Goal: Task Accomplishment & Management: Use online tool/utility

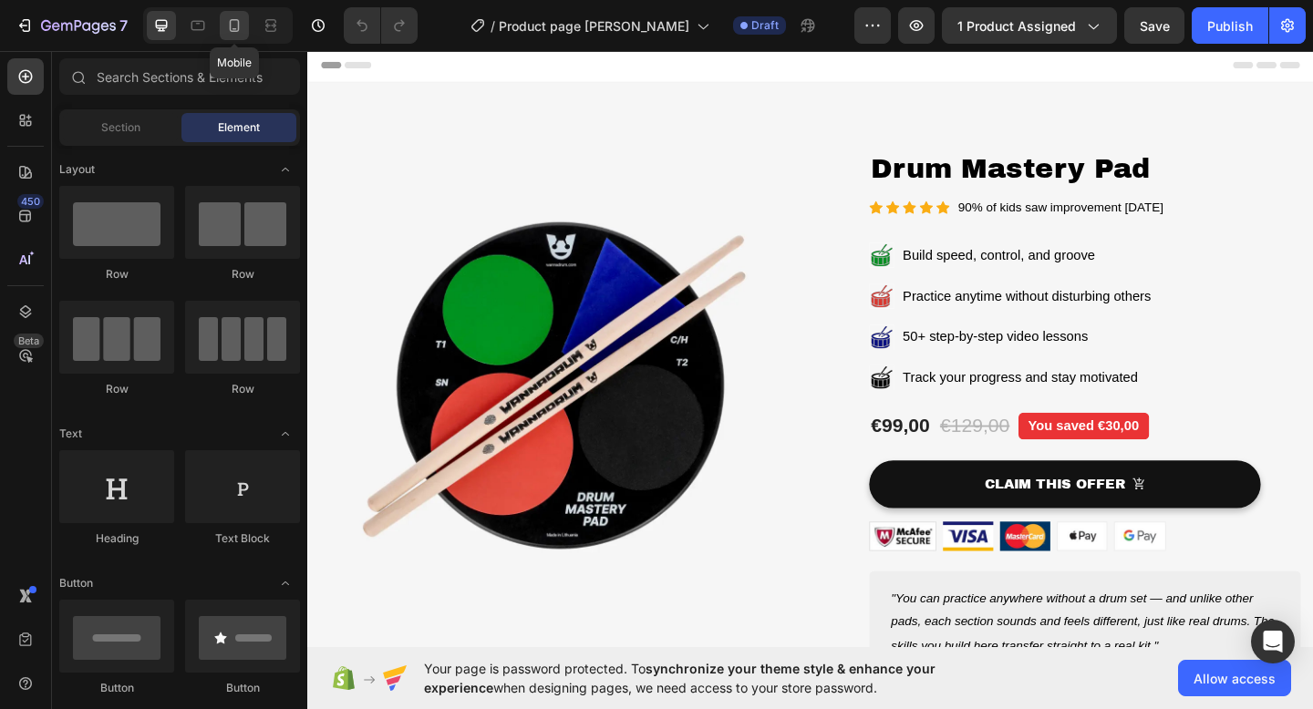
click at [237, 36] on div at bounding box center [234, 25] width 29 height 29
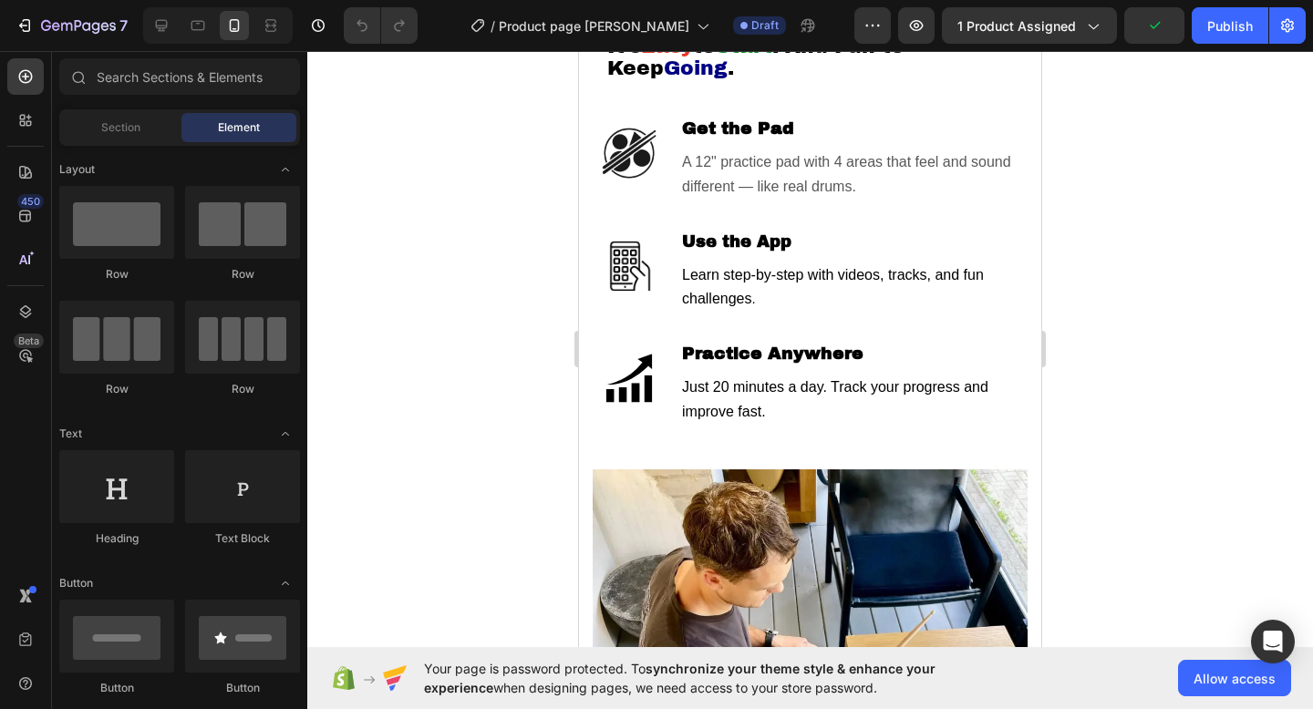
scroll to position [571, 0]
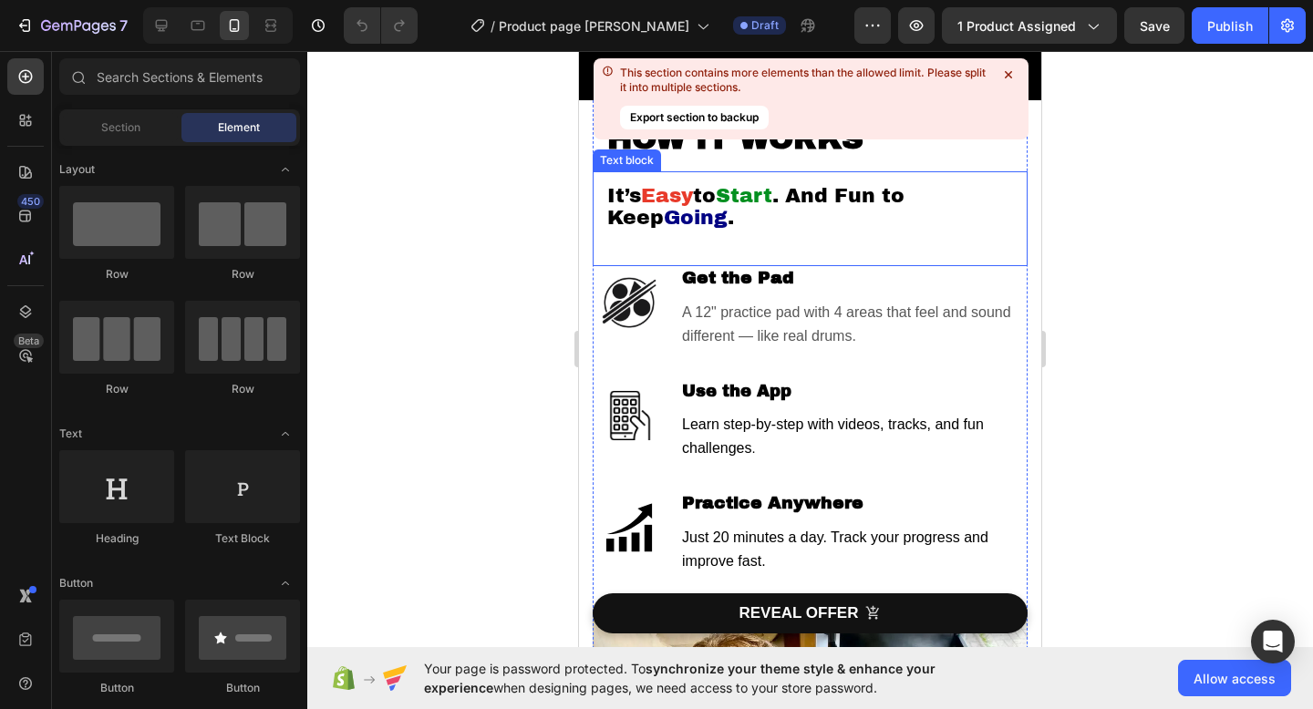
click at [1010, 67] on icon at bounding box center [1008, 75] width 18 height 18
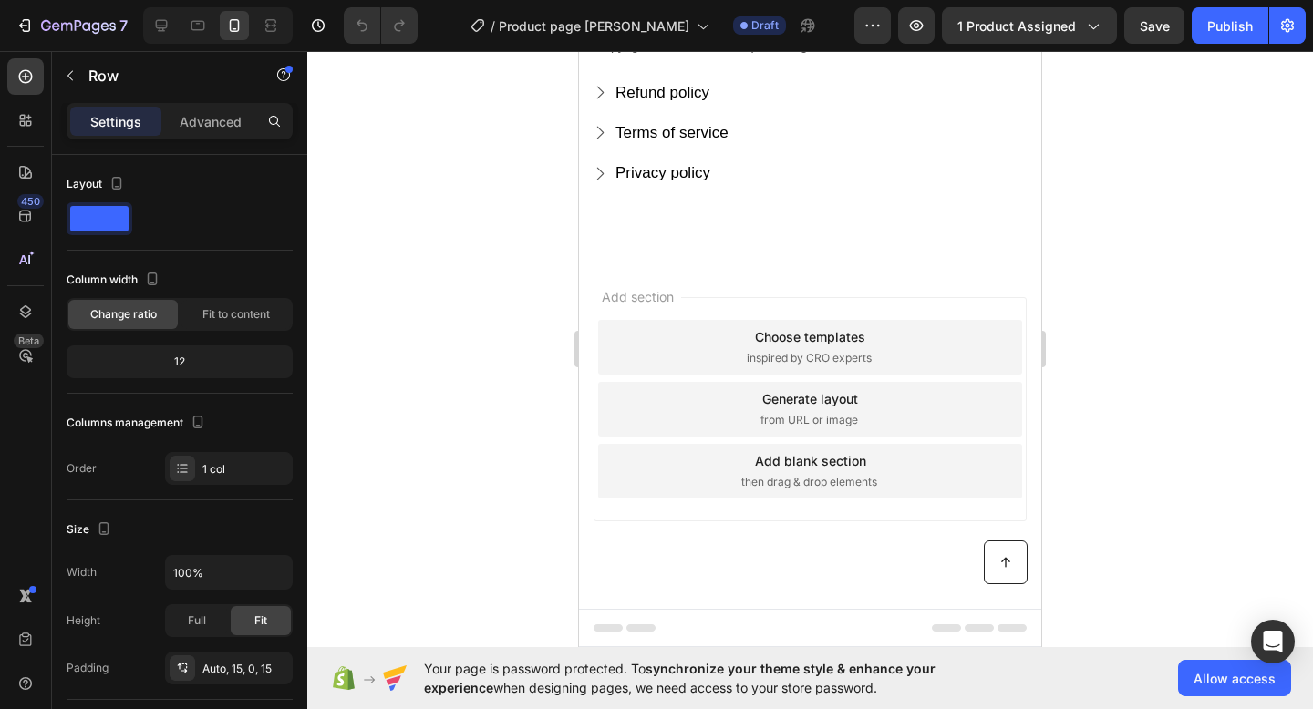
scroll to position [5654, 0]
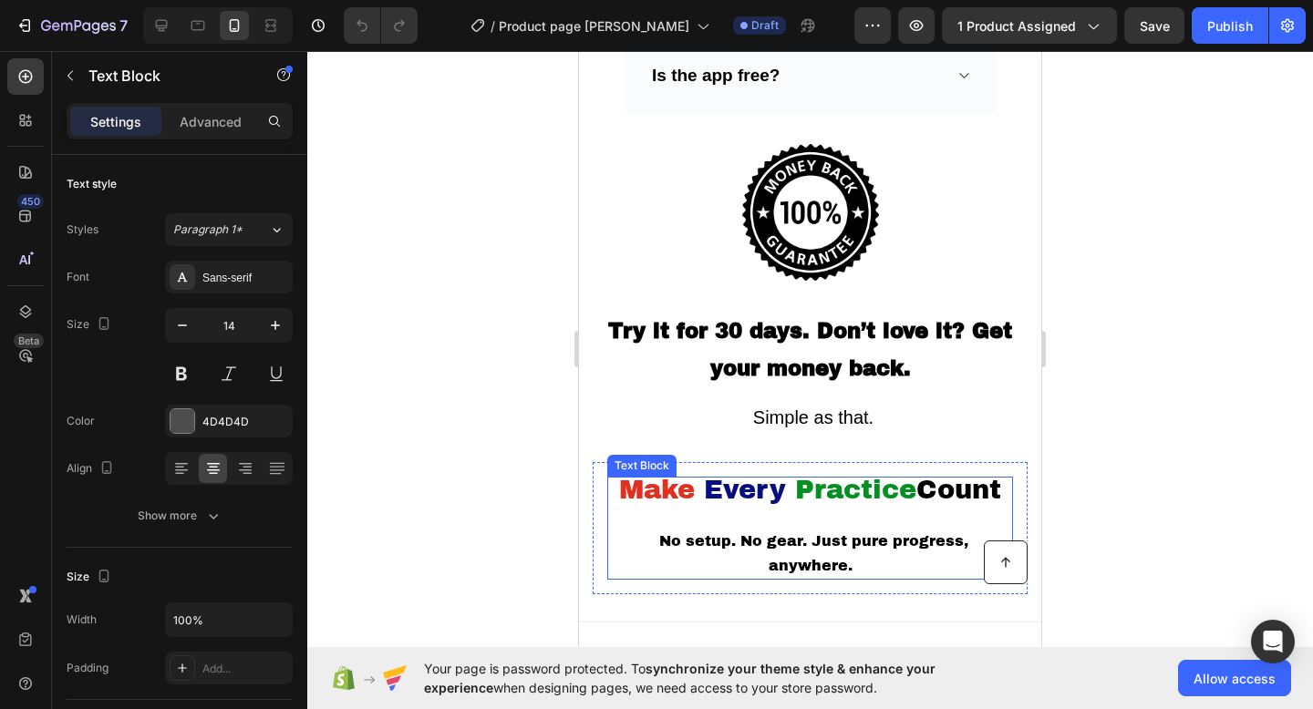
click at [887, 479] on span "Practice" at bounding box center [855, 490] width 121 height 28
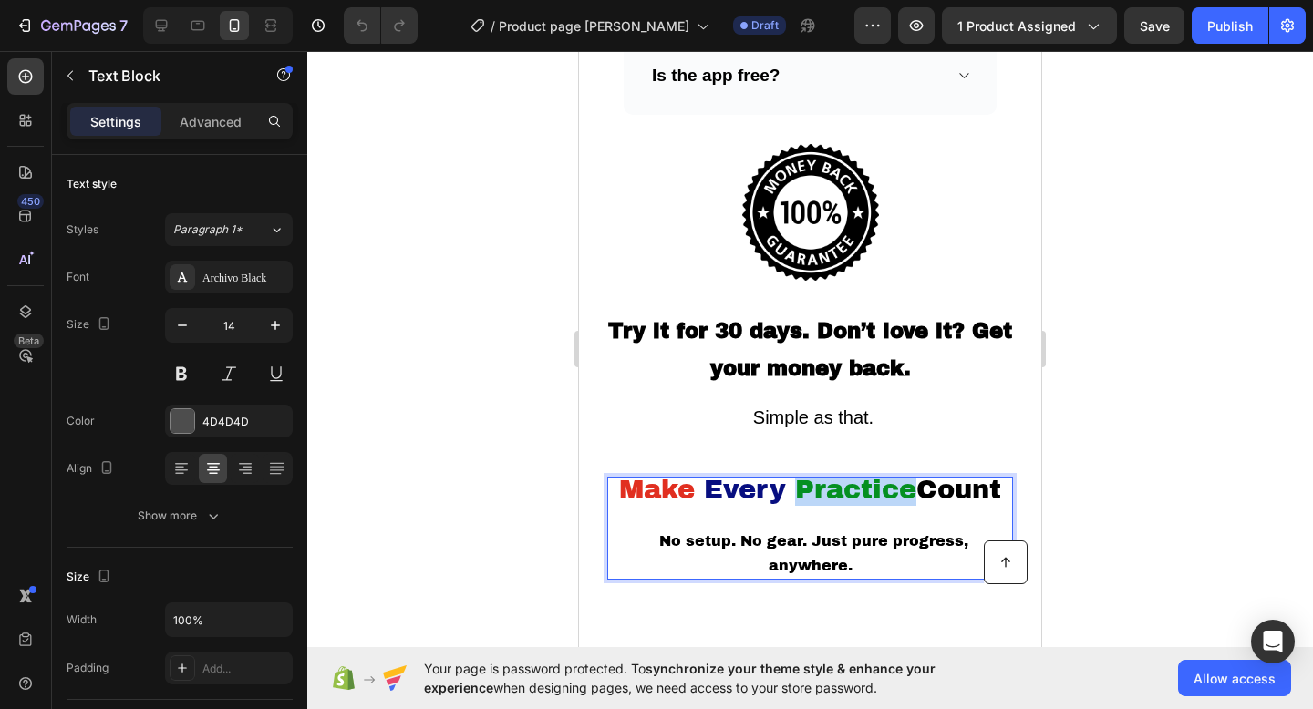
click at [887, 479] on span "Practice" at bounding box center [855, 490] width 121 height 28
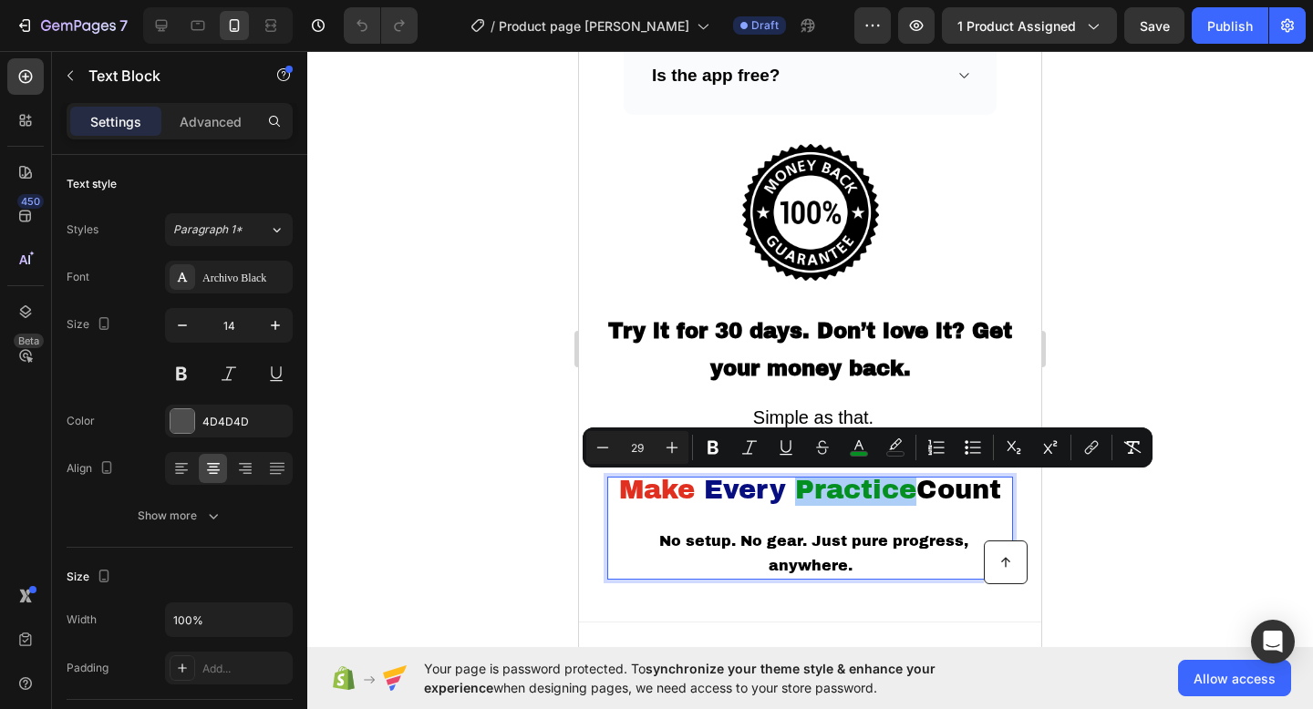
click at [1111, 278] on div at bounding box center [809, 380] width 1005 height 658
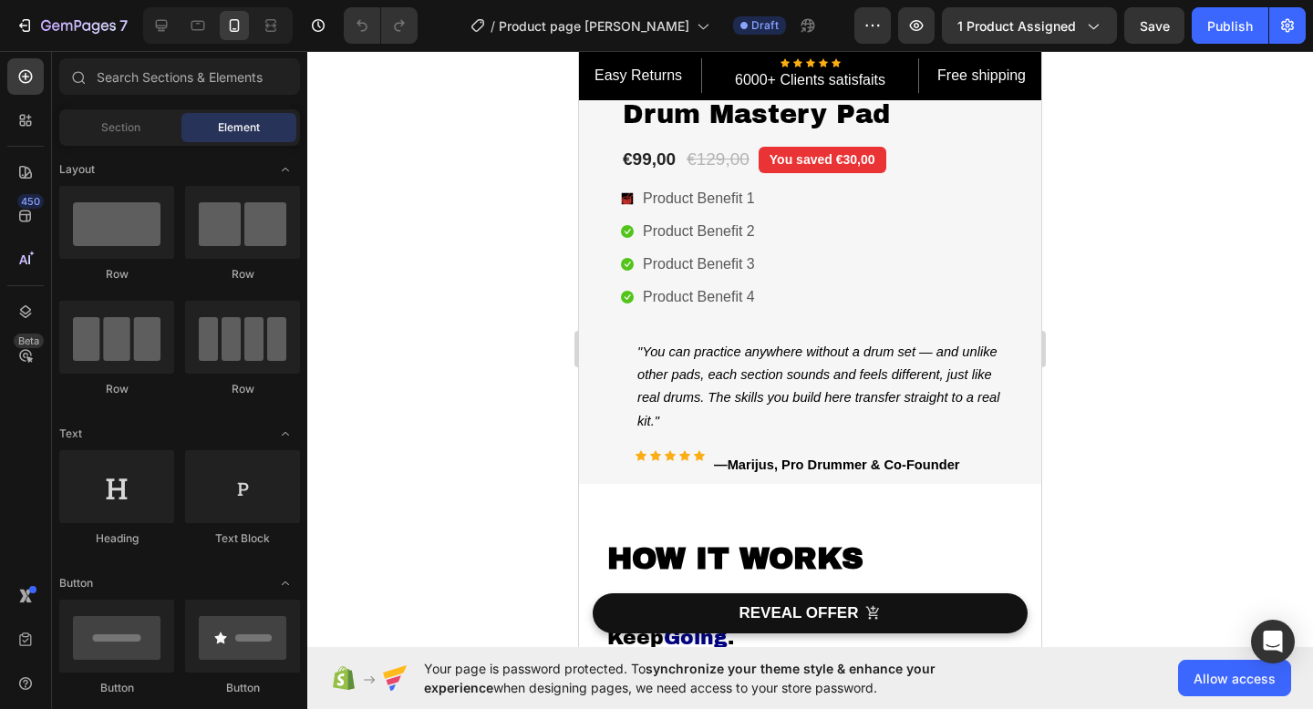
scroll to position [0, 0]
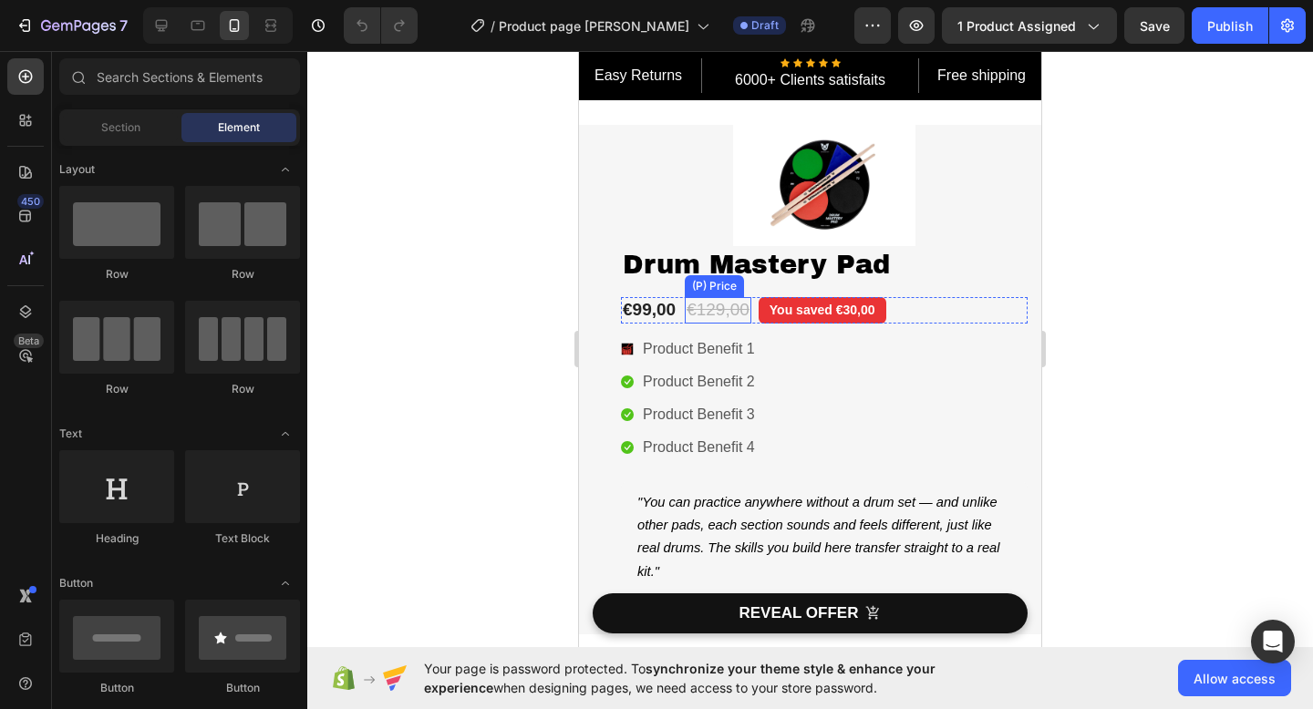
click at [798, 225] on img at bounding box center [824, 185] width 182 height 121
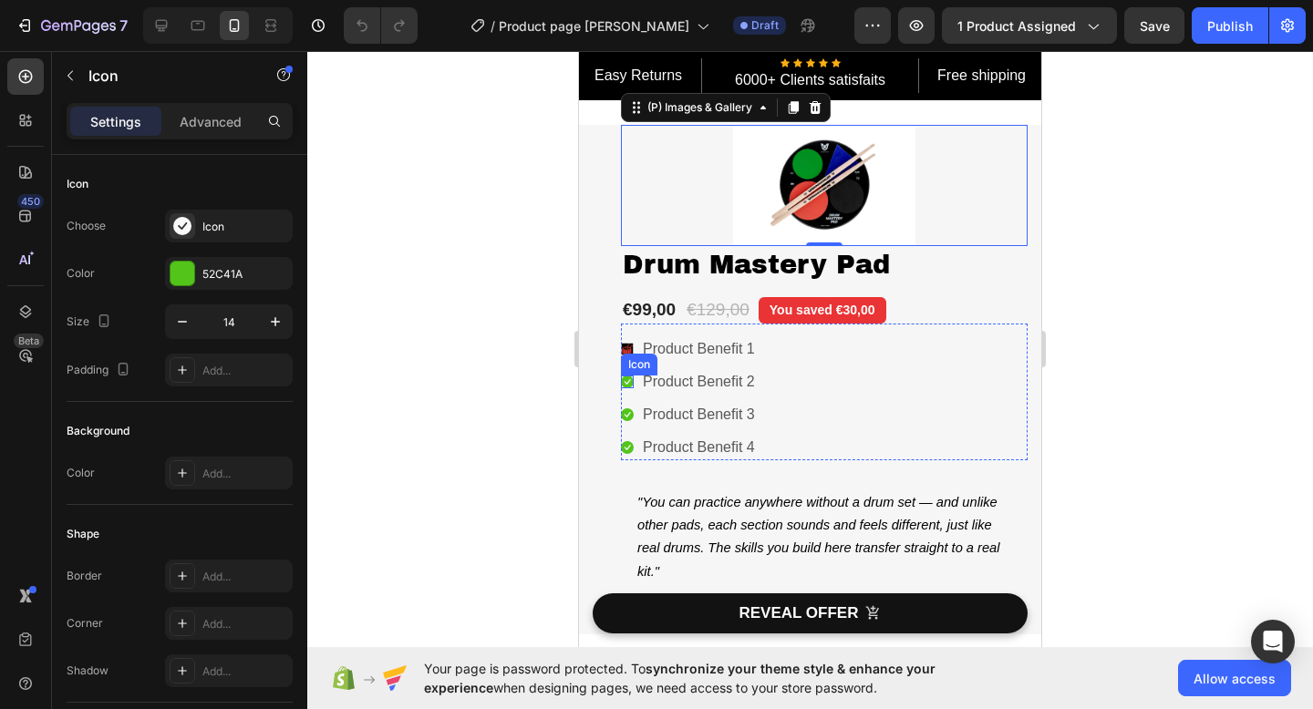
click at [627, 384] on div "Icon" at bounding box center [627, 382] width 13 height 13
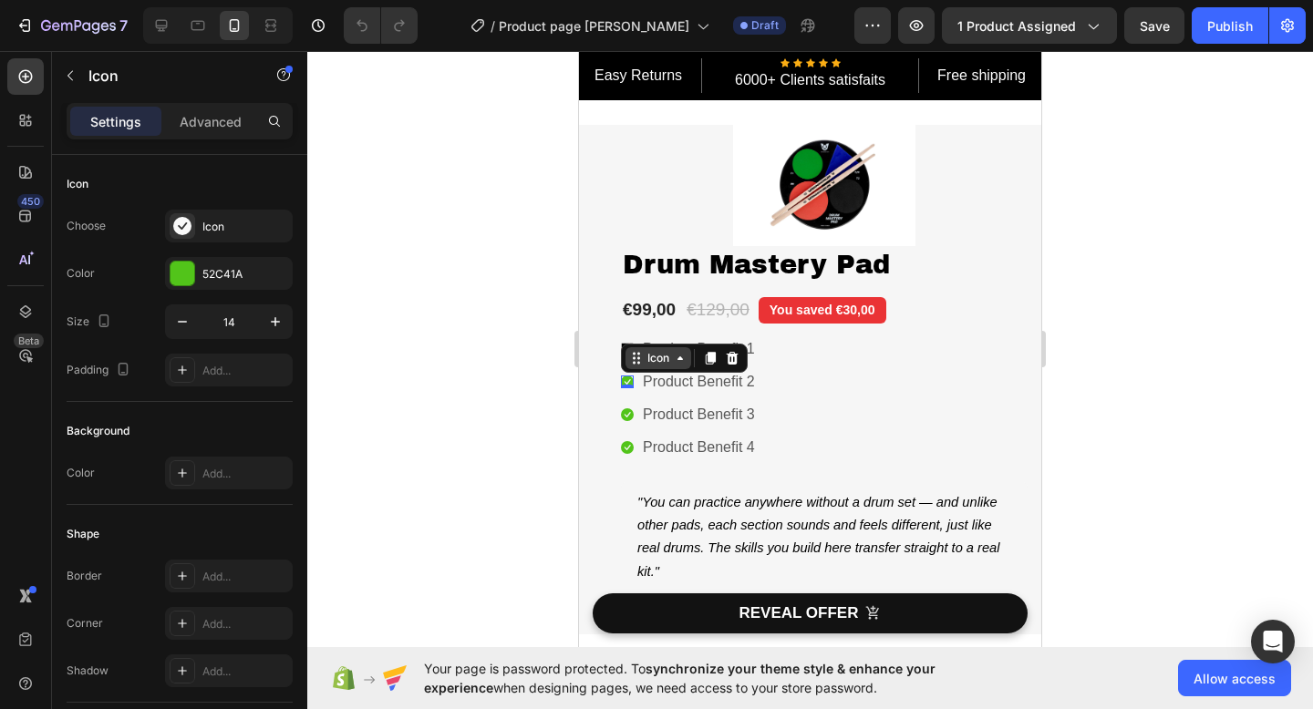
click at [649, 358] on div "Icon" at bounding box center [658, 358] width 29 height 0
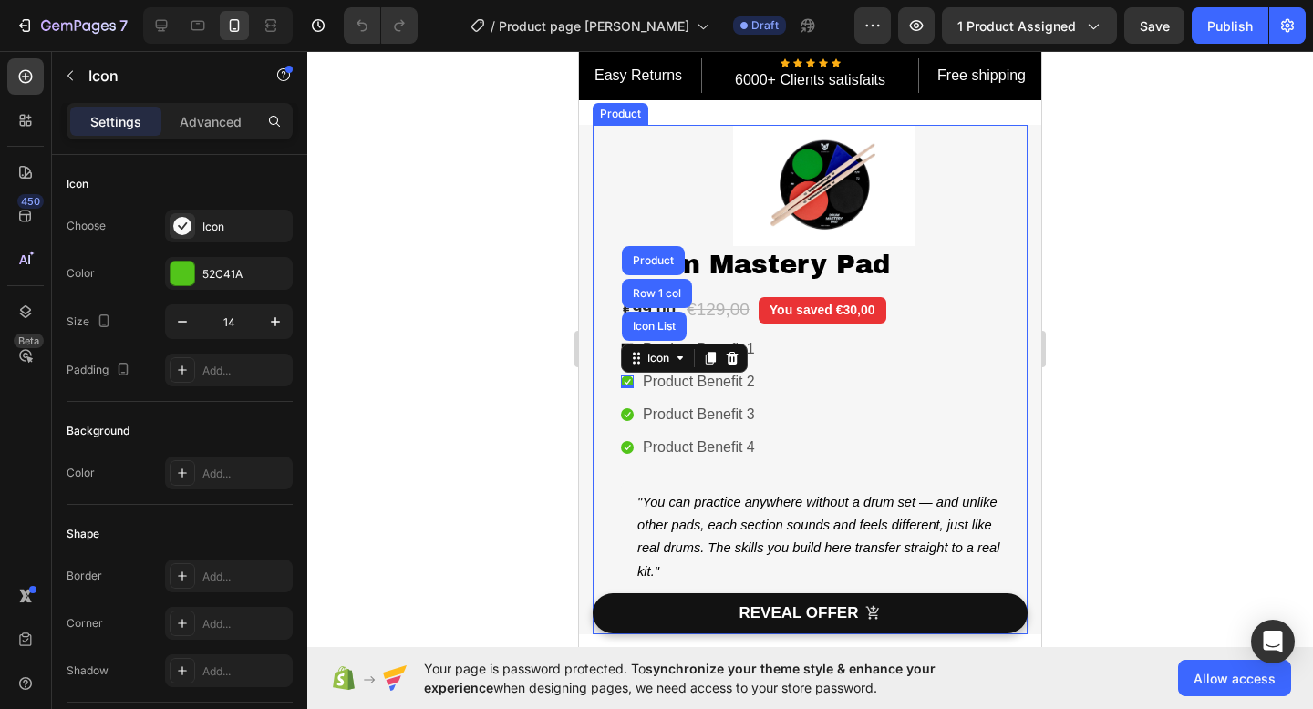
click at [607, 384] on div "Image 50+ Video Lessons Included Heading No extra cost Text block Row Money-bac…" at bounding box center [809, 380] width 435 height 510
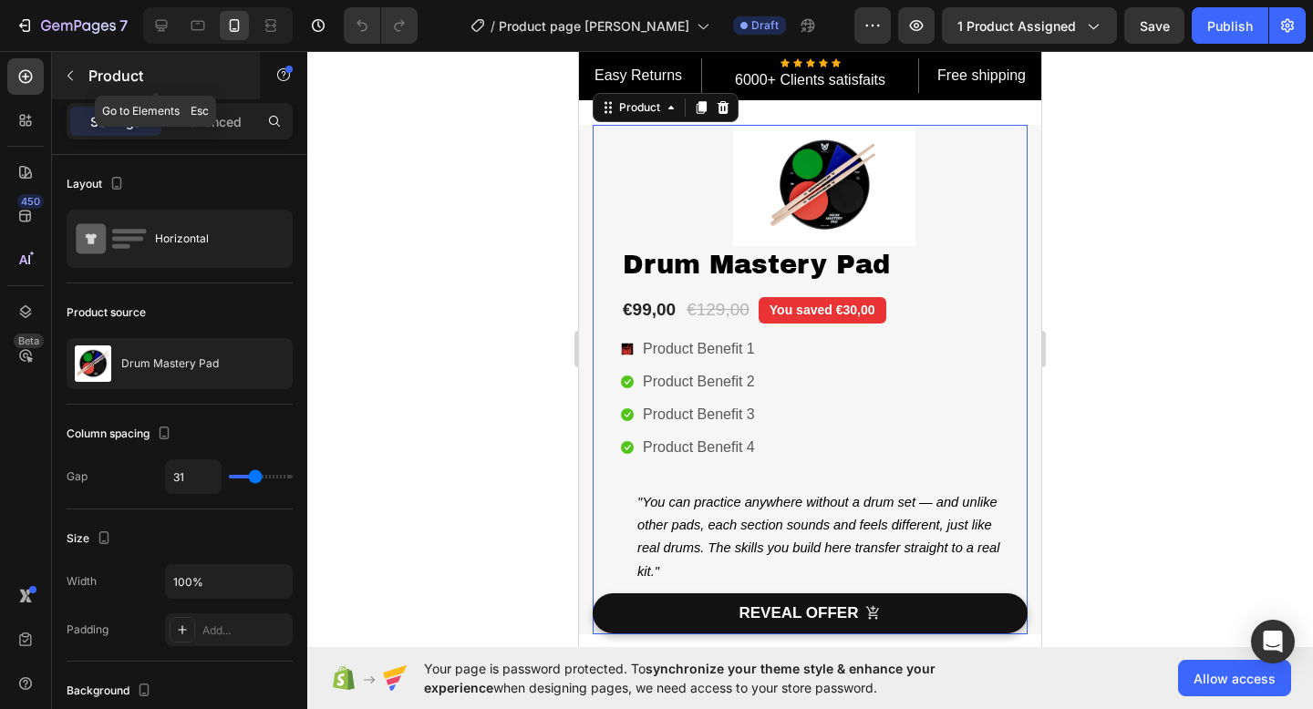
click at [74, 77] on icon "button" at bounding box center [70, 75] width 15 height 15
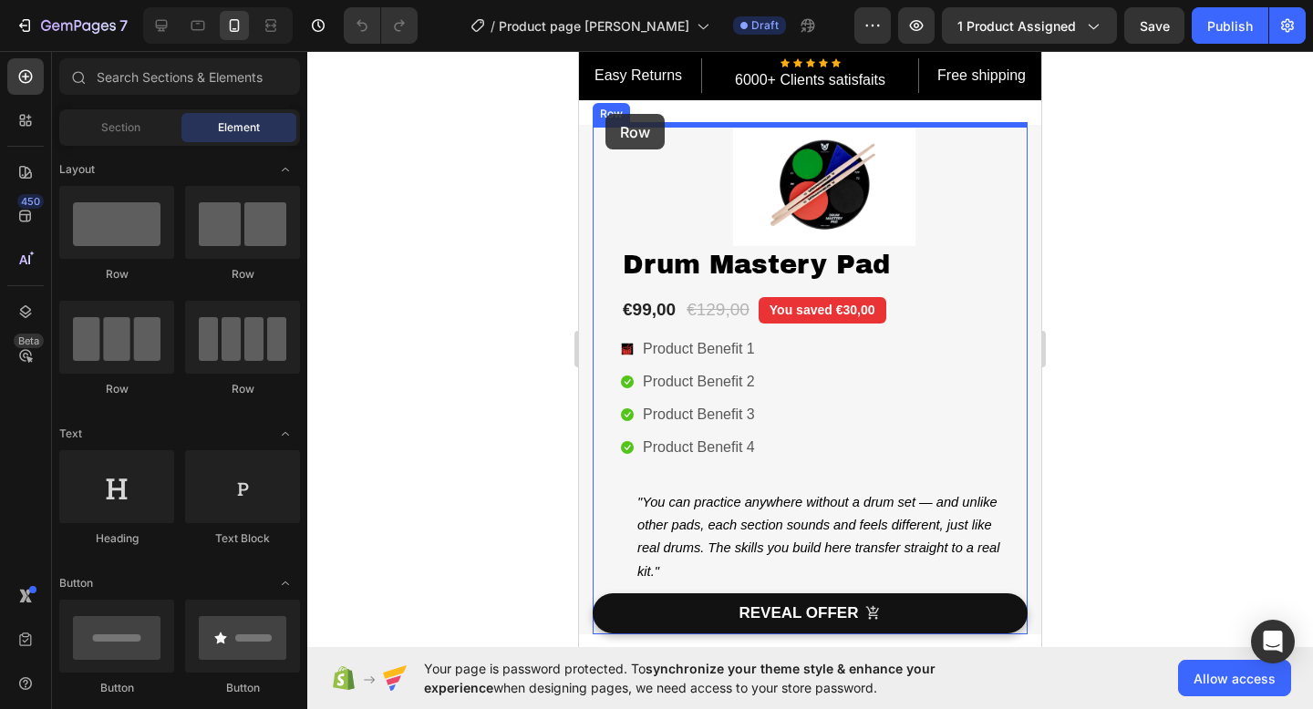
drag, startPoint x: 818, startPoint y: 292, endPoint x: 605, endPoint y: 114, distance: 277.0
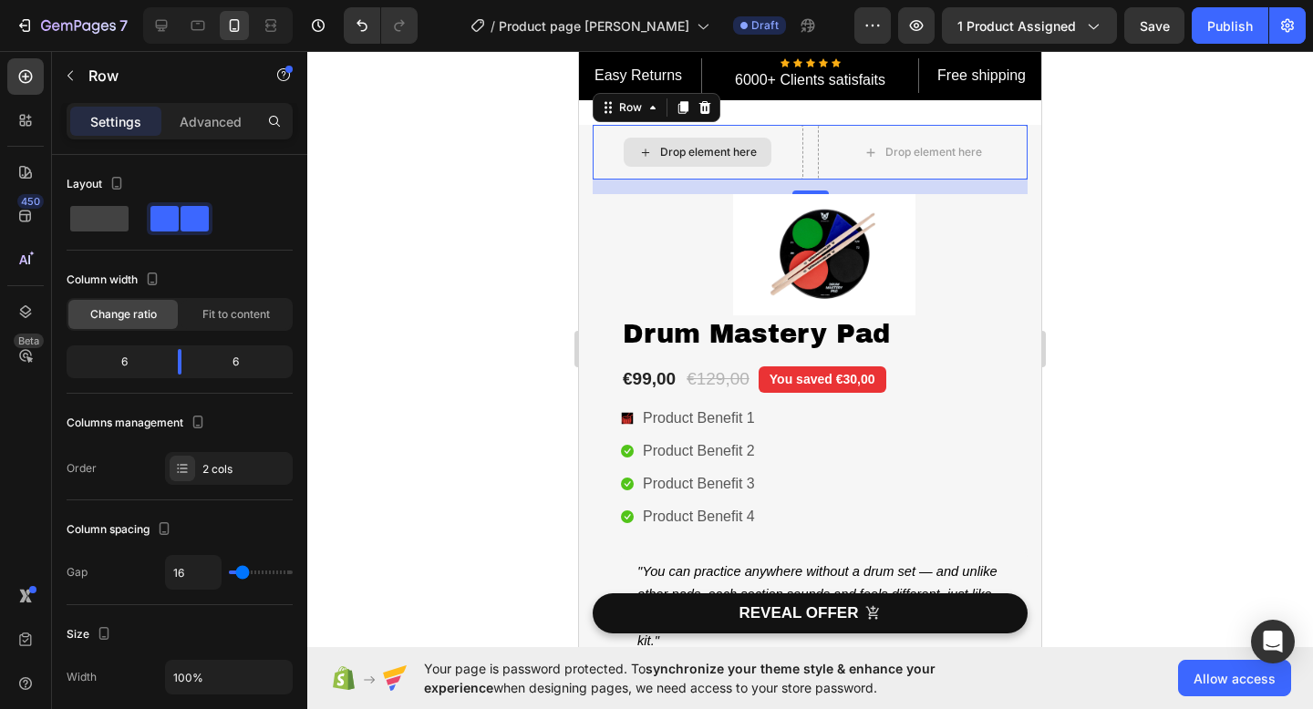
click at [645, 181] on div "0" at bounding box center [809, 187] width 435 height 15
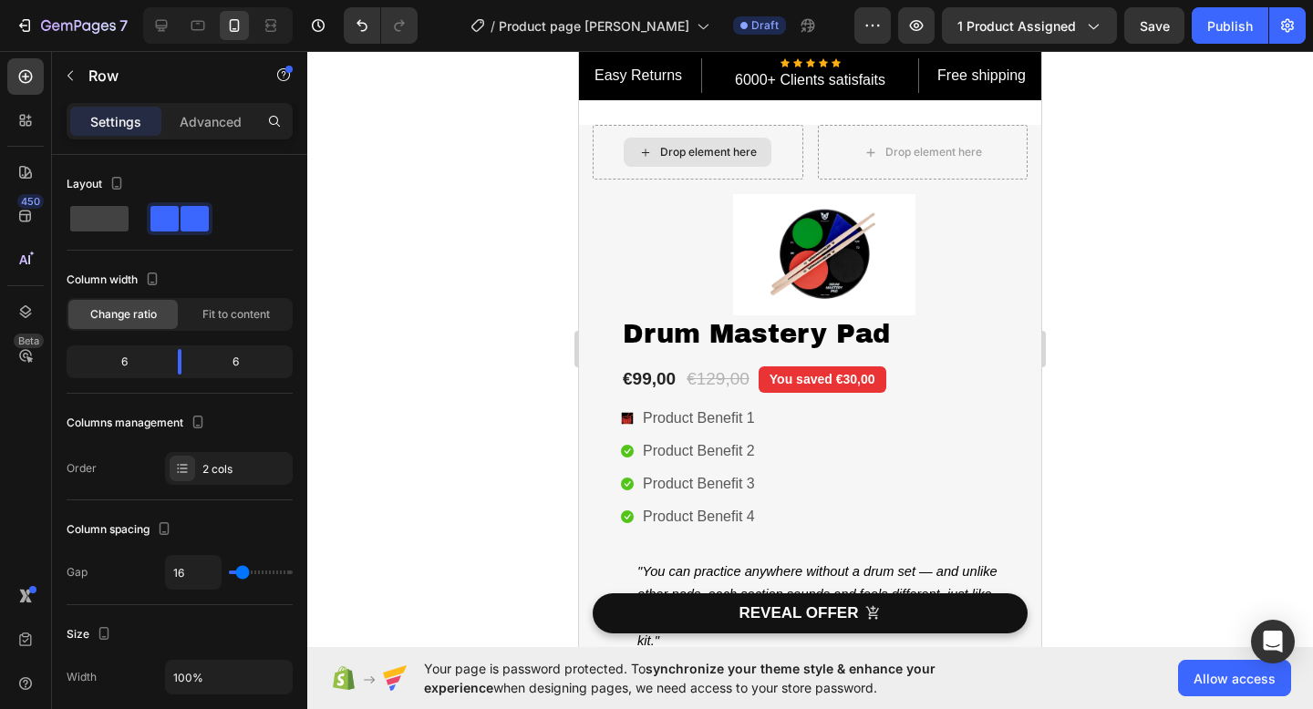
click at [645, 165] on div "Drop element here" at bounding box center [697, 152] width 148 height 29
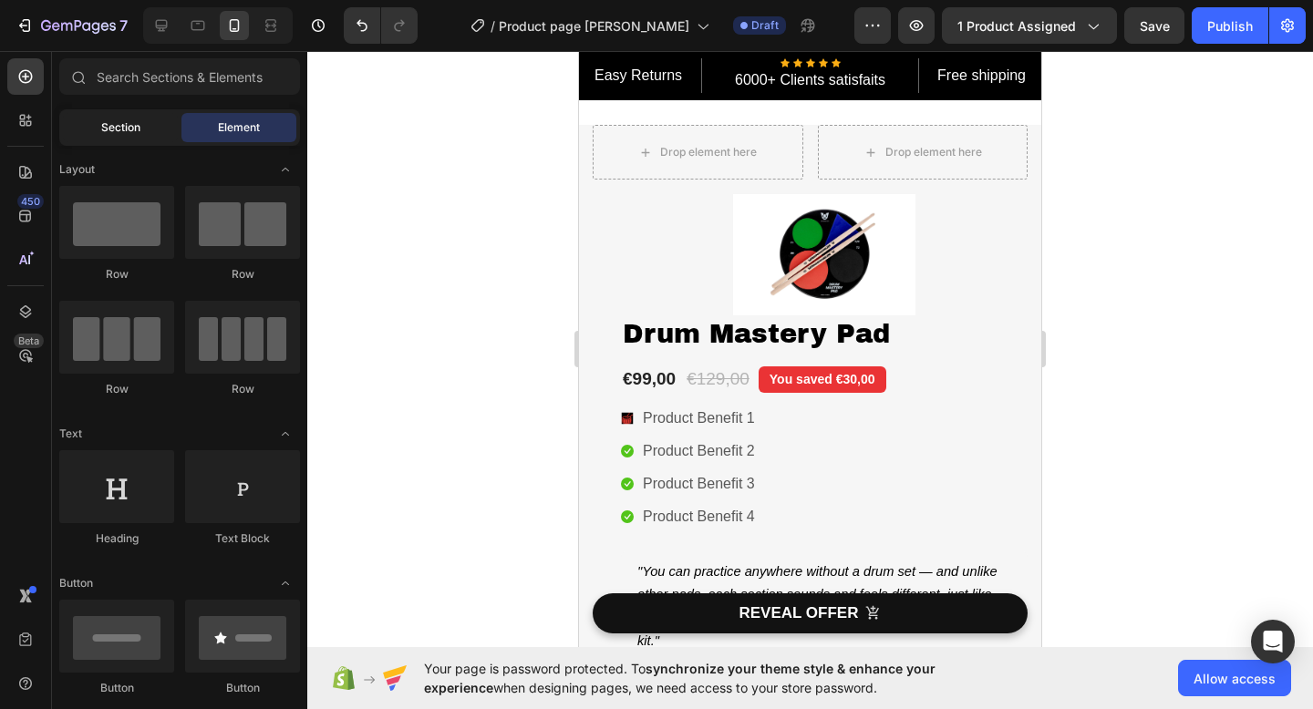
click at [118, 136] on div "Section" at bounding box center [120, 127] width 115 height 29
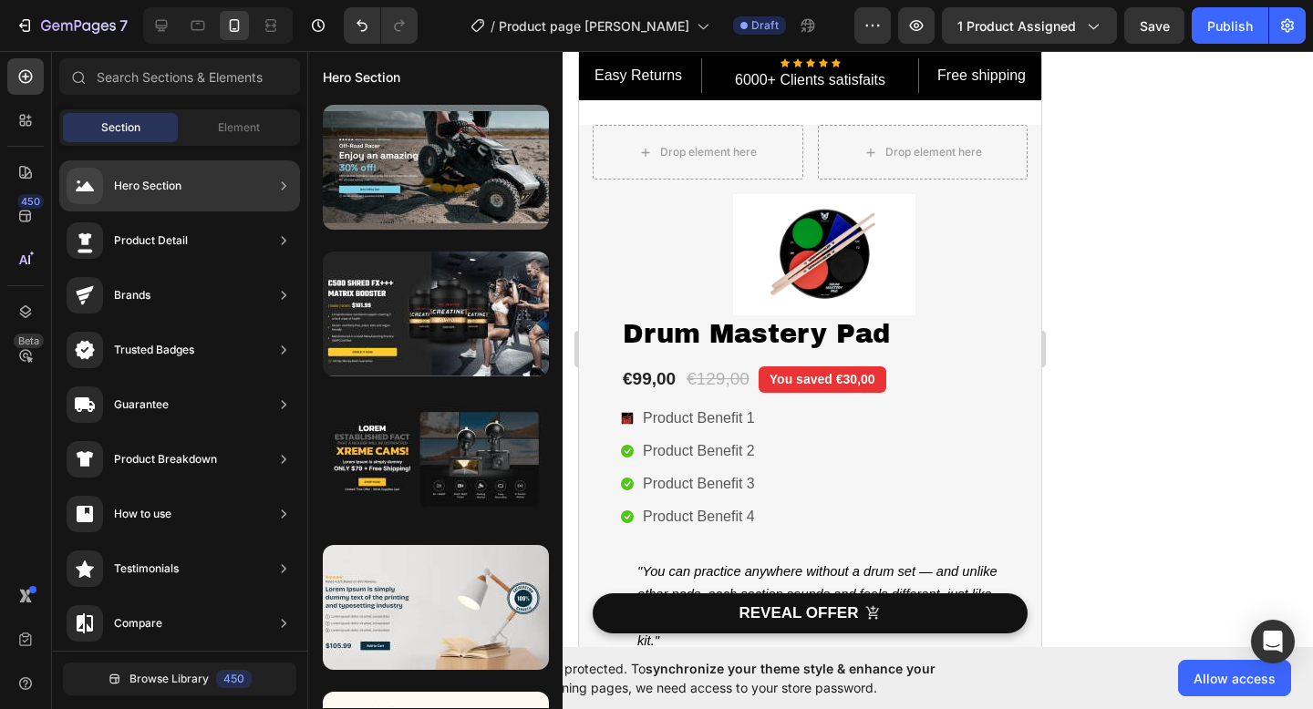
click at [157, 240] on div "Product Detail" at bounding box center [151, 241] width 74 height 18
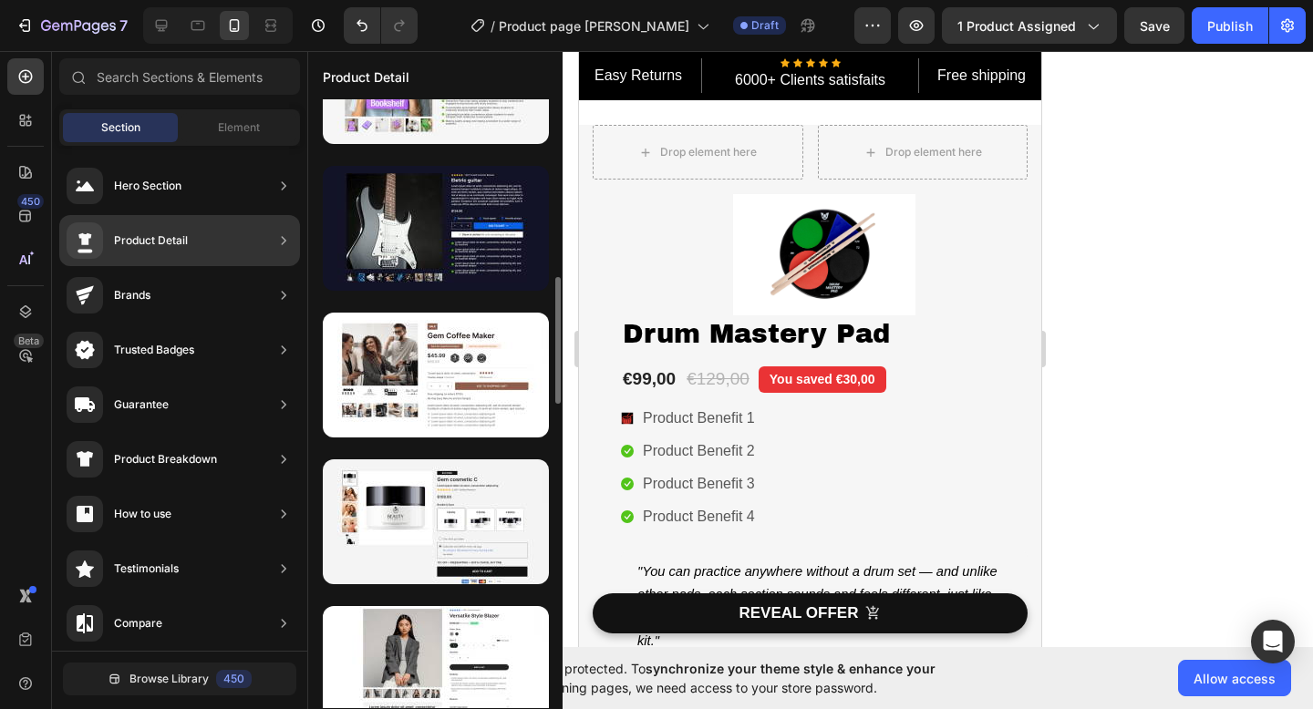
scroll to position [1722, 0]
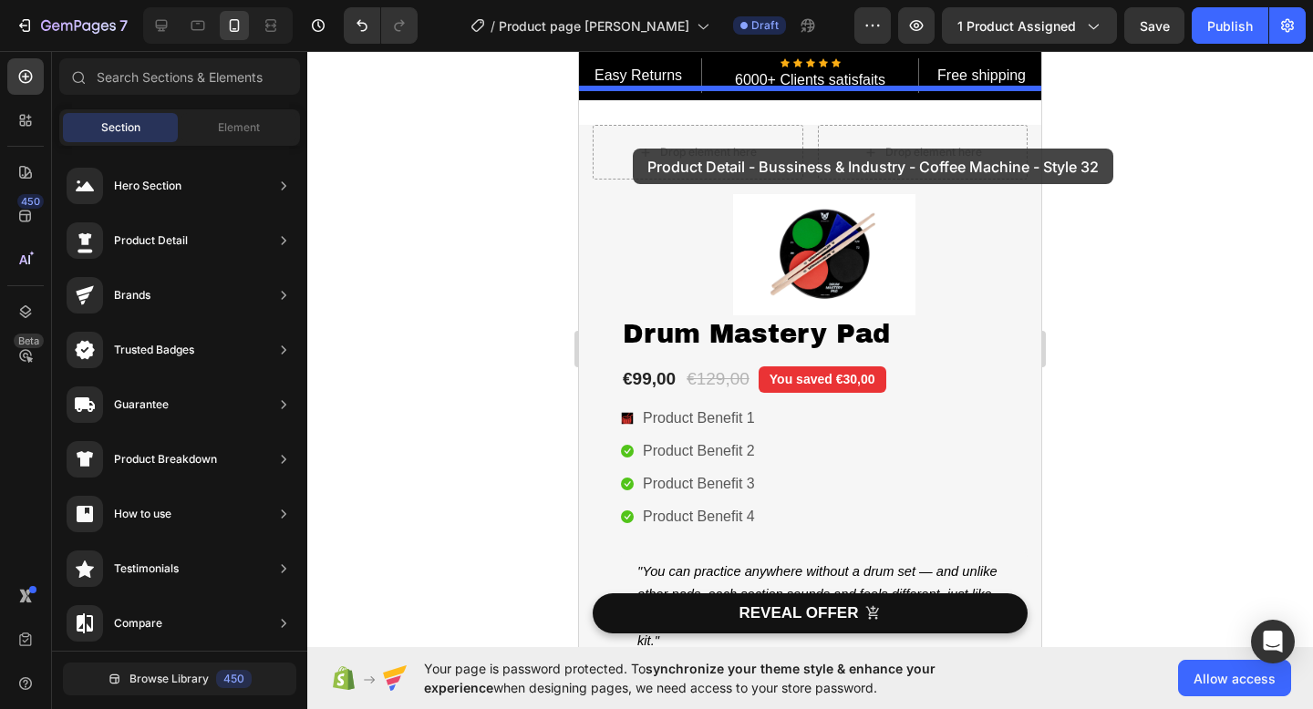
drag, startPoint x: 986, startPoint y: 398, endPoint x: 633, endPoint y: 148, distance: 433.5
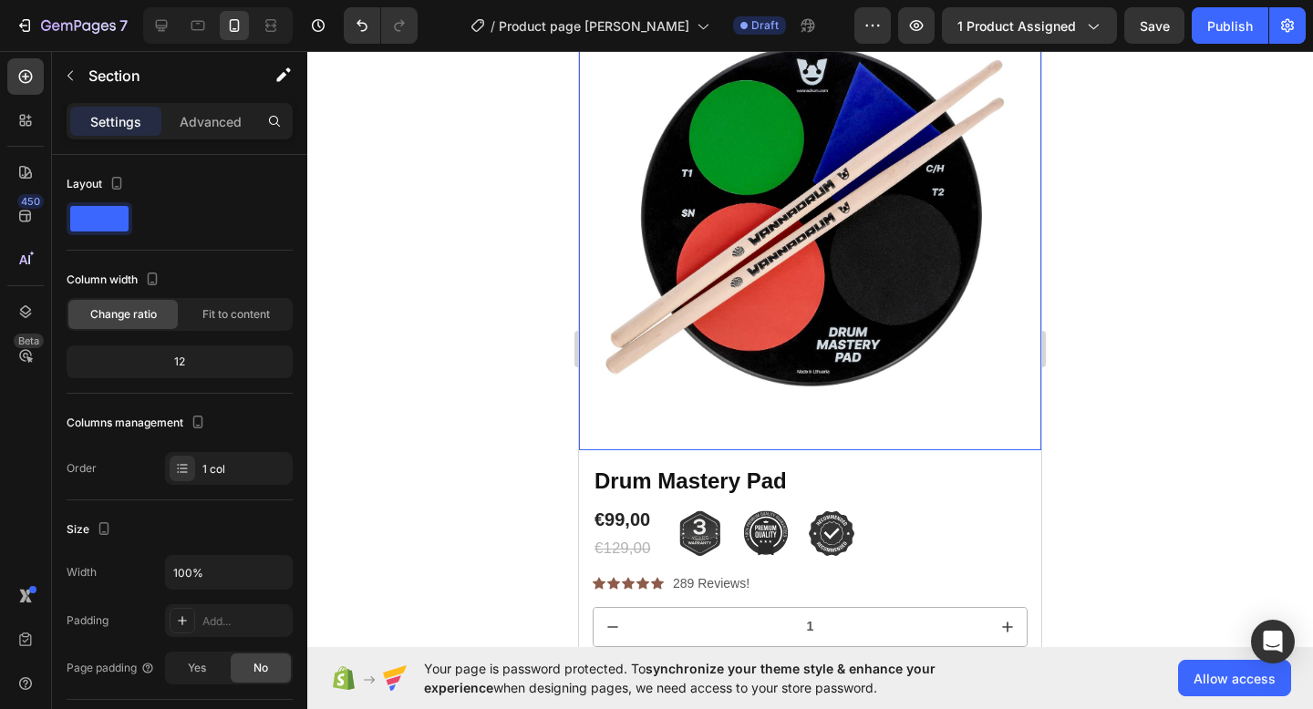
scroll to position [88, 0]
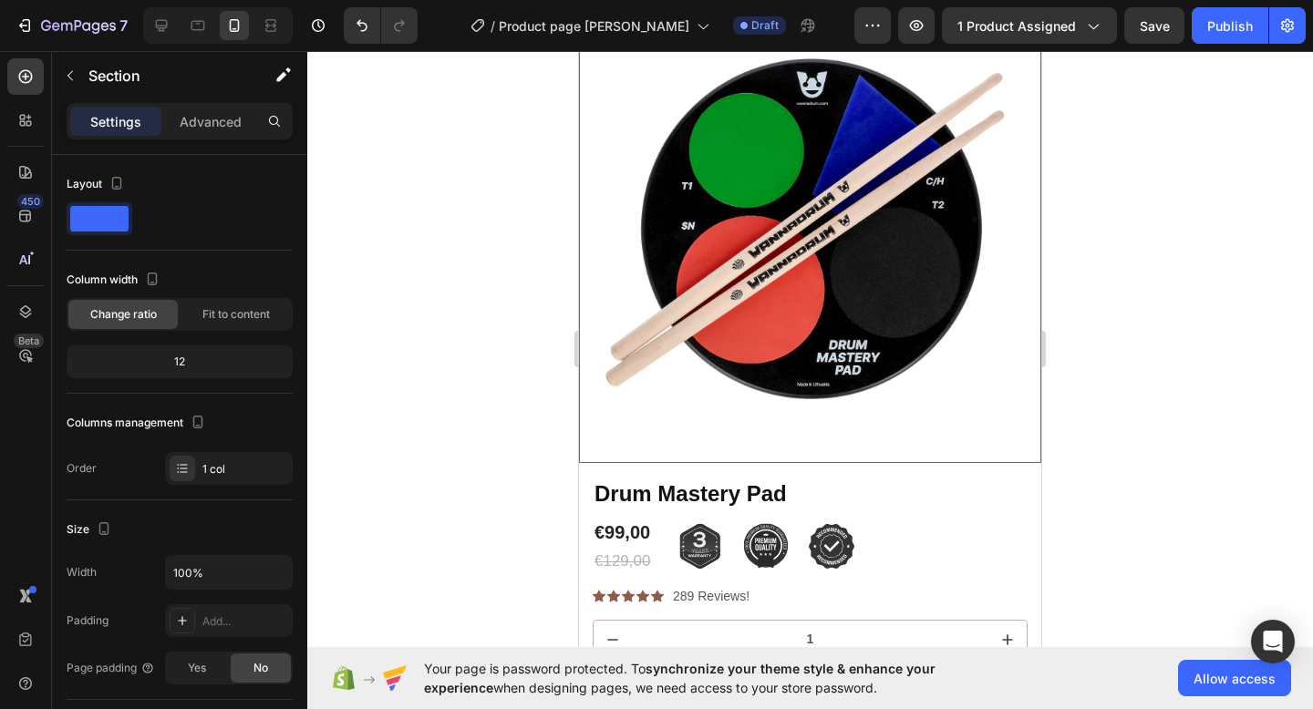
click at [691, 267] on img at bounding box center [810, 232] width 462 height 462
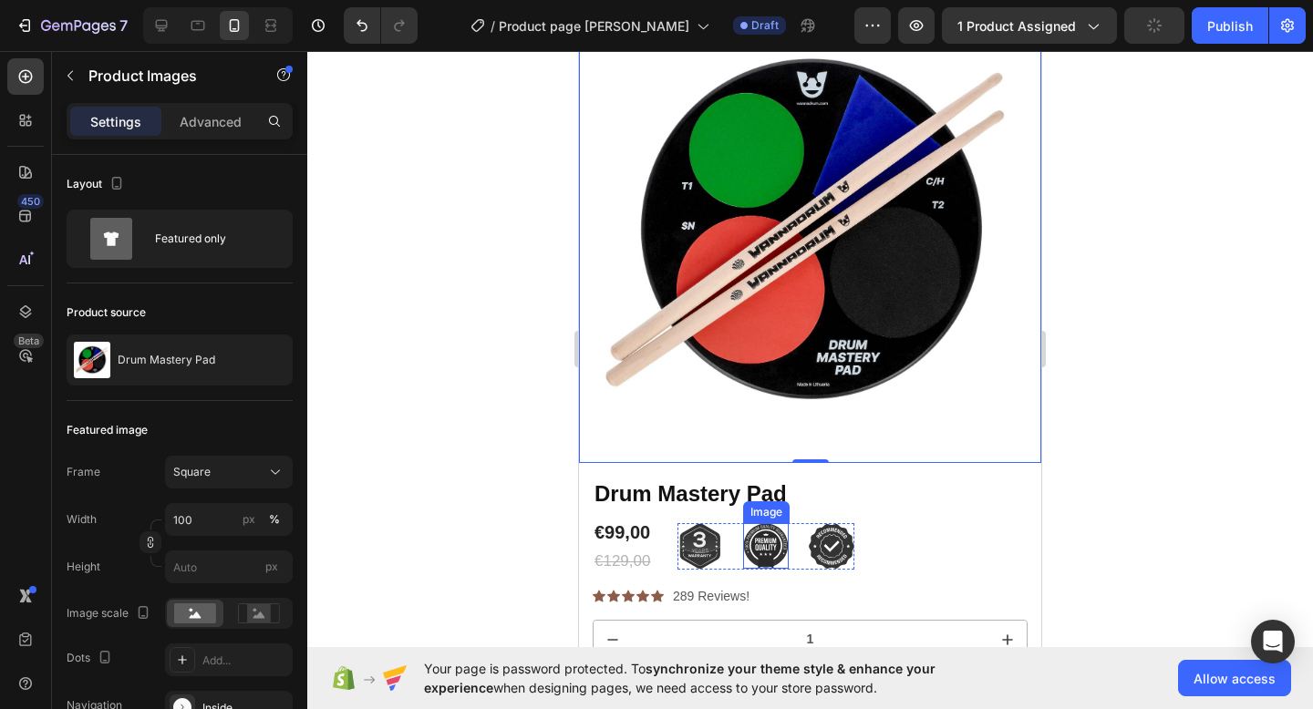
click at [754, 544] on img at bounding box center [766, 546] width 46 height 46
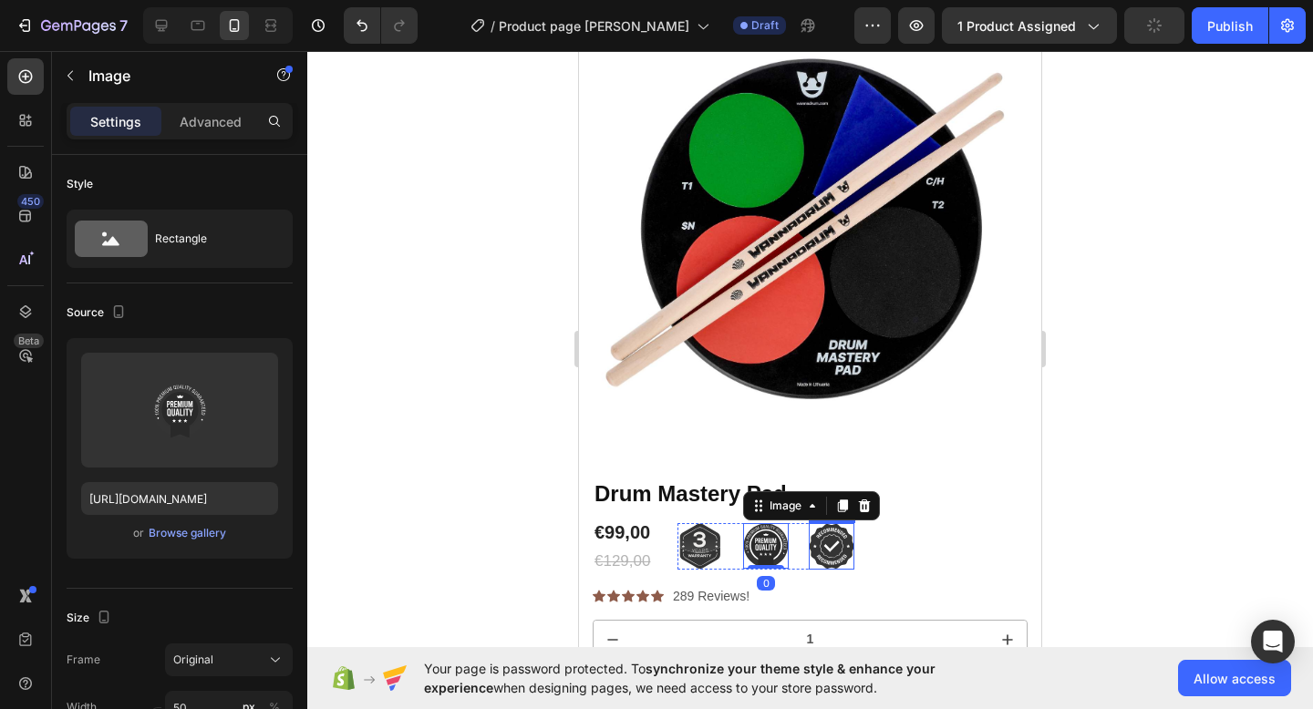
click at [828, 538] on img at bounding box center [832, 546] width 46 height 46
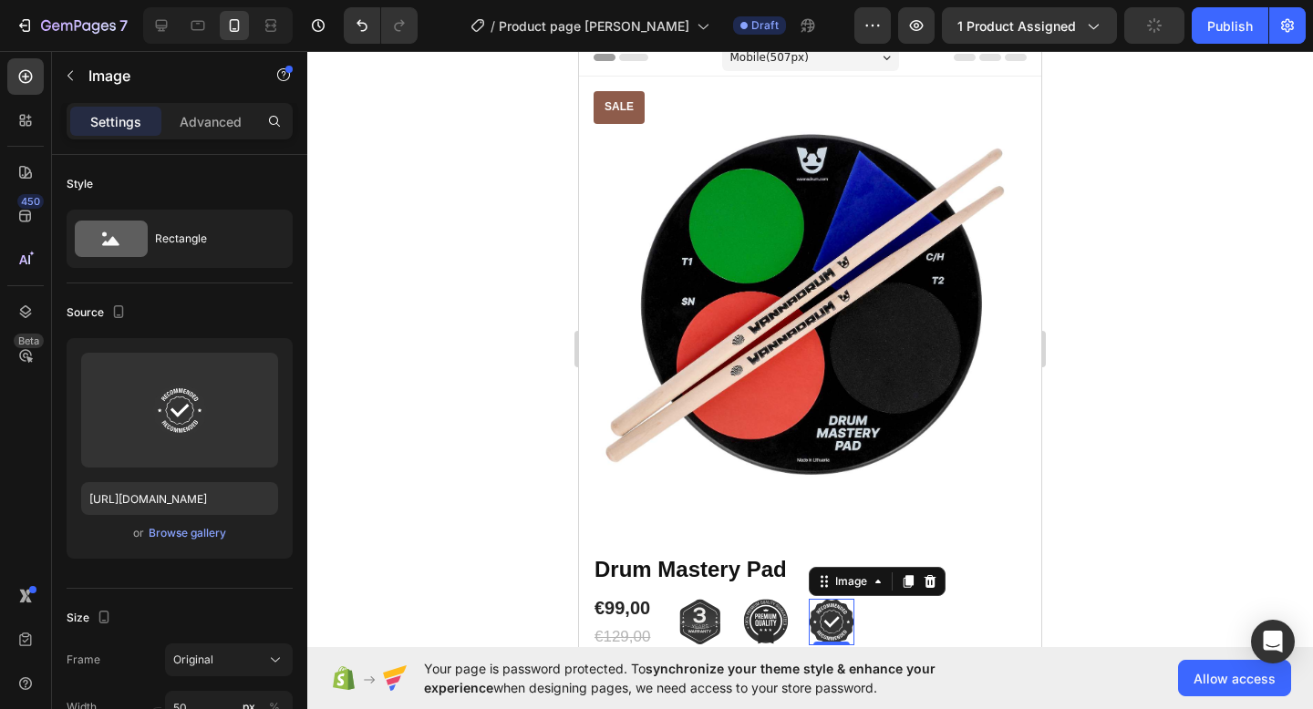
scroll to position [0, 0]
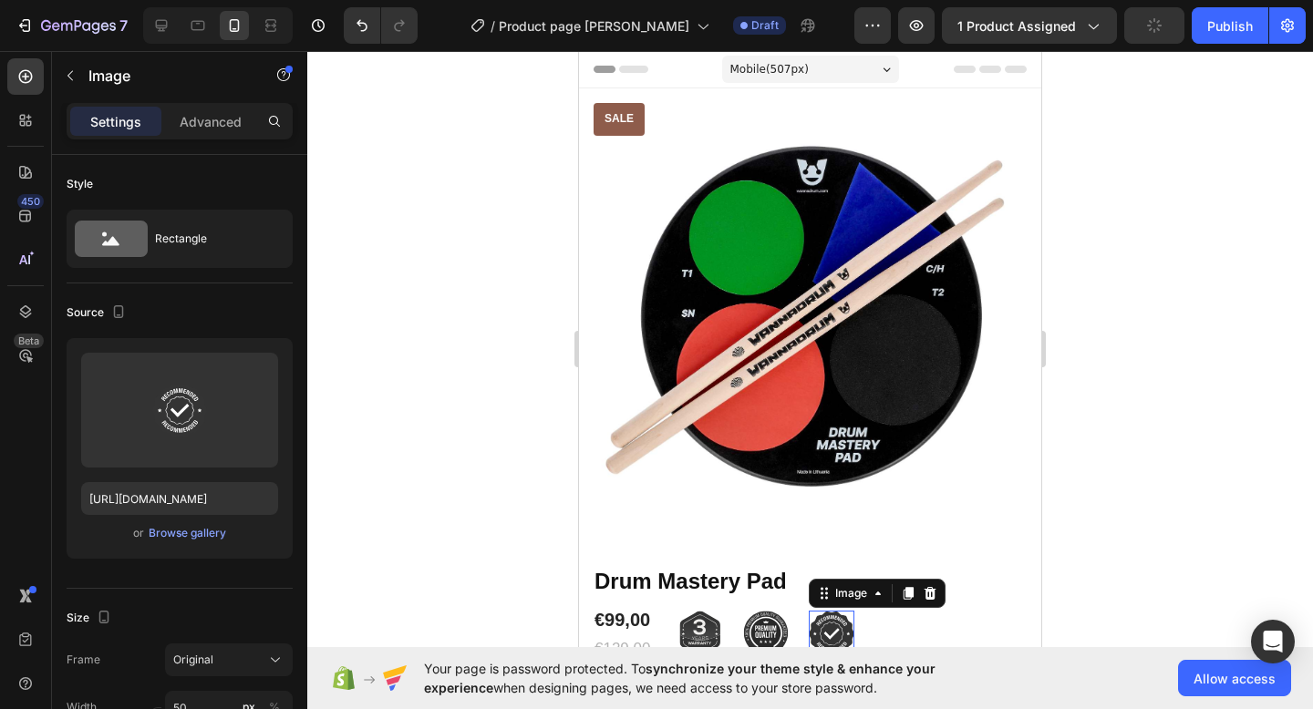
type input "https://cdn.shopify.com/s/files/1/0934/3608/4572/files/gempages_579459392454263…"
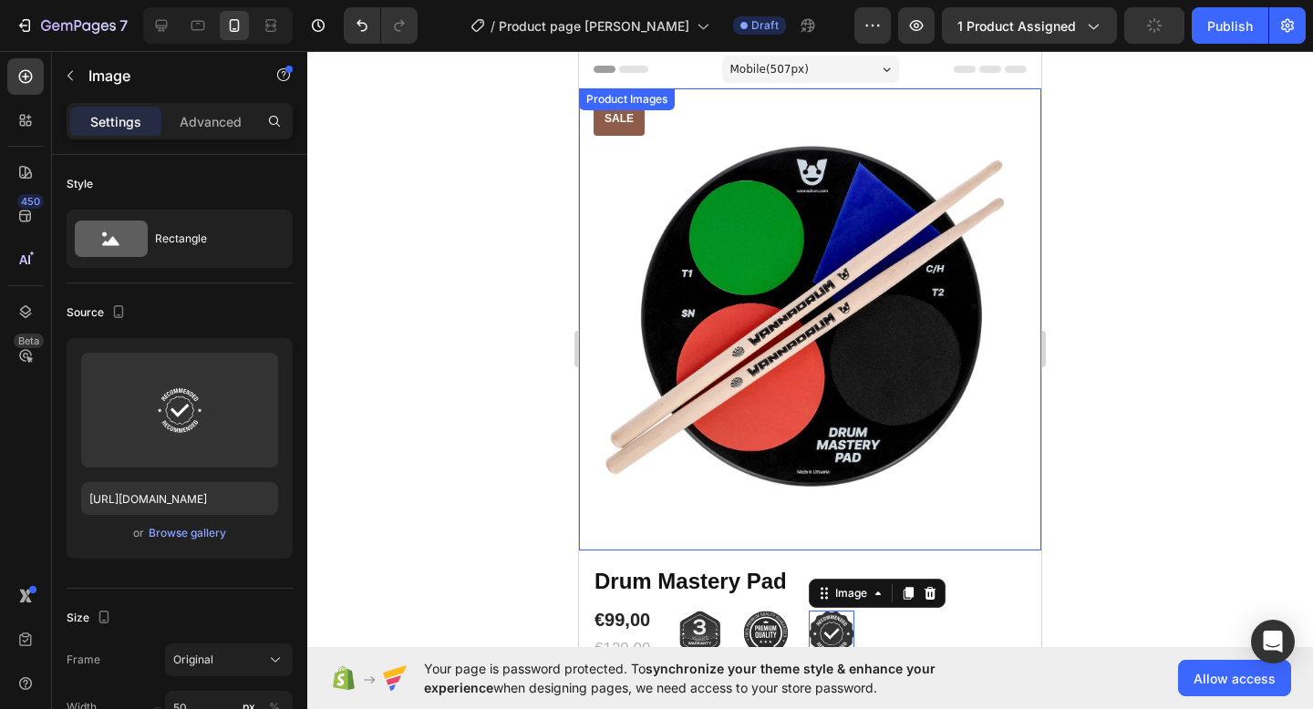
click at [838, 397] on img at bounding box center [810, 319] width 462 height 462
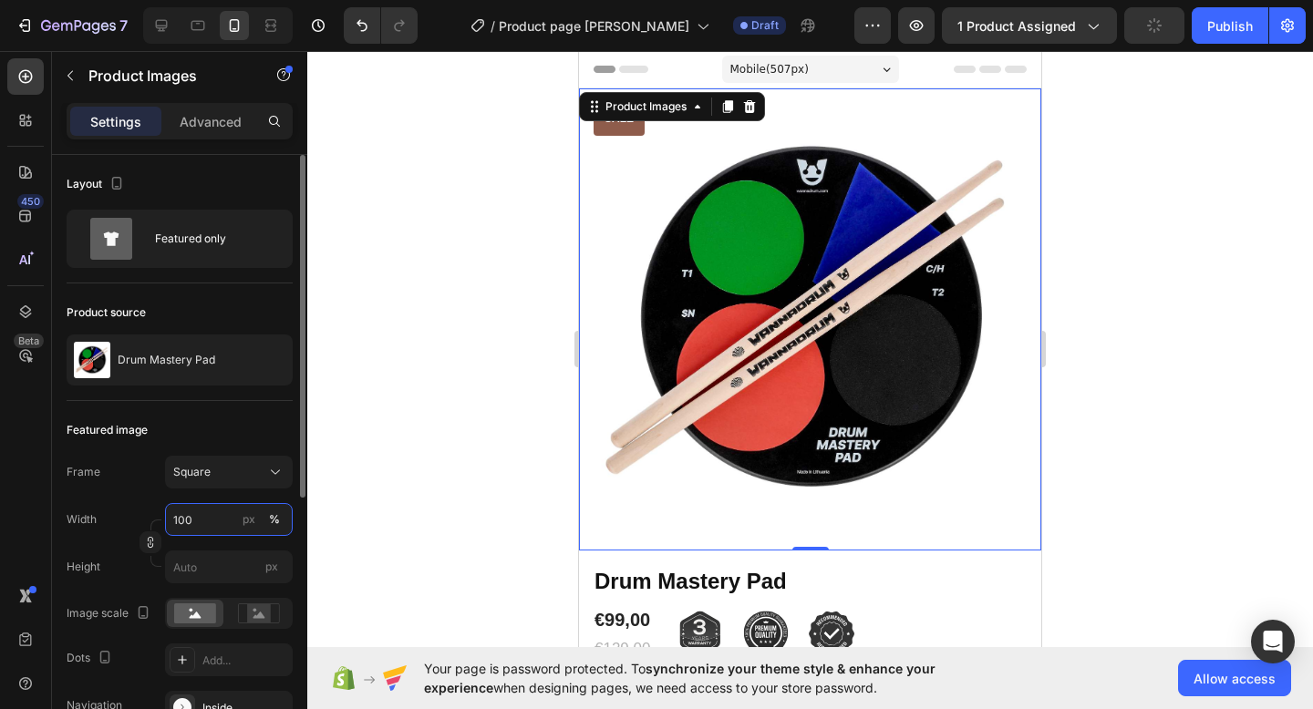
click at [190, 520] on input "100" at bounding box center [229, 519] width 128 height 33
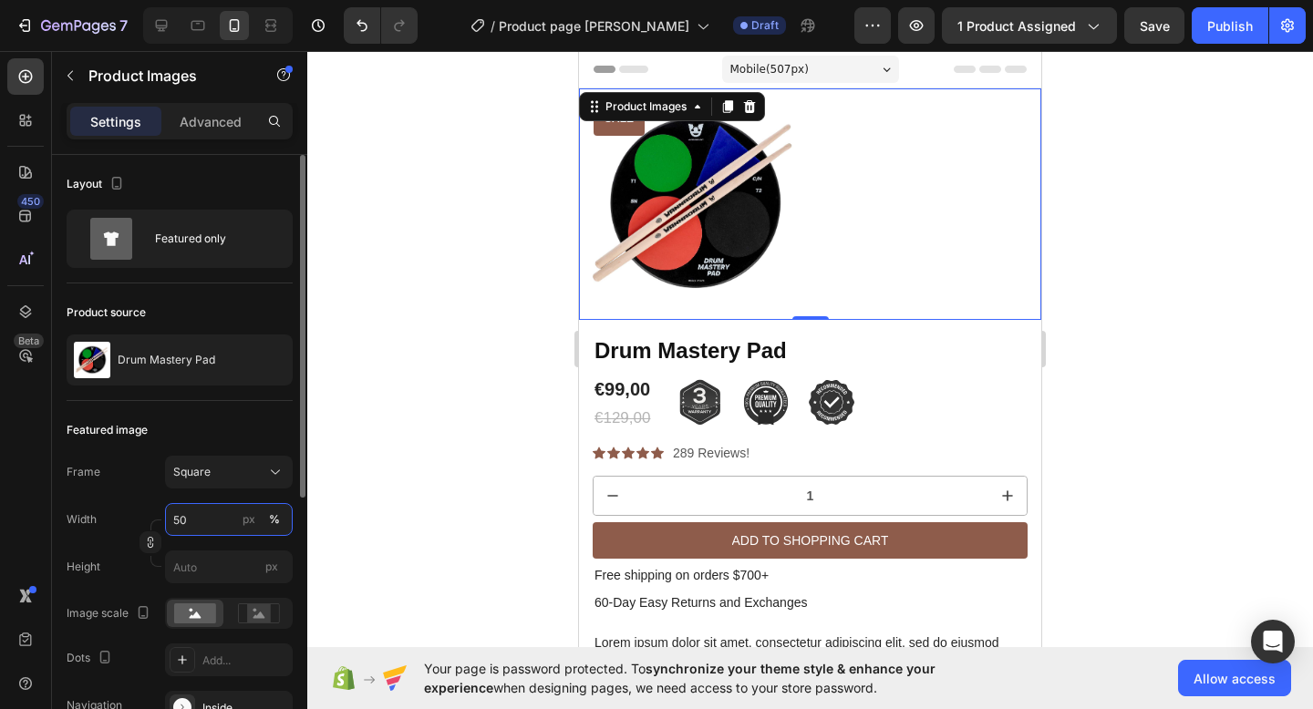
type input "5"
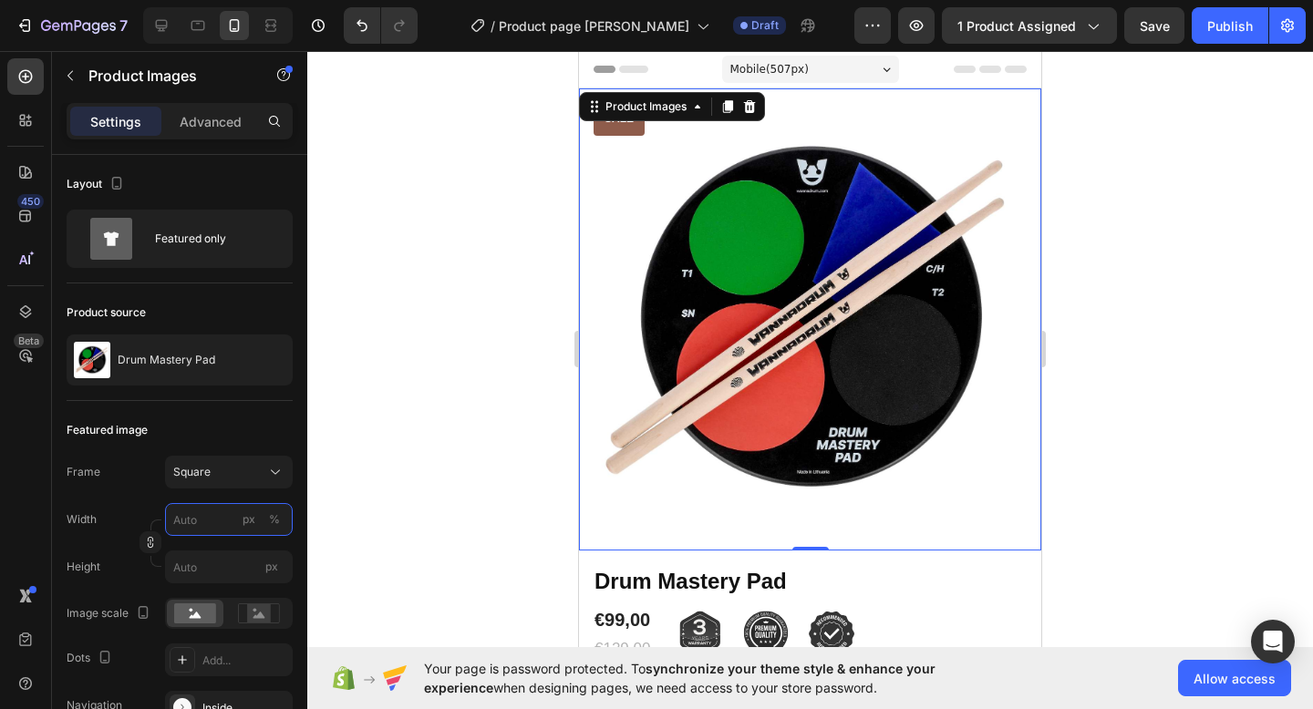
type input "5"
type input "1"
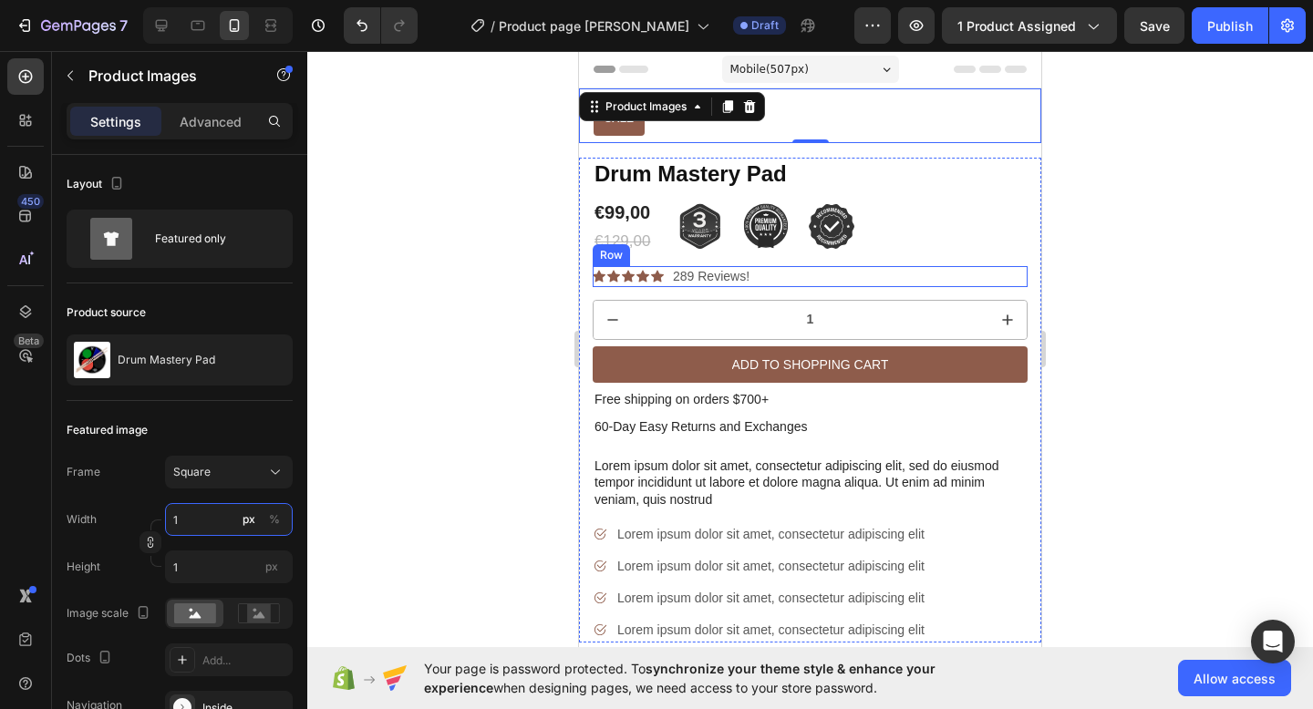
type input "10"
type input "100"
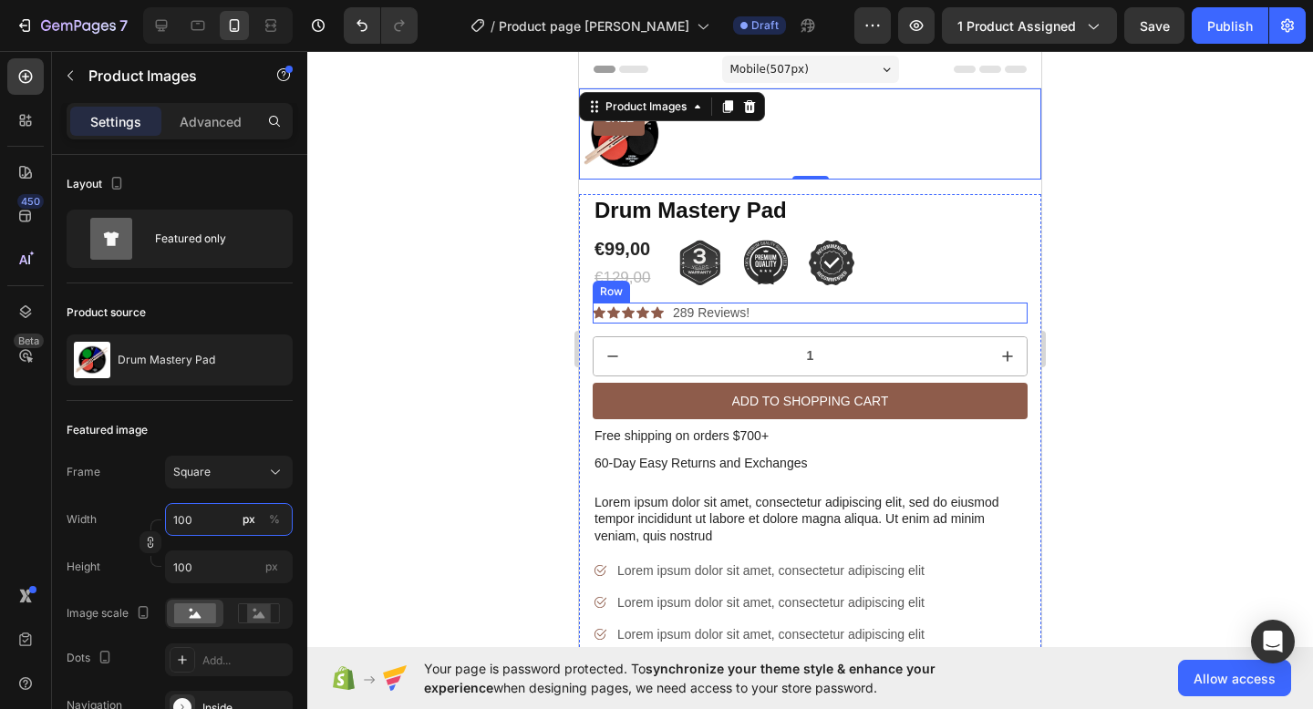
type input "1000"
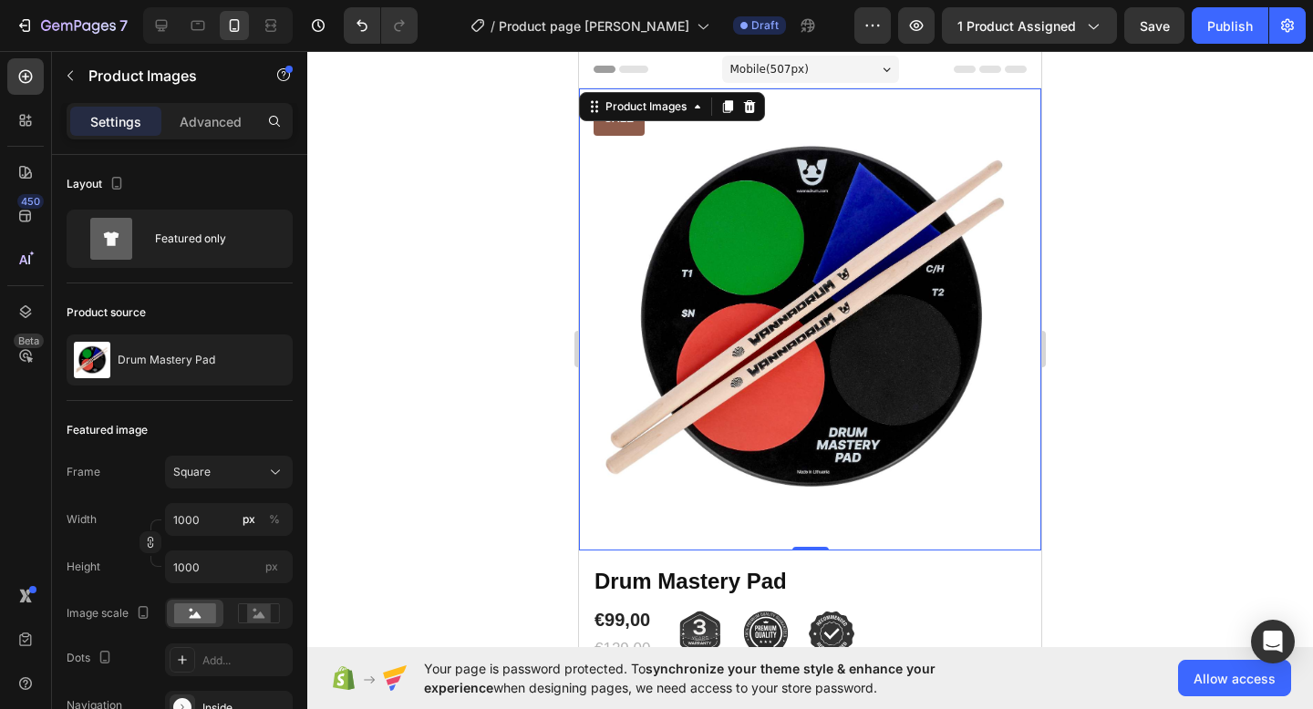
click at [1118, 128] on div at bounding box center [809, 380] width 1005 height 658
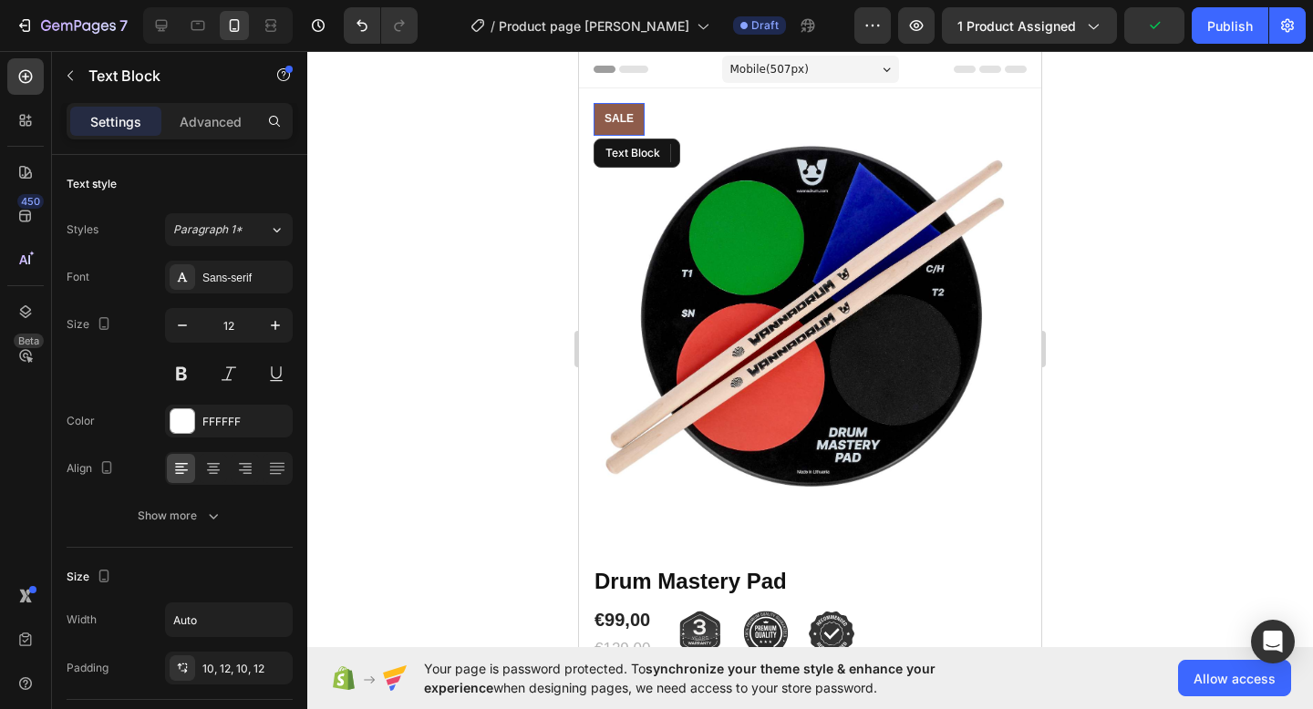
click at [622, 129] on div "Sale" at bounding box center [618, 119] width 51 height 33
click at [733, 149] on icon at bounding box center [738, 152] width 12 height 13
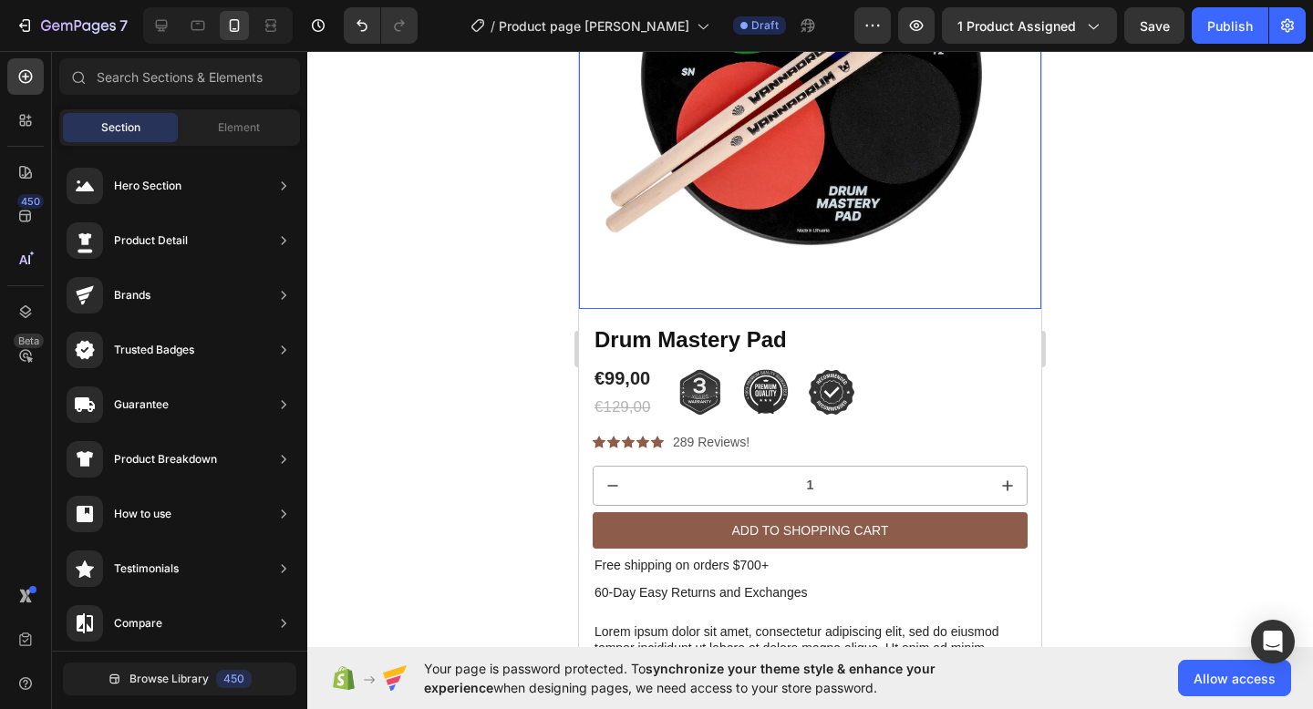
scroll to position [269, 0]
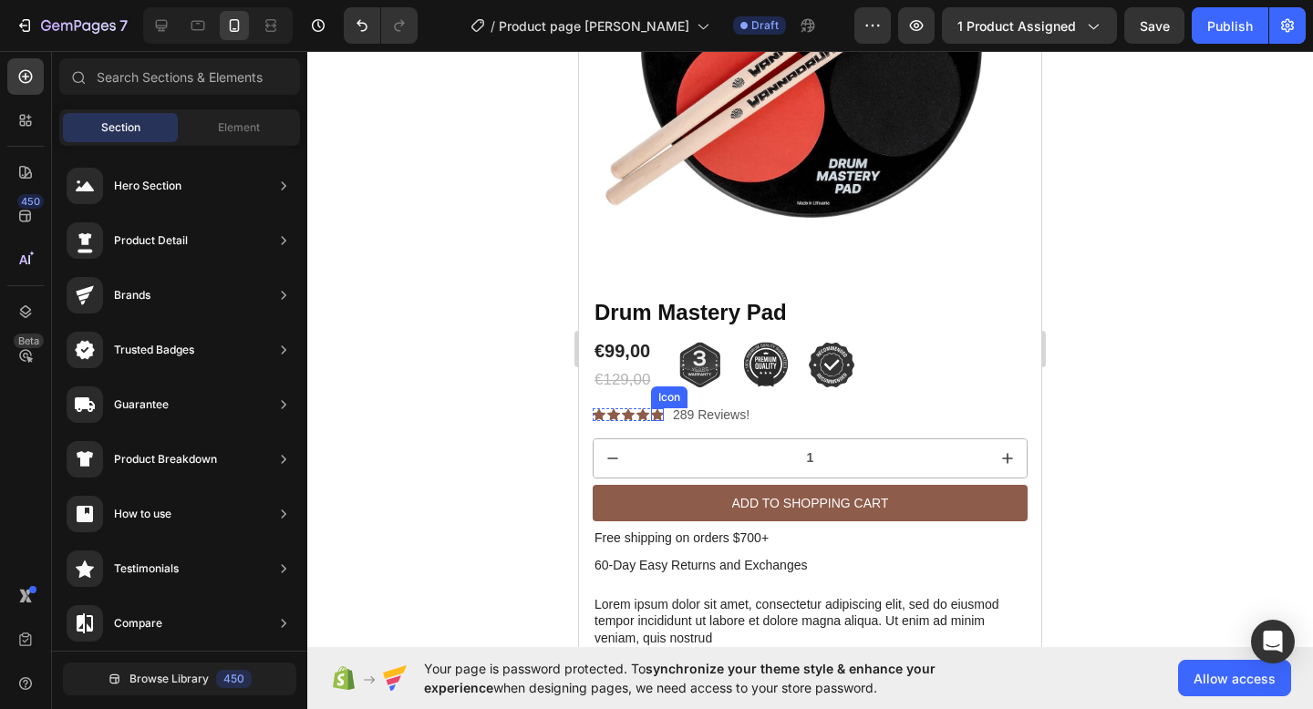
click at [651, 414] on div "Icon" at bounding box center [657, 414] width 13 height 13
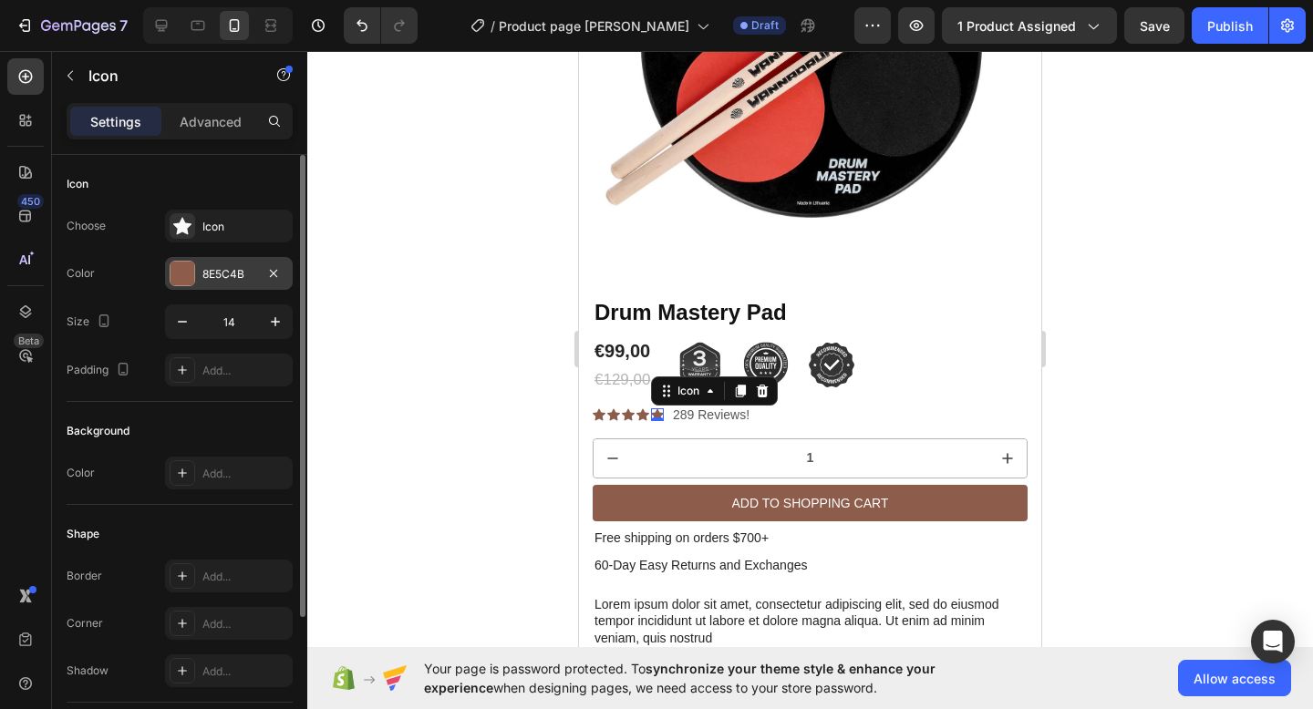
click at [177, 273] on div at bounding box center [182, 274] width 24 height 24
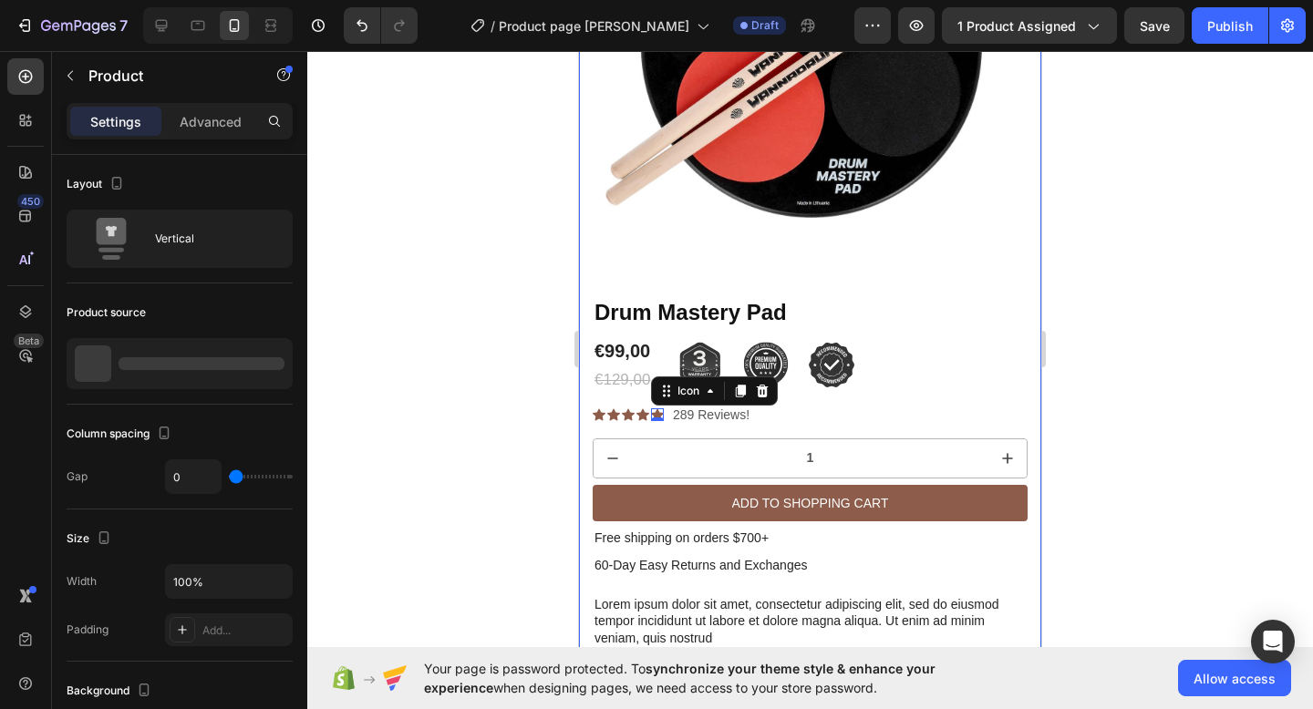
click at [1001, 283] on div "Product Images Row" at bounding box center [810, 58] width 462 height 477
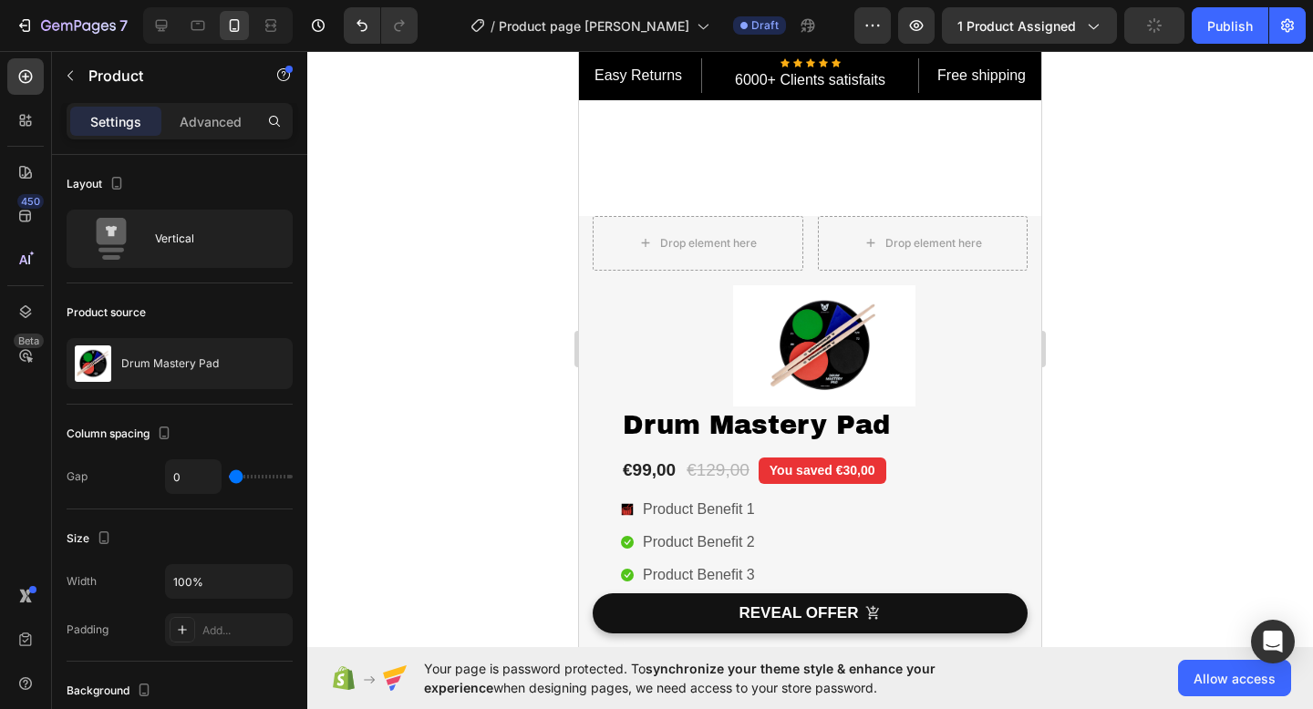
scroll to position [1128, 0]
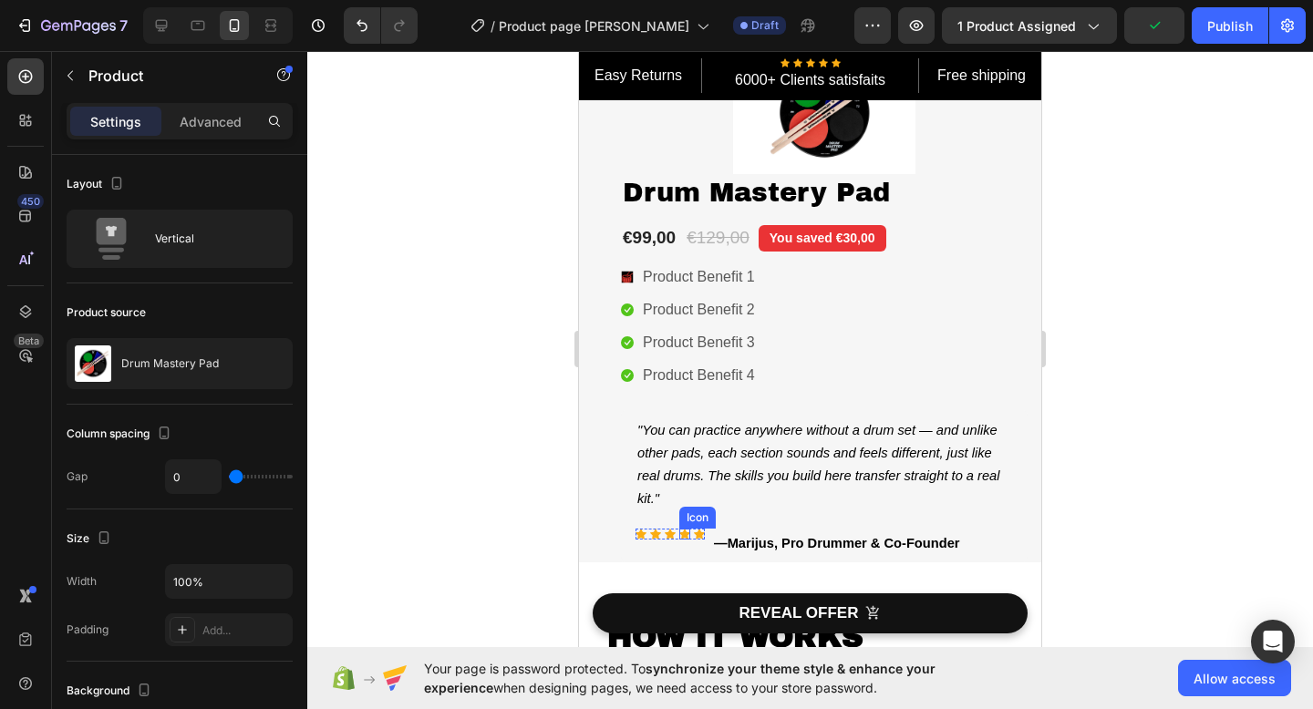
click at [684, 532] on div "Icon" at bounding box center [684, 534] width 11 height 11
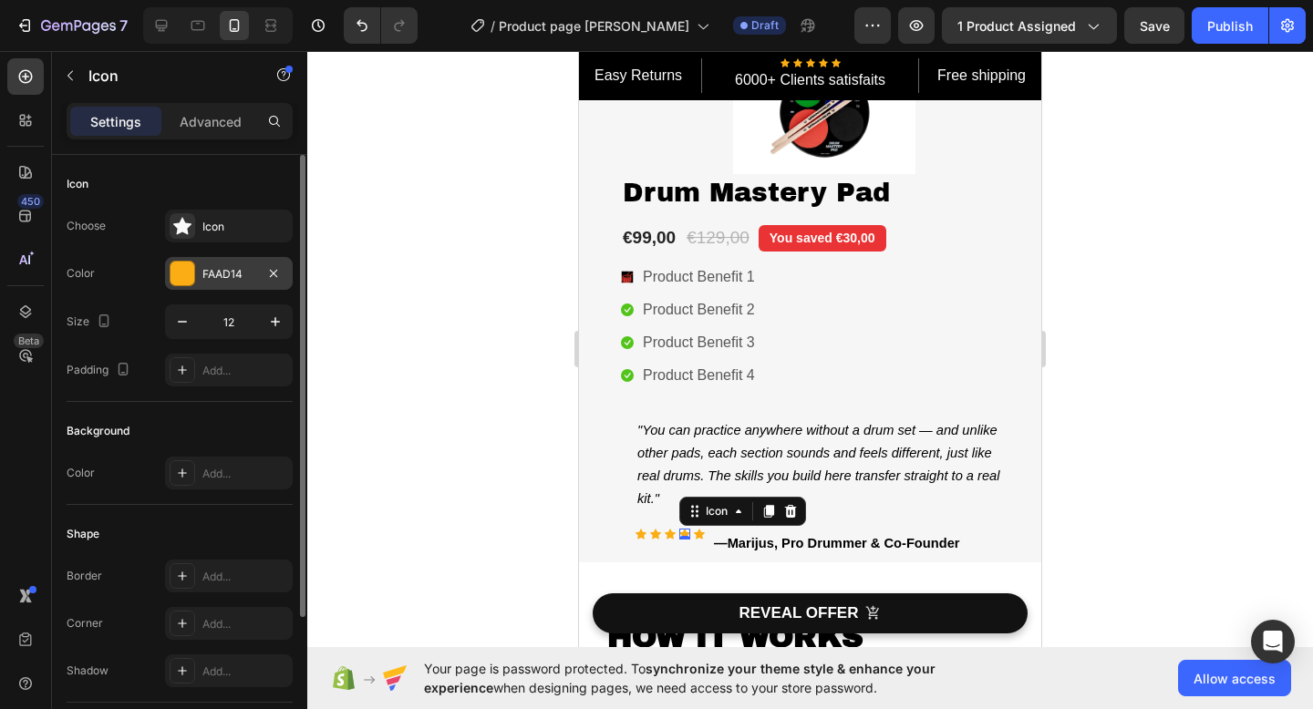
click at [229, 276] on div "FAAD14" at bounding box center [228, 274] width 53 height 16
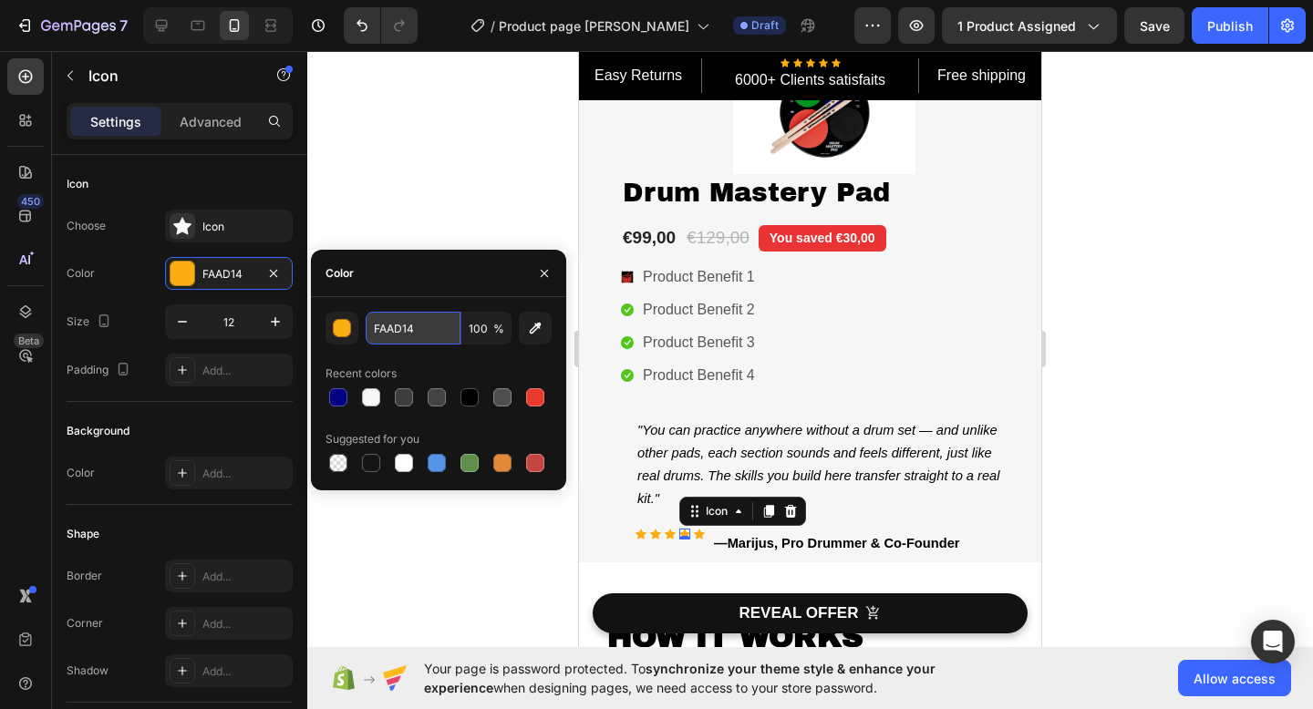
drag, startPoint x: 433, startPoint y: 334, endPoint x: 443, endPoint y: 333, distance: 10.1
click at [443, 333] on input "FAAD14" at bounding box center [413, 328] width 95 height 33
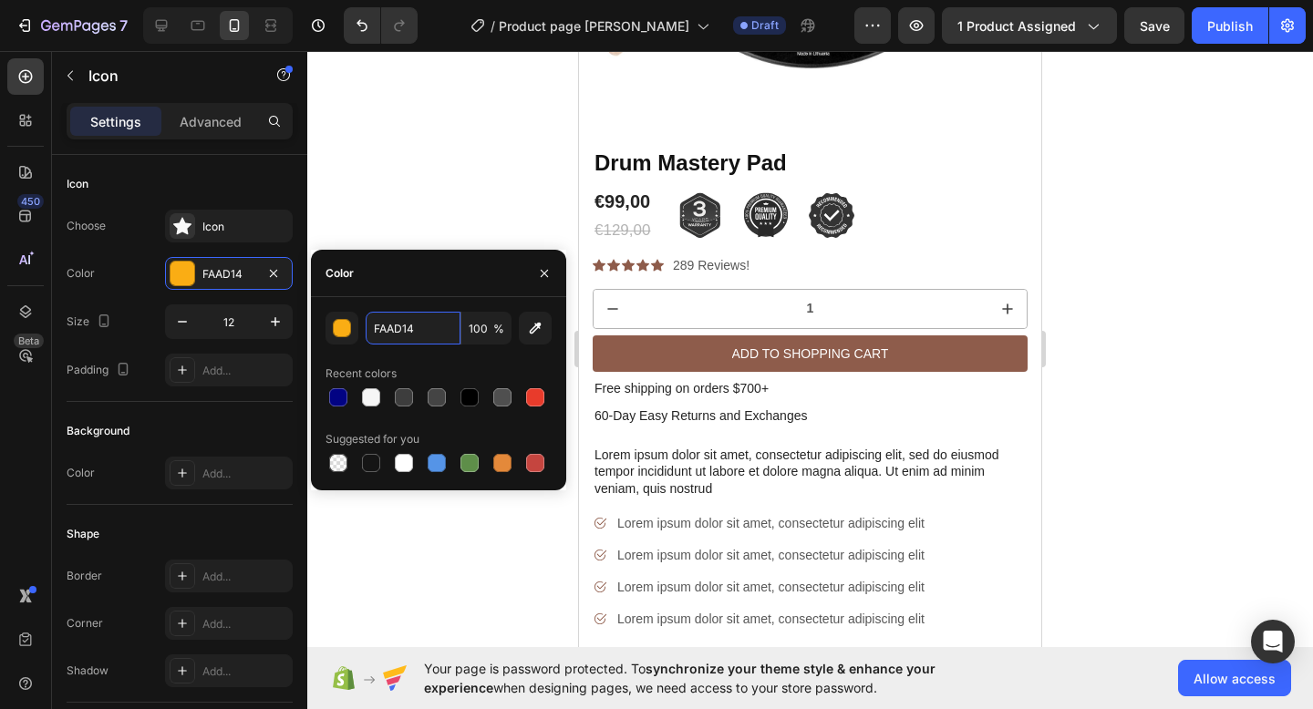
scroll to position [272, 0]
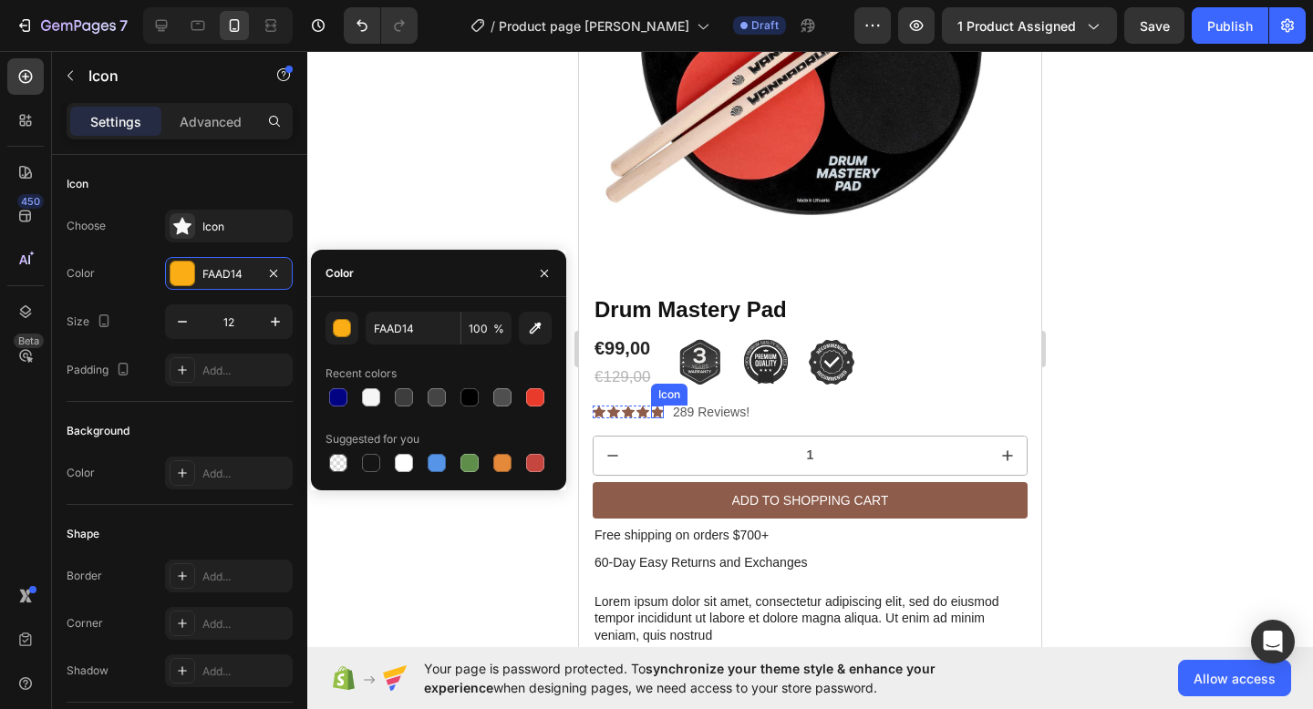
click at [652, 414] on div "Icon" at bounding box center [657, 412] width 13 height 13
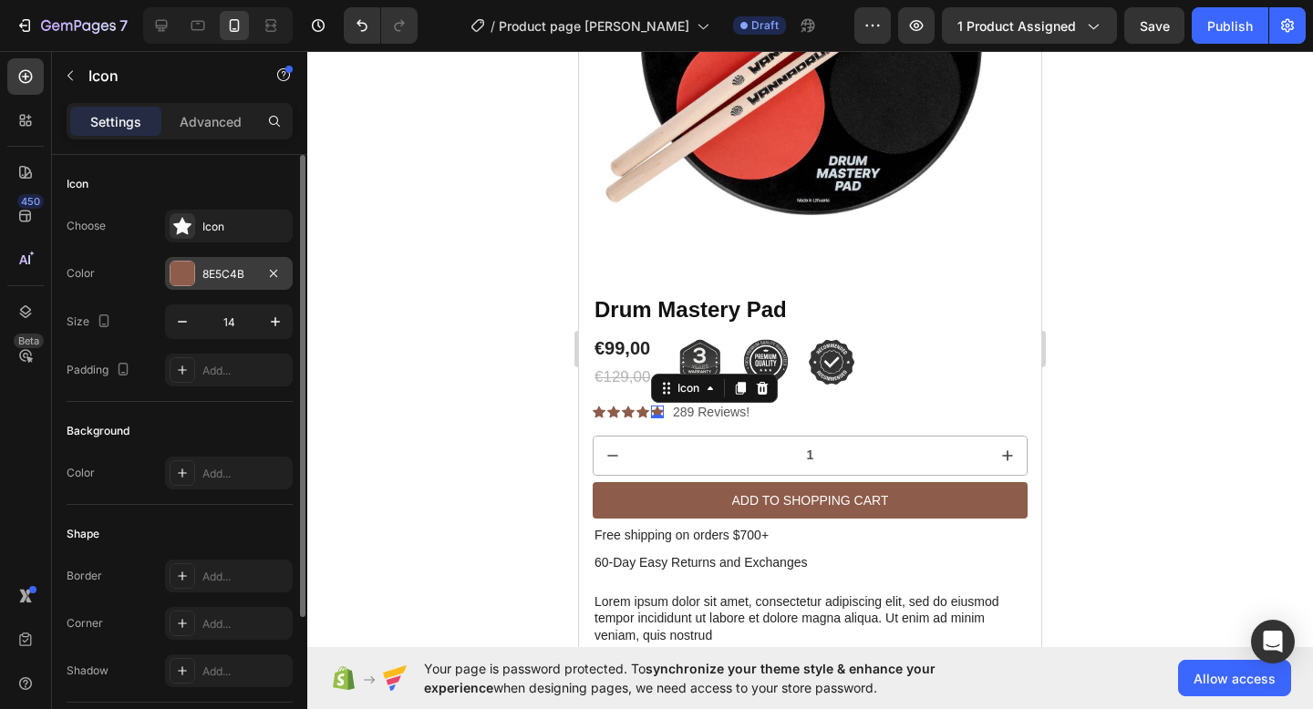
click at [193, 278] on div at bounding box center [182, 274] width 24 height 24
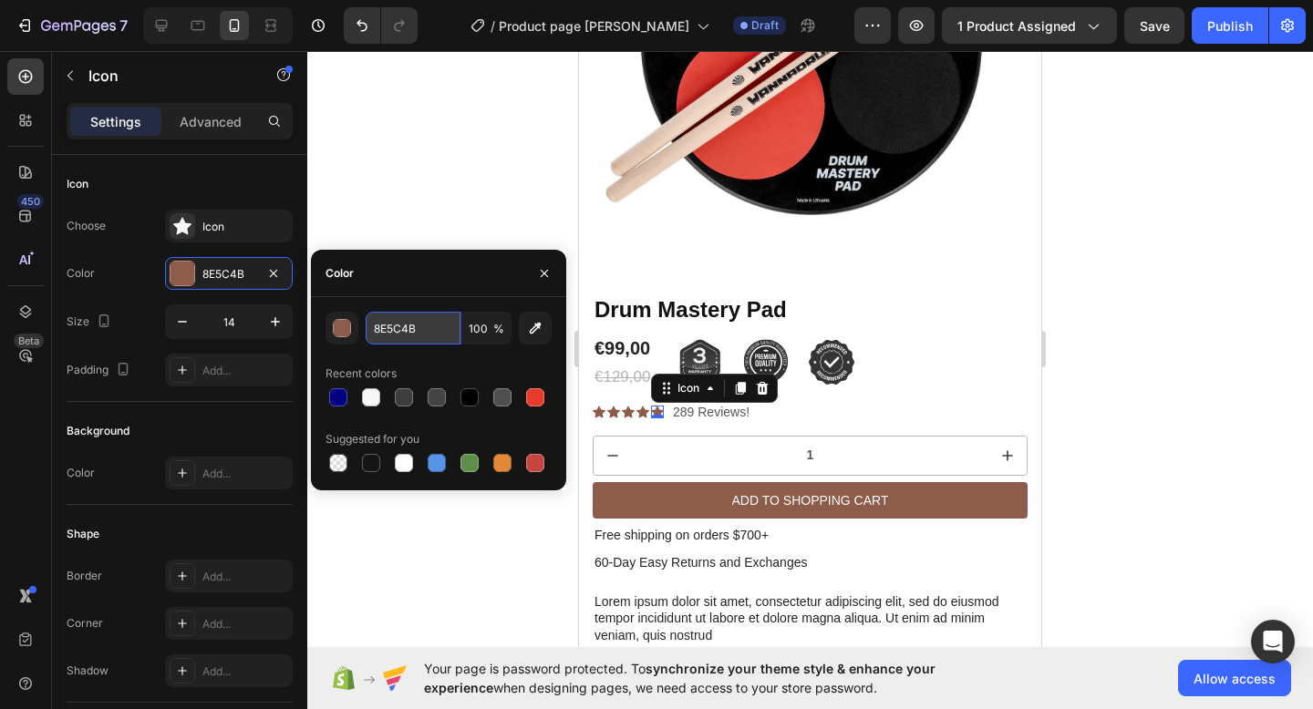
click at [412, 329] on input "8E5C4B" at bounding box center [413, 328] width 95 height 33
paste input "FAAD14"
type input "FAAD14"
click at [639, 412] on icon at bounding box center [642, 413] width 13 height 12
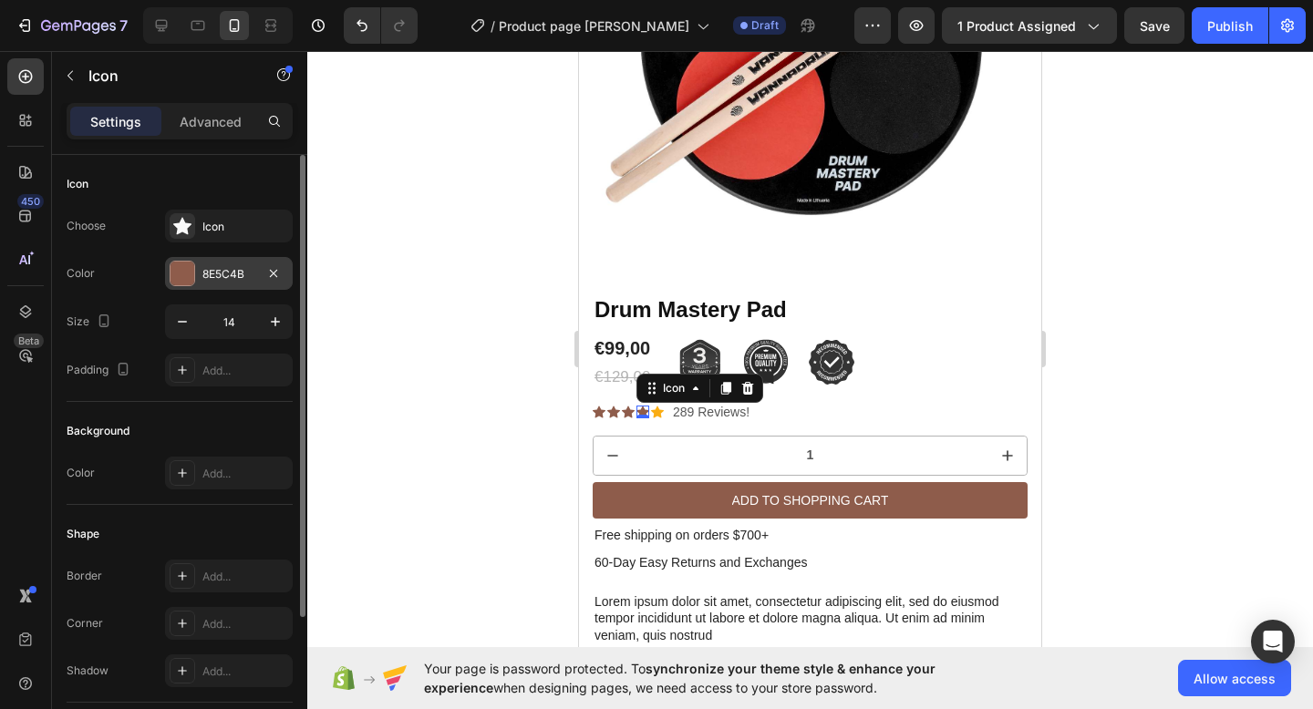
click at [206, 269] on div "8E5C4B" at bounding box center [228, 274] width 53 height 16
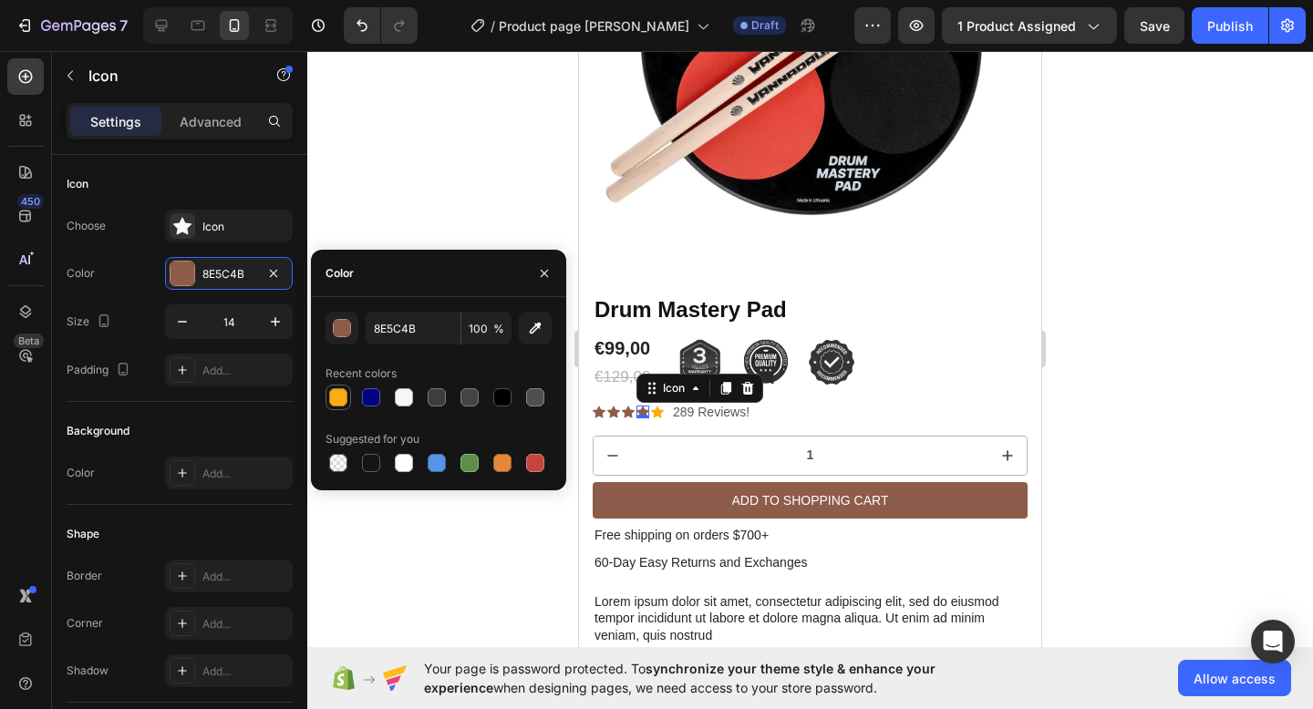
click at [337, 401] on div at bounding box center [338, 397] width 18 height 18
type input "FAAD14"
click at [630, 411] on div "Icon 0" at bounding box center [628, 412] width 13 height 13
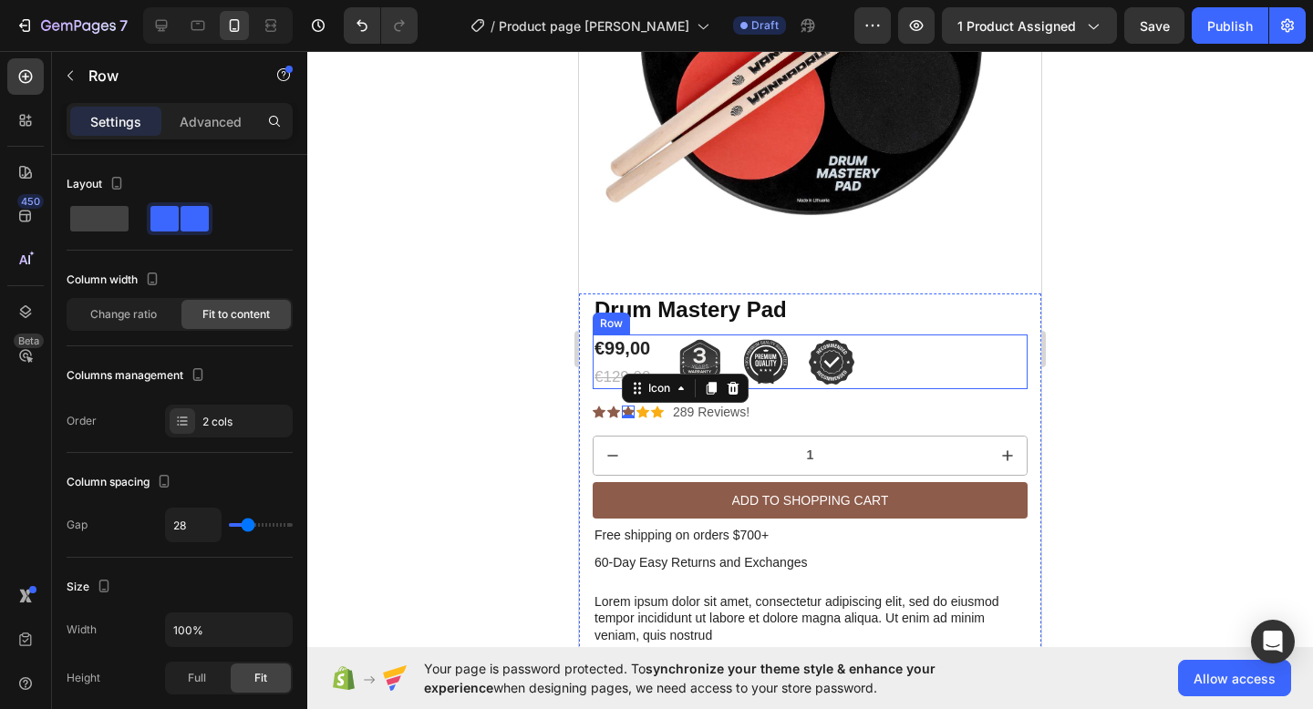
click at [875, 352] on div "€99,00 Product Price Product Price €129,00 Product Price Product Price Image Im…" at bounding box center [809, 362] width 435 height 55
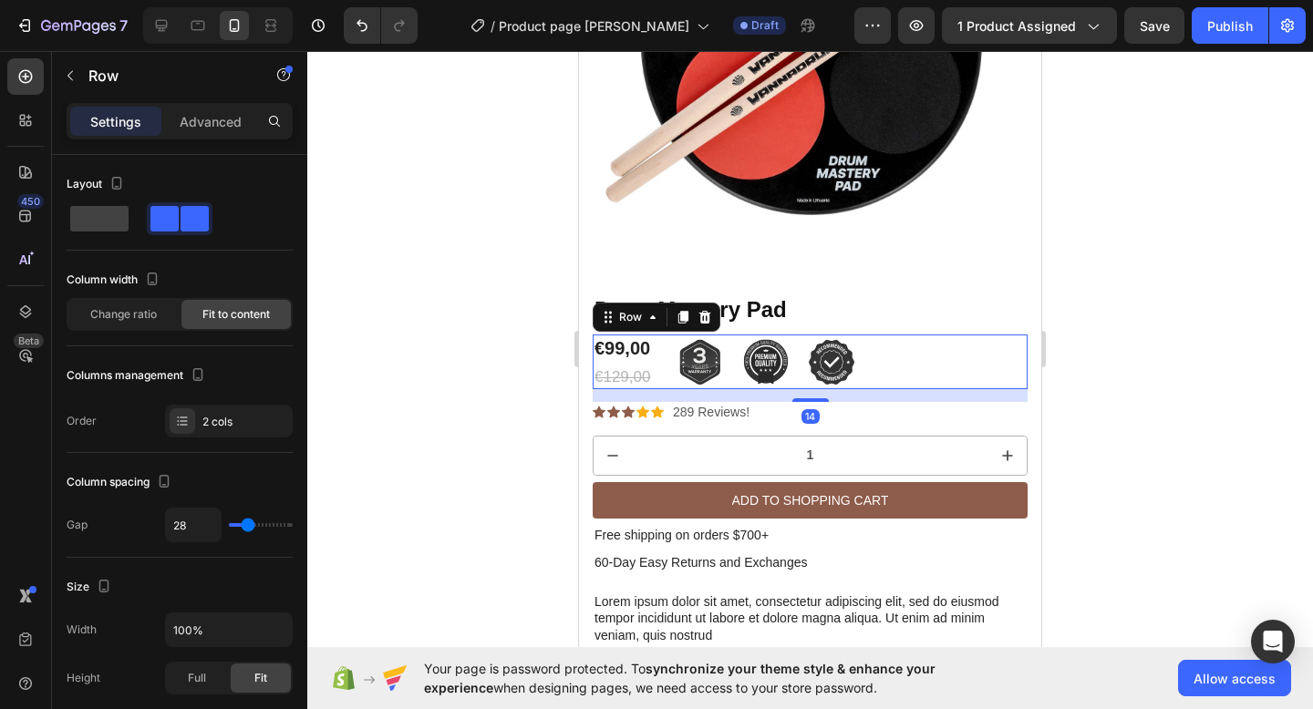
click at [865, 354] on div "€99,00 Product Price Product Price €129,00 Product Price Product Price Image Im…" at bounding box center [809, 362] width 435 height 55
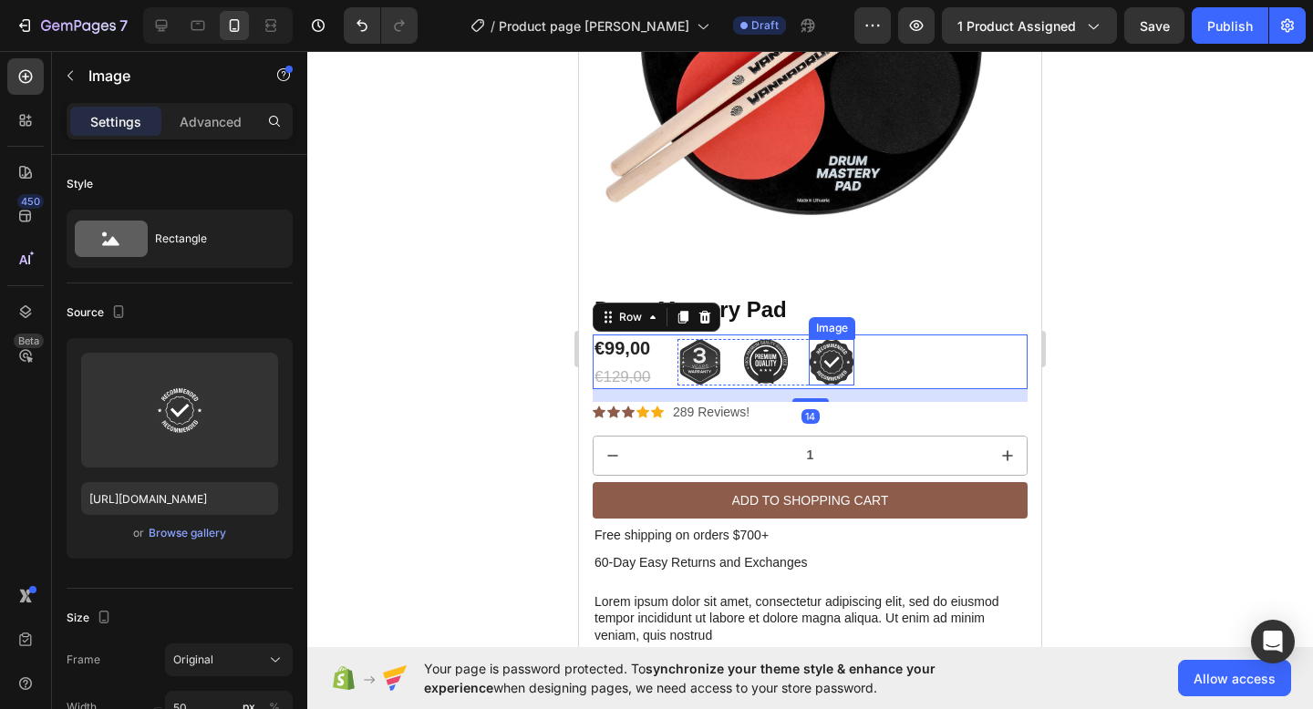
click at [843, 362] on img at bounding box center [832, 362] width 46 height 46
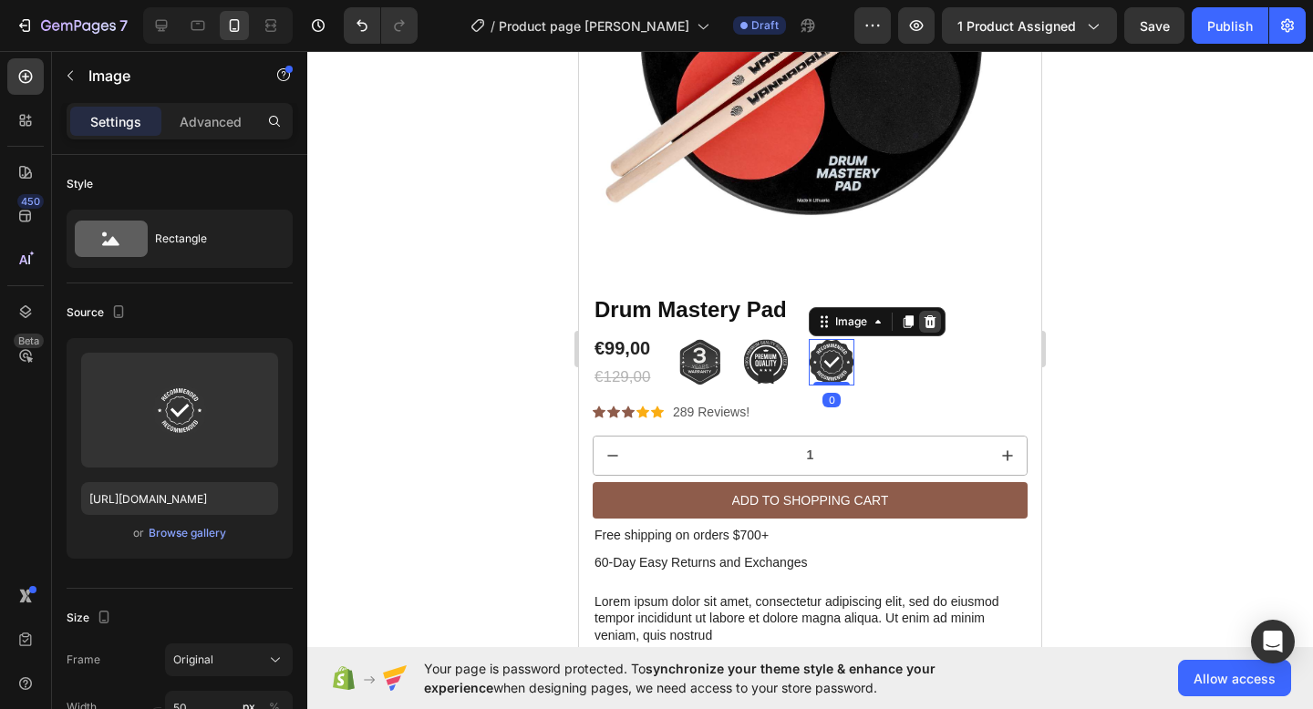
click at [930, 315] on icon at bounding box center [929, 321] width 15 height 15
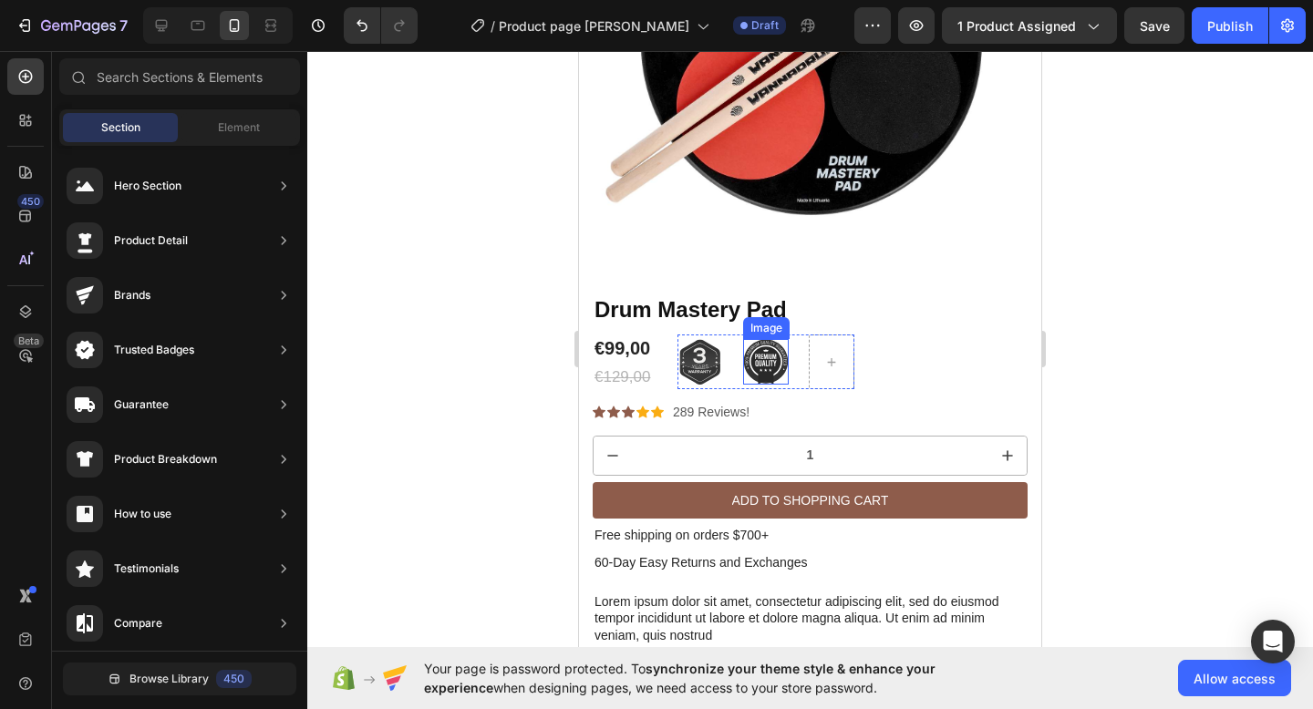
click at [778, 354] on img at bounding box center [766, 362] width 46 height 46
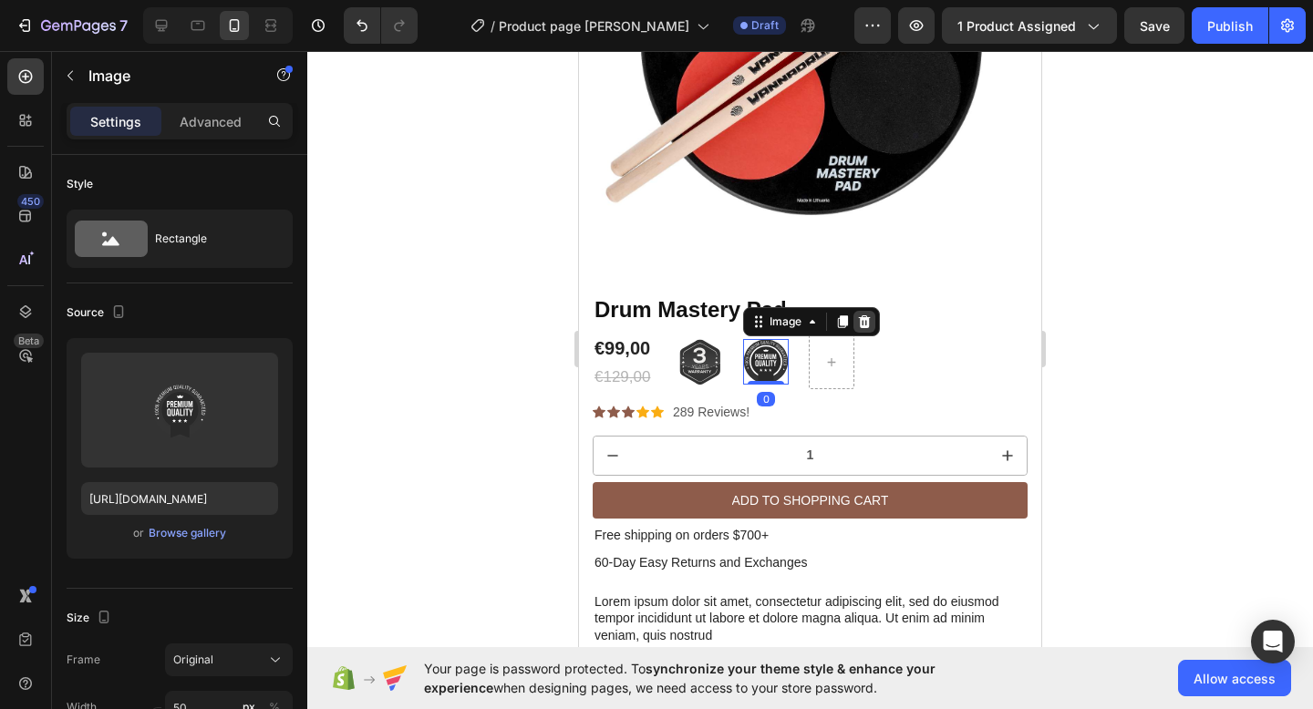
click at [868, 323] on icon at bounding box center [865, 321] width 12 height 13
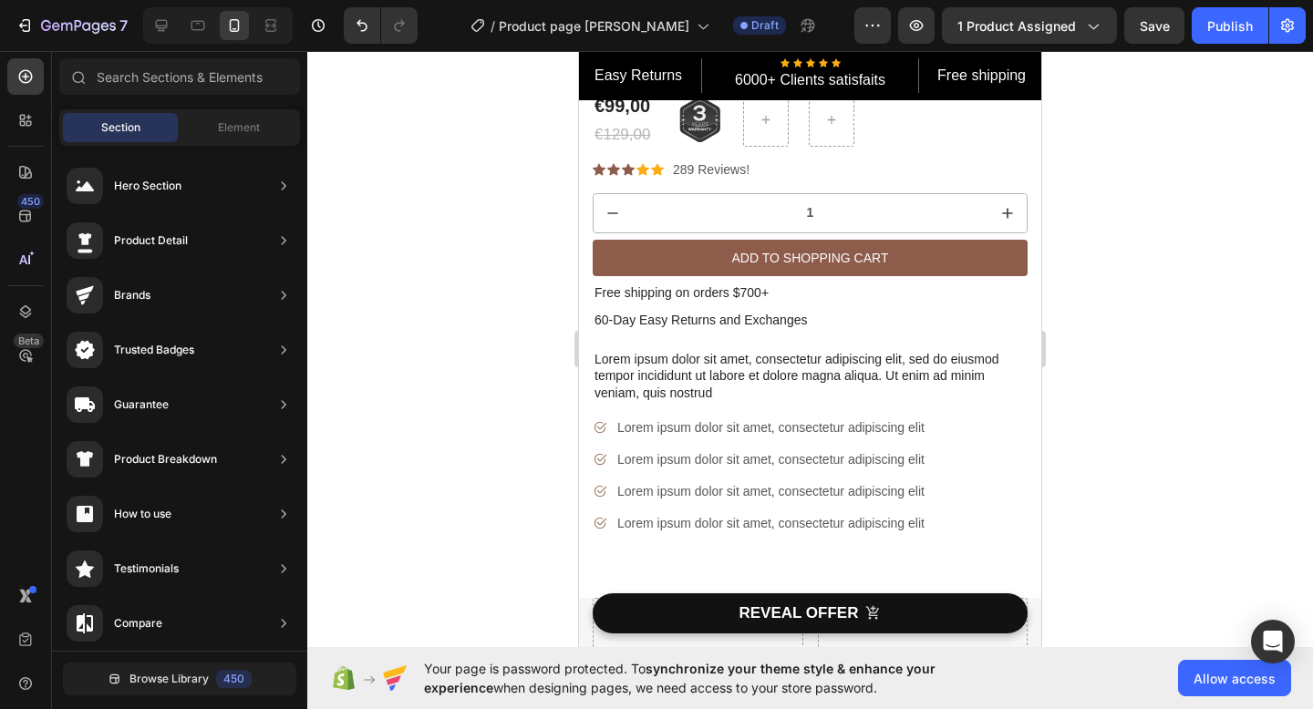
scroll to position [383, 0]
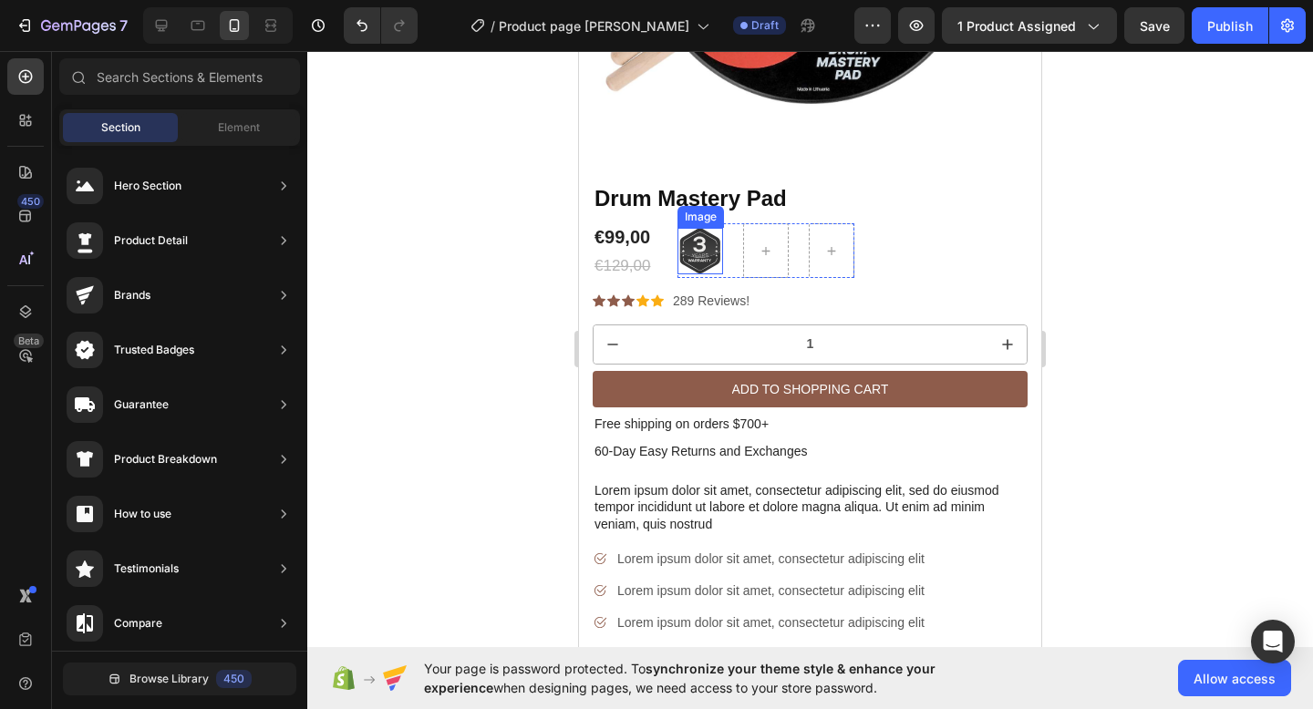
click at [717, 228] on div "Image" at bounding box center [700, 251] width 46 height 46
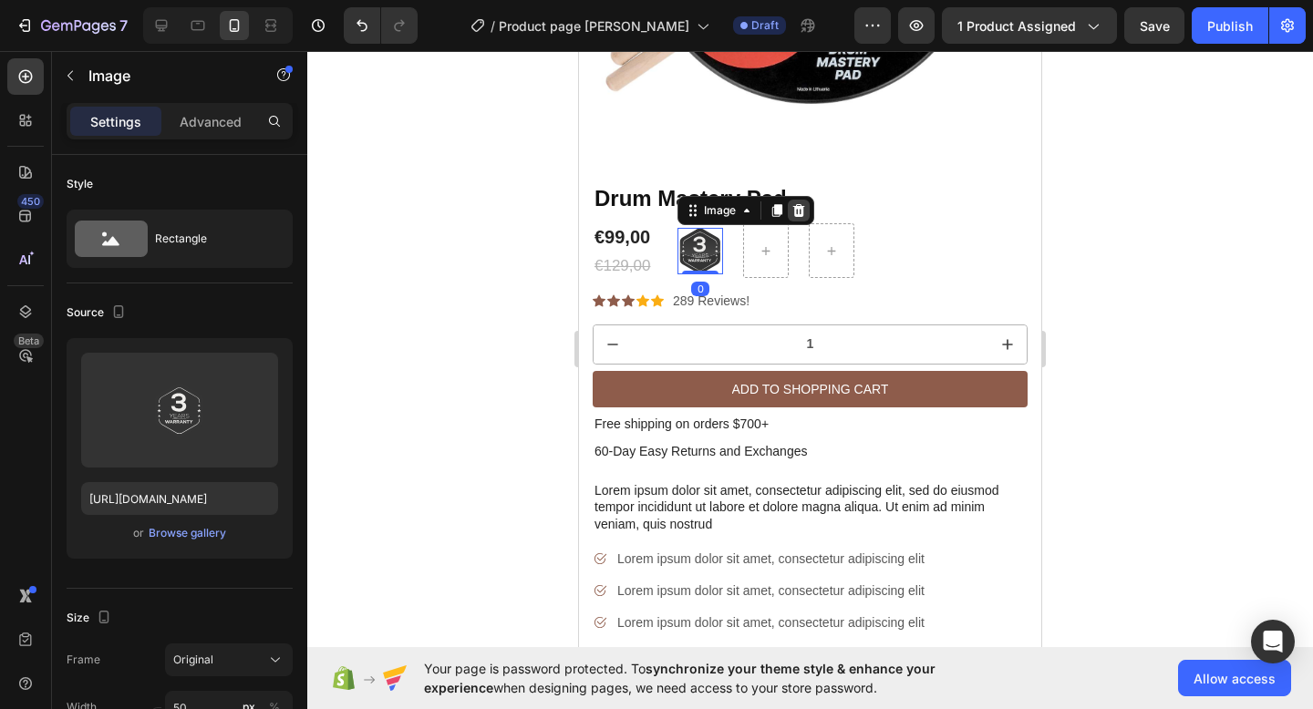
click at [801, 211] on icon at bounding box center [799, 210] width 12 height 13
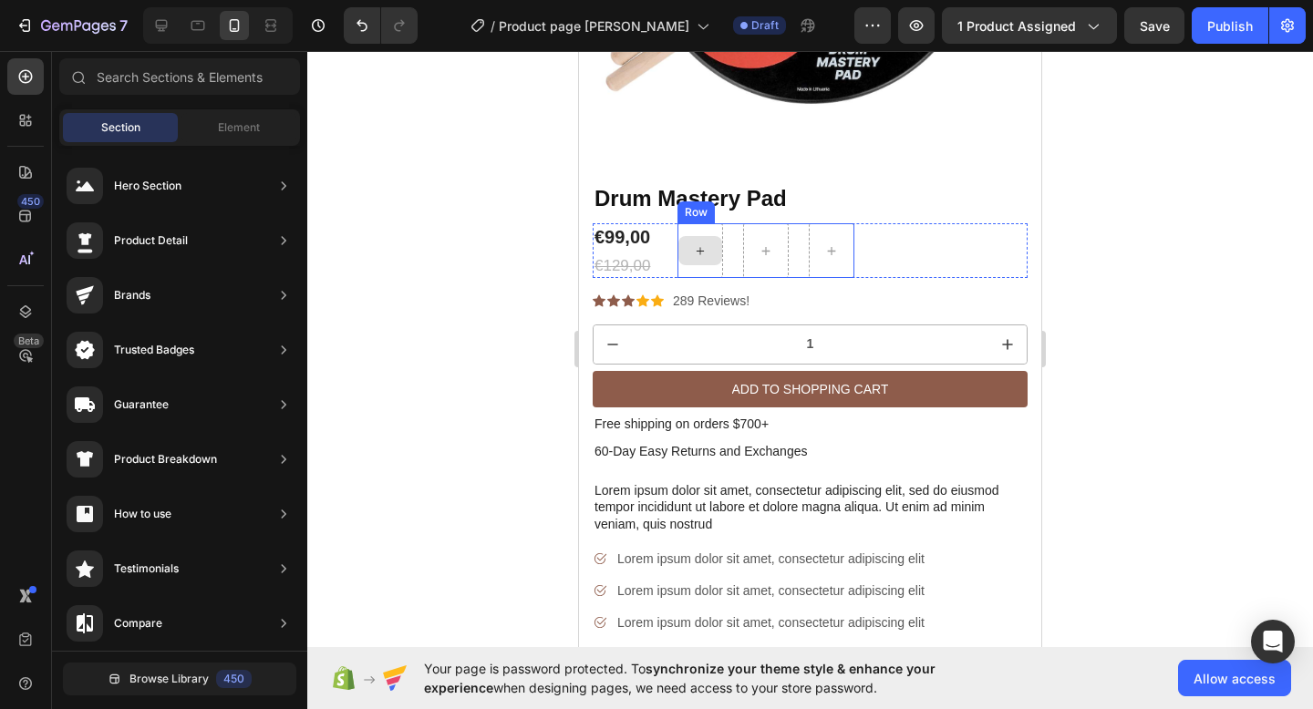
click at [706, 246] on icon at bounding box center [700, 250] width 15 height 15
click at [740, 242] on div "Row" at bounding box center [765, 250] width 177 height 55
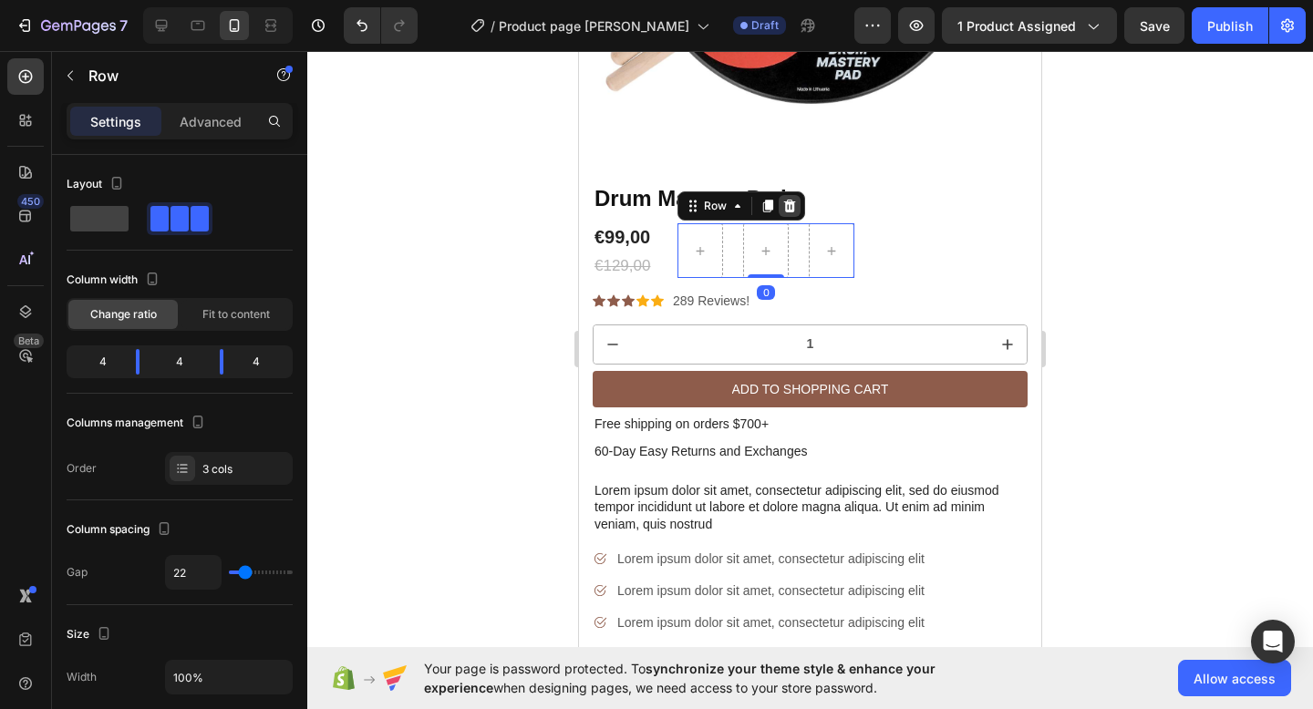
click at [791, 202] on icon at bounding box center [790, 206] width 12 height 13
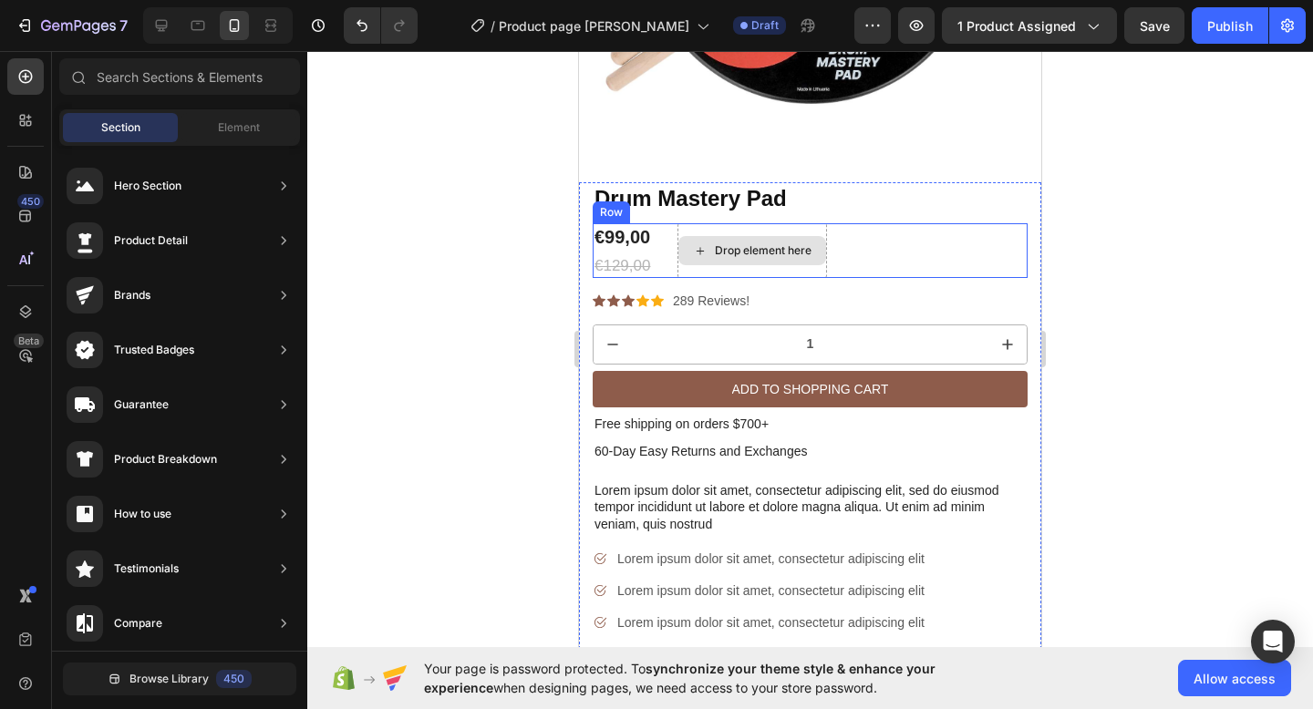
click at [770, 242] on div "Drop element here" at bounding box center [752, 250] width 148 height 29
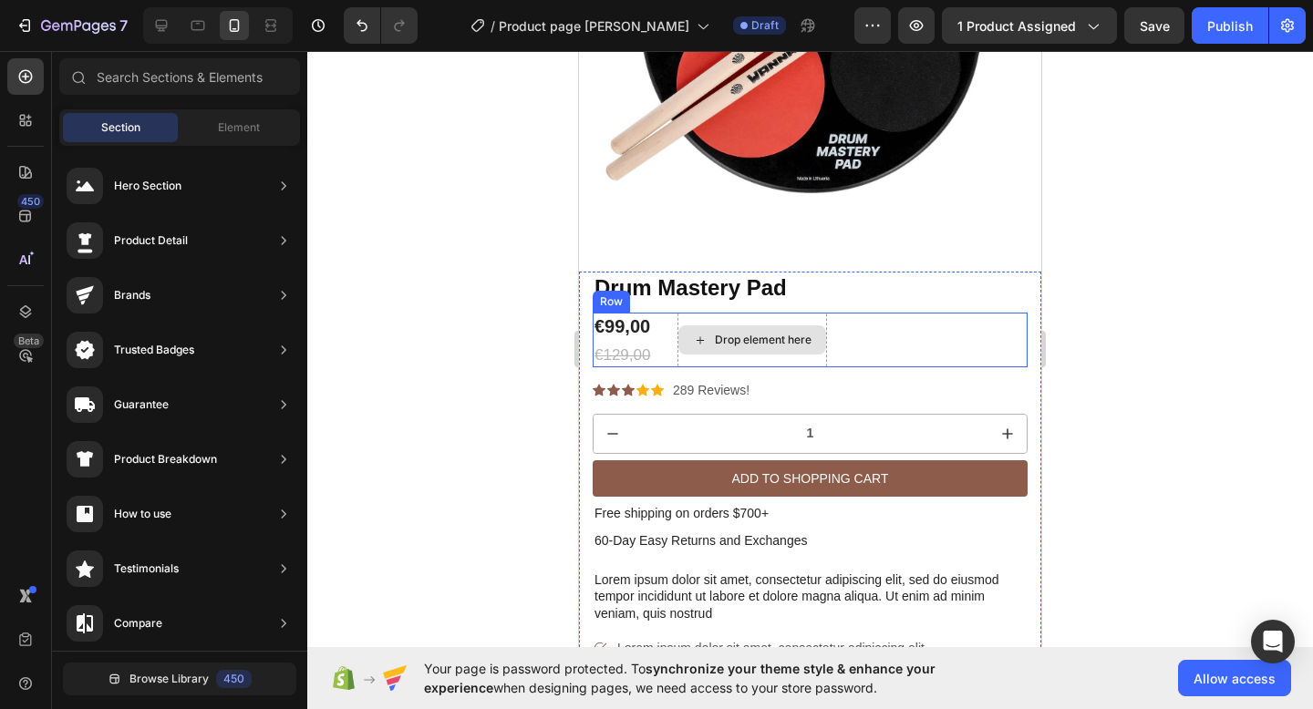
scroll to position [287, 0]
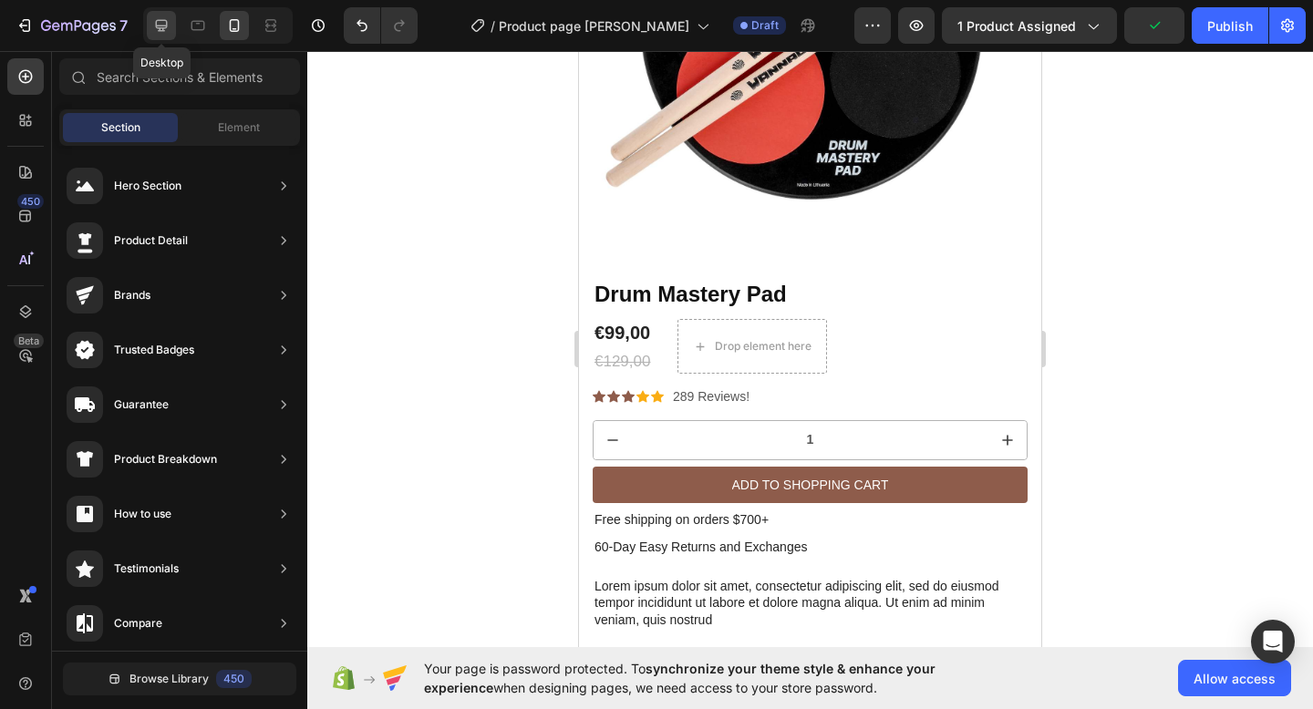
click at [165, 27] on icon at bounding box center [162, 26] width 12 height 12
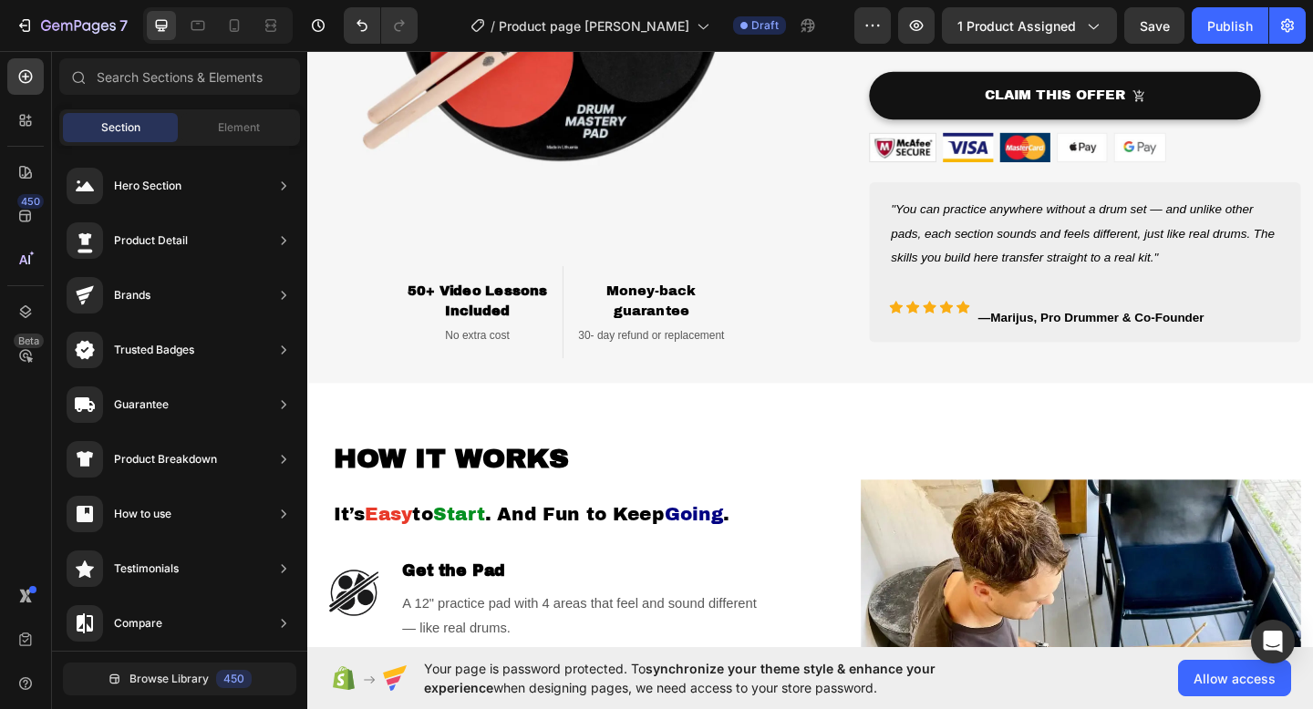
scroll to position [1314, 0]
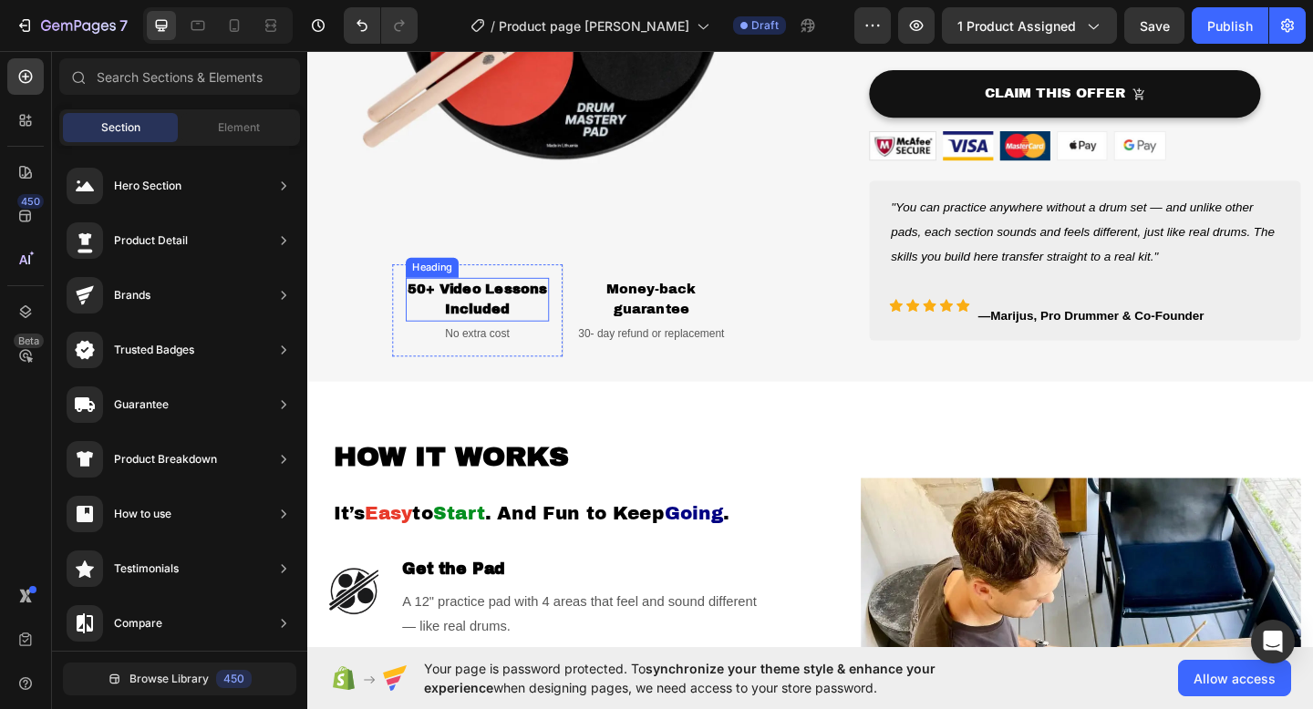
click at [520, 320] on h2 "50+ Video Lessons Included" at bounding box center [492, 321] width 156 height 47
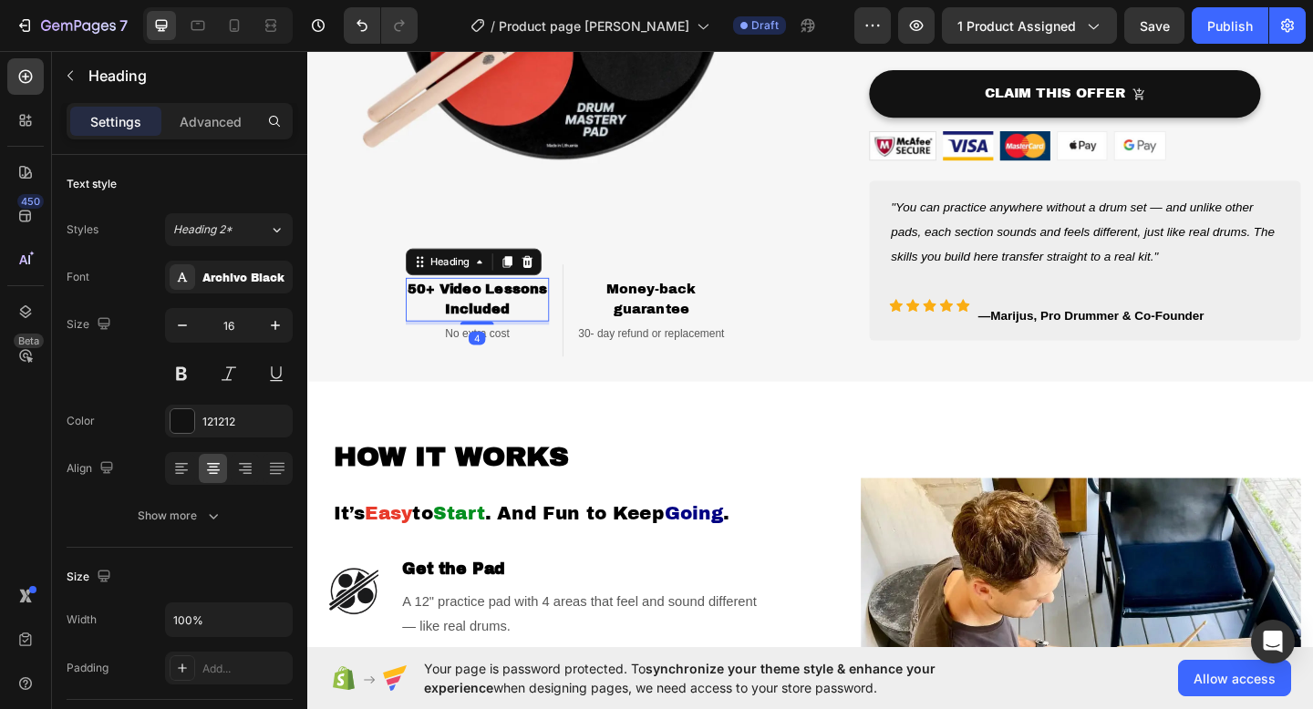
click at [531, 334] on h2 "50+ Video Lessons Included" at bounding box center [492, 321] width 156 height 47
click at [531, 334] on p "50+ Video Lessons Included" at bounding box center [492, 322] width 152 height 44
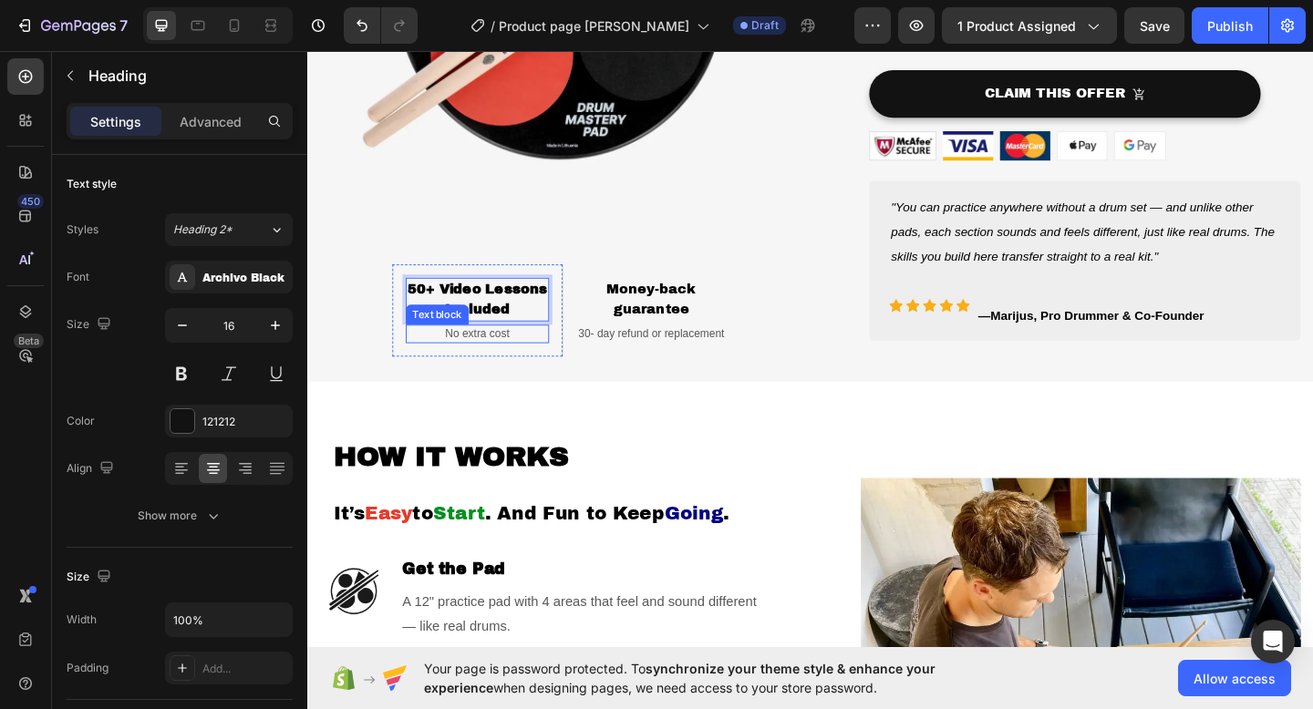
click at [524, 355] on span "No extra cost" at bounding box center [492, 359] width 70 height 14
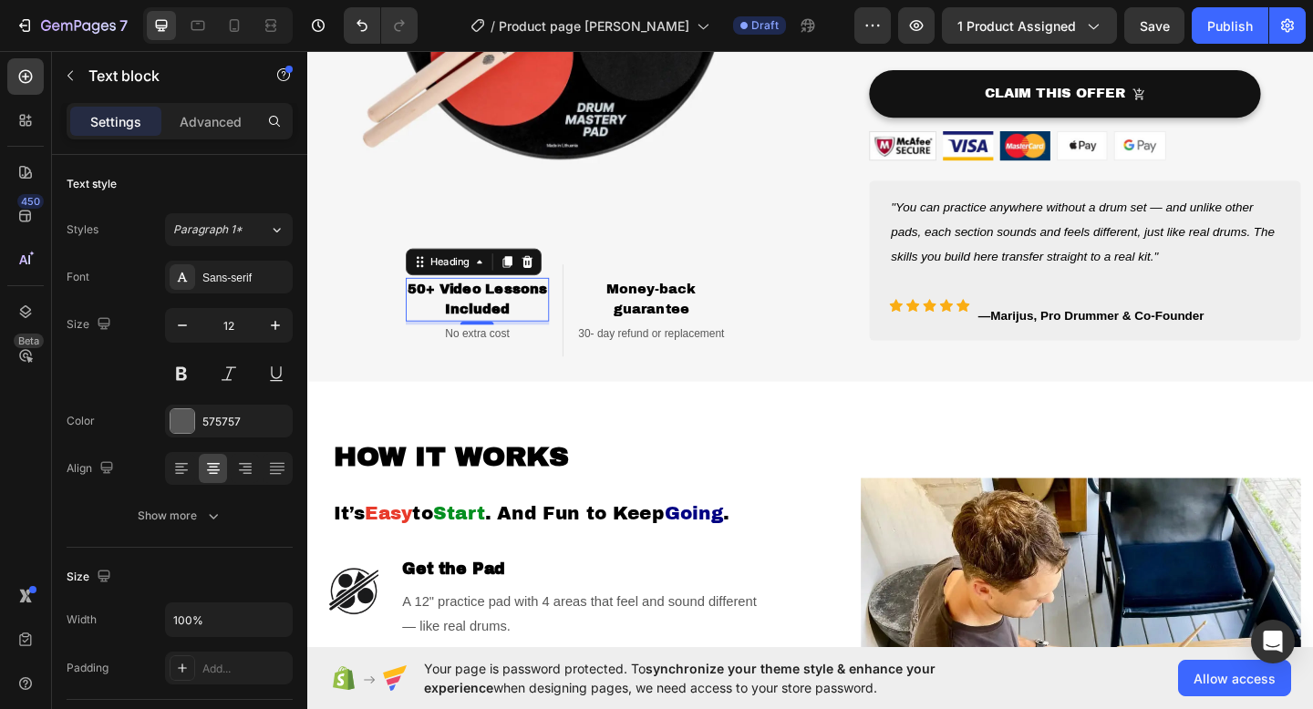
click at [527, 307] on strong "50+ Video Lessons" at bounding box center [492, 310] width 152 height 15
click at [573, 357] on div "⁠⁠⁠⁠⁠⁠⁠ 50+ Video Lessons Included Heading 4 No extra cost Text block Row" at bounding box center [492, 333] width 186 height 100
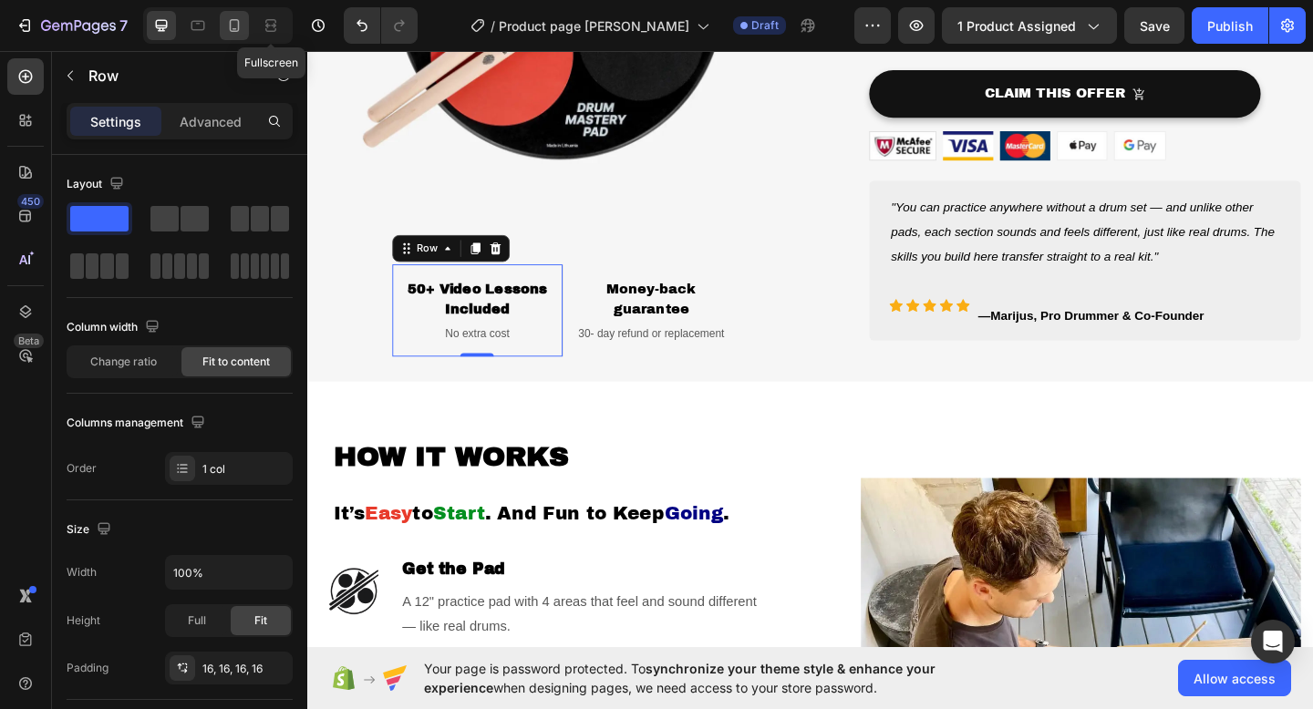
click at [237, 25] on icon at bounding box center [234, 25] width 18 height 18
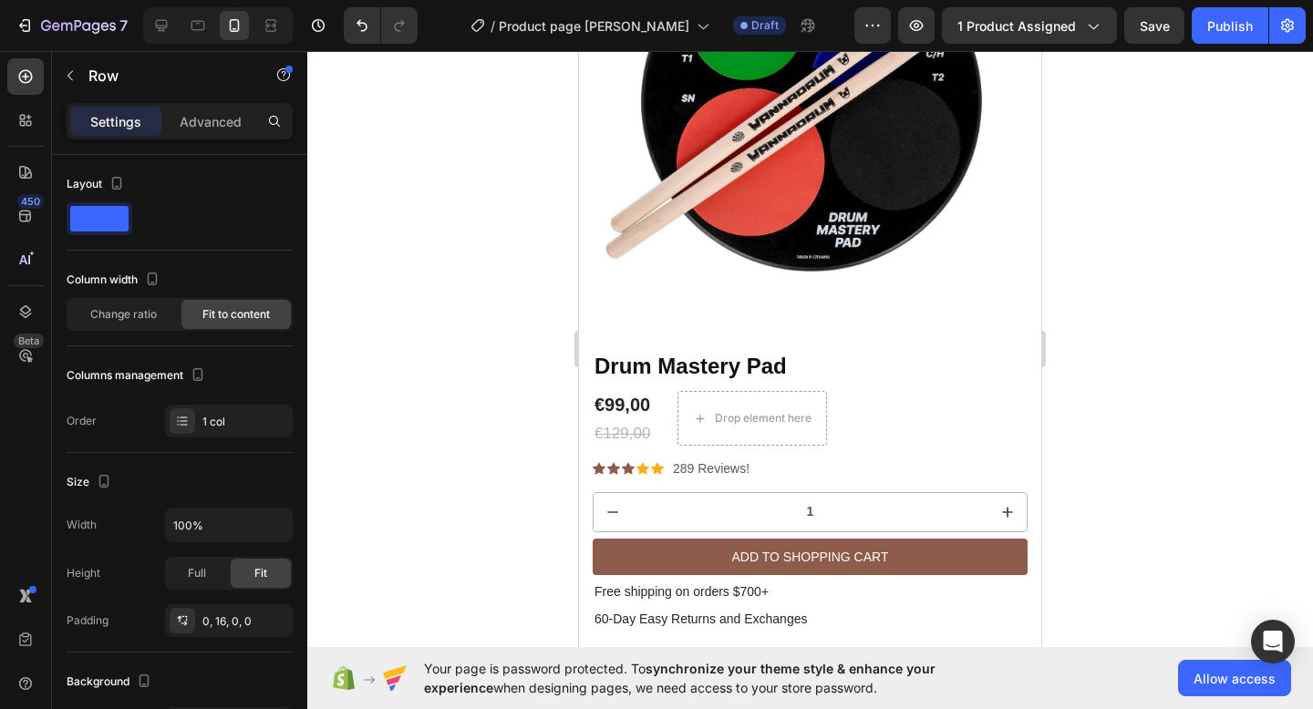
scroll to position [350, 0]
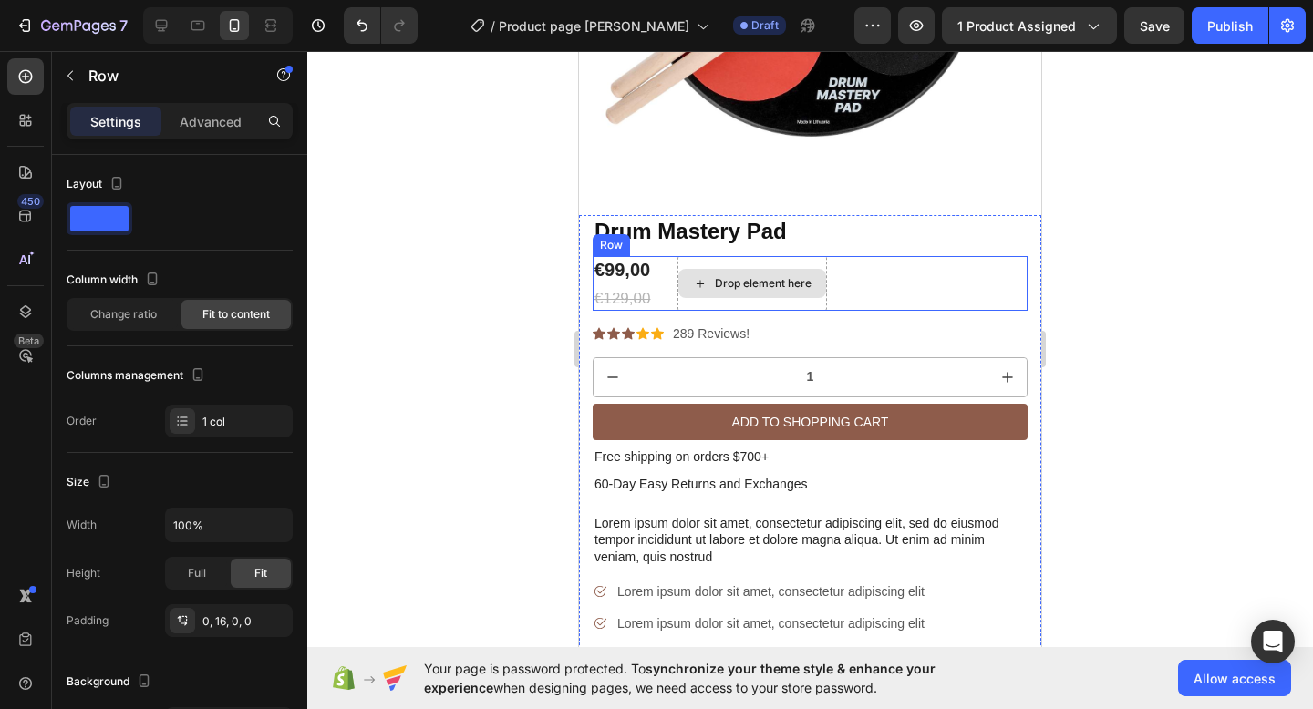
click at [697, 287] on icon at bounding box center [700, 283] width 15 height 15
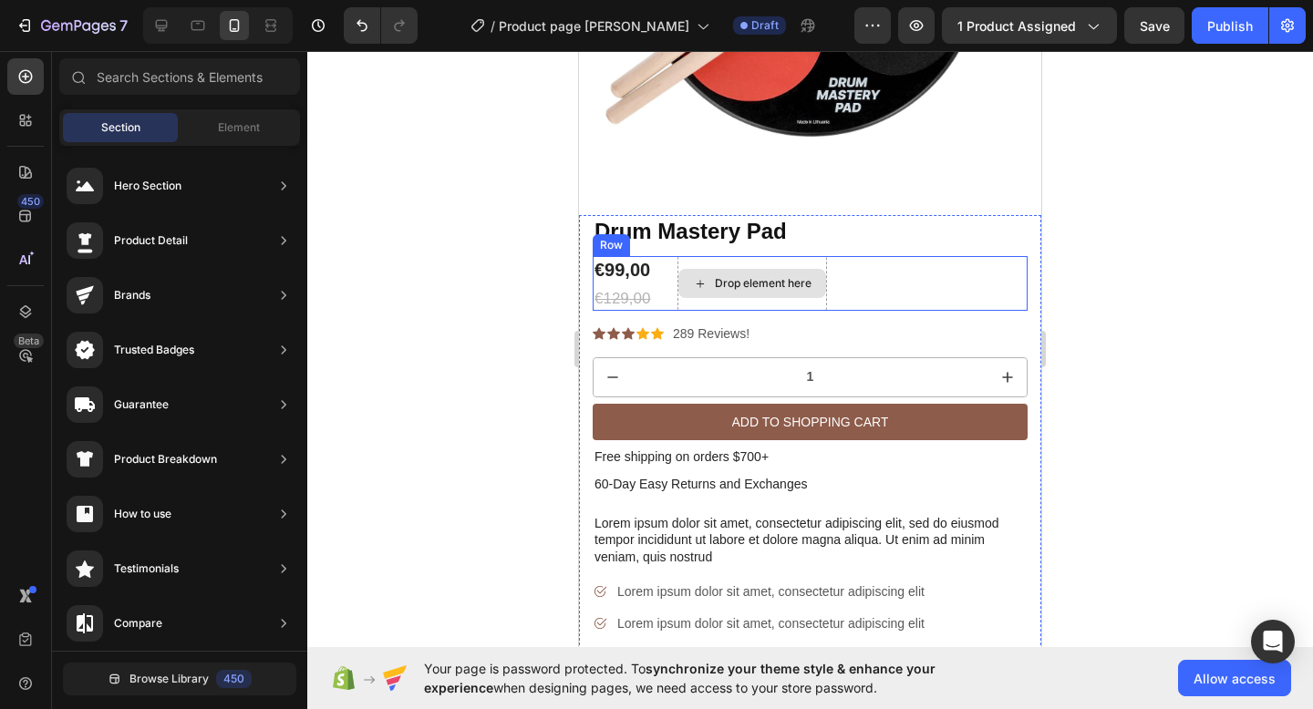
click at [726, 259] on div "Drop element here" at bounding box center [751, 283] width 149 height 55
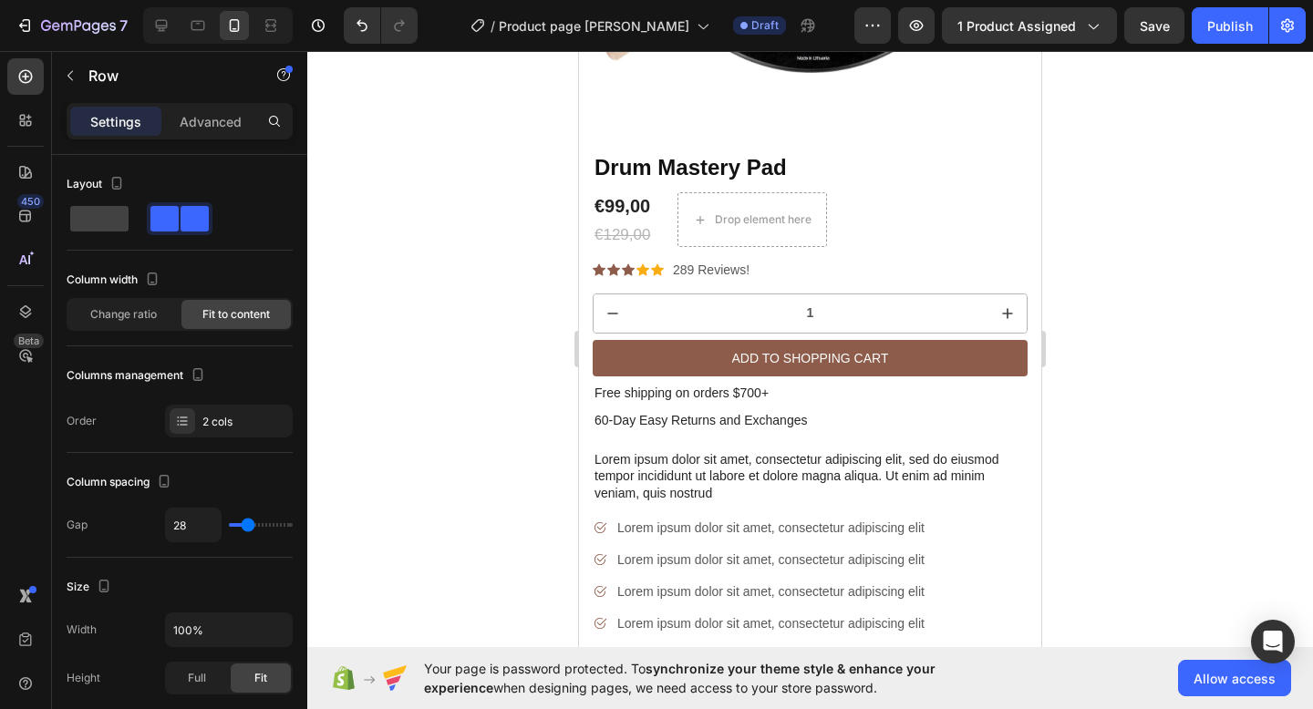
scroll to position [320, 0]
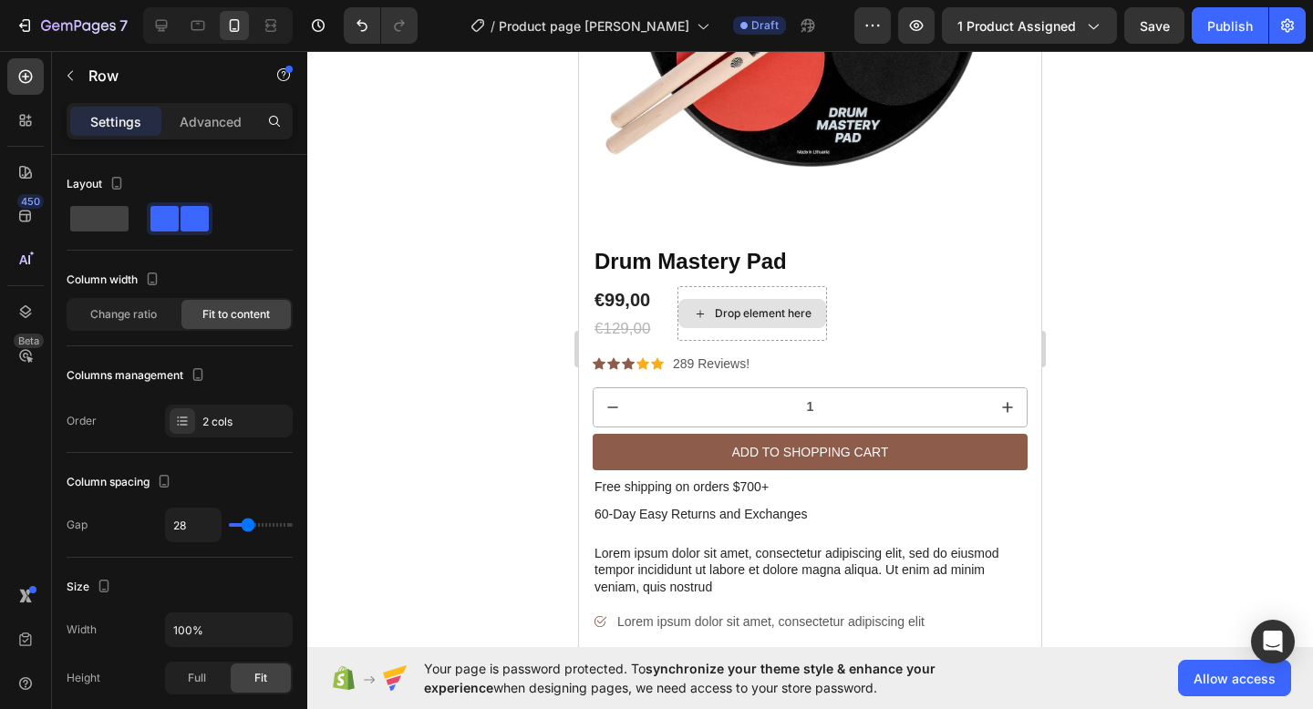
click at [695, 290] on div "Drop element here" at bounding box center [751, 313] width 149 height 55
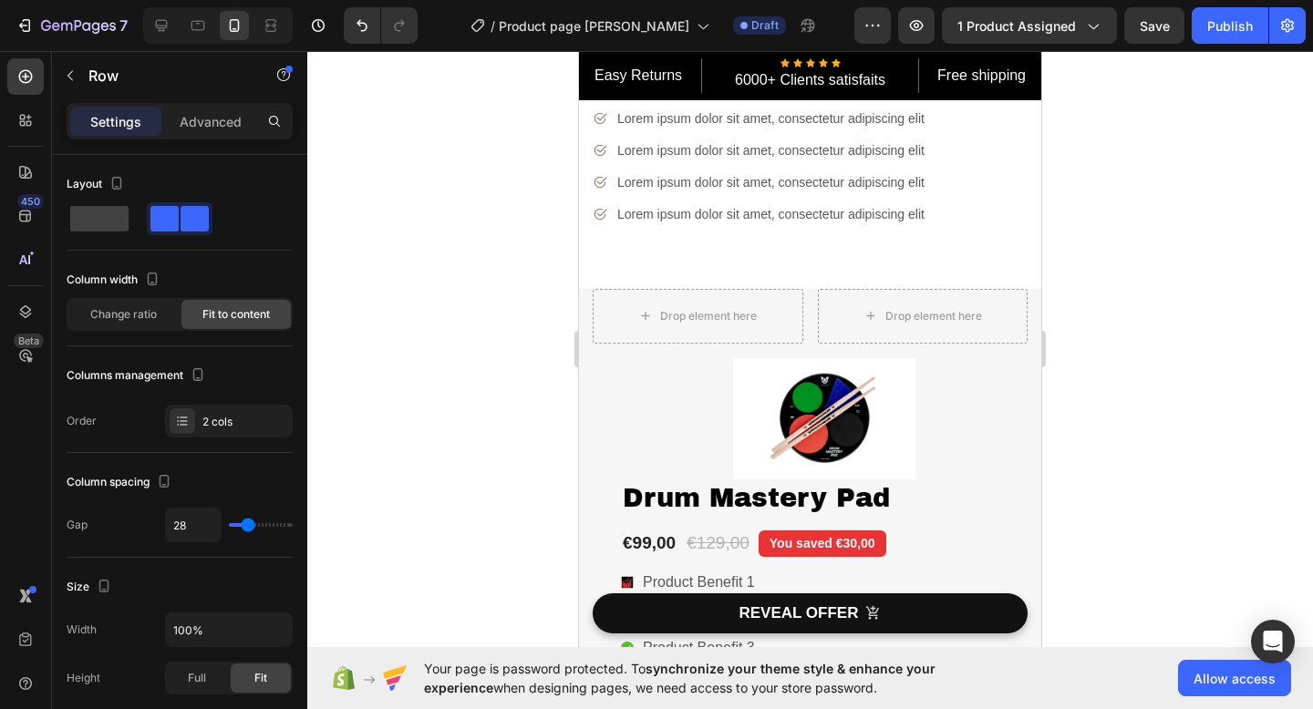
scroll to position [934, 0]
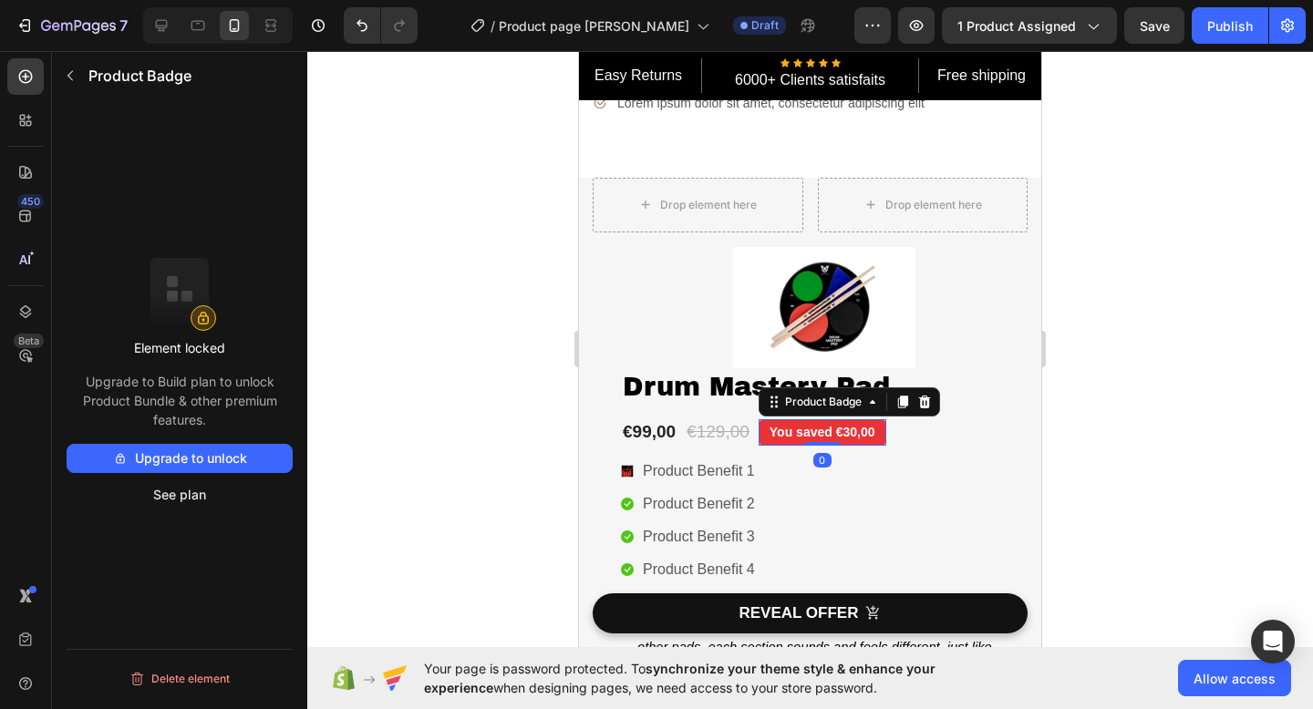
click at [776, 433] on pre "You saved €30,00" at bounding box center [822, 432] width 128 height 26
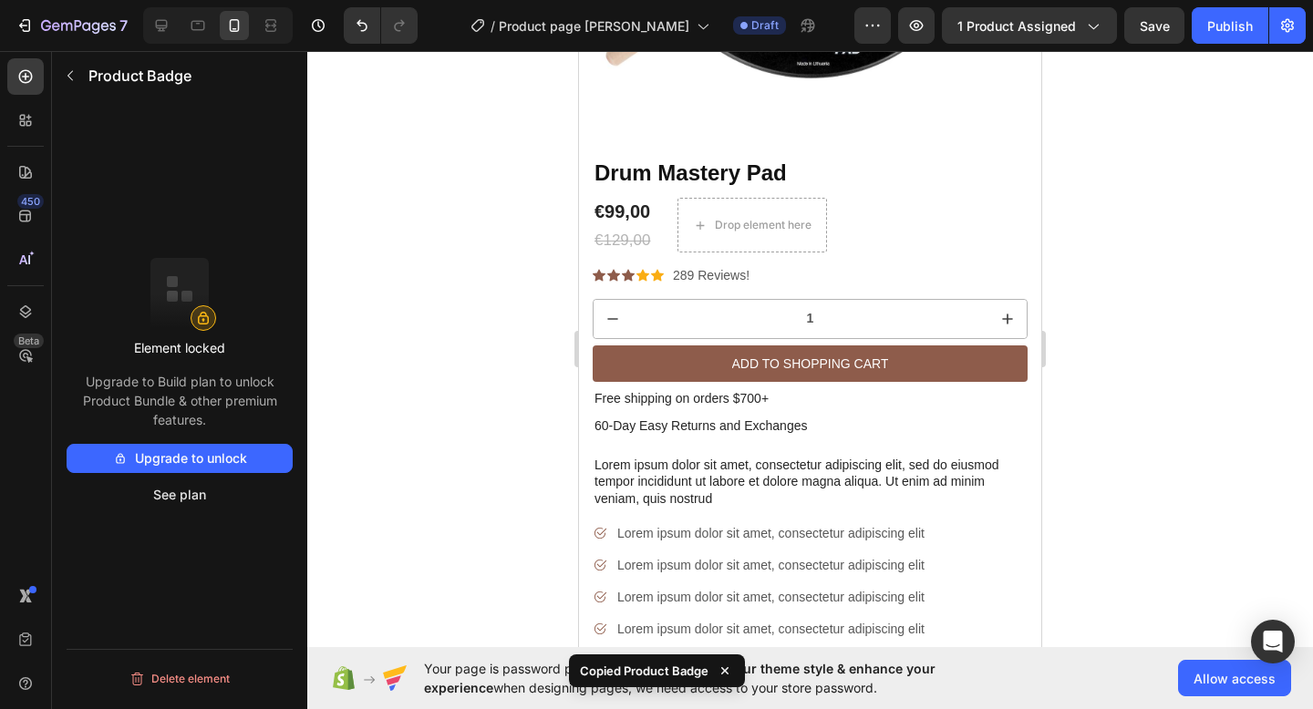
scroll to position [373, 0]
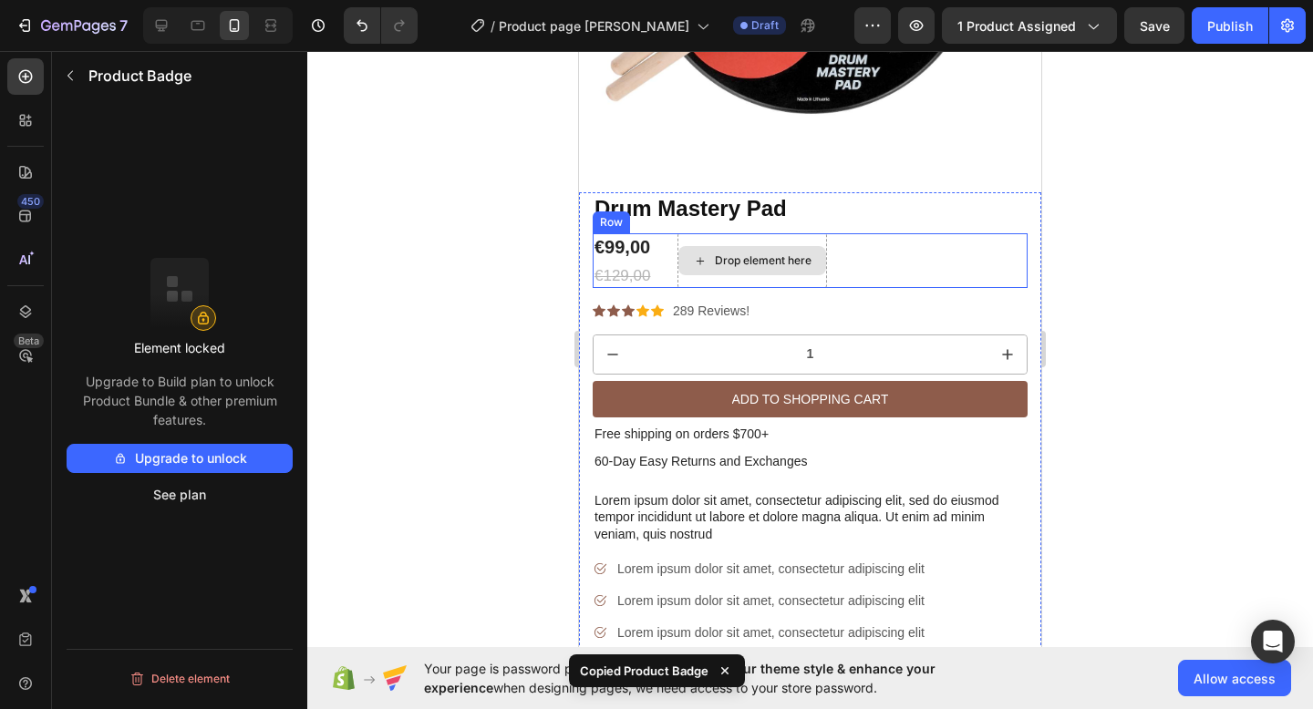
click at [784, 259] on div "Drop element here" at bounding box center [763, 260] width 97 height 15
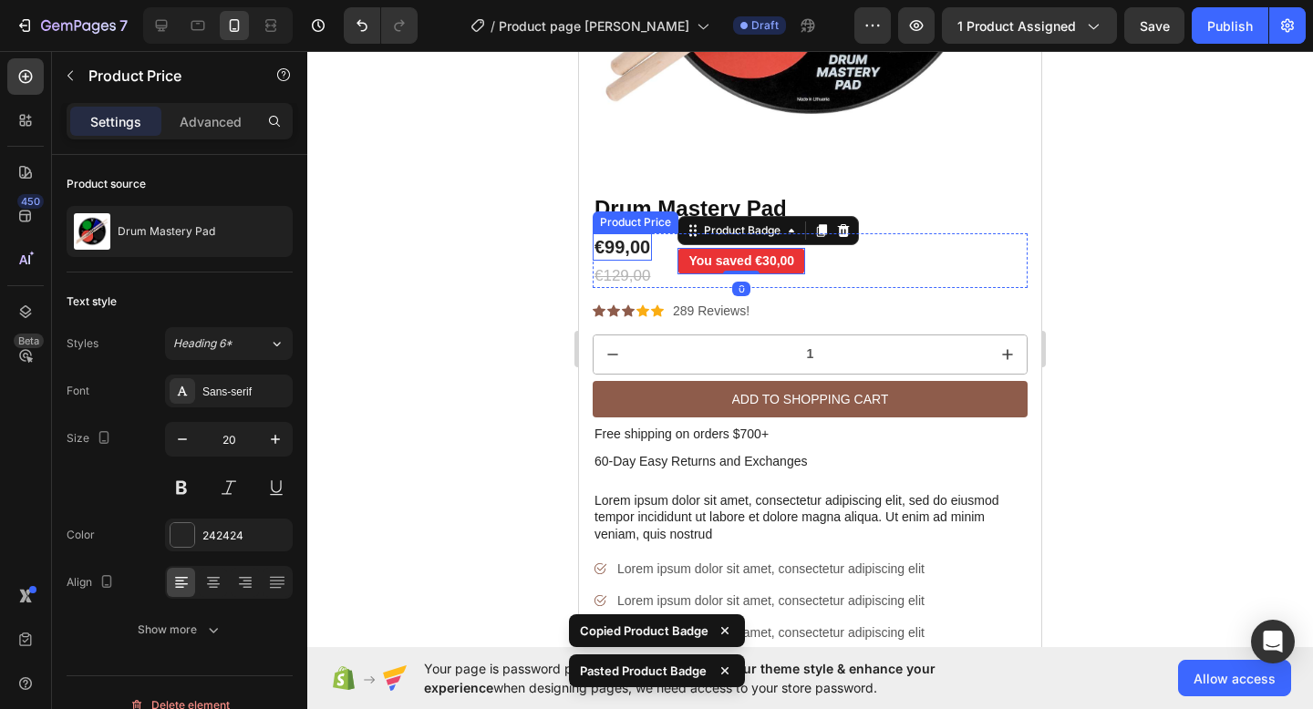
click at [628, 253] on div "€99,00" at bounding box center [621, 246] width 59 height 27
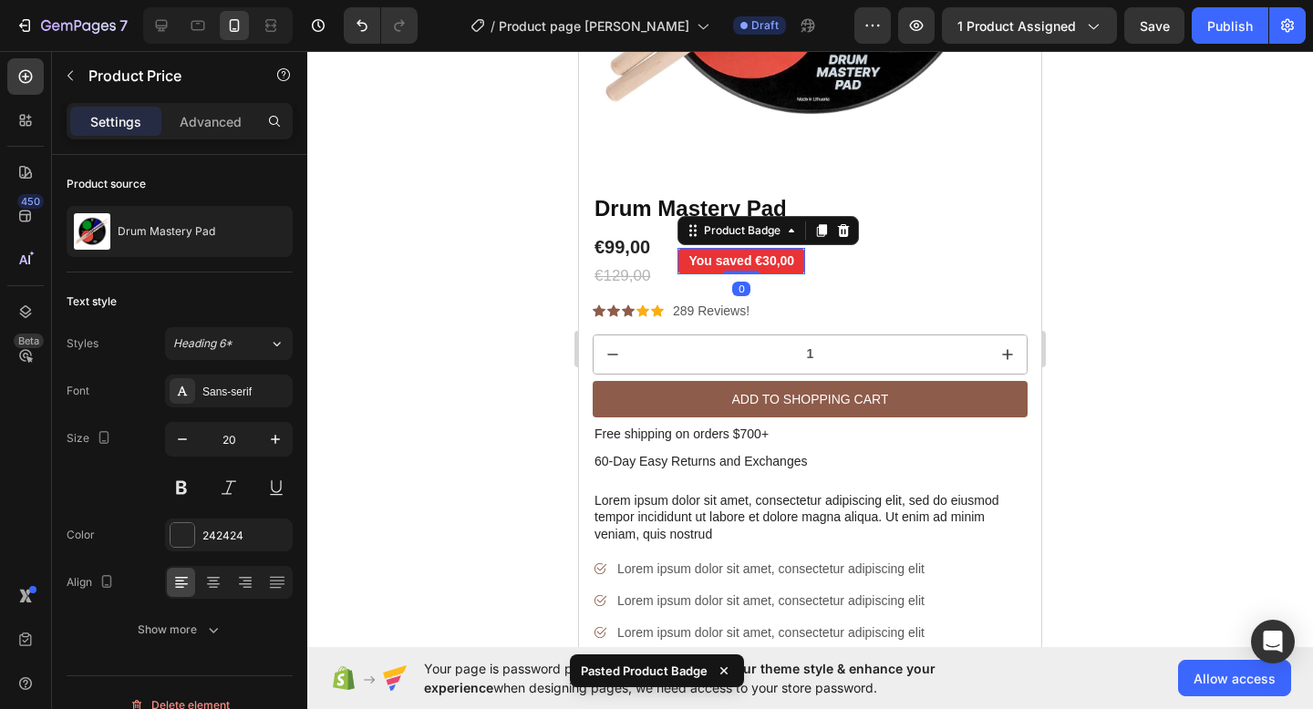
click at [715, 259] on pre "You saved €30,00" at bounding box center [741, 261] width 128 height 26
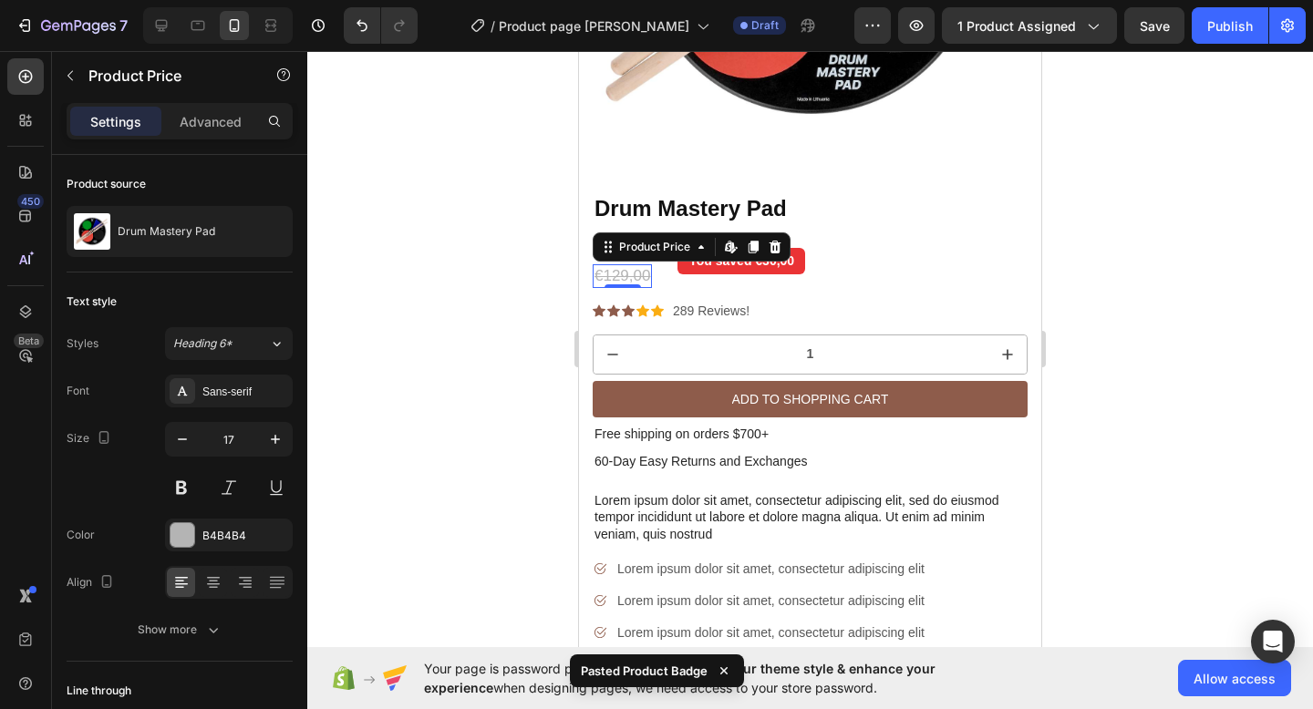
click at [637, 266] on div "€129,00" at bounding box center [621, 276] width 59 height 24
drag, startPoint x: 631, startPoint y: 284, endPoint x: 771, endPoint y: 276, distance: 140.6
click at [771, 276] on div "€99,00 Product Price Product Price €129,00 Product Price Edit content in Shopif…" at bounding box center [809, 260] width 435 height 55
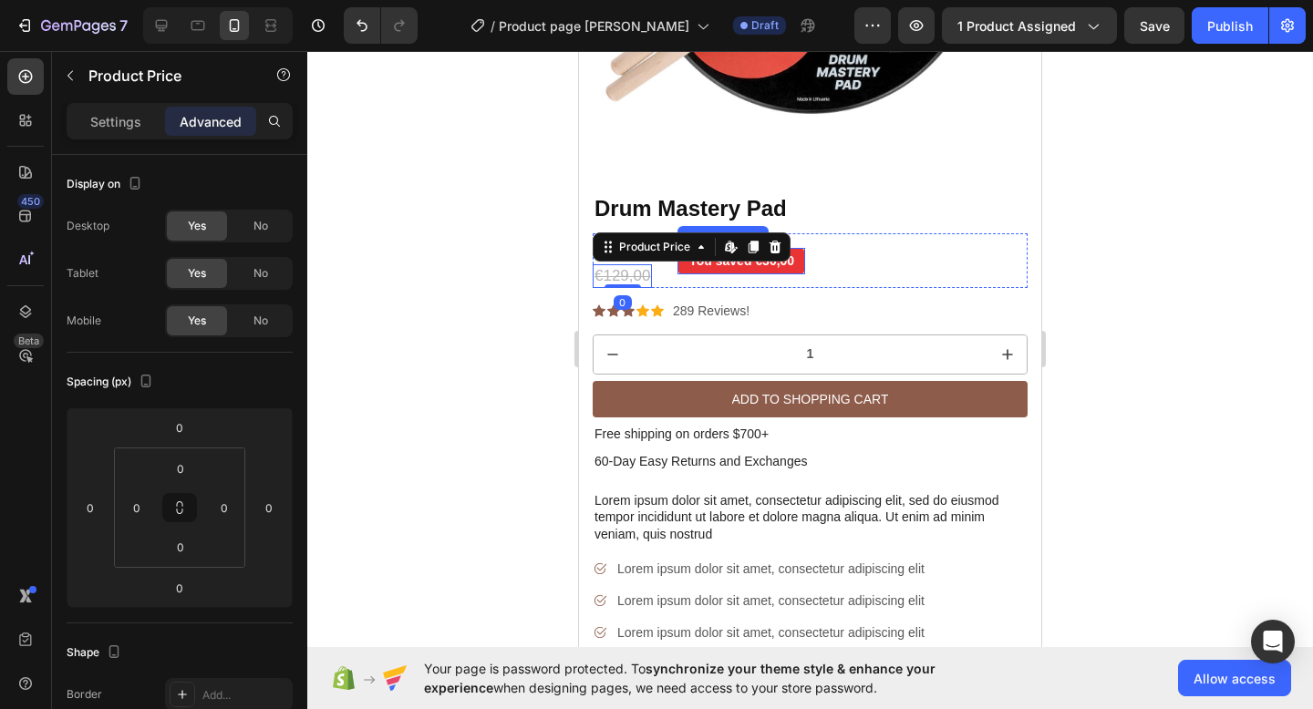
click at [854, 246] on div "€99,00 Product Price Product Price €129,00 Product Price Edit content in Shopif…" at bounding box center [809, 260] width 435 height 55
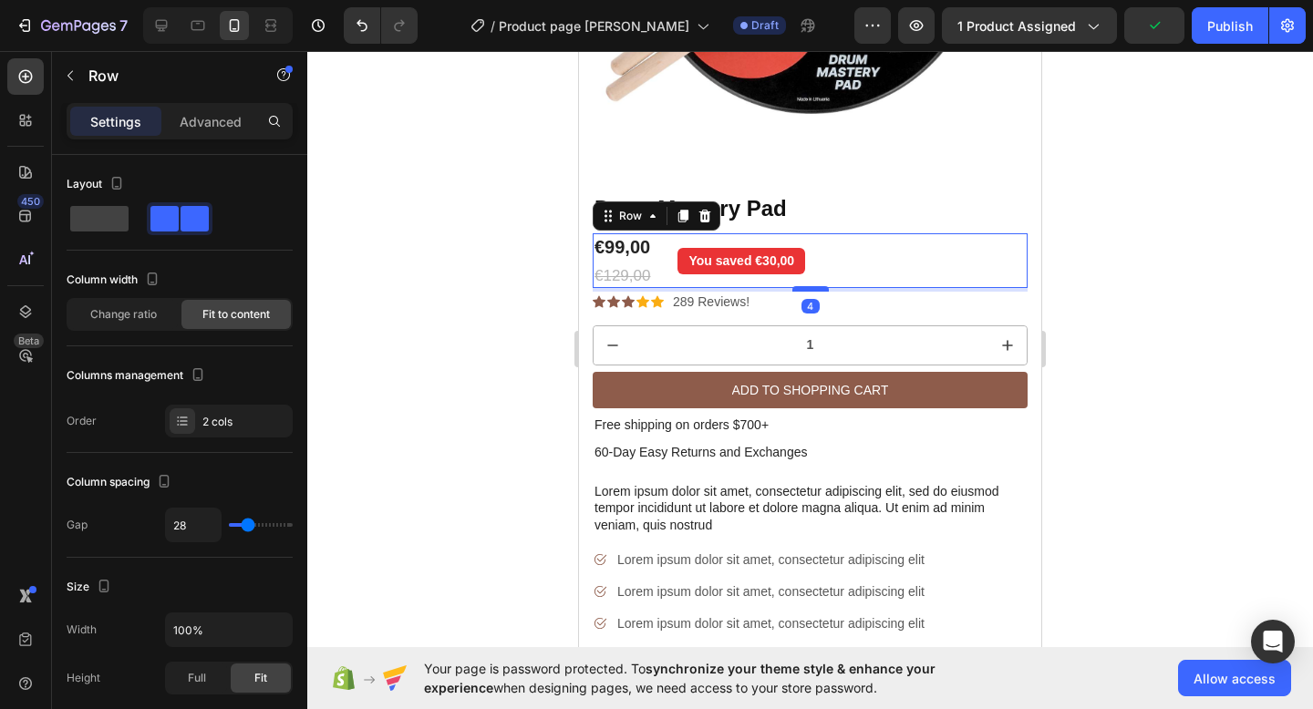
drag, startPoint x: 812, startPoint y: 298, endPoint x: 809, endPoint y: 289, distance: 9.5
click at [809, 289] on div at bounding box center [810, 288] width 36 height 5
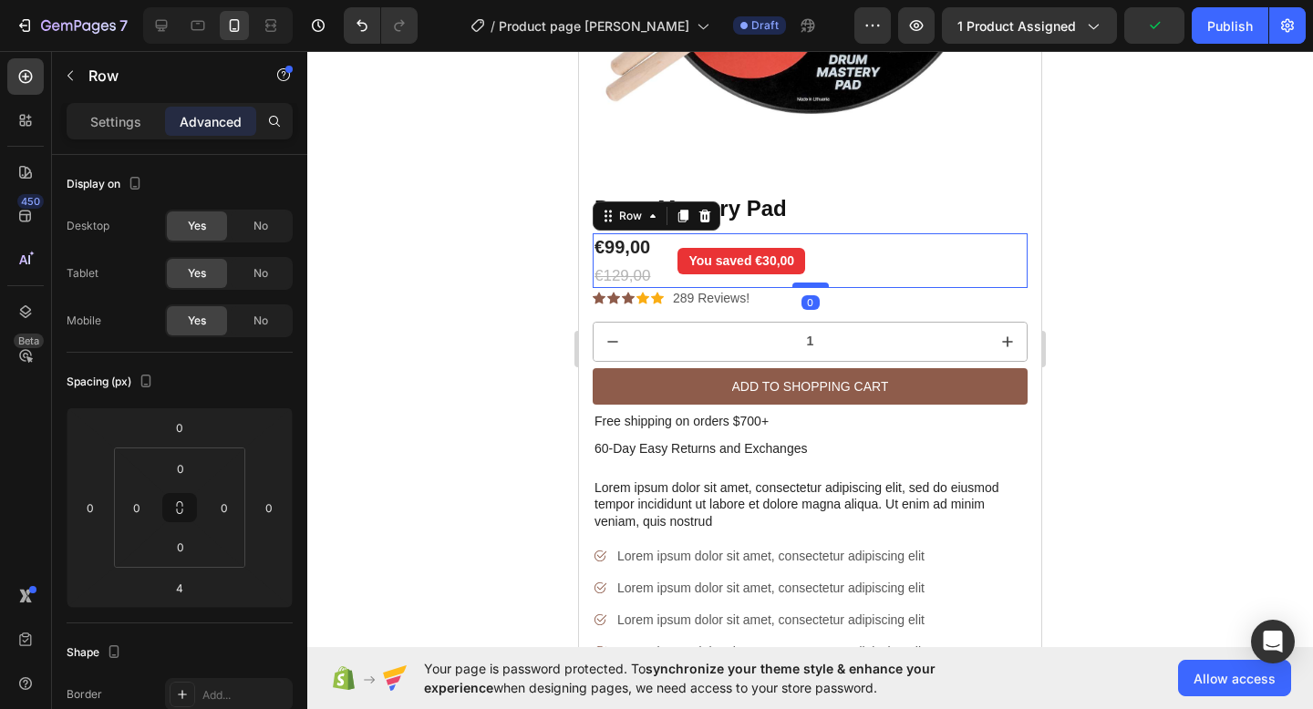
click at [809, 284] on div at bounding box center [810, 285] width 36 height 5
type input "0"
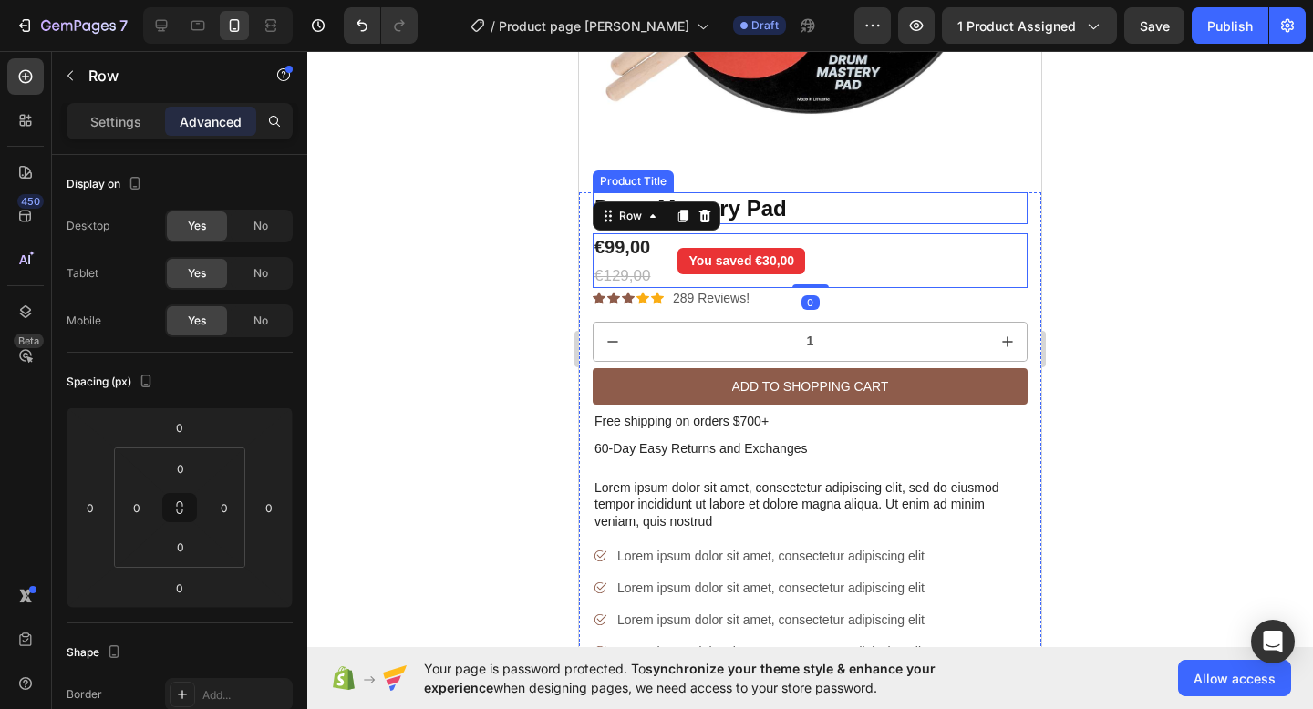
click at [1111, 185] on div at bounding box center [809, 380] width 1005 height 658
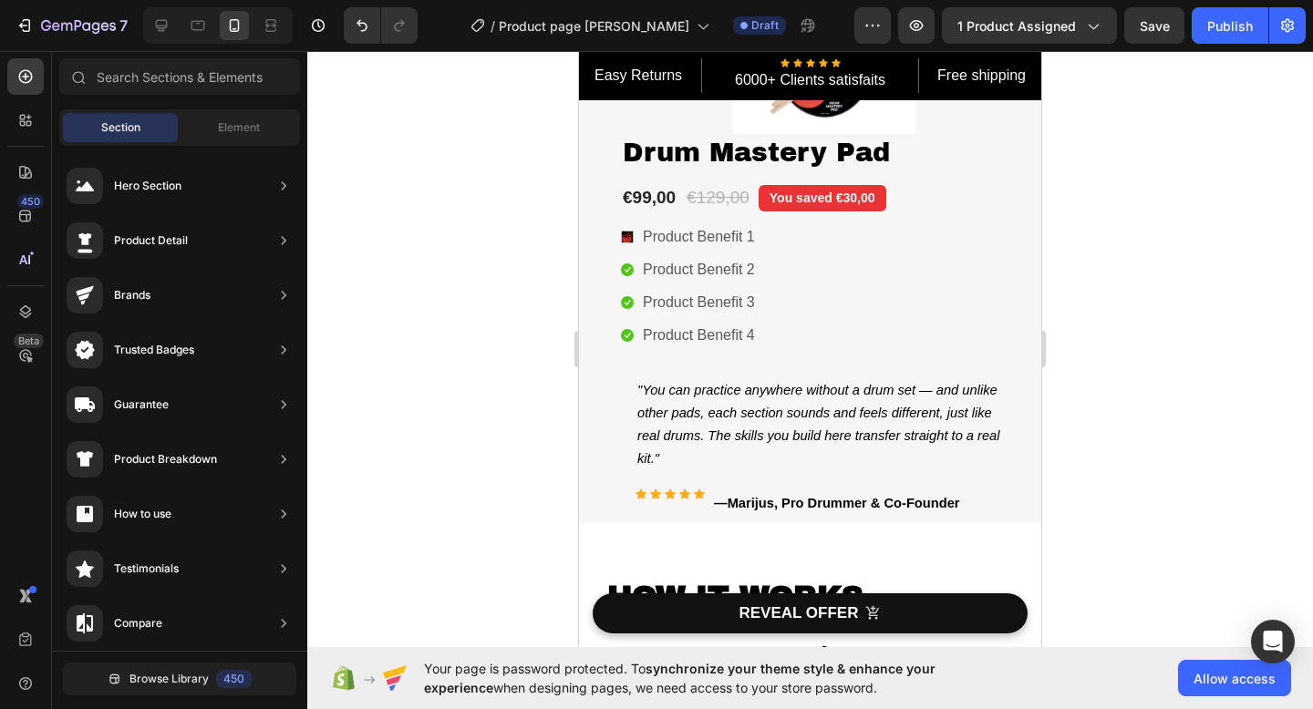
scroll to position [1242, 0]
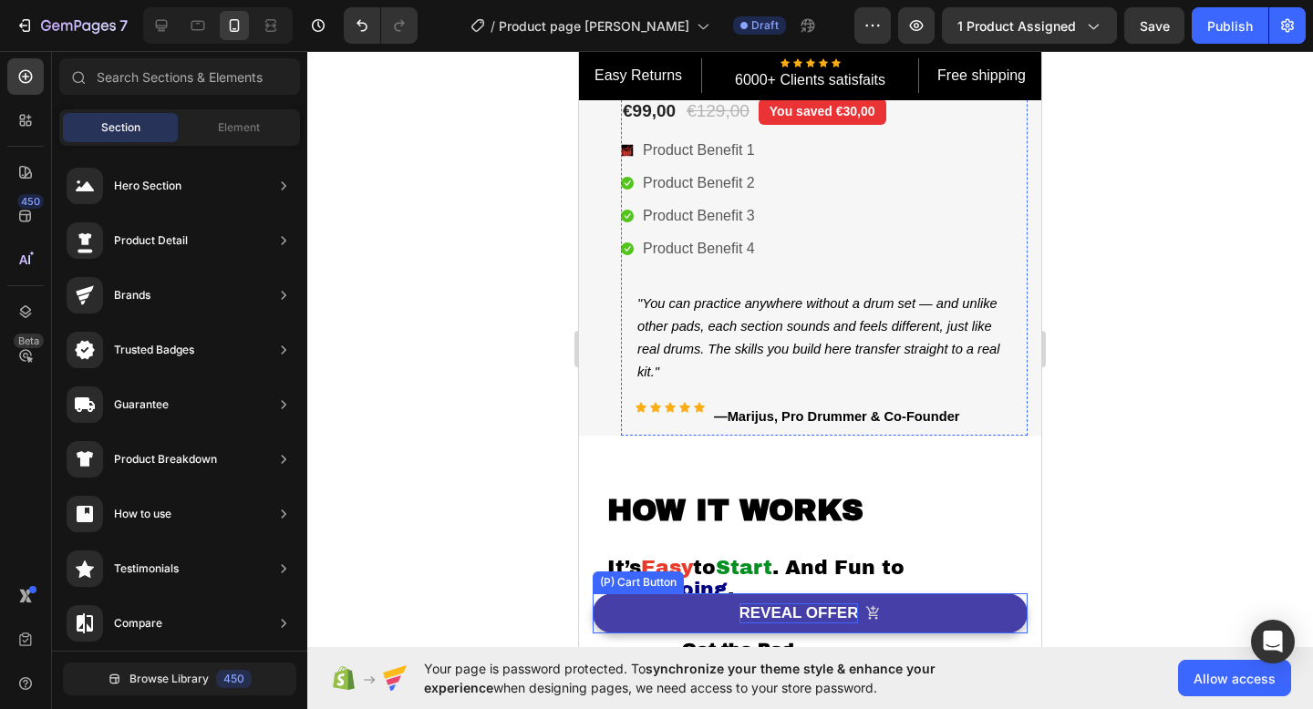
click at [803, 614] on div "REVEAL OFFER" at bounding box center [798, 613] width 119 height 20
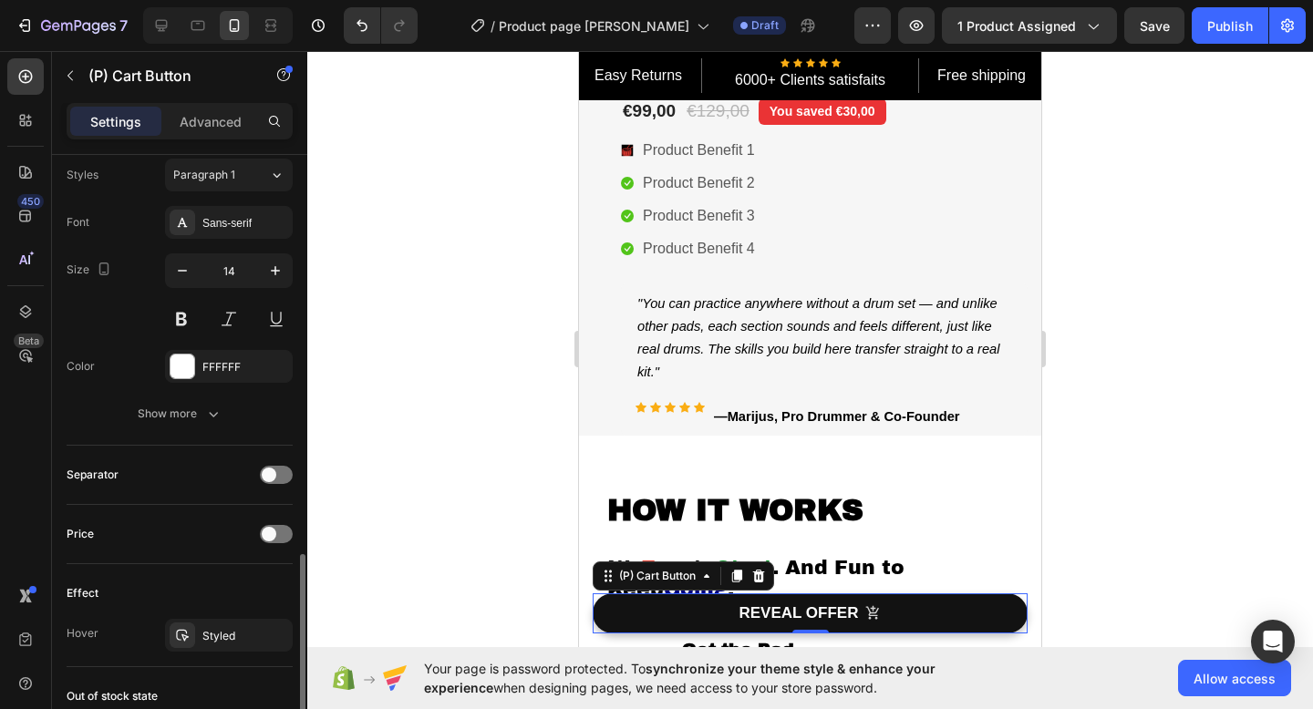
scroll to position [1303, 0]
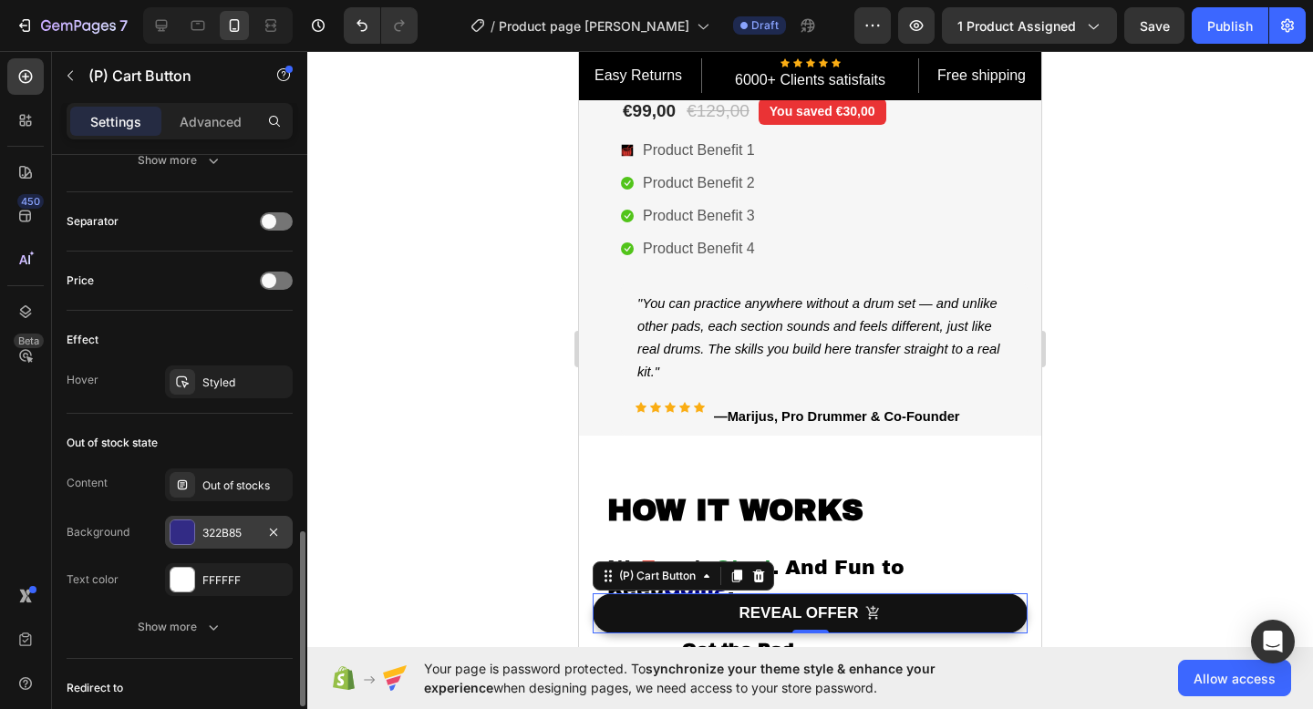
click at [227, 530] on div "322B85" at bounding box center [228, 533] width 53 height 16
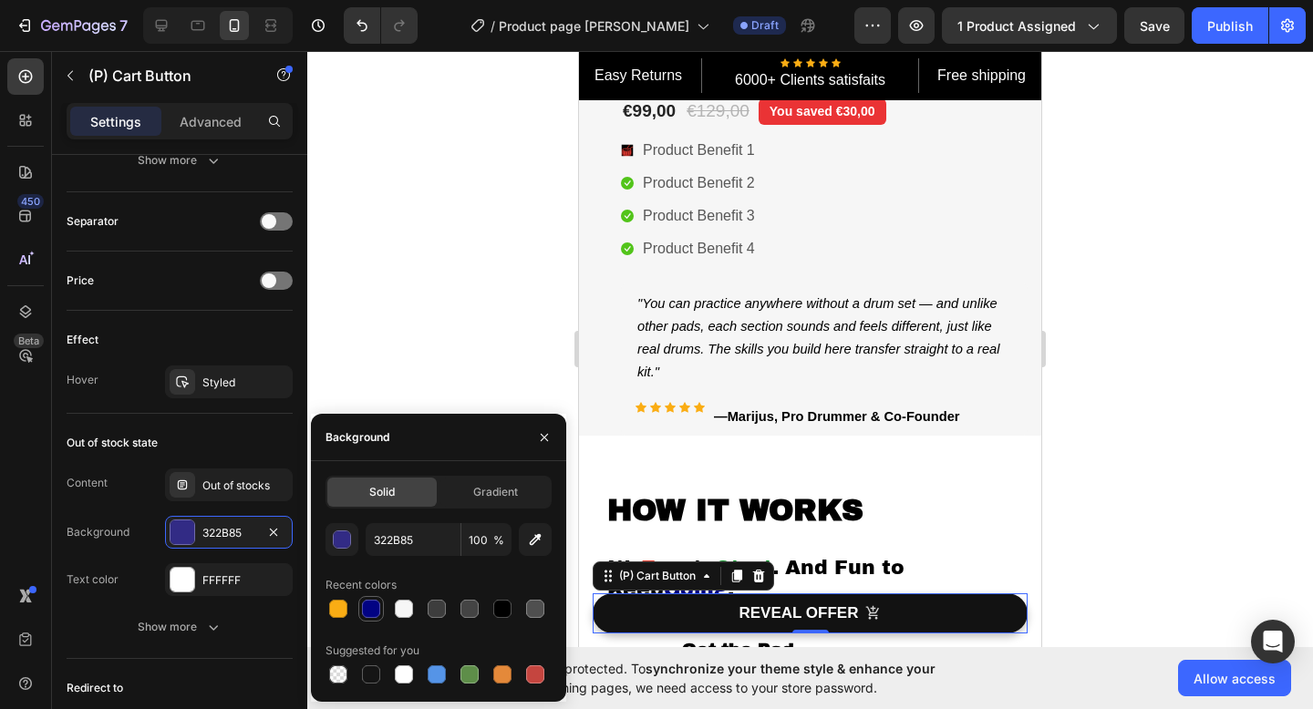
click at [371, 610] on div at bounding box center [371, 609] width 18 height 18
click at [407, 608] on div at bounding box center [404, 609] width 18 height 18
click at [373, 610] on div at bounding box center [371, 609] width 18 height 18
click at [425, 537] on input "020383" at bounding box center [413, 539] width 95 height 33
paste input "#070e80"
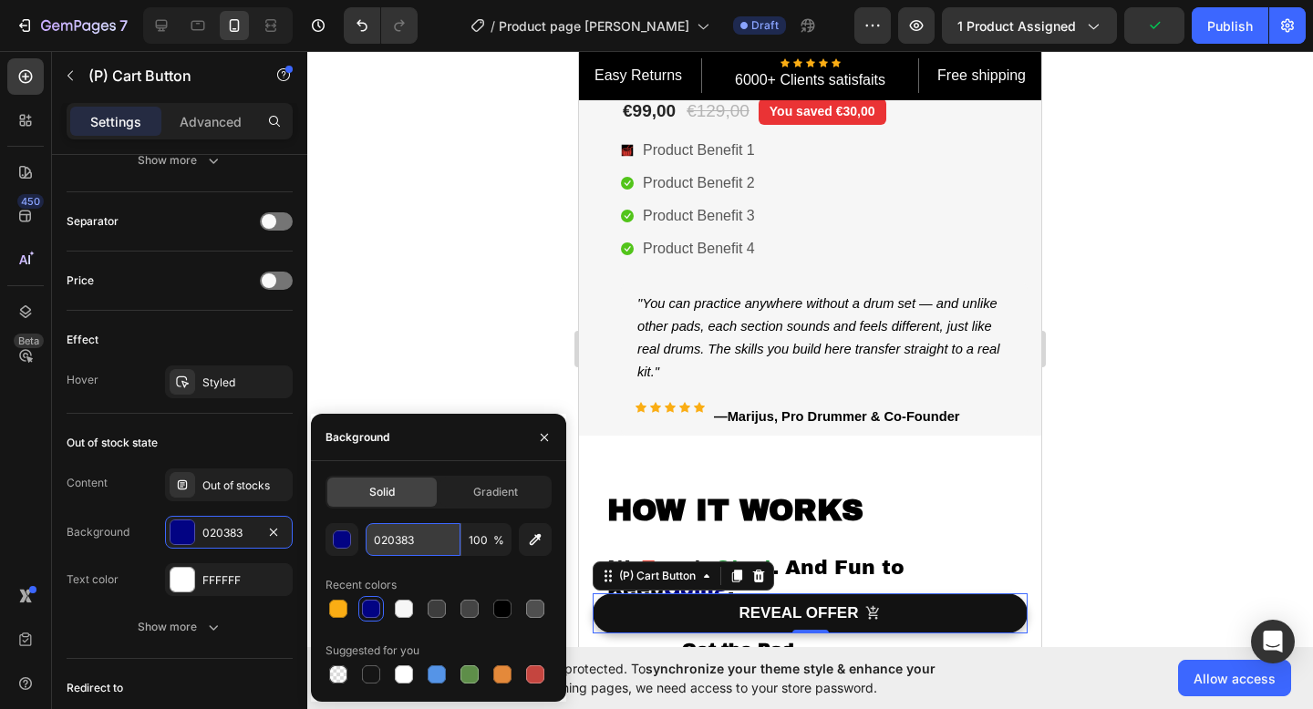
type input "#070e80"
click at [451, 303] on div at bounding box center [809, 380] width 1005 height 658
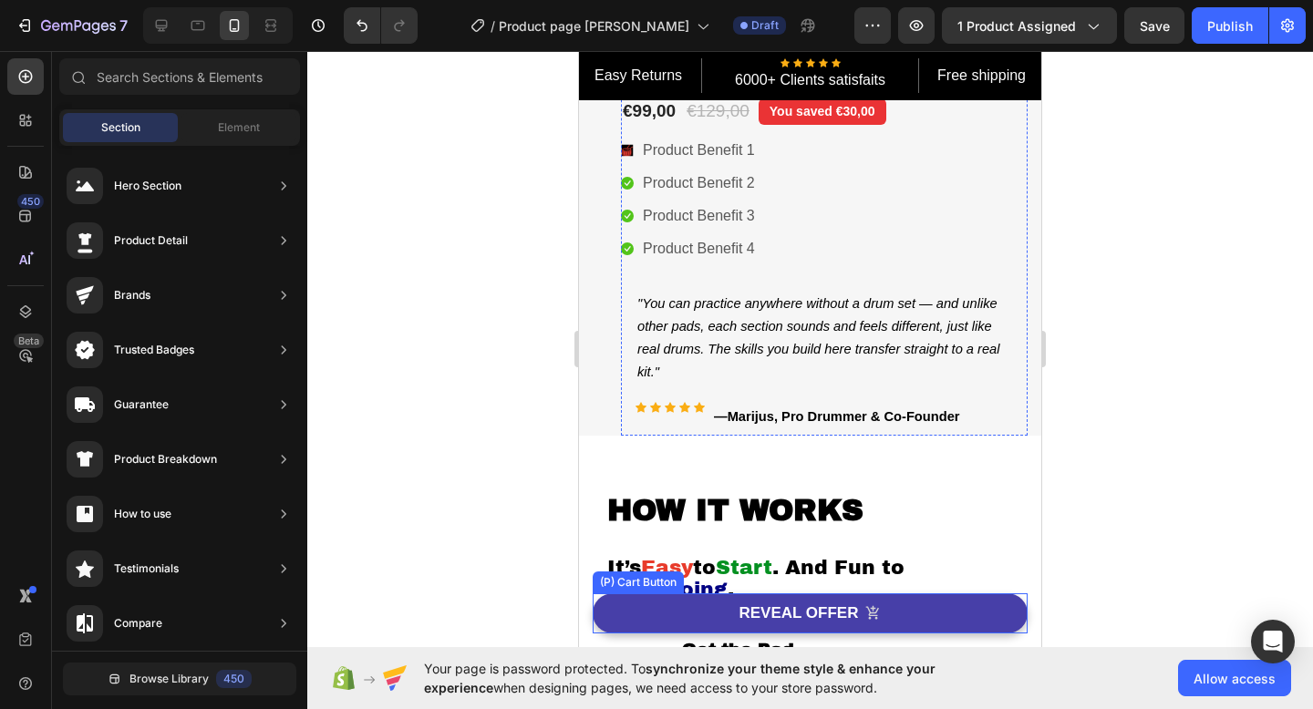
click at [698, 625] on button "REVEAL OFFER" at bounding box center [809, 613] width 435 height 40
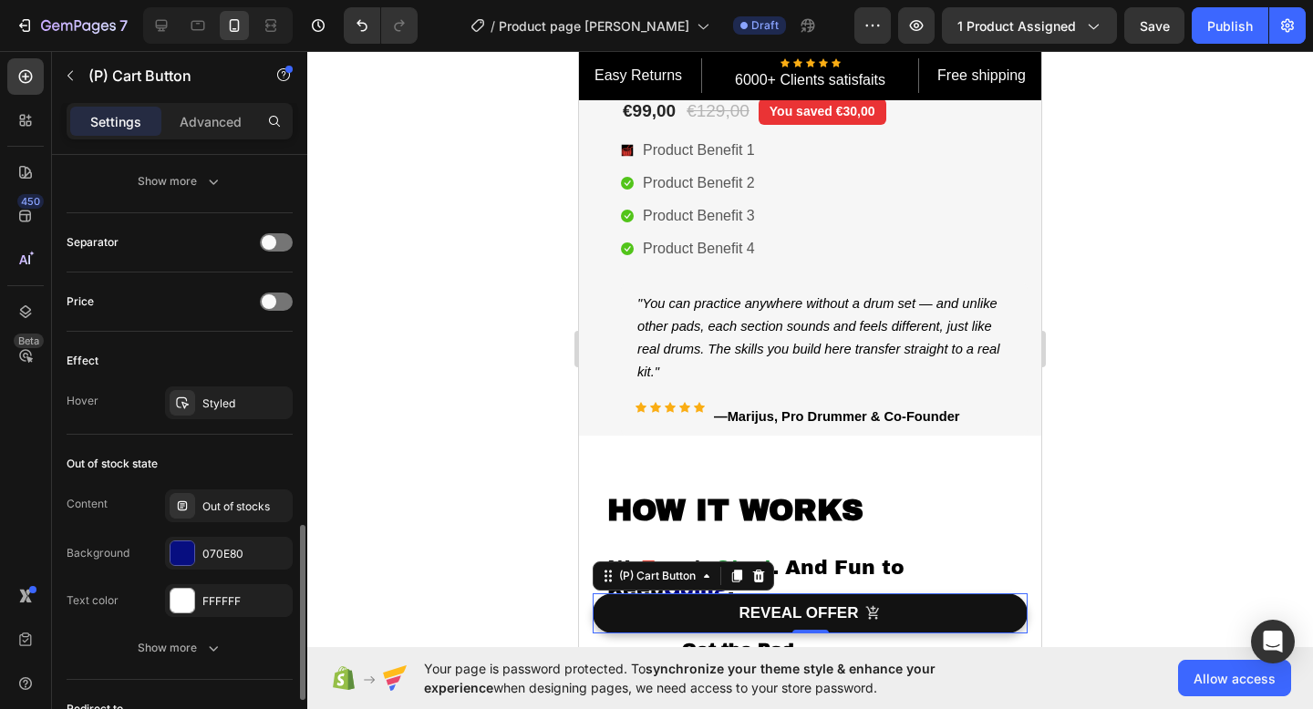
scroll to position [1285, 0]
click at [232, 551] on div "070E80" at bounding box center [228, 551] width 53 height 16
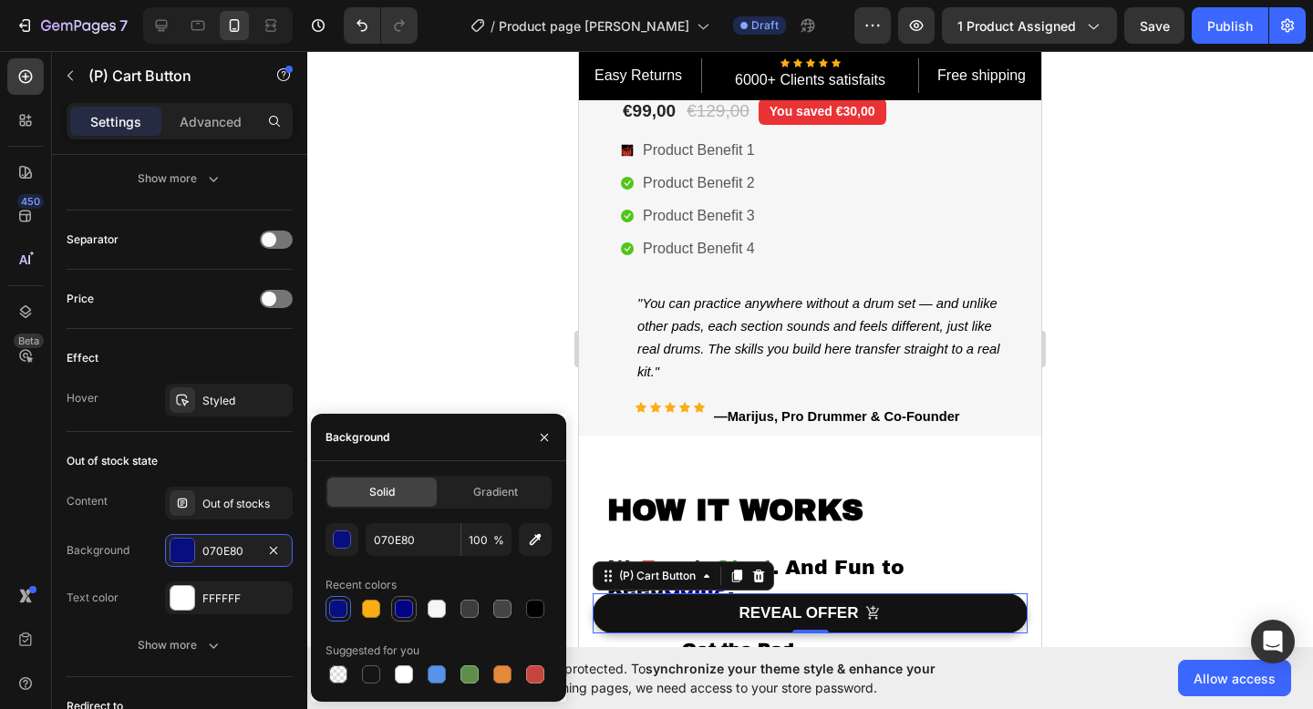
click at [403, 607] on div at bounding box center [404, 609] width 18 height 18
click at [339, 606] on div at bounding box center [338, 609] width 18 height 18
type input "070E80"
click at [274, 450] on div "Out of stock state" at bounding box center [180, 461] width 226 height 29
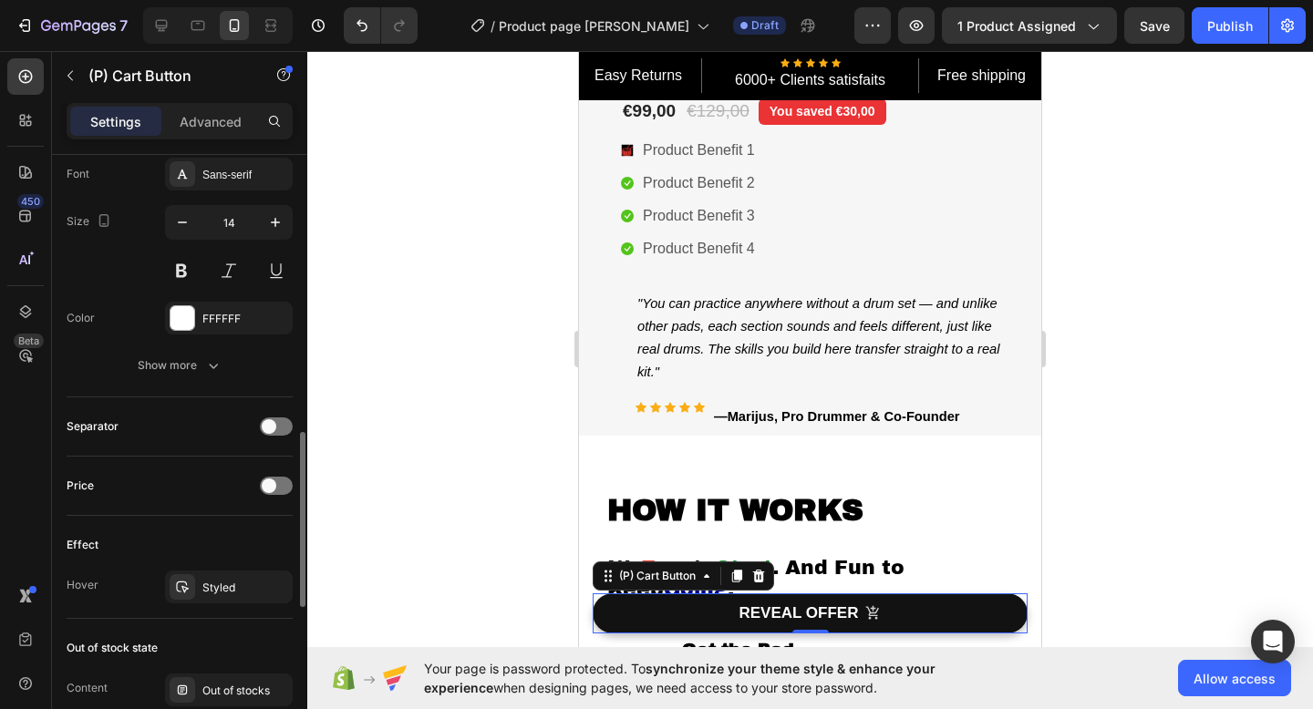
scroll to position [1067, 0]
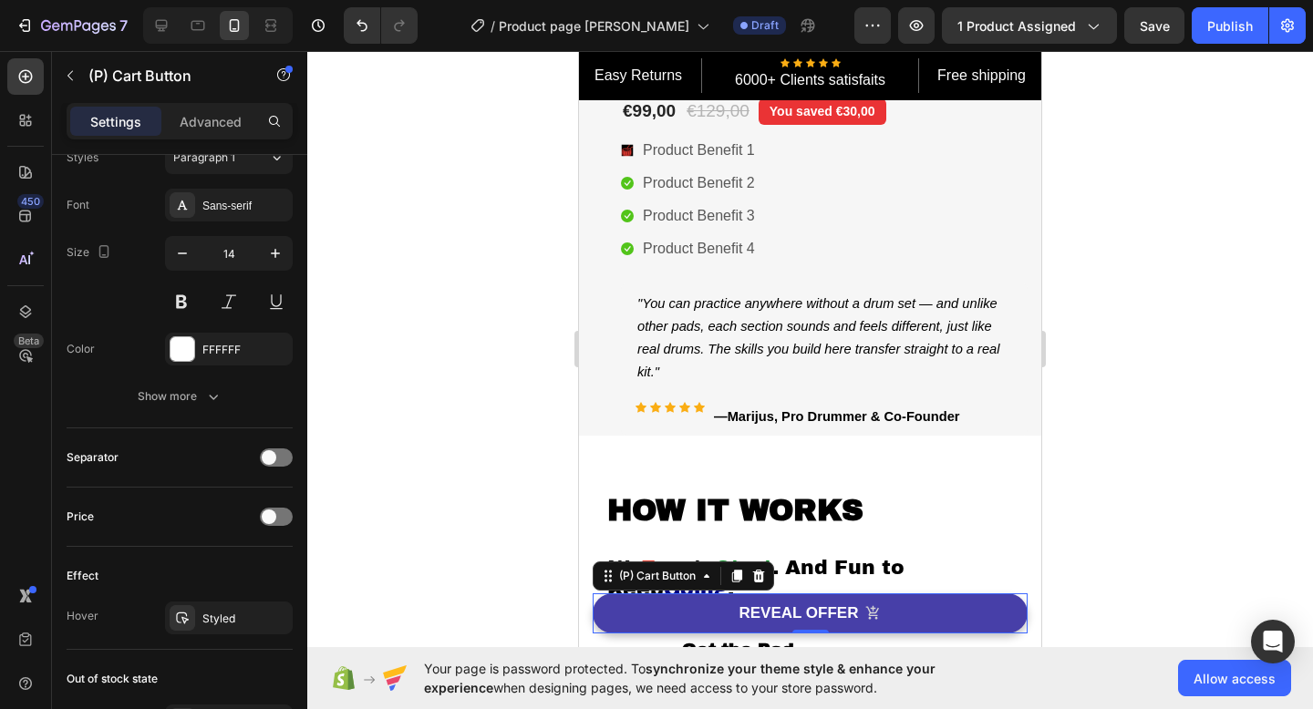
click at [613, 609] on button "REVEAL OFFER" at bounding box center [809, 613] width 435 height 40
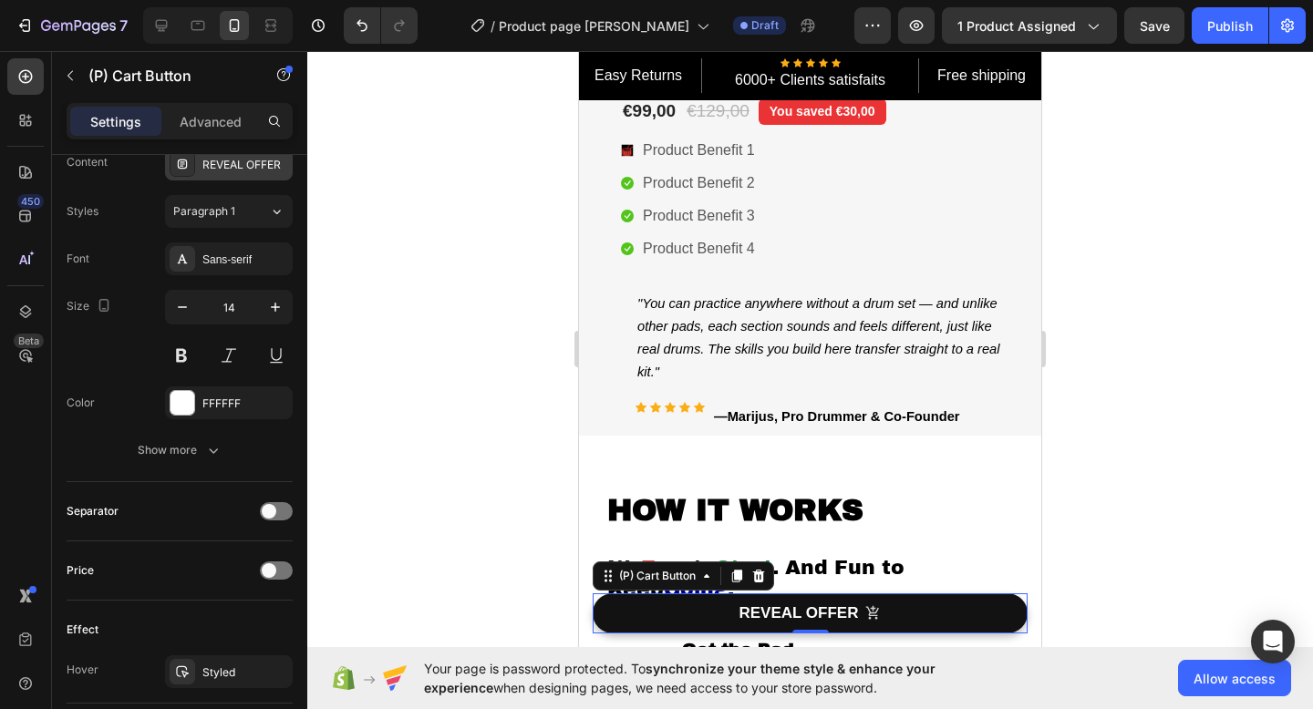
scroll to position [1260, 0]
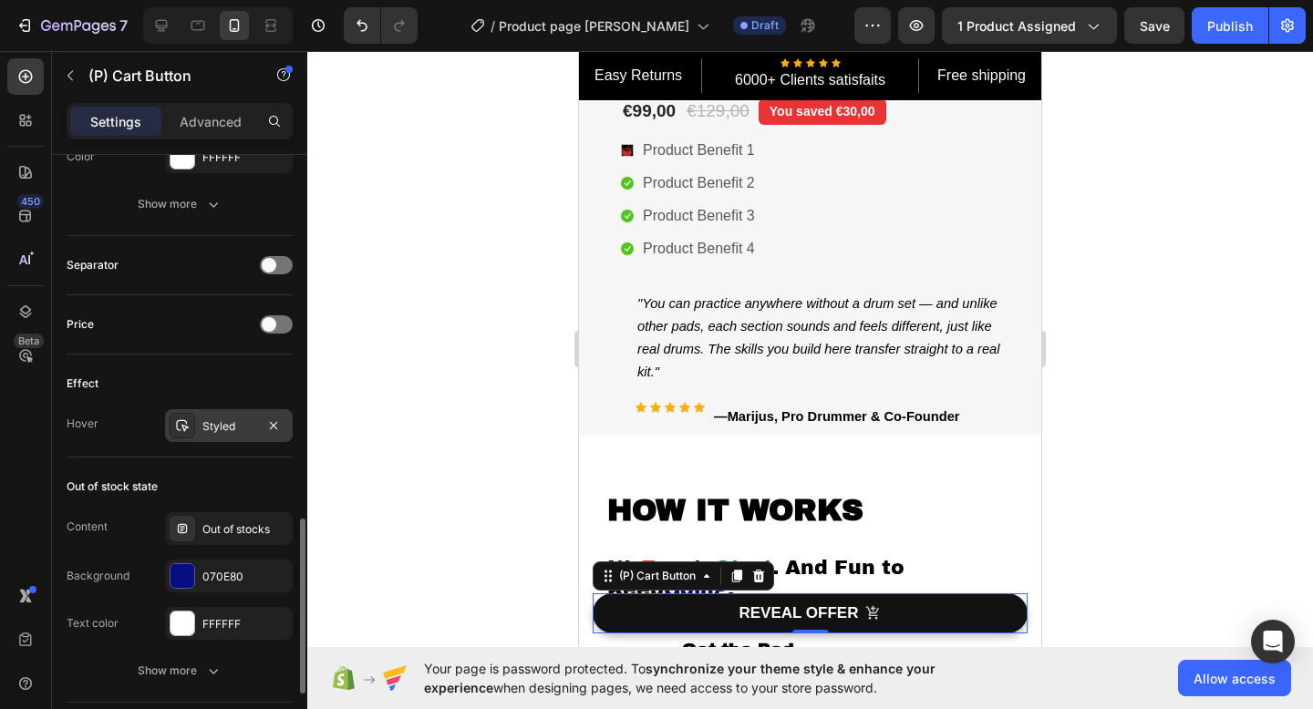
click at [226, 429] on div "Styled" at bounding box center [228, 426] width 53 height 16
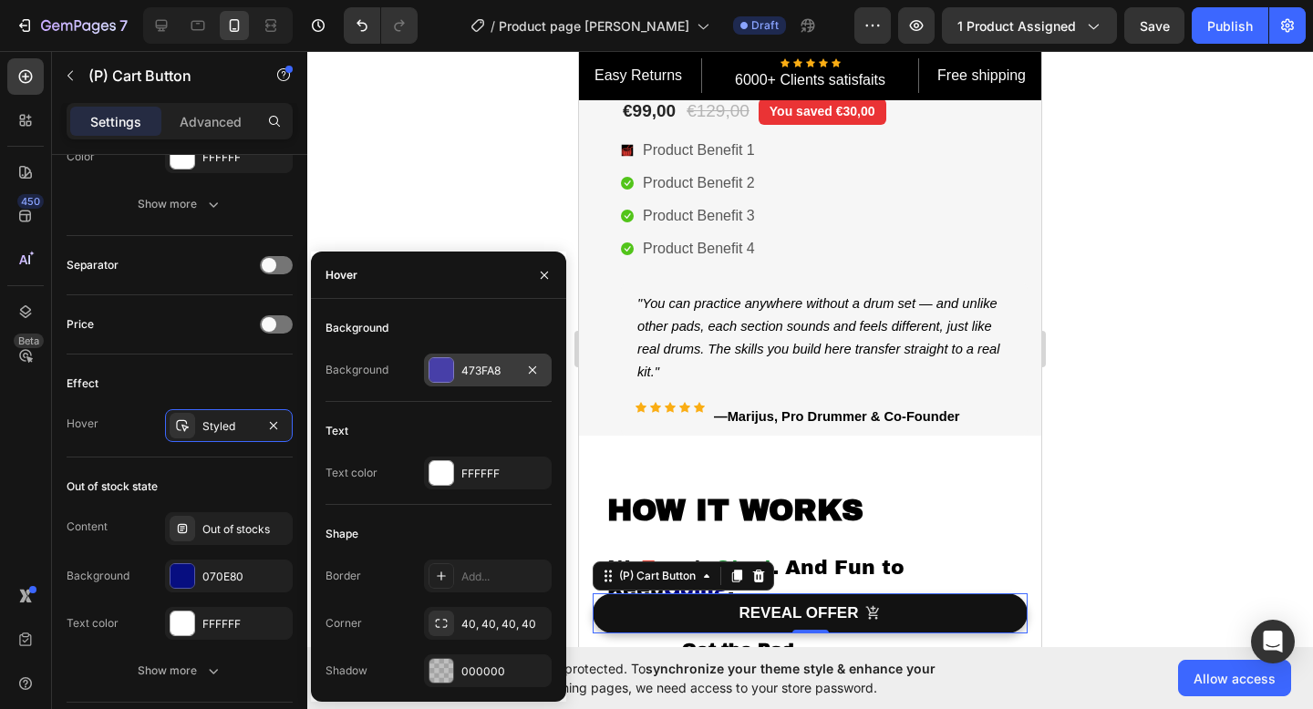
click at [471, 365] on div "473FA8" at bounding box center [487, 371] width 53 height 16
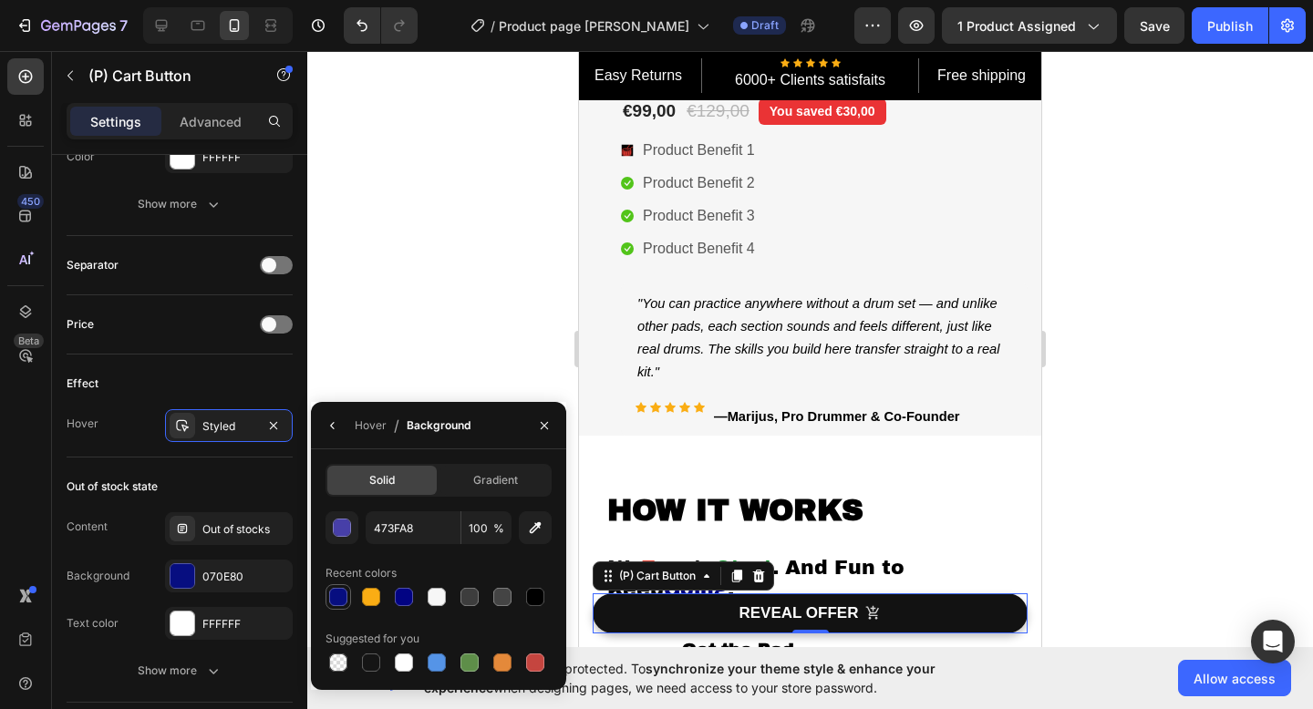
click at [345, 592] on div at bounding box center [338, 597] width 18 height 18
type input "070E80"
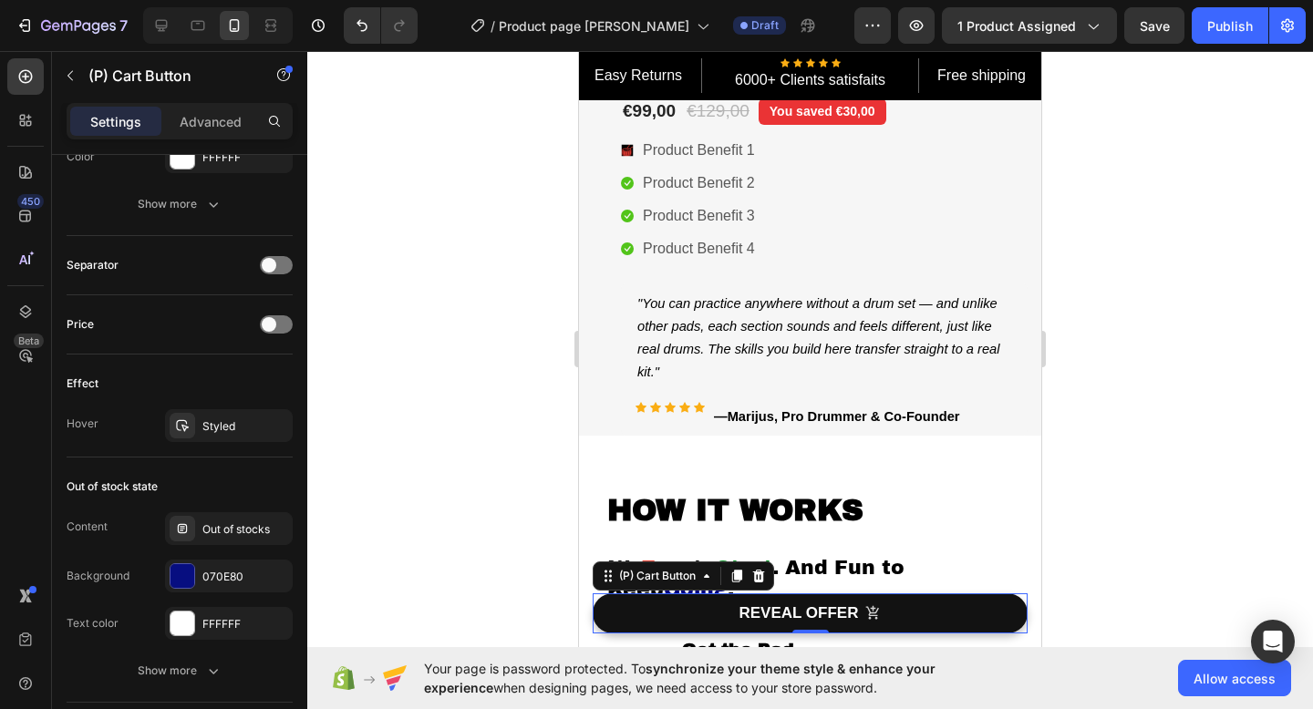
click at [1185, 345] on div at bounding box center [809, 380] width 1005 height 658
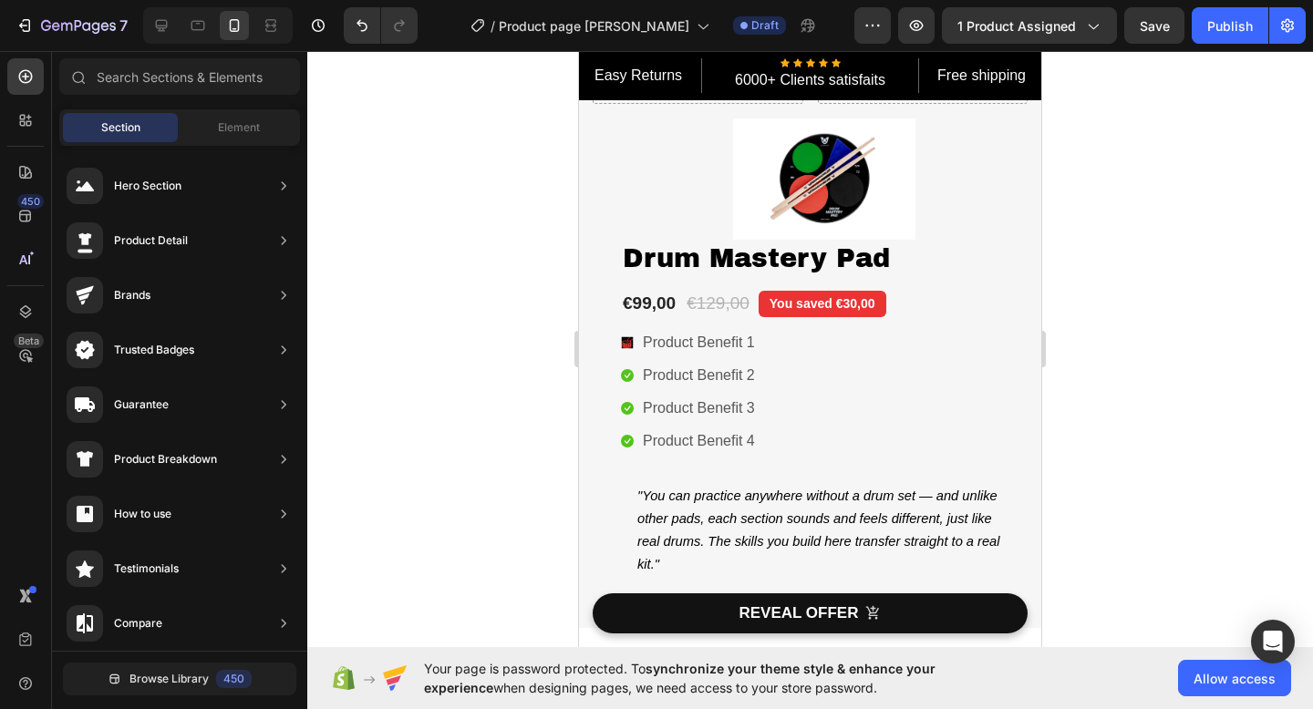
scroll to position [1286, 0]
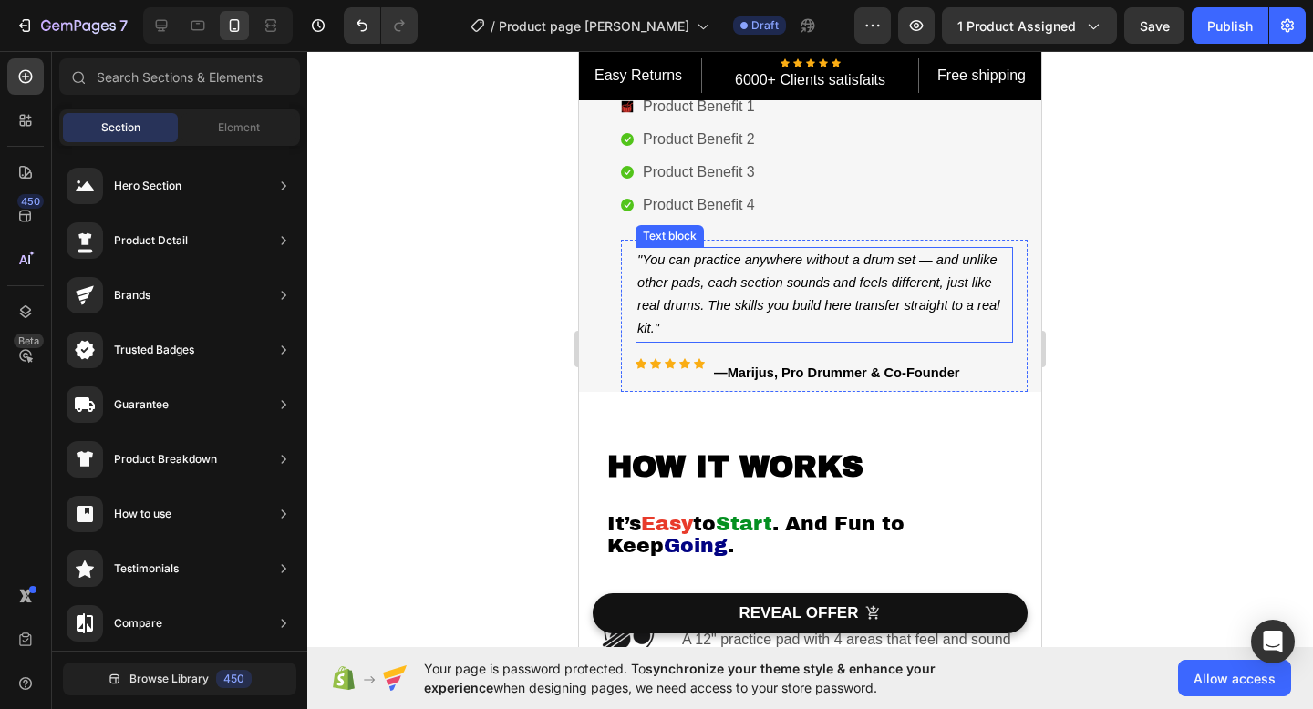
click at [677, 330] on p ""You can practice anywhere without a drum set — and unlike other pads, each sec…" at bounding box center [824, 295] width 374 height 92
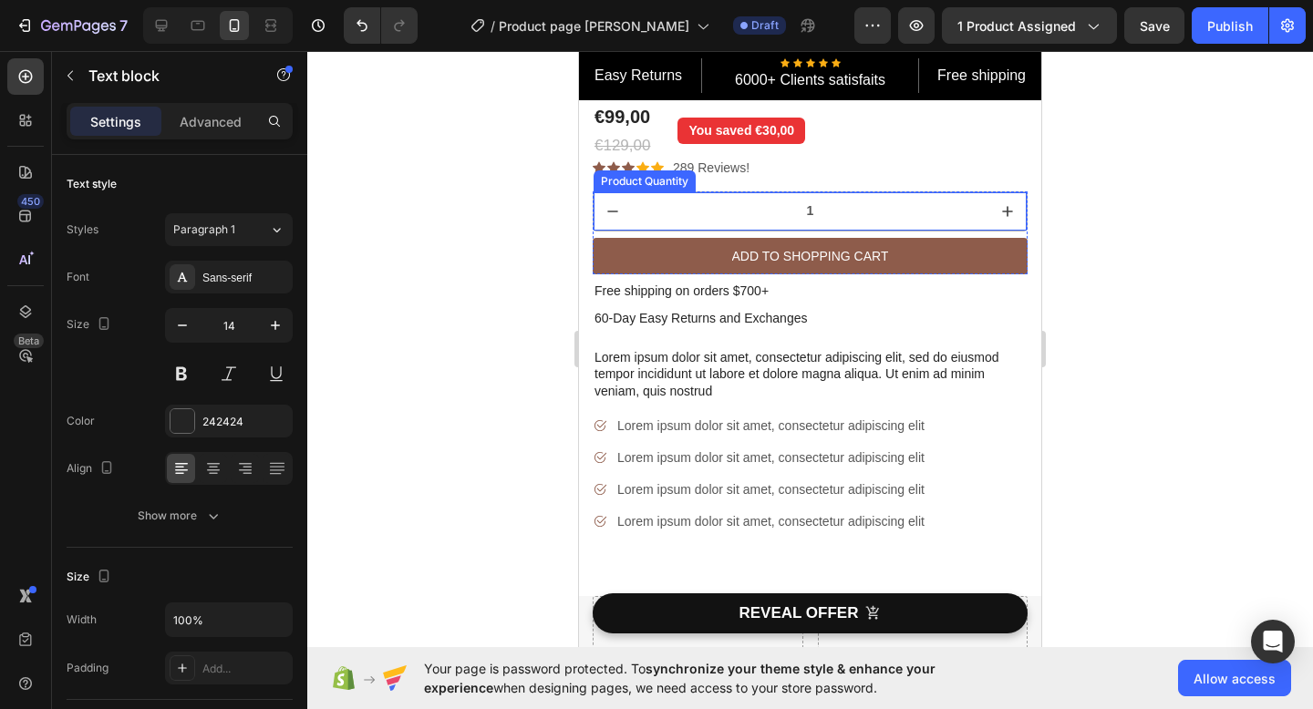
scroll to position [467, 0]
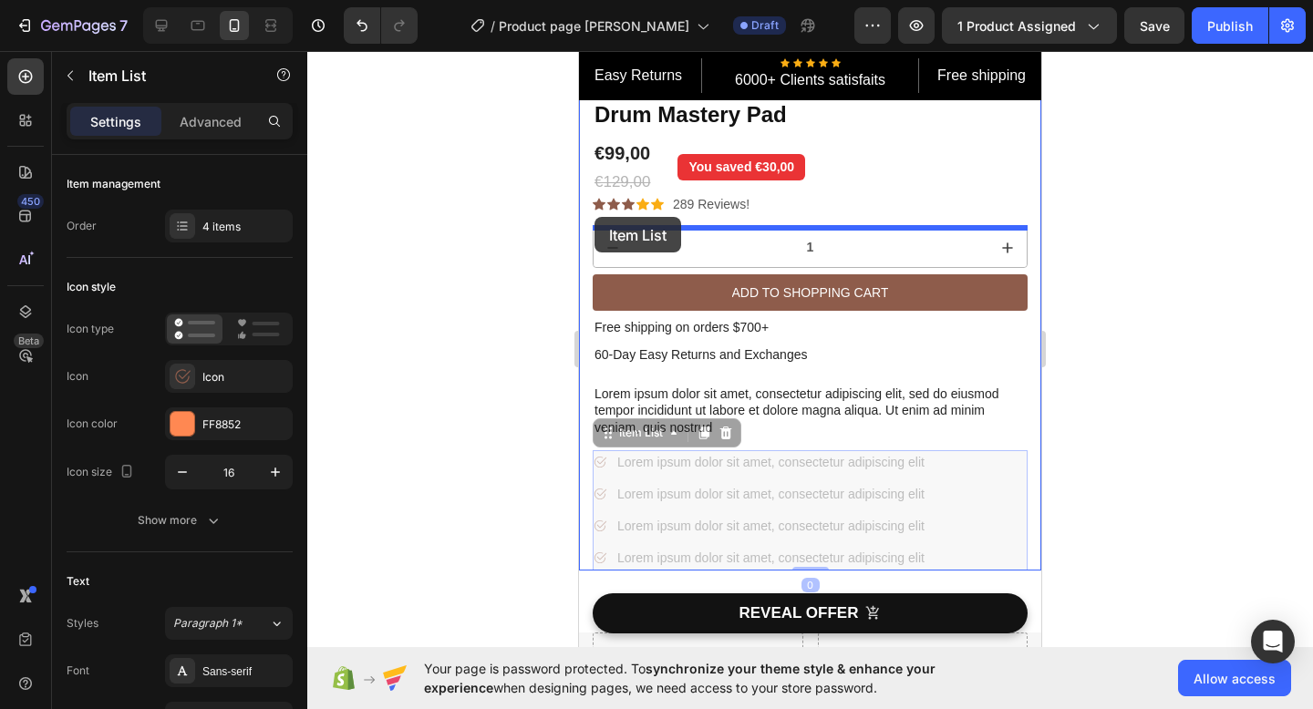
drag, startPoint x: 608, startPoint y: 467, endPoint x: 594, endPoint y: 217, distance: 250.1
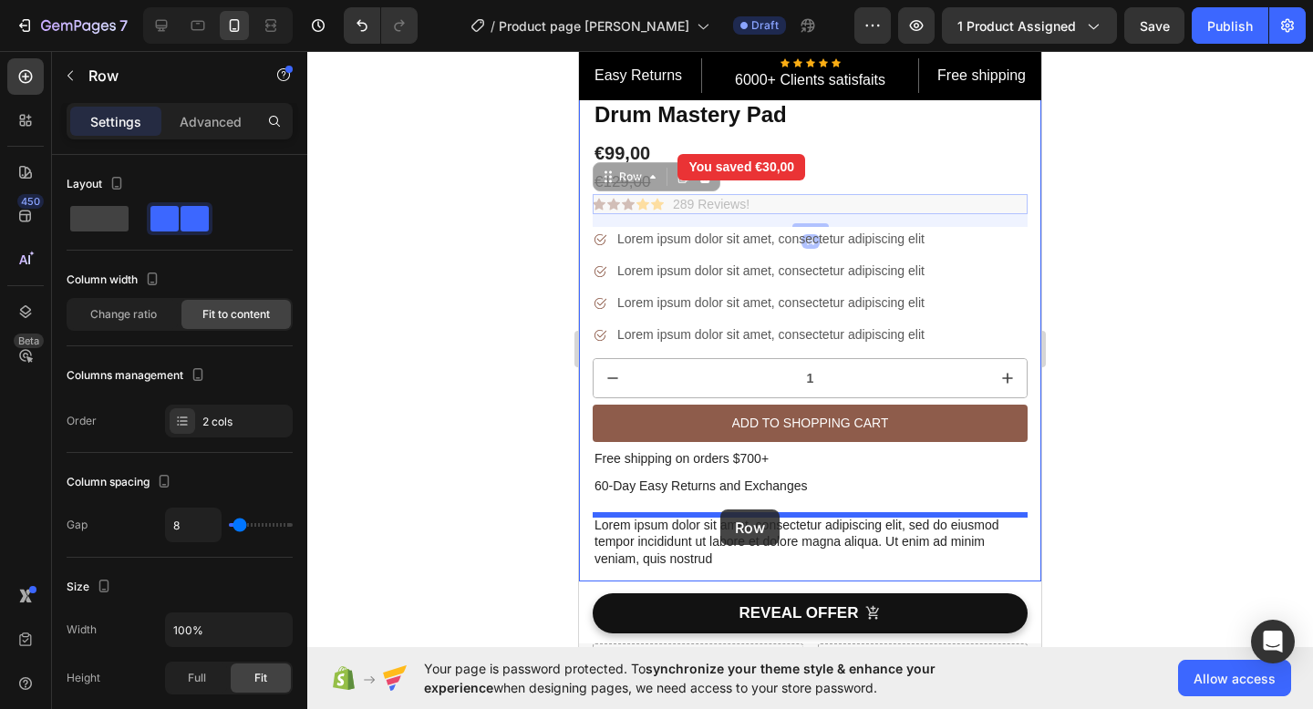
drag, startPoint x: 783, startPoint y: 207, endPoint x: 720, endPoint y: 508, distance: 307.3
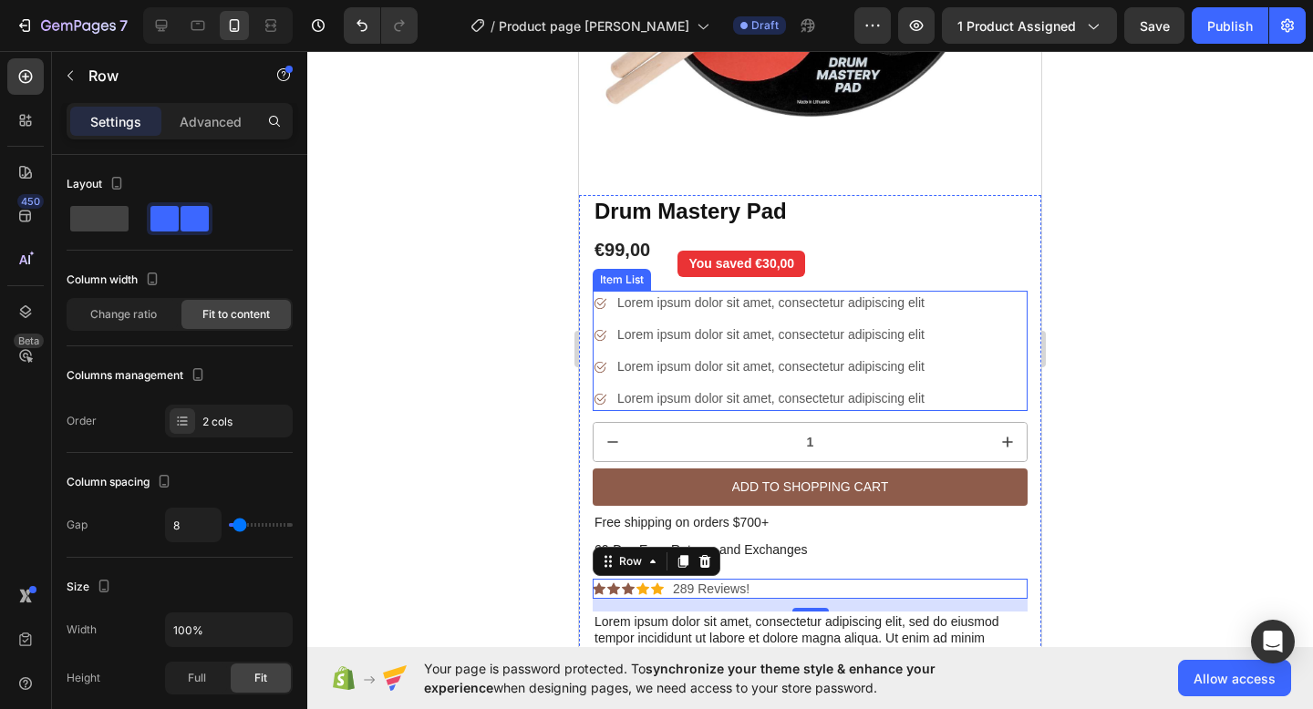
scroll to position [363, 0]
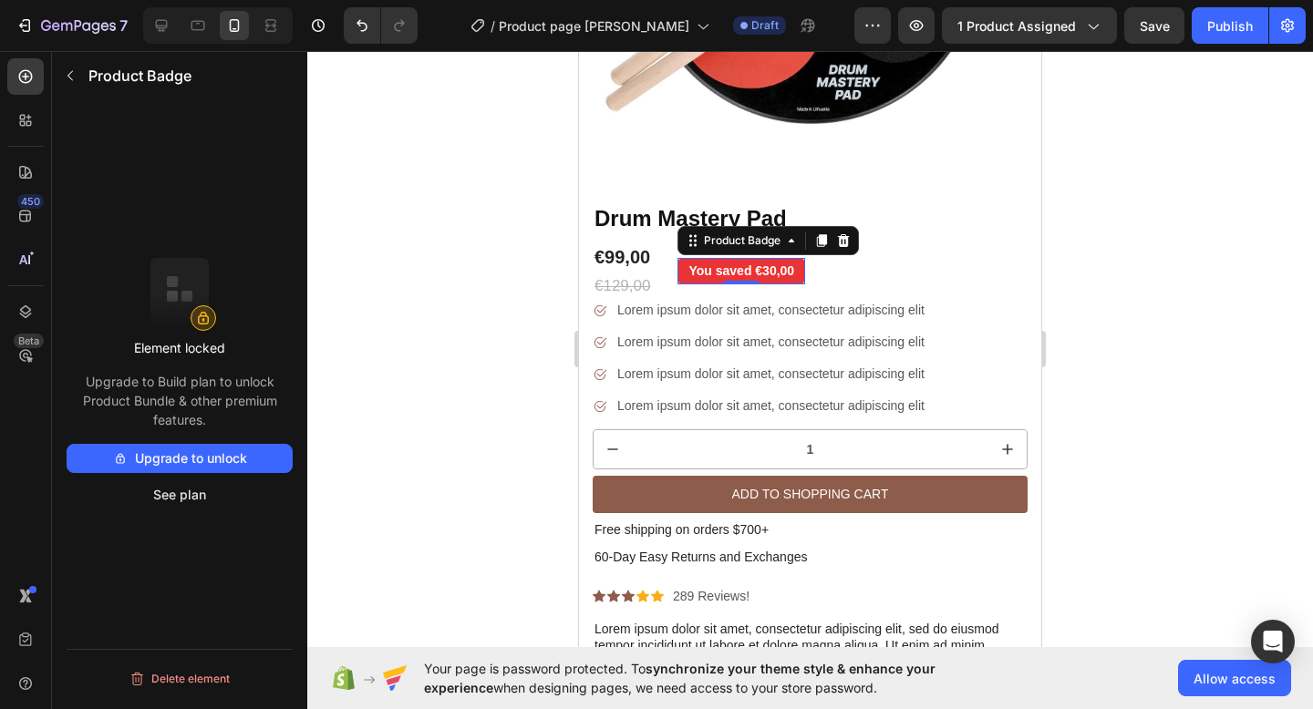
click at [790, 273] on pre "You saved €30,00" at bounding box center [741, 271] width 128 height 26
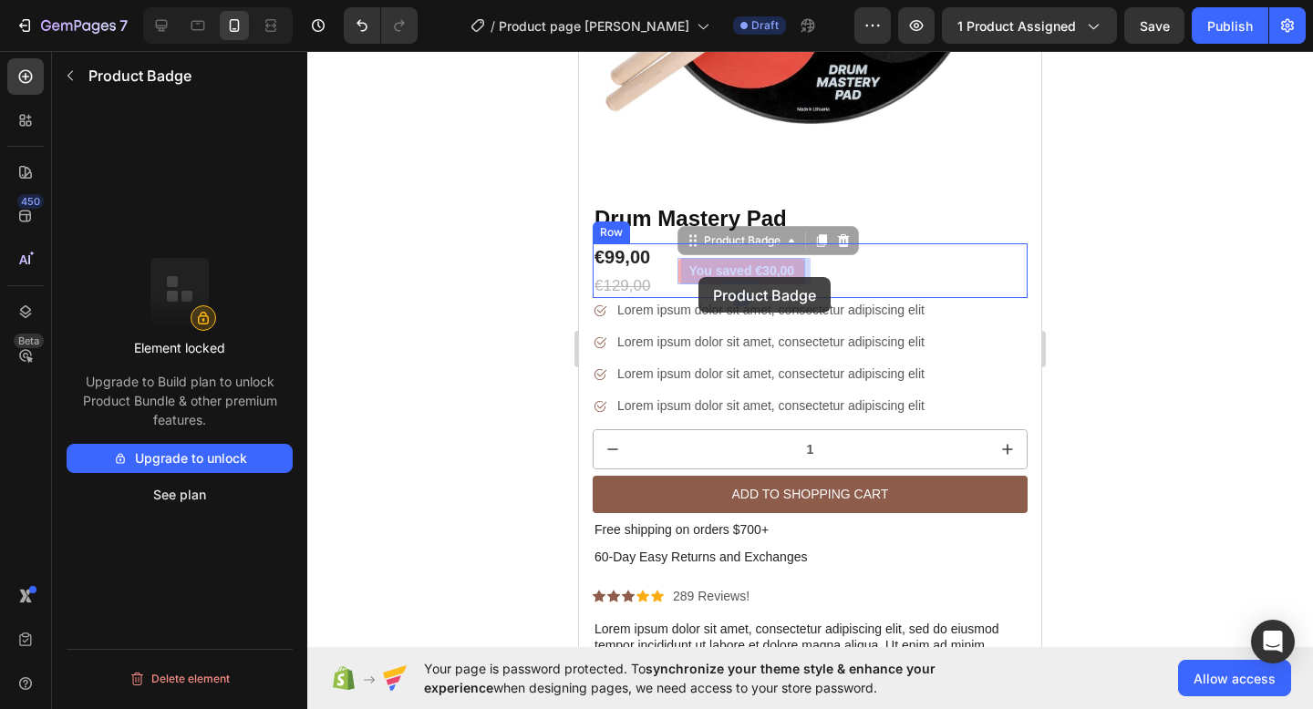
drag, startPoint x: 790, startPoint y: 273, endPoint x: 698, endPoint y: 277, distance: 92.2
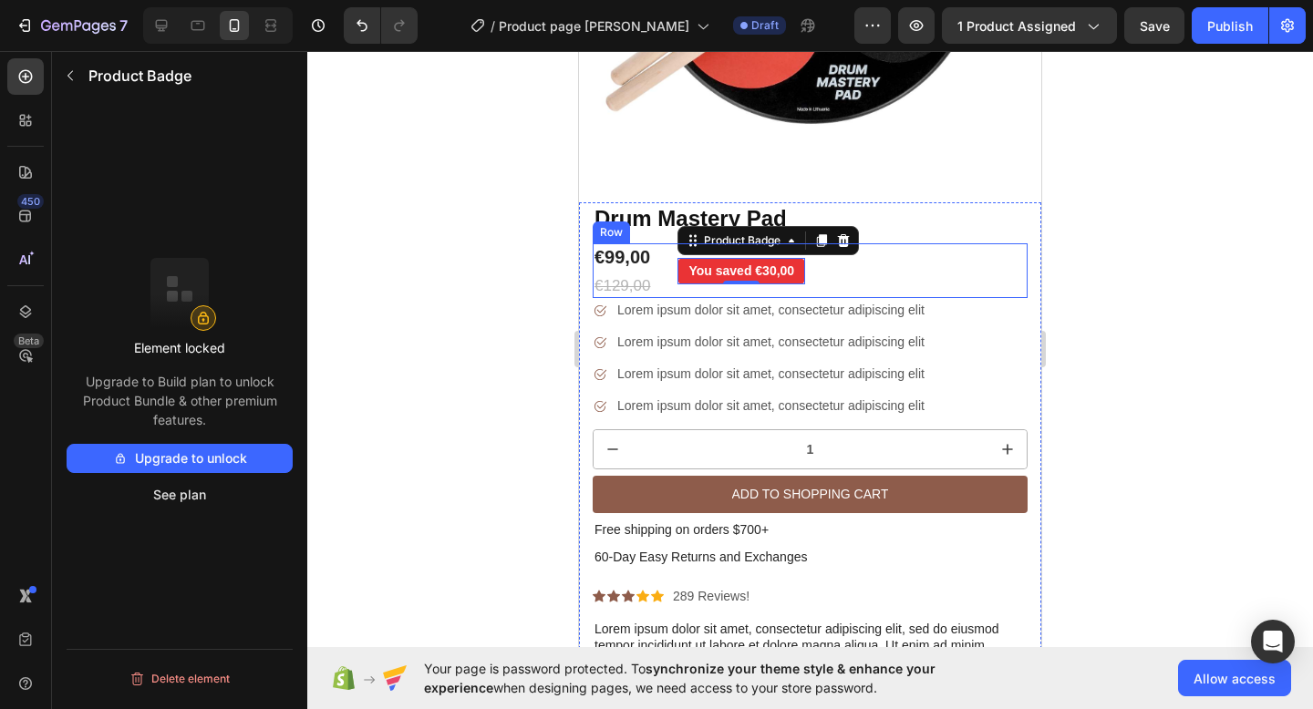
click at [649, 284] on div "€129,00" at bounding box center [621, 286] width 59 height 24
click at [742, 278] on pre "You saved €30,00" at bounding box center [741, 271] width 128 height 26
click at [891, 266] on div "€99,00 Product Price Product Price €129,00 Product Price Product Price You save…" at bounding box center [809, 270] width 435 height 55
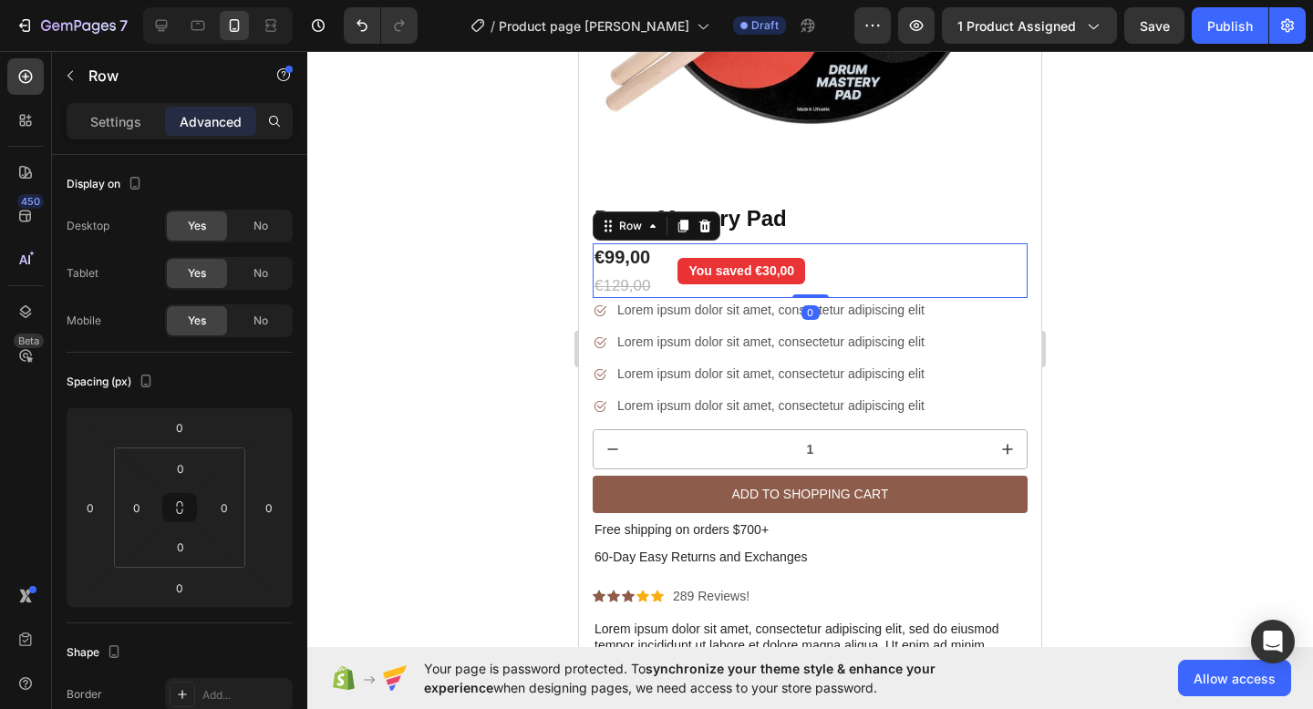
click at [1106, 215] on div at bounding box center [809, 380] width 1005 height 658
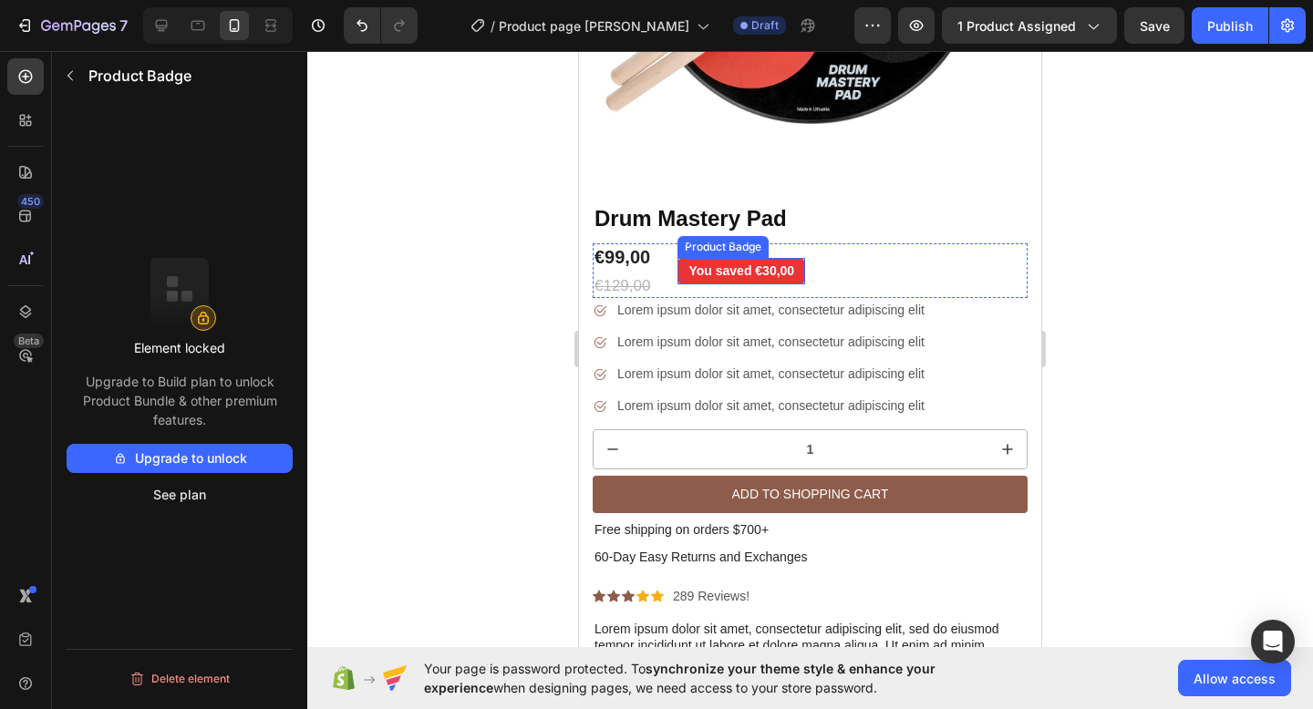
click at [742, 274] on pre "You saved €30,00" at bounding box center [741, 271] width 128 height 26
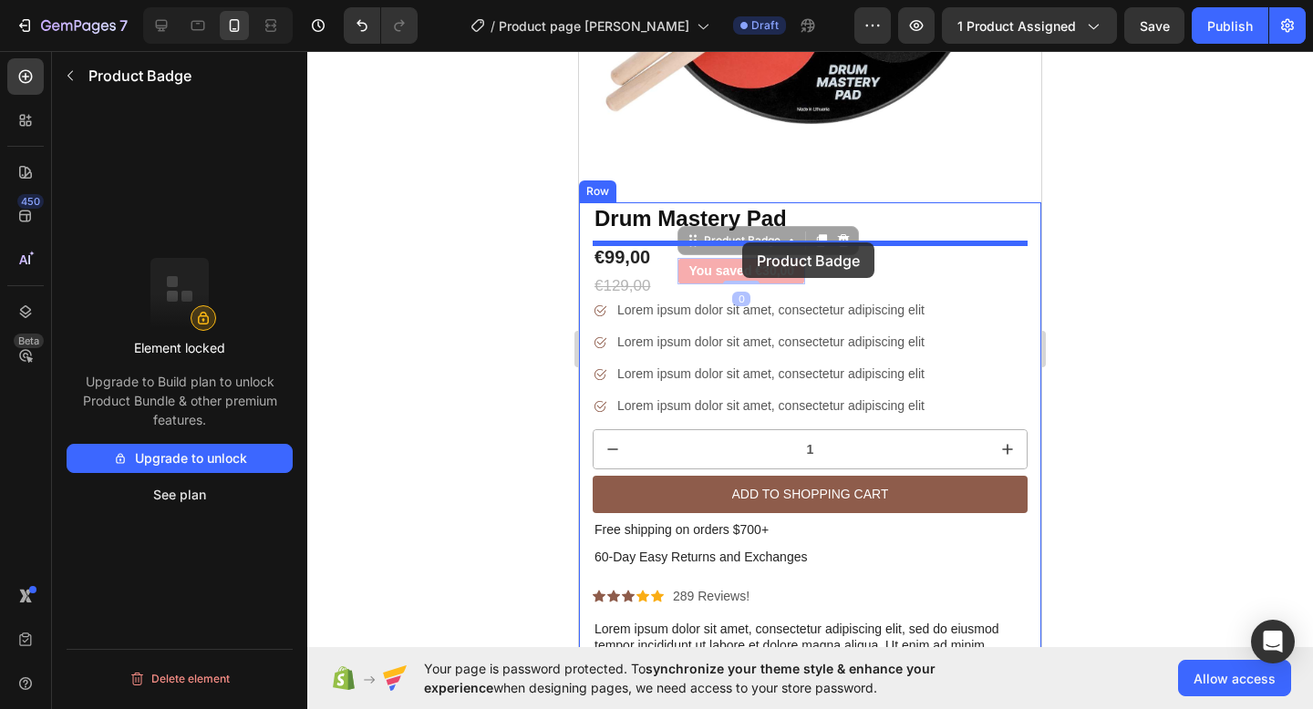
drag, startPoint x: 742, startPoint y: 274, endPoint x: 742, endPoint y: 242, distance: 31.9
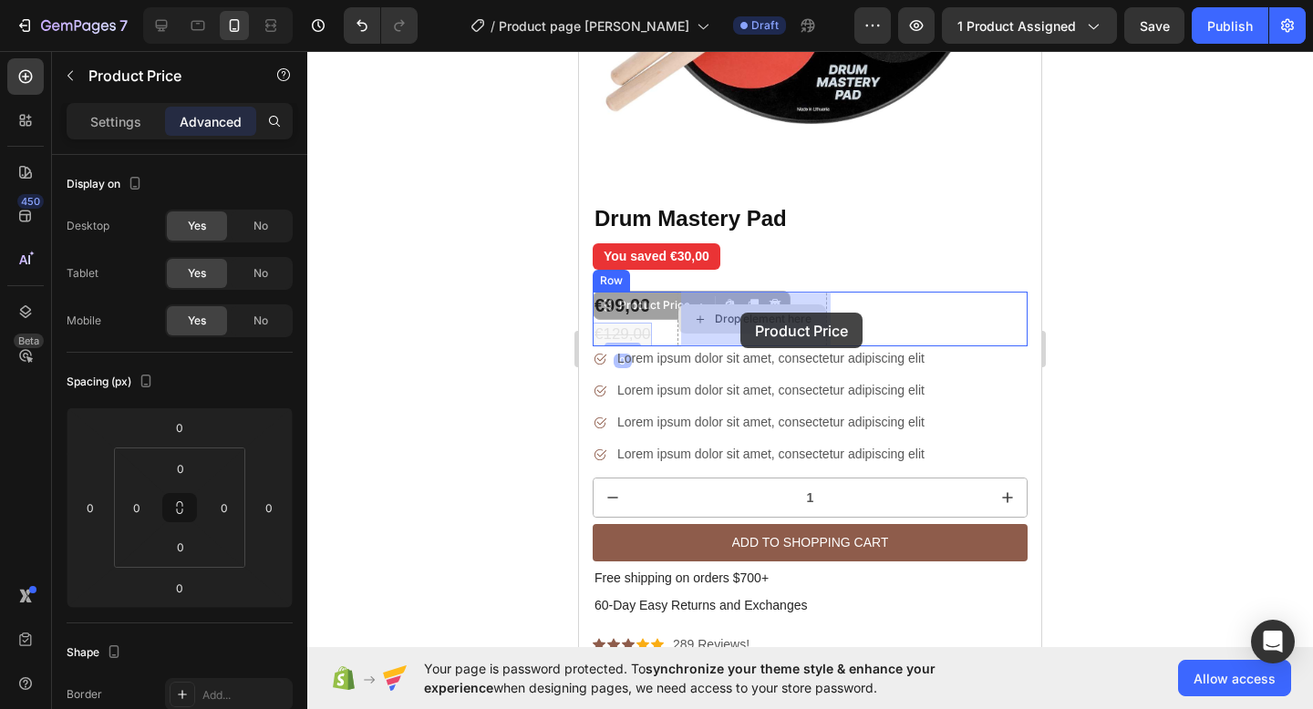
drag, startPoint x: 640, startPoint y: 330, endPoint x: 740, endPoint y: 312, distance: 101.9
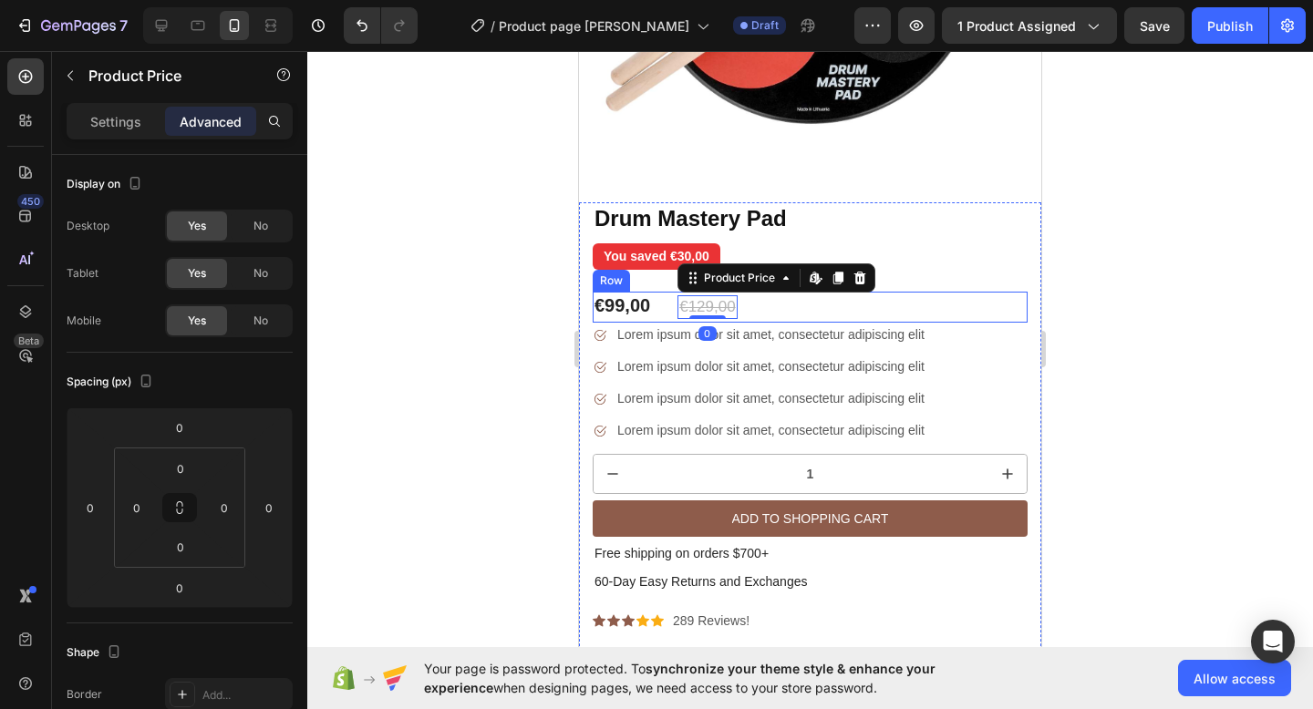
click at [813, 297] on div "€99,00 Product Price Product Price €129,00 Product Price Edit content in Shopif…" at bounding box center [809, 307] width 435 height 31
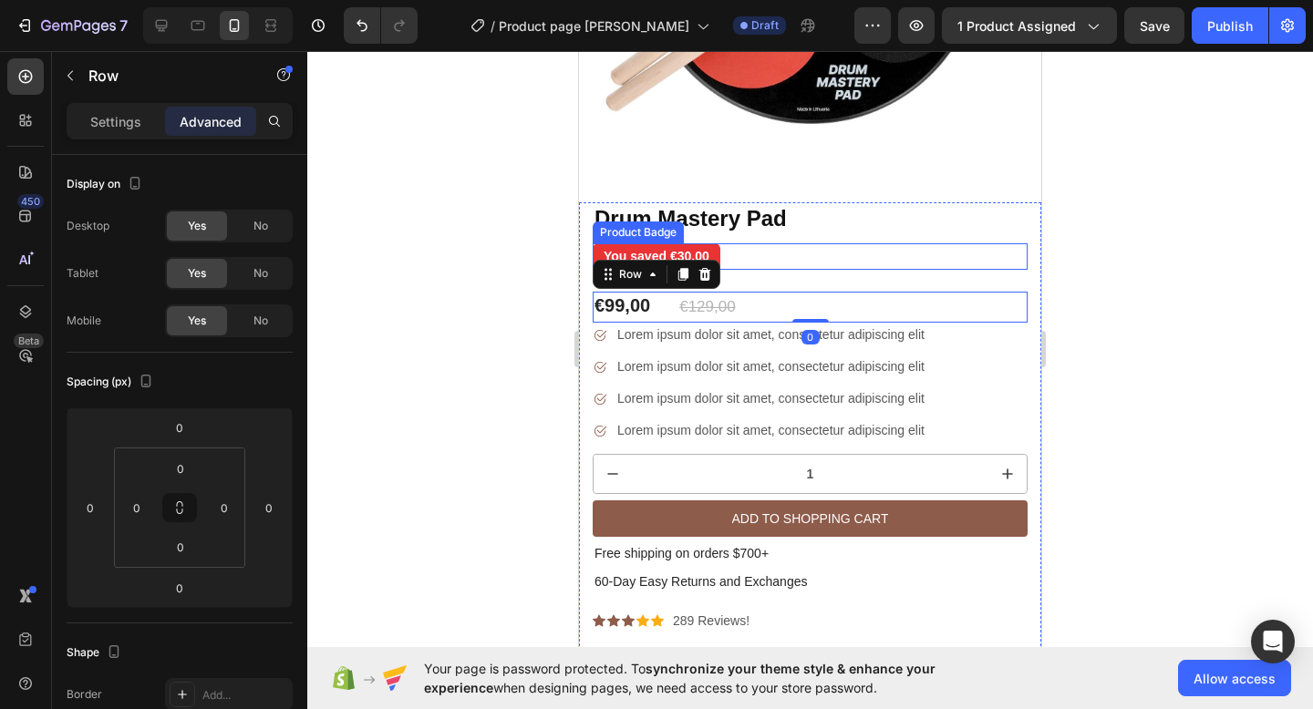
click at [789, 253] on div "You saved €30,00" at bounding box center [809, 256] width 435 height 26
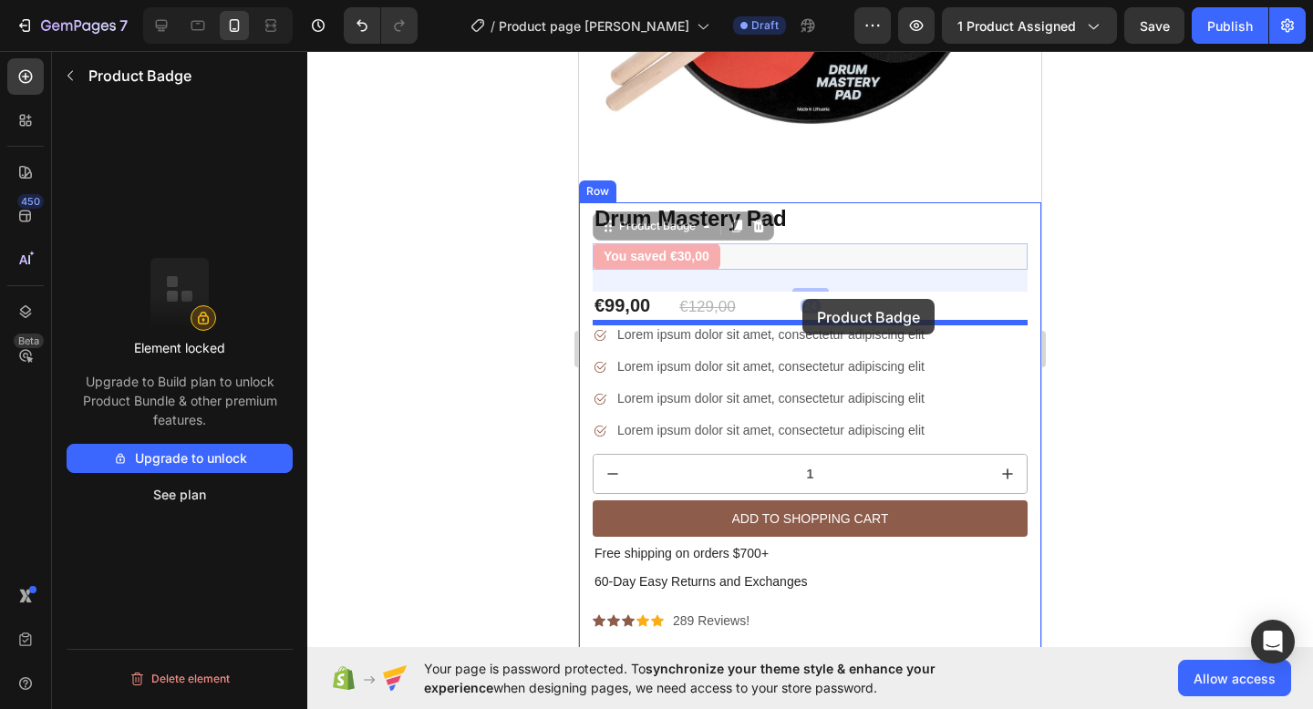
drag, startPoint x: 694, startPoint y: 255, endPoint x: 802, endPoint y: 299, distance: 117.0
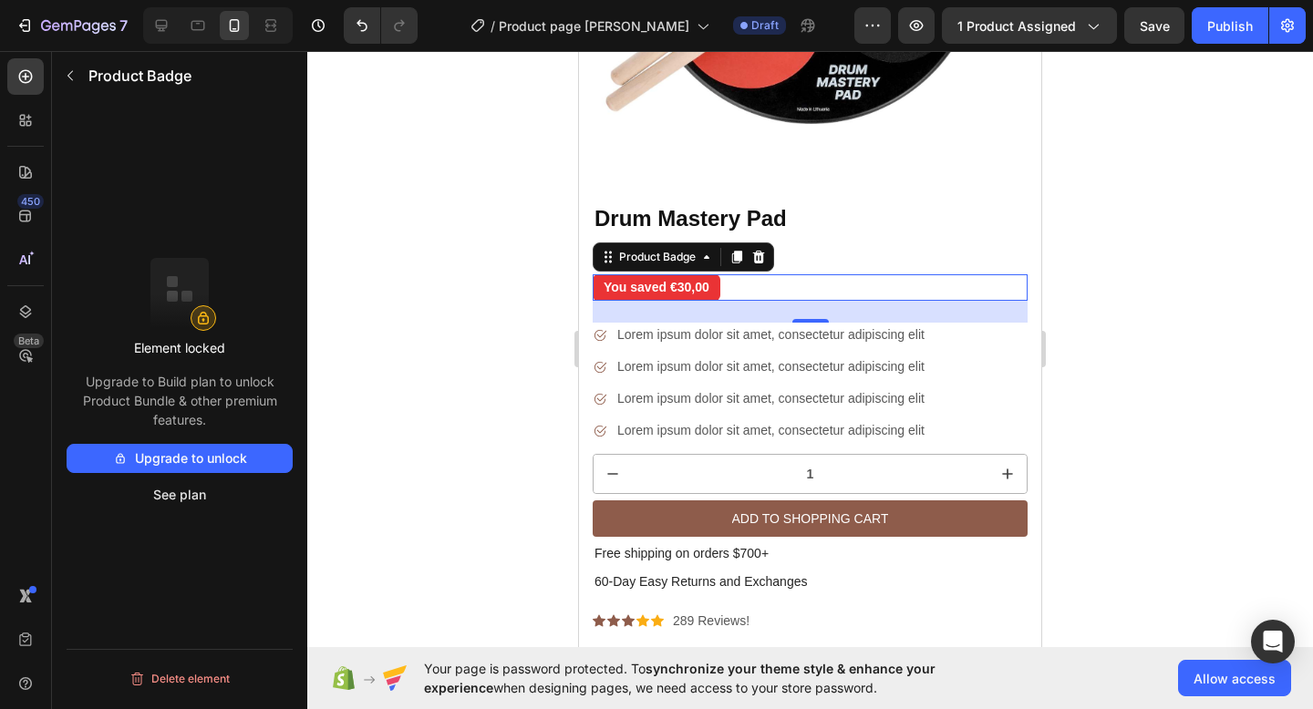
click at [1156, 220] on div at bounding box center [809, 380] width 1005 height 658
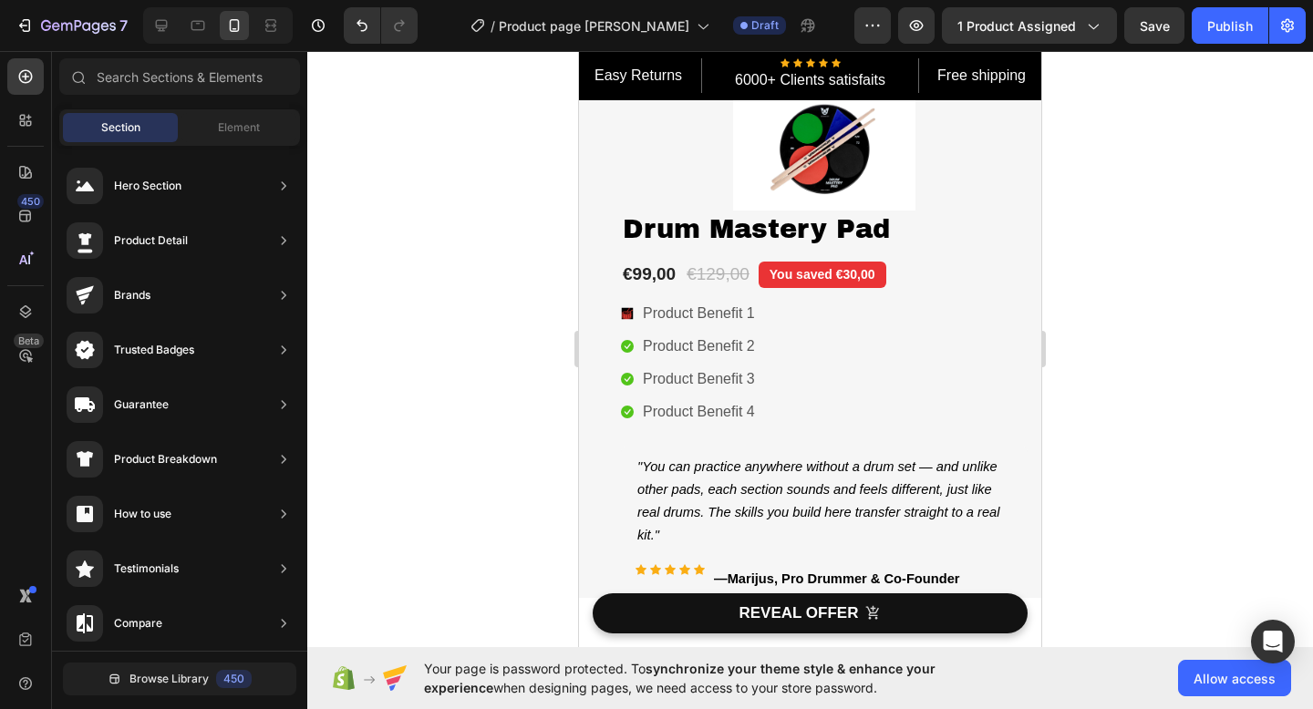
scroll to position [1125, 0]
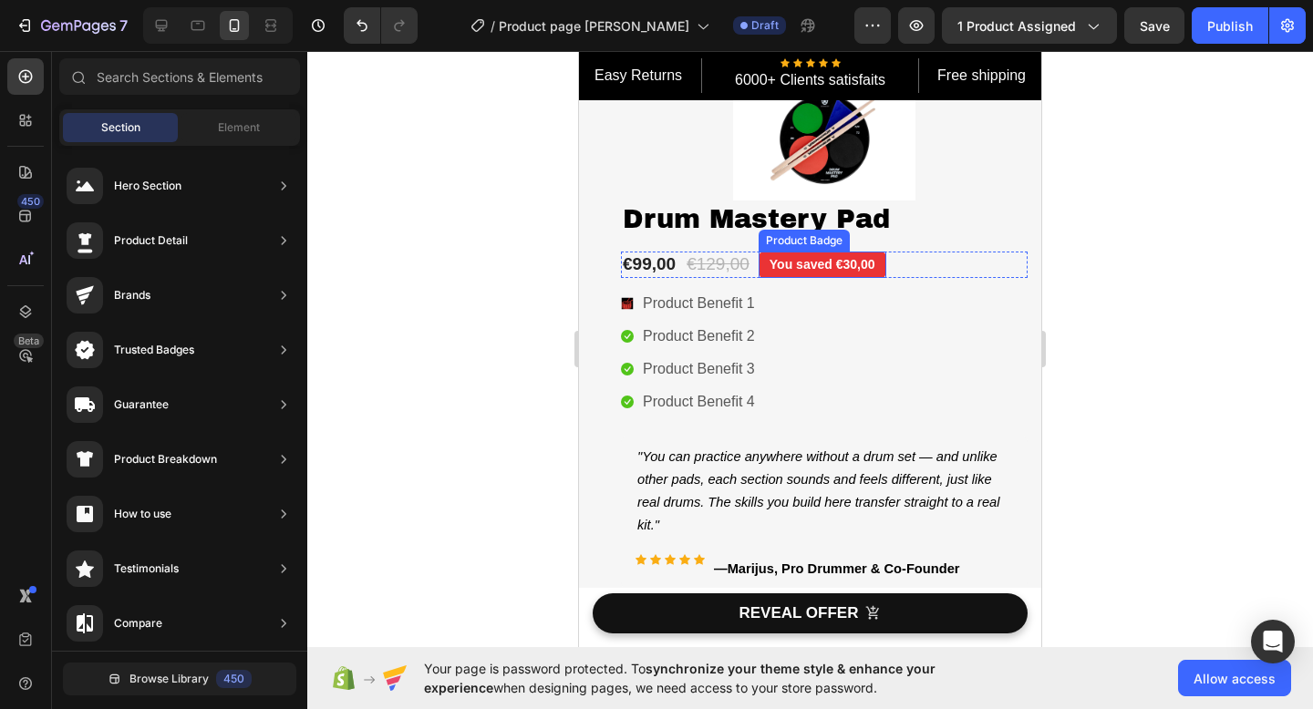
click at [786, 270] on pre "You saved €30,00" at bounding box center [822, 265] width 128 height 26
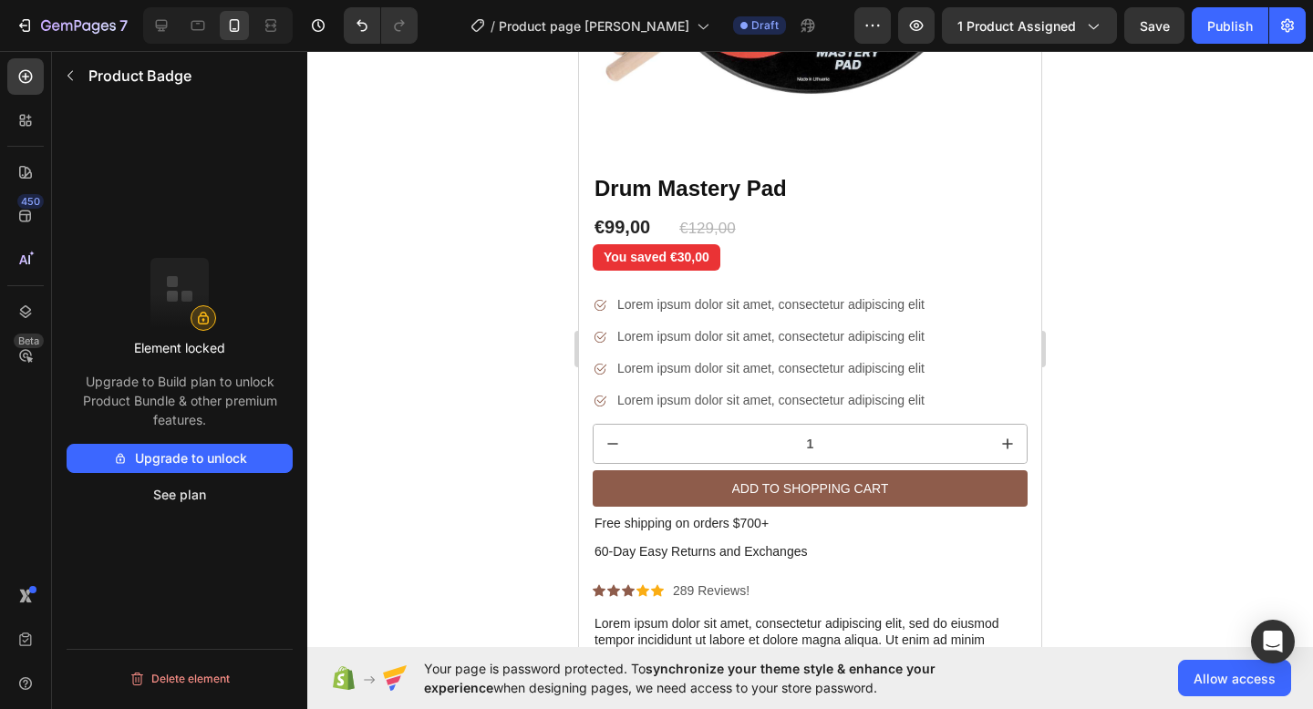
scroll to position [379, 0]
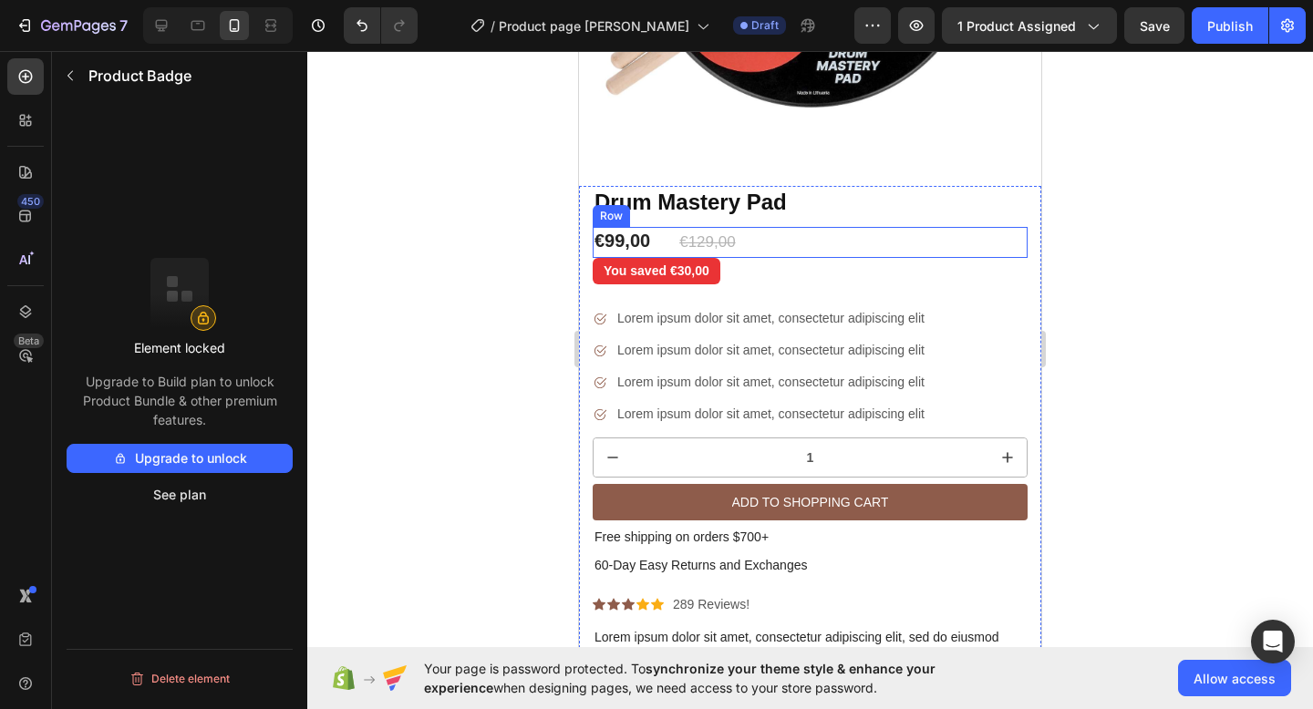
click at [749, 240] on div "€99,00 Product Price Product Price €129,00 Product Price Product Price Row" at bounding box center [809, 242] width 435 height 31
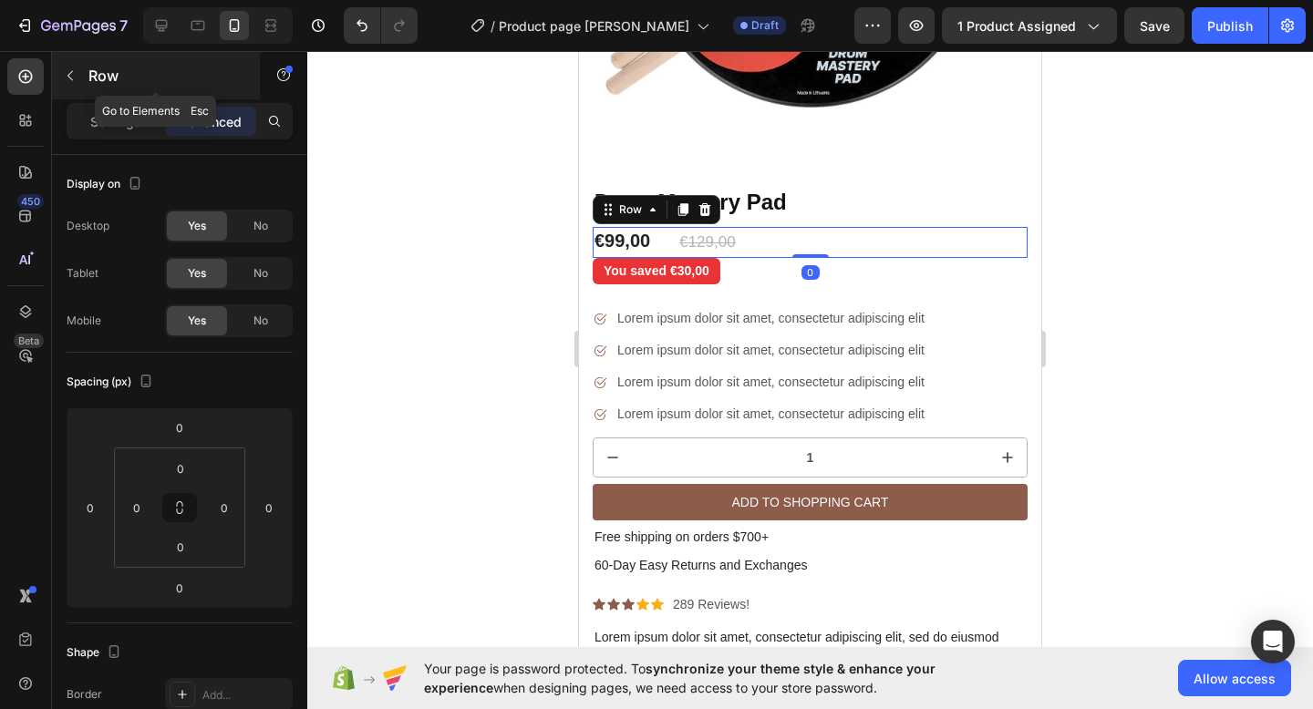
click at [78, 73] on button "button" at bounding box center [70, 75] width 29 height 29
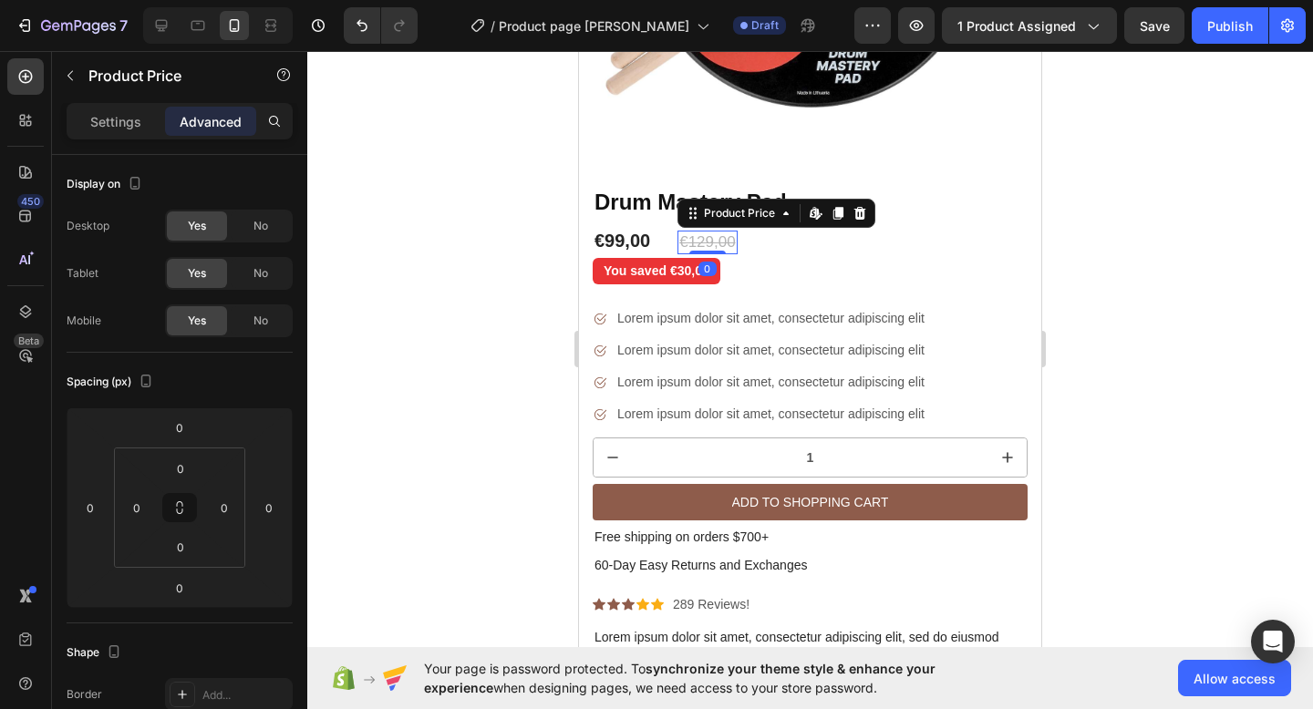
click at [734, 241] on div "€129,00" at bounding box center [706, 243] width 59 height 24
click at [88, 118] on div "Settings" at bounding box center [115, 121] width 91 height 29
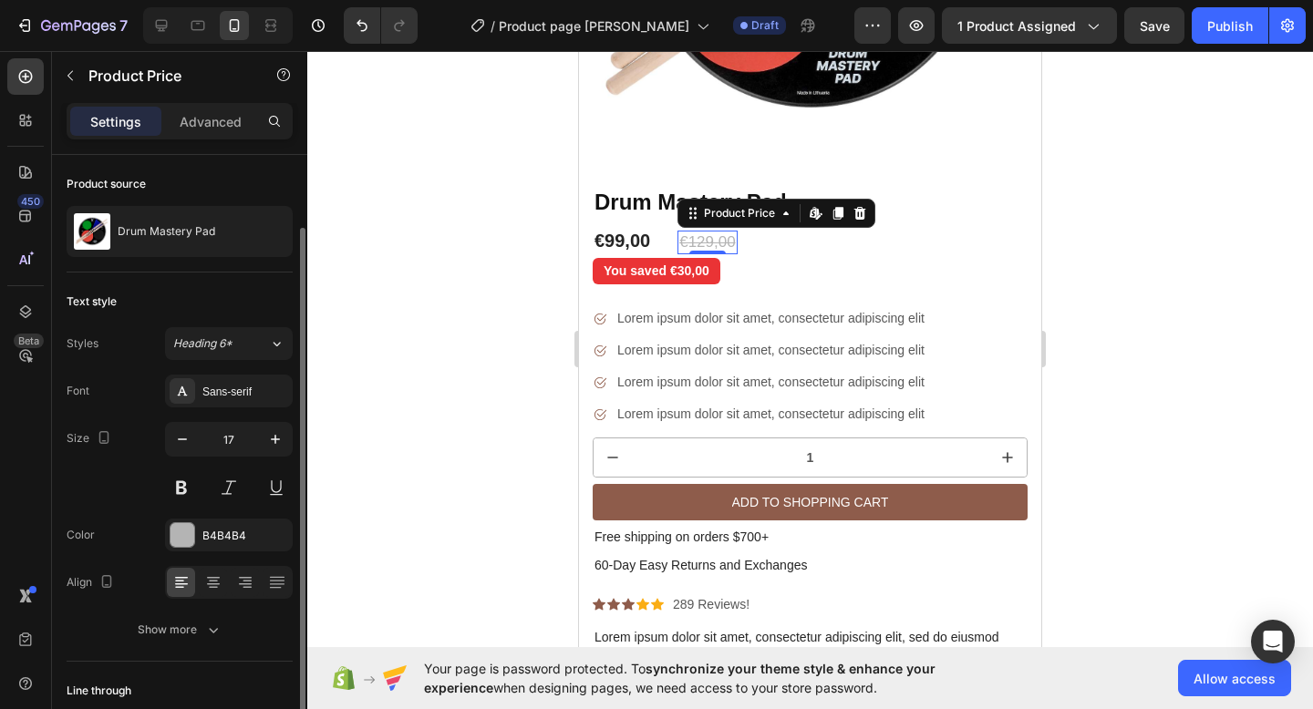
scroll to position [128, 0]
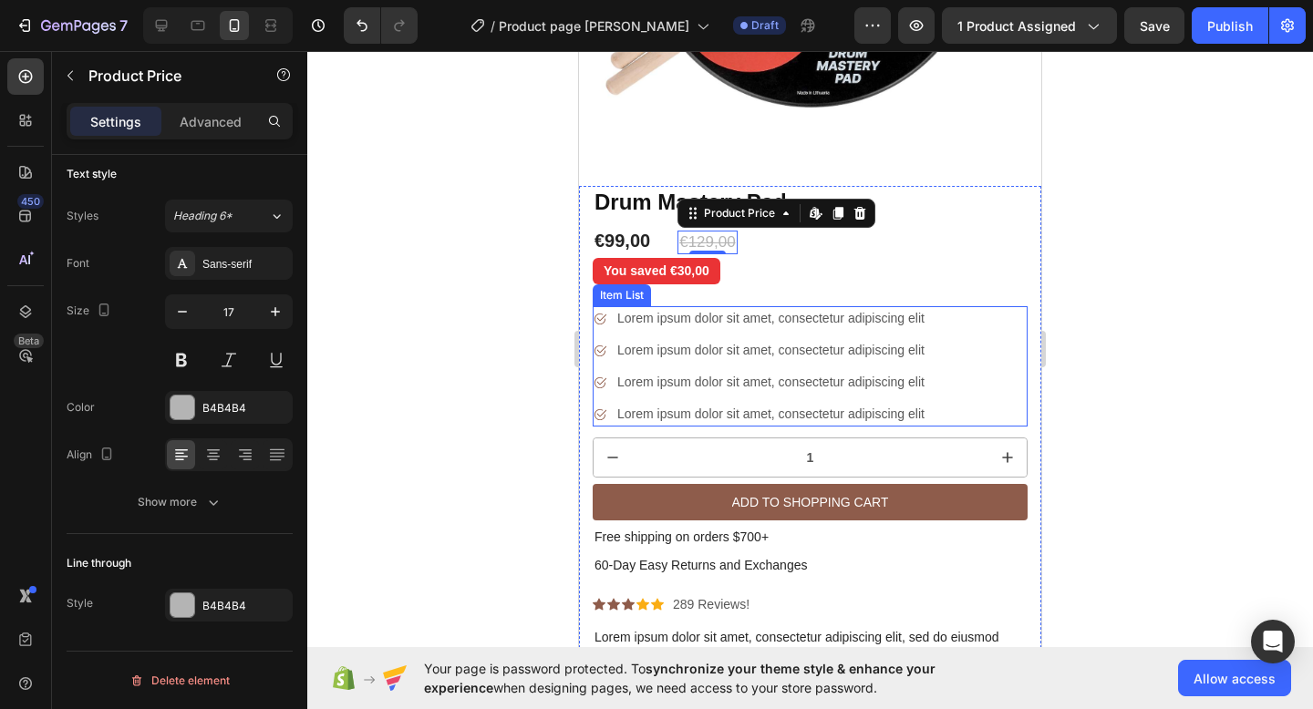
click at [725, 318] on p "Lorem ipsum dolor sit amet, consectetur adipiscing elit" at bounding box center [770, 318] width 307 height 19
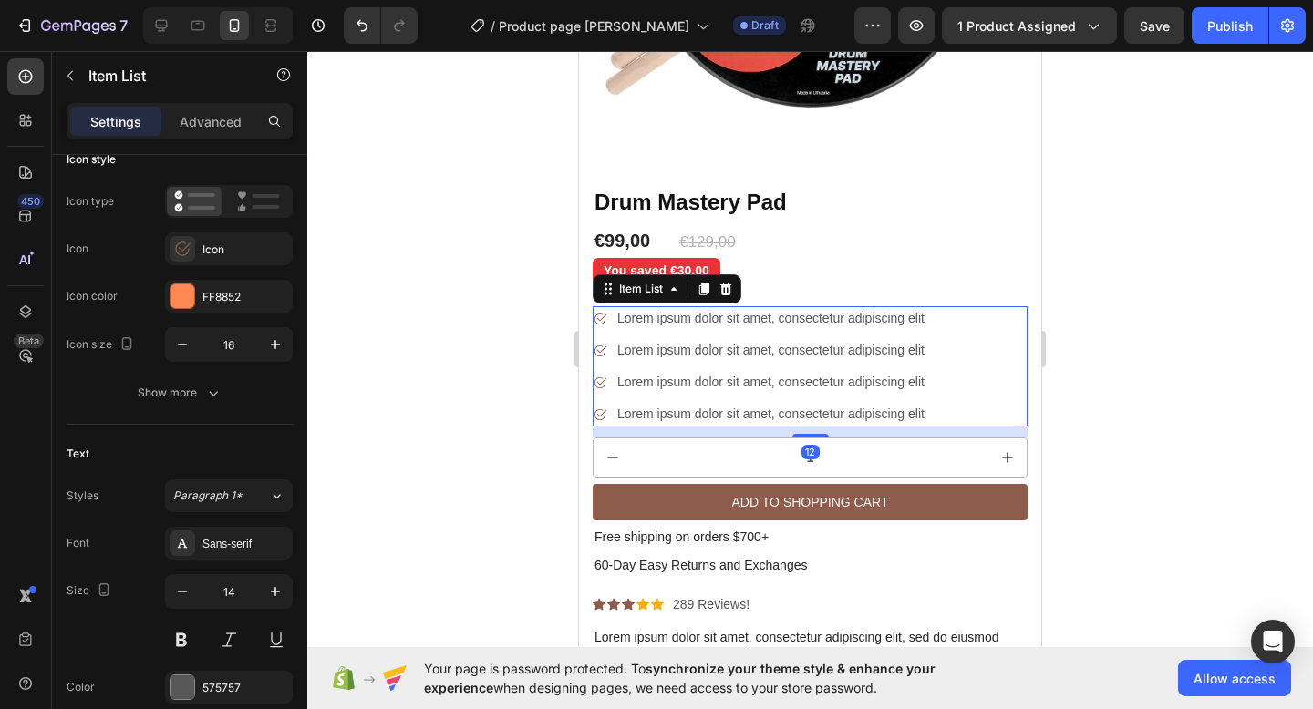
scroll to position [0, 0]
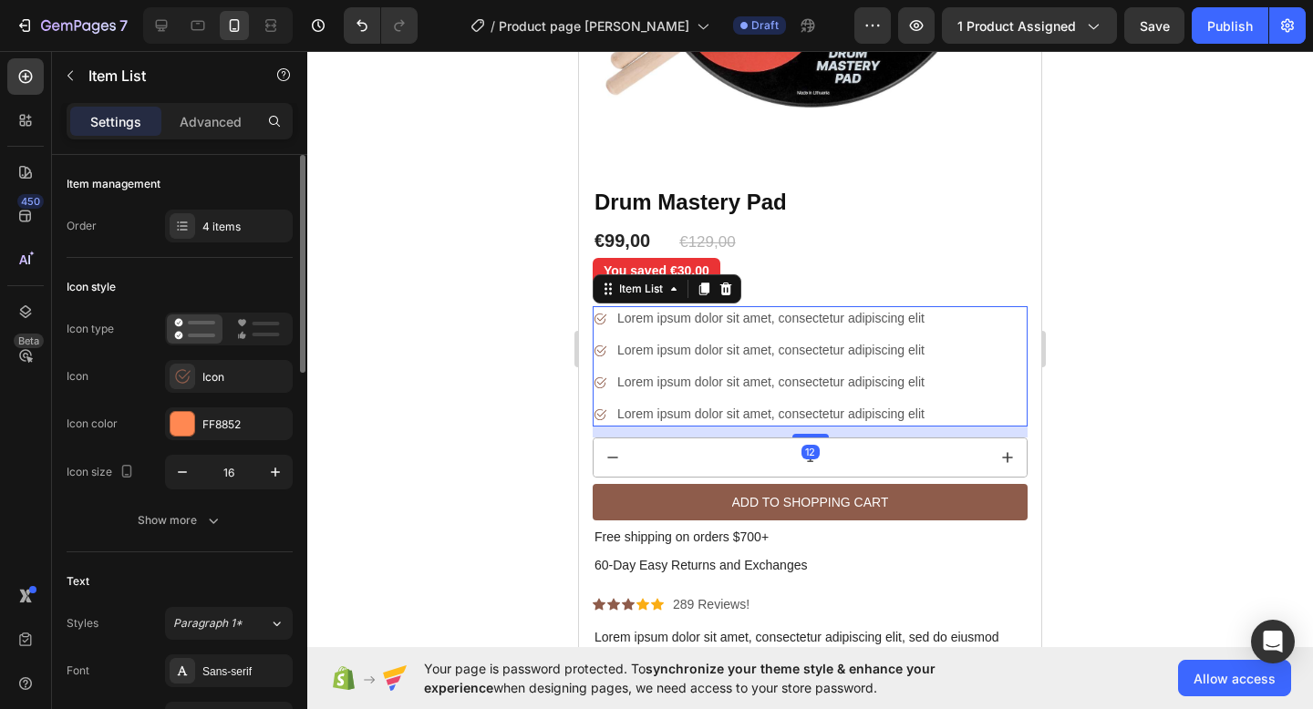
click at [598, 316] on icon at bounding box center [599, 319] width 15 height 15
click at [601, 320] on icon at bounding box center [599, 319] width 15 height 15
click at [635, 315] on p "Lorem ipsum dolor sit amet, consectetur adipiscing elit" at bounding box center [770, 318] width 307 height 19
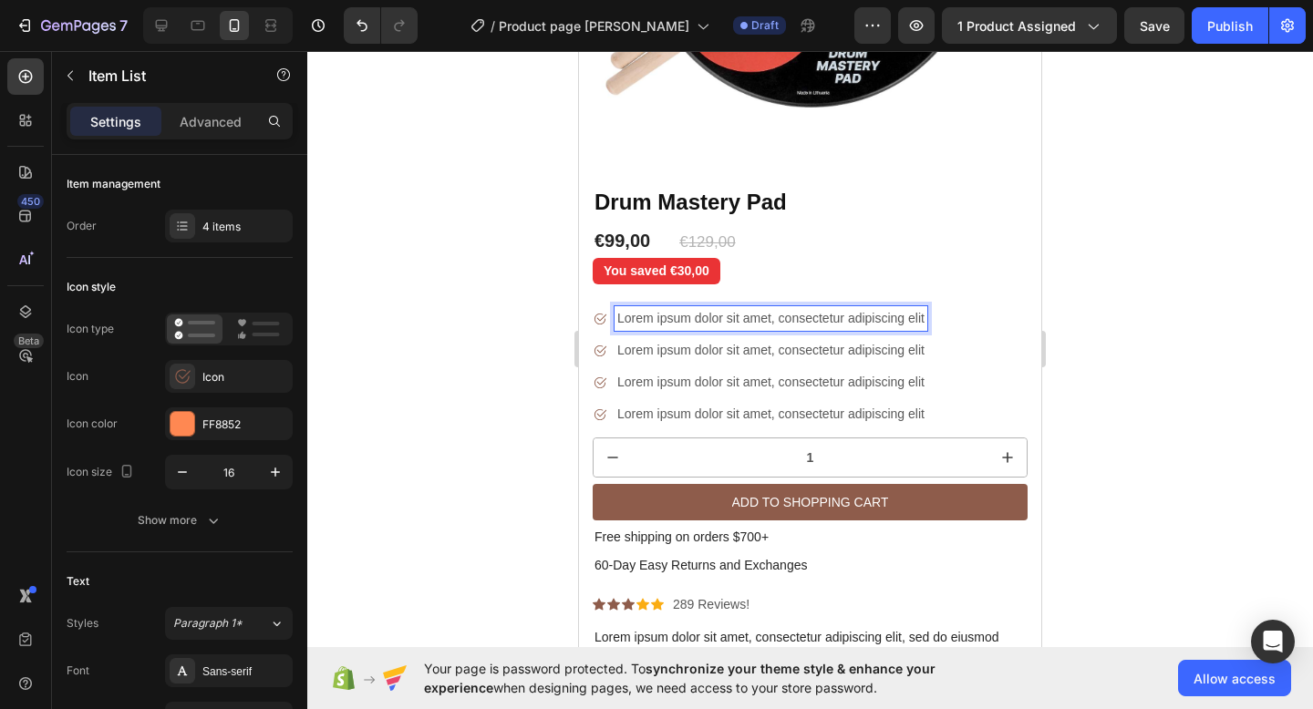
click at [612, 318] on div "Lorem ipsum dolor sit amet, consectetur adipiscing elit" at bounding box center [759, 318] width 335 height 25
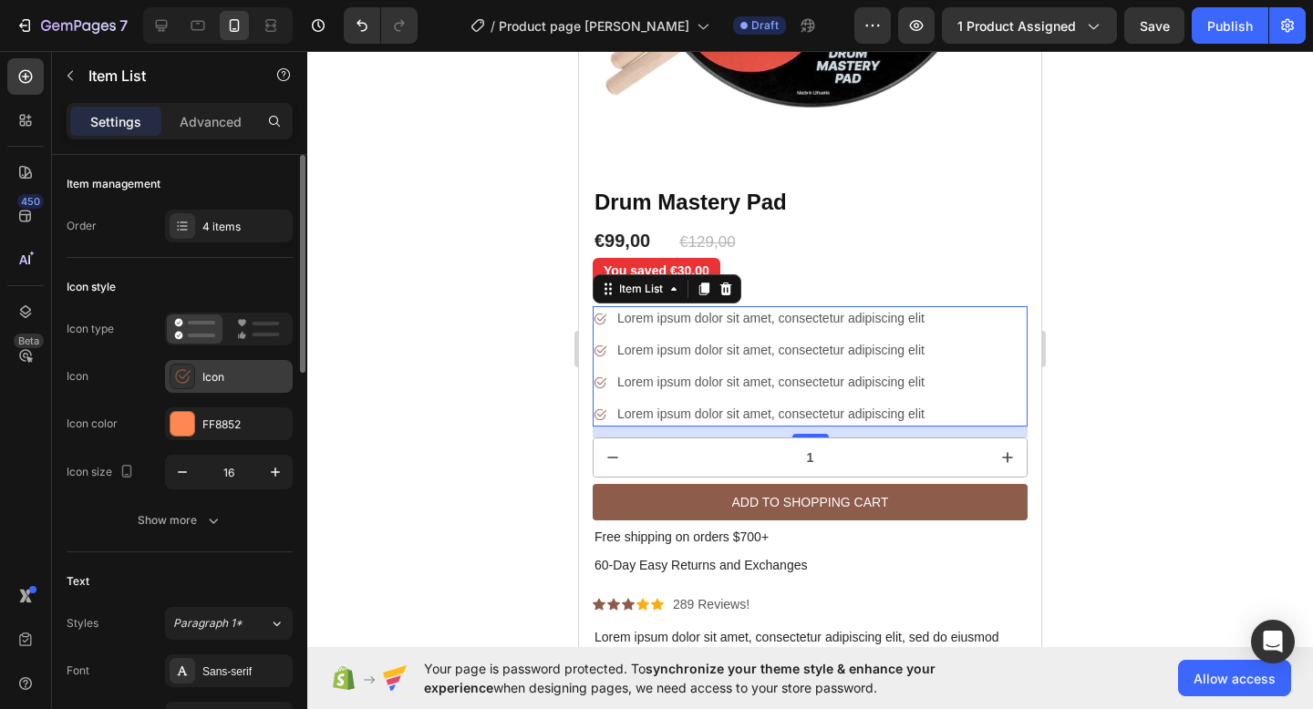
click at [209, 375] on div "Icon" at bounding box center [245, 377] width 86 height 16
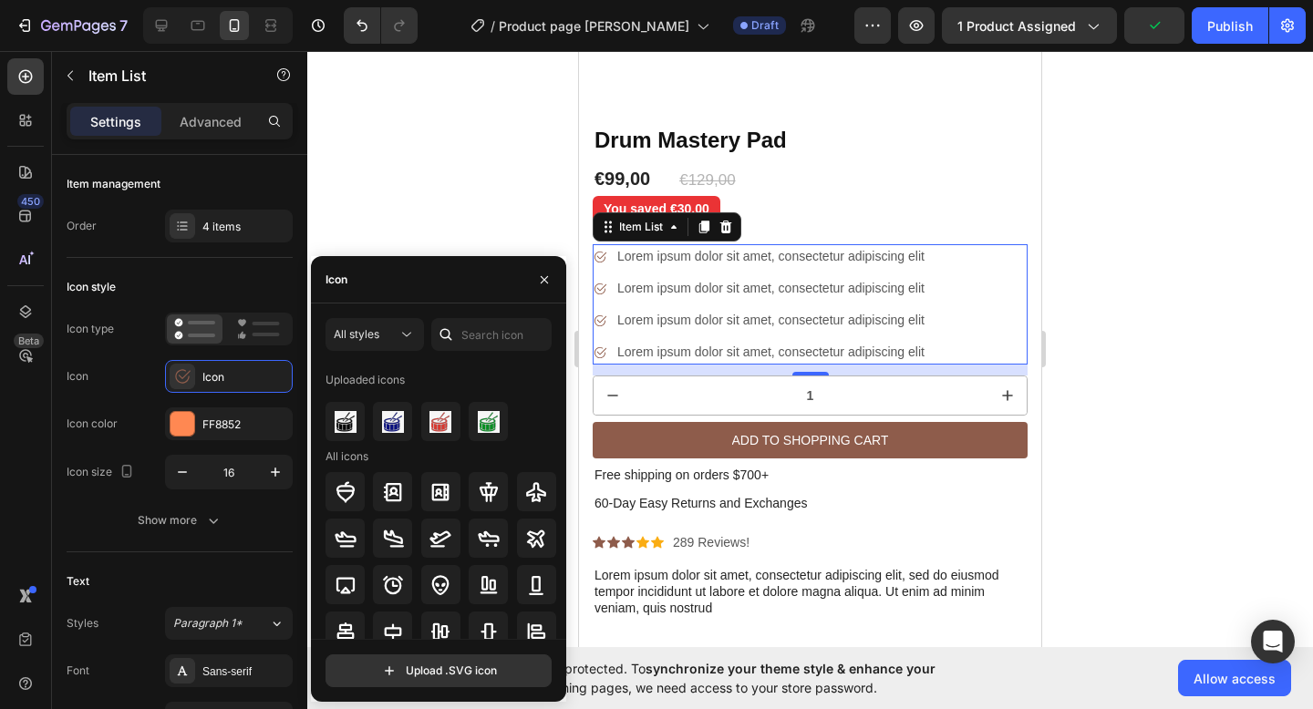
scroll to position [433, 0]
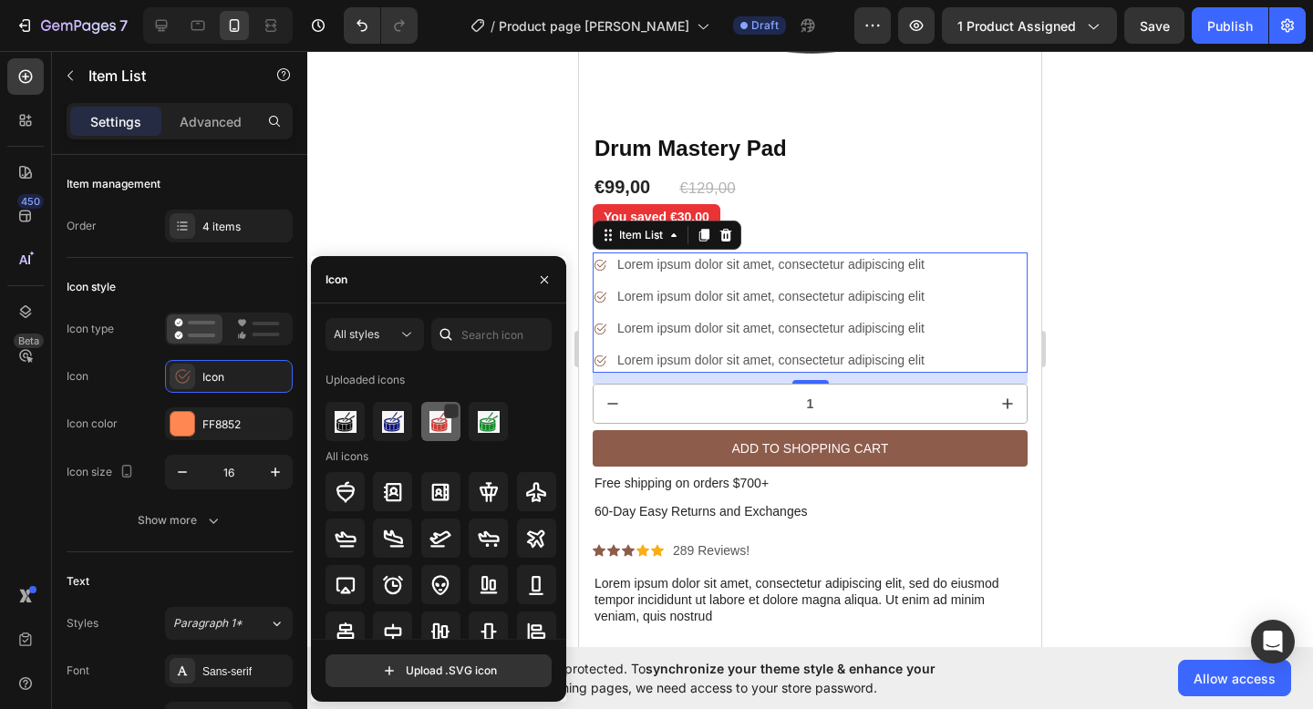
click at [440, 418] on img at bounding box center [440, 422] width 22 height 22
click at [601, 297] on image at bounding box center [599, 297] width 13 height 13
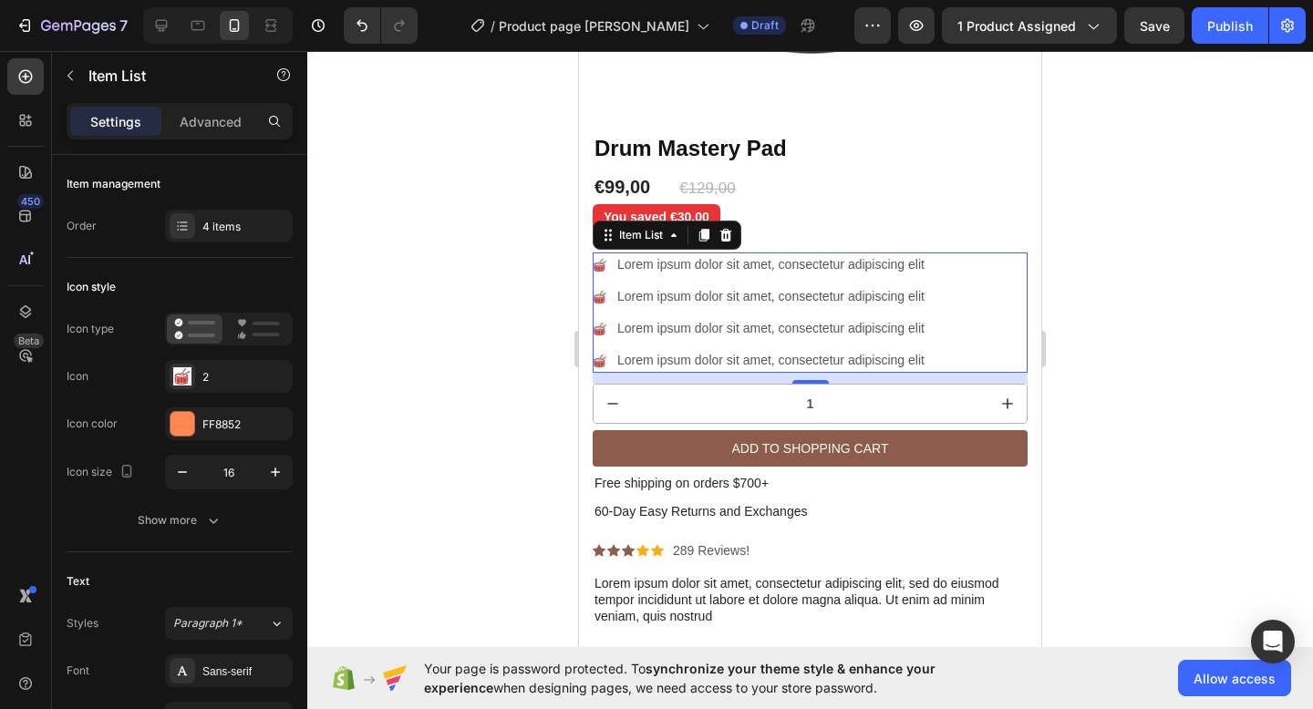
click at [599, 298] on image at bounding box center [599, 297] width 13 height 13
click at [596, 299] on image at bounding box center [599, 297] width 13 height 13
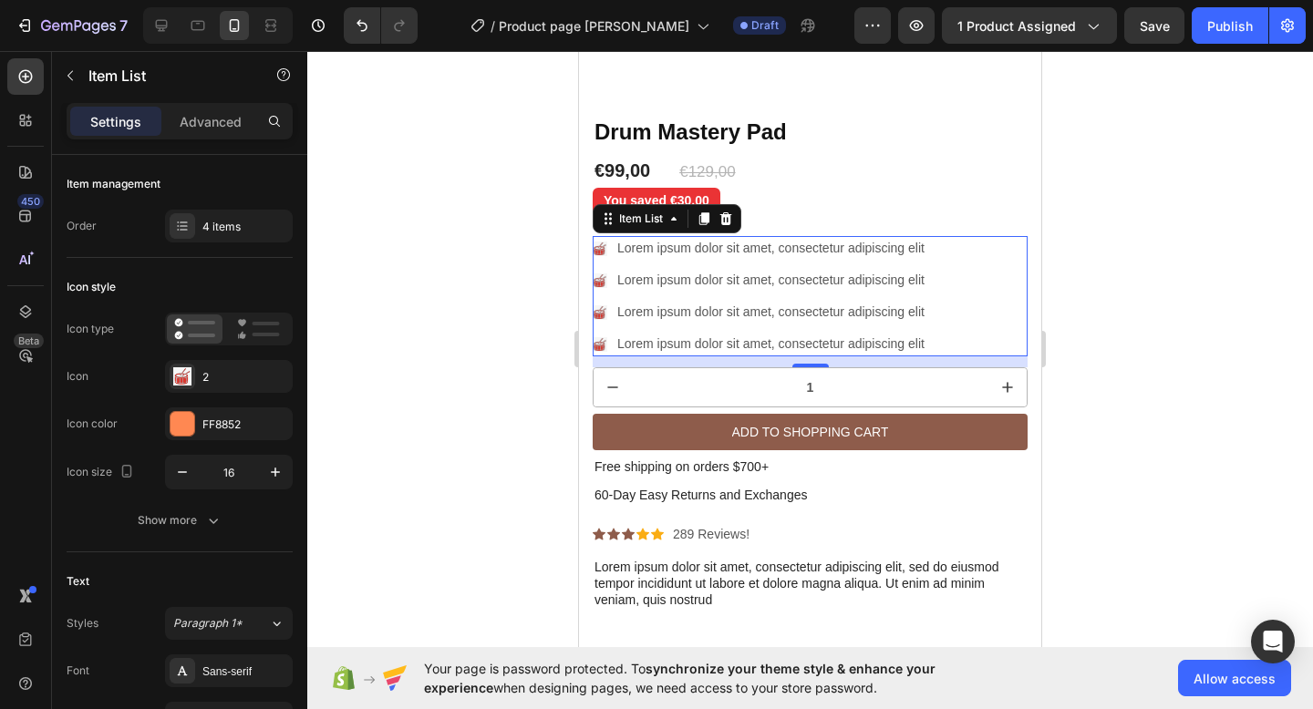
click at [600, 249] on image at bounding box center [599, 248] width 13 height 13
click at [214, 381] on div "2" at bounding box center [245, 377] width 86 height 16
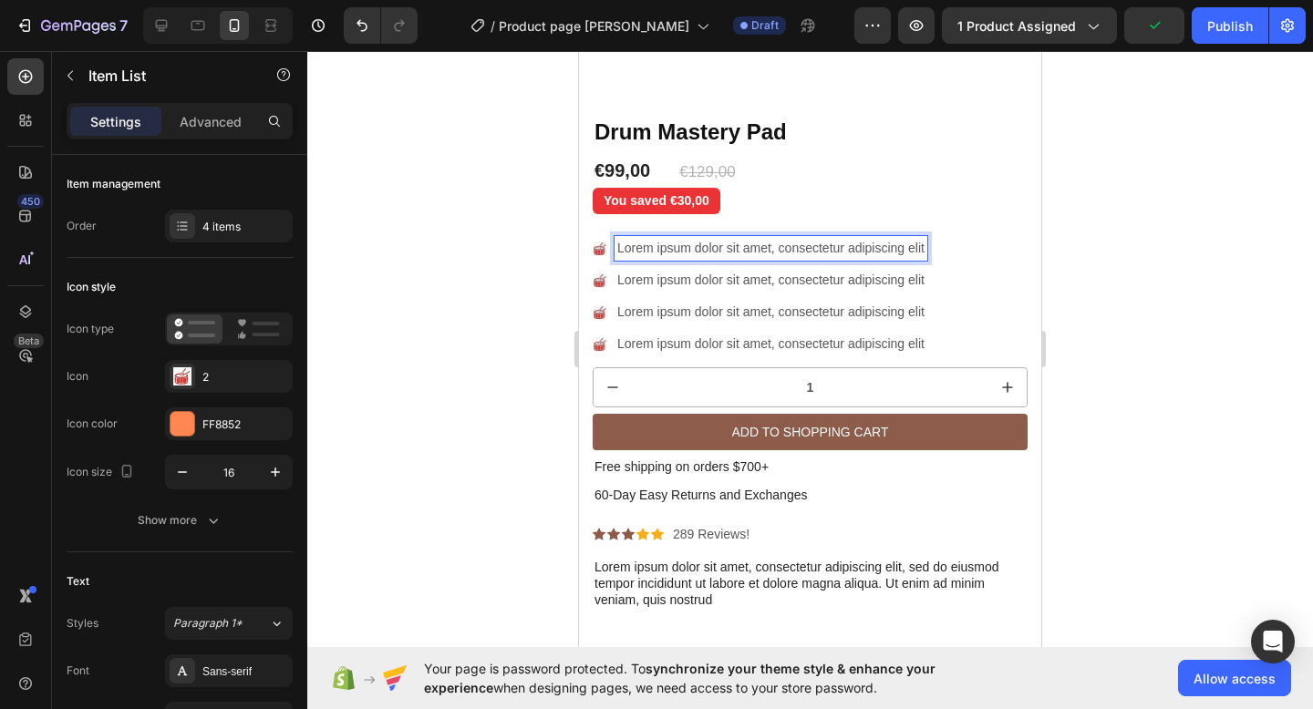
click at [596, 249] on image at bounding box center [599, 248] width 13 height 13
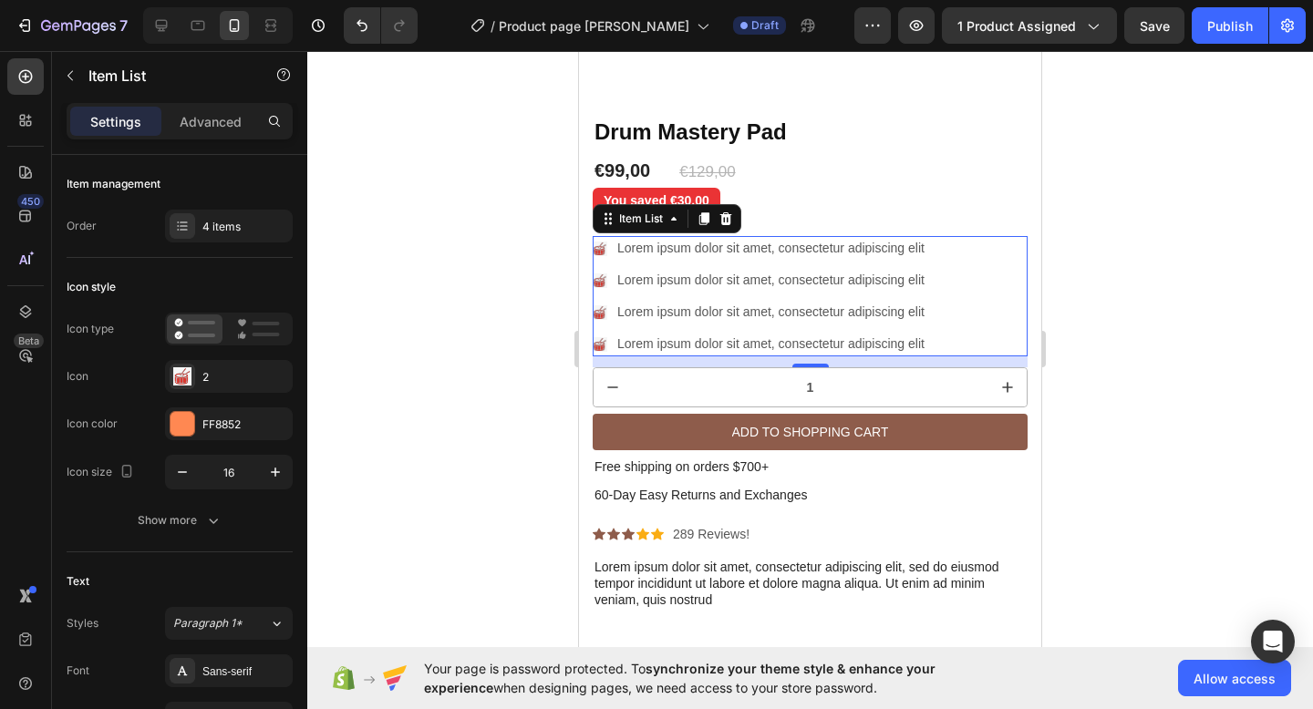
click at [695, 265] on div "Lorem ipsum dolor sit amet, consectetur adipiscing elit Lorem ipsum dolor sit a…" at bounding box center [759, 296] width 335 height 120
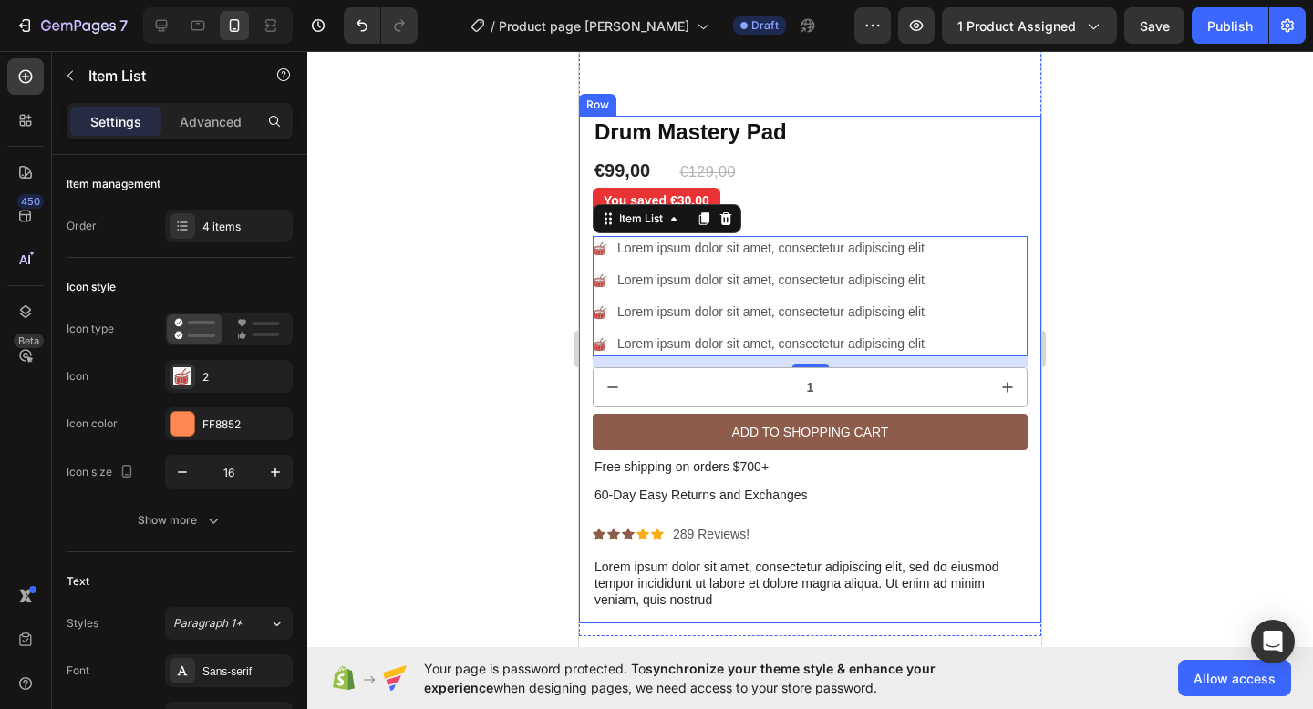
click at [1031, 186] on div "Sale Text Block Drum Mastery Pad Product Title Sed do eiusmod tempor Text Block…" at bounding box center [810, 370] width 462 height 508
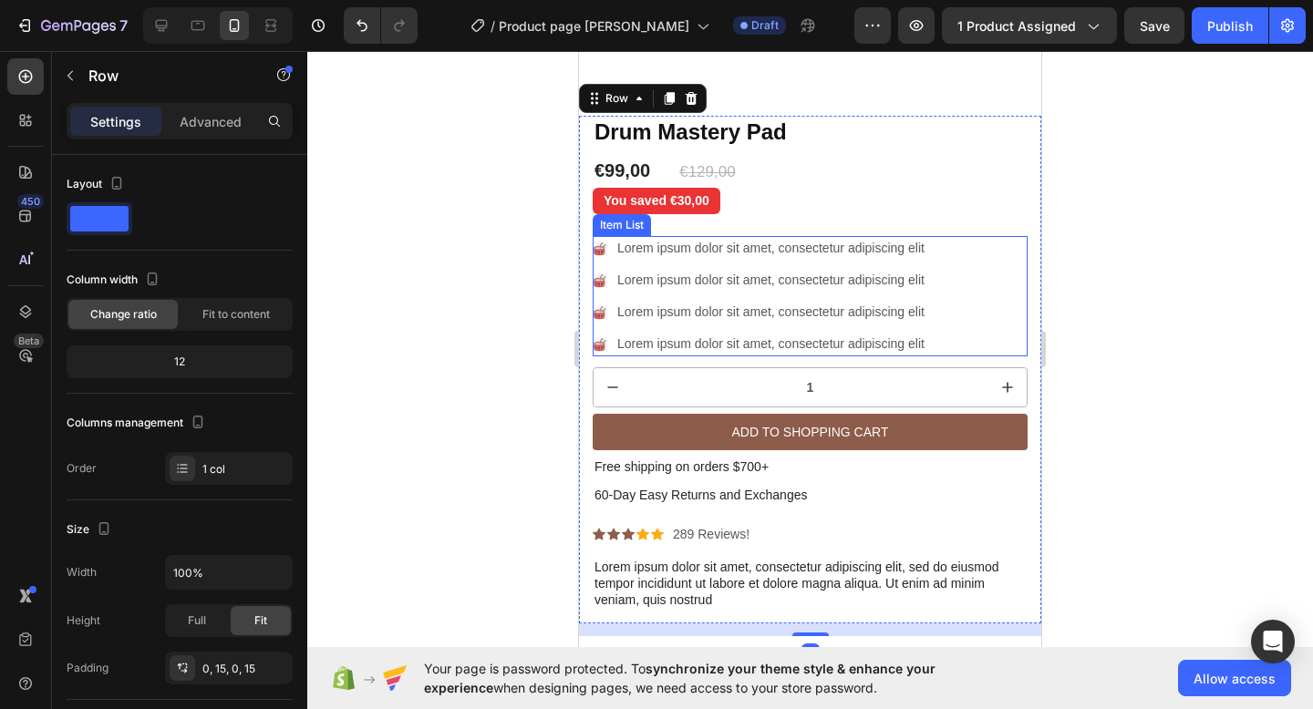
click at [599, 248] on image at bounding box center [599, 248] width 13 height 13
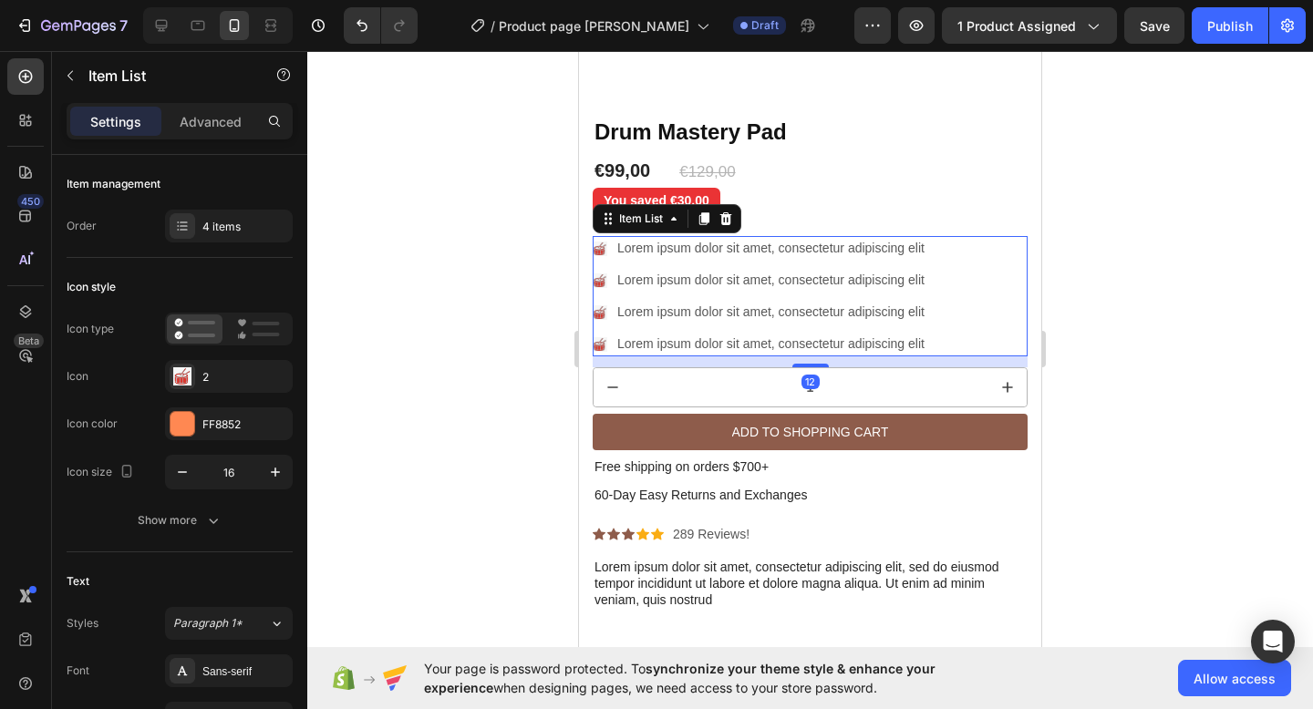
click at [597, 278] on image at bounding box center [599, 280] width 13 height 13
click at [606, 283] on rect at bounding box center [599, 280] width 15 height 15
click at [931, 275] on div "Lorem ipsum dolor sit amet, consectetur adipiscing elit Lorem ipsum dolor sit a…" at bounding box center [809, 296] width 435 height 120
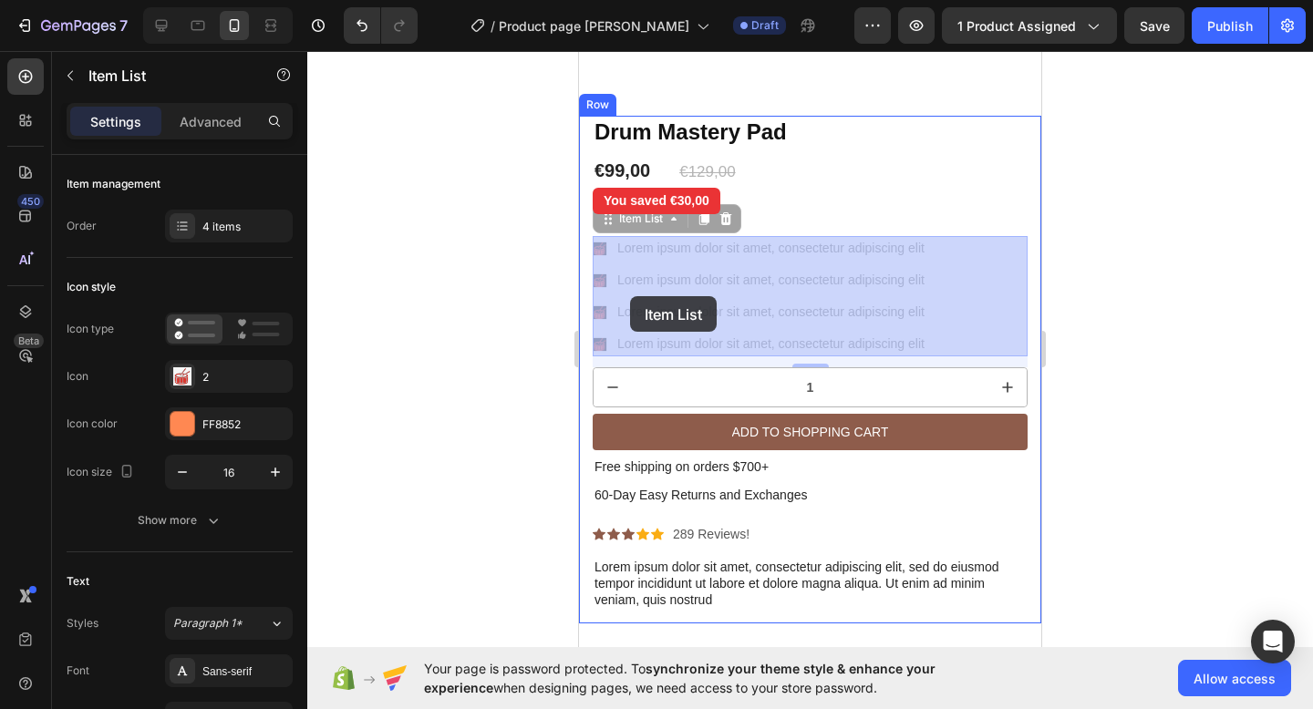
drag, startPoint x: 931, startPoint y: 275, endPoint x: 630, endPoint y: 296, distance: 301.5
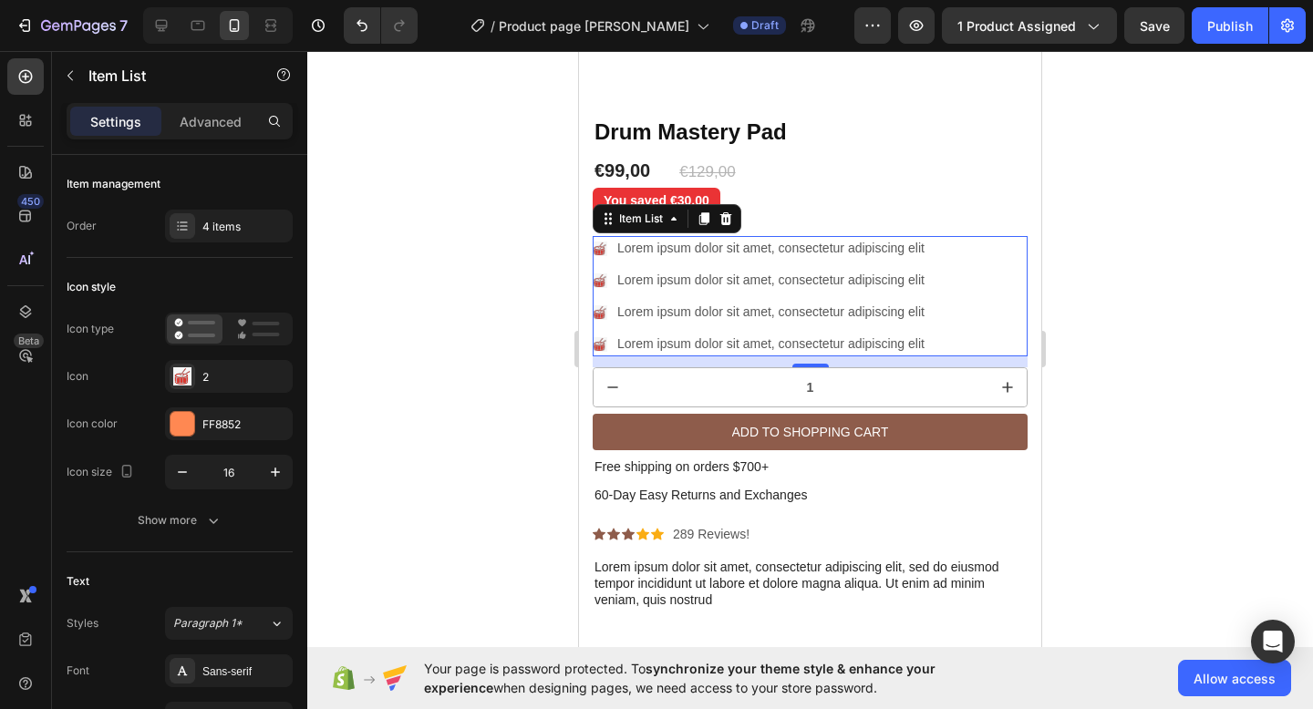
click at [630, 296] on div "Lorem ipsum dolor sit amet, consectetur adipiscing elit Lorem ipsum dolor sit a…" at bounding box center [759, 296] width 335 height 120
click at [610, 281] on div "Lorem ipsum dolor sit amet, consectetur adipiscing elit" at bounding box center [759, 280] width 335 height 25
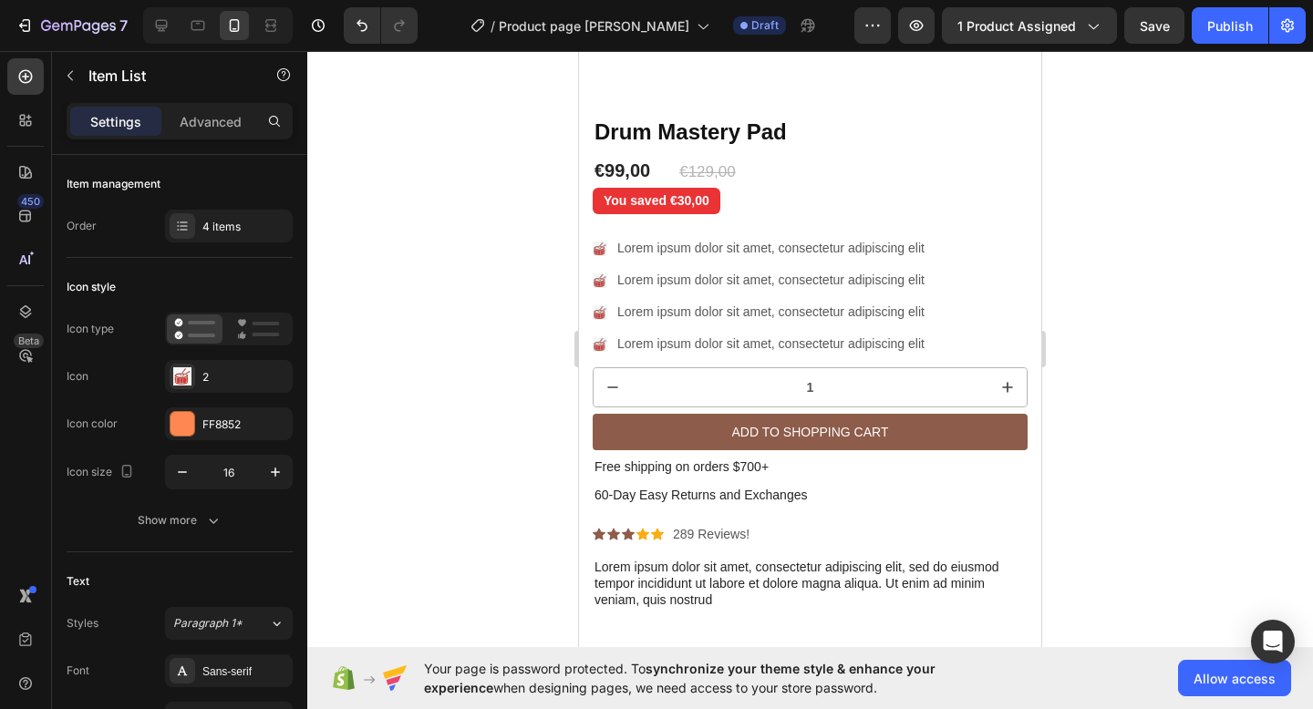
click at [597, 280] on image at bounding box center [599, 280] width 13 height 13
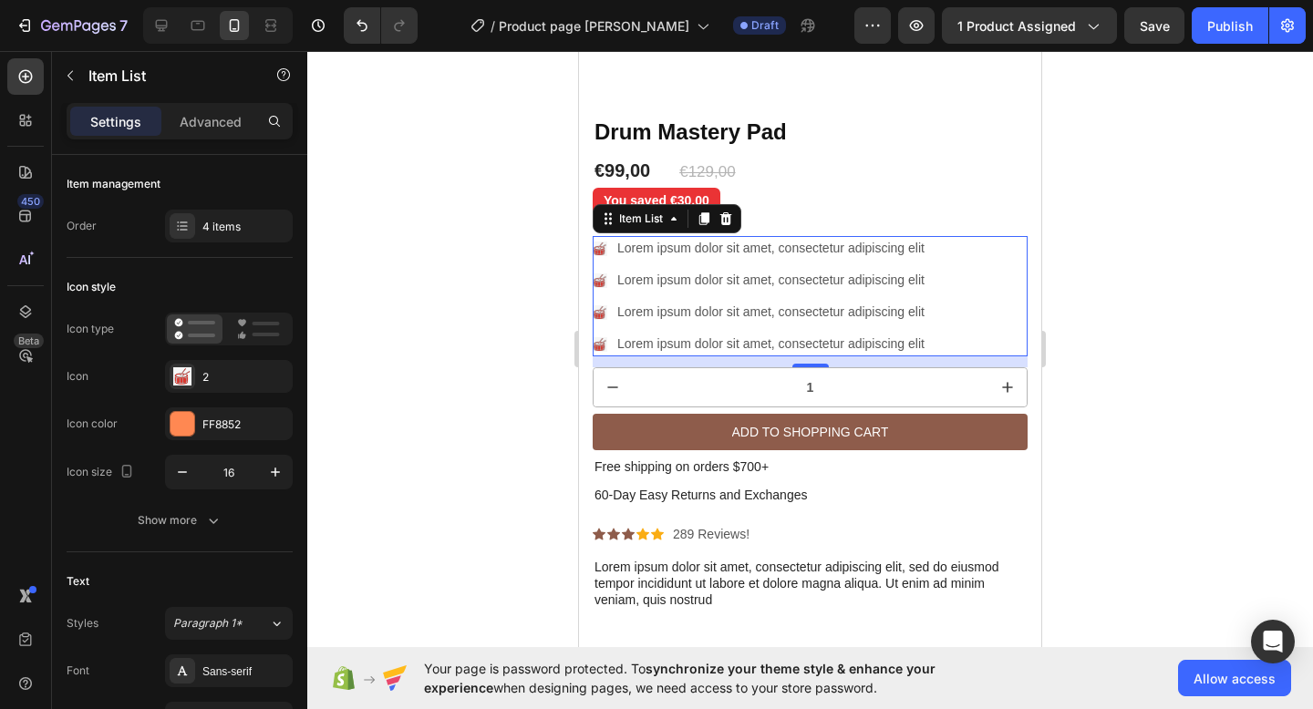
click at [551, 291] on div at bounding box center [809, 380] width 1005 height 658
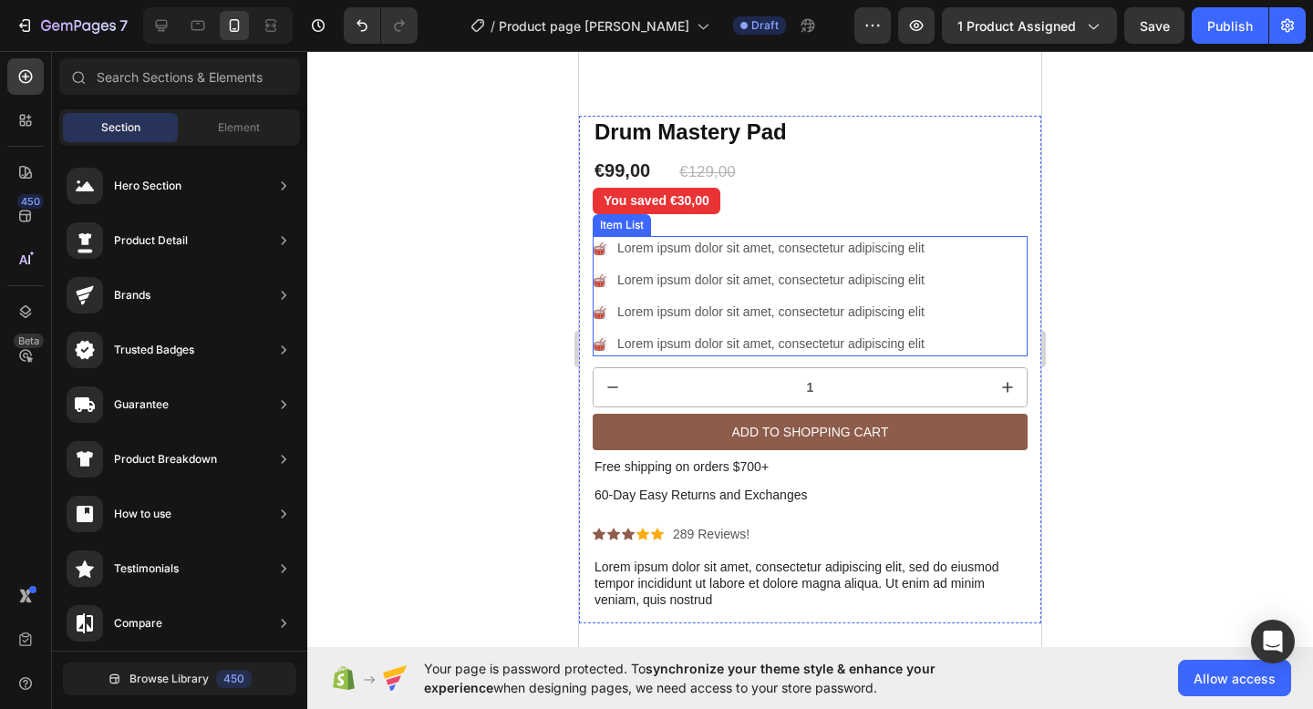
click at [597, 276] on image at bounding box center [599, 280] width 13 height 13
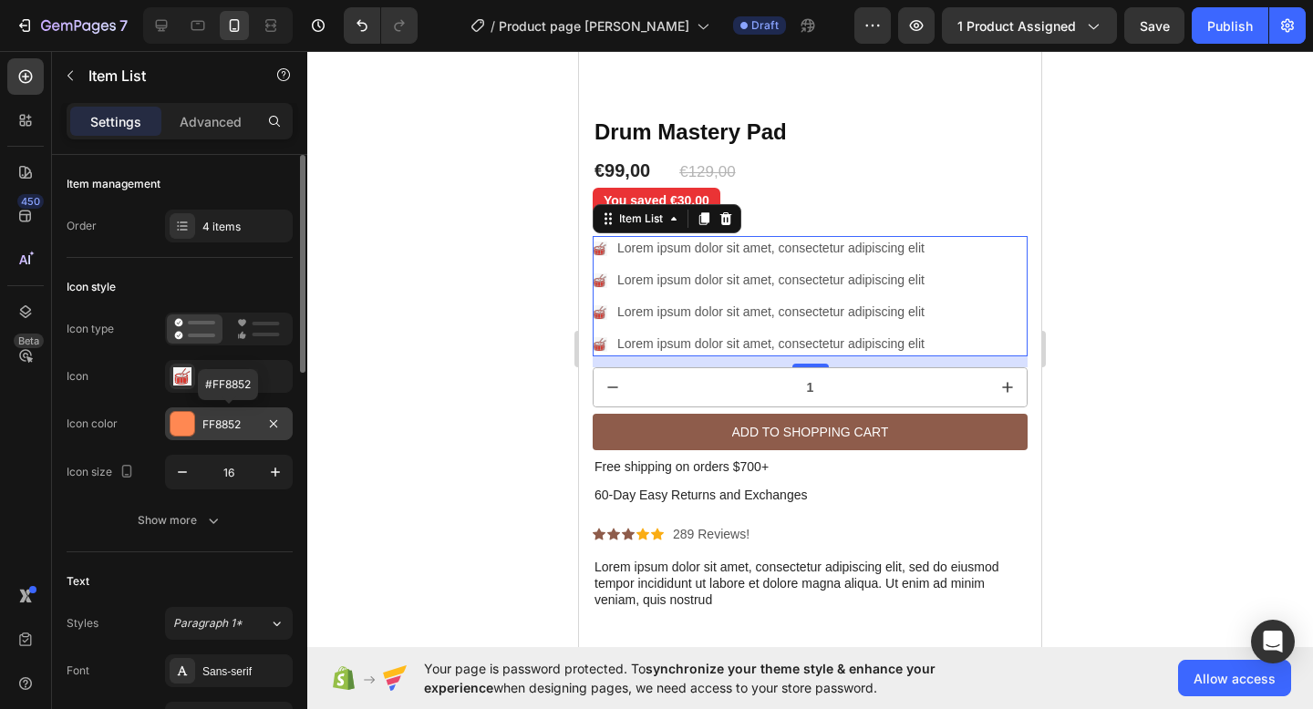
click at [184, 426] on div at bounding box center [182, 424] width 24 height 24
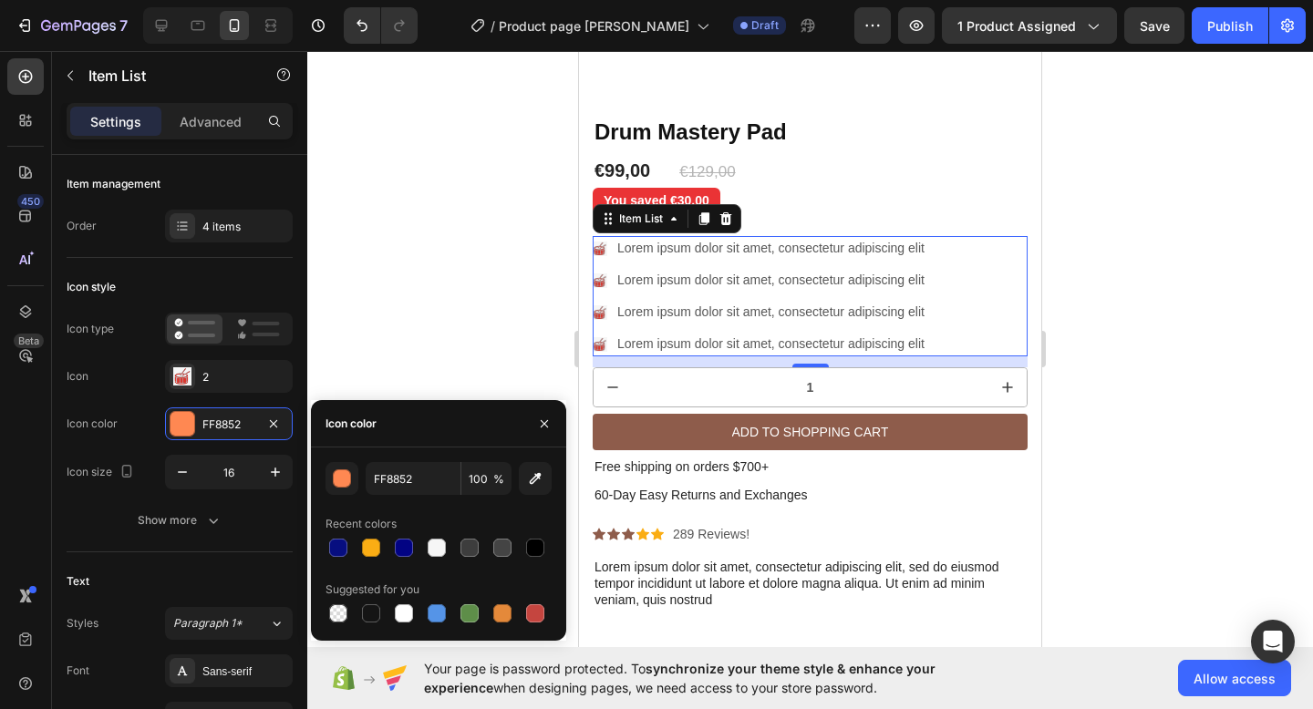
click at [1092, 140] on div at bounding box center [809, 380] width 1005 height 658
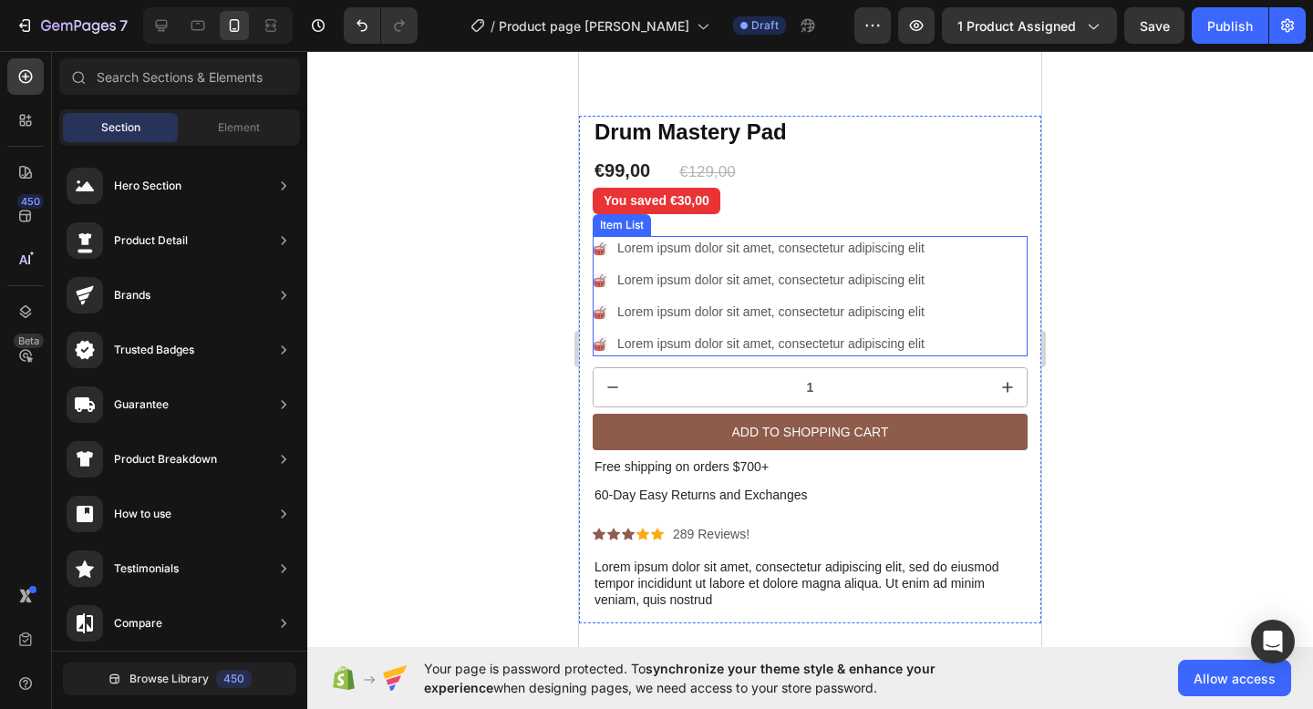
click at [602, 242] on image at bounding box center [599, 248] width 13 height 13
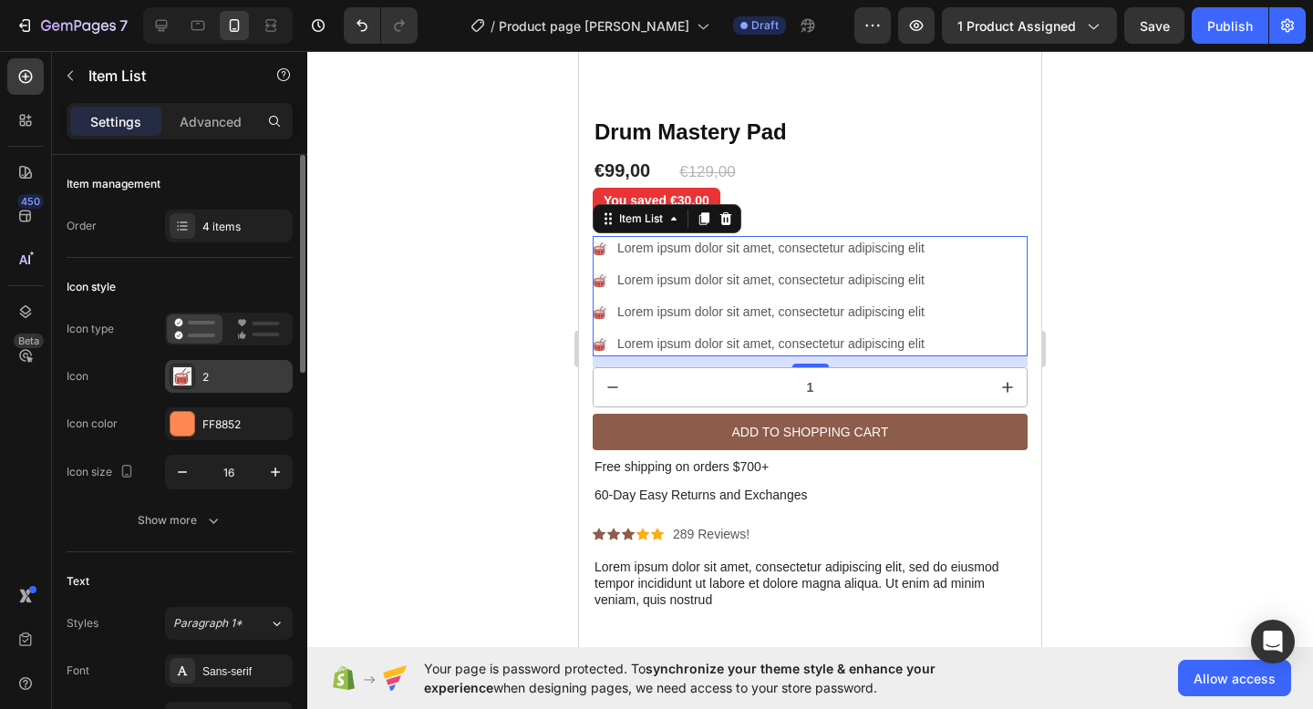
click at [184, 375] on image at bounding box center [182, 376] width 16 height 16
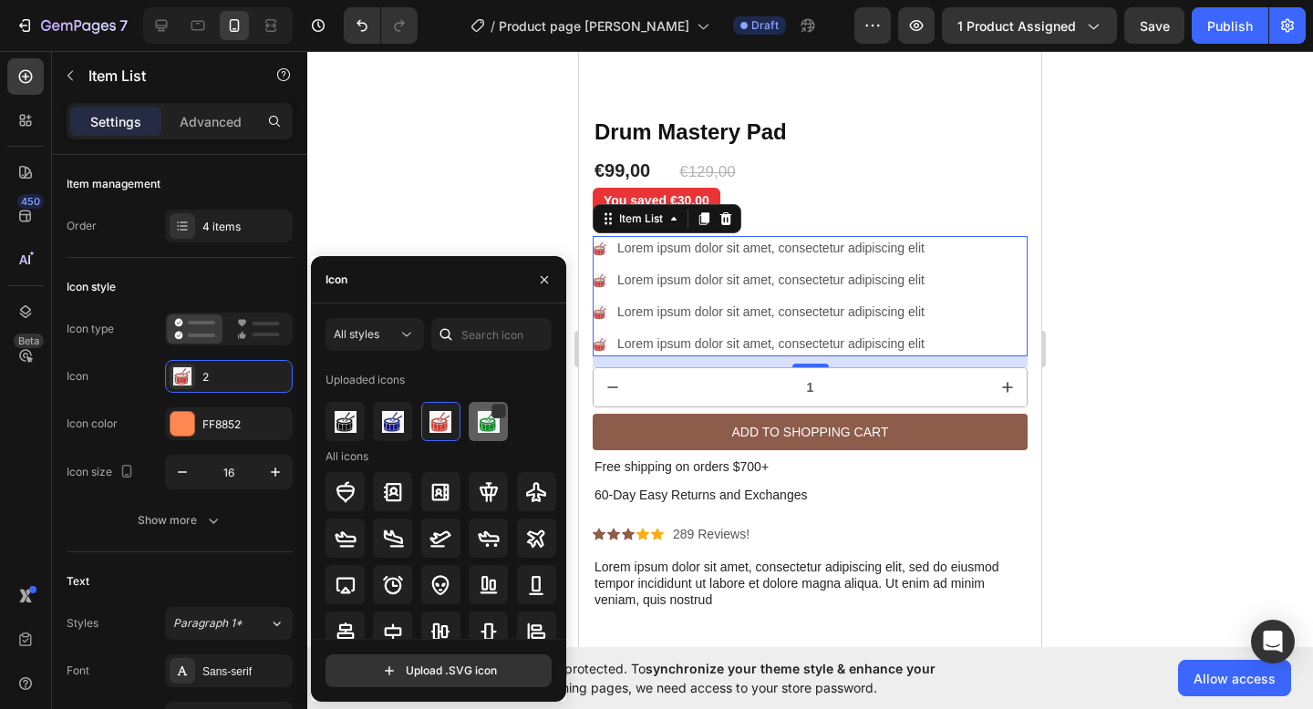
click at [480, 418] on img at bounding box center [489, 422] width 22 height 22
click at [421, 427] on div at bounding box center [440, 421] width 39 height 39
click at [436, 426] on img at bounding box center [440, 422] width 22 height 22
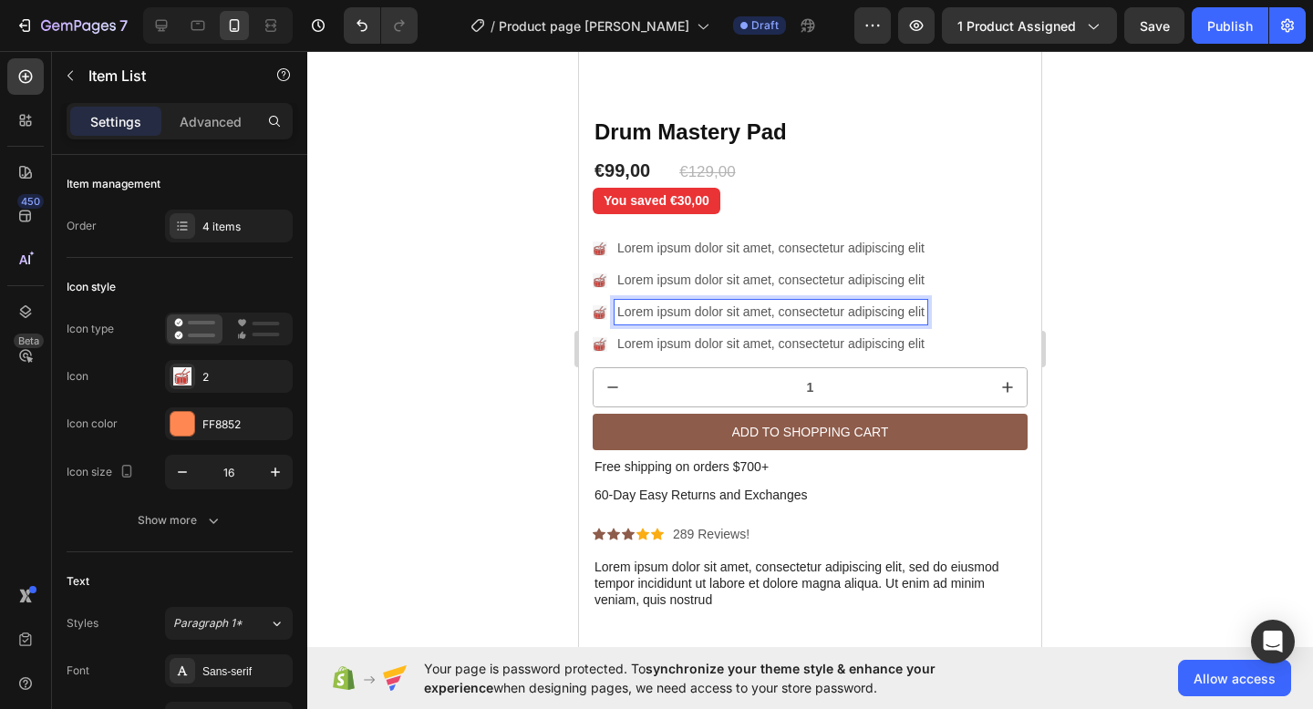
click at [870, 348] on p "Lorem ipsum dolor sit amet, consectetur adipiscing elit" at bounding box center [770, 344] width 307 height 19
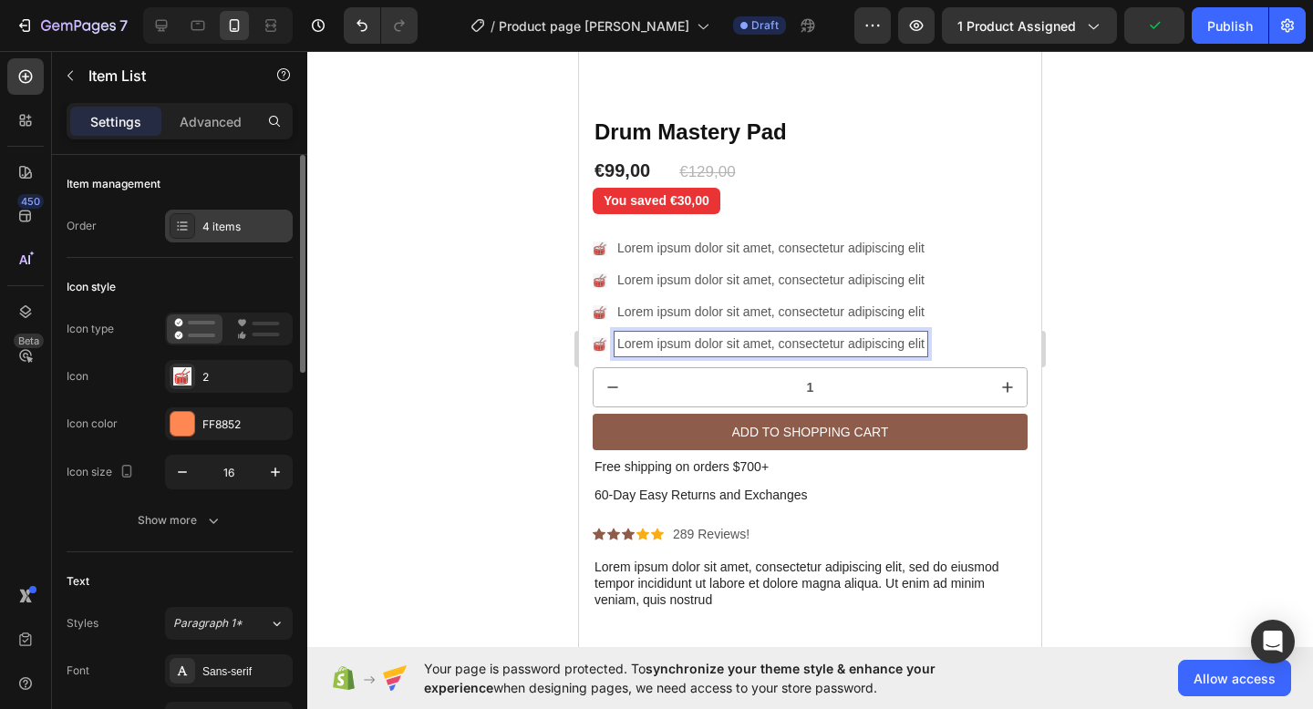
click at [229, 232] on div "4 items" at bounding box center [245, 227] width 86 height 16
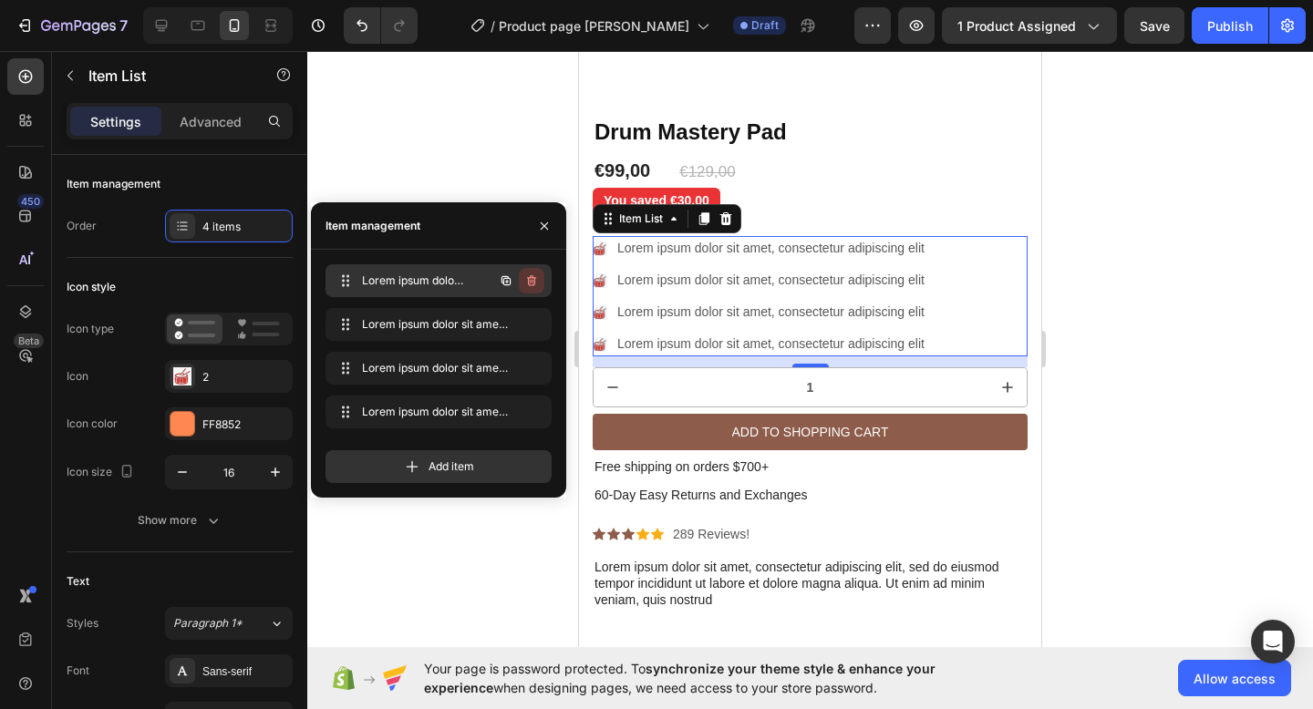
click at [535, 282] on icon "button" at bounding box center [531, 280] width 15 height 15
click at [535, 282] on div "Delete" at bounding box center [519, 281] width 34 height 16
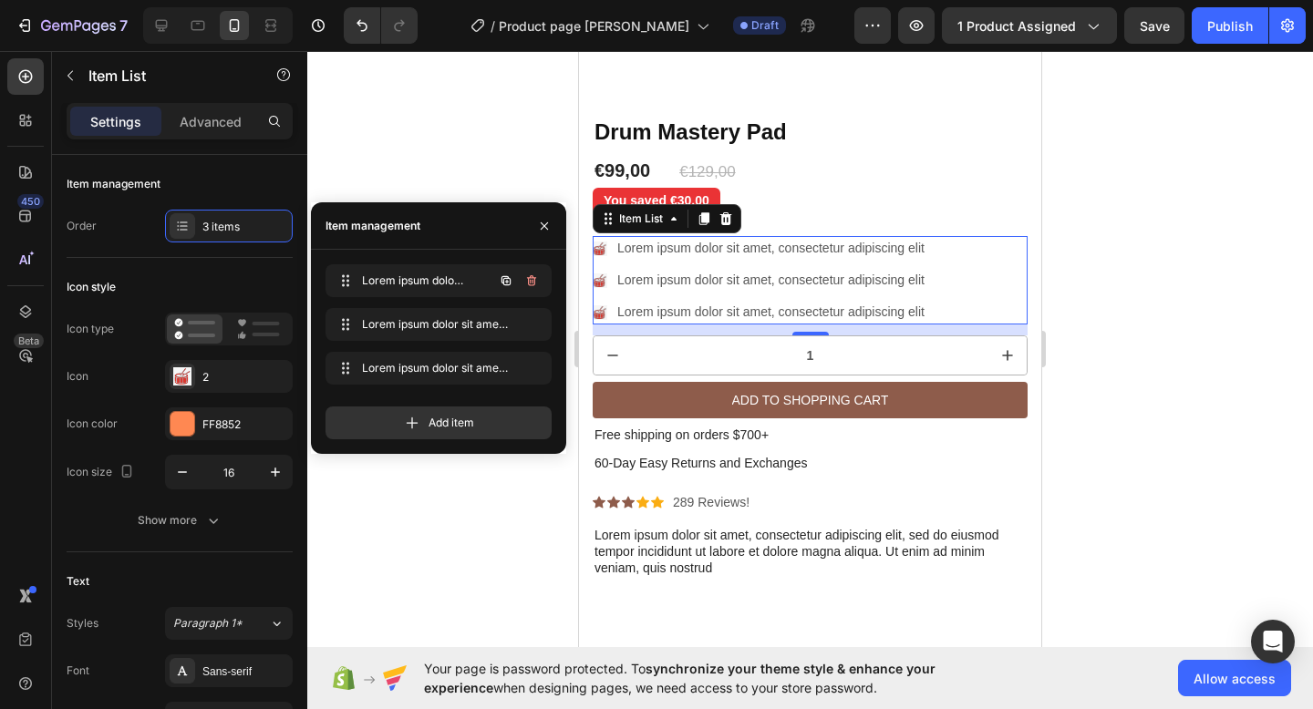
click at [535, 282] on icon "button" at bounding box center [531, 280] width 15 height 15
click at [535, 282] on div "Delete" at bounding box center [519, 281] width 34 height 16
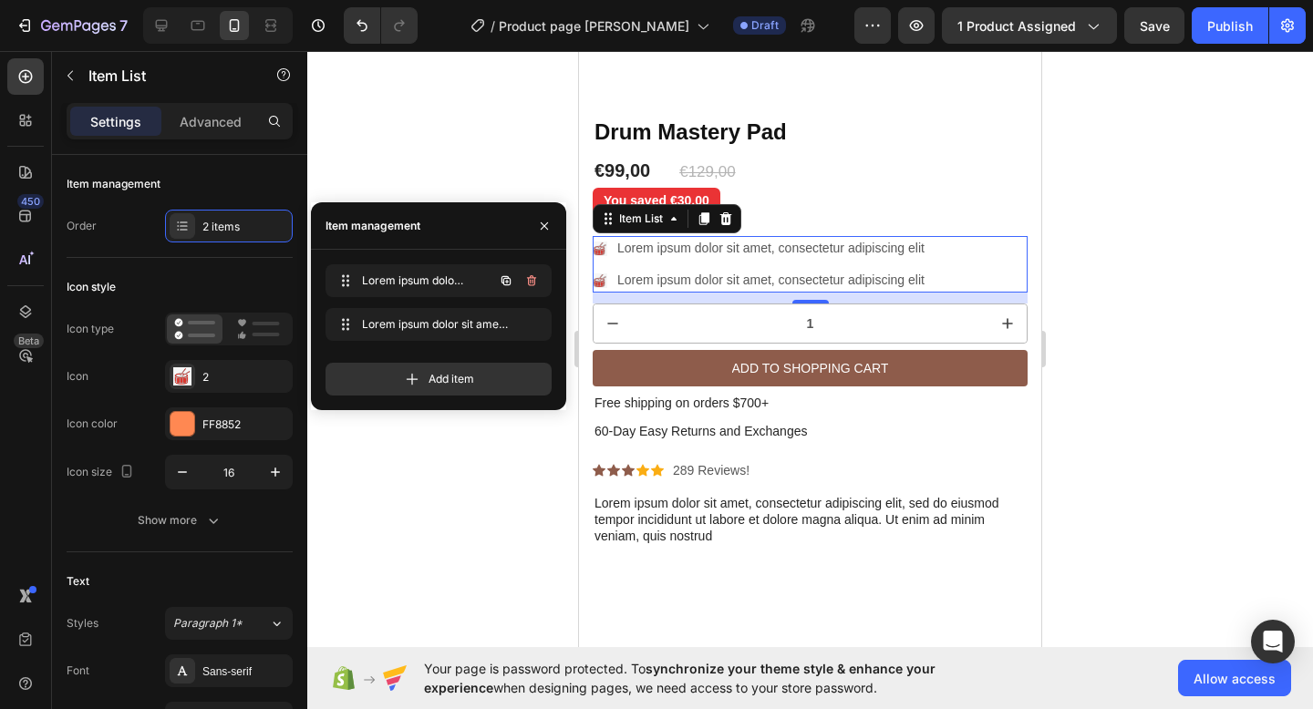
click at [535, 282] on icon "button" at bounding box center [531, 280] width 15 height 15
click at [535, 282] on div "Delete" at bounding box center [519, 281] width 34 height 16
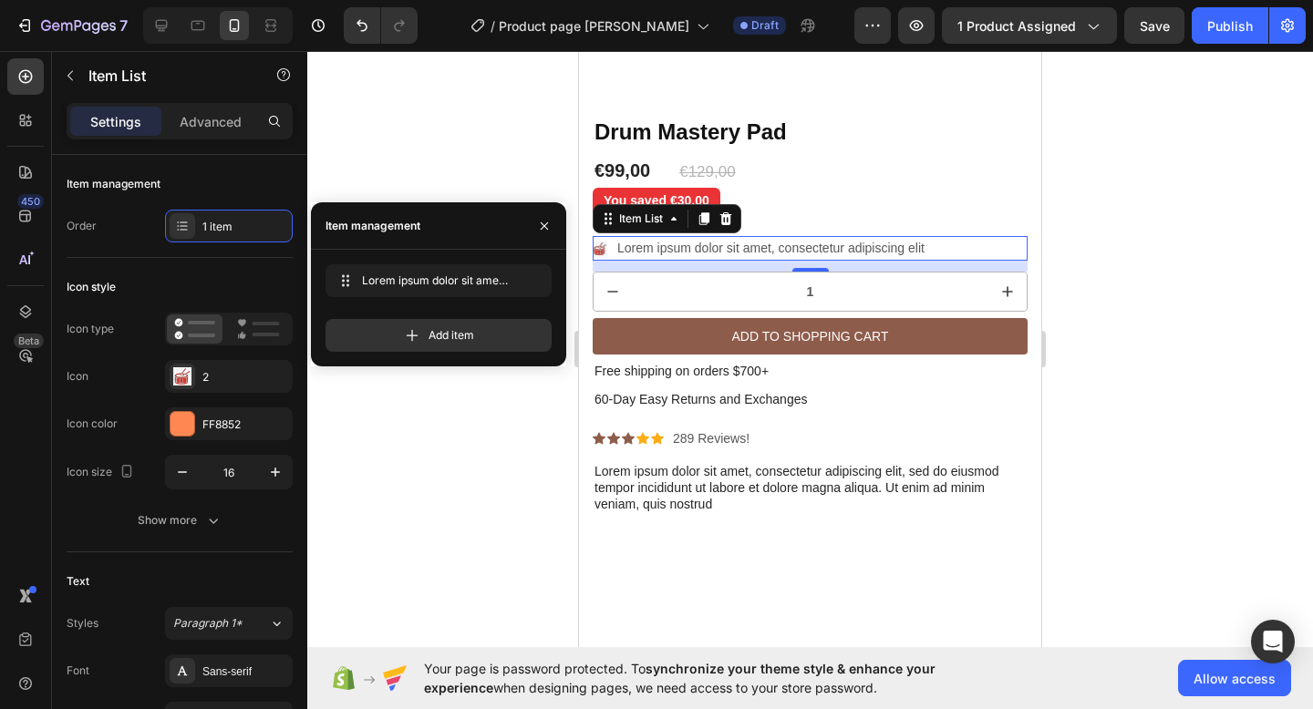
click at [972, 245] on div "Lorem ipsum dolor sit amet, consectetur adipiscing elit" at bounding box center [809, 248] width 435 height 25
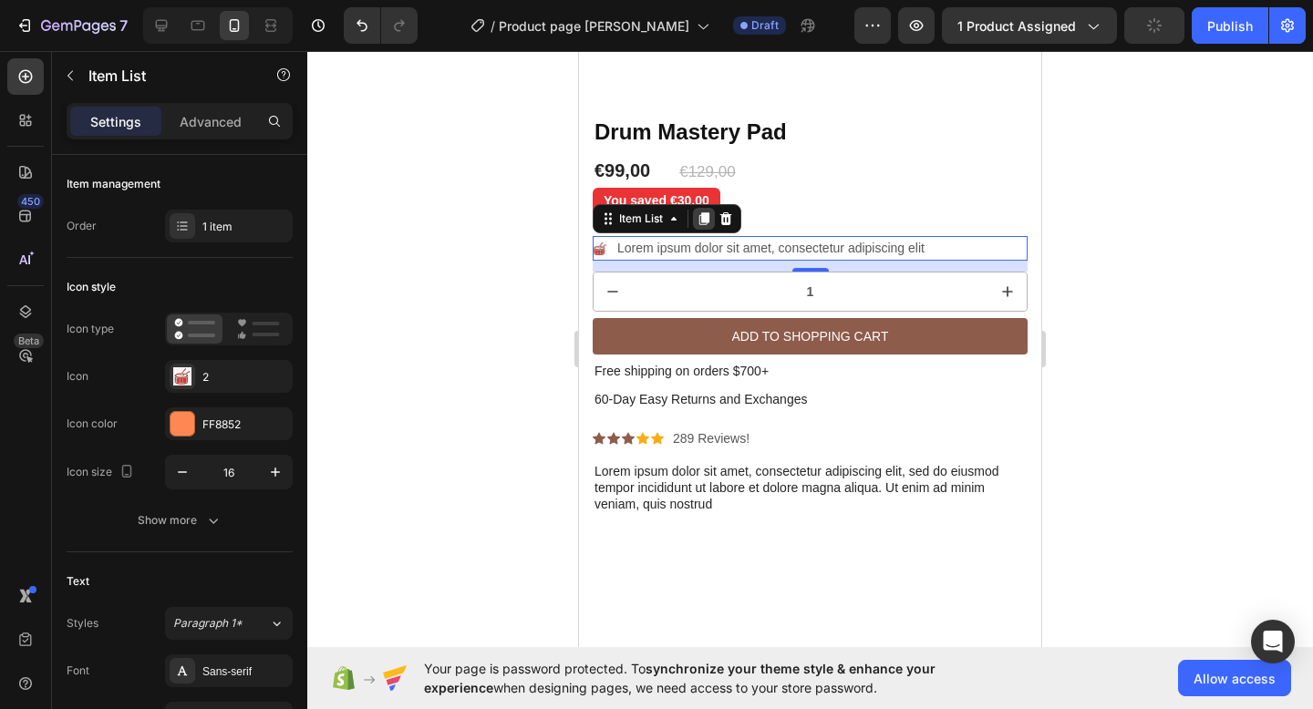
click at [701, 218] on icon at bounding box center [703, 218] width 15 height 15
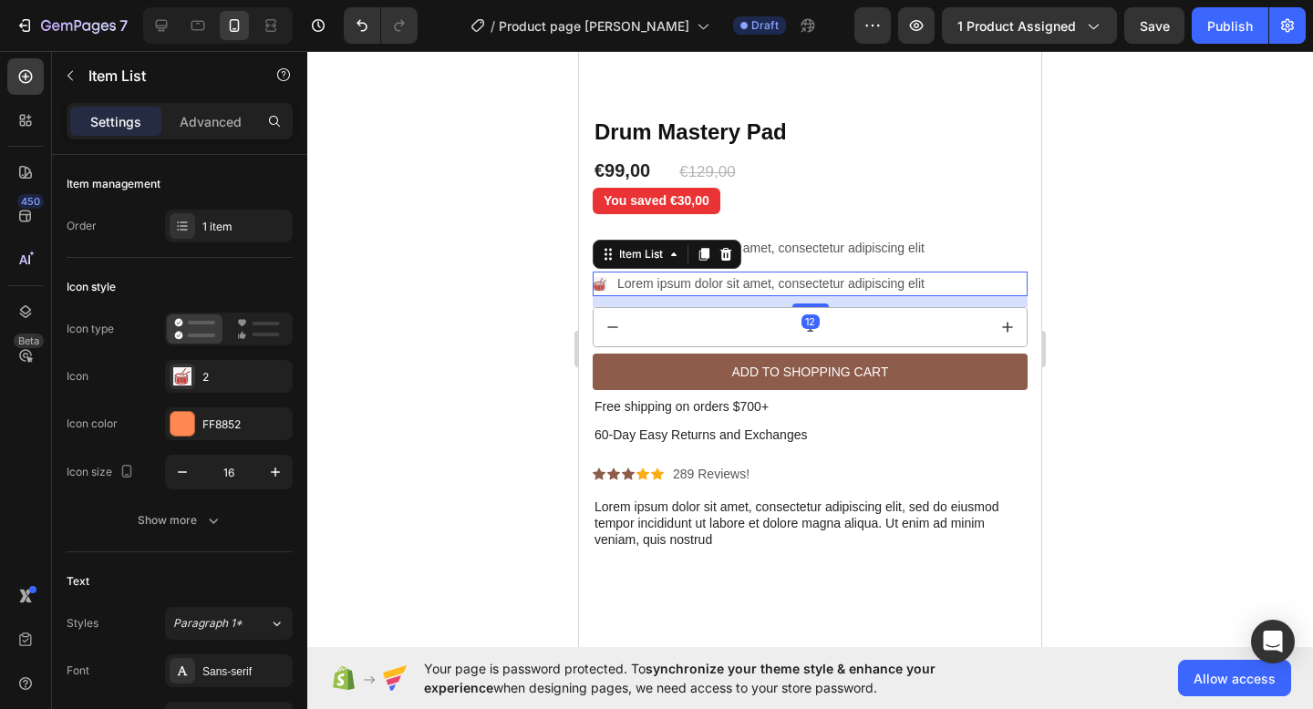
click at [600, 279] on image at bounding box center [599, 284] width 13 height 13
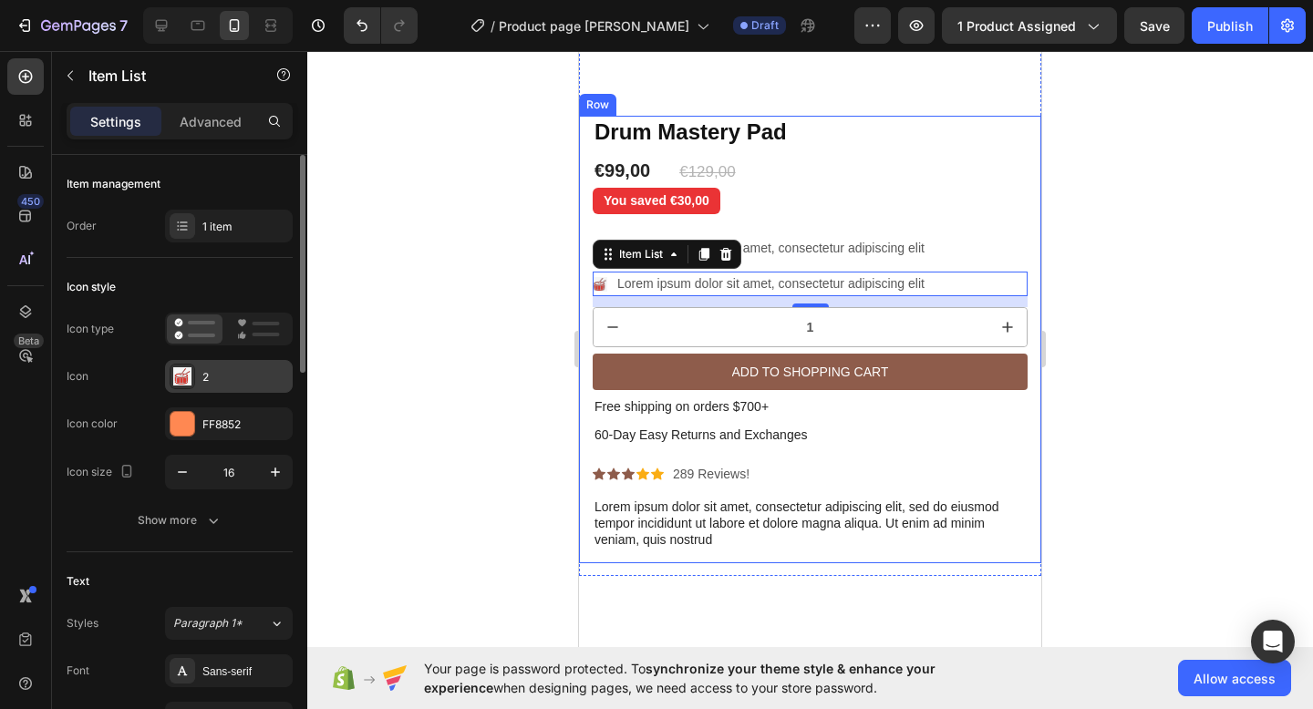
click at [212, 378] on div "2" at bounding box center [245, 377] width 86 height 16
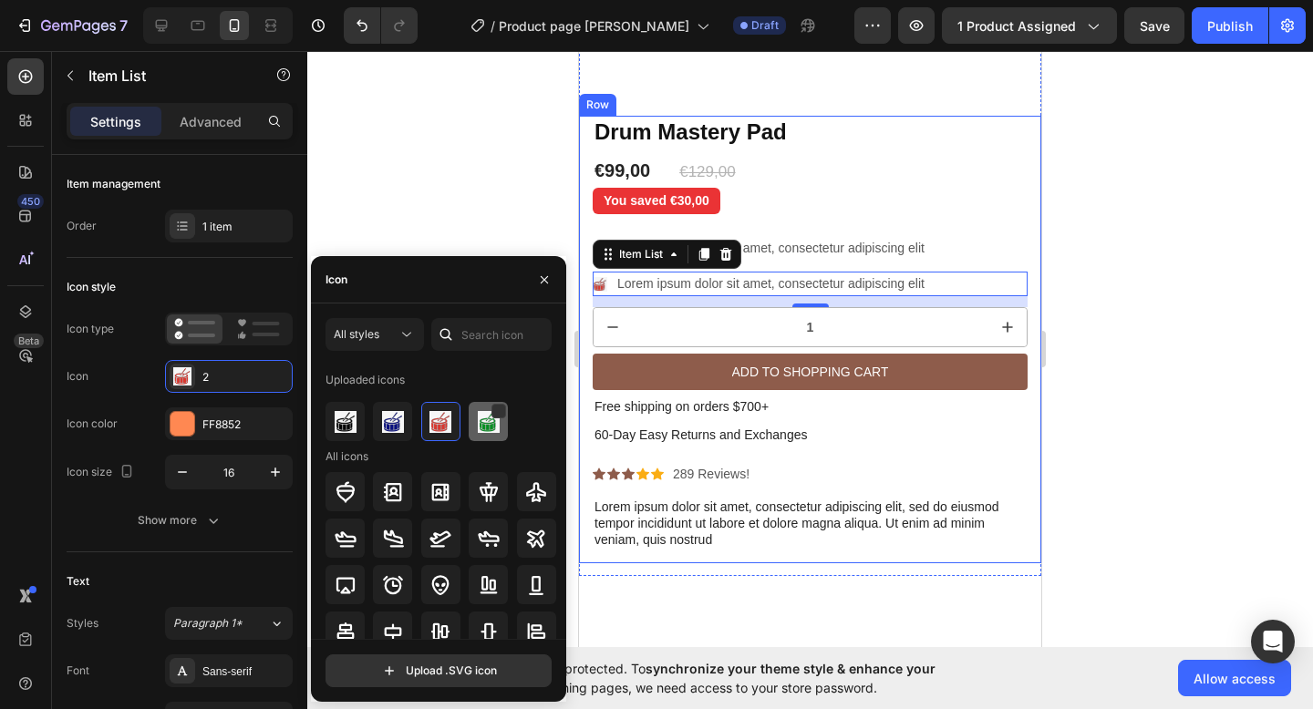
click at [489, 417] on div at bounding box center [488, 421] width 39 height 39
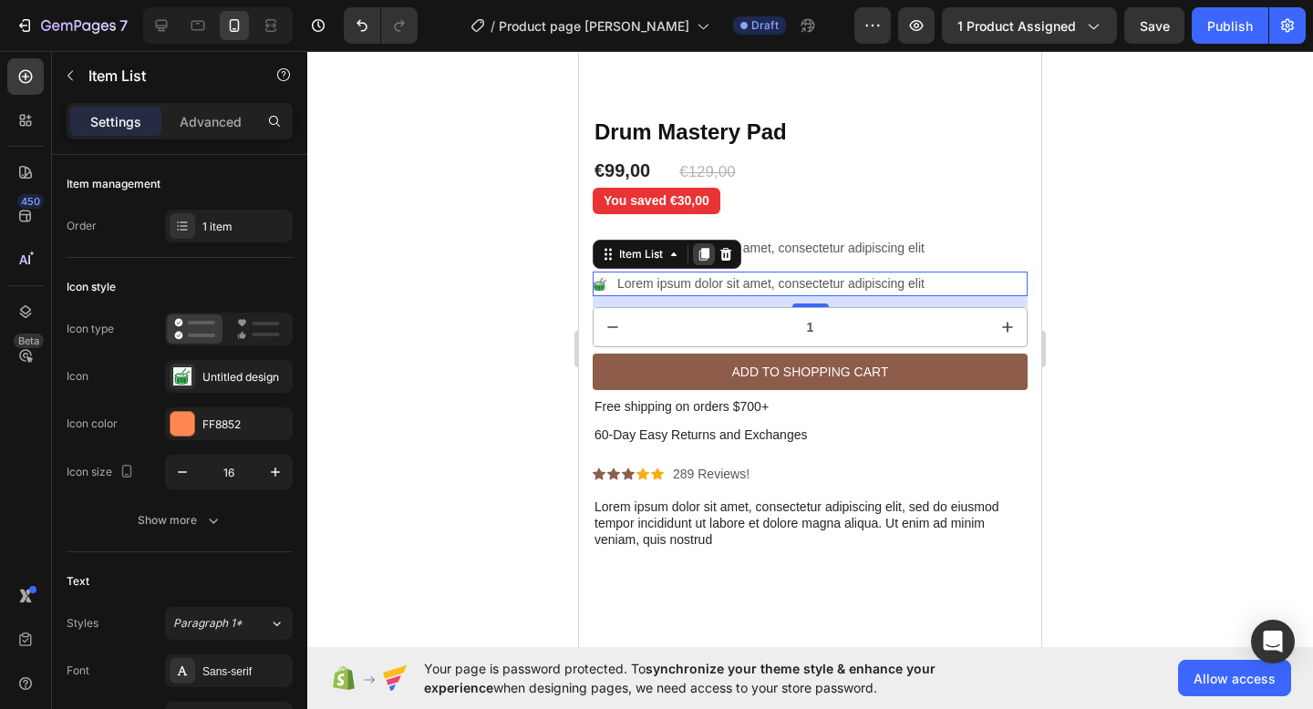
click at [702, 255] on icon at bounding box center [704, 254] width 10 height 13
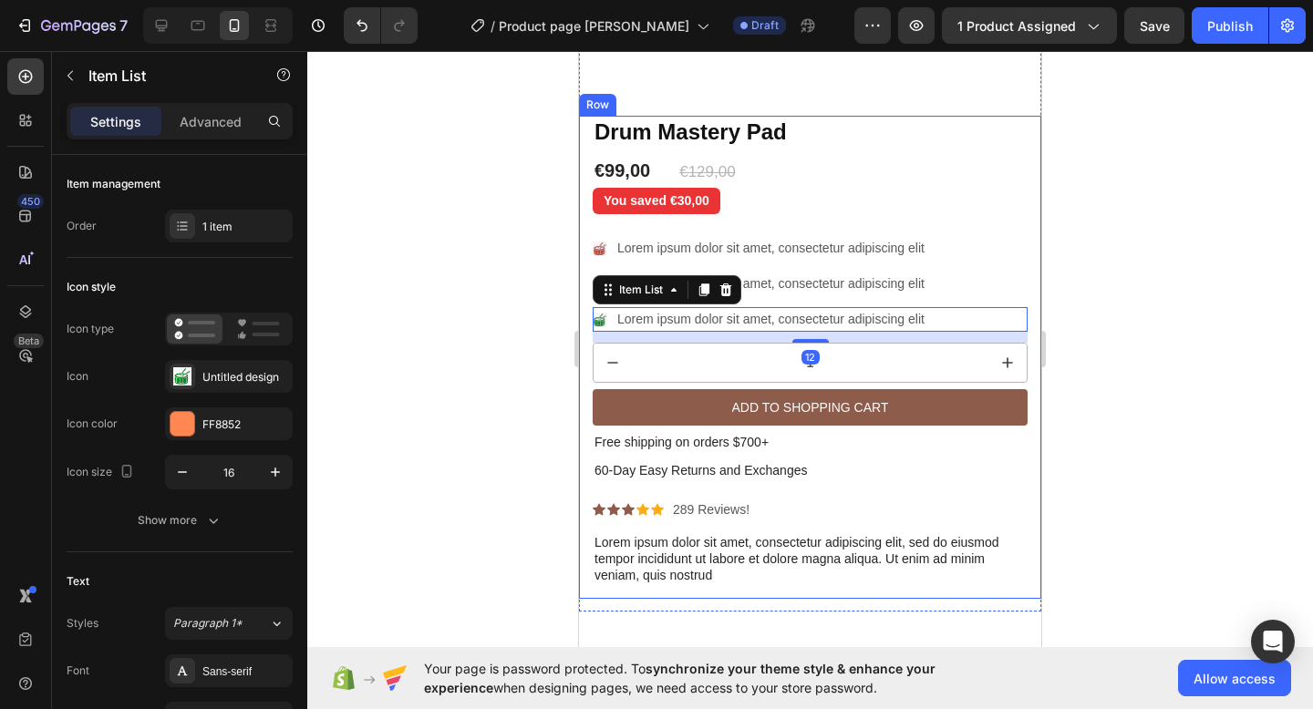
click at [1147, 220] on div at bounding box center [809, 380] width 1005 height 658
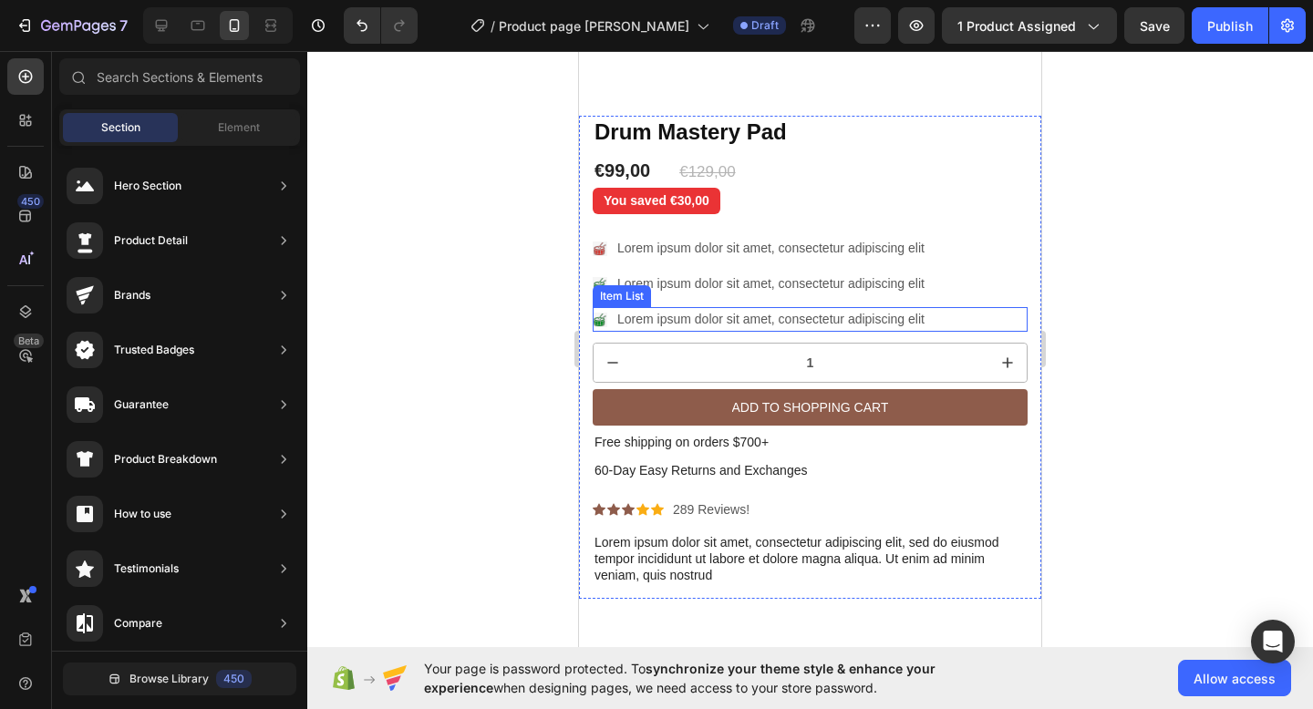
click at [600, 324] on image at bounding box center [599, 320] width 13 height 13
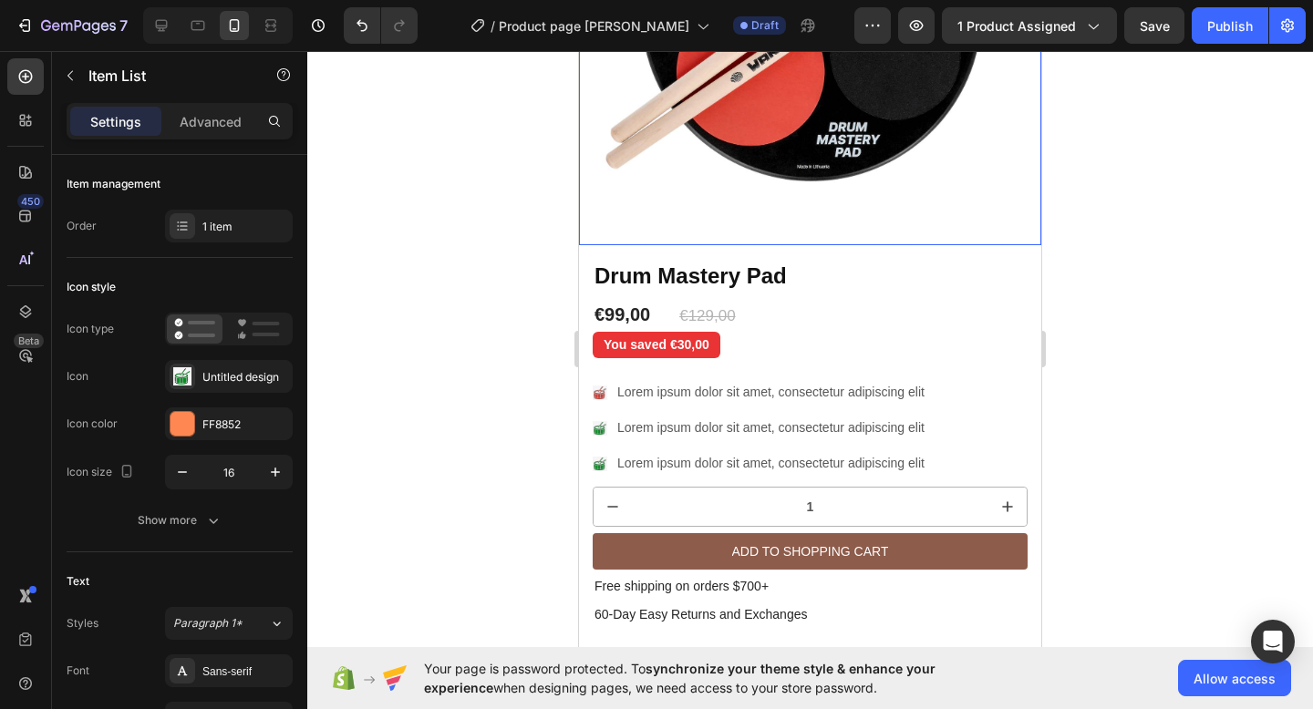
scroll to position [397, 0]
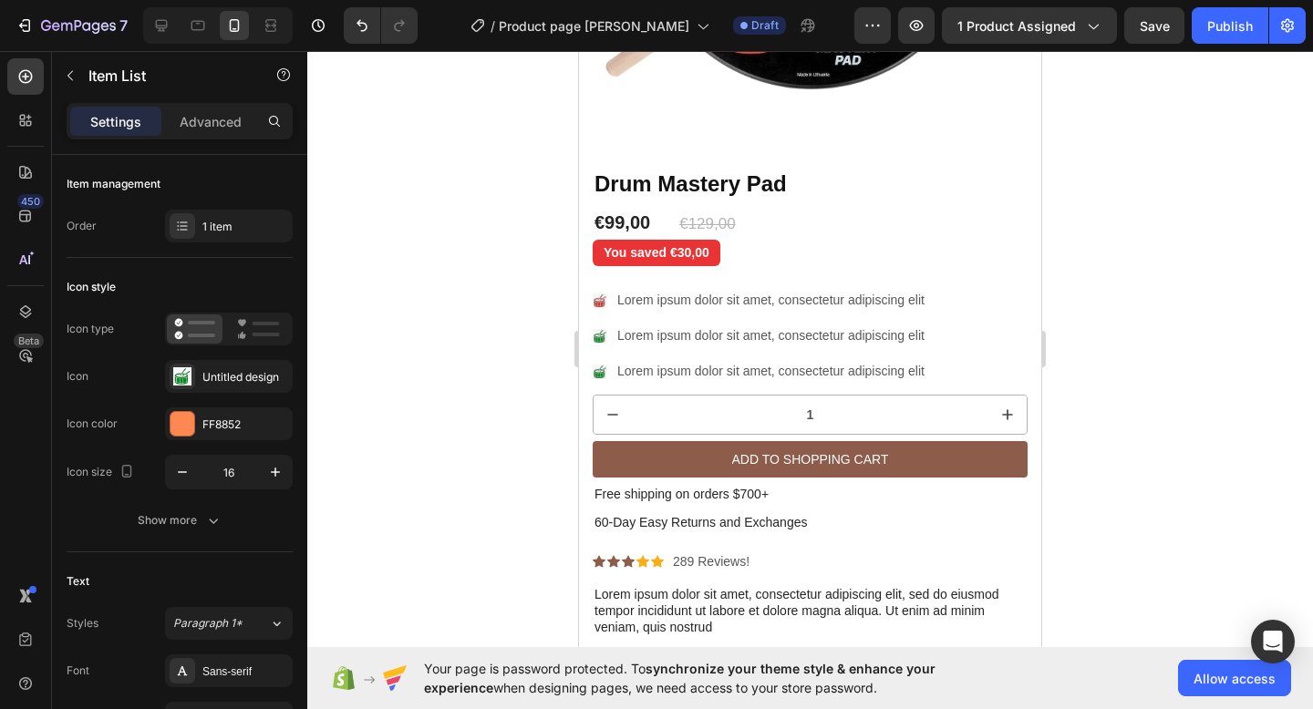
click at [599, 366] on image at bounding box center [599, 372] width 13 height 13
click at [631, 370] on p "Lorem ipsum dolor sit amet, consectetur adipiscing elit" at bounding box center [770, 371] width 307 height 19
click at [597, 377] on image at bounding box center [599, 372] width 13 height 13
click at [238, 377] on div "Untitled design" at bounding box center [245, 377] width 86 height 16
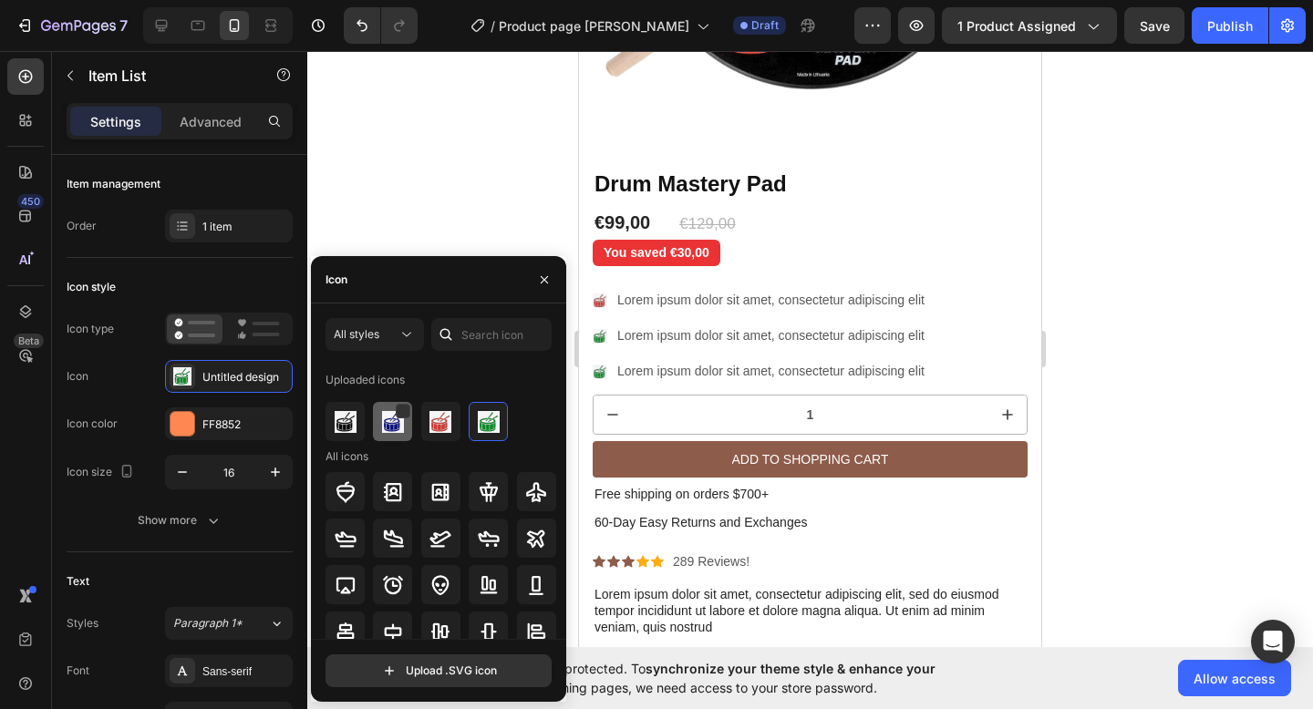
click at [399, 420] on img at bounding box center [393, 422] width 22 height 22
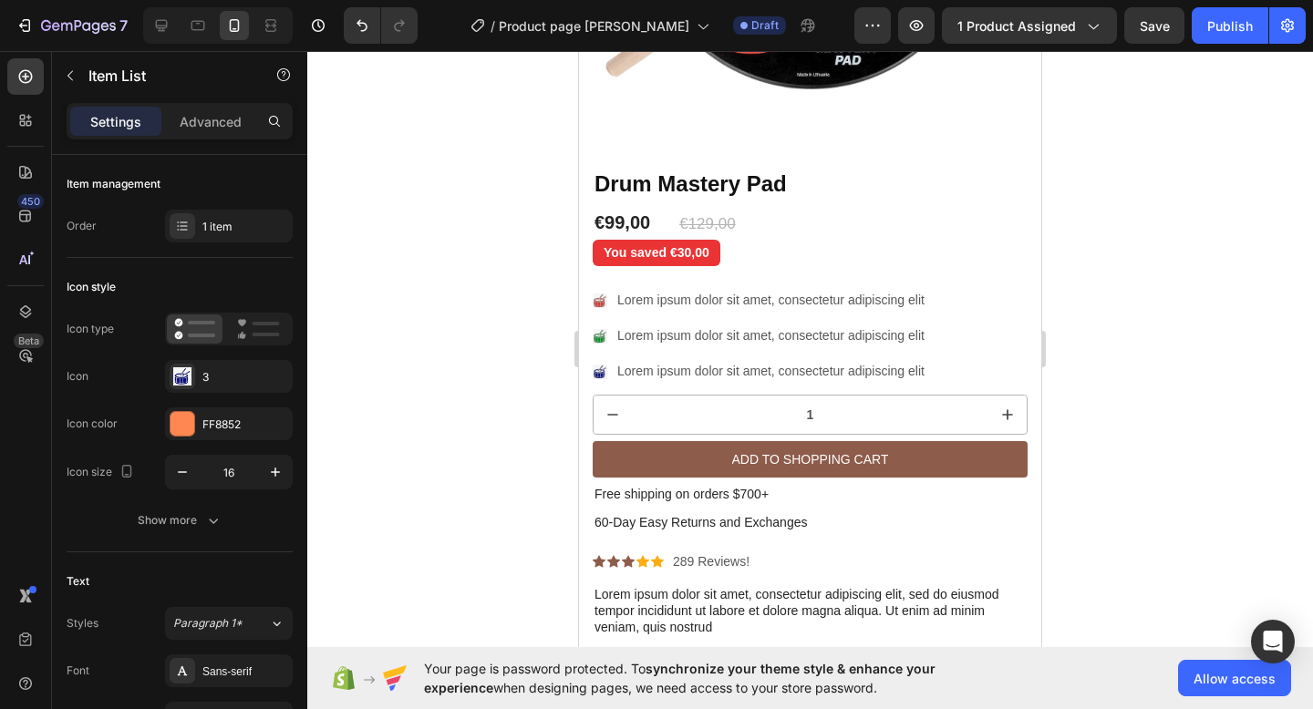
click at [984, 365] on div "Lorem ipsum dolor sit amet, consectetur adipiscing elit" at bounding box center [809, 371] width 435 height 25
click at [940, 370] on div "Lorem ipsum dolor sit amet, consectetur adipiscing elit" at bounding box center [809, 371] width 435 height 25
click at [921, 370] on p "Lorem ipsum dolor sit amet, consectetur adipiscing elit" at bounding box center [770, 371] width 307 height 19
click at [869, 364] on p "Lorem ipsum dolor sit amet, consectetur adipiscing elit" at bounding box center [770, 371] width 307 height 19
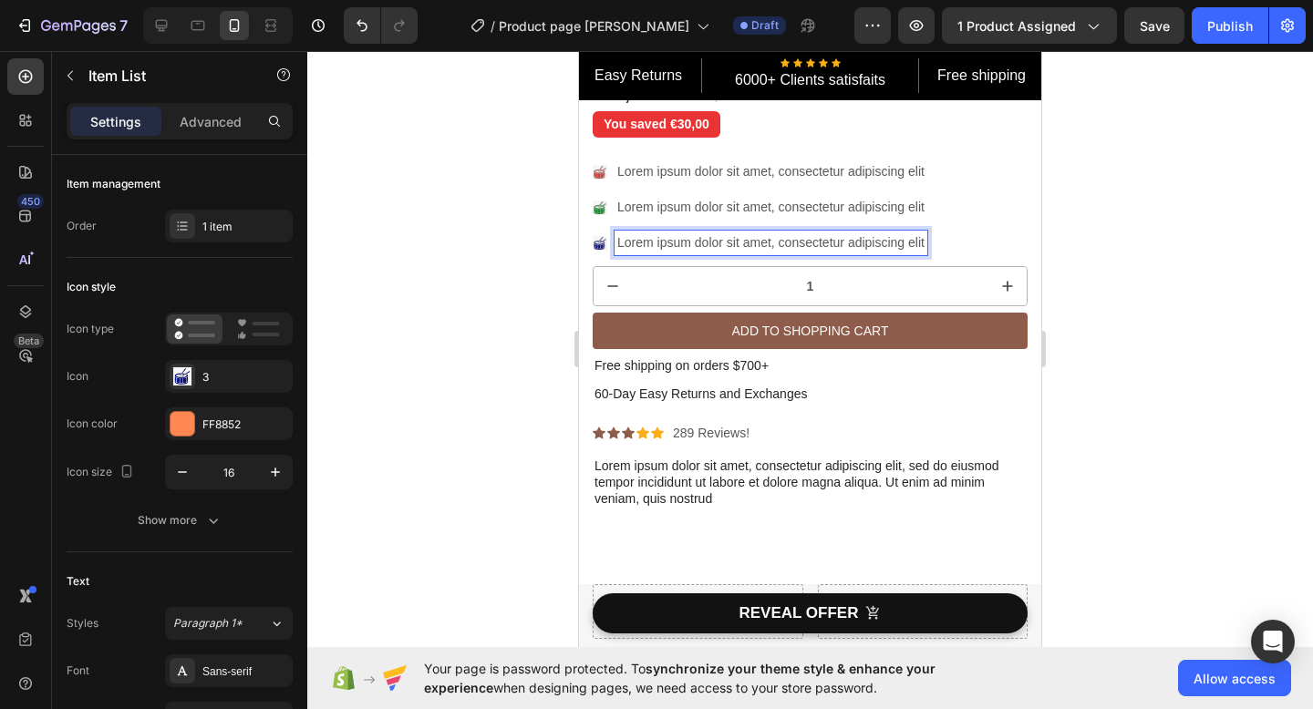
click at [941, 244] on div "Lorem ipsum dolor sit amet, consectetur adipiscing elit" at bounding box center [809, 243] width 435 height 25
click at [871, 239] on p "Lorem ipsum dolor sit amet, consectetur adipiscing elit" at bounding box center [770, 242] width 307 height 19
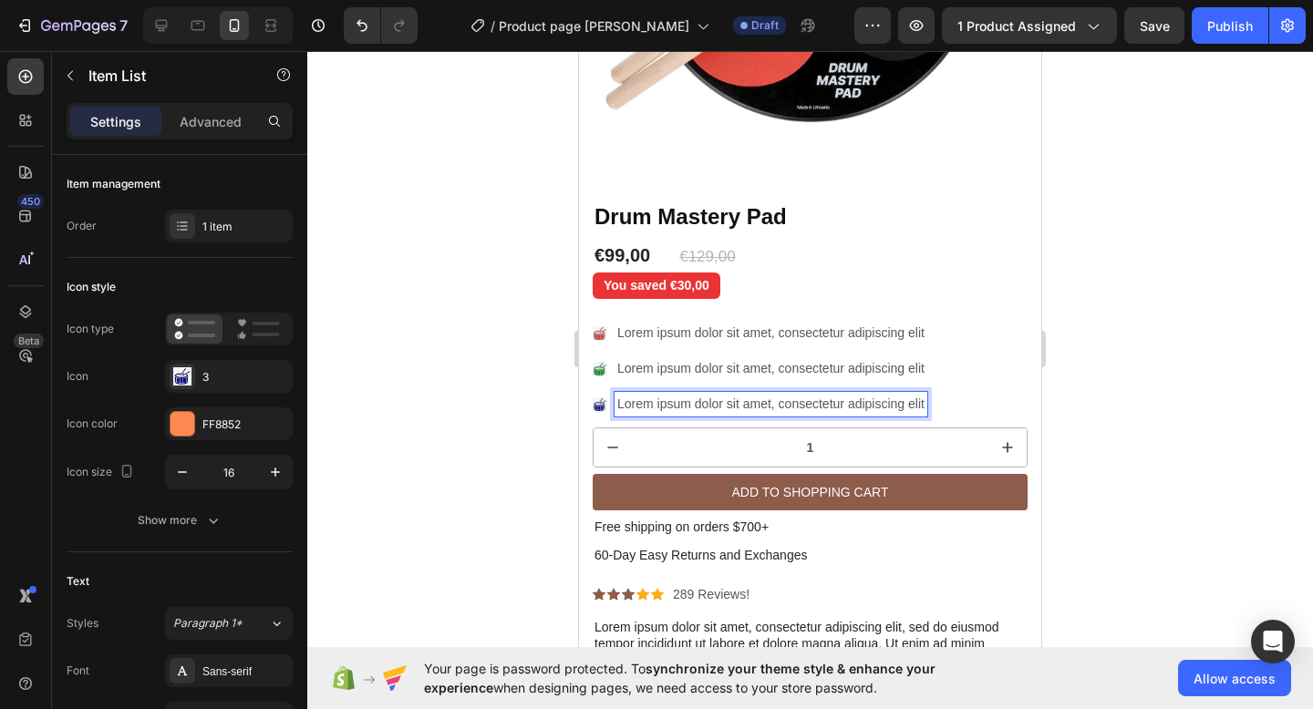
scroll to position [355, 0]
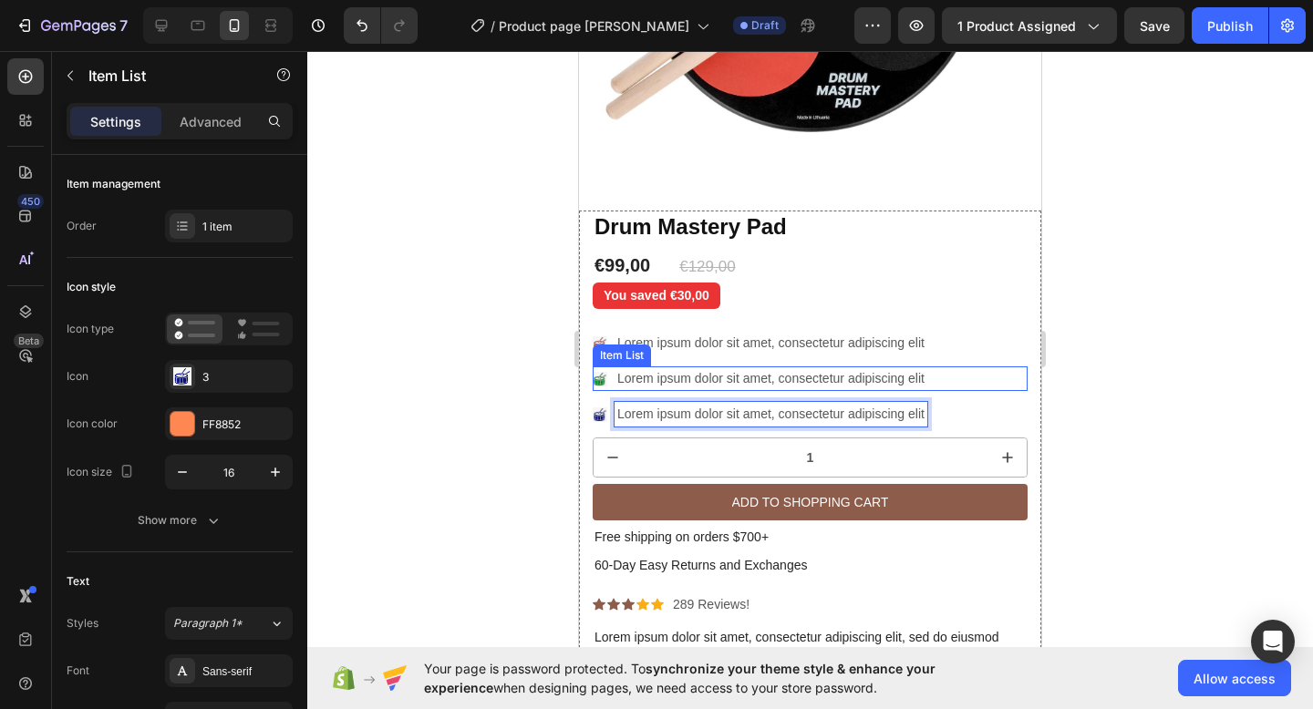
click at [892, 374] on p "Lorem ipsum dolor sit amet, consectetur adipiscing elit" at bounding box center [770, 378] width 307 height 19
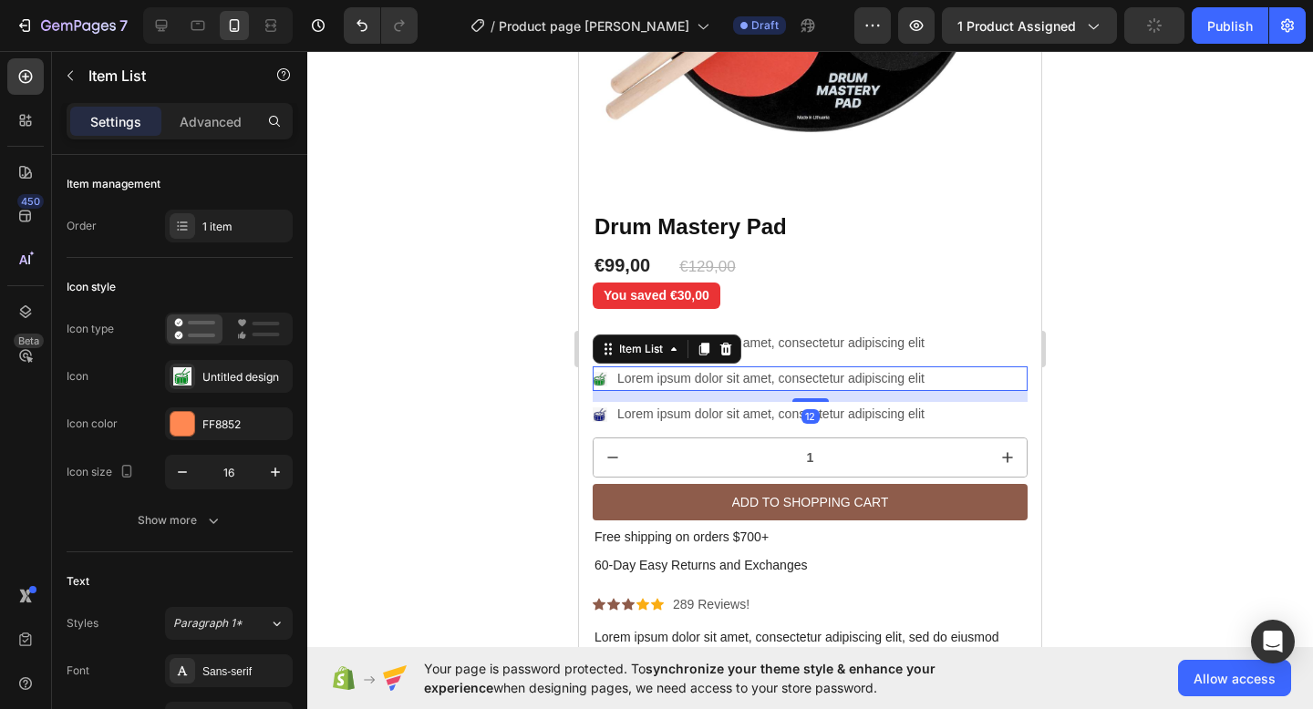
click at [870, 406] on p "Lorem ipsum dolor sit amet, consectetur adipiscing elit" at bounding box center [770, 414] width 307 height 19
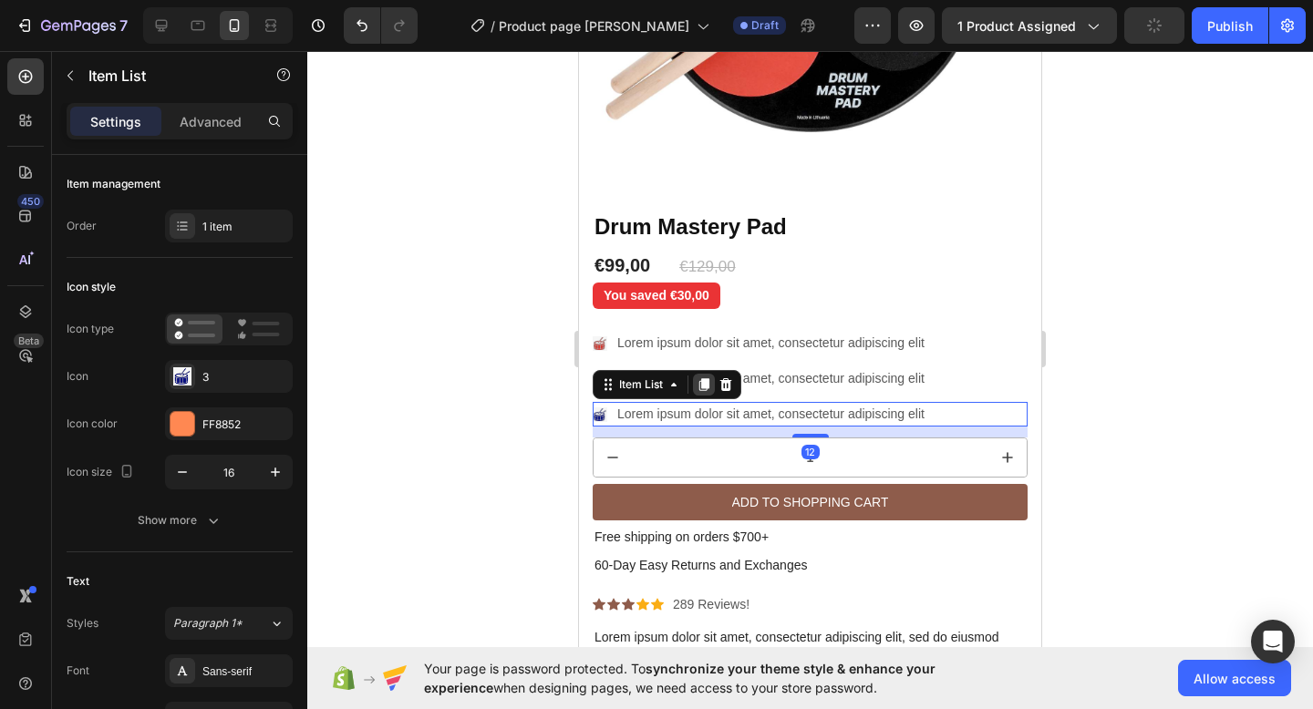
click at [702, 376] on div at bounding box center [704, 385] width 22 height 22
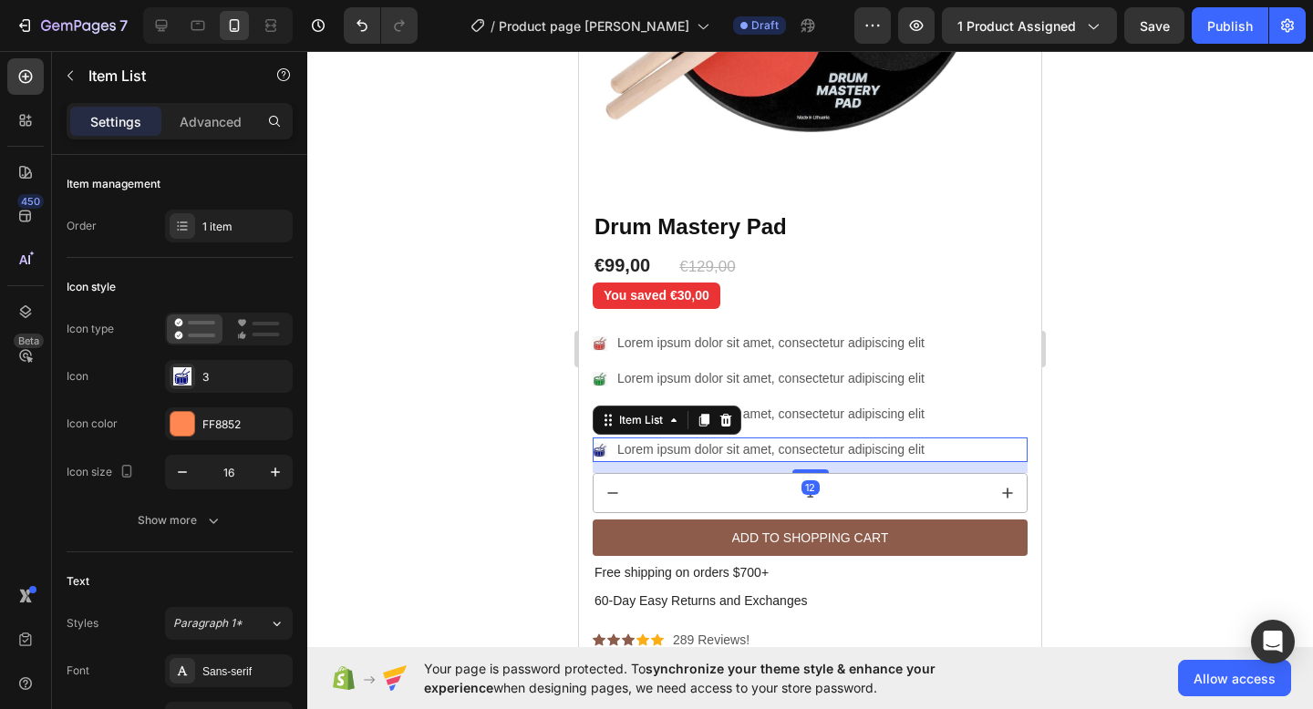
click at [600, 448] on image at bounding box center [599, 450] width 13 height 13
click at [181, 378] on image at bounding box center [182, 376] width 16 height 16
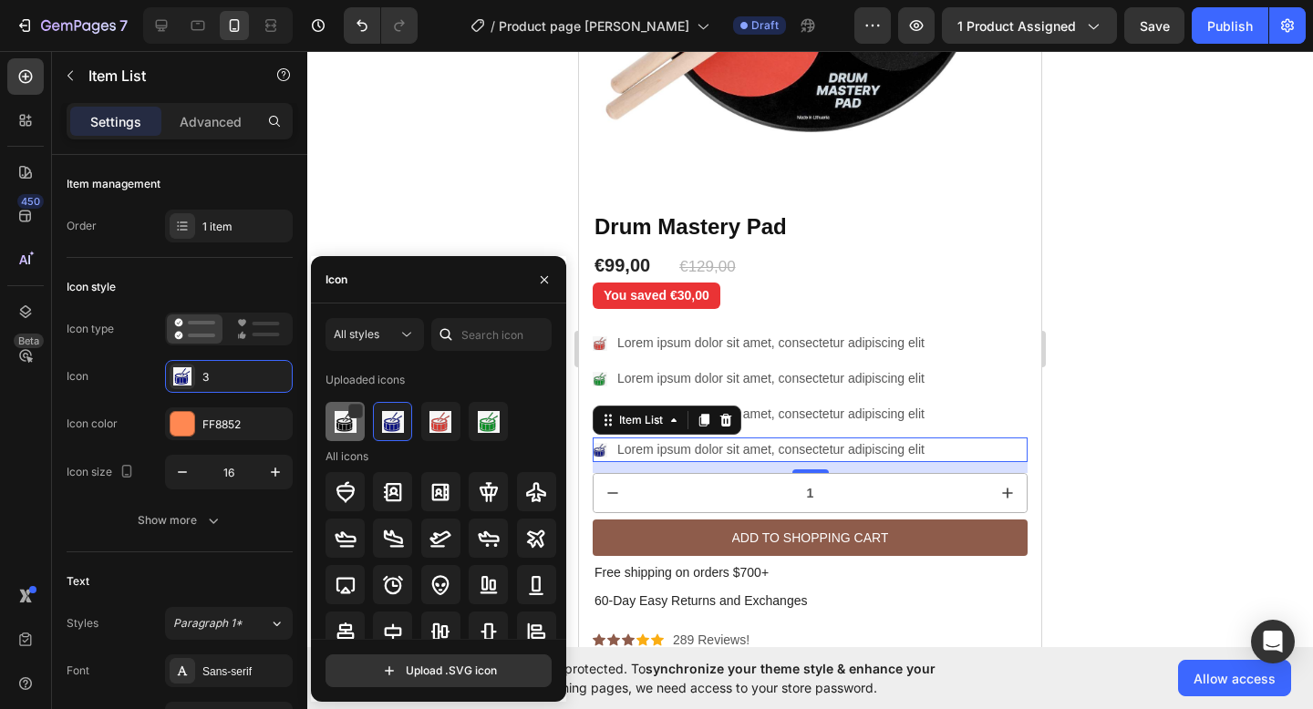
click at [342, 424] on img at bounding box center [346, 422] width 22 height 22
click at [825, 336] on p "Lorem ipsum dolor sit amet, consectetur adipiscing elit" at bounding box center [770, 343] width 307 height 19
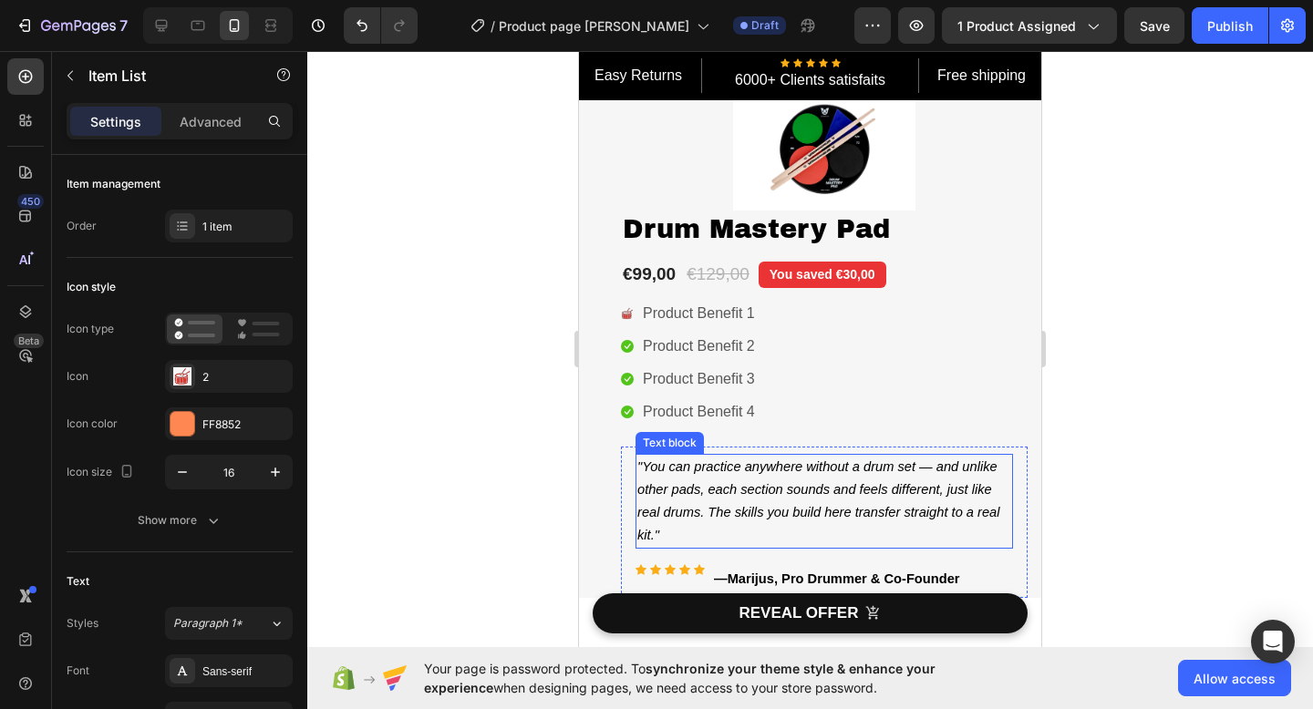
scroll to position [824, 0]
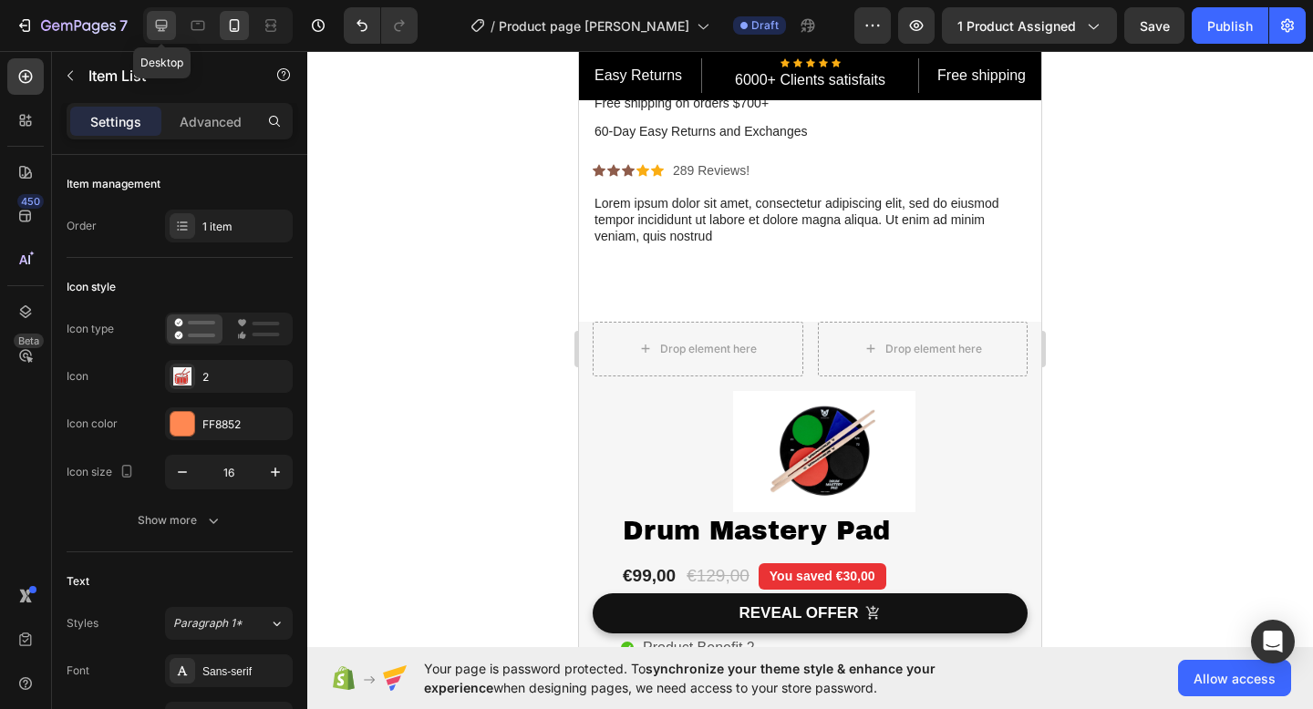
click at [162, 29] on icon at bounding box center [162, 26] width 12 height 12
type input "16"
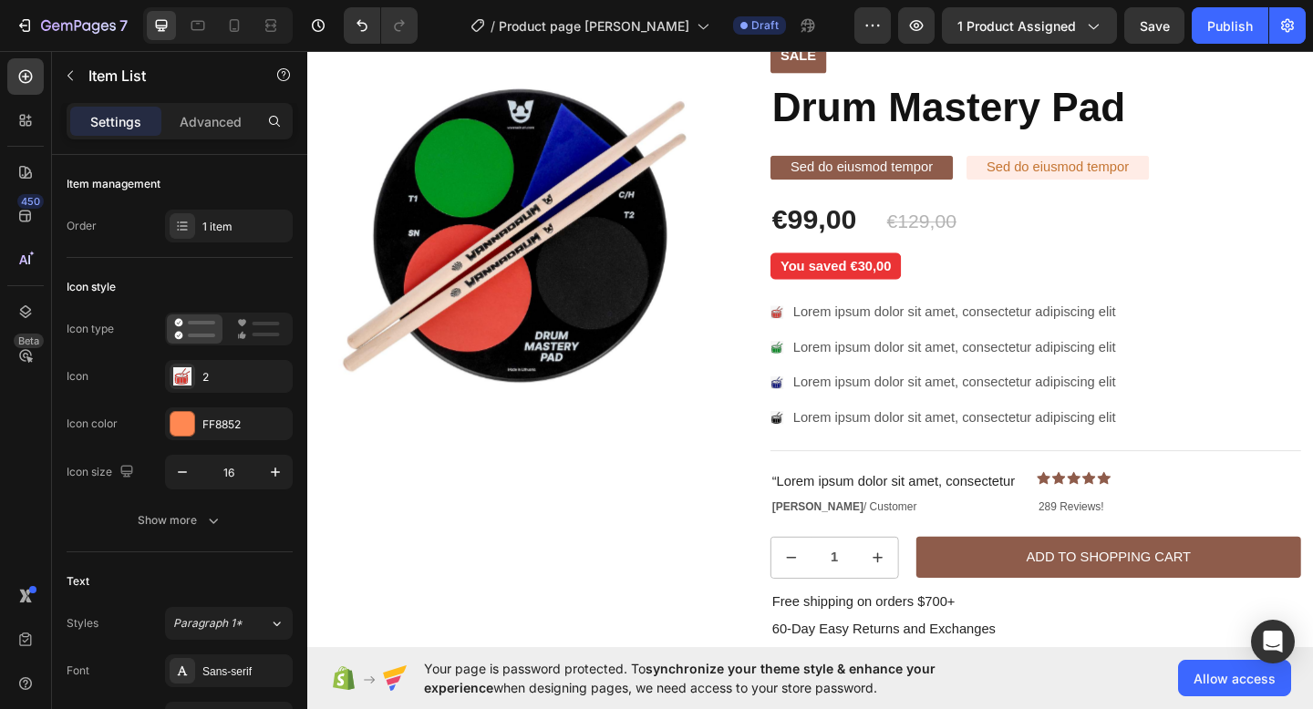
scroll to position [57, 0]
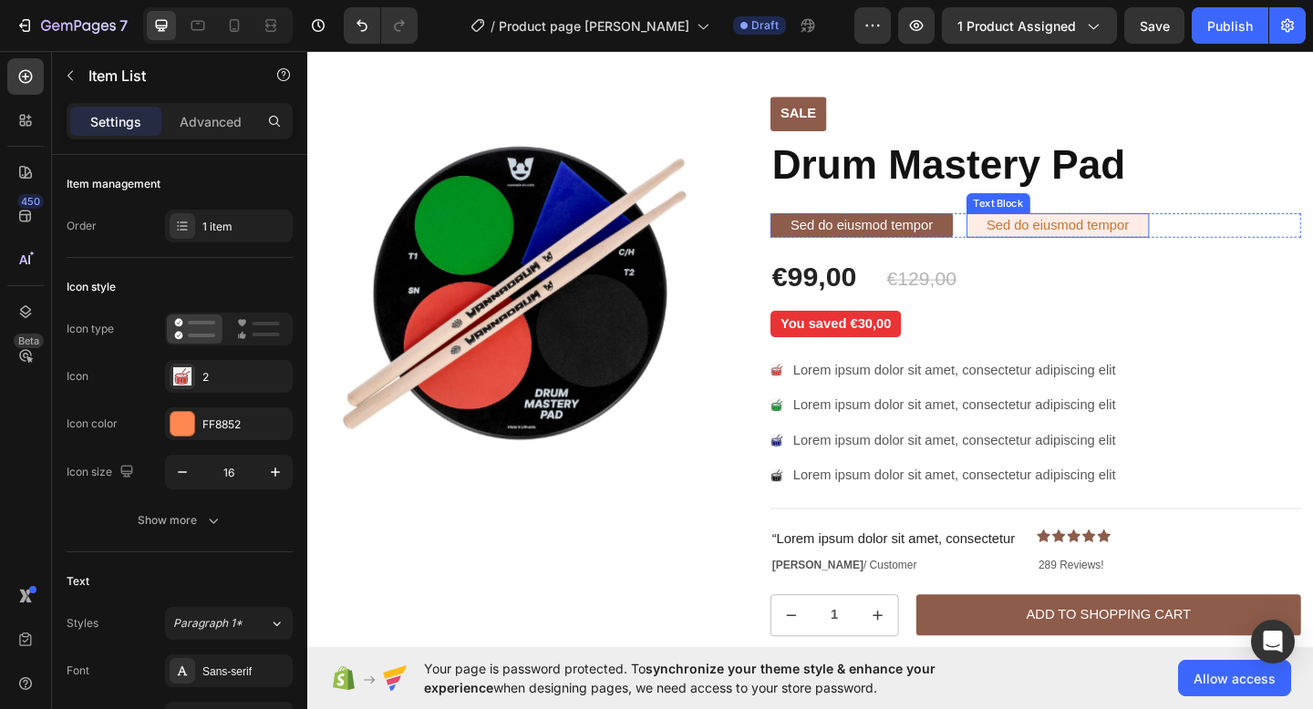
click at [1097, 245] on p "Sed do eiusmod tempor" at bounding box center [1123, 241] width 155 height 19
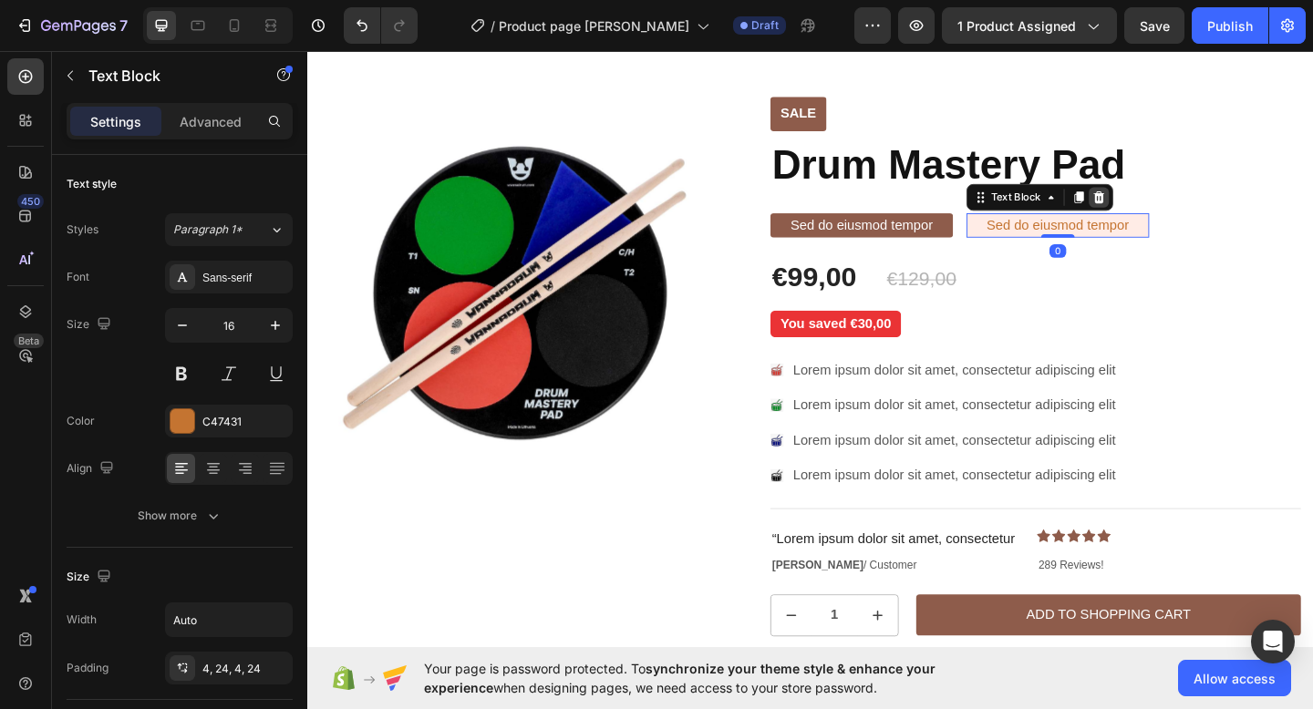
click at [1170, 211] on icon at bounding box center [1167, 210] width 12 height 13
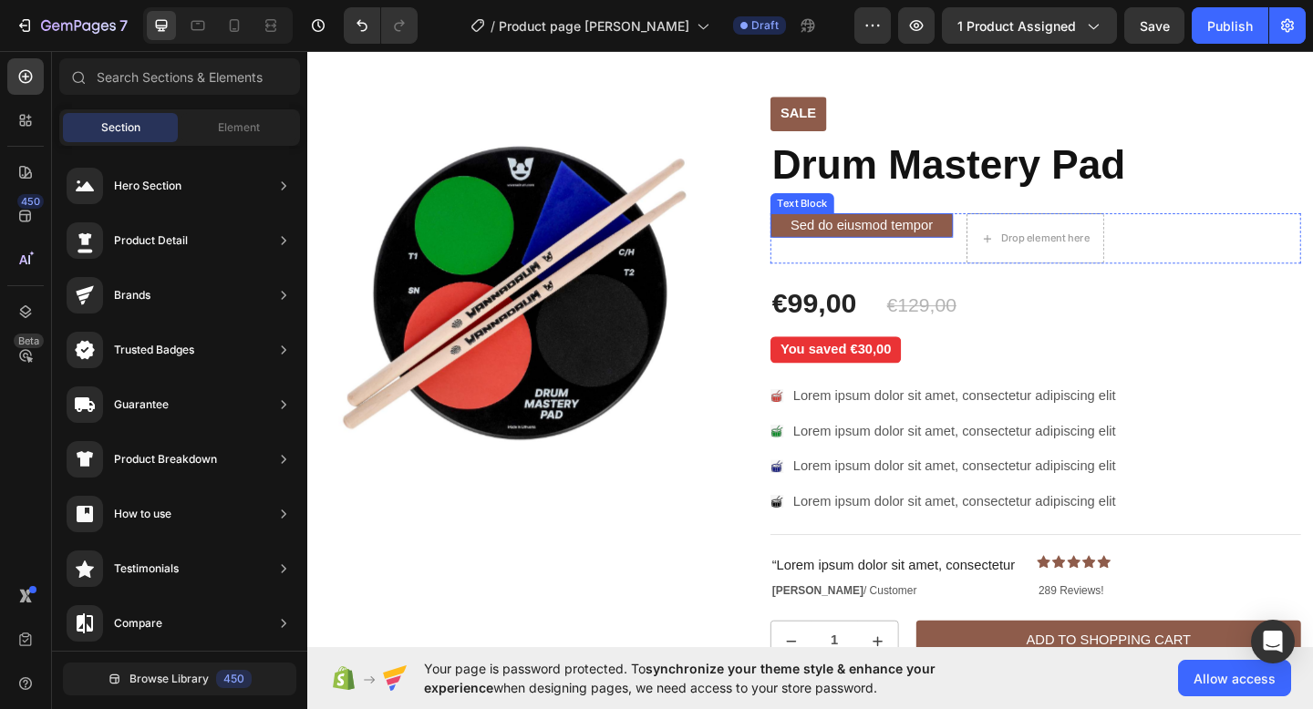
click at [995, 235] on div "Sed do eiusmod tempor" at bounding box center [909, 241] width 199 height 26
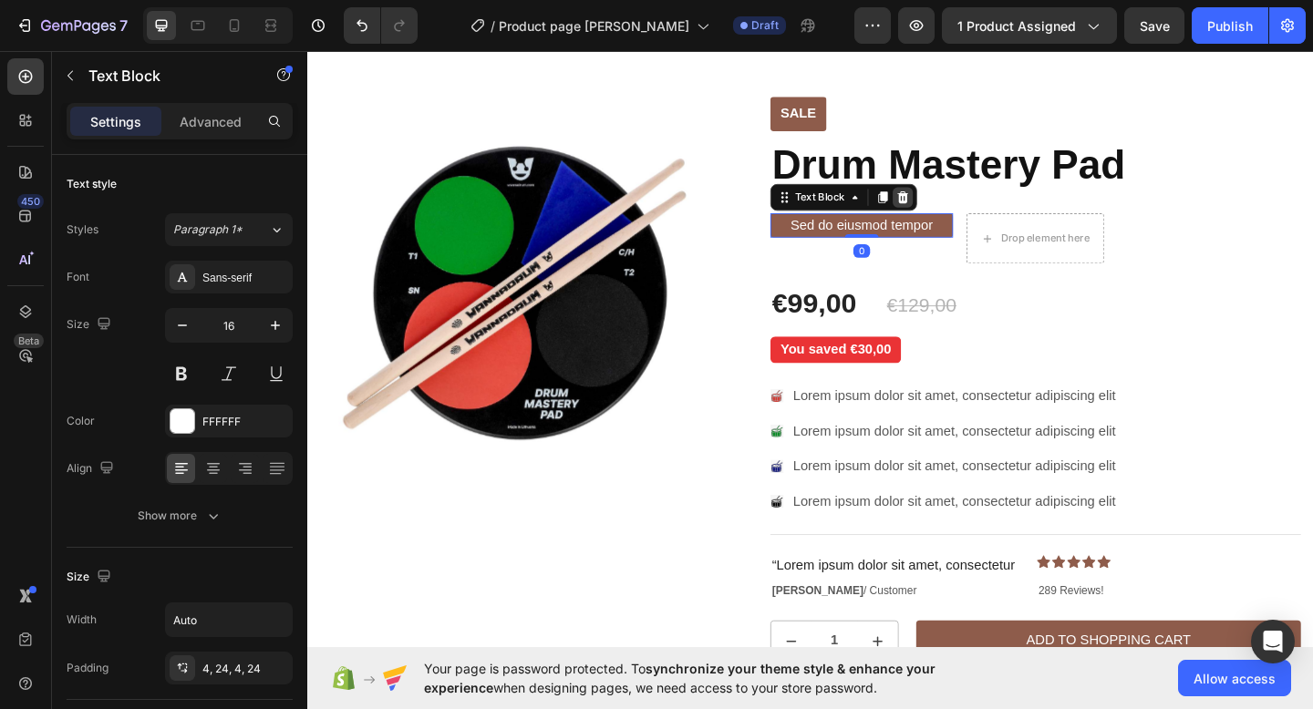
click at [956, 207] on icon at bounding box center [955, 210] width 12 height 13
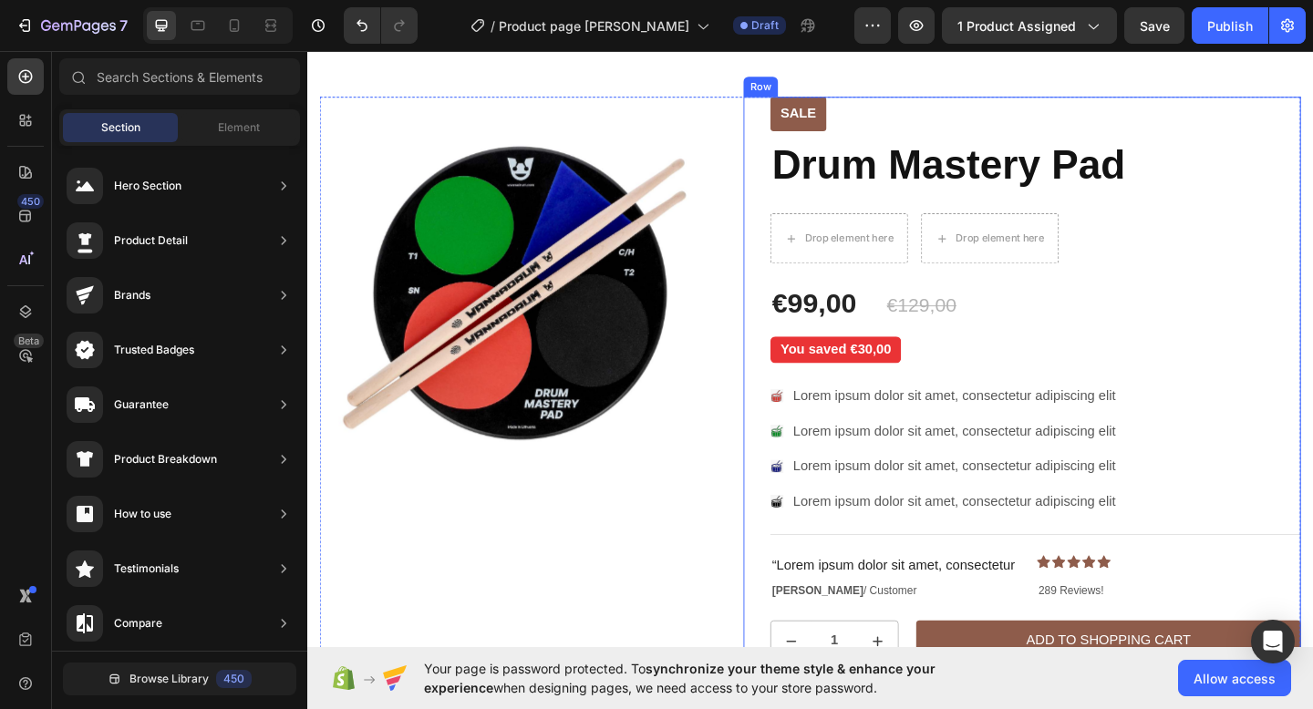
click at [999, 243] on div "Drop element here" at bounding box center [1049, 255] width 148 height 29
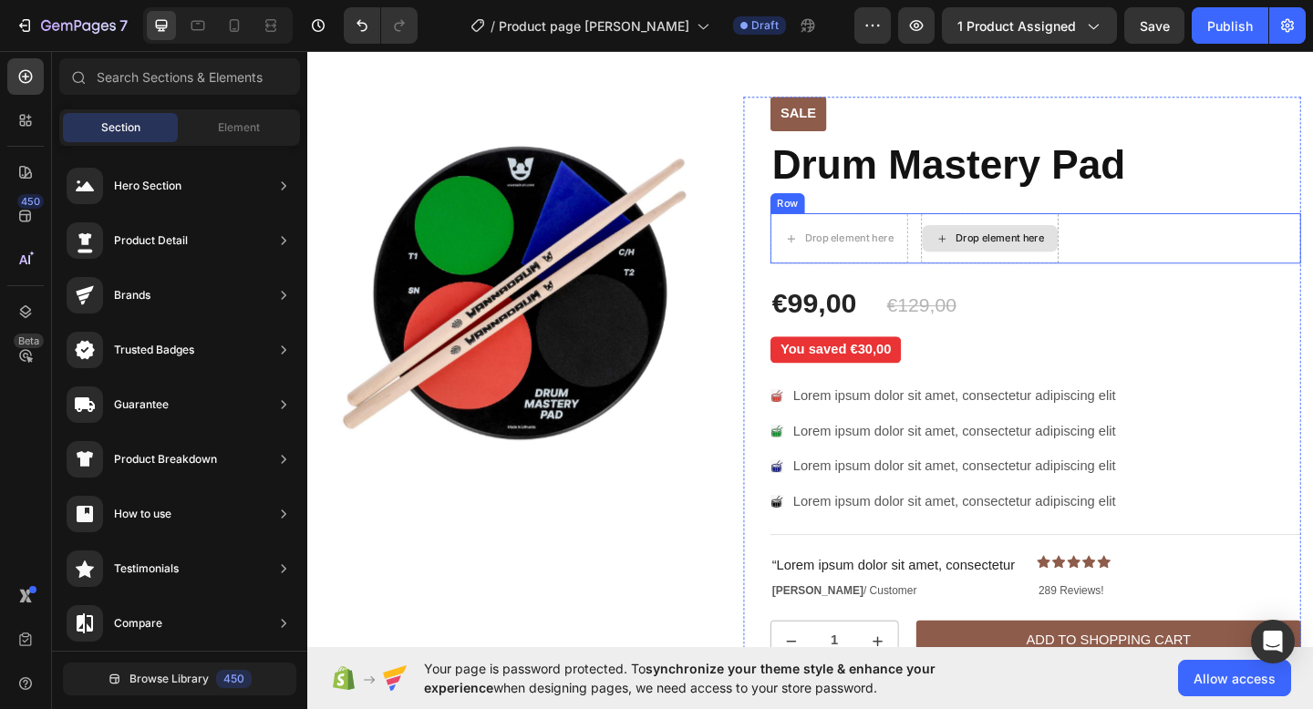
click at [1137, 240] on div "Drop element here Drop element here Row" at bounding box center [1098, 255] width 577 height 55
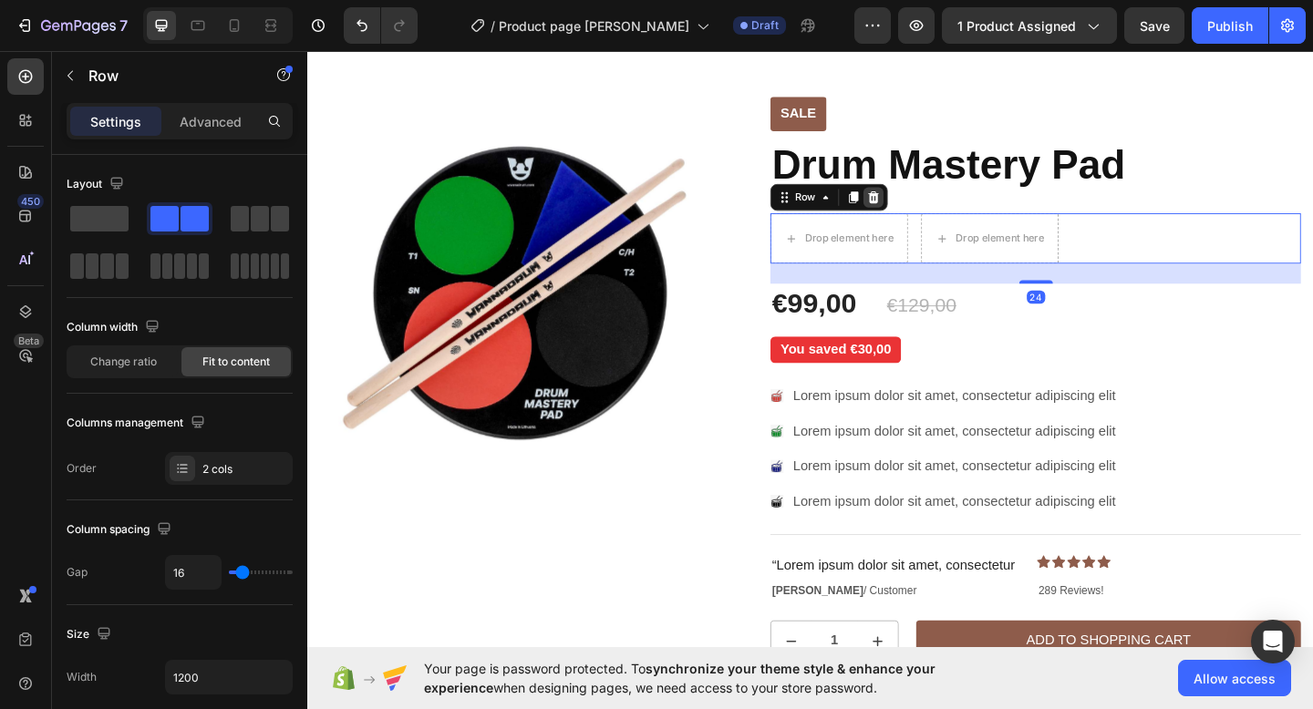
click at [922, 201] on div at bounding box center [923, 211] width 22 height 22
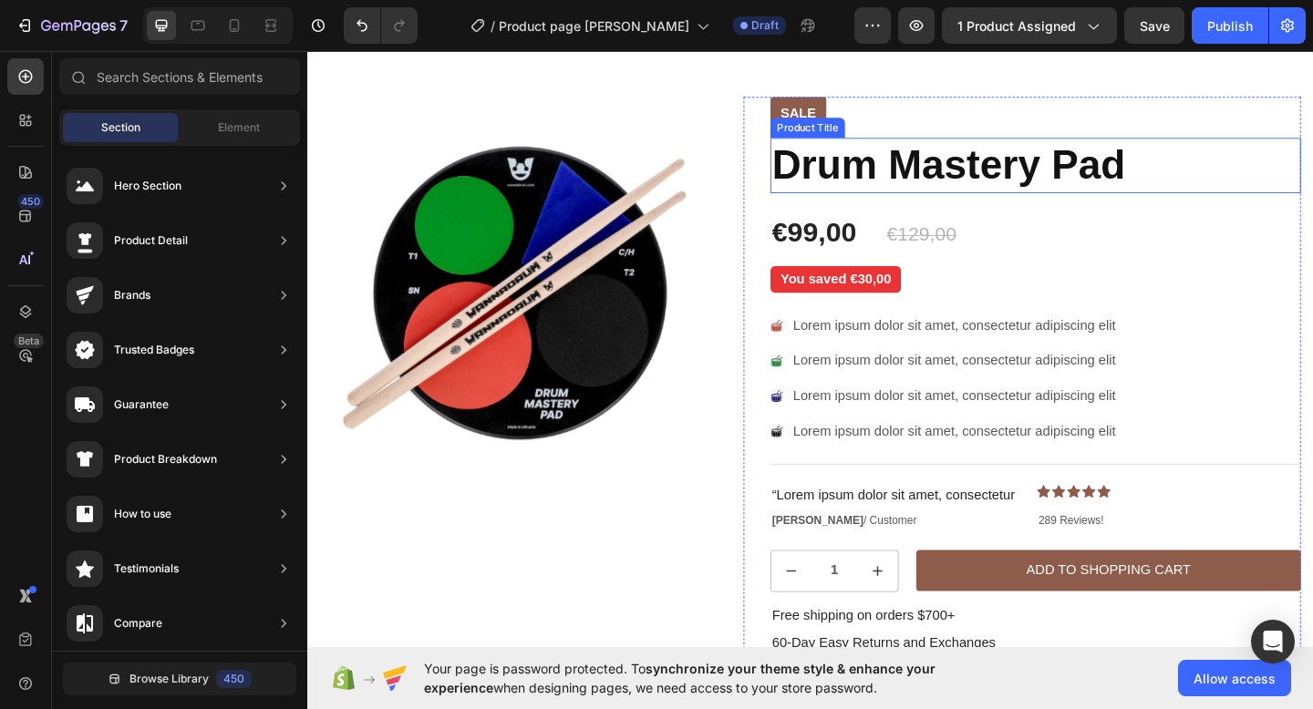
click at [844, 105] on div "Sale" at bounding box center [840, 119] width 61 height 37
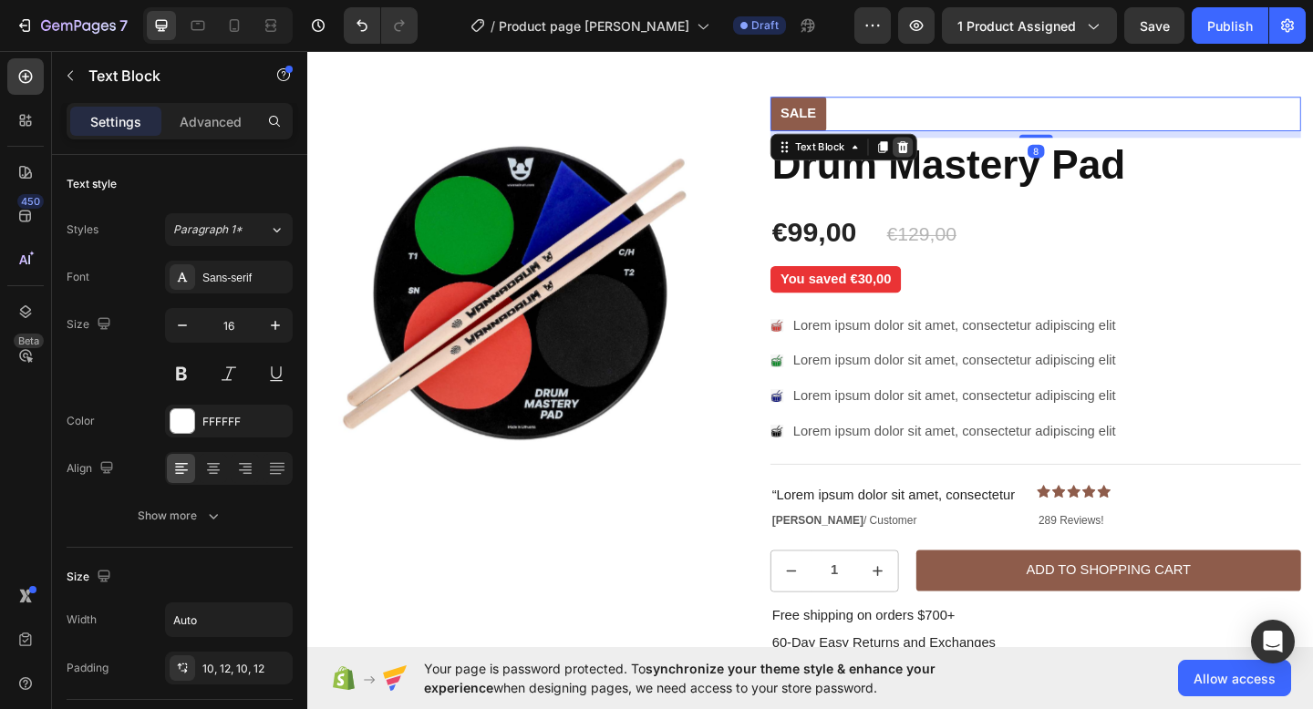
click at [959, 151] on icon at bounding box center [954, 156] width 15 height 15
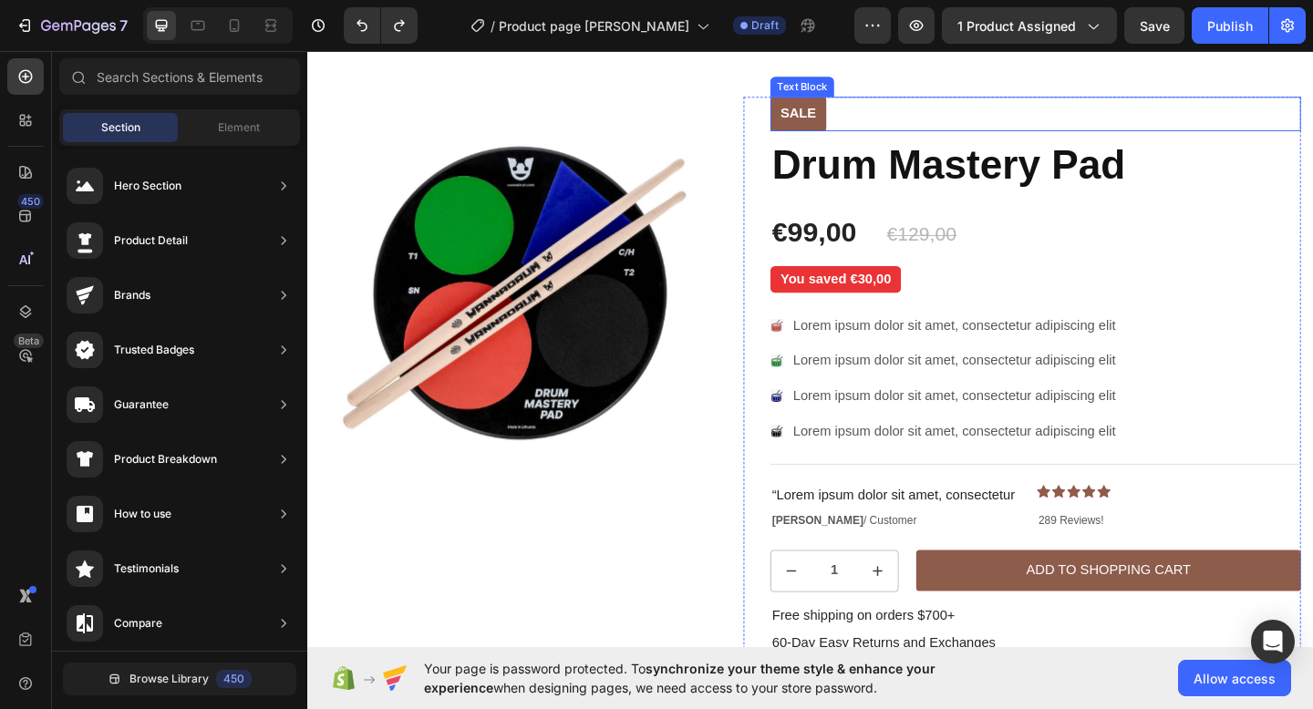
click at [858, 123] on p "Sale" at bounding box center [840, 119] width 39 height 19
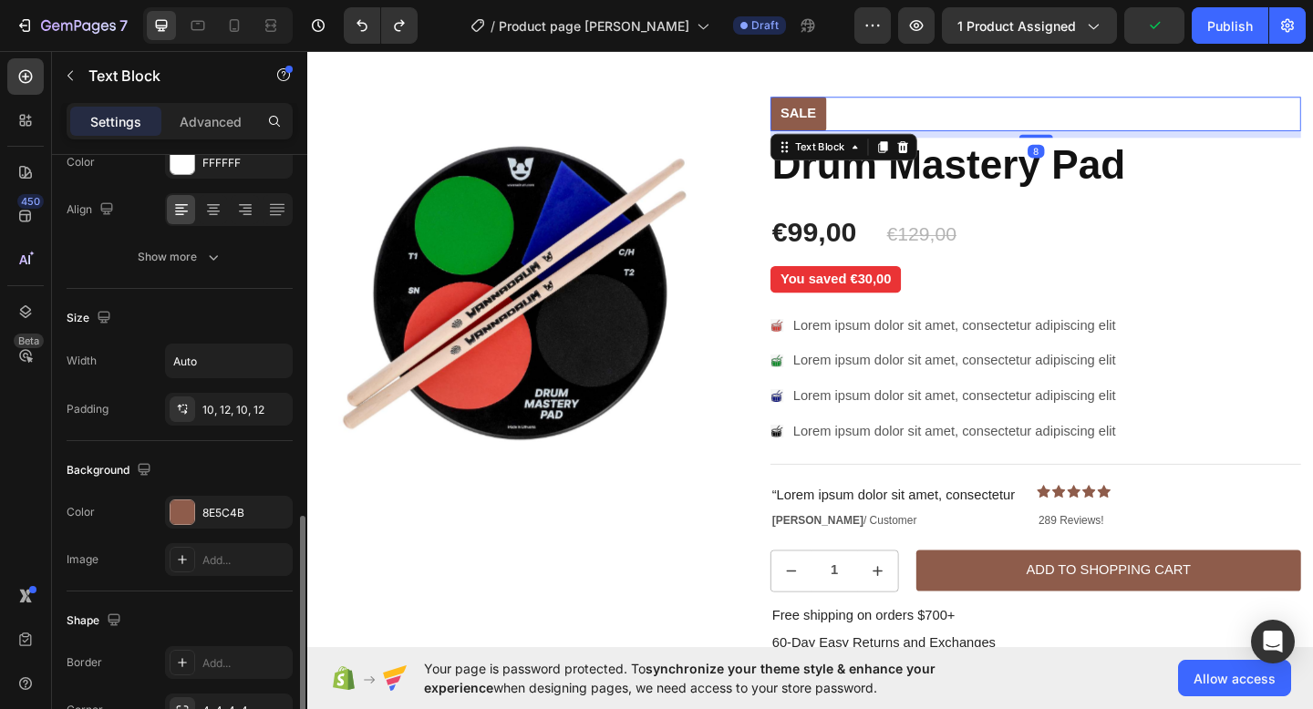
scroll to position [397, 0]
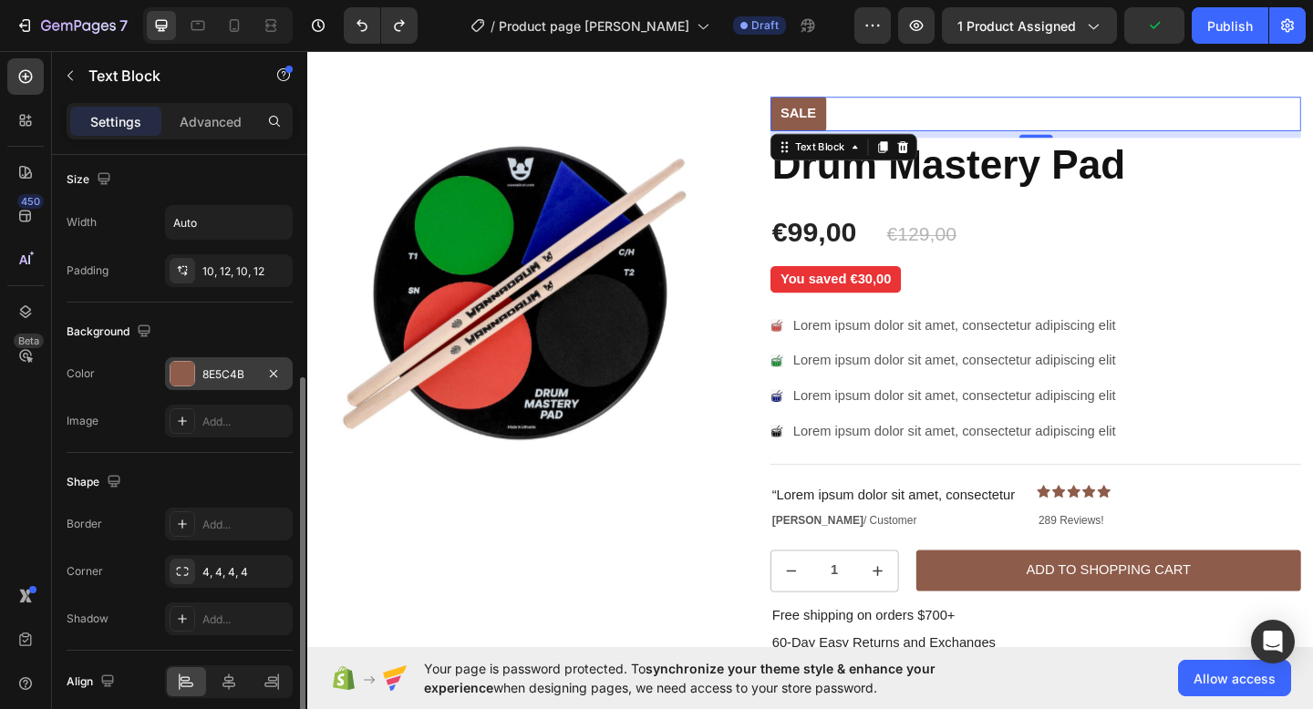
click at [184, 375] on div at bounding box center [182, 374] width 24 height 24
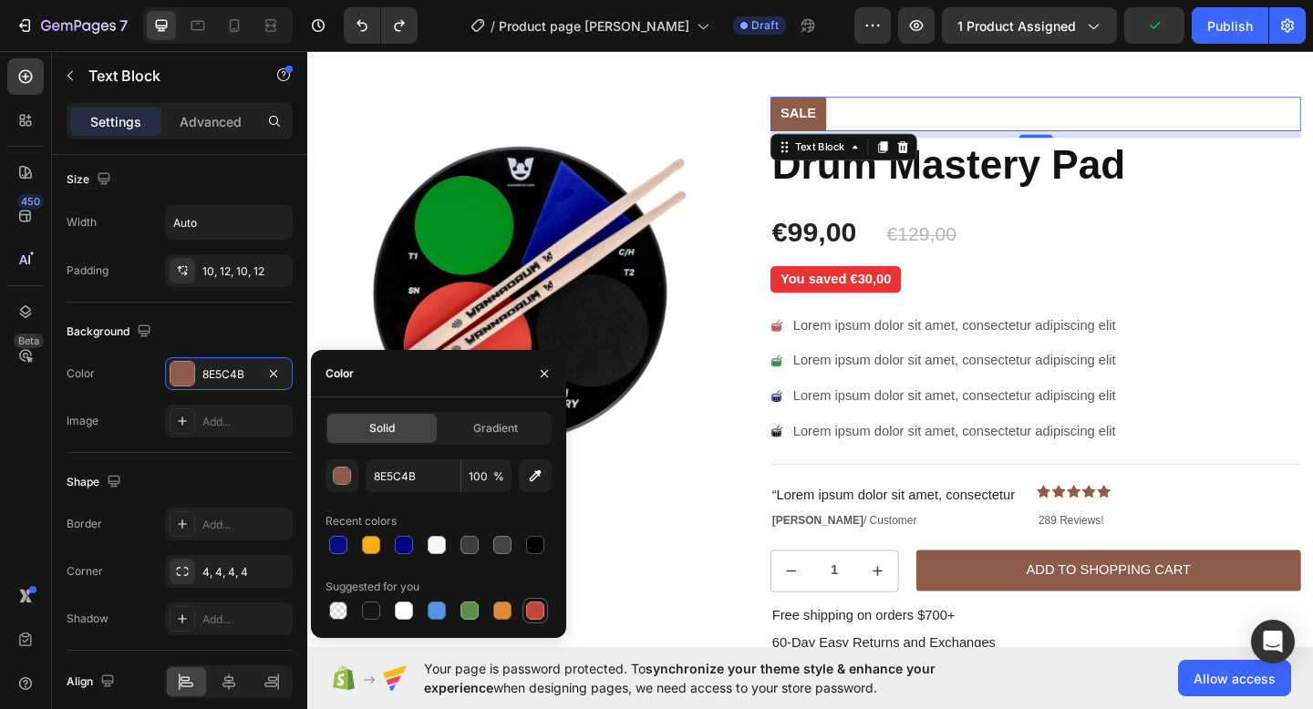
click at [534, 613] on div at bounding box center [535, 611] width 18 height 18
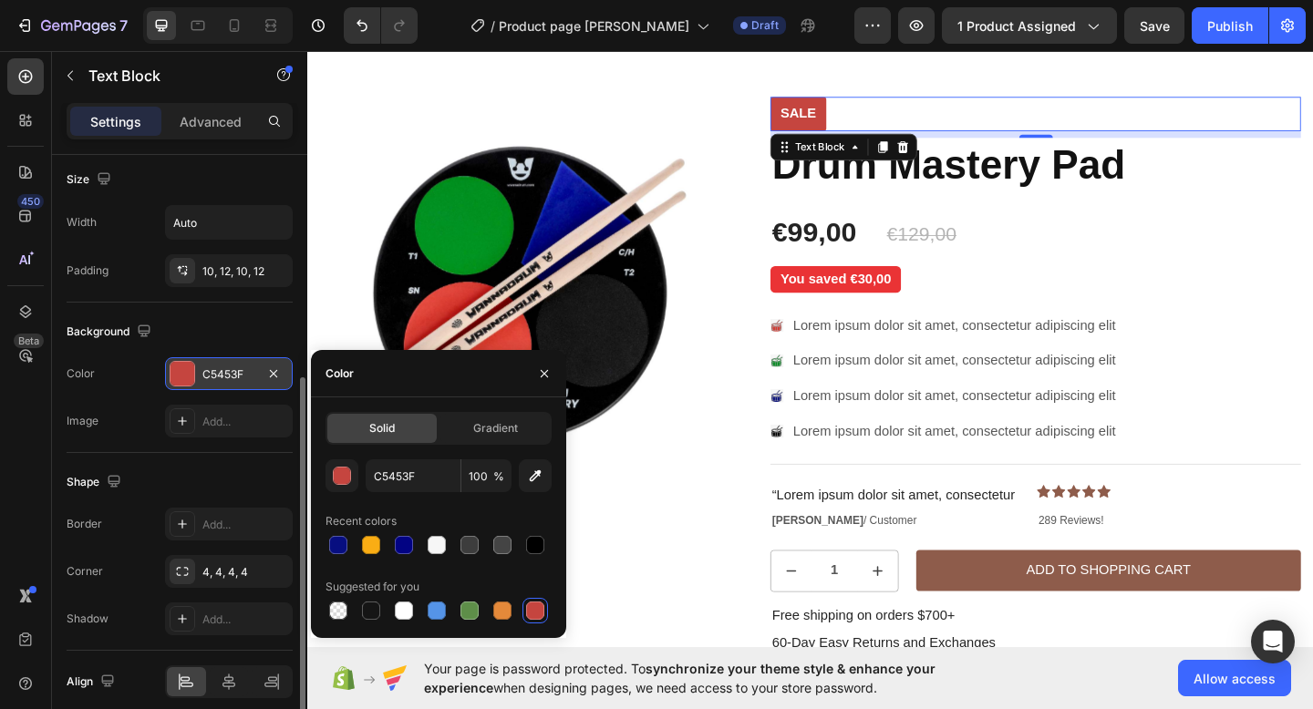
click at [248, 380] on div "C5453F" at bounding box center [228, 374] width 53 height 16
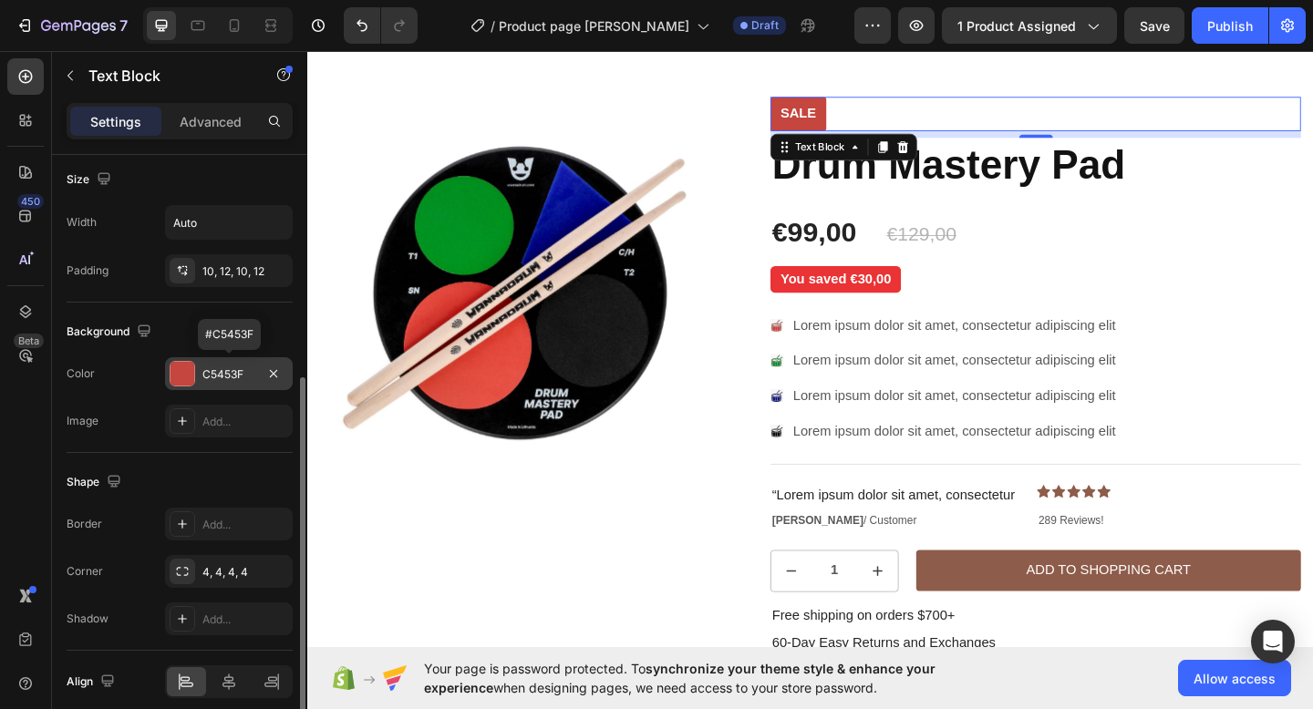
click at [243, 375] on div "C5453F" at bounding box center [228, 374] width 53 height 16
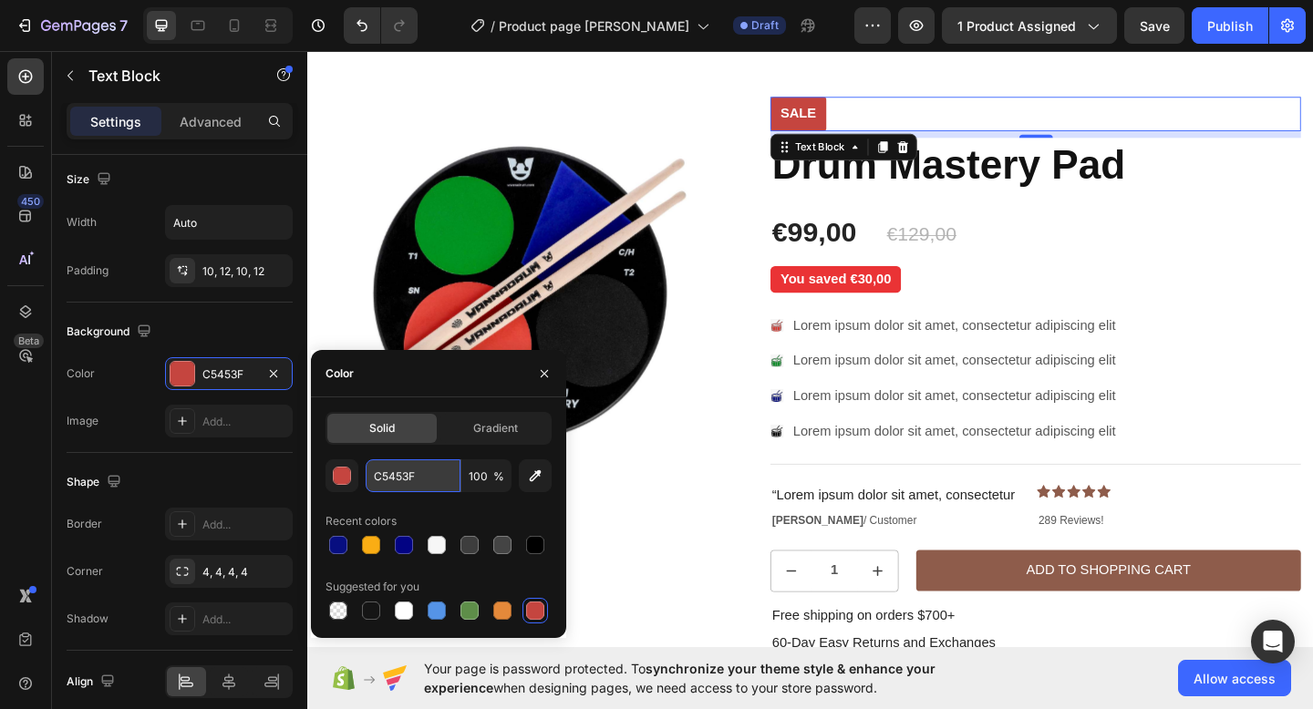
click at [438, 474] on input "C5453F" at bounding box center [413, 475] width 95 height 33
paste input "#e12f20"
type input "#e12f20"
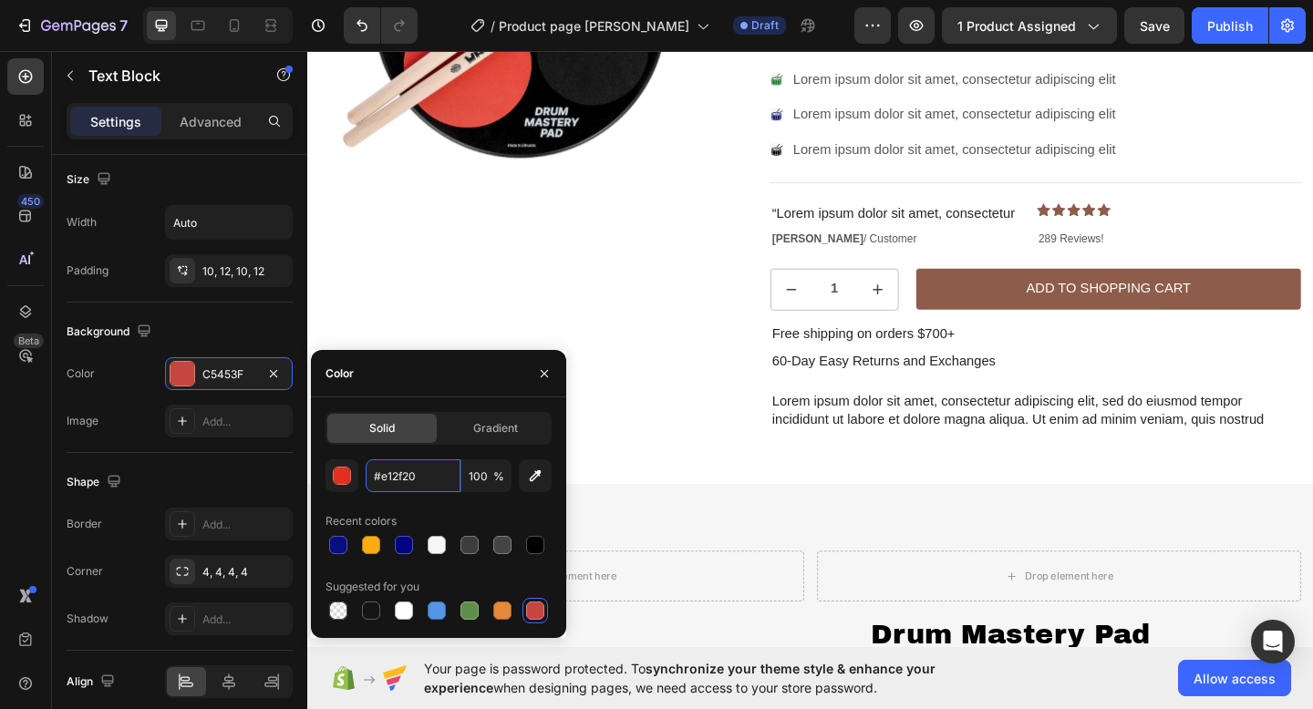
scroll to position [257, 0]
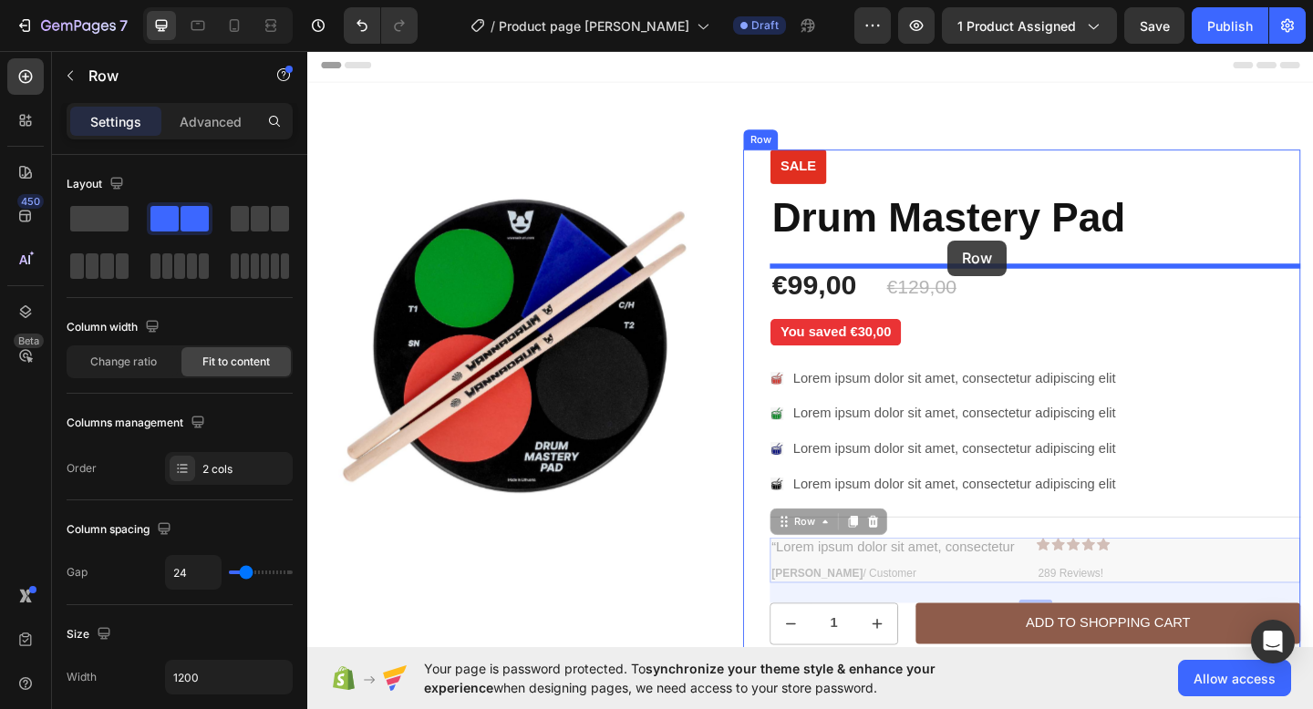
drag, startPoint x: 307, startPoint y: 48, endPoint x: 1004, endPoint y: 256, distance: 726.8
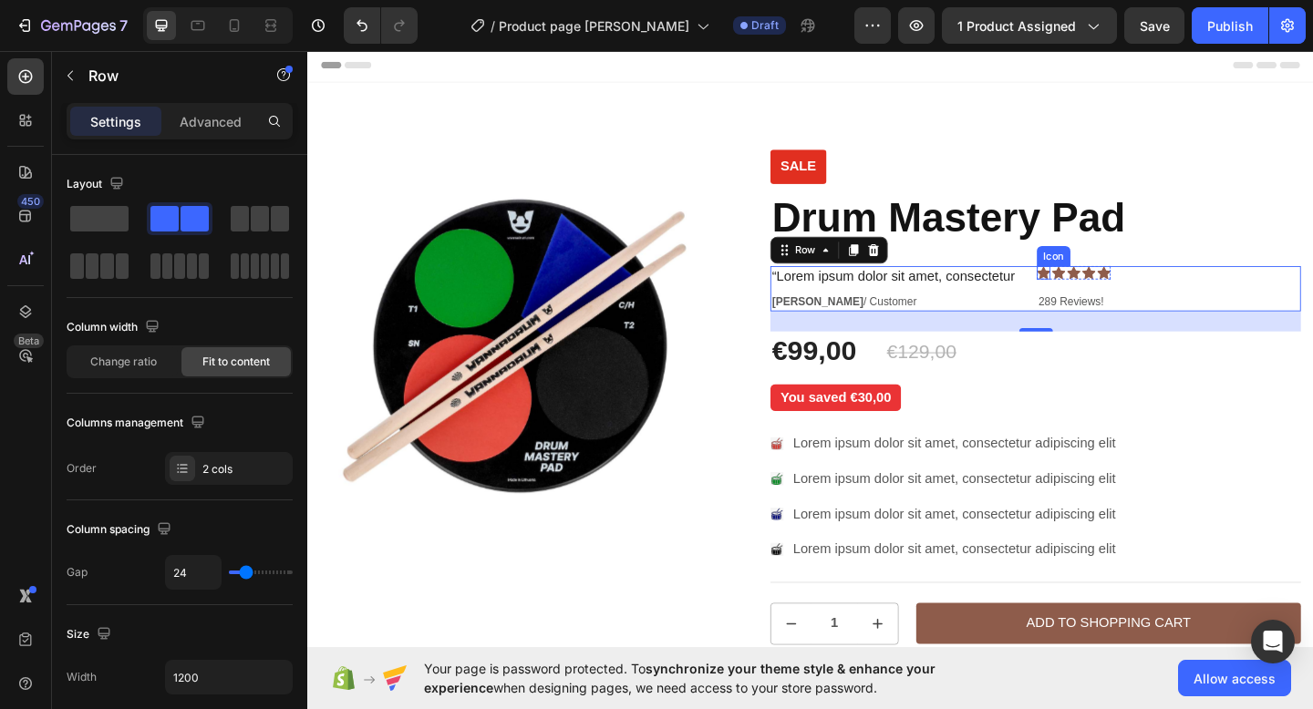
click at [1113, 298] on div "Icon" at bounding box center [1107, 292] width 15 height 15
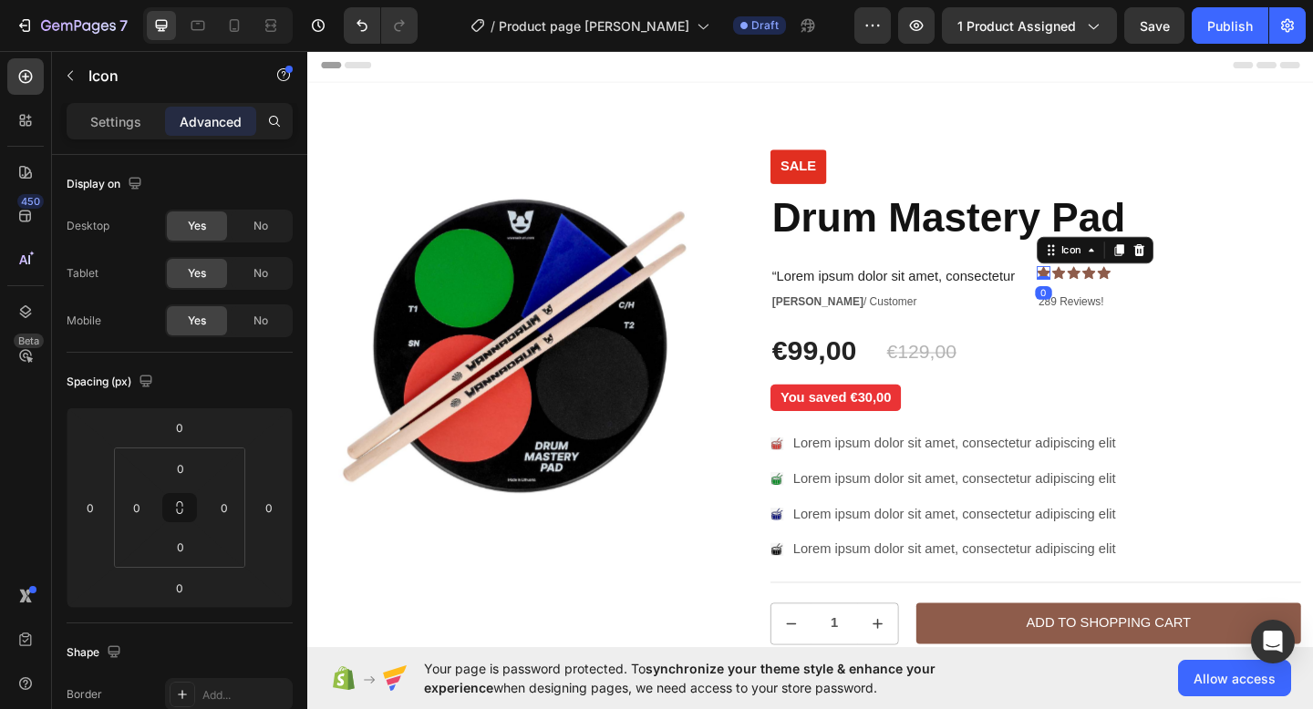
click at [996, 310] on div "“Lorem ipsum dolor sit amet, consectetur Text Block [PERSON_NAME] / Customer Te…" at bounding box center [944, 309] width 268 height 49
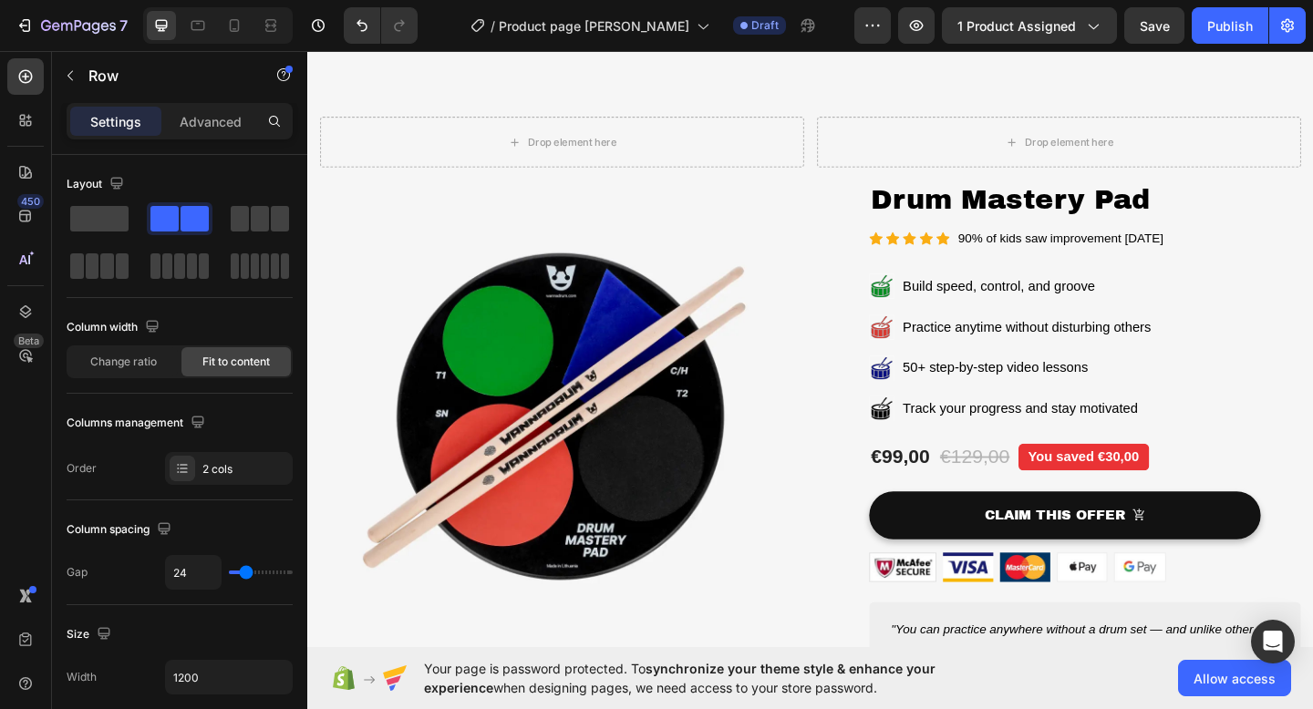
scroll to position [793, 0]
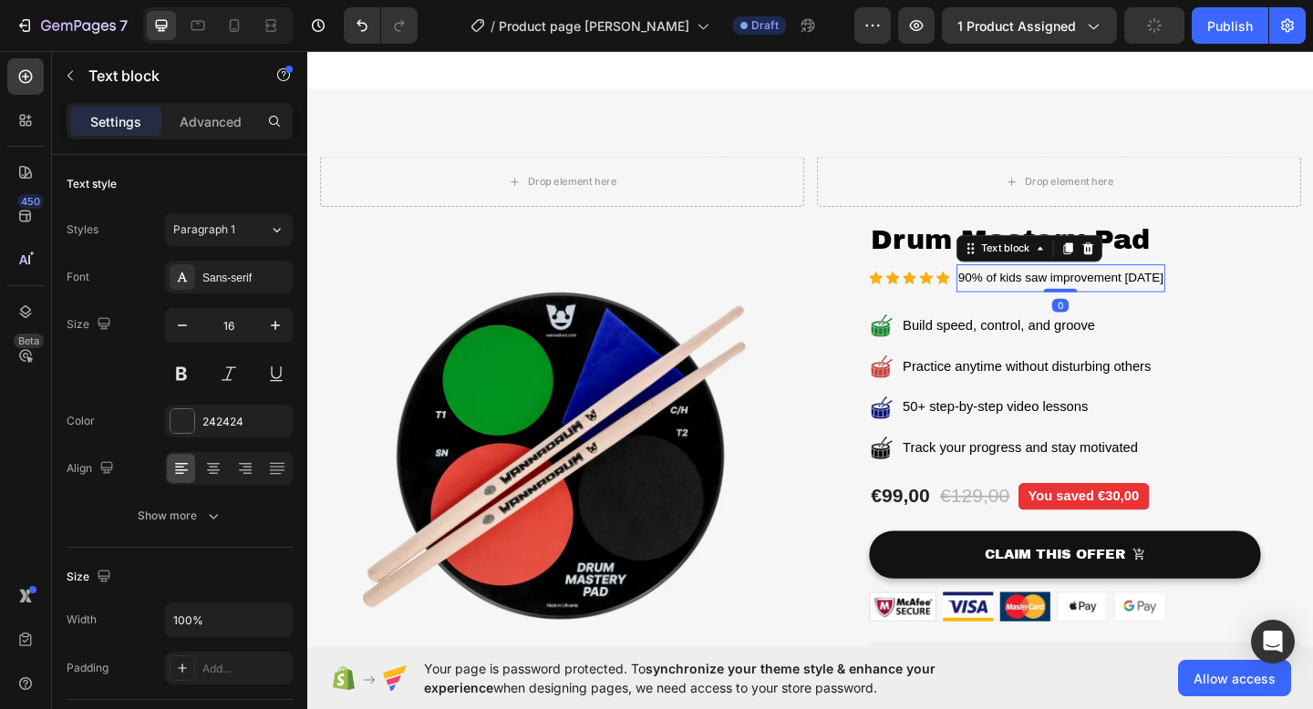
click at [1013, 301] on div "90% of kids saw improvement [DATE]" at bounding box center [1126, 298] width 227 height 30
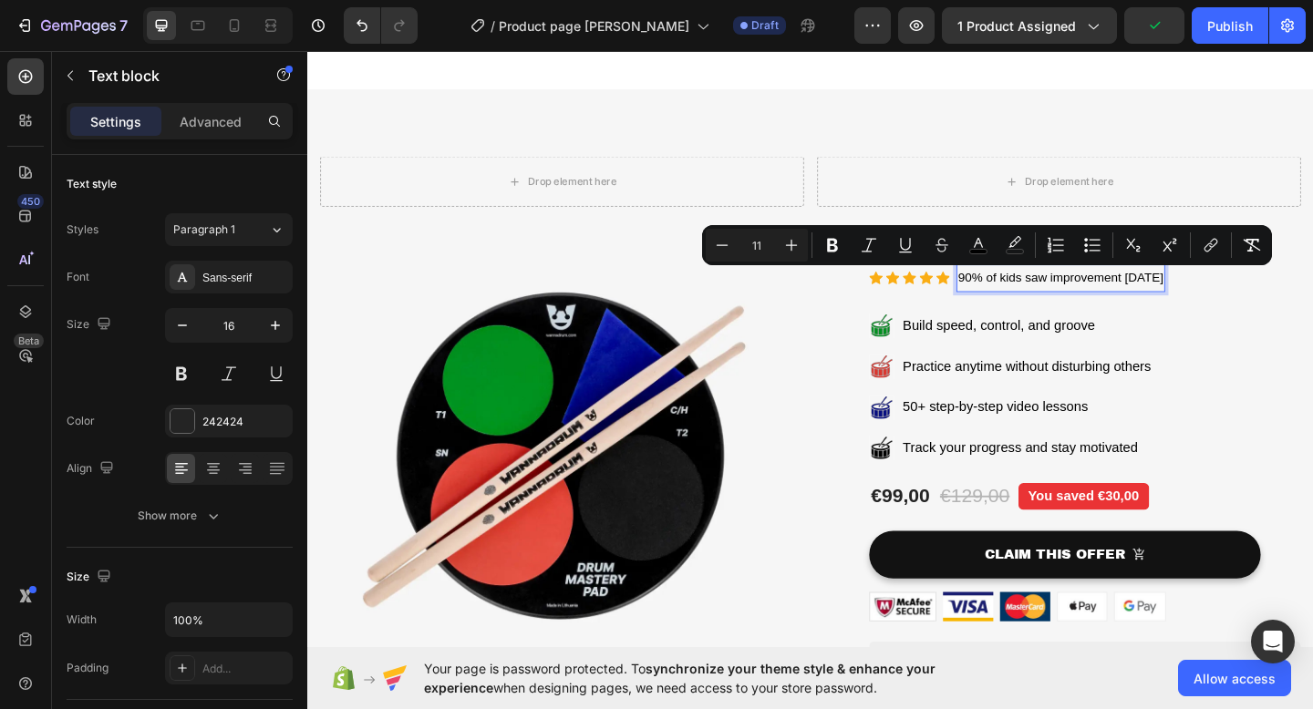
click at [1238, 298] on span "90% of kids saw improvement [DATE]" at bounding box center [1126, 298] width 223 height 15
drag, startPoint x: 1256, startPoint y: 298, endPoint x: 1015, endPoint y: 295, distance: 240.7
click at [1015, 295] on span "90% of kids saw improvement [DATE]" at bounding box center [1126, 298] width 223 height 15
copy span "90% of kids saw improvement [DATE]"
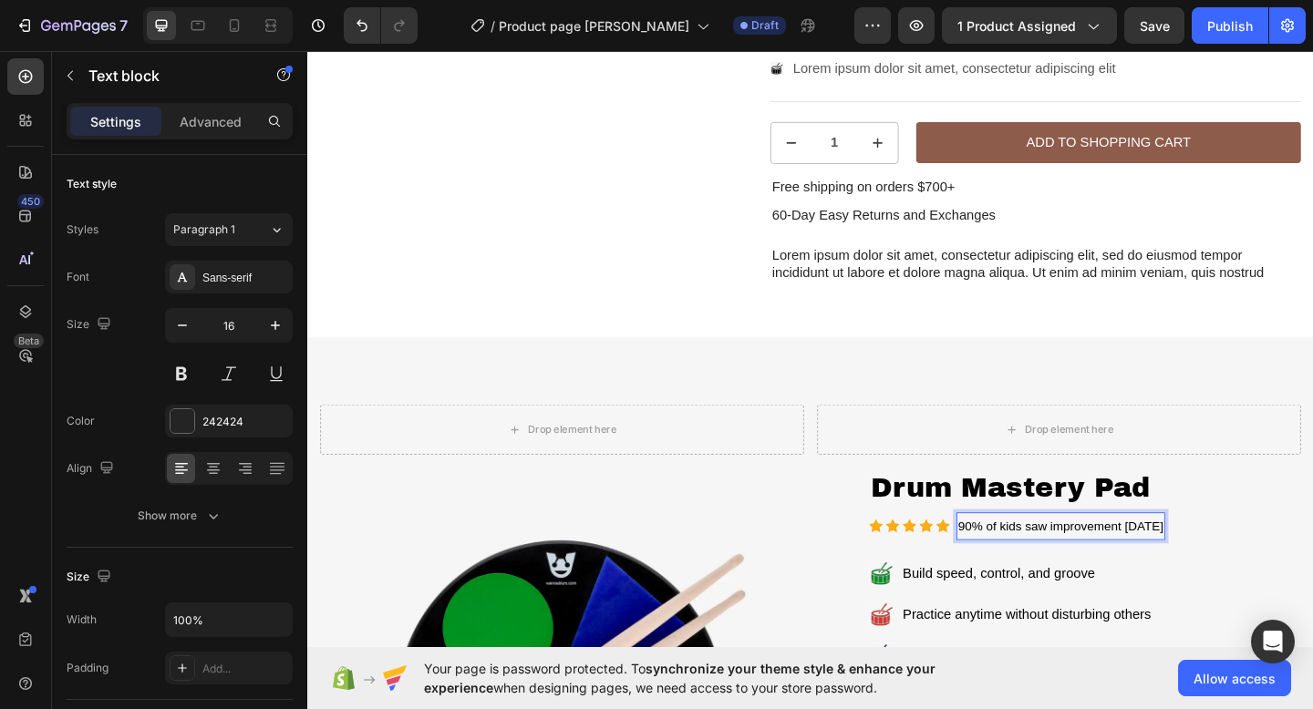
scroll to position [13, 0]
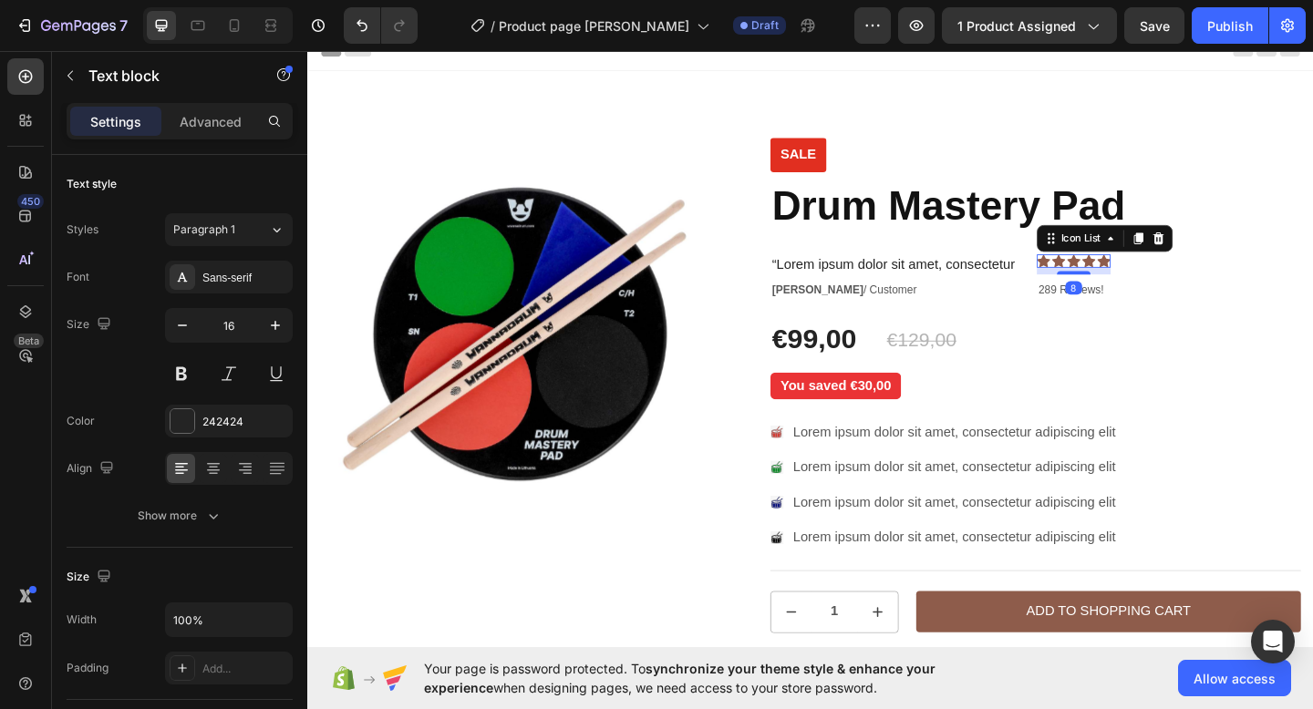
click at [1149, 278] on div "Icon Icon Icon Icon Icon" at bounding box center [1140, 280] width 80 height 15
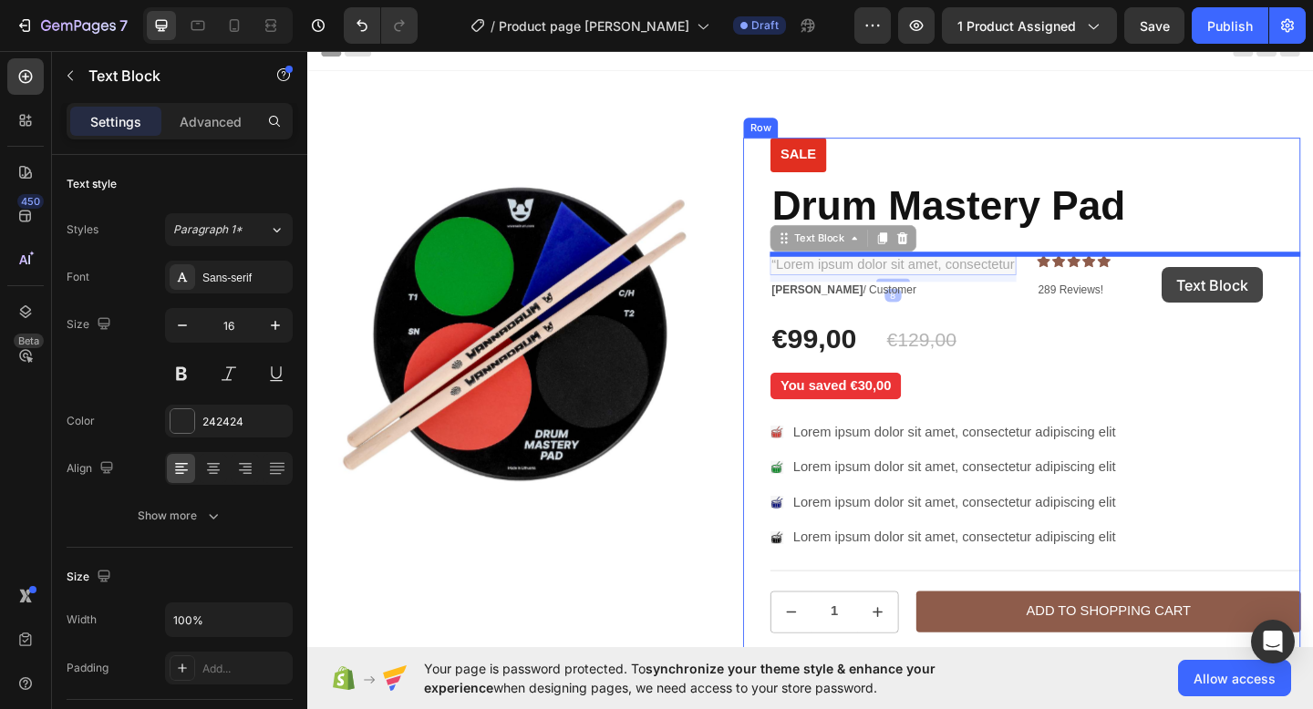
drag, startPoint x: 958, startPoint y: 281, endPoint x: 1235, endPoint y: 286, distance: 277.2
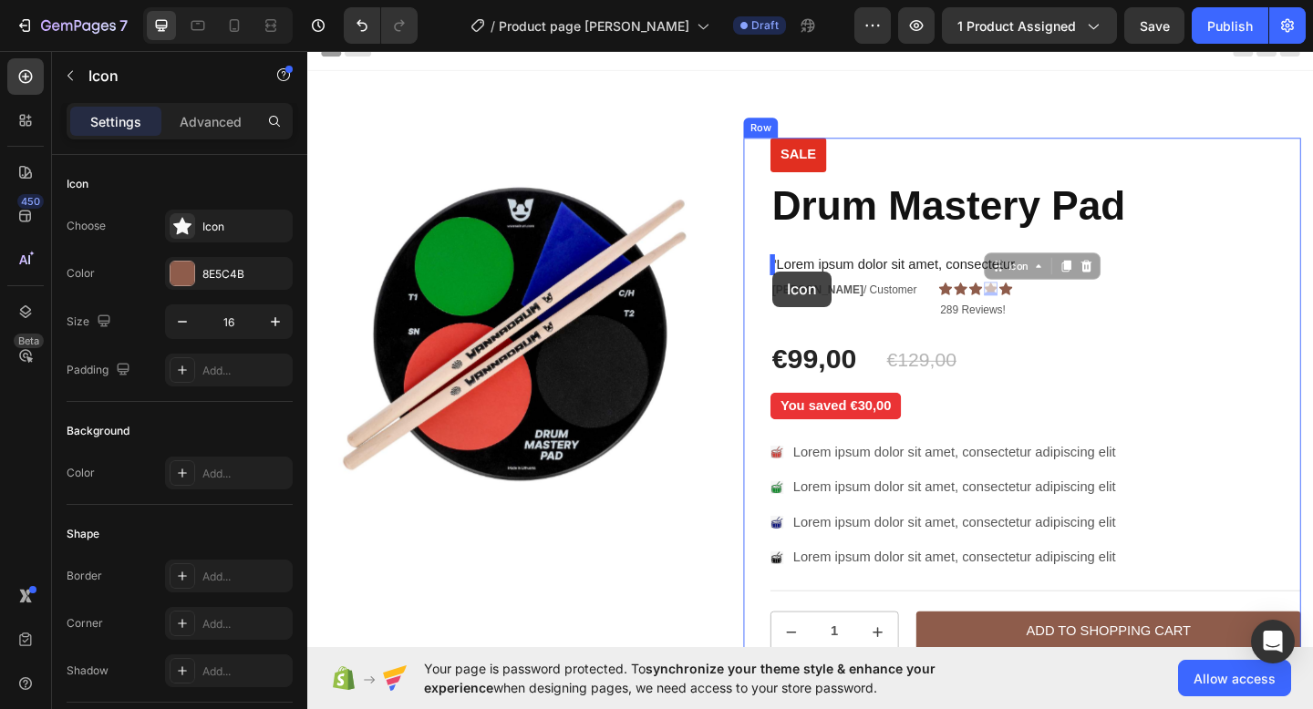
drag, startPoint x: 1037, startPoint y: 308, endPoint x: 815, endPoint y: 293, distance: 223.0
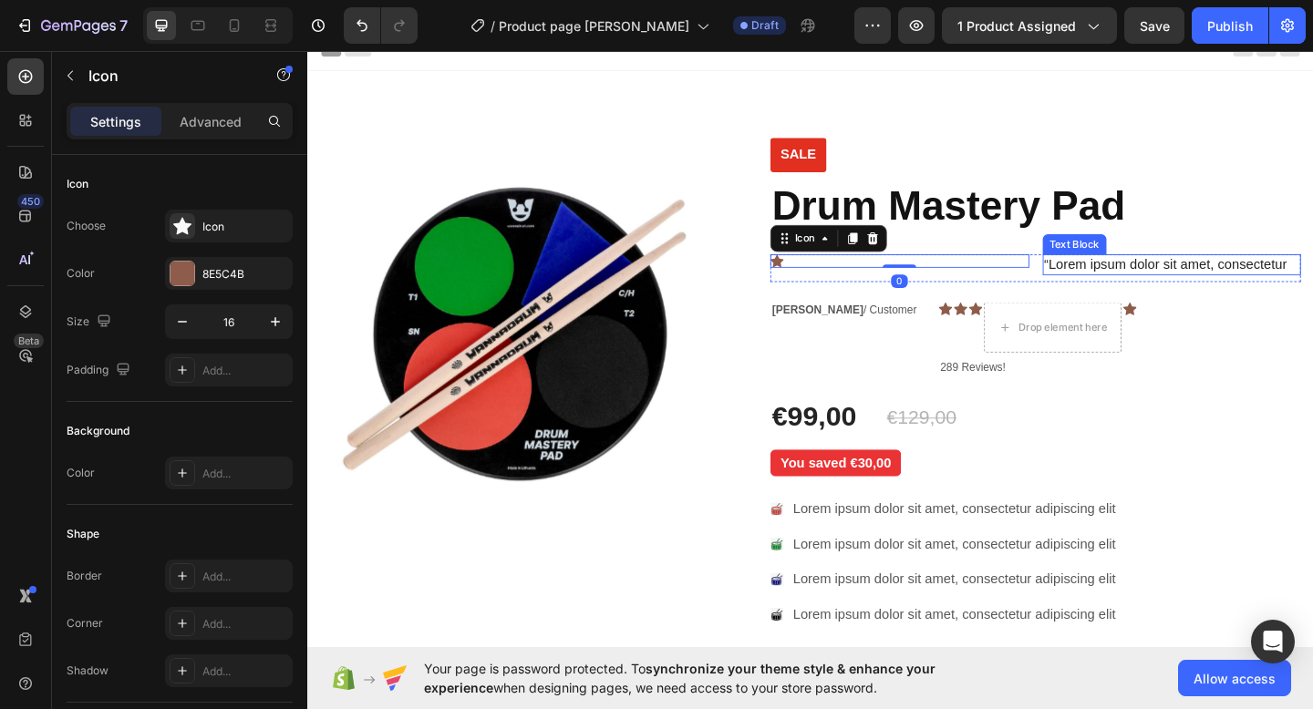
click at [1113, 281] on p "“Lorem ipsum dolor sit amet, consectetur" at bounding box center [1247, 283] width 278 height 19
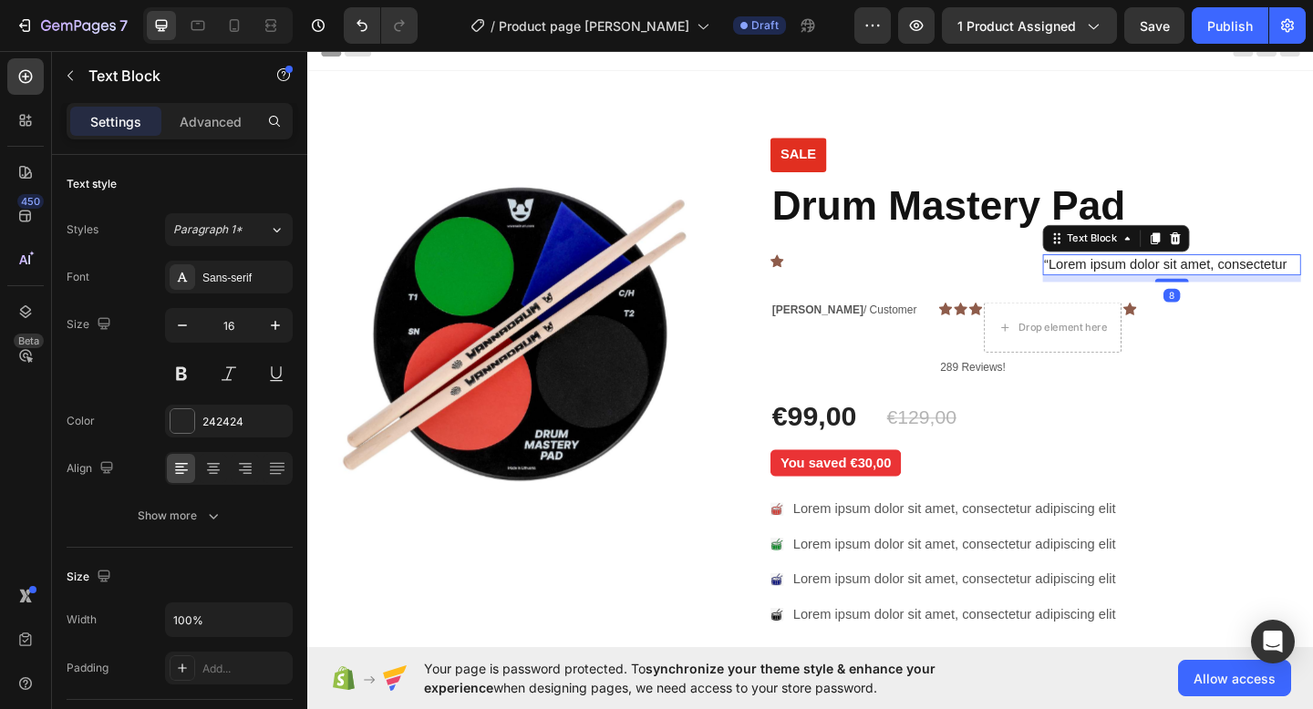
click at [1113, 281] on p "“Lorem ipsum dolor sit amet, consectetur" at bounding box center [1247, 283] width 278 height 19
click at [1312, 284] on p "“Lorem ipsum dolor sit amet, consectetur" at bounding box center [1247, 283] width 278 height 19
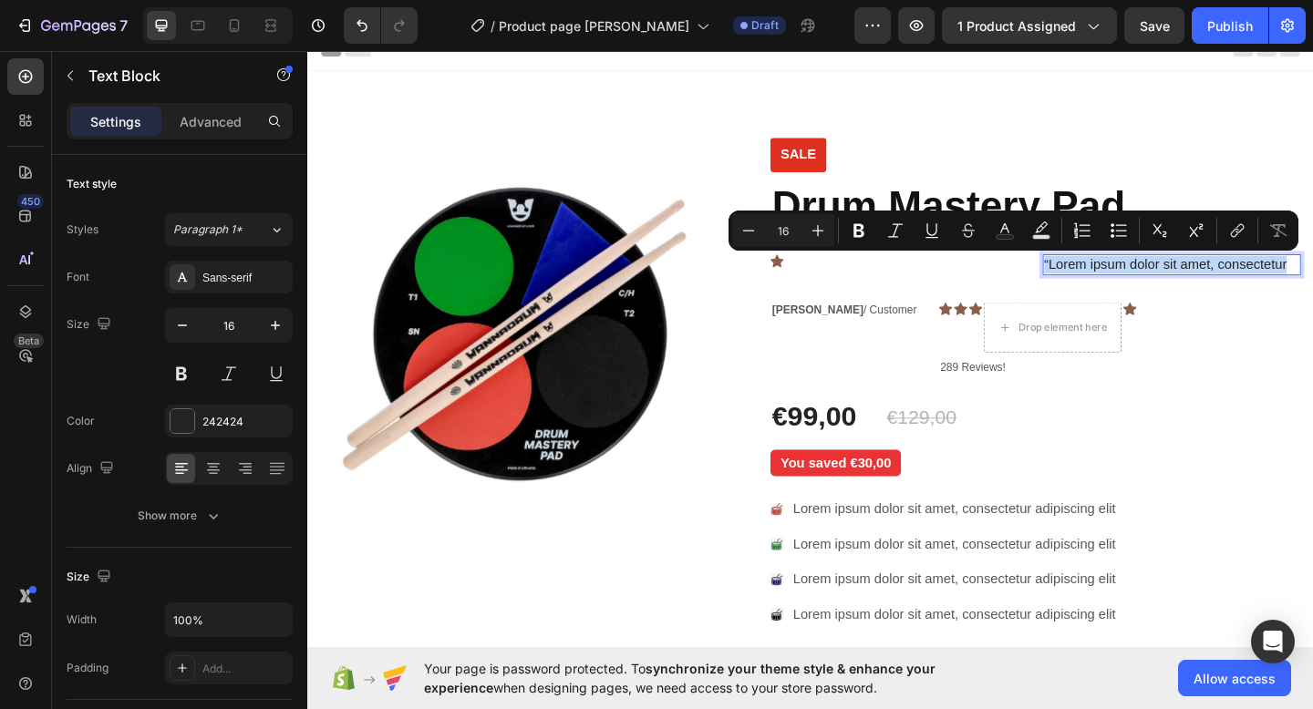
drag, startPoint x: 1374, startPoint y: 284, endPoint x: 1107, endPoint y: 277, distance: 267.2
click at [1107, 277] on div "“Lorem ipsum dolor sit amet, consectetur" at bounding box center [1248, 284] width 282 height 23
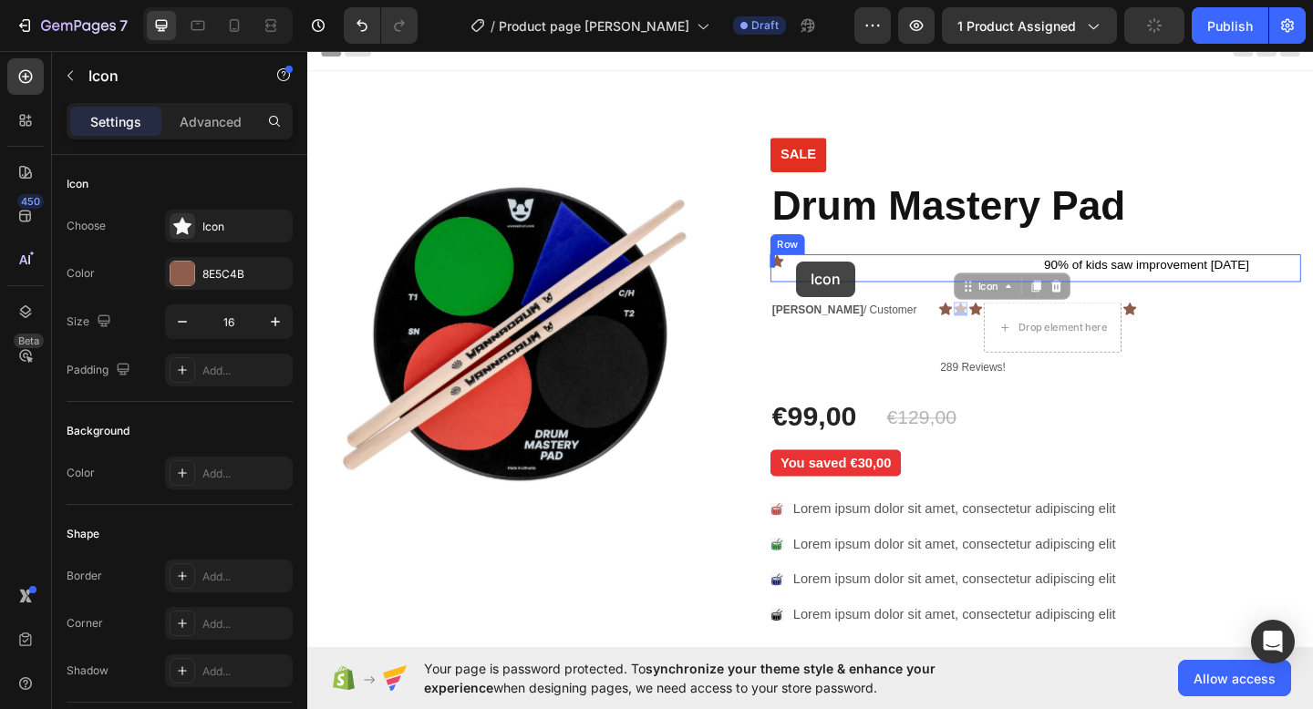
drag, startPoint x: 1013, startPoint y: 332, endPoint x: 839, endPoint y: 280, distance: 181.7
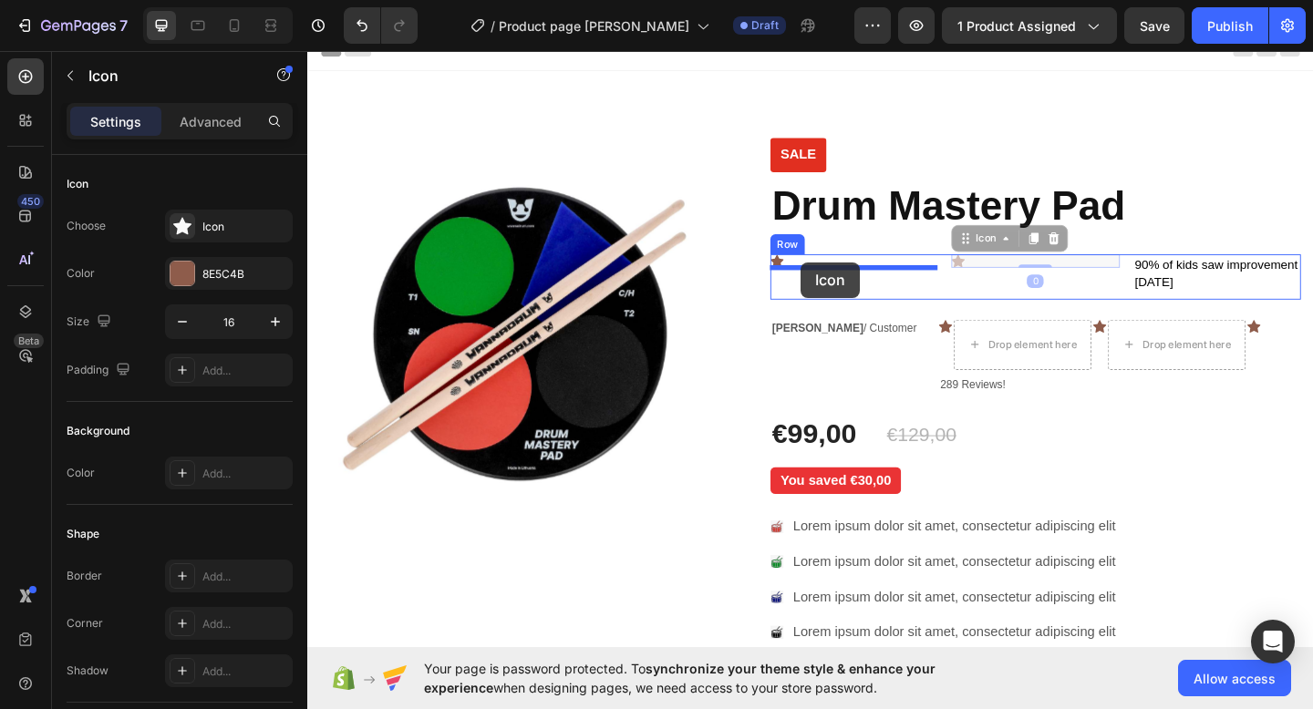
drag, startPoint x: 1015, startPoint y: 280, endPoint x: 844, endPoint y: 281, distance: 171.4
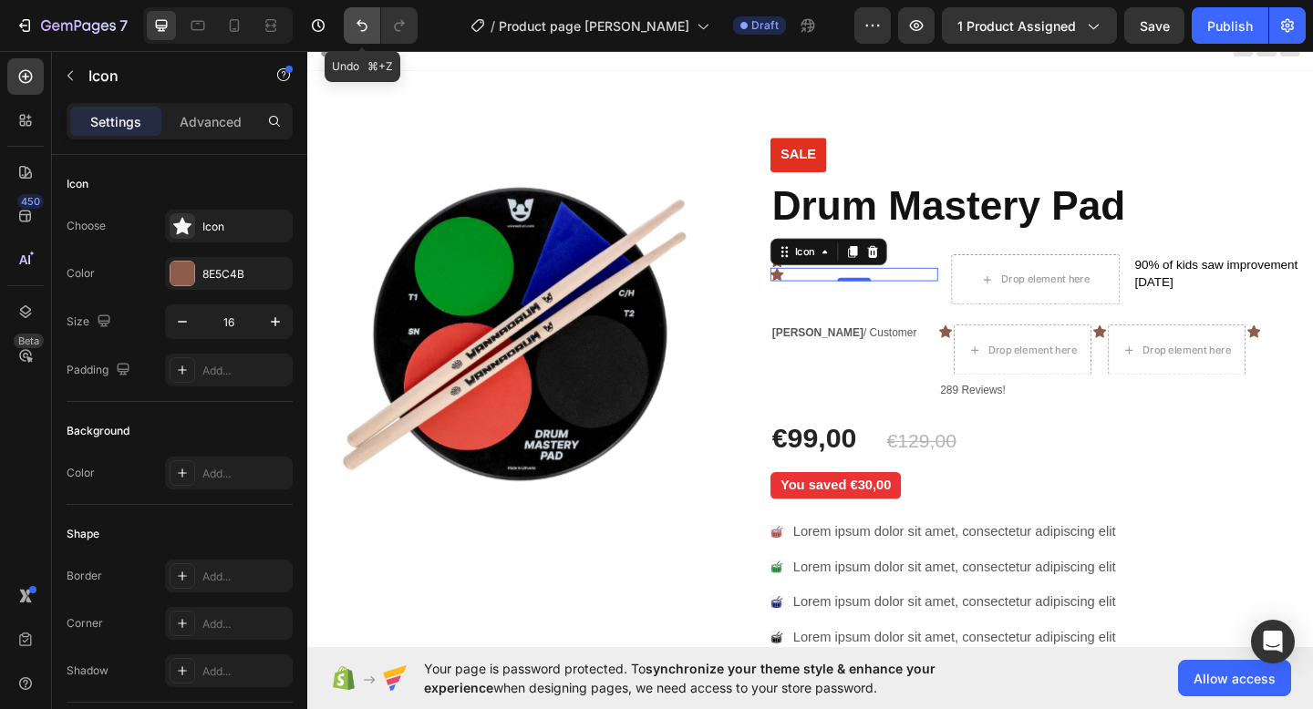
click at [357, 27] on icon "Undo/Redo" at bounding box center [362, 25] width 18 height 18
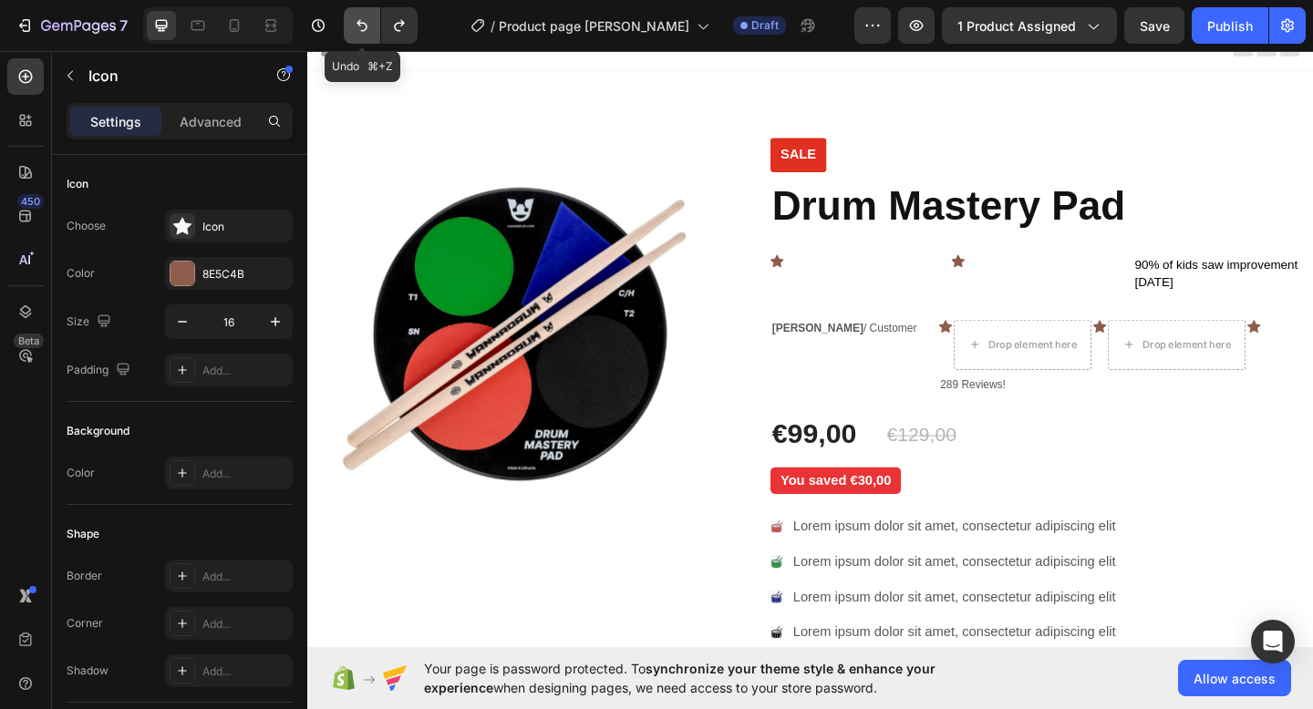
click at [354, 31] on icon "Undo/Redo" at bounding box center [362, 25] width 18 height 18
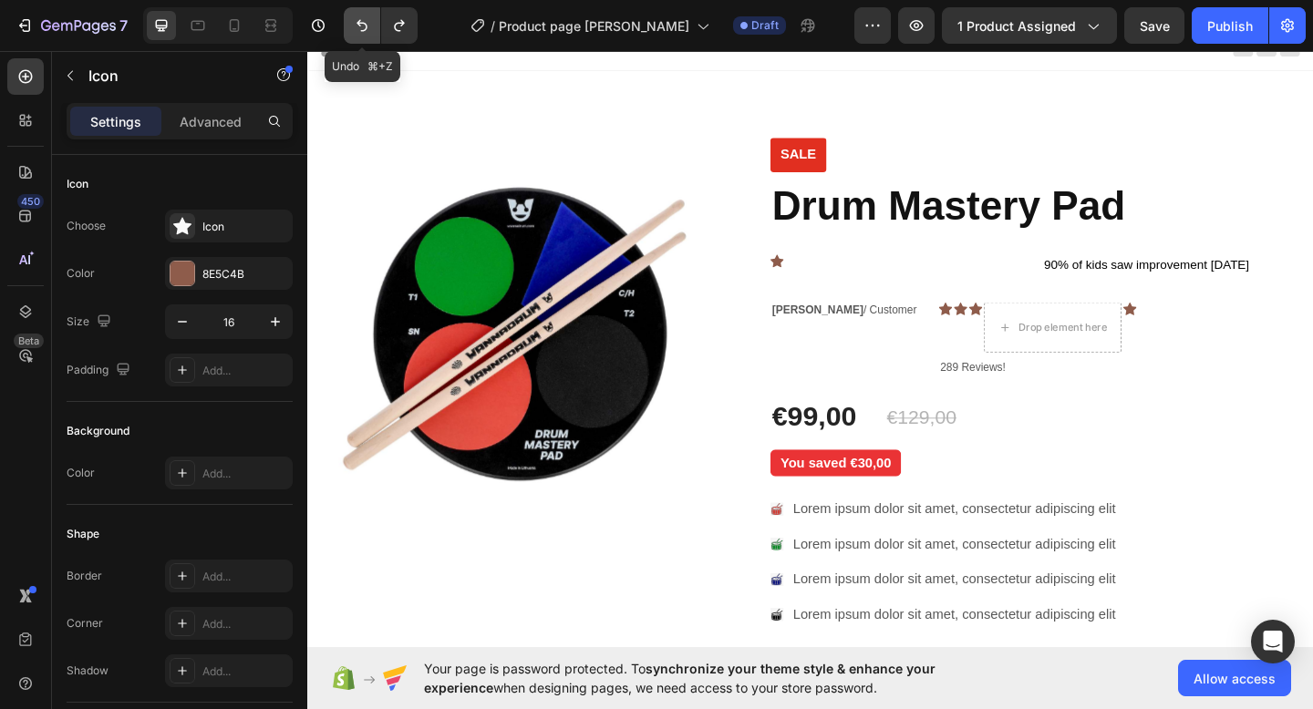
click at [354, 31] on icon "Undo/Redo" at bounding box center [362, 25] width 18 height 18
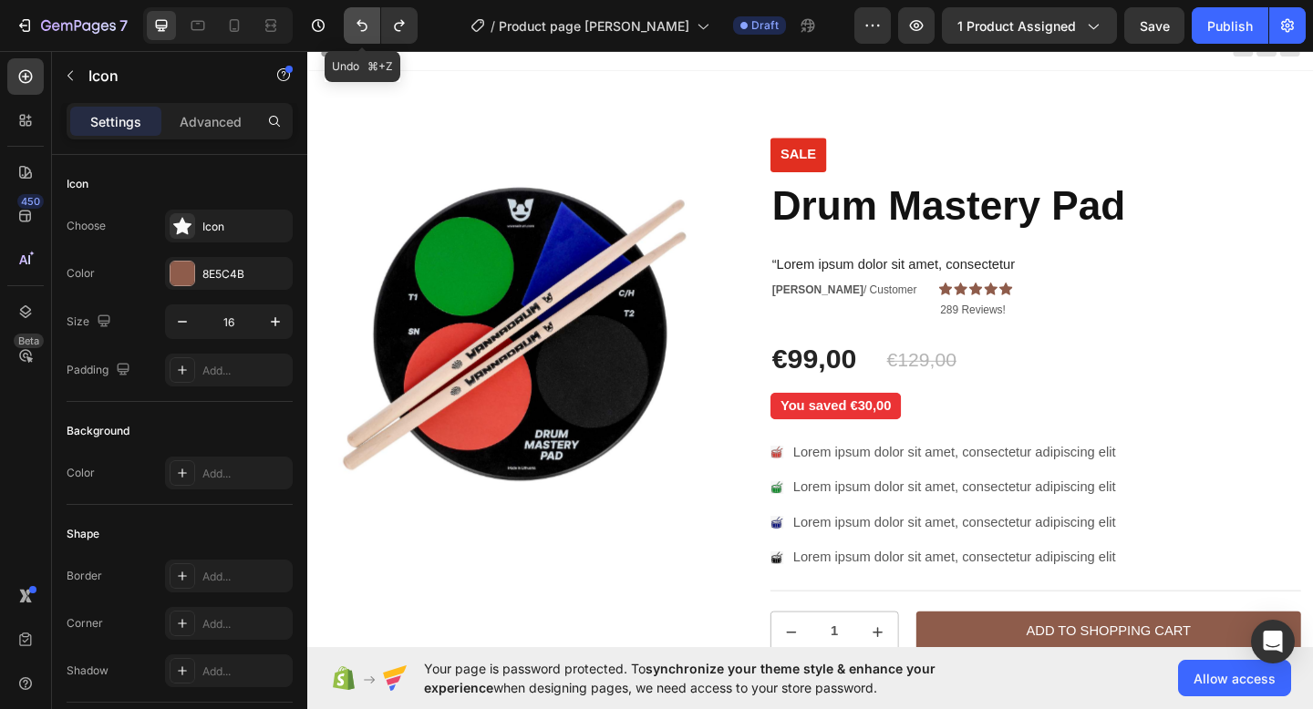
click at [354, 31] on icon "Undo/Redo" at bounding box center [362, 25] width 18 height 18
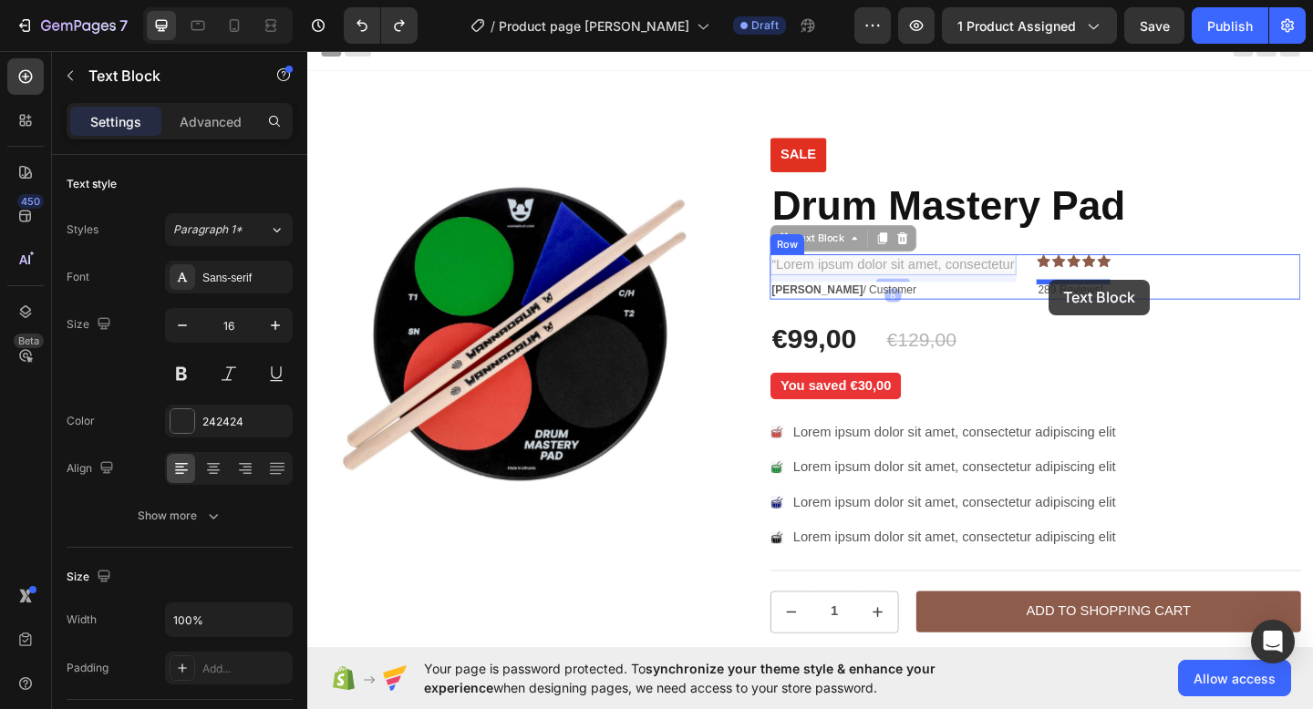
drag, startPoint x: 978, startPoint y: 280, endPoint x: 1114, endPoint y: 300, distance: 137.3
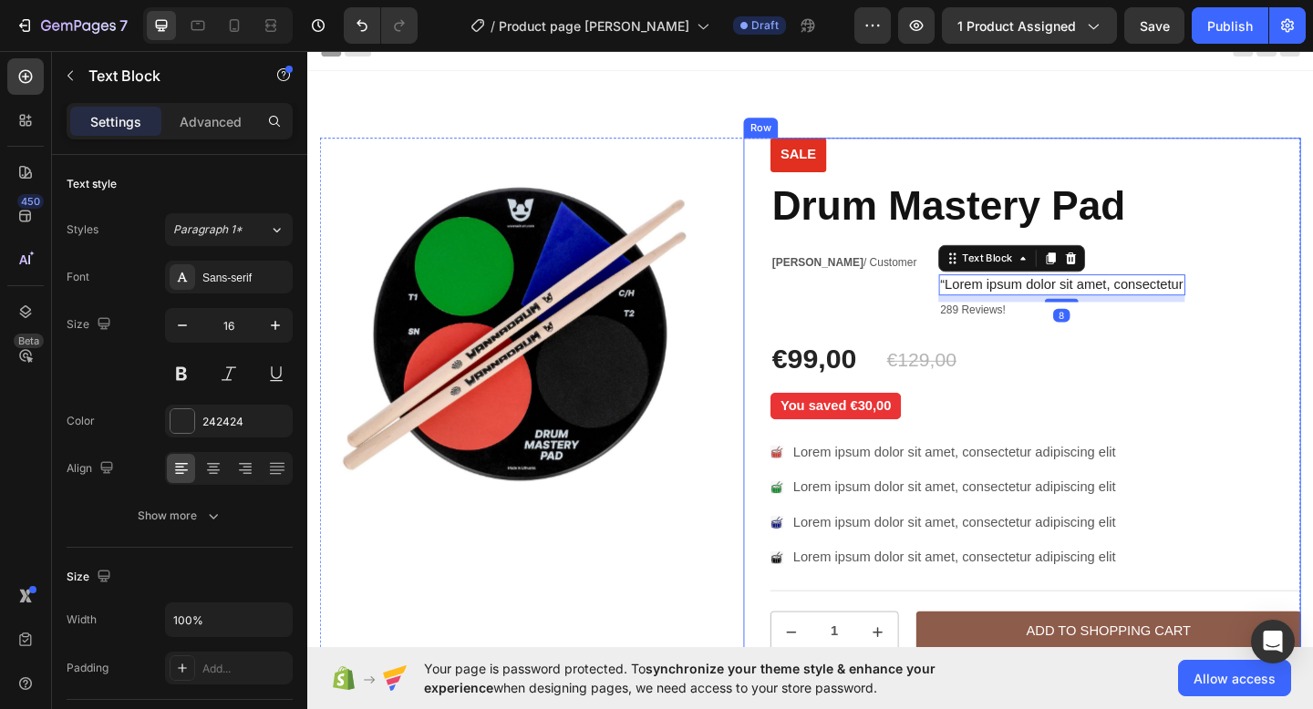
click at [1238, 353] on div "Sale Text Block Drum Mastery Pad Product Title [PERSON_NAME] / Customer Text Bl…" at bounding box center [1098, 491] width 577 height 691
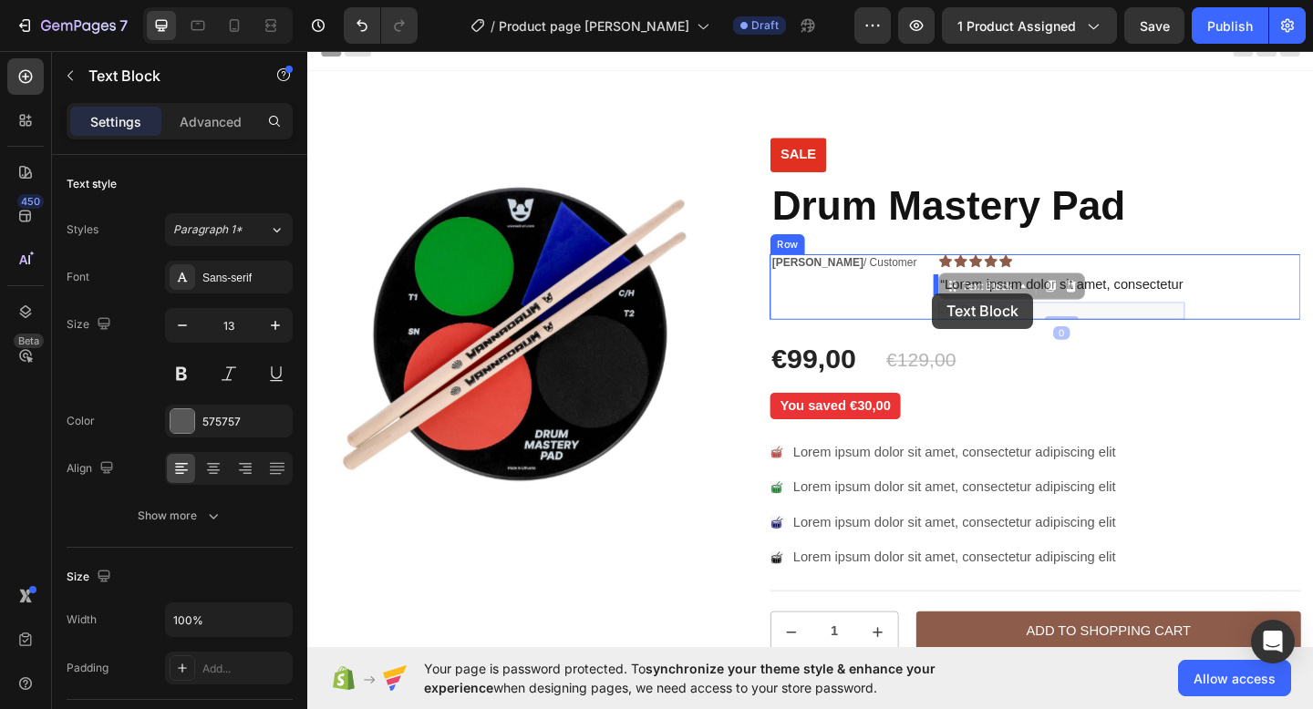
drag, startPoint x: 1039, startPoint y: 335, endPoint x: 986, endPoint y: 314, distance: 56.5
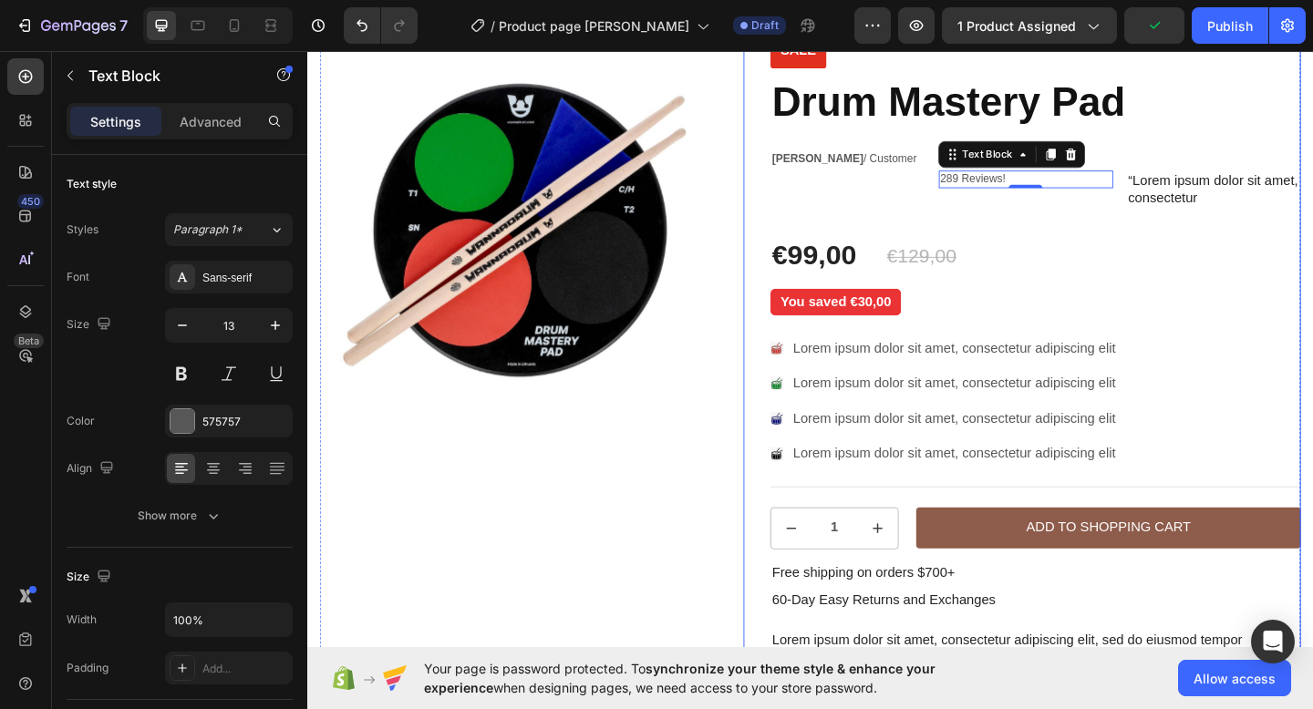
scroll to position [85, 0]
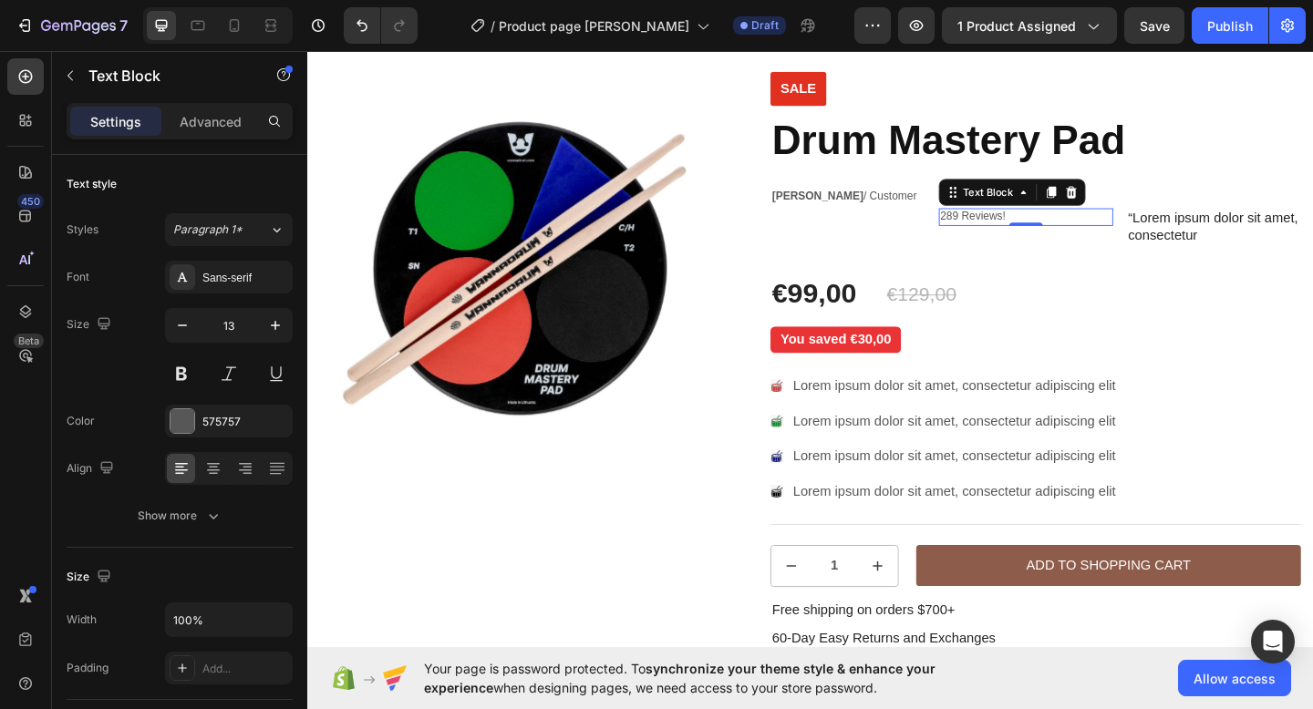
click at [1119, 235] on p "289 Reviews!" at bounding box center [1088, 231] width 186 height 15
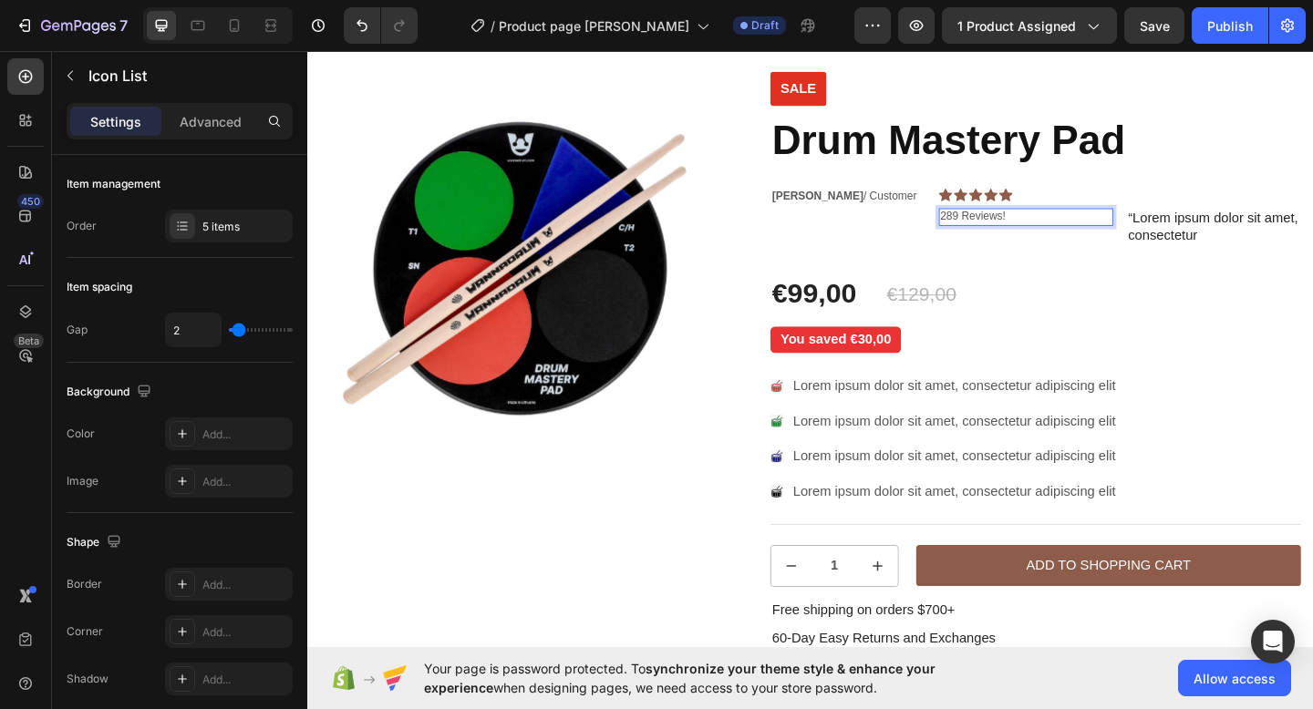
click at [1134, 210] on div "Icon Icon Icon Icon Icon" at bounding box center [1191, 208] width 394 height 15
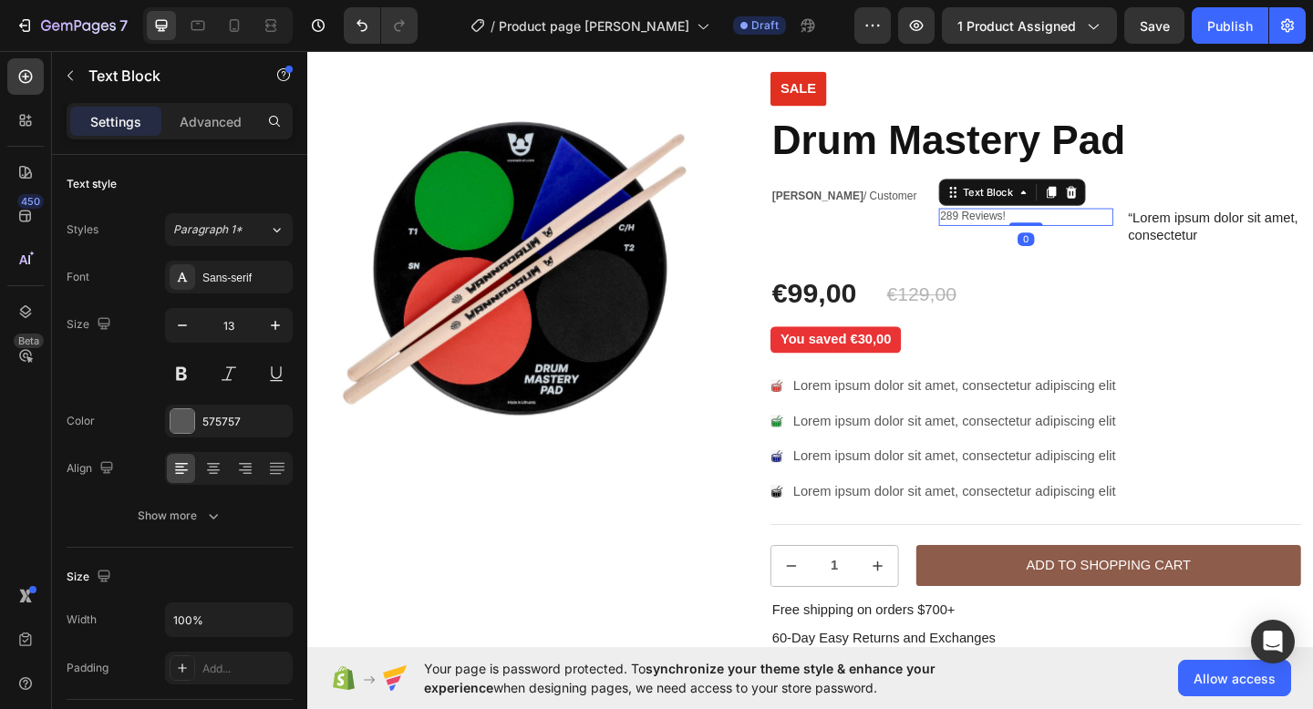
click at [1112, 232] on p "289 Reviews!" at bounding box center [1088, 231] width 186 height 15
drag, startPoint x: 1136, startPoint y: 210, endPoint x: 1111, endPoint y: 257, distance: 53.4
click at [1111, 257] on div "289 Reviews! Text Block 0" at bounding box center [1089, 246] width 190 height 49
click at [1233, 250] on p "“Lorem ipsum dolor sit amet, consectetur" at bounding box center [1293, 243] width 186 height 38
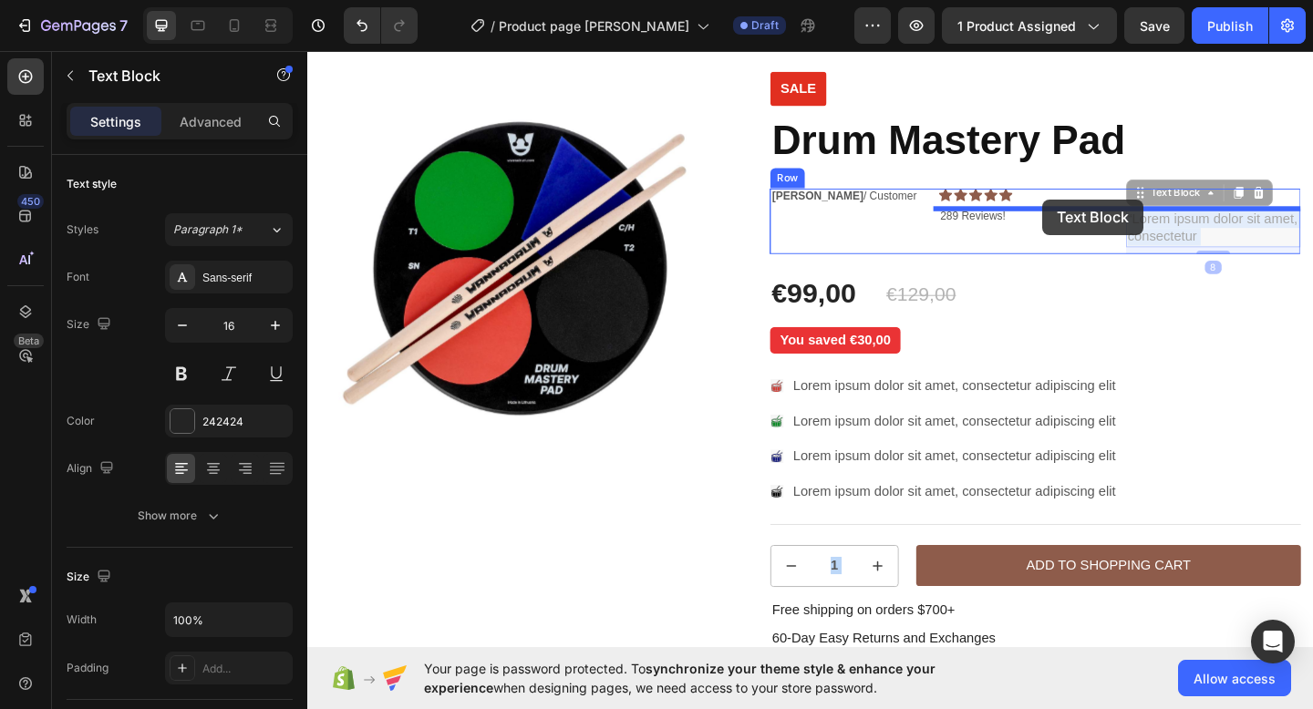
drag, startPoint x: 1233, startPoint y: 250, endPoint x: 1107, endPoint y: 212, distance: 132.1
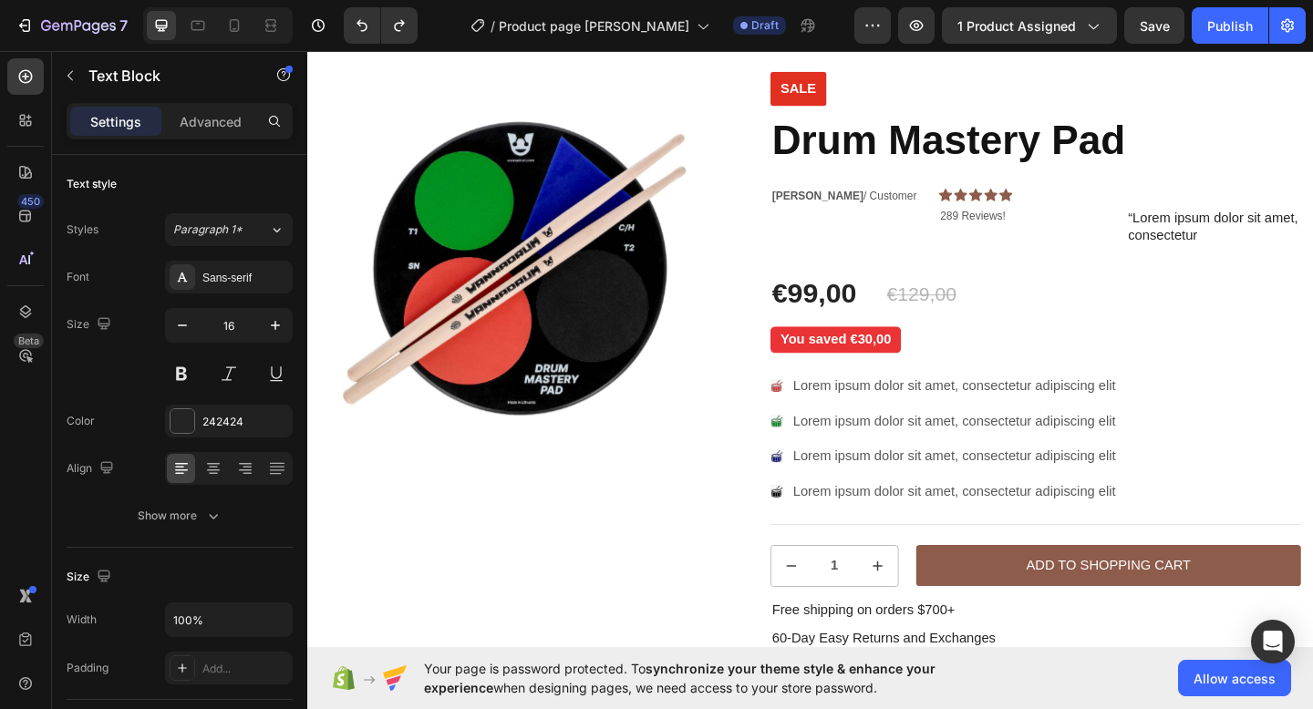
click at [1225, 250] on p "“Lorem ipsum dolor sit amet, consectetur" at bounding box center [1293, 243] width 186 height 38
click at [71, 84] on button "button" at bounding box center [70, 75] width 29 height 29
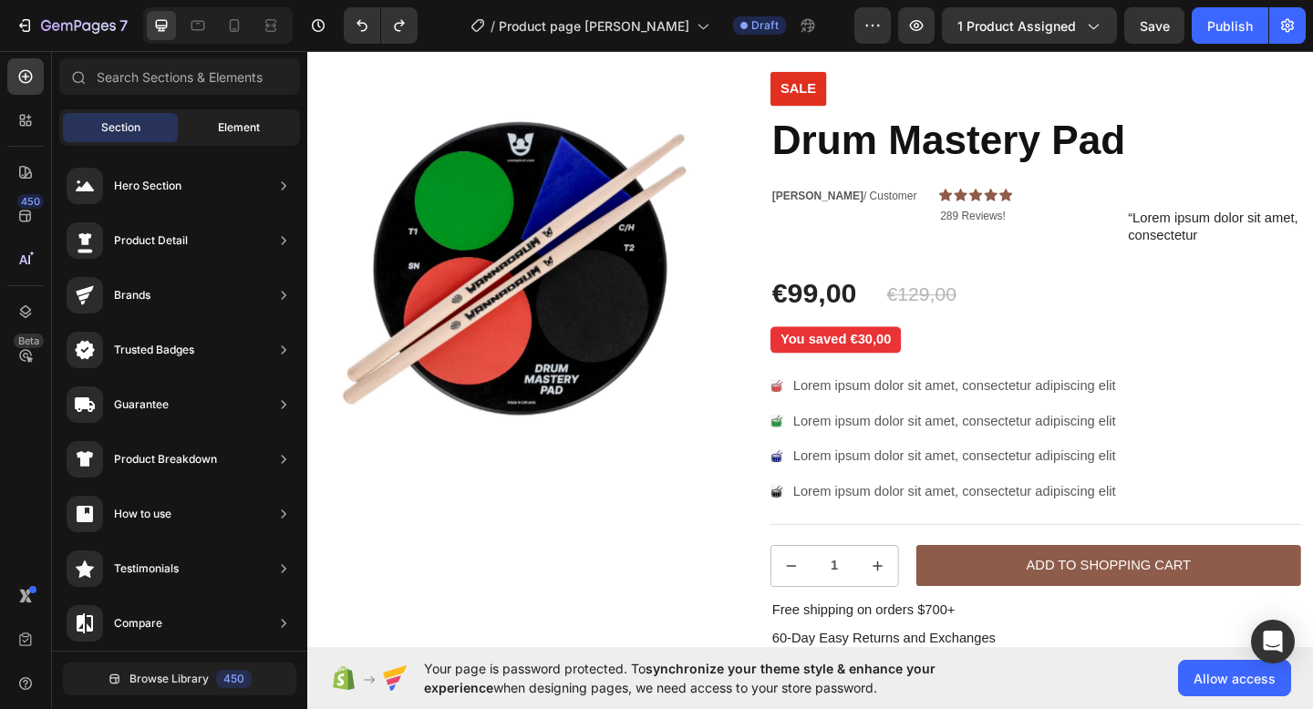
click at [233, 127] on span "Element" at bounding box center [239, 127] width 42 height 16
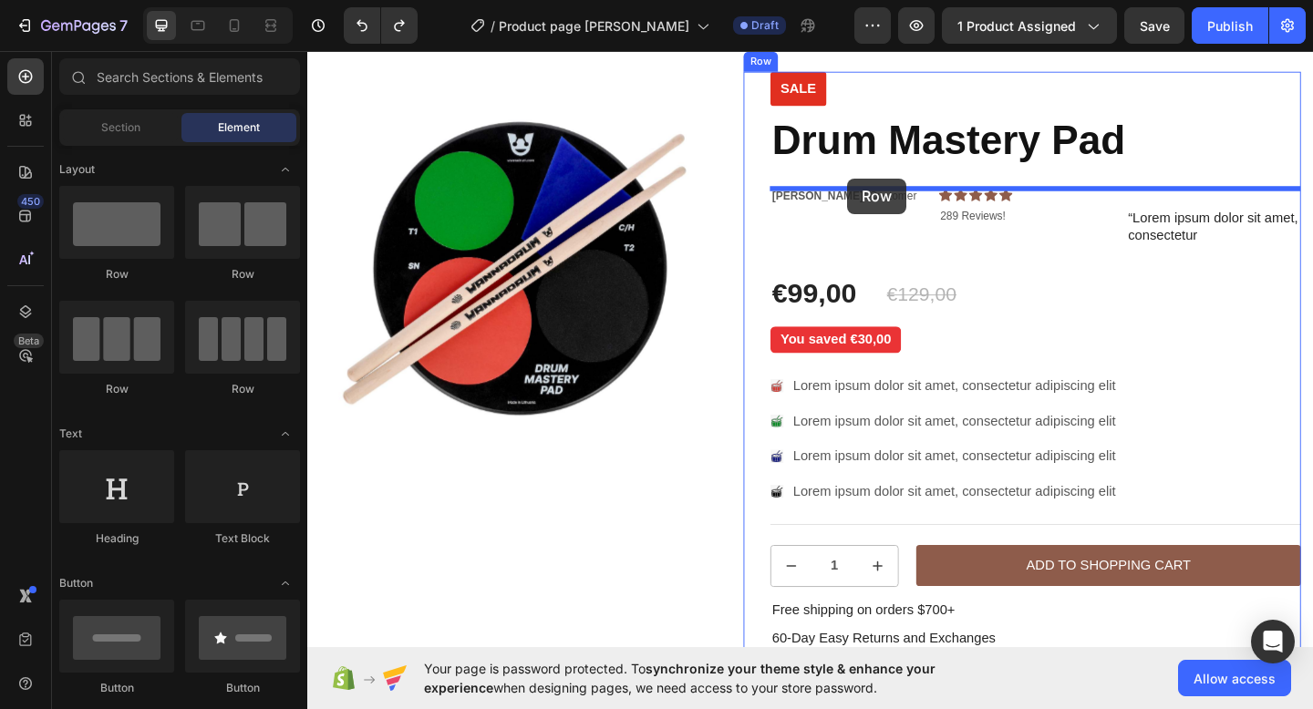
drag, startPoint x: 547, startPoint y: 275, endPoint x: 894, endPoint y: 190, distance: 357.7
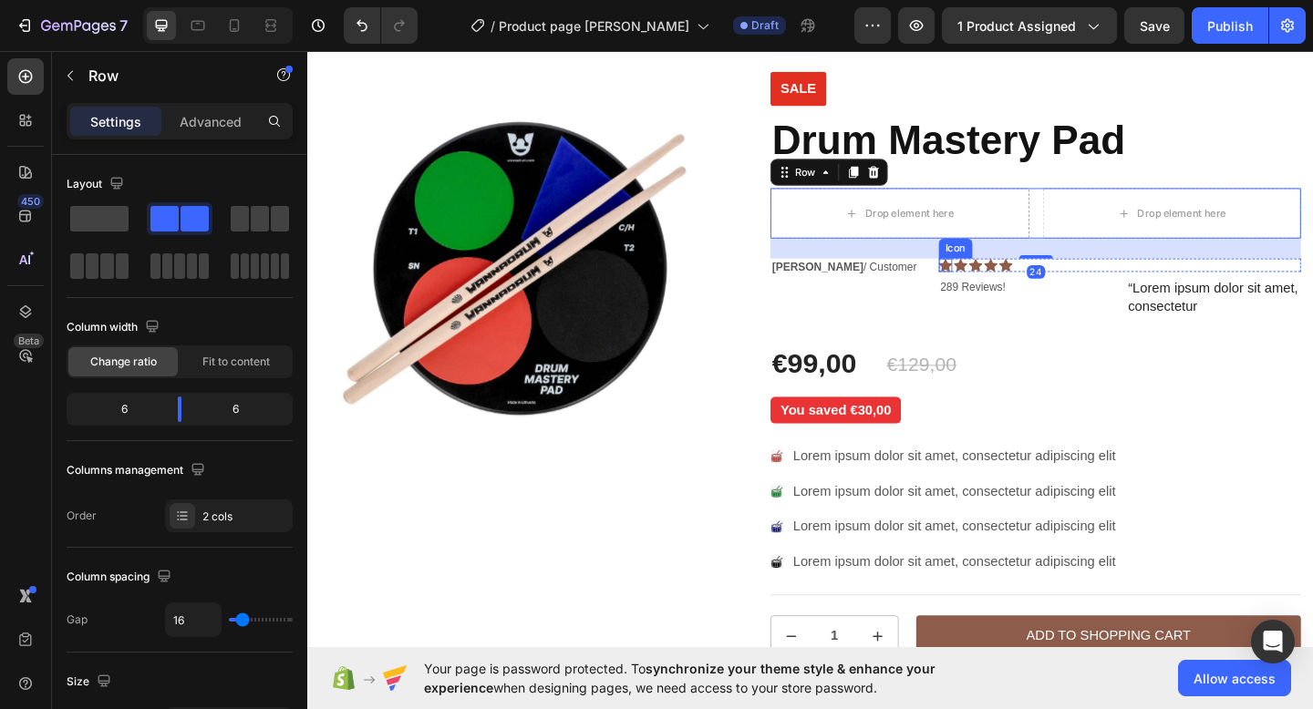
click at [1002, 282] on icon at bounding box center [1001, 284] width 15 height 15
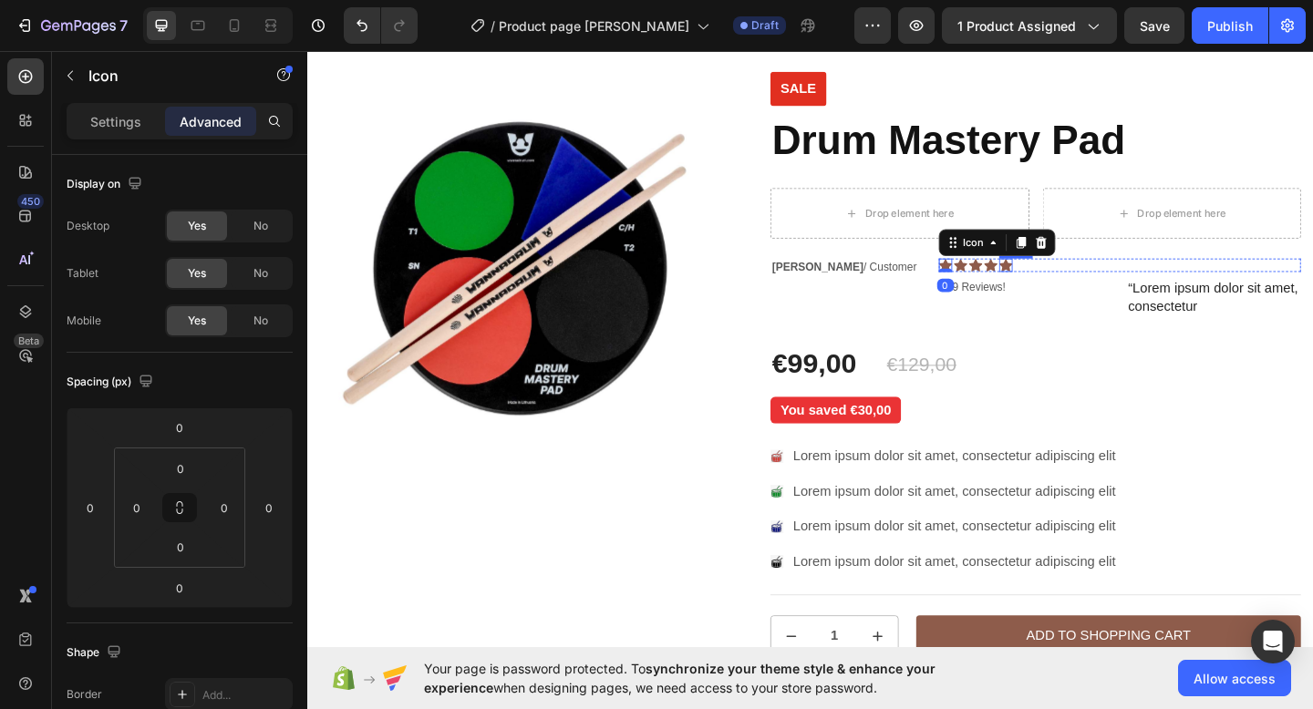
click at [1060, 287] on div "Icon" at bounding box center [1066, 284] width 15 height 15
click at [1049, 287] on div "Icon" at bounding box center [1050, 284] width 15 height 15
click at [1028, 284] on div "Icon" at bounding box center [1033, 284] width 15 height 15
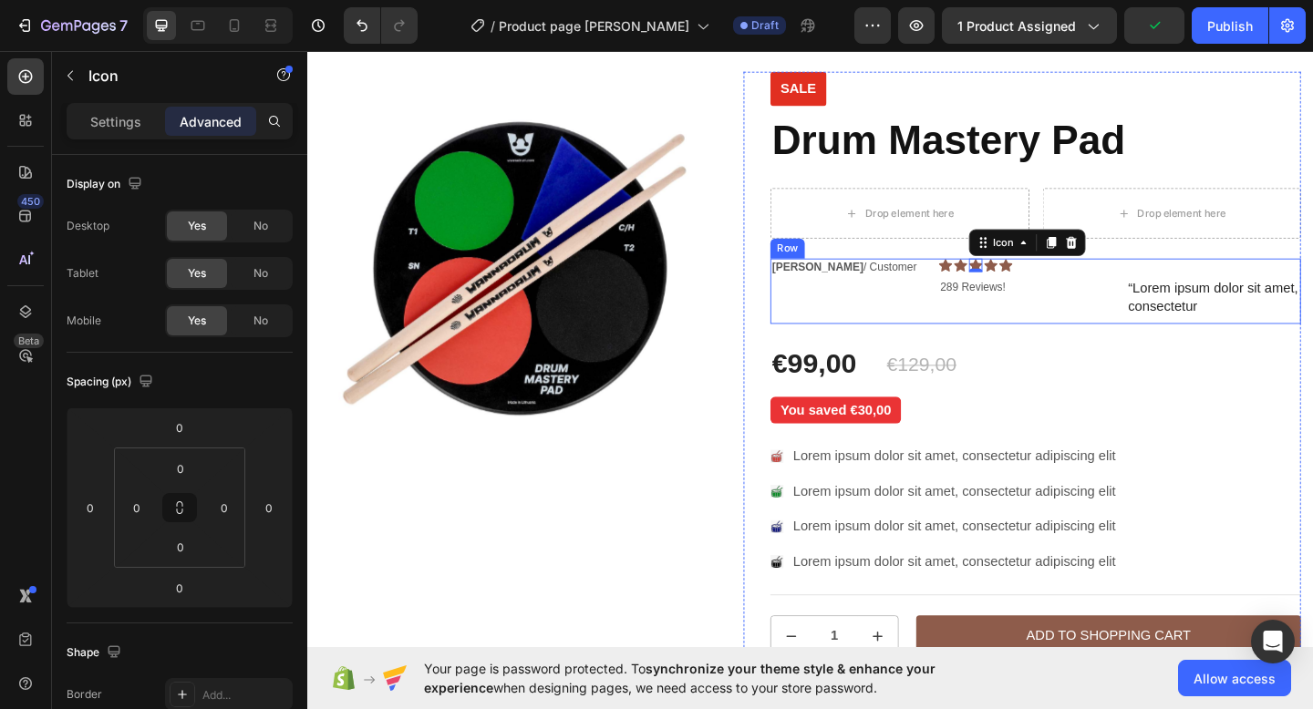
click at [1068, 293] on div "Icon Icon Icon 0 Icon Icon Icon List 289 Reviews! Text Block “Lorem ipsum dolor…" at bounding box center [1191, 312] width 394 height 71
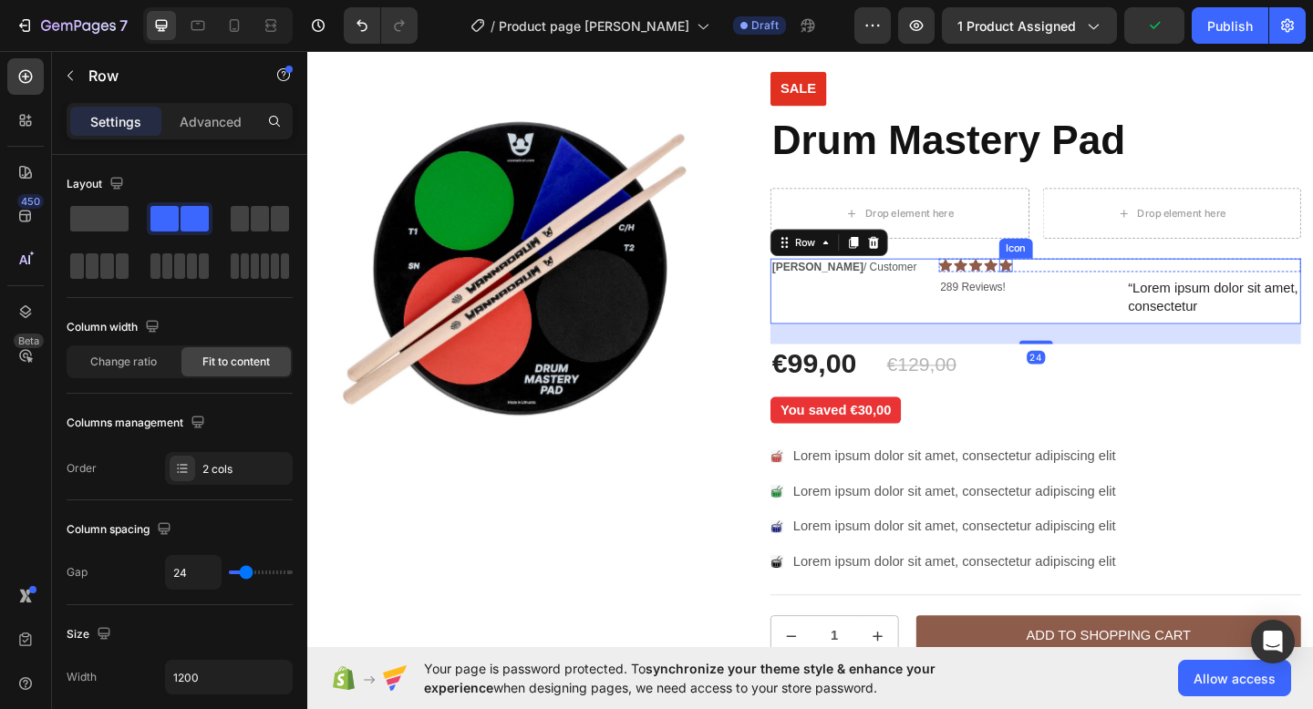
click at [1062, 287] on div "Icon" at bounding box center [1066, 284] width 15 height 15
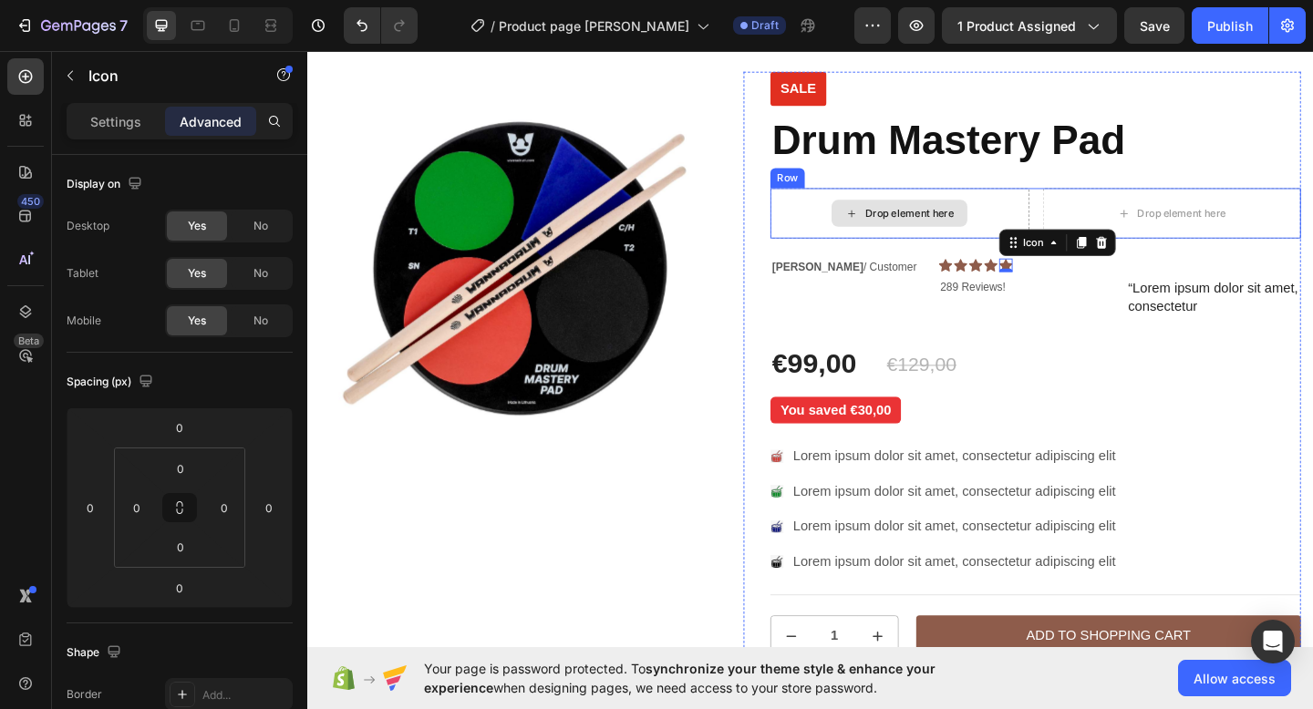
drag, startPoint x: 1062, startPoint y: 287, endPoint x: 836, endPoint y: 224, distance: 234.6
click at [836, 224] on div "Sale Text Block Drum Mastery Pad Product Title Drop element here Drop element h…" at bounding box center [1098, 458] width 577 height 768
drag, startPoint x: 902, startPoint y: 248, endPoint x: 871, endPoint y: 234, distance: 33.9
click at [871, 234] on div "Sale Text Block Drum Mastery Pad Product Title Drop element here Drop element h…" at bounding box center [1098, 458] width 577 height 768
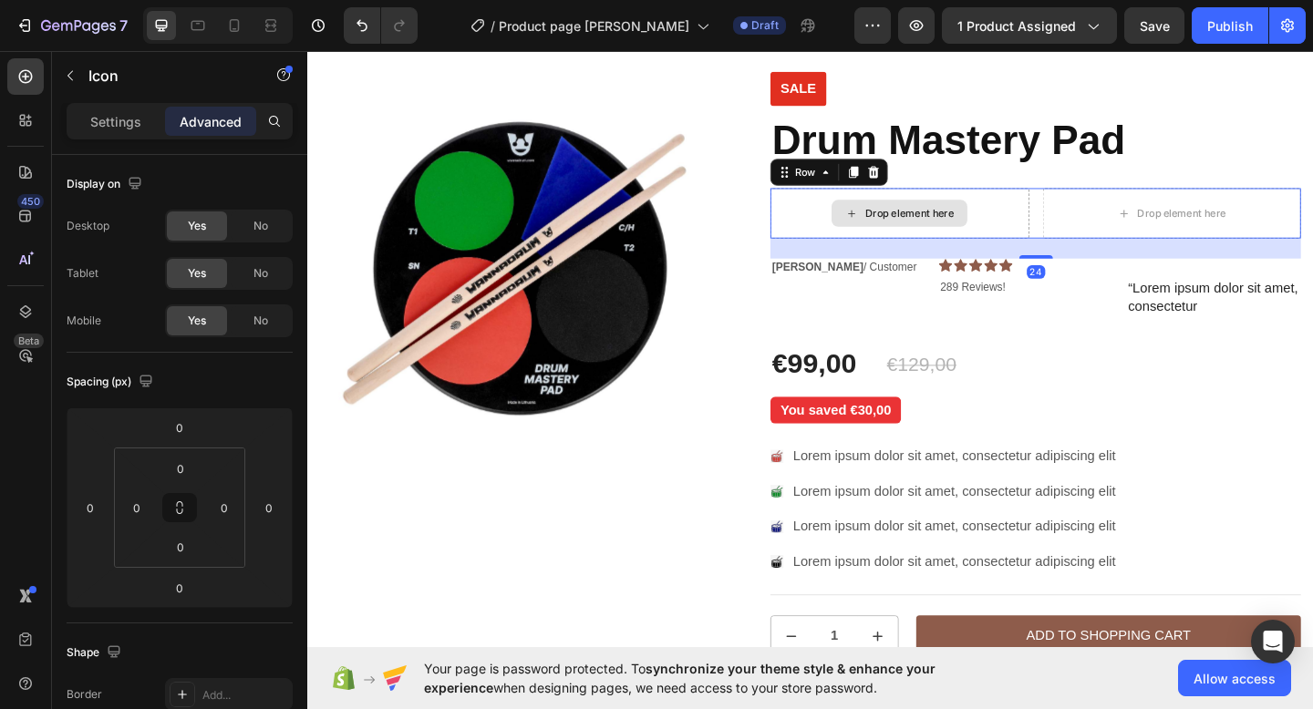
click at [829, 213] on div "Drop element here" at bounding box center [951, 228] width 282 height 55
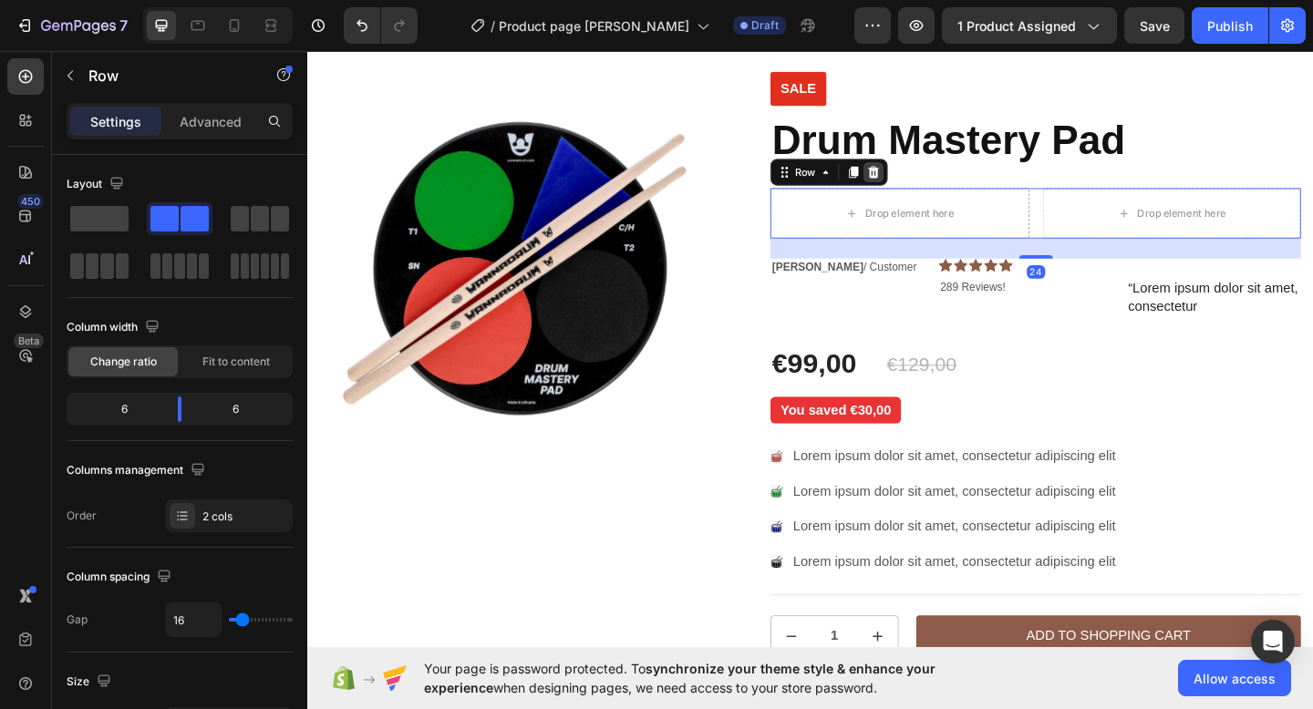
click at [912, 189] on div at bounding box center [923, 183] width 22 height 22
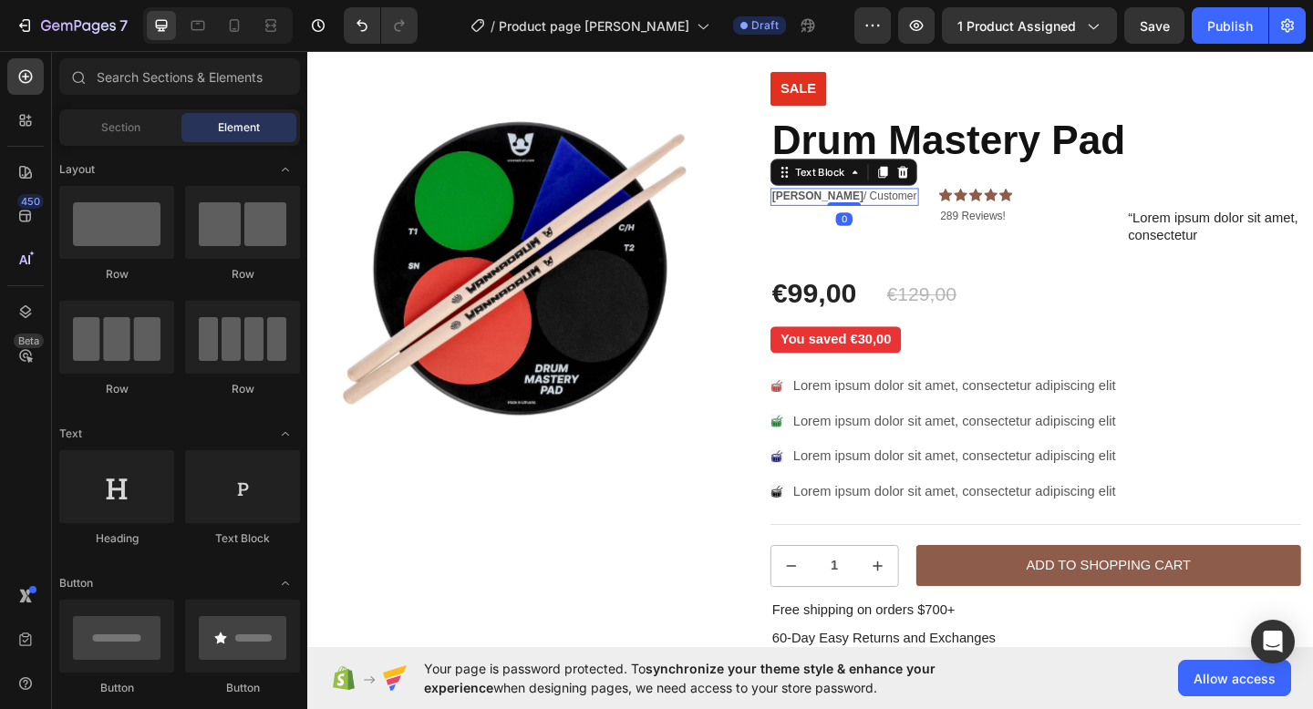
click at [960, 210] on p "[PERSON_NAME] / Customer" at bounding box center [891, 209] width 158 height 15
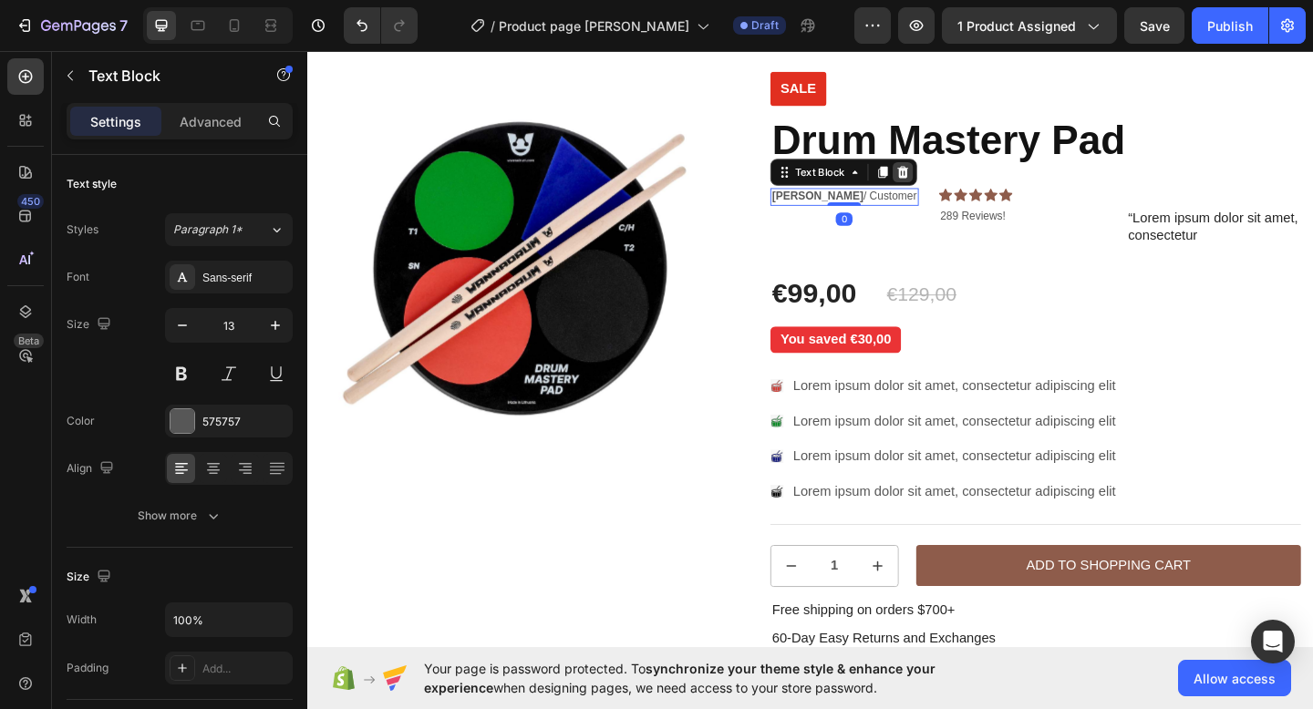
click at [956, 180] on icon at bounding box center [955, 183] width 12 height 13
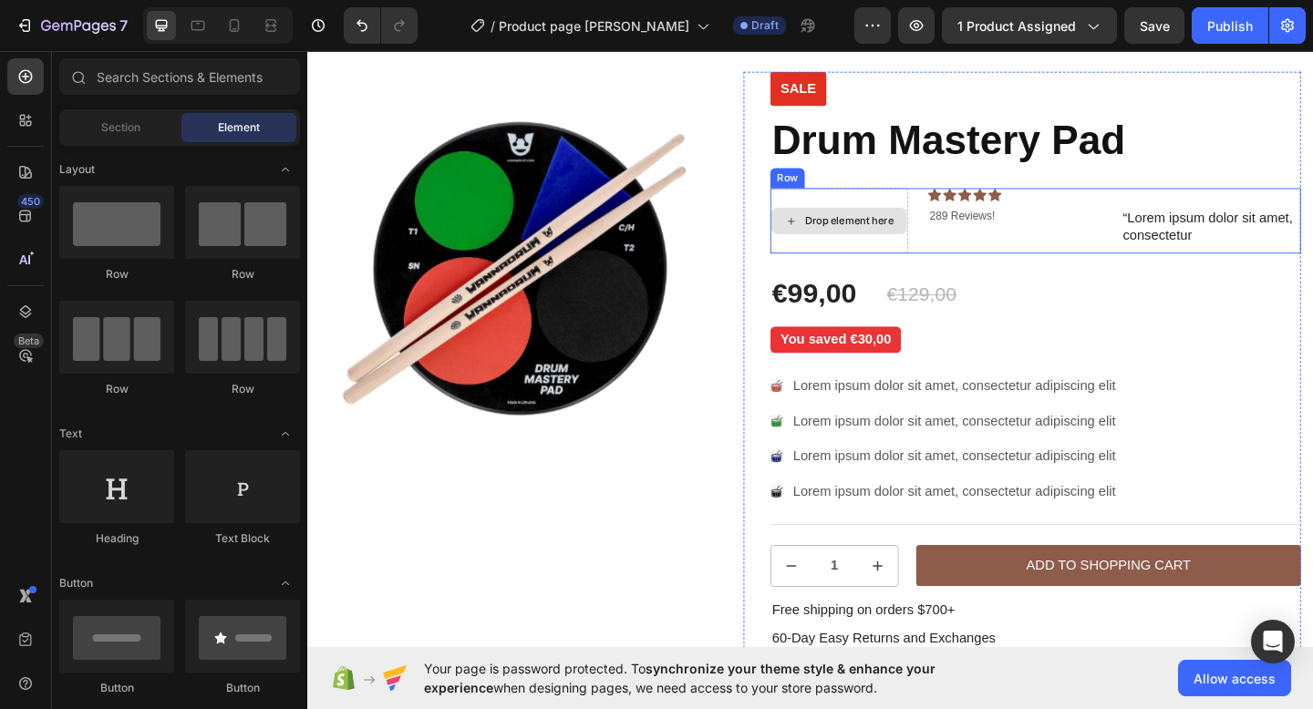
click at [914, 232] on div "Drop element here" at bounding box center [896, 236] width 97 height 15
click at [951, 211] on div "Drop element here" at bounding box center [884, 236] width 149 height 71
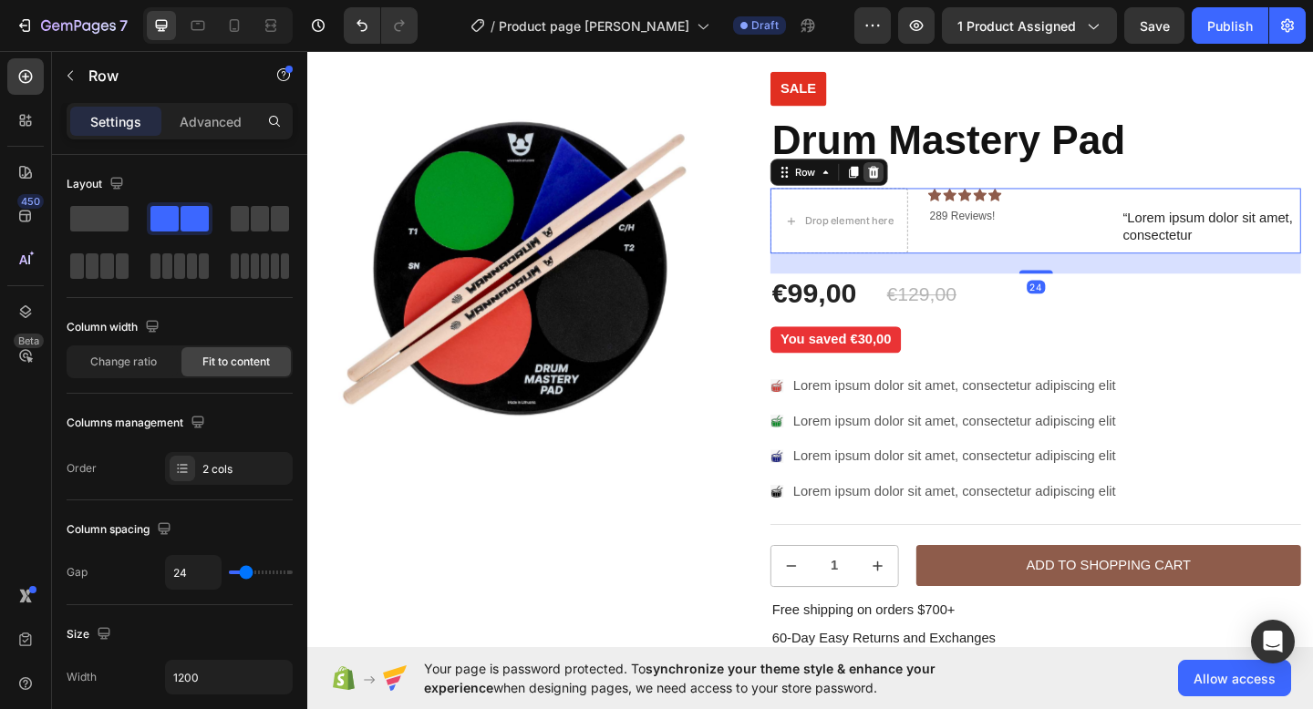
click at [925, 178] on icon at bounding box center [922, 183] width 15 height 15
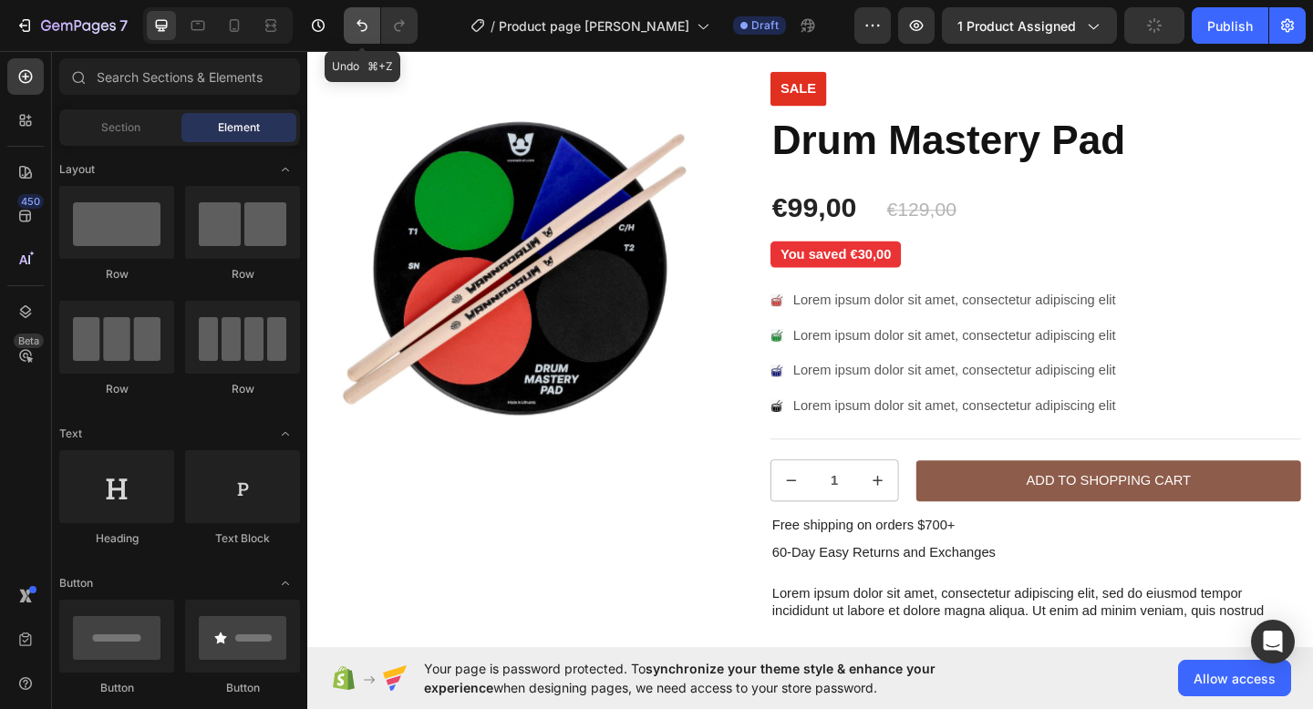
click at [358, 31] on icon "Undo/Redo" at bounding box center [362, 25] width 18 height 18
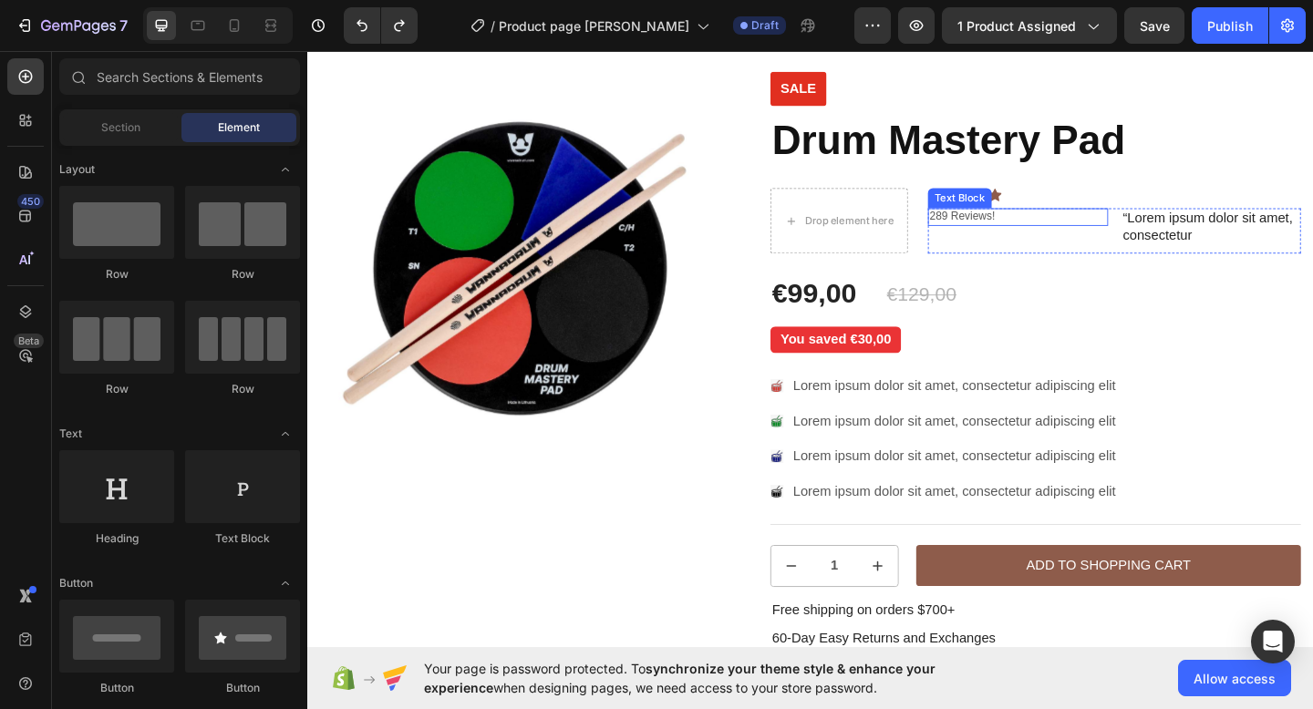
click at [1075, 233] on p "289 Reviews!" at bounding box center [1080, 231] width 192 height 15
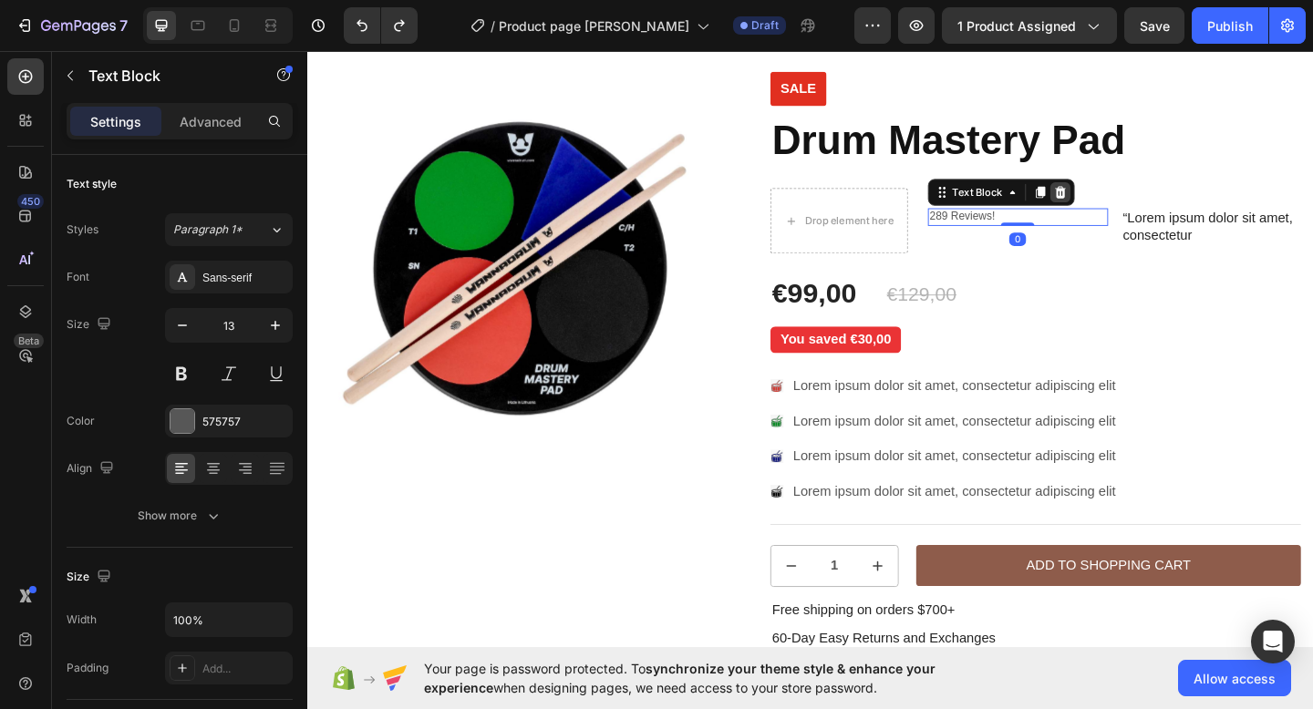
click at [1125, 210] on icon at bounding box center [1126, 205] width 12 height 13
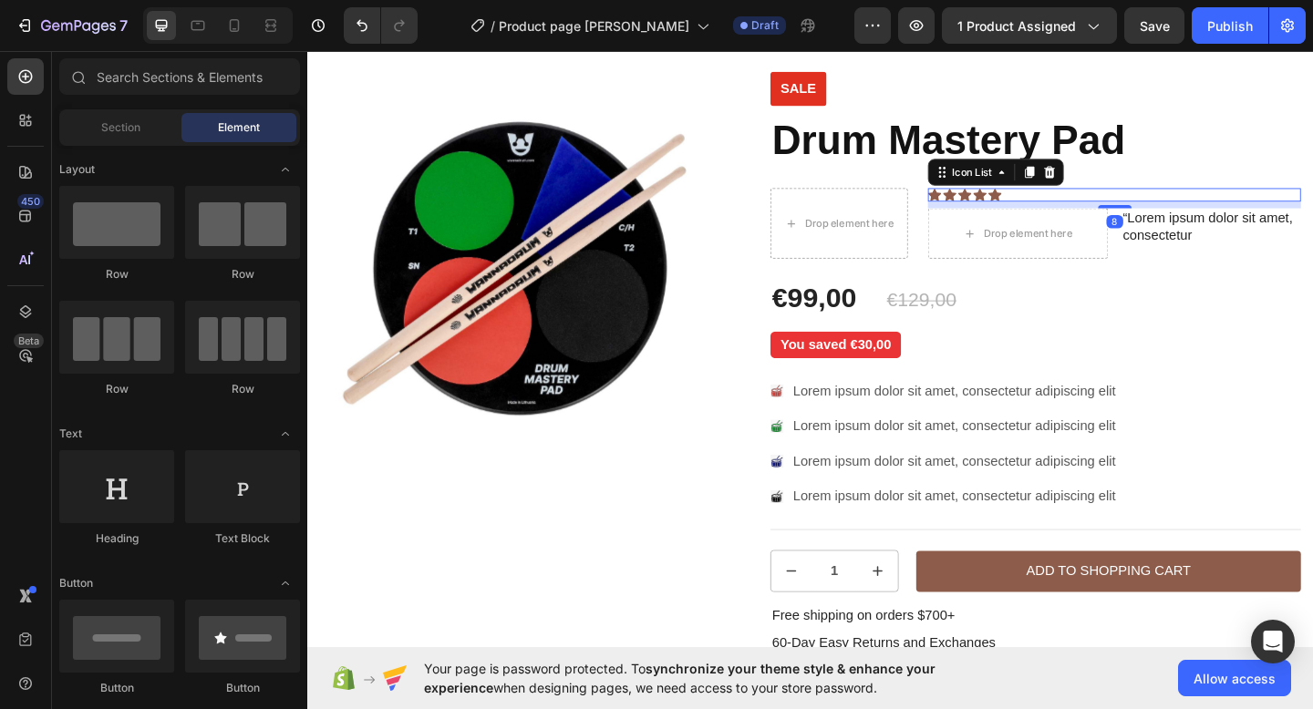
click at [1108, 208] on div "Icon Icon Icon Icon Icon" at bounding box center [1185, 208] width 406 height 15
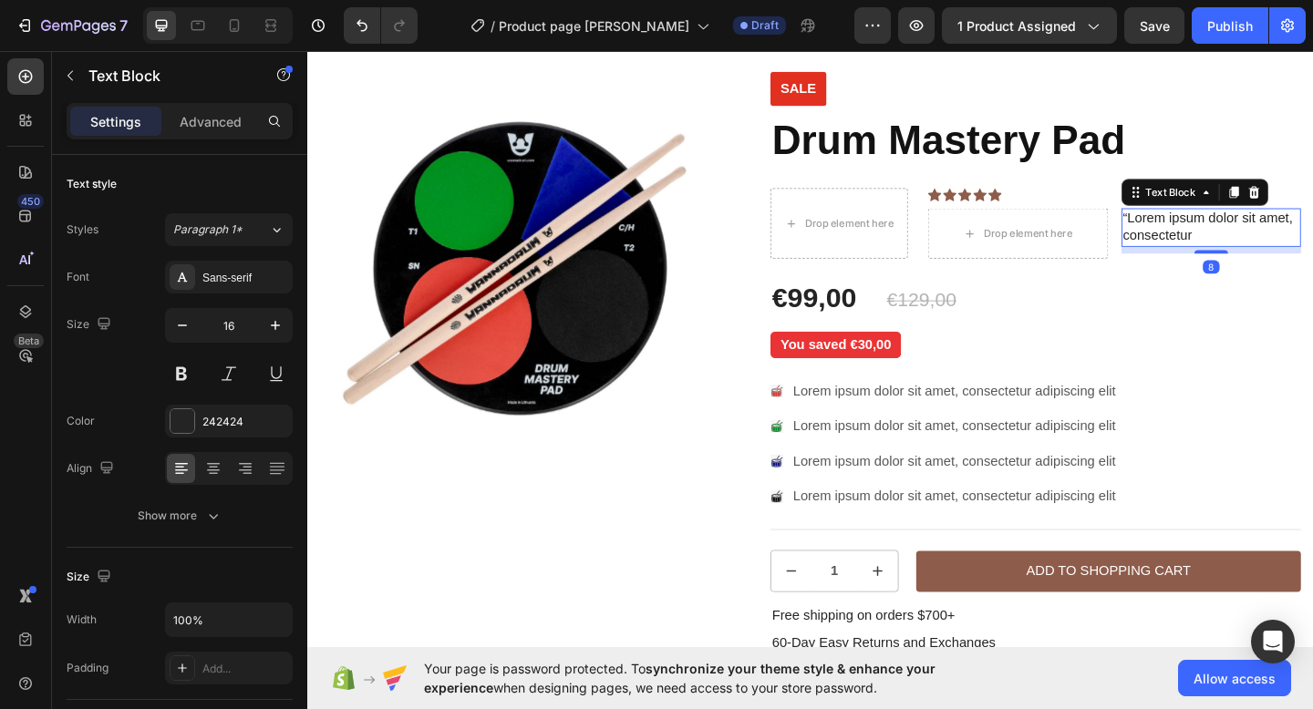
click at [1242, 238] on p "“Lorem ipsum dolor sit amet, consectetur" at bounding box center [1290, 243] width 192 height 38
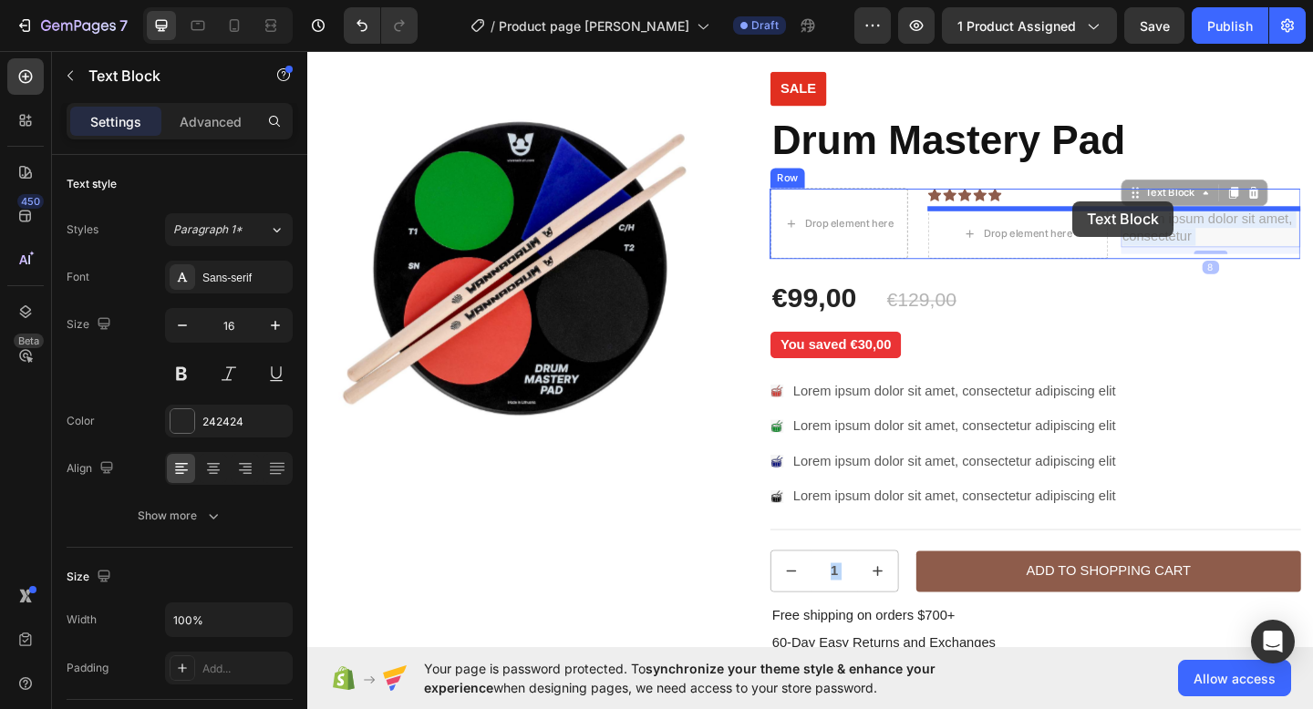
drag, startPoint x: 1242, startPoint y: 238, endPoint x: 1139, endPoint y: 214, distance: 105.7
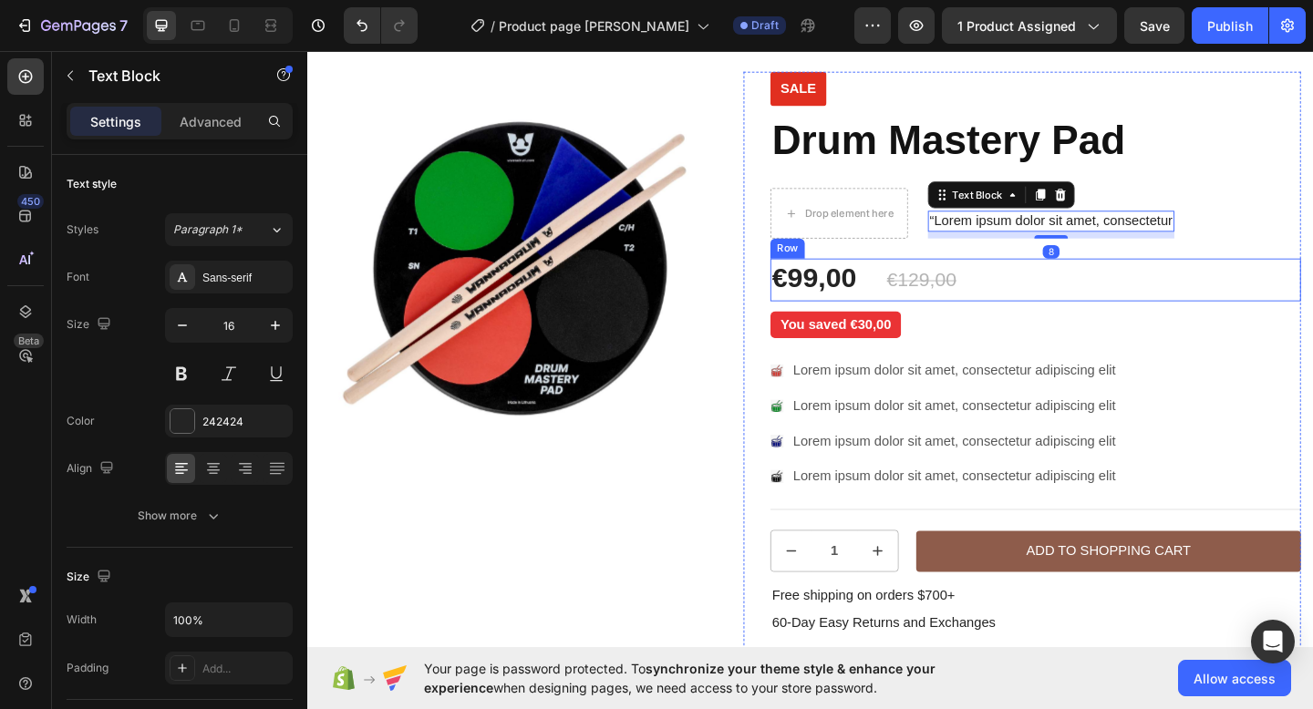
click at [1231, 298] on div "€99,00 Product Price Product Price €129,00 Product Price Product Price Row" at bounding box center [1098, 300] width 577 height 46
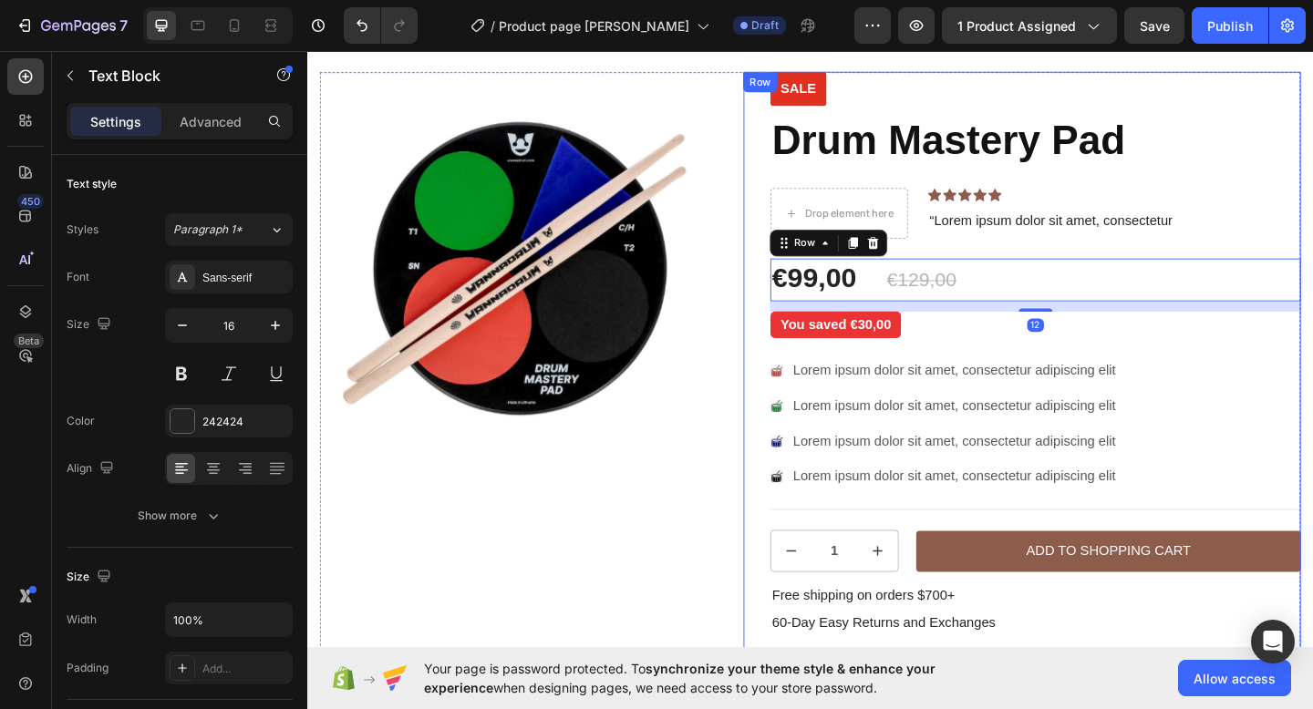
click at [1120, 240] on p "“Lorem ipsum dolor sit amet, consectetur" at bounding box center [1116, 236] width 264 height 19
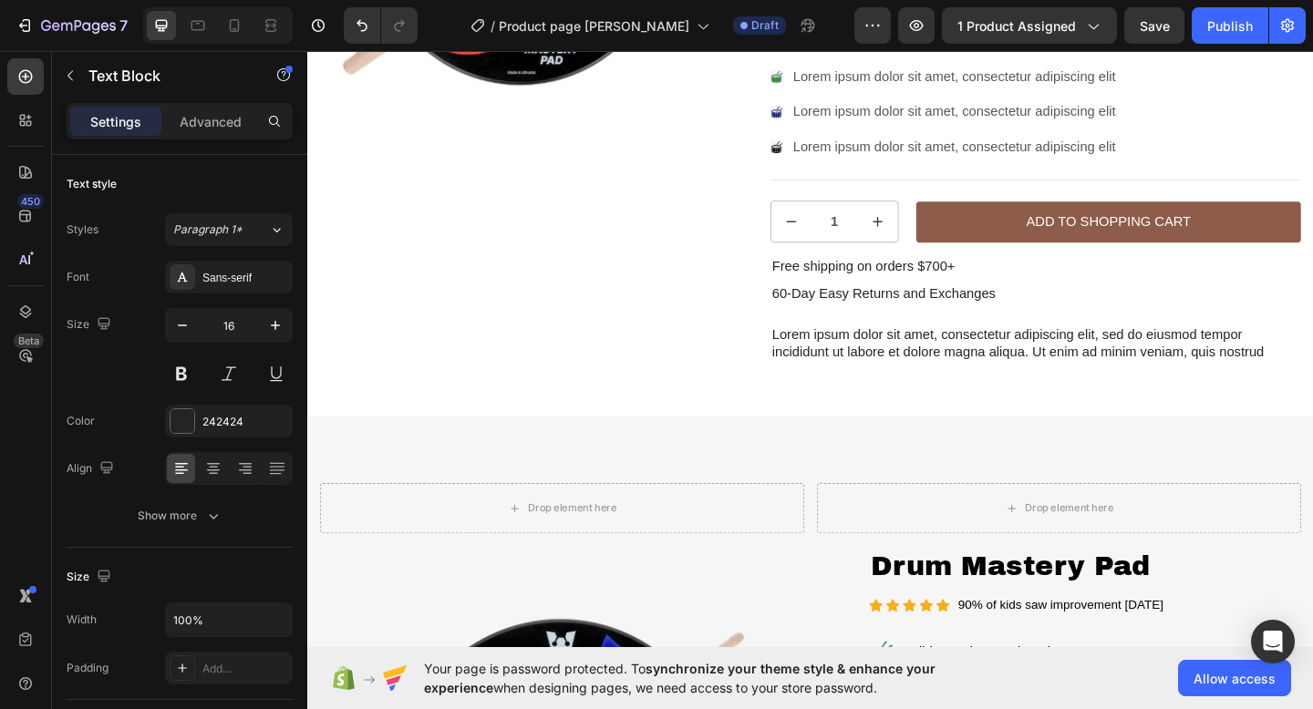
scroll to position [26, 0]
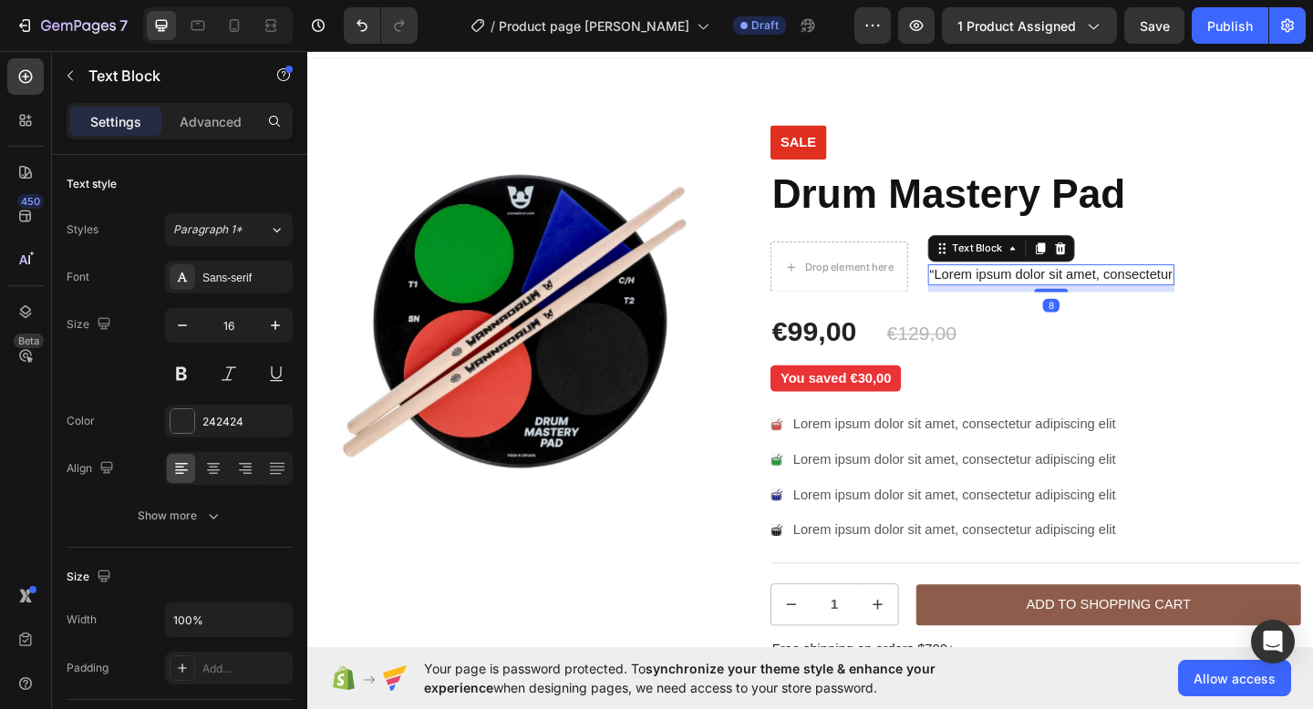
click at [984, 293] on p "“Lorem ipsum dolor sit amet, consectetur" at bounding box center [1116, 294] width 264 height 19
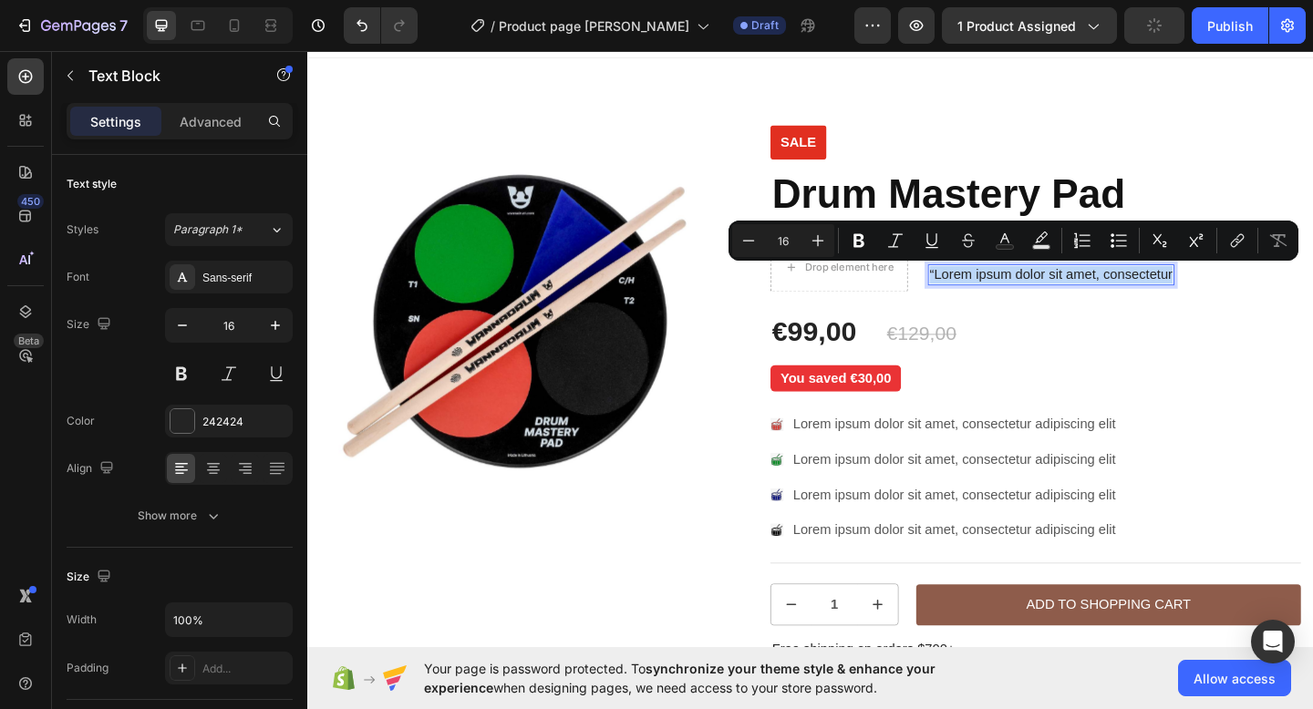
drag, startPoint x: 983, startPoint y: 293, endPoint x: 1246, endPoint y: 292, distance: 263.4
click at [1246, 292] on p "“Lorem ipsum dolor sit amet, consectetur" at bounding box center [1116, 294] width 264 height 19
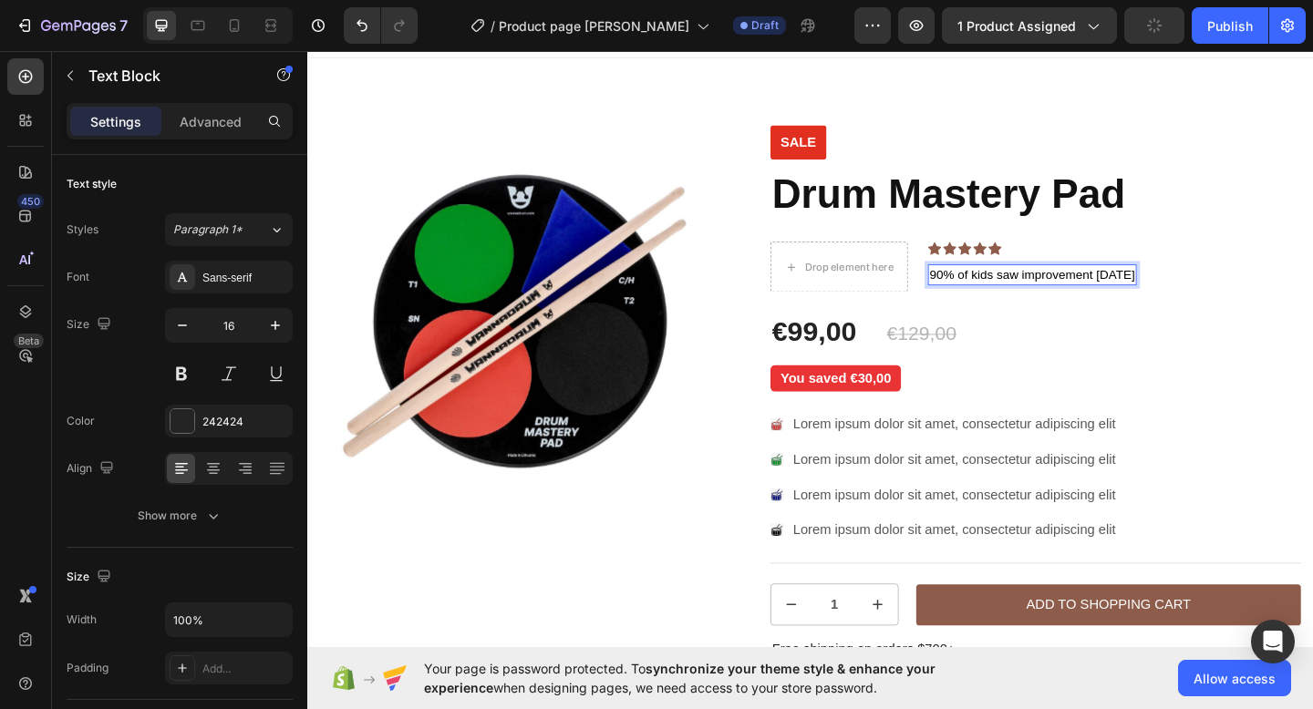
scroll to position [26, 0]
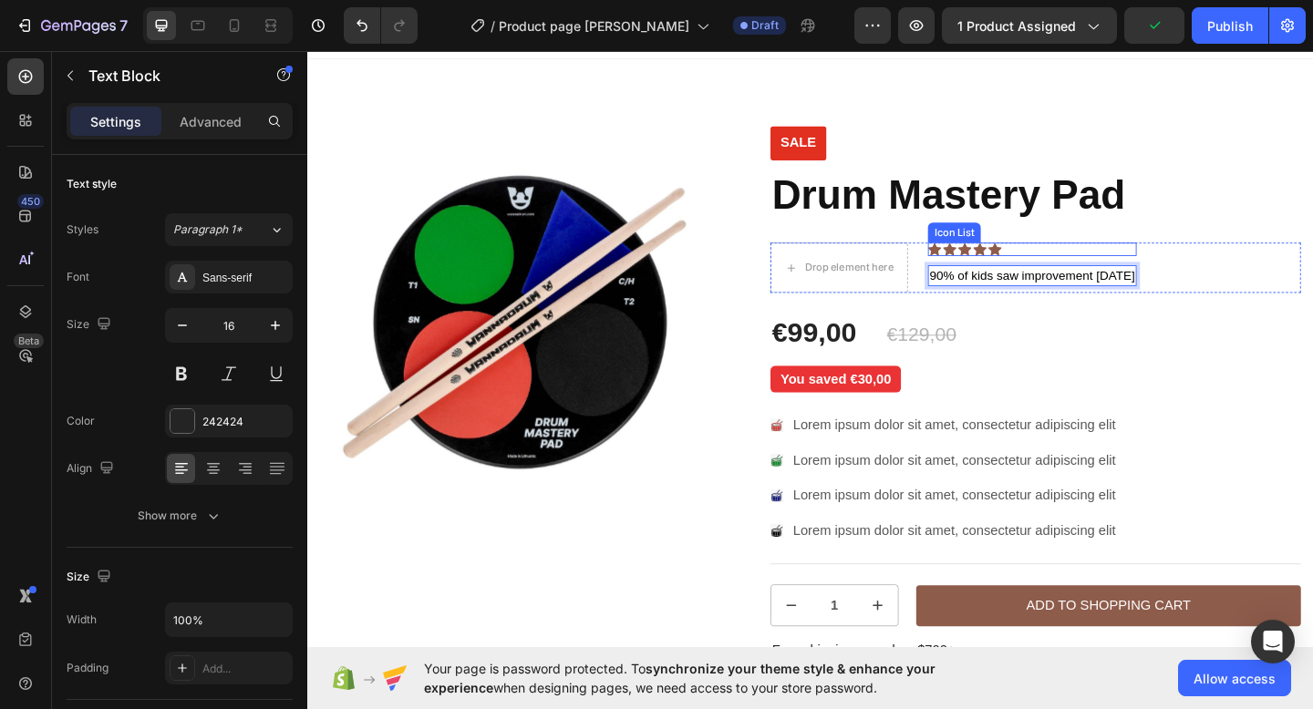
click at [1042, 268] on icon at bounding box center [1038, 268] width 15 height 14
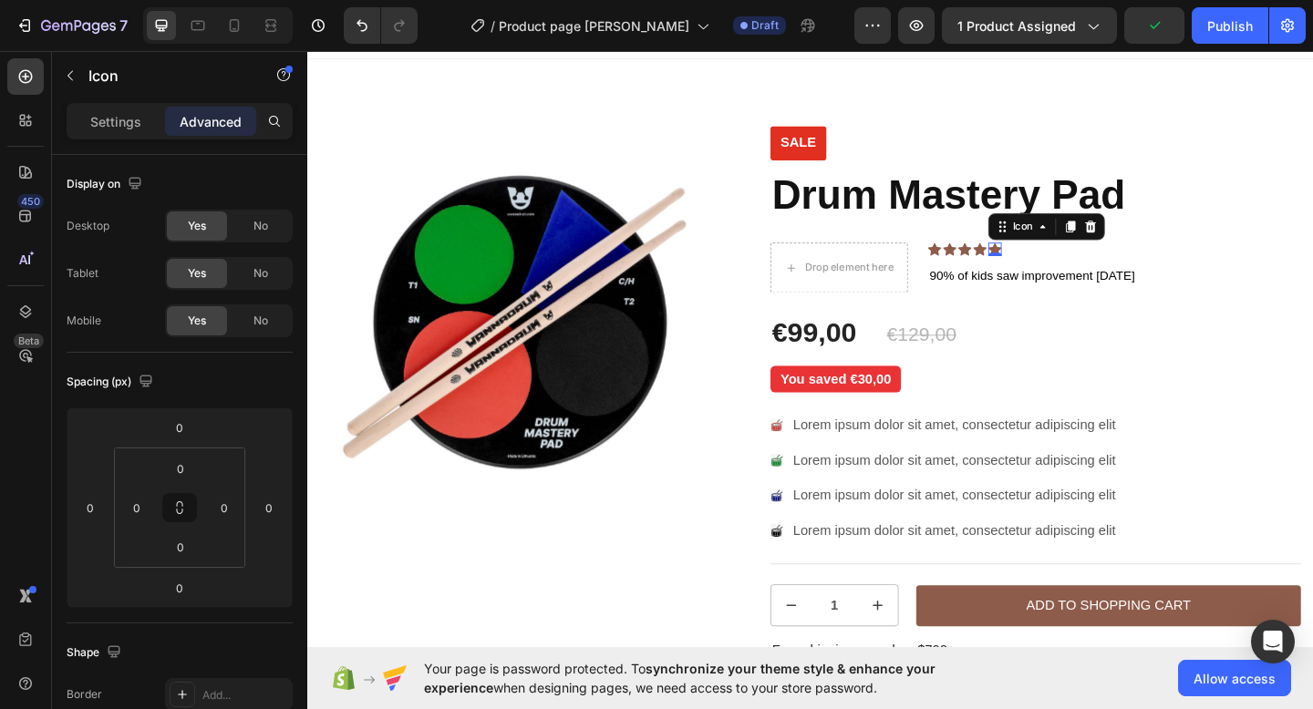
click at [1056, 265] on icon at bounding box center [1054, 268] width 15 height 14
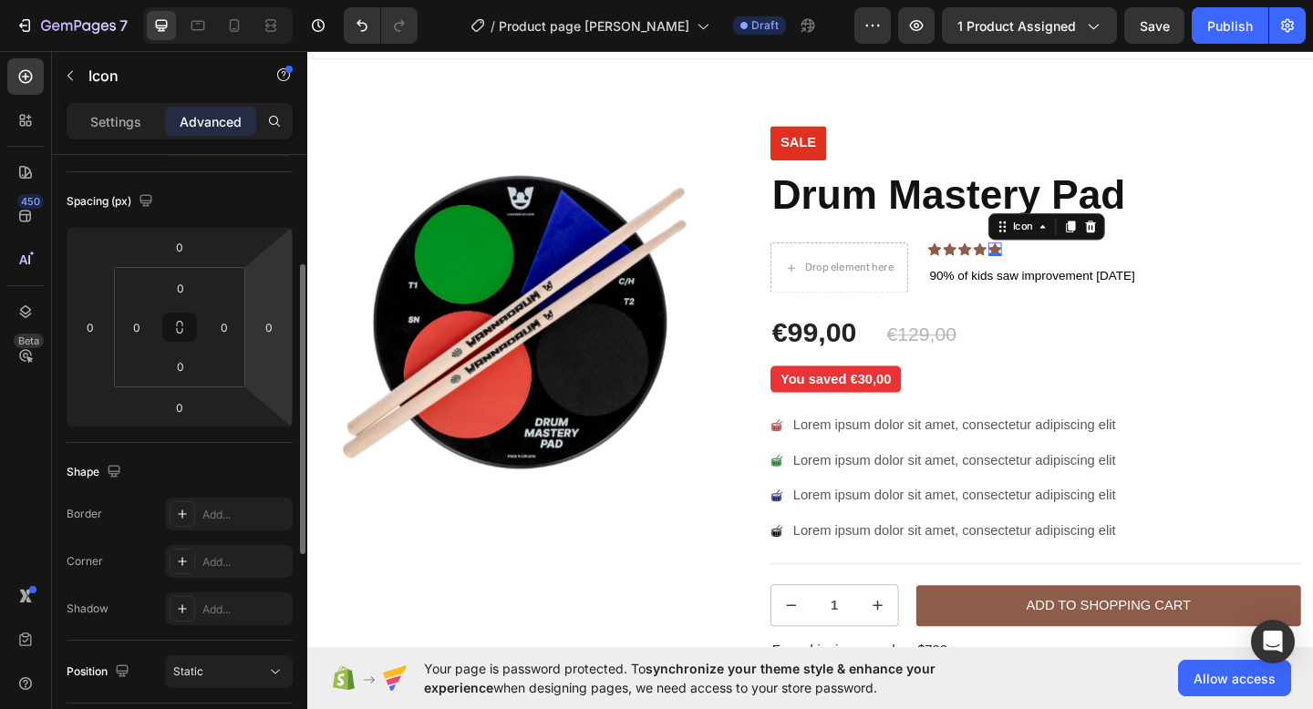
scroll to position [445, 0]
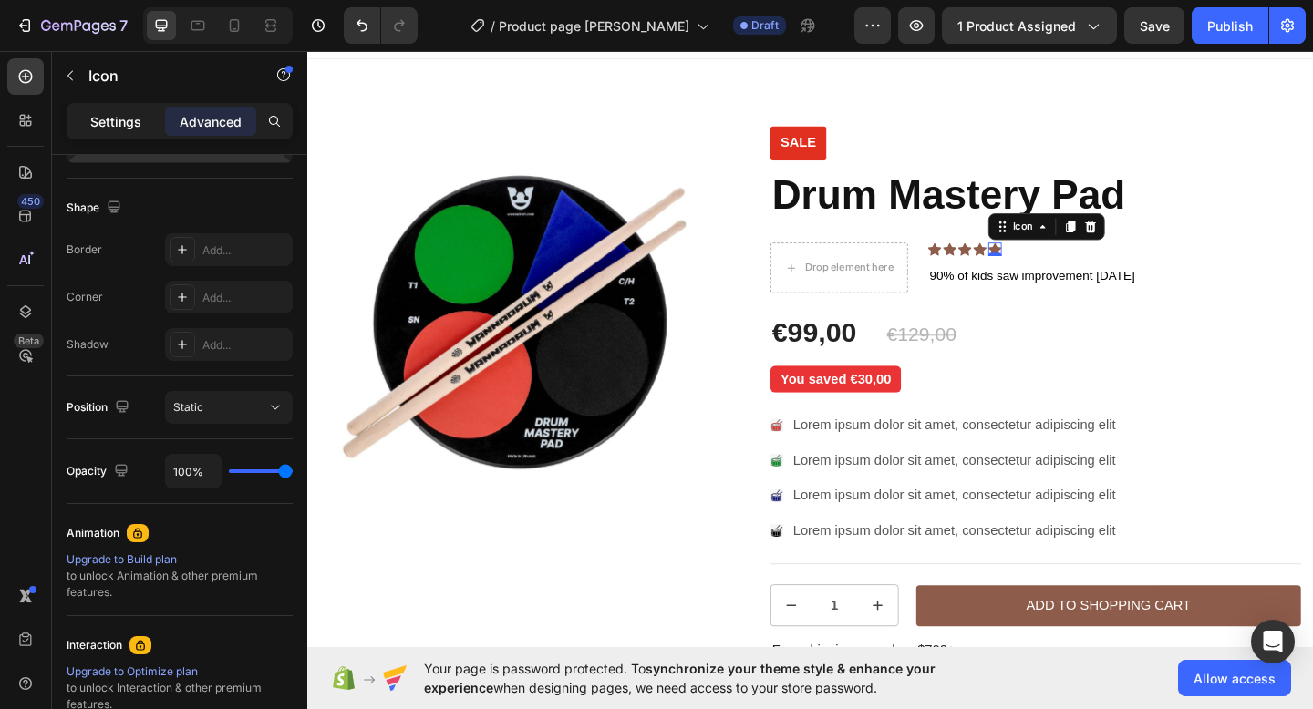
click at [100, 133] on div "Settings" at bounding box center [115, 121] width 91 height 29
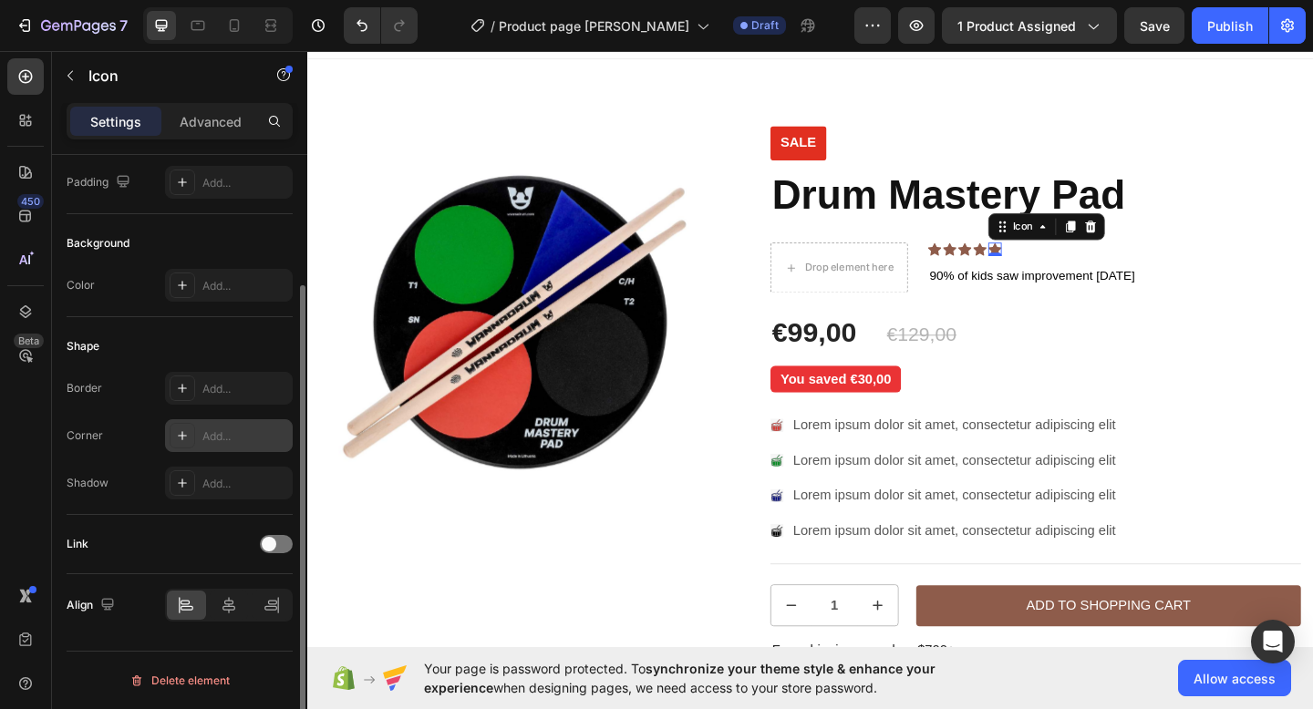
scroll to position [0, 0]
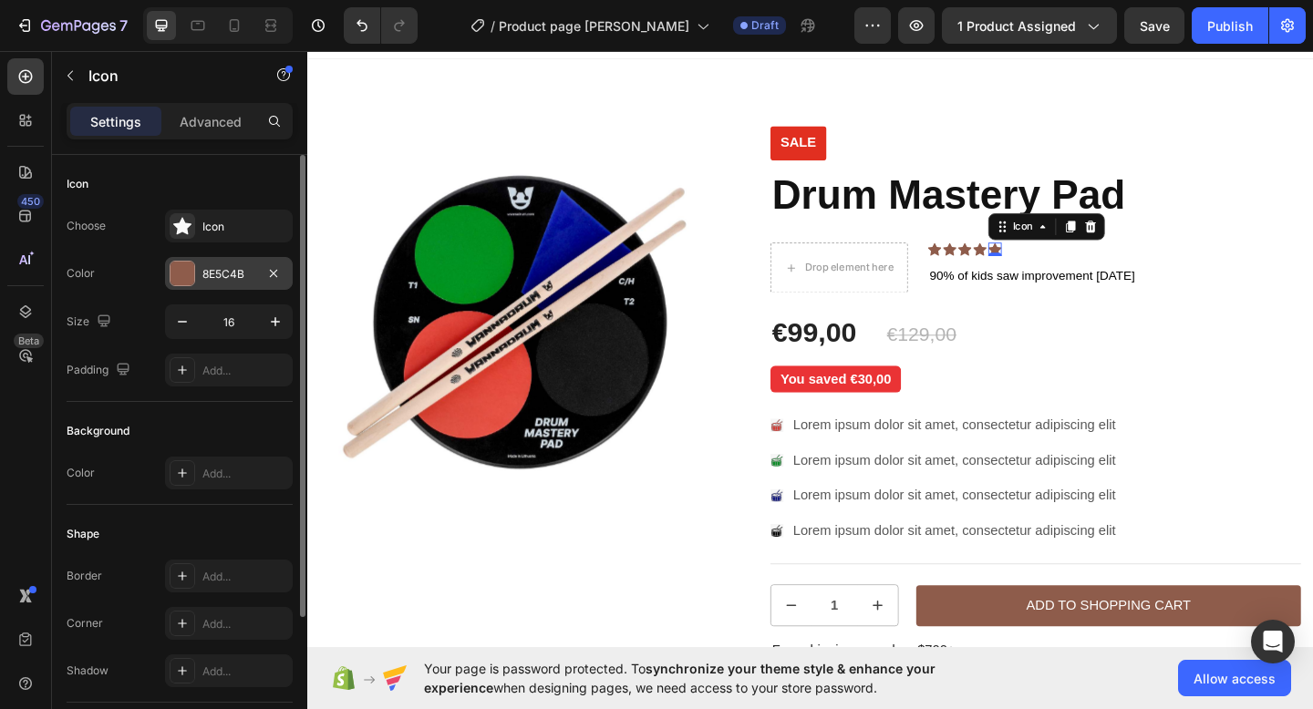
click at [181, 267] on div at bounding box center [182, 274] width 24 height 24
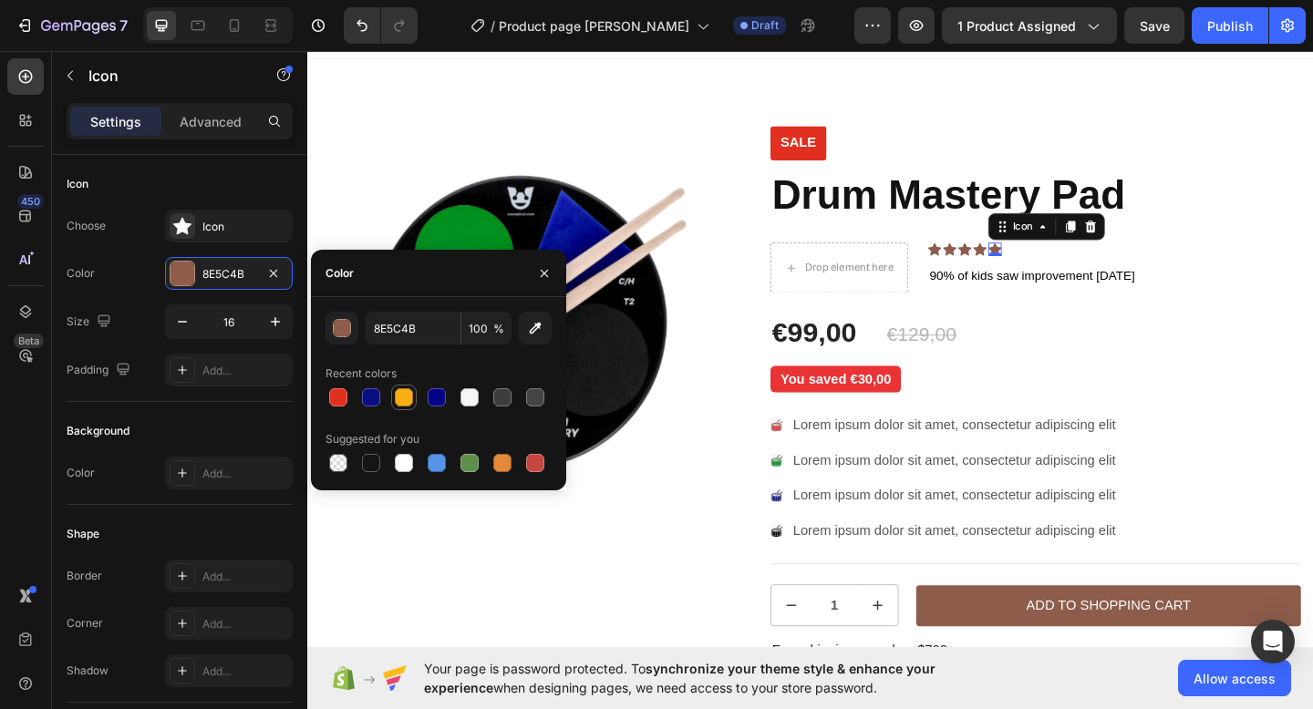
click at [405, 397] on div at bounding box center [404, 397] width 18 height 18
type input "FAAD14"
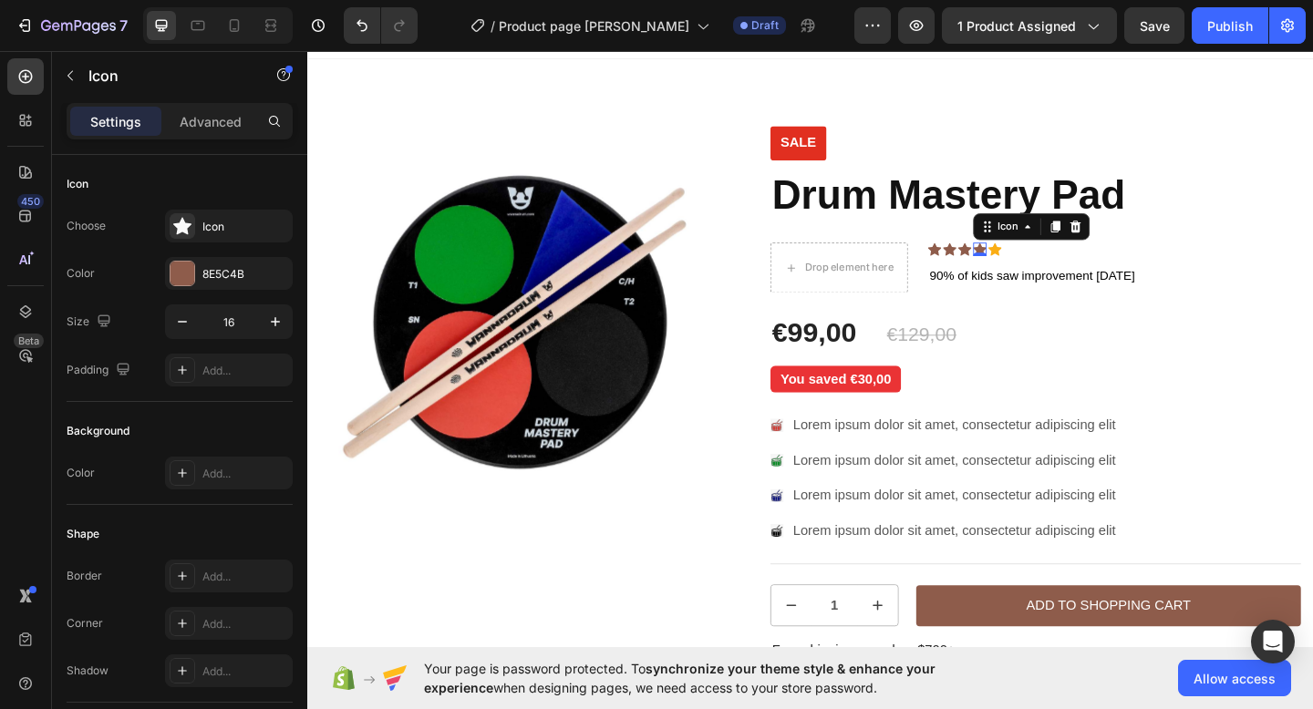
click at [1037, 265] on icon at bounding box center [1038, 268] width 15 height 14
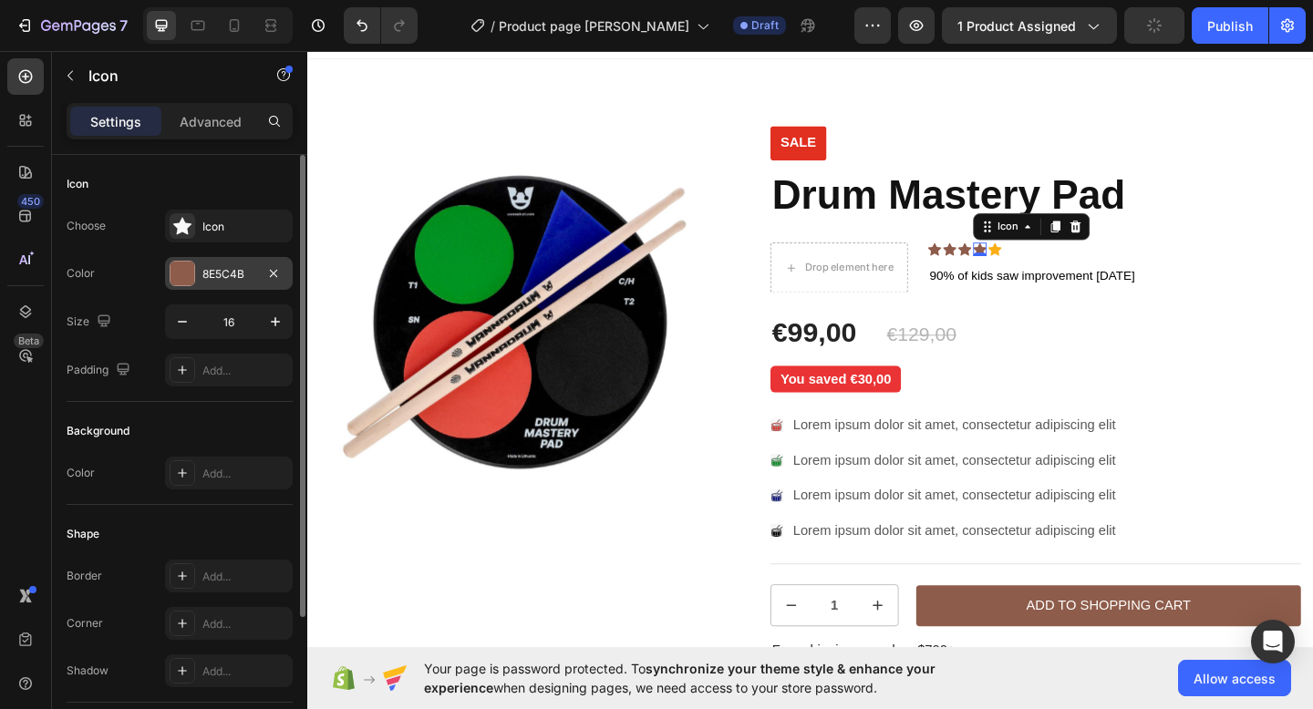
click at [180, 271] on div at bounding box center [182, 274] width 24 height 24
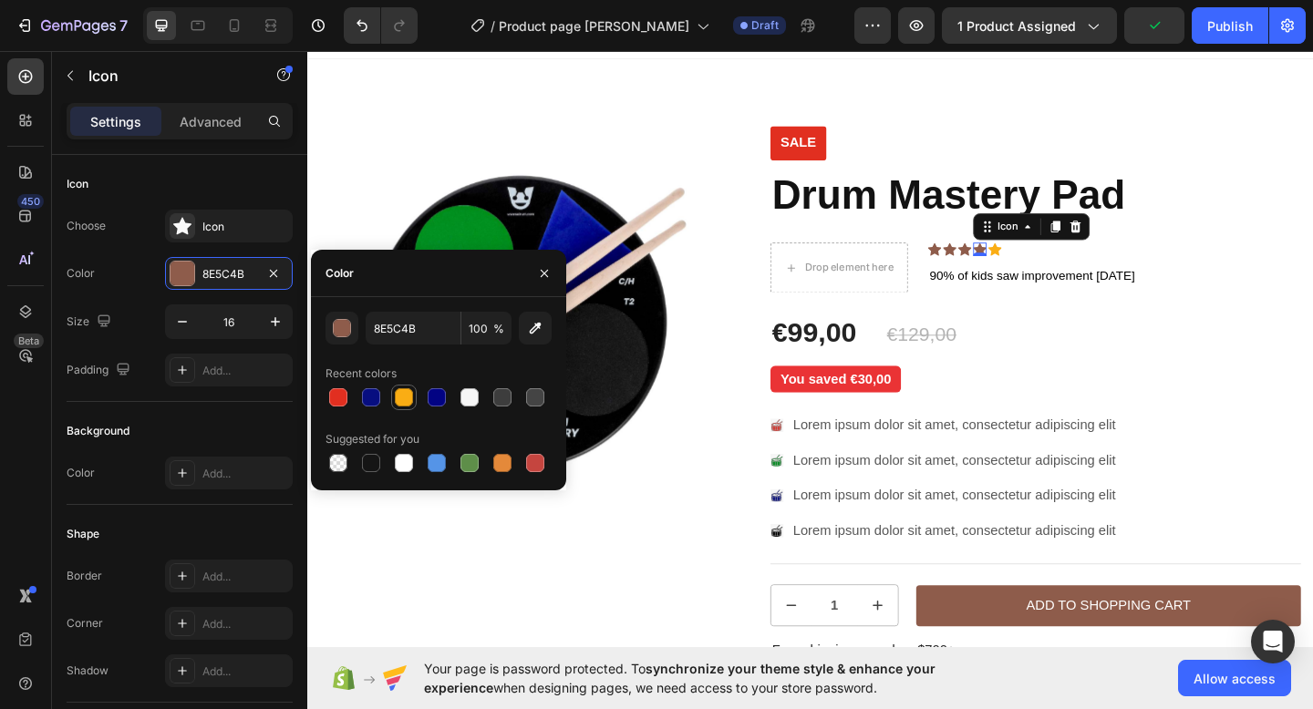
click at [403, 399] on div at bounding box center [404, 397] width 18 height 18
type input "FAAD14"
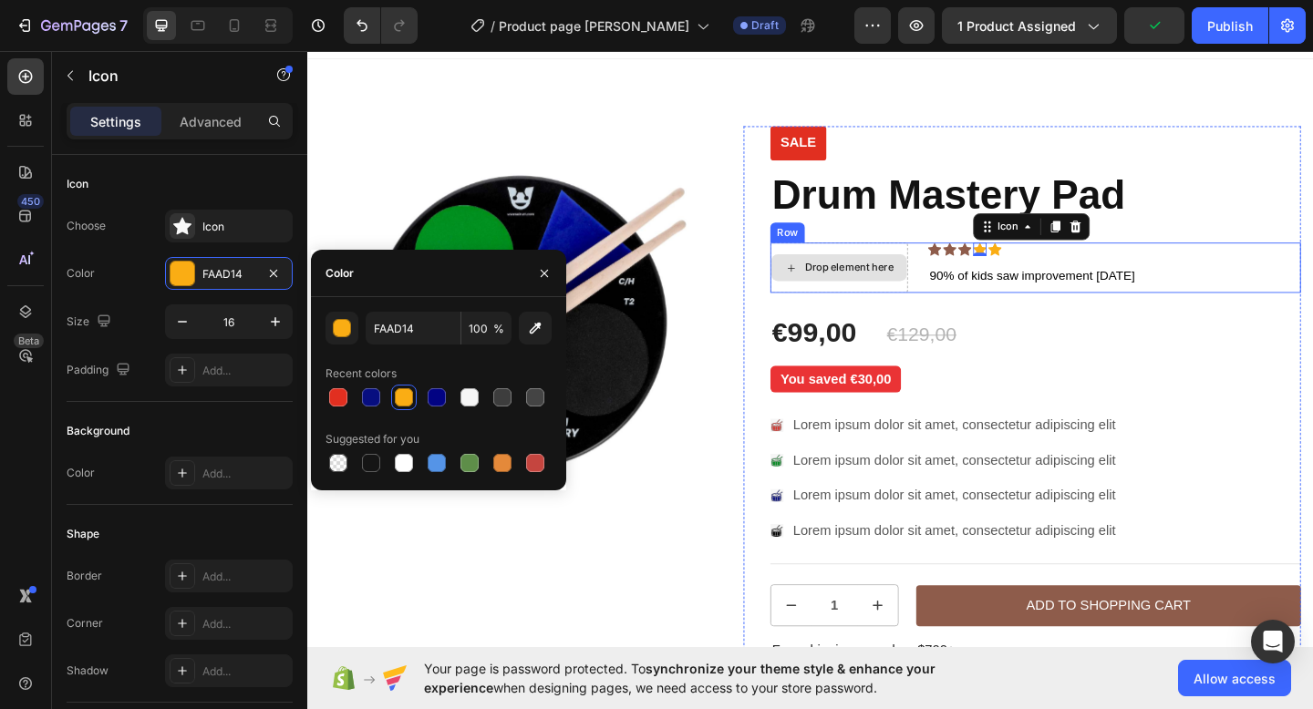
click at [922, 280] on div "Drop element here" at bounding box center [896, 287] width 97 height 15
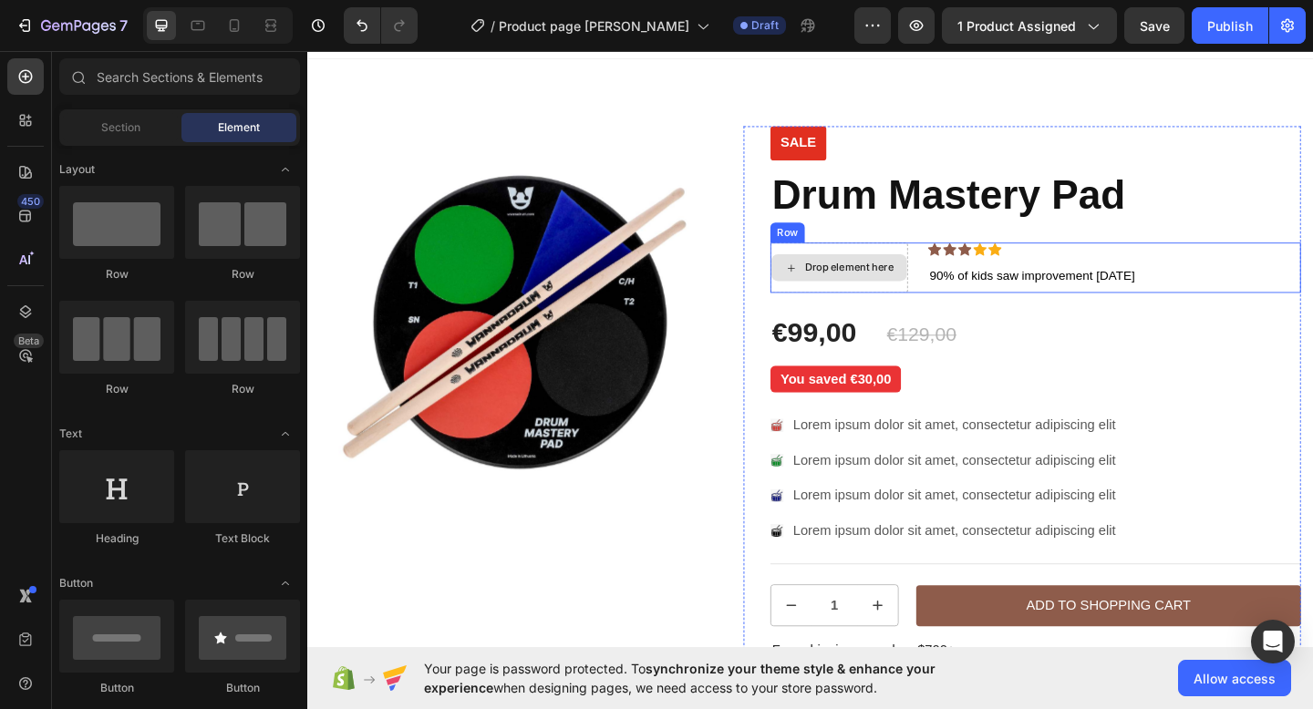
click at [957, 269] on div "Drop element here" at bounding box center [884, 287] width 149 height 55
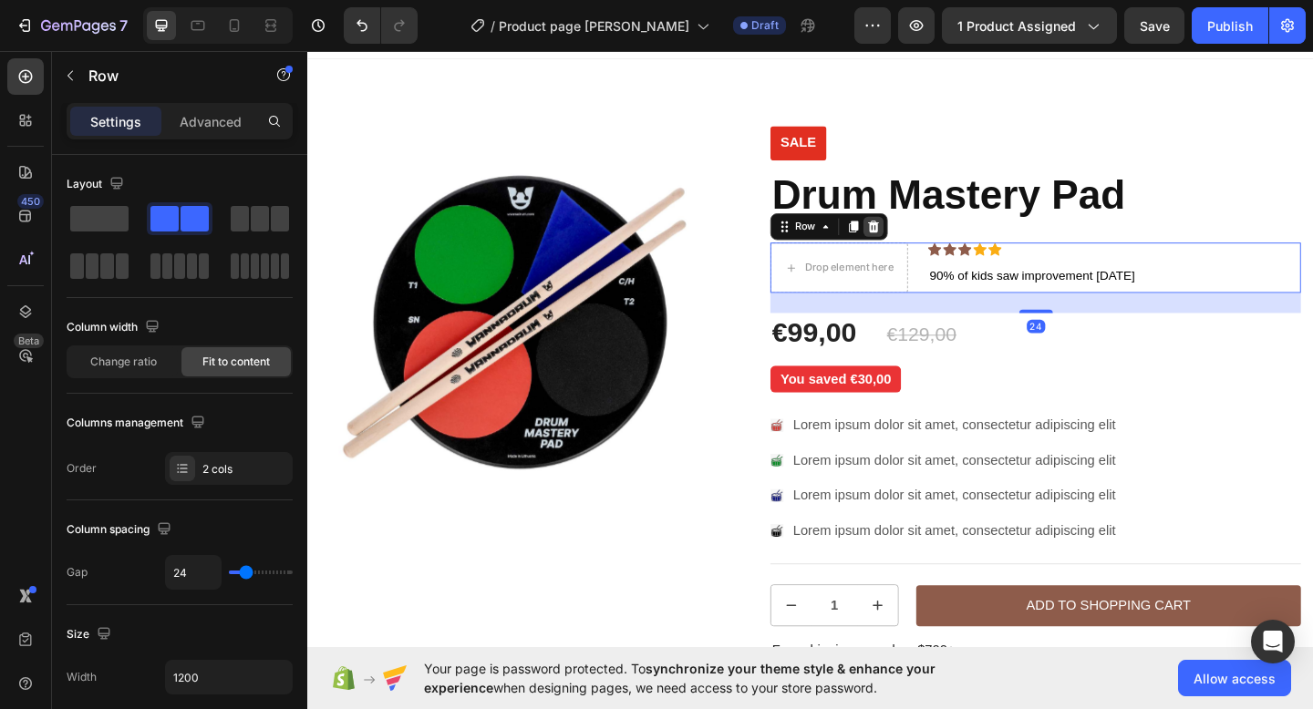
click at [929, 248] on icon at bounding box center [922, 242] width 15 height 15
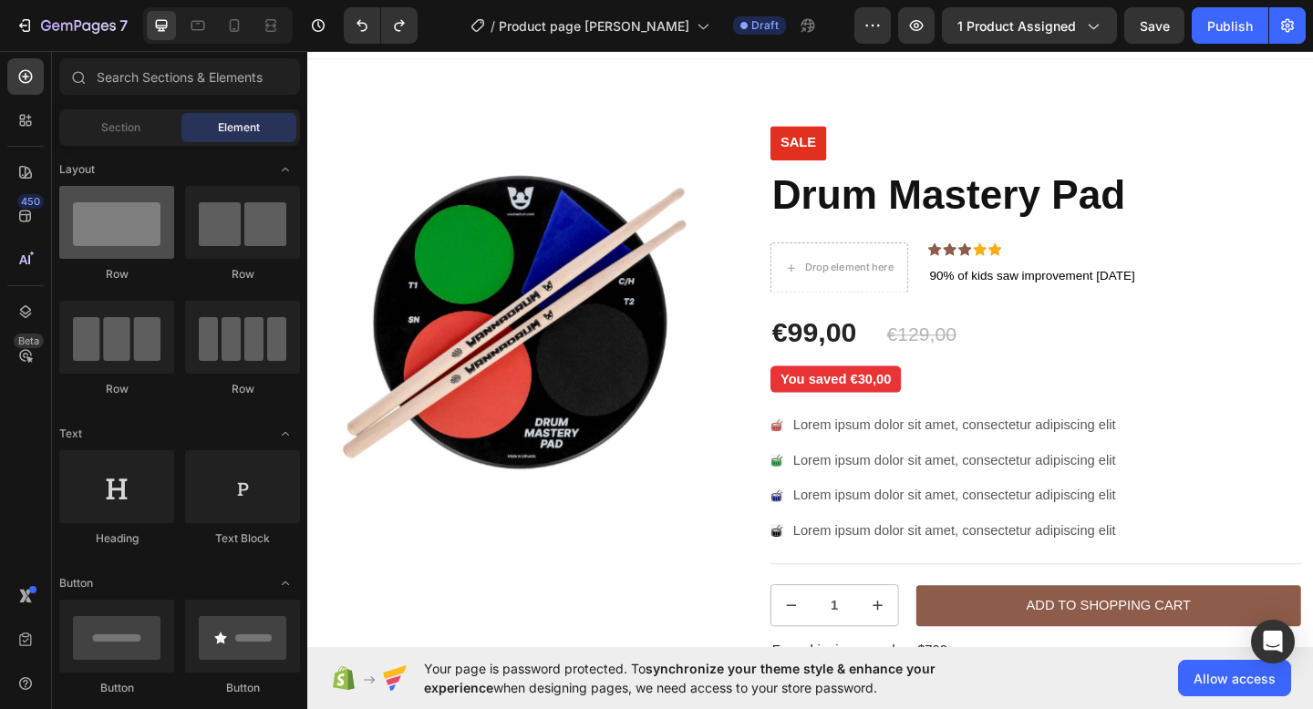
click at [129, 230] on div at bounding box center [116, 222] width 115 height 73
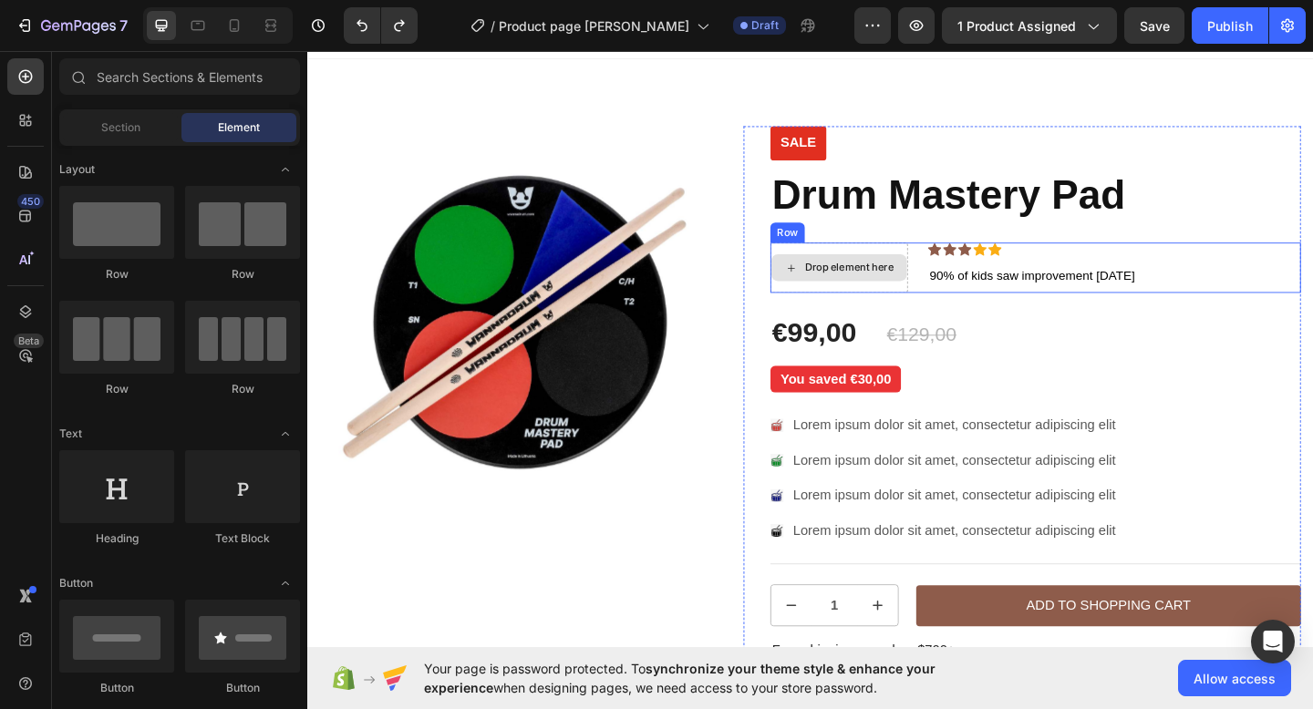
click at [938, 299] on div "Drop element here" at bounding box center [885, 287] width 148 height 29
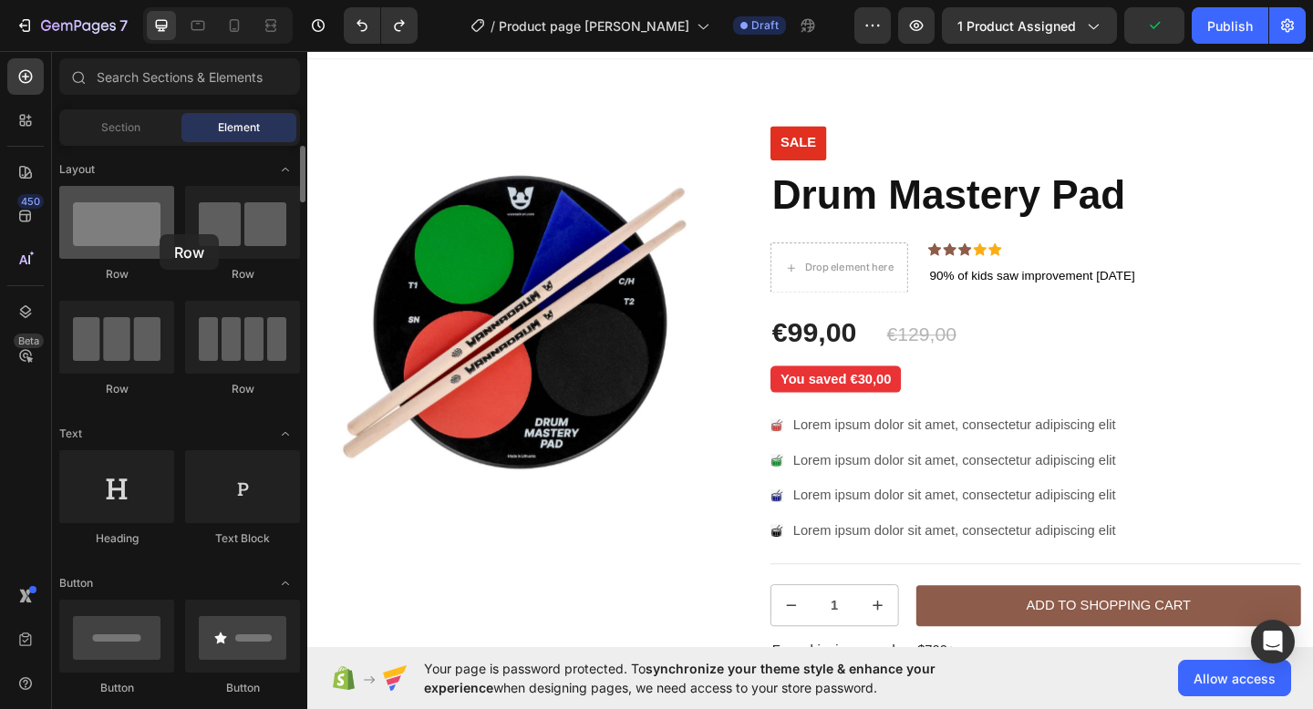
click at [160, 234] on div at bounding box center [116, 222] width 115 height 73
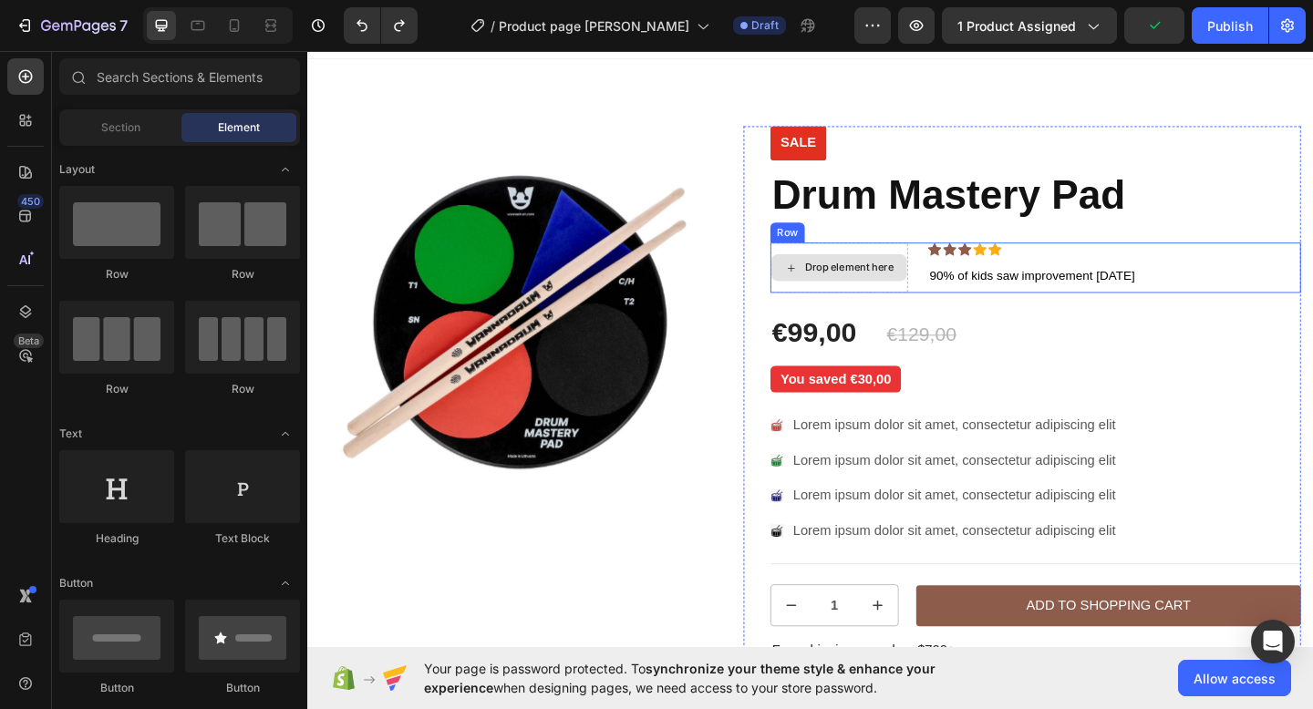
click at [974, 277] on div "Drop element here Icon Icon Icon Icon Icon Icon List 90% of kids saw improvemen…" at bounding box center [1098, 287] width 577 height 55
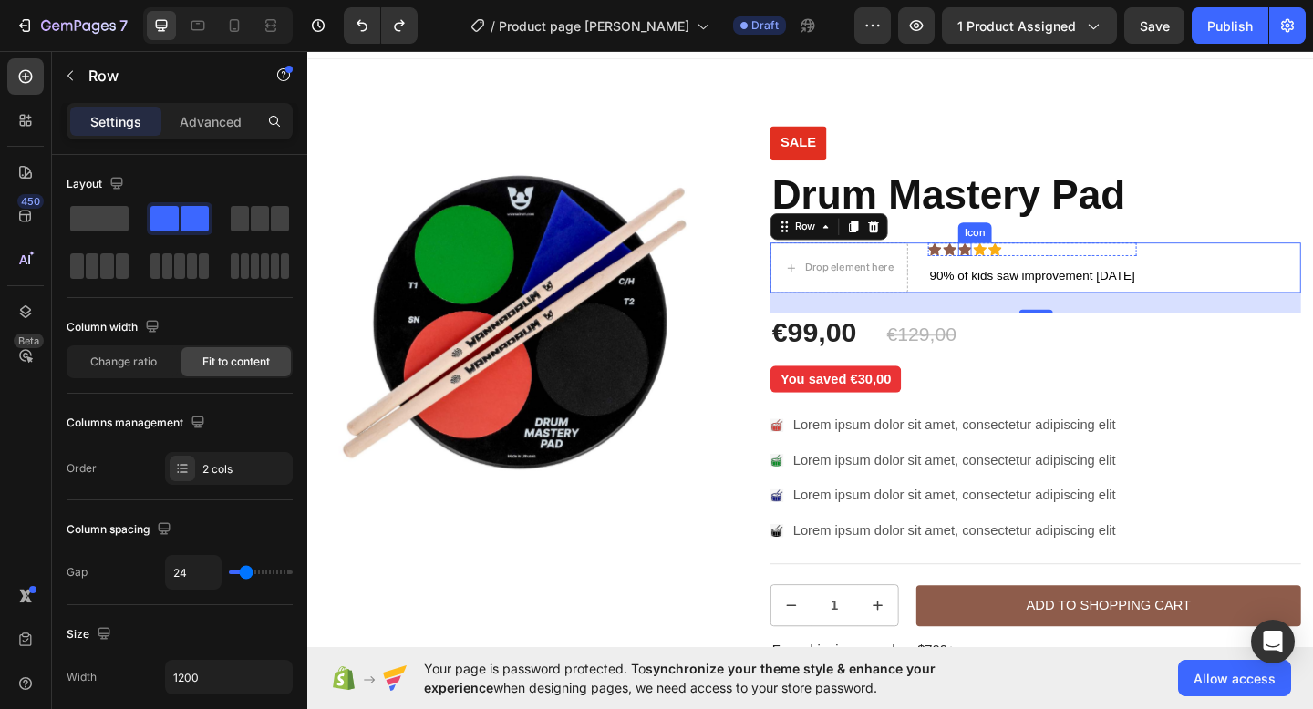
click at [1020, 269] on div "Icon" at bounding box center [1022, 267] width 15 height 15
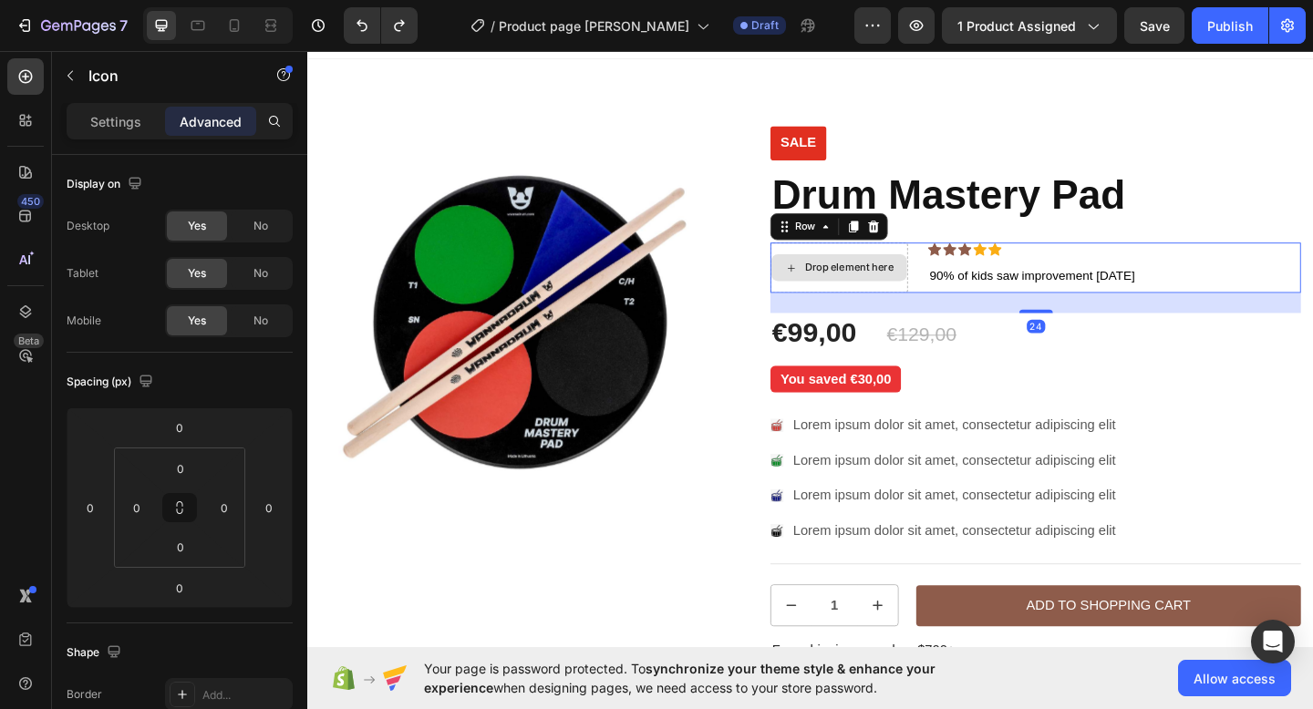
click at [957, 260] on div "Drop element here" at bounding box center [884, 287] width 149 height 55
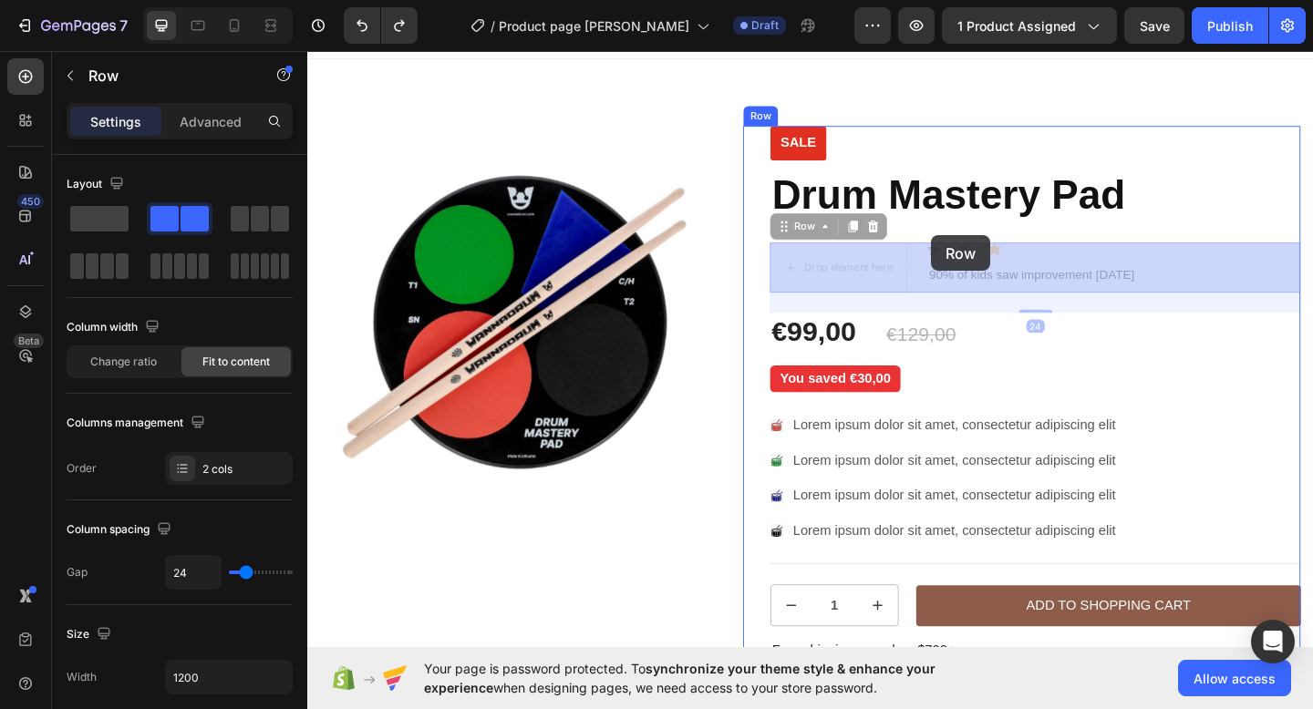
drag, startPoint x: 831, startPoint y: 243, endPoint x: 985, endPoint y: 252, distance: 154.3
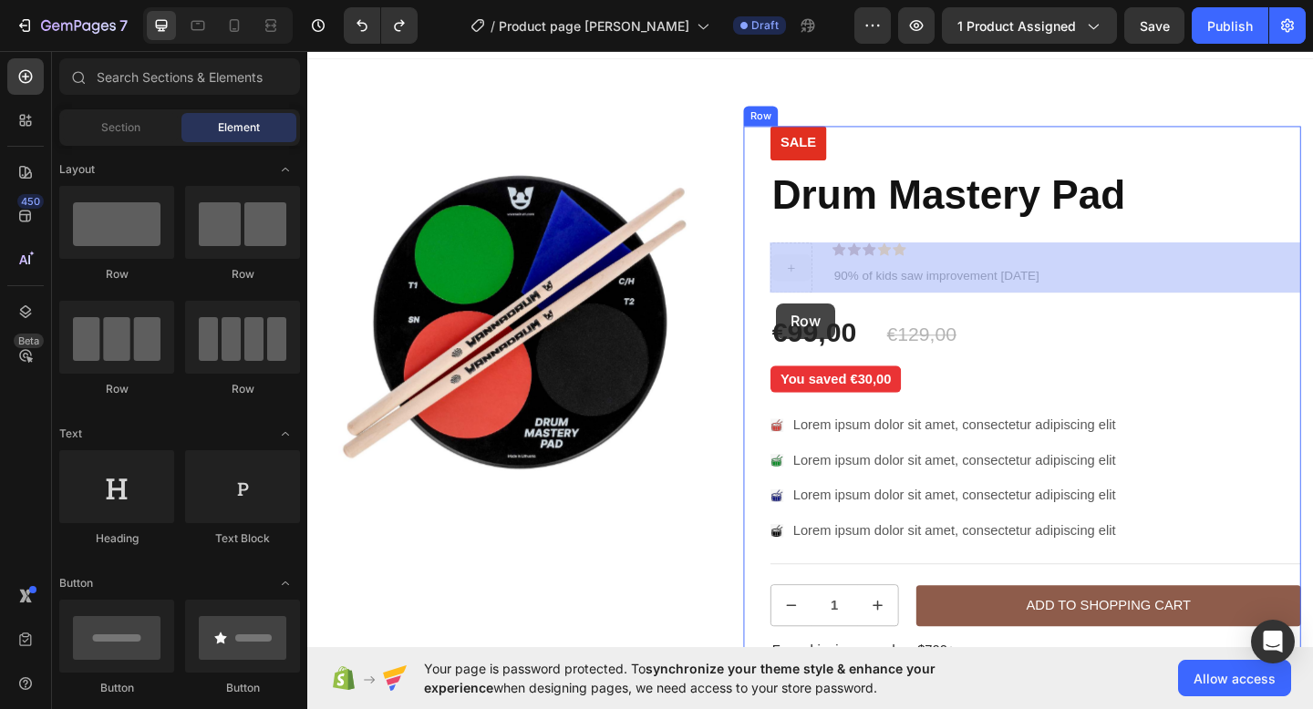
drag, startPoint x: 840, startPoint y: 280, endPoint x: 817, endPoint y: 325, distance: 51.0
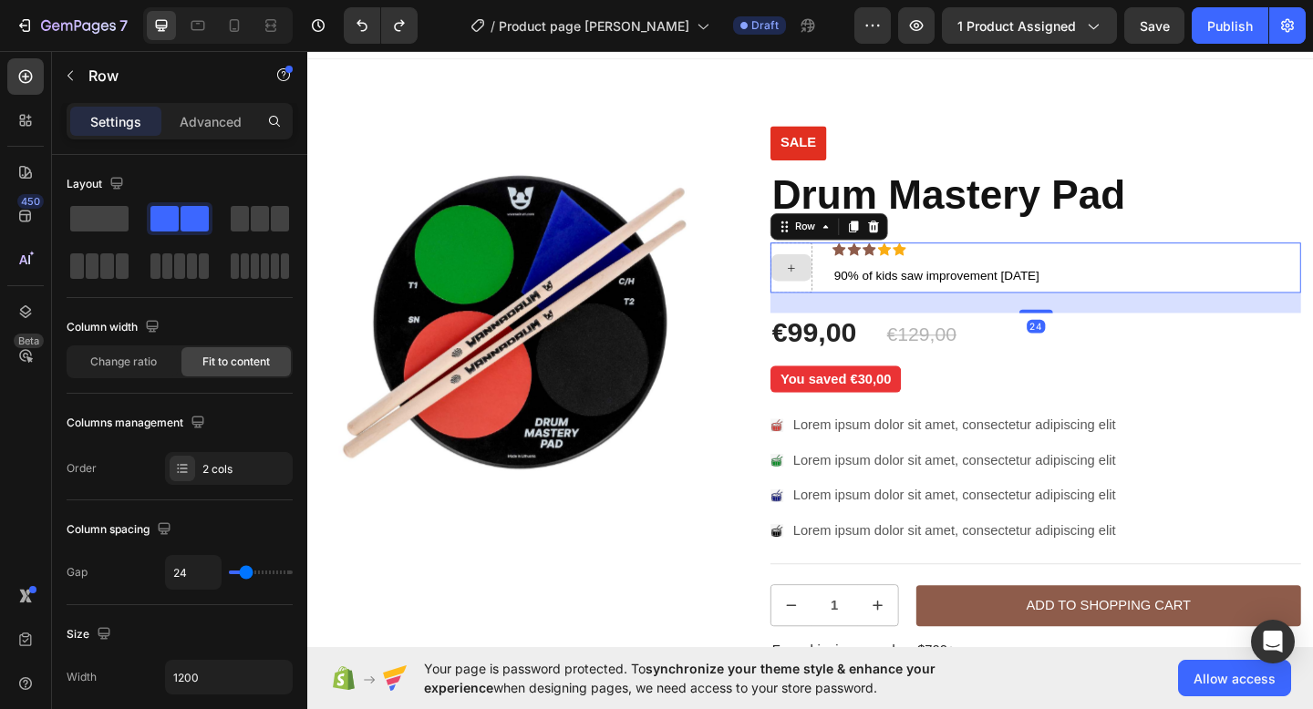
click at [833, 294] on icon at bounding box center [833, 287] width 15 height 15
click at [109, 211] on span at bounding box center [99, 219] width 58 height 26
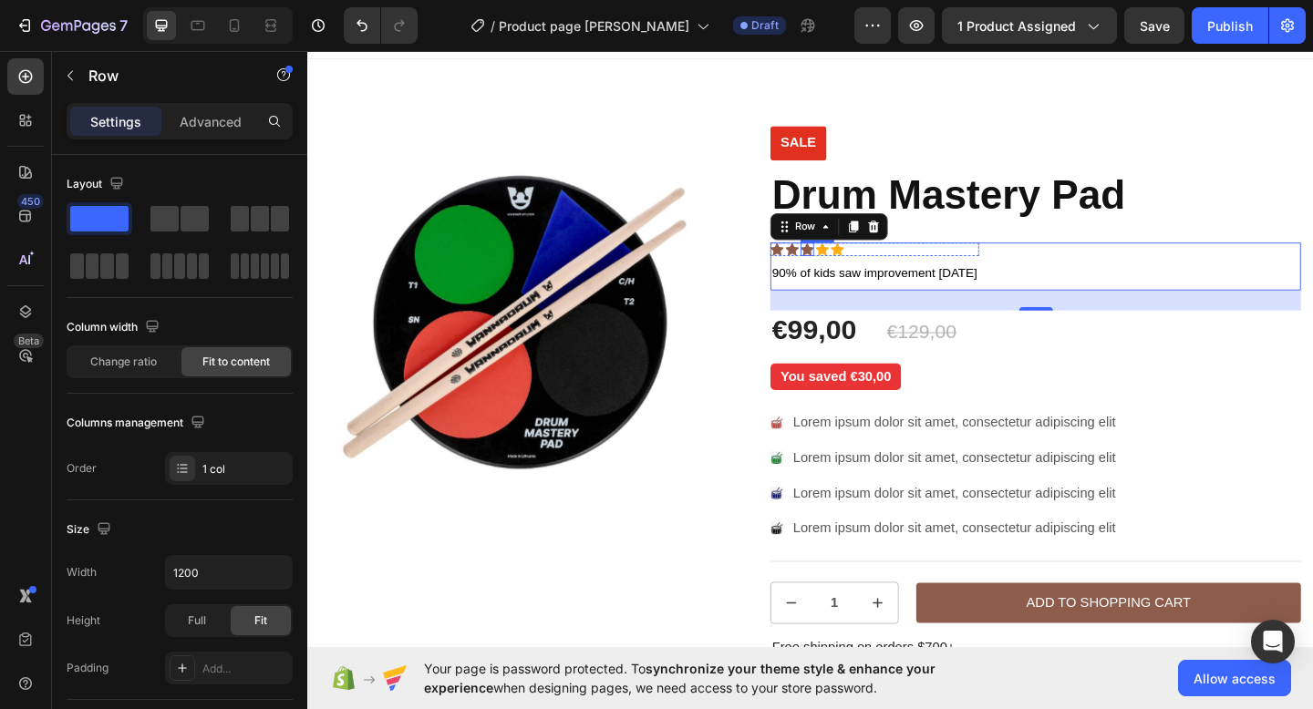
click at [856, 270] on div "Icon" at bounding box center [850, 267] width 15 height 15
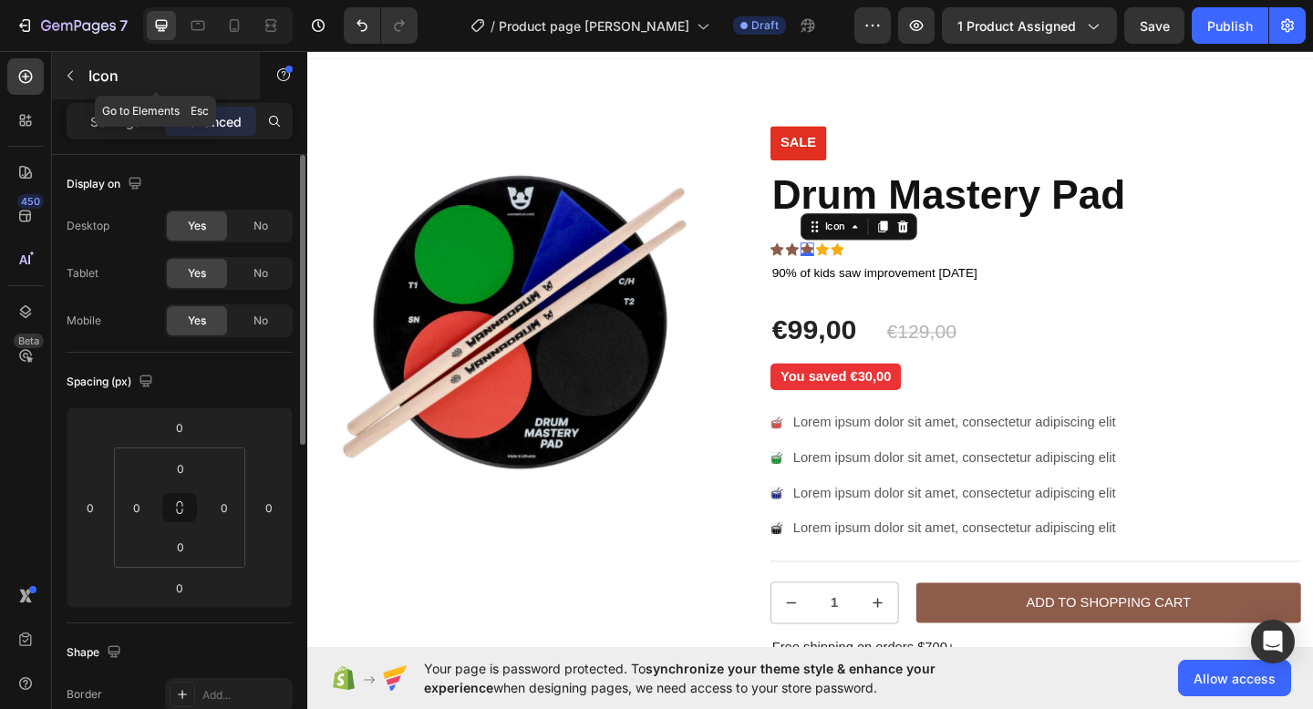
click at [70, 67] on button "button" at bounding box center [70, 75] width 29 height 29
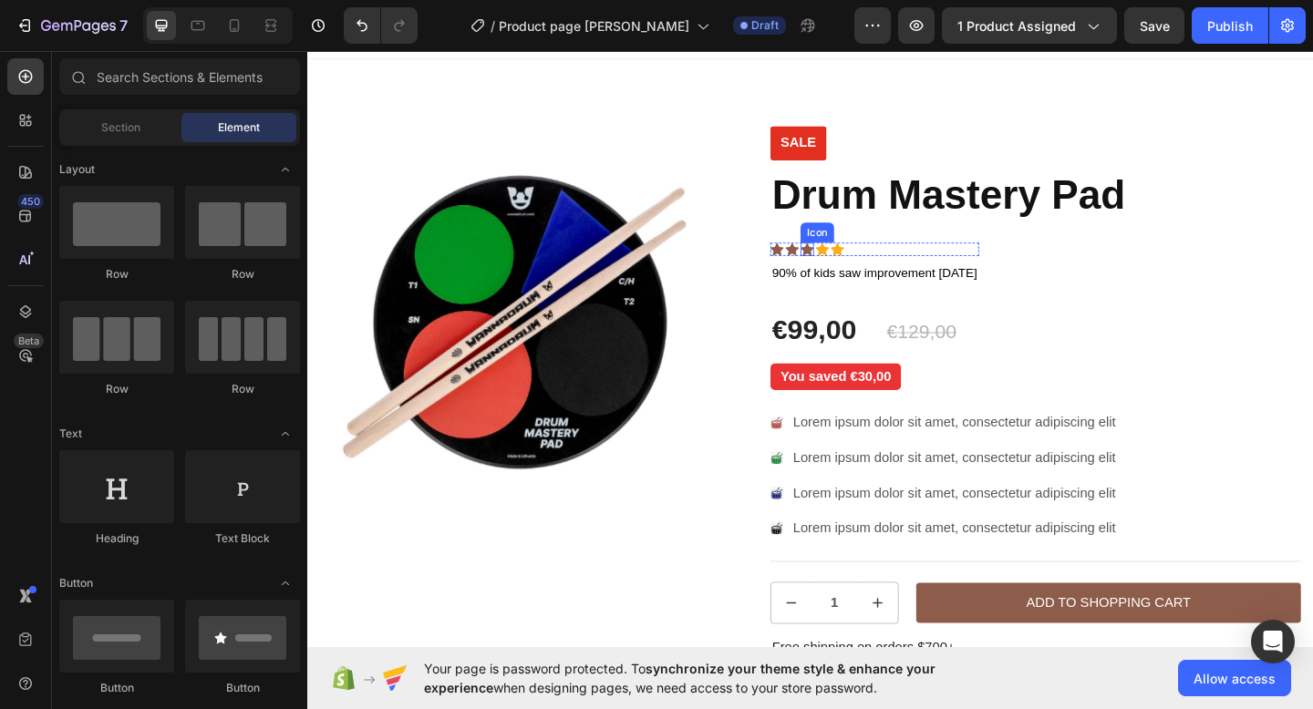
click at [851, 268] on icon at bounding box center [850, 268] width 15 height 14
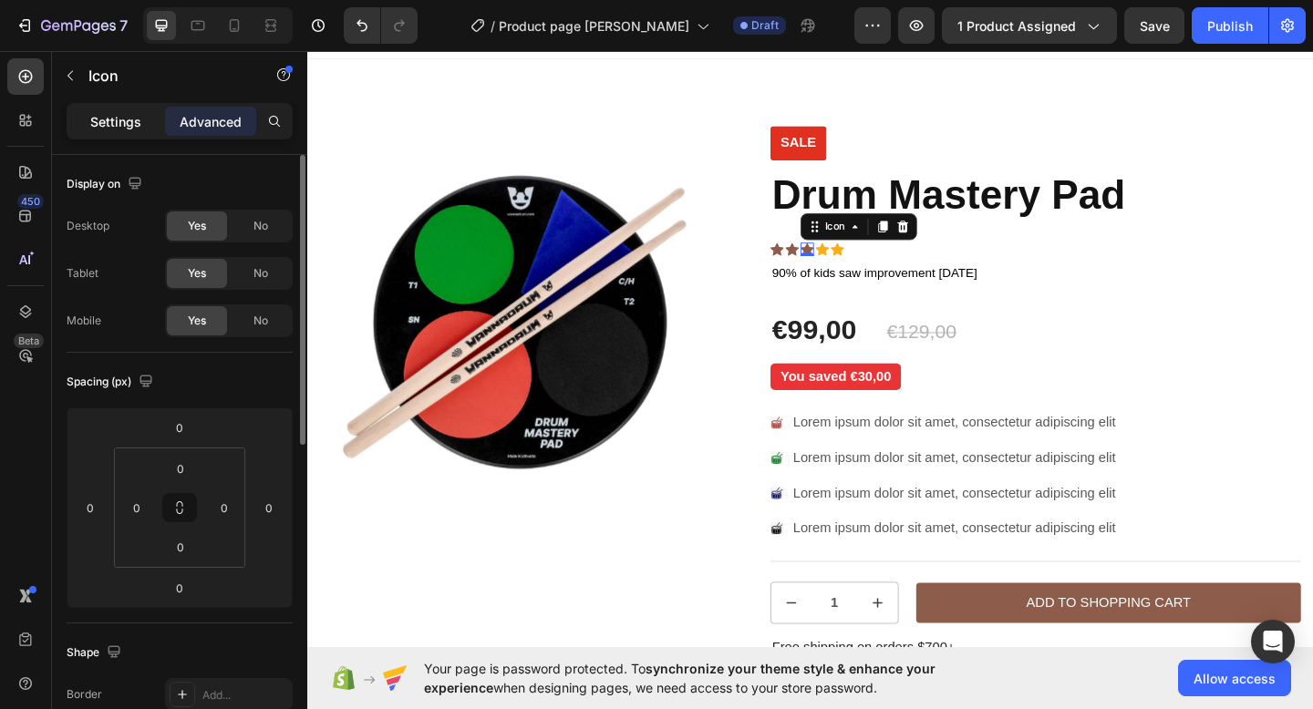
click at [132, 127] on p "Settings" at bounding box center [115, 121] width 51 height 19
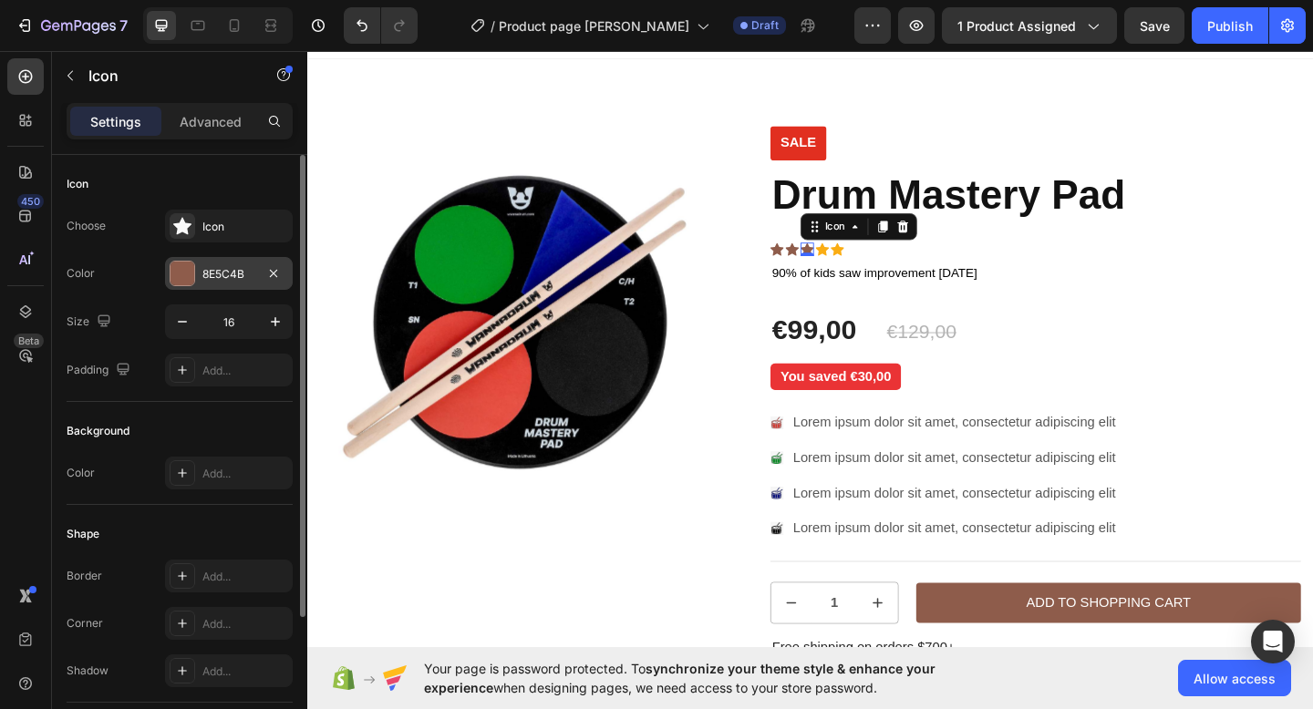
click at [205, 262] on div "8E5C4B" at bounding box center [229, 273] width 128 height 33
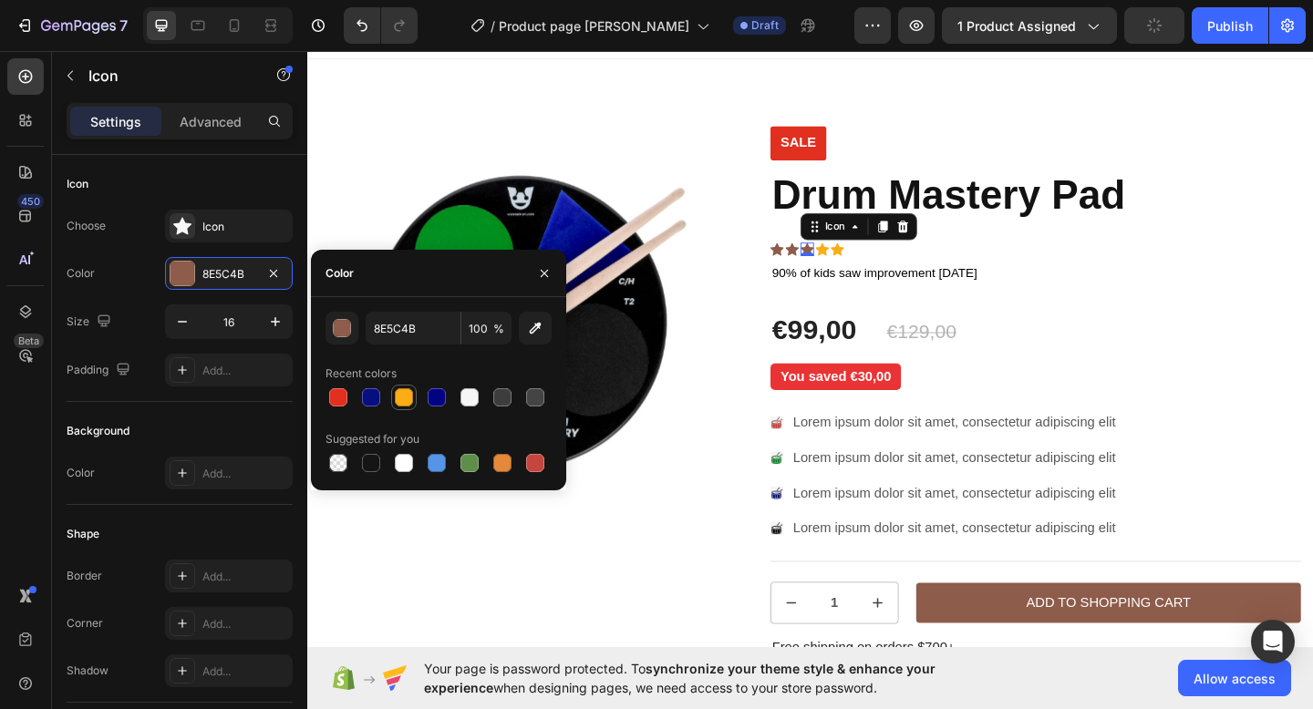
click at [404, 402] on div at bounding box center [404, 397] width 18 height 18
type input "FAAD14"
click at [832, 266] on div "Text Block" at bounding box center [845, 271] width 62 height 16
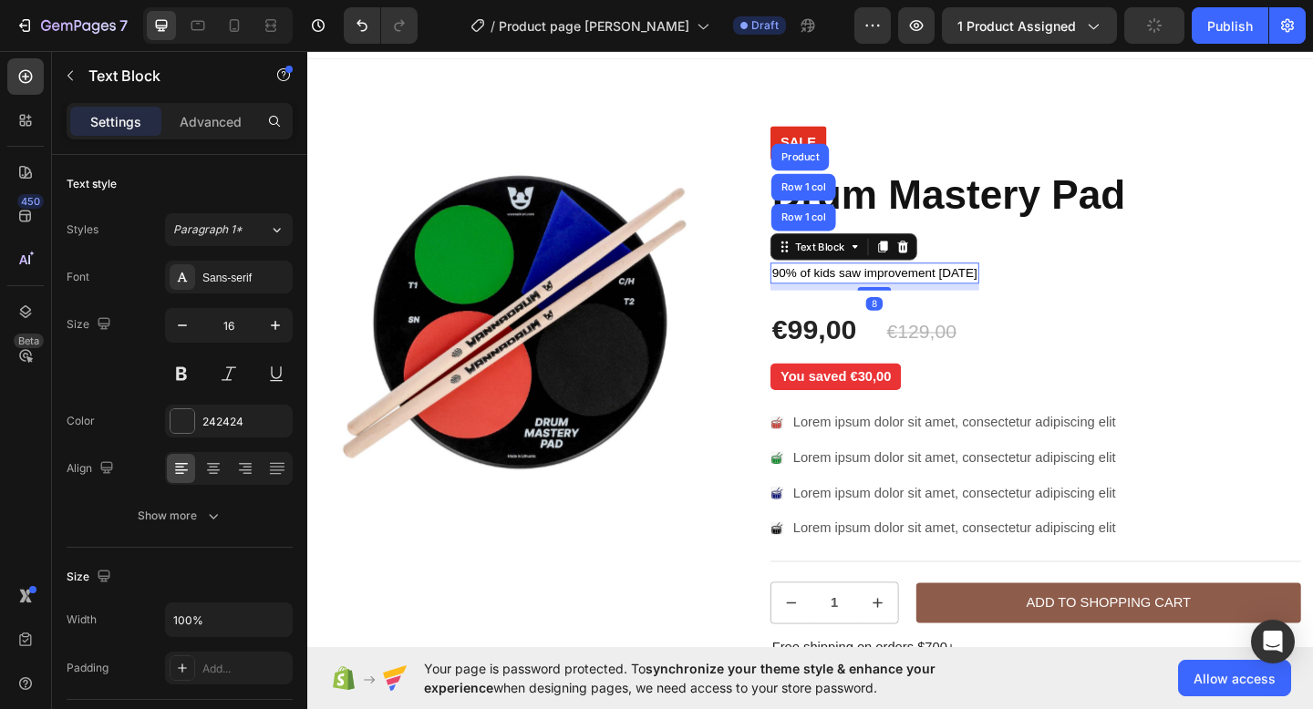
click at [764, 300] on div "Product Images Row Sale Text Block Drum Mastery Pad Product Title Icon Icon Ico…" at bounding box center [854, 469] width 1066 height 672
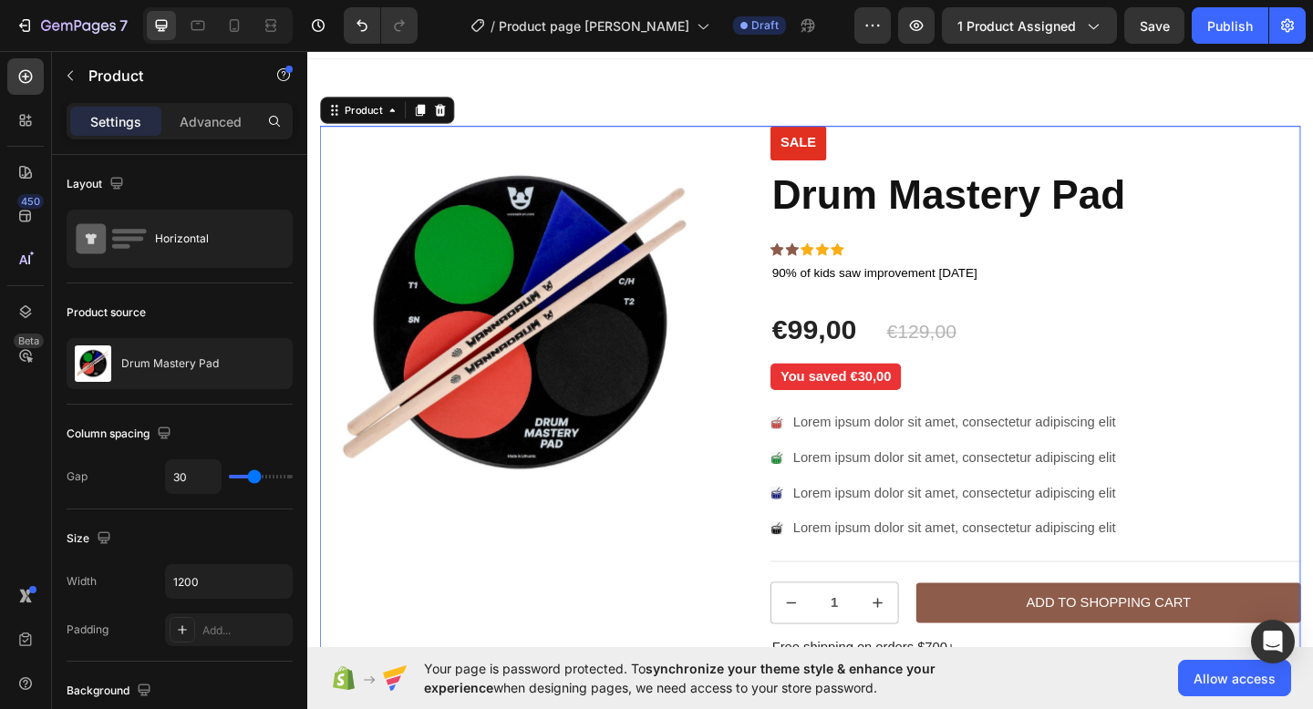
click at [761, 295] on div "Product Images Row Sale Text Block Drum Mastery Pad Product Title Icon Icon Ico…" at bounding box center [854, 469] width 1066 height 672
click at [1019, 246] on div "Sale Text Block Drum Mastery Pad Product Title Icon Icon Icon Icon Icon Icon Li…" at bounding box center [1098, 469] width 577 height 672
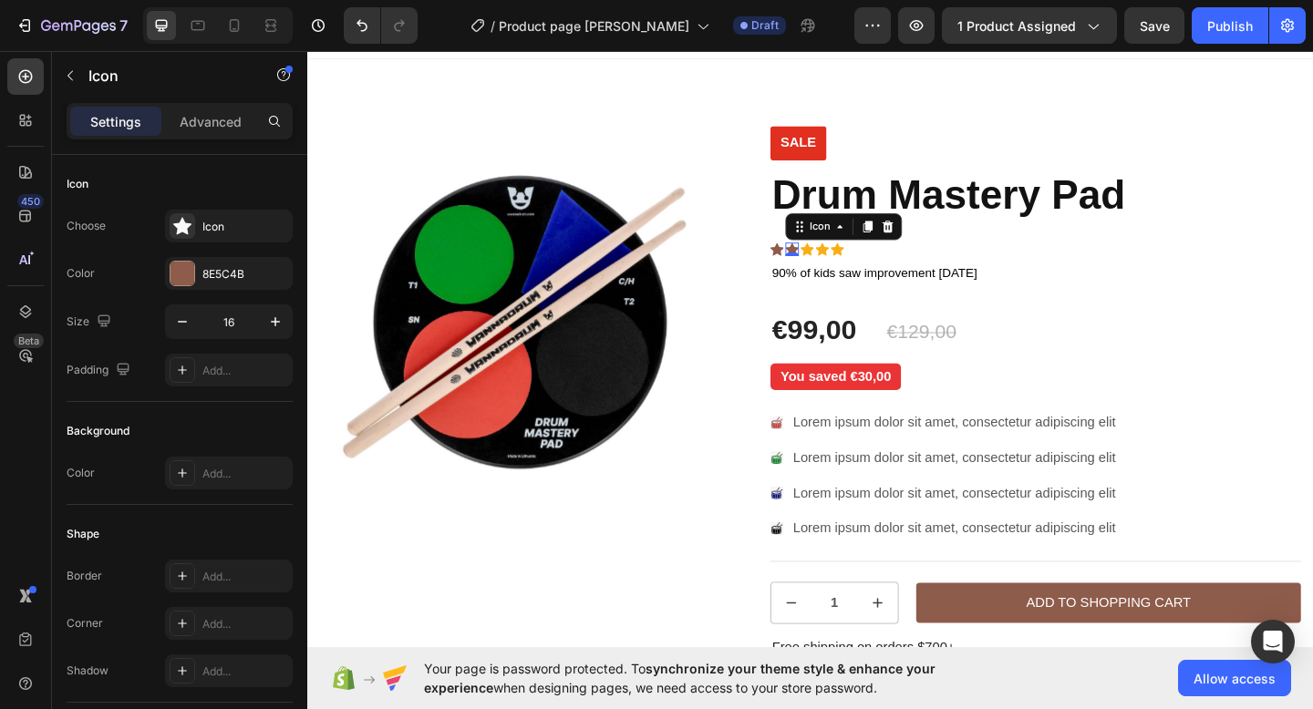
click at [835, 268] on div "Icon 0" at bounding box center [834, 267] width 15 height 15
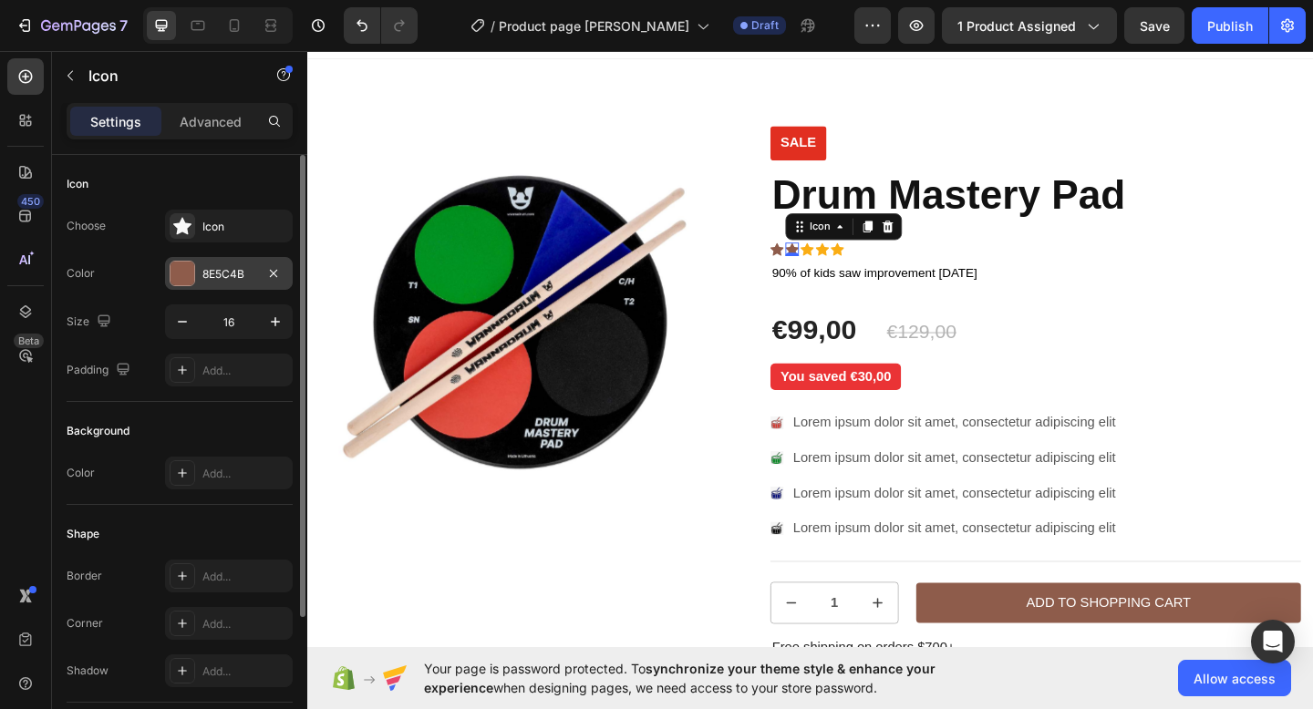
click at [239, 284] on div "8E5C4B" at bounding box center [229, 273] width 128 height 33
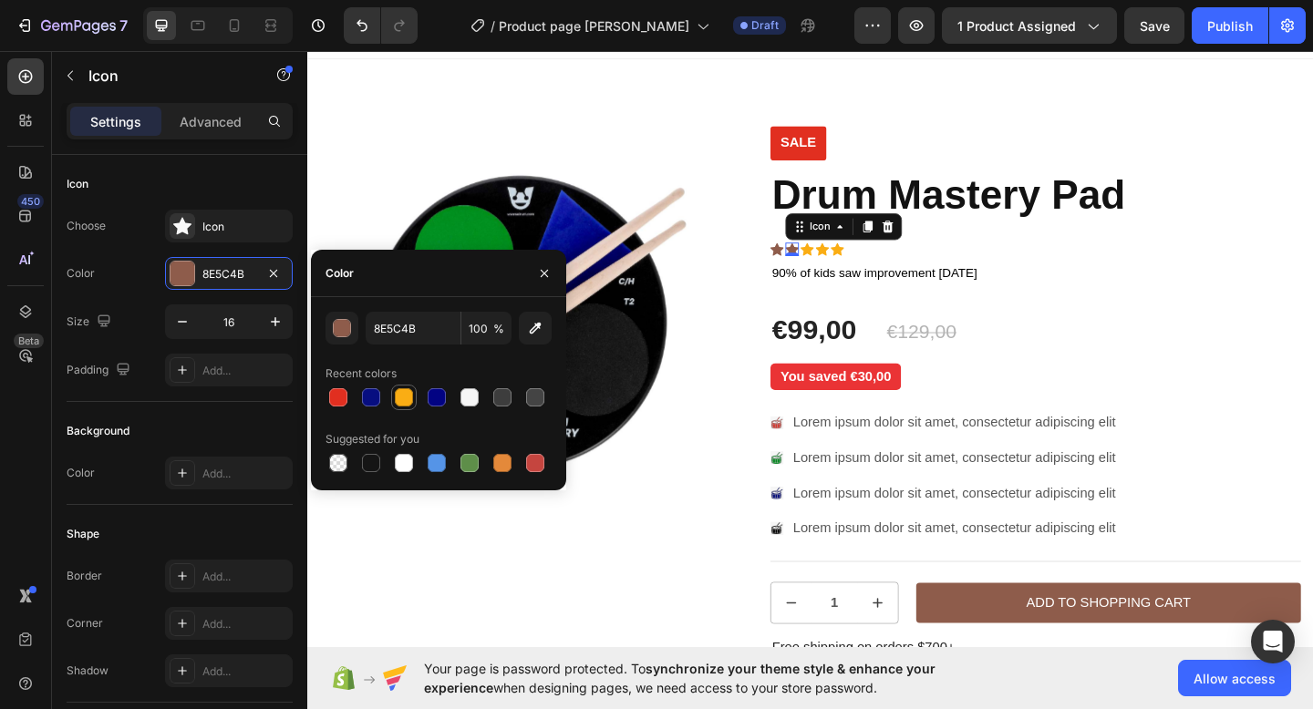
click at [404, 399] on div at bounding box center [404, 397] width 18 height 18
type input "FAAD14"
click at [816, 270] on div "Icon" at bounding box center [817, 267] width 15 height 15
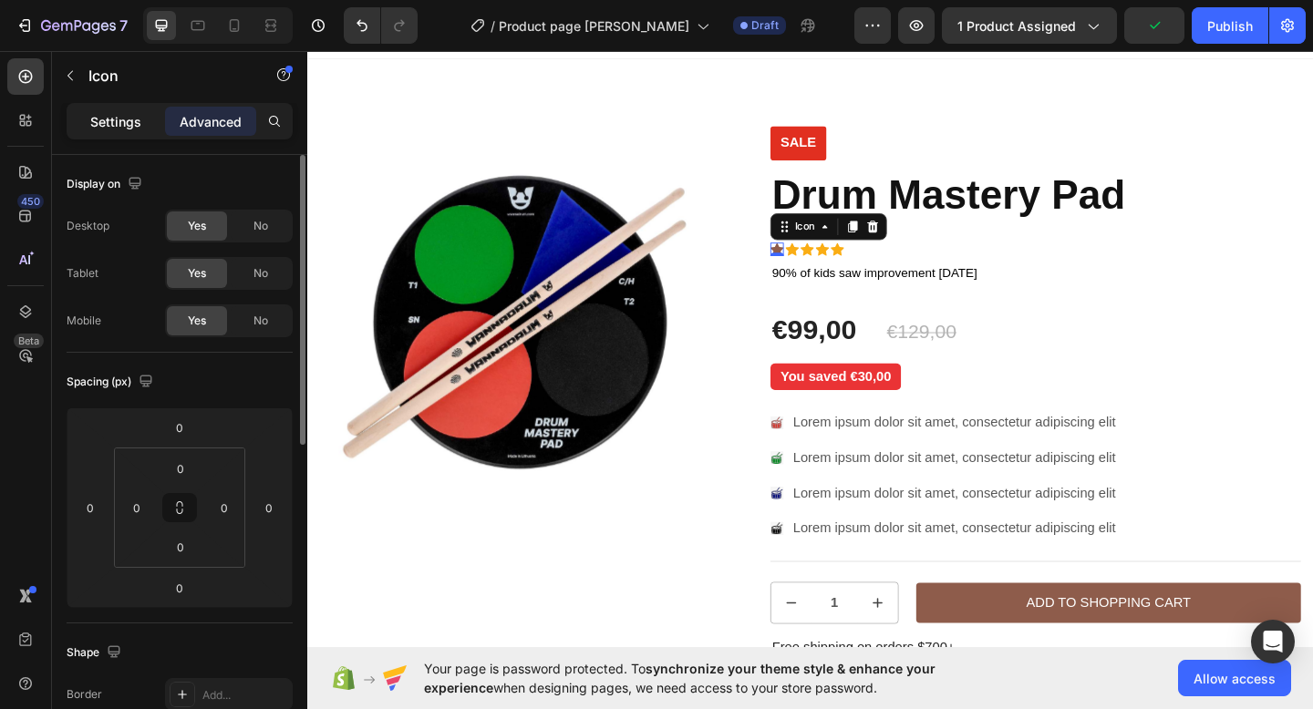
click at [132, 126] on p "Settings" at bounding box center [115, 121] width 51 height 19
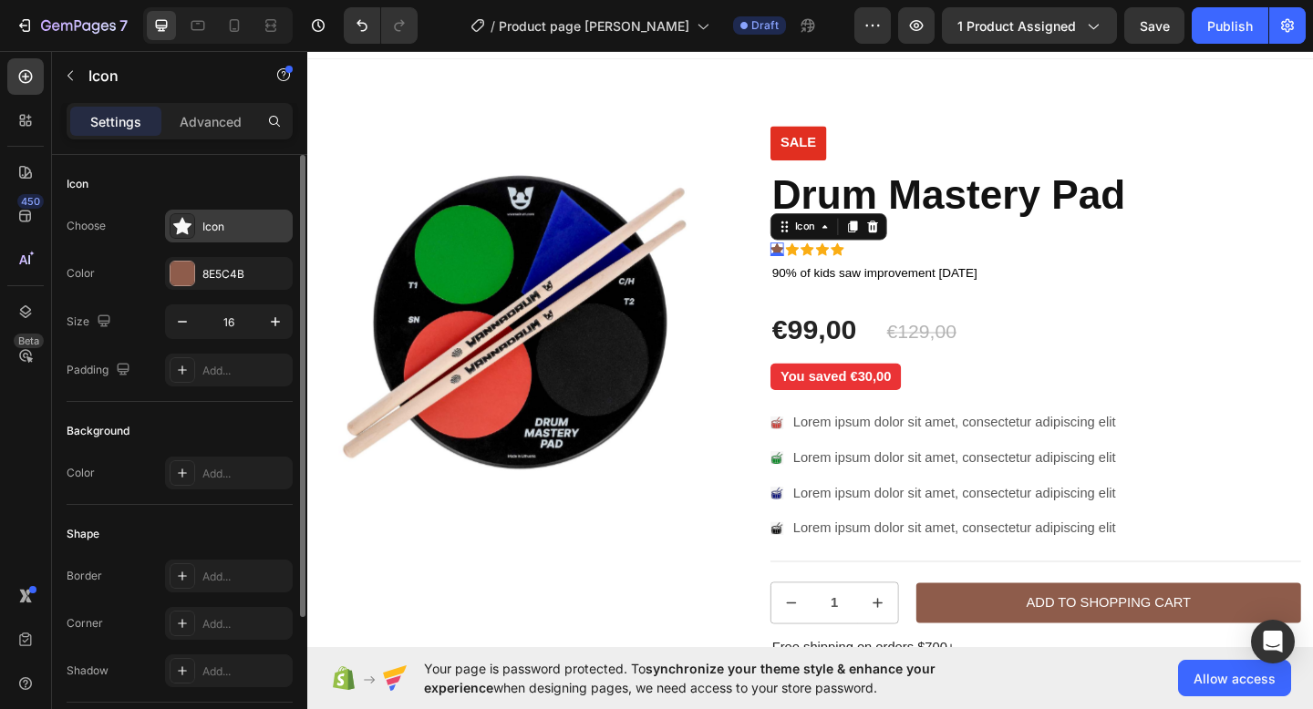
click at [213, 226] on div "Icon" at bounding box center [245, 227] width 86 height 16
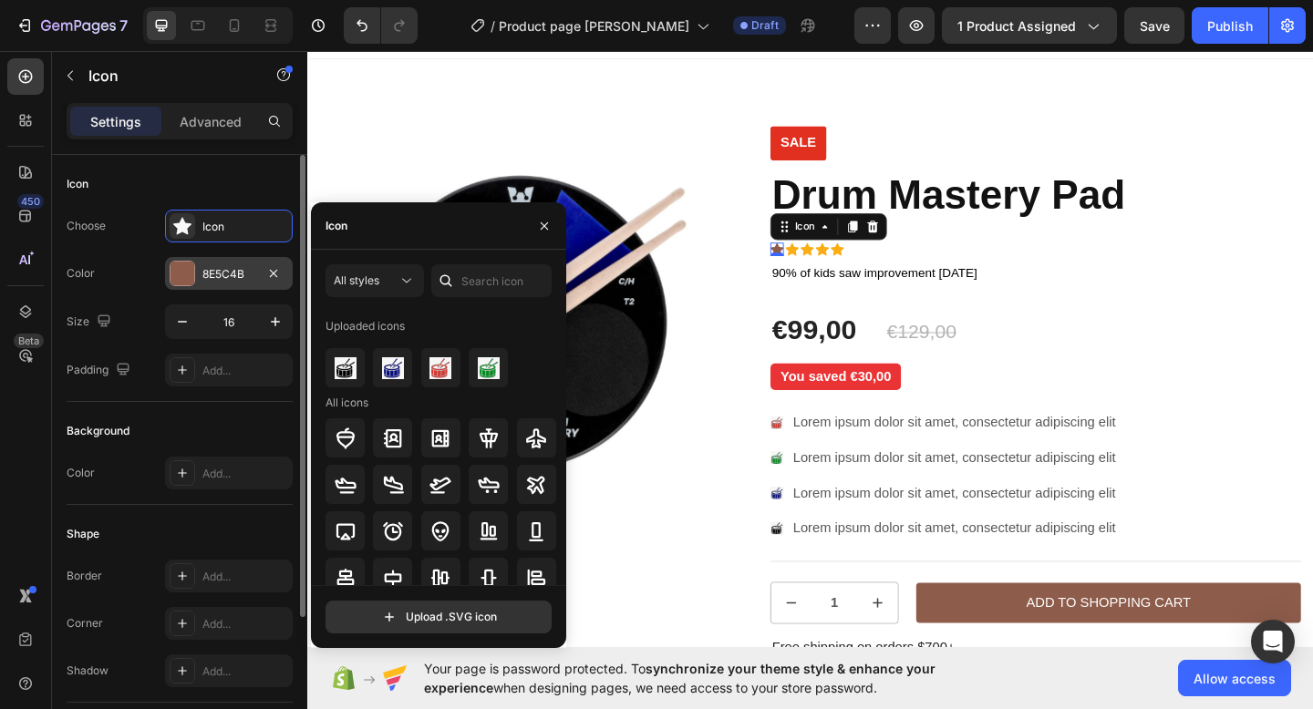
click at [211, 273] on div "8E5C4B" at bounding box center [228, 274] width 53 height 16
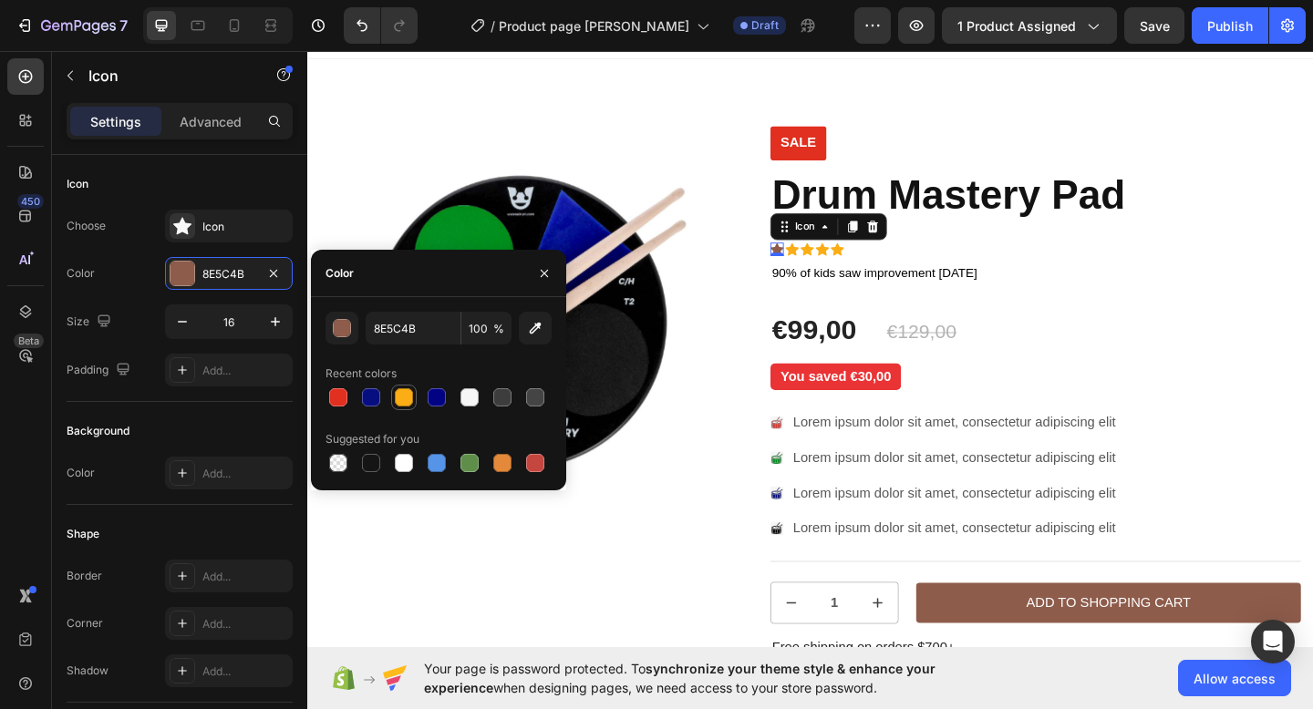
click at [407, 386] on div at bounding box center [404, 397] width 22 height 22
type input "FAAD14"
click at [1035, 335] on div "€99,00 Product Price Product Price €129,00 Product Price Product Price Row" at bounding box center [1098, 357] width 577 height 46
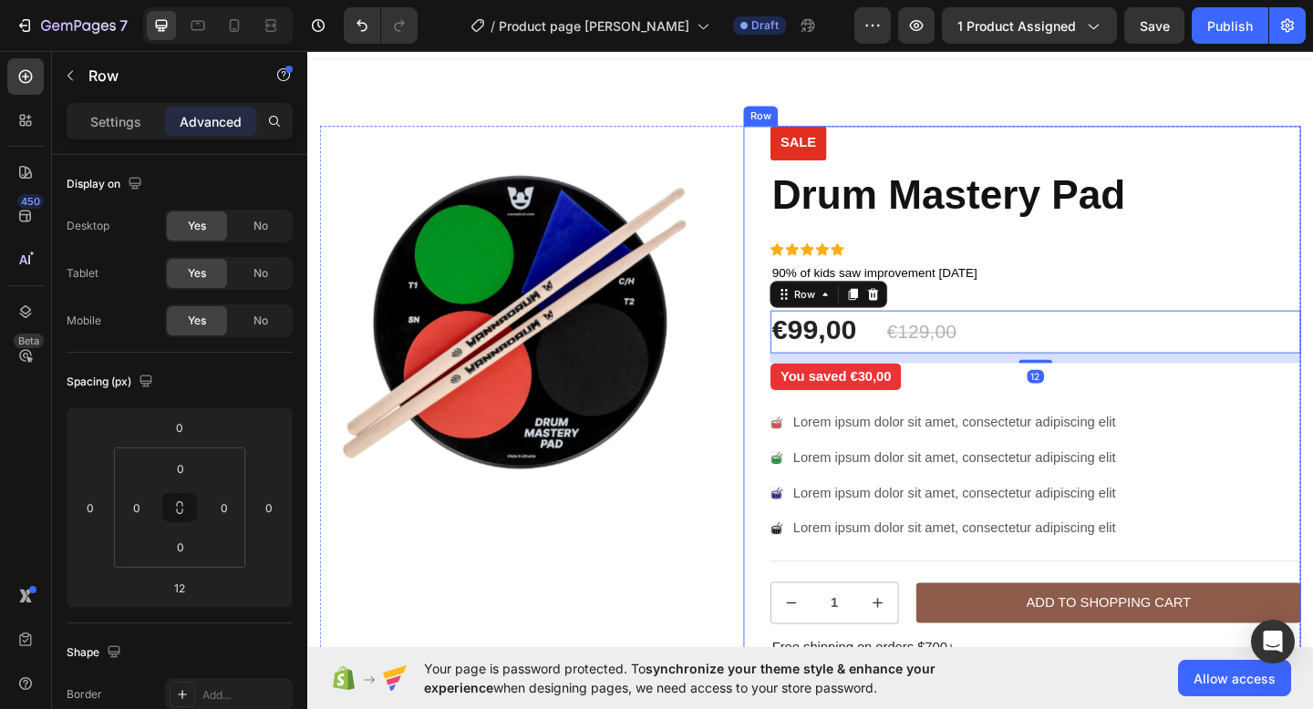
click at [997, 318] on div "Sale Text Block Drum Mastery Pad Product Title Icon Icon Icon Icon Icon Icon Li…" at bounding box center [1098, 469] width 577 height 672
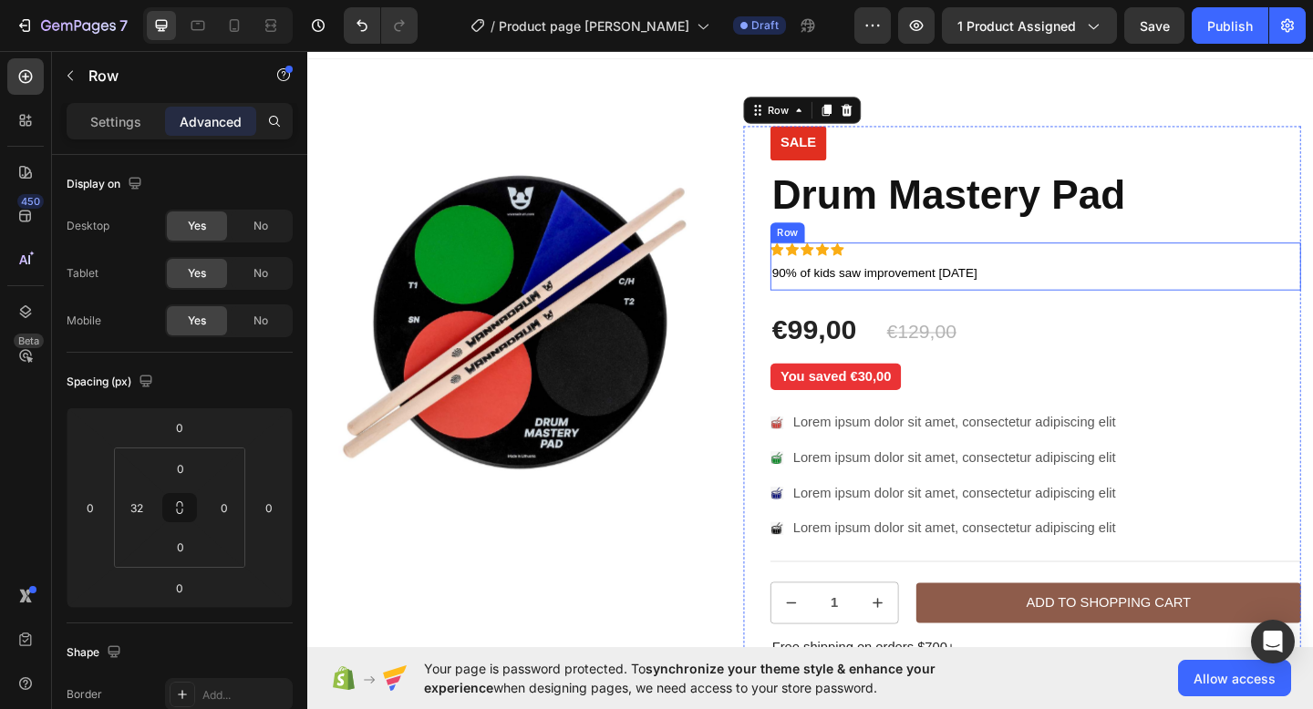
click at [994, 304] on div "90% of kids saw improvement [DATE] Text Block" at bounding box center [923, 293] width 227 height 23
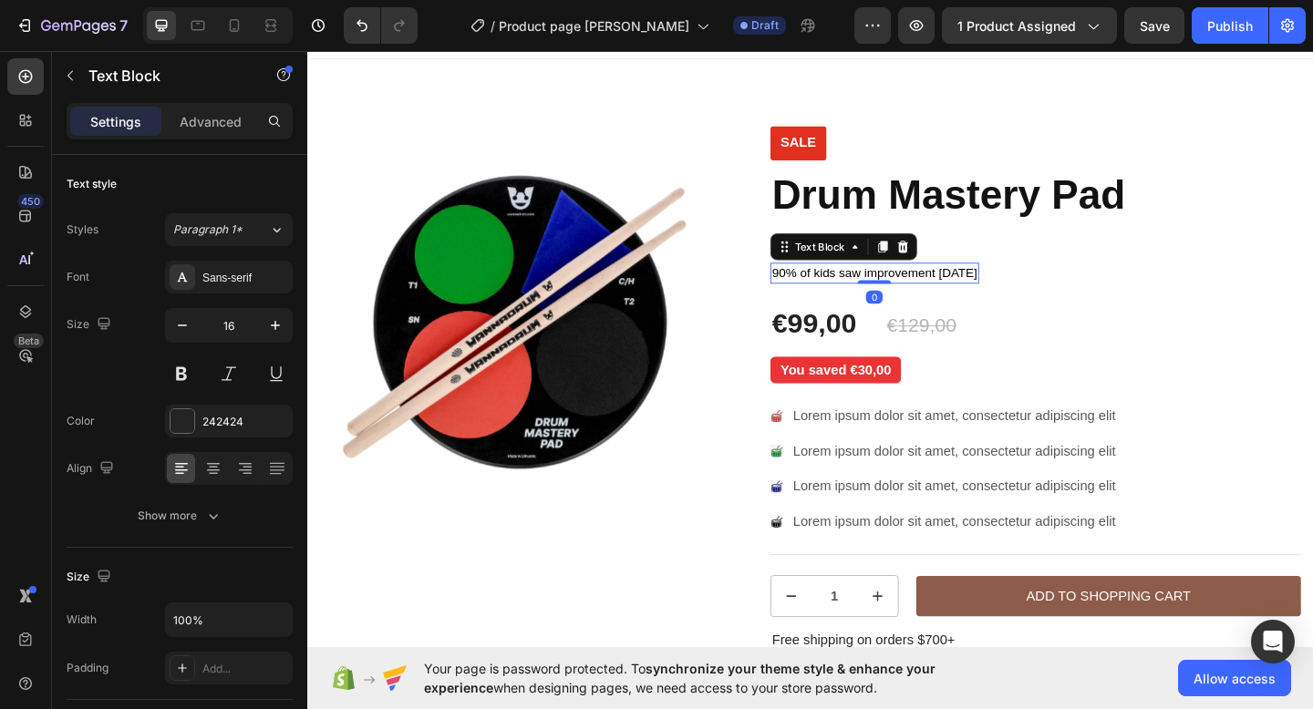
drag, startPoint x: 936, startPoint y: 306, endPoint x: 938, endPoint y: 294, distance: 12.9
click at [938, 294] on div "90% of kids saw improvement [DATE] Text Block 0" at bounding box center [923, 293] width 227 height 23
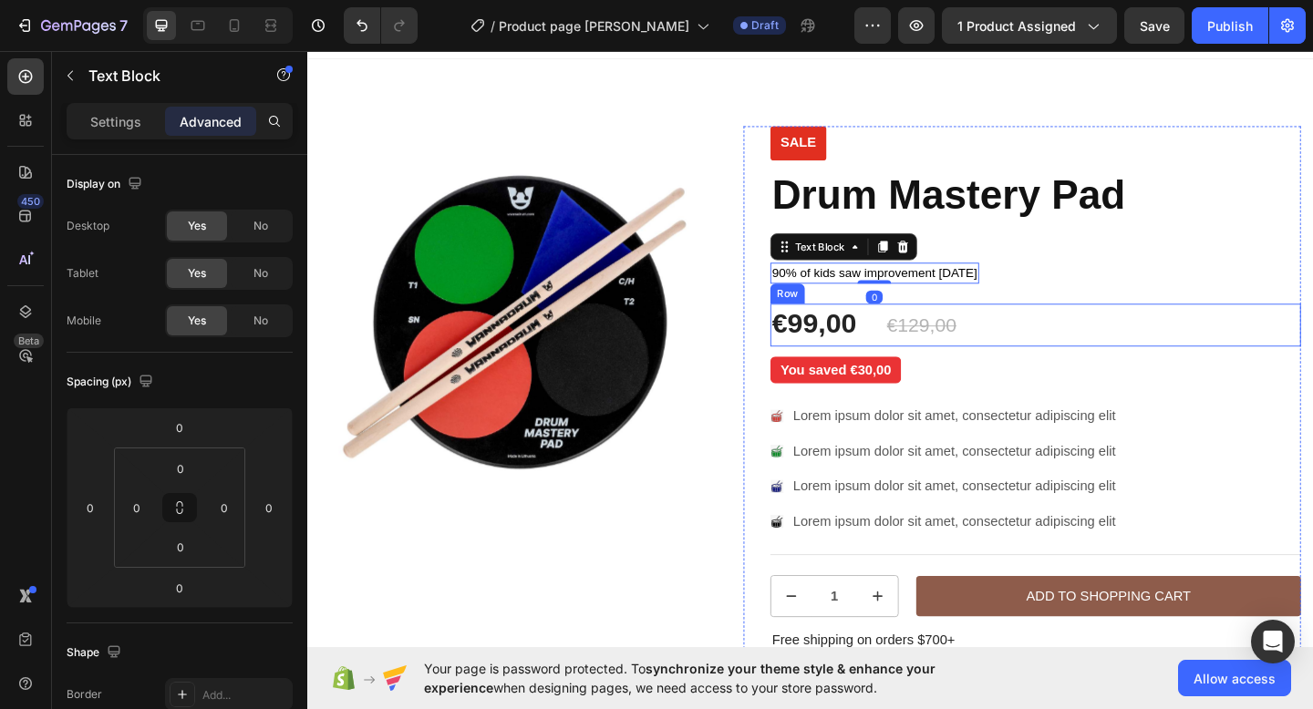
click at [1025, 349] on div "€99,00 Product Price Product Price €129,00 Product Price Product Price Row" at bounding box center [1098, 349] width 577 height 46
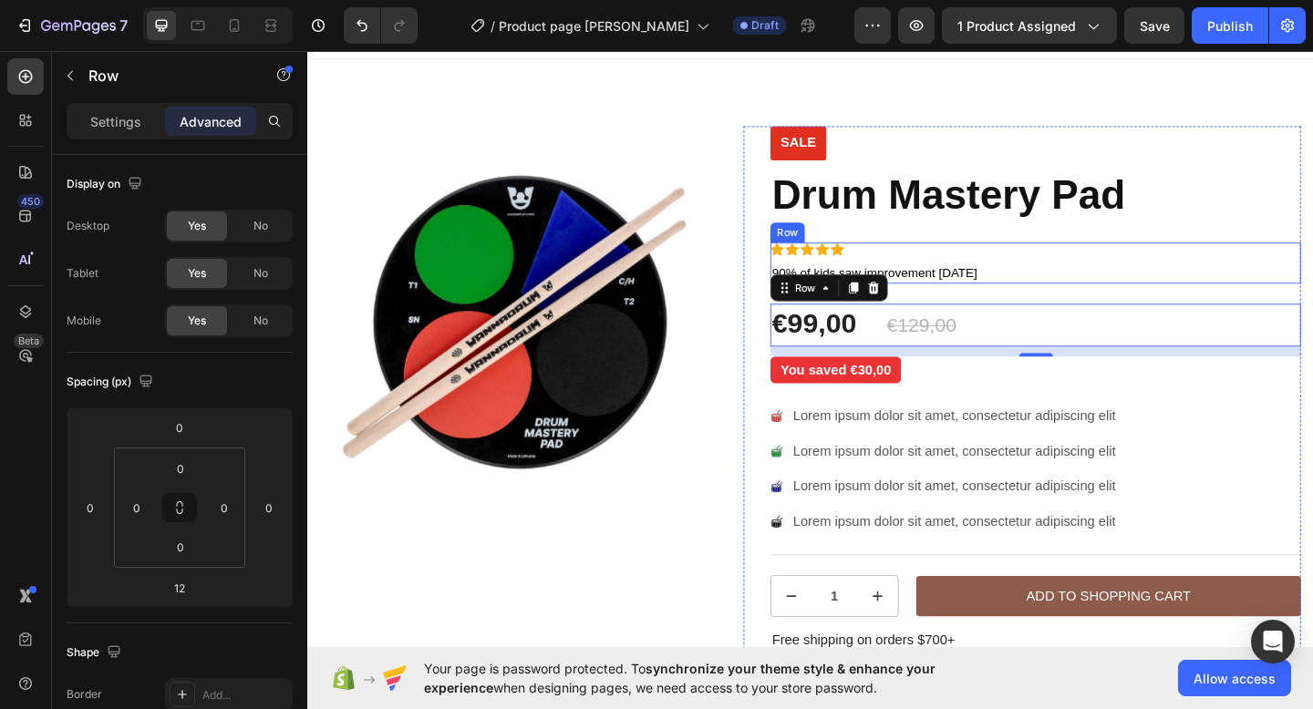
click at [1207, 281] on div "Icon Icon Icon Icon Icon Icon List 90% of kids saw improvement [DATE] Text Bloc…" at bounding box center [1098, 282] width 577 height 45
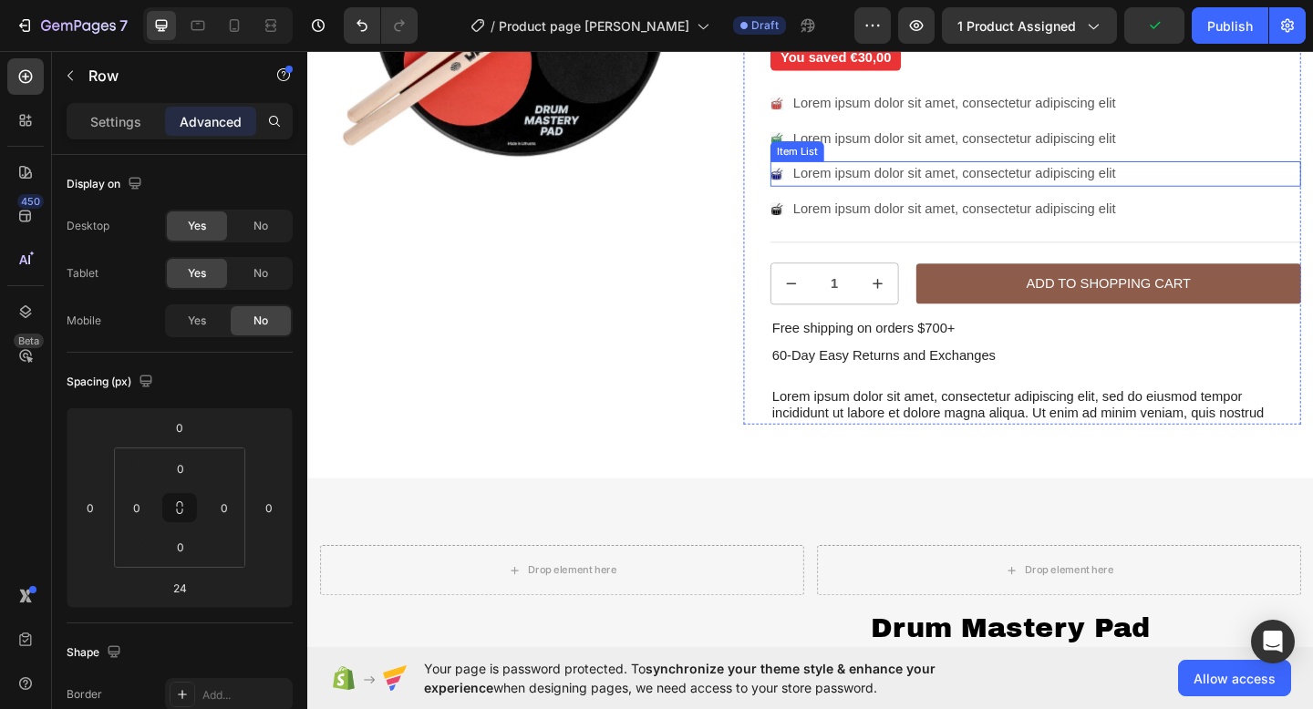
scroll to position [231, 0]
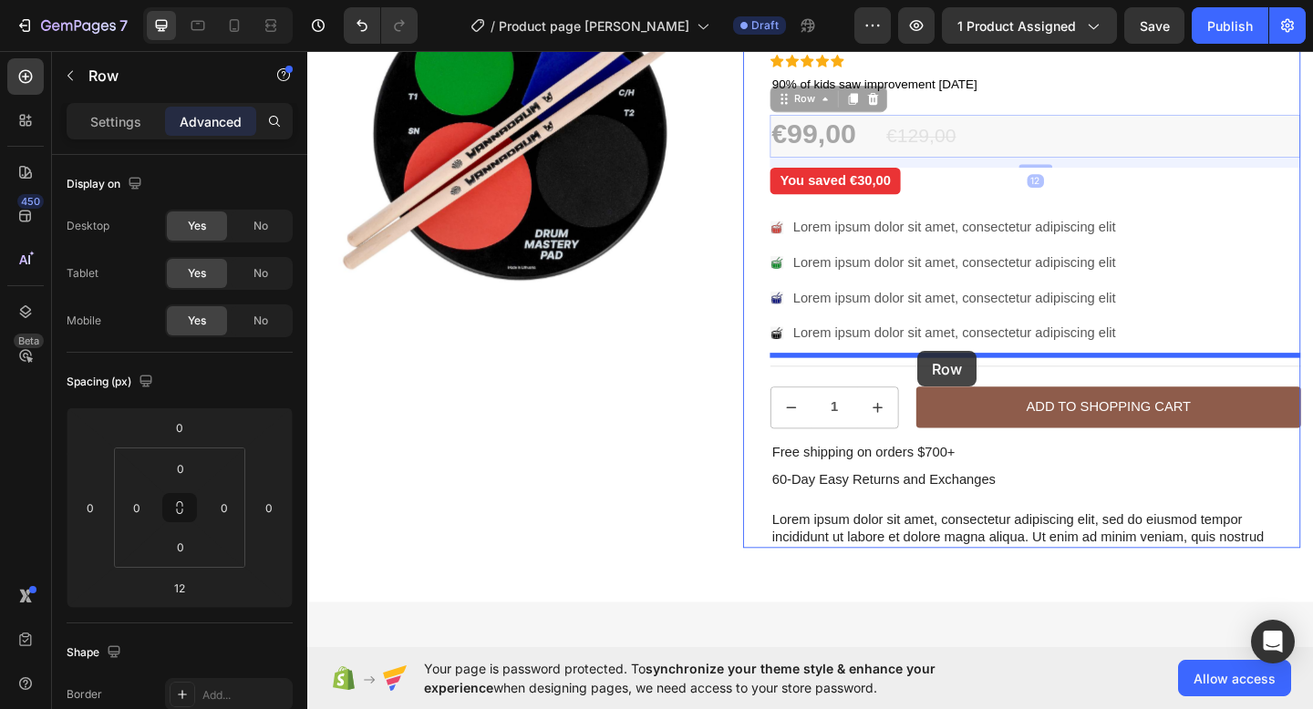
drag, startPoint x: 1051, startPoint y: 139, endPoint x: 971, endPoint y: 377, distance: 251.1
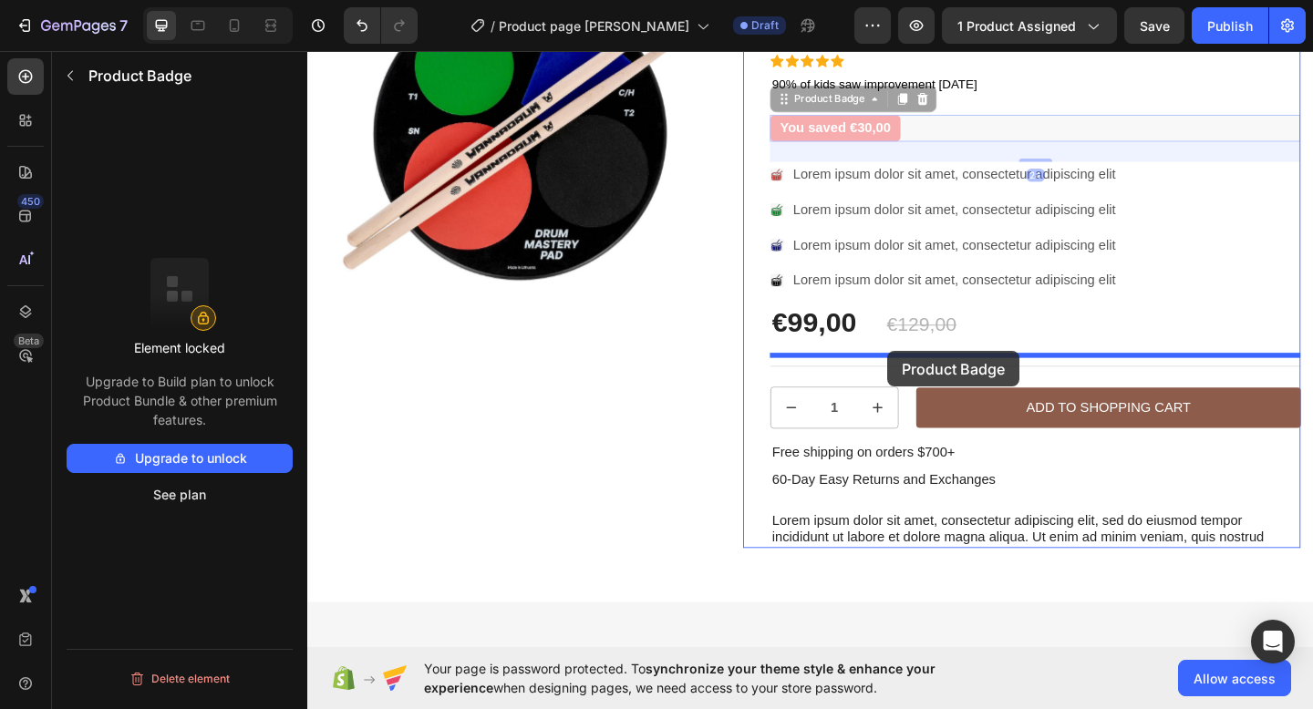
drag, startPoint x: 981, startPoint y: 133, endPoint x: 938, endPoint y: 377, distance: 248.0
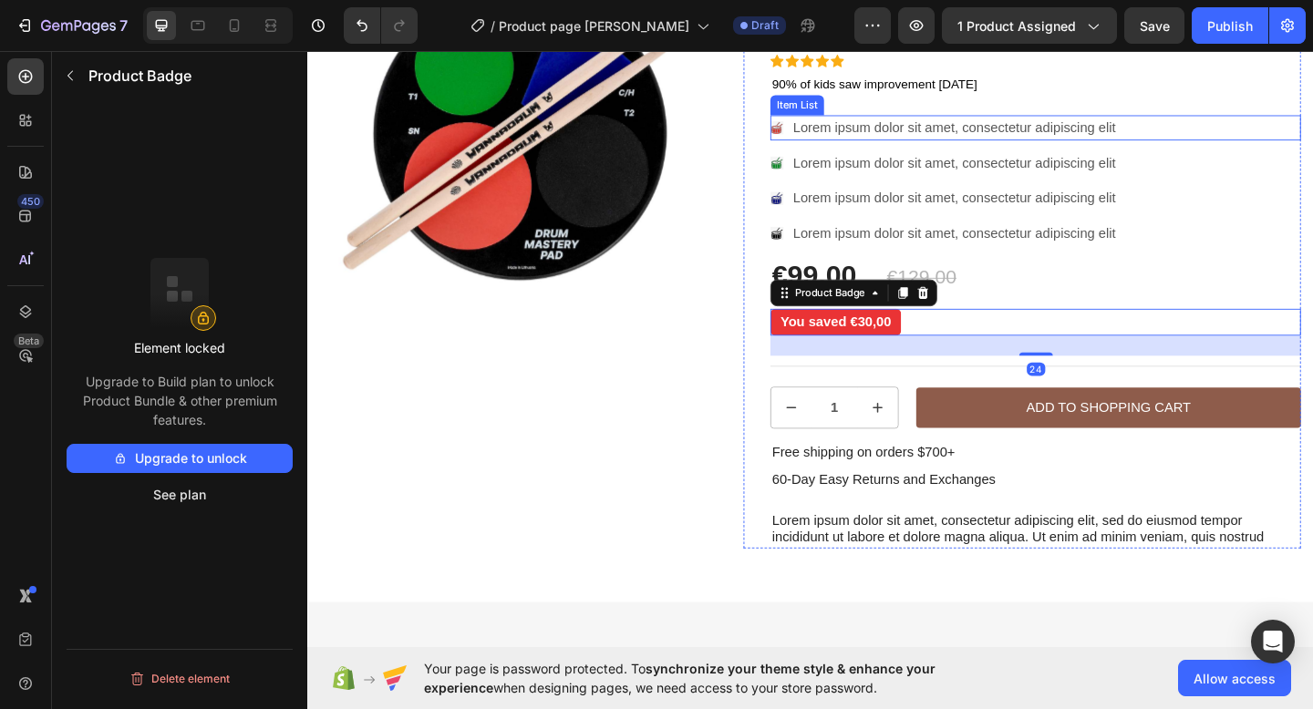
click at [1291, 137] on div "Lorem ipsum dolor sit amet, consectetur adipiscing elit" at bounding box center [1098, 134] width 577 height 27
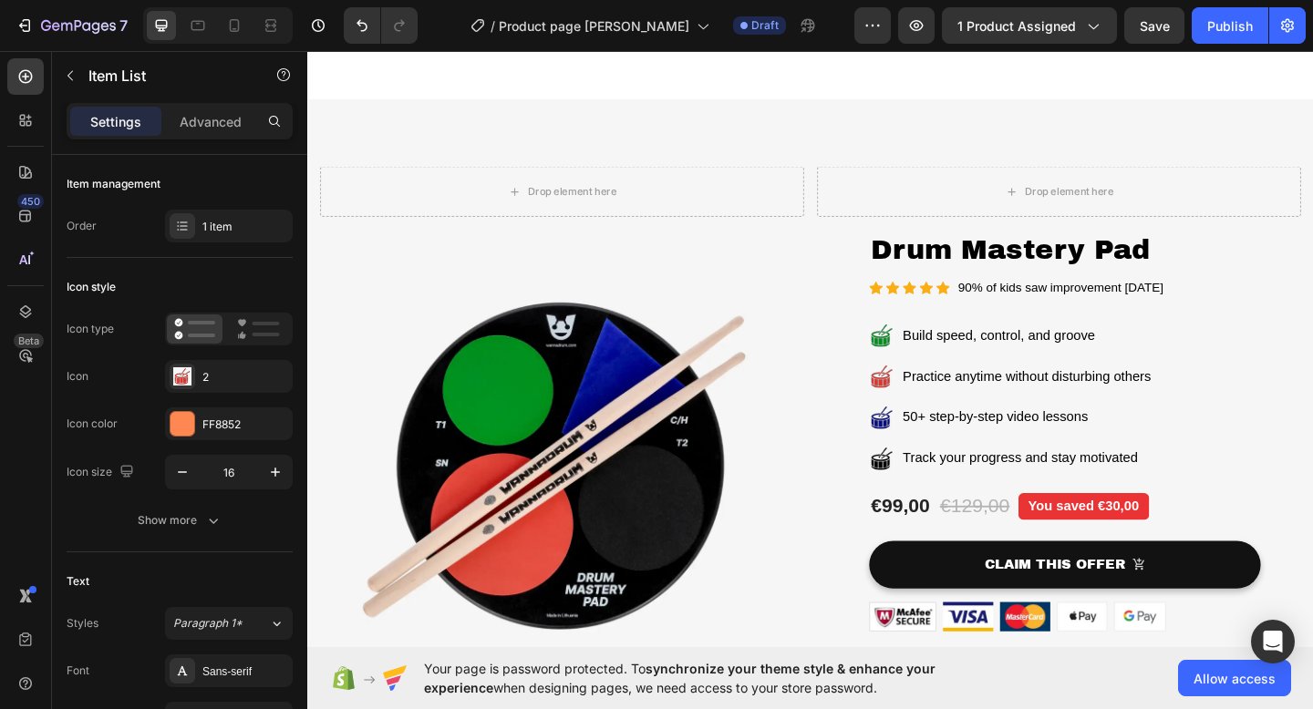
scroll to position [799, 0]
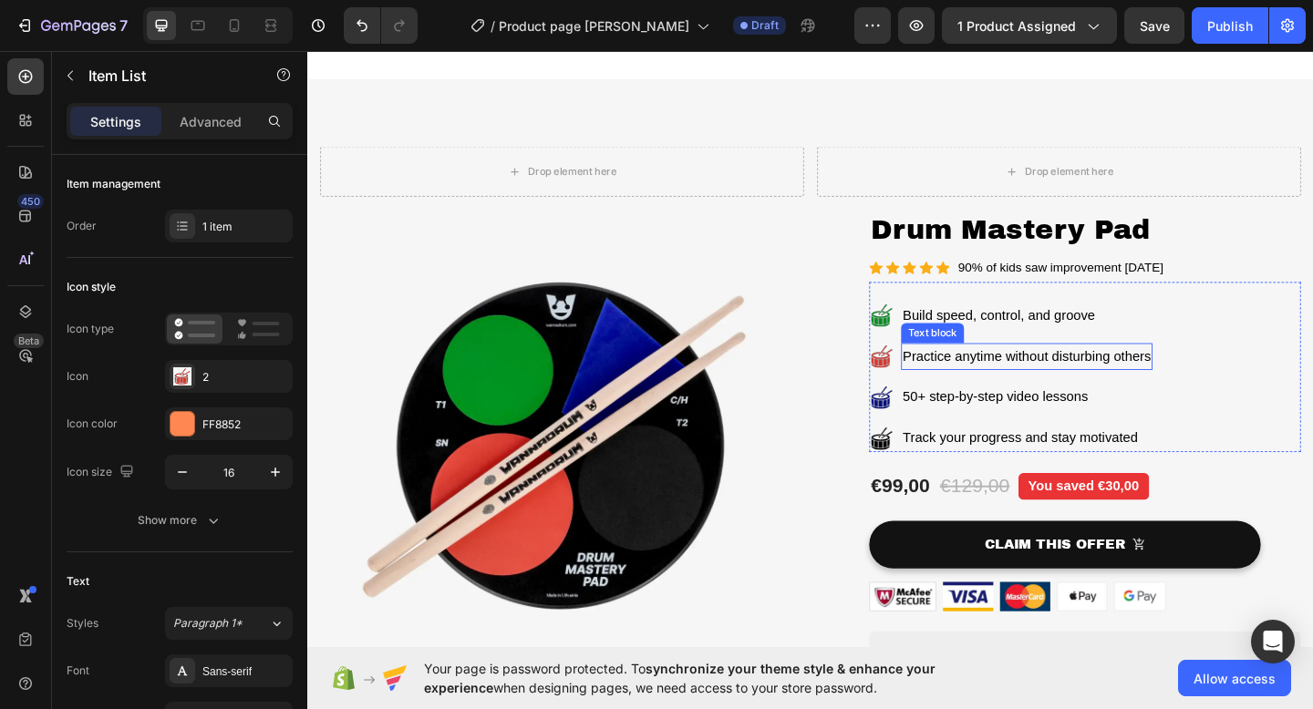
click at [970, 352] on div "Text block" at bounding box center [986, 358] width 61 height 16
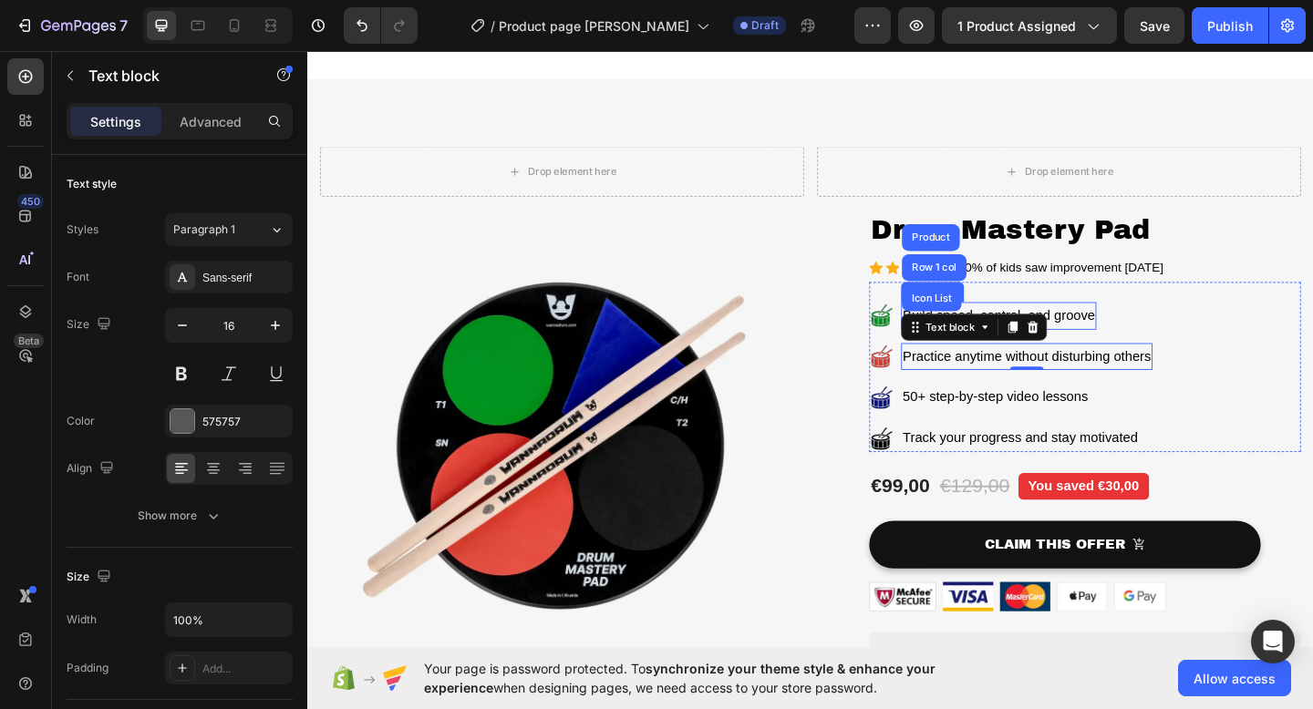
click at [1130, 355] on ul "Icon Build speed, control, and groove Text block Icon Practice anytime without …" at bounding box center [1072, 406] width 308 height 163
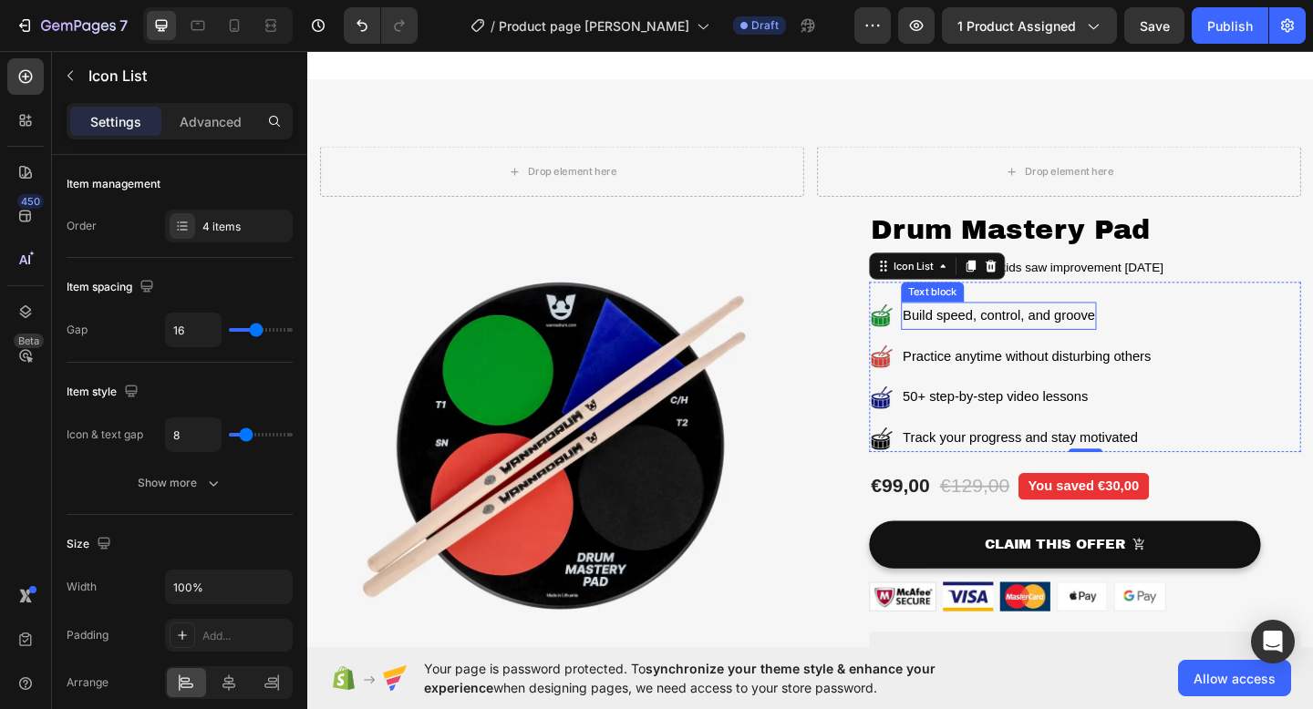
click at [1149, 337] on span "Build speed, control, and groove" at bounding box center [1058, 338] width 209 height 15
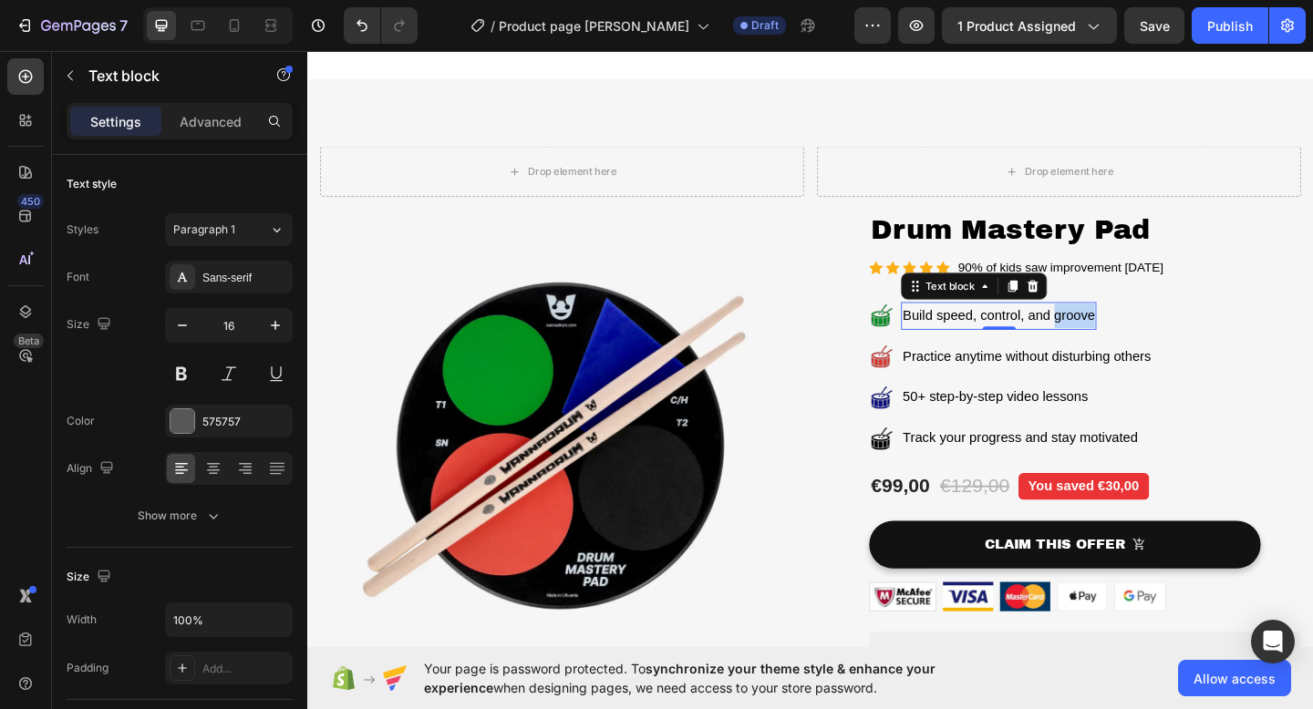
click at [1149, 337] on span "Build speed, control, and groove" at bounding box center [1058, 338] width 209 height 15
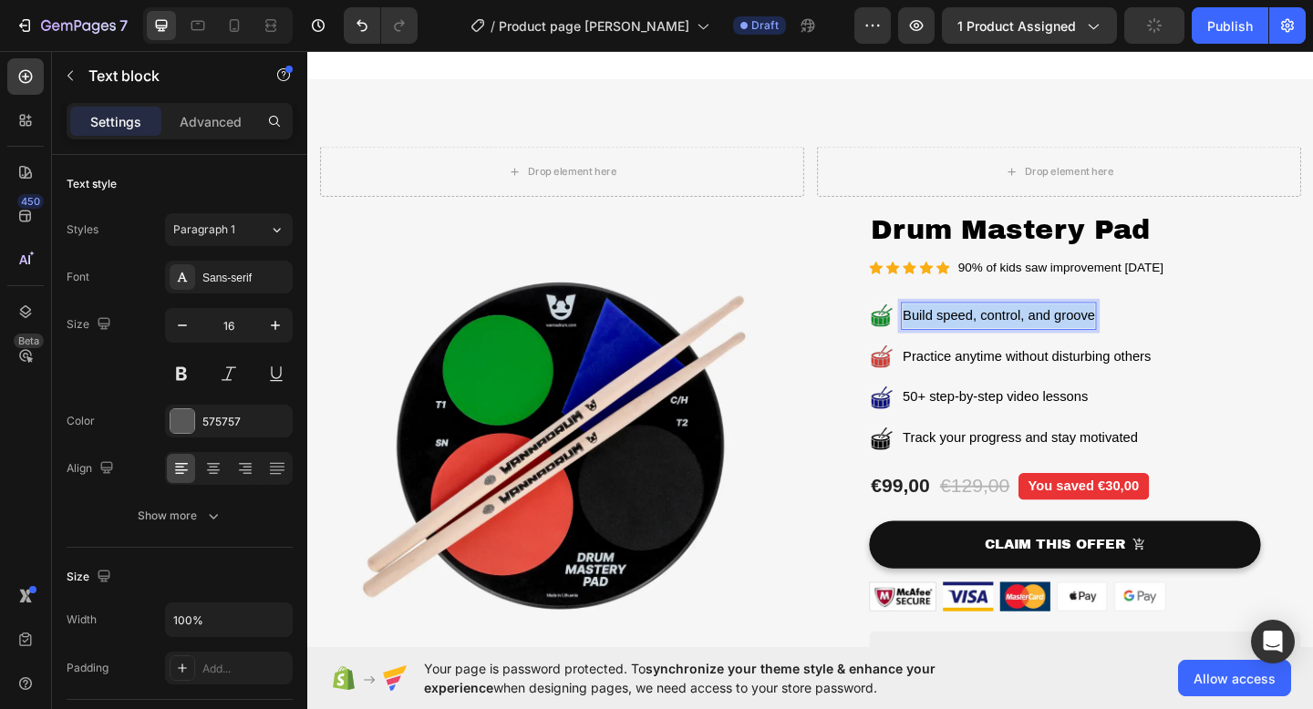
drag, startPoint x: 957, startPoint y: 339, endPoint x: 1164, endPoint y: 342, distance: 206.9
click at [1164, 342] on div "Build speed, control, and groove" at bounding box center [1059, 340] width 212 height 30
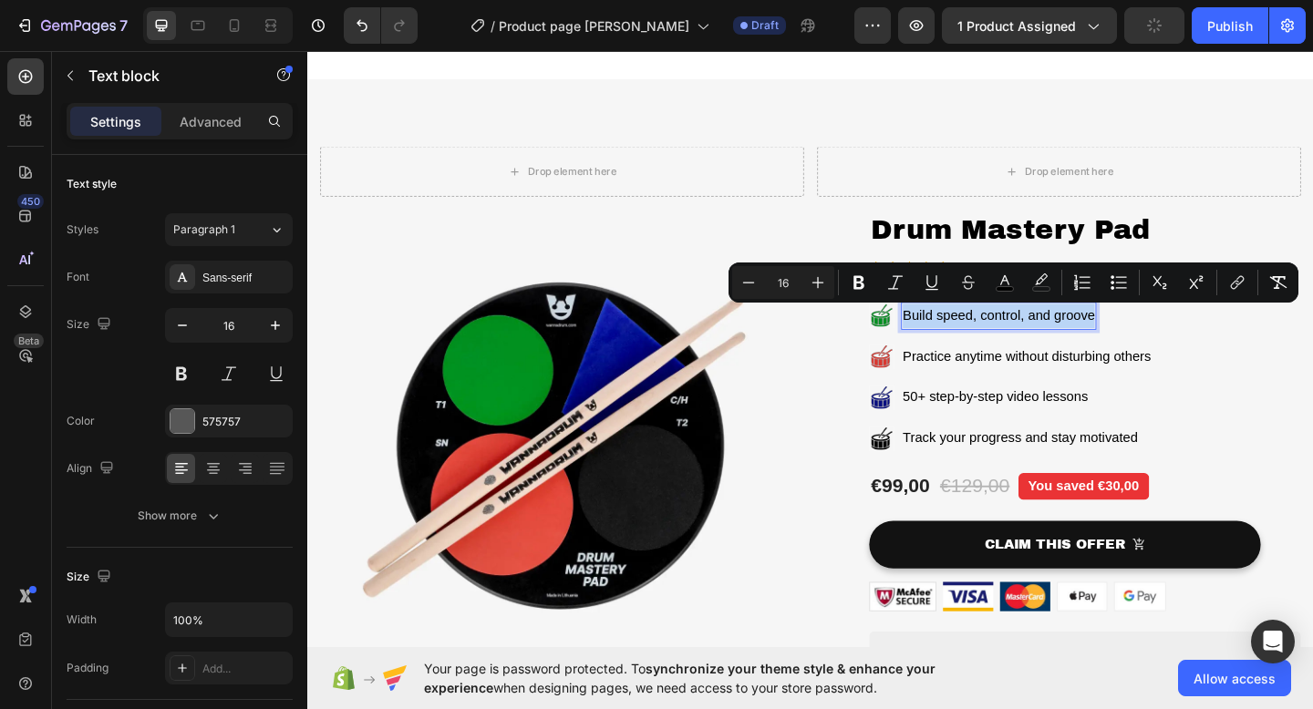
copy span "Build speed, control, and groove"
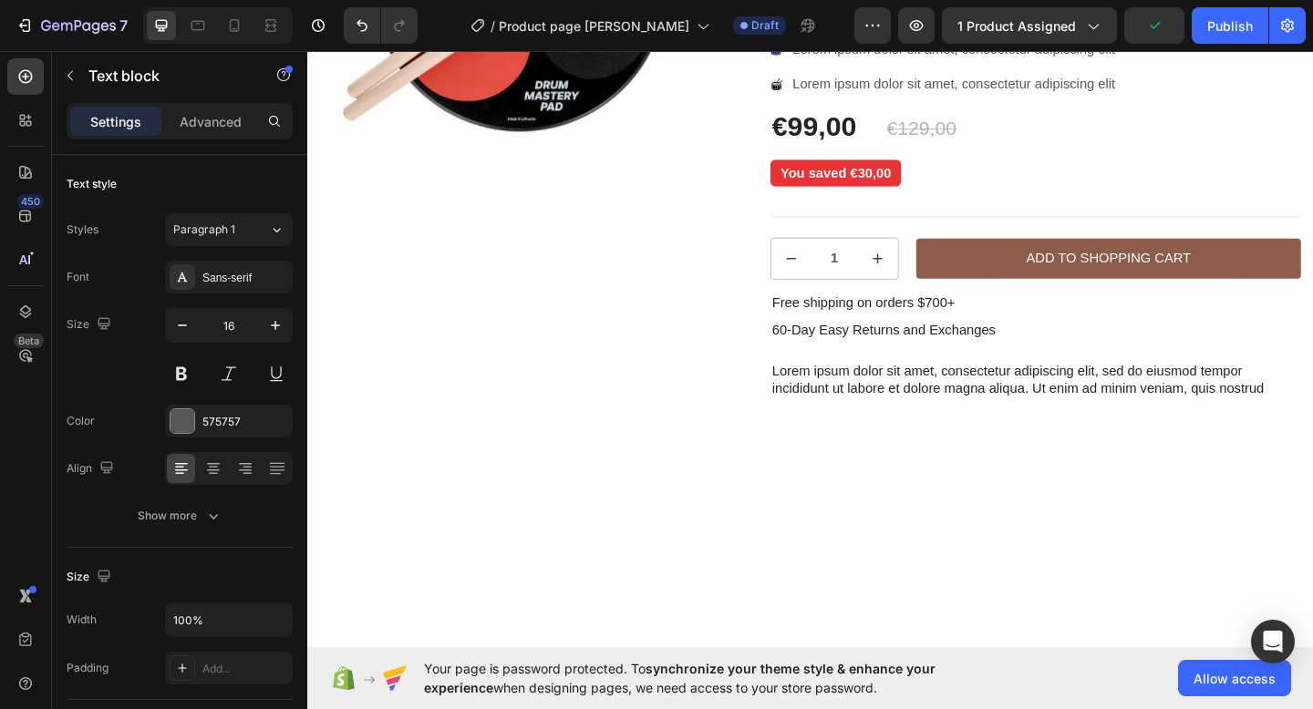
scroll to position [7, 0]
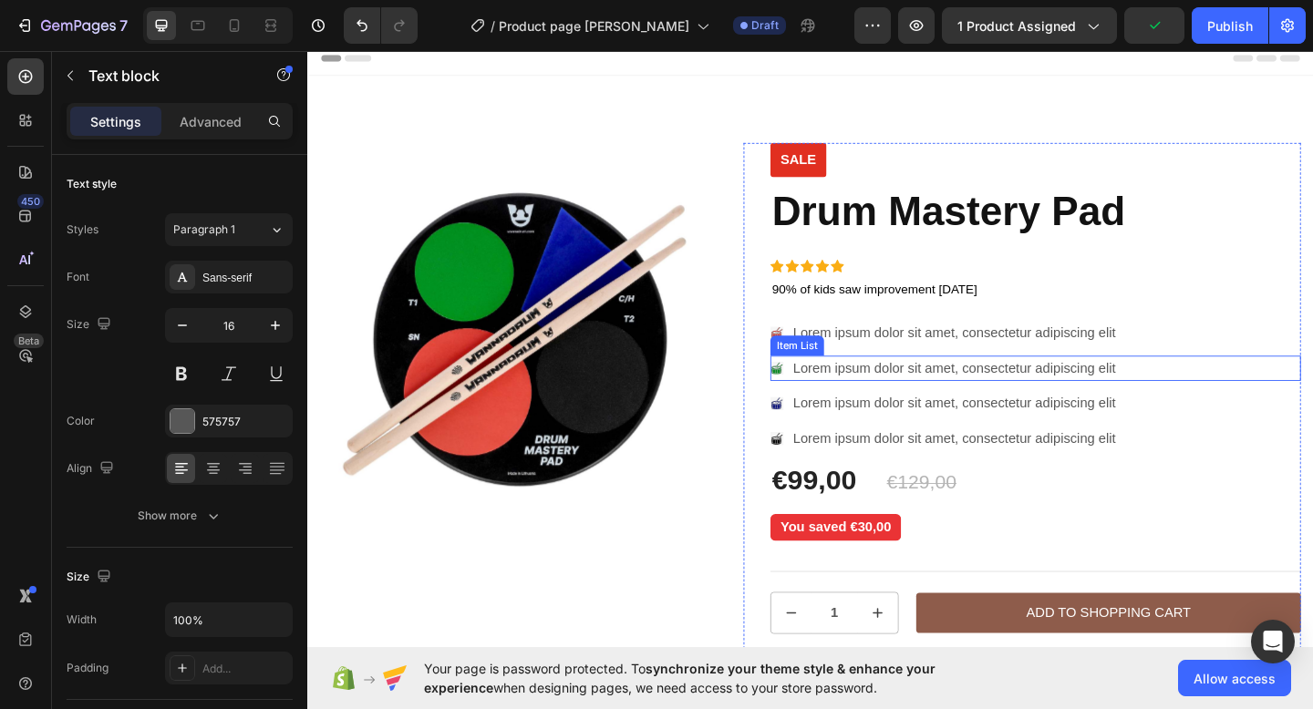
click at [852, 364] on div "Item List" at bounding box center [839, 372] width 51 height 16
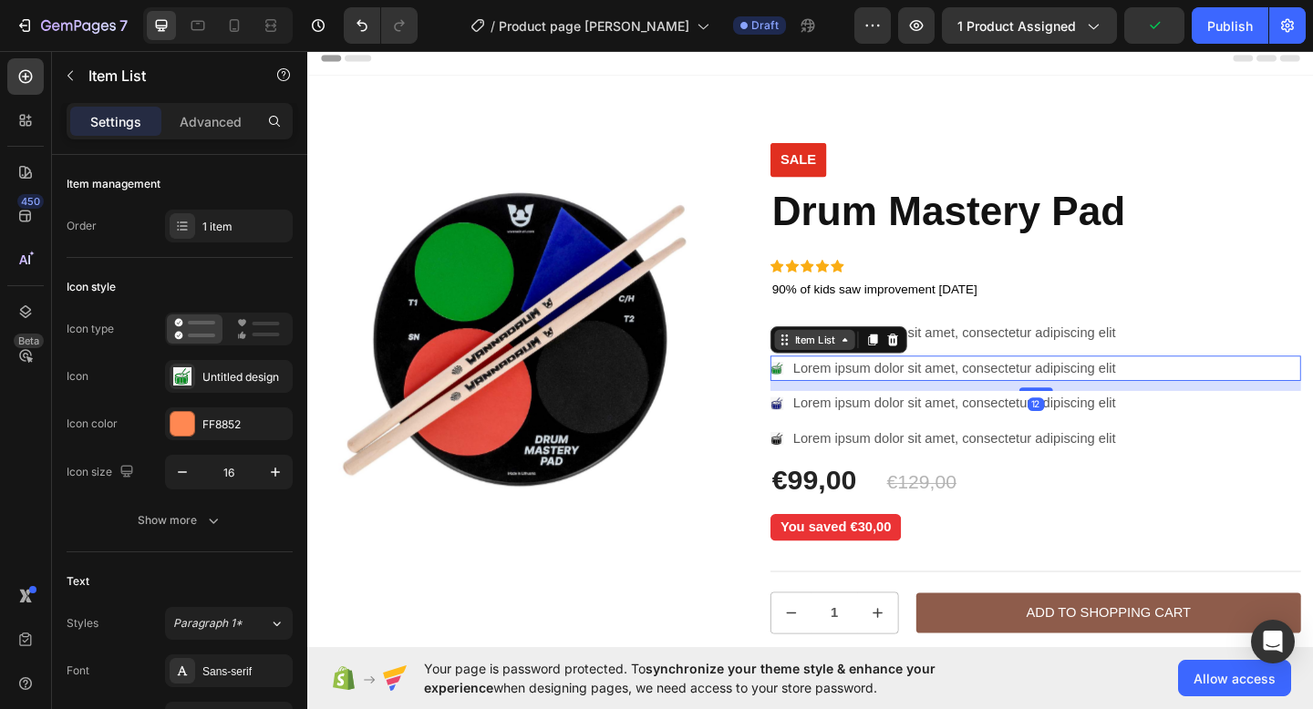
click at [852, 364] on div "Item List" at bounding box center [858, 365] width 51 height 16
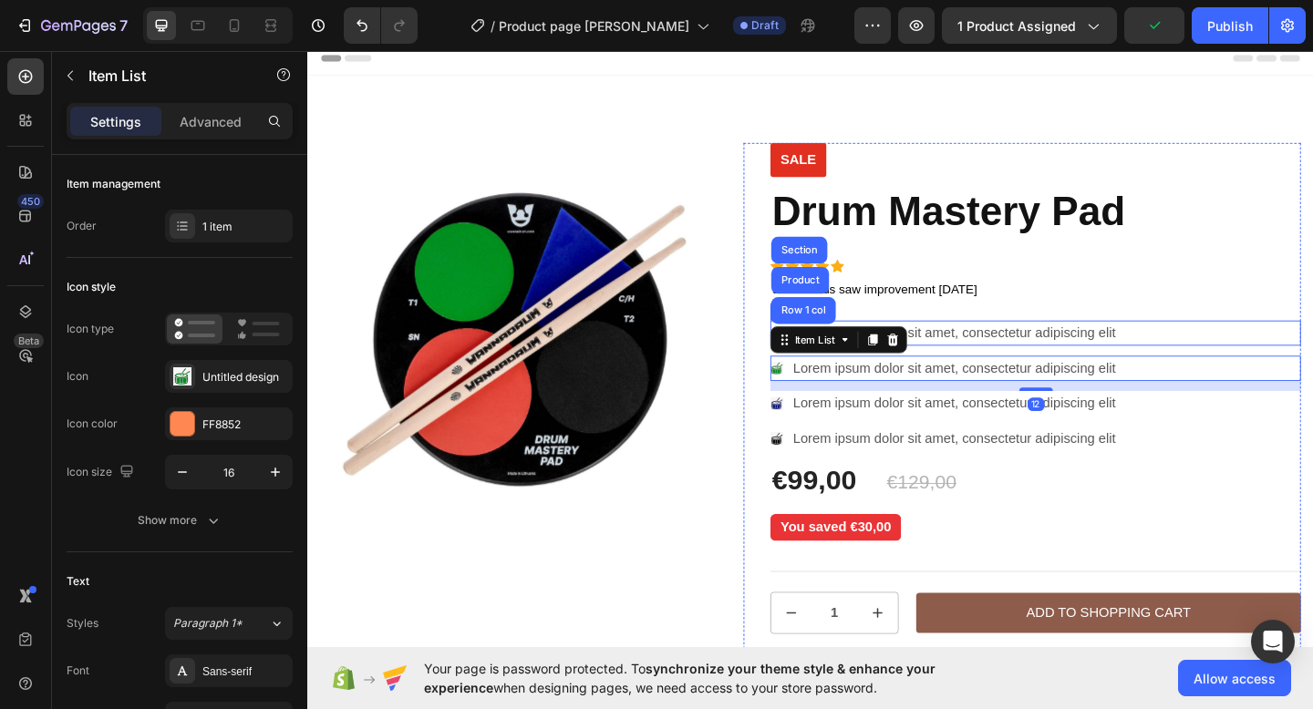
click at [1073, 349] on p "Lorem ipsum dolor sit amet, consectetur adipiscing elit" at bounding box center [1010, 358] width 351 height 22
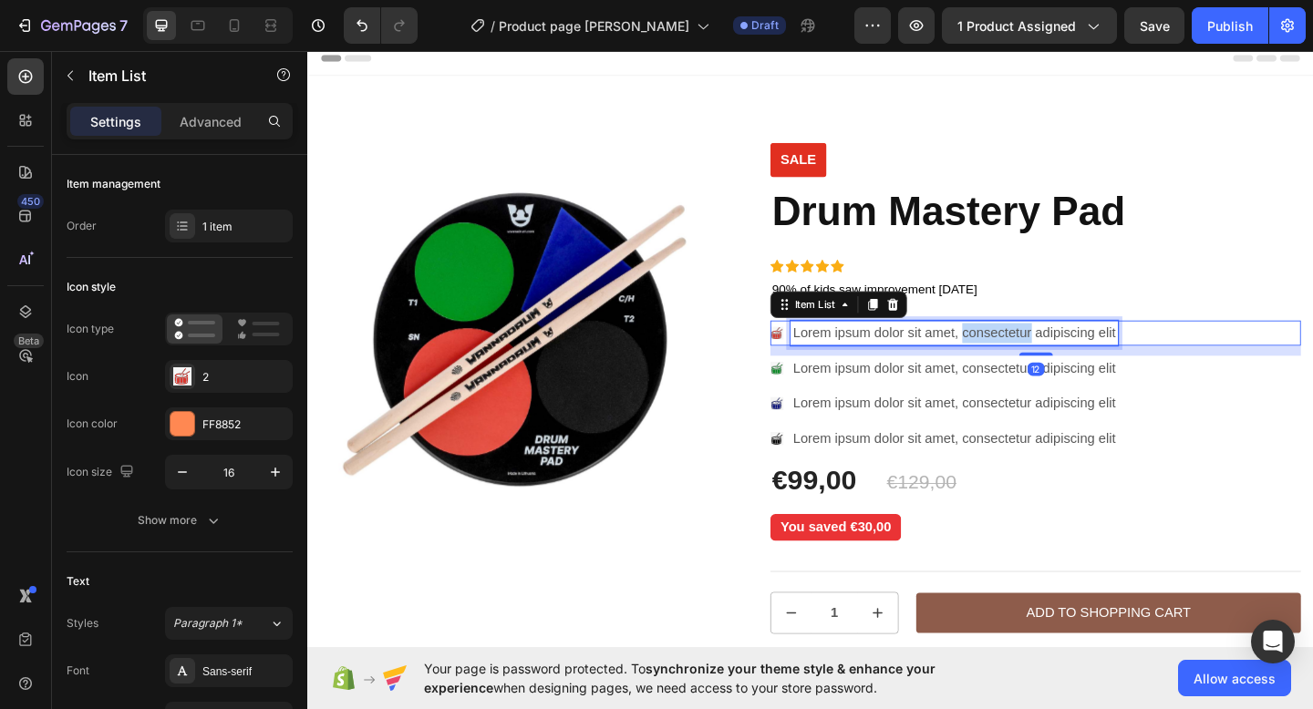
click at [1073, 349] on p "Lorem ipsum dolor sit amet, consectetur adipiscing elit" at bounding box center [1010, 358] width 351 height 22
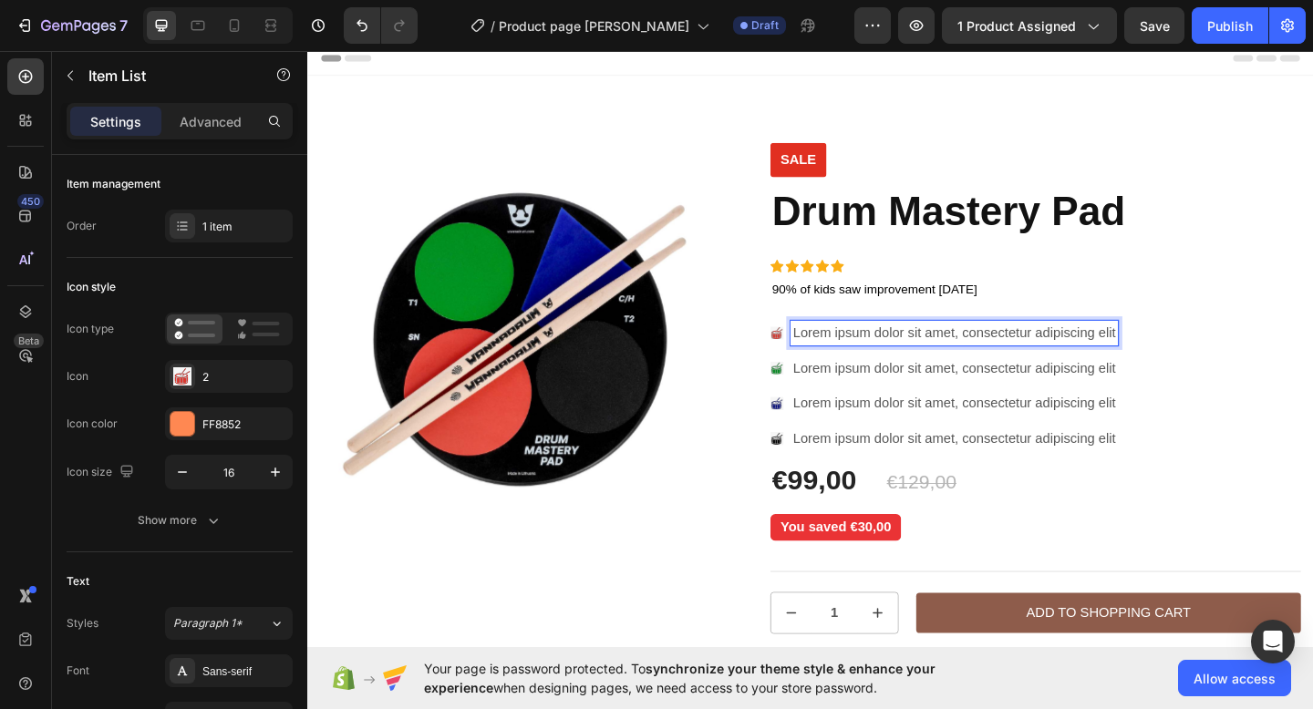
click at [832, 356] on div "Lorem ipsum dolor sit amet, consectetur adipiscing elit" at bounding box center [1010, 358] width 356 height 27
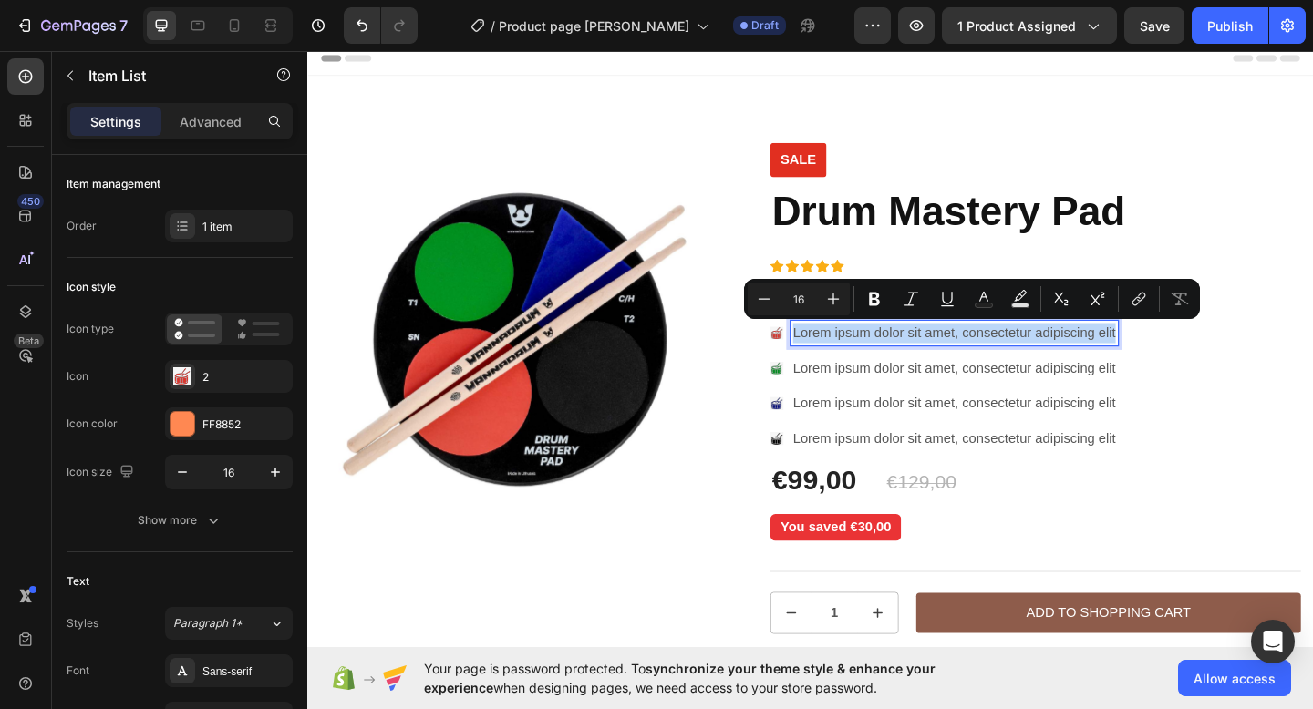
drag, startPoint x: 832, startPoint y: 356, endPoint x: 1185, endPoint y: 360, distance: 352.8
click at [1185, 360] on div "Lorem ipsum dolor sit amet, consectetur adipiscing elit" at bounding box center [1010, 358] width 356 height 27
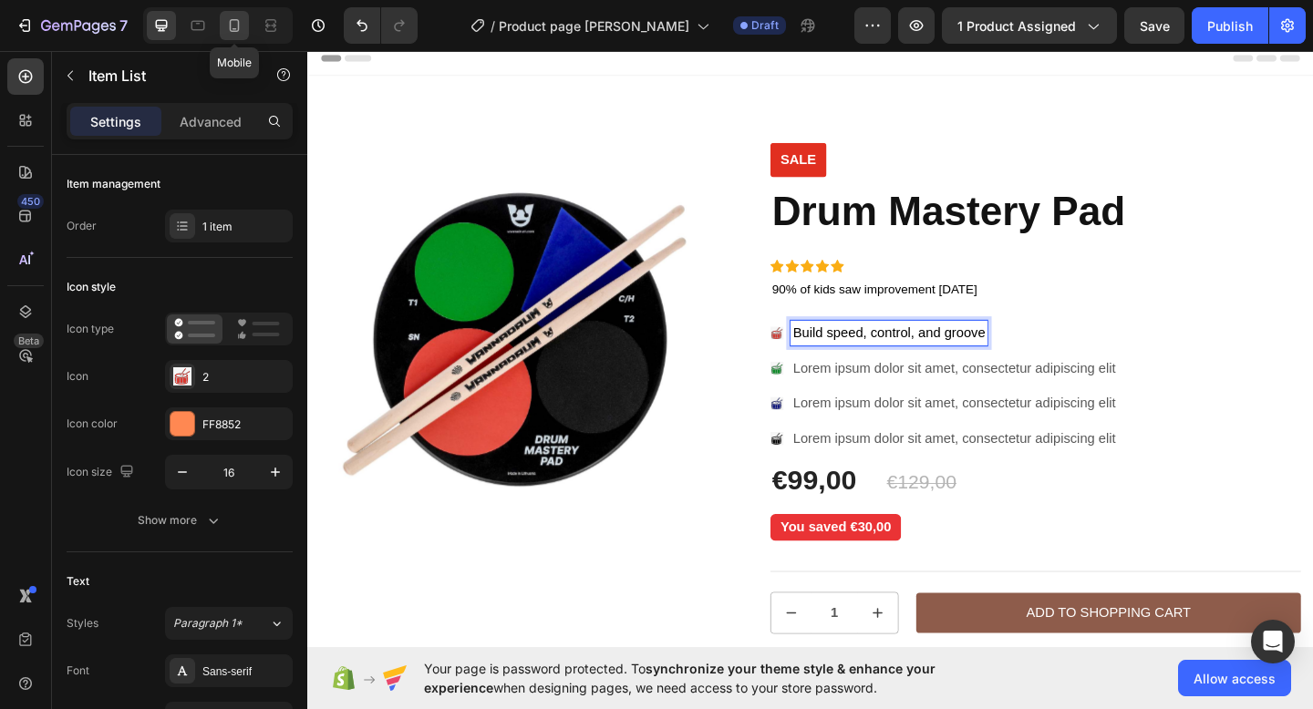
click at [240, 23] on icon at bounding box center [234, 25] width 18 height 18
type input "14"
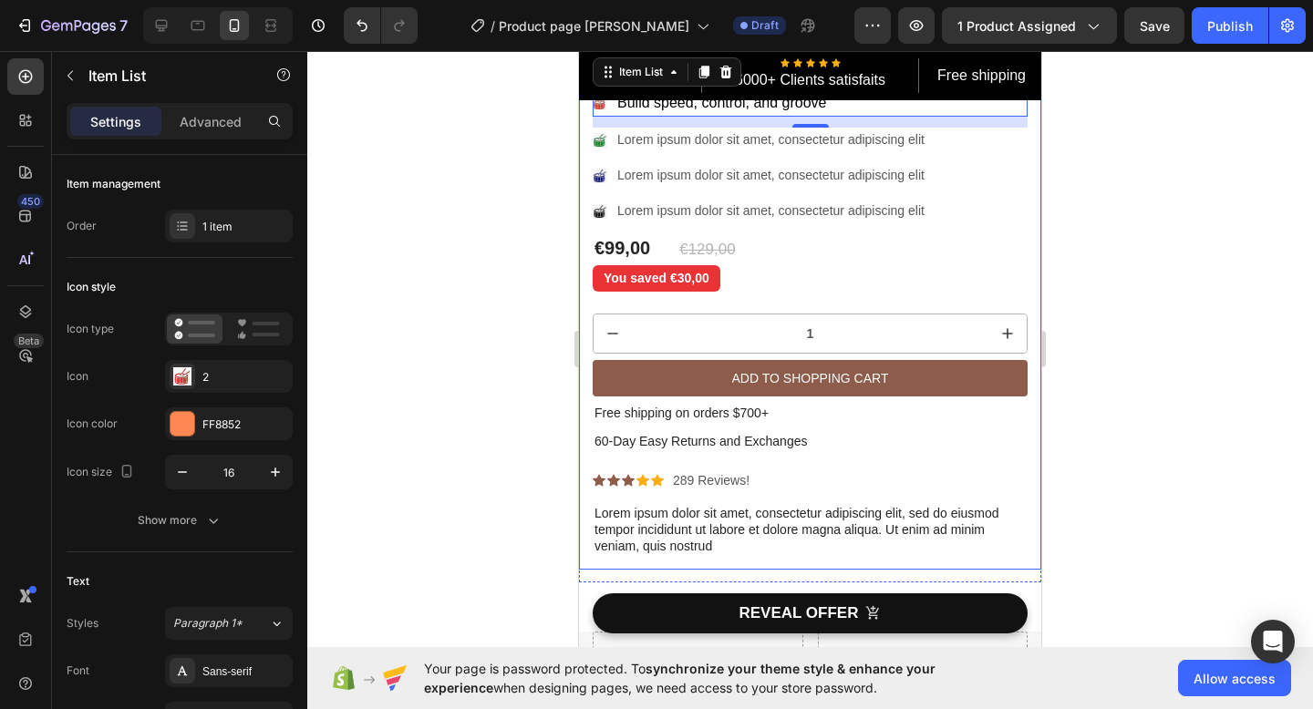
scroll to position [278, 0]
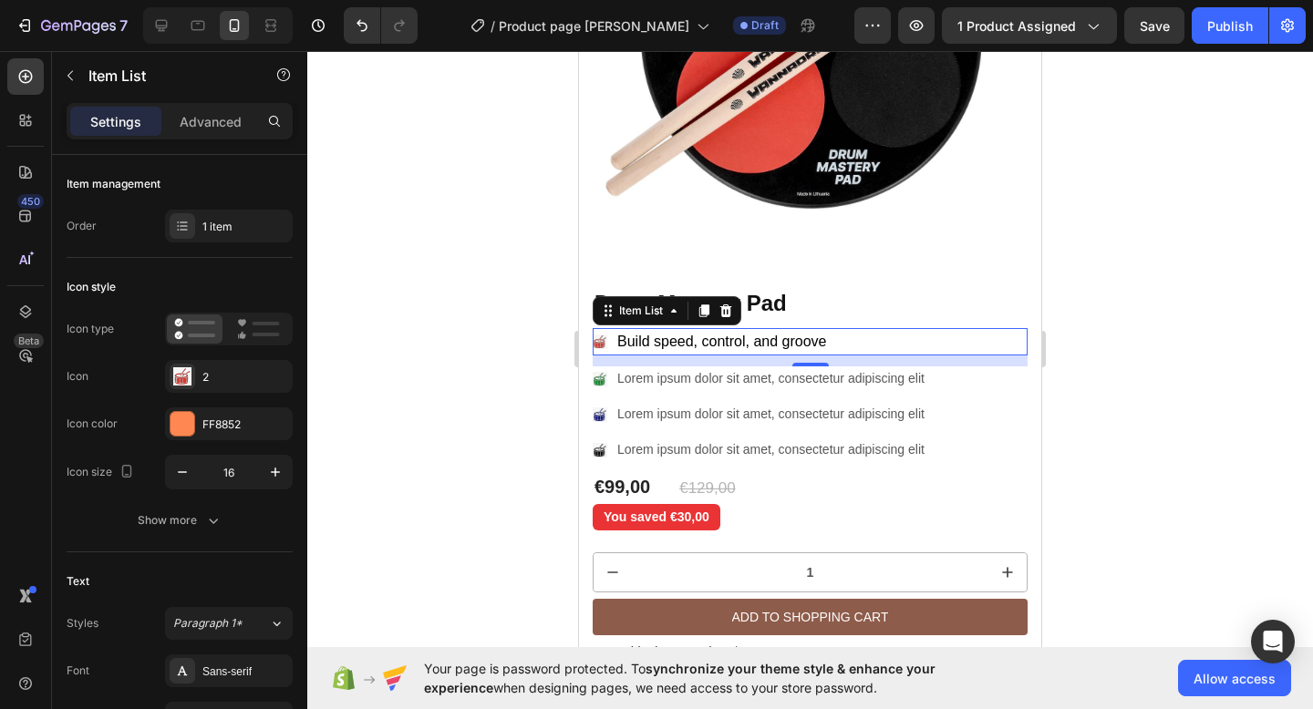
click at [1081, 298] on div at bounding box center [809, 380] width 1005 height 658
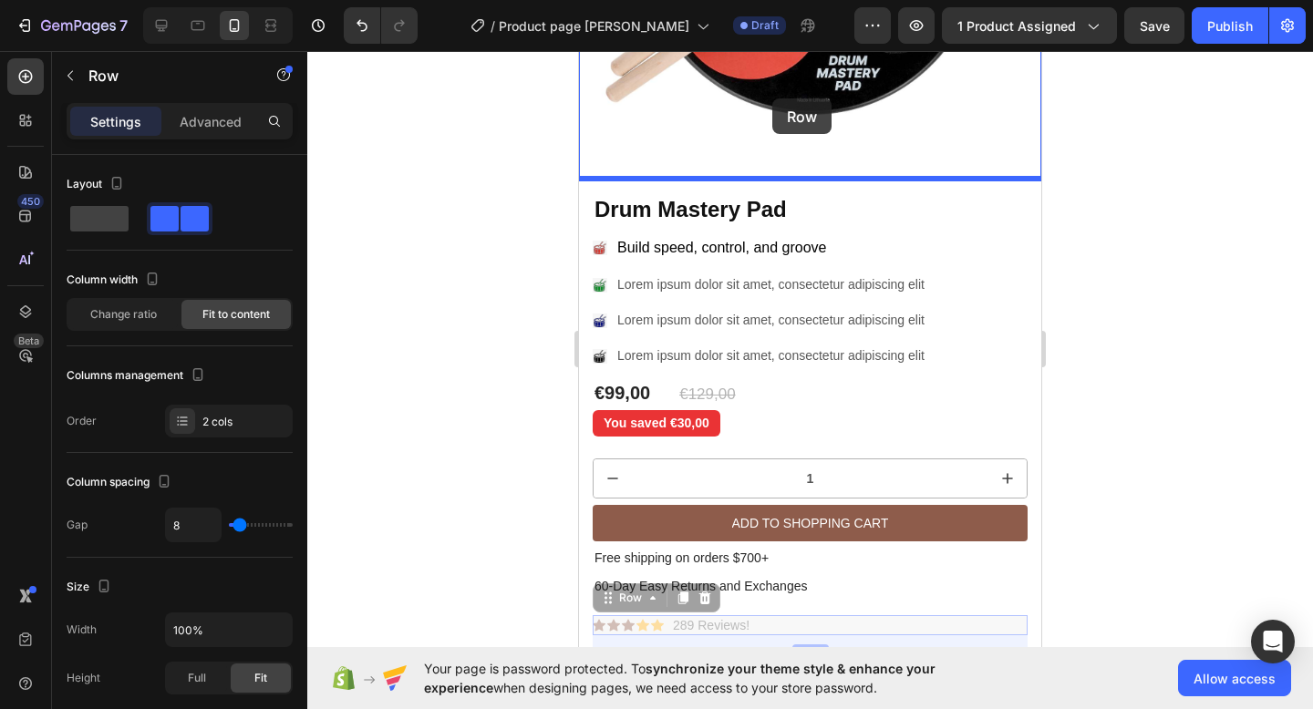
scroll to position [335, 0]
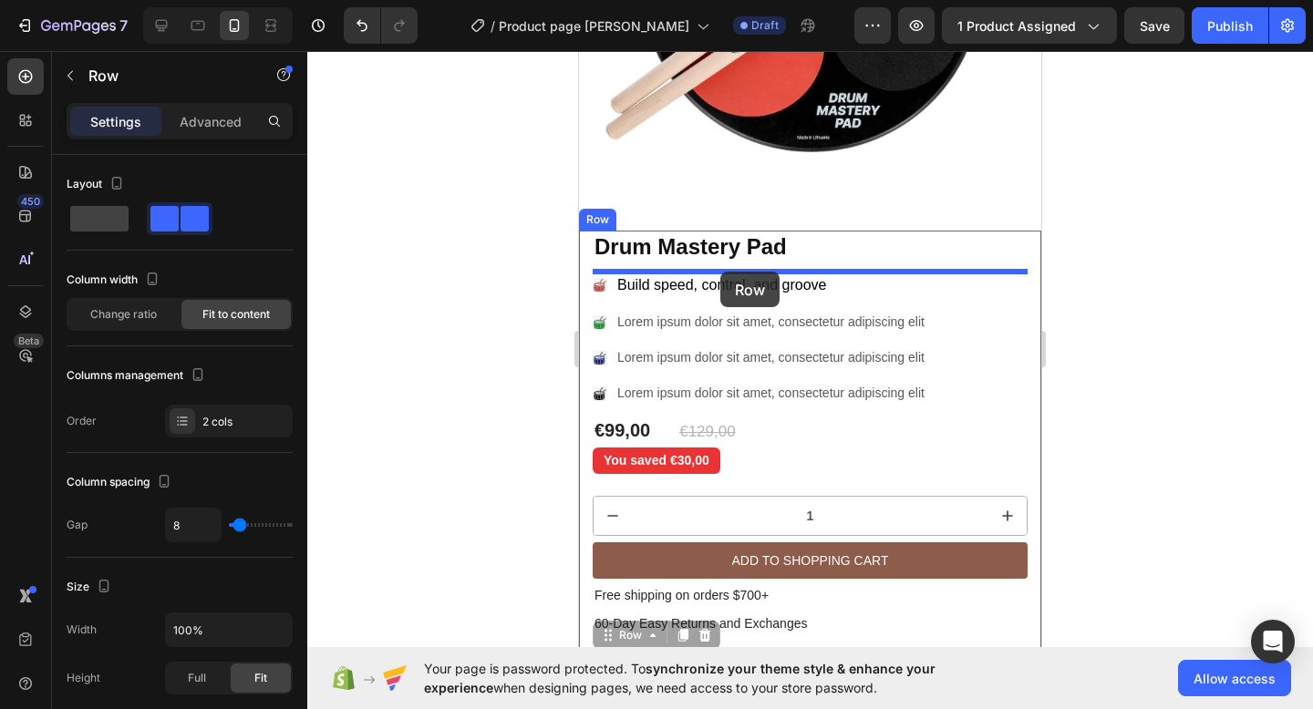
drag, startPoint x: 786, startPoint y: 479, endPoint x: 720, endPoint y: 272, distance: 217.1
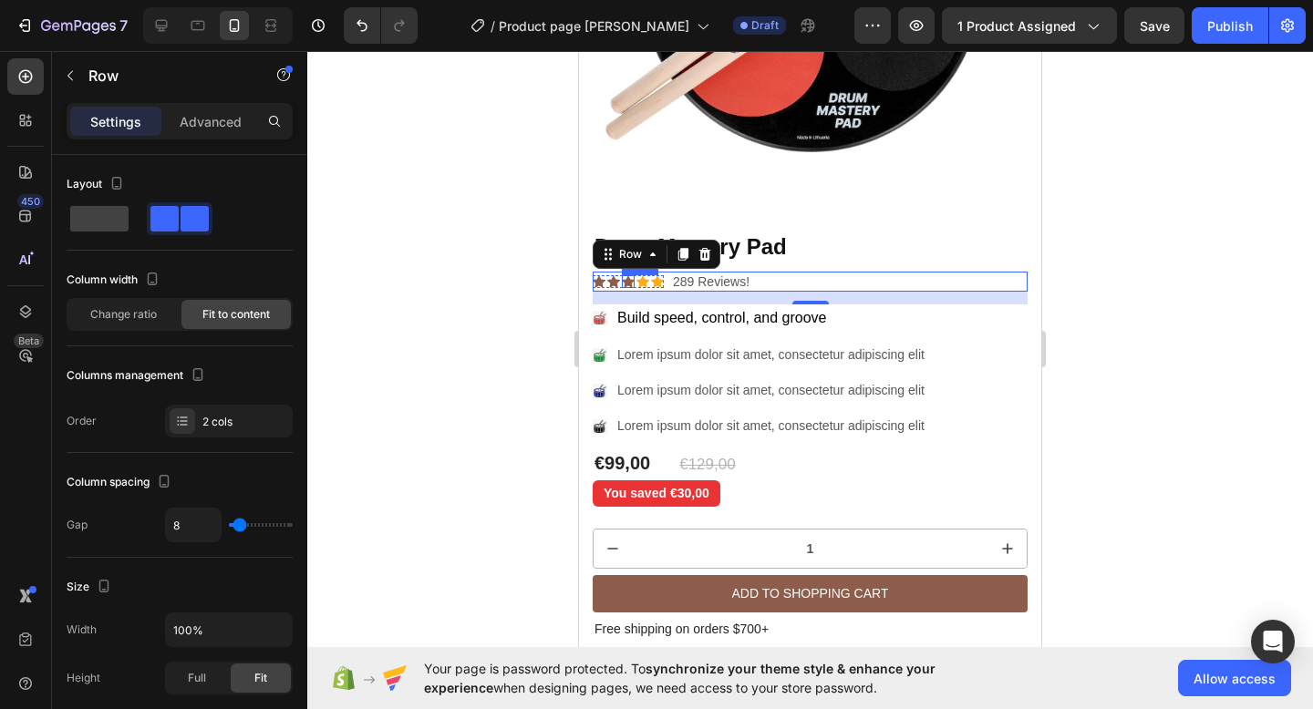
click at [631, 282] on div "Icon" at bounding box center [628, 281] width 13 height 13
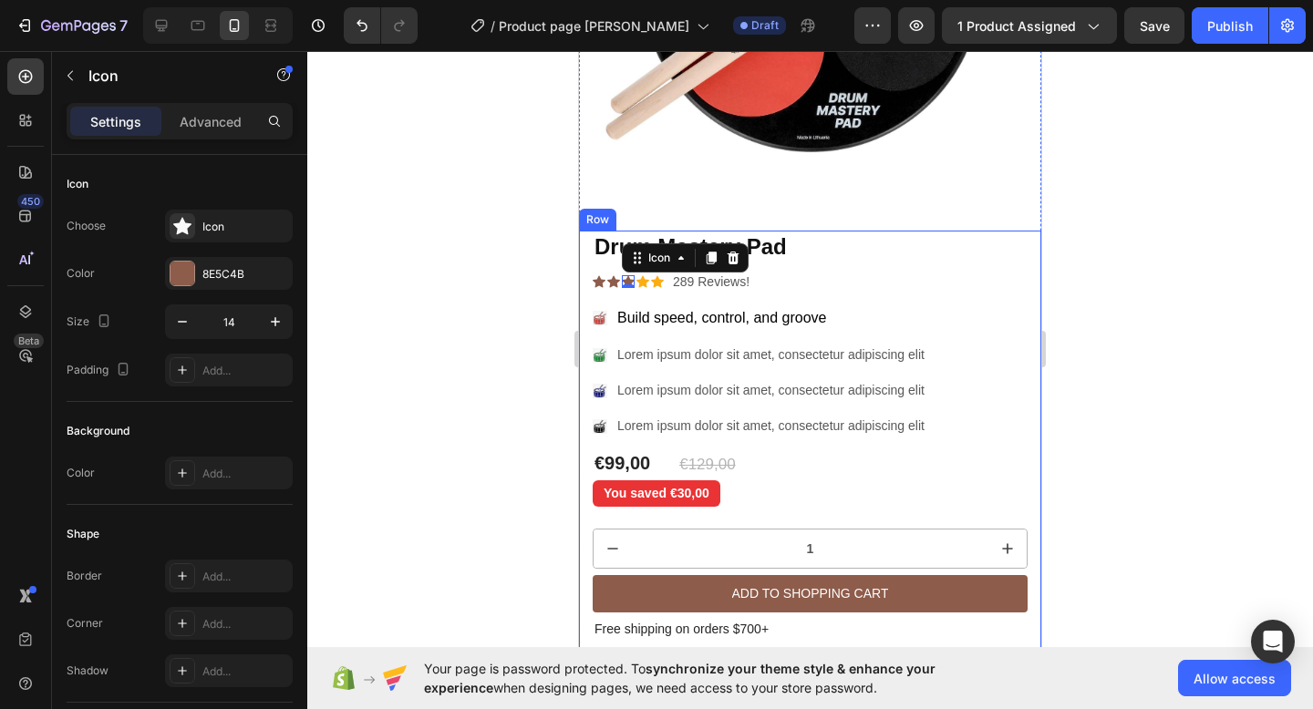
click at [747, 345] on div "Lorem ipsum dolor sit amet, consectetur adipiscing elit" at bounding box center [770, 355] width 313 height 25
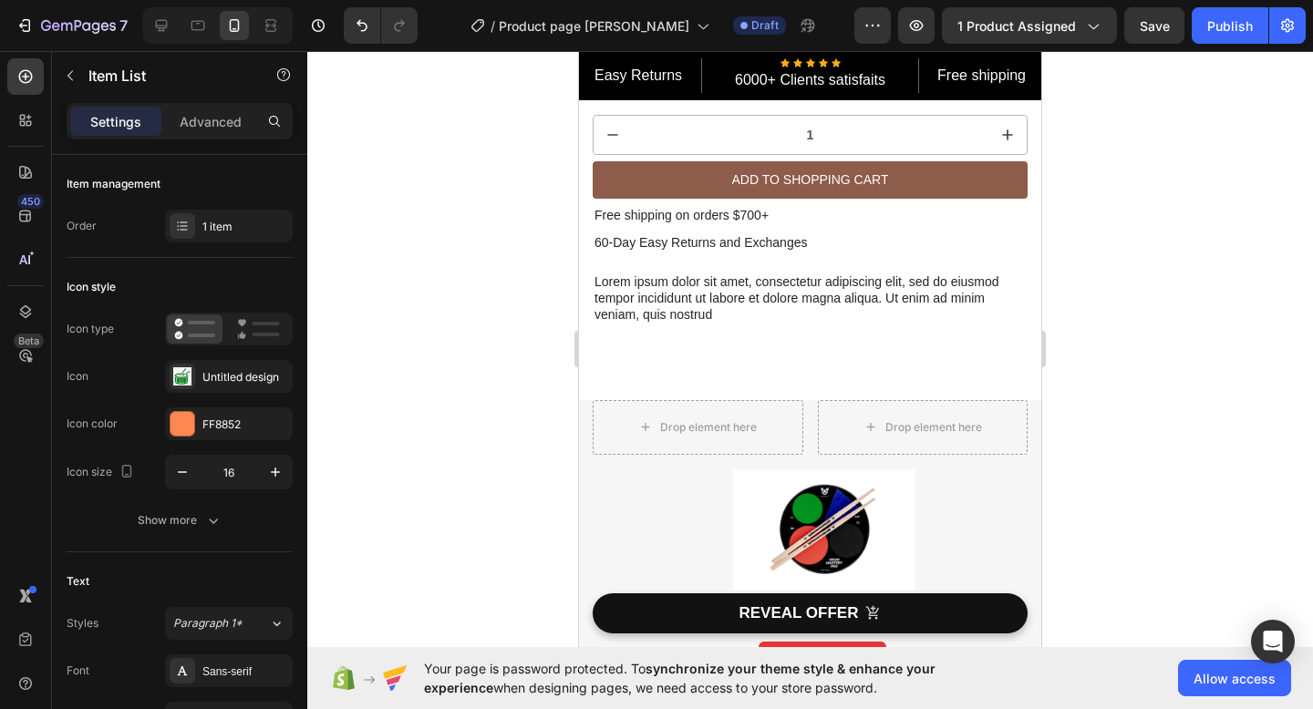
scroll to position [469, 0]
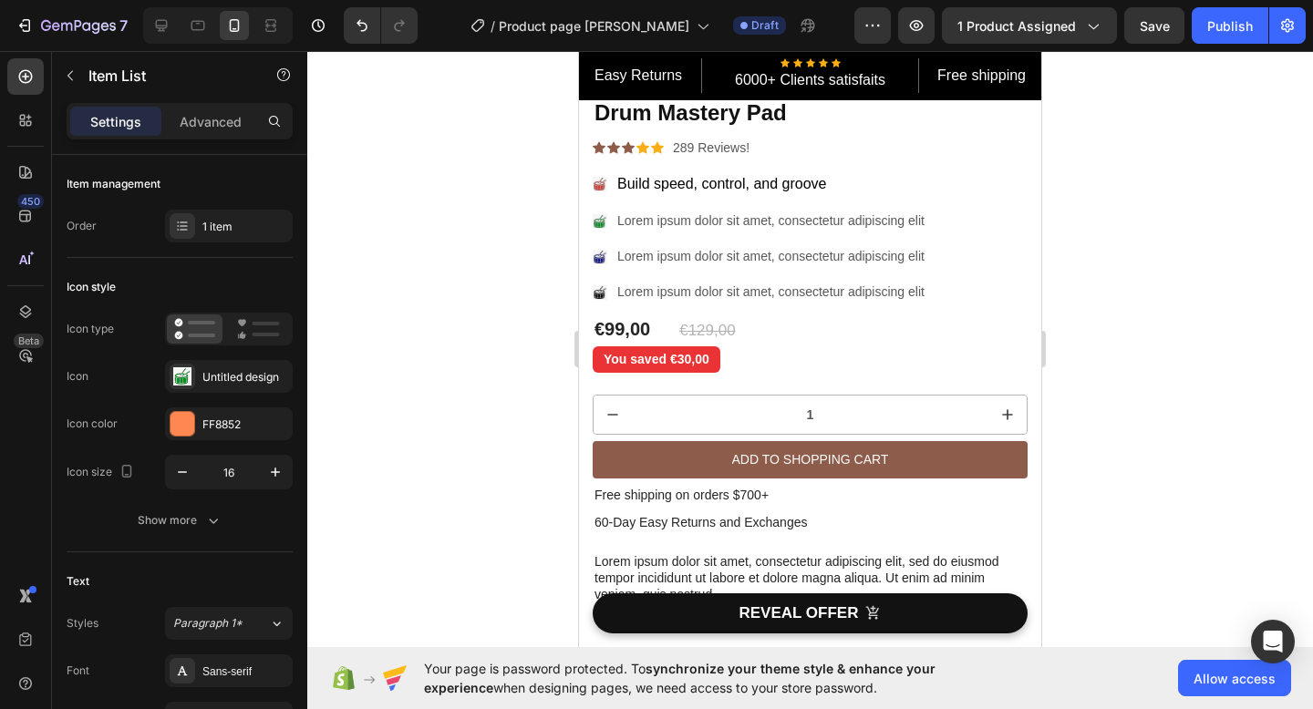
click at [651, 216] on p "Lorem ipsum dolor sit amet, consectetur adipiscing elit" at bounding box center [770, 220] width 307 height 19
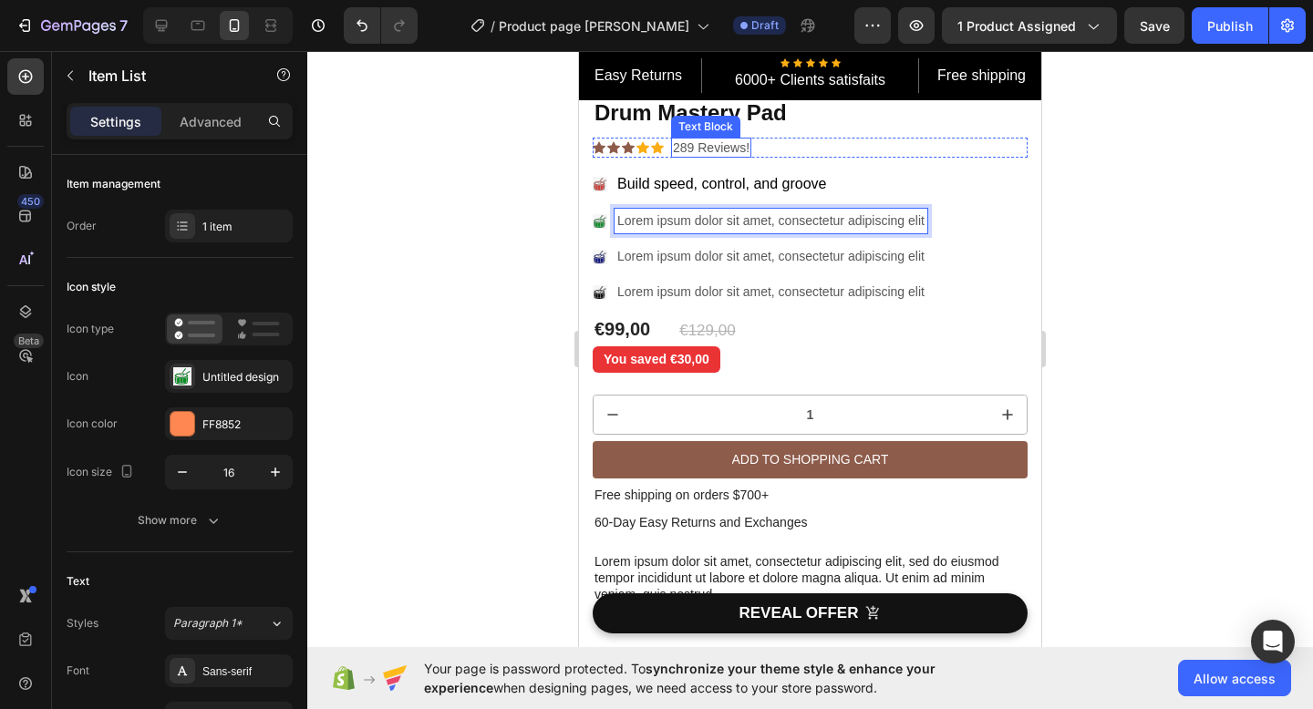
click at [694, 148] on p "289 Reviews!" at bounding box center [711, 147] width 77 height 16
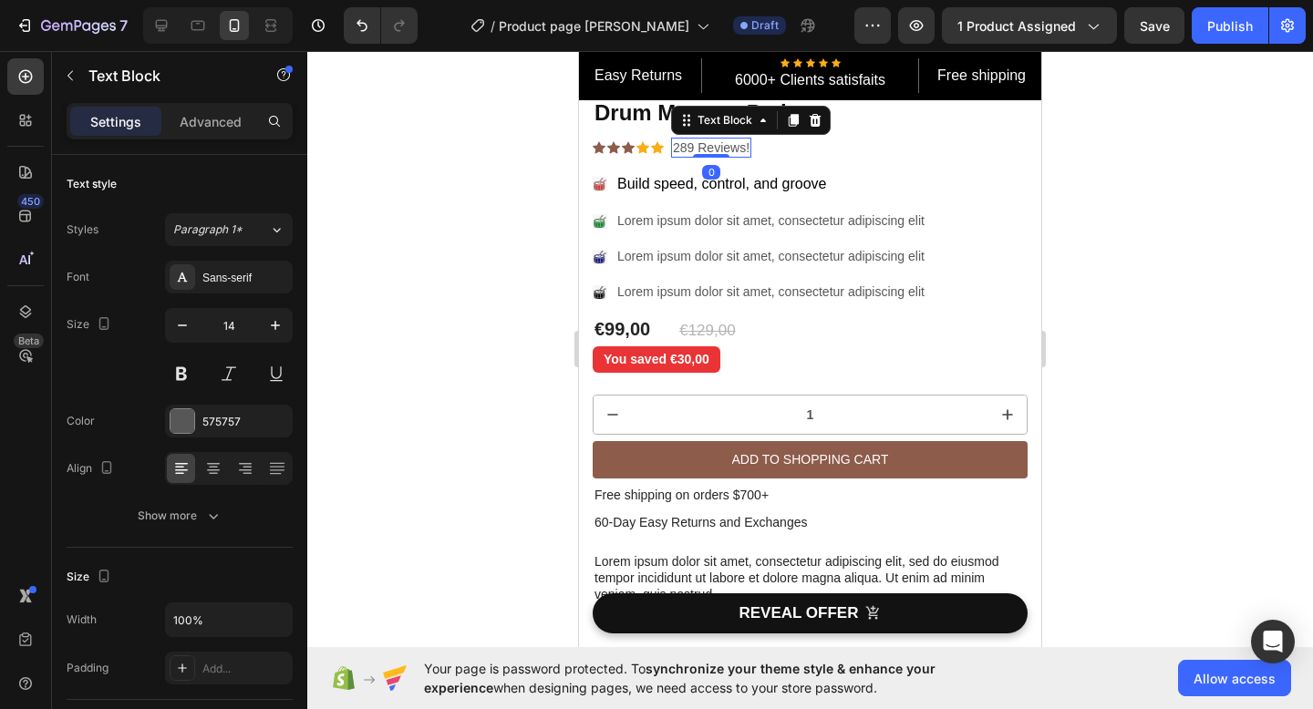
click at [694, 148] on p "289 Reviews!" at bounding box center [711, 147] width 77 height 16
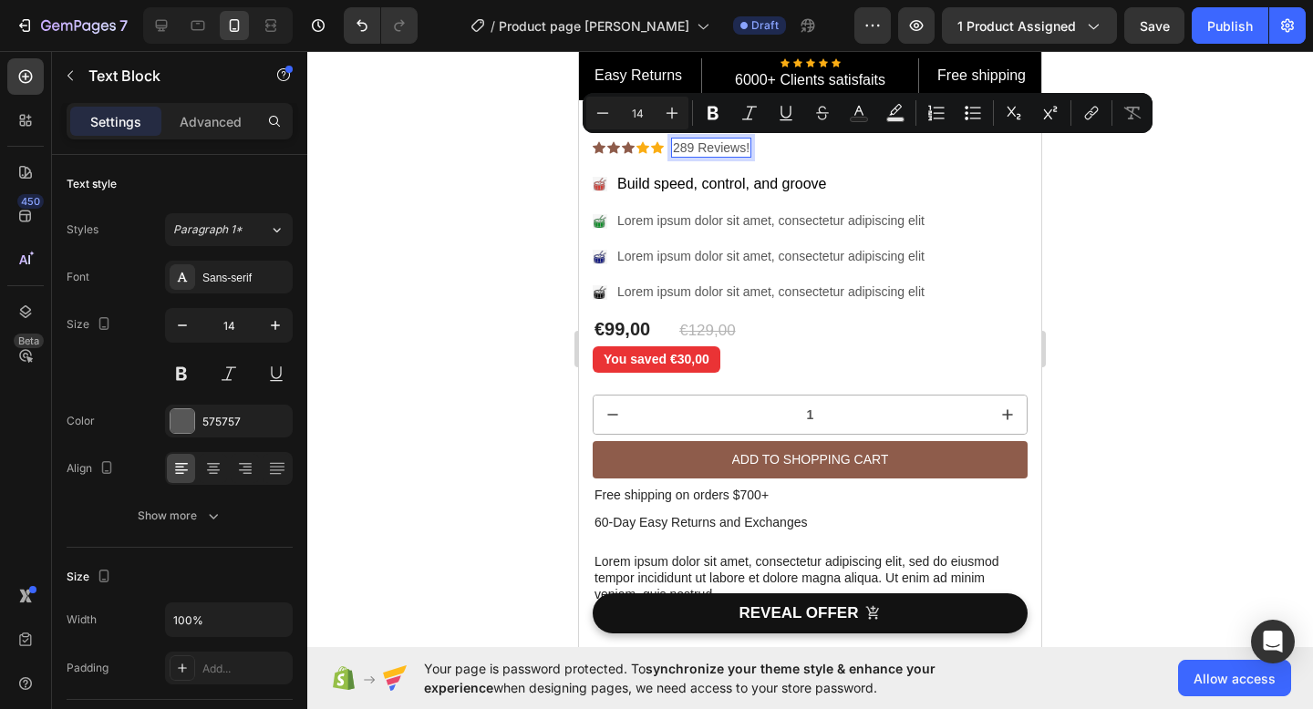
click at [679, 144] on p "289 Reviews!" at bounding box center [711, 147] width 77 height 16
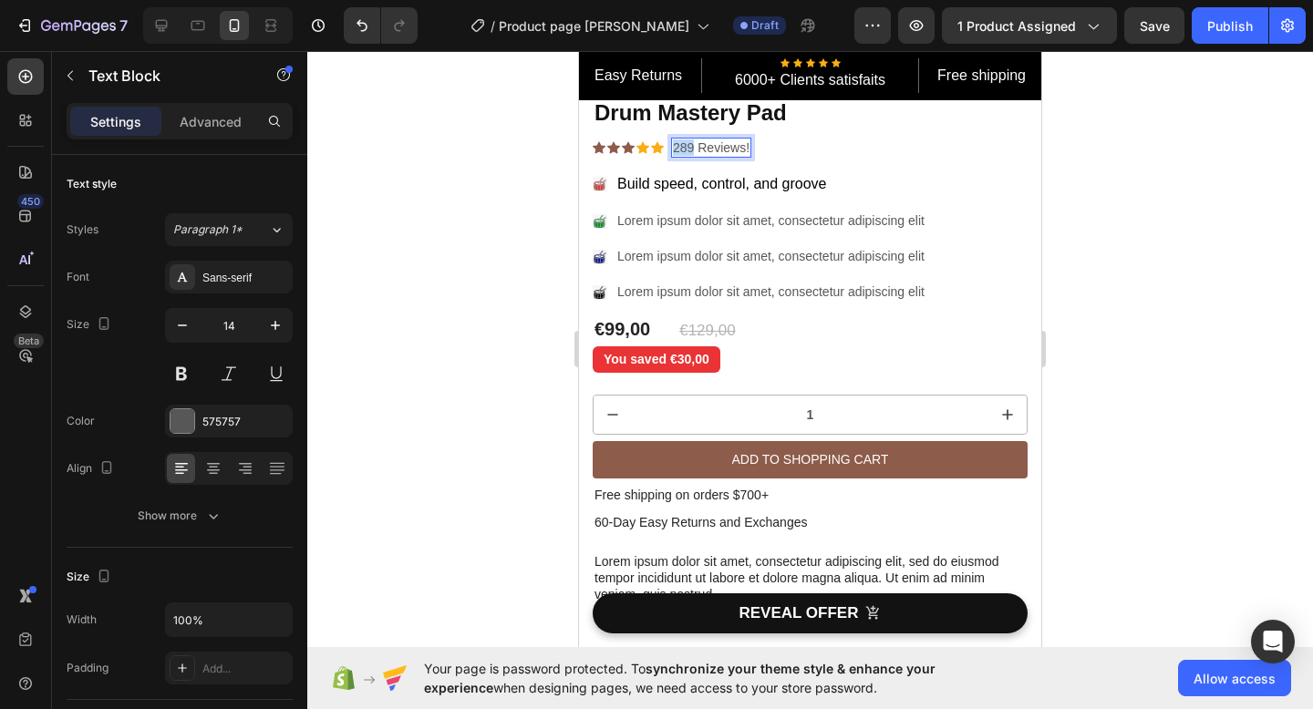
click at [679, 144] on p "289 Reviews!" at bounding box center [711, 147] width 77 height 16
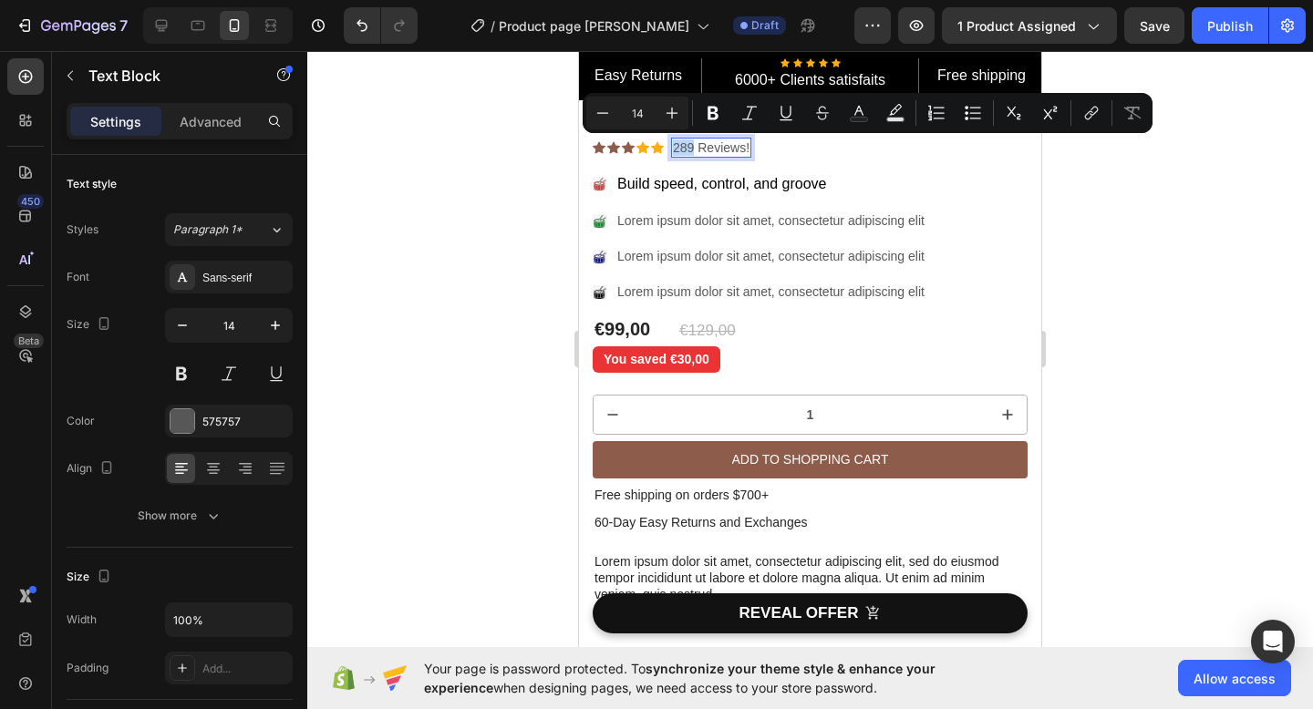
click at [679, 144] on p "289 Reviews!" at bounding box center [711, 147] width 77 height 16
drag, startPoint x: 675, startPoint y: 147, endPoint x: 747, endPoint y: 149, distance: 72.0
click at [747, 149] on p "289 Reviews!" at bounding box center [711, 147] width 77 height 16
type input "11"
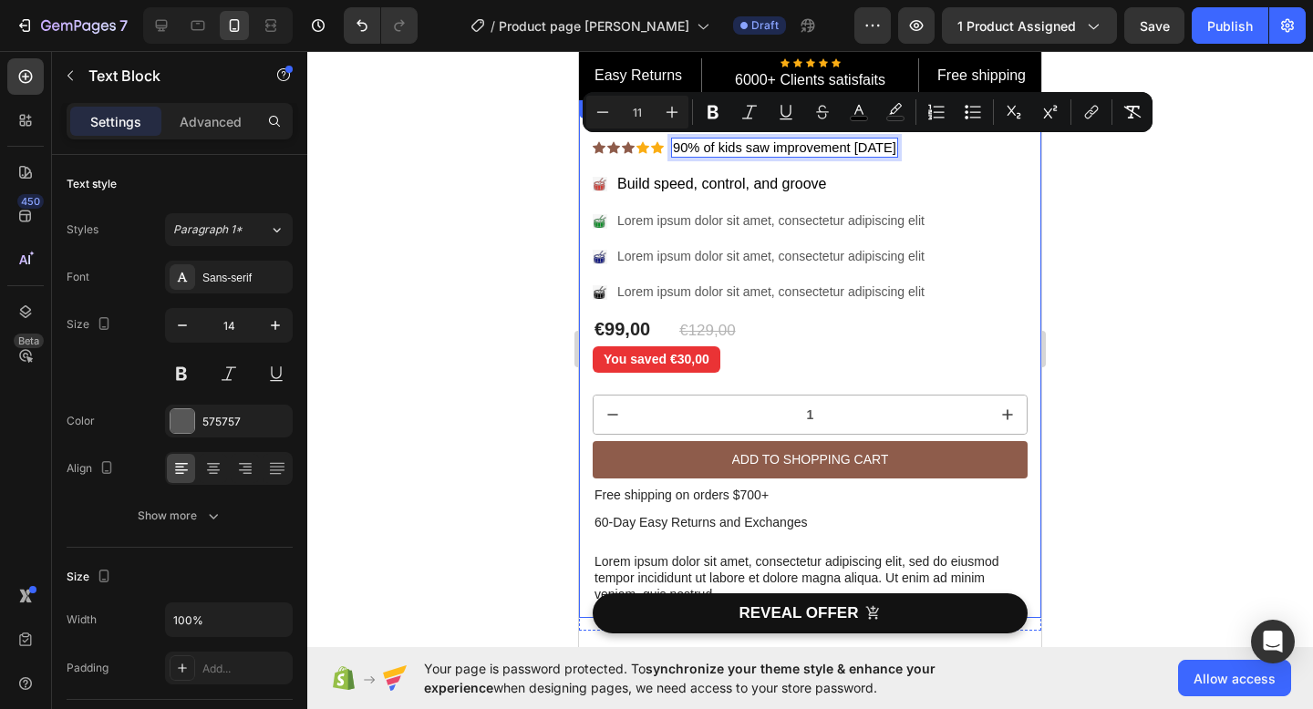
drag, startPoint x: 676, startPoint y: 147, endPoint x: 922, endPoint y: 162, distance: 246.6
click at [922, 162] on div "Sale Text Block Drum Mastery Pad Product Title Icon Icon Icon Icon Icon Icon Li…" at bounding box center [809, 357] width 435 height 521
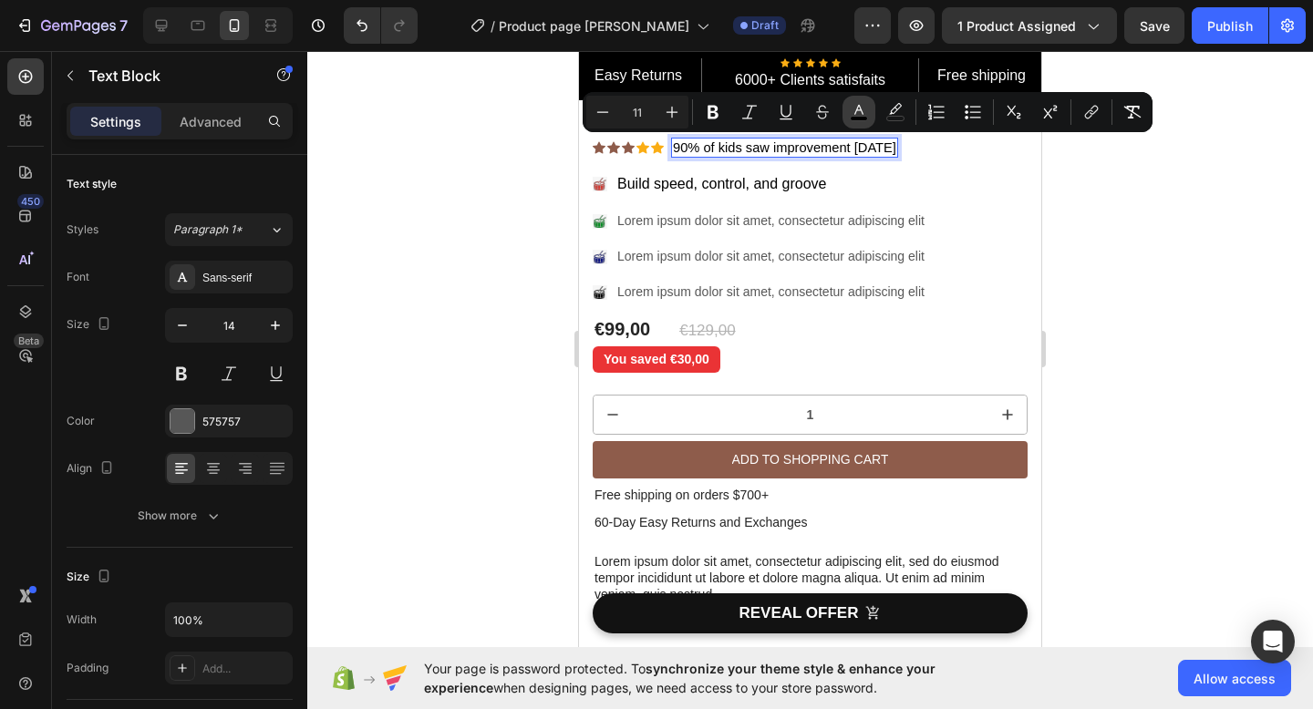
click at [866, 119] on rect "Editor contextual toolbar" at bounding box center [858, 119] width 17 height 5
type input "000000"
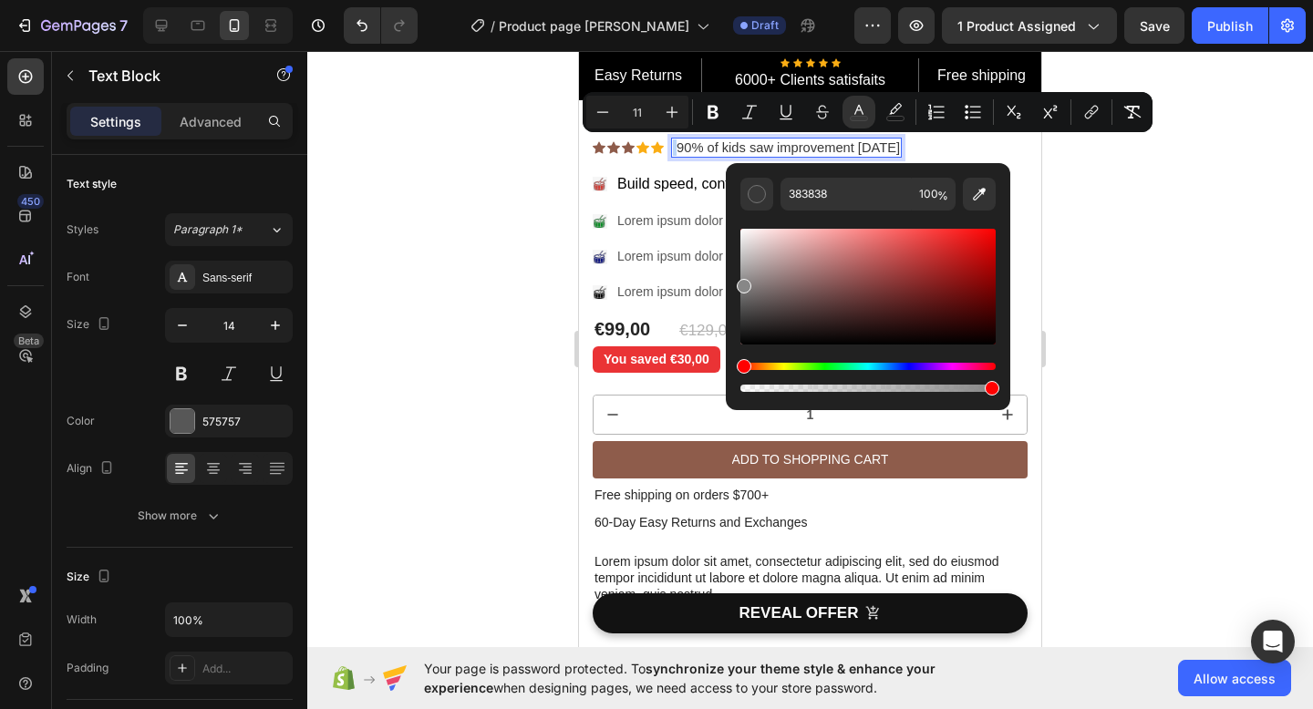
drag, startPoint x: 742, startPoint y: 341, endPoint x: 732, endPoint y: 282, distance: 60.1
click at [732, 282] on div "383838 100 %" at bounding box center [868, 279] width 284 height 232
type input "878787"
click at [1068, 250] on div at bounding box center [809, 380] width 1005 height 658
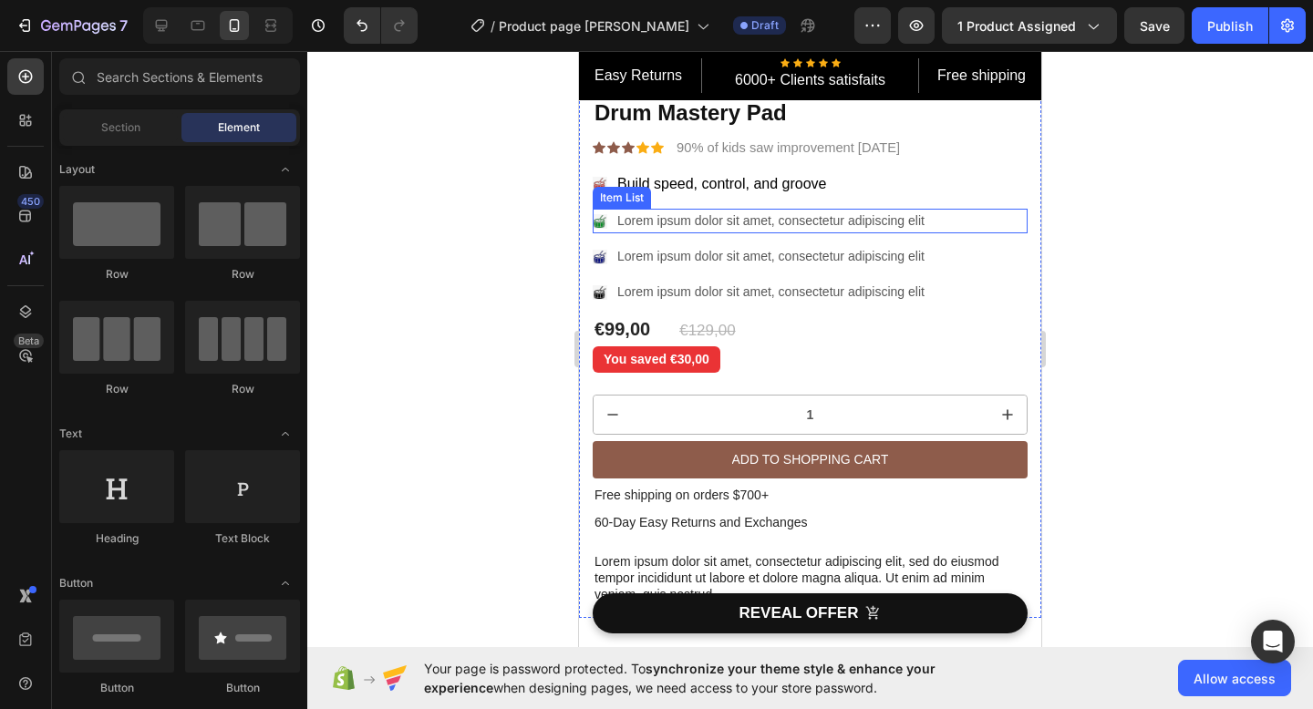
click at [615, 219] on div "Lorem ipsum dolor sit amet, consectetur adipiscing elit" at bounding box center [770, 221] width 313 height 25
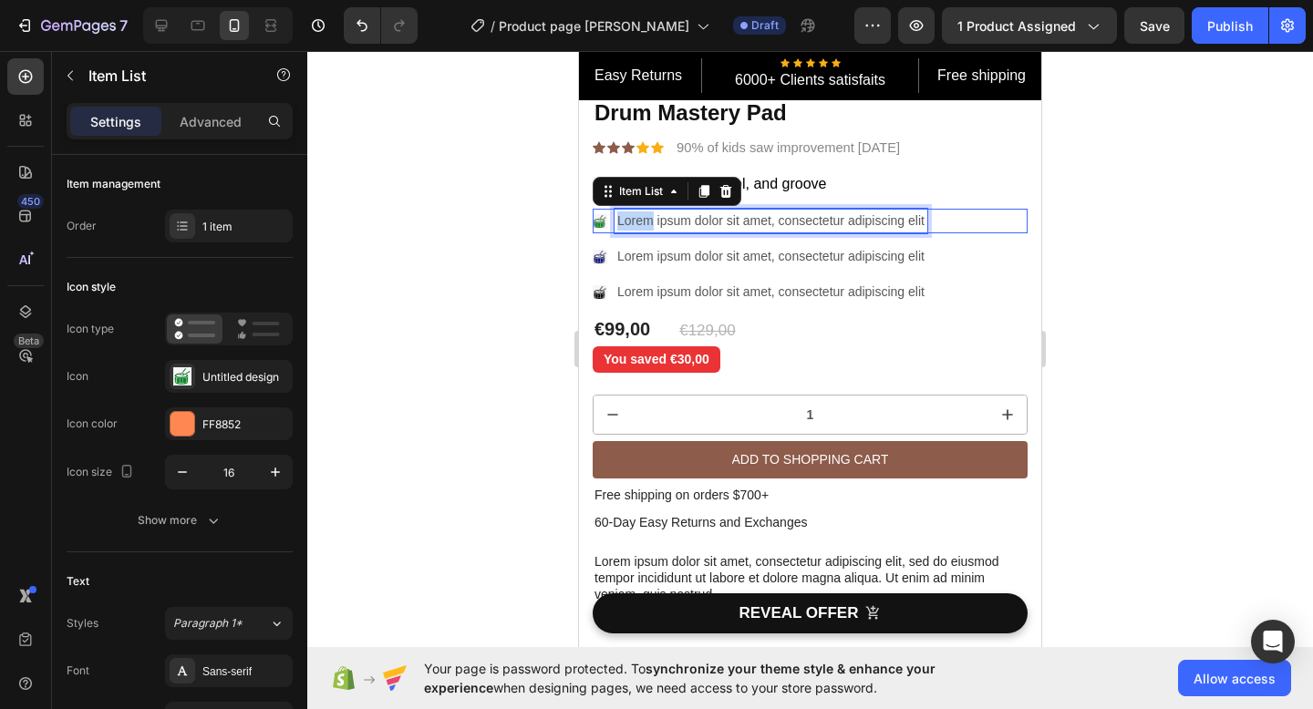
click at [615, 219] on div "Lorem ipsum dolor sit amet, consectetur adipiscing elit" at bounding box center [770, 221] width 313 height 25
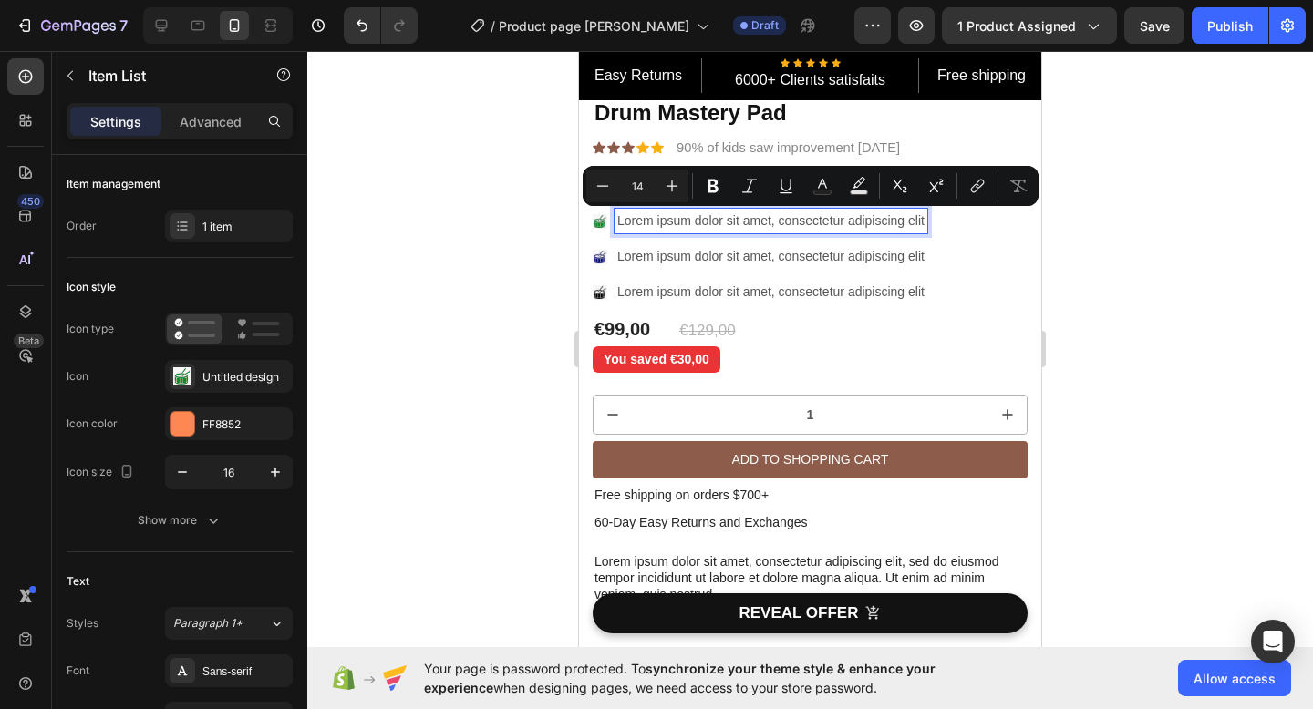
click at [924, 220] on div "Lorem ipsum dolor sit amet, consectetur adipiscing elit" at bounding box center [770, 221] width 313 height 25
drag, startPoint x: 924, startPoint y: 220, endPoint x: 615, endPoint y: 223, distance: 309.0
click at [615, 223] on div "Lorem ipsum dolor sit amet, consectetur adipiscing elit" at bounding box center [770, 221] width 313 height 25
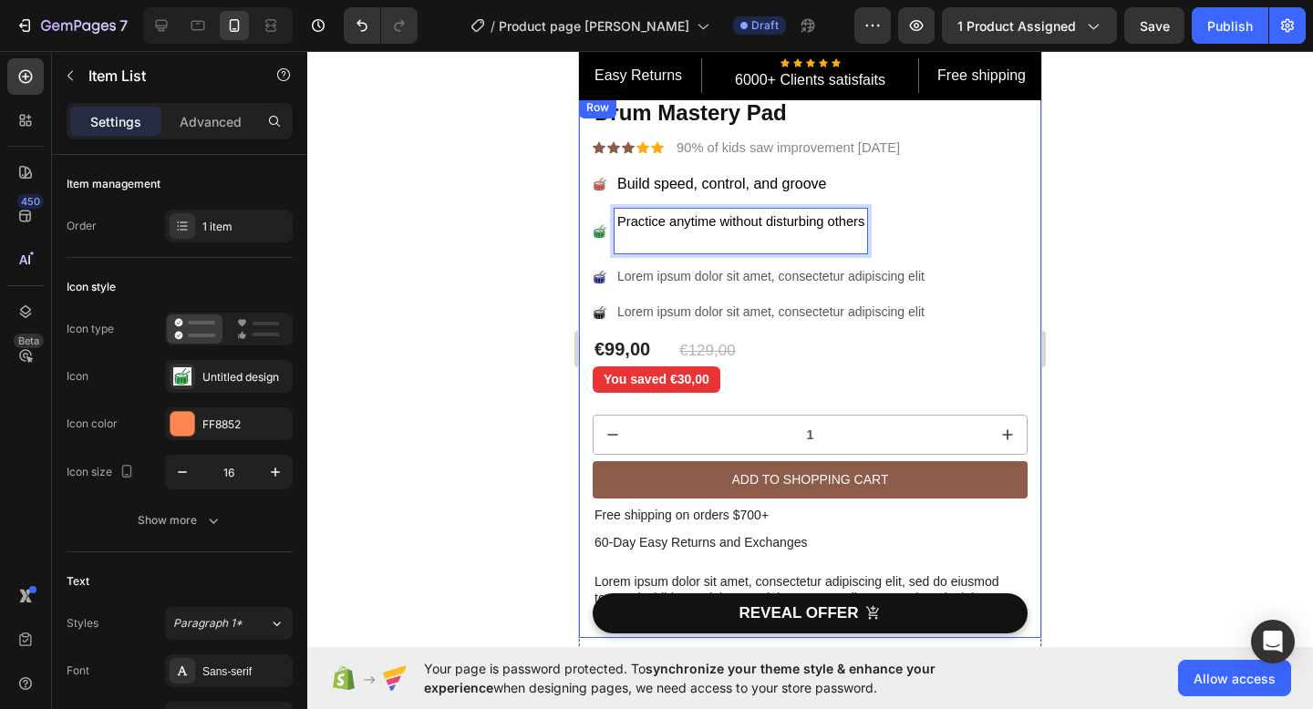
click at [966, 201] on div "Sale Text Block Drum Mastery Pad Product Title Icon Icon Icon Icon Icon Icon Li…" at bounding box center [809, 367] width 435 height 541
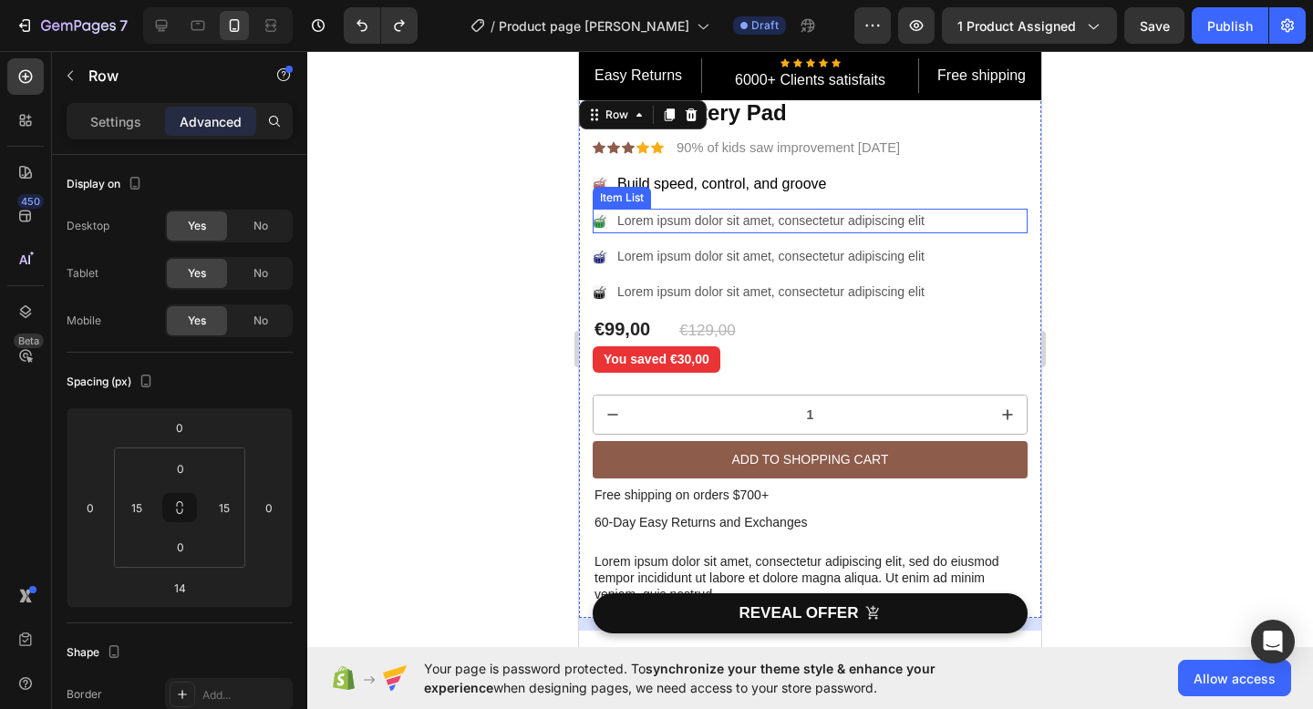
click at [618, 222] on p "Lorem ipsum dolor sit amet, consectetur adipiscing elit" at bounding box center [770, 220] width 307 height 19
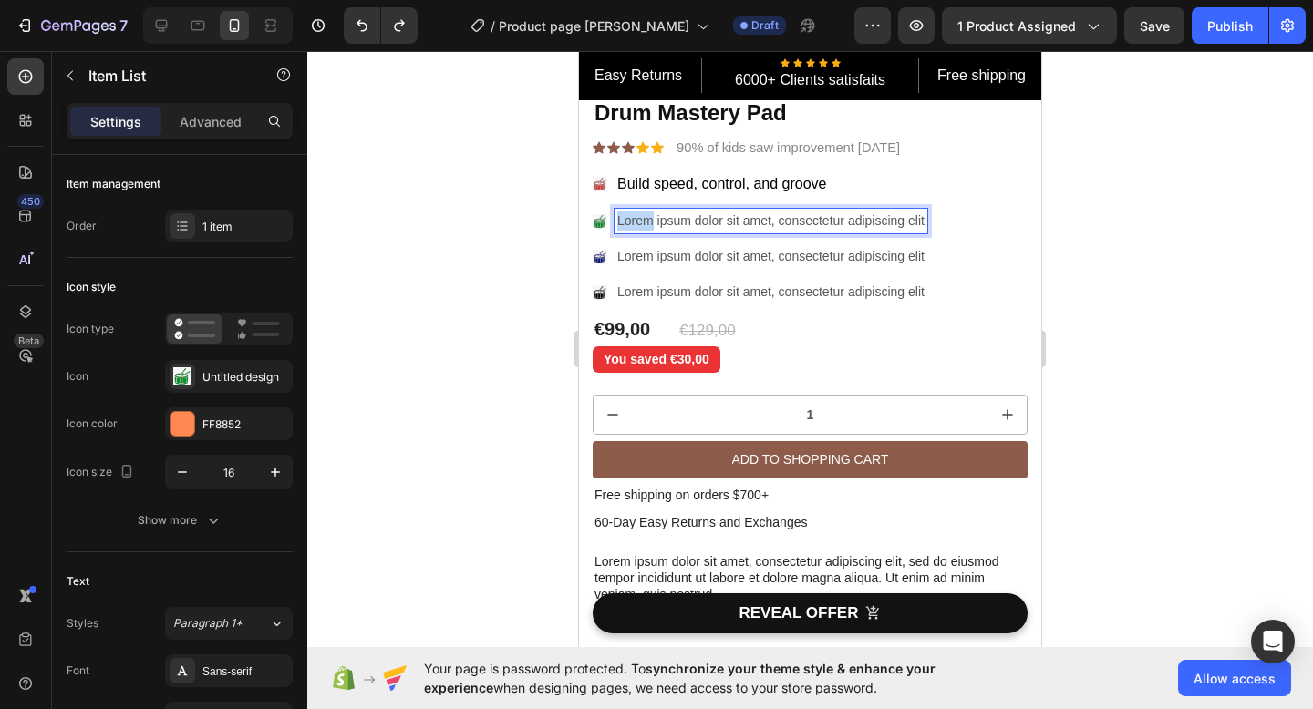
click at [634, 219] on p "Lorem ipsum dolor sit amet, consectetur adipiscing elit" at bounding box center [770, 220] width 307 height 19
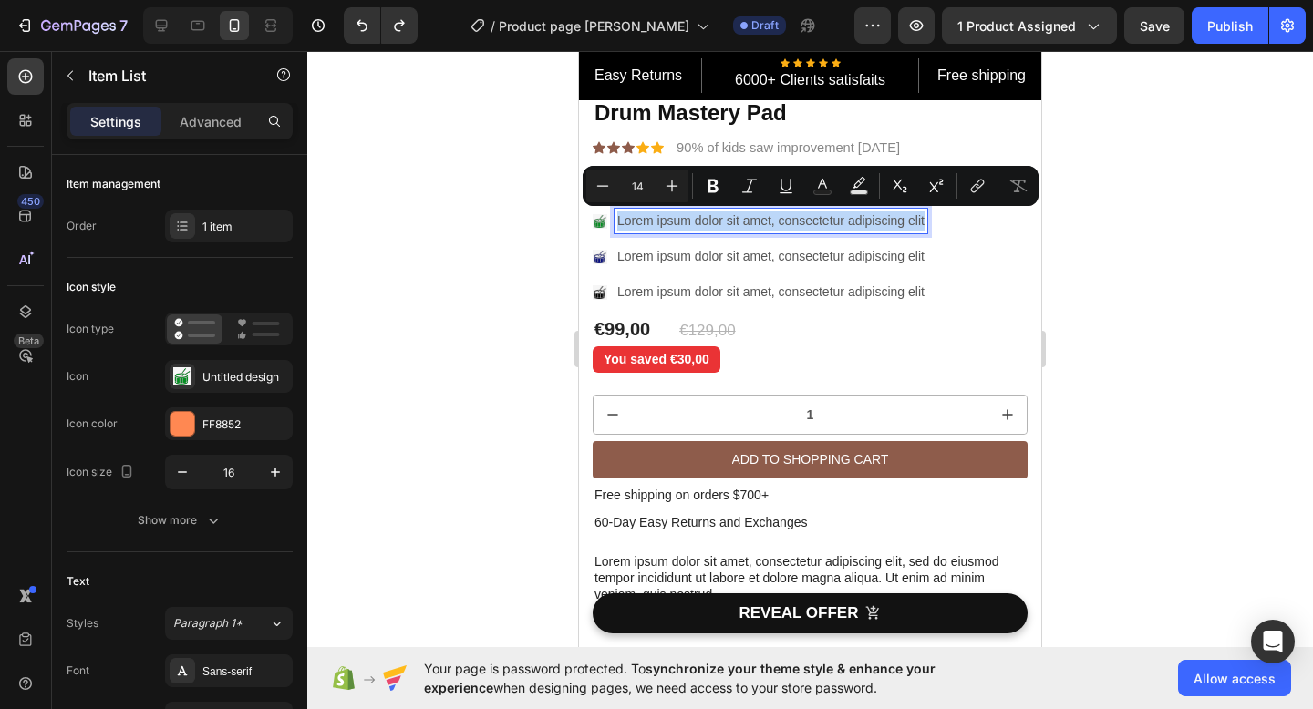
click at [634, 219] on p "Lorem ipsum dolor sit amet, consectetur adipiscing elit" at bounding box center [770, 220] width 307 height 19
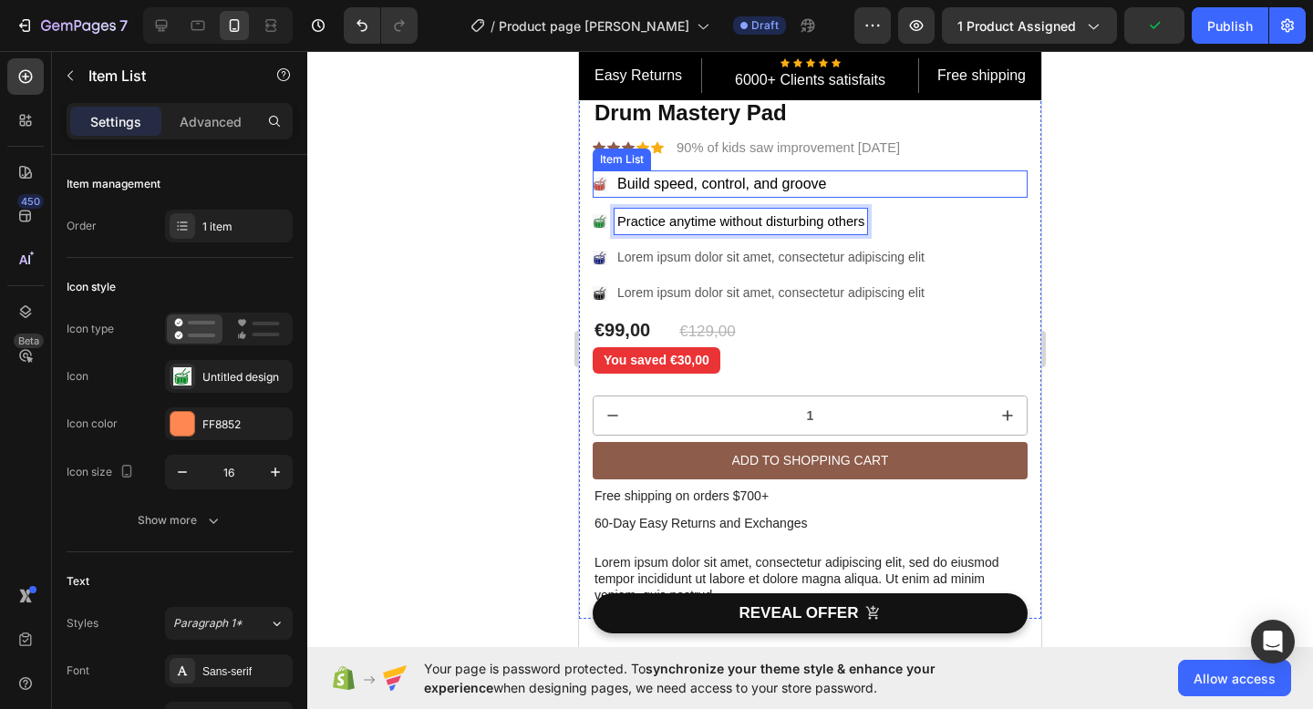
click at [642, 185] on span "Build speed, control, and groove" at bounding box center [721, 183] width 209 height 15
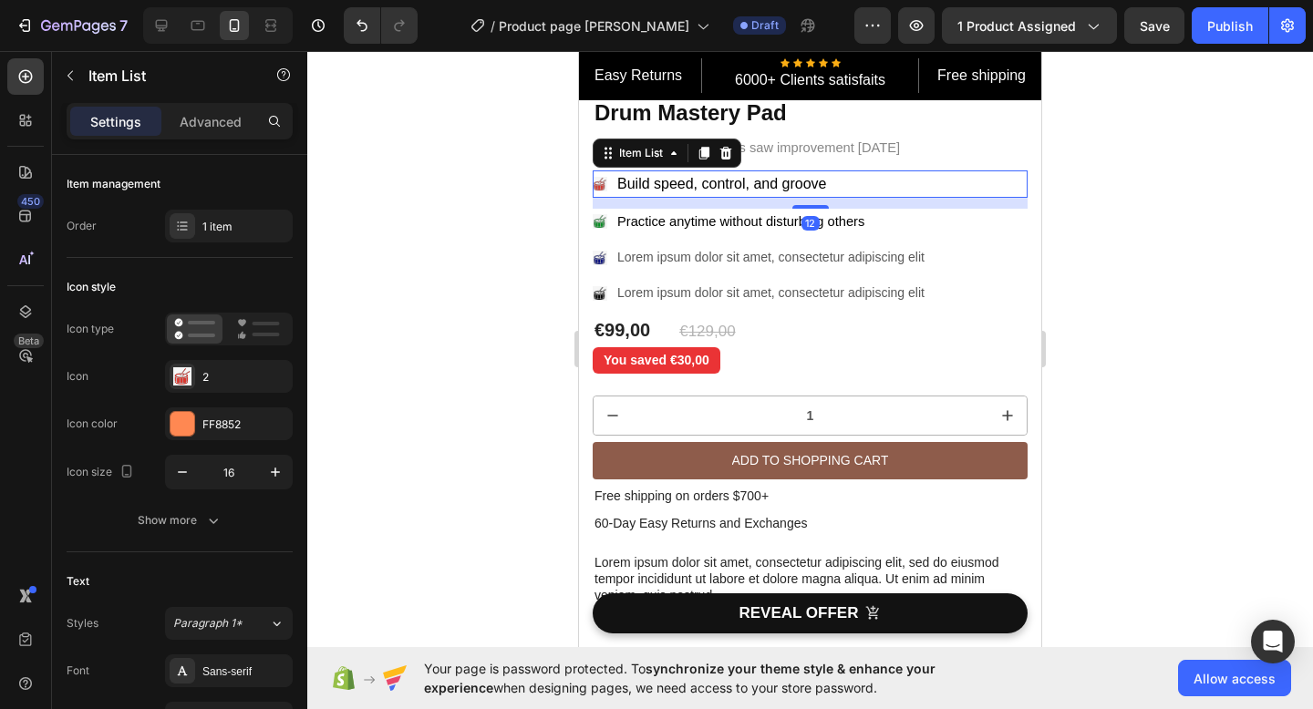
click at [624, 185] on span "Build speed, control, and groove" at bounding box center [721, 183] width 209 height 15
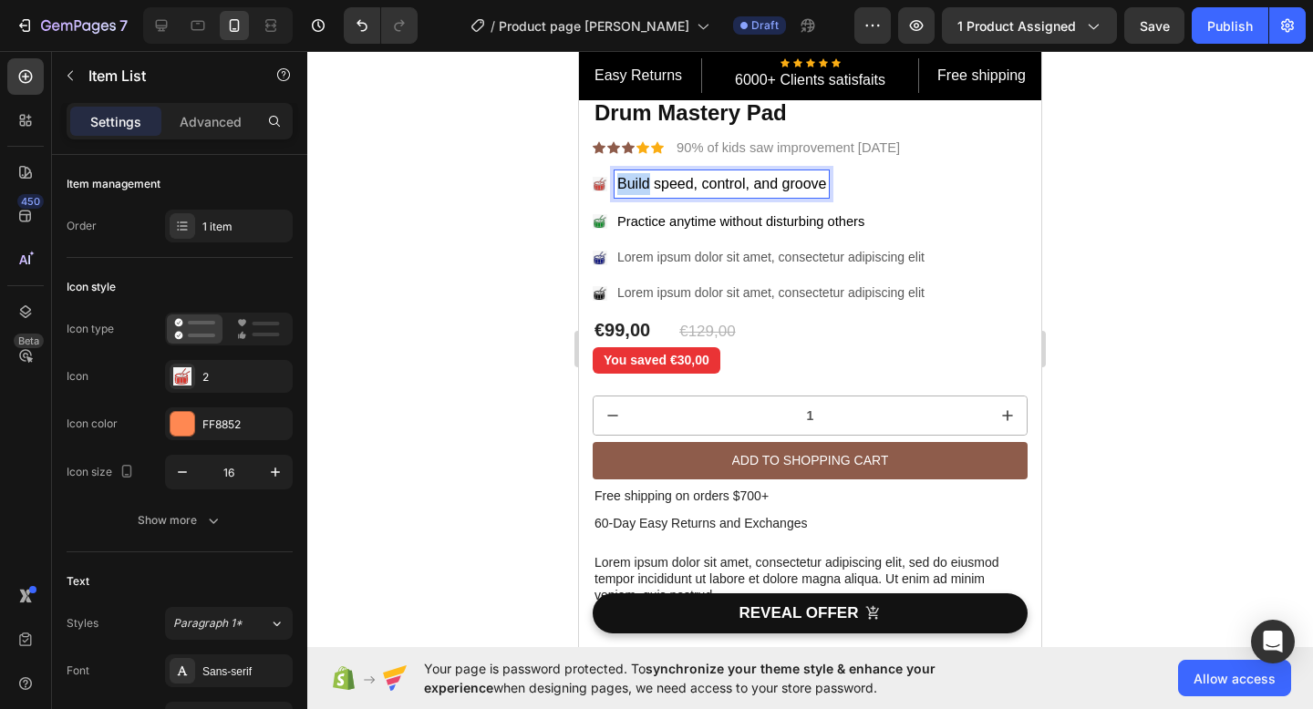
click at [624, 185] on span "Build speed, control, and groove" at bounding box center [721, 183] width 209 height 15
drag, startPoint x: 824, startPoint y: 185, endPoint x: 618, endPoint y: 177, distance: 206.2
click at [618, 177] on span "Build speed, control, and groove" at bounding box center [721, 183] width 209 height 15
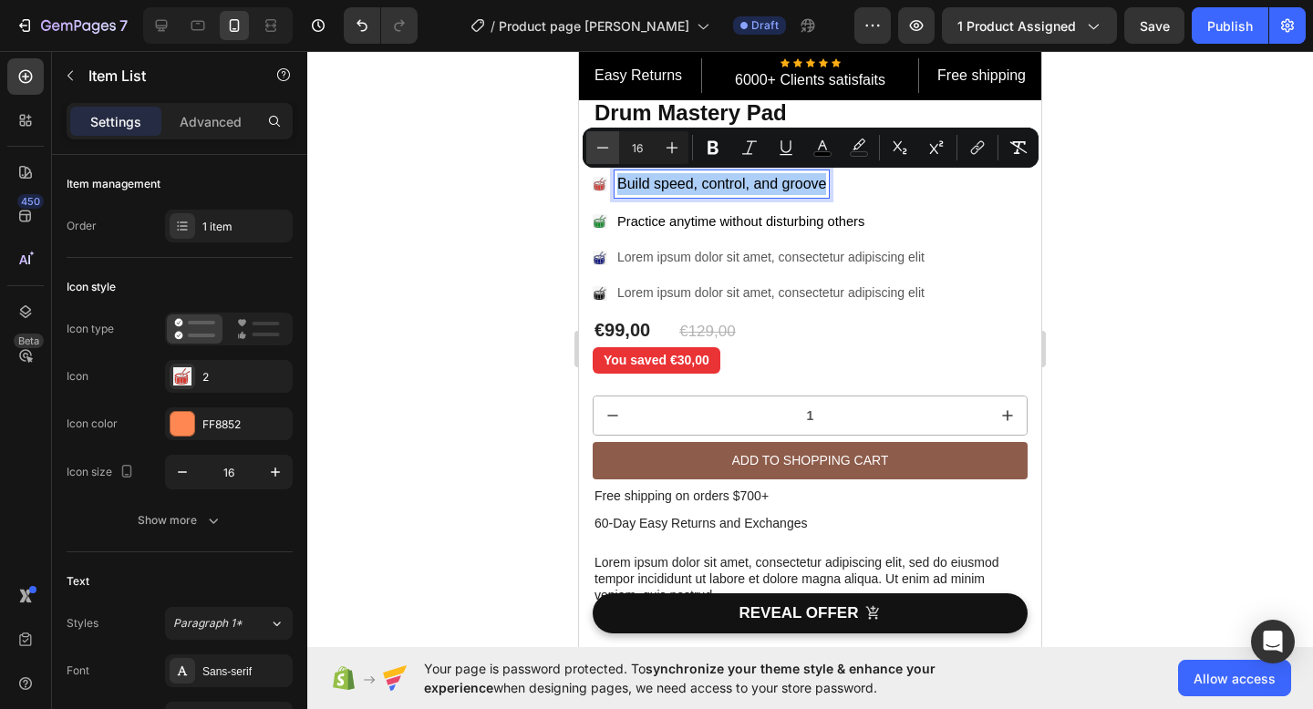
click at [605, 149] on icon "Editor contextual toolbar" at bounding box center [602, 148] width 18 height 18
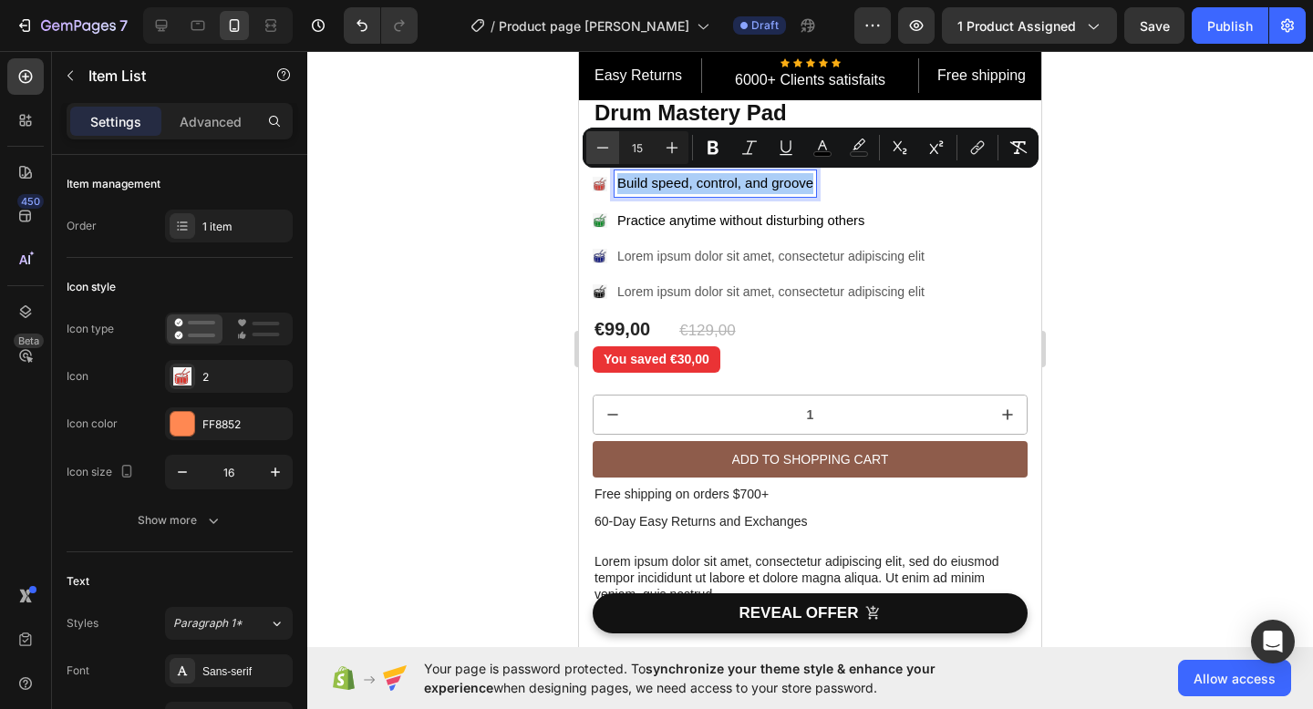
click at [605, 149] on icon "Editor contextual toolbar" at bounding box center [602, 148] width 18 height 18
type input "14"
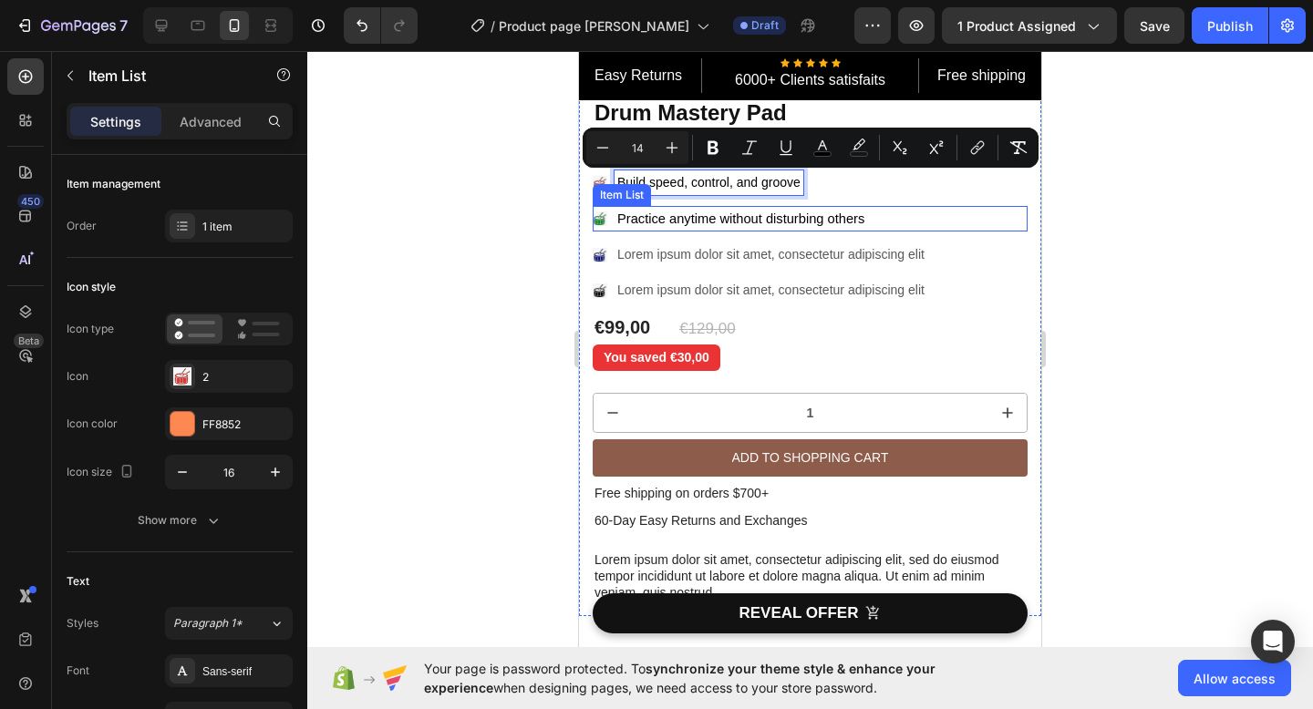
click at [623, 219] on span "Practice anytime without disturbing others" at bounding box center [740, 218] width 247 height 15
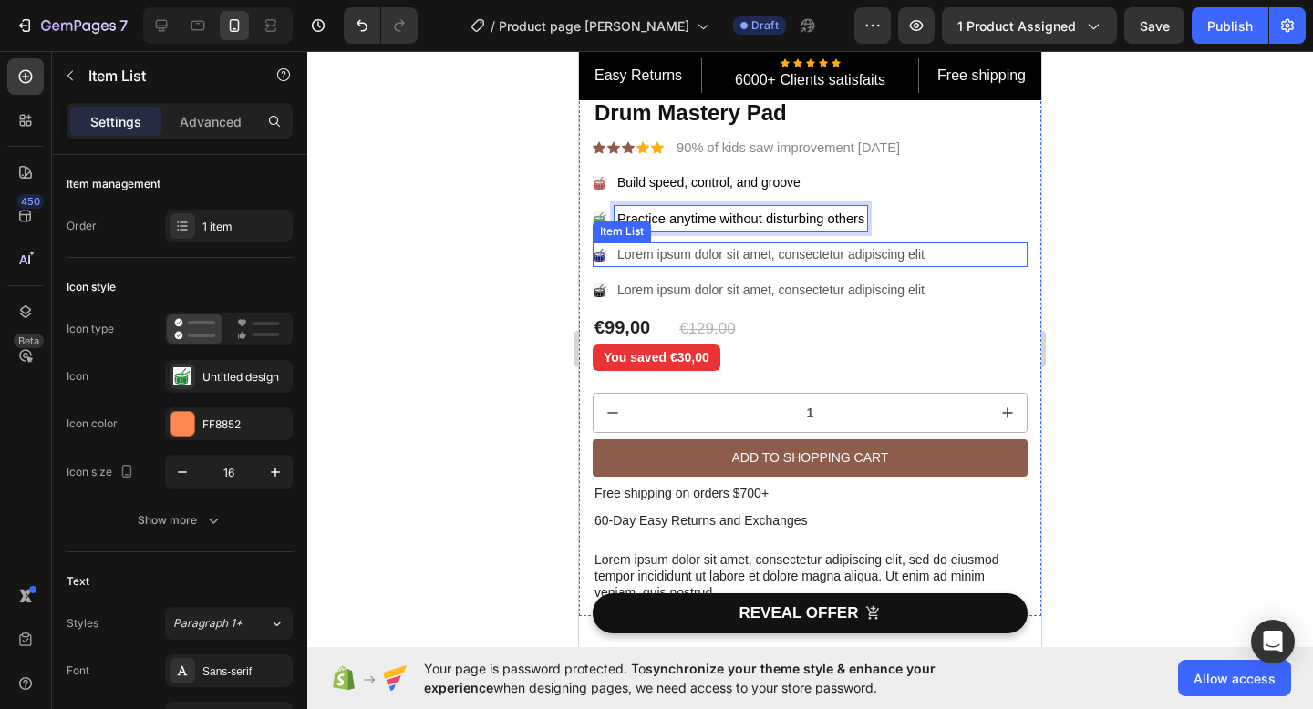
click at [744, 252] on p "Lorem ipsum dolor sit amet, consectetur adipiscing elit" at bounding box center [770, 254] width 307 height 19
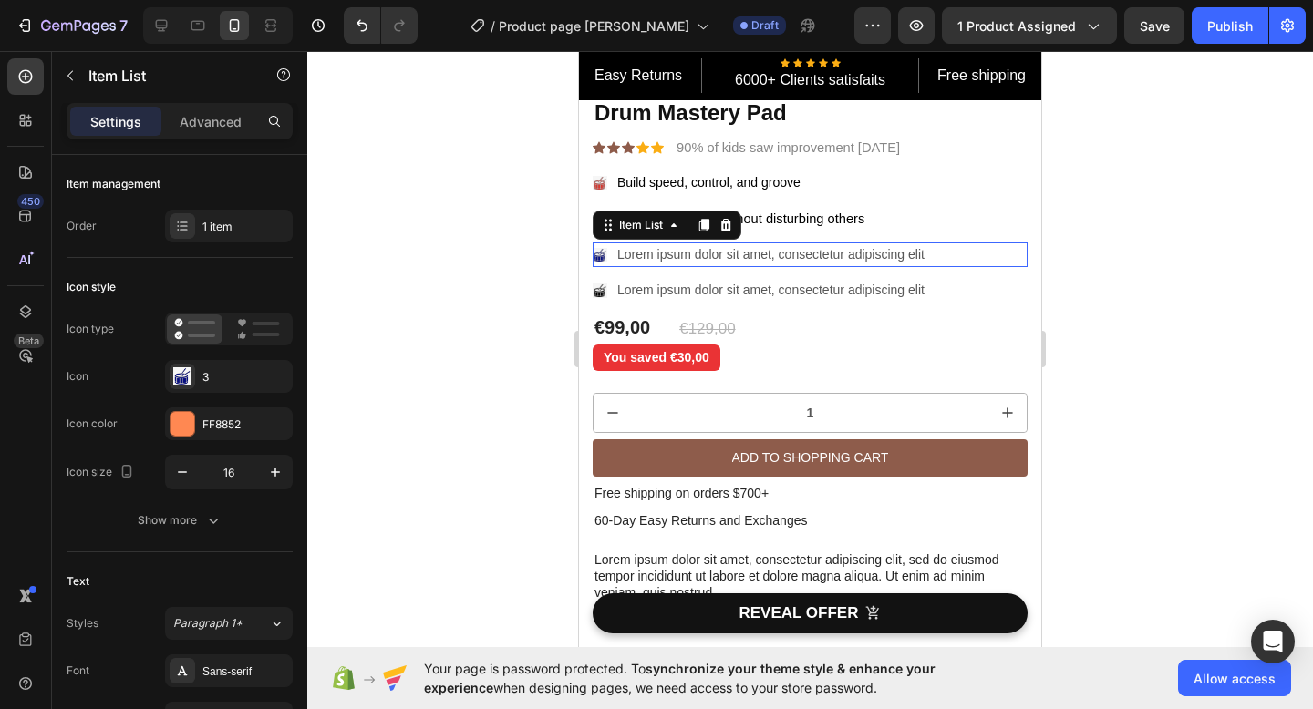
click at [744, 252] on p "Lorem ipsum dolor sit amet, consectetur adipiscing elit" at bounding box center [770, 254] width 307 height 19
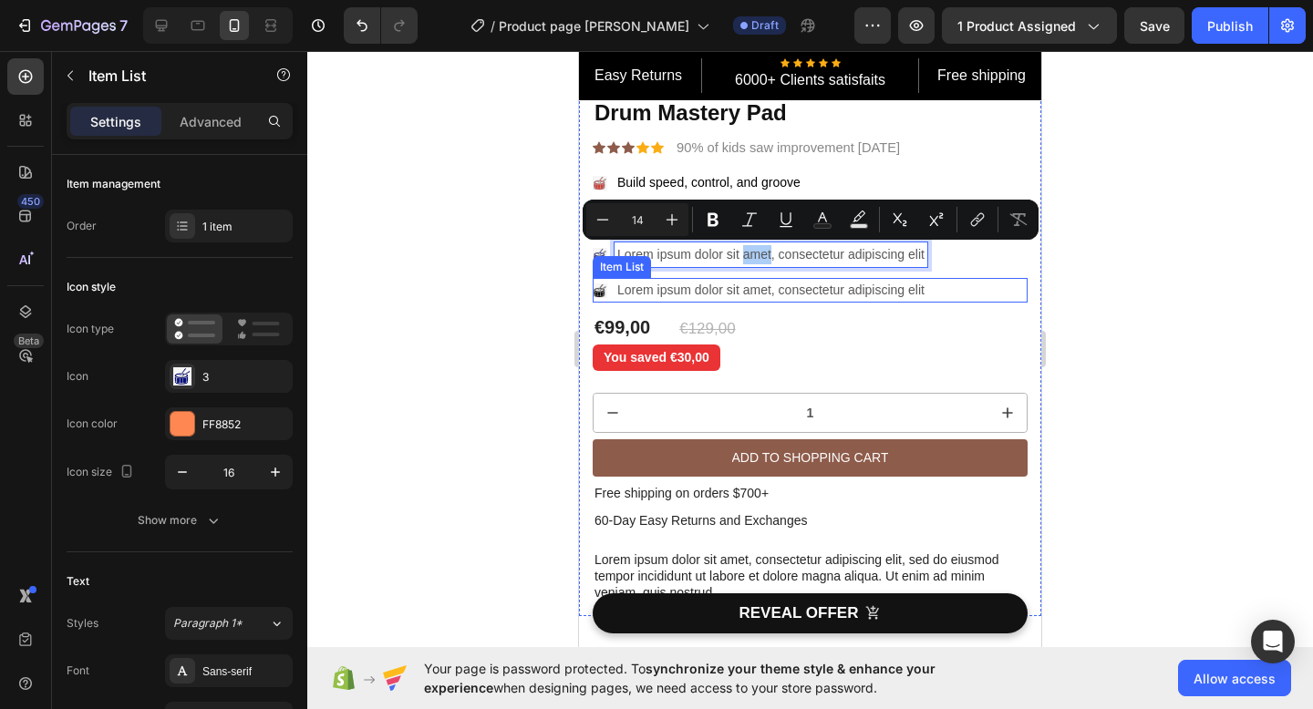
click at [624, 257] on div "Item List" at bounding box center [621, 267] width 58 height 22
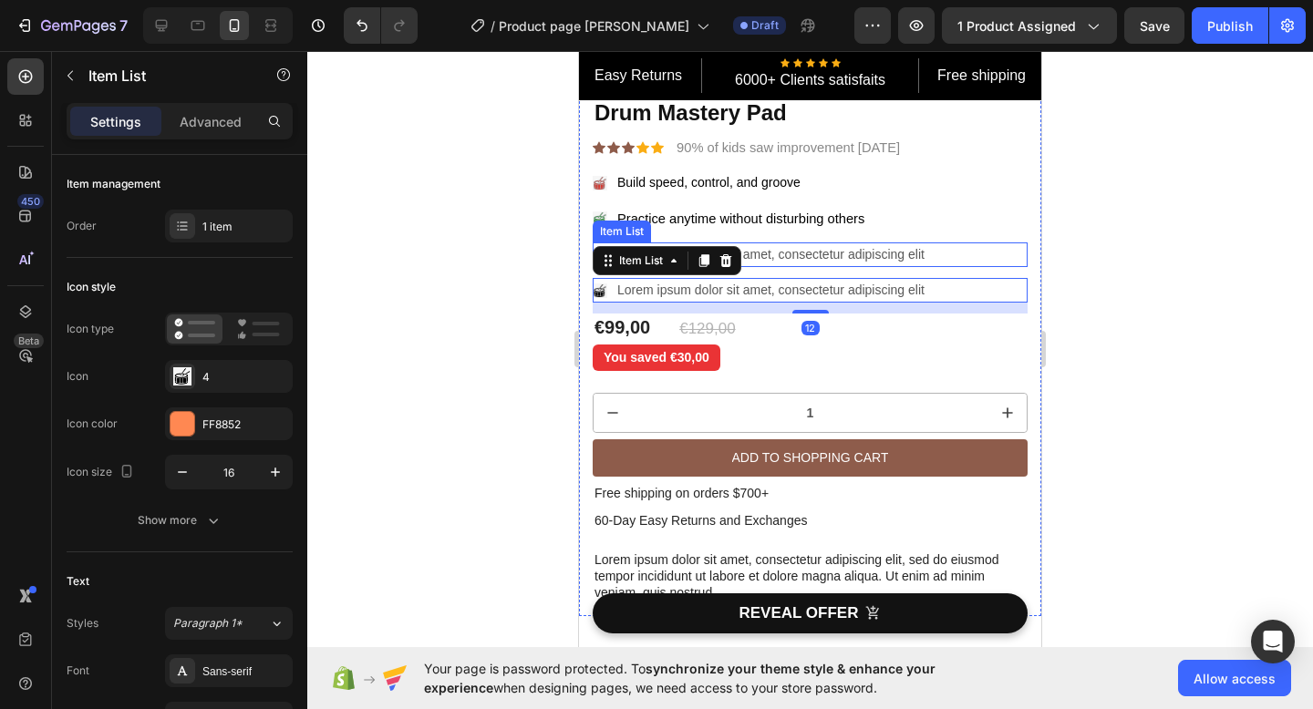
click at [778, 261] on p "Lorem ipsum dolor sit amet, consectetur adipiscing elit" at bounding box center [770, 254] width 307 height 19
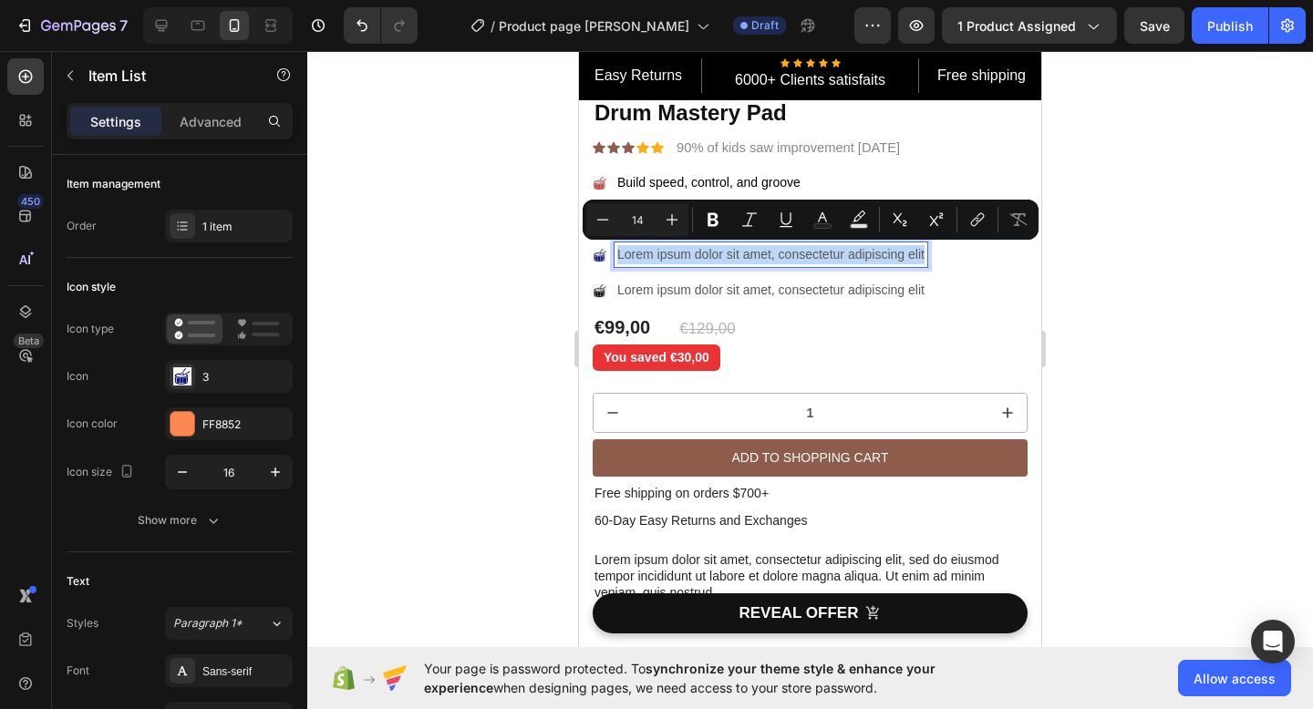
drag, startPoint x: 618, startPoint y: 256, endPoint x: 923, endPoint y: 259, distance: 305.4
type input "11"
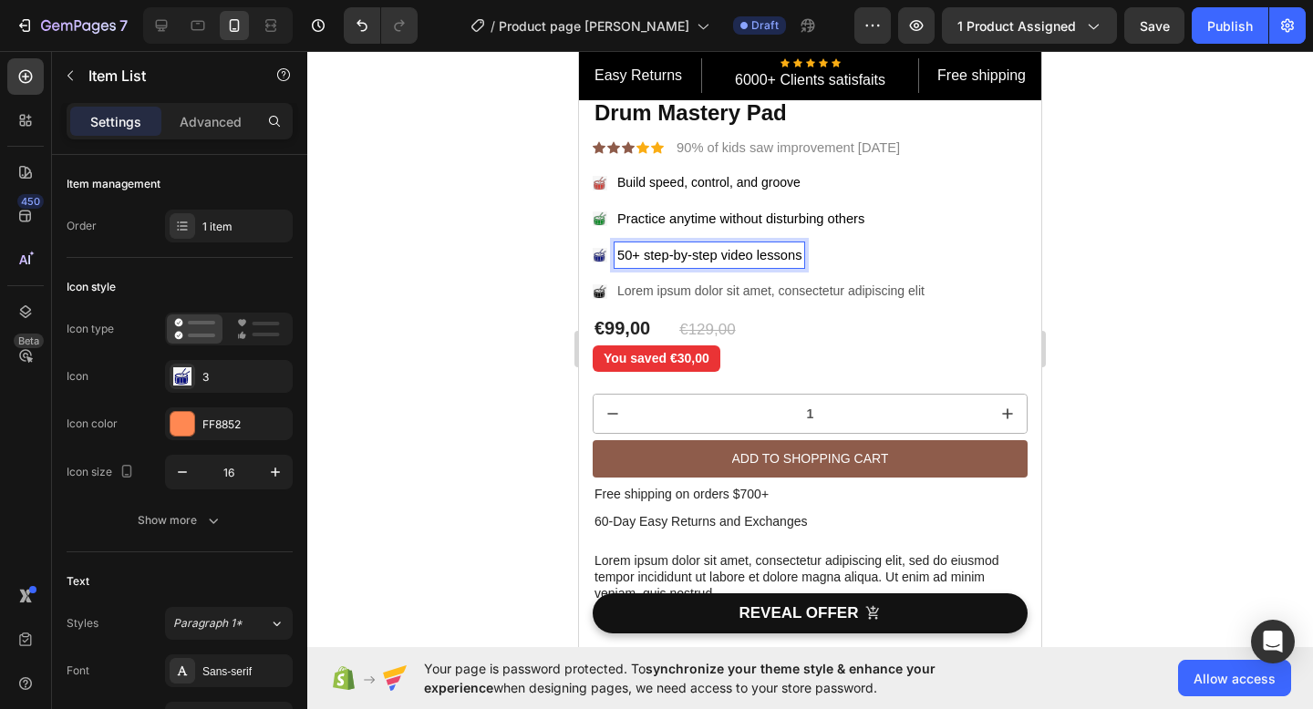
drag, startPoint x: 618, startPoint y: 255, endPoint x: 801, endPoint y: 256, distance: 183.2
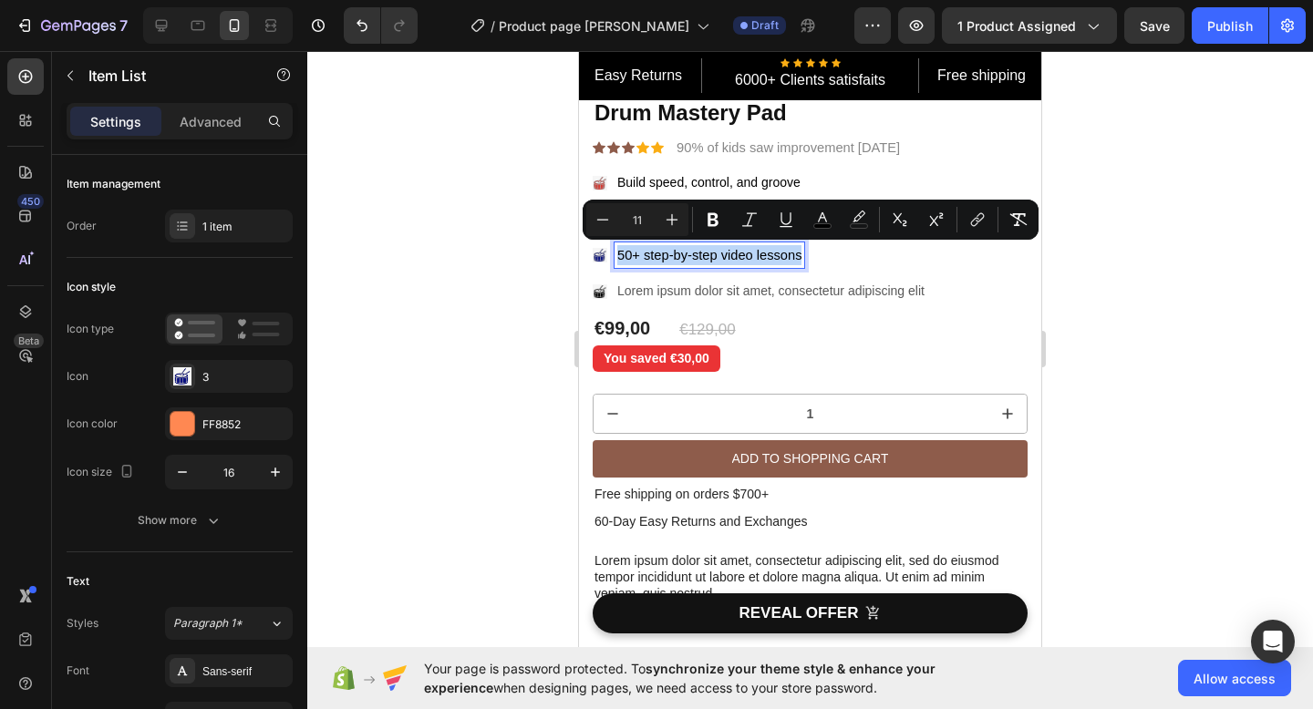
drag, startPoint x: 801, startPoint y: 256, endPoint x: 611, endPoint y: 260, distance: 190.5
click at [611, 260] on div "50+ step-by-step video lessons" at bounding box center [697, 255] width 211 height 26
click at [664, 219] on icon "Editor contextual toolbar" at bounding box center [672, 220] width 18 height 18
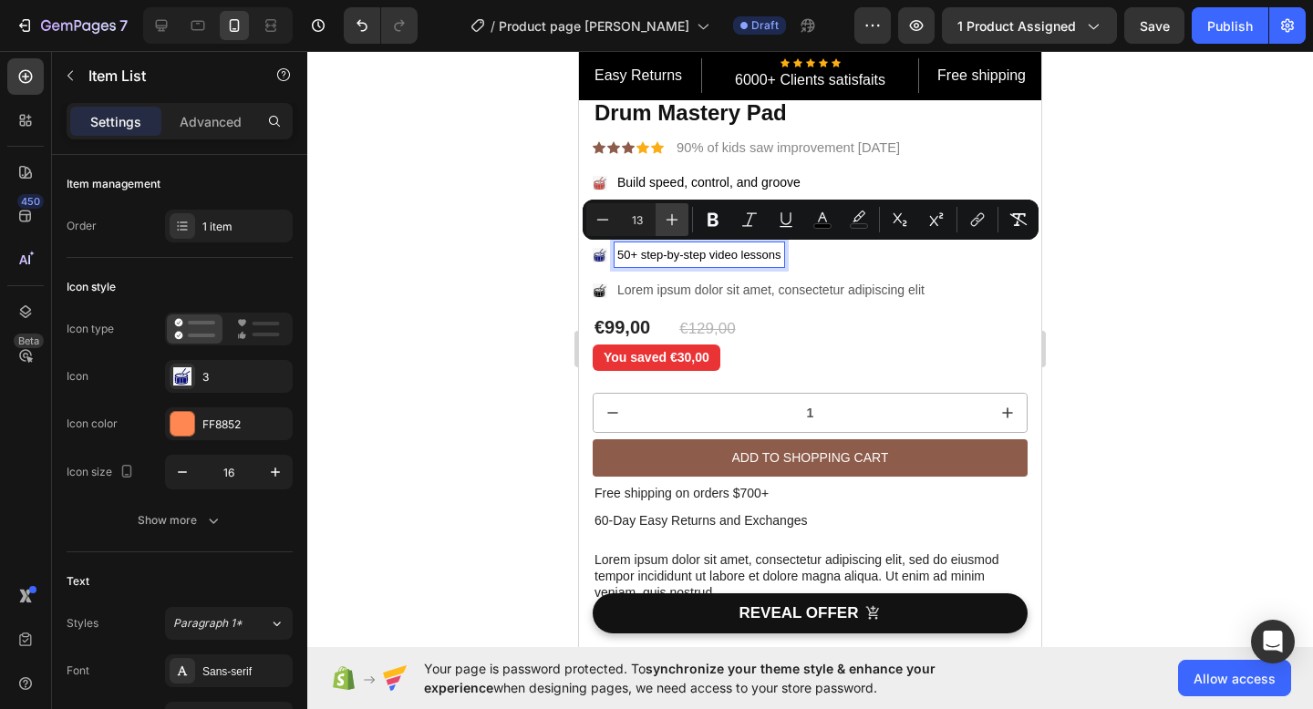
type input "14"
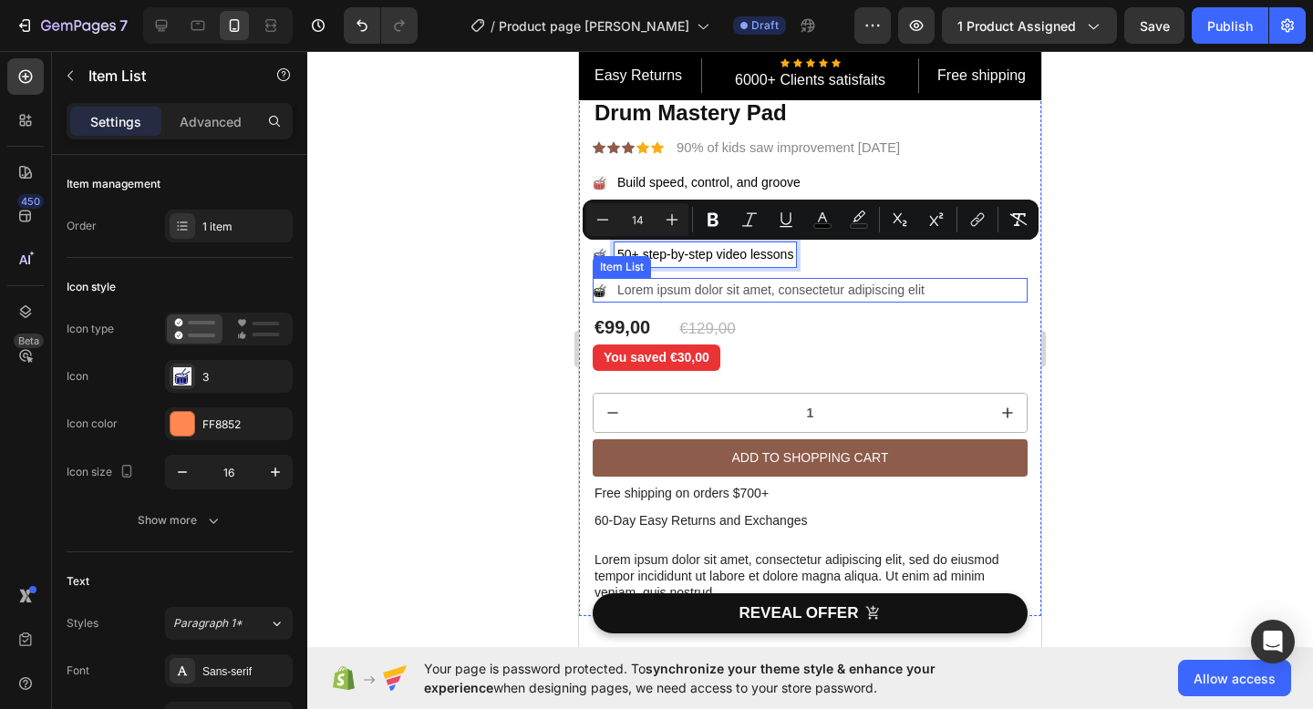
click at [622, 291] on p "Lorem ipsum dolor sit amet, consectetur adipiscing elit" at bounding box center [770, 290] width 307 height 19
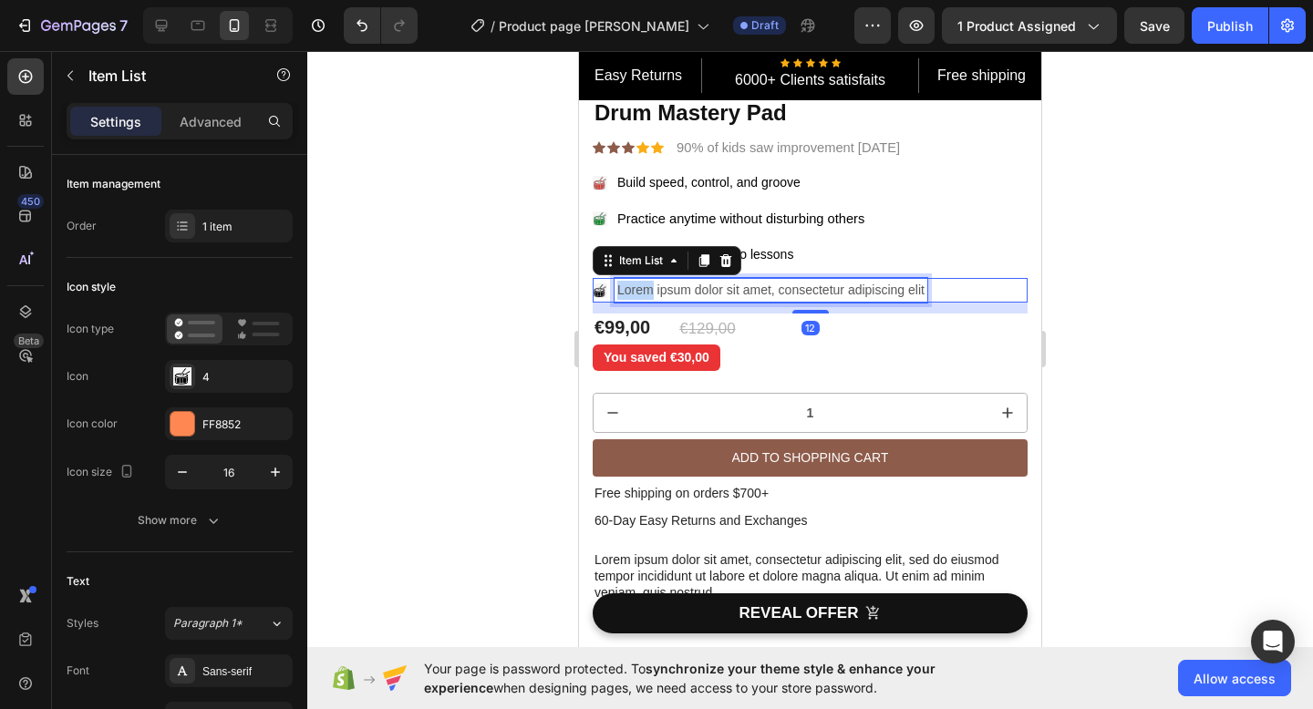
click at [641, 289] on p "Lorem ipsum dolor sit amet, consectetur adipiscing elit" at bounding box center [770, 290] width 307 height 19
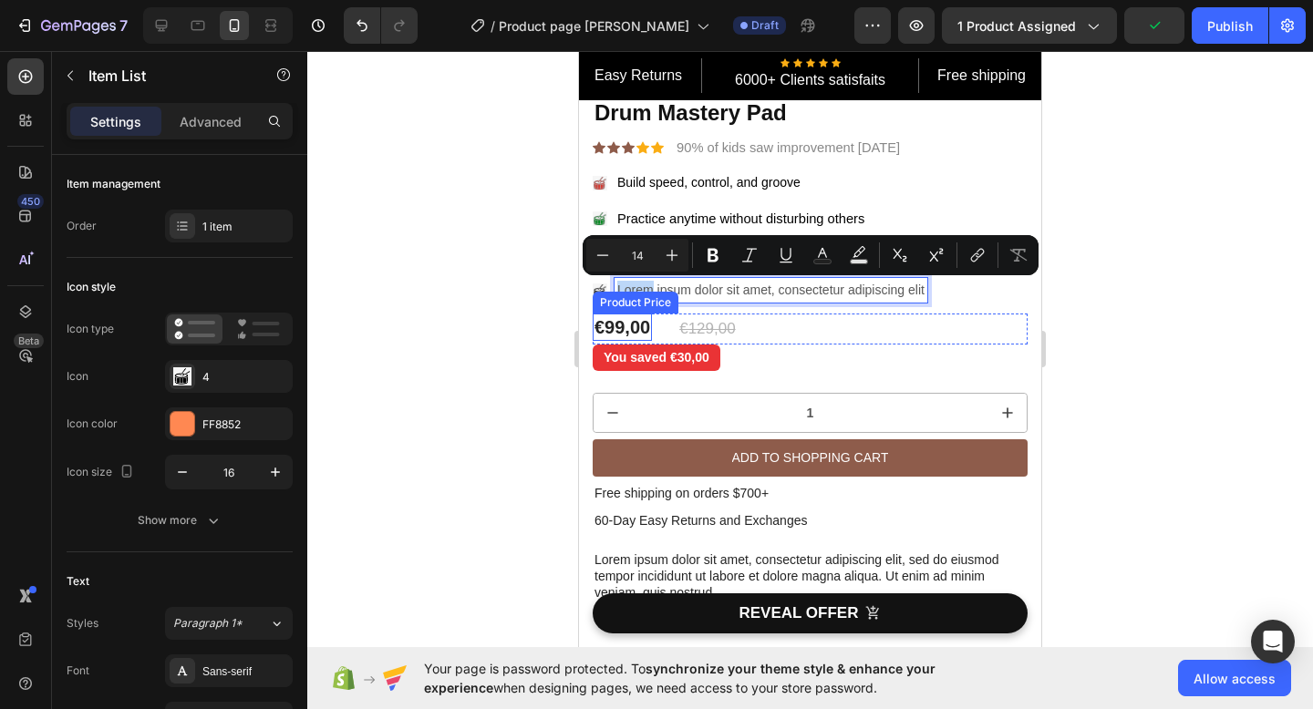
click at [630, 293] on div "Product Price" at bounding box center [635, 303] width 86 height 22
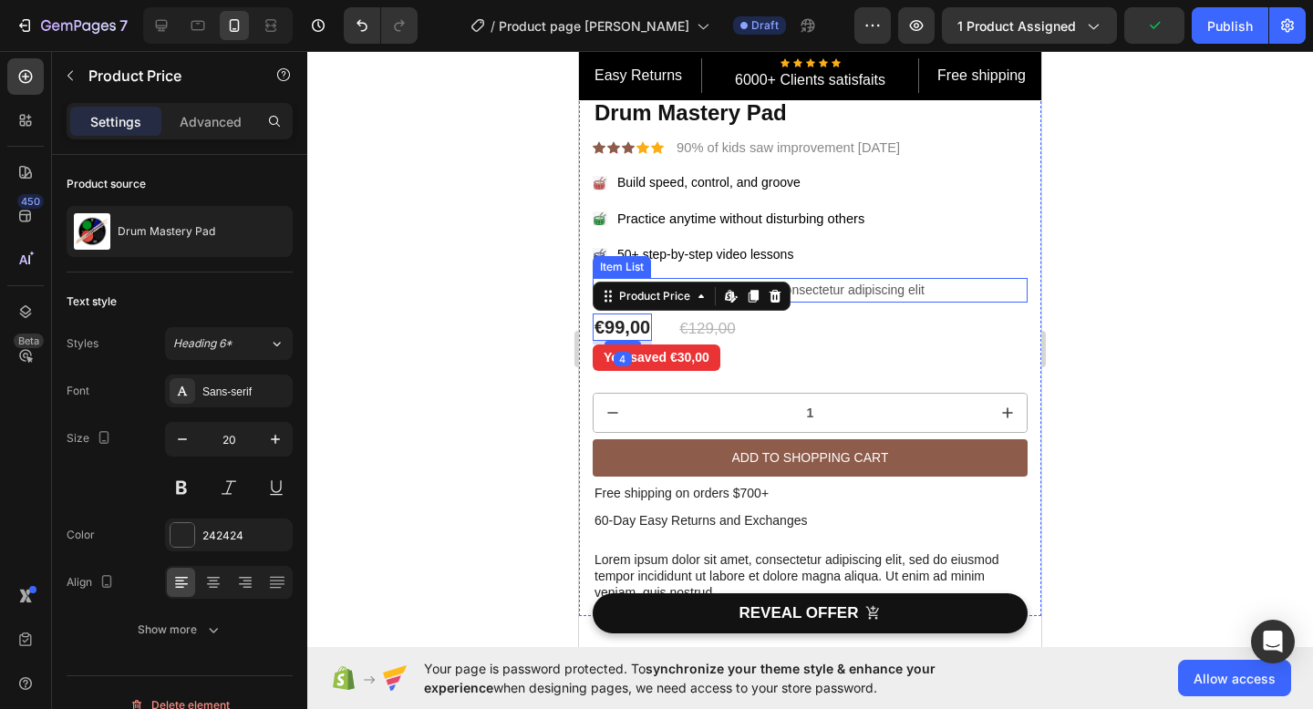
click at [869, 283] on p "Lorem ipsum dolor sit amet, consectetur adipiscing elit" at bounding box center [770, 290] width 307 height 19
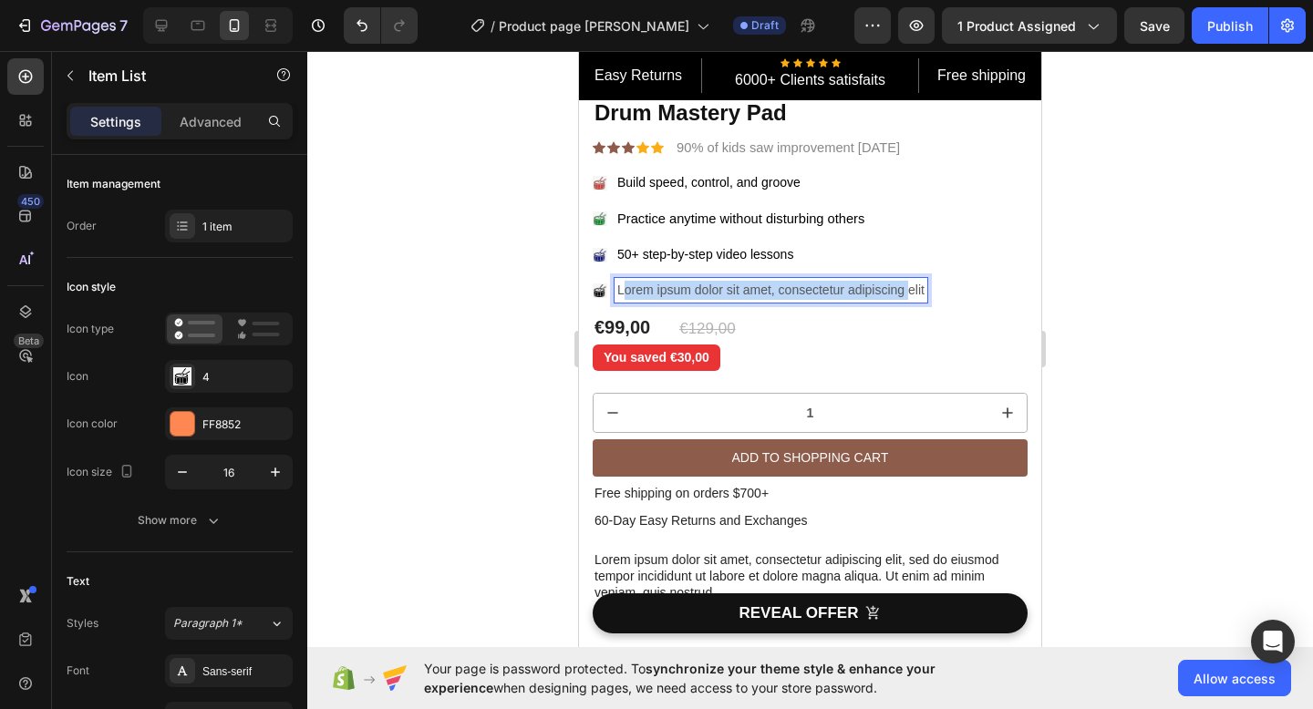
drag, startPoint x: 624, startPoint y: 289, endPoint x: 910, endPoint y: 283, distance: 285.4
click at [924, 289] on div "Lorem ipsum dolor sit amet, consectetur adipiscing elit" at bounding box center [770, 290] width 313 height 25
drag, startPoint x: 924, startPoint y: 289, endPoint x: 616, endPoint y: 292, distance: 308.1
click at [616, 292] on div "Lorem ipsum dolor sit amet, consectetur adipiscing elit" at bounding box center [770, 290] width 313 height 25
click at [620, 291] on span "Track your progress and stay motivated" at bounding box center [734, 290] width 234 height 15
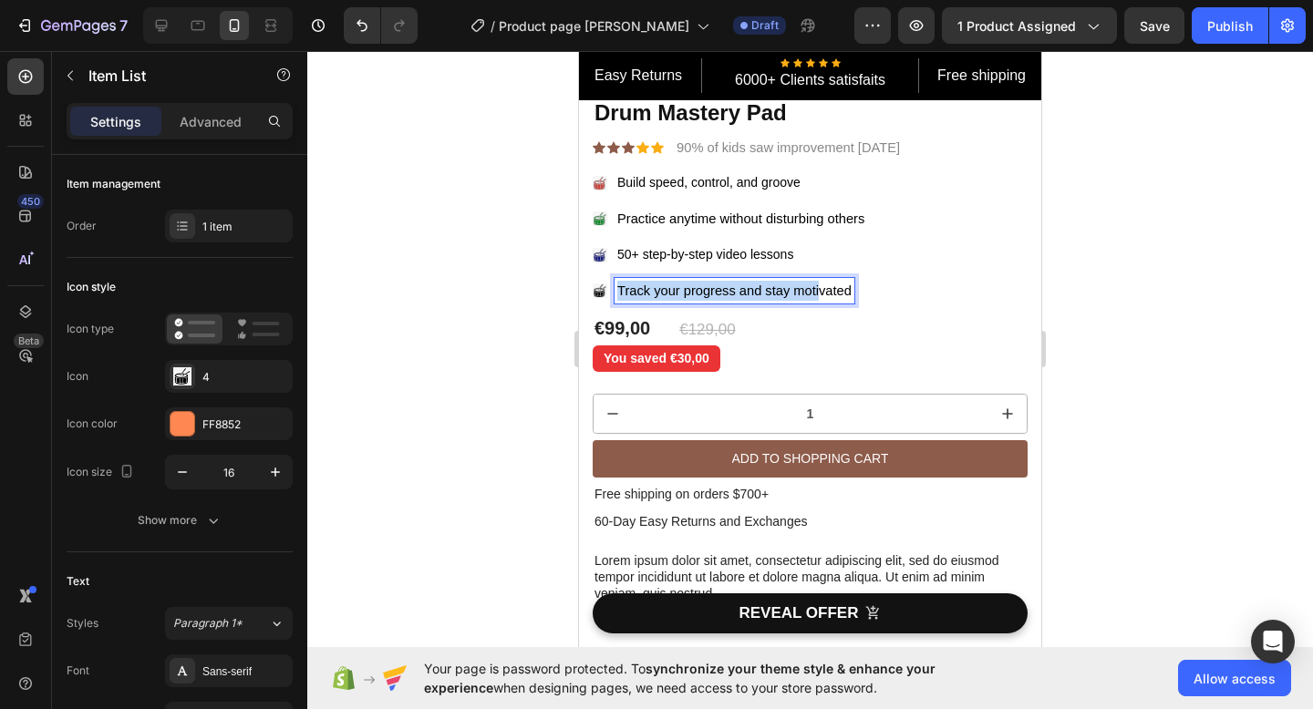
drag, startPoint x: 616, startPoint y: 287, endPoint x: 821, endPoint y: 288, distance: 205.1
click at [821, 288] on span "Track your progress and stay motivated" at bounding box center [734, 290] width 234 height 15
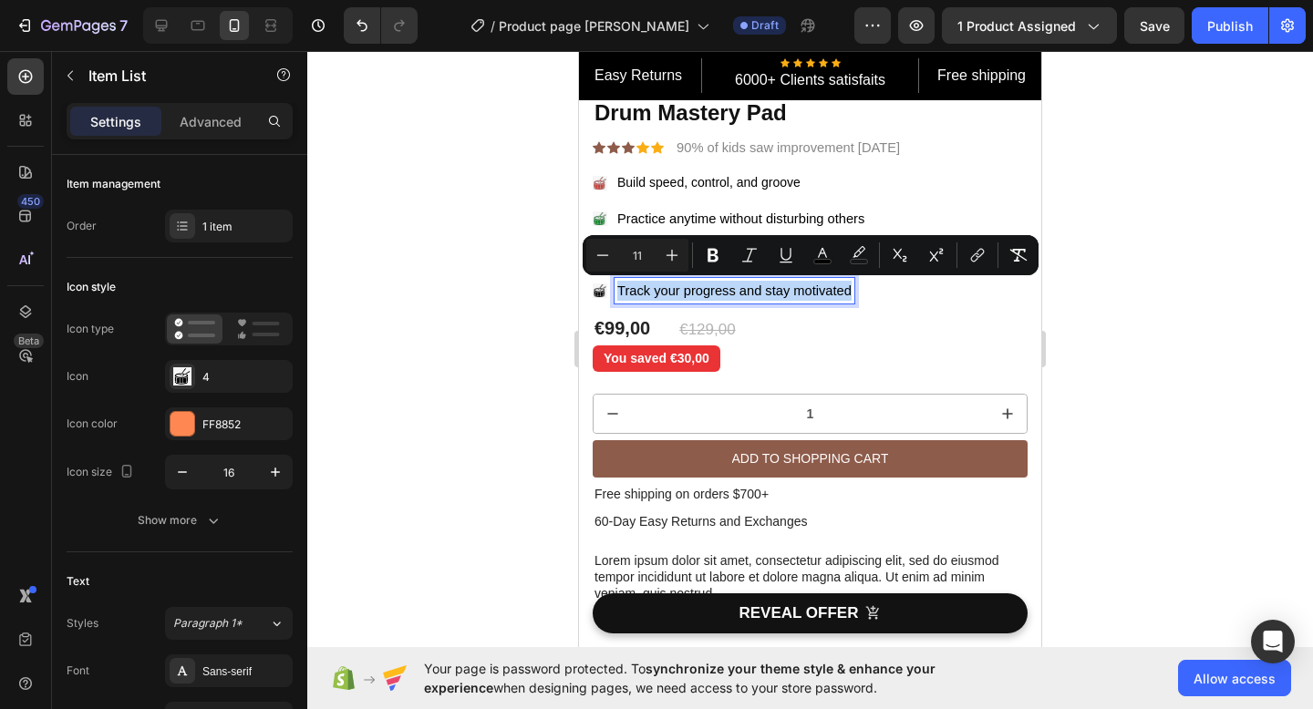
drag, startPoint x: 850, startPoint y: 291, endPoint x: 615, endPoint y: 293, distance: 234.3
click at [615, 293] on div "Track your progress and stay motivated" at bounding box center [734, 291] width 240 height 26
click at [676, 253] on icon "Editor contextual toolbar" at bounding box center [672, 255] width 18 height 18
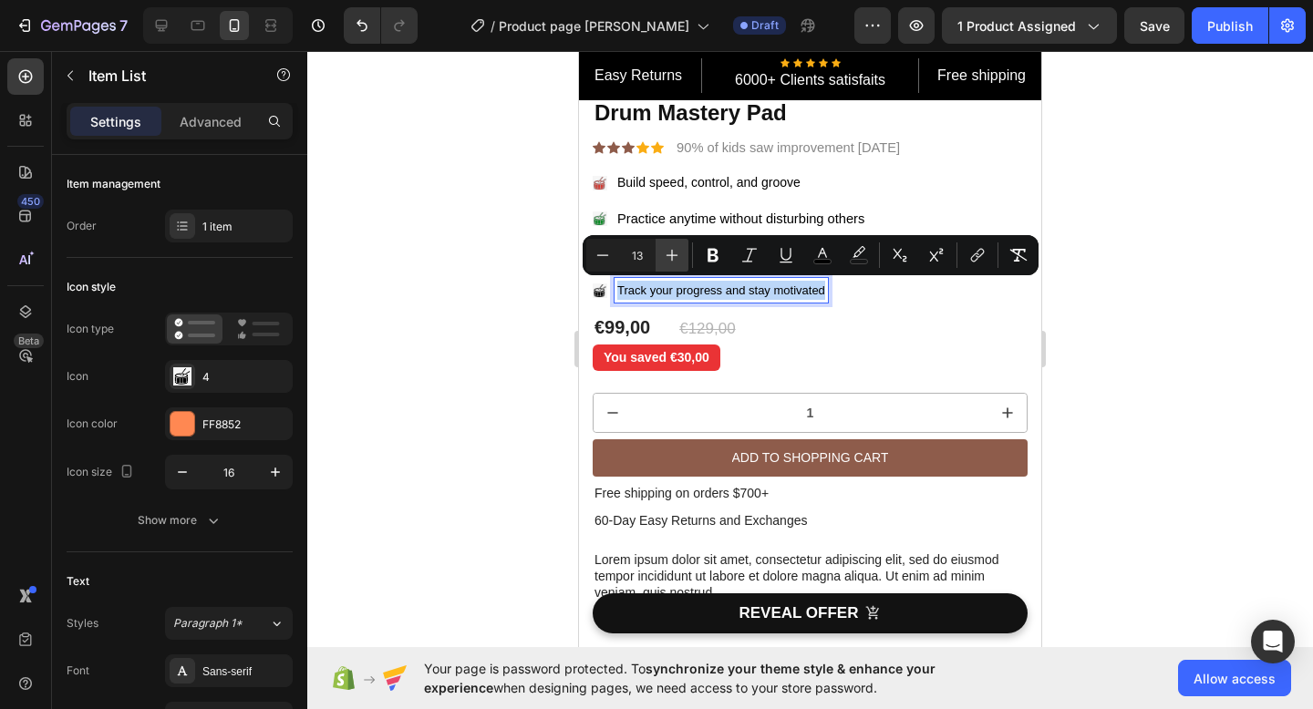
type input "14"
click at [1113, 315] on div at bounding box center [809, 380] width 1005 height 658
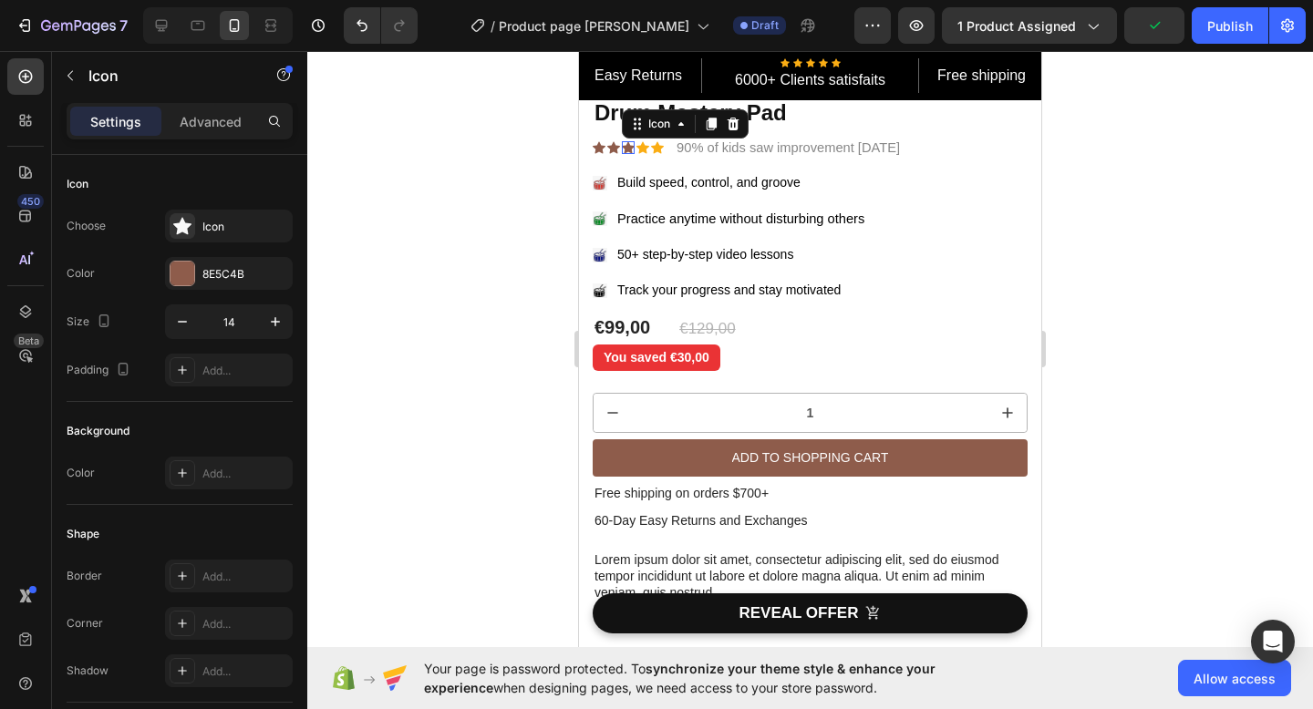
click at [623, 146] on icon at bounding box center [628, 147] width 13 height 13
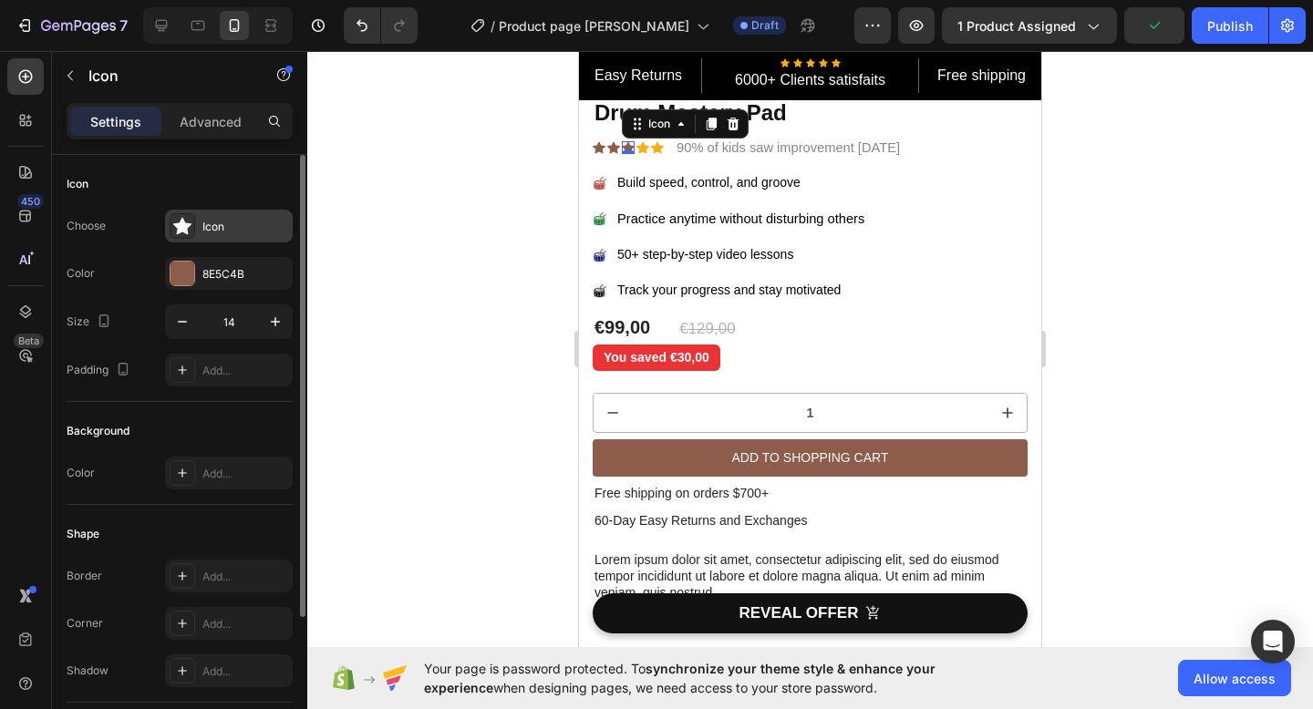
click at [243, 222] on div "Icon" at bounding box center [245, 227] width 86 height 16
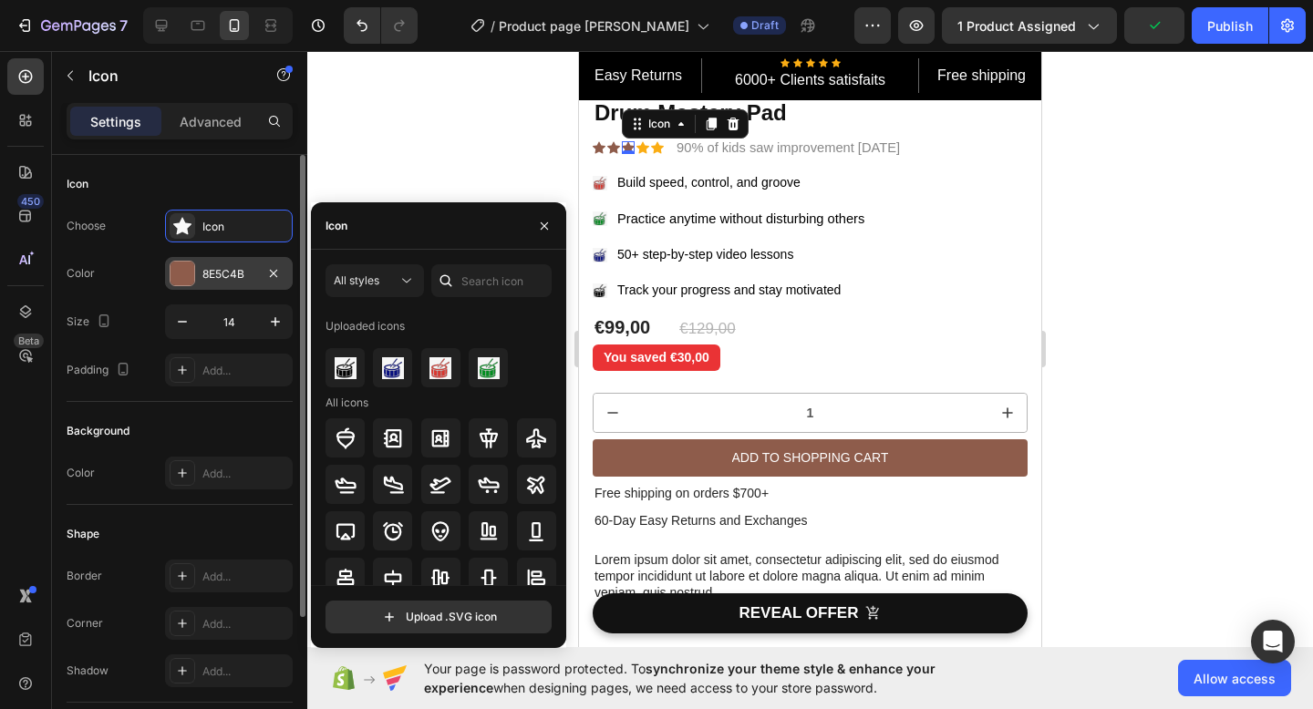
click at [220, 275] on div "8E5C4B" at bounding box center [228, 274] width 53 height 16
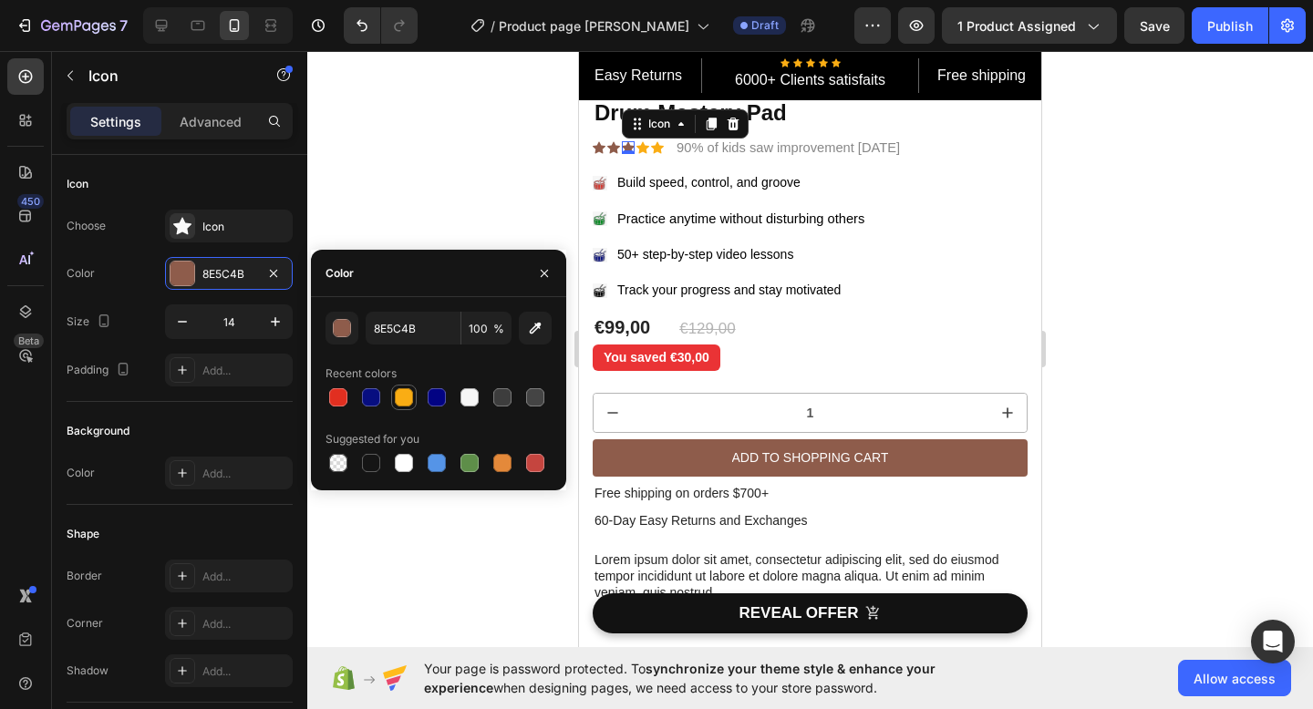
click at [401, 389] on div at bounding box center [404, 397] width 18 height 18
type input "FAAD14"
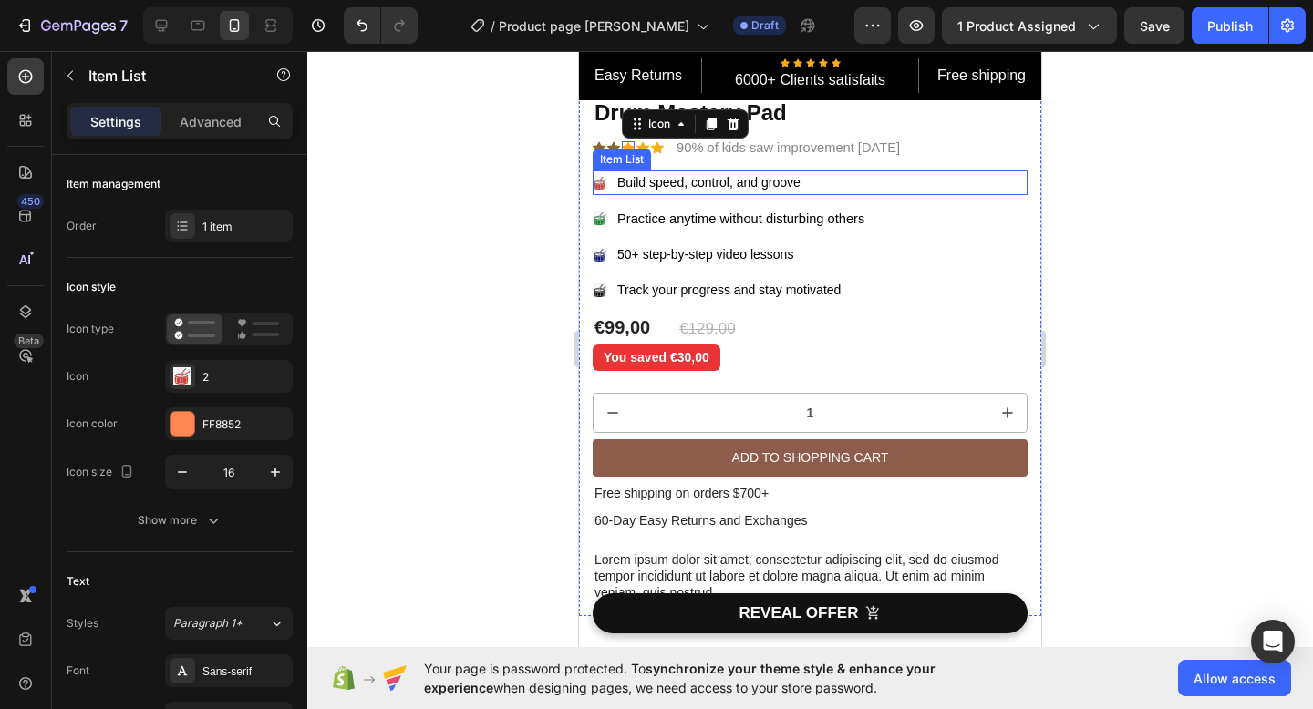
click at [612, 151] on div "Item List" at bounding box center [621, 159] width 51 height 16
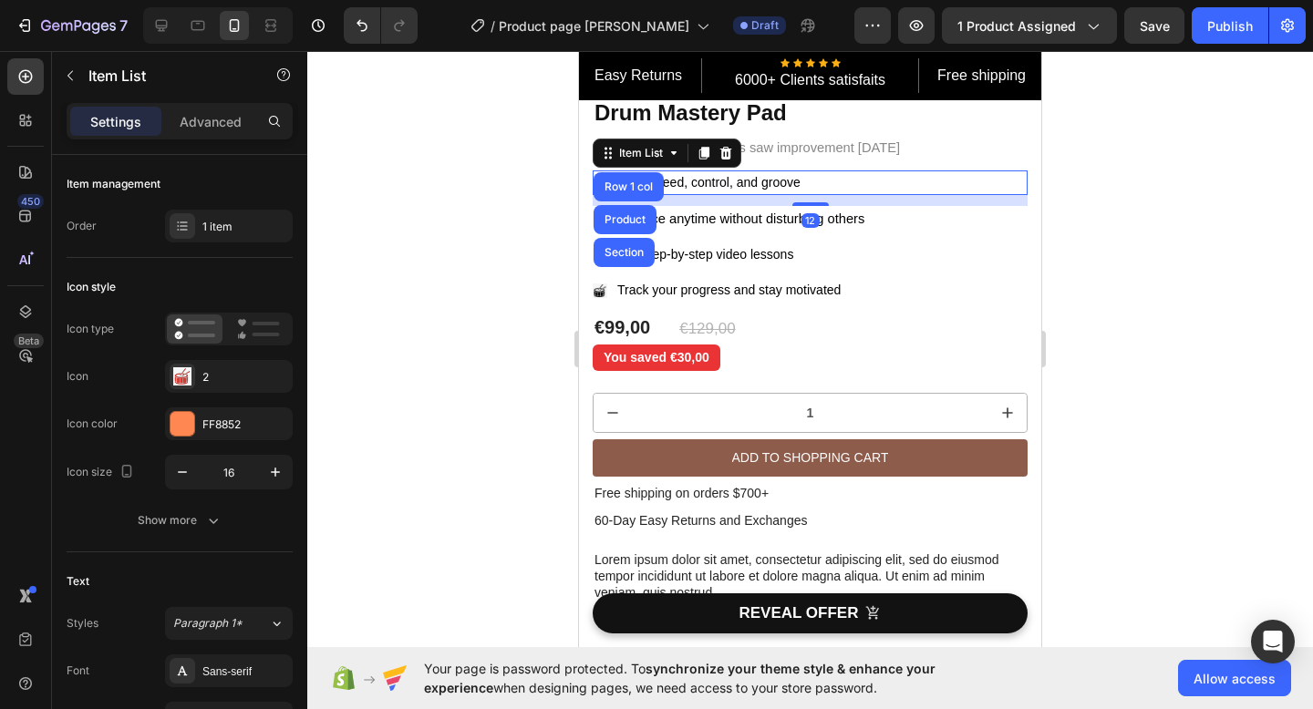
click at [554, 162] on div at bounding box center [809, 380] width 1005 height 658
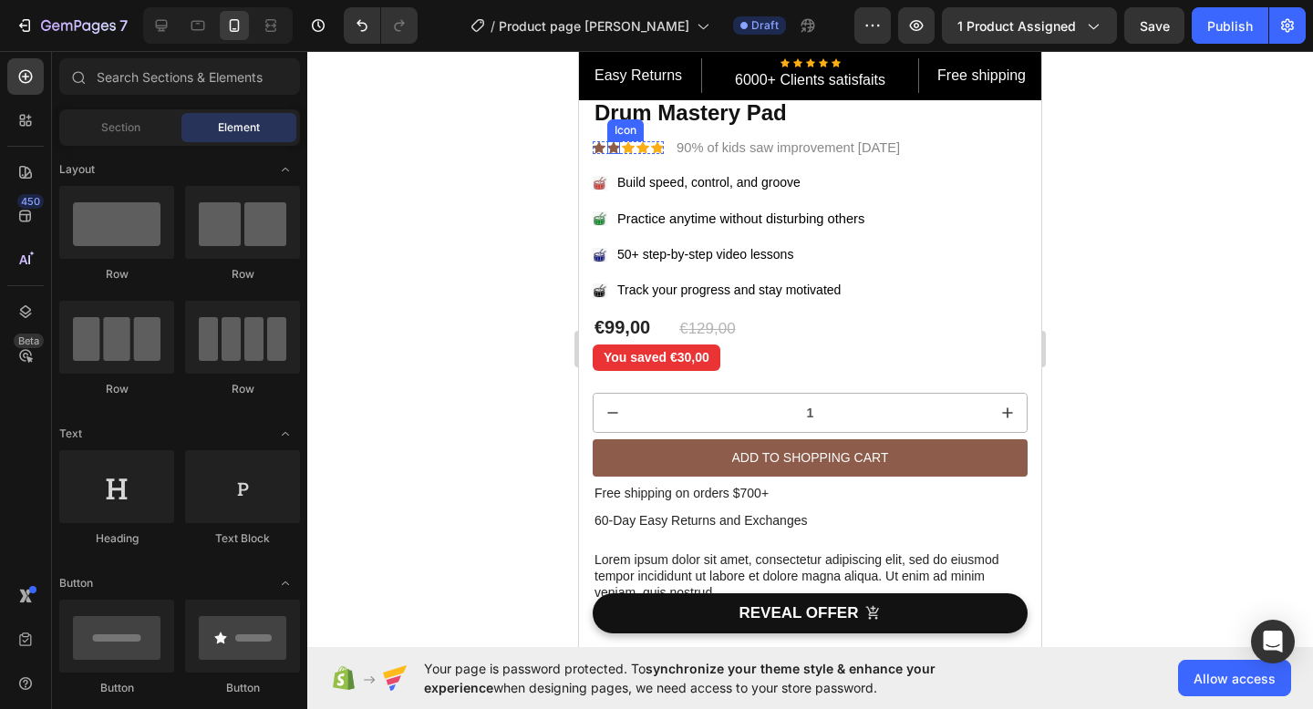
click at [611, 148] on icon at bounding box center [613, 148] width 13 height 12
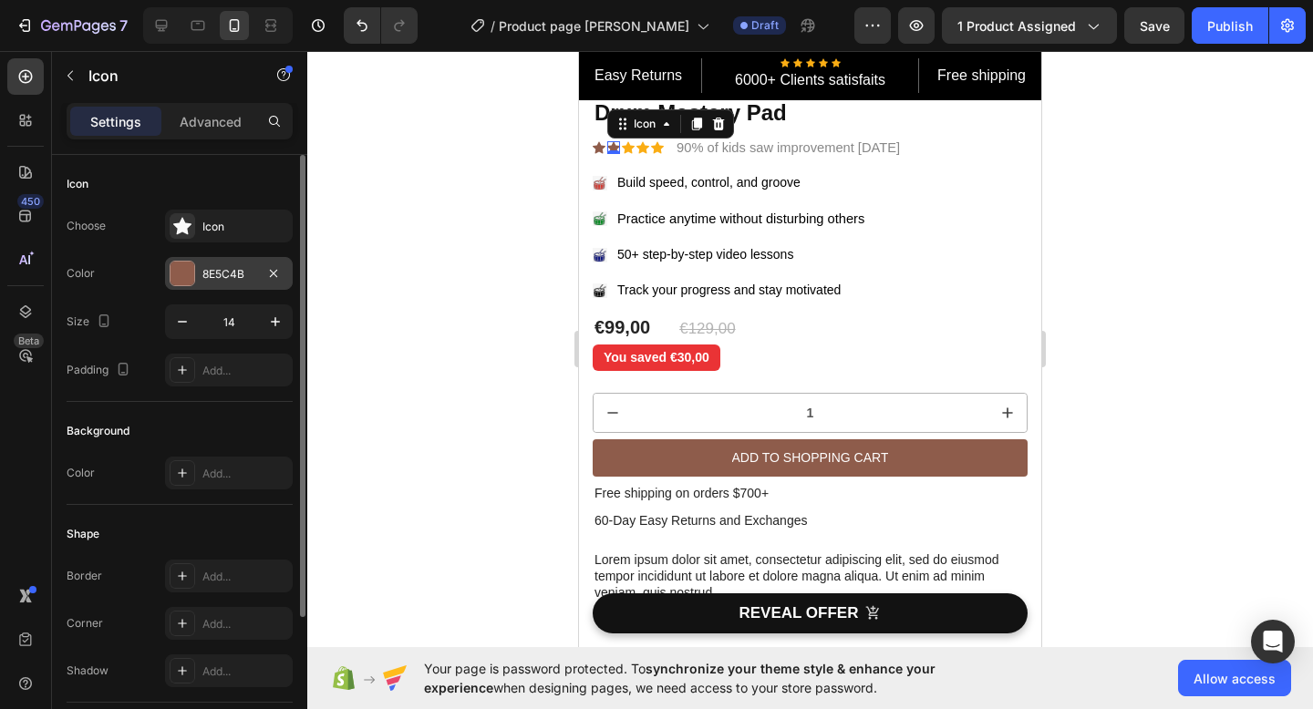
click at [235, 264] on div "8E5C4B" at bounding box center [229, 273] width 128 height 33
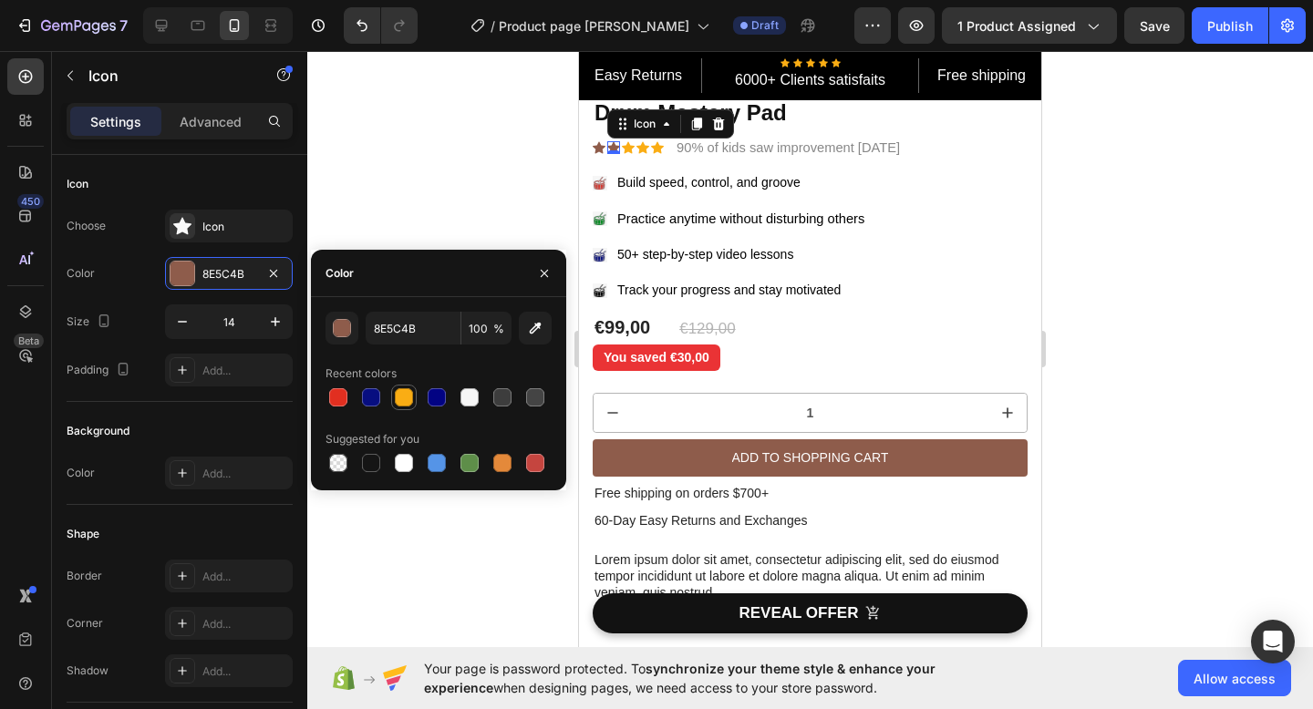
click at [398, 396] on div at bounding box center [404, 397] width 18 height 18
type input "FAAD14"
click at [597, 144] on icon at bounding box center [598, 147] width 13 height 13
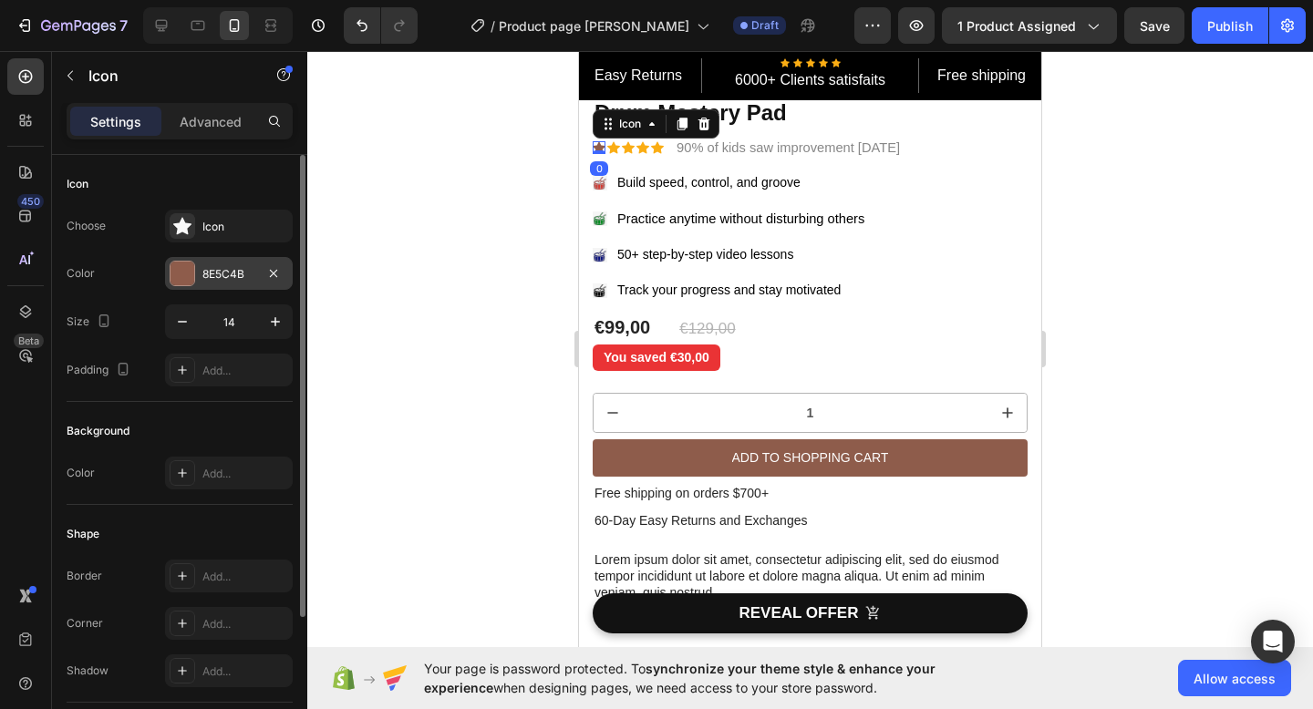
click at [231, 266] on div "8E5C4B" at bounding box center [228, 274] width 53 height 16
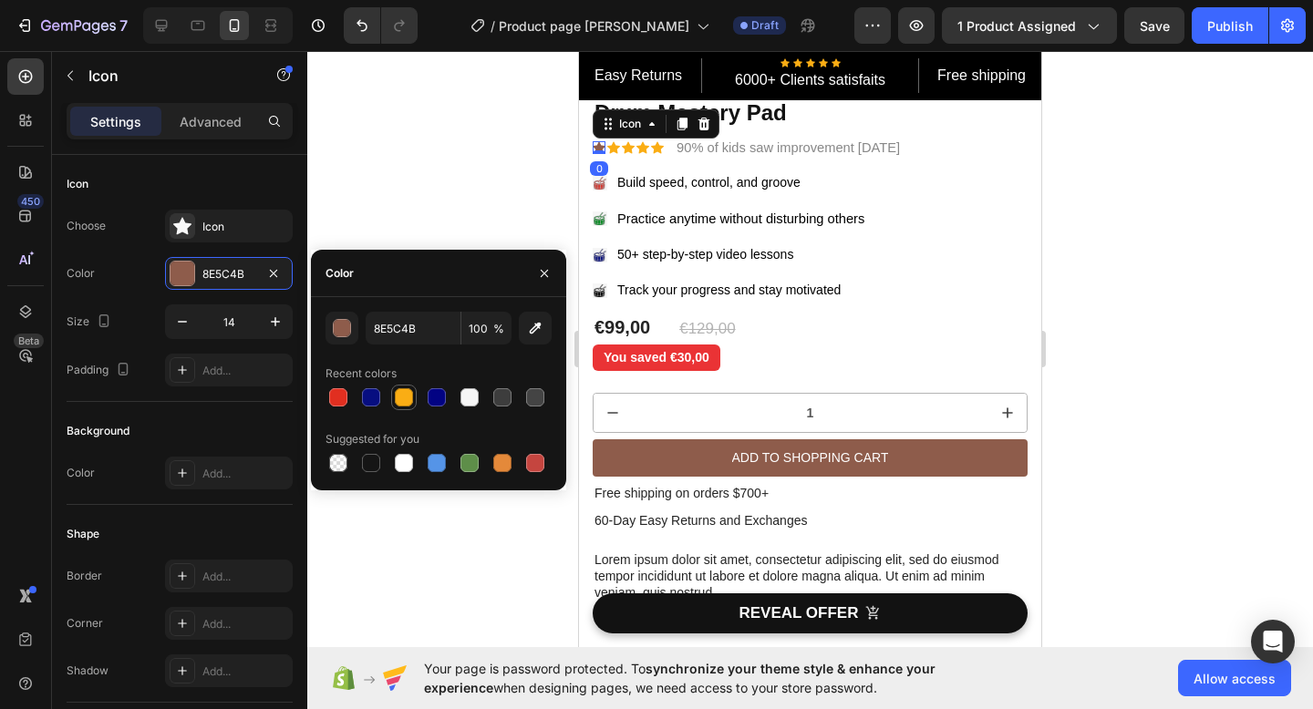
click at [404, 395] on div at bounding box center [404, 397] width 18 height 18
type input "FAAD14"
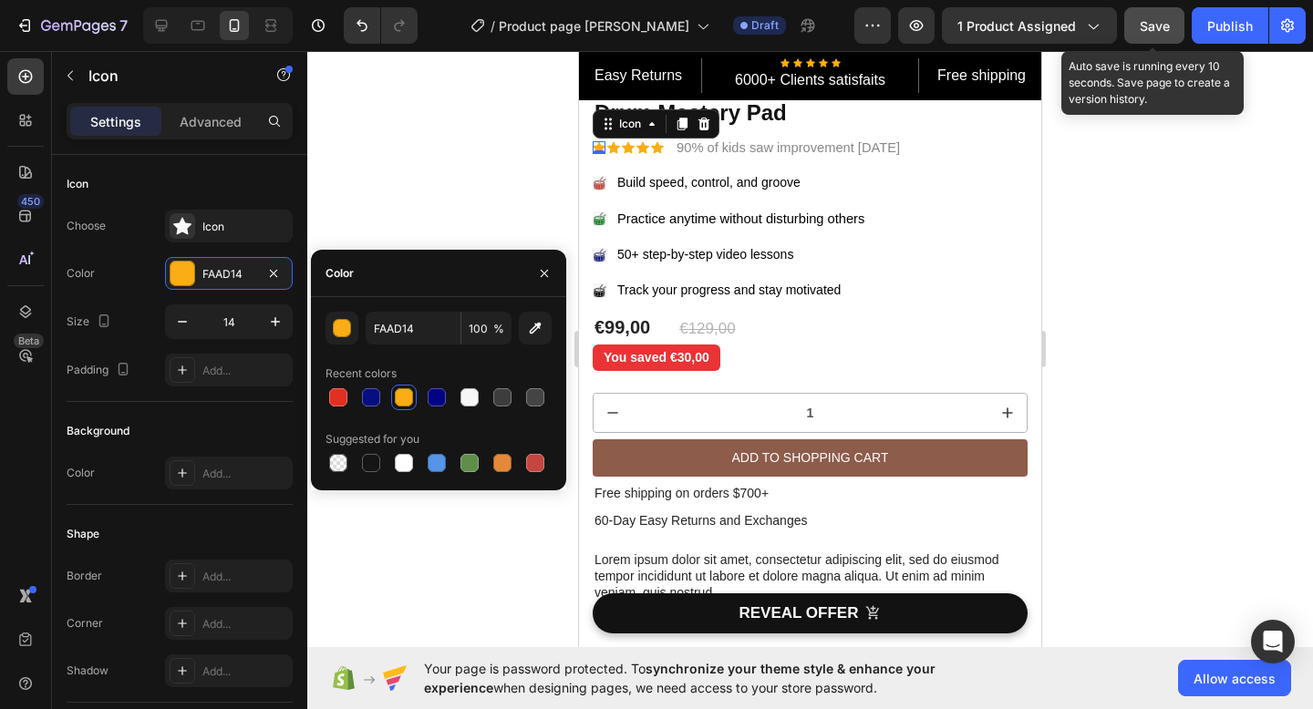
click at [1170, 33] on button "Save" at bounding box center [1154, 25] width 60 height 36
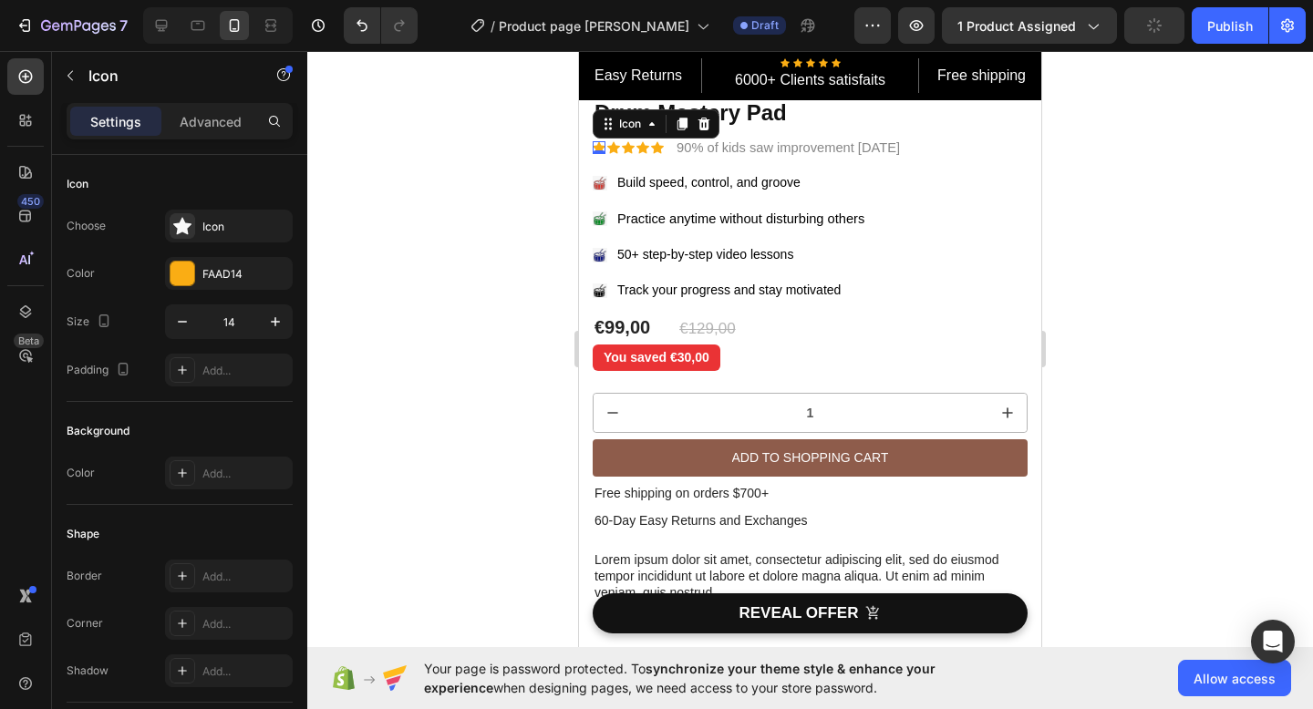
click at [1152, 250] on div at bounding box center [809, 380] width 1005 height 658
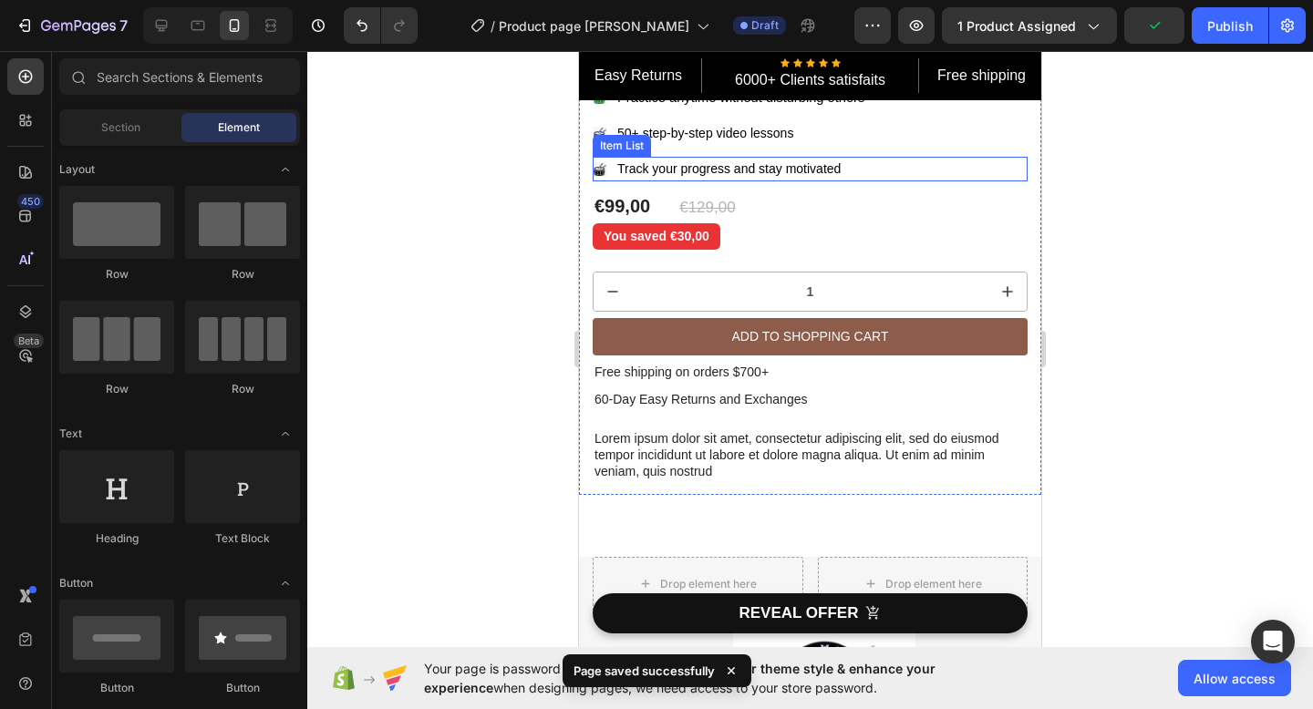
scroll to position [612, 0]
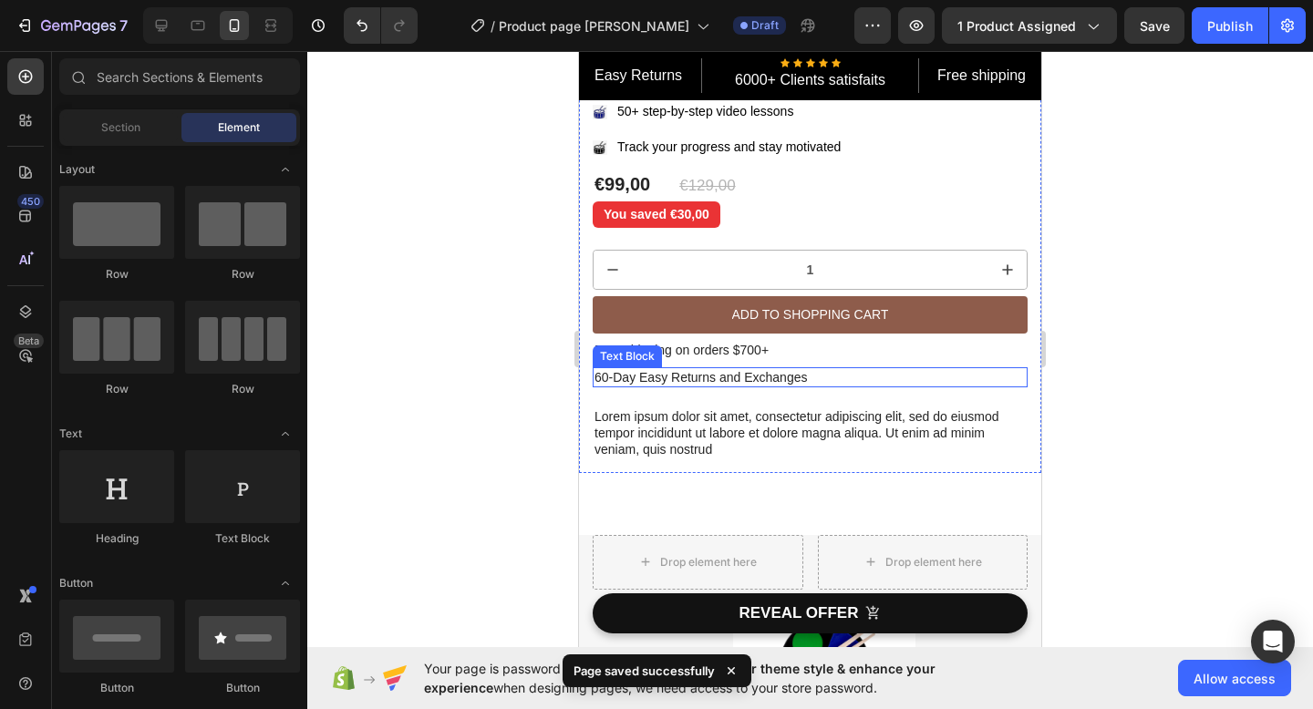
click at [903, 370] on p "60-Day Easy Returns and Exchanges" at bounding box center [809, 377] width 431 height 16
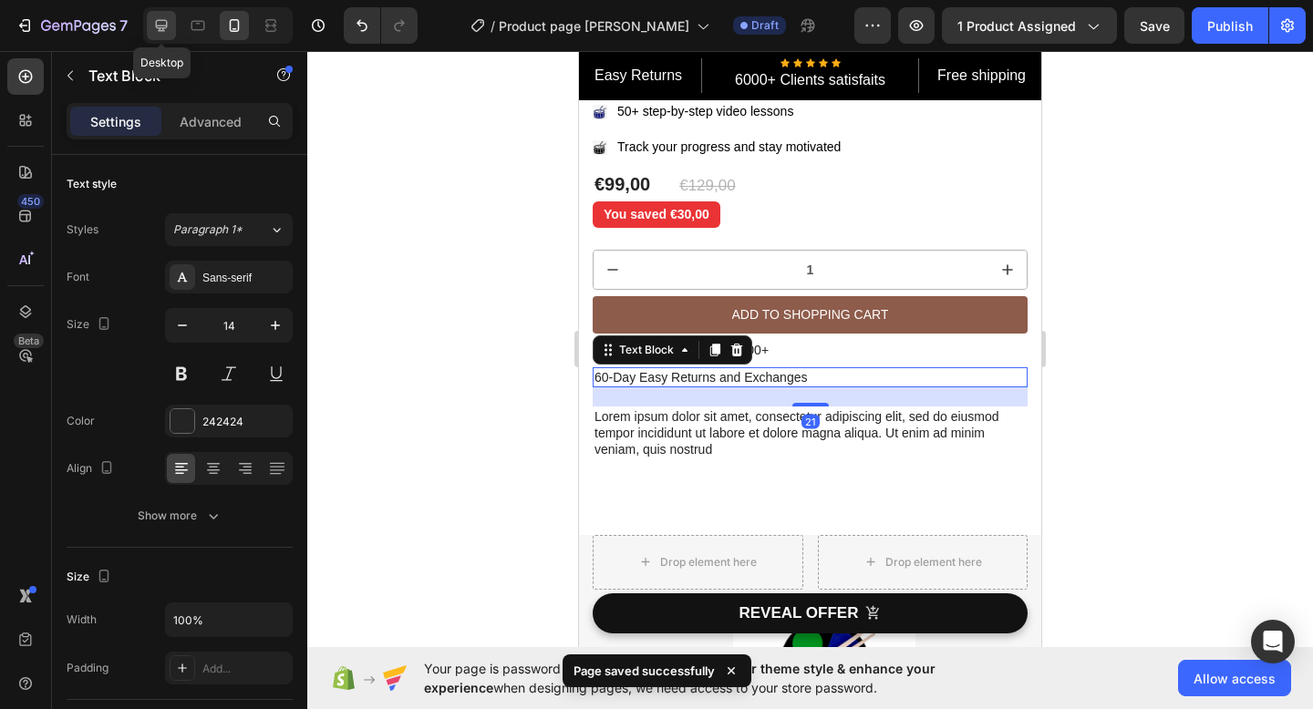
click at [158, 25] on icon at bounding box center [161, 25] width 18 height 18
type input "16"
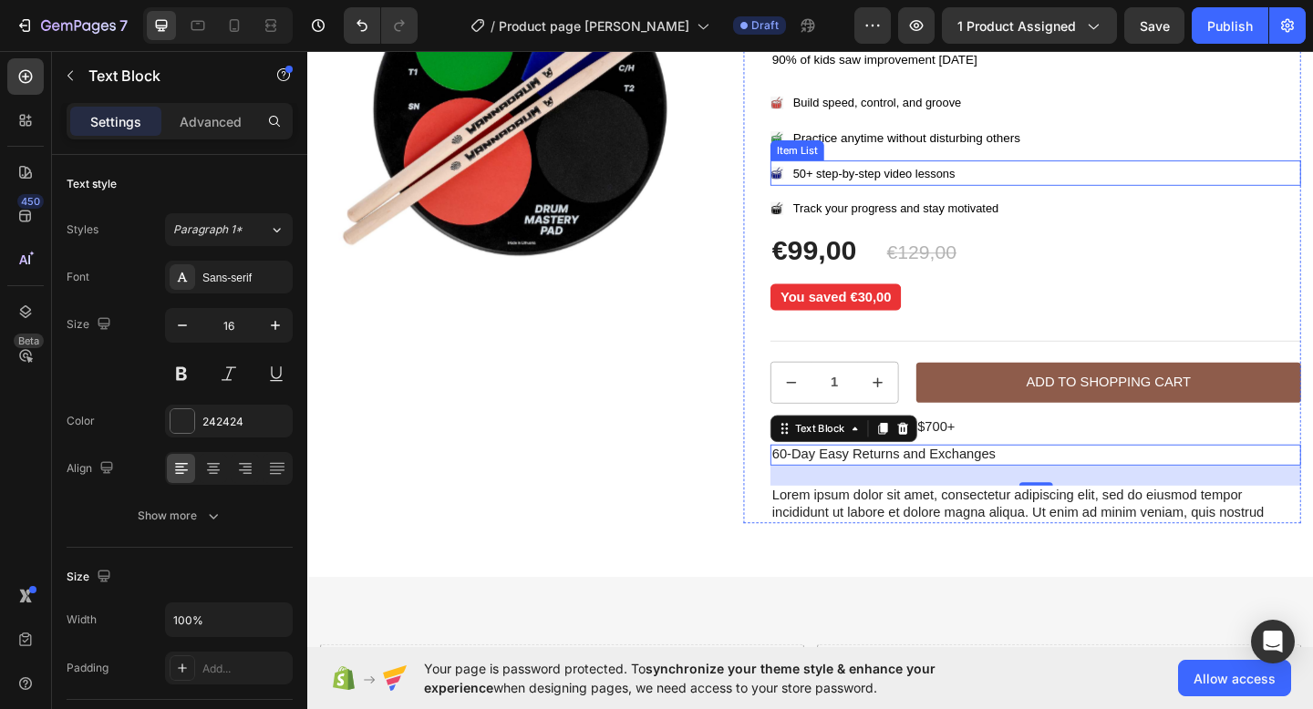
scroll to position [180, 0]
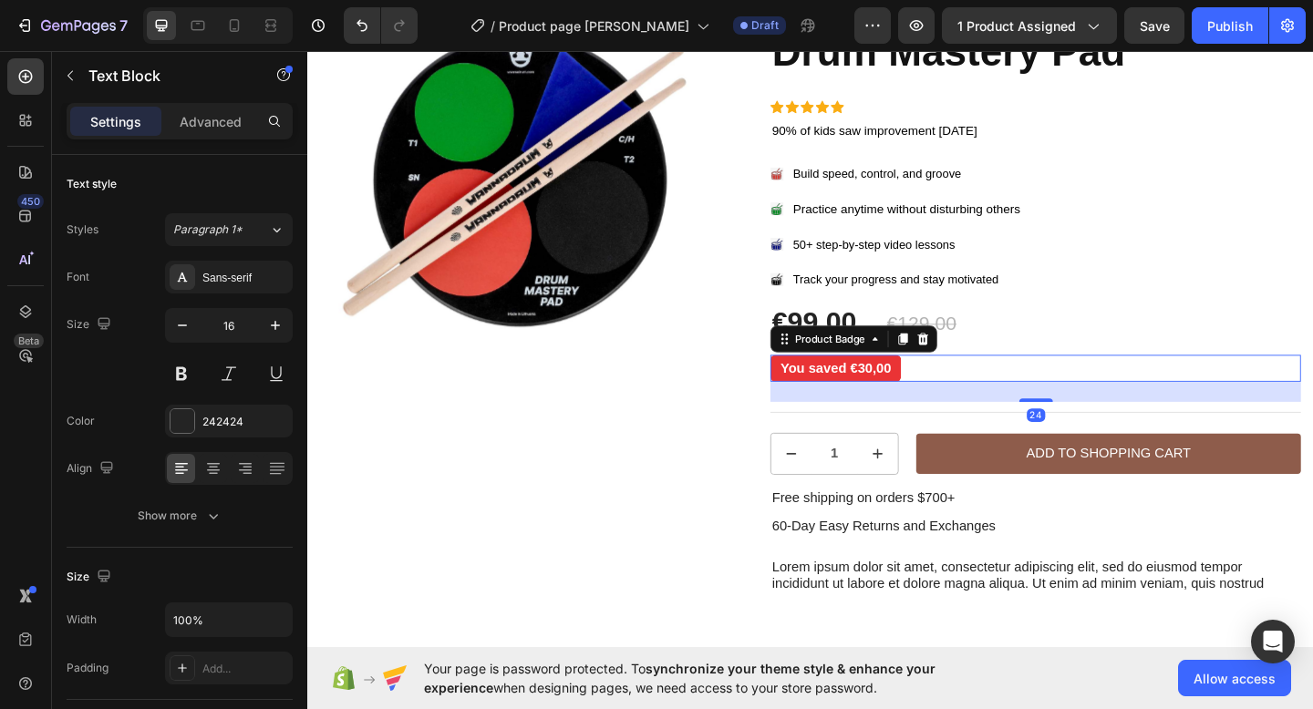
click at [950, 392] on pre "You saved €30,00" at bounding box center [881, 396] width 142 height 29
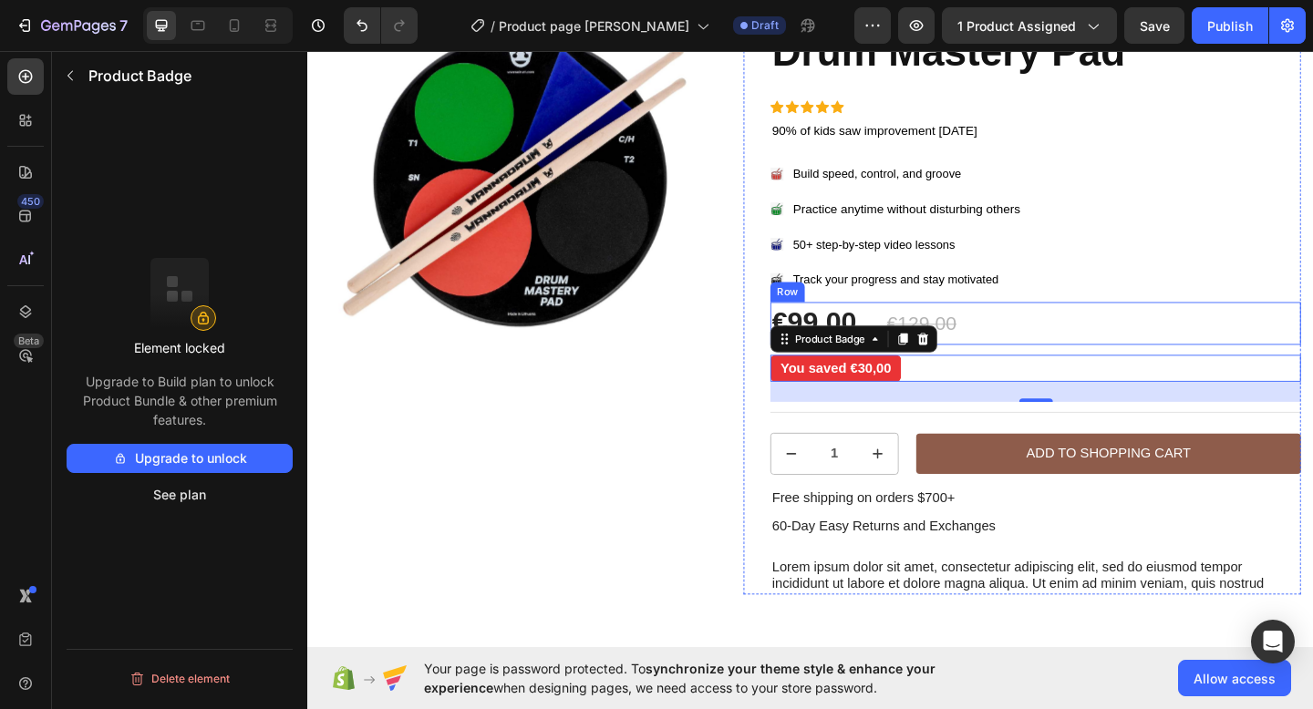
click at [1054, 345] on div "€99,00 Product Price Product Price €129,00 Product Price Product Price Row" at bounding box center [1098, 348] width 577 height 46
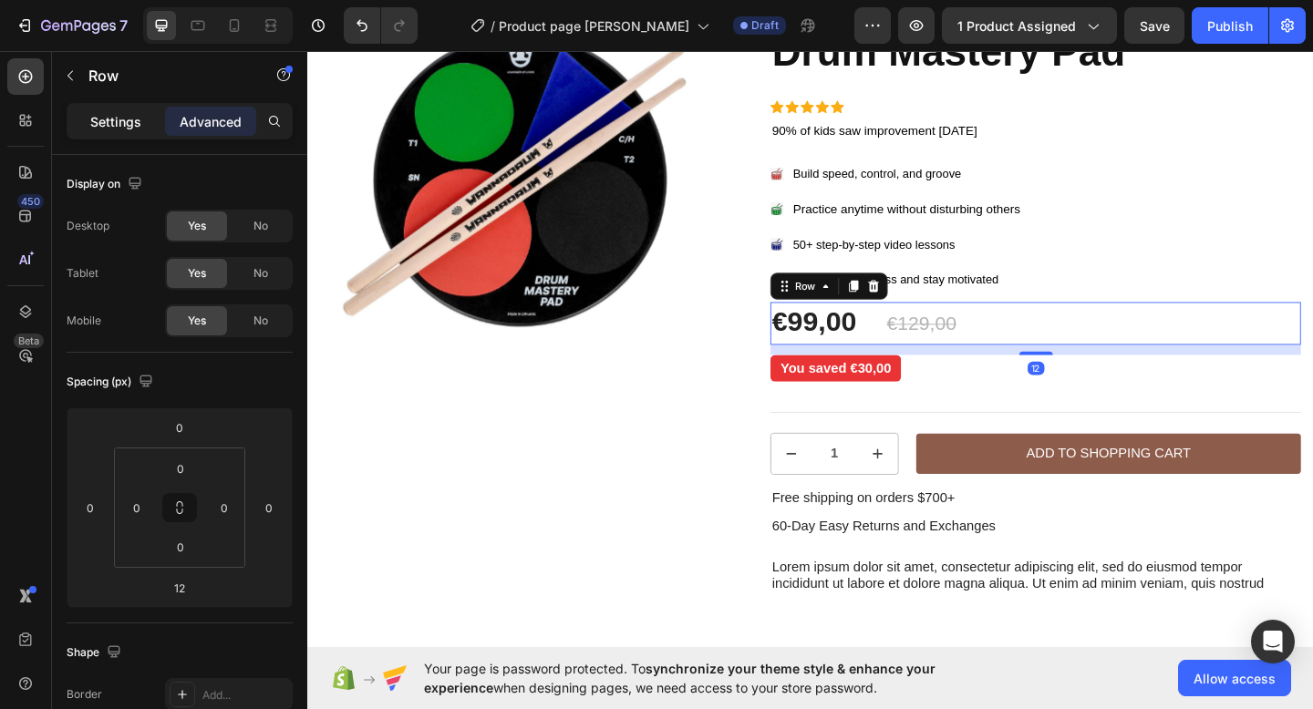
click at [108, 122] on p "Settings" at bounding box center [115, 121] width 51 height 19
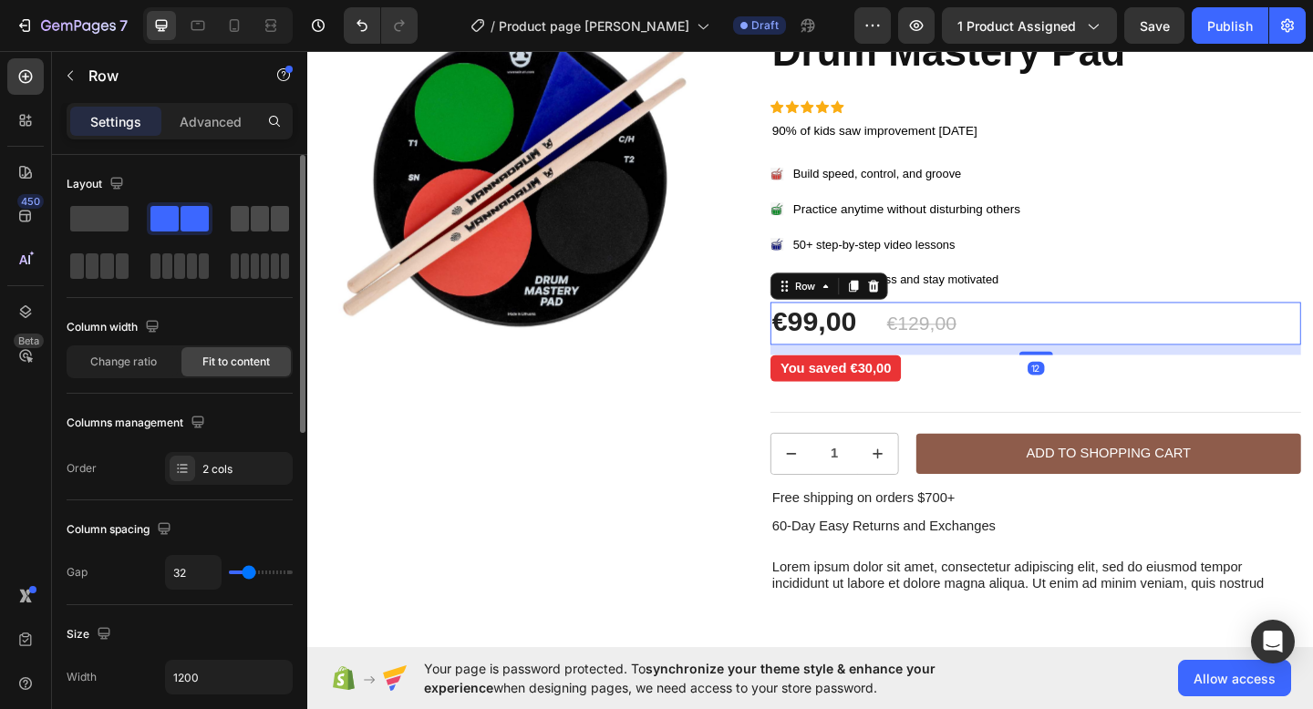
click at [239, 221] on span at bounding box center [240, 219] width 18 height 26
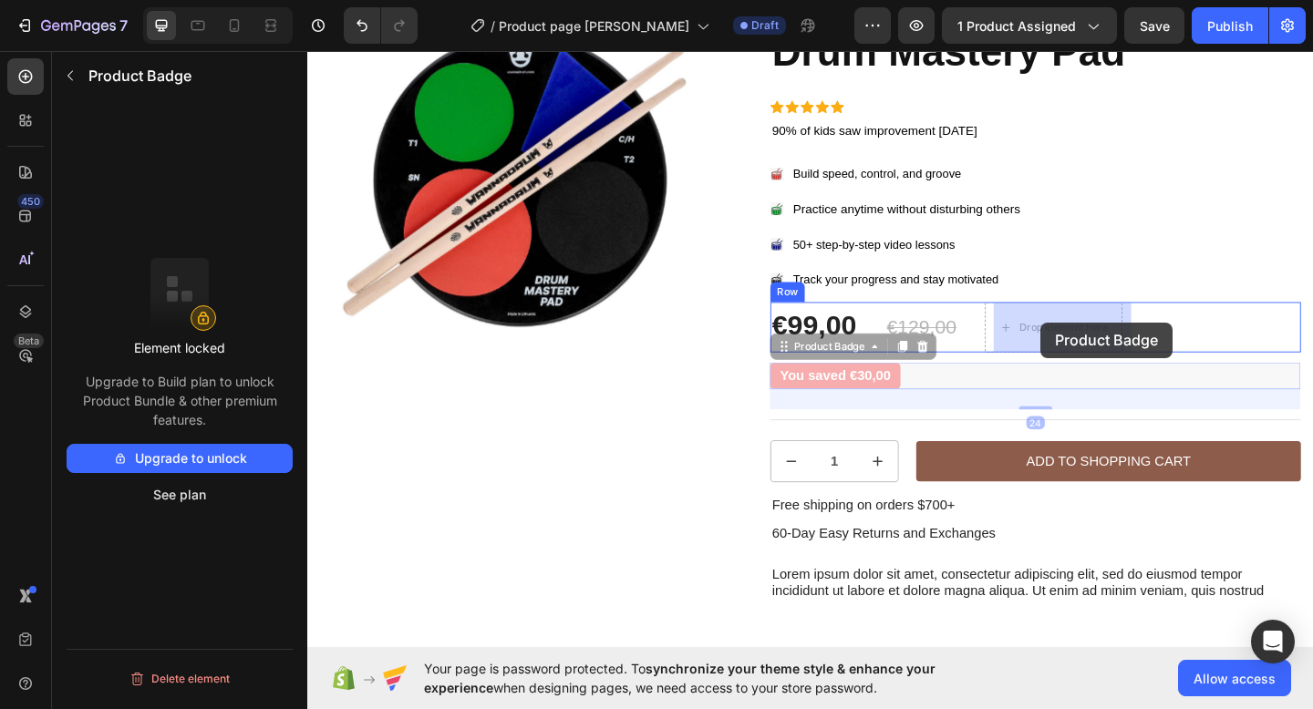
drag, startPoint x: 842, startPoint y: 397, endPoint x: 1105, endPoint y: 346, distance: 267.3
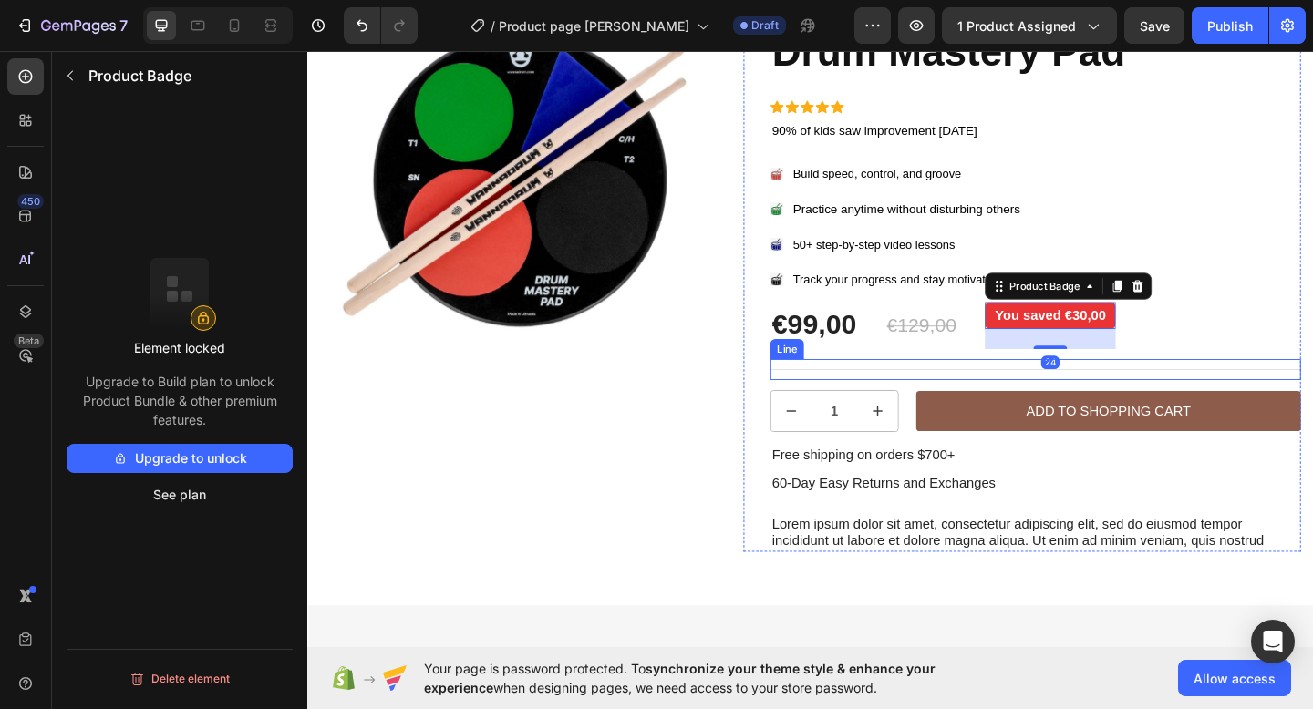
click at [987, 392] on div "Title Line" at bounding box center [1098, 397] width 577 height 23
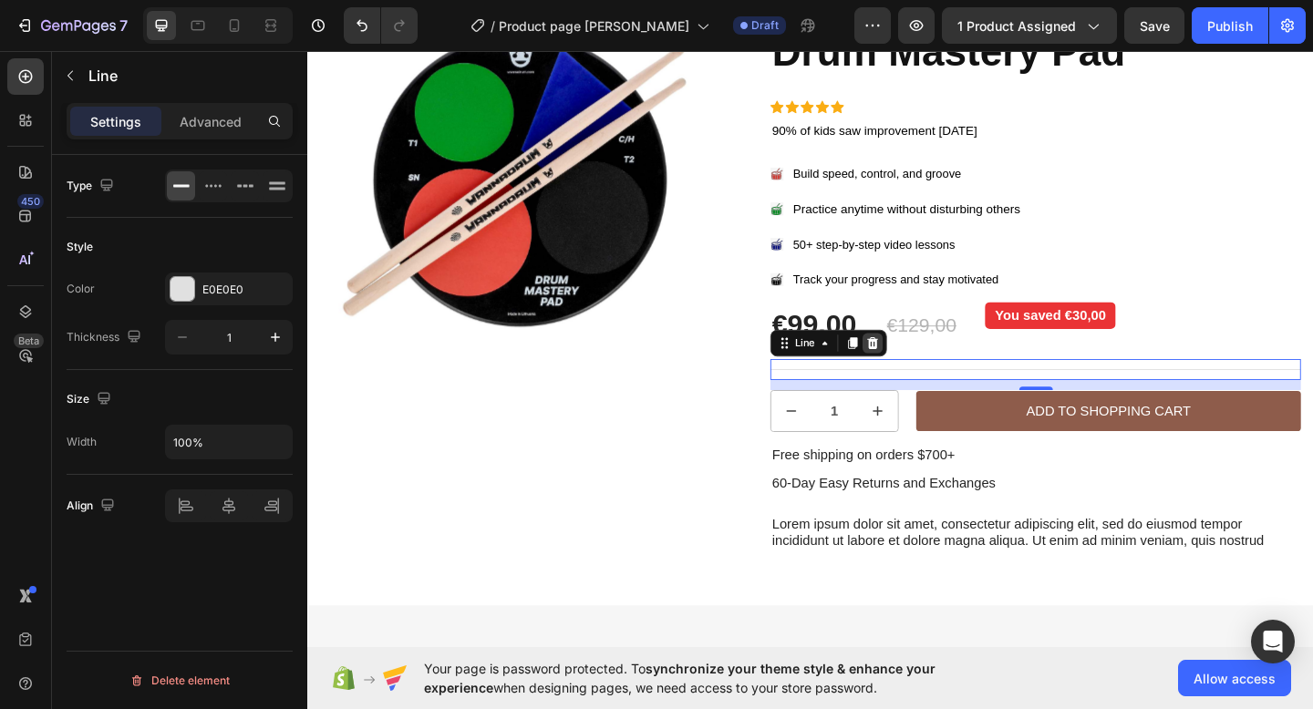
click at [921, 370] on icon at bounding box center [922, 369] width 12 height 13
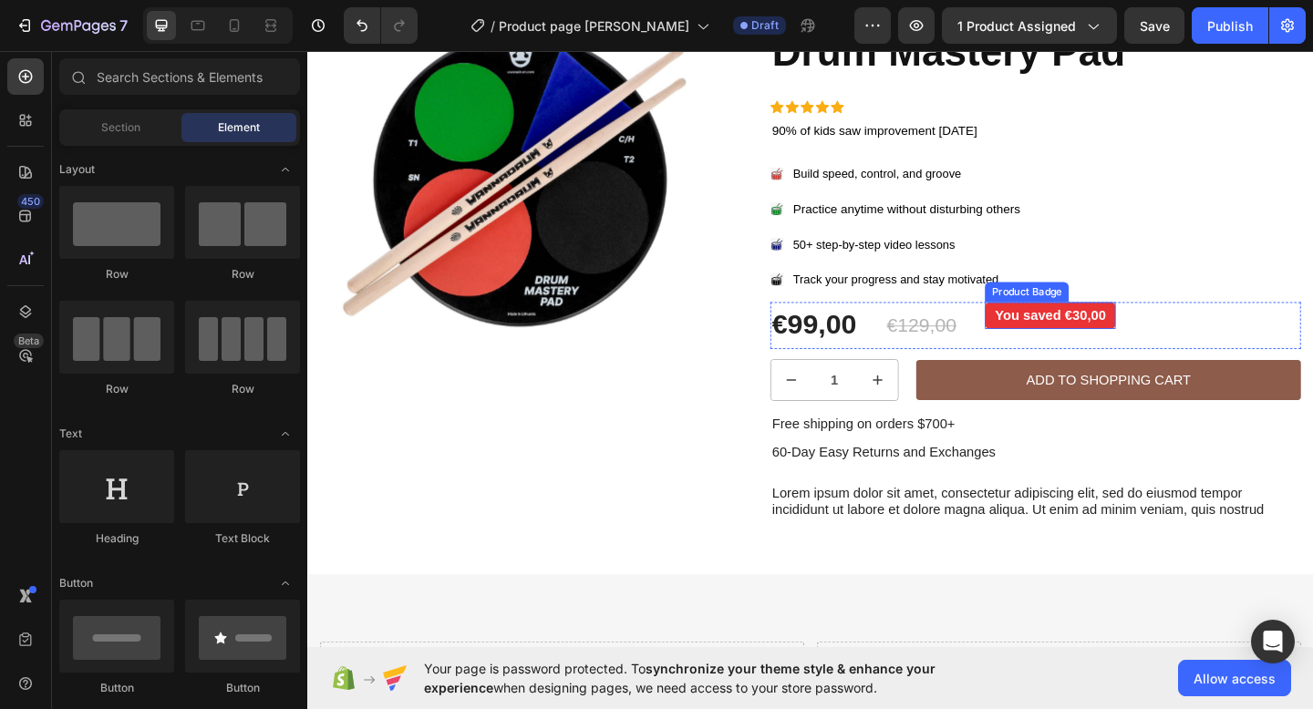
click at [1081, 332] on pre "You saved €30,00" at bounding box center [1115, 339] width 142 height 29
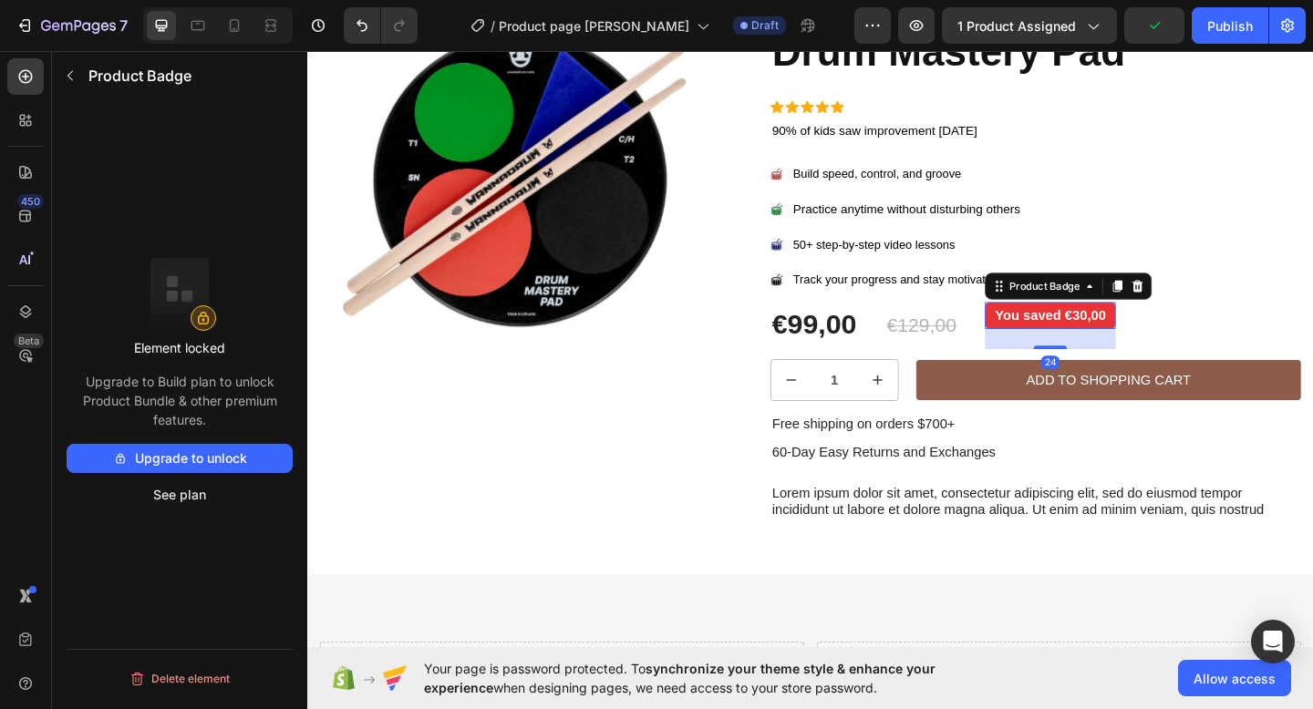
click at [1128, 371] on div "24" at bounding box center [1115, 365] width 142 height 22
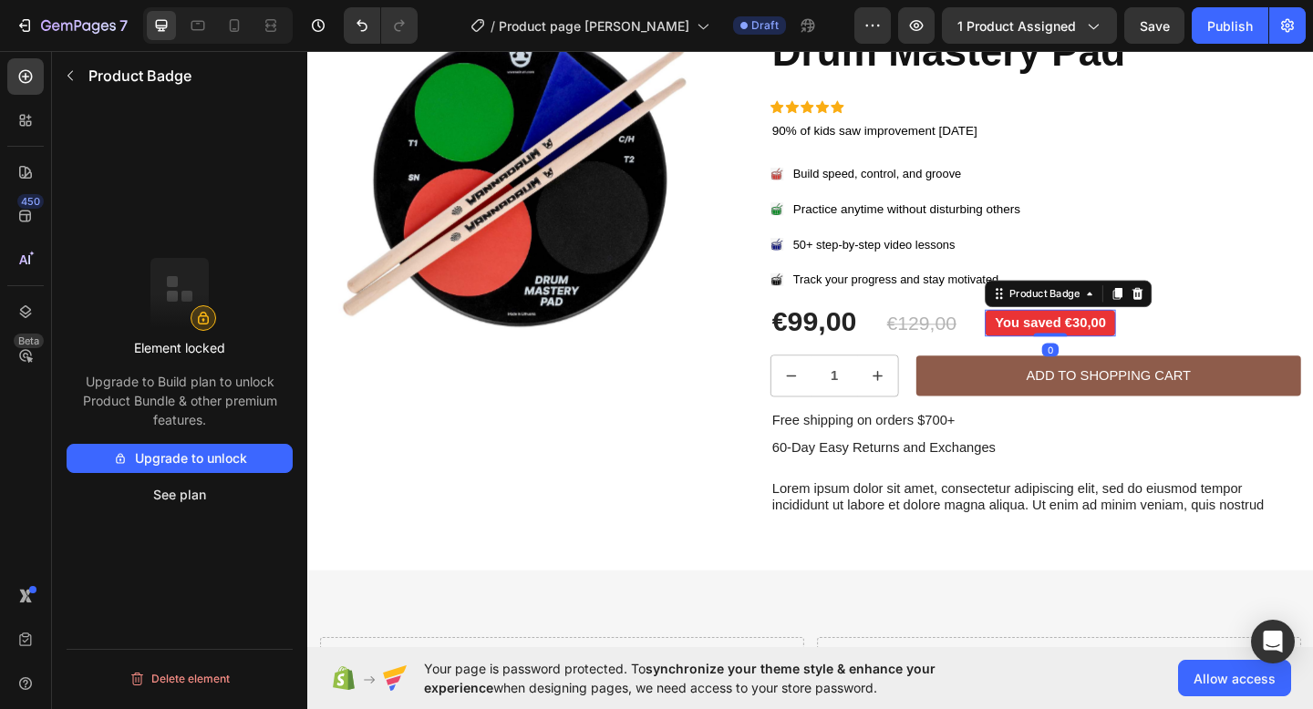
drag, startPoint x: 1125, startPoint y: 373, endPoint x: 1125, endPoint y: 346, distance: 26.4
click at [1125, 346] on div "You saved €30,00 Product Badge 0" at bounding box center [1115, 347] width 142 height 29
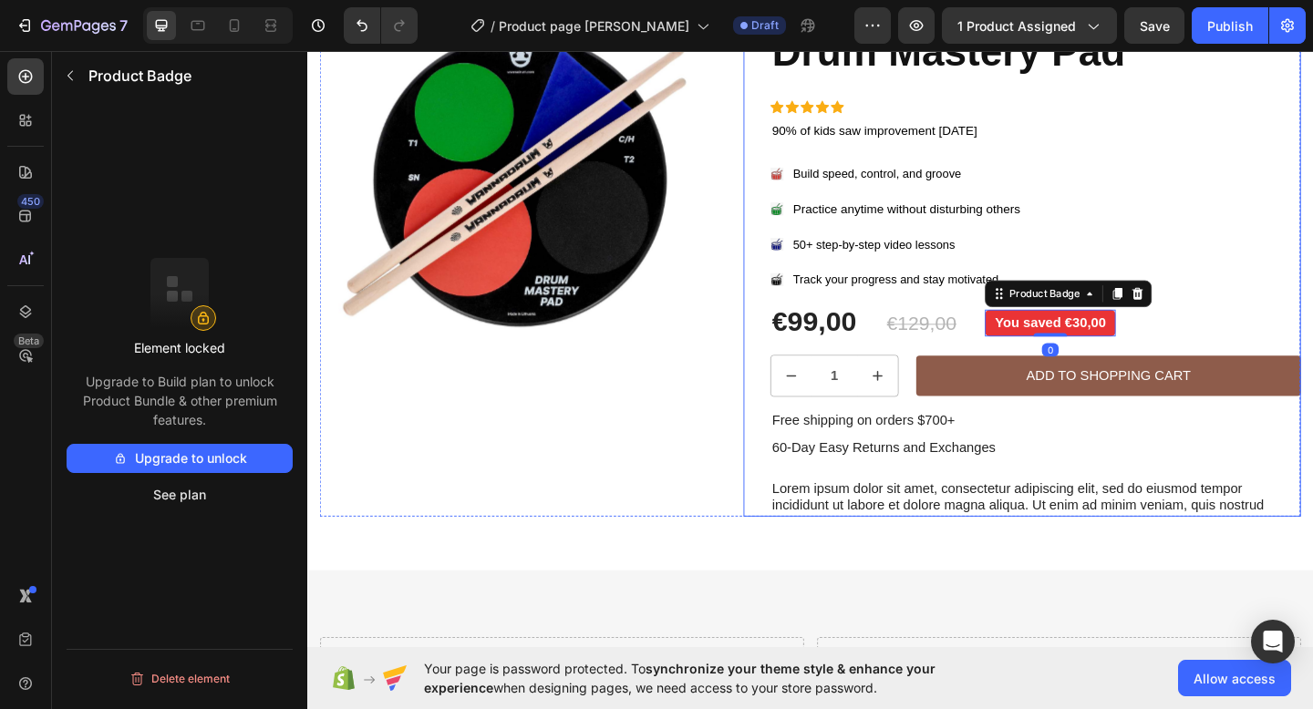
click at [1312, 283] on div "Sale Text Block Drum Mastery Pad Product Title Icon Icon Icon Icon Icon Icon Li…" at bounding box center [1098, 268] width 577 height 580
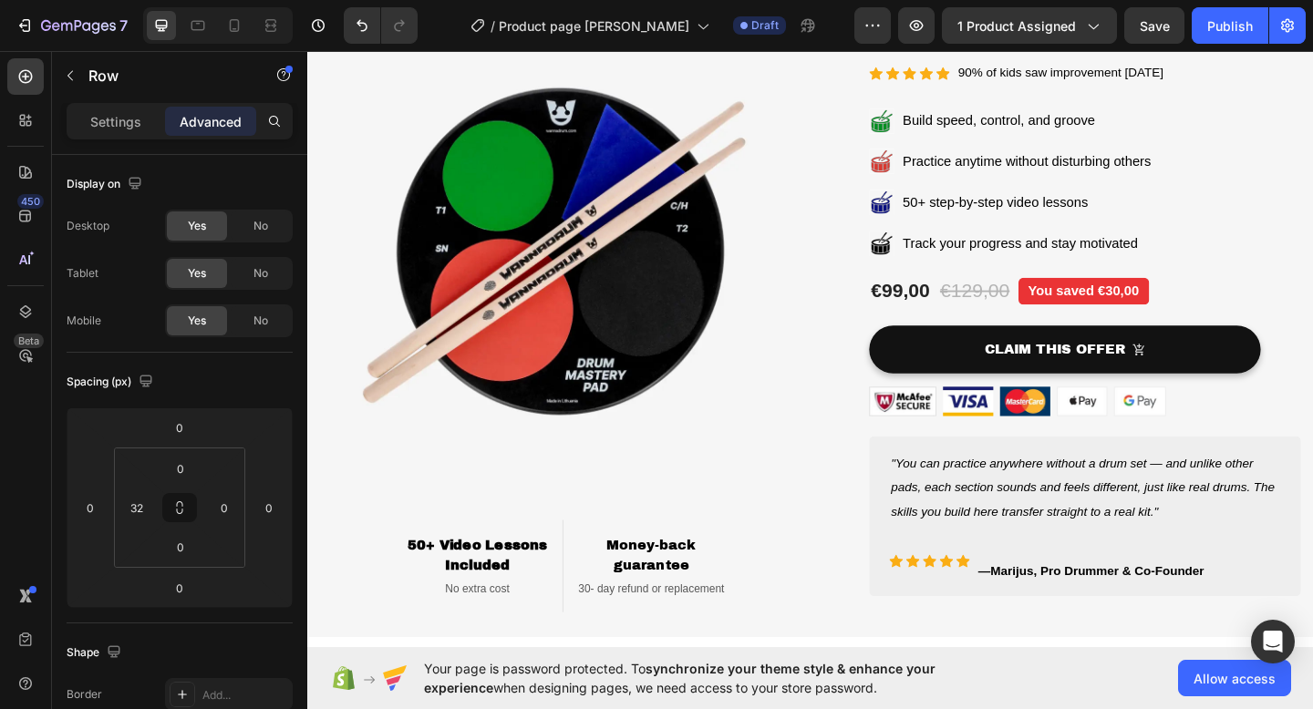
scroll to position [963, 0]
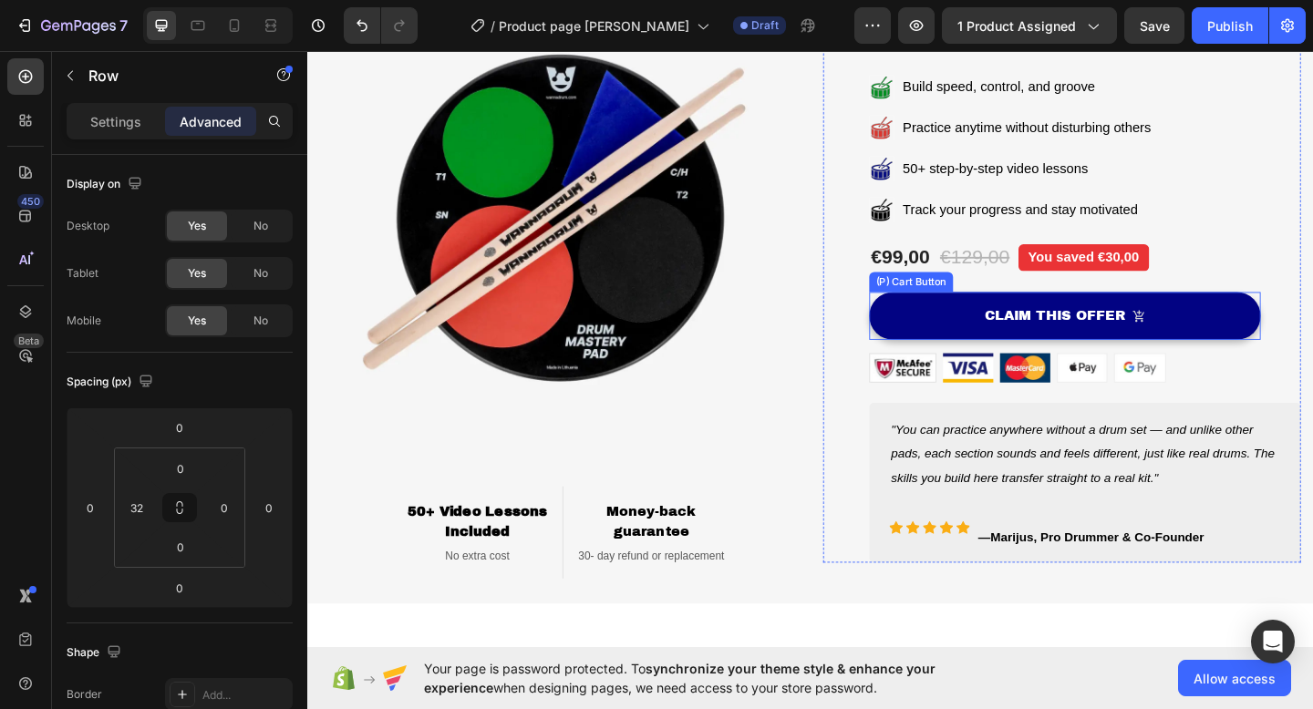
click at [990, 359] on button "CLAIM THIS OFFER" at bounding box center [1131, 340] width 426 height 52
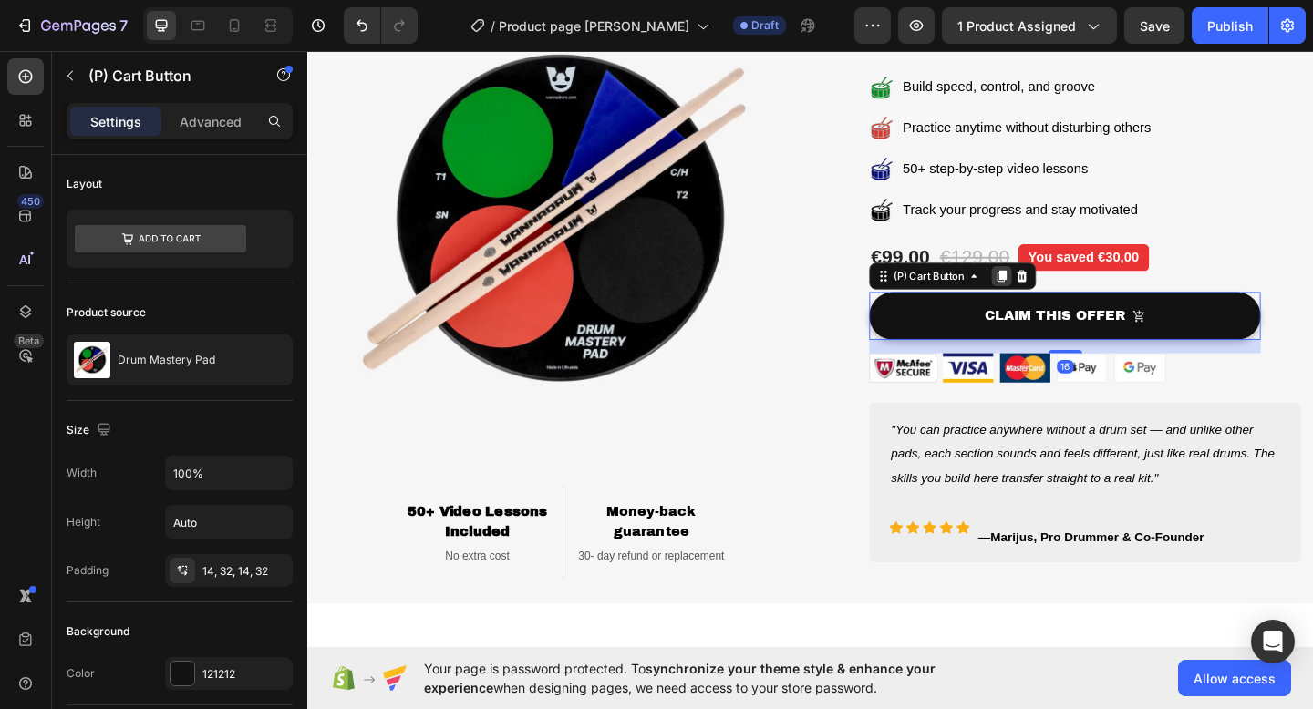
click at [1066, 291] on icon at bounding box center [1062, 297] width 10 height 13
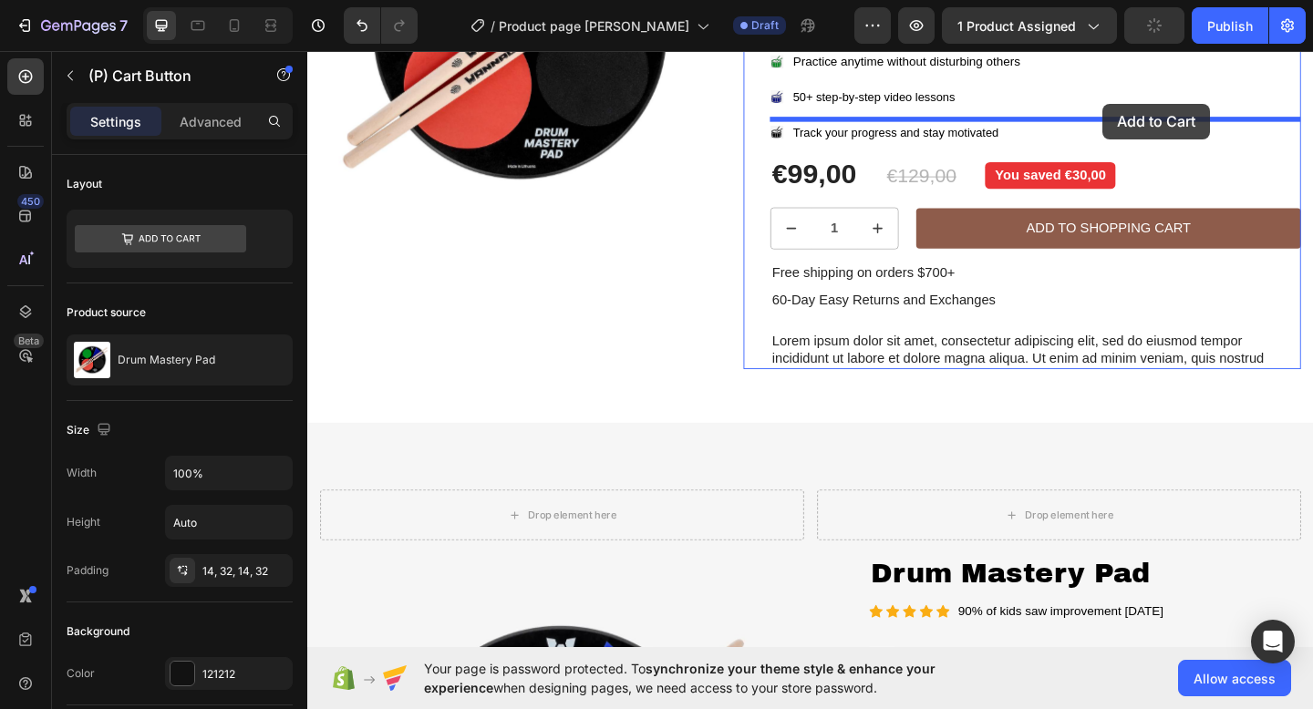
scroll to position [309, 0]
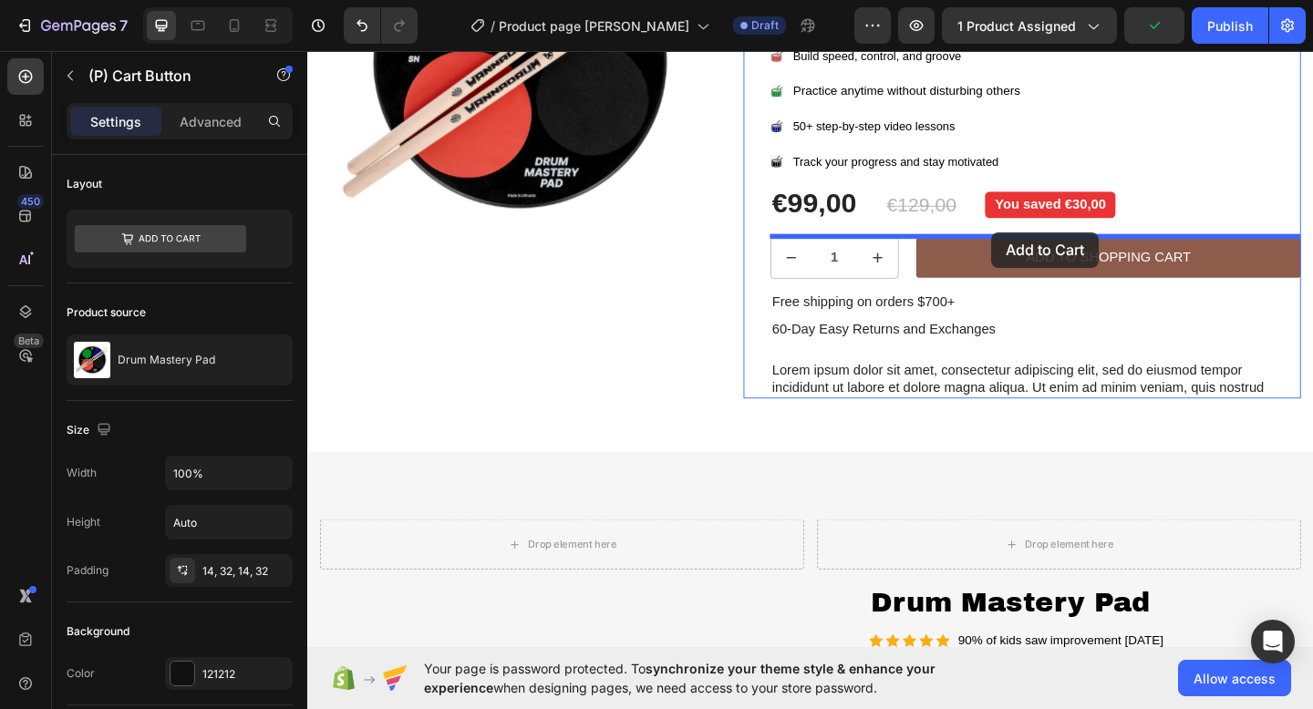
drag, startPoint x: 1289, startPoint y: 343, endPoint x: 1051, endPoint y: 248, distance: 256.1
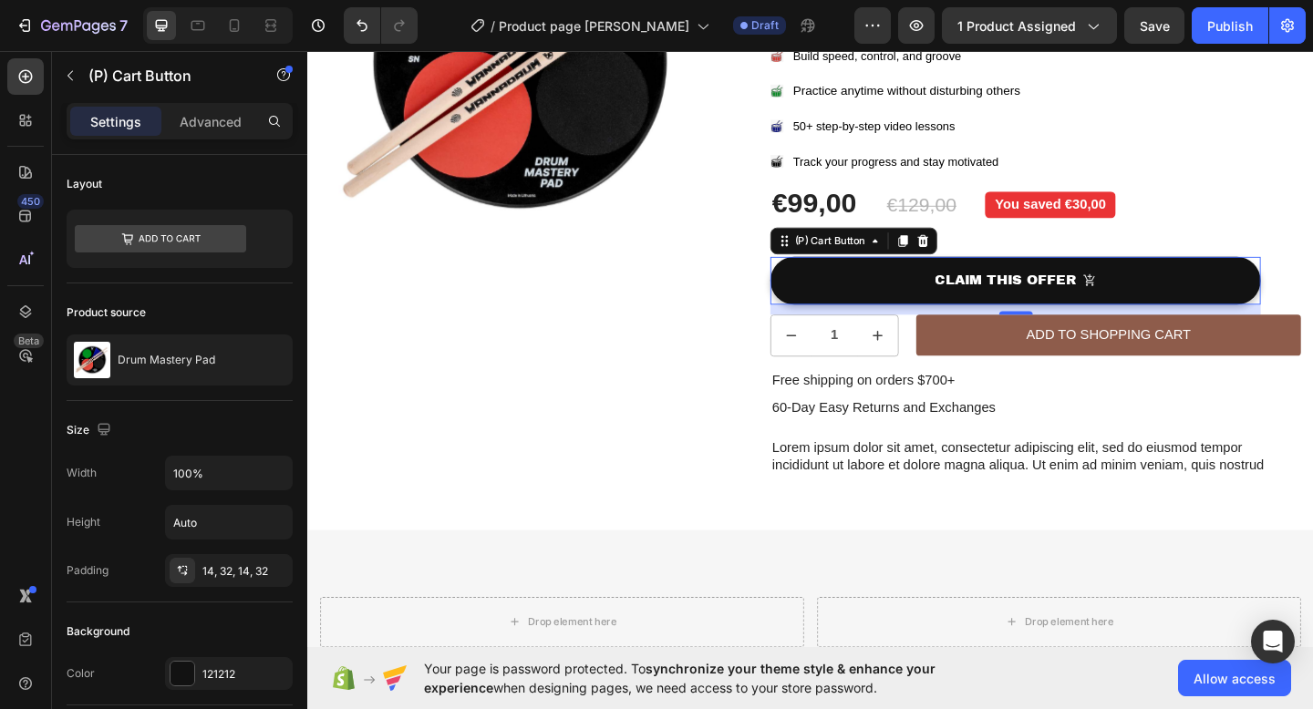
click at [936, 337] on div "12" at bounding box center [1076, 332] width 533 height 11
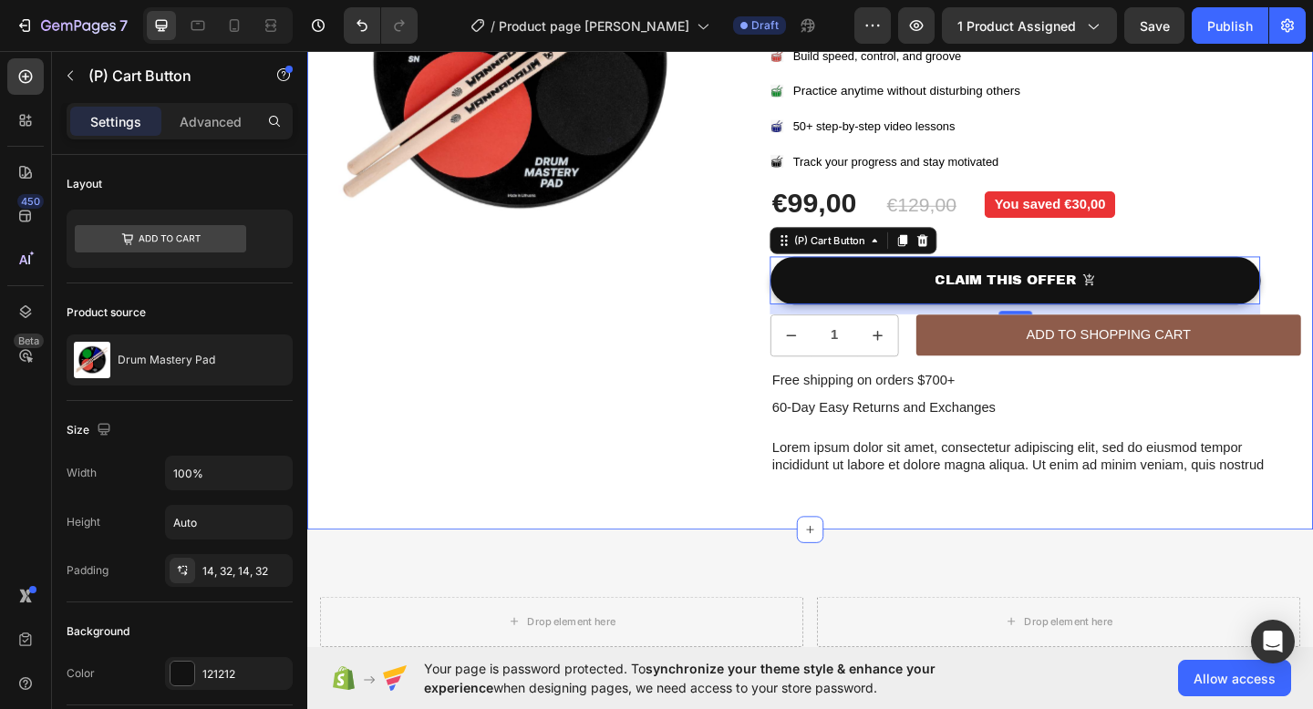
click at [1312, 342] on div "Product Images Row Sale Text Block Drum Mastery Pad Product Title Icon Icon Ico…" at bounding box center [854, 175] width 1094 height 796
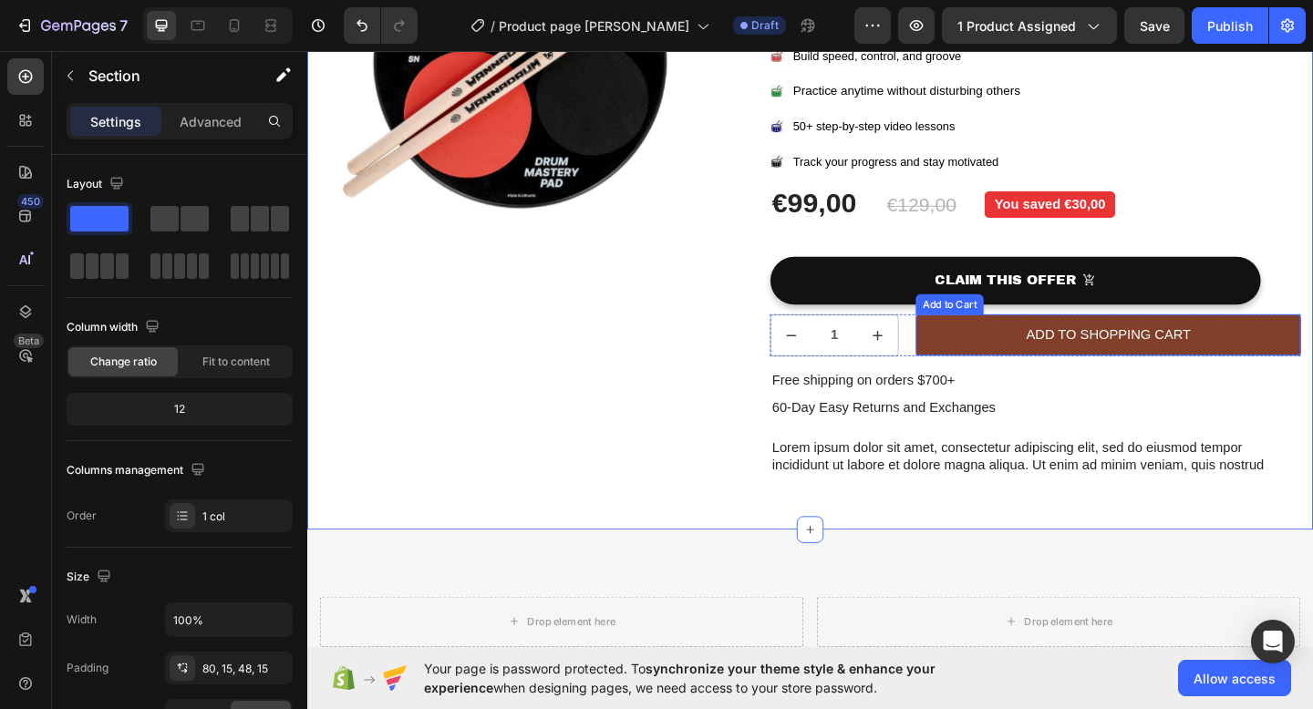
click at [1312, 345] on button "Add to Shopping Cart" at bounding box center [1178, 360] width 418 height 45
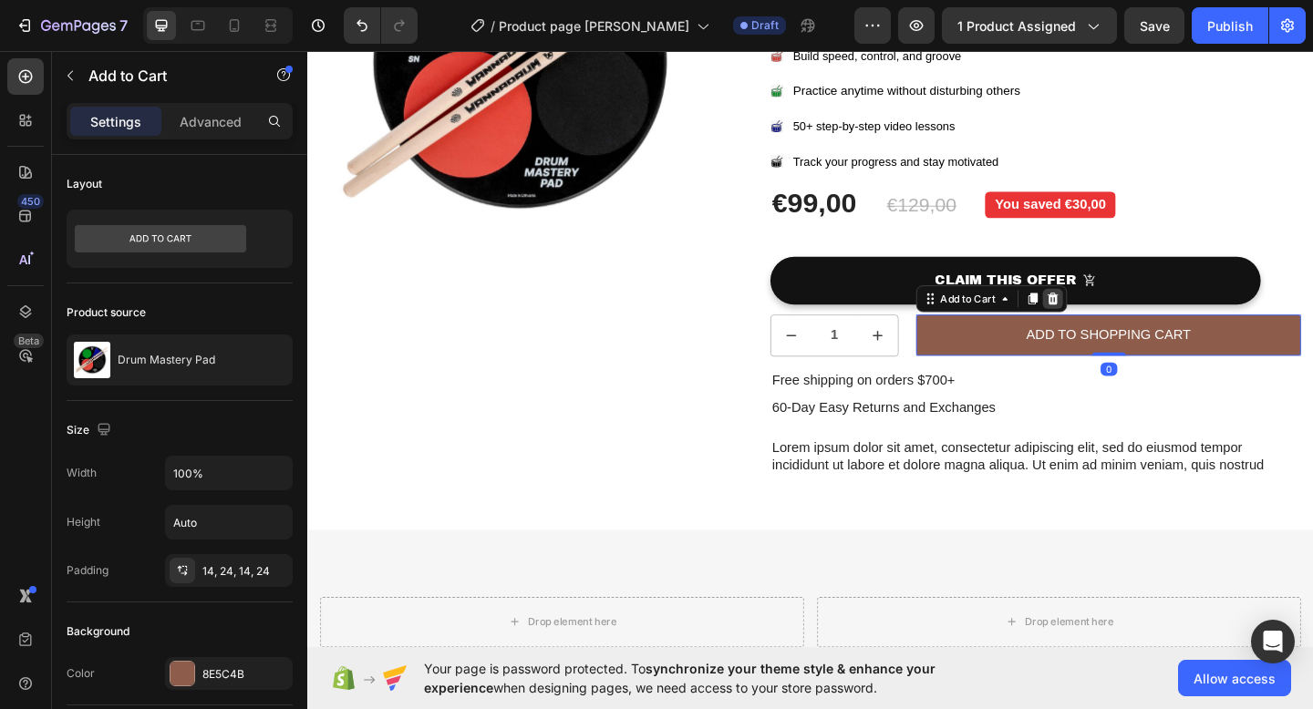
click at [1119, 319] on icon at bounding box center [1118, 320] width 12 height 13
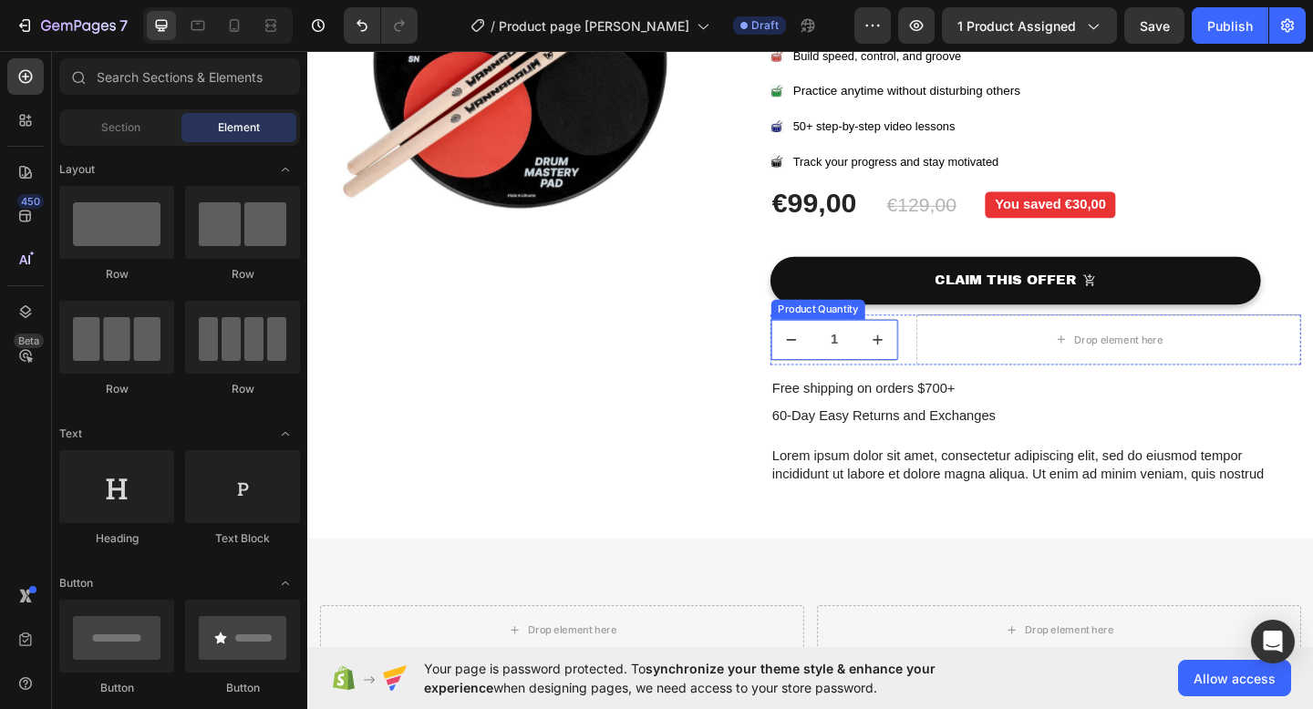
click at [936, 366] on button "increment" at bounding box center [927, 366] width 44 height 44
type input "2"
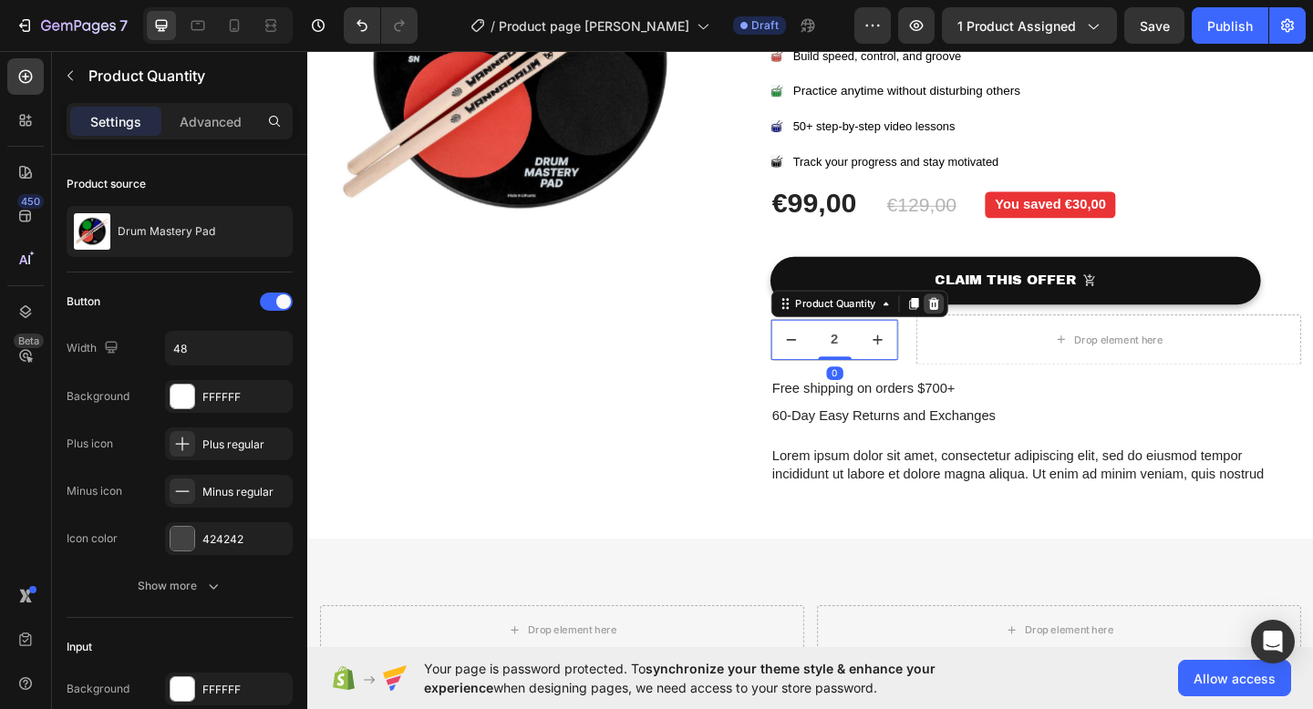
click at [985, 329] on icon at bounding box center [989, 326] width 12 height 13
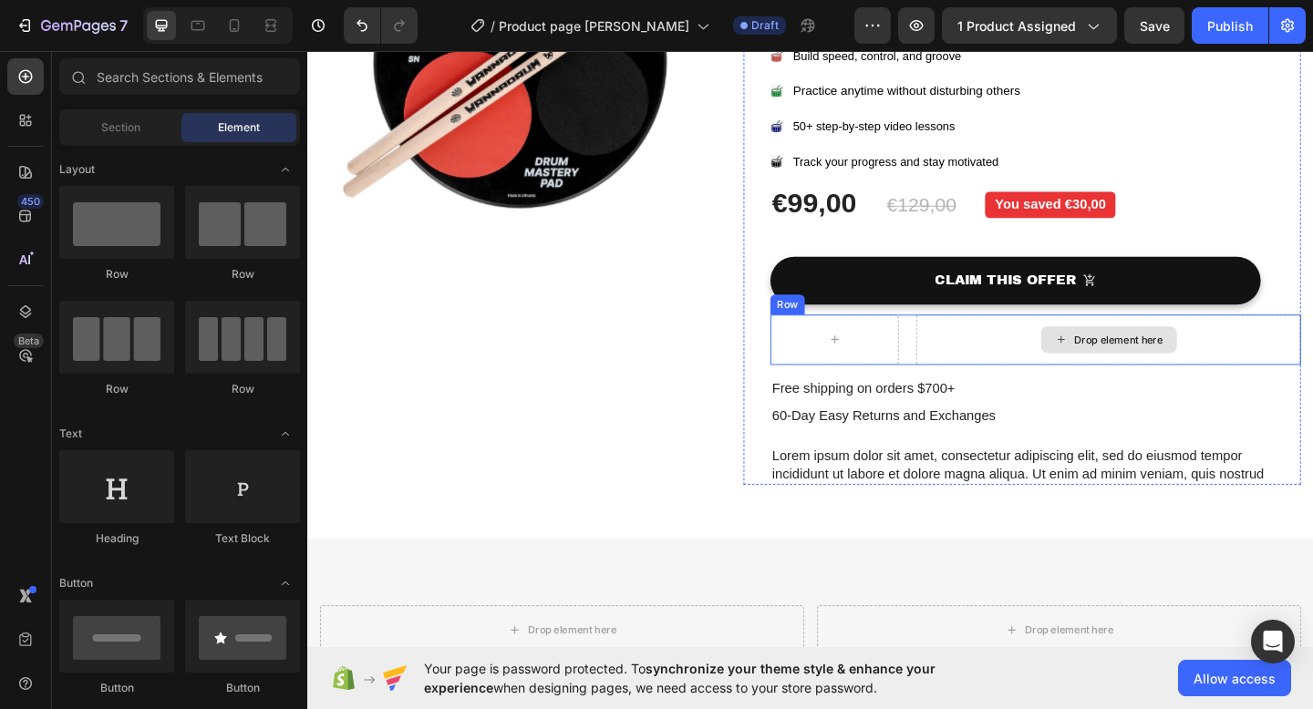
click at [985, 354] on div "Drop element here" at bounding box center [1178, 365] width 418 height 55
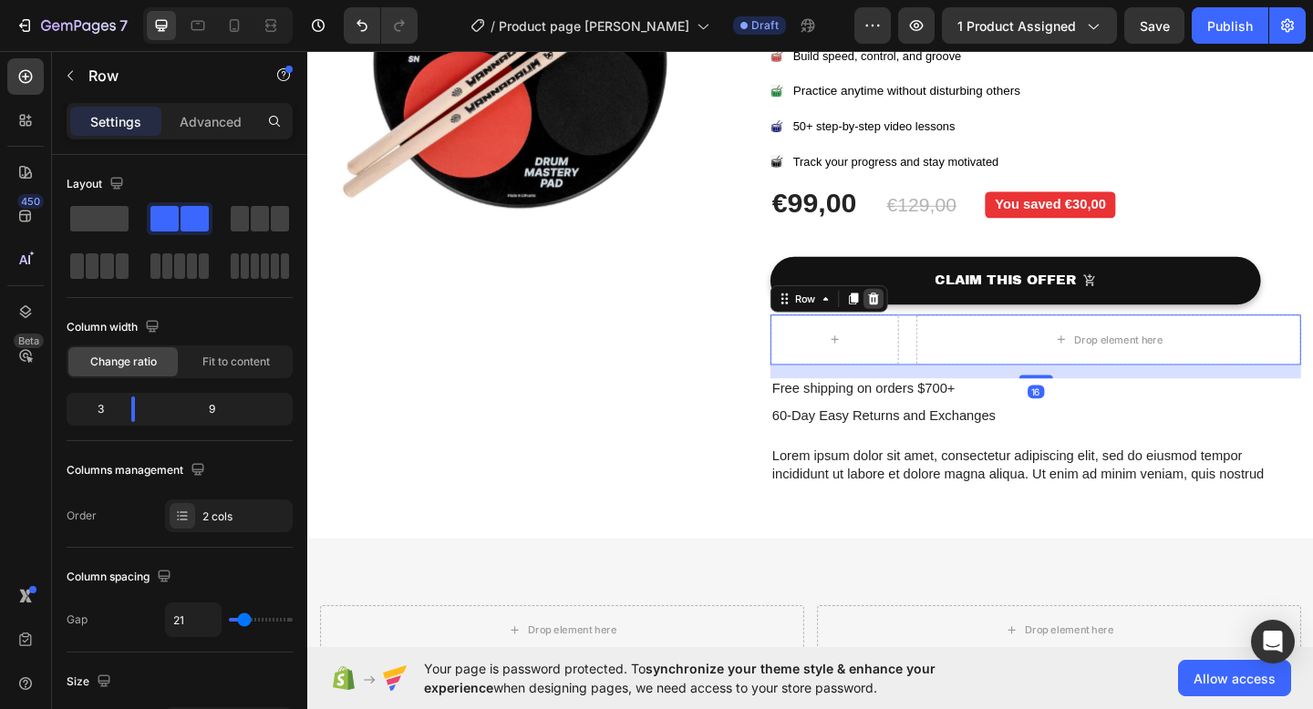
click at [922, 328] on div at bounding box center [923, 321] width 22 height 22
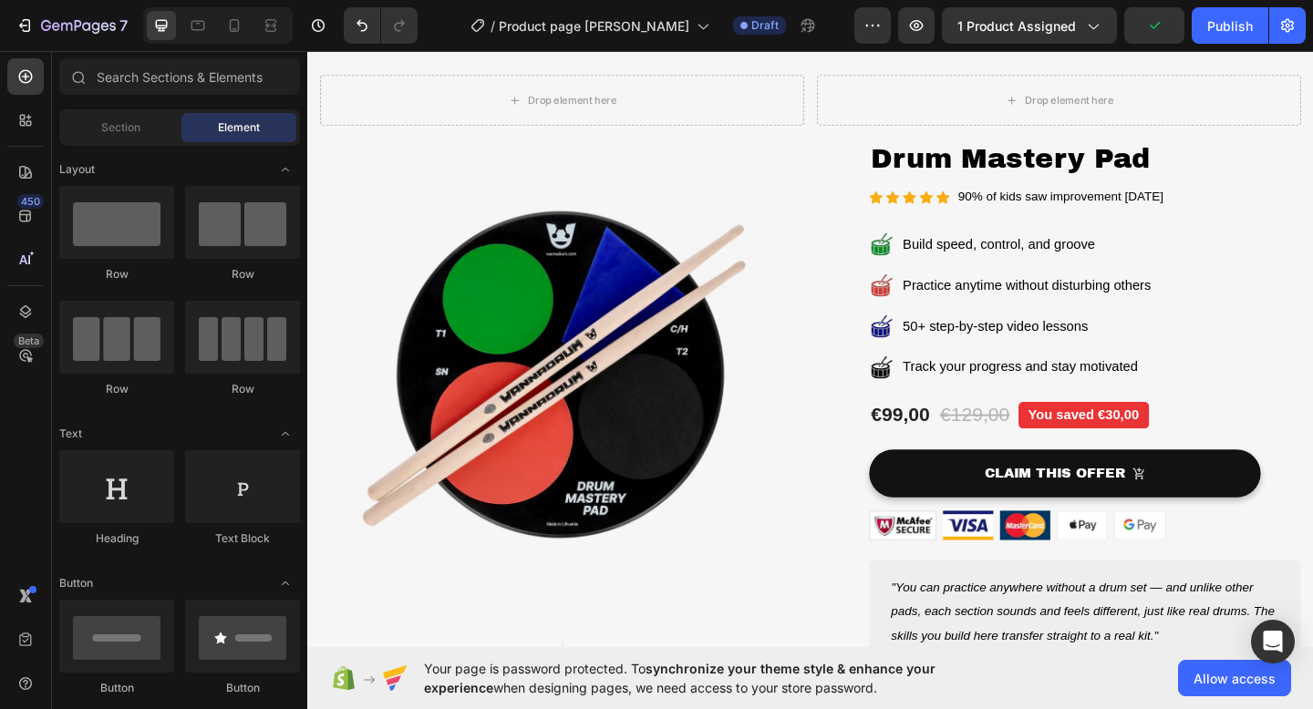
scroll to position [936, 0]
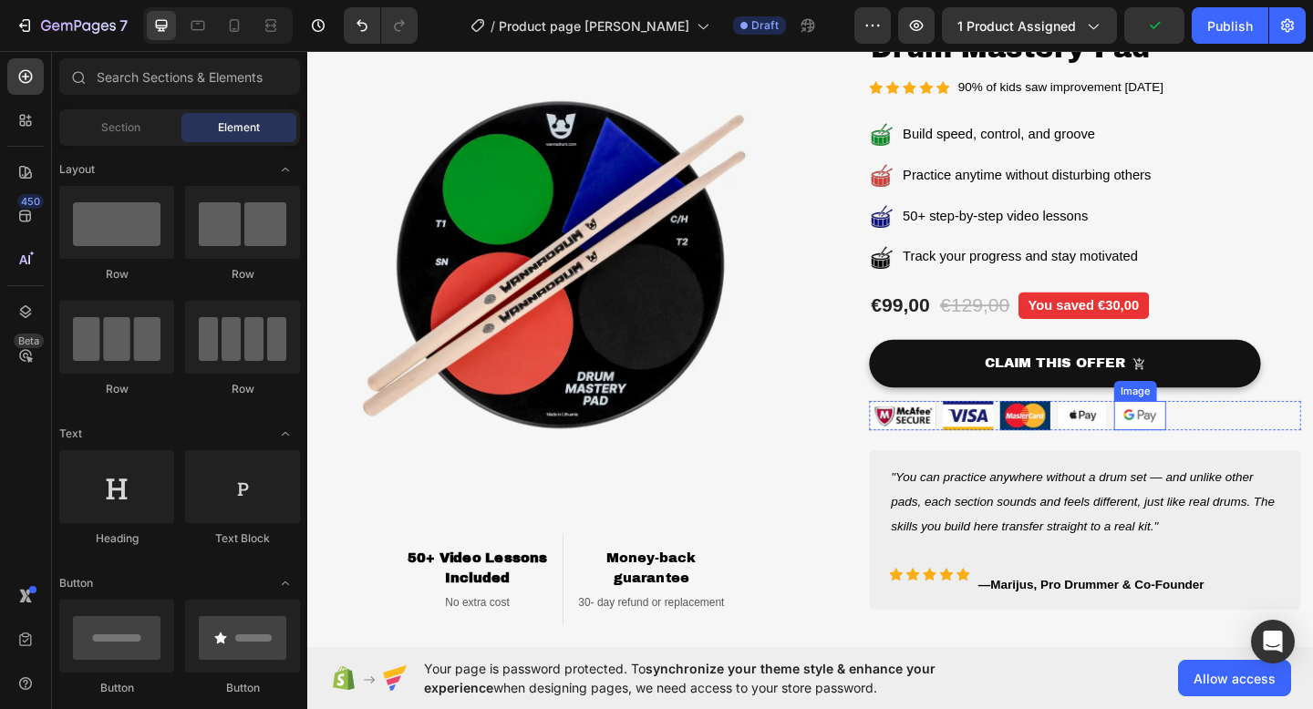
click at [1231, 454] on img at bounding box center [1212, 448] width 57 height 32
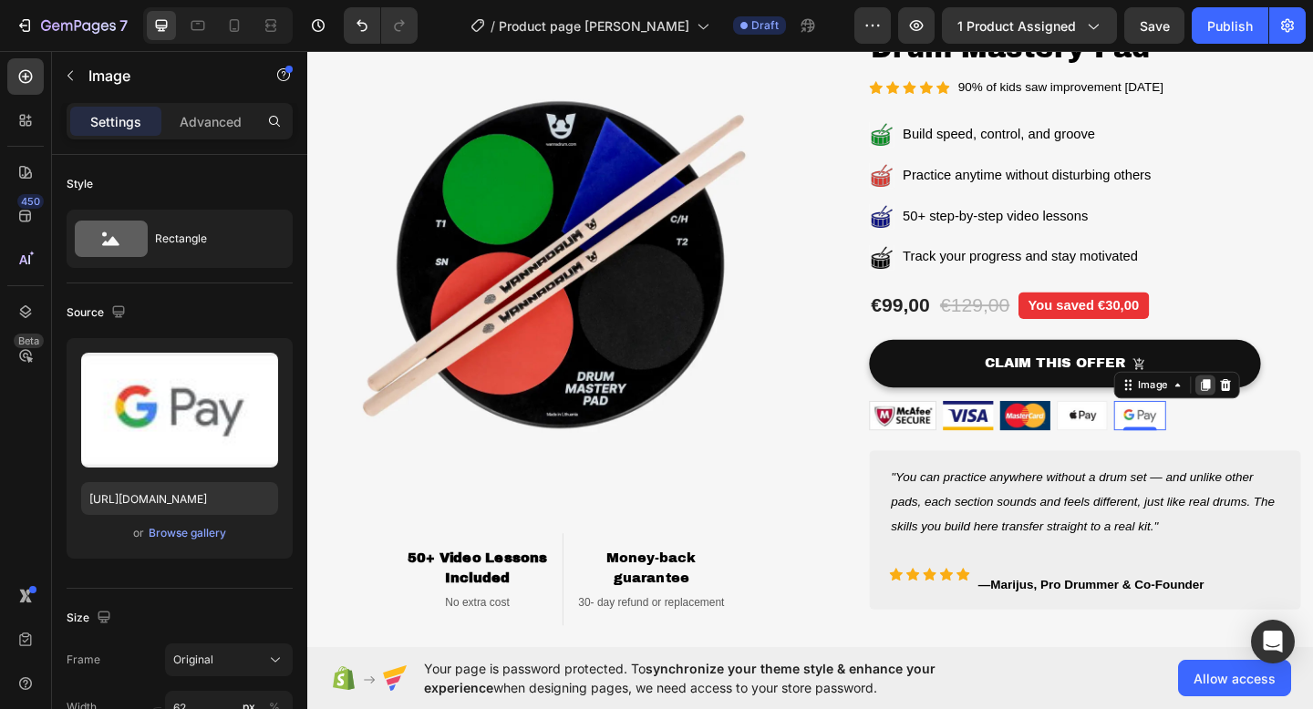
click at [1282, 413] on icon at bounding box center [1284, 414] width 10 height 13
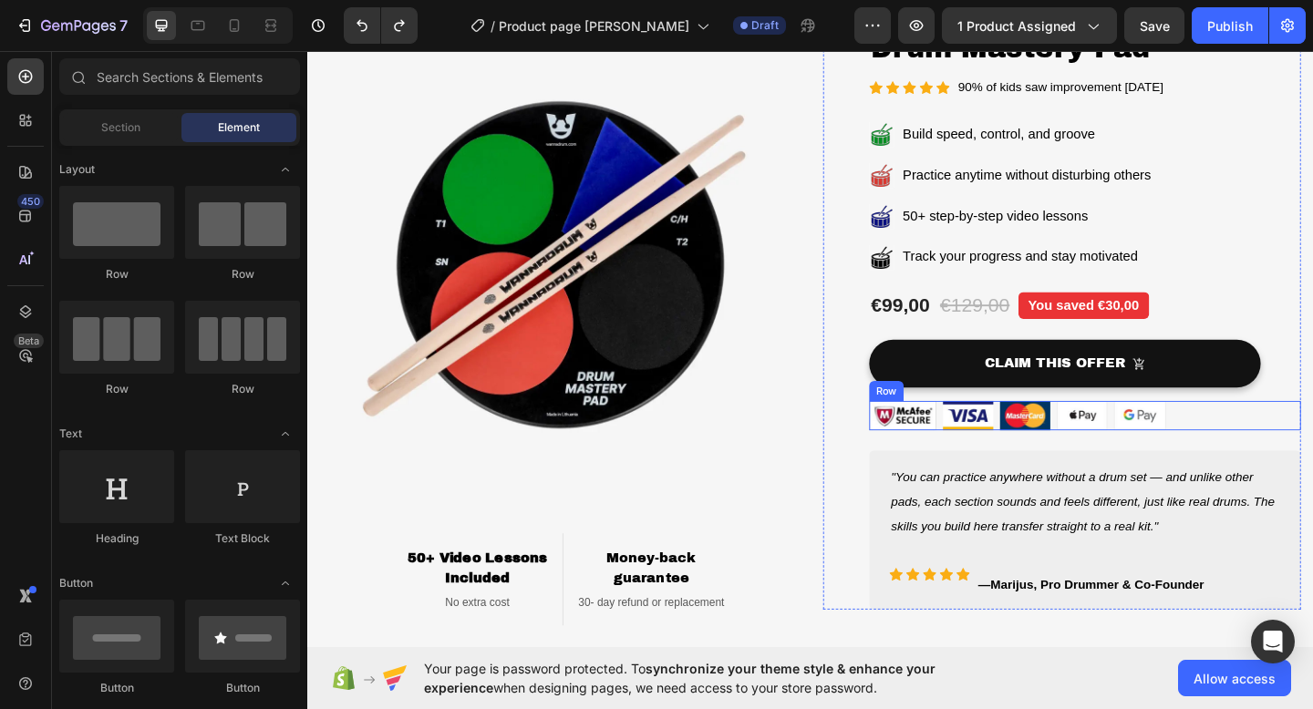
click at [1312, 445] on div "Image Image Image Image Image Row" at bounding box center [1152, 448] width 469 height 32
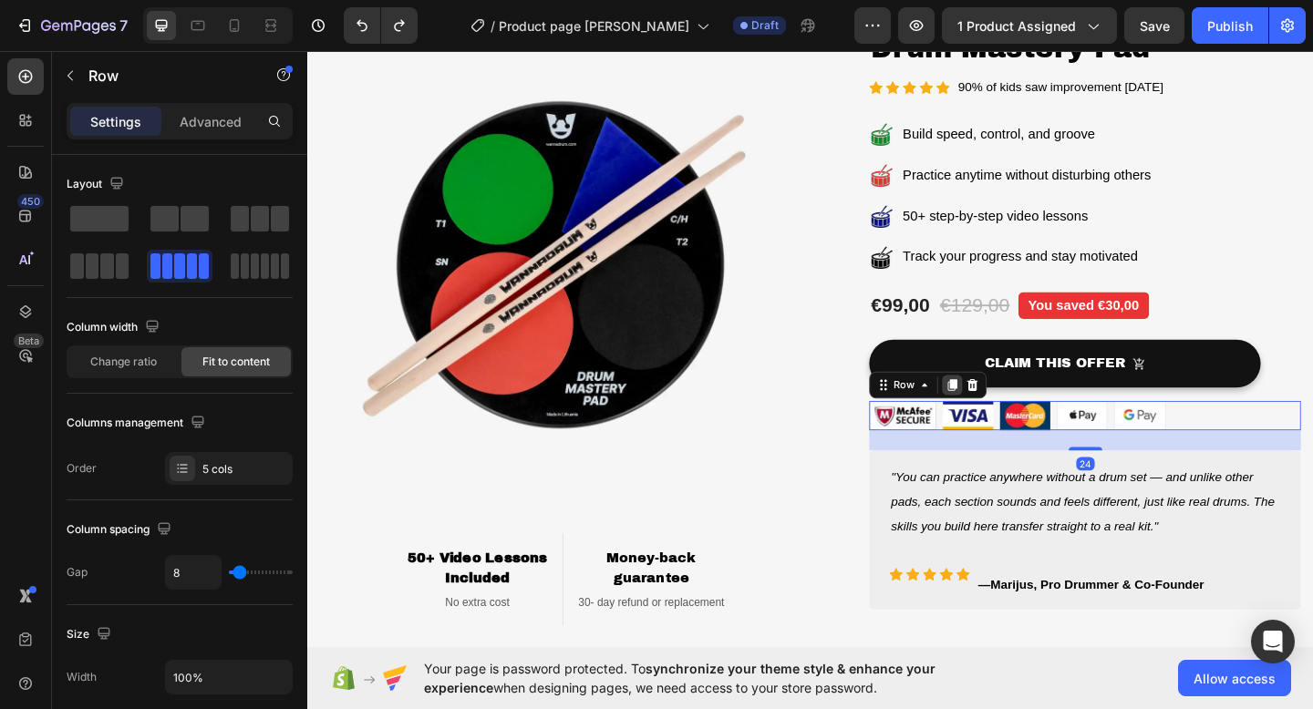
click at [1007, 419] on icon at bounding box center [1008, 414] width 15 height 15
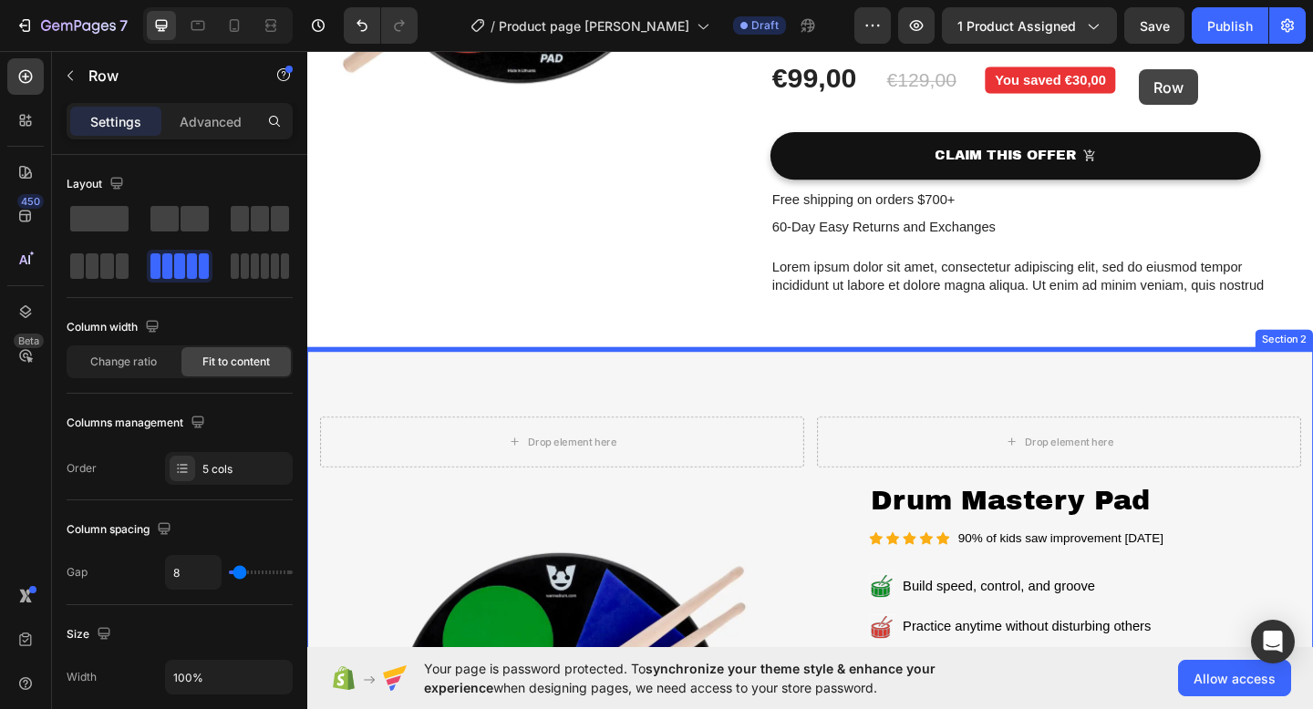
scroll to position [253, 0]
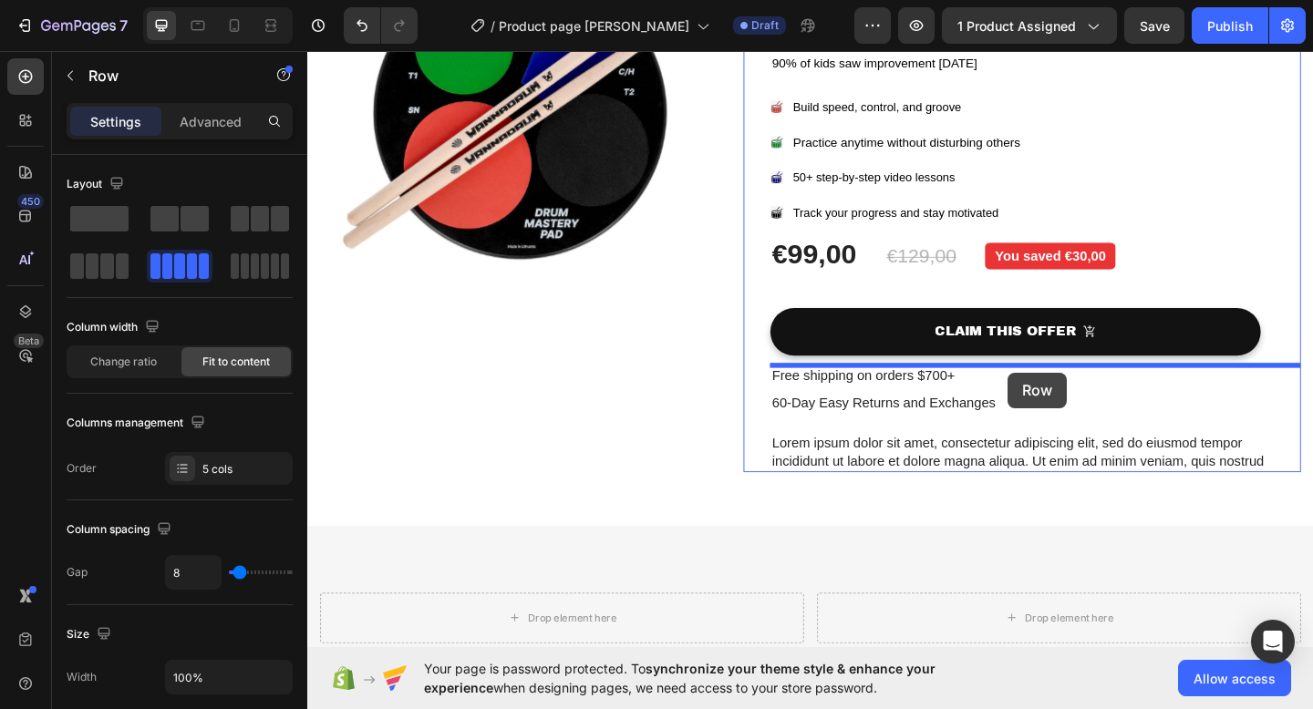
drag, startPoint x: 1283, startPoint y: 494, endPoint x: 1069, endPoint y: 401, distance: 232.7
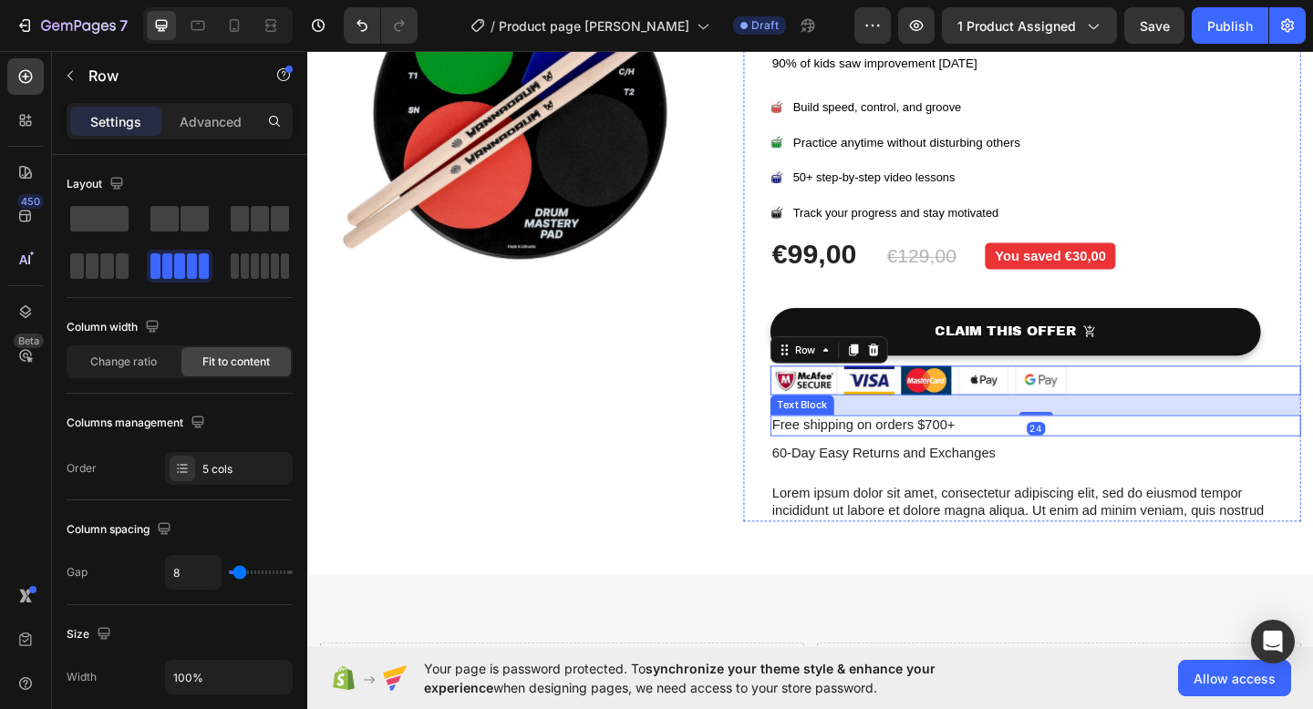
click at [1004, 458] on p "Free shipping on orders $700+" at bounding box center [1098, 458] width 573 height 19
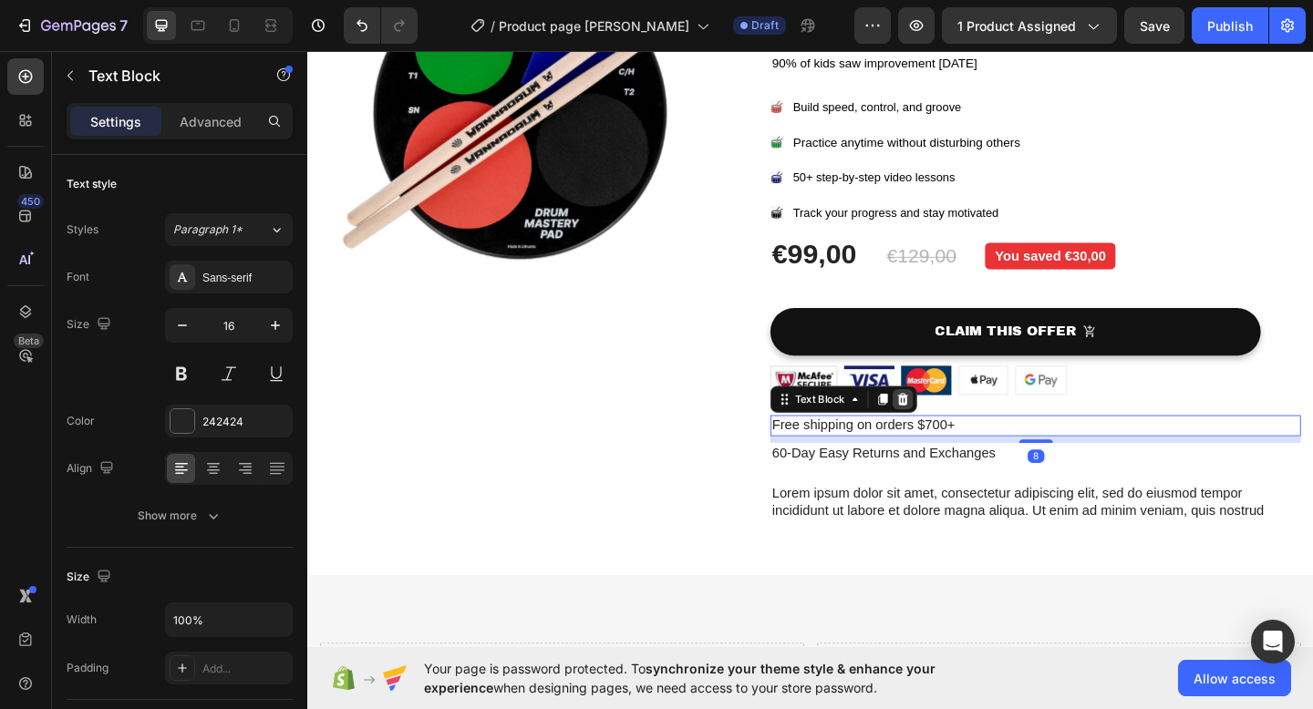
click at [954, 428] on icon at bounding box center [955, 430] width 12 height 13
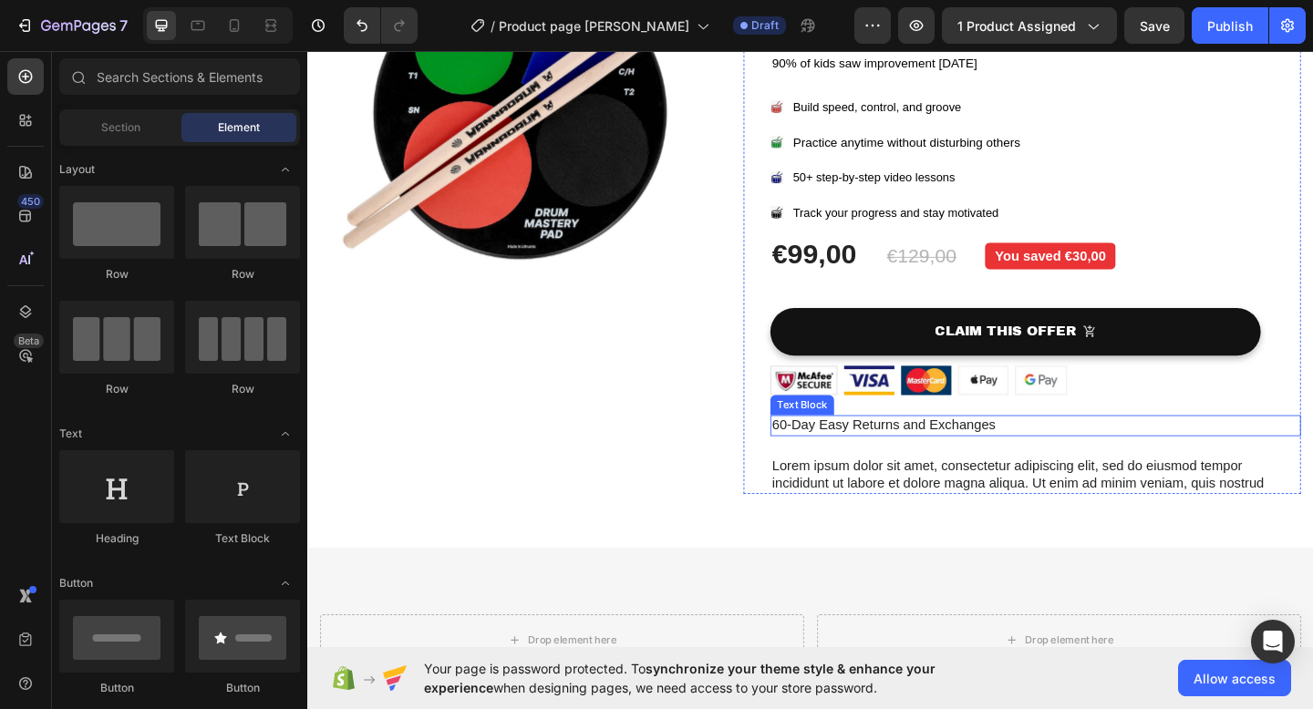
click at [954, 461] on p "60-Day Easy Returns and Exchanges" at bounding box center [1098, 458] width 573 height 19
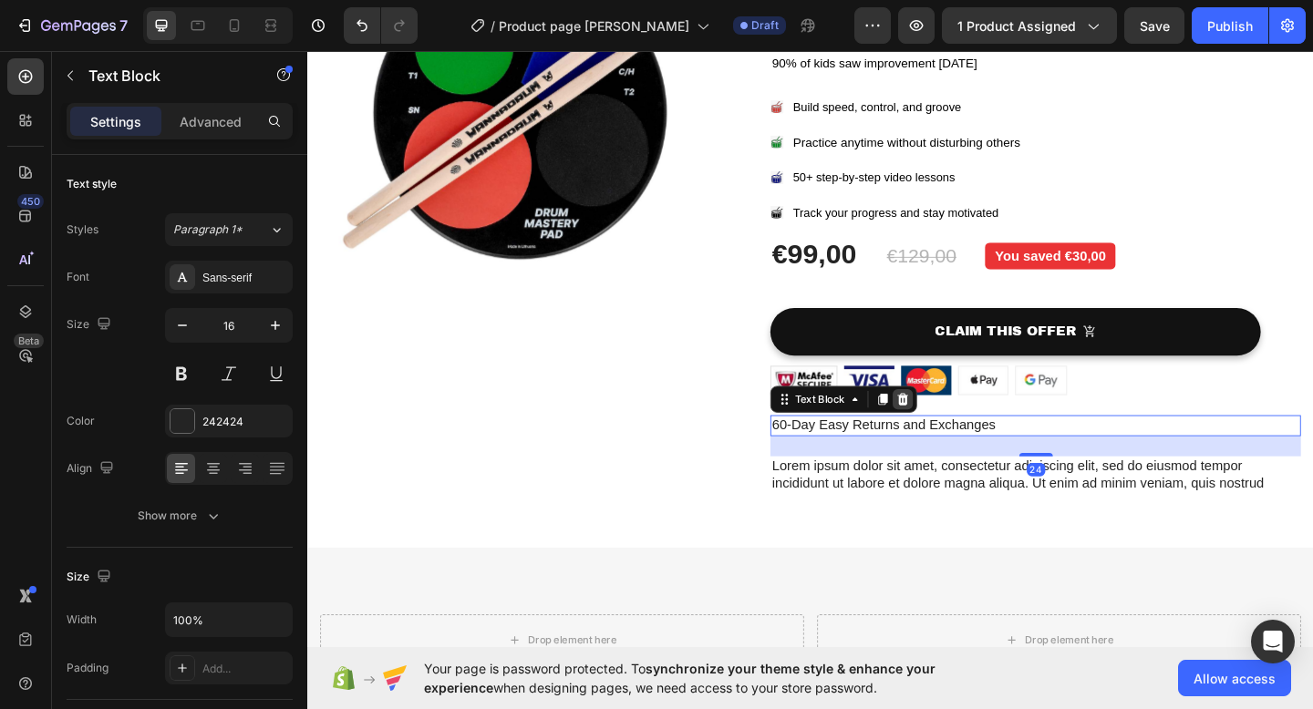
click at [953, 423] on icon at bounding box center [954, 430] width 15 height 15
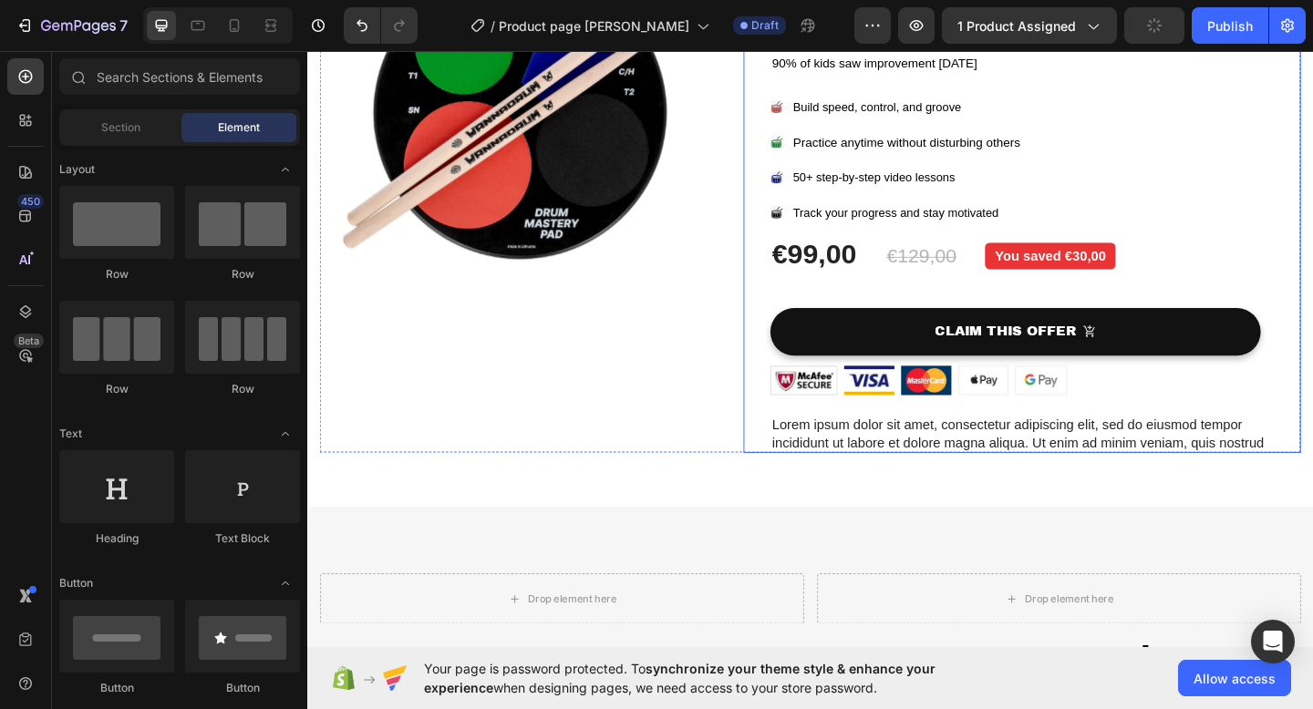
click at [942, 473] on p "Lorem ipsum dolor sit amet, consectetur adipiscing elit, sed do eiusmod tempor …" at bounding box center [1098, 468] width 573 height 38
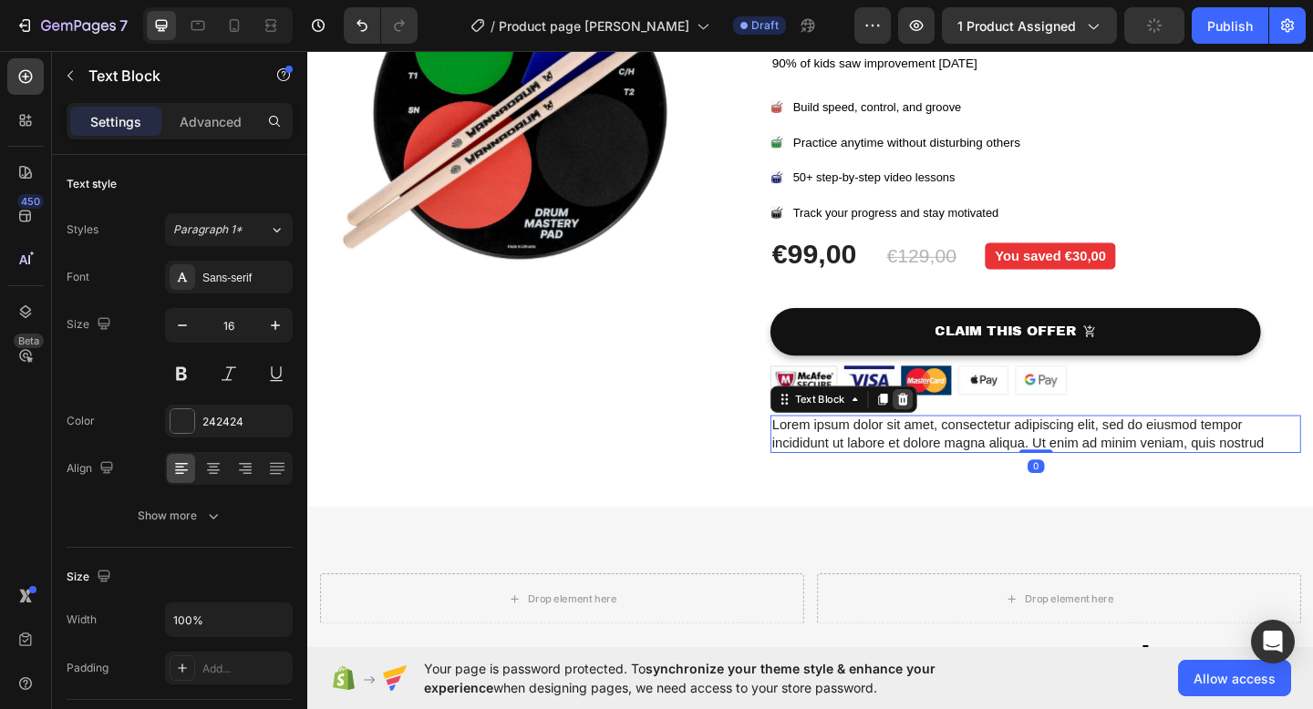
click at [955, 434] on icon at bounding box center [955, 430] width 12 height 13
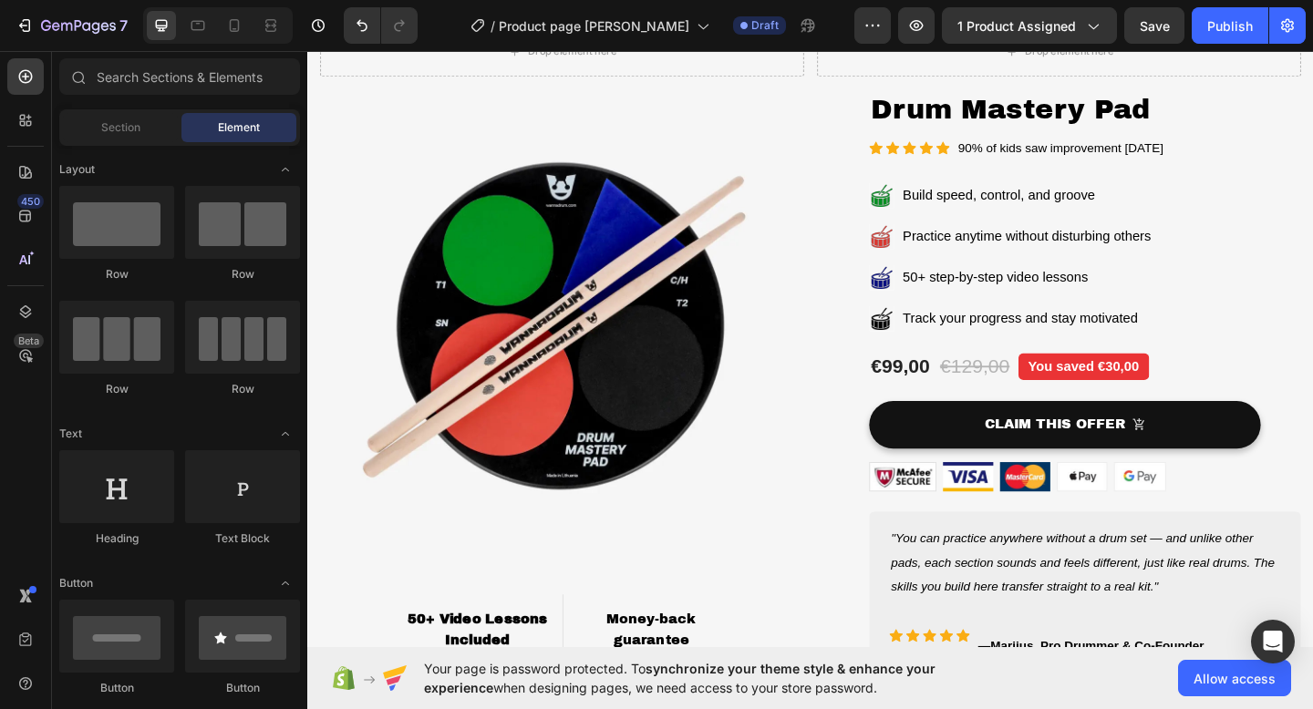
scroll to position [1106, 0]
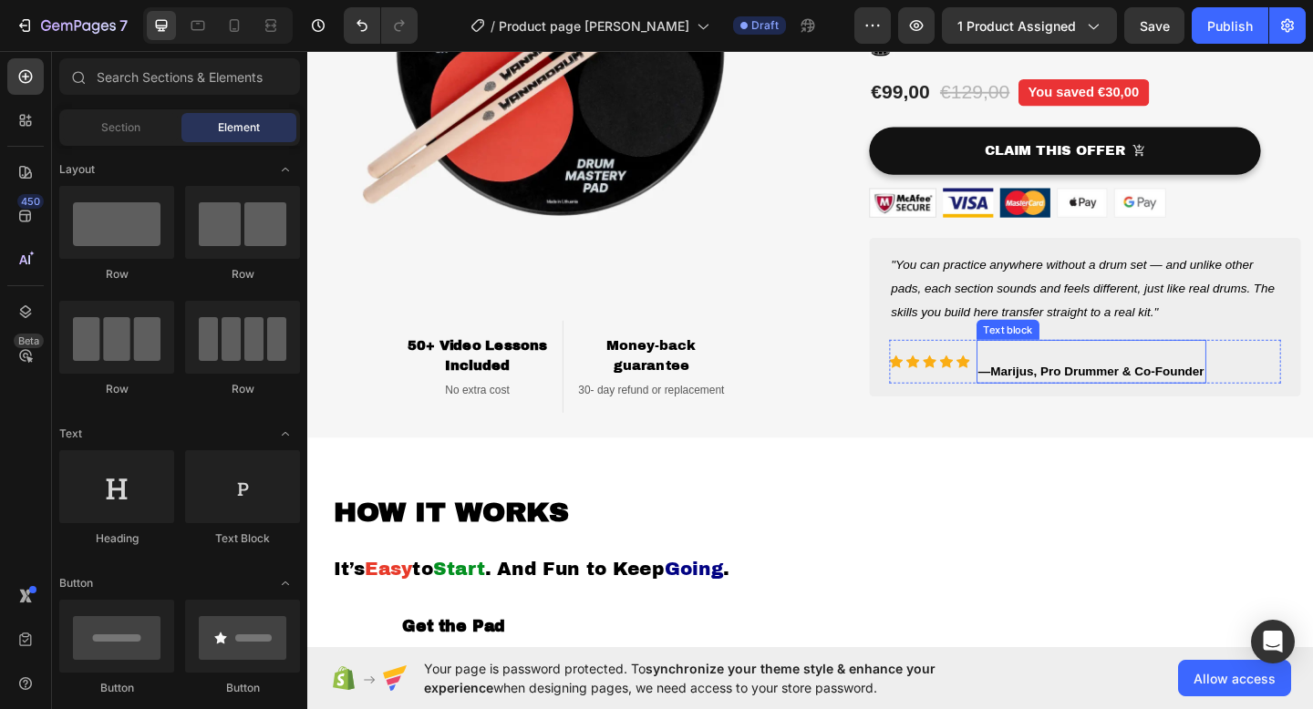
click at [1283, 380] on p at bounding box center [1159, 378] width 246 height 22
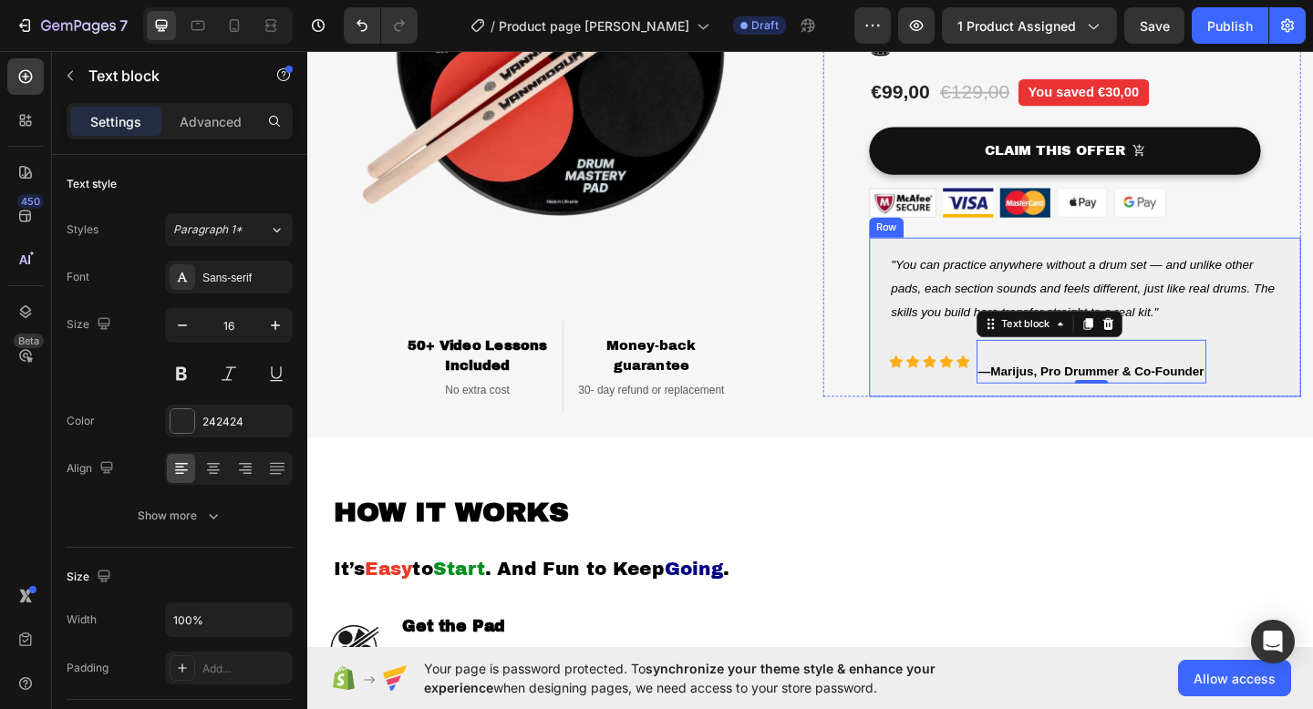
click at [1312, 281] on div ""You can practice anywhere without a drum set — and unlike other pads, each sec…" at bounding box center [1152, 340] width 469 height 173
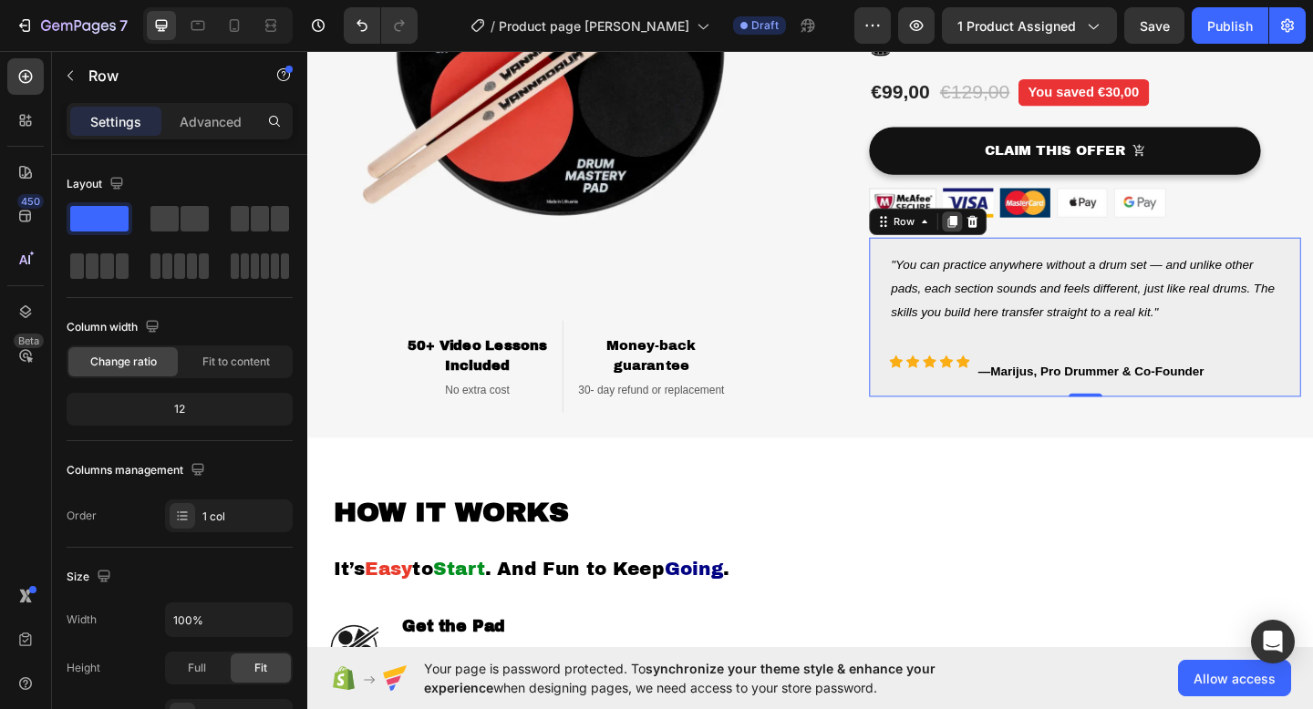
click at [1015, 240] on div at bounding box center [1008, 237] width 22 height 22
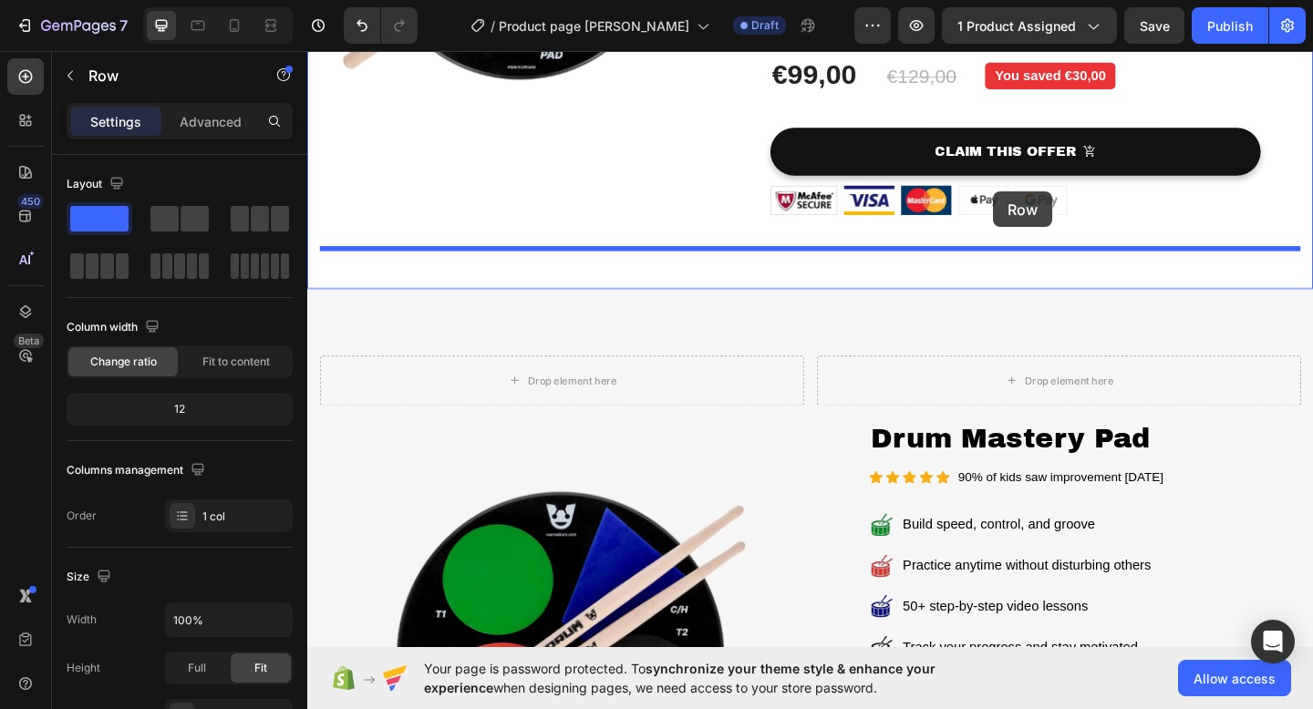
scroll to position [436, 0]
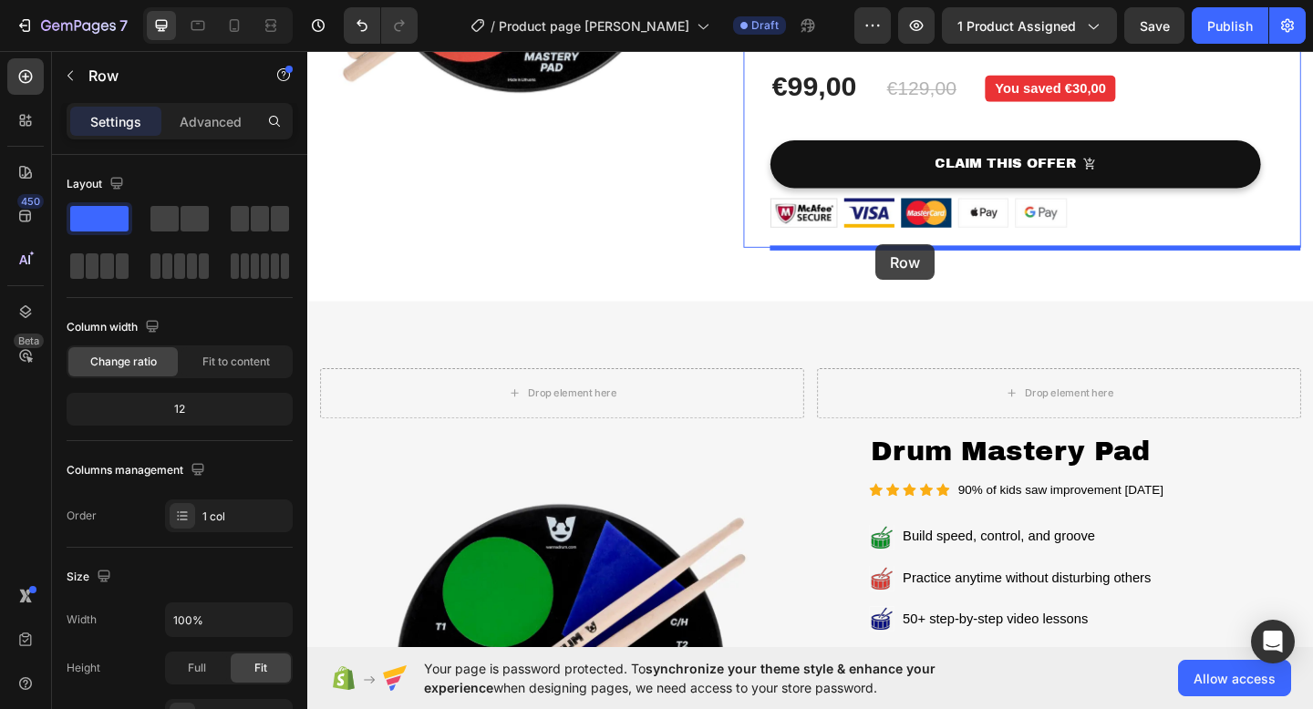
drag, startPoint x: 1362, startPoint y: 441, endPoint x: 925, endPoint y: 262, distance: 472.1
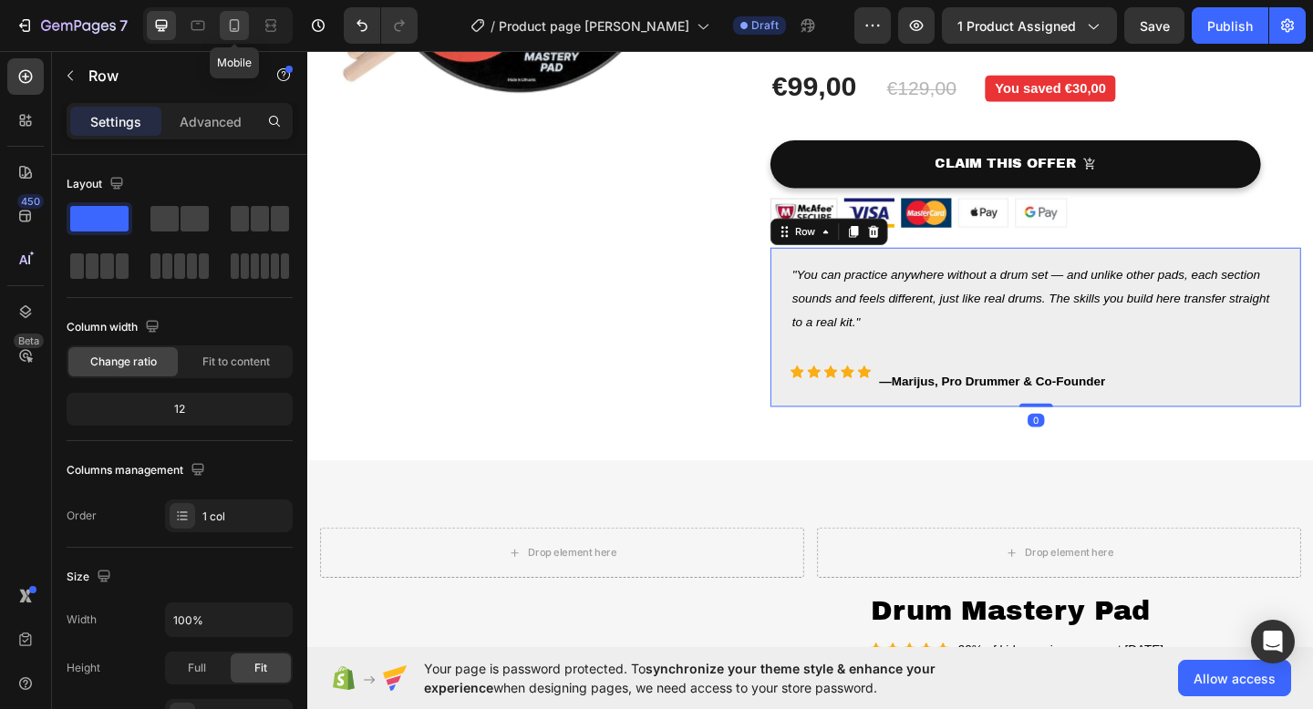
click at [234, 30] on icon at bounding box center [234, 25] width 18 height 18
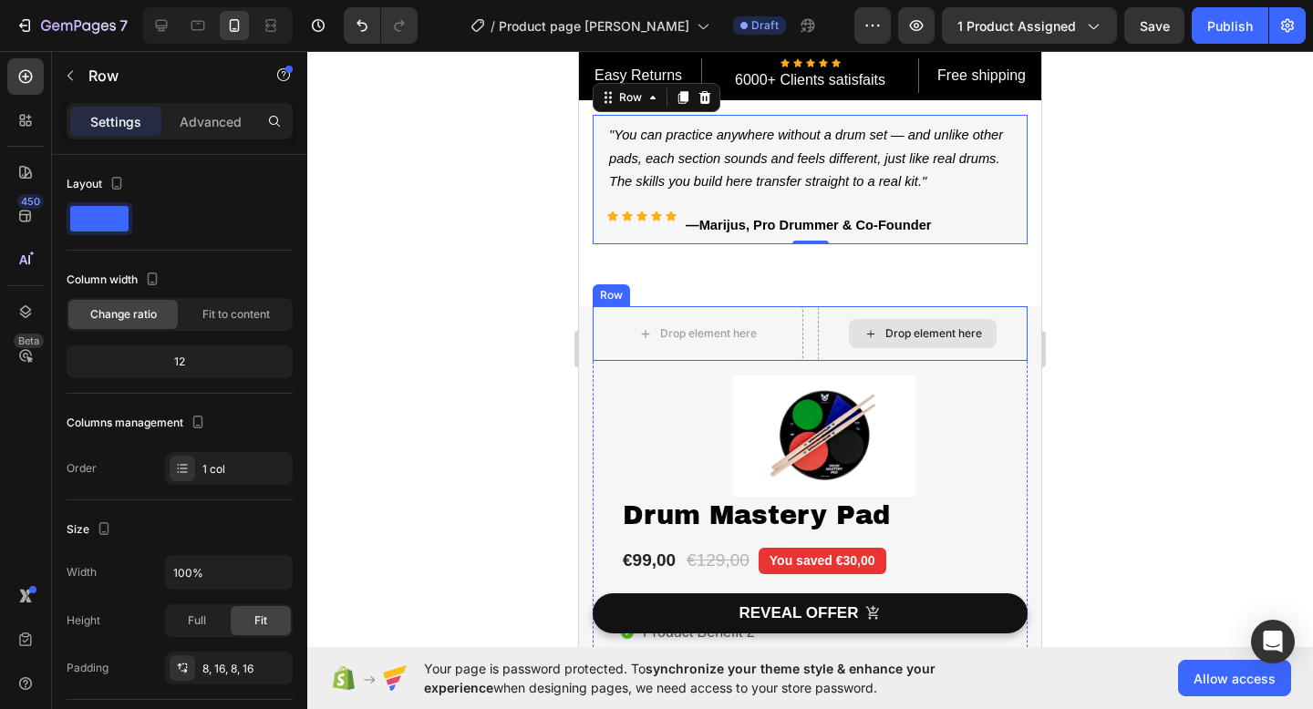
scroll to position [478, 0]
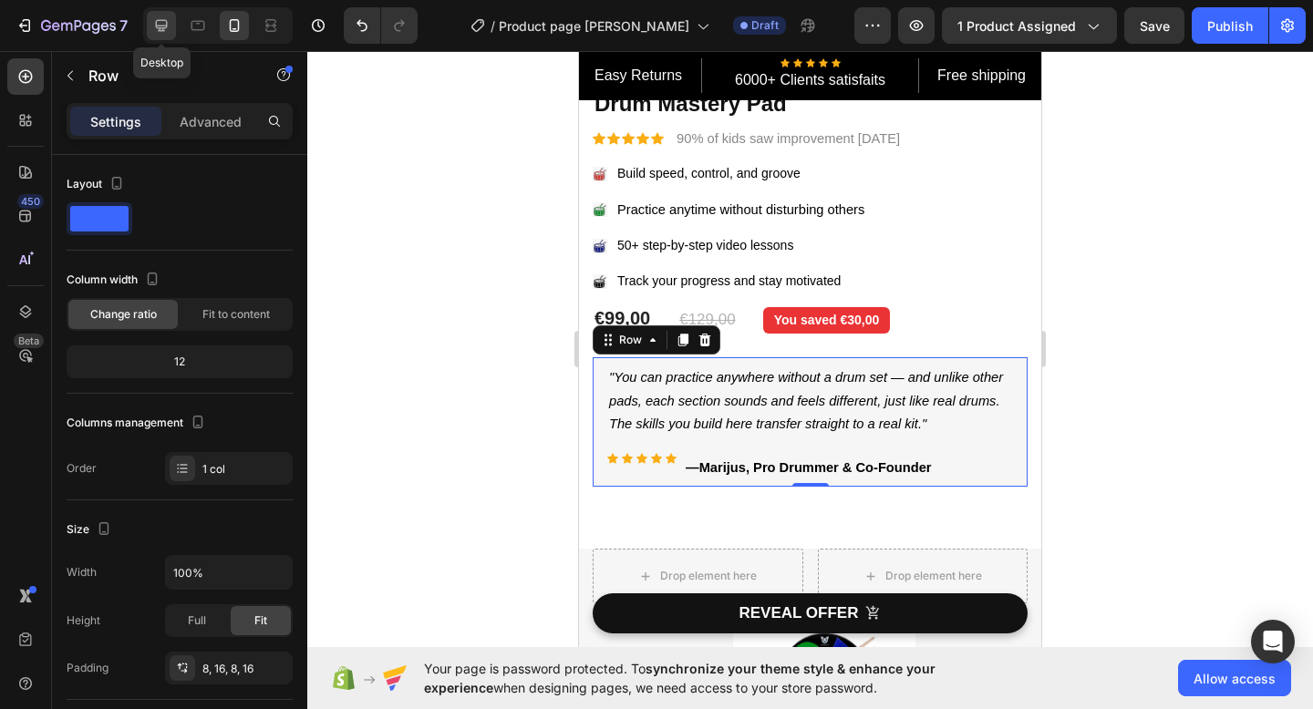
click at [163, 27] on icon at bounding box center [162, 26] width 12 height 12
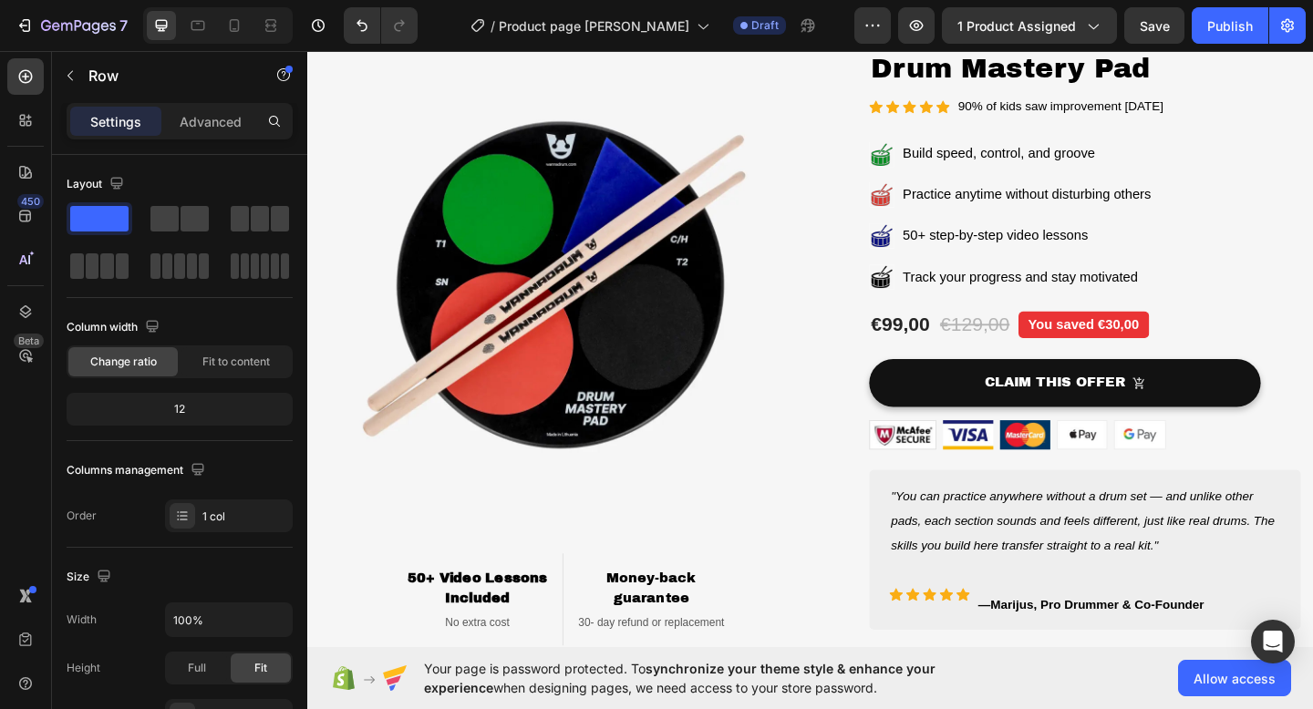
scroll to position [1114, 0]
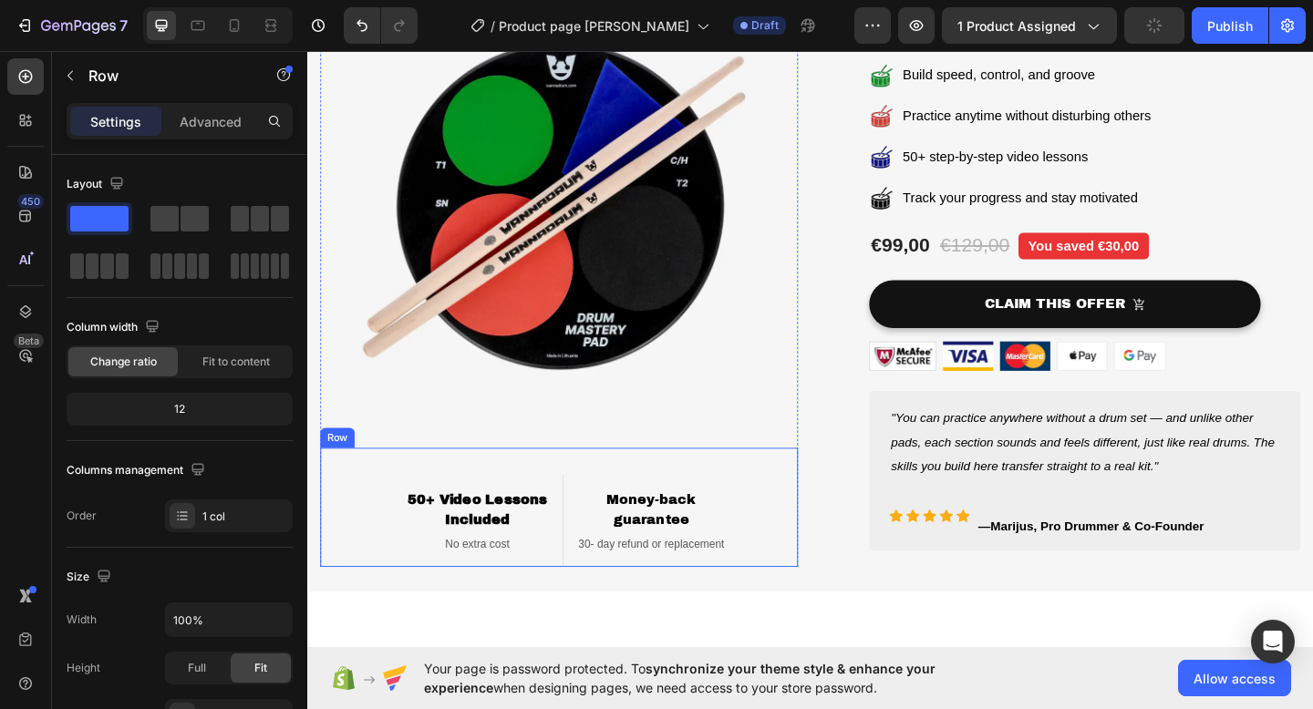
click at [778, 510] on div "50+ Video Lessons Included Heading No extra cost Text block Row Money-back guar…" at bounding box center [581, 547] width 520 height 129
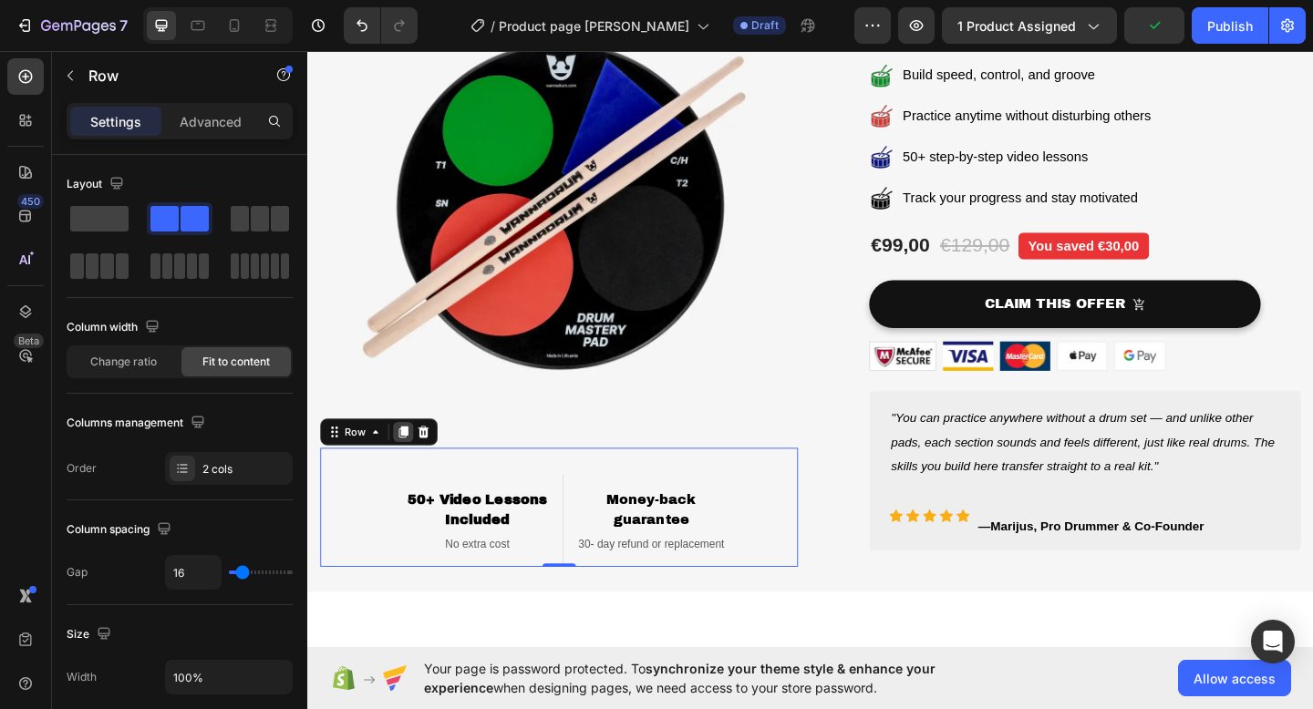
click at [415, 463] on icon at bounding box center [412, 465] width 10 height 13
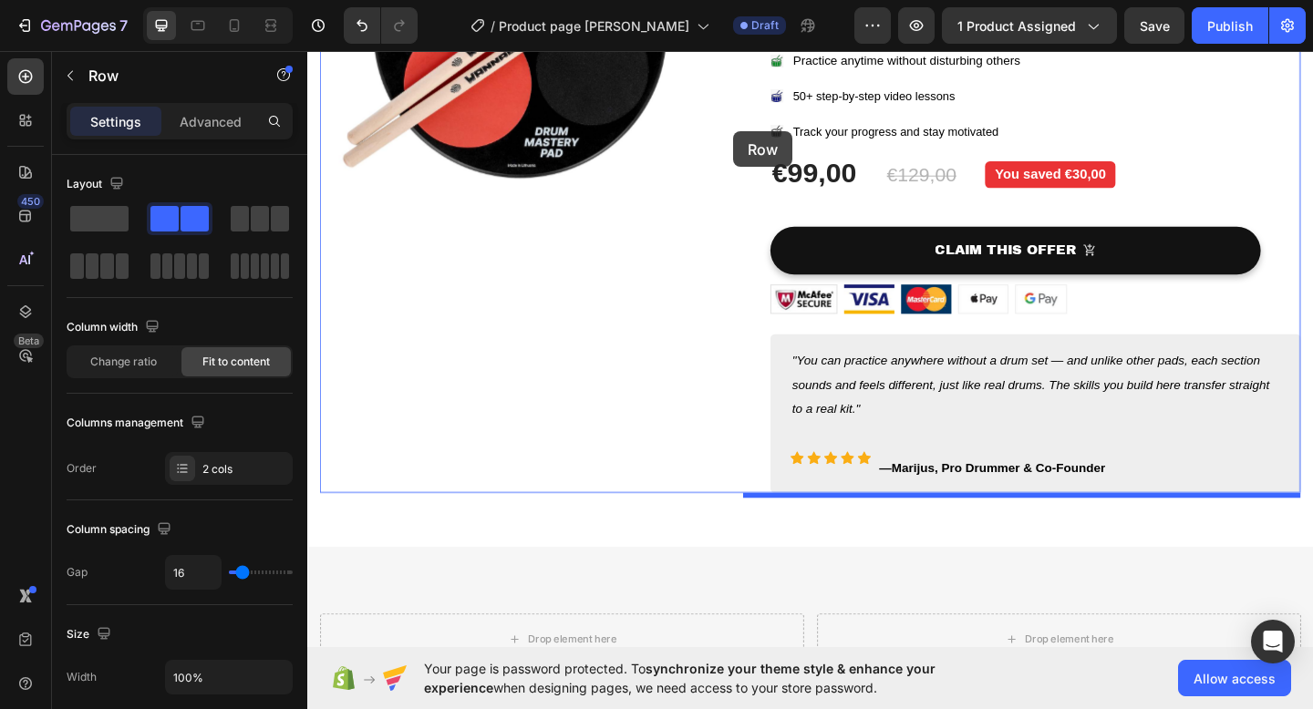
scroll to position [274, 0]
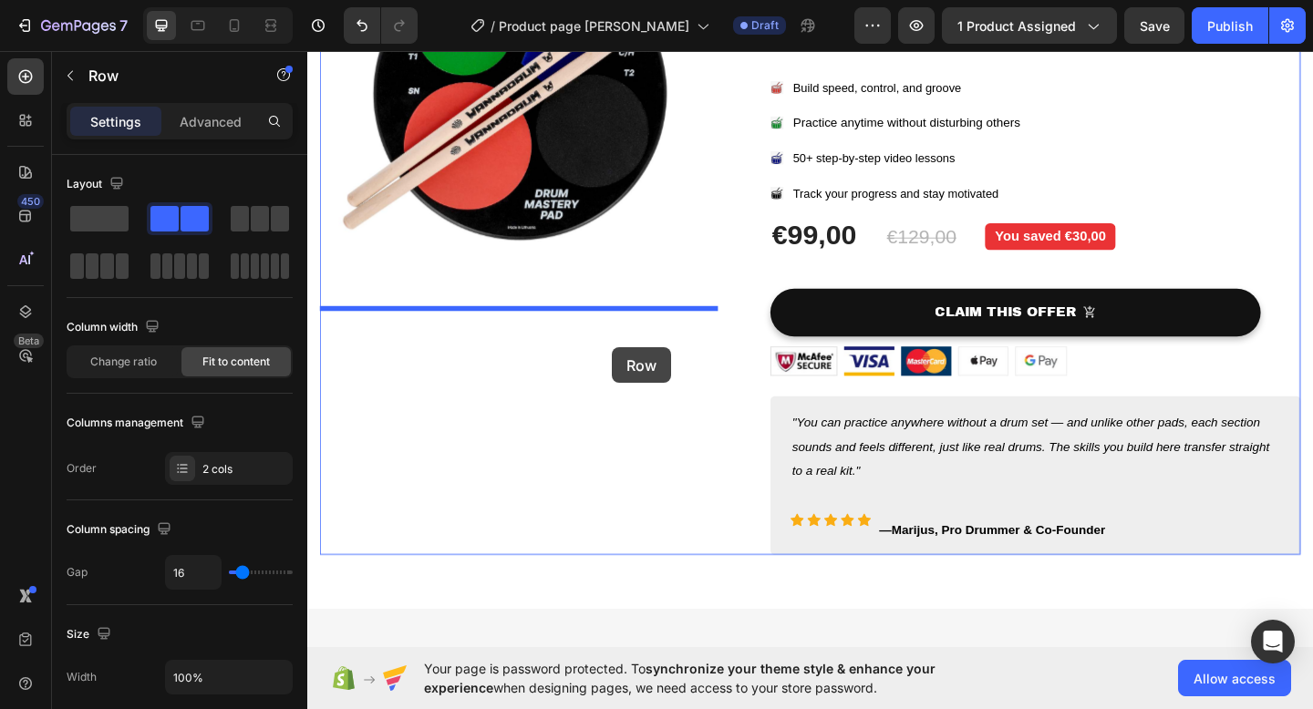
drag, startPoint x: 824, startPoint y: 248, endPoint x: 638, endPoint y: 374, distance: 224.5
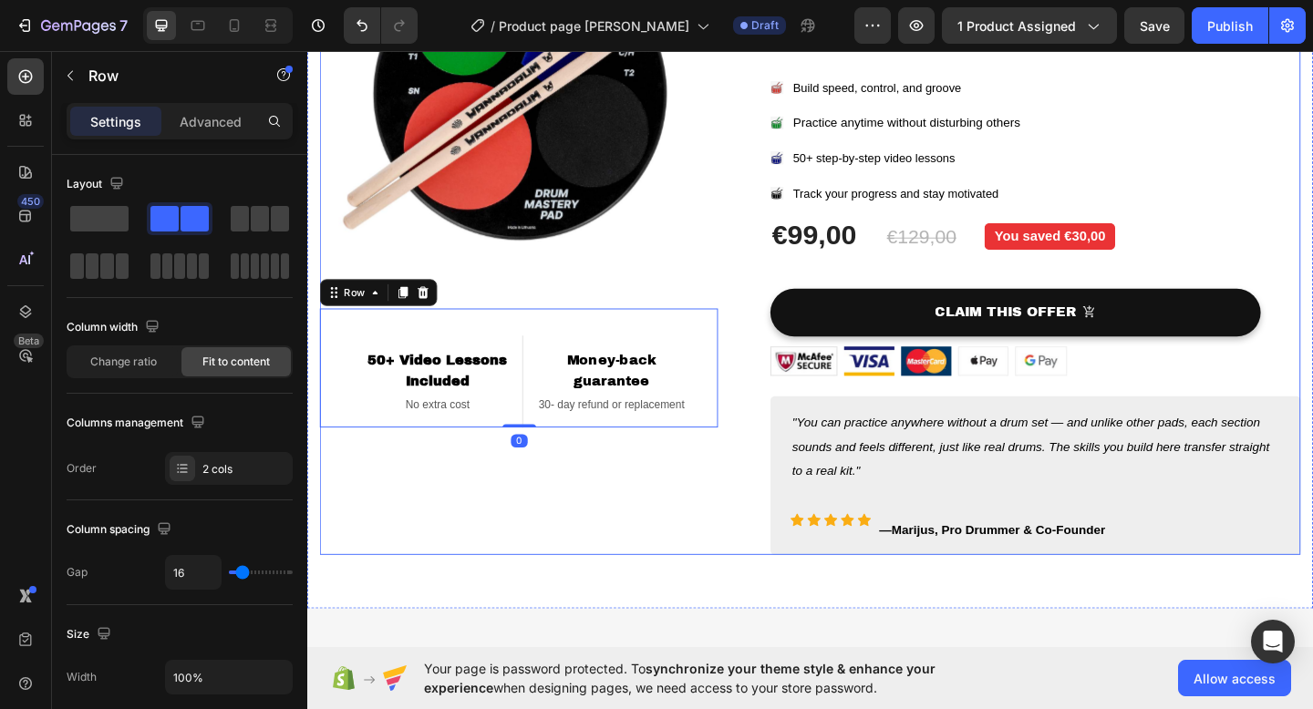
click at [762, 589] on div "Product Images Row 50+ Video Lessons Included Heading No extra cost Text block …" at bounding box center [854, 242] width 1066 height 716
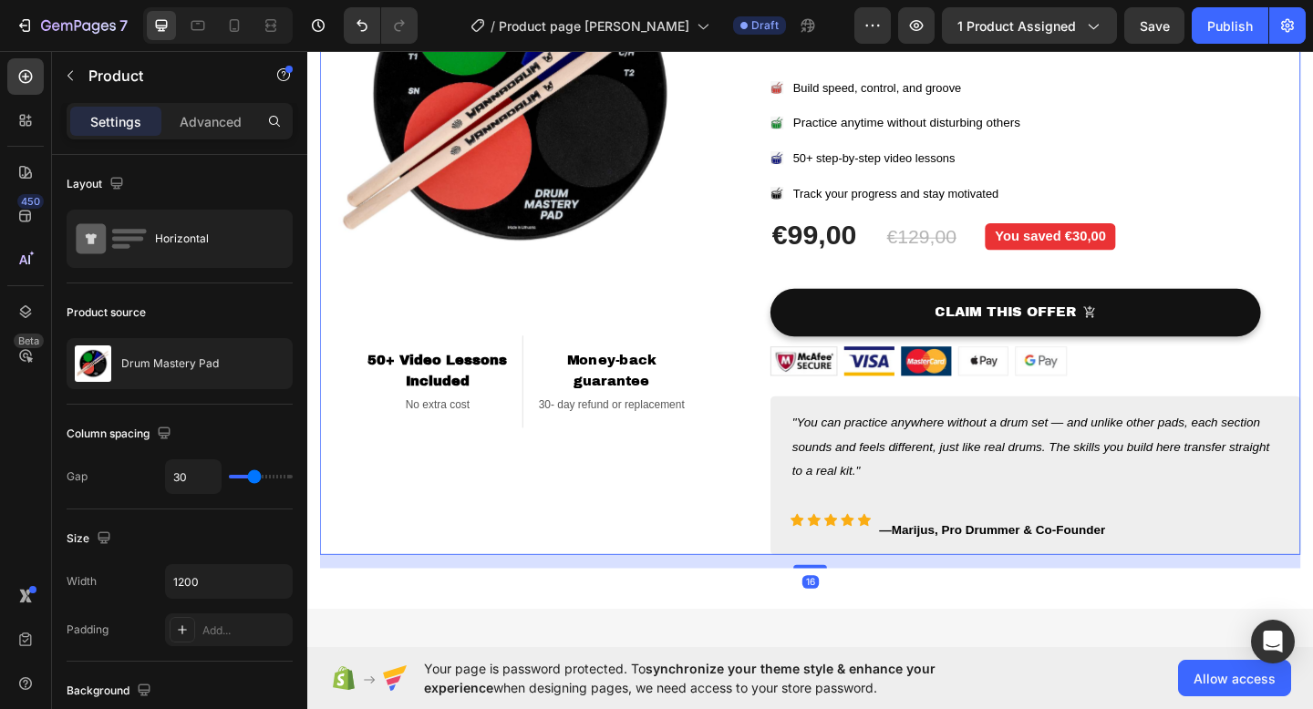
click at [751, 565] on div "Product Images Row 50+ Video Lessons Included Heading No extra cost Text block …" at bounding box center [537, 242] width 433 height 716
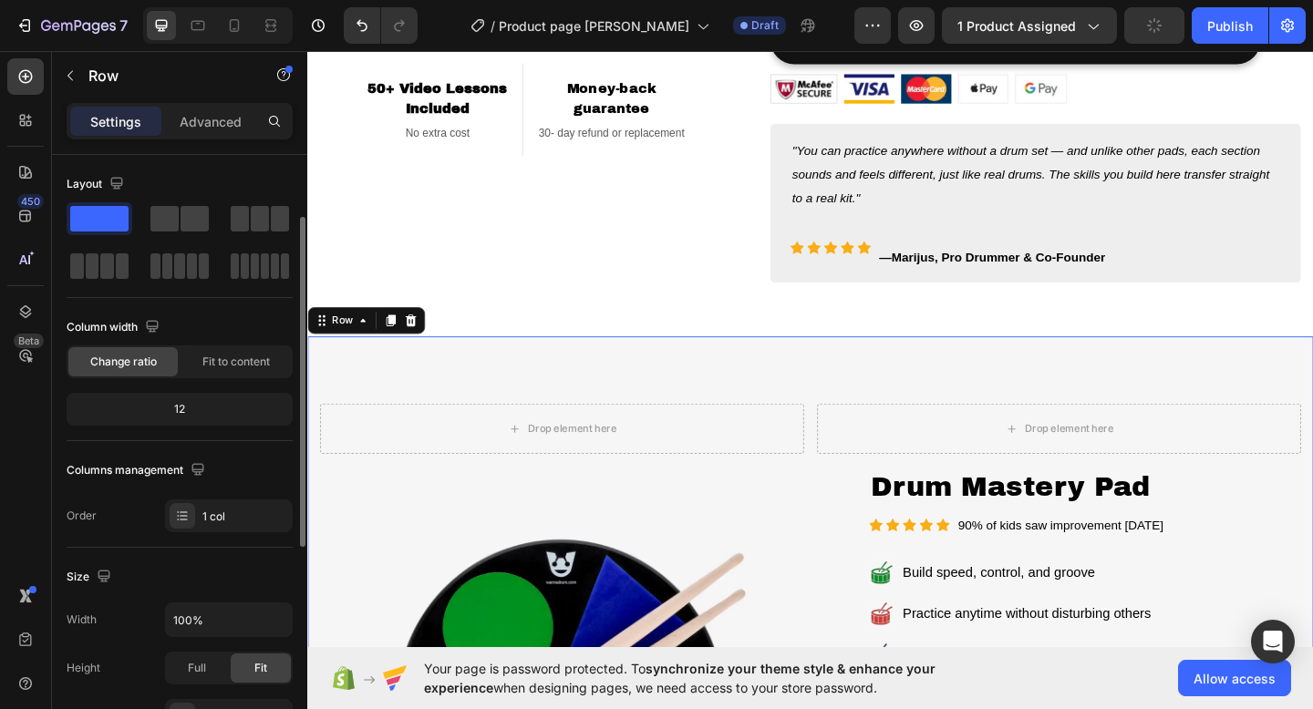
scroll to position [339, 0]
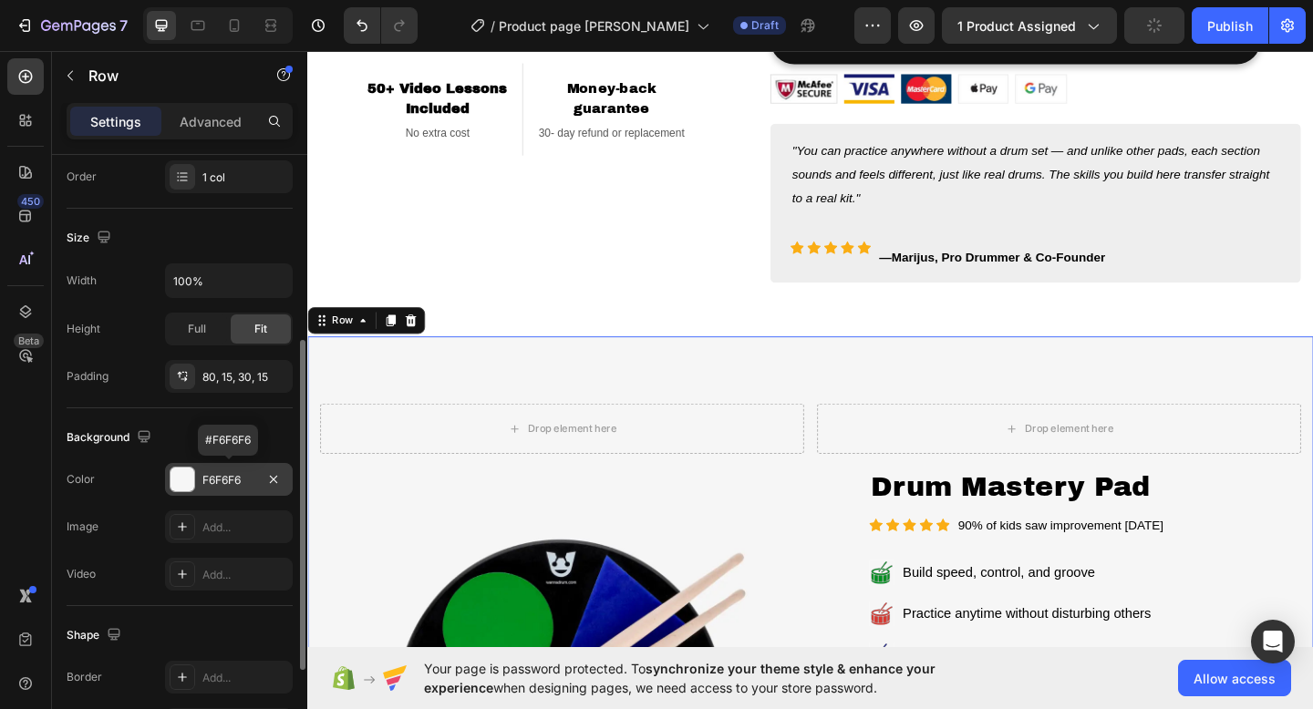
click at [244, 477] on div "F6F6F6" at bounding box center [228, 480] width 53 height 16
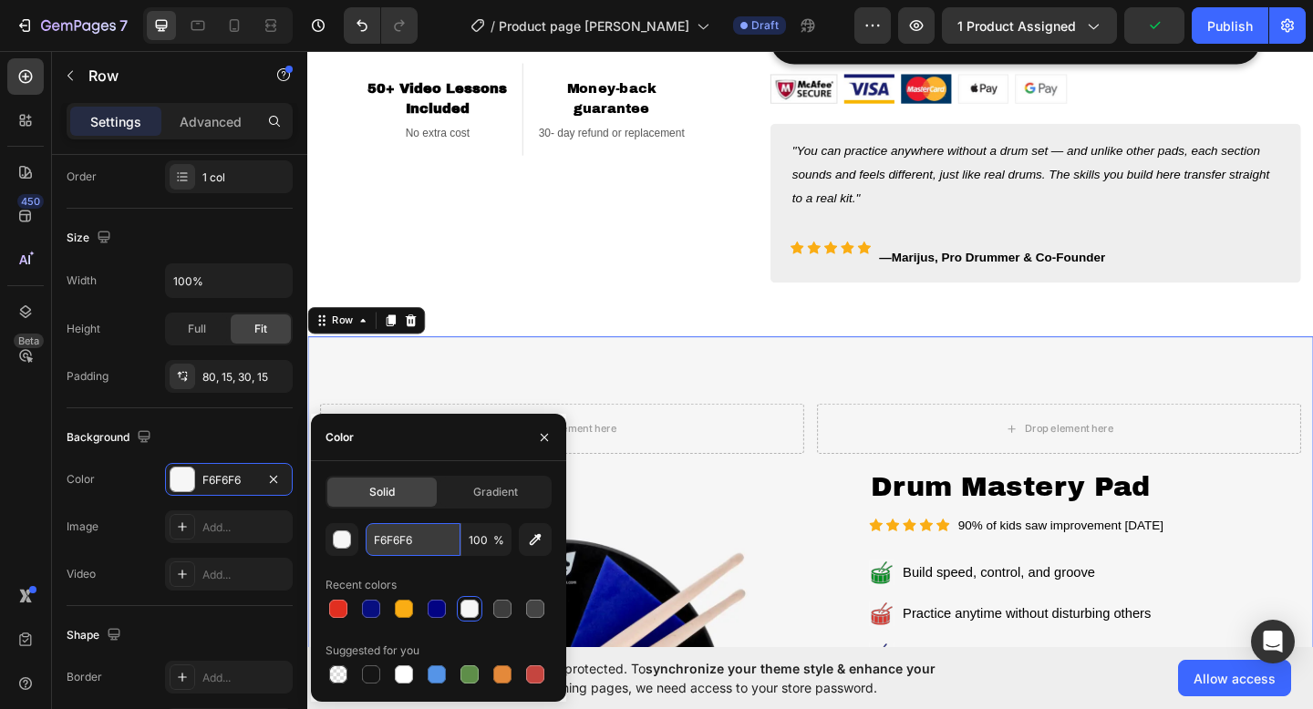
click at [430, 543] on input "F6F6F6" at bounding box center [413, 539] width 95 height 33
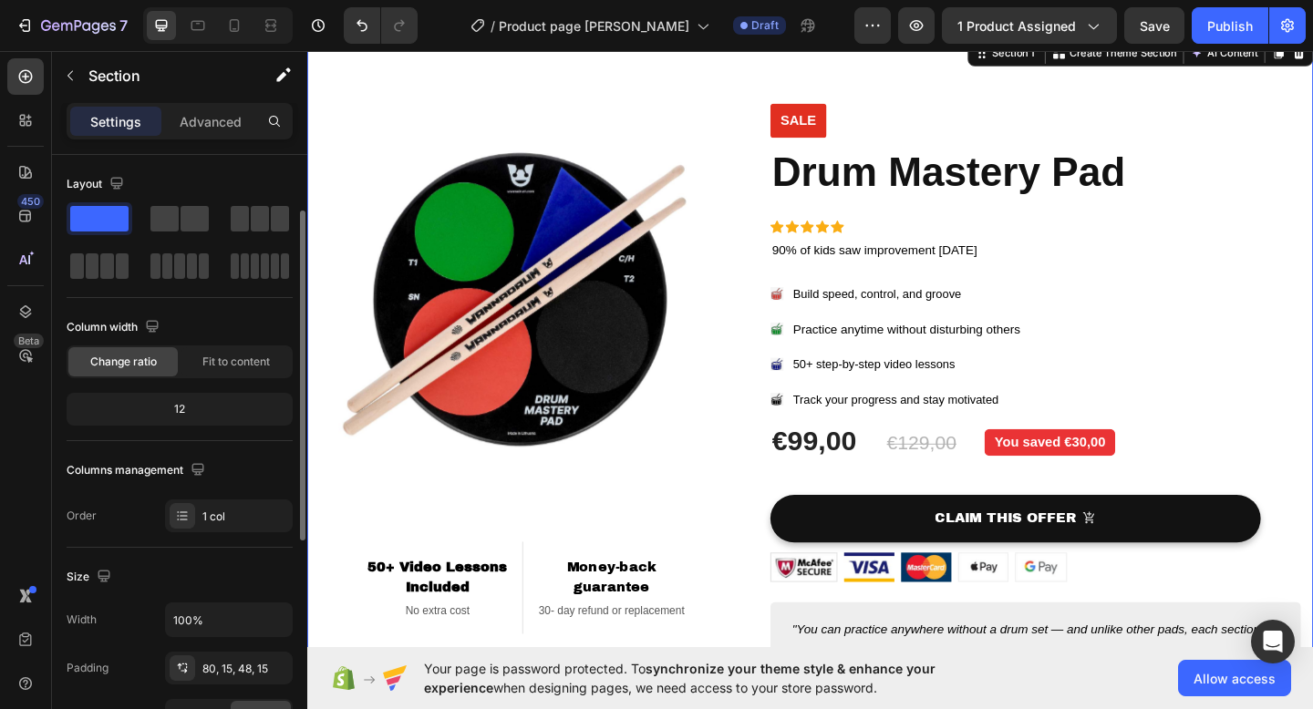
scroll to position [299, 0]
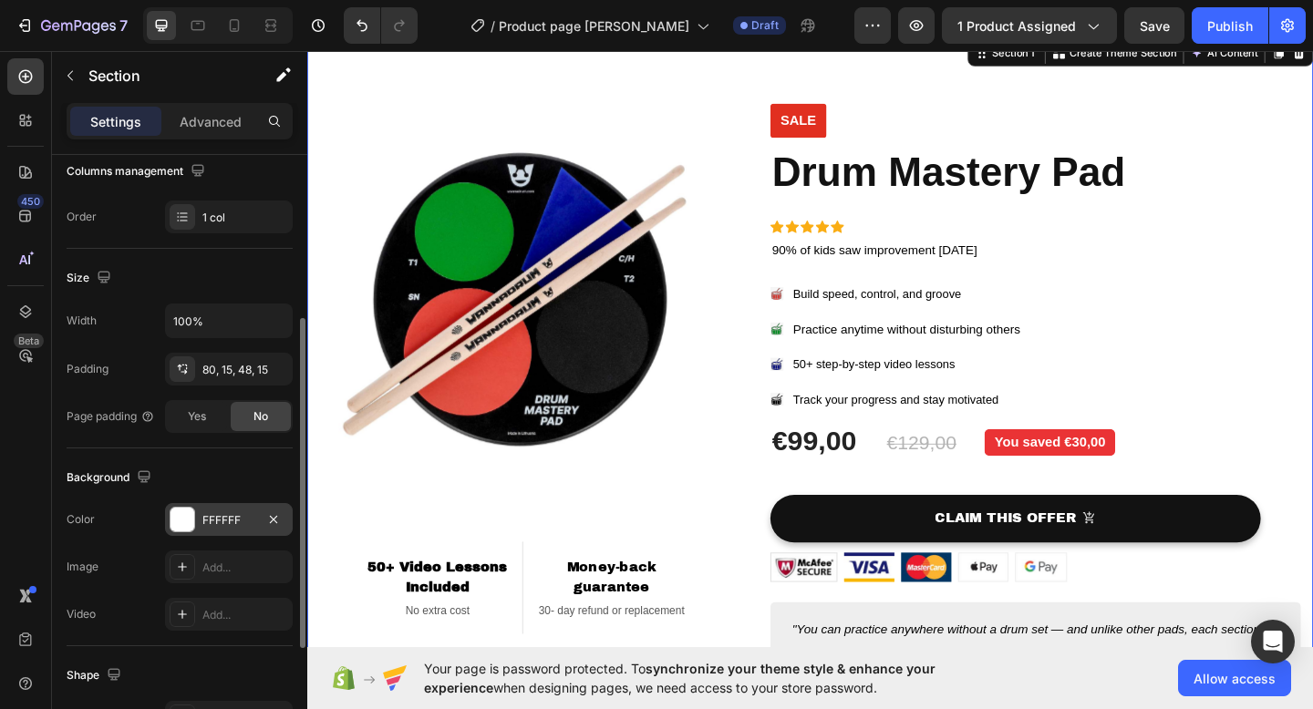
click at [248, 517] on div "FFFFFF" at bounding box center [228, 520] width 53 height 16
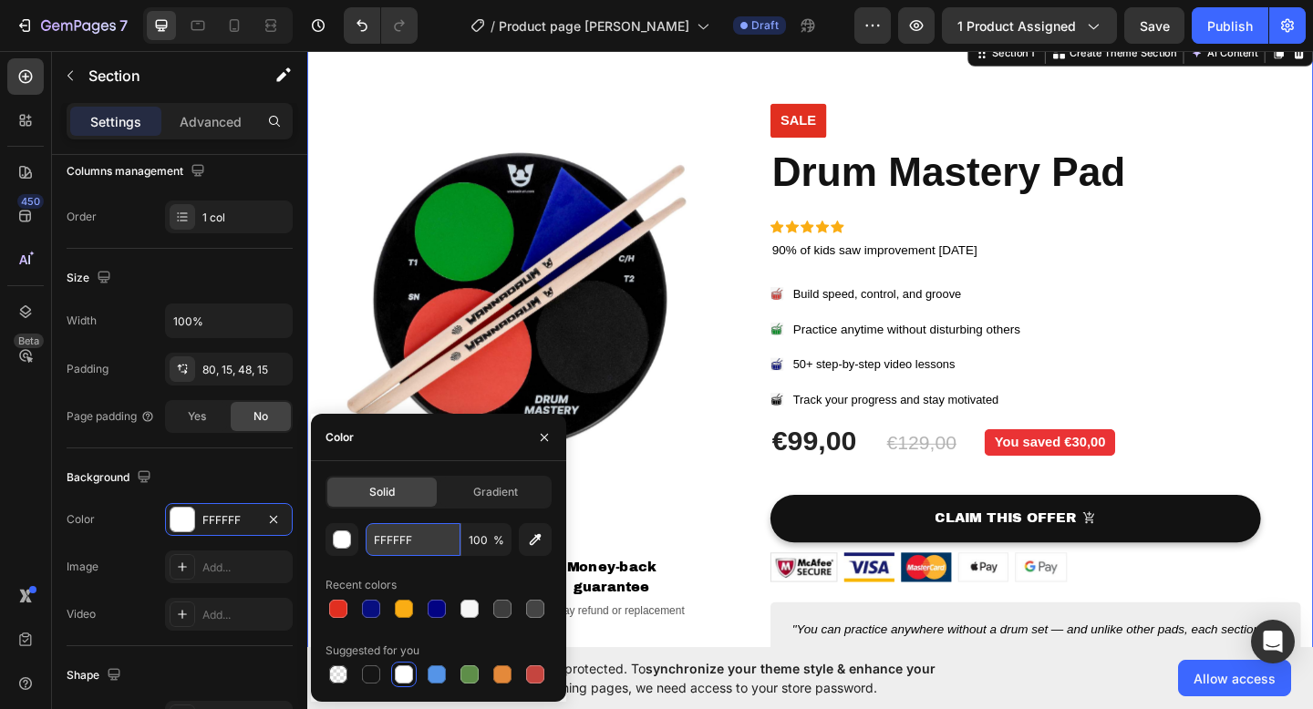
click at [433, 536] on input "FFFFFF" at bounding box center [413, 539] width 95 height 33
paste input "6F6F6"
type input "F6F6F6"
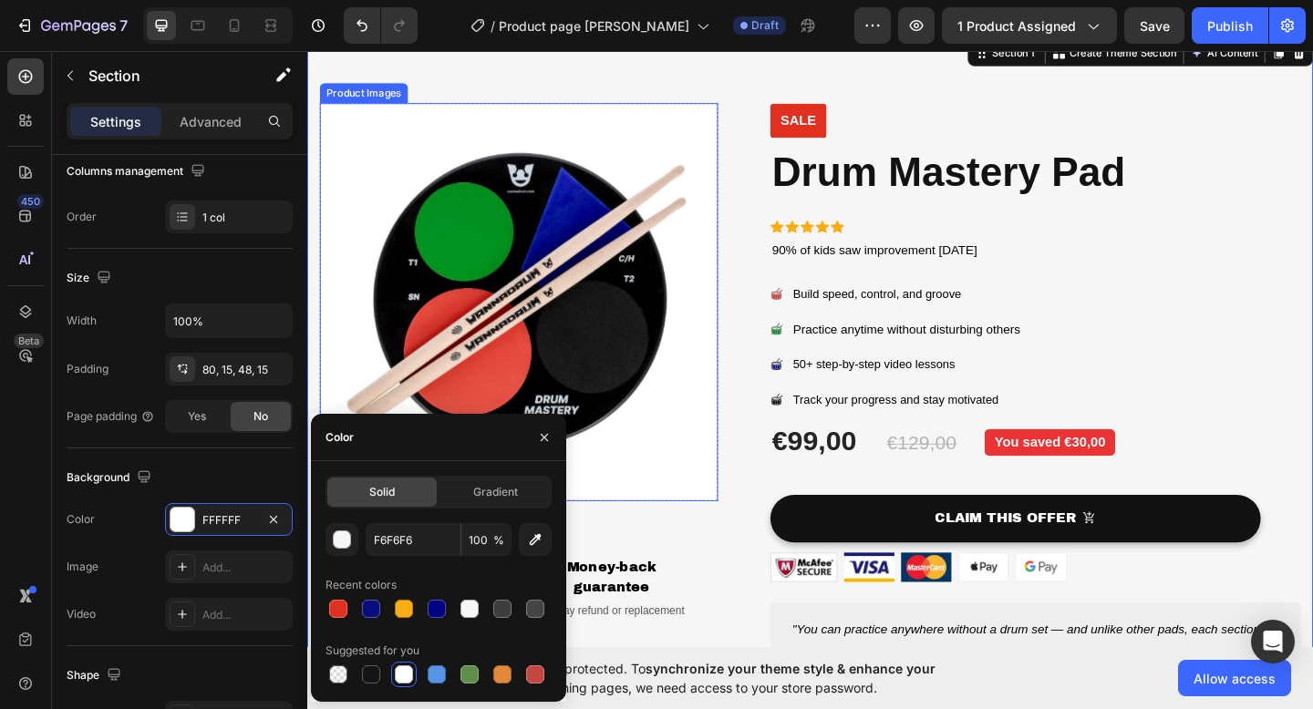
click at [654, 465] on img at bounding box center [537, 324] width 433 height 433
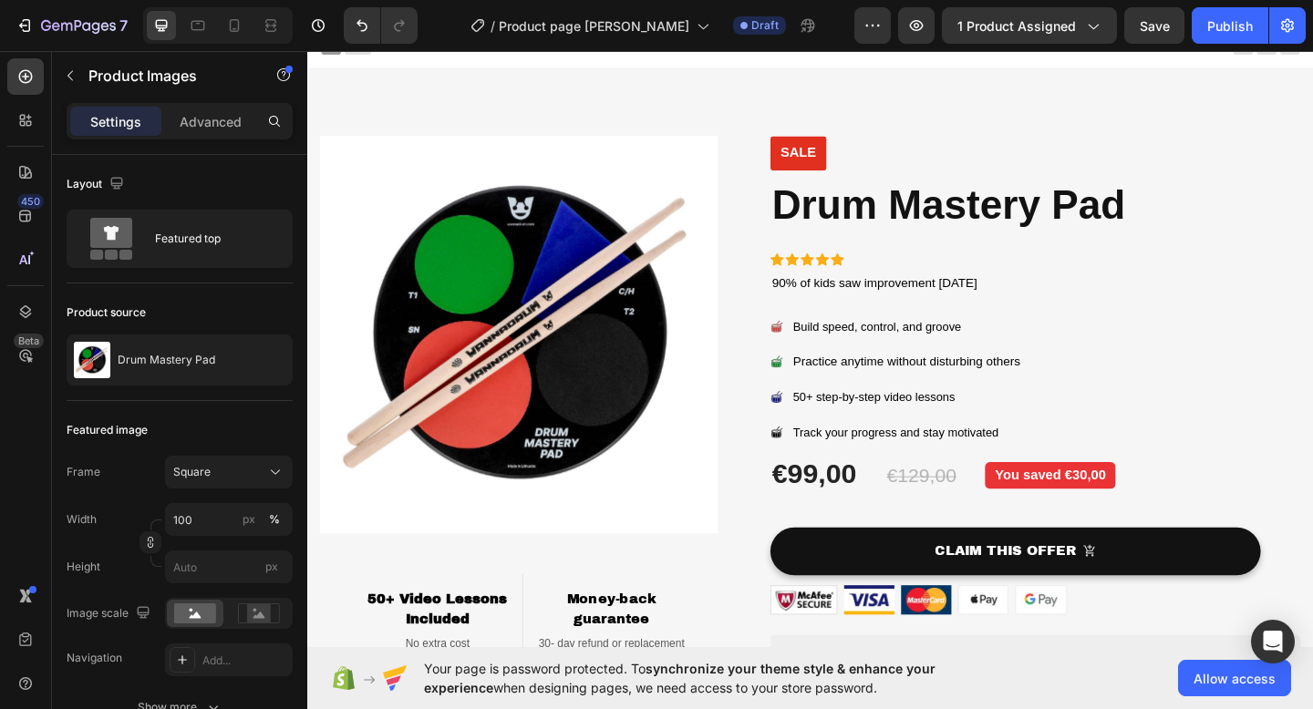
scroll to position [0, 0]
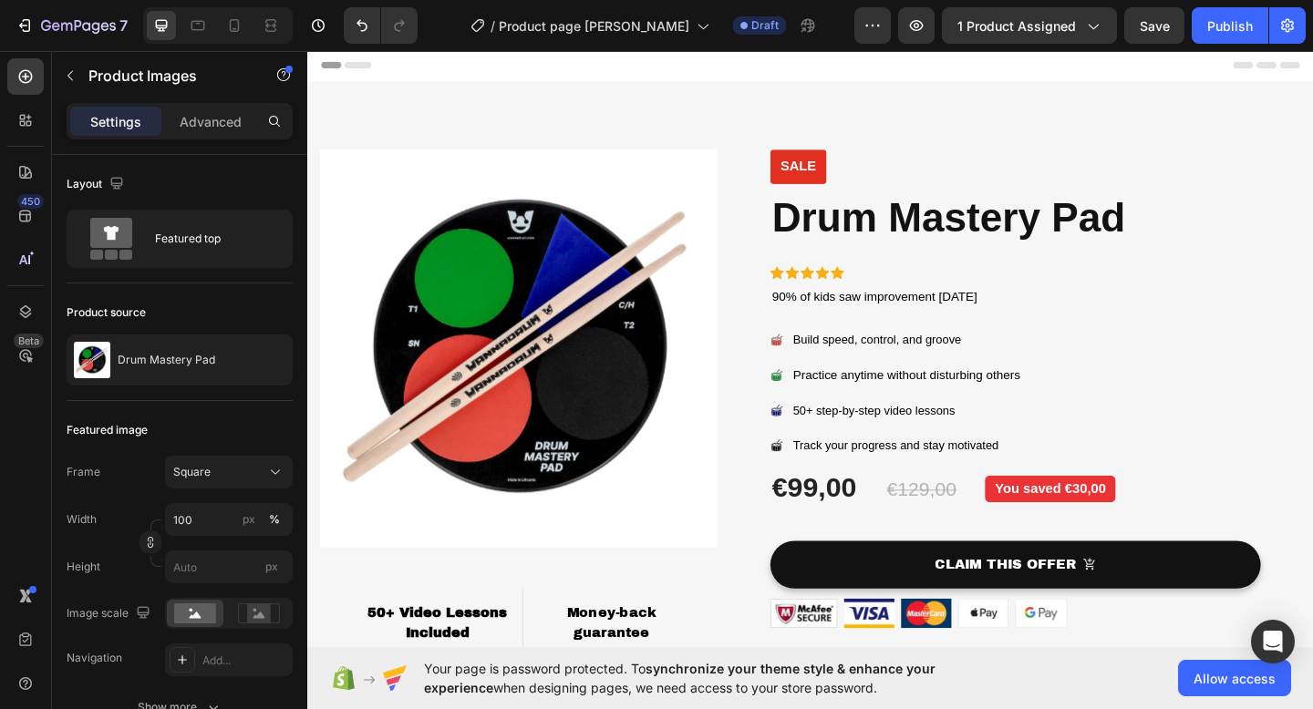
click at [625, 402] on img at bounding box center [537, 375] width 433 height 433
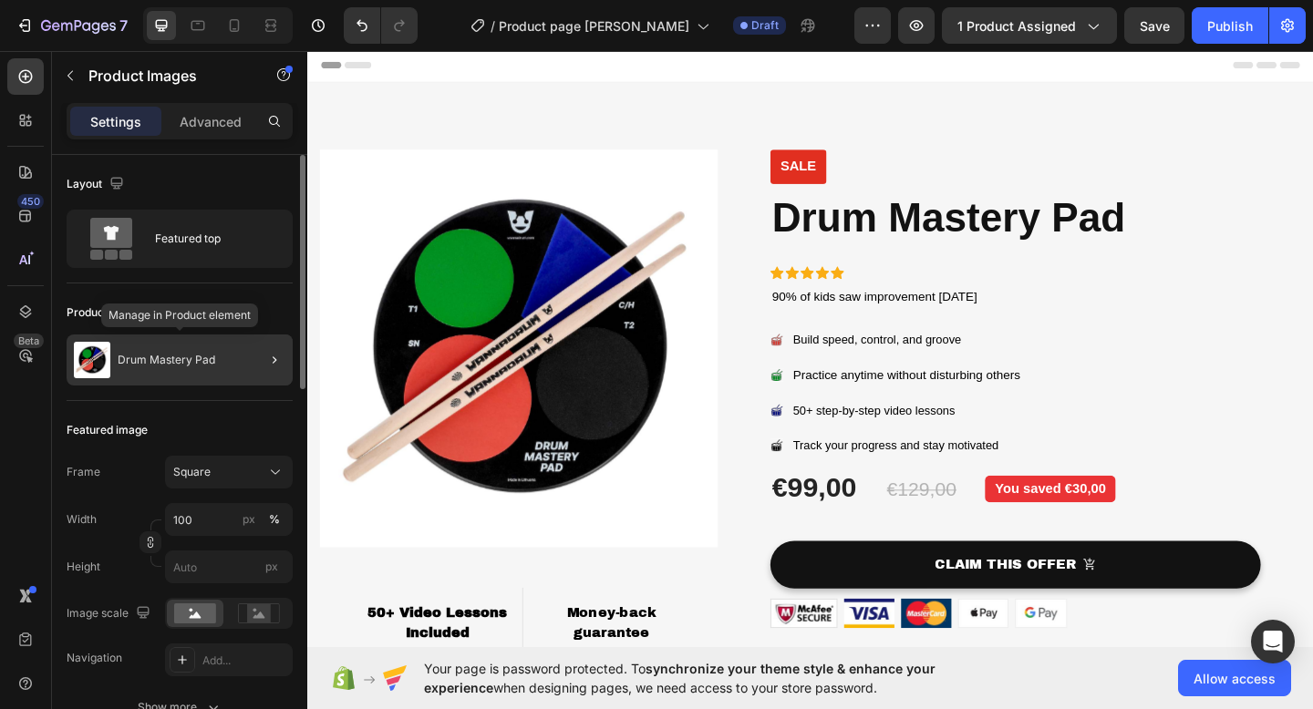
click at [228, 376] on div "Drum Mastery Pad" at bounding box center [180, 360] width 226 height 51
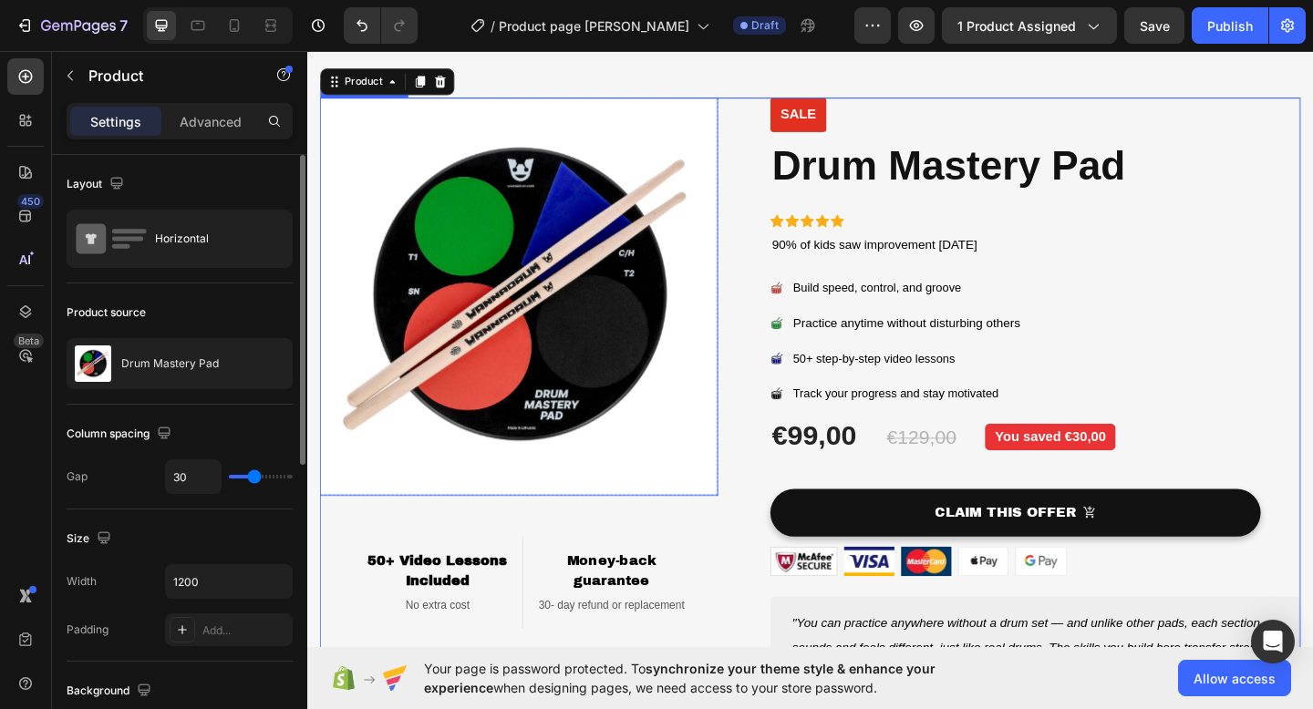
scroll to position [152, 0]
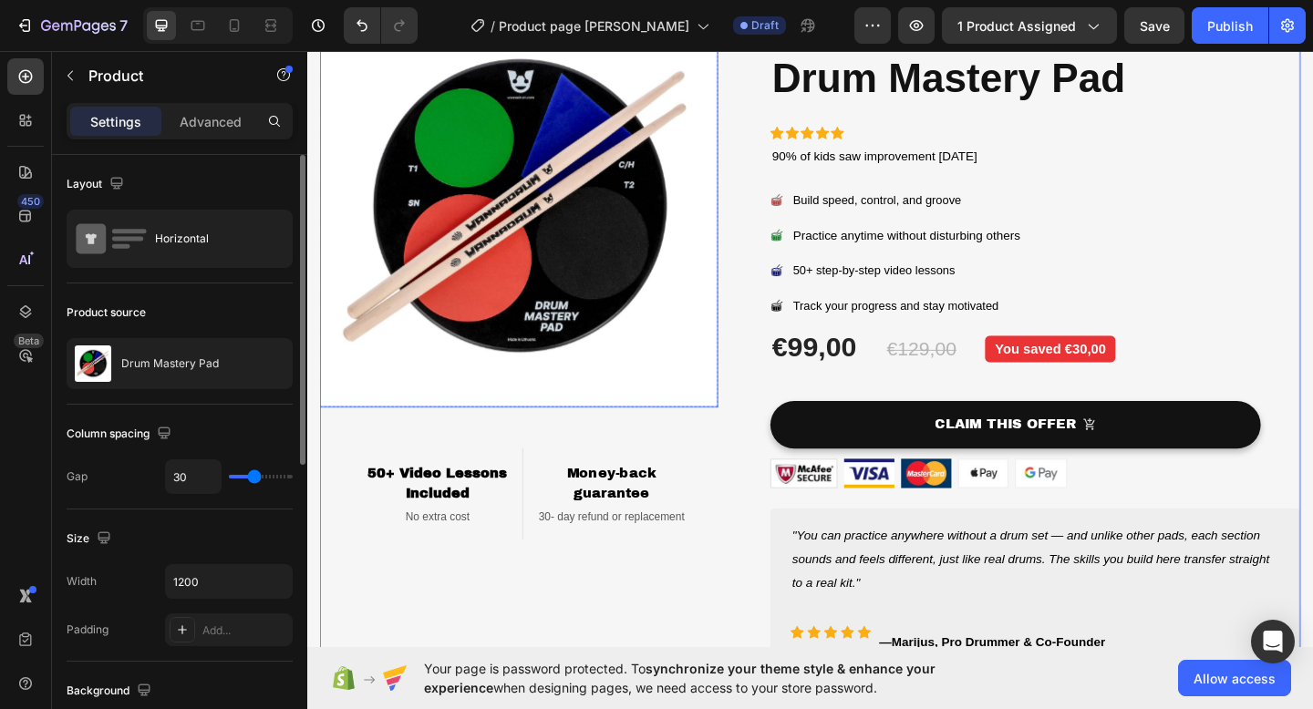
click at [504, 315] on img at bounding box center [537, 222] width 433 height 433
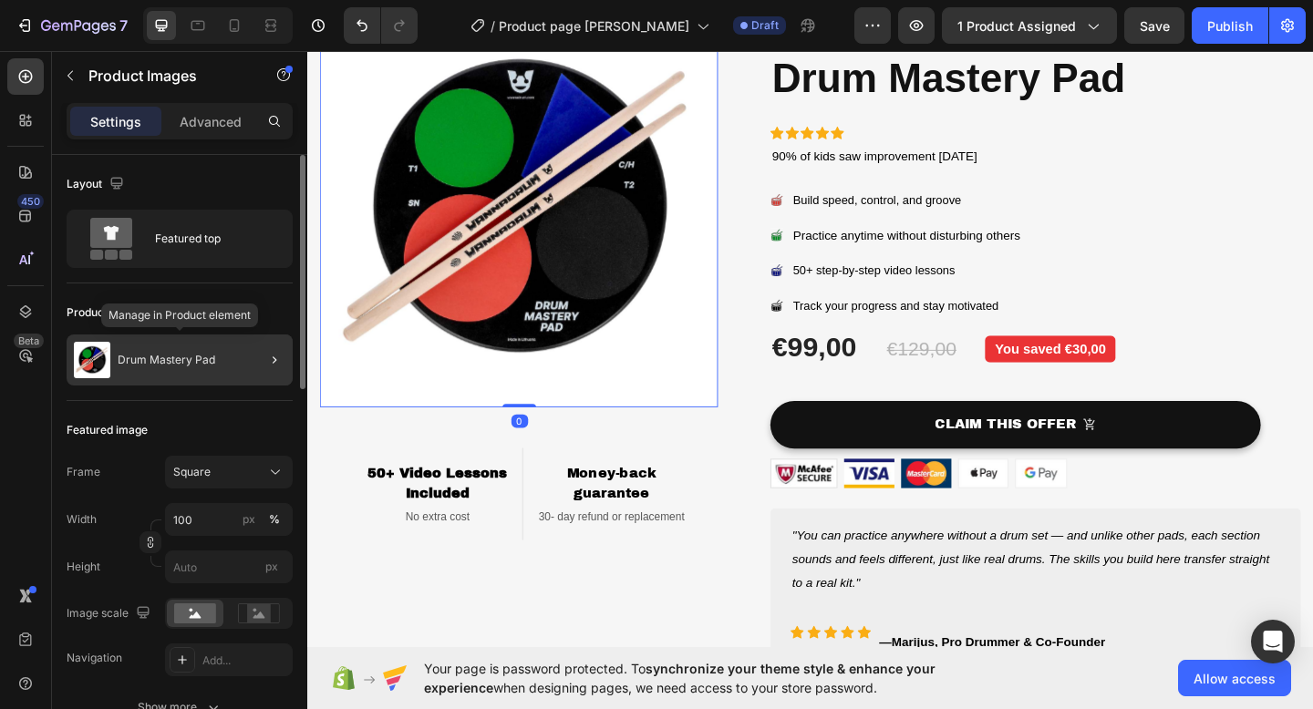
click at [92, 351] on img at bounding box center [92, 360] width 36 height 36
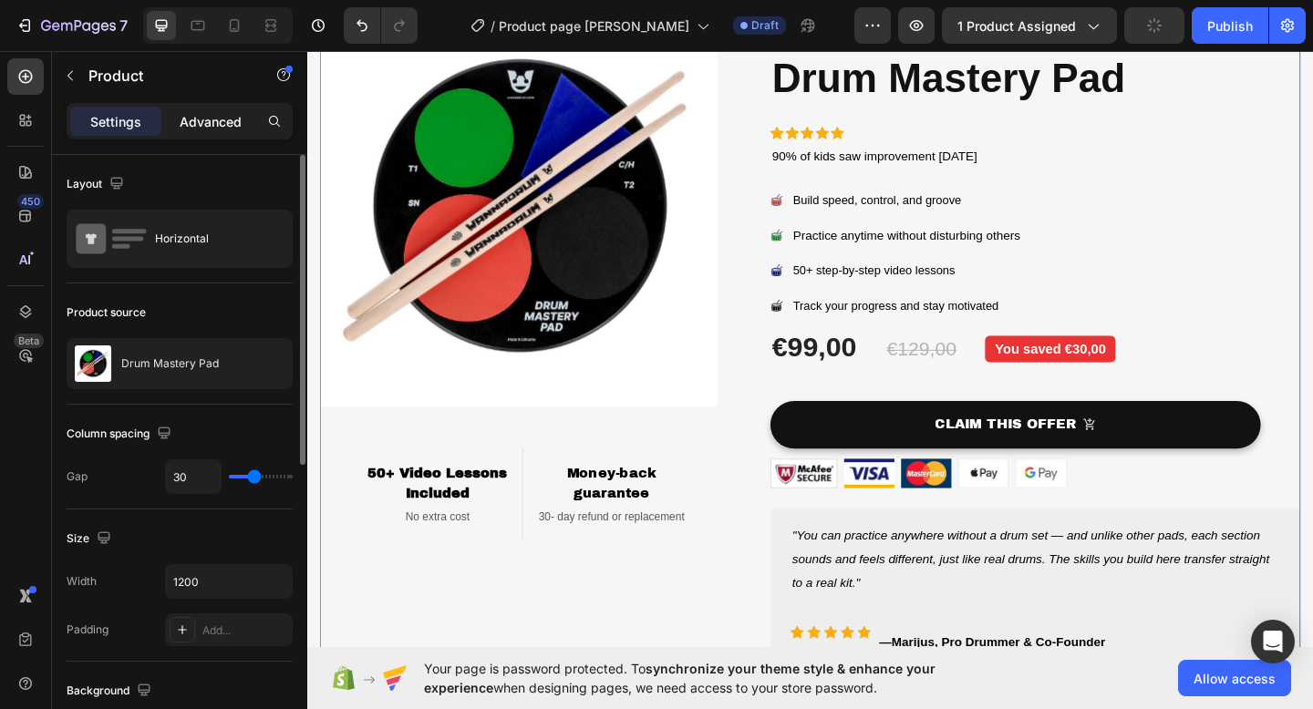
click at [209, 128] on p "Advanced" at bounding box center [211, 121] width 62 height 19
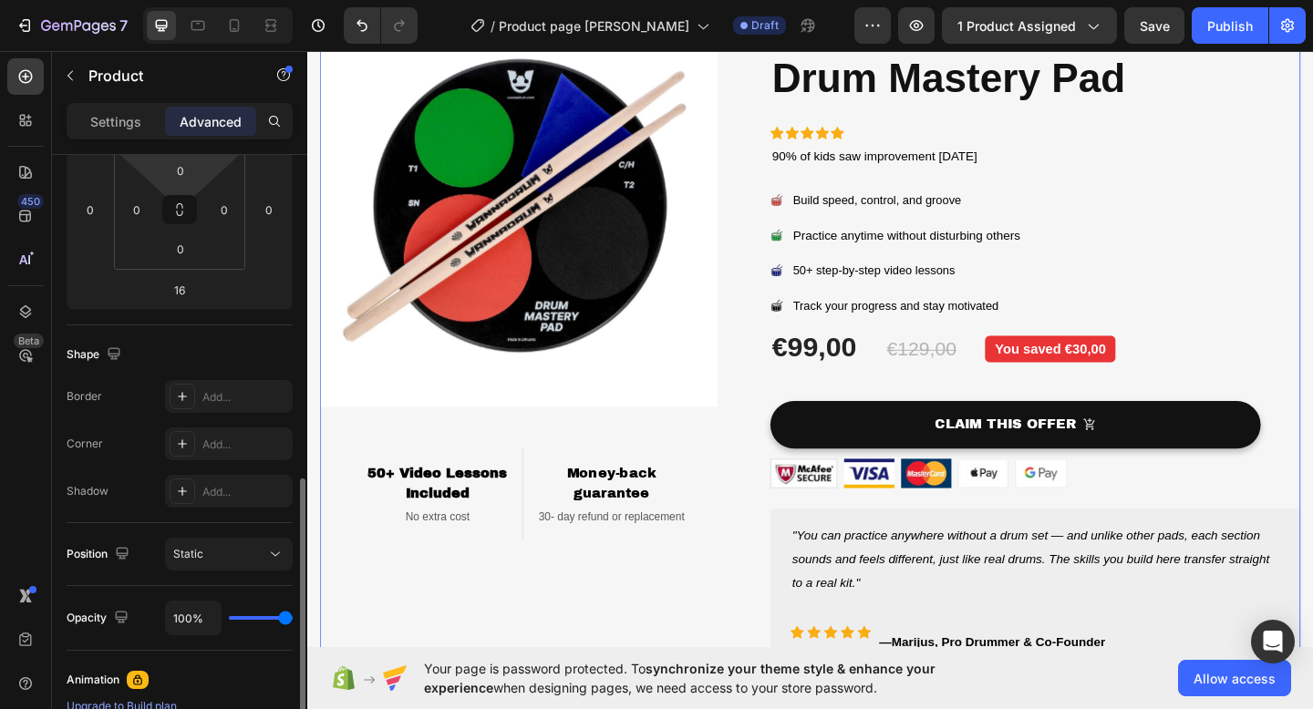
scroll to position [122, 0]
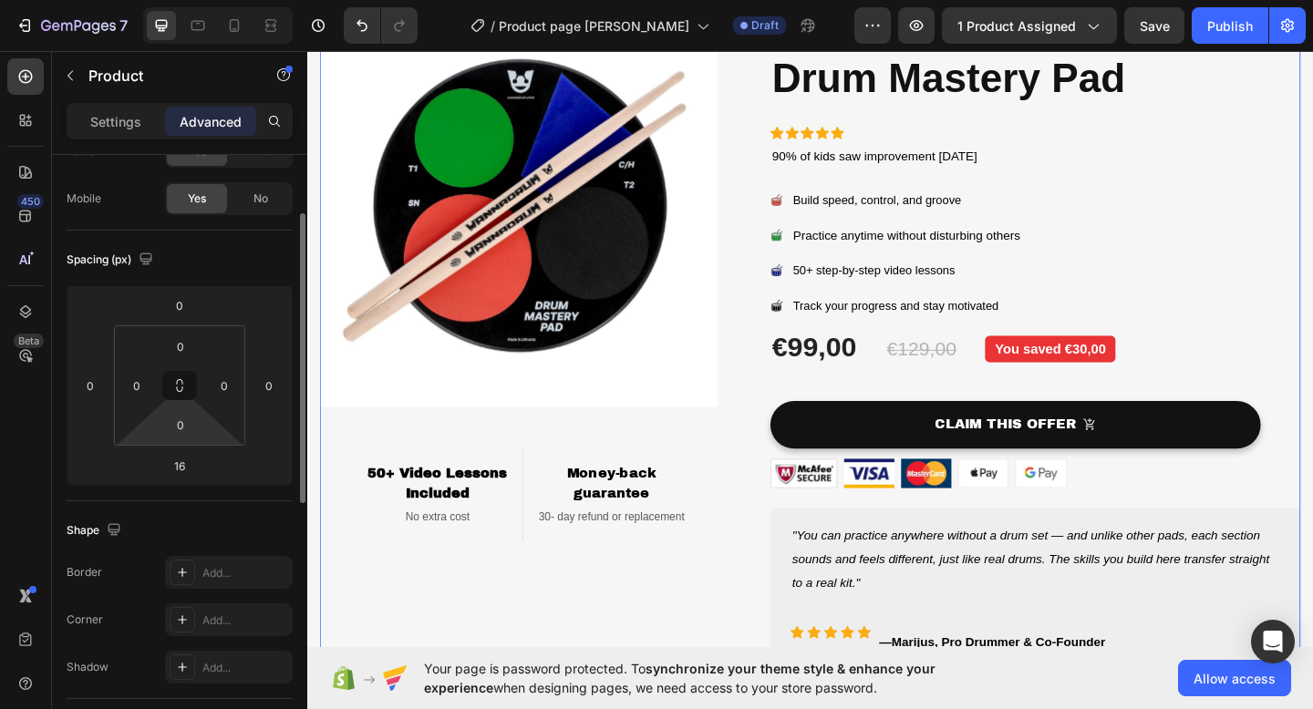
click at [505, 350] on img at bounding box center [537, 222] width 433 height 433
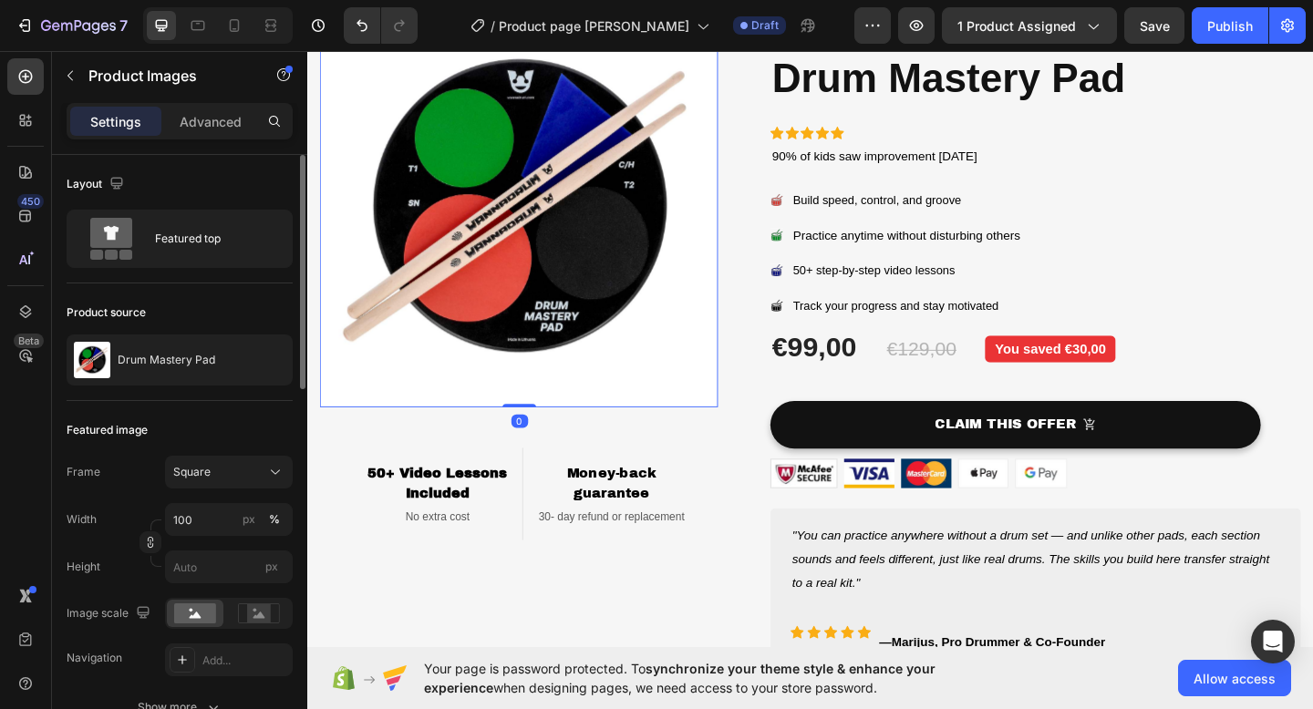
scroll to position [911, 0]
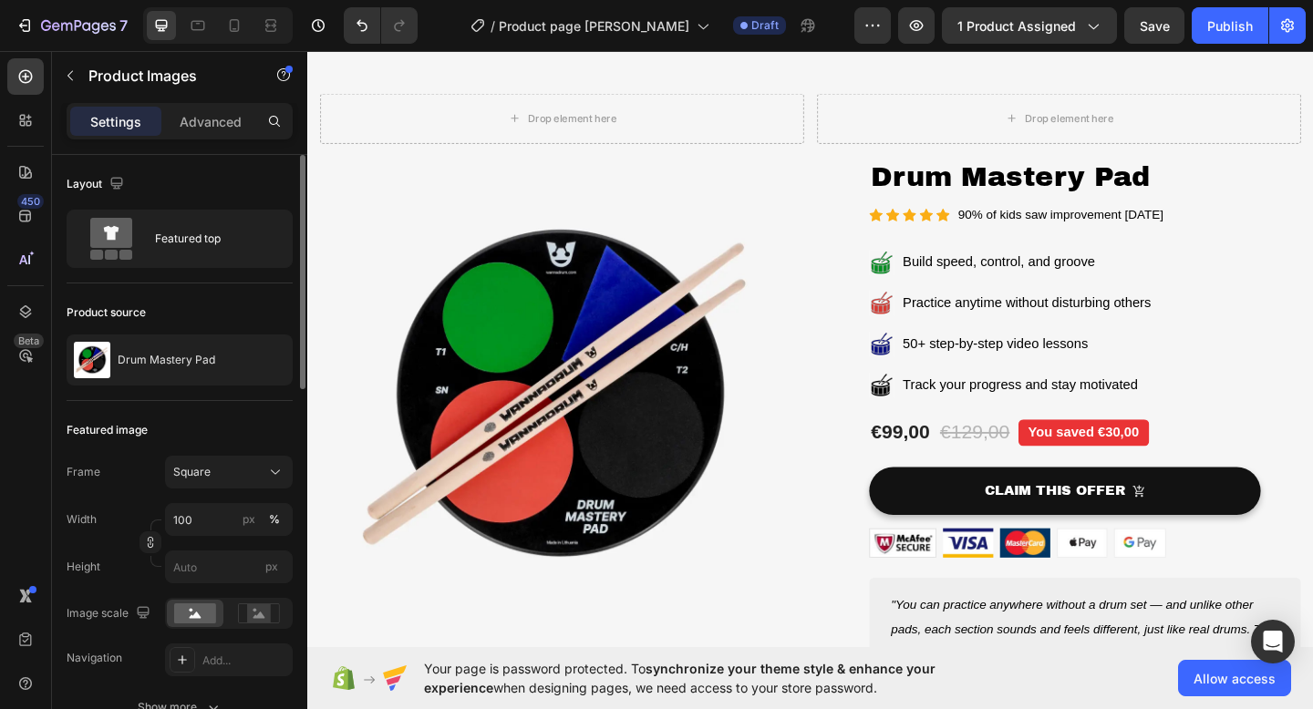
click at [524, 354] on img at bounding box center [581, 427] width 520 height 520
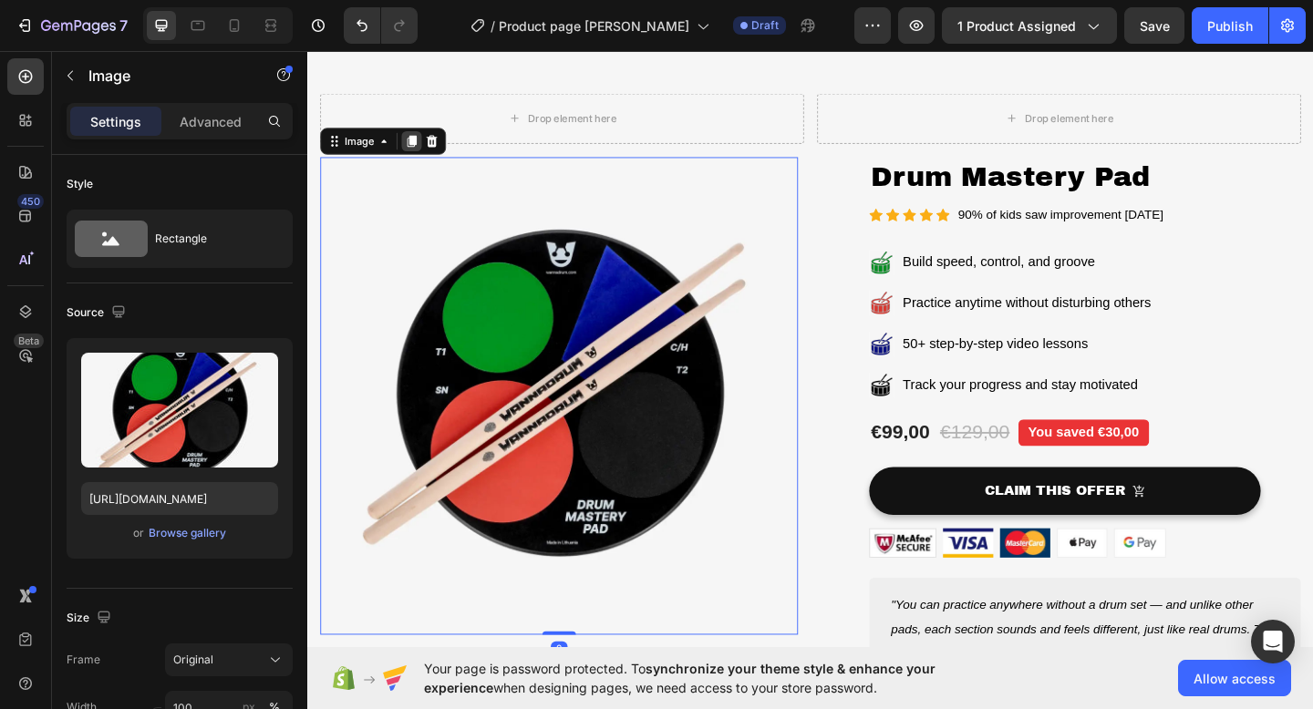
click at [420, 153] on icon at bounding box center [420, 149] width 15 height 15
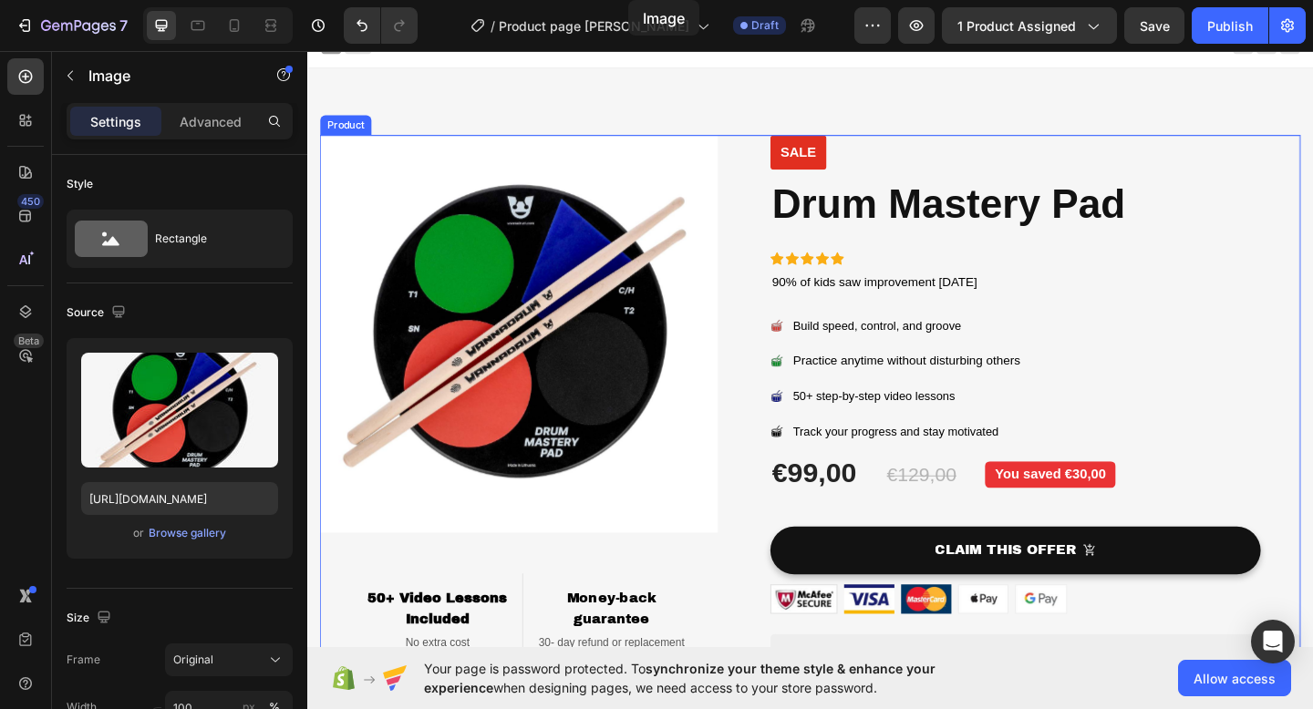
scroll to position [0, 0]
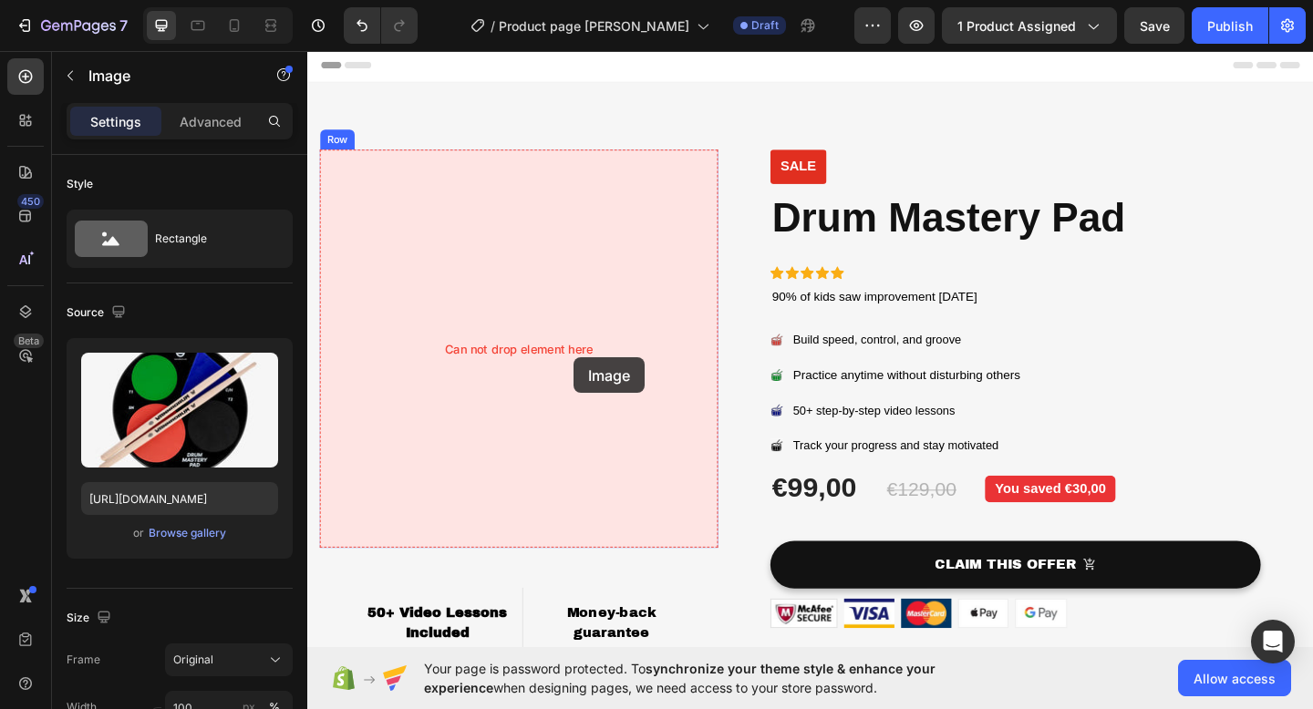
drag, startPoint x: 632, startPoint y: 447, endPoint x: 597, endPoint y: 384, distance: 71.8
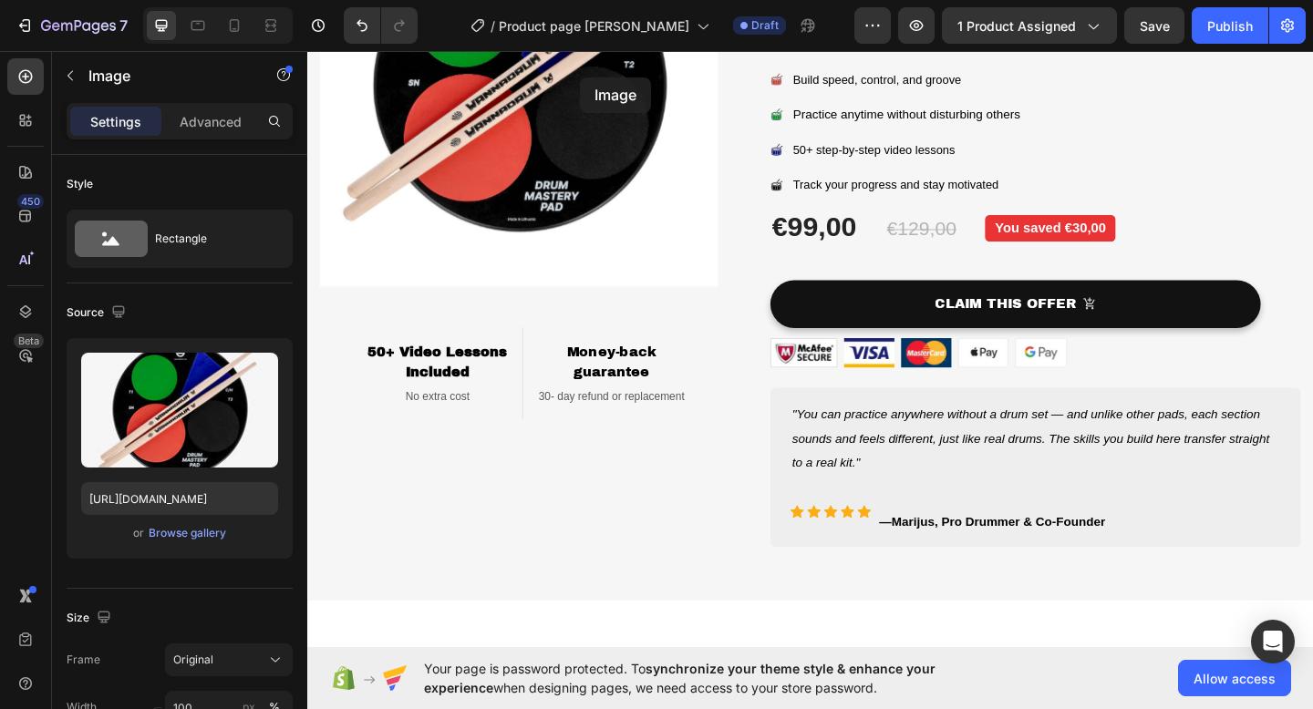
scroll to position [219, 0]
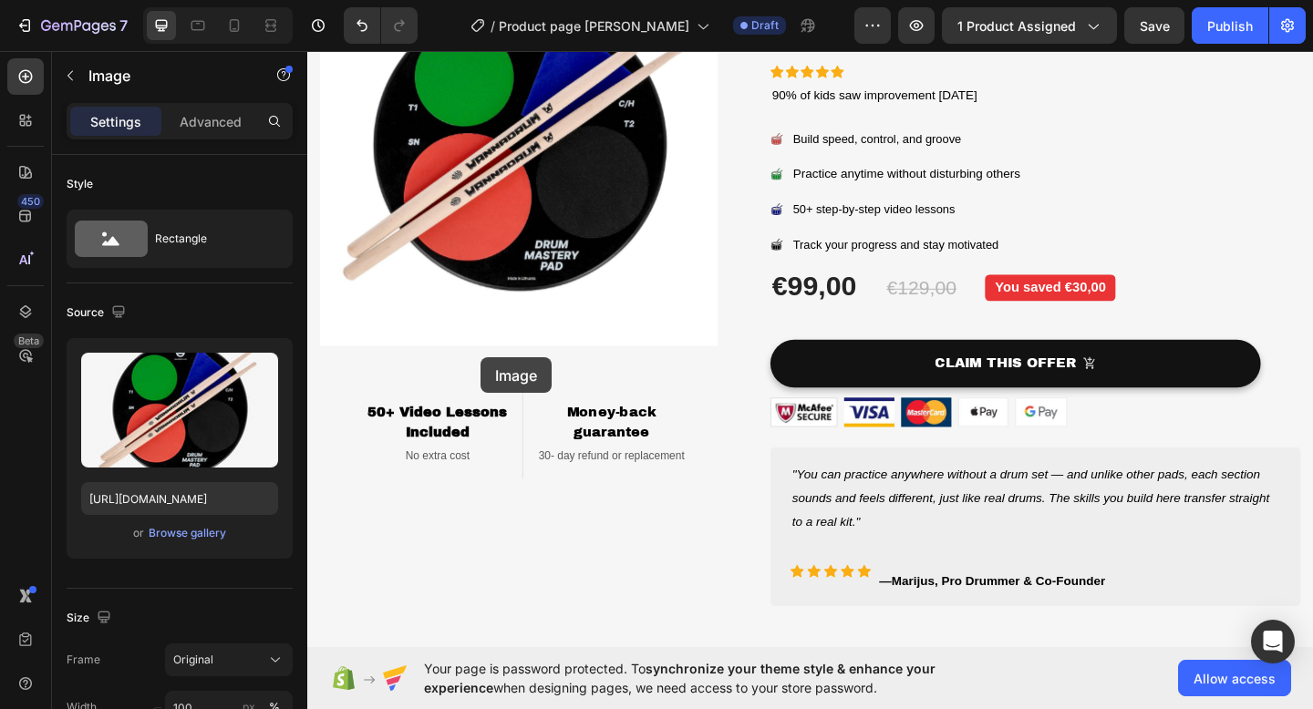
drag, startPoint x: 604, startPoint y: 355, endPoint x: 496, endPoint y: 385, distance: 112.3
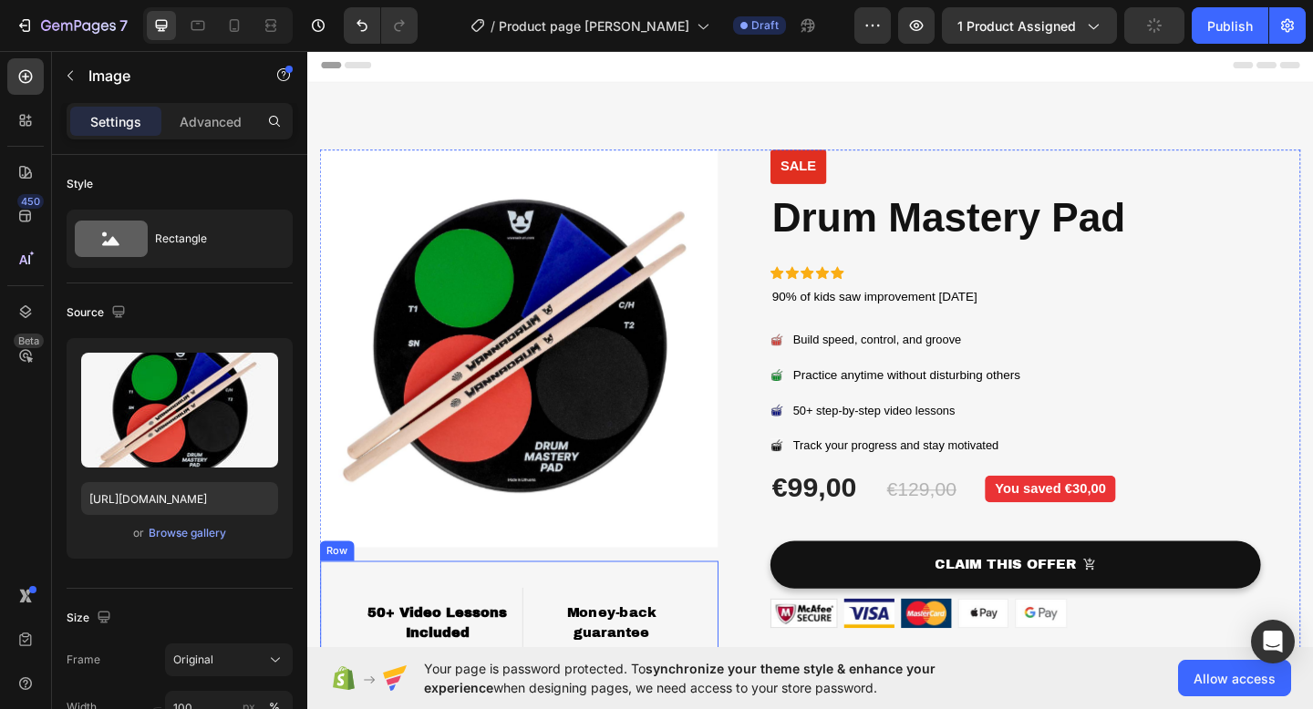
scroll to position [230, 0]
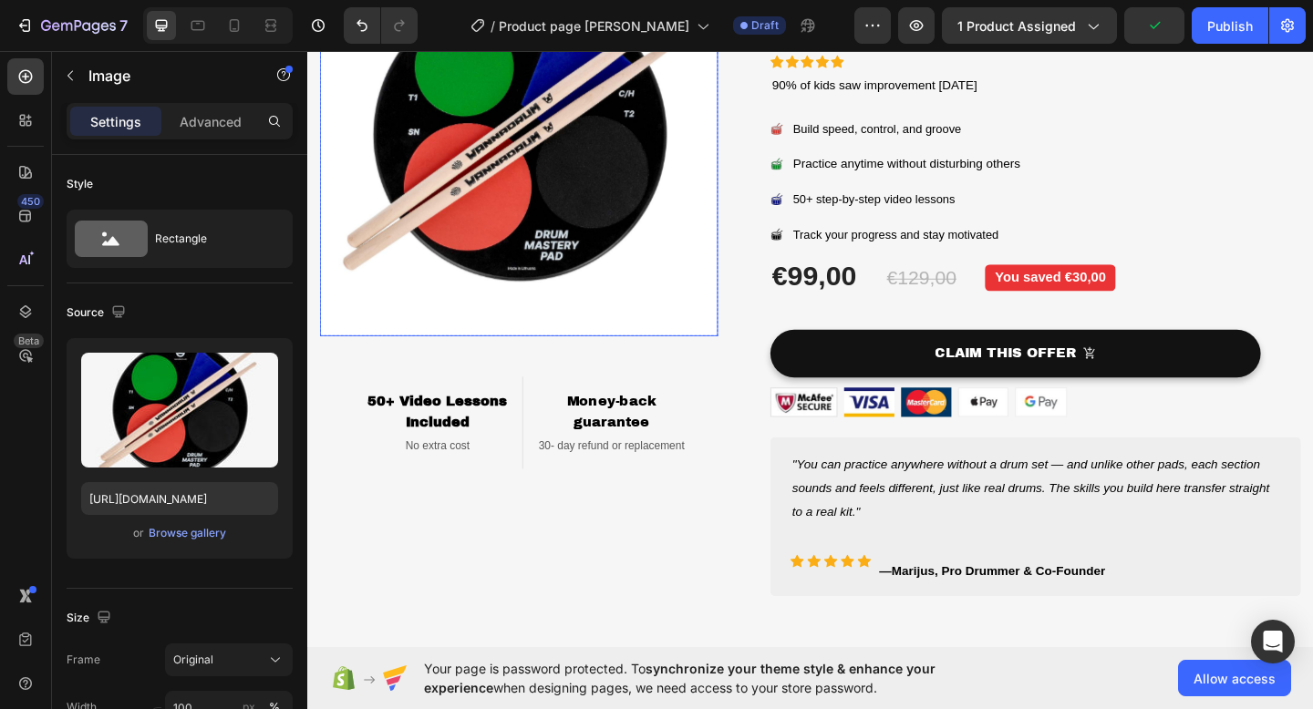
click at [577, 199] on img at bounding box center [537, 145] width 433 height 433
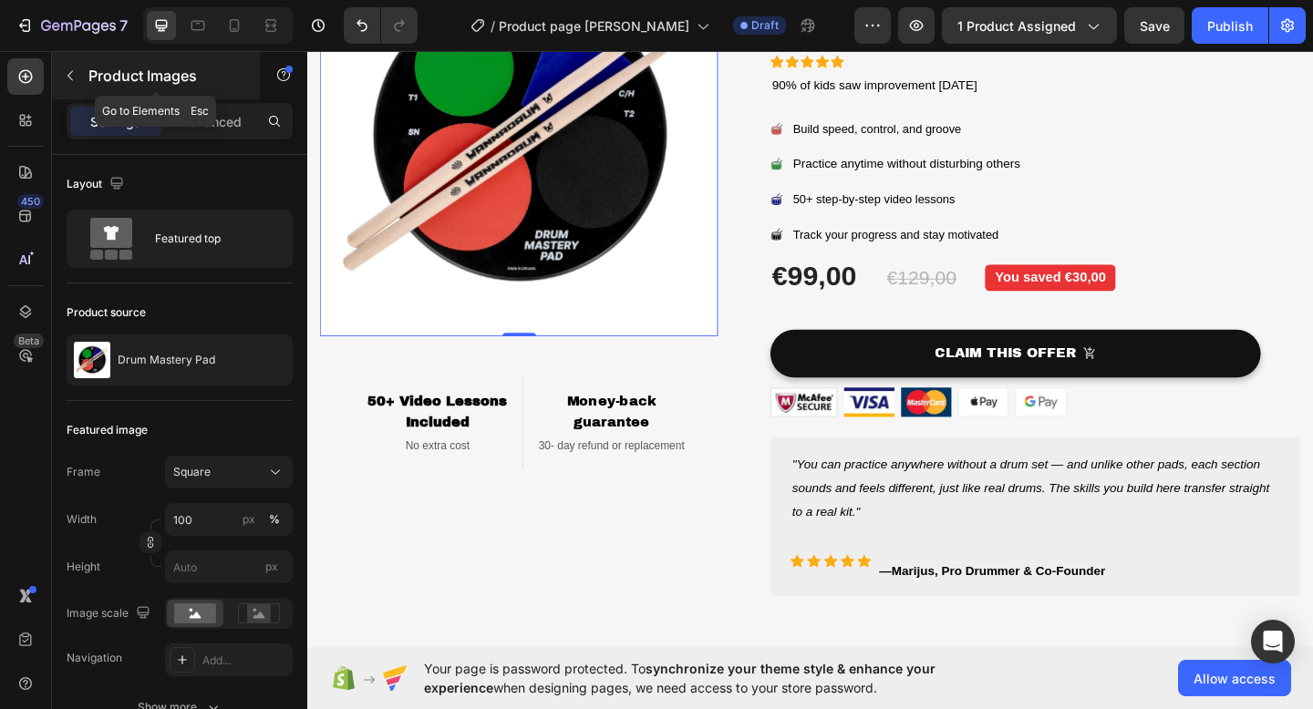
click at [69, 74] on icon "button" at bounding box center [70, 75] width 15 height 15
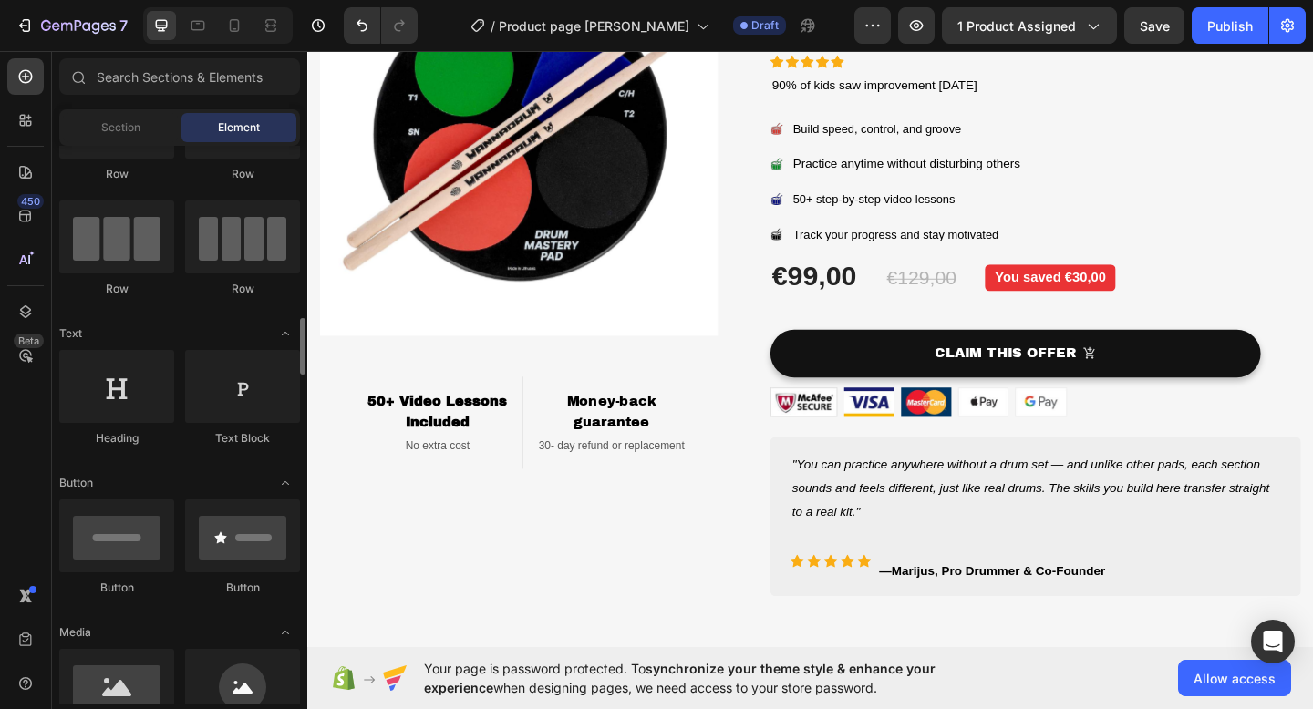
scroll to position [248, 0]
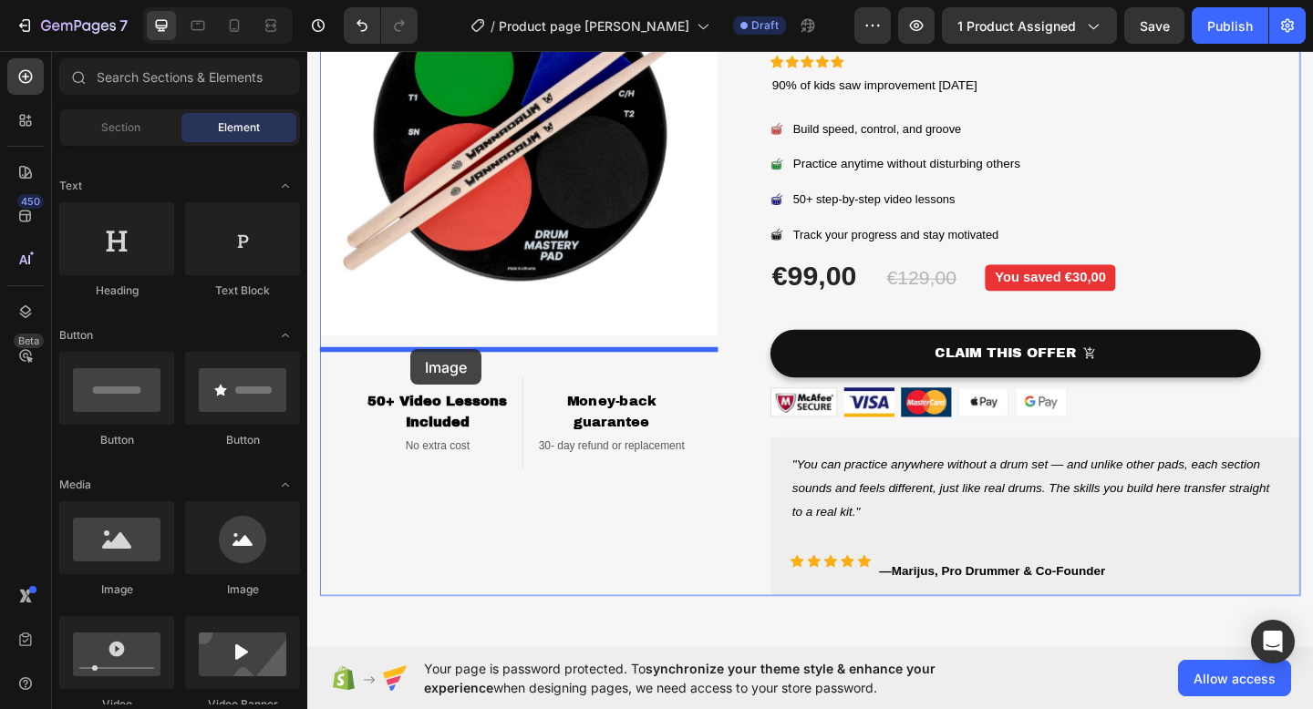
drag, startPoint x: 424, startPoint y: 591, endPoint x: 419, endPoint y: 376, distance: 215.2
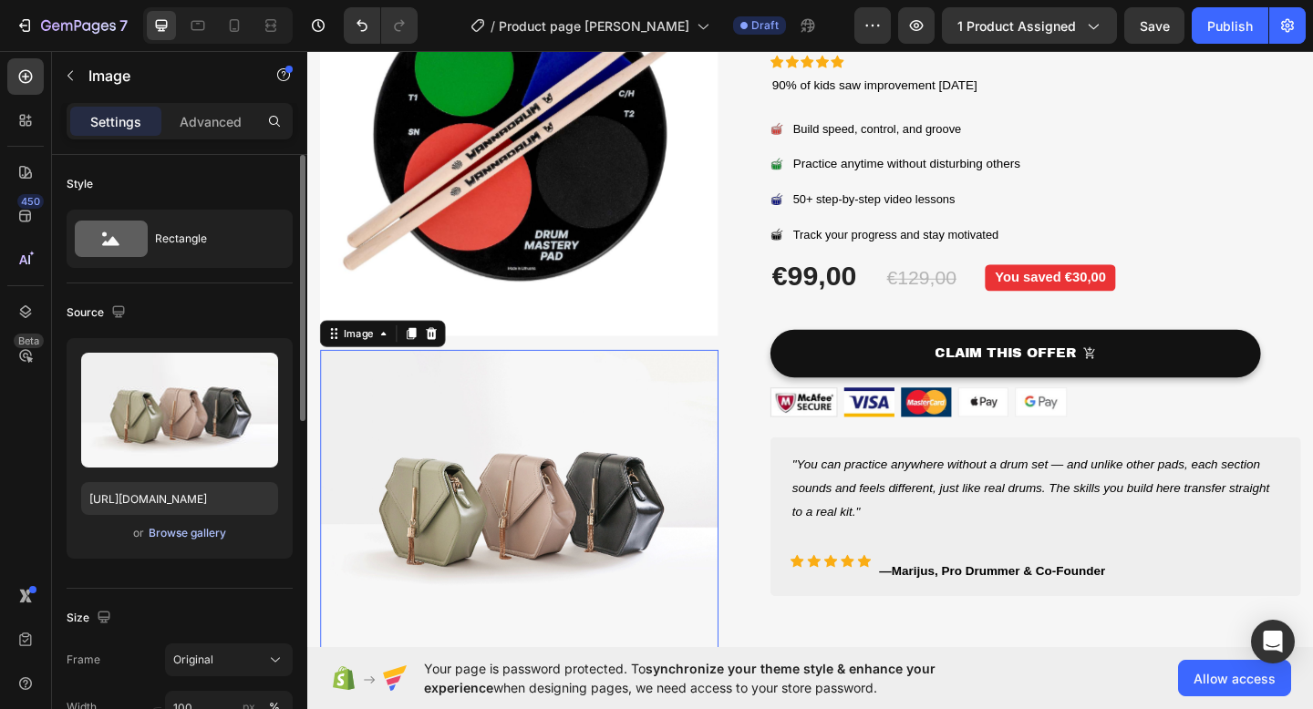
click at [217, 526] on div "Browse gallery" at bounding box center [187, 533] width 77 height 16
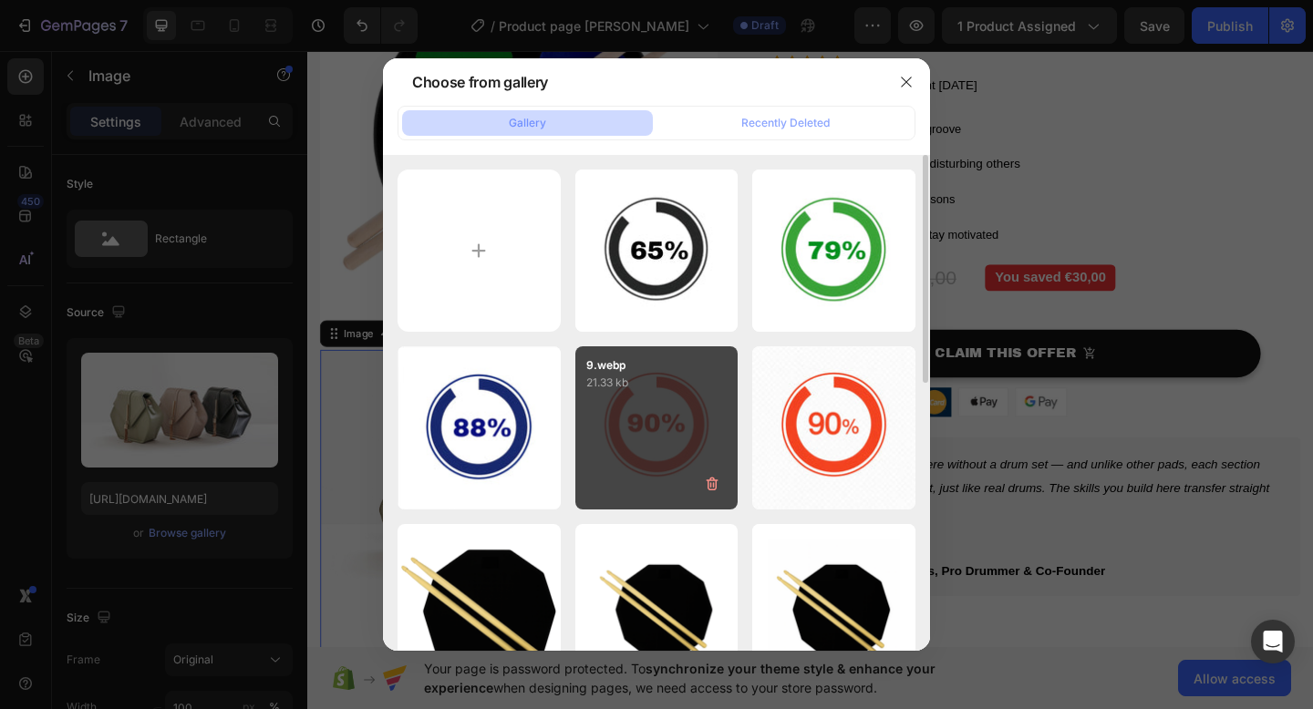
scroll to position [477, 0]
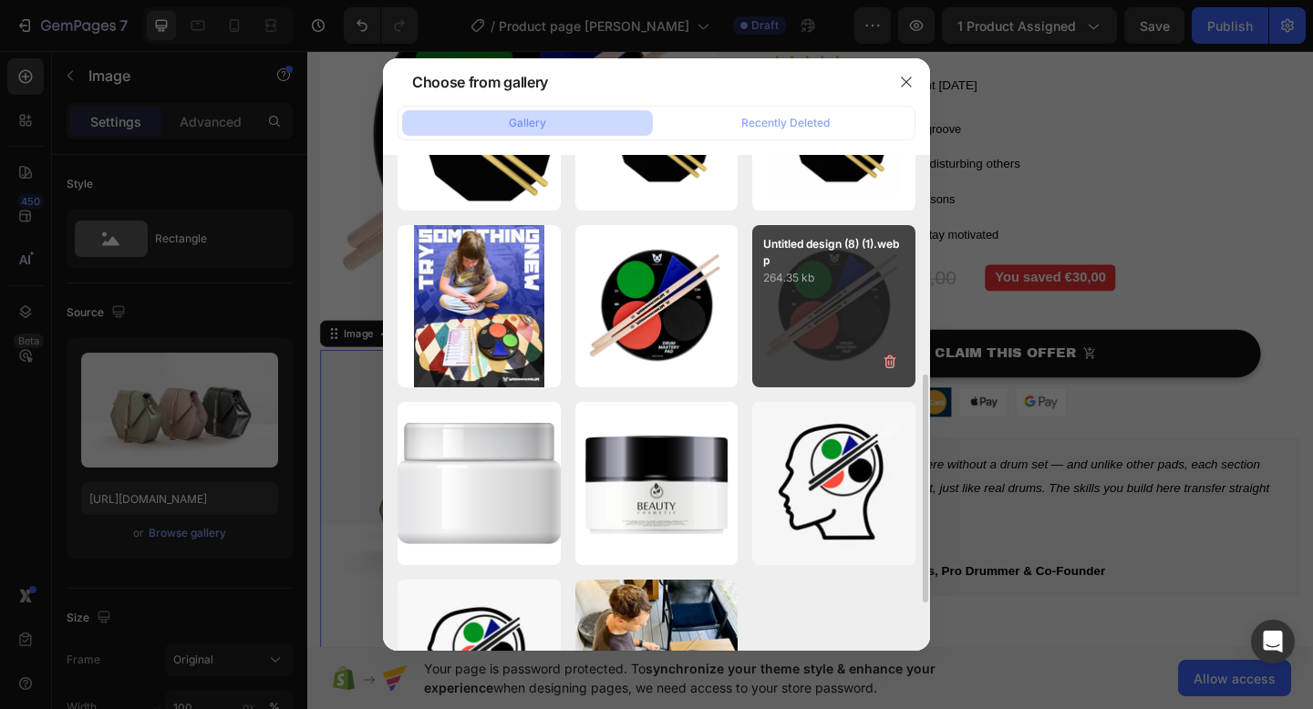
click at [774, 364] on div "Untitled design (8) (1).webp 264.35 kb" at bounding box center [833, 306] width 163 height 163
type input "https://cdn.shopify.com/s/files/1/0934/3608/4572/files/gempages_579459392454263…"
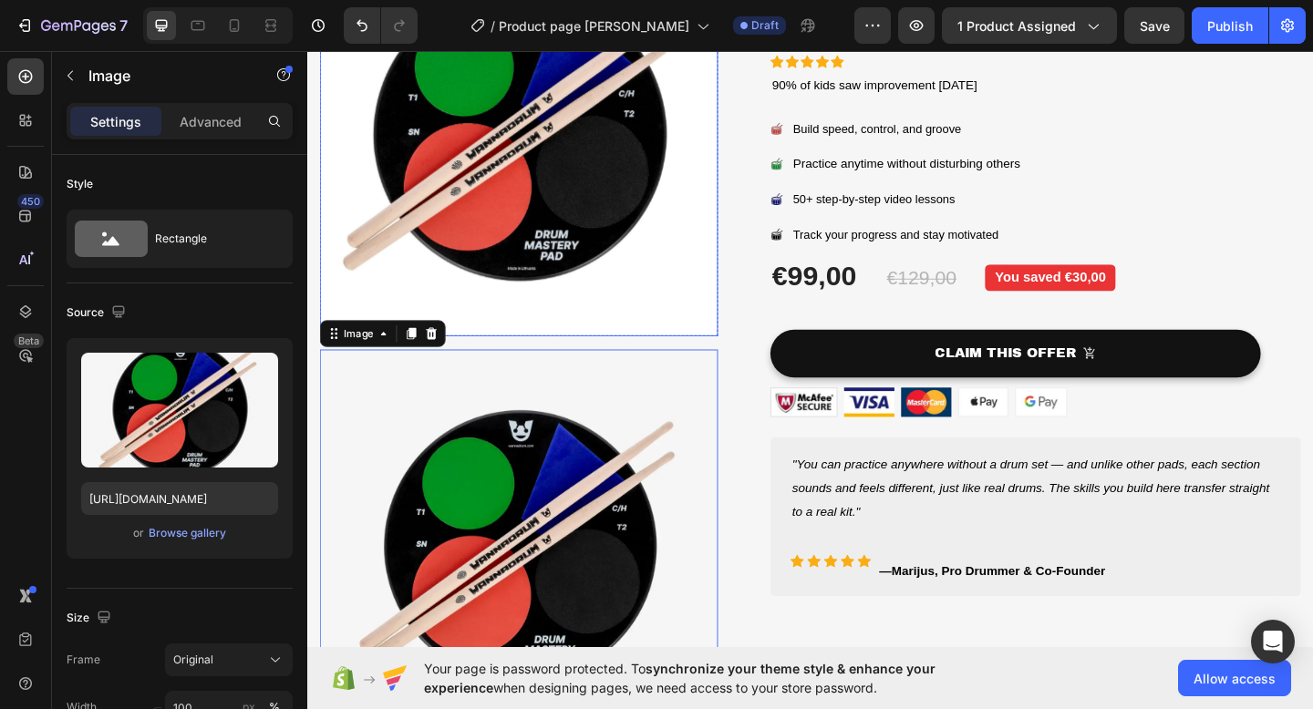
click at [659, 258] on img at bounding box center [537, 145] width 433 height 433
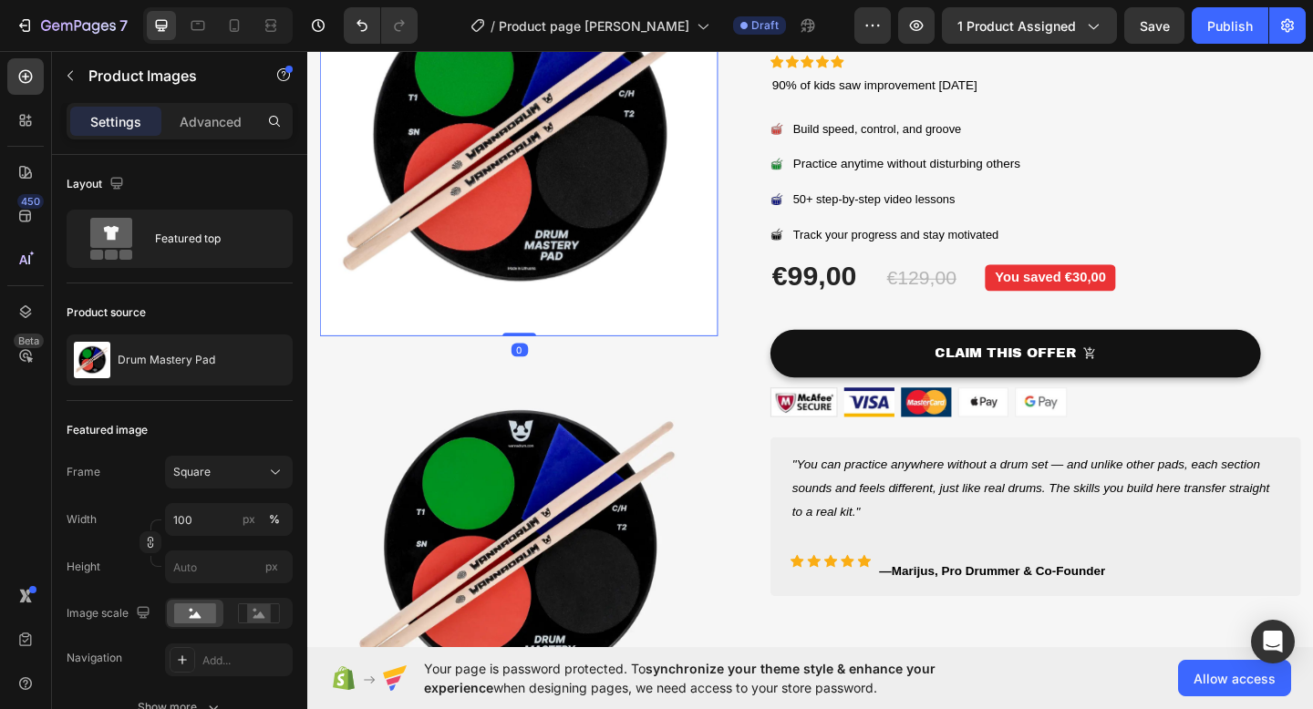
scroll to position [0, 0]
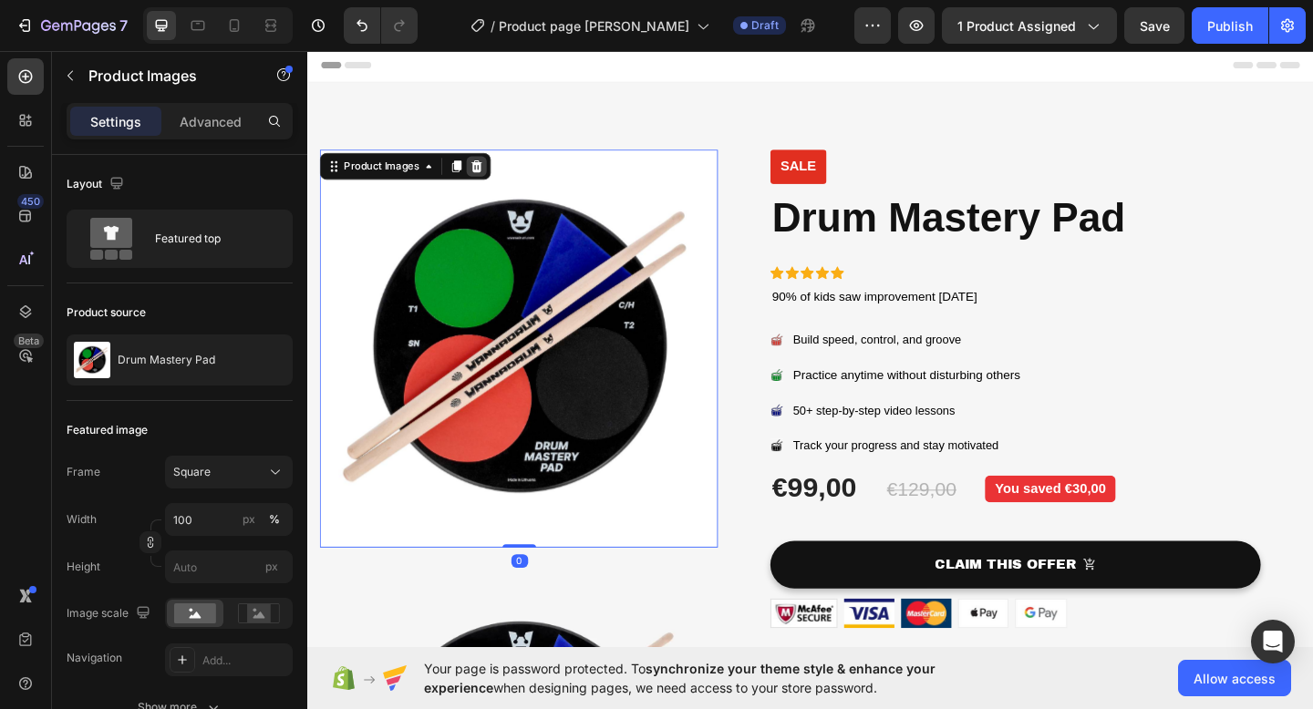
click at [491, 173] on icon at bounding box center [492, 176] width 12 height 13
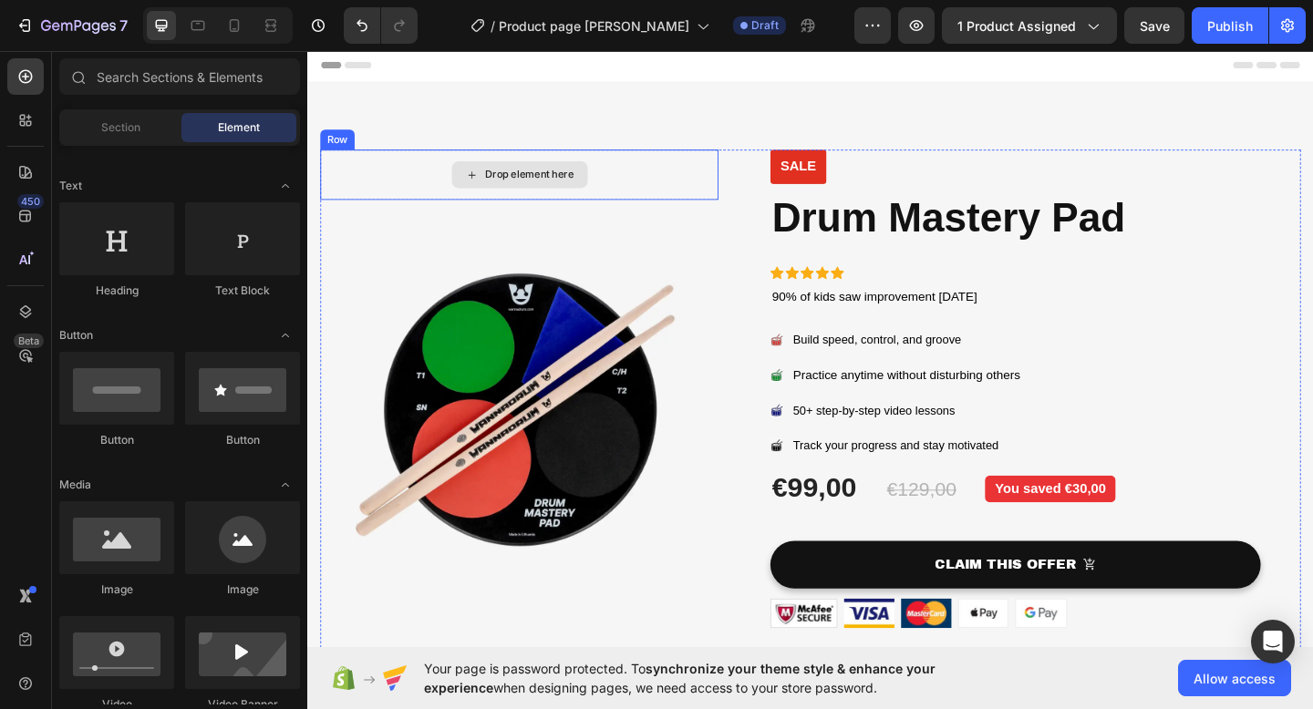
click at [690, 195] on div "Drop element here" at bounding box center [537, 186] width 433 height 55
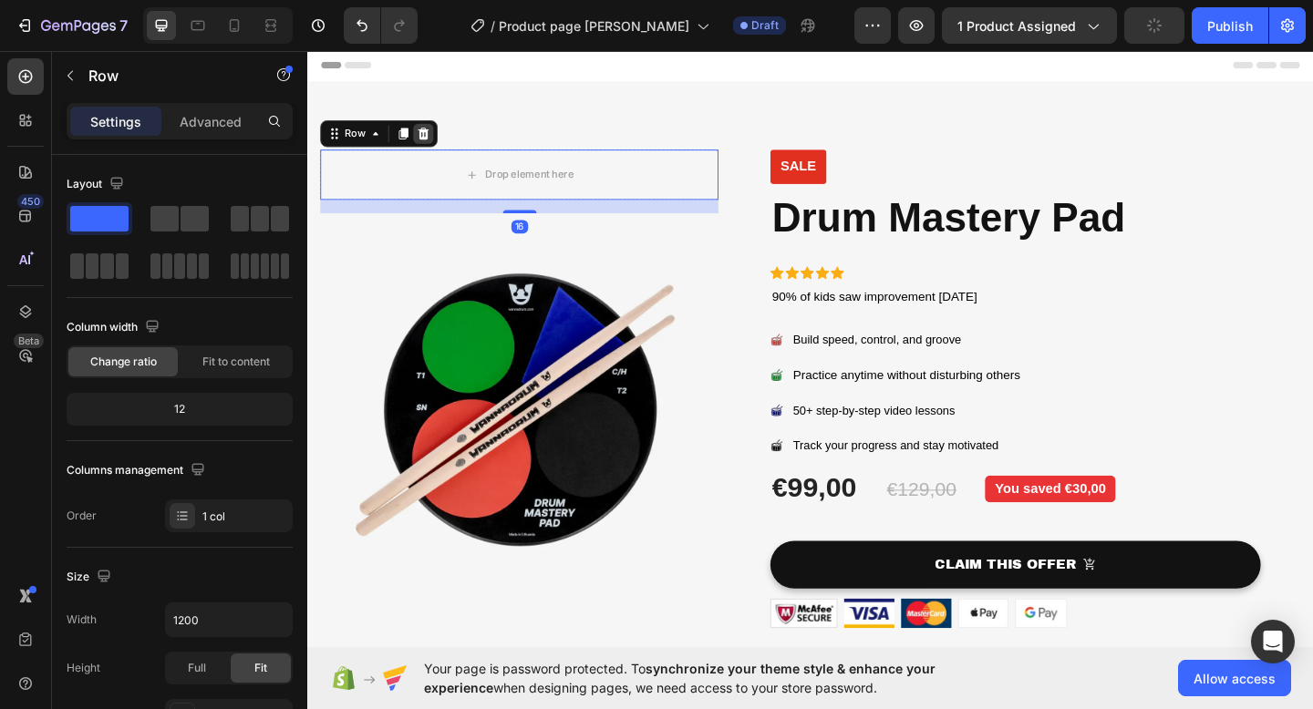
click at [431, 139] on icon at bounding box center [434, 141] width 12 height 13
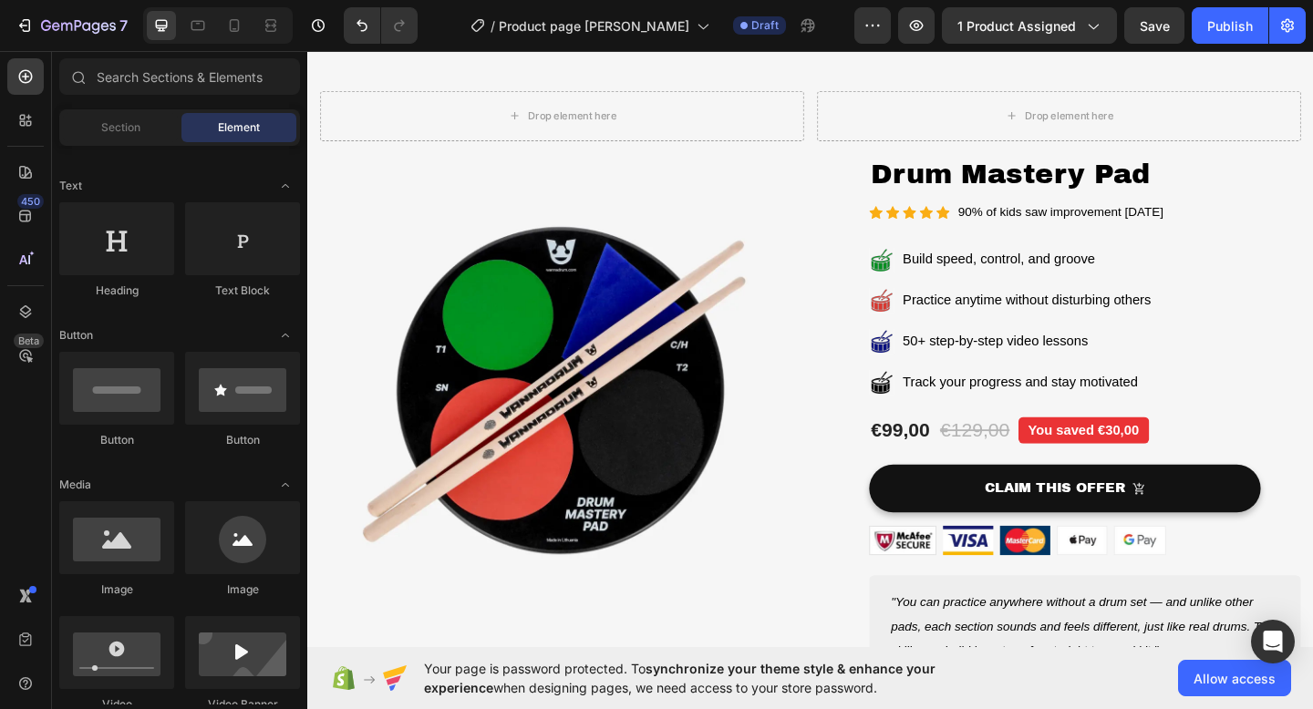
scroll to position [1188, 0]
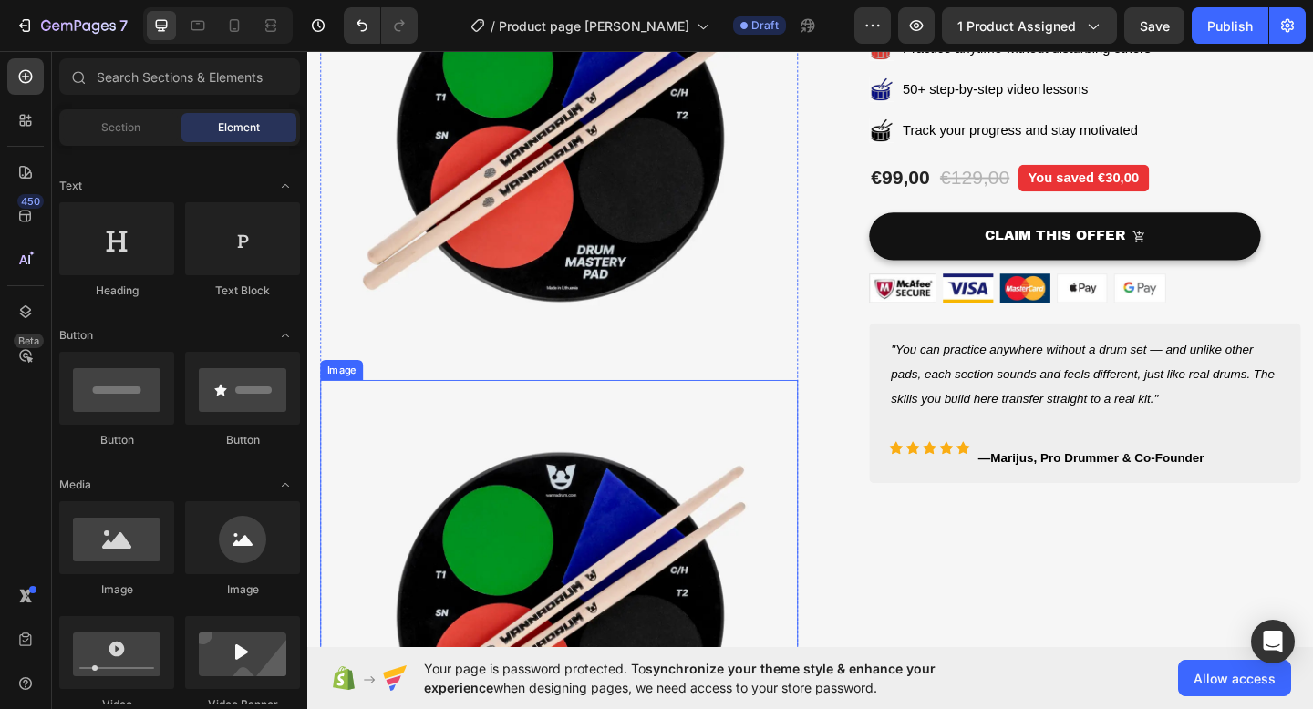
click at [727, 485] on img at bounding box center [581, 669] width 520 height 520
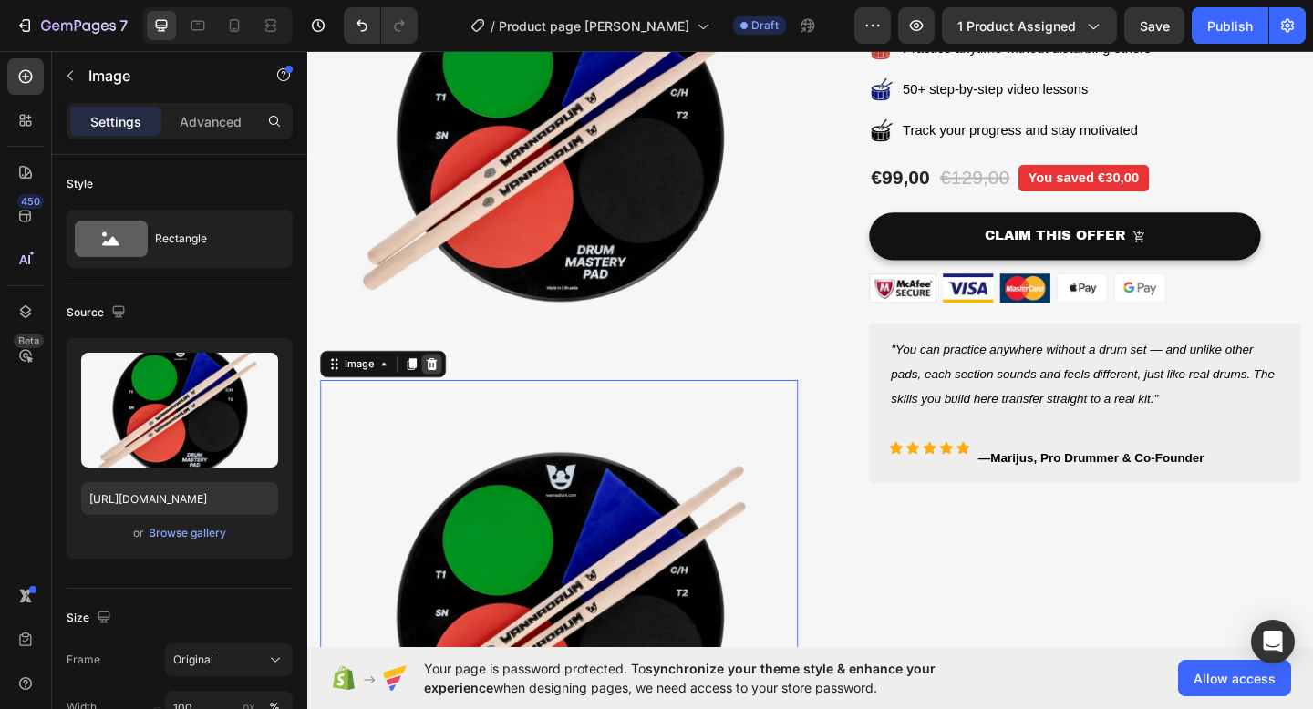
click at [437, 390] on icon at bounding box center [442, 392] width 15 height 15
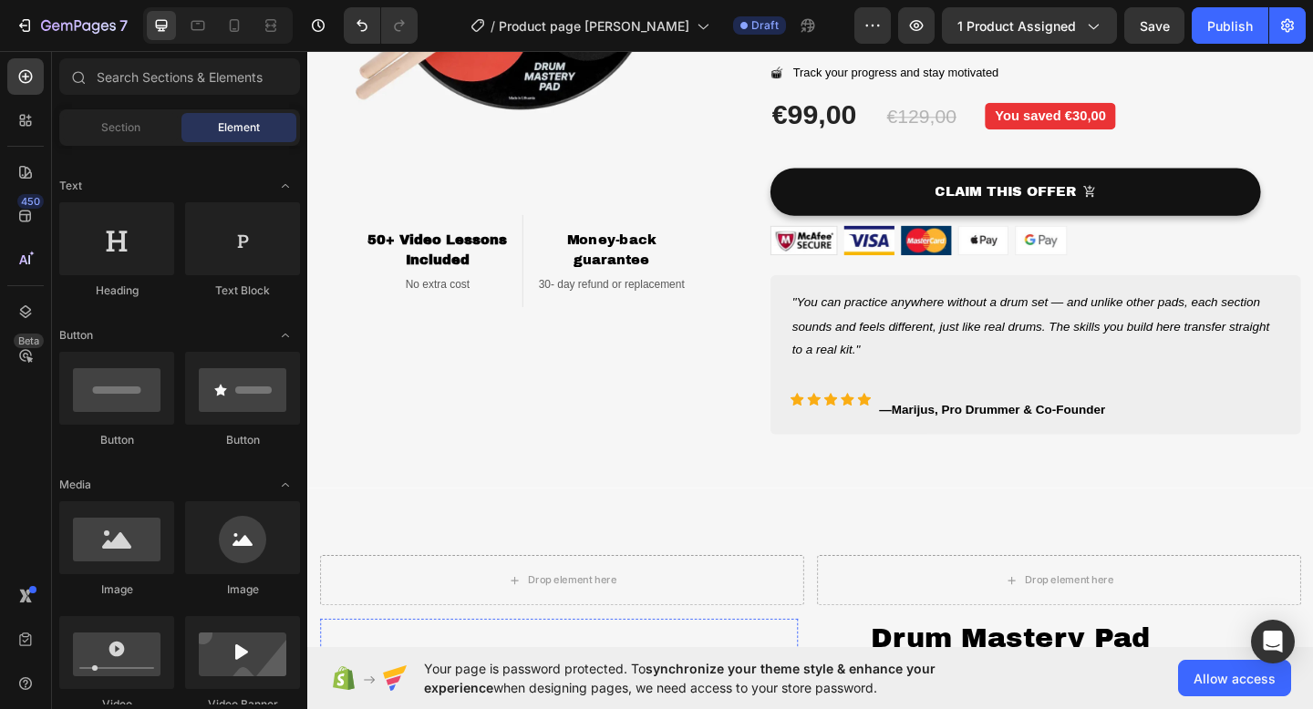
scroll to position [358, 0]
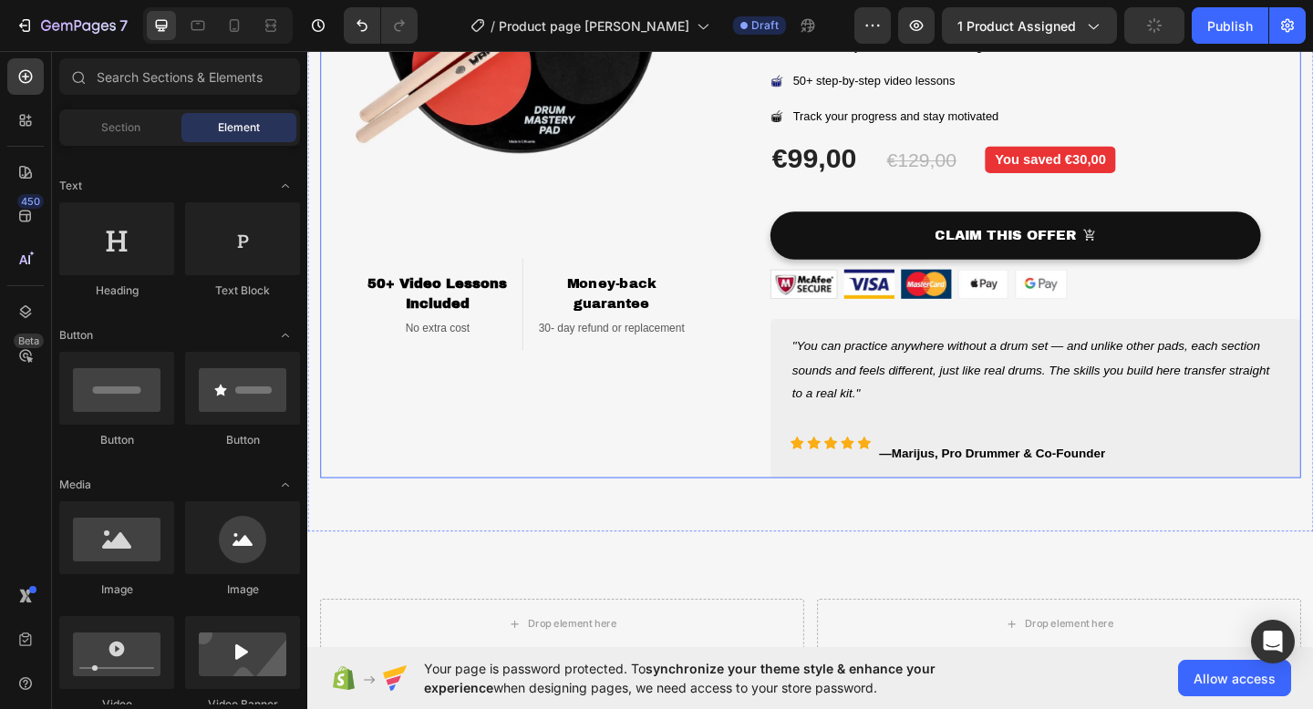
click at [582, 408] on div "Image 50+ Video Lessons Included Heading No extra cost Text block Row Money-bac…" at bounding box center [537, 158] width 433 height 716
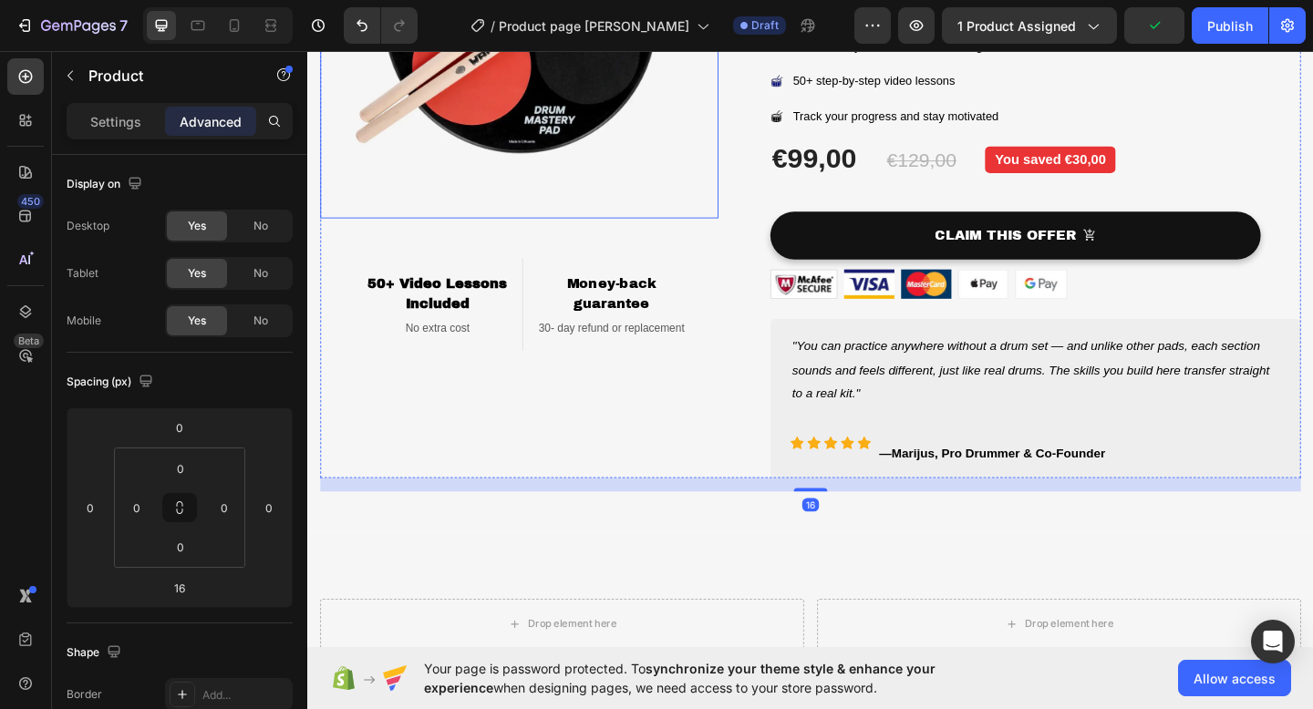
click at [650, 205] on img at bounding box center [537, 16] width 433 height 433
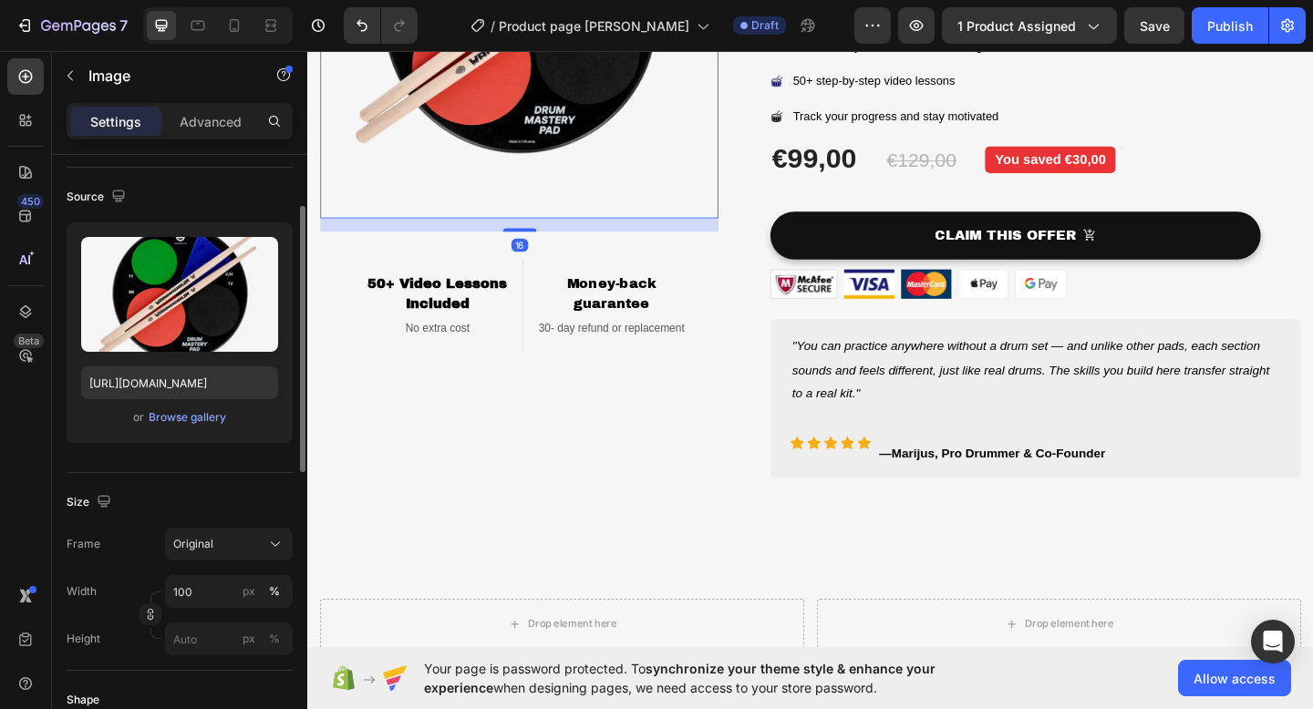
scroll to position [253, 0]
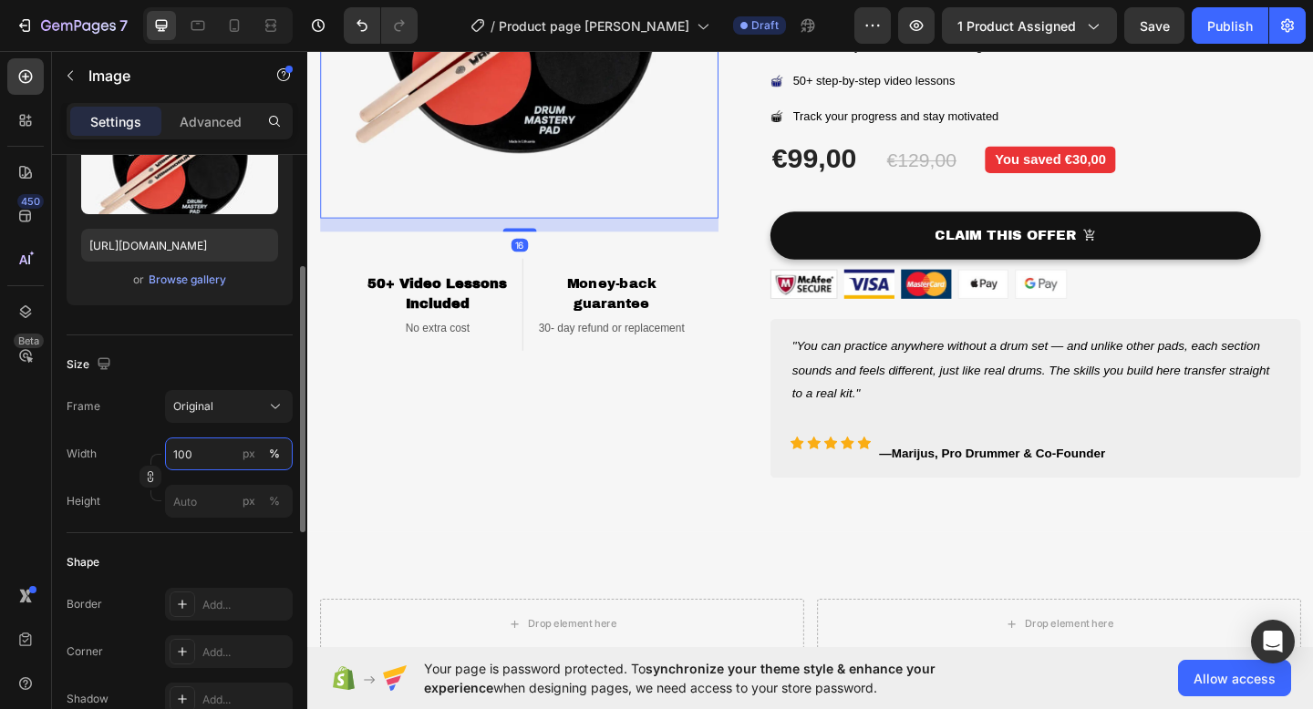
click at [221, 445] on input "100" at bounding box center [229, 454] width 128 height 33
click at [217, 451] on input "100" at bounding box center [229, 454] width 128 height 33
type input "100"
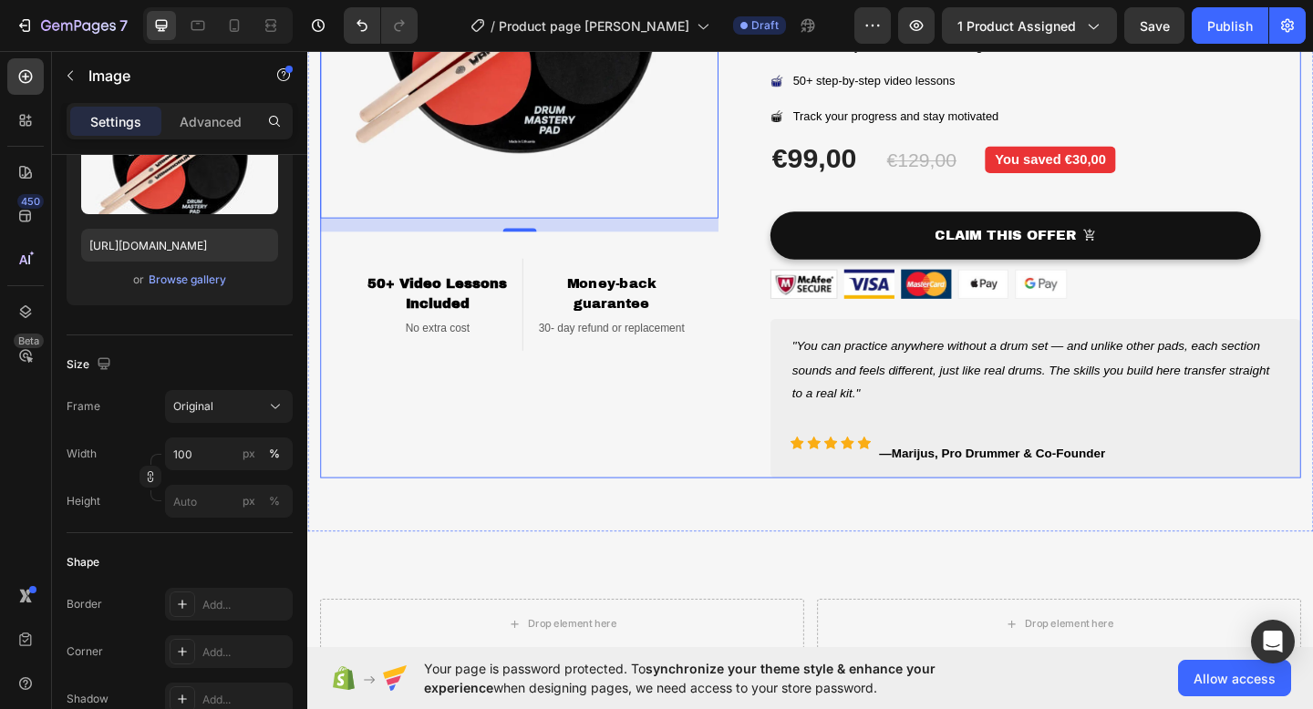
click at [510, 409] on div "Image 16 50+ Video Lessons Included Heading No extra cost Text block Row Money-…" at bounding box center [537, 158] width 433 height 716
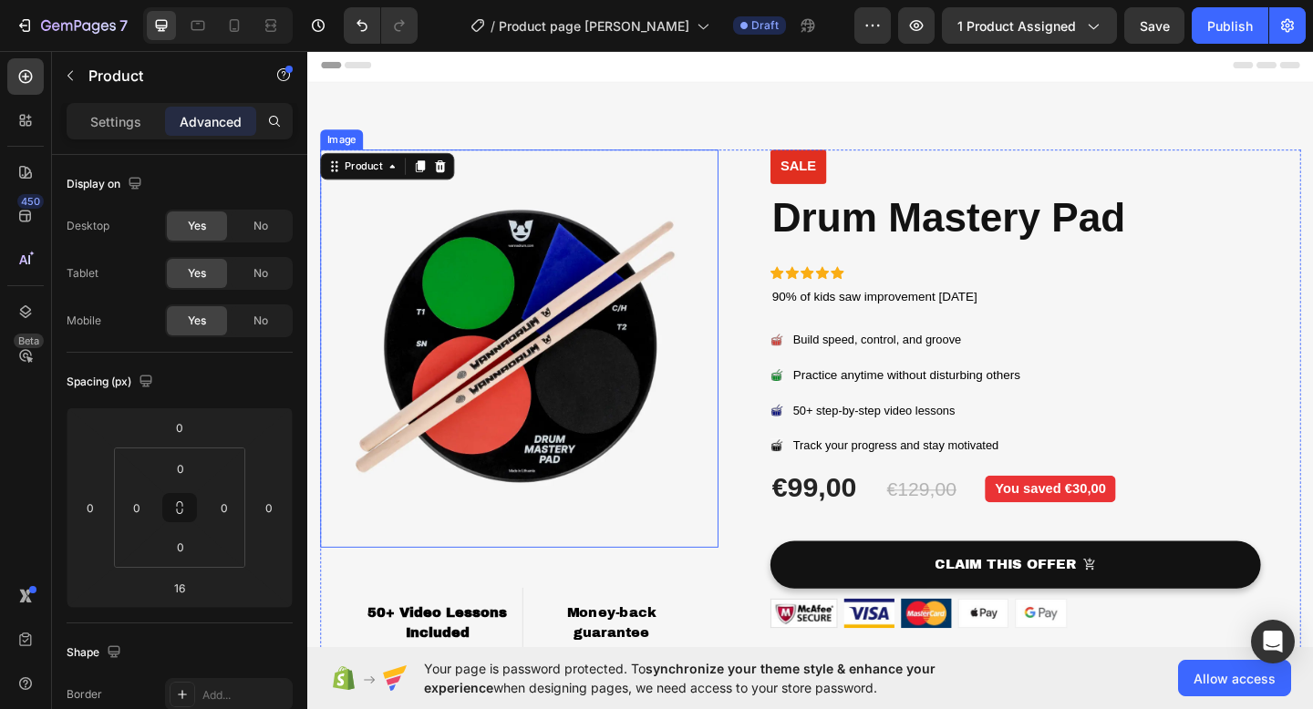
scroll to position [3, 0]
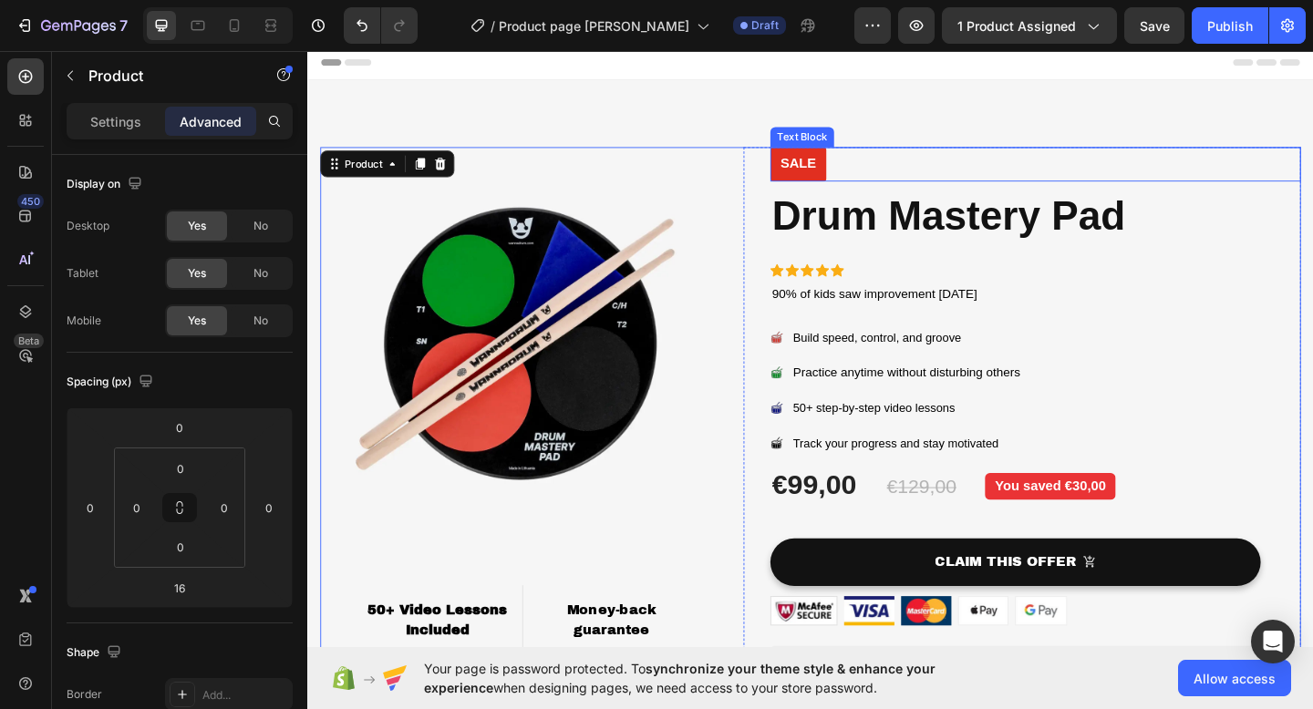
click at [895, 169] on div "Sale" at bounding box center [1098, 174] width 577 height 37
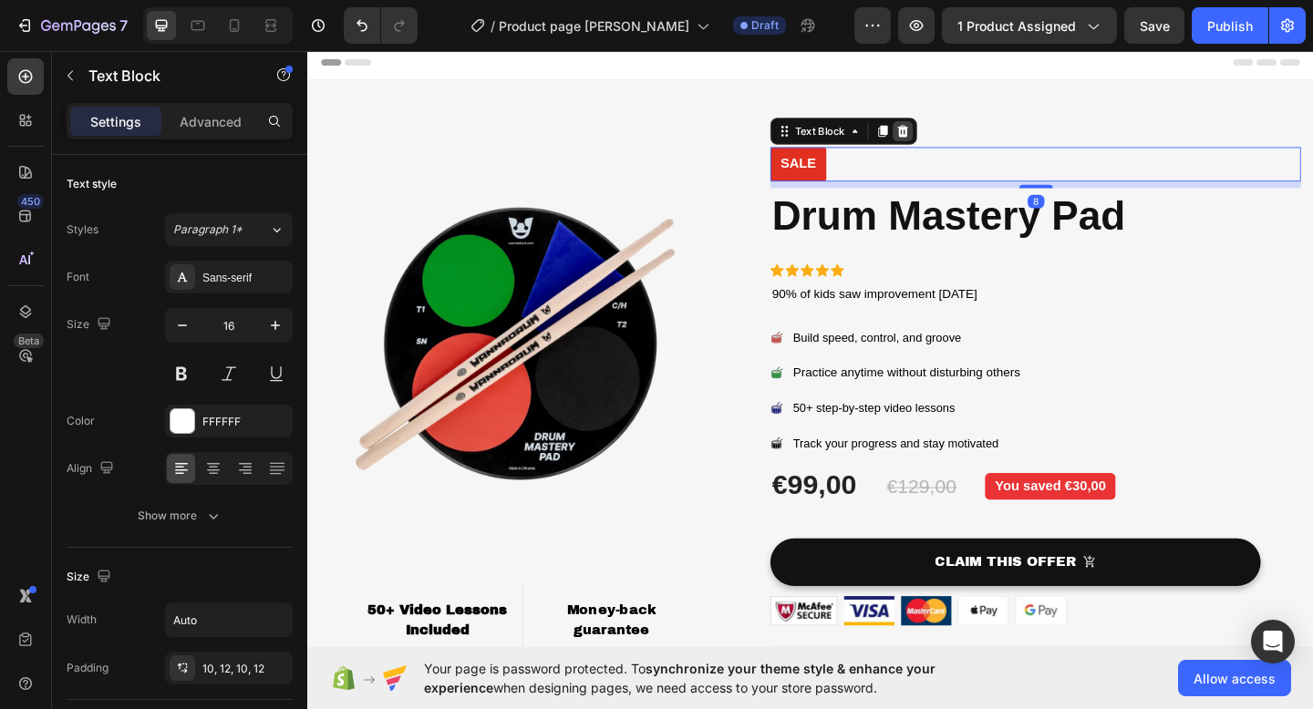
click at [955, 141] on icon at bounding box center [954, 138] width 15 height 15
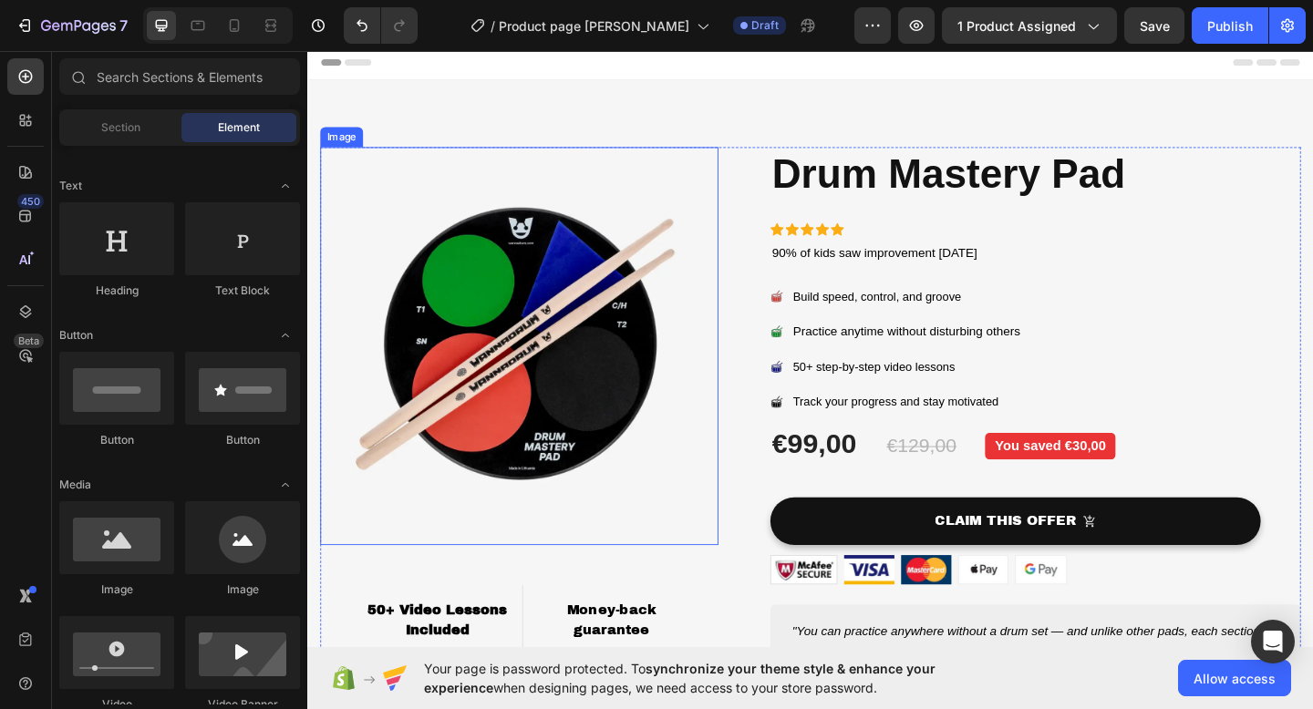
scroll to position [159, 0]
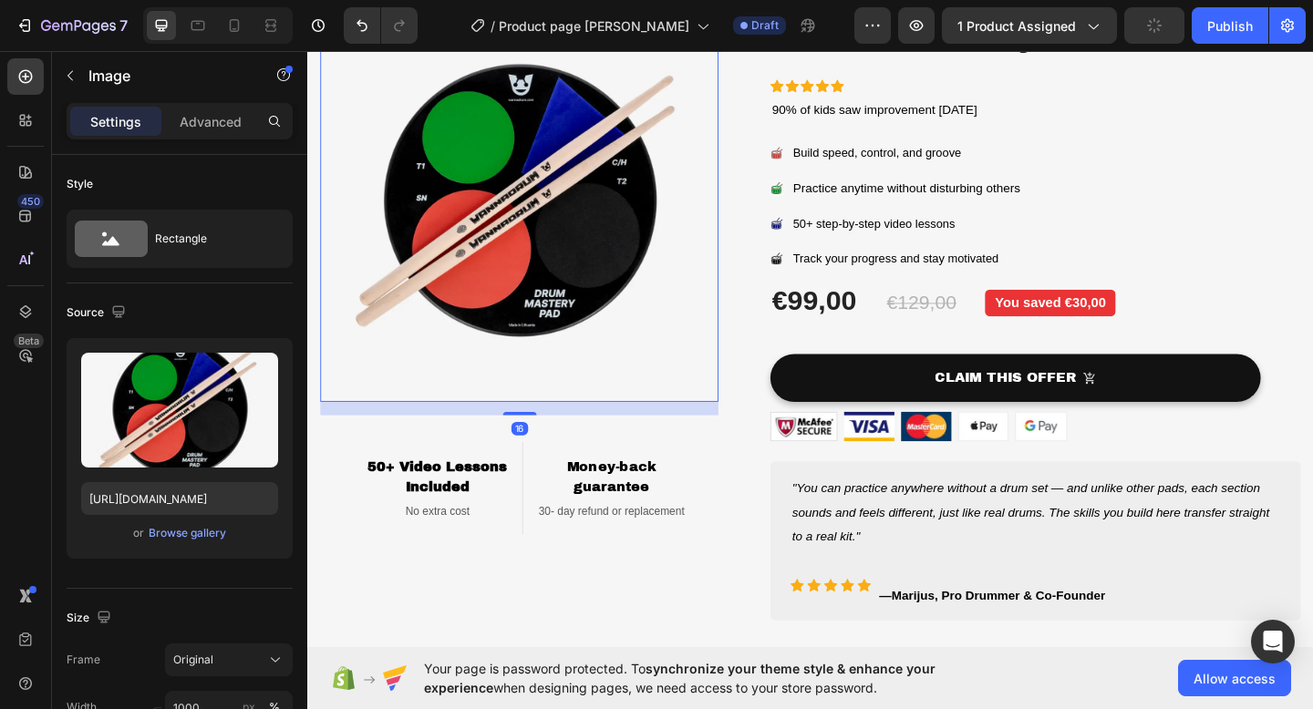
click at [613, 428] on img at bounding box center [537, 216] width 433 height 433
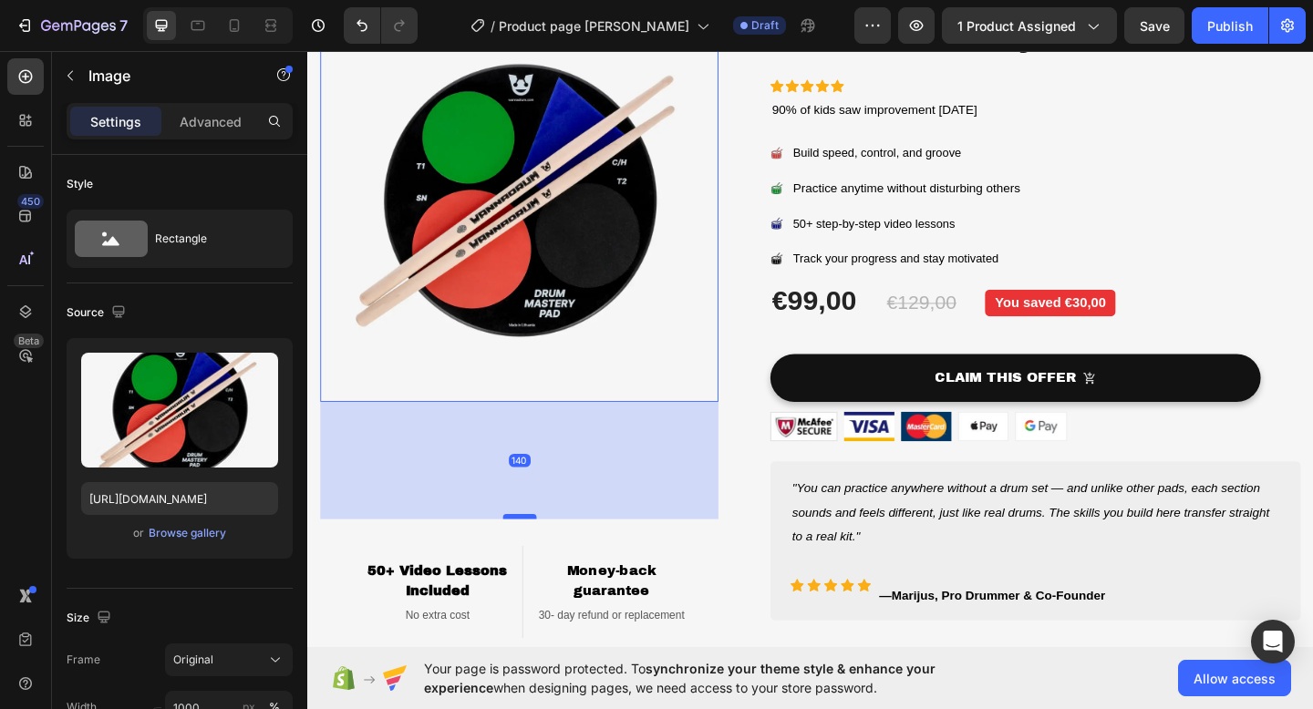
drag, startPoint x: 541, startPoint y: 445, endPoint x: 527, endPoint y: 558, distance: 113.9
click at [527, 558] on div at bounding box center [538, 557] width 36 height 5
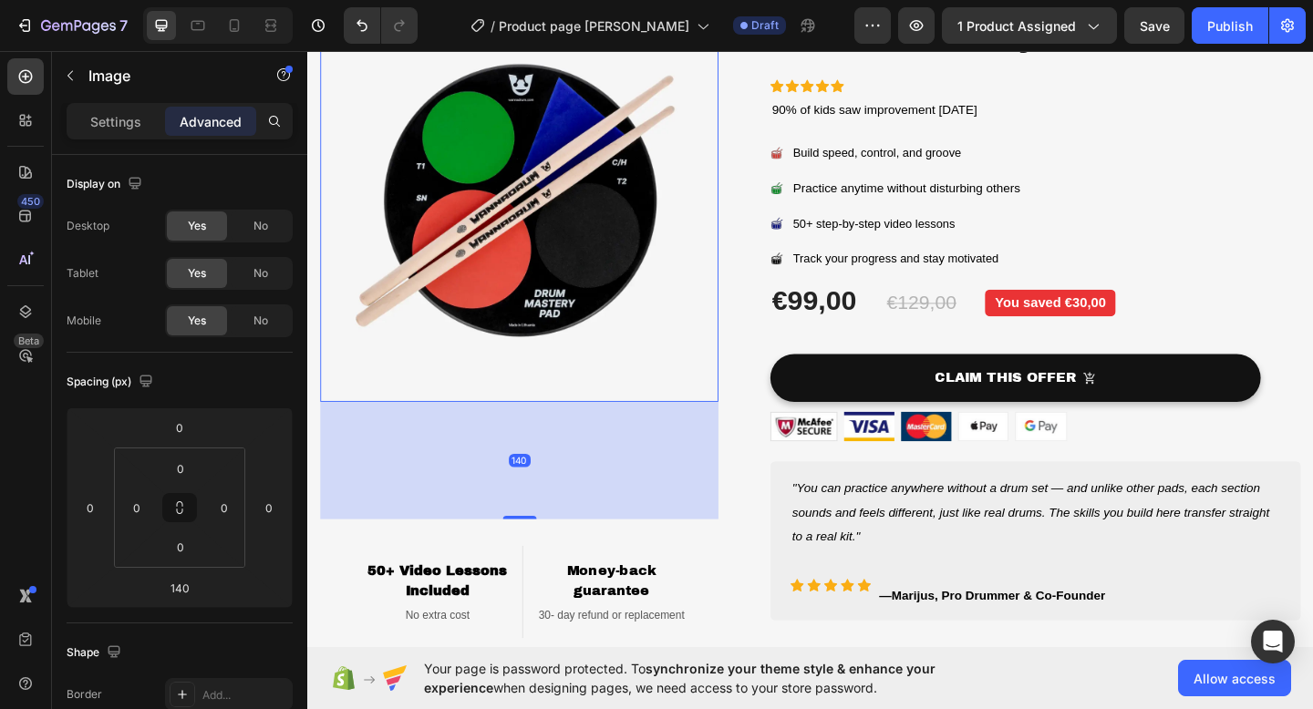
click at [610, 408] on img at bounding box center [537, 216] width 433 height 433
click at [682, 367] on img at bounding box center [537, 216] width 433 height 433
click at [778, 469] on div "Image 140 50+ Video Lessons Included Heading No extra cost Text block Row Money…" at bounding box center [854, 345] width 1066 height 690
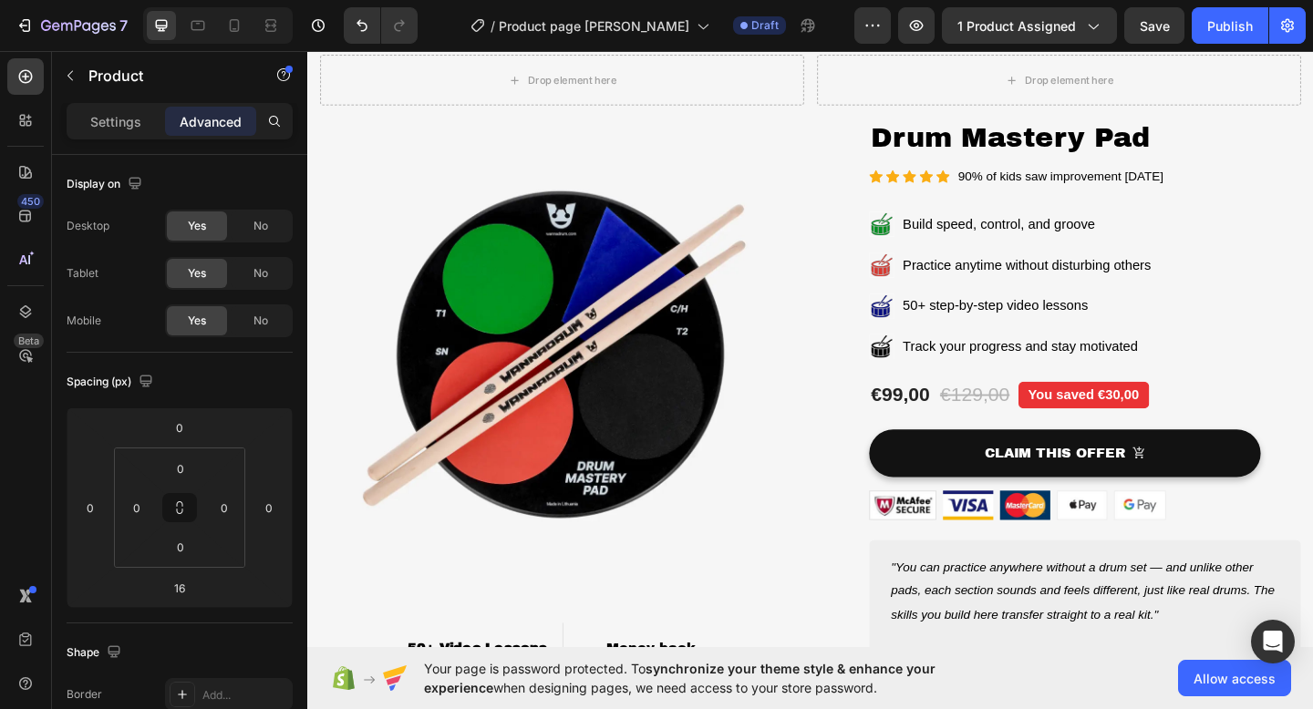
scroll to position [796, 0]
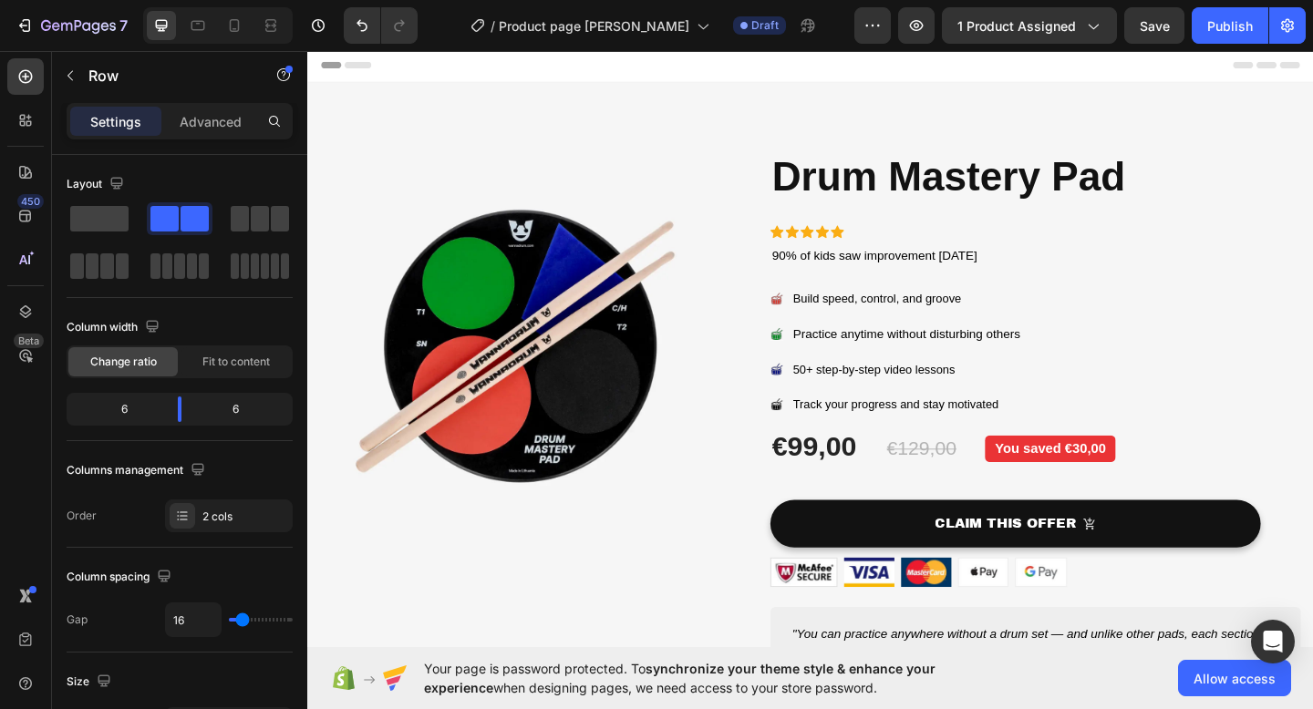
scroll to position [796, 0]
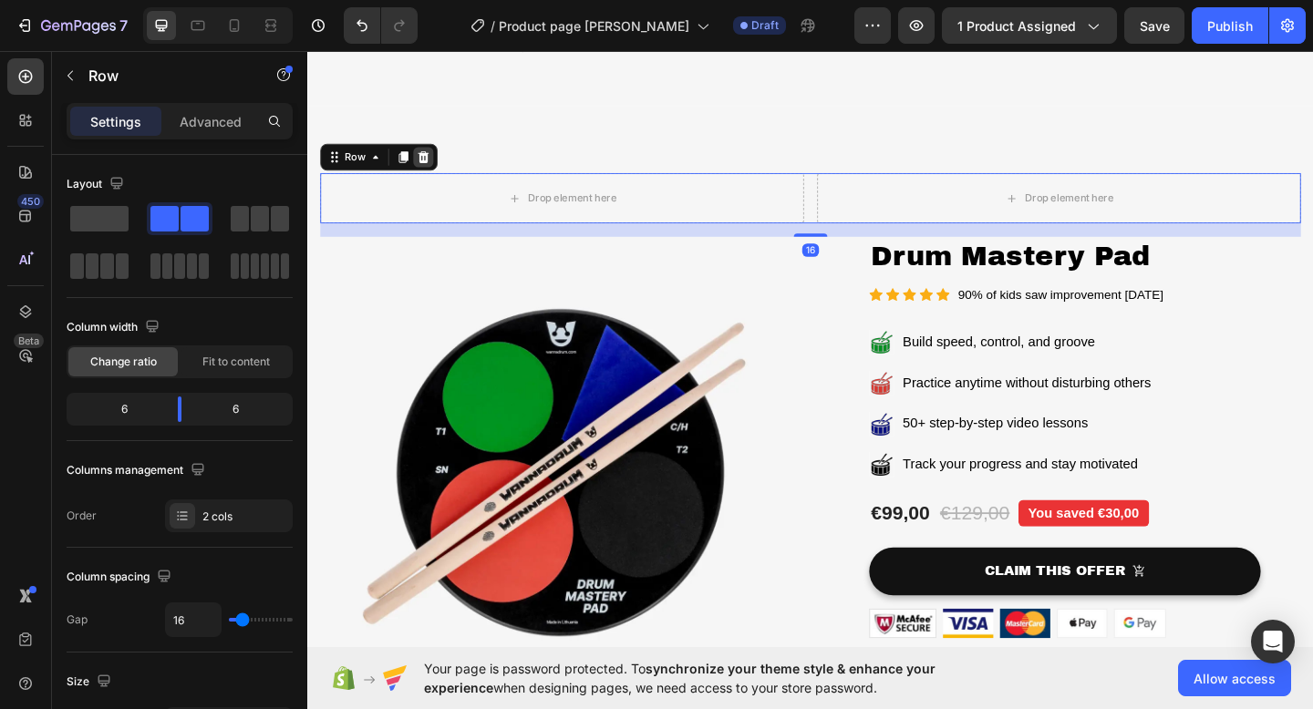
click at [433, 167] on icon at bounding box center [434, 166] width 12 height 13
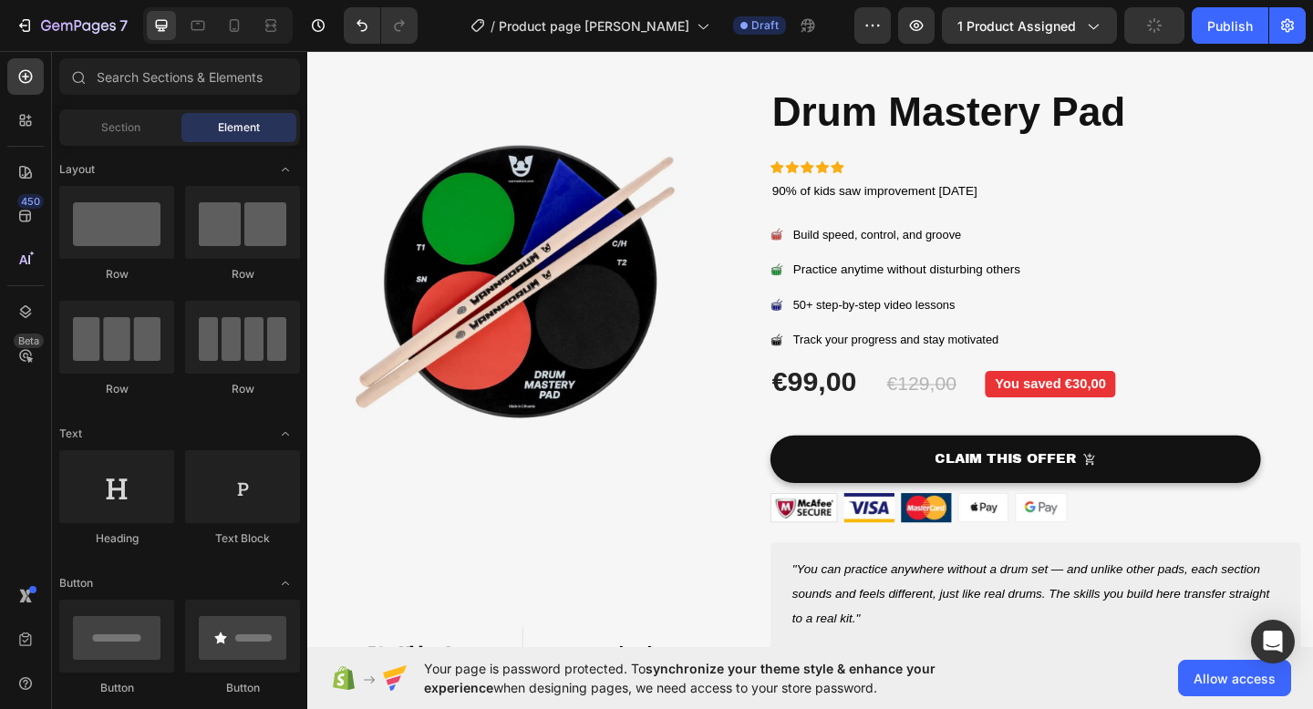
scroll to position [46, 0]
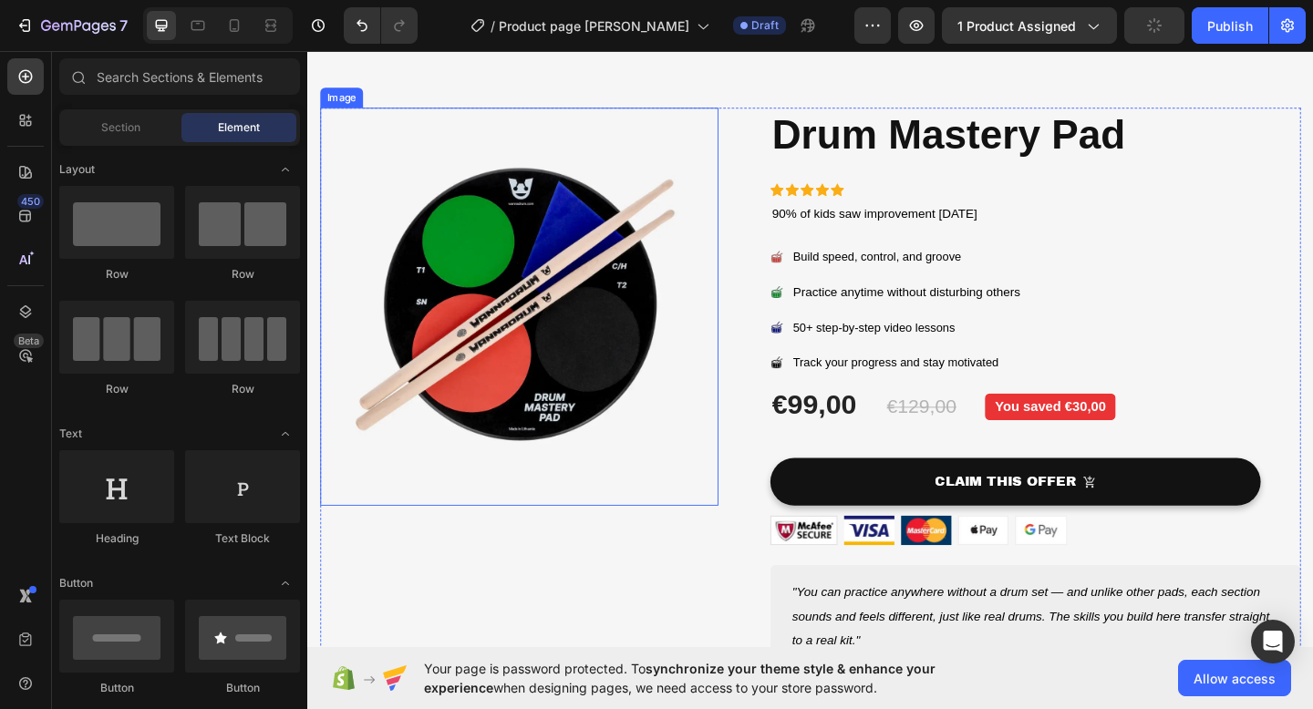
click at [670, 355] on img at bounding box center [537, 329] width 433 height 433
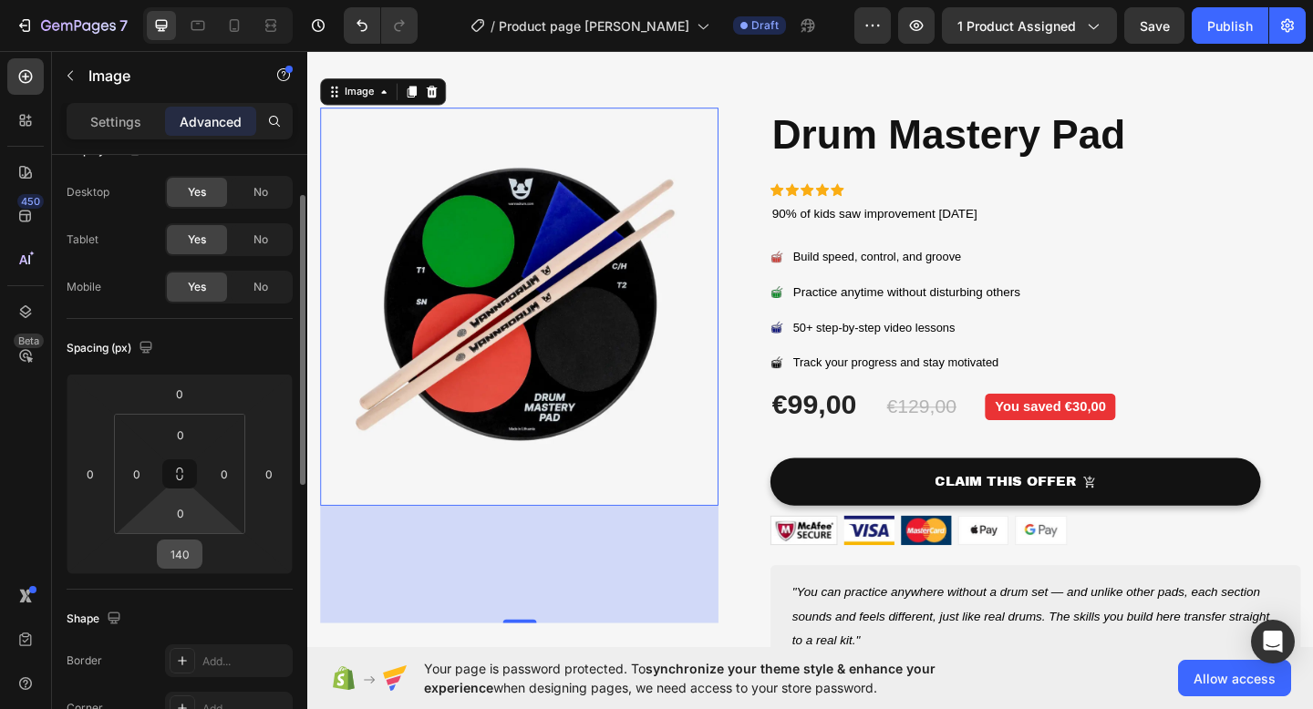
scroll to position [57, 0]
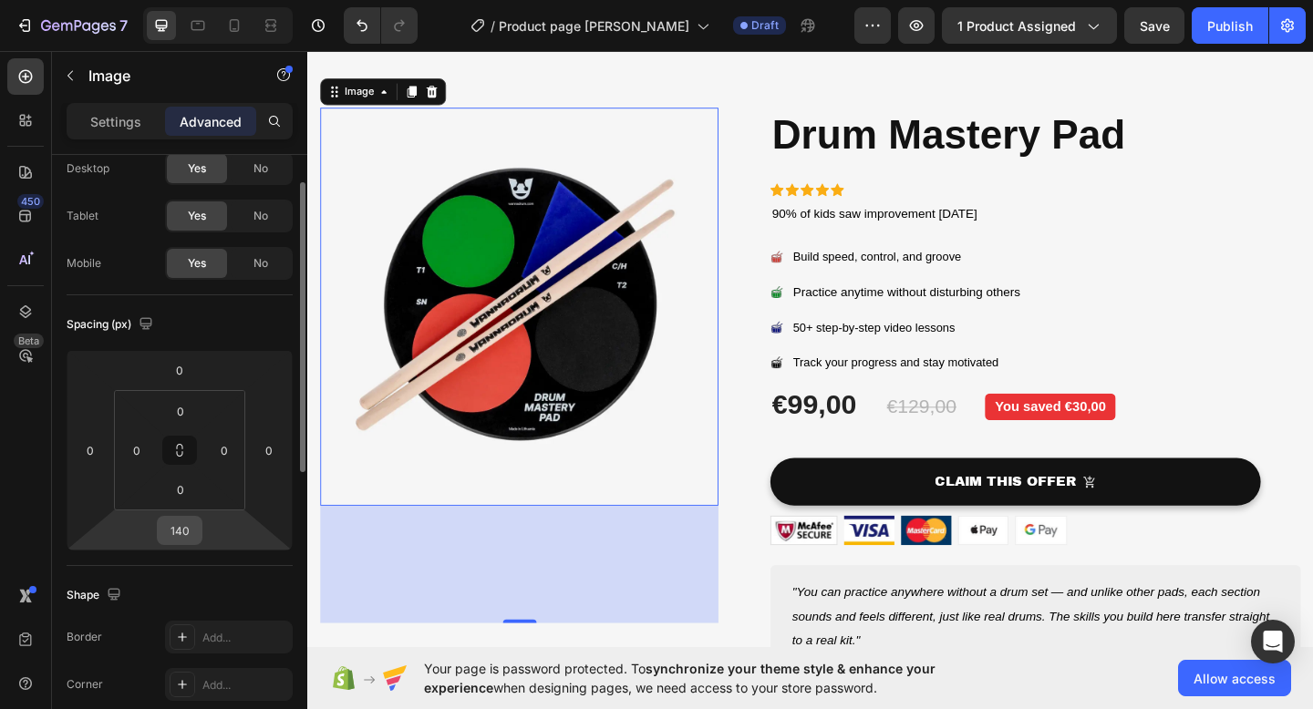
click at [185, 524] on input "140" at bounding box center [179, 530] width 36 height 27
type input "0"
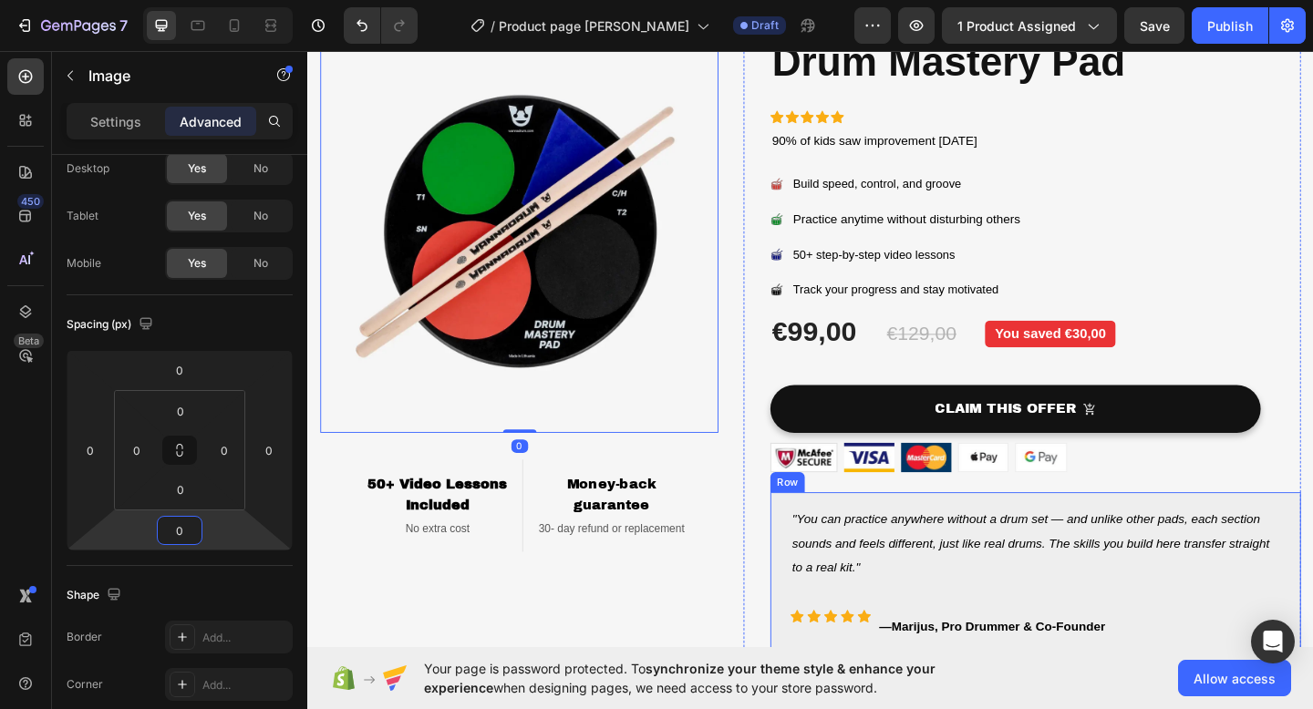
scroll to position [222, 0]
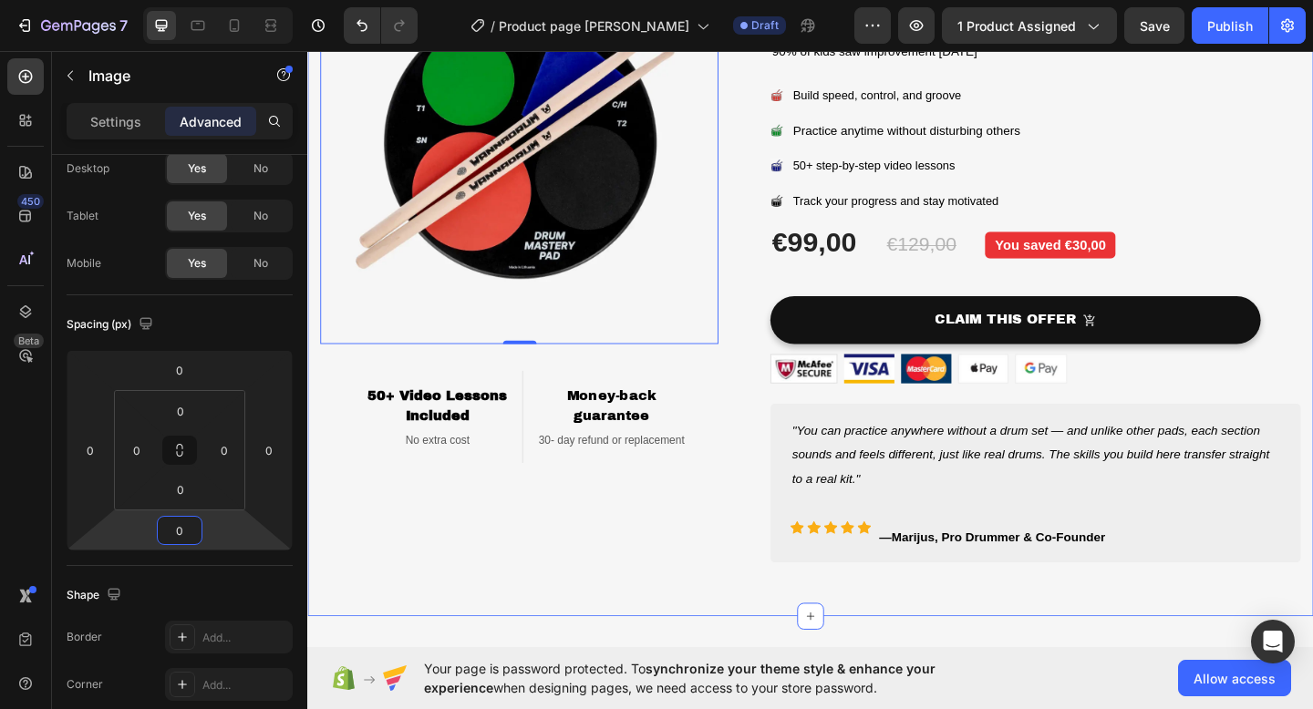
click at [674, 625] on div "Image 0 50+ Video Lessons Included Heading No extra cost Text block Row Money-b…" at bounding box center [854, 265] width 1094 height 802
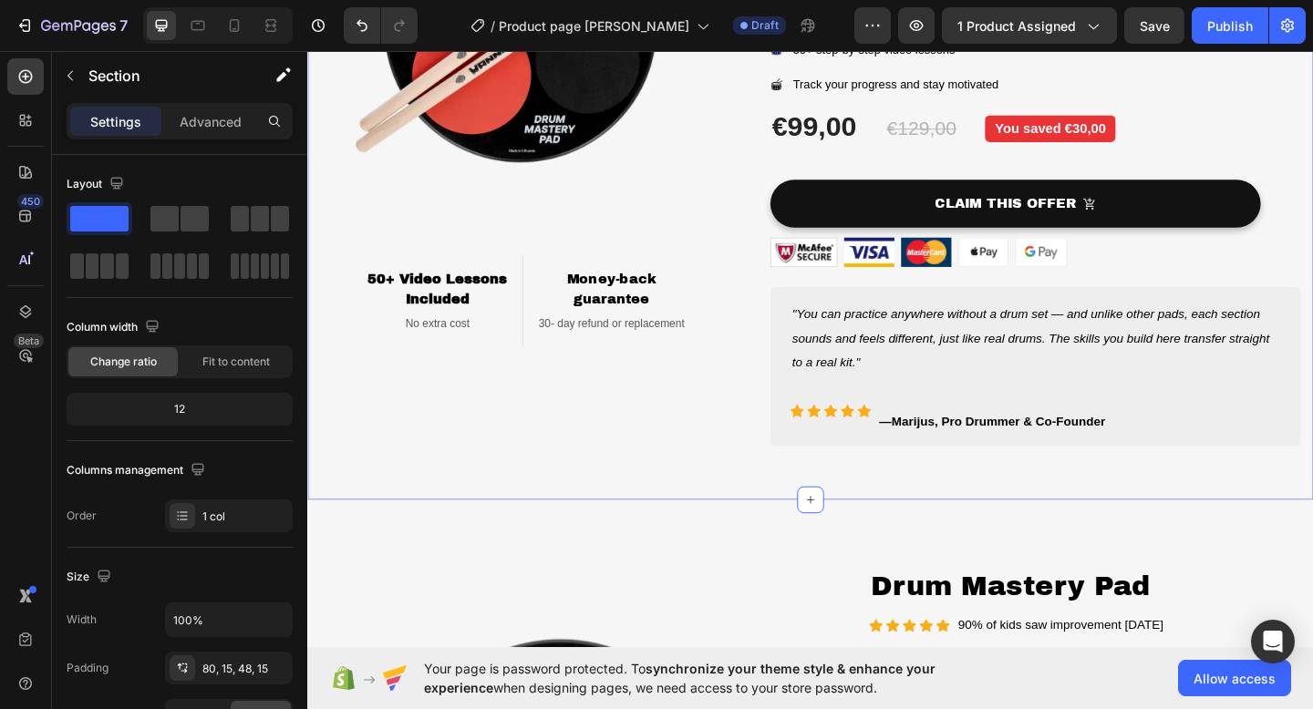
scroll to position [279, 0]
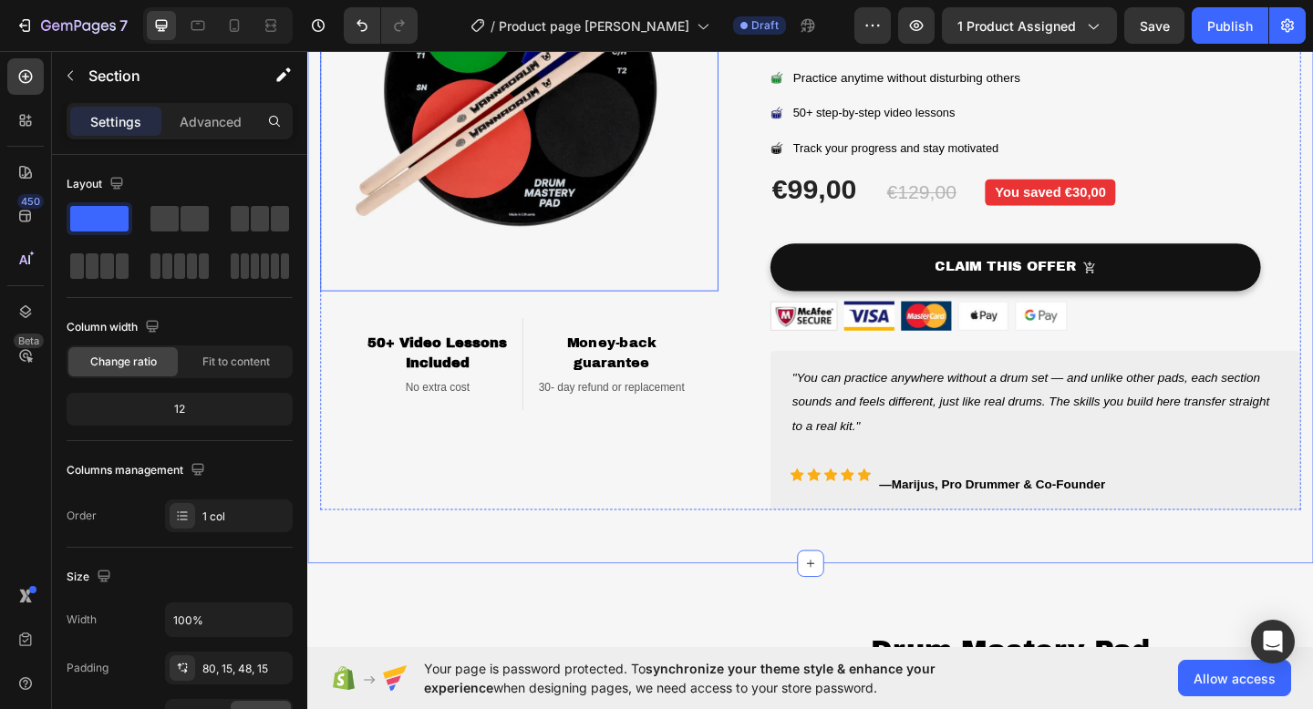
click at [628, 247] on img at bounding box center [537, 96] width 433 height 433
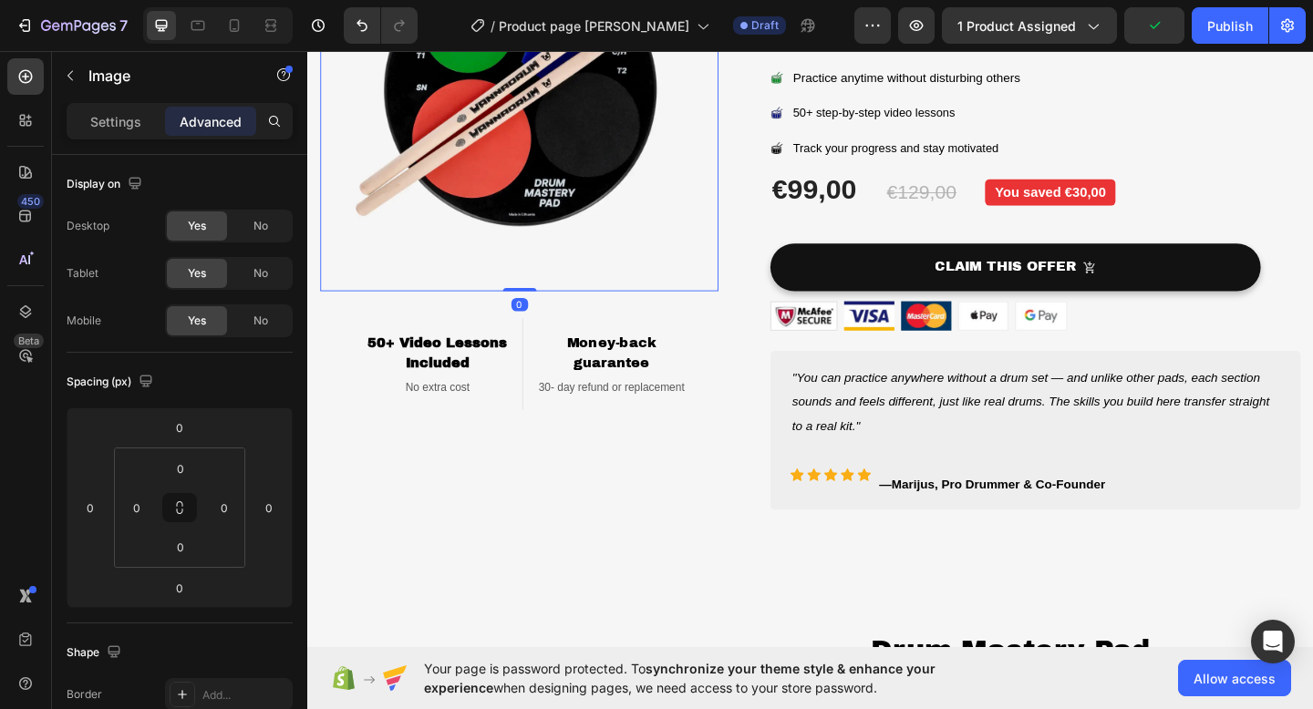
drag, startPoint x: 535, startPoint y: 310, endPoint x: 539, endPoint y: 298, distance: 12.4
click at [539, 298] on div "Image 0" at bounding box center [537, 96] width 433 height 433
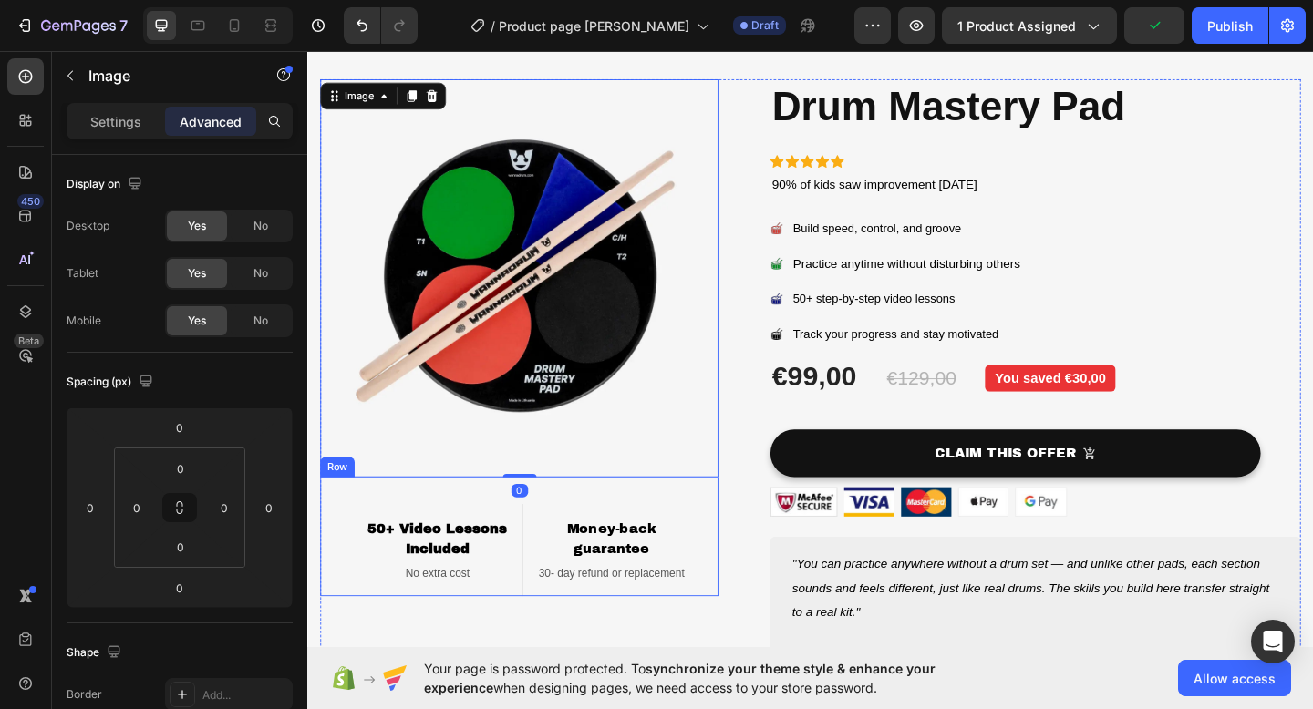
scroll to position [27, 0]
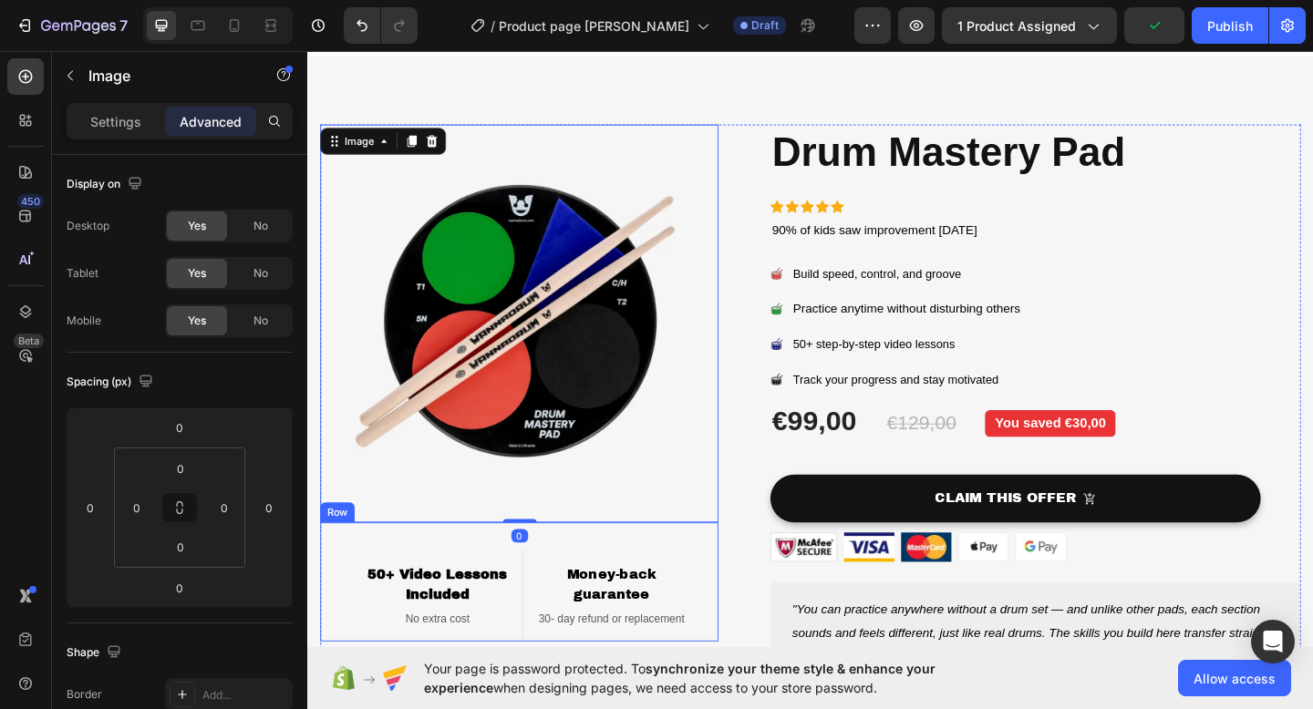
click at [592, 328] on img at bounding box center [537, 347] width 433 height 433
click at [233, 21] on icon at bounding box center [234, 25] width 18 height 18
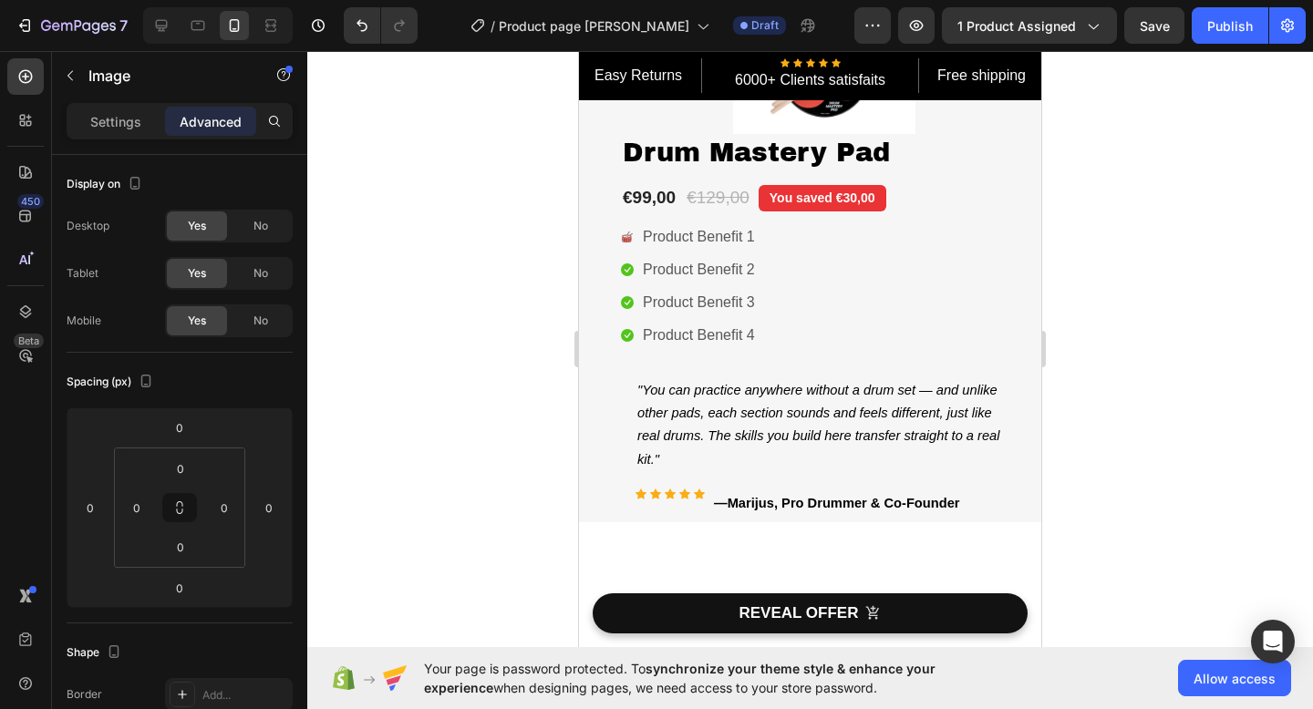
scroll to position [436, 0]
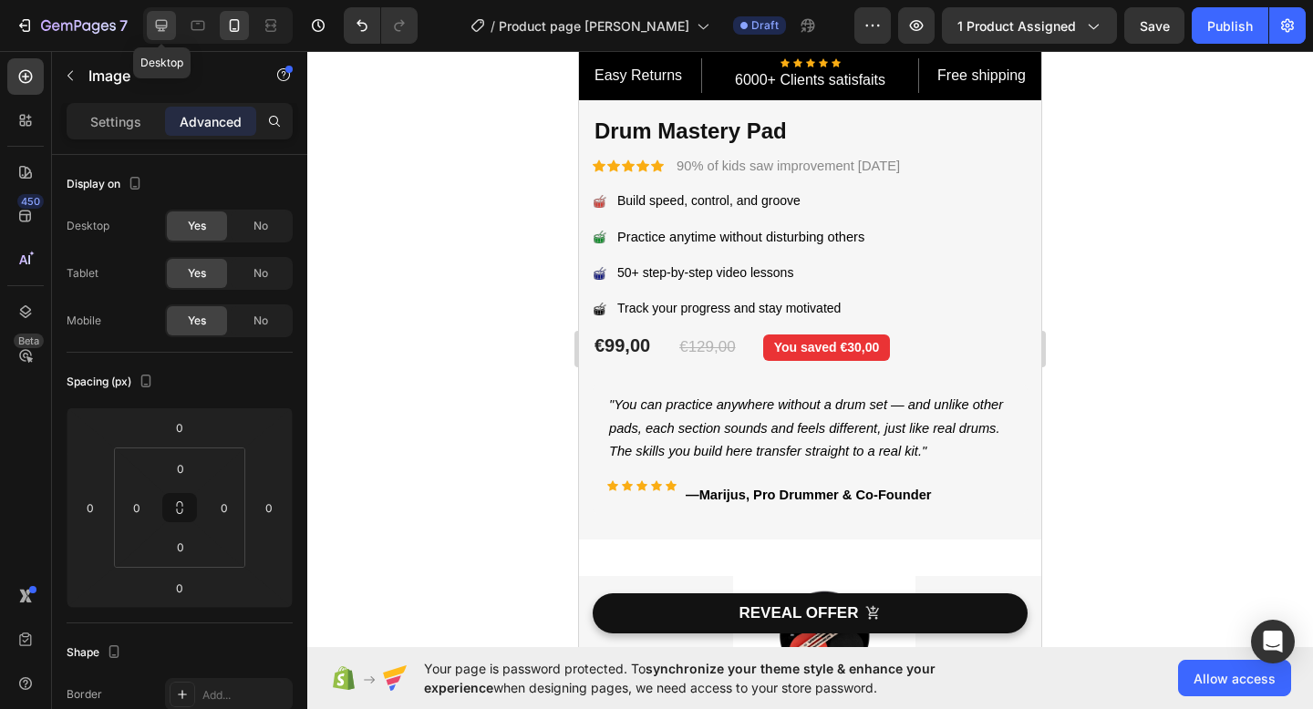
click at [159, 24] on icon at bounding box center [161, 25] width 18 height 18
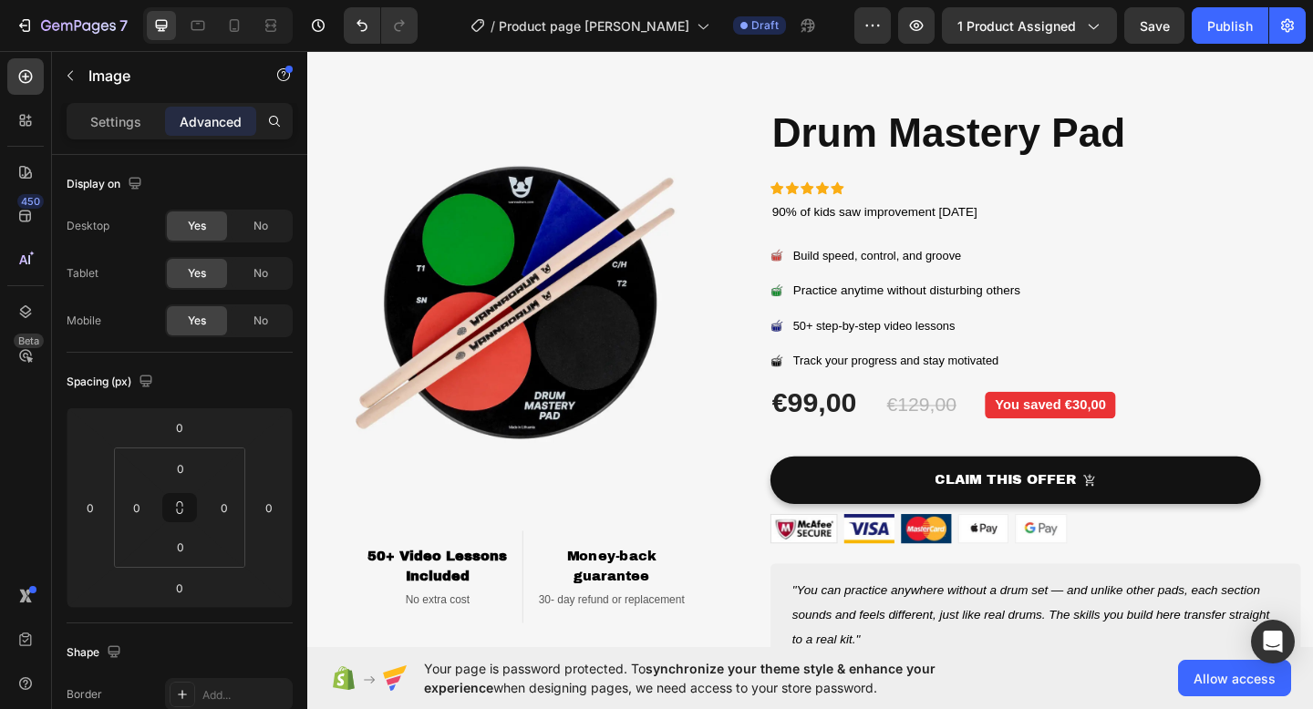
scroll to position [46, 0]
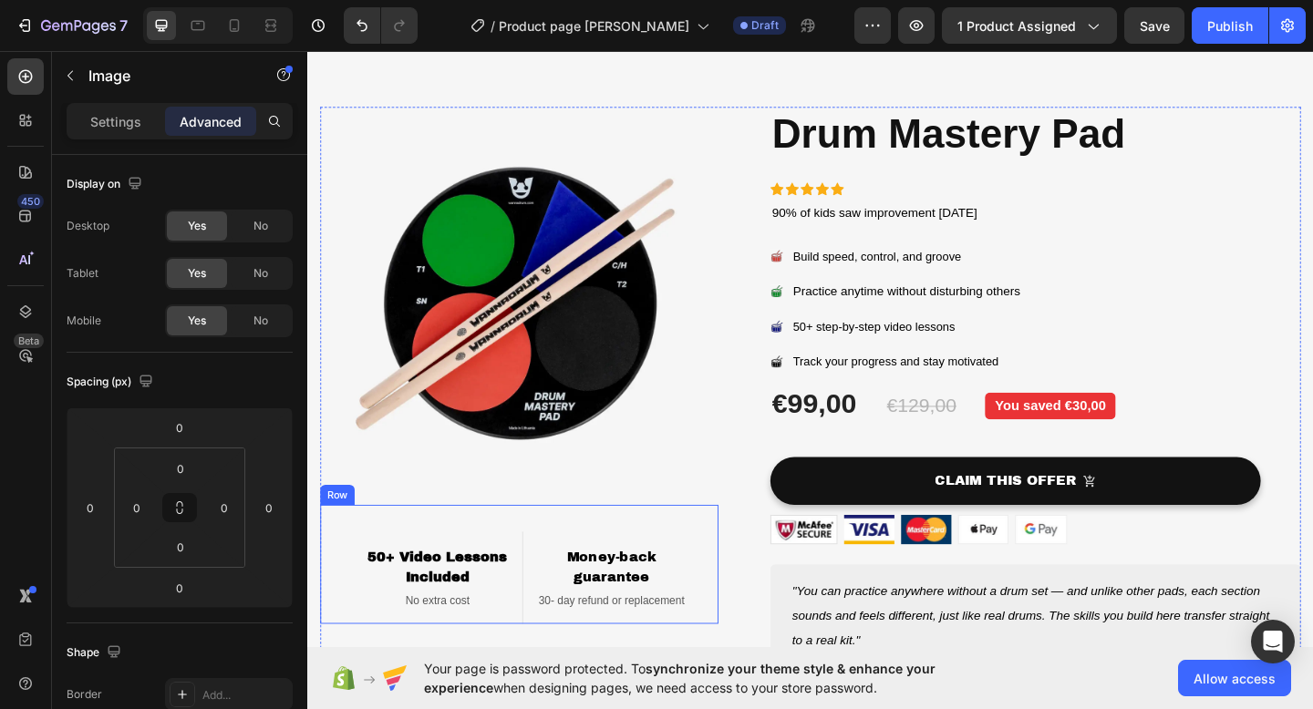
click at [534, 561] on div "50+ Video Lessons Included Heading No extra cost Text block Row Money-back guar…" at bounding box center [537, 609] width 433 height 129
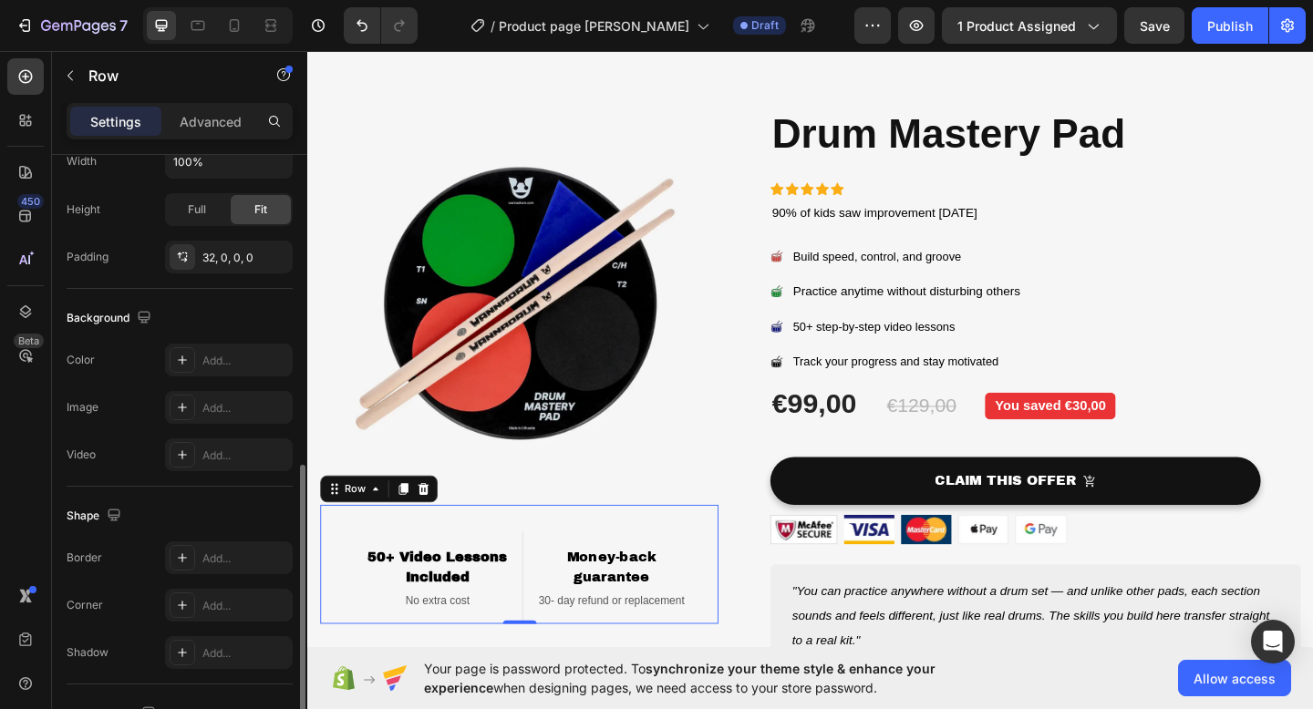
scroll to position [714, 0]
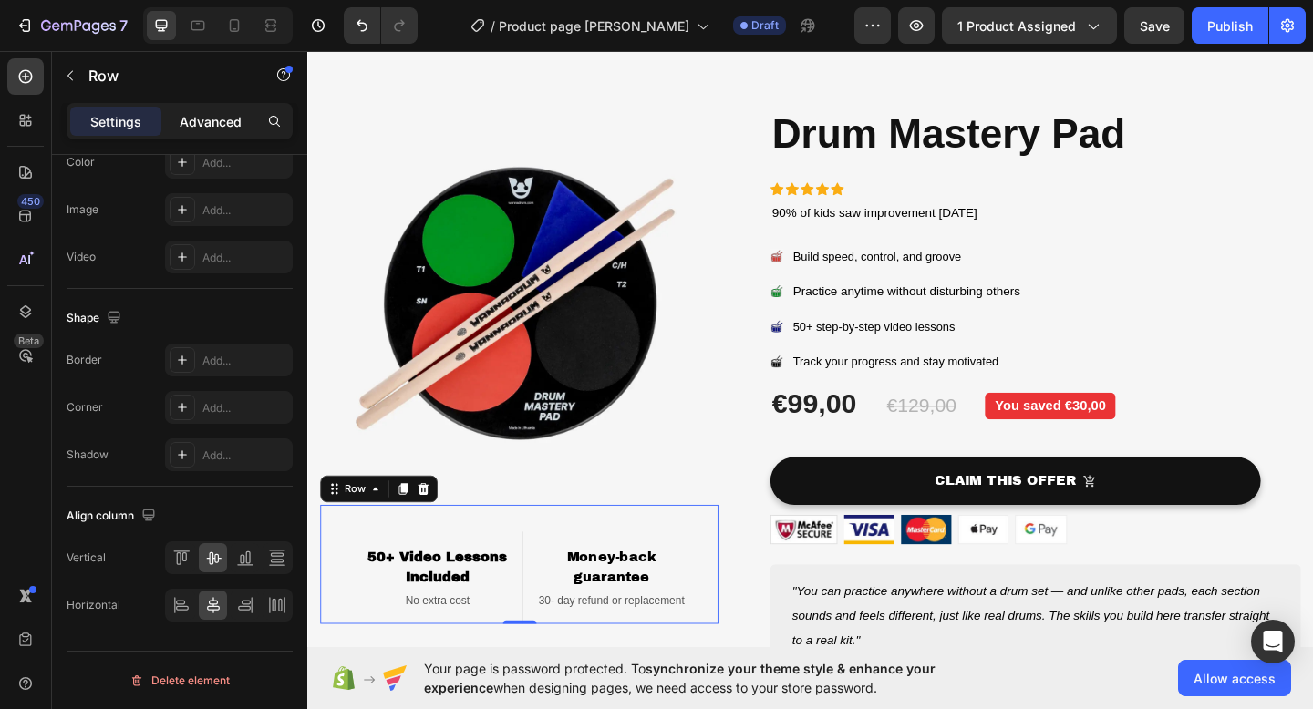
click at [214, 128] on p "Advanced" at bounding box center [211, 121] width 62 height 19
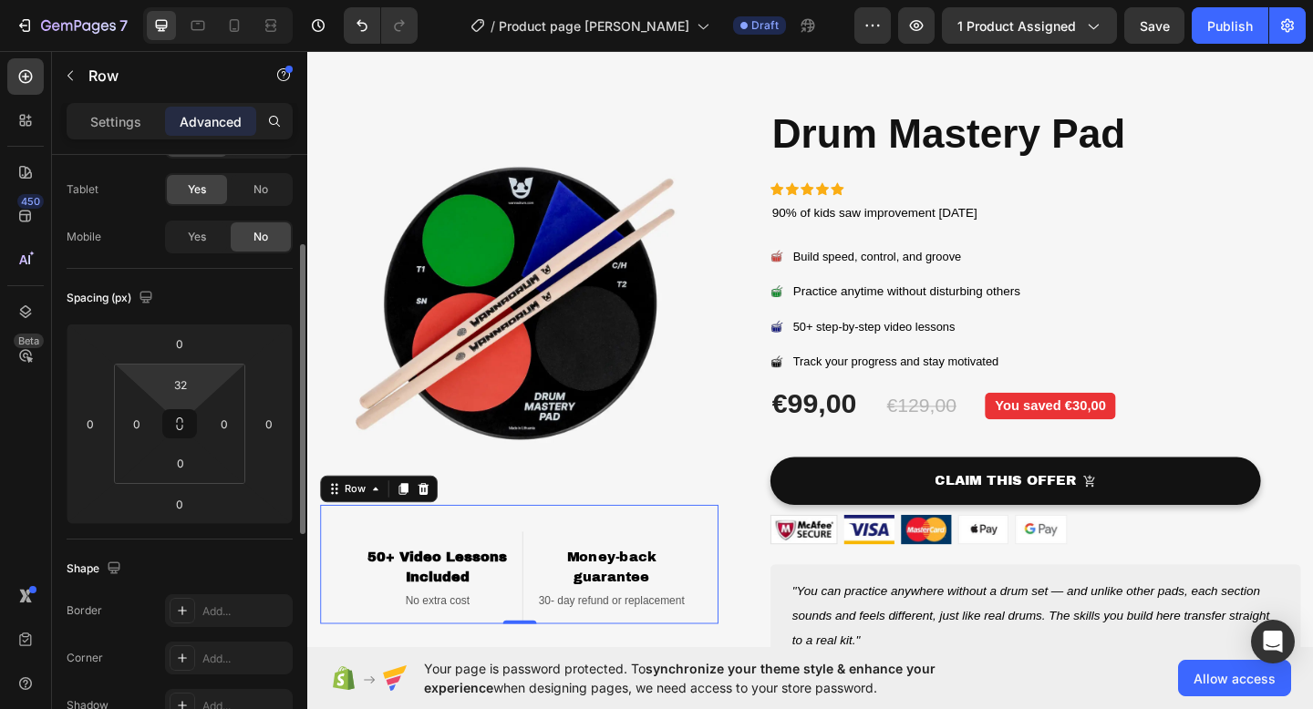
scroll to position [0, 0]
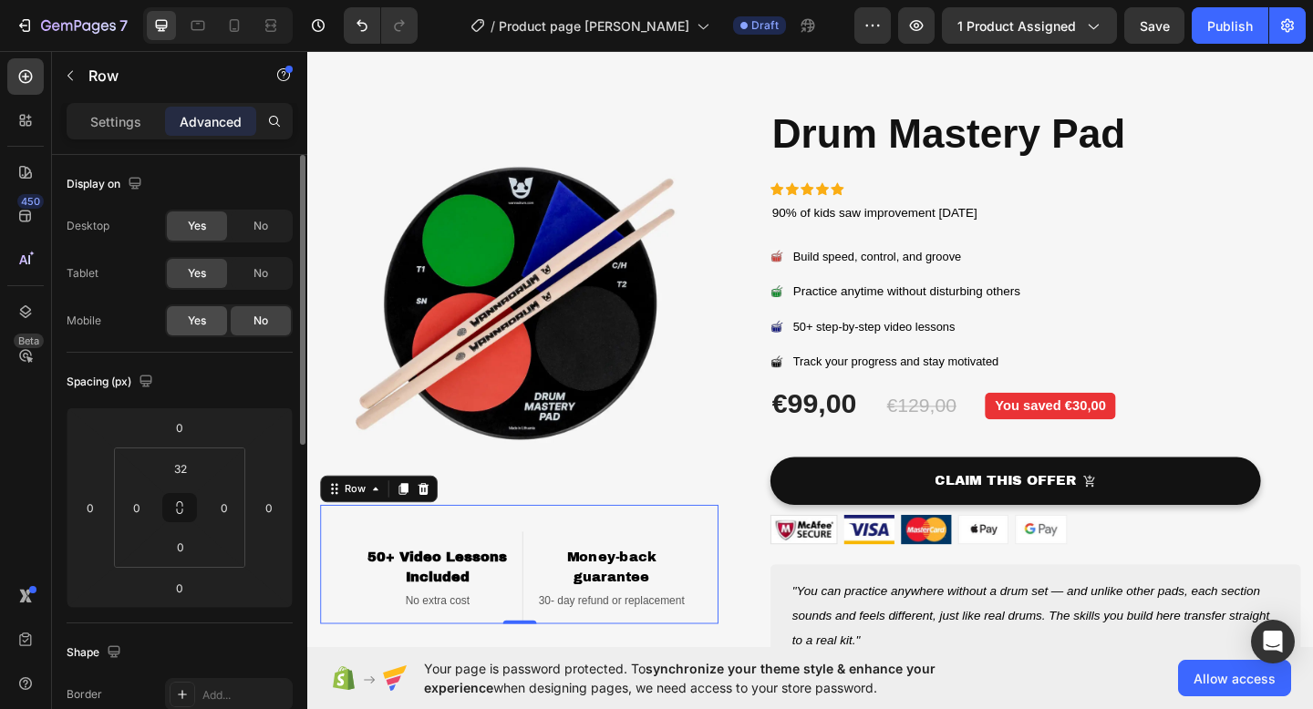
click at [197, 322] on span "Yes" at bounding box center [197, 321] width 18 height 16
click at [235, 26] on icon at bounding box center [234, 25] width 18 height 18
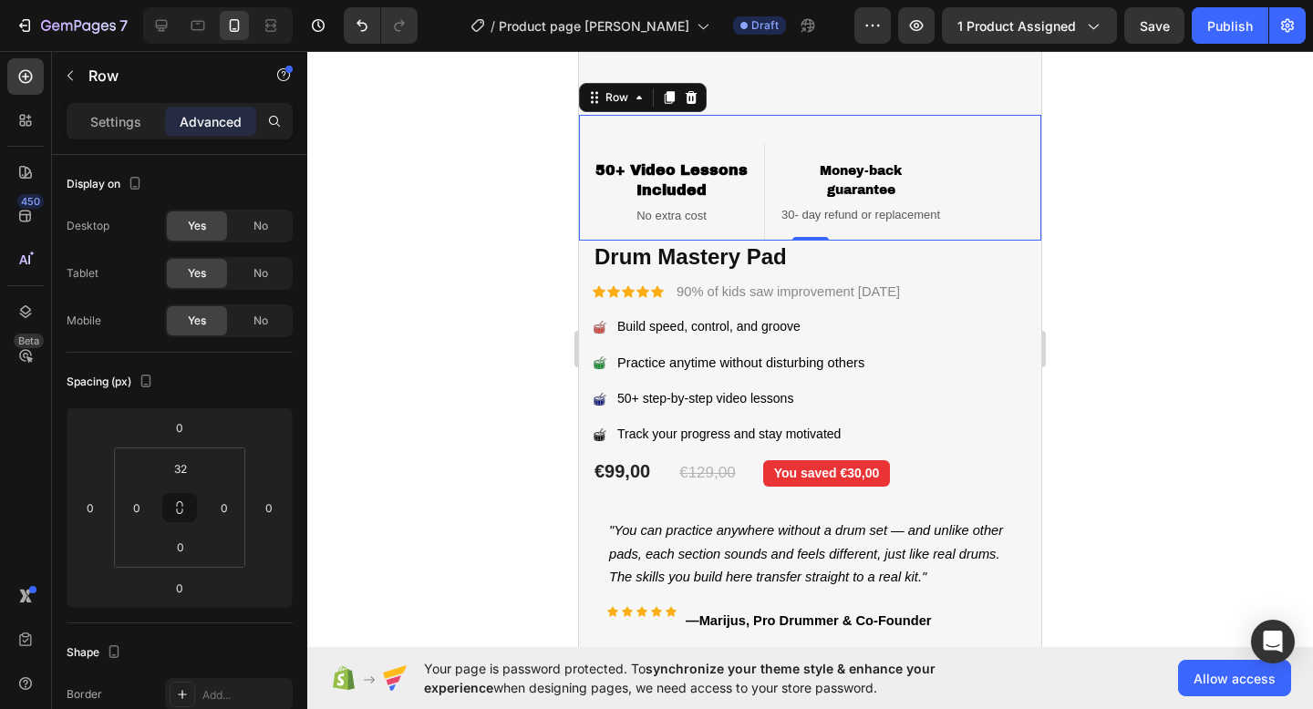
scroll to position [239, 0]
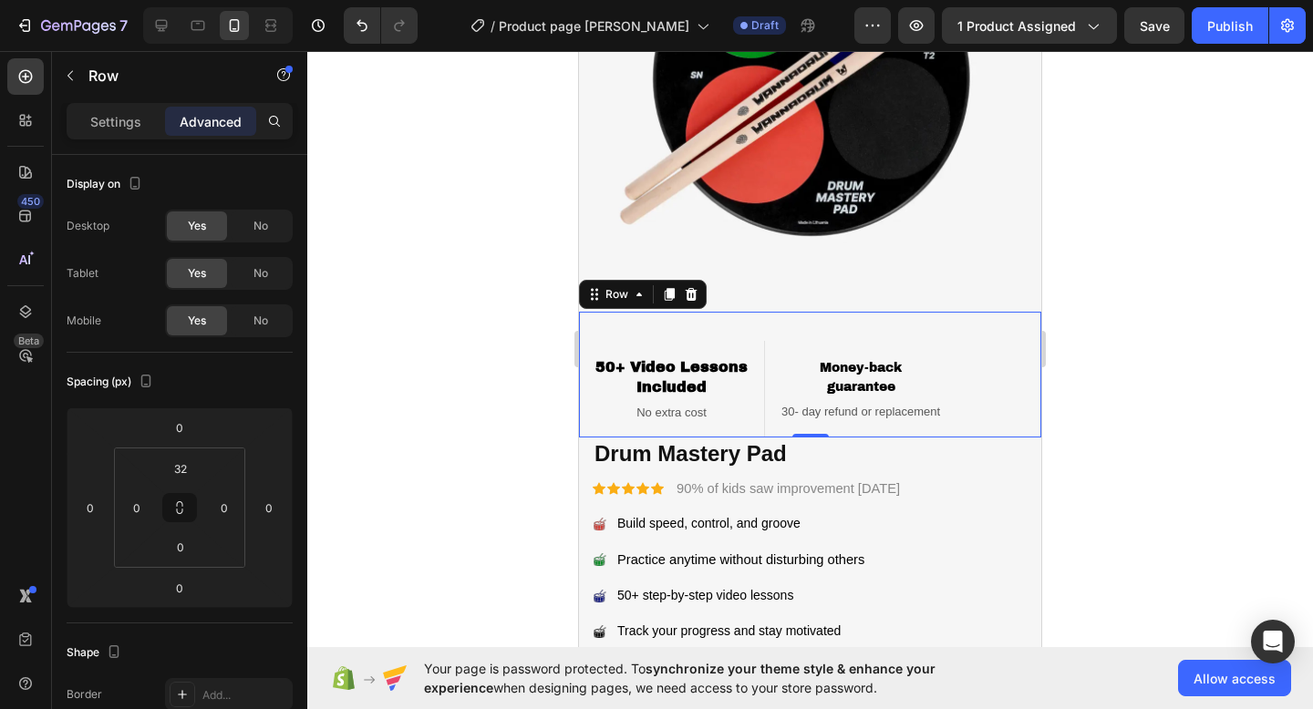
click at [971, 358] on div "50+ Video Lessons Included Heading No extra cost Text block Row Money-back guar…" at bounding box center [810, 375] width 462 height 126
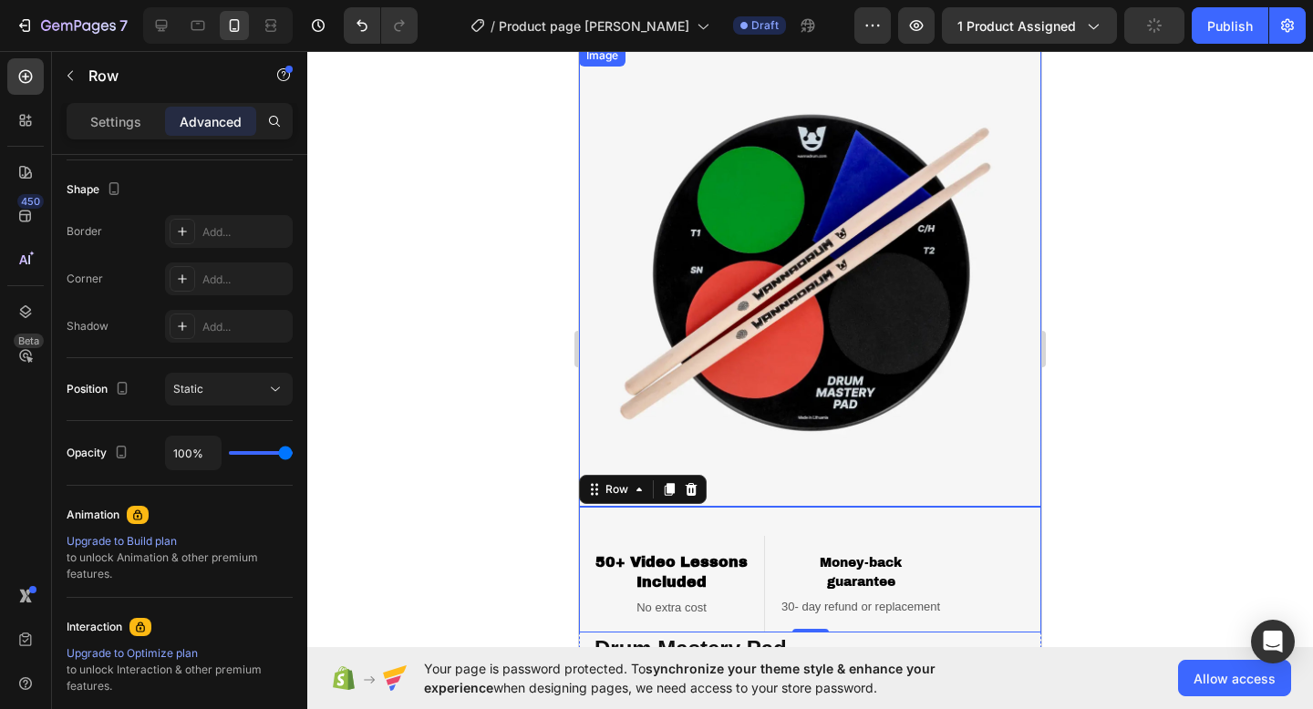
scroll to position [26, 0]
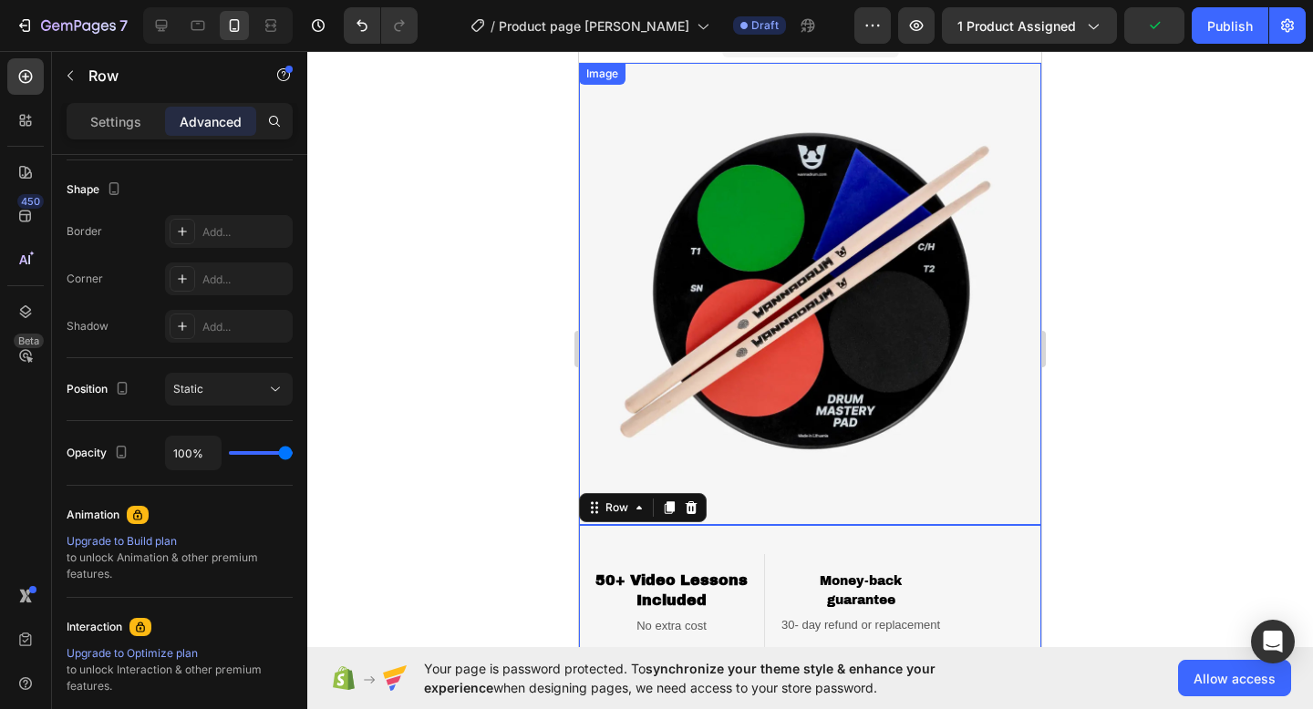
click at [1001, 282] on img at bounding box center [810, 294] width 462 height 462
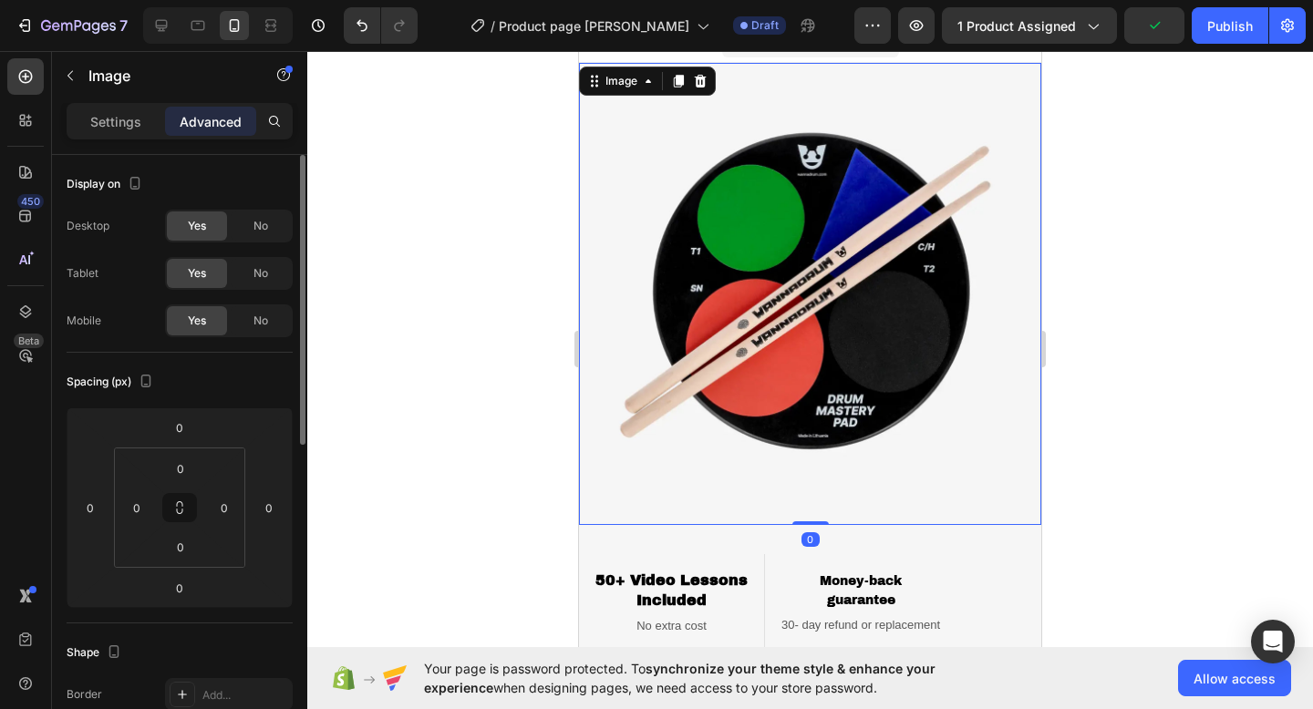
scroll to position [0, 0]
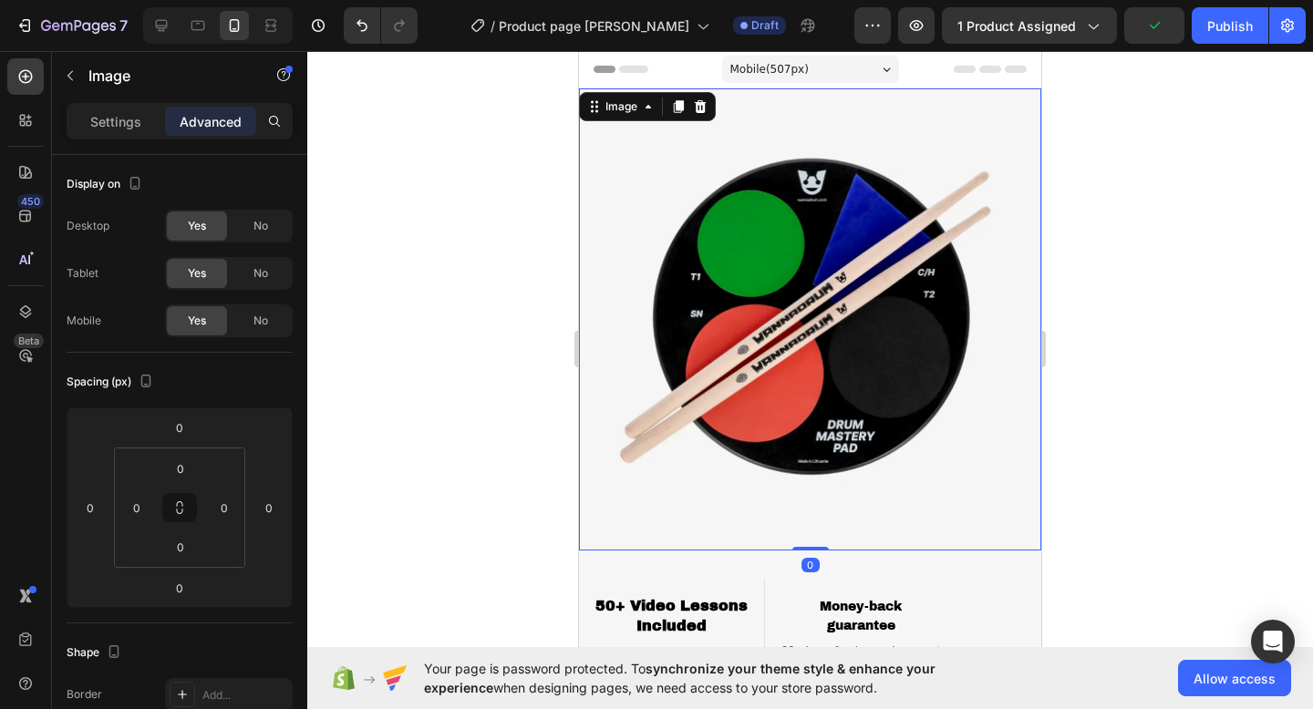
click at [1150, 193] on div at bounding box center [809, 380] width 1005 height 658
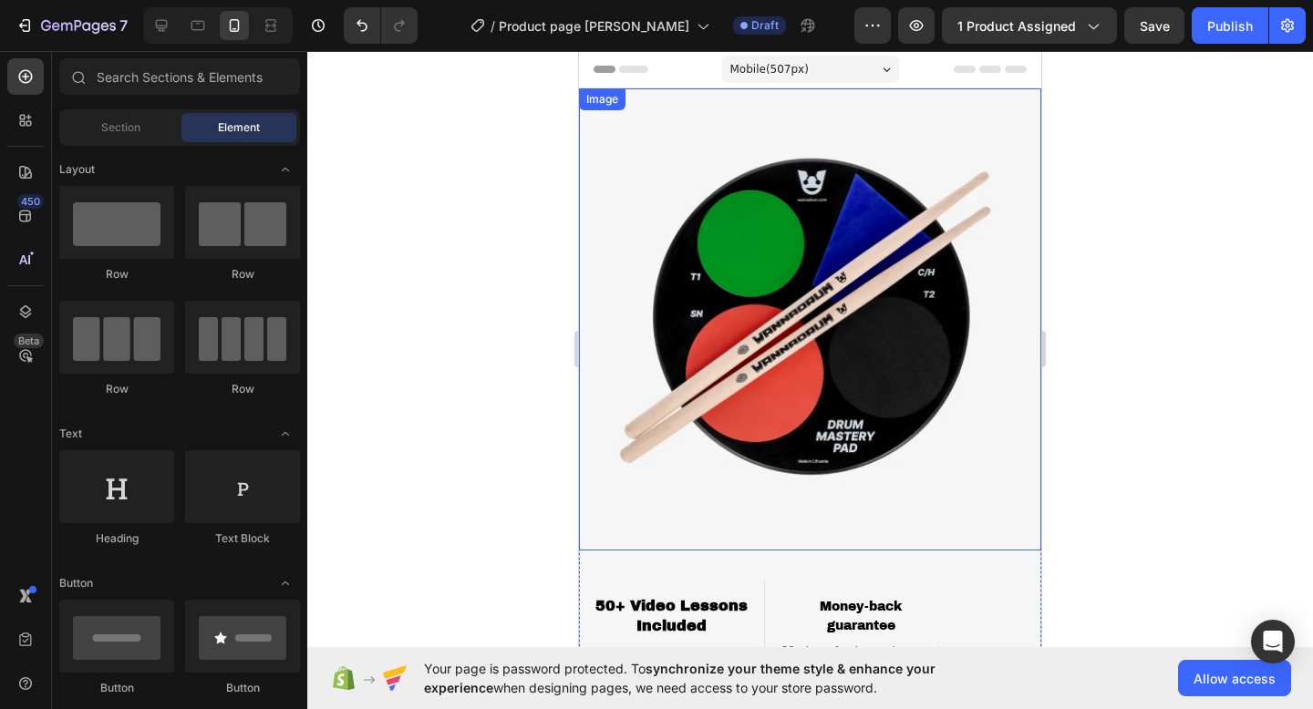
click at [966, 281] on img at bounding box center [810, 319] width 462 height 462
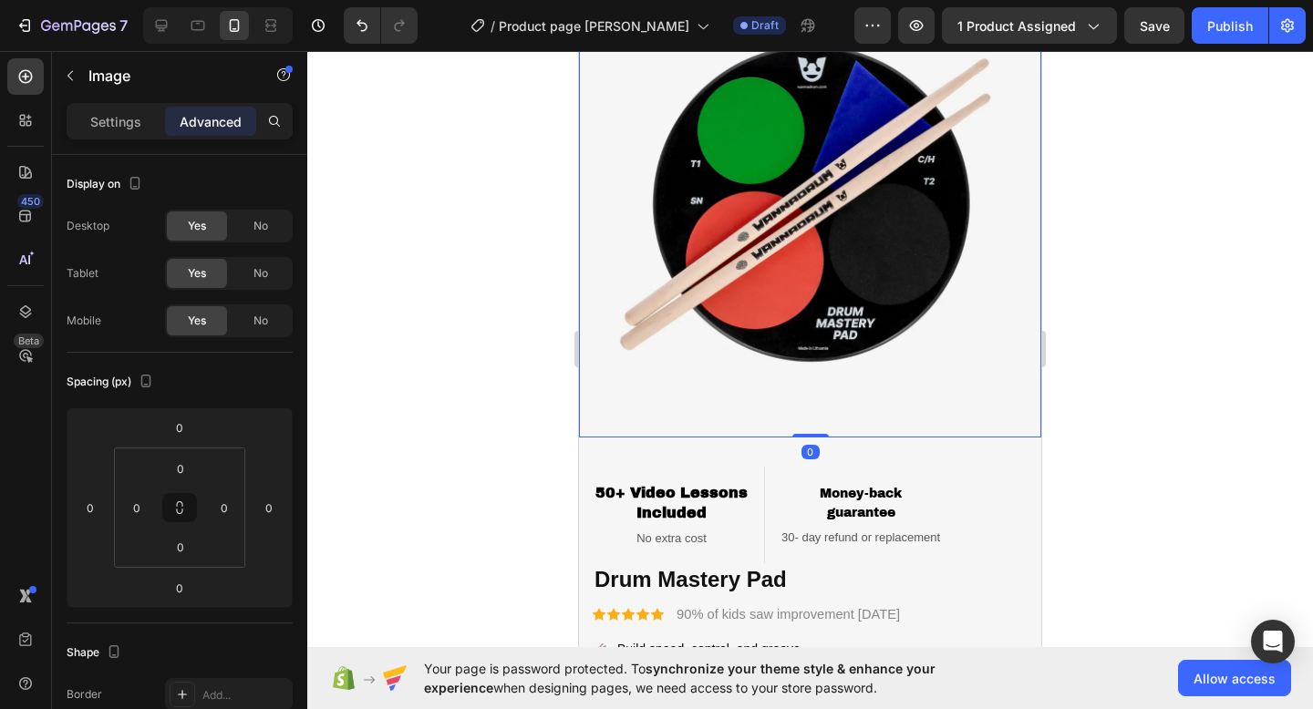
scroll to position [242, 0]
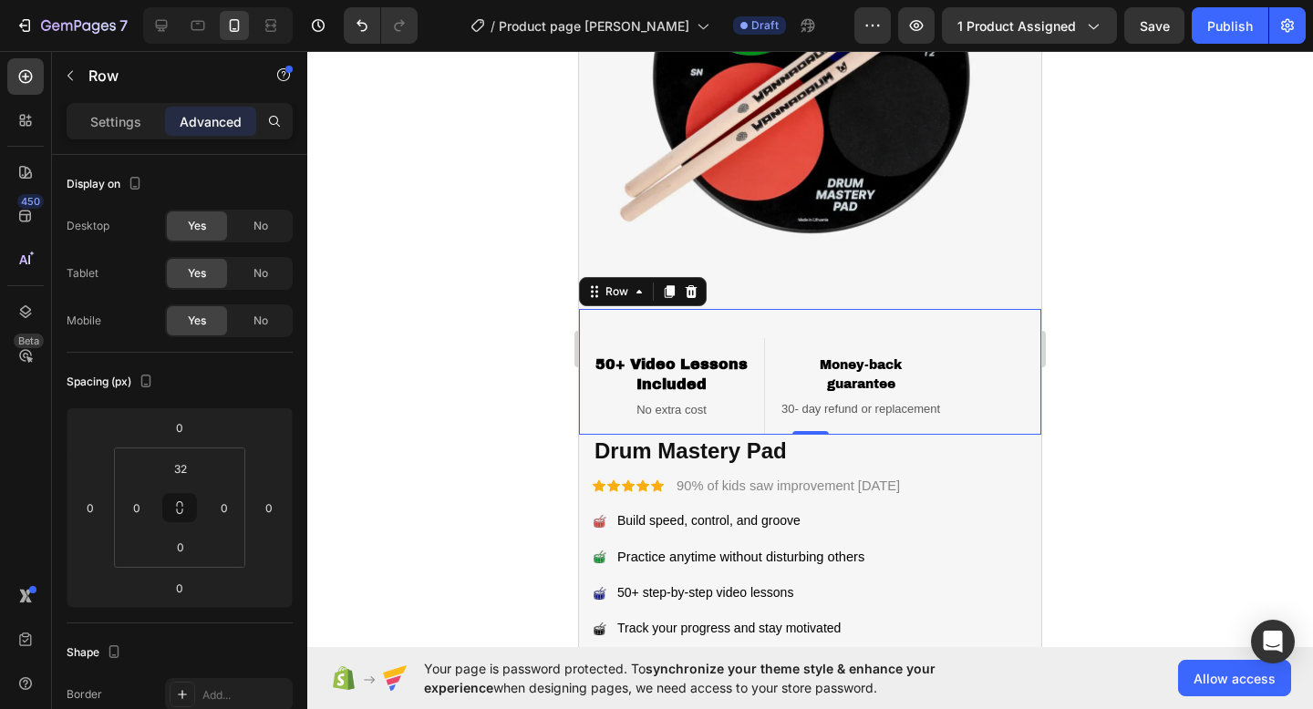
click at [963, 385] on div "50+ Video Lessons Included Heading No extra cost Text block Row Money-back guar…" at bounding box center [810, 372] width 462 height 126
click at [139, 127] on p "Settings" at bounding box center [115, 121] width 51 height 19
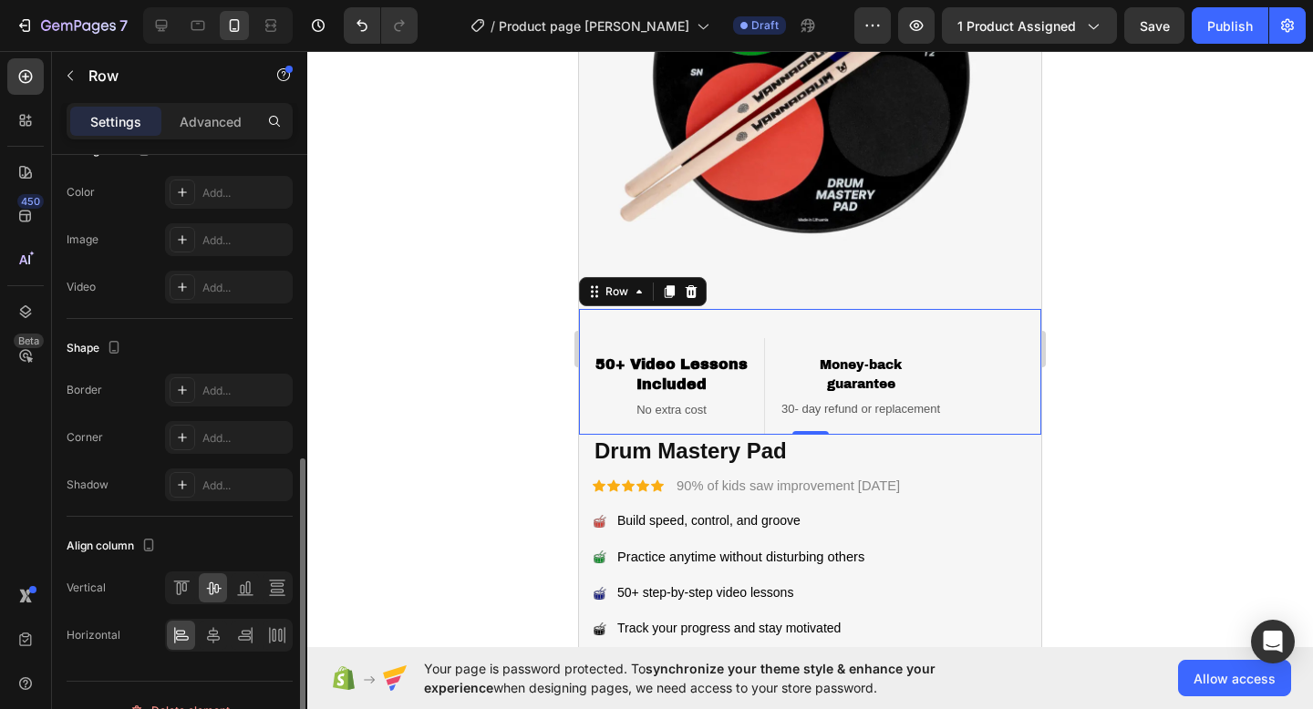
scroll to position [666, 0]
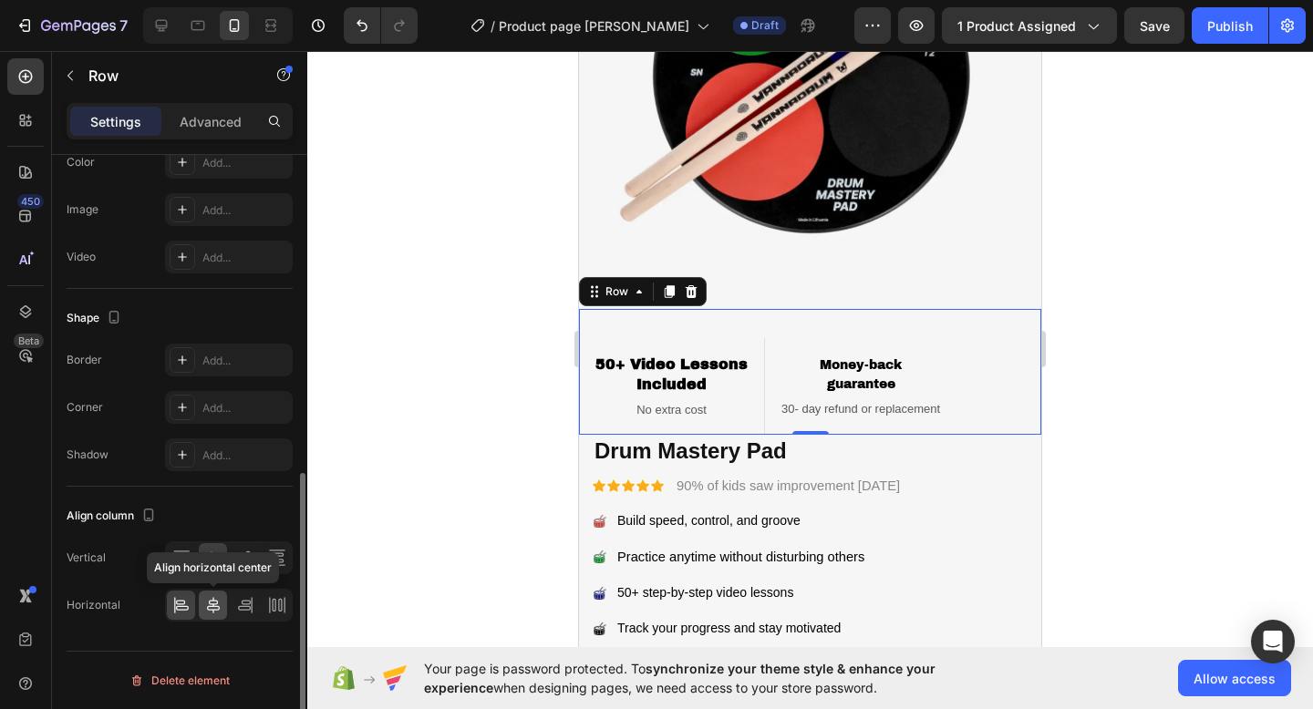
click at [216, 602] on icon at bounding box center [213, 605] width 18 height 18
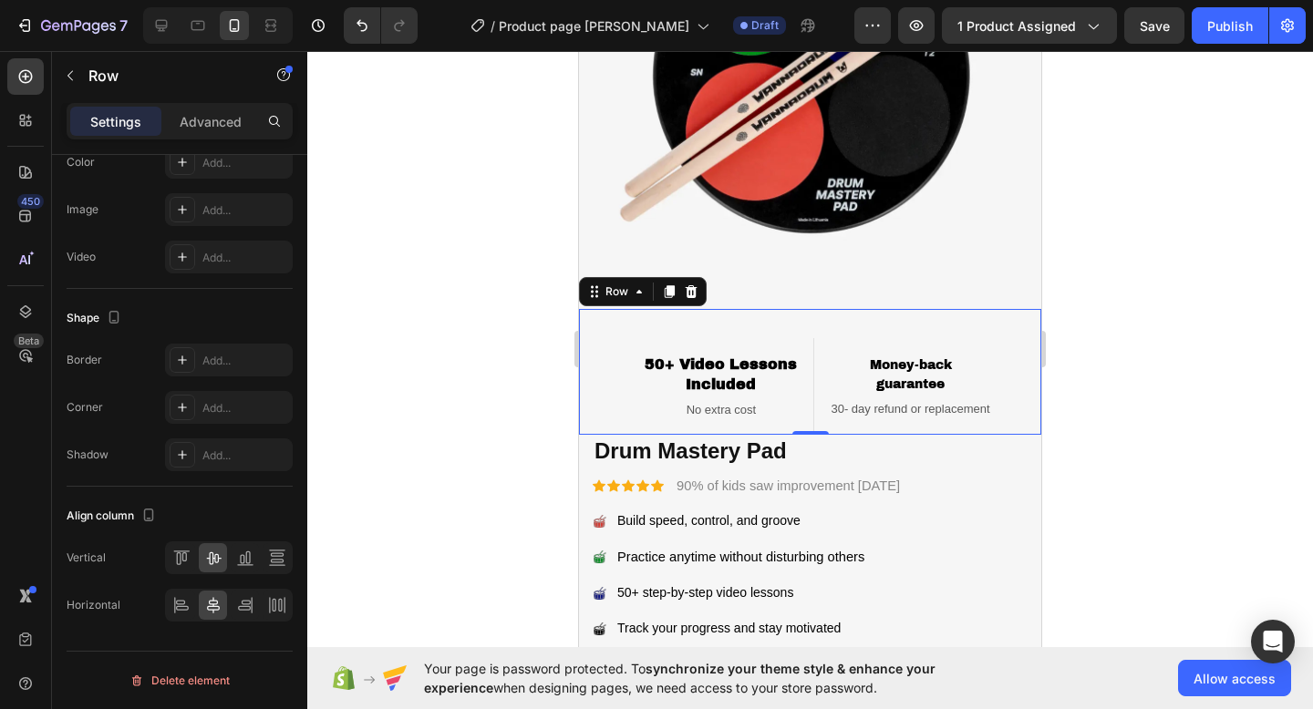
click at [1126, 302] on div at bounding box center [809, 380] width 1005 height 658
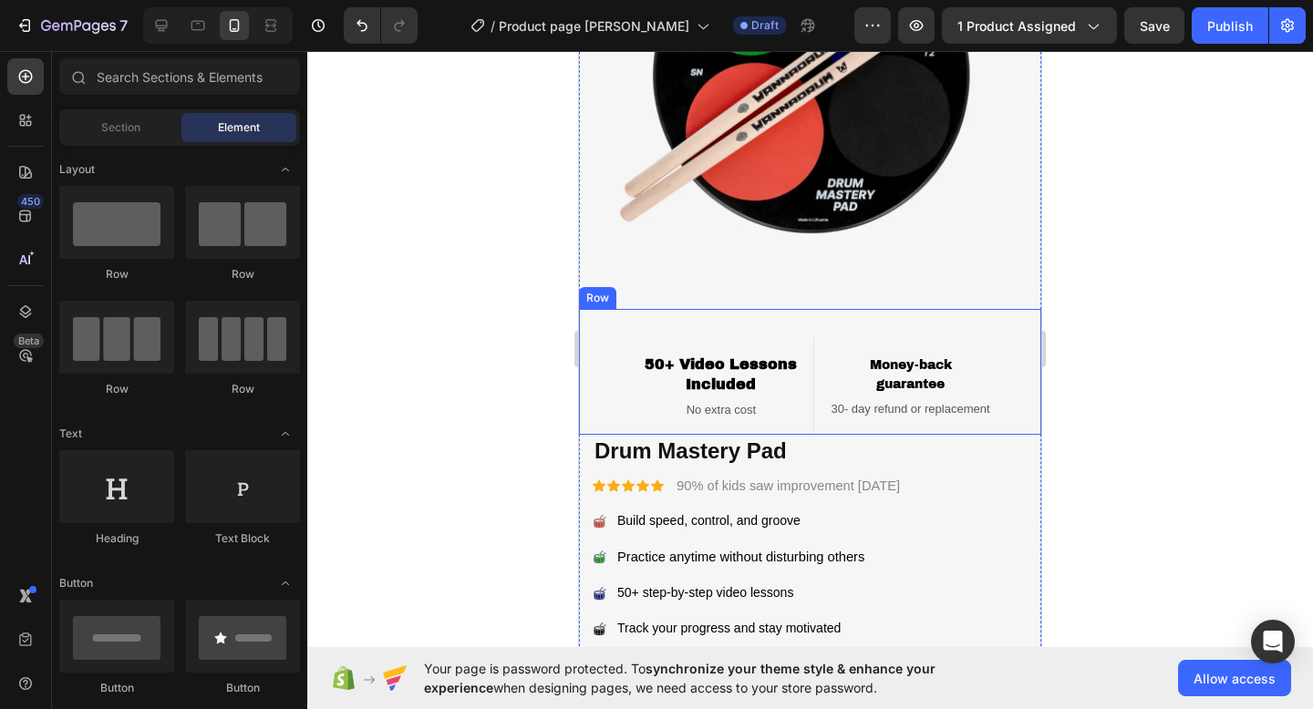
click at [983, 303] on img at bounding box center [810, 78] width 462 height 462
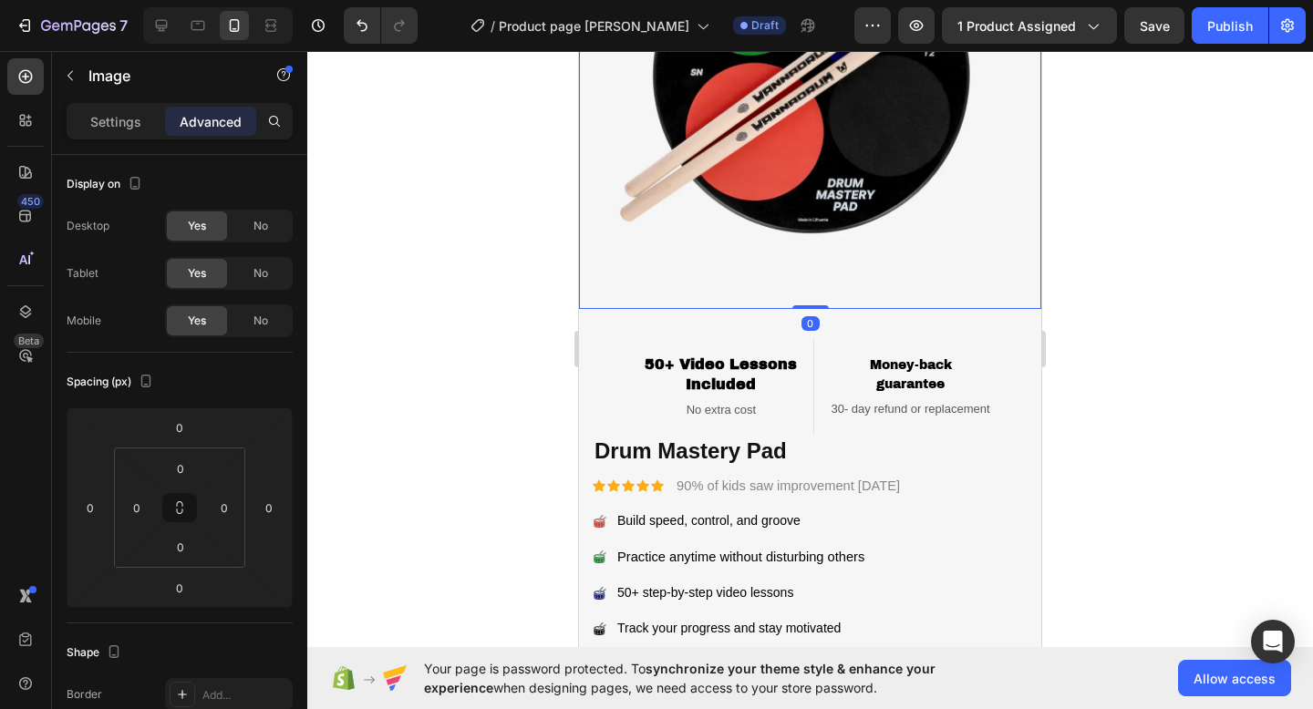
drag, startPoint x: 809, startPoint y: 305, endPoint x: 822, endPoint y: 229, distance: 77.6
click at [822, 229] on div "Image 0" at bounding box center [810, 78] width 462 height 462
click at [868, 245] on img at bounding box center [810, 78] width 462 height 462
click at [1085, 278] on div at bounding box center [809, 380] width 1005 height 658
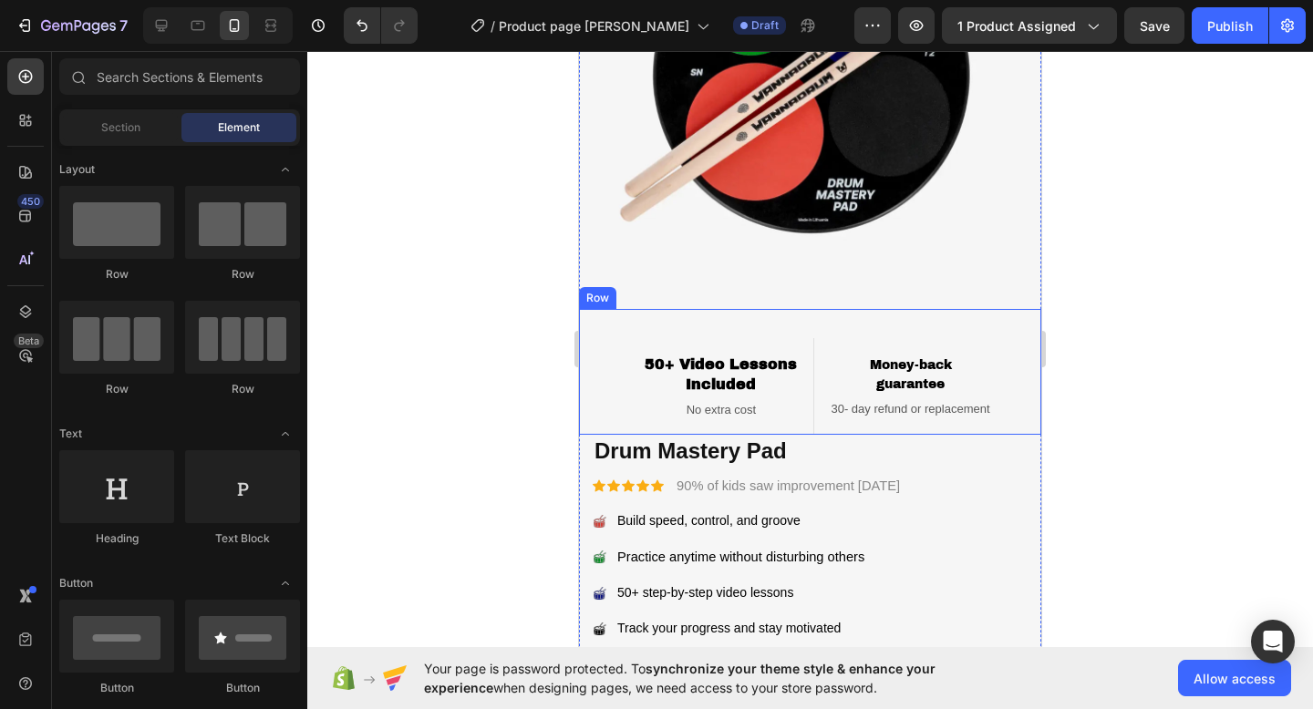
scroll to position [406, 0]
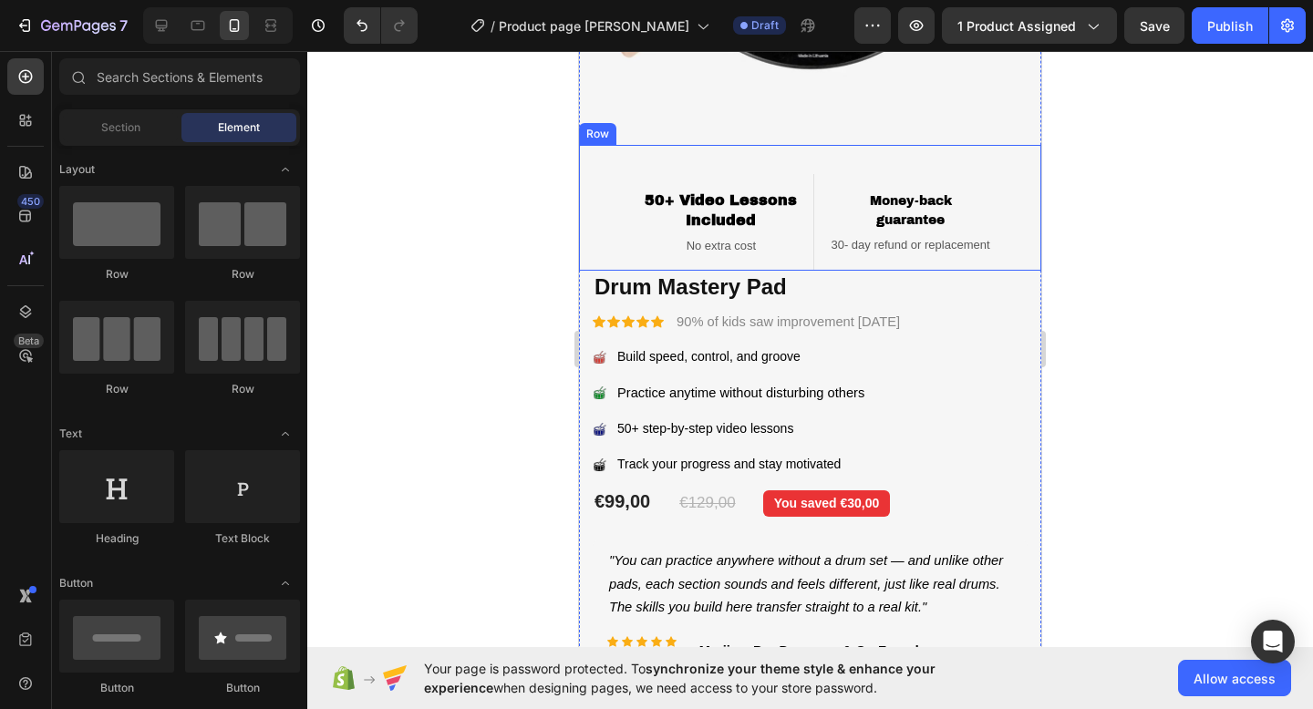
click at [915, 177] on div "Money-back guarantee Heading 30- day refund or replacement Text block Row" at bounding box center [910, 222] width 162 height 97
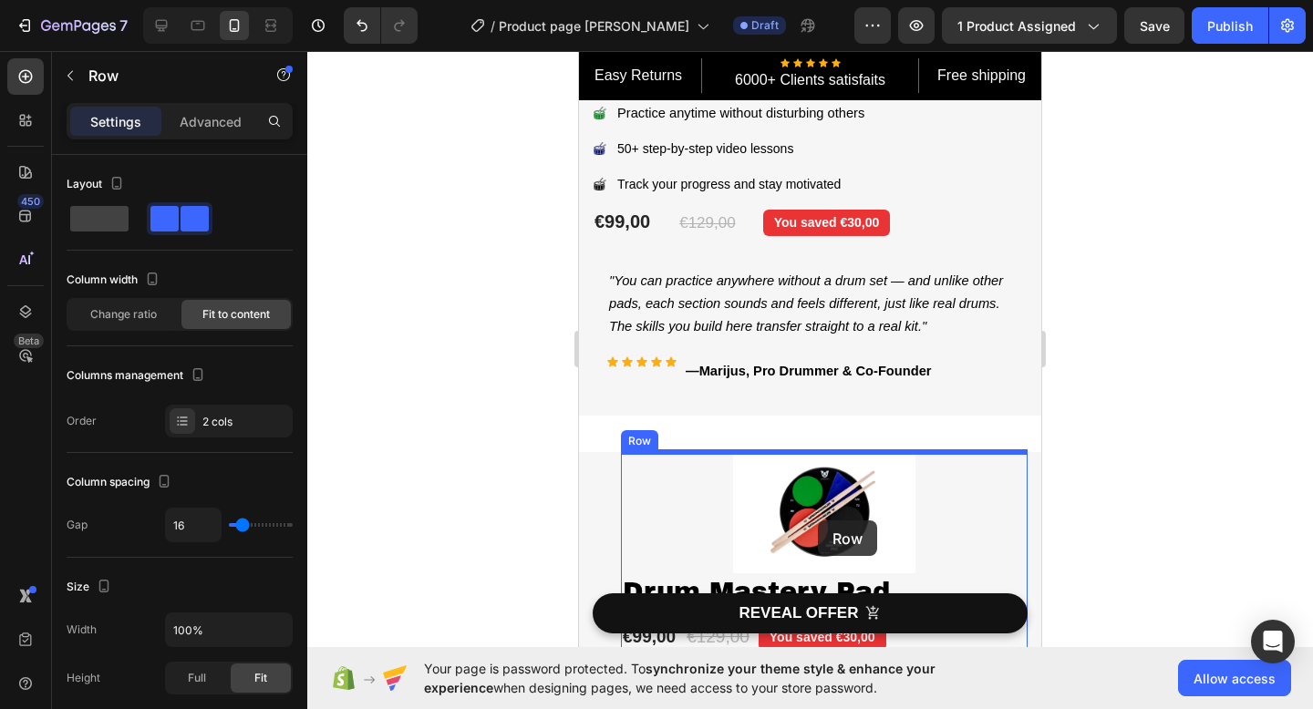
scroll to position [690, 0]
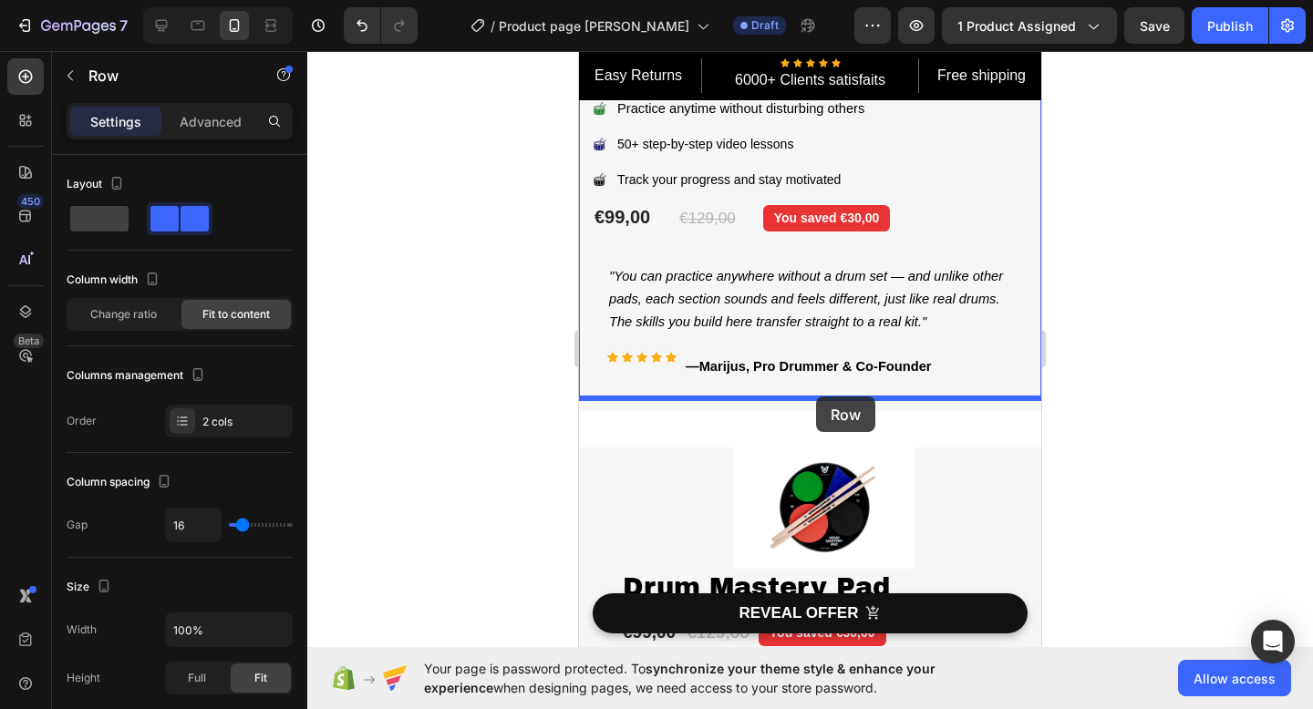
drag, startPoint x: 918, startPoint y: 166, endPoint x: 816, endPoint y: 397, distance: 252.2
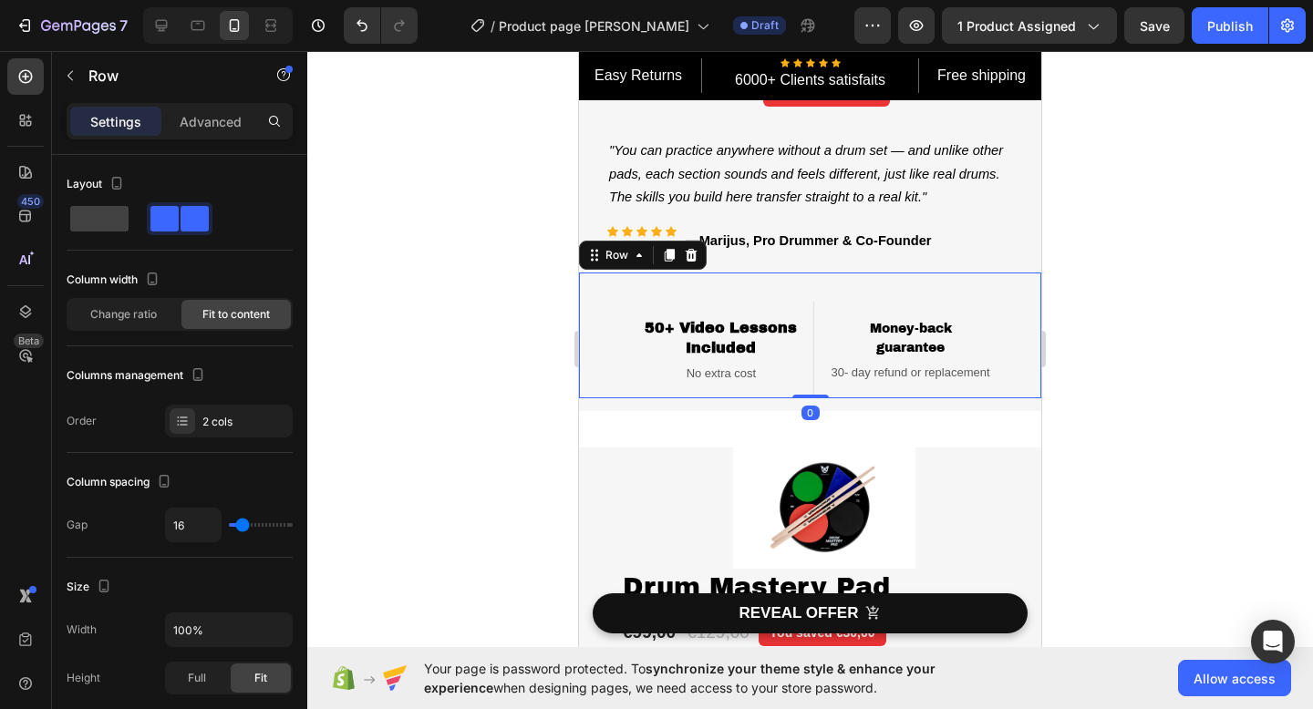
scroll to position [564, 0]
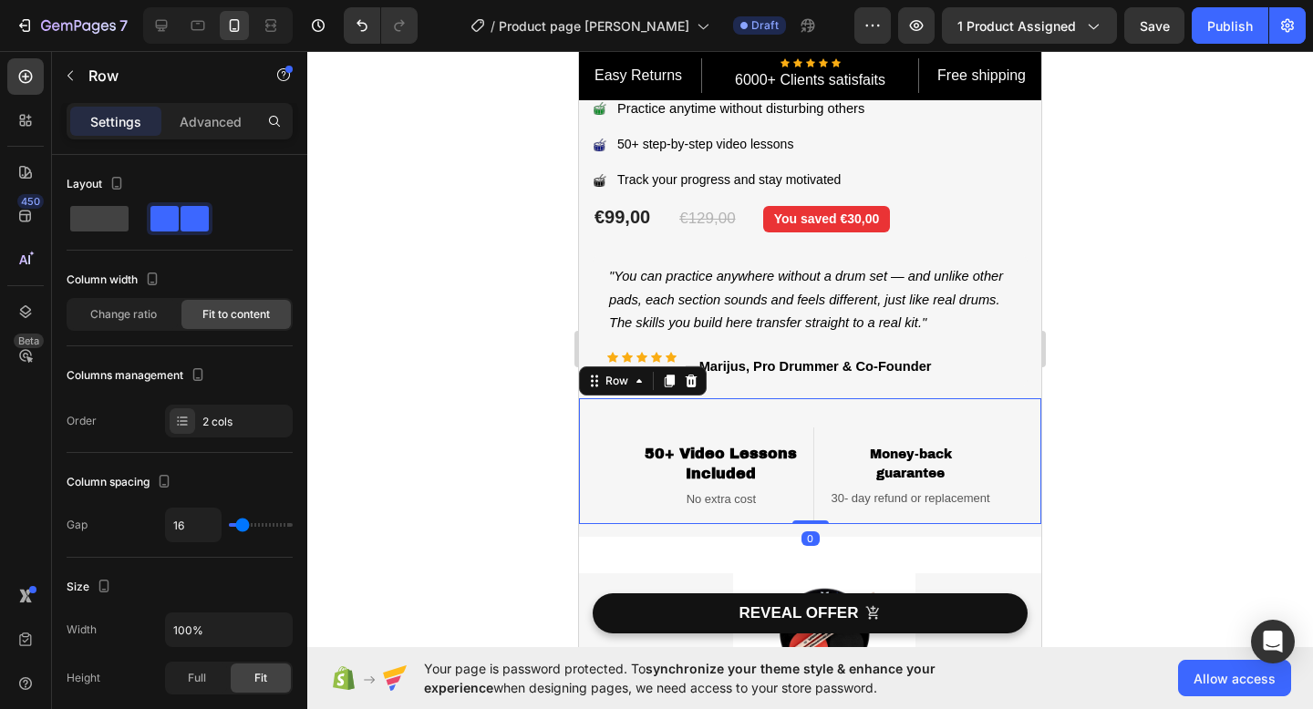
click at [1157, 340] on div at bounding box center [809, 380] width 1005 height 658
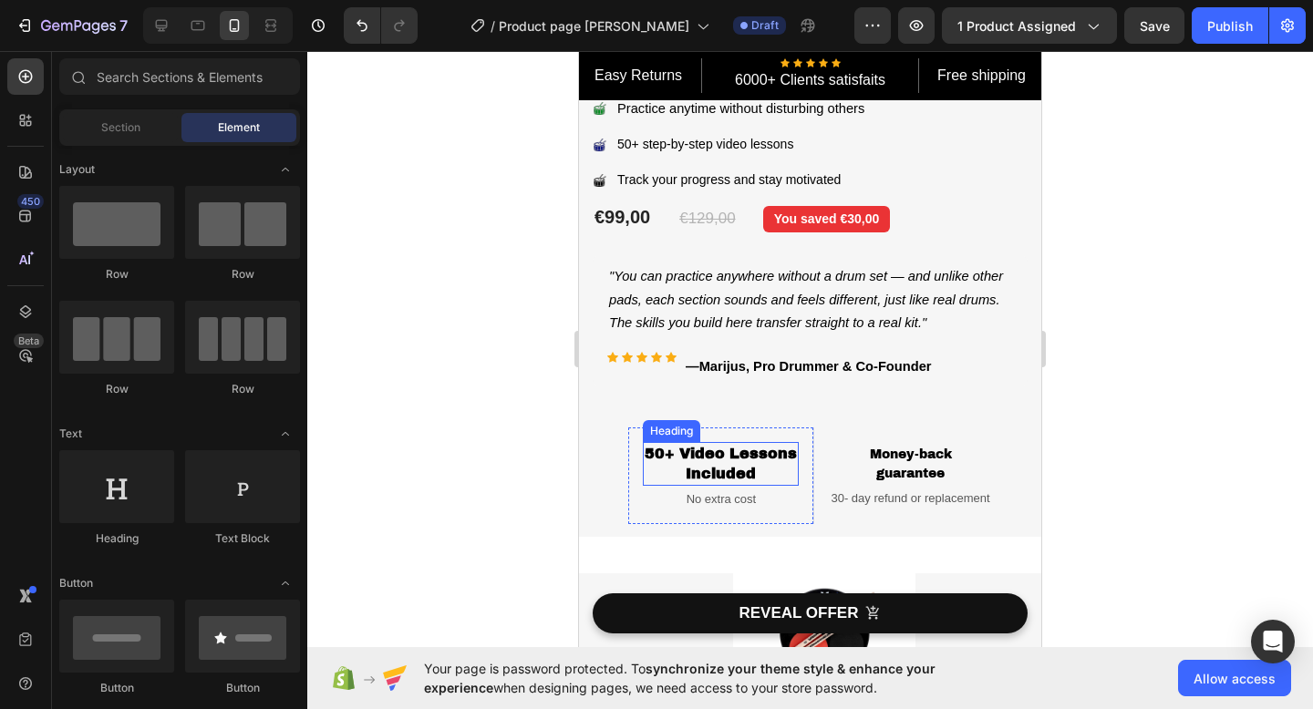
click at [756, 462] on h2 "50+ Video Lessons Included" at bounding box center [721, 464] width 156 height 44
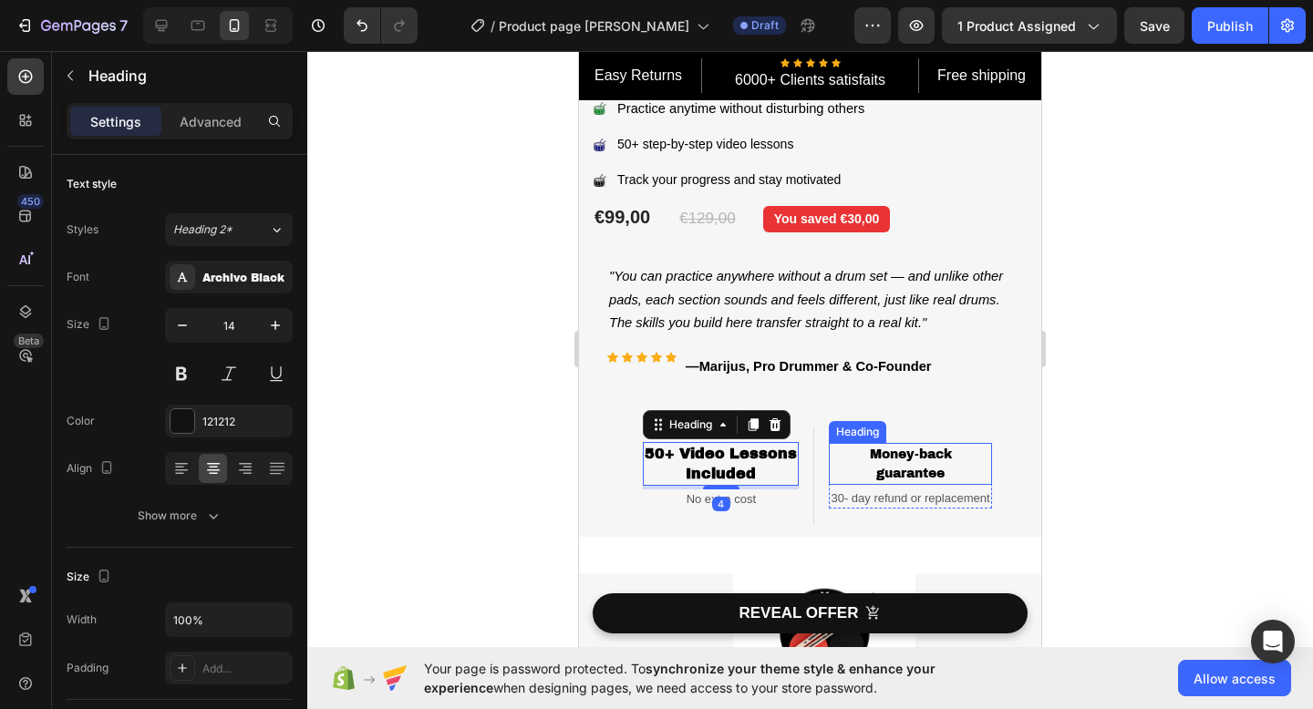
click at [901, 468] on span "guarantee" at bounding box center [910, 474] width 68 height 14
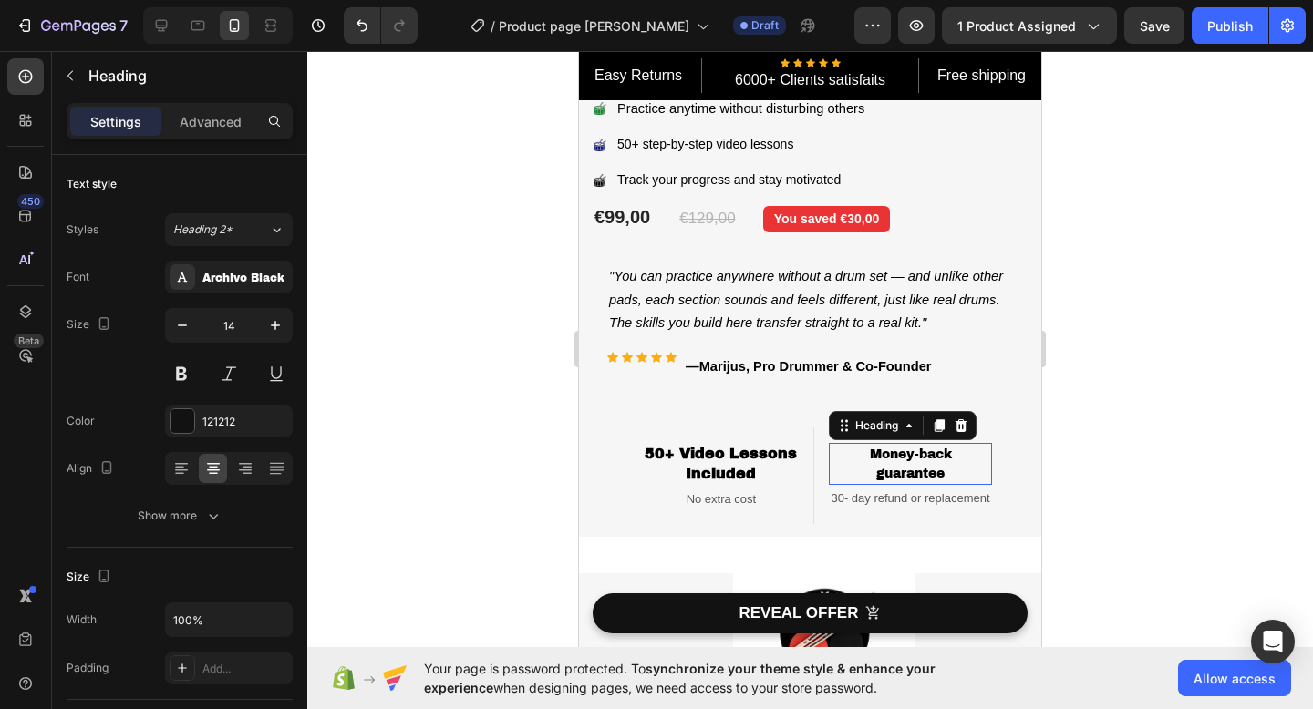
scroll to position [577, 0]
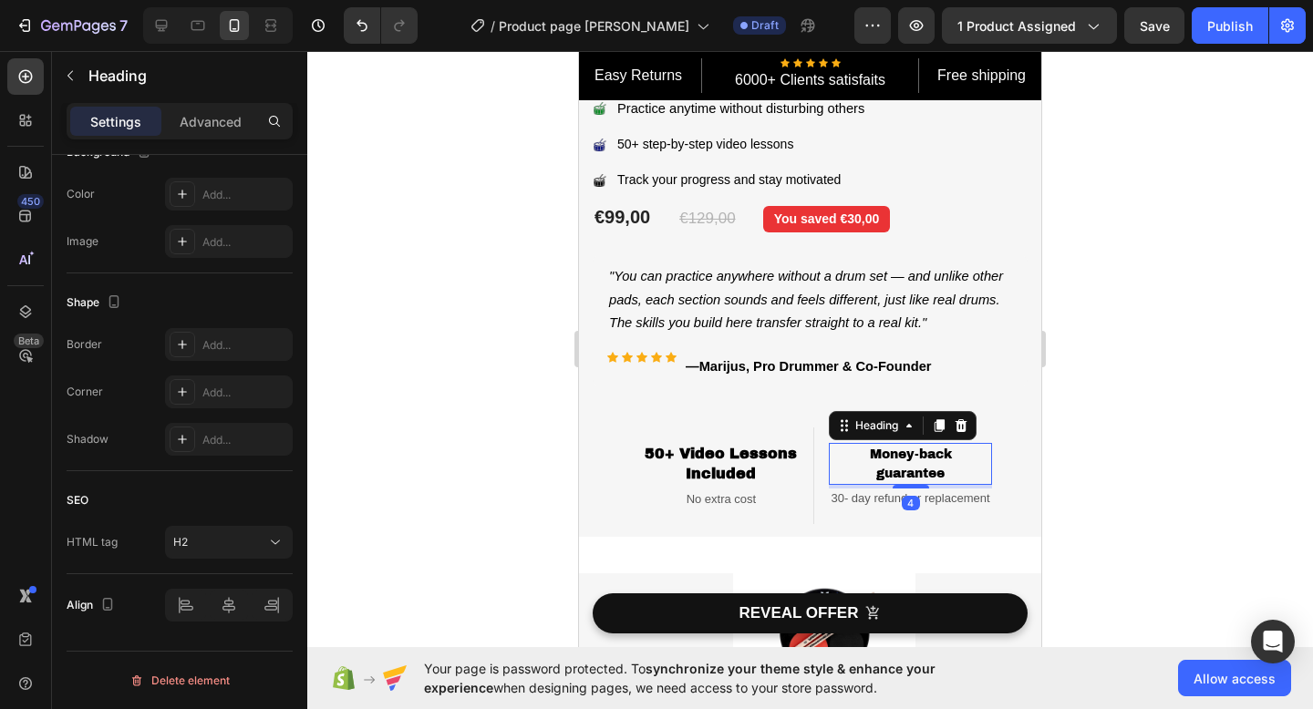
click at [899, 463] on h2 "Money-back guarantee" at bounding box center [910, 464] width 162 height 42
click at [899, 463] on p "Money-back guarantee" at bounding box center [909, 464] width 159 height 38
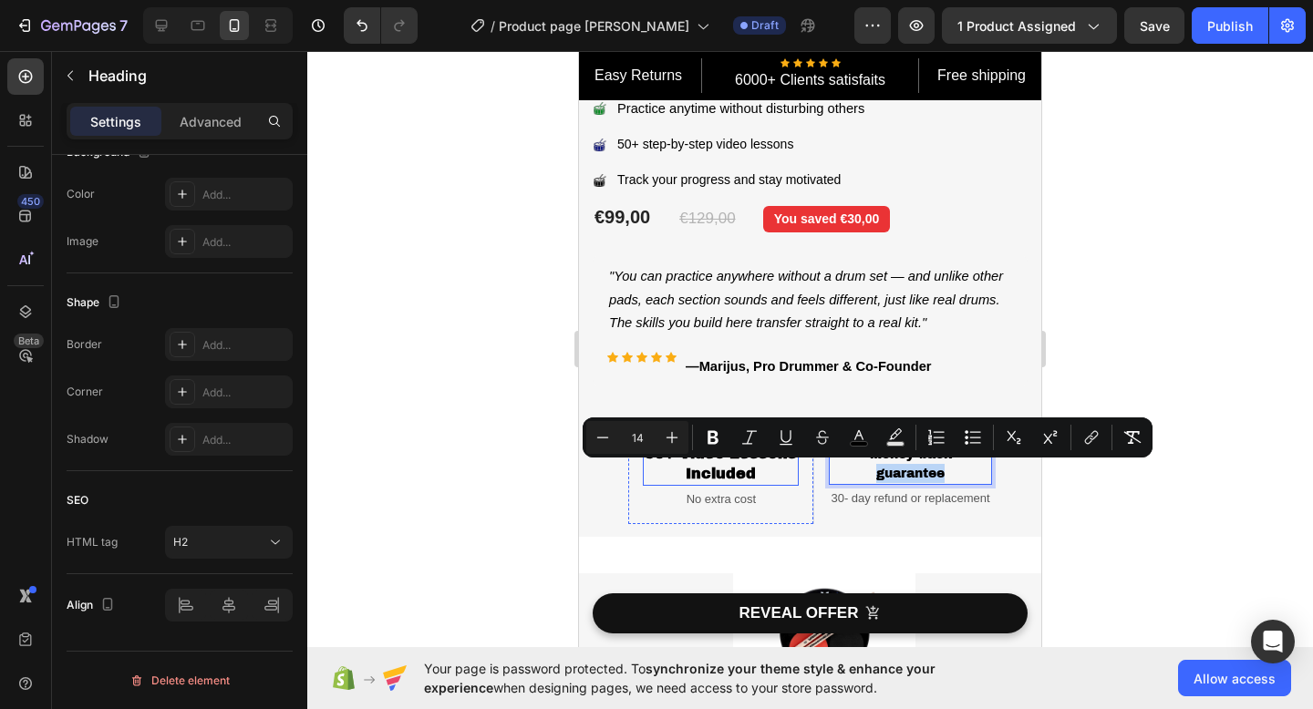
click at [743, 472] on strong "Included" at bounding box center [720, 473] width 70 height 15
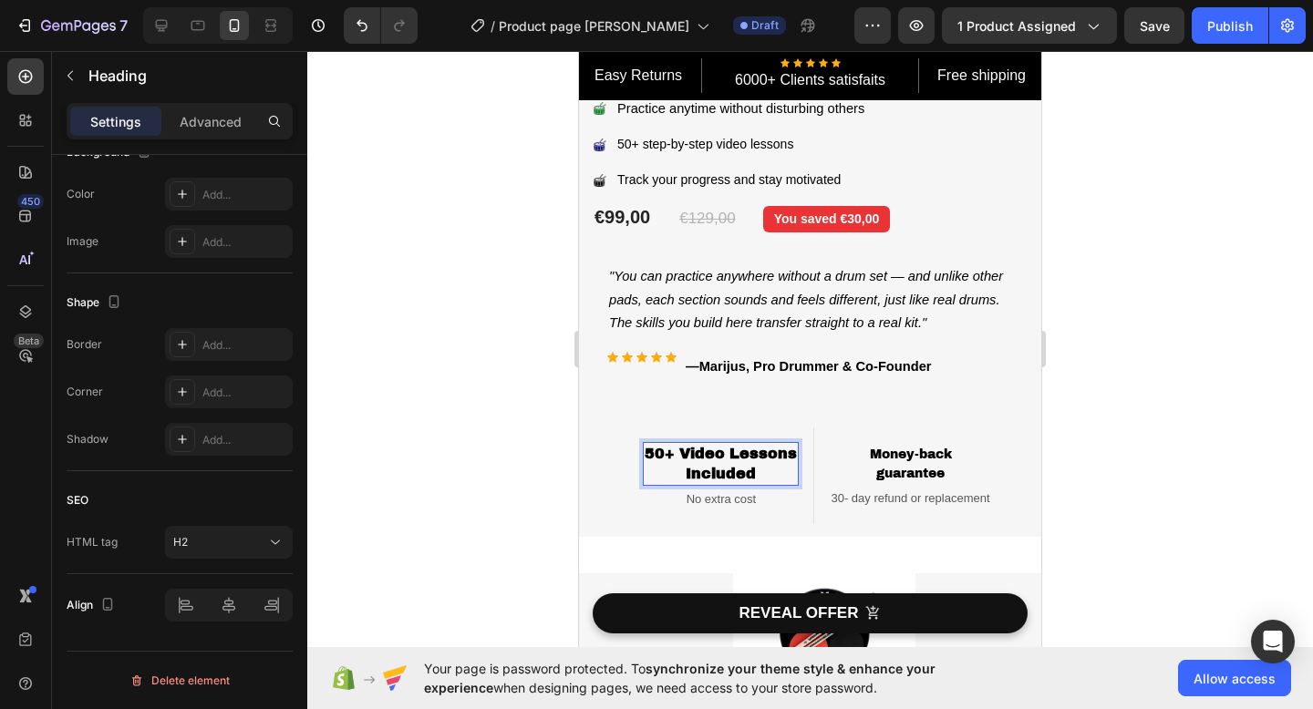
click at [763, 474] on p "50+ Video Lessons Included" at bounding box center [720, 464] width 152 height 40
click at [759, 470] on p "50+ Video Lessons Included" at bounding box center [720, 464] width 152 height 40
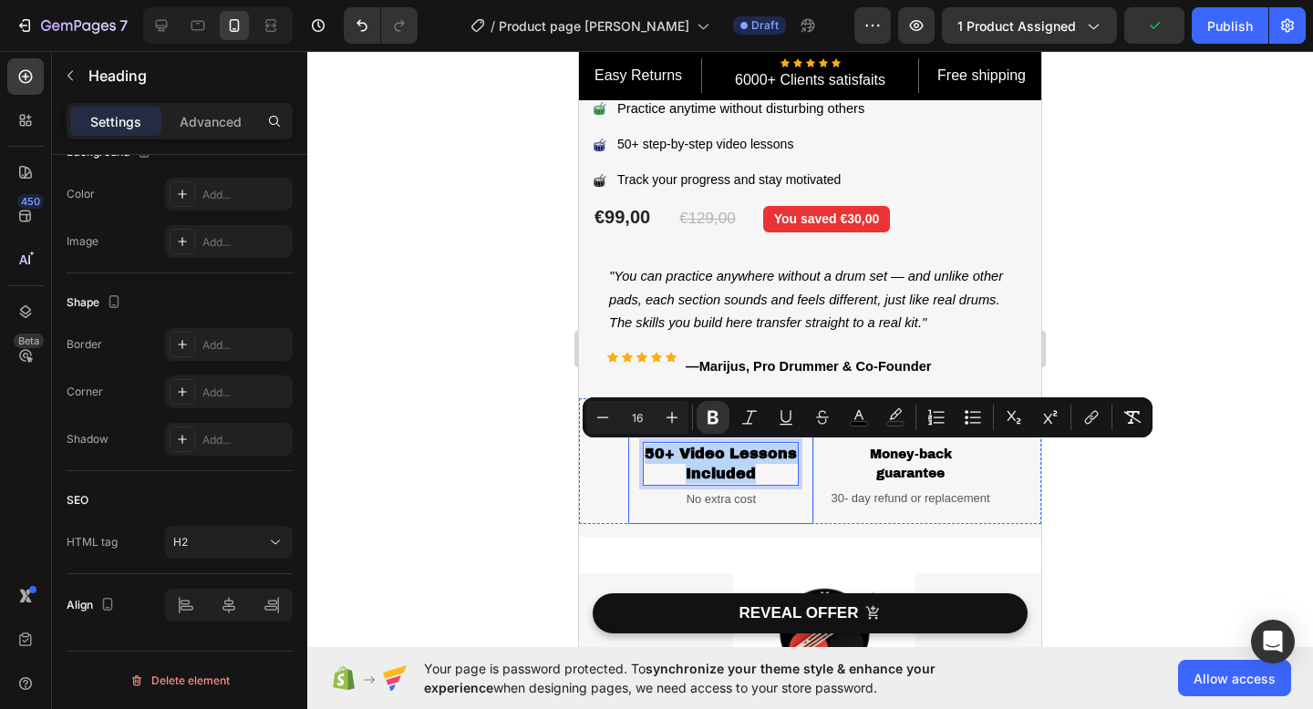
drag, startPoint x: 759, startPoint y: 470, endPoint x: 639, endPoint y: 449, distance: 122.1
click at [639, 449] on div "50+ Video Lessons Included Heading 4 No extra cost Text block Row" at bounding box center [721, 476] width 186 height 97
click at [595, 417] on icon "Editor contextual toolbar" at bounding box center [602, 417] width 18 height 18
type input "14"
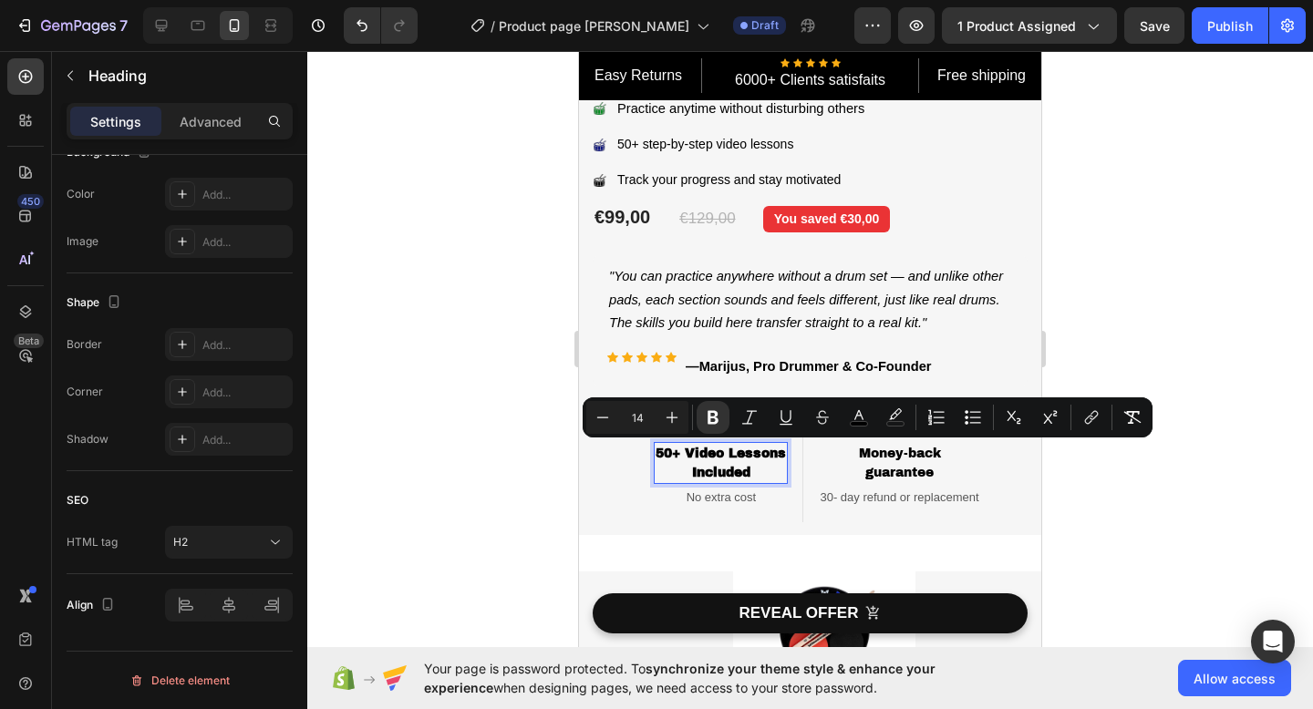
click at [1217, 272] on div at bounding box center [809, 380] width 1005 height 658
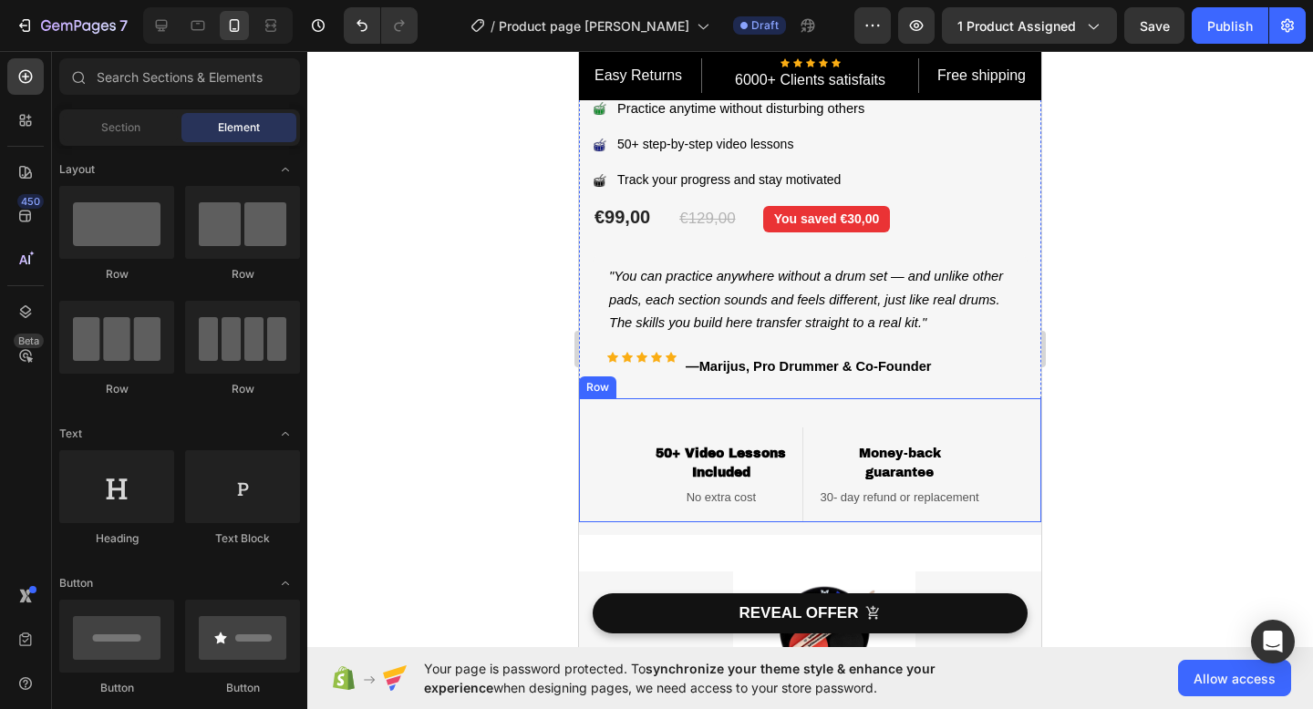
click at [995, 411] on div "⁠⁠⁠⁠⁠⁠⁠ 50+ Video Lessons Included Heading No extra cost Text block Row ⁠⁠⁠⁠⁠⁠⁠…" at bounding box center [810, 460] width 462 height 124
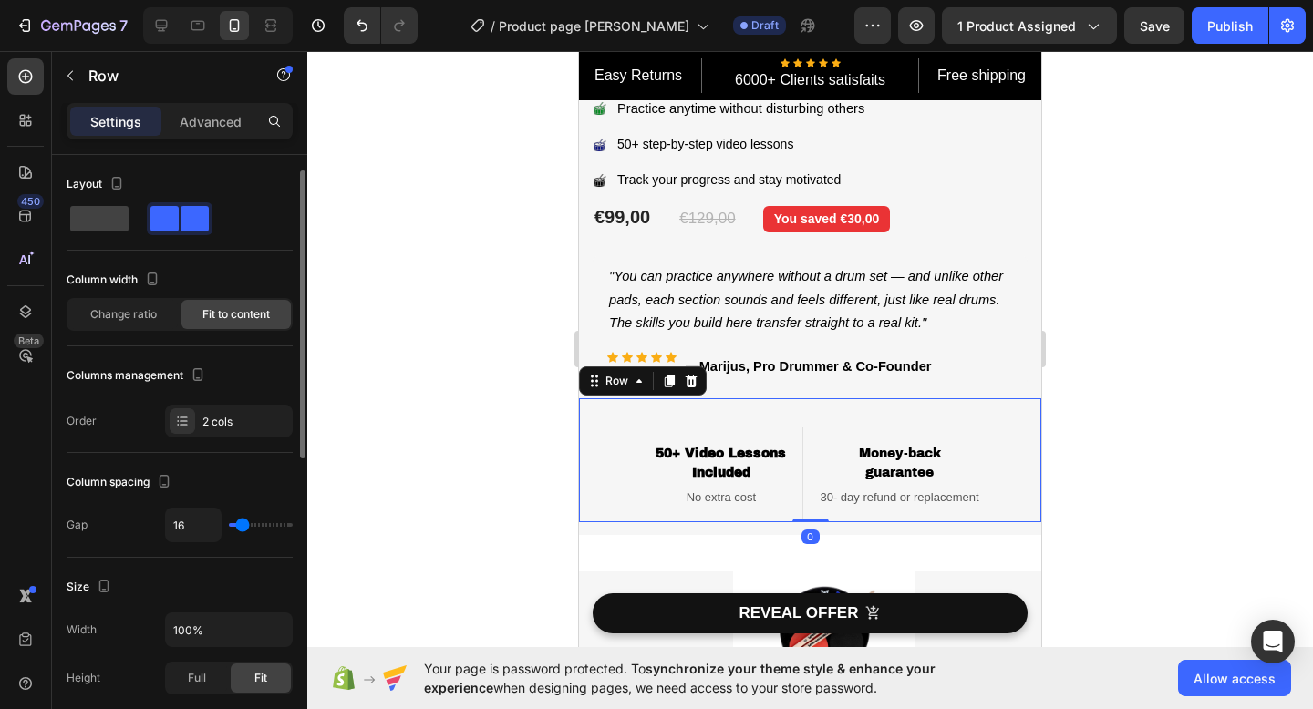
scroll to position [228, 0]
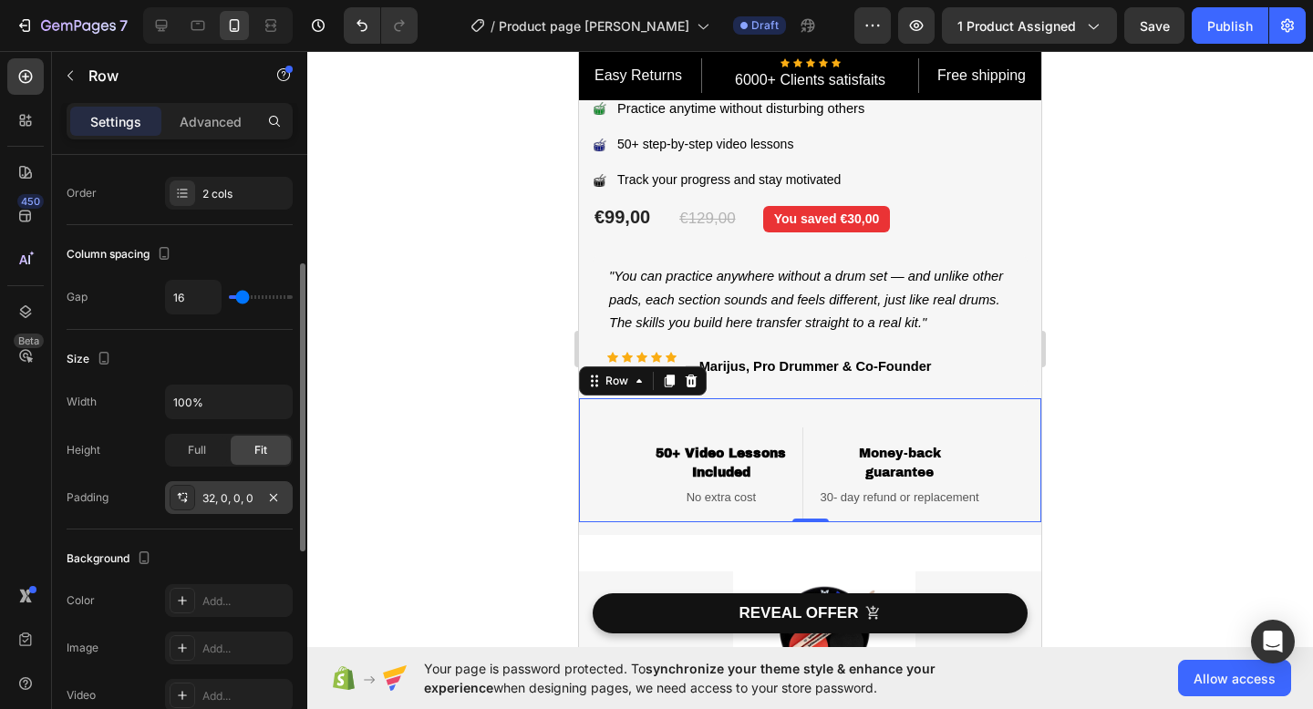
click at [242, 493] on div "32, 0, 0, 0" at bounding box center [228, 498] width 53 height 16
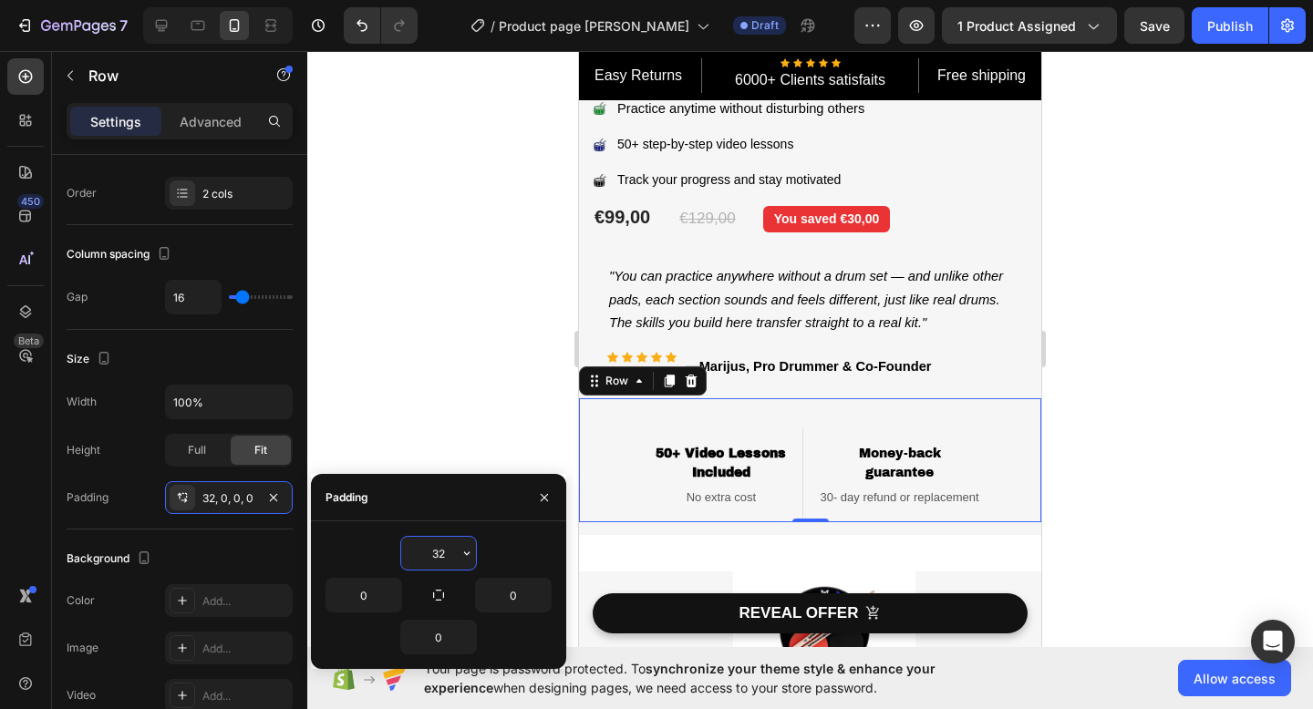
drag, startPoint x: 455, startPoint y: 548, endPoint x: 426, endPoint y: 548, distance: 29.2
click at [426, 548] on input "32" at bounding box center [438, 553] width 75 height 33
drag, startPoint x: 430, startPoint y: 548, endPoint x: 465, endPoint y: 550, distance: 34.7
click at [465, 551] on div "32" at bounding box center [438, 553] width 75 height 33
type input "0"
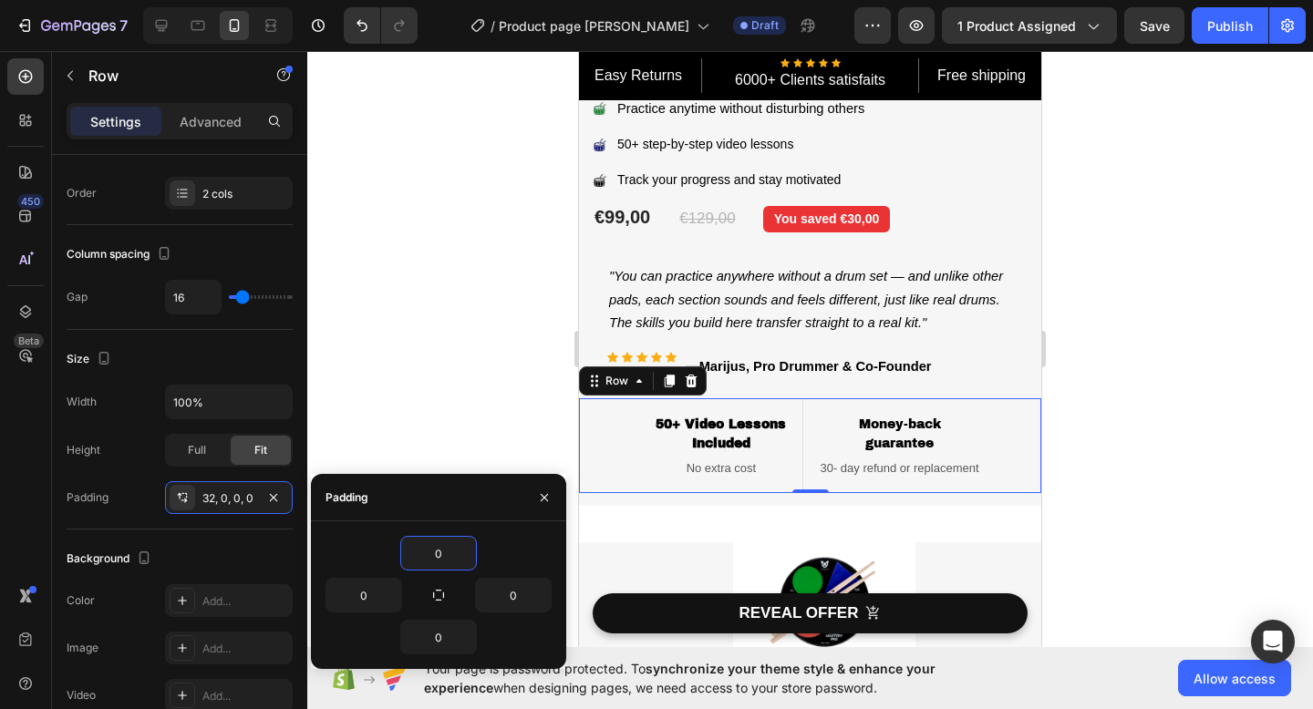
click at [963, 410] on div "⁠⁠⁠⁠⁠⁠⁠ Money-back guarantee Heading 30- day refund or replacement Text block R…" at bounding box center [899, 445] width 162 height 95
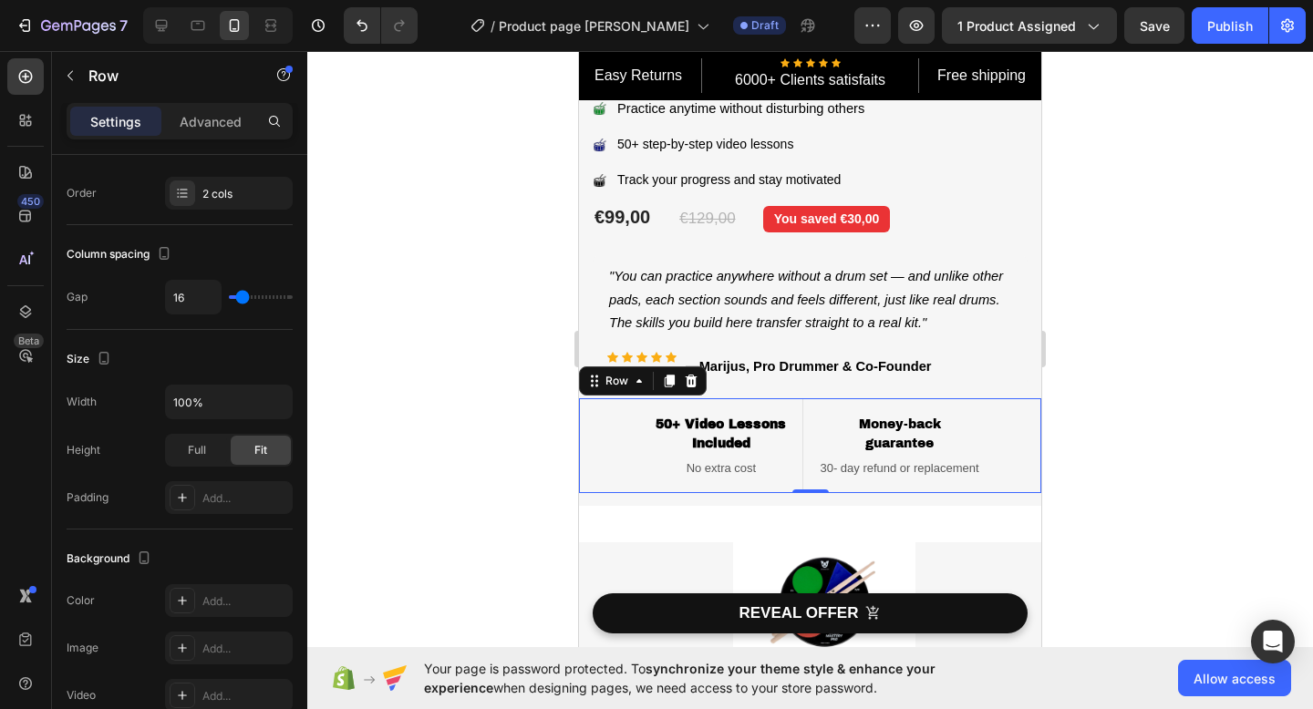
click at [1005, 420] on div "⁠⁠⁠⁠⁠⁠⁠ 50+ Video Lessons Included Heading No extra cost Text block Row ⁠⁠⁠⁠⁠⁠⁠…" at bounding box center [810, 445] width 462 height 95
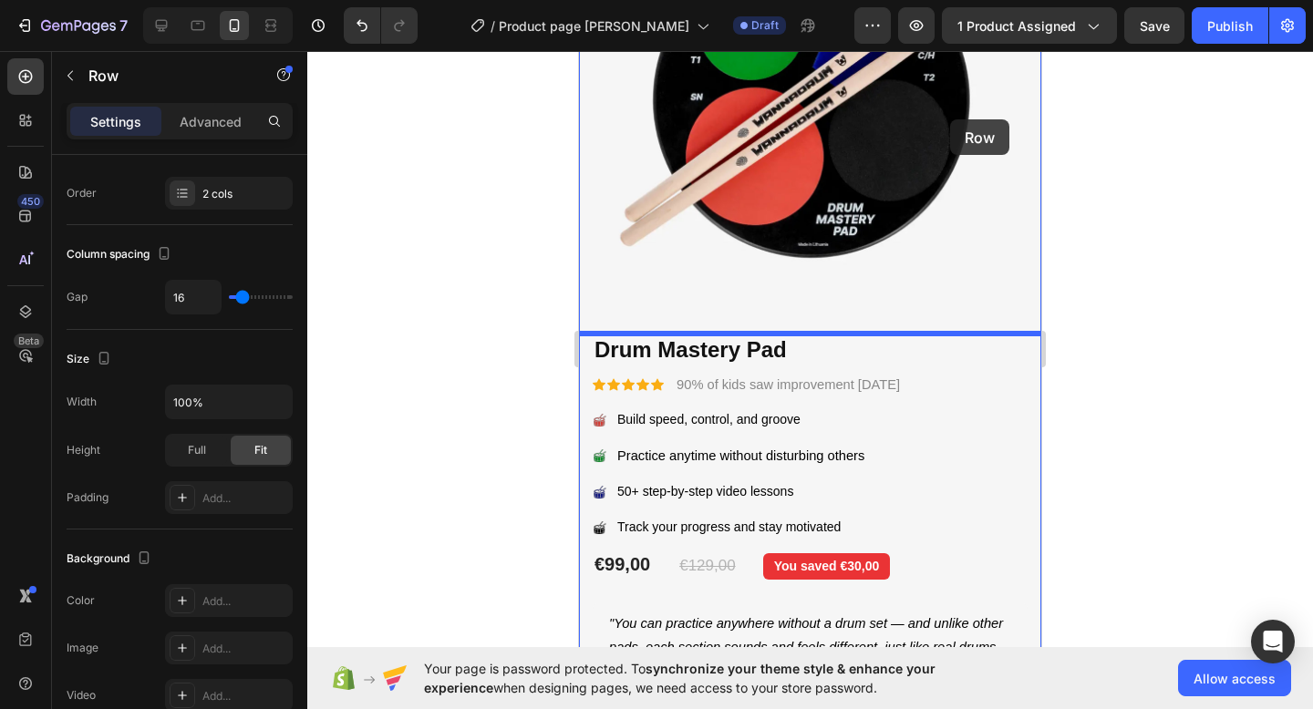
scroll to position [196, 0]
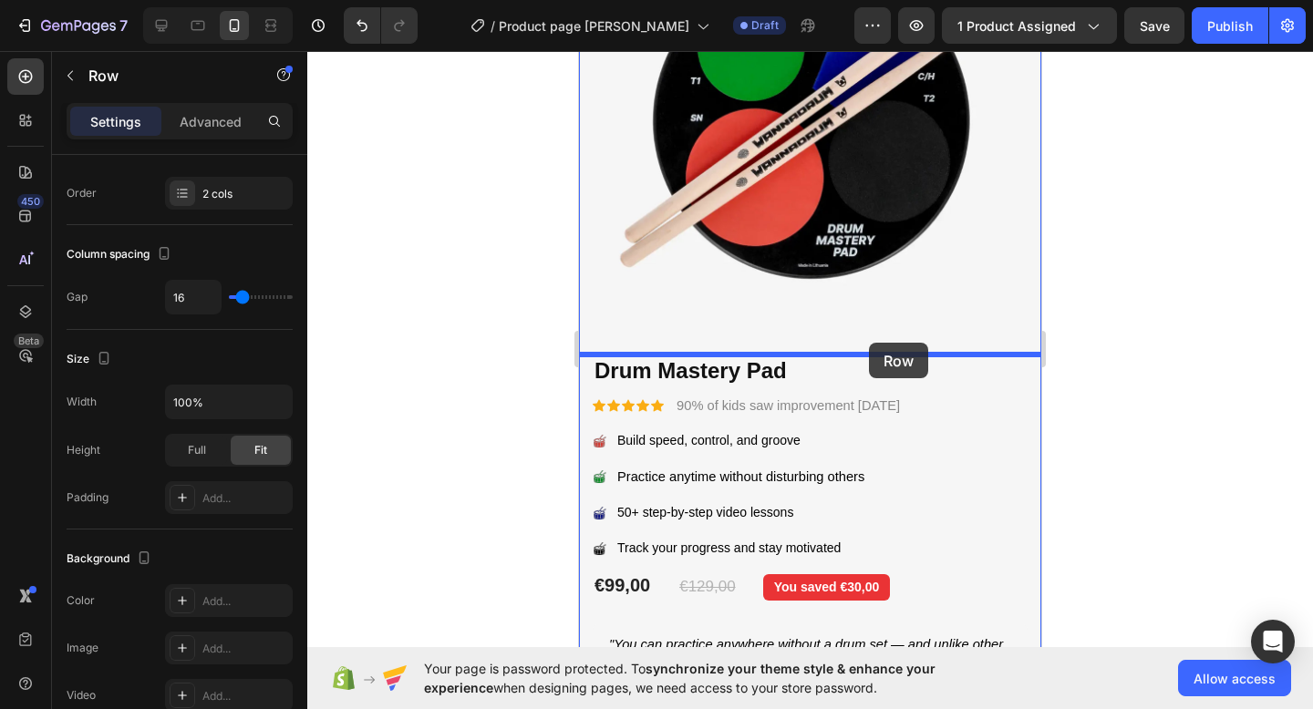
drag, startPoint x: 1005, startPoint y: 420, endPoint x: 869, endPoint y: 342, distance: 157.6
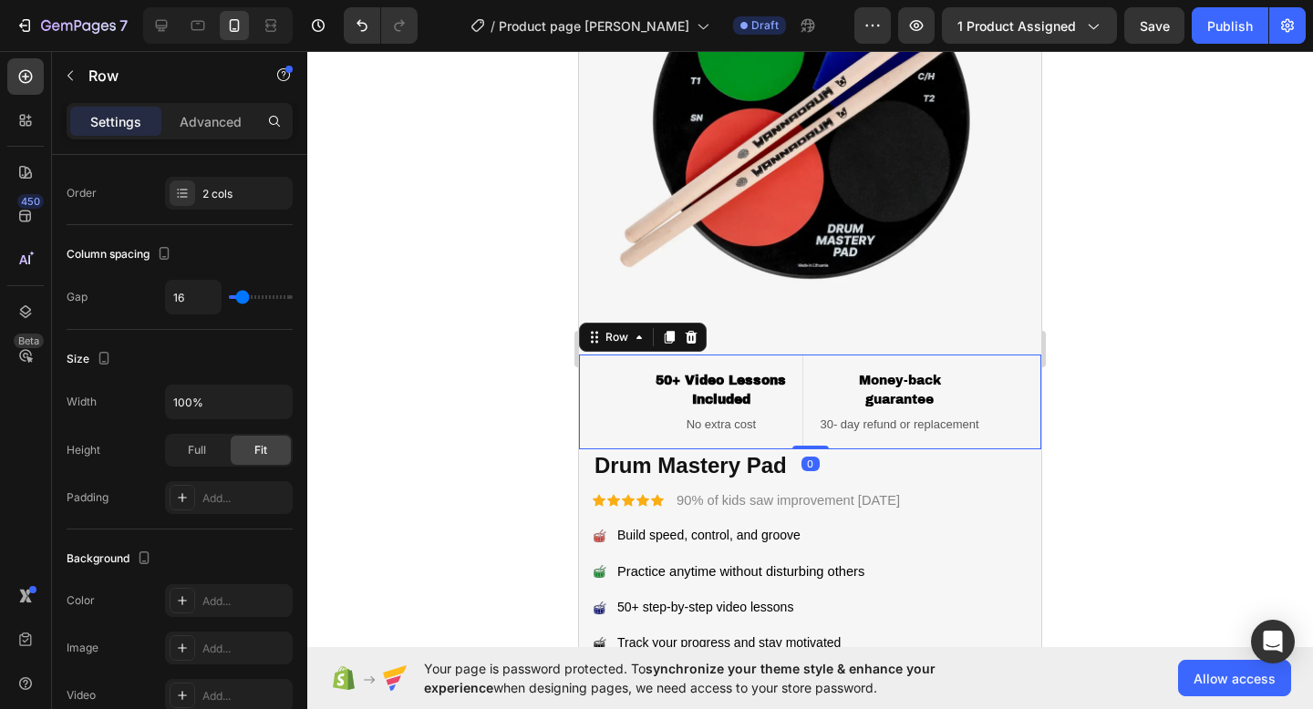
click at [1092, 313] on div at bounding box center [809, 380] width 1005 height 658
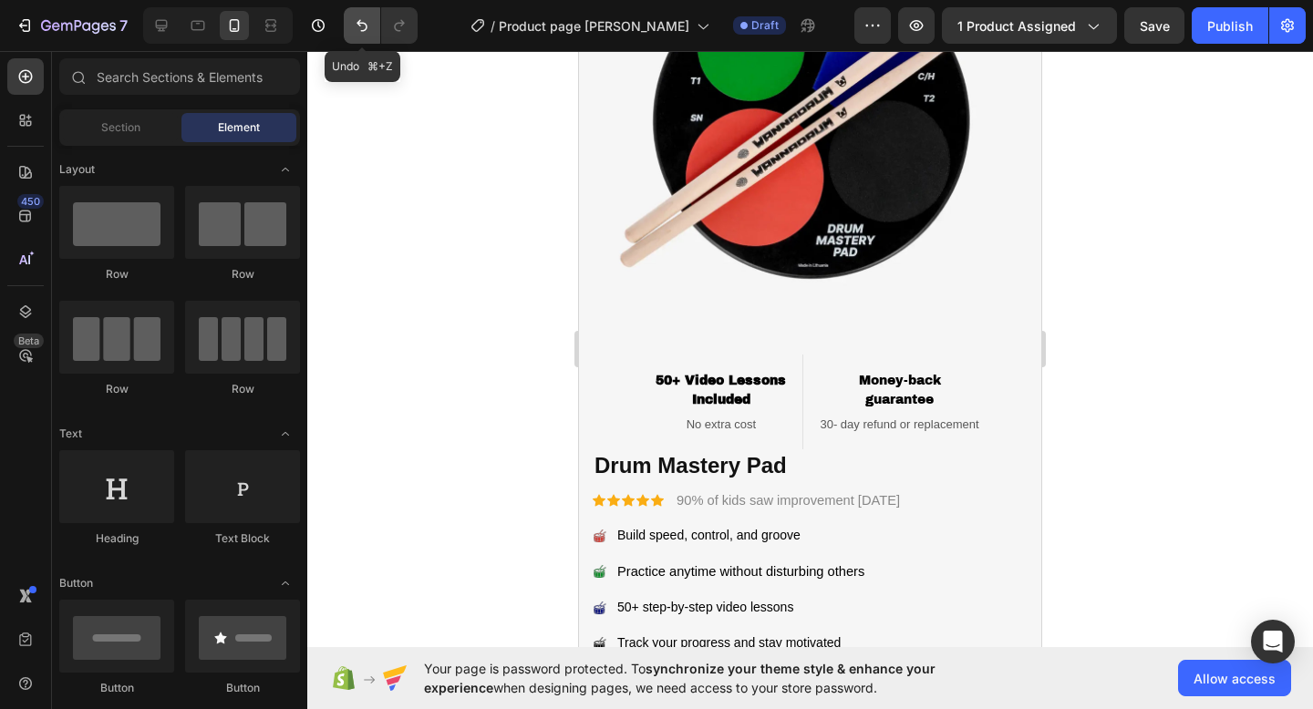
click at [359, 33] on icon "Undo/Redo" at bounding box center [362, 25] width 18 height 18
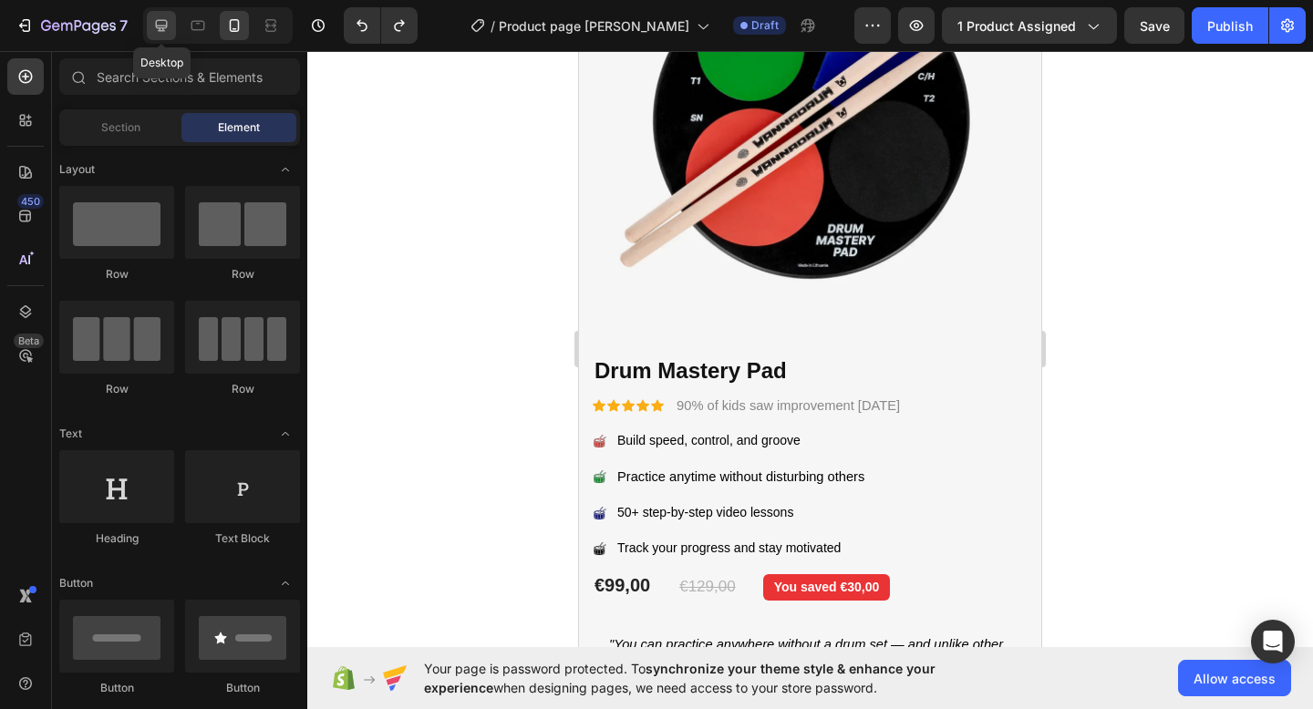
click at [159, 28] on icon at bounding box center [162, 26] width 12 height 12
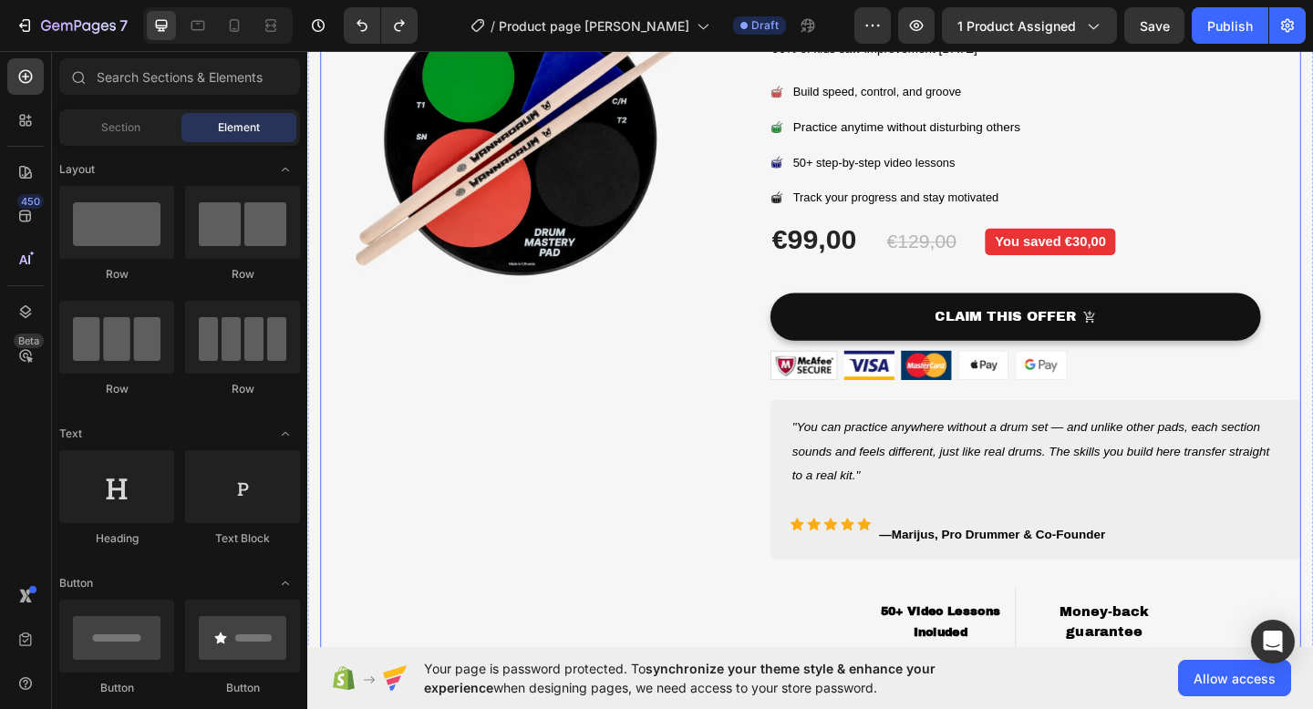
scroll to position [230, 0]
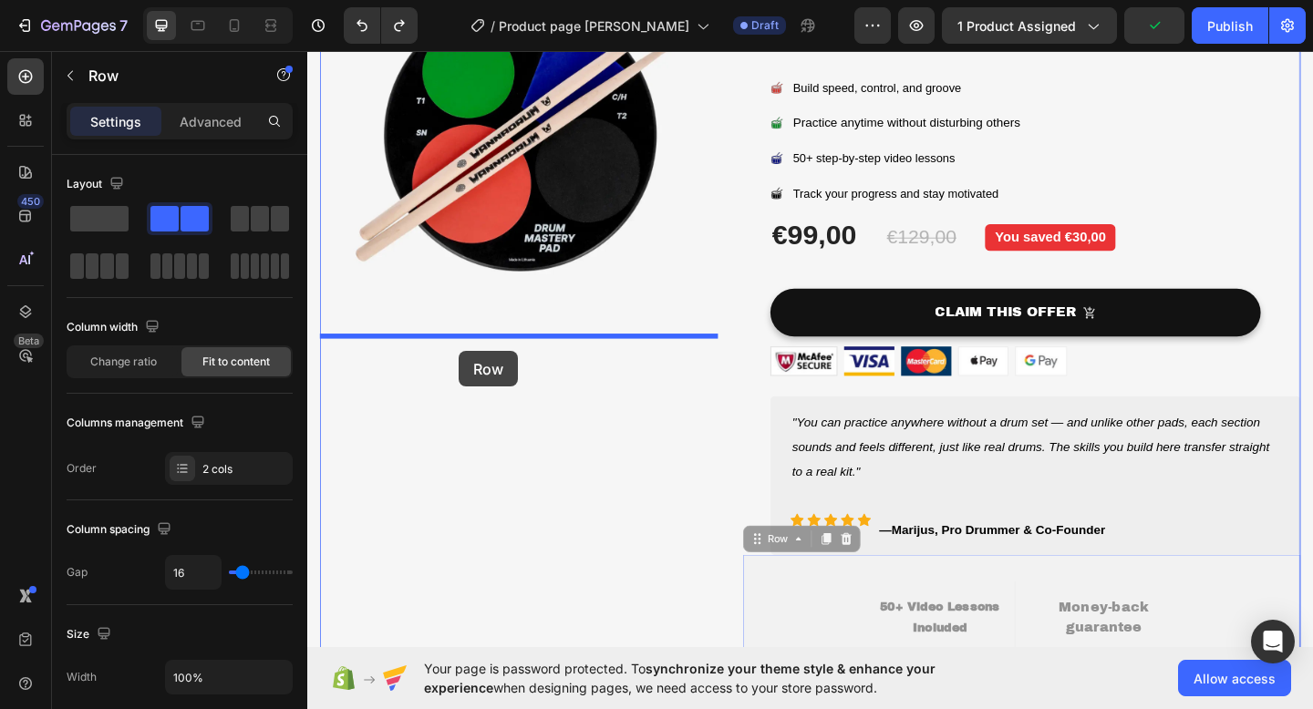
drag, startPoint x: 879, startPoint y: 640, endPoint x: 472, endPoint y: 377, distance: 483.9
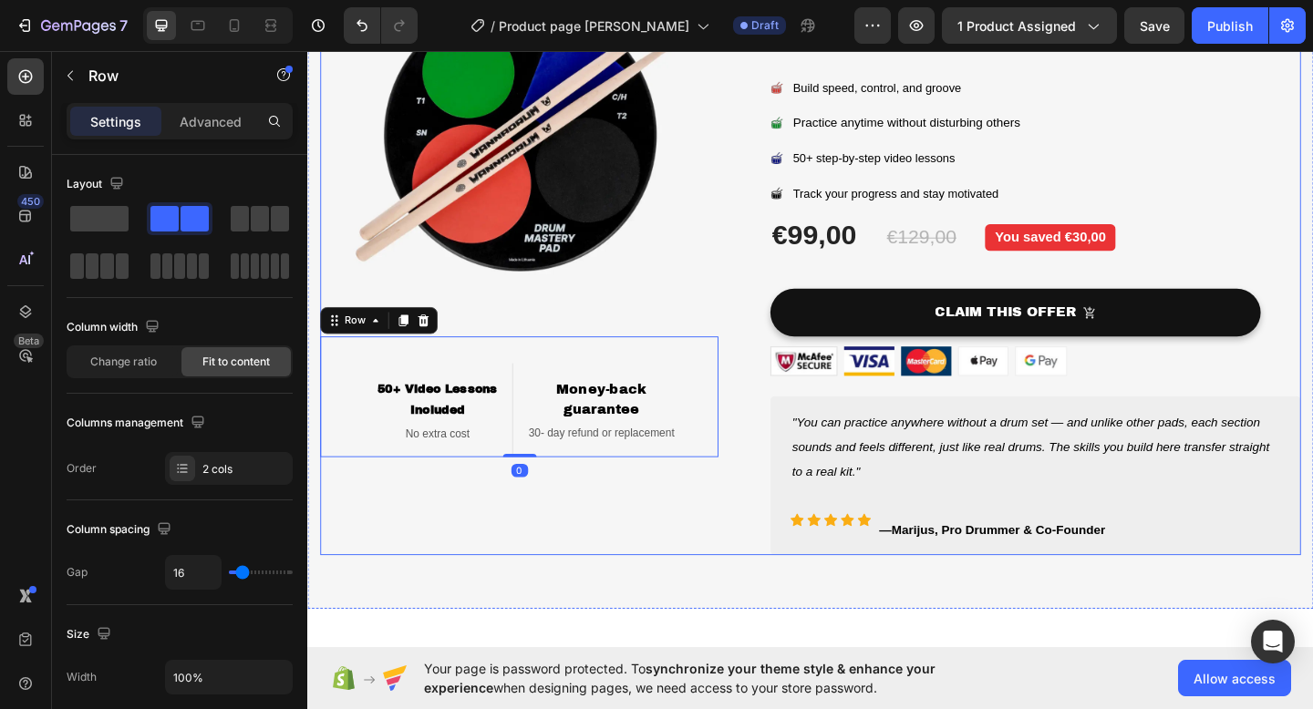
click at [730, 555] on div "Image 50+ Video Lessons Included Heading No extra cost Text block Row Money-bac…" at bounding box center [537, 264] width 433 height 671
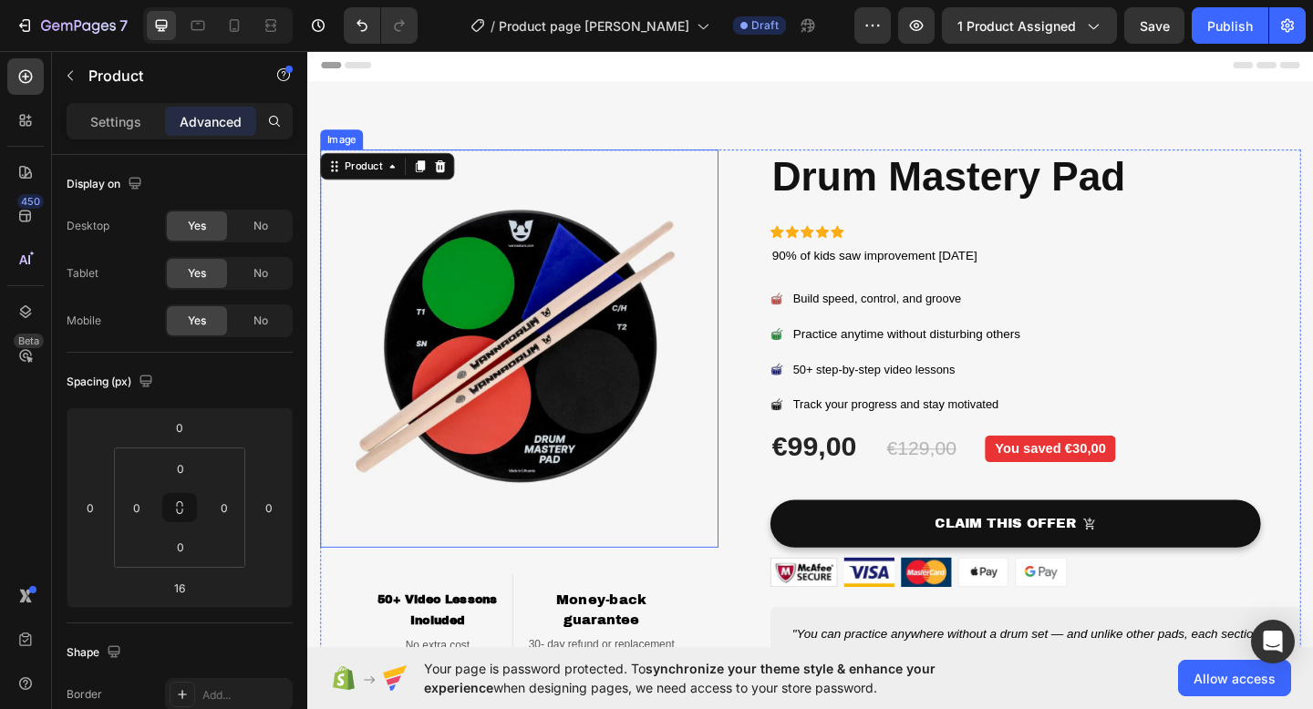
scroll to position [160, 0]
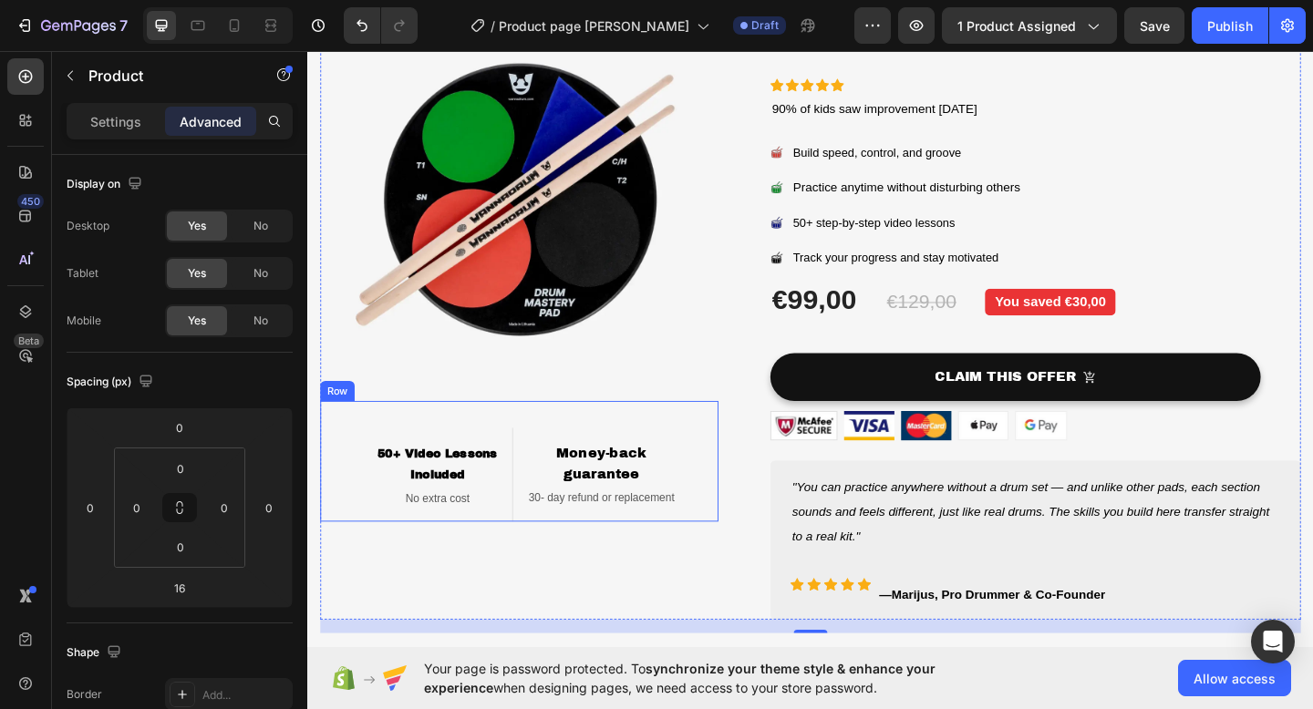
click at [737, 501] on div "50+ Video Lessons Included Heading No extra cost Text block Row Money-back guar…" at bounding box center [537, 497] width 433 height 131
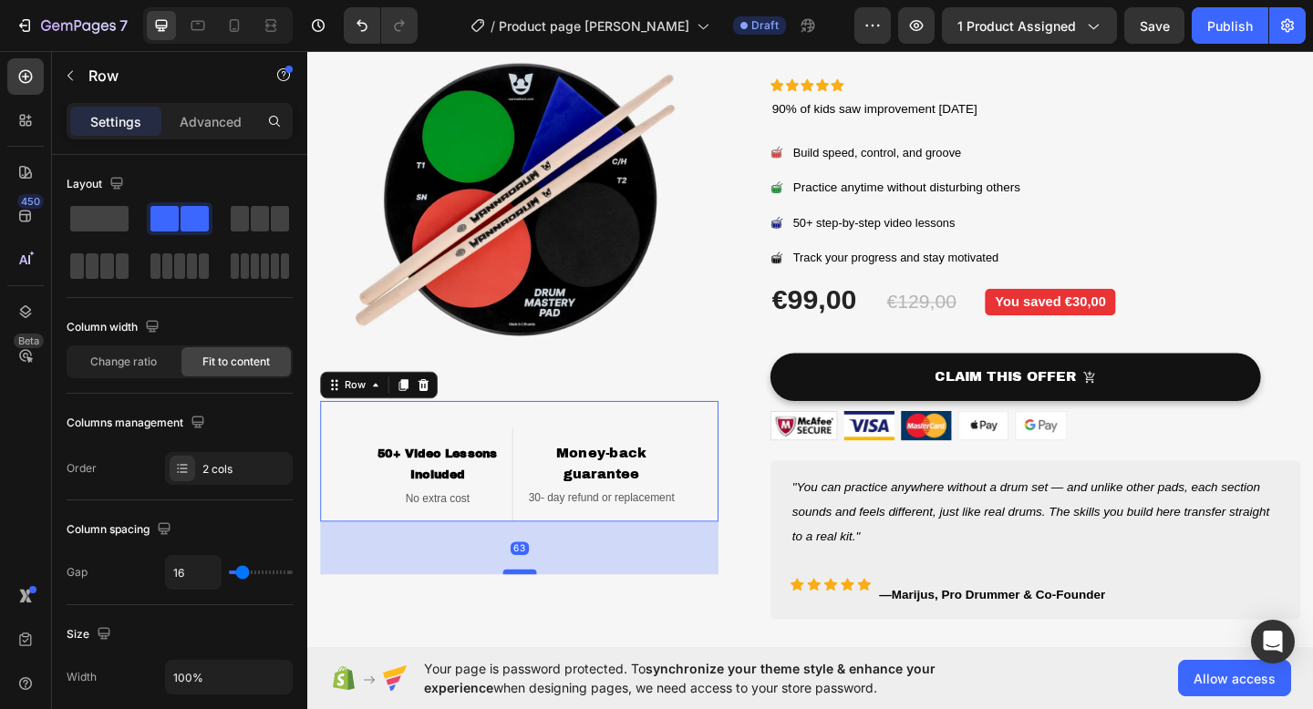
drag, startPoint x: 548, startPoint y: 558, endPoint x: 548, endPoint y: 615, distance: 57.4
click at [548, 615] on div at bounding box center [538, 617] width 36 height 5
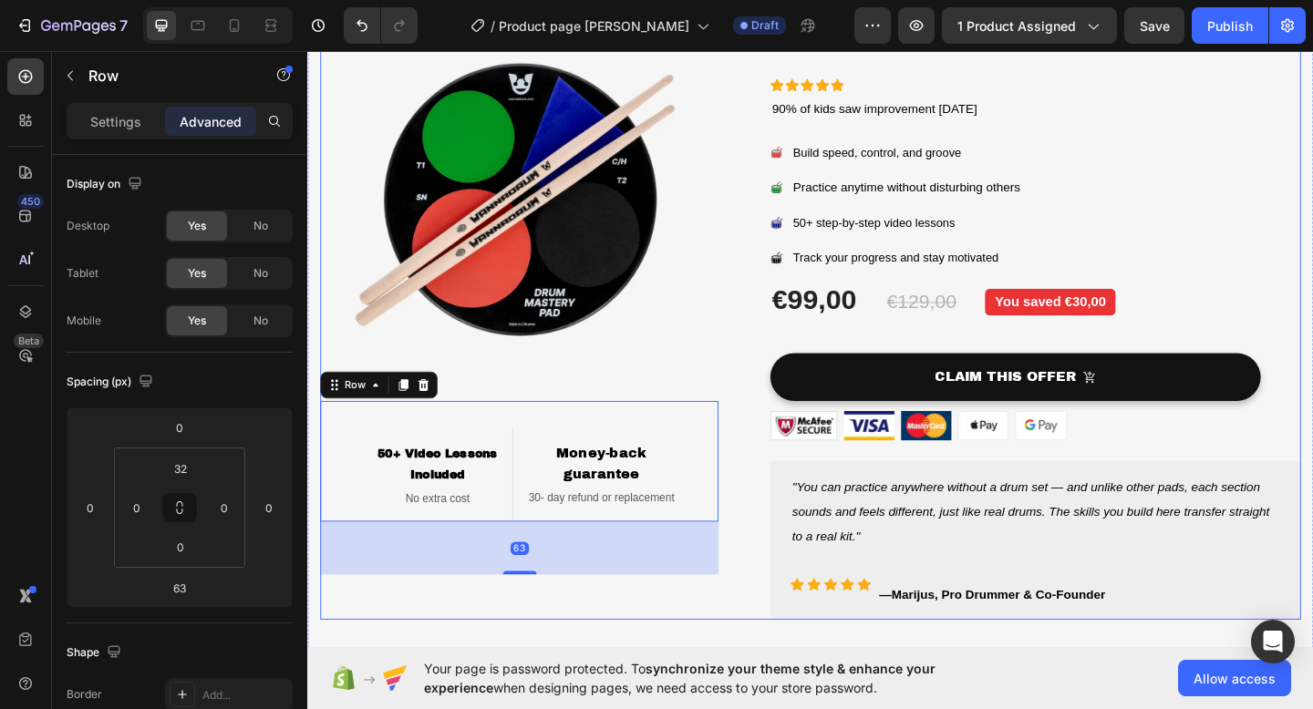
click at [762, 376] on div "Image 50+ Video Lessons Included Heading No extra cost Text block Row Money-bac…" at bounding box center [854, 334] width 1066 height 671
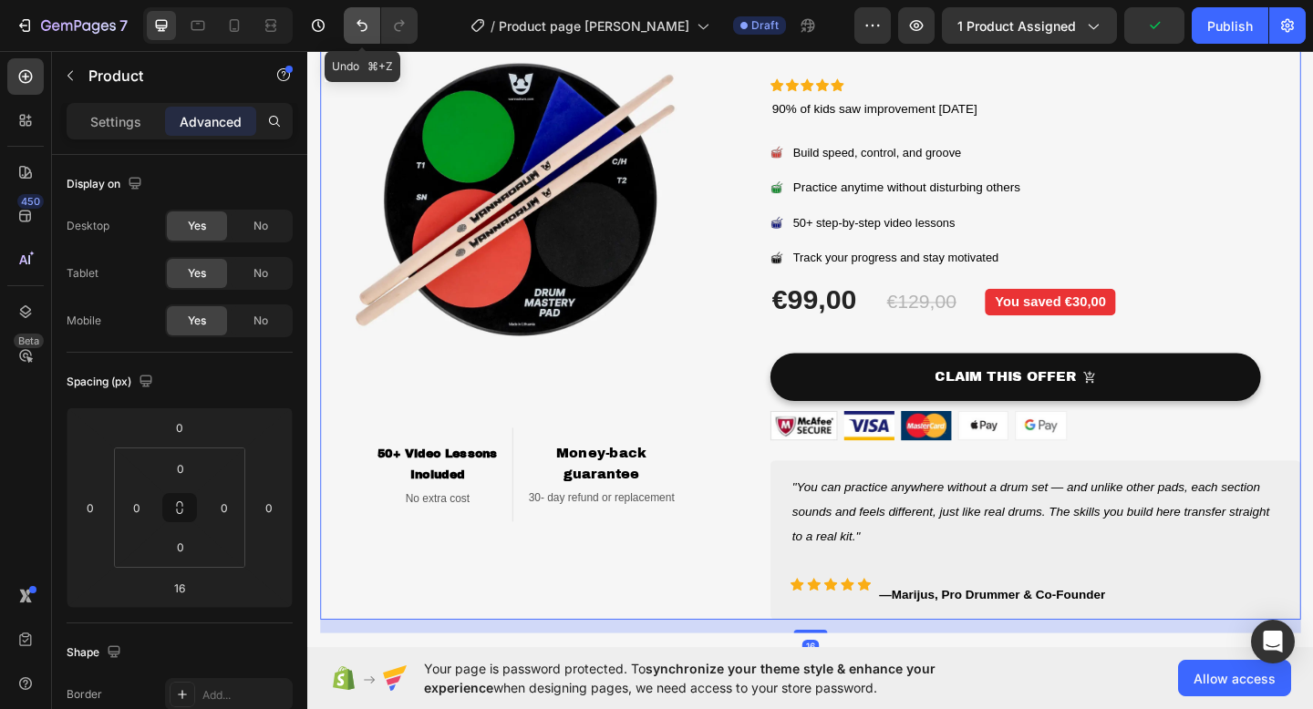
click at [353, 21] on icon "Undo/Redo" at bounding box center [362, 25] width 18 height 18
click at [360, 26] on icon "Undo/Redo" at bounding box center [362, 25] width 18 height 18
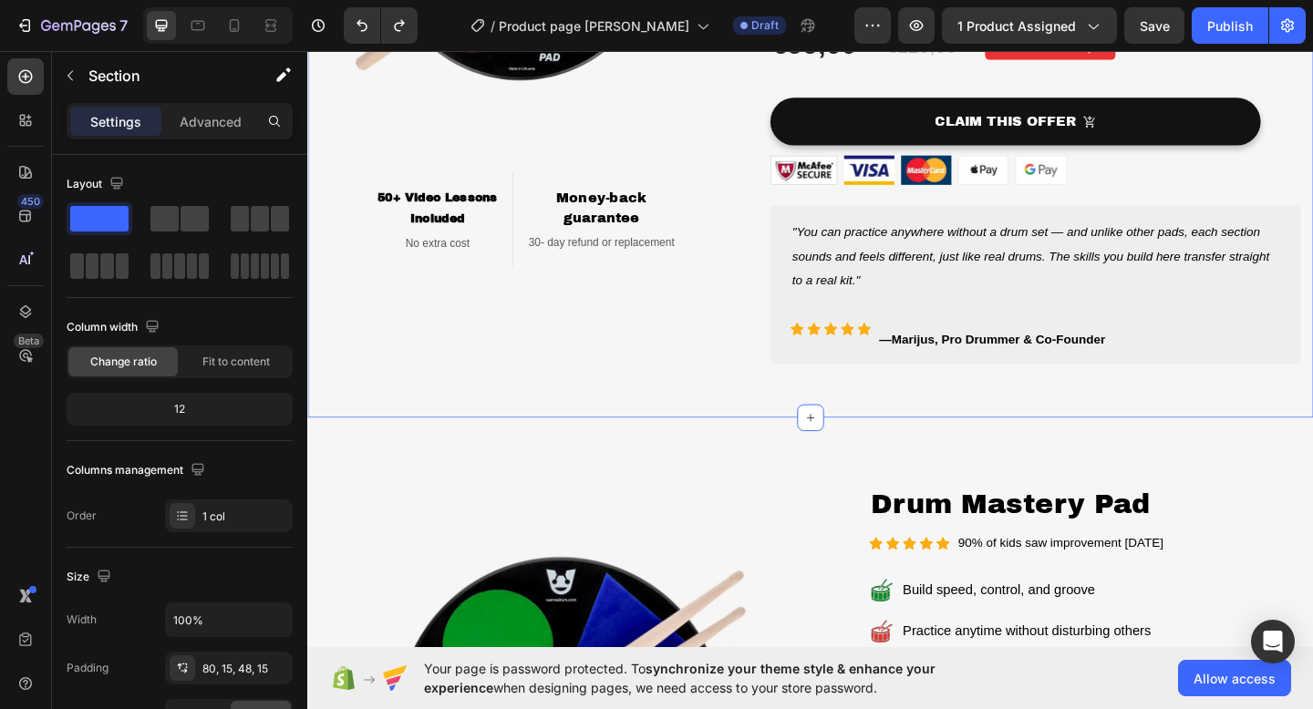
drag, startPoint x: 862, startPoint y: 453, endPoint x: 862, endPoint y: 403, distance: 50.1
click at [862, 404] on div "Image 50+ Video Lessons Included Heading No extra cost Text block Row Money-bac…" at bounding box center [854, 49] width 1094 height 802
click at [864, 396] on div "Image 50+ Video Lessons Included Heading No extra cost Text block Row Money-bac…" at bounding box center [854, 63] width 1066 height 685
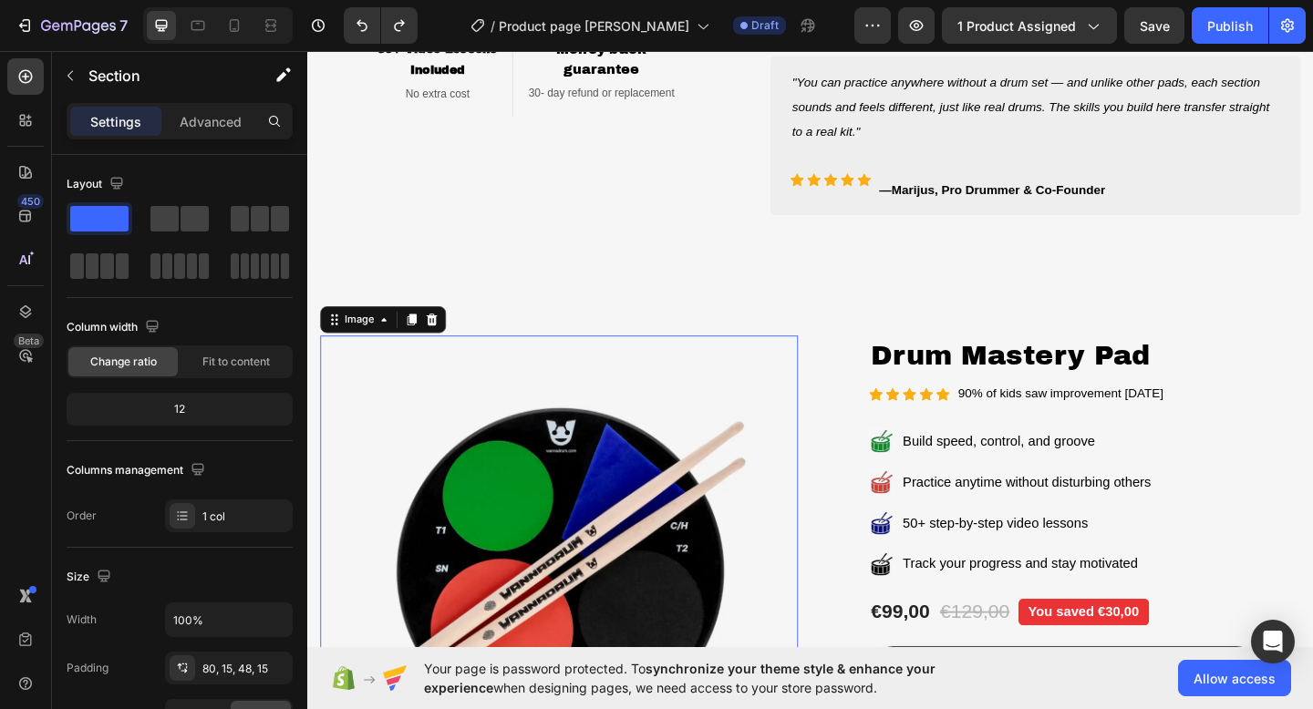
click at [710, 503] on img at bounding box center [581, 621] width 520 height 520
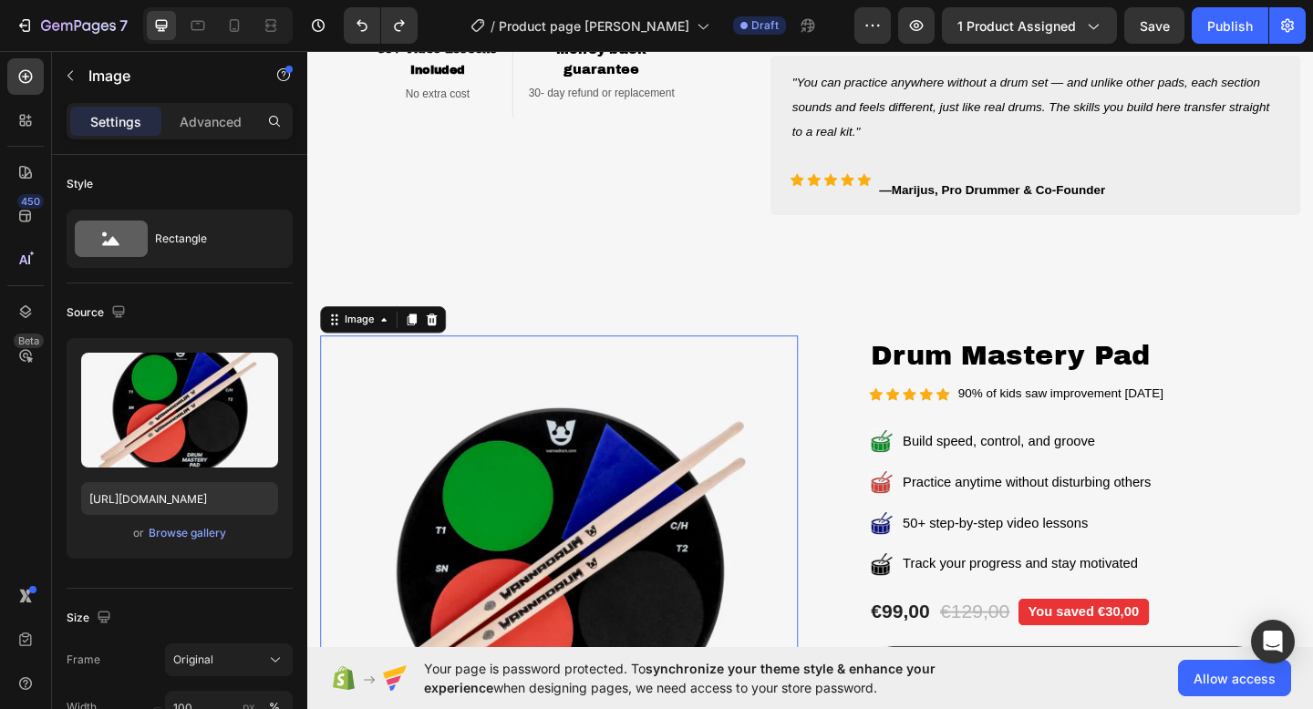
scroll to position [360, 0]
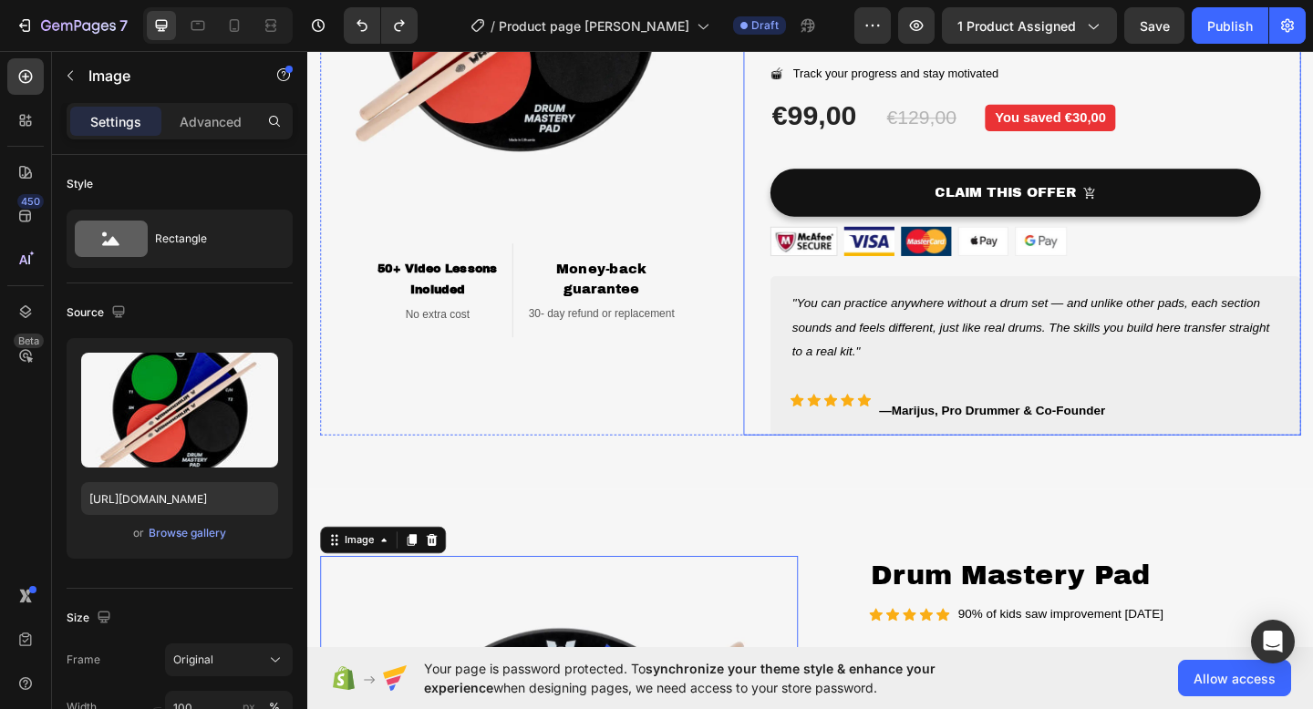
click at [794, 397] on div "Drum Mastery Pad Product Title Icon Icon Icon Icon Icon Icon List 90% of kids s…" at bounding box center [1084, 134] width 606 height 671
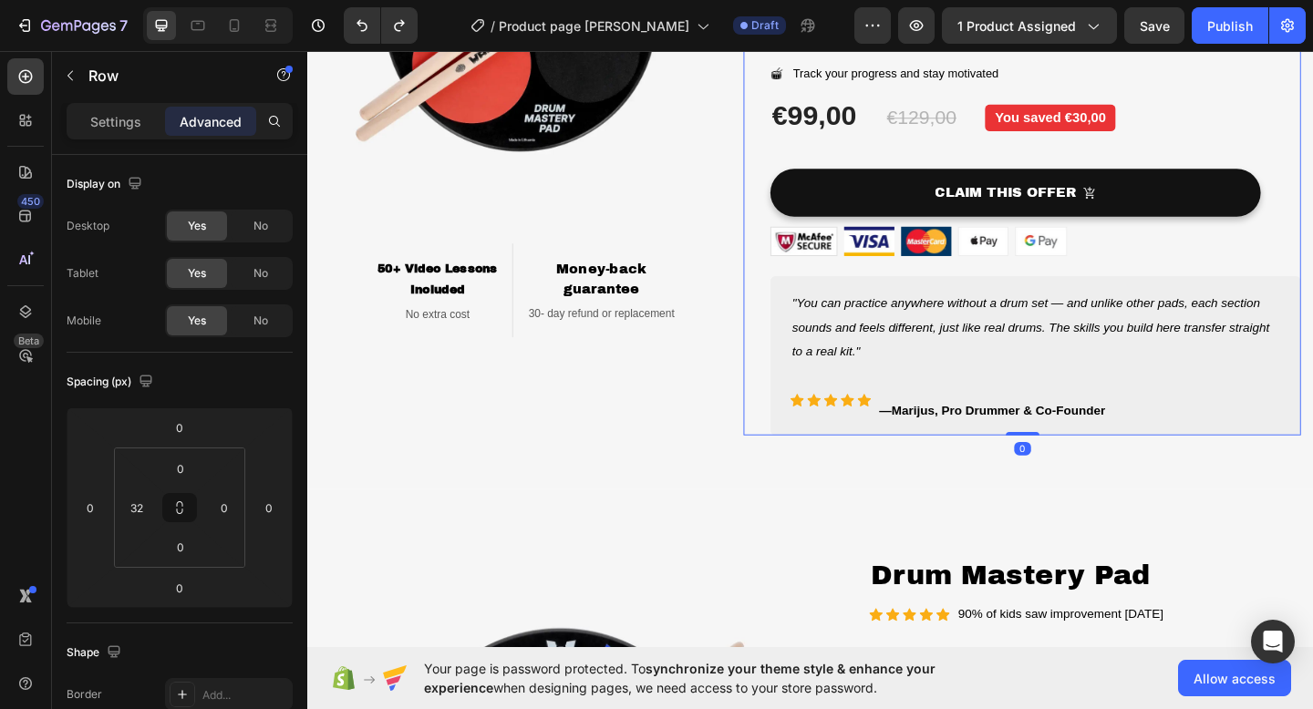
click at [742, 431] on div "Image 50+ Video Lessons Included Heading No extra cost Text block Row Money-bac…" at bounding box center [537, 134] width 433 height 671
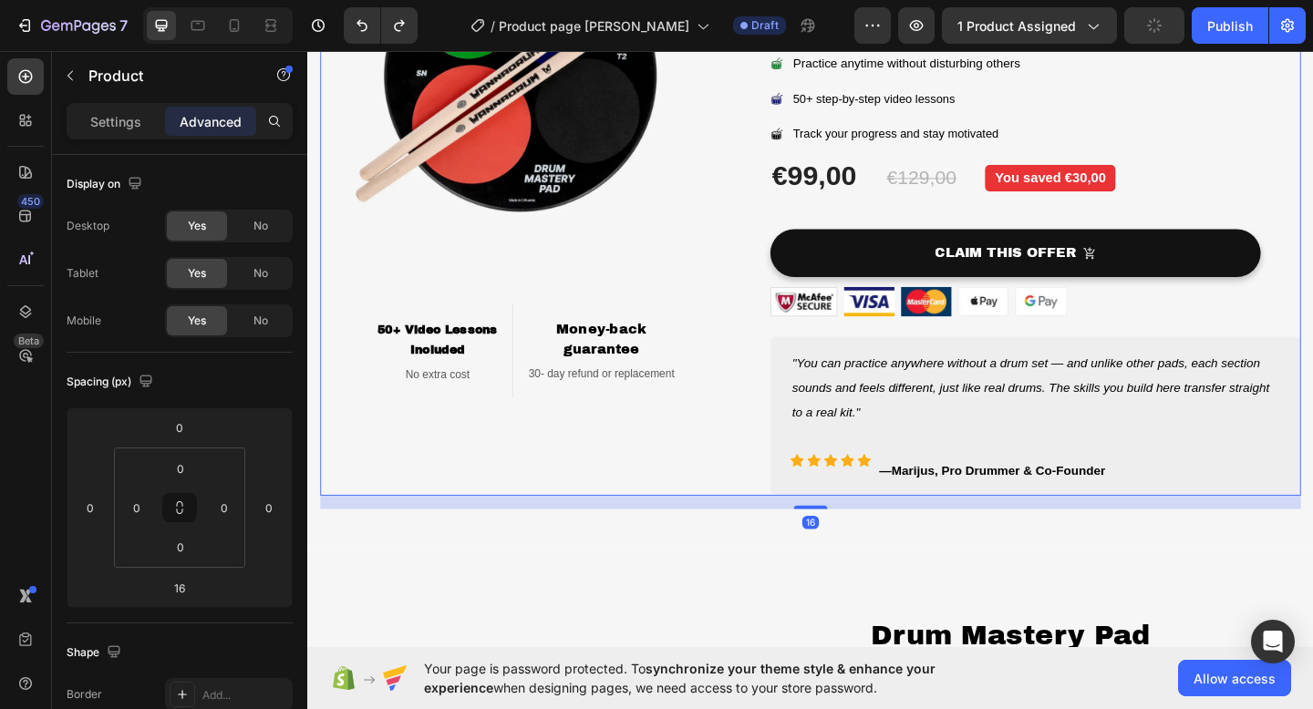
scroll to position [216, 0]
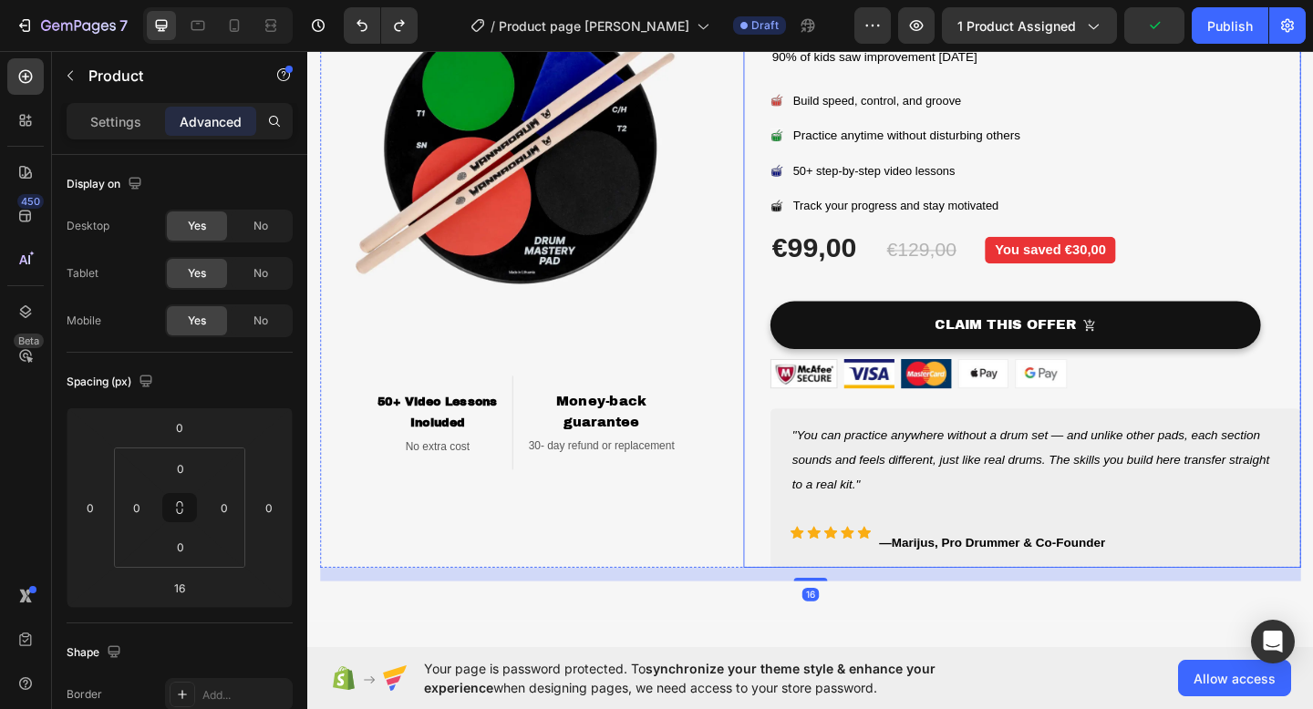
click at [789, 349] on div "Drum Mastery Pad Product Title Icon Icon Icon Icon Icon Icon List 90% of kids s…" at bounding box center [1084, 278] width 606 height 671
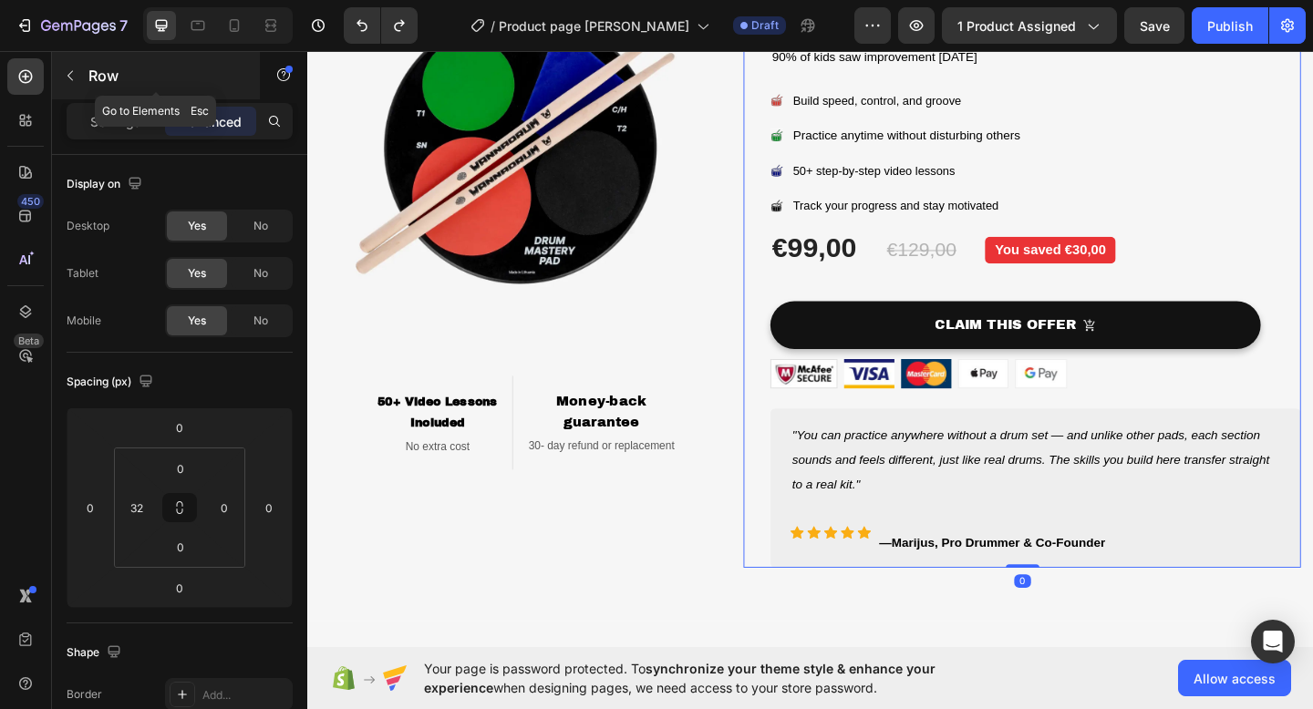
click at [62, 77] on button "button" at bounding box center [70, 75] width 29 height 29
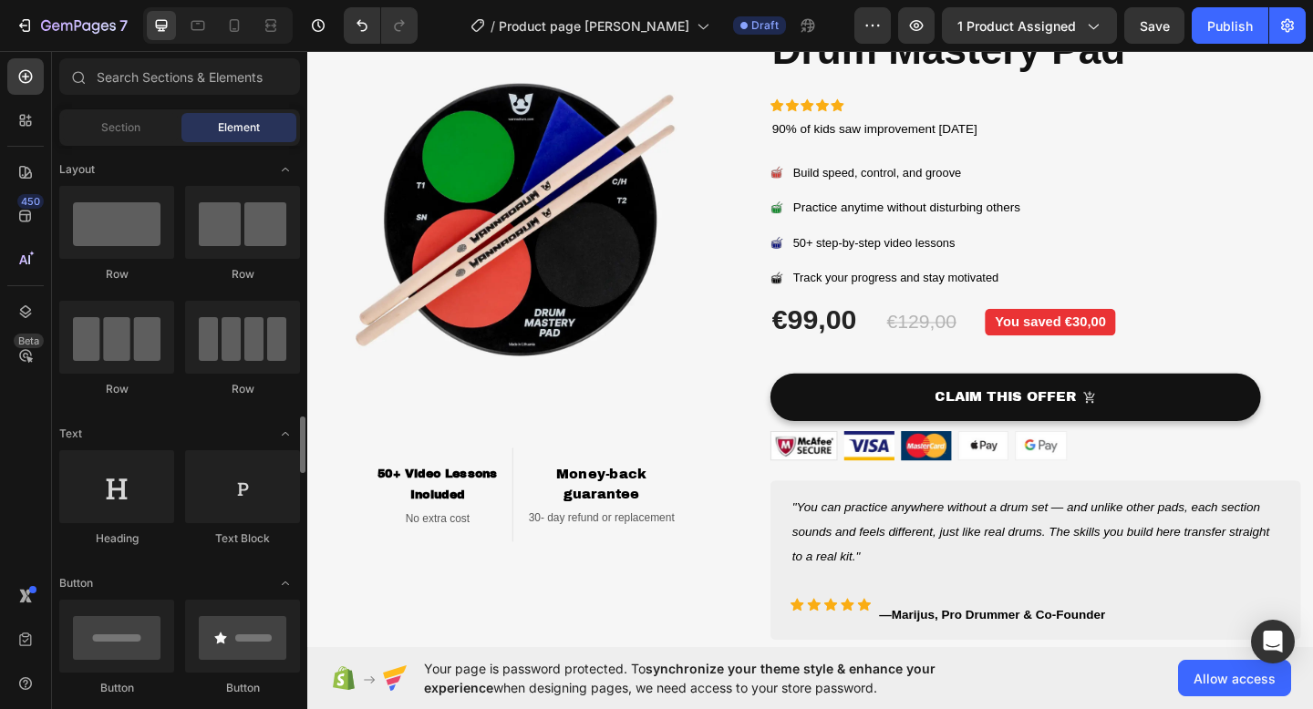
scroll to position [0, 0]
click at [763, 539] on div "Image 50+ Video Lessons Included Heading No extra cost Text block Row Money-bac…" at bounding box center [854, 356] width 1066 height 671
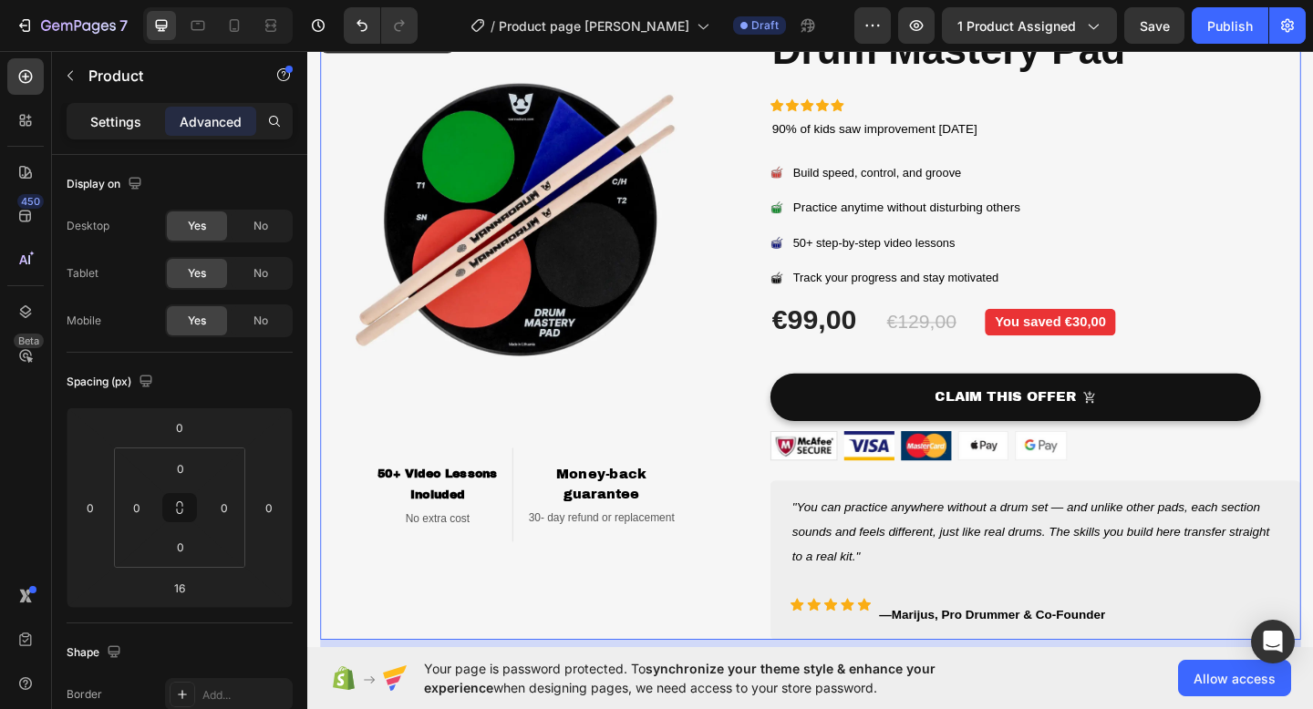
click at [98, 124] on p "Settings" at bounding box center [115, 121] width 51 height 19
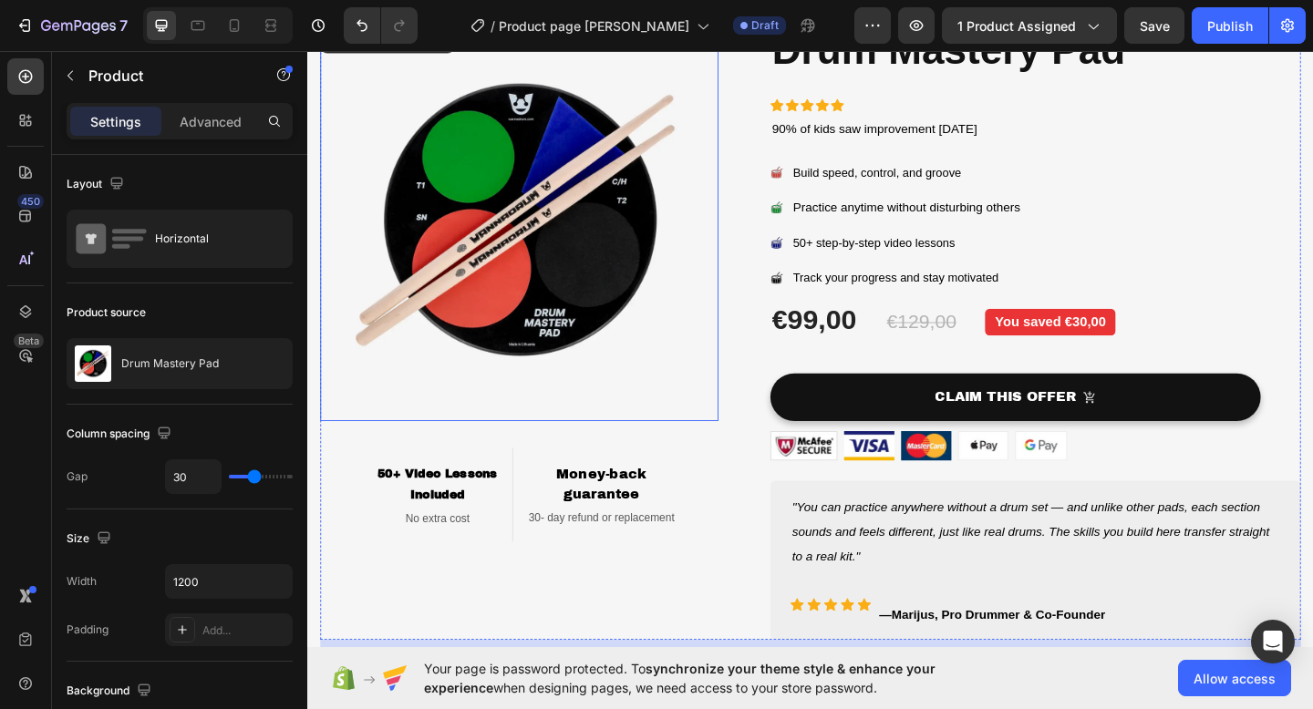
click at [746, 403] on img at bounding box center [537, 237] width 433 height 433
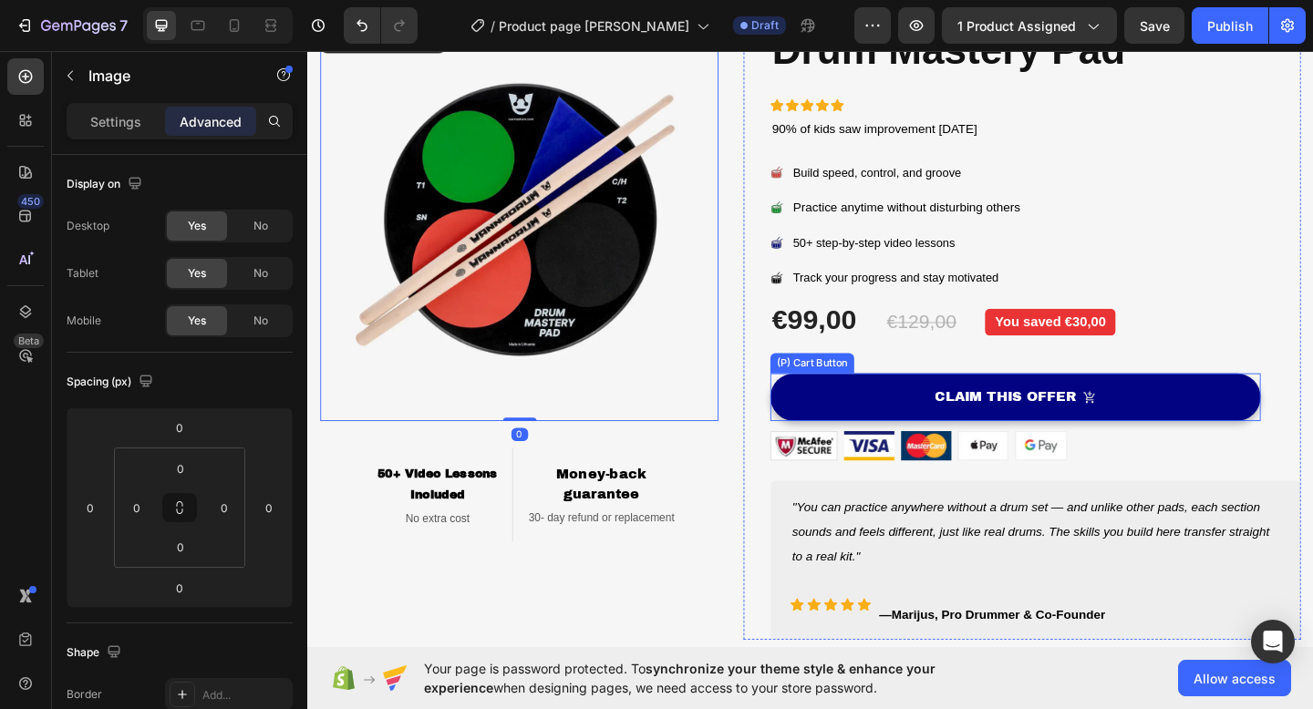
scroll to position [333, 0]
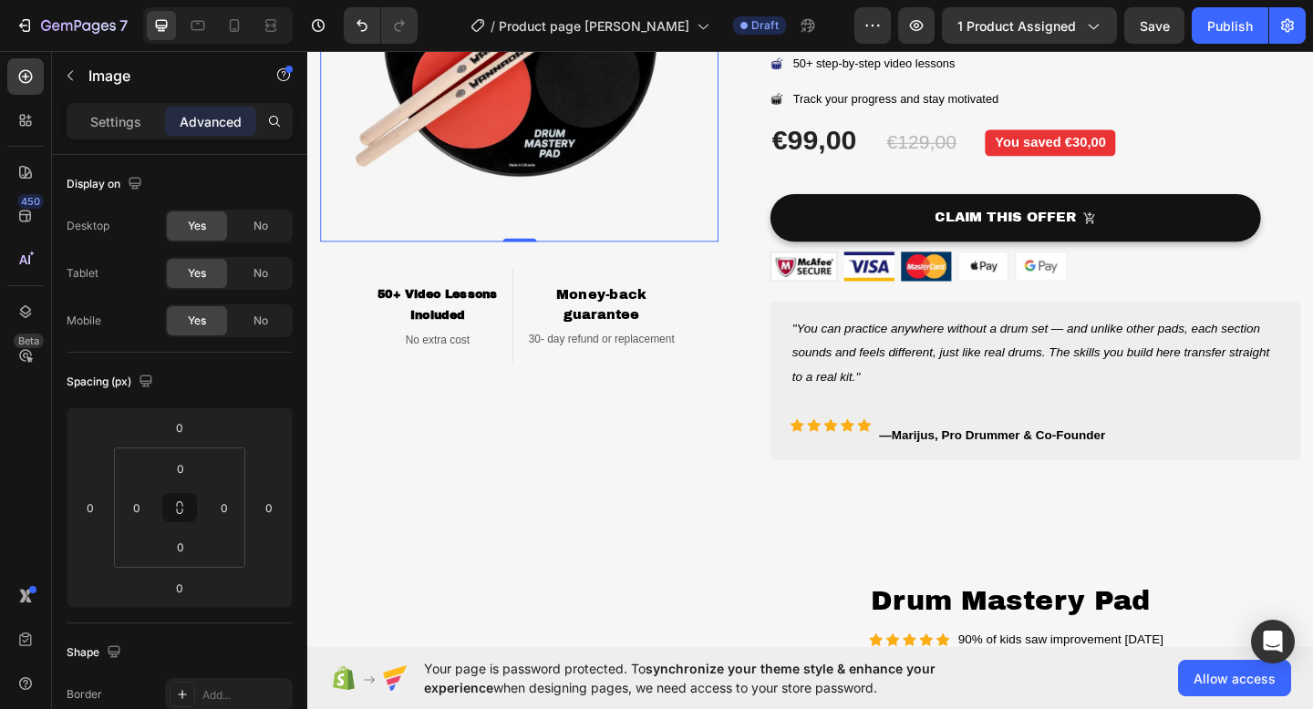
click at [574, 217] on img at bounding box center [537, 42] width 433 height 433
click at [182, 510] on icon at bounding box center [179, 507] width 15 height 15
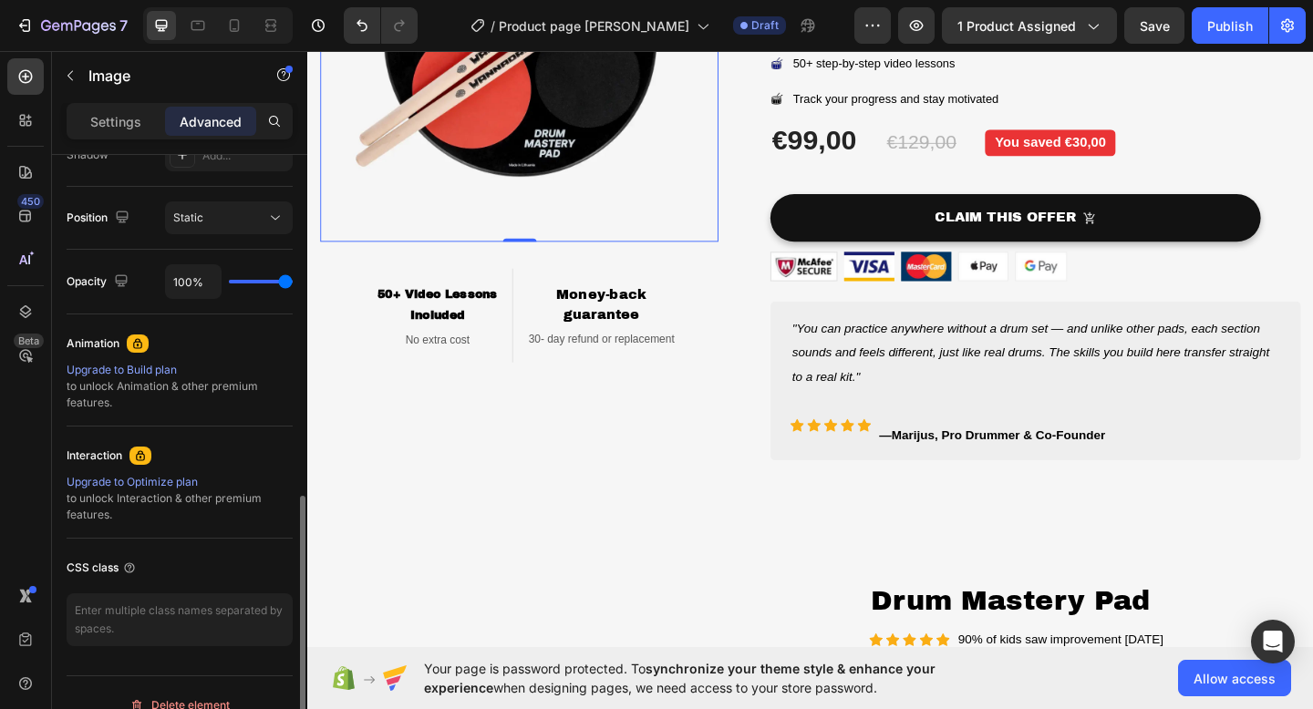
scroll to position [659, 0]
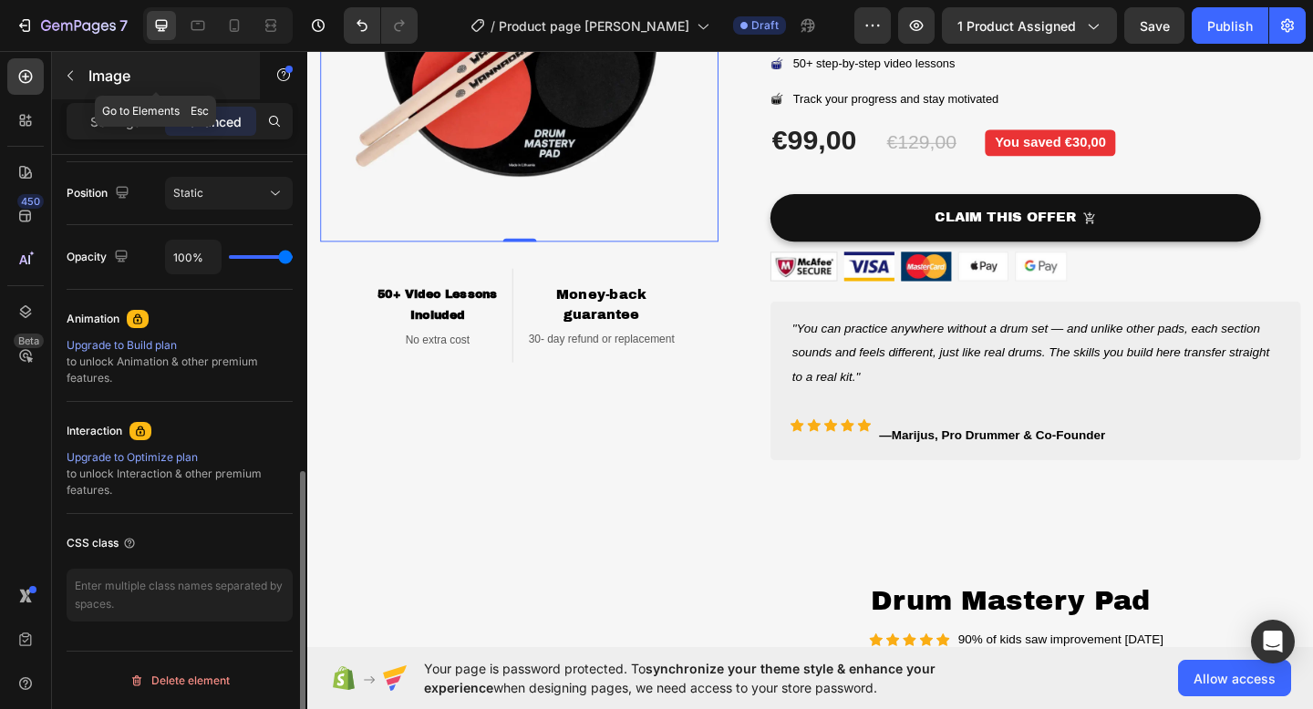
click at [69, 73] on icon "button" at bounding box center [70, 75] width 15 height 15
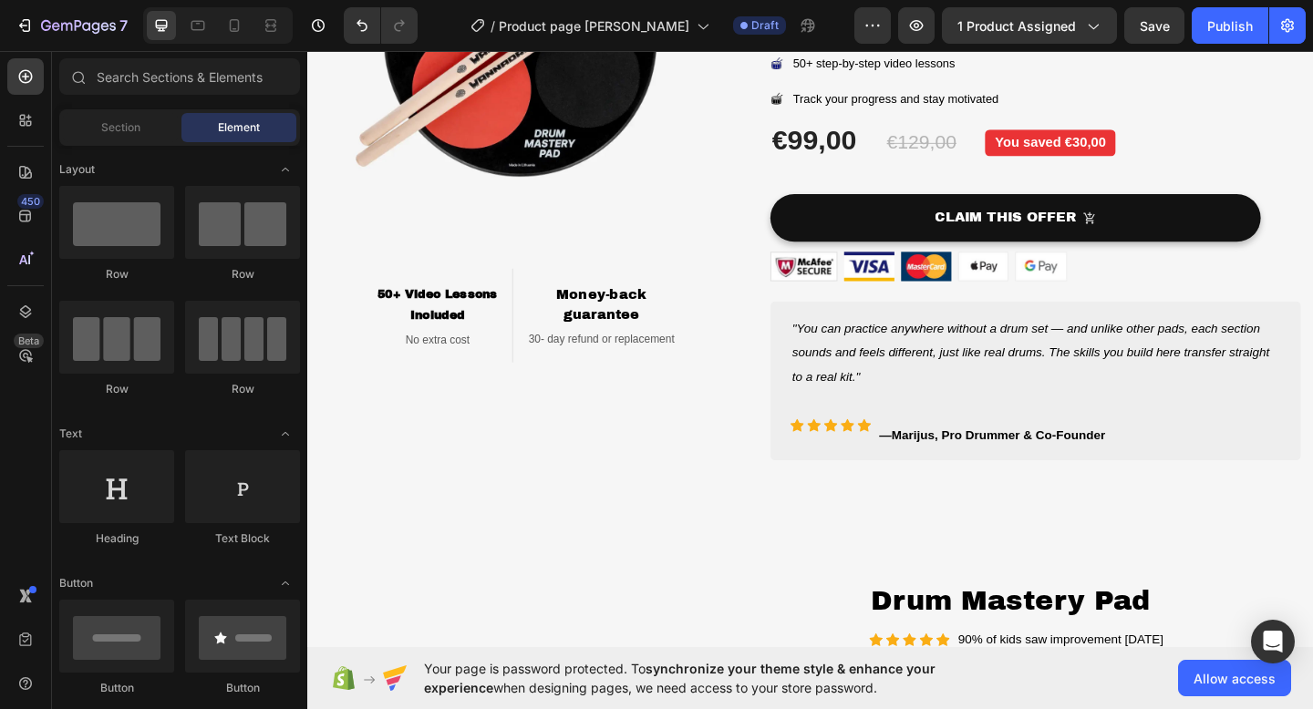
click at [484, 242] on img at bounding box center [537, 42] width 433 height 433
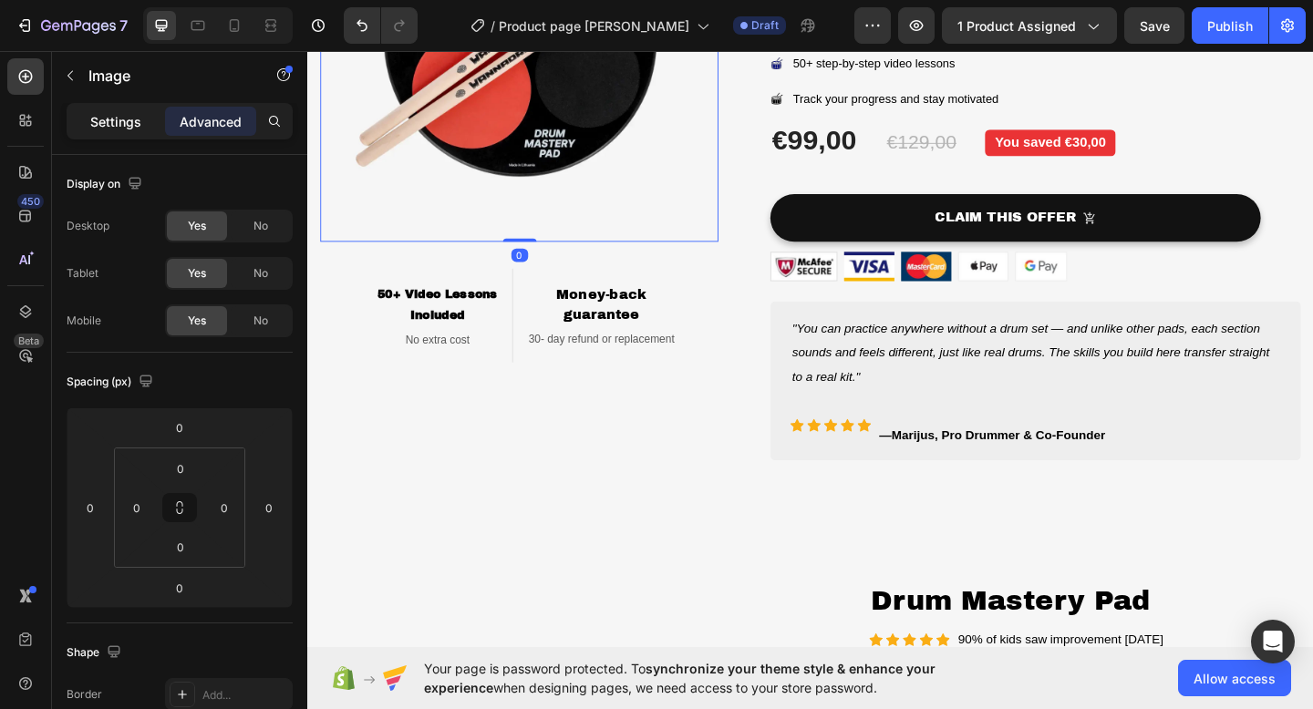
click at [148, 130] on div "Settings" at bounding box center [115, 121] width 91 height 29
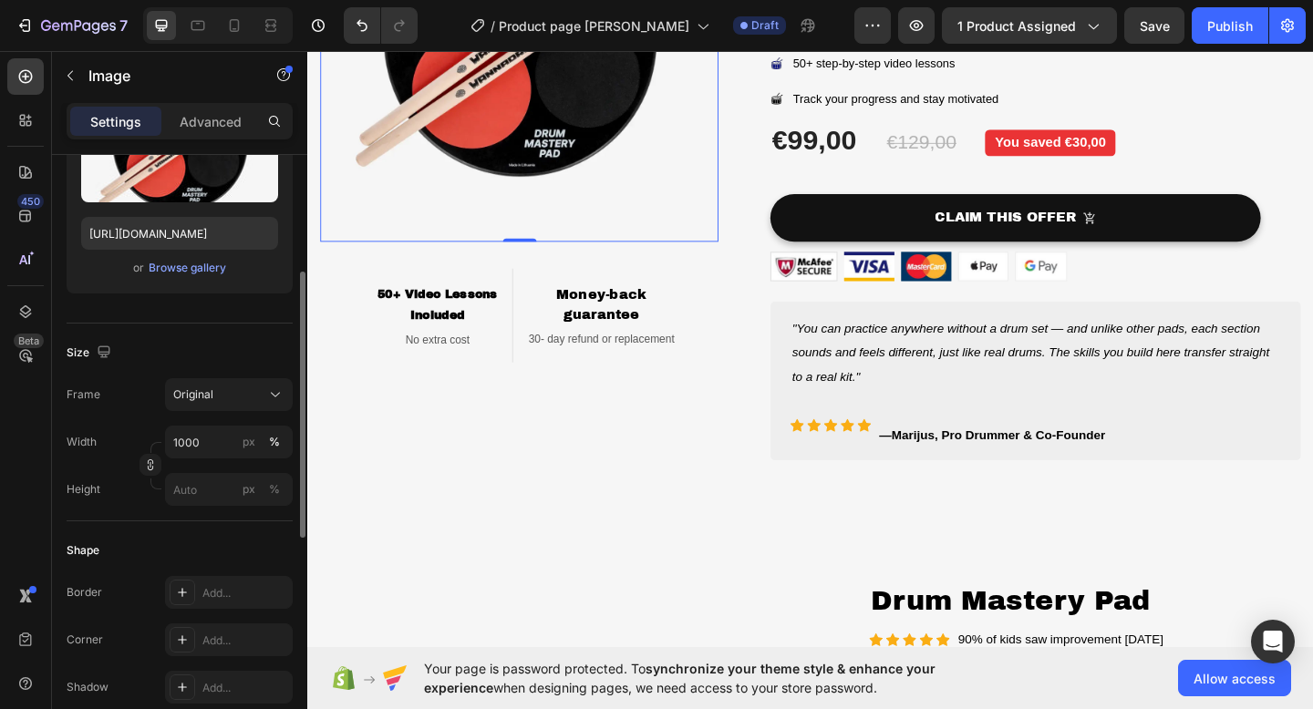
scroll to position [62, 0]
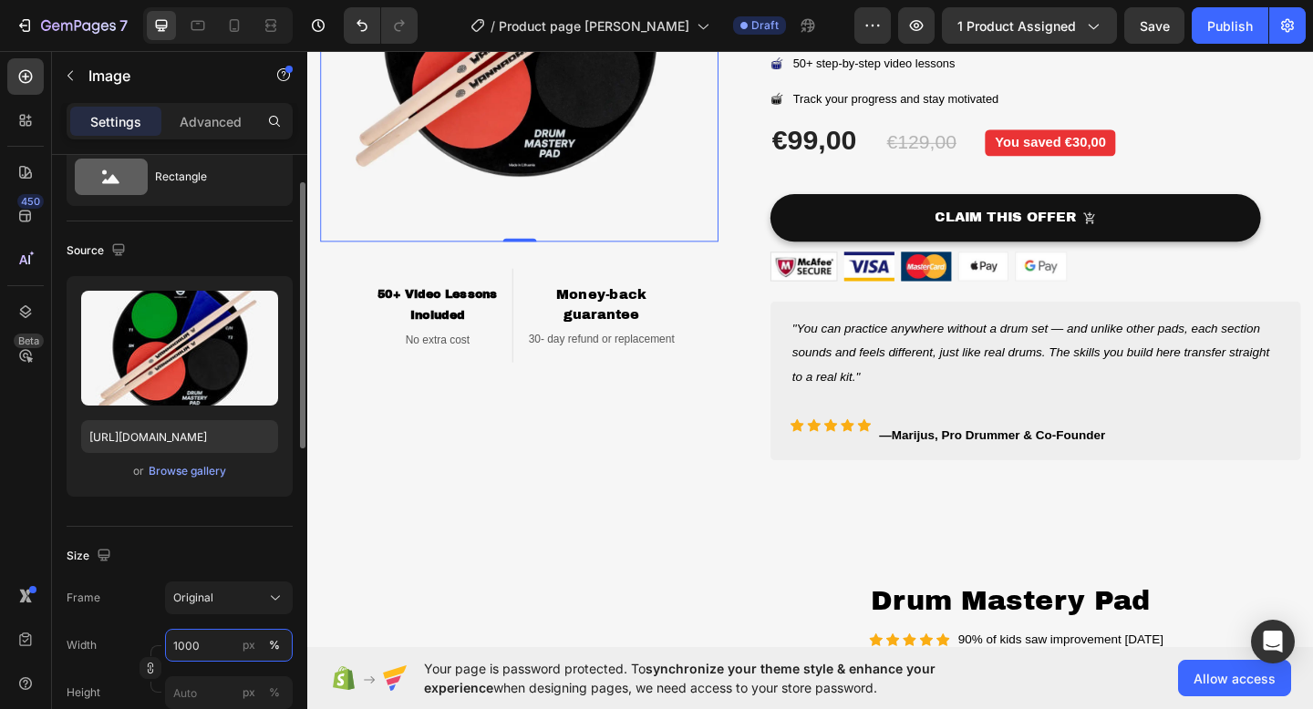
click at [206, 644] on input "1000" at bounding box center [229, 645] width 128 height 33
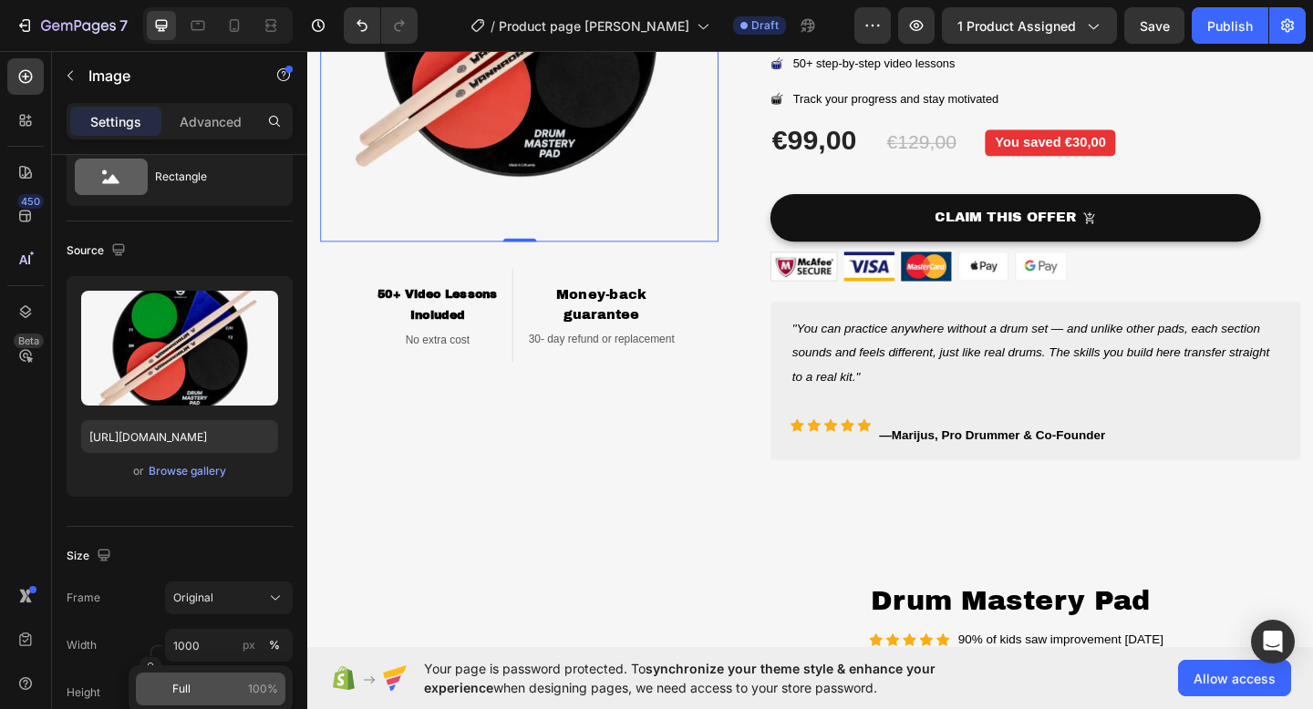
click at [190, 685] on p "Full 100%" at bounding box center [225, 689] width 106 height 16
type input "100"
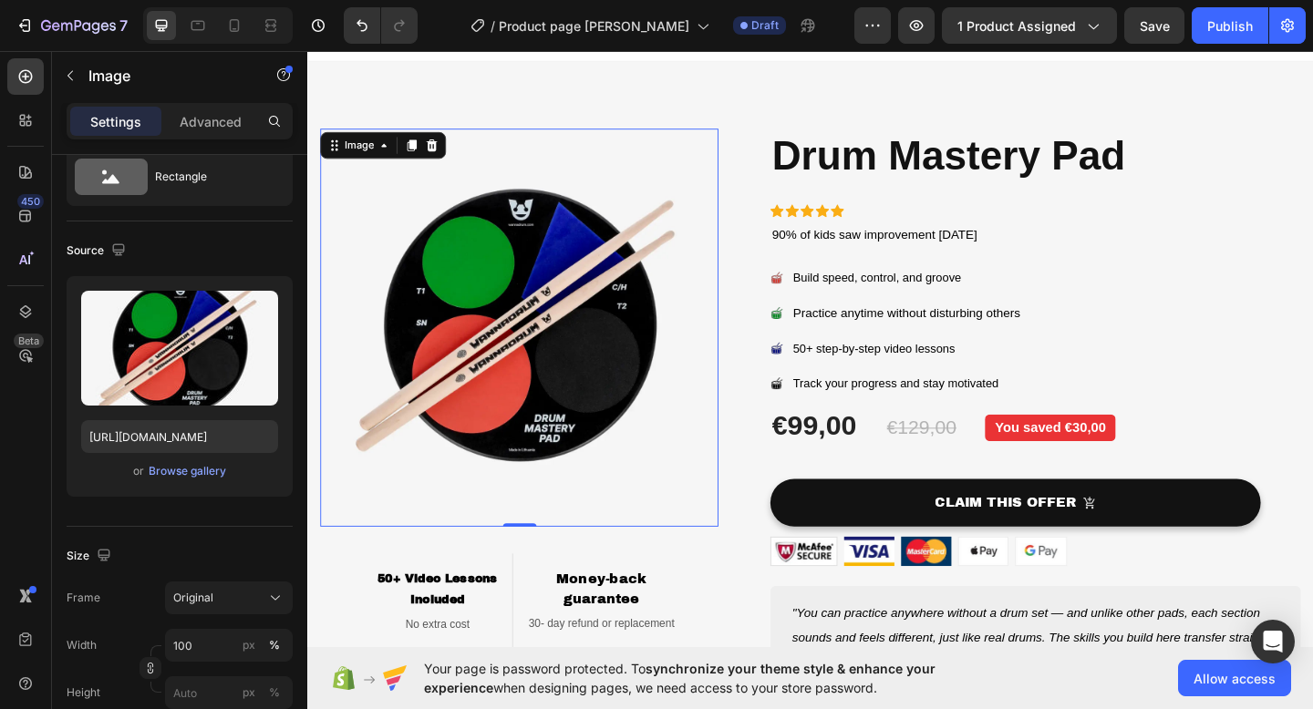
scroll to position [0, 0]
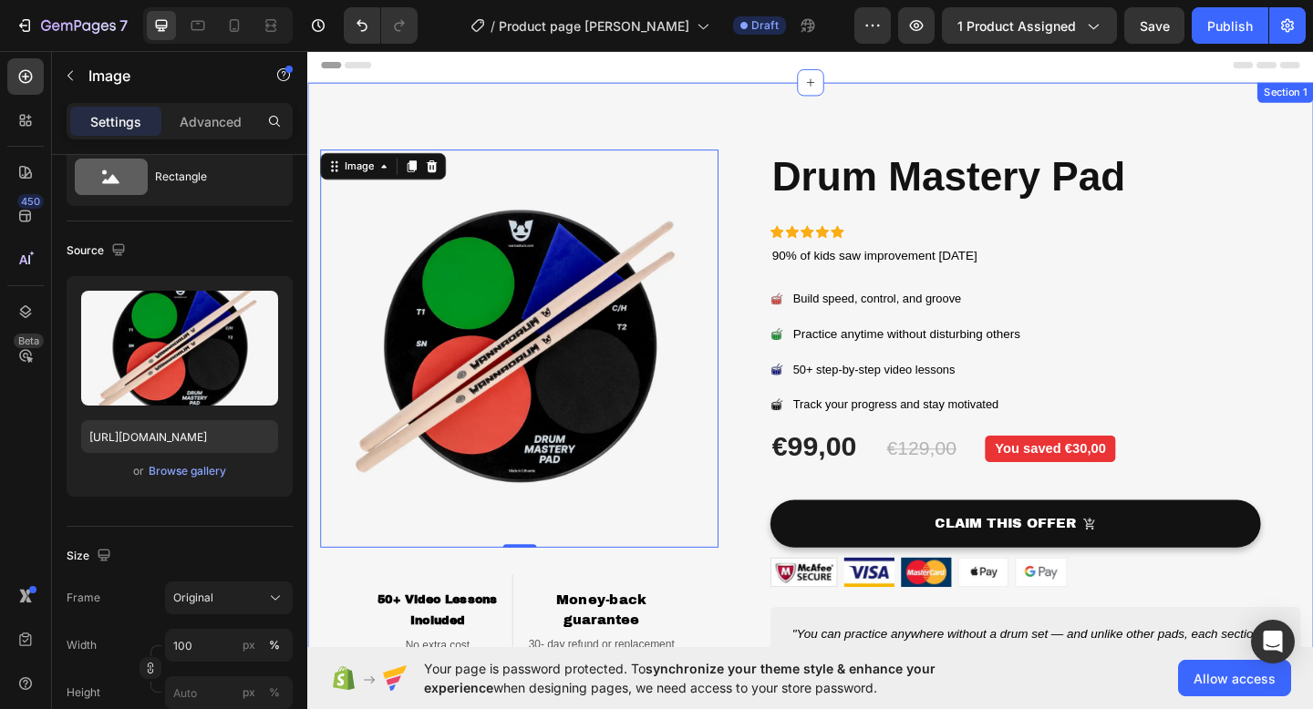
click at [921, 142] on div "Image 0 50+ Video Lessons Included Heading No extra cost Text block Row Money-b…" at bounding box center [854, 487] width 1094 height 802
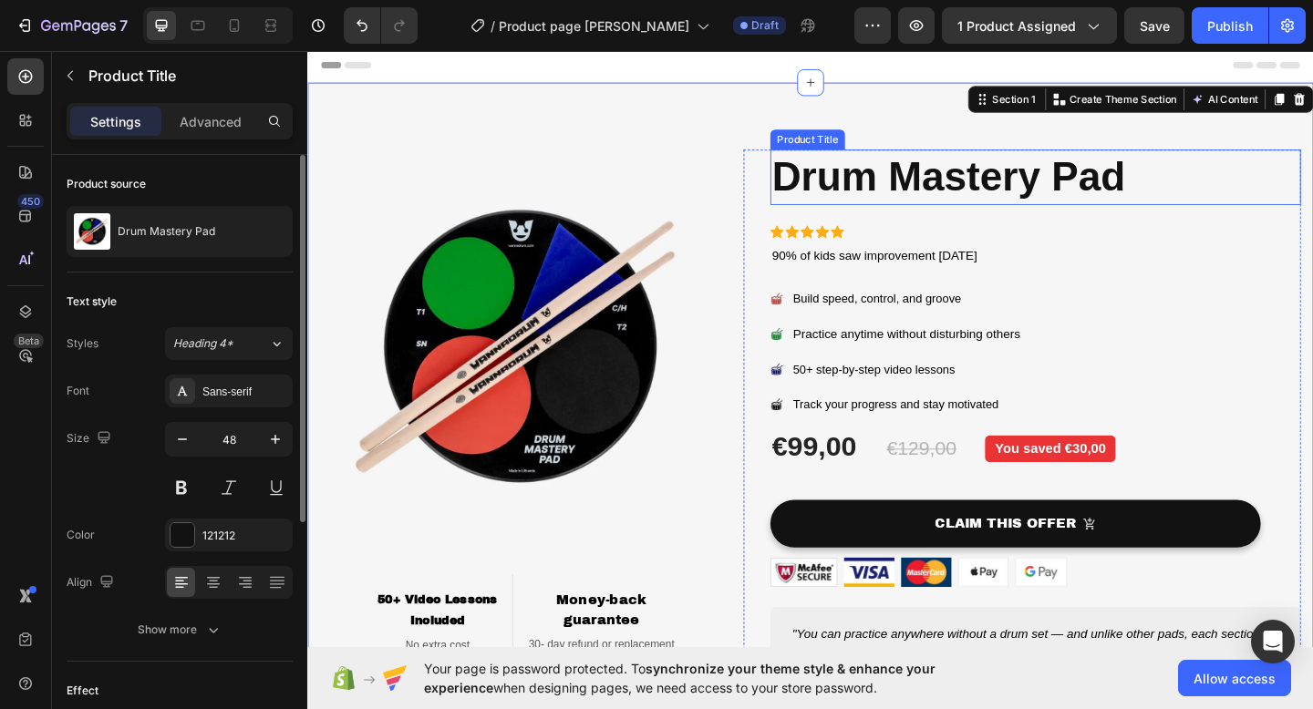
click at [827, 175] on h1 "Drum Mastery Pad" at bounding box center [1098, 189] width 577 height 60
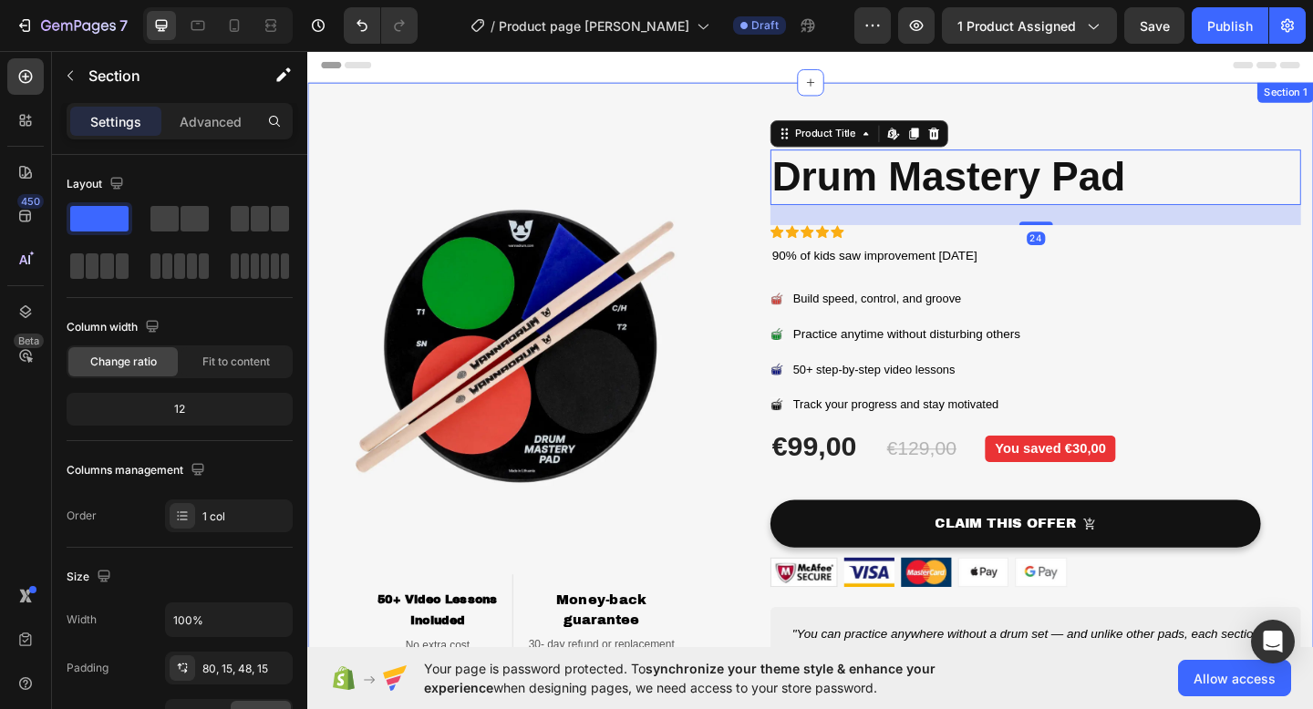
click at [1052, 125] on div "Image 50+ Video Lessons Included Heading No extra cost Text block Row Money-bac…" at bounding box center [854, 487] width 1094 height 802
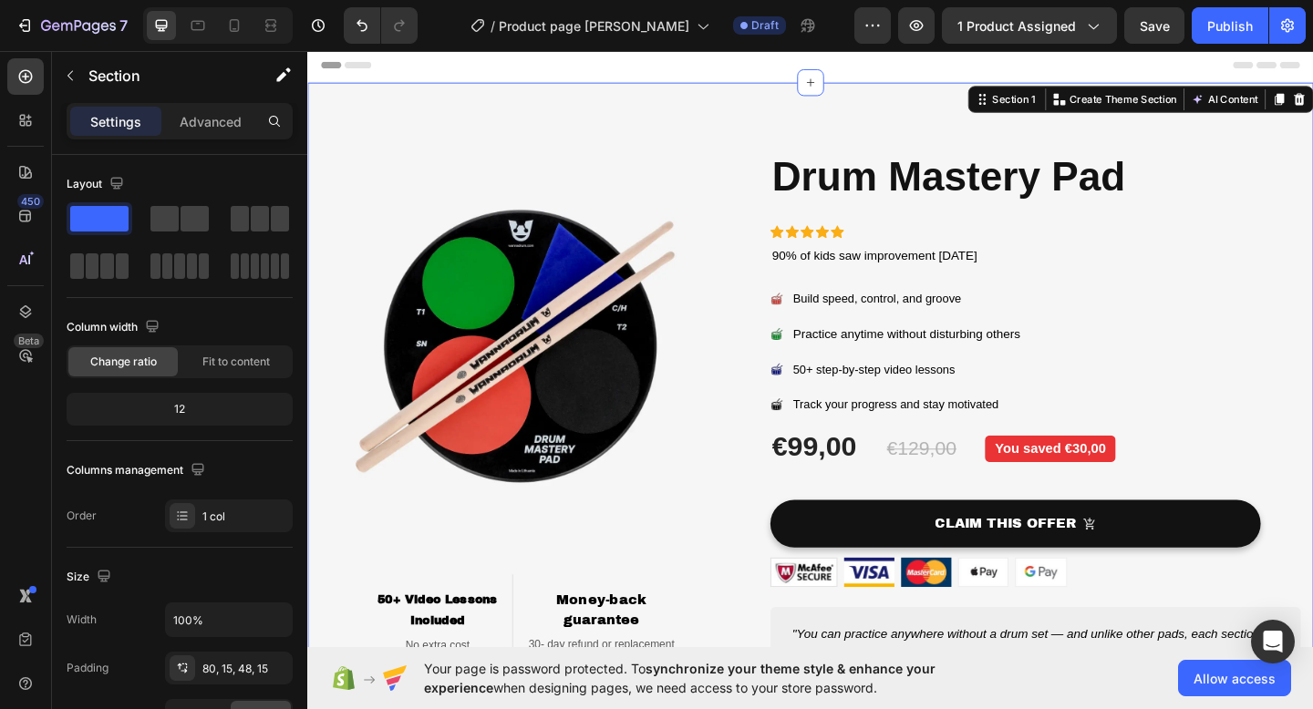
click at [1034, 148] on div "Image 50+ Video Lessons Included Heading No extra cost Text block Row Money-bac…" at bounding box center [854, 487] width 1094 height 802
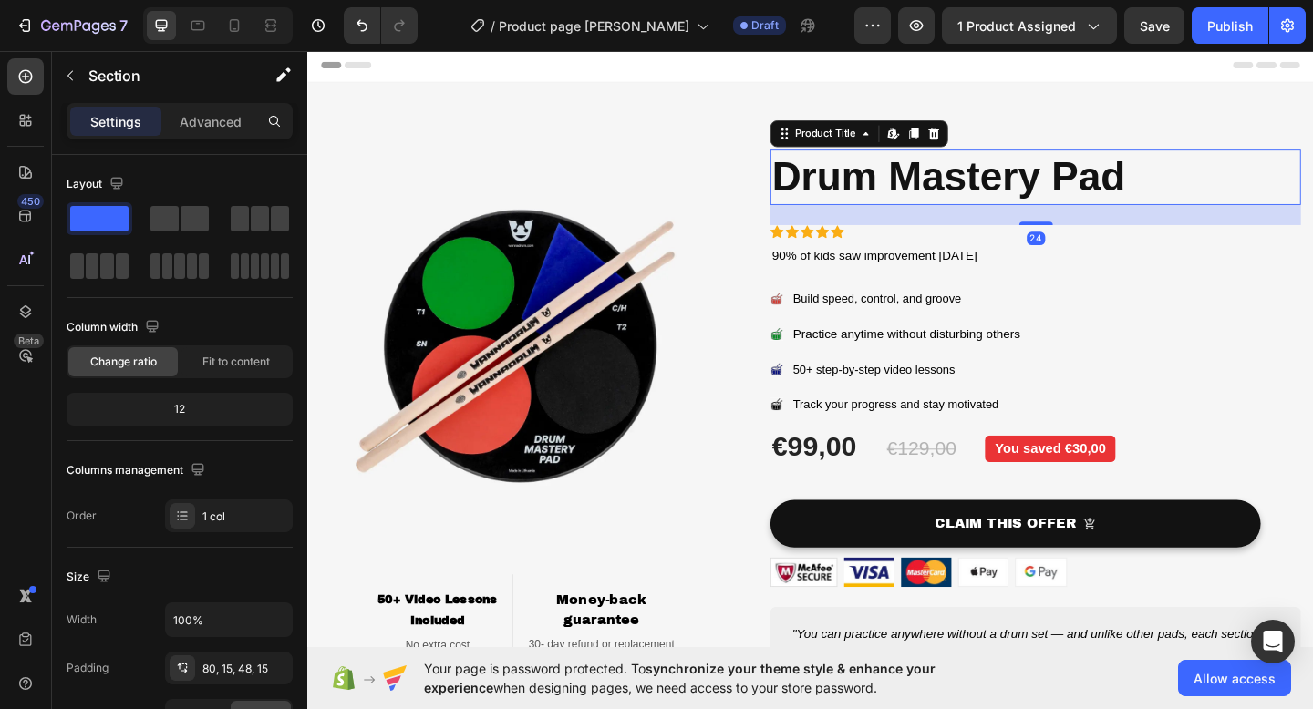
click at [1003, 177] on h1 "Drum Mastery Pad" at bounding box center [1098, 189] width 577 height 60
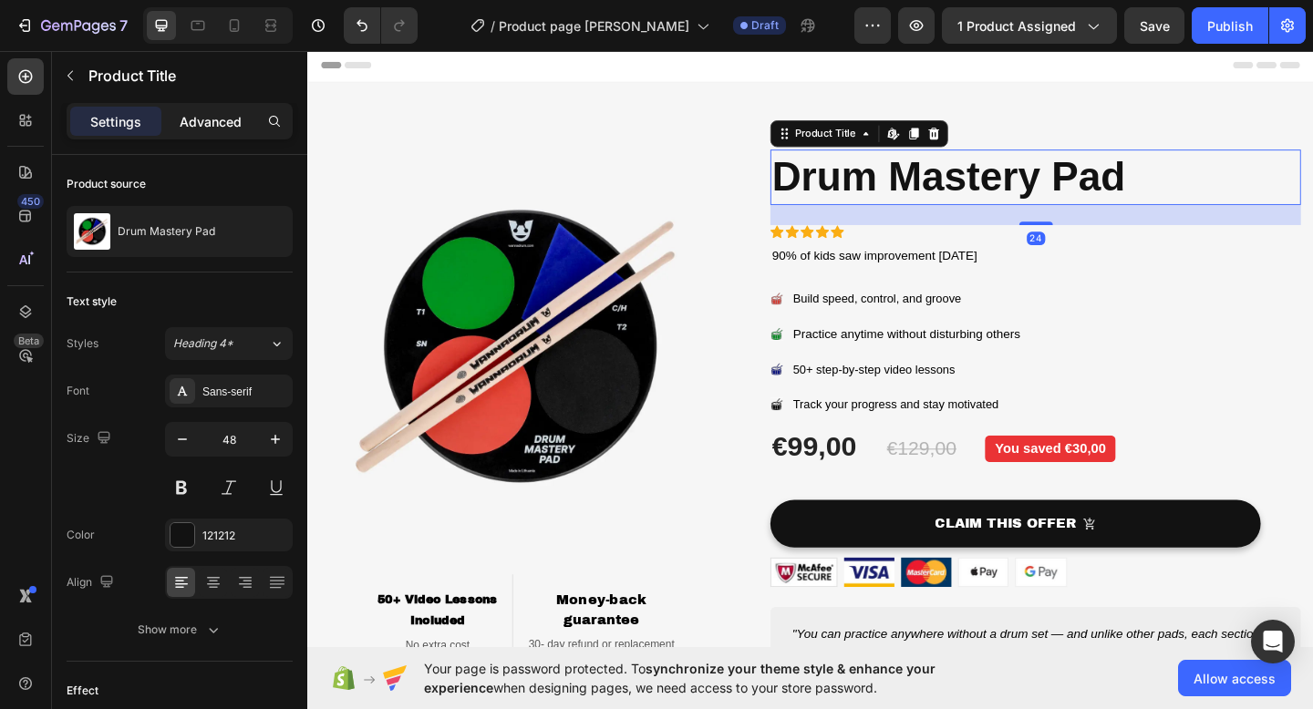
click at [222, 132] on div "Advanced" at bounding box center [210, 121] width 91 height 29
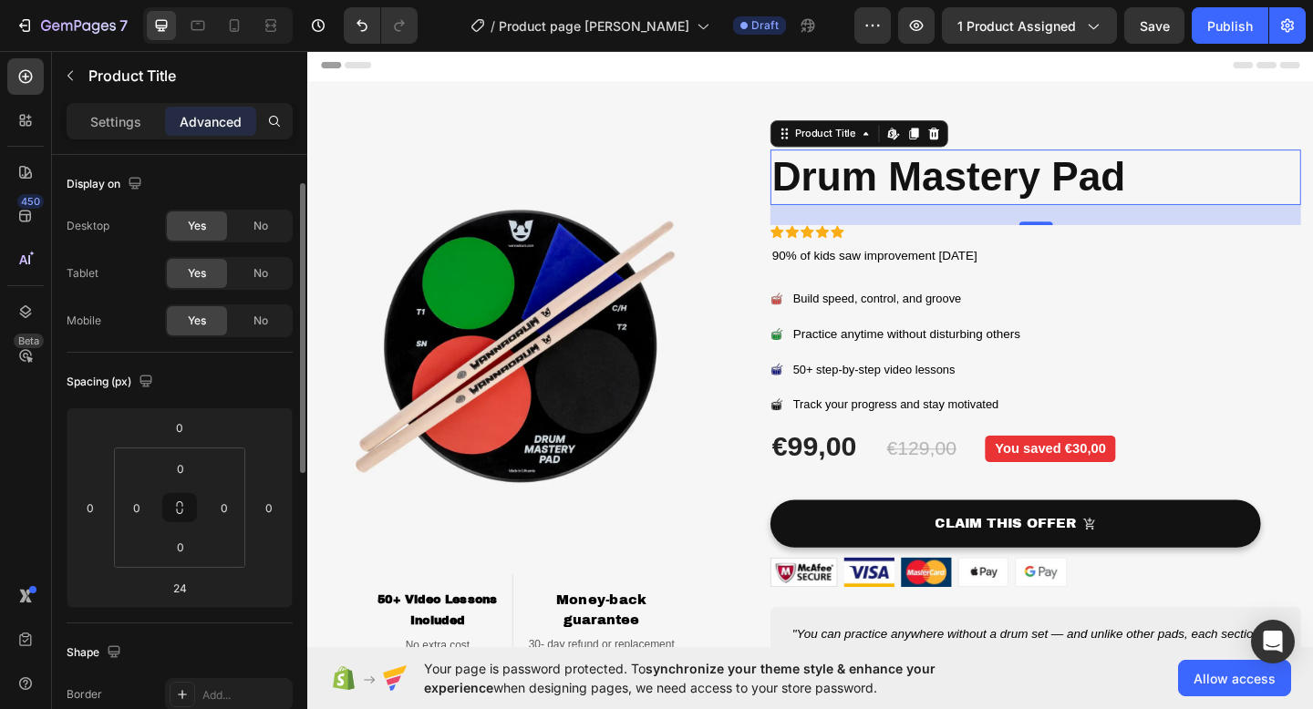
scroll to position [77, 0]
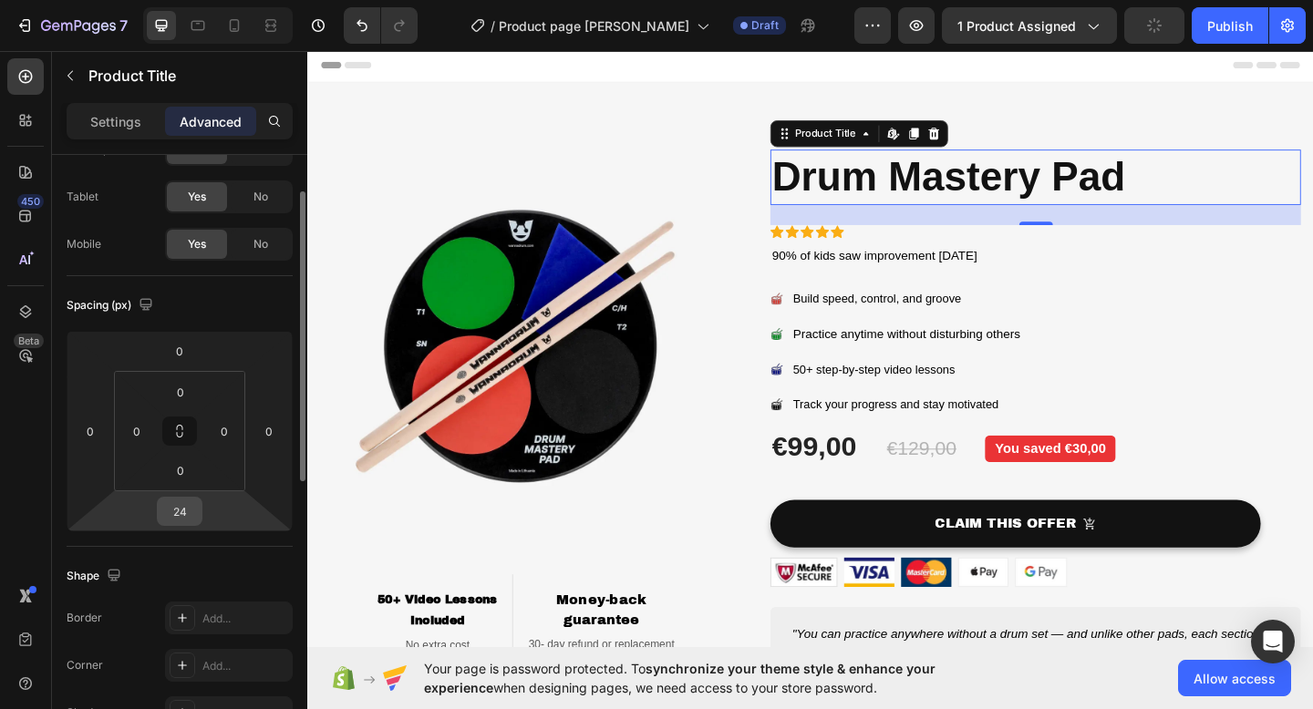
click at [194, 512] on input "24" at bounding box center [179, 511] width 36 height 27
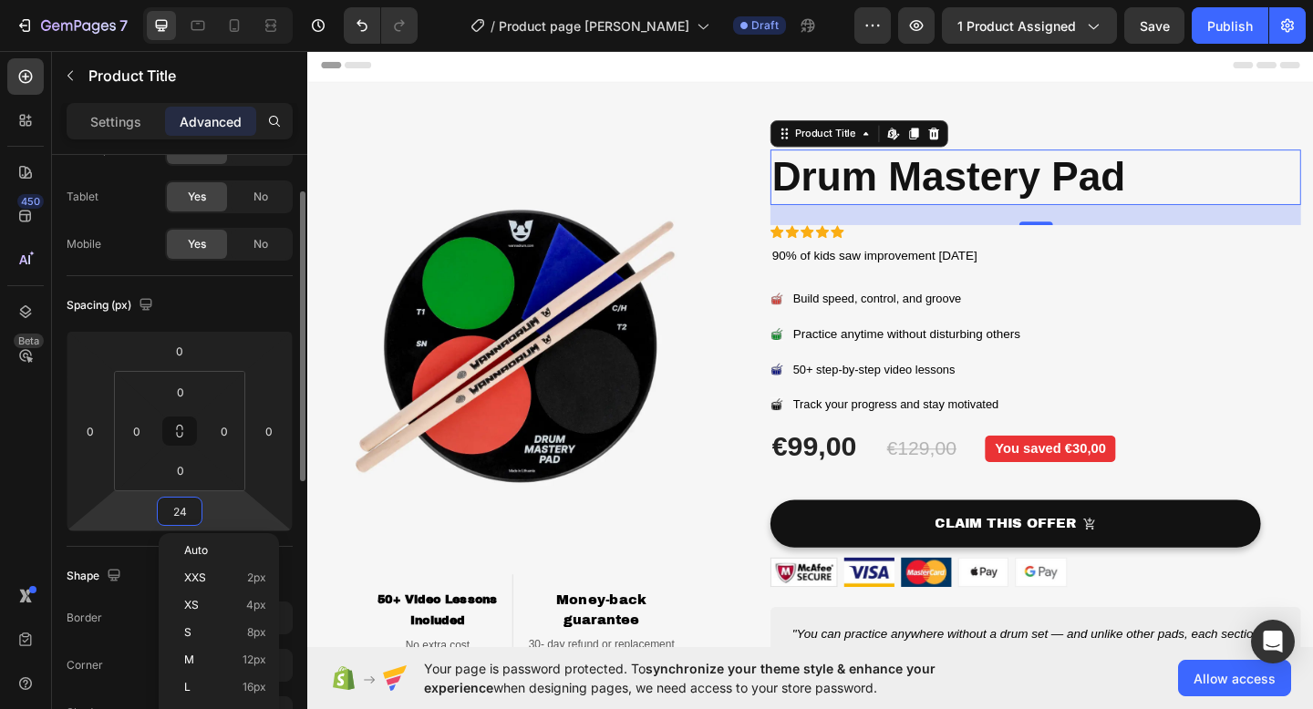
type input "0"
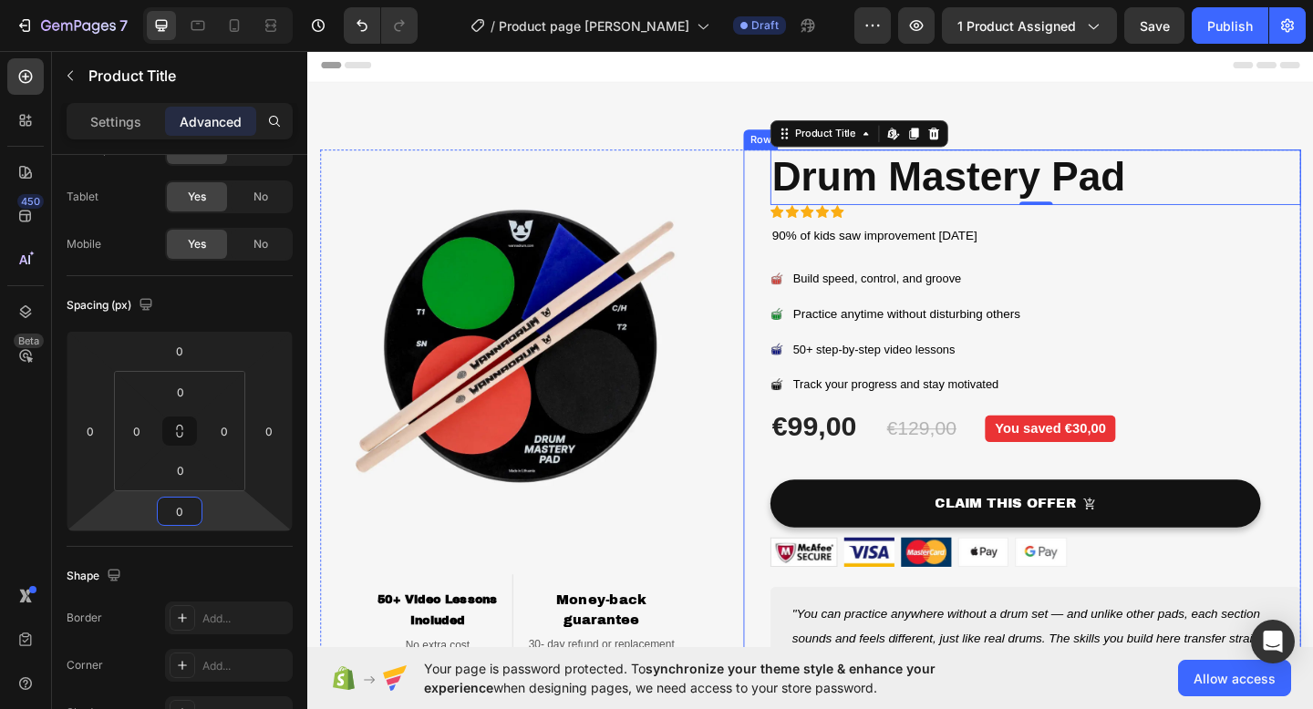
click at [1254, 131] on div "Image 50+ Video Lessons Included Heading No extra cost Text block Row Money-bac…" at bounding box center [854, 476] width 1094 height 780
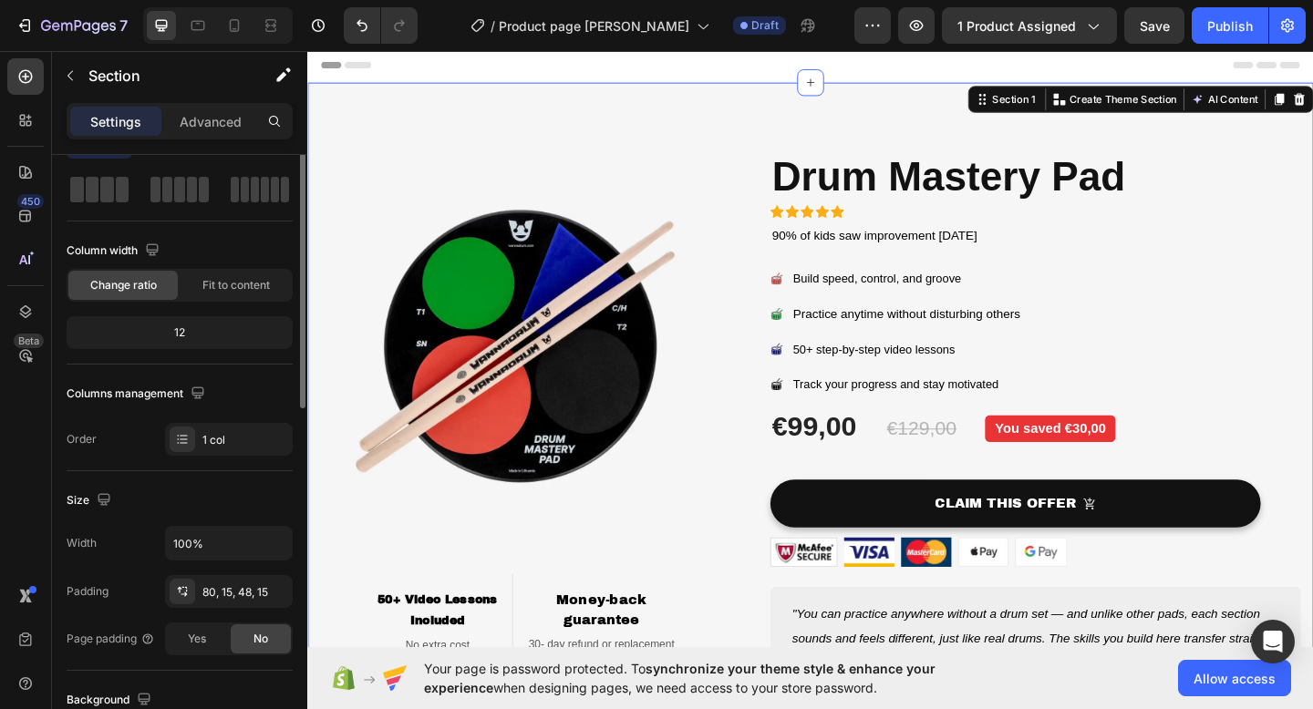
scroll to position [0, 0]
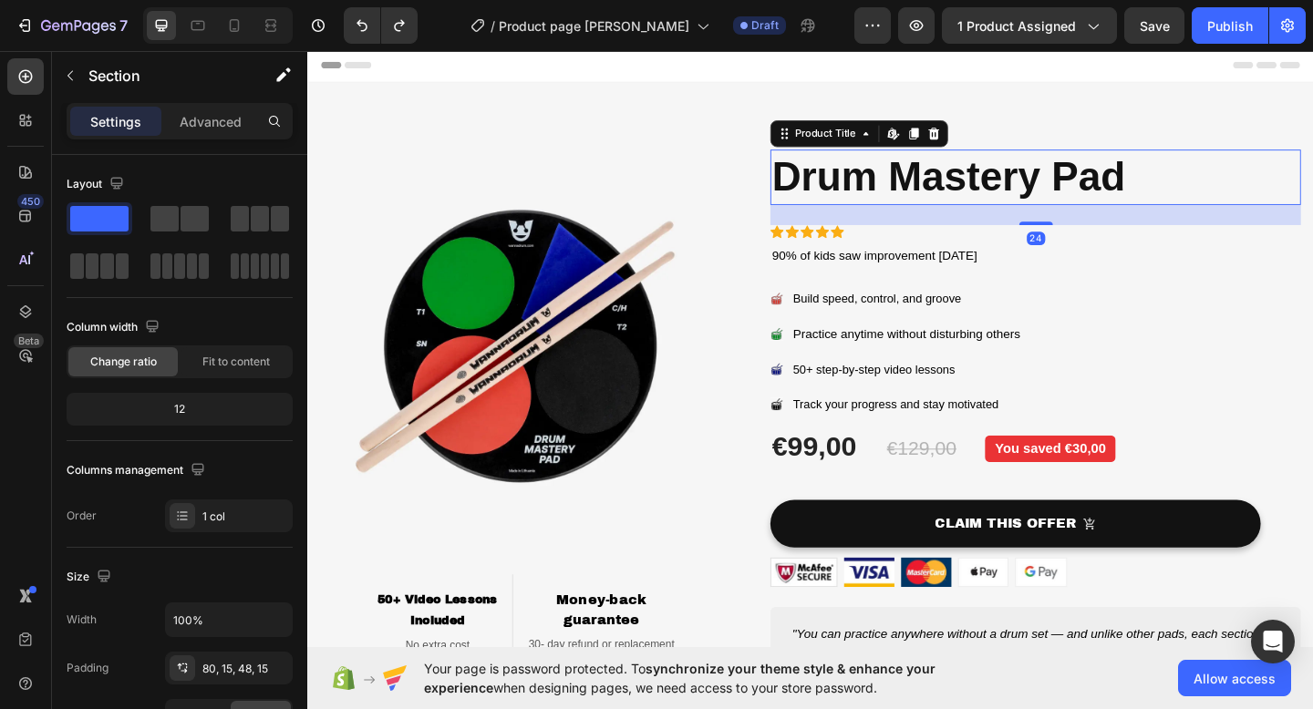
click at [981, 163] on h1 "Drum Mastery Pad" at bounding box center [1098, 189] width 577 height 60
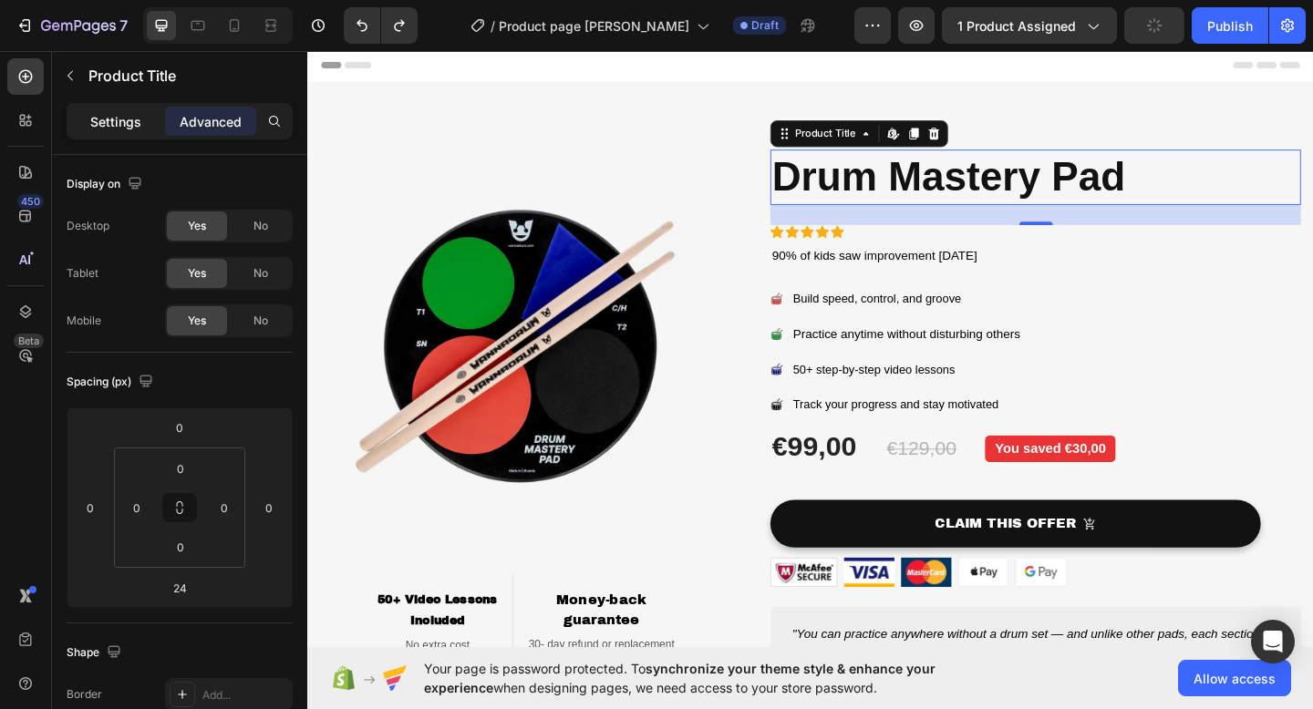
click at [128, 129] on p "Settings" at bounding box center [115, 121] width 51 height 19
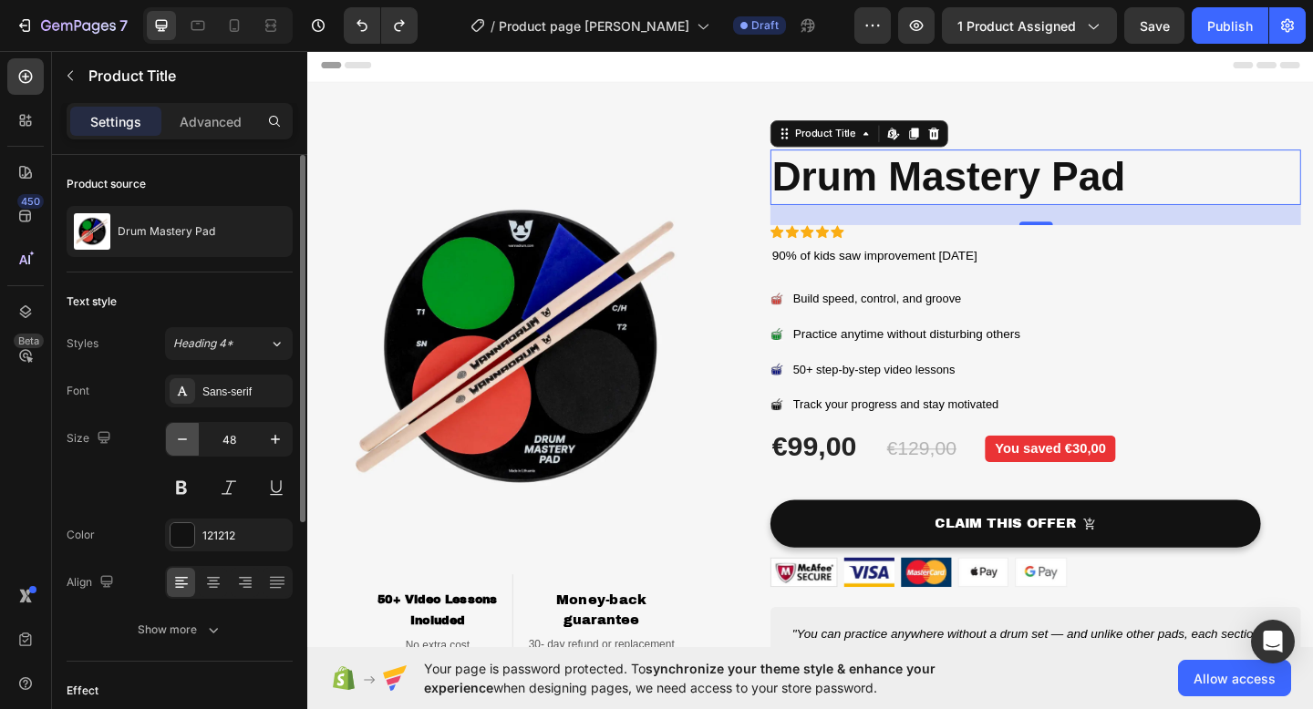
click at [191, 437] on icon "button" at bounding box center [182, 439] width 18 height 18
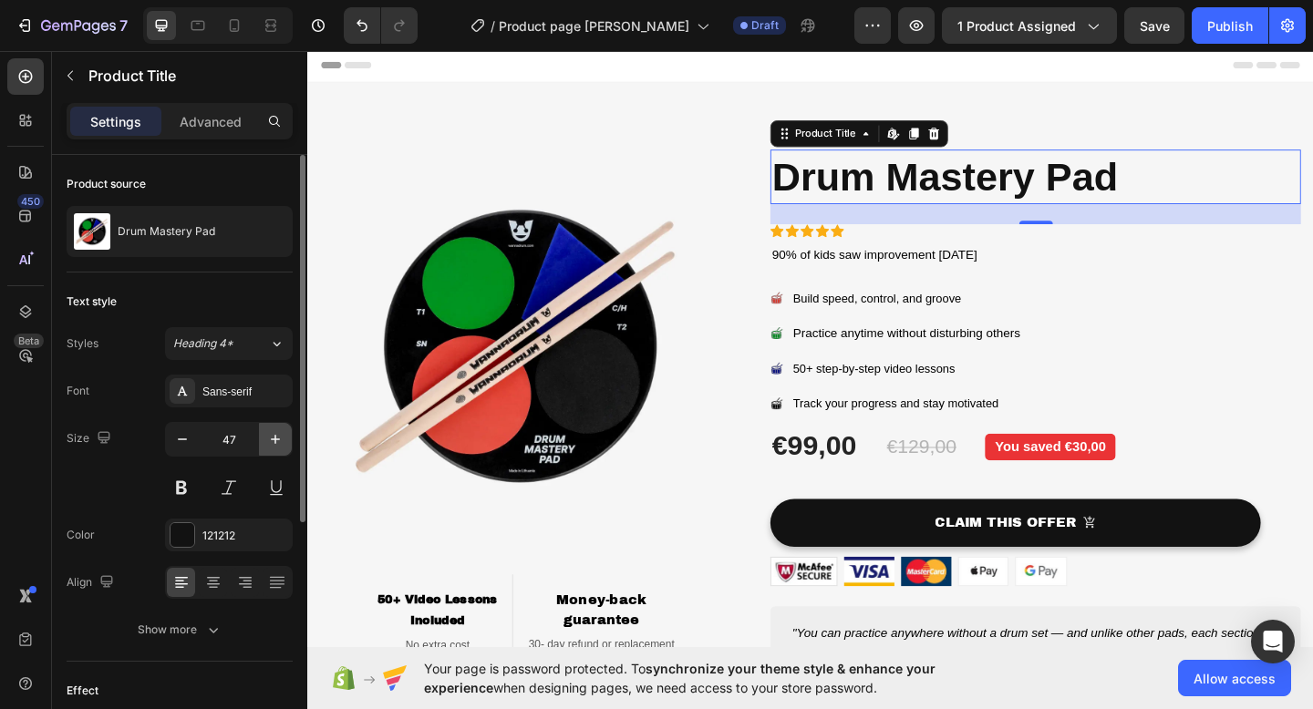
click at [276, 438] on icon "button" at bounding box center [275, 439] width 18 height 18
type input "48"
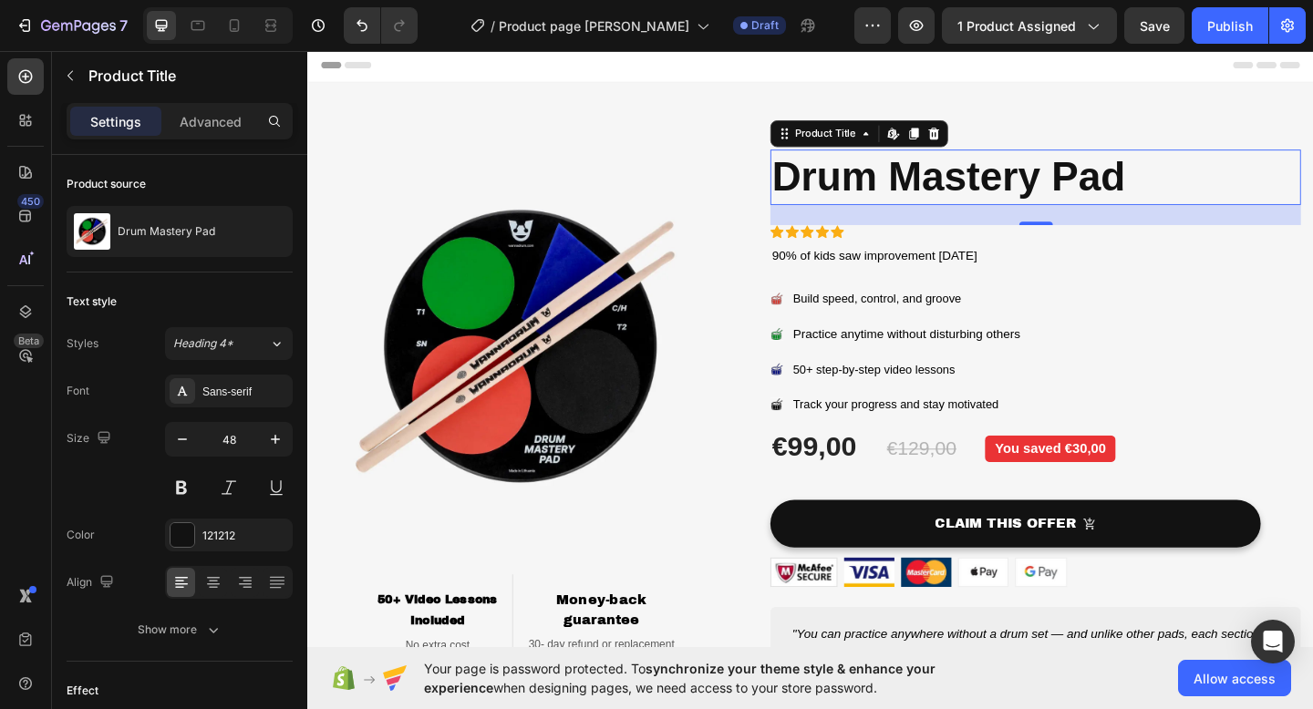
click at [1190, 212] on h1 "Drum Mastery Pad" at bounding box center [1098, 189] width 577 height 60
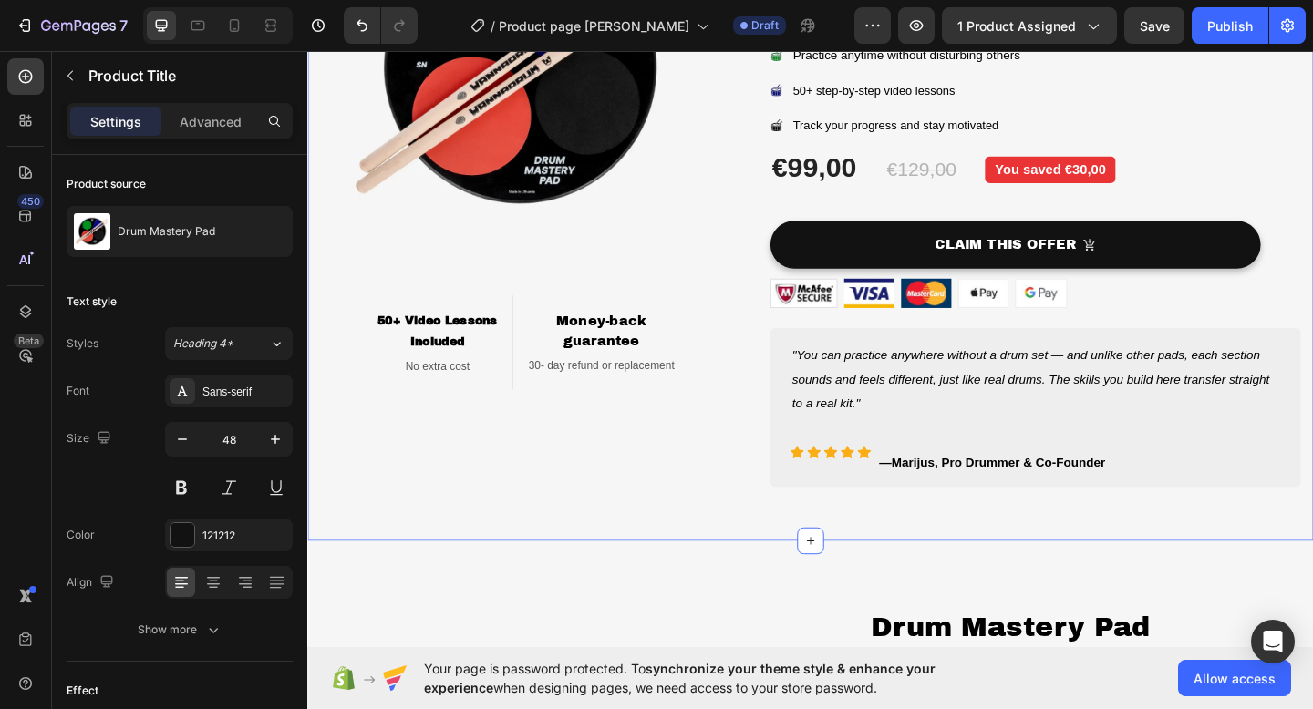
scroll to position [498, 0]
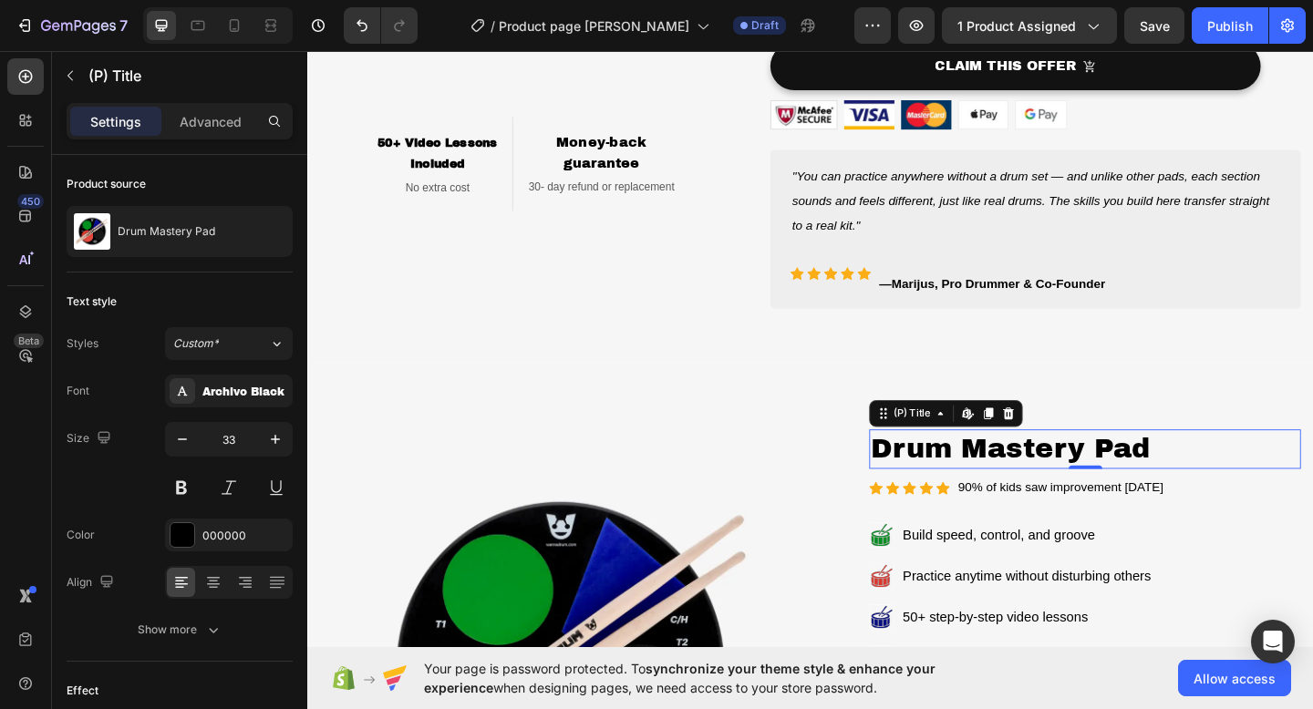
click at [1014, 487] on h2 "Drum Mastery Pad" at bounding box center [1152, 484] width 469 height 43
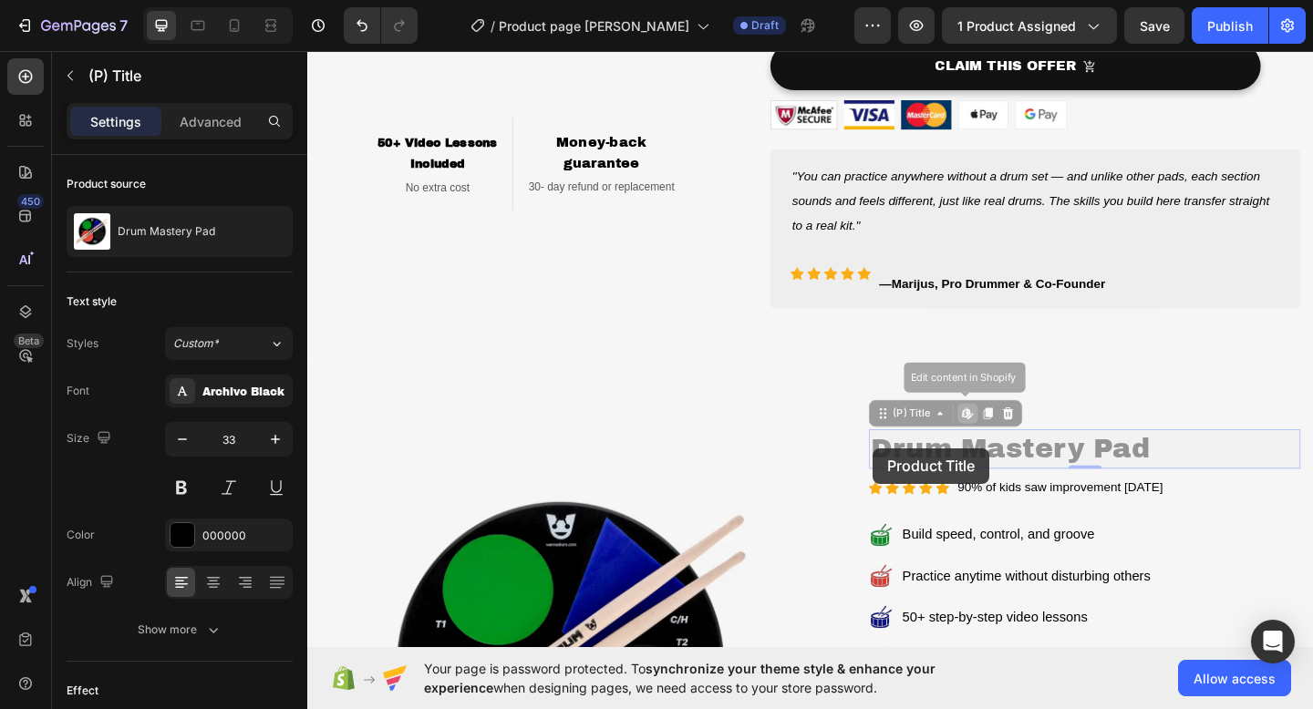
drag, startPoint x: 1205, startPoint y: 484, endPoint x: 917, endPoint y: 480, distance: 288.1
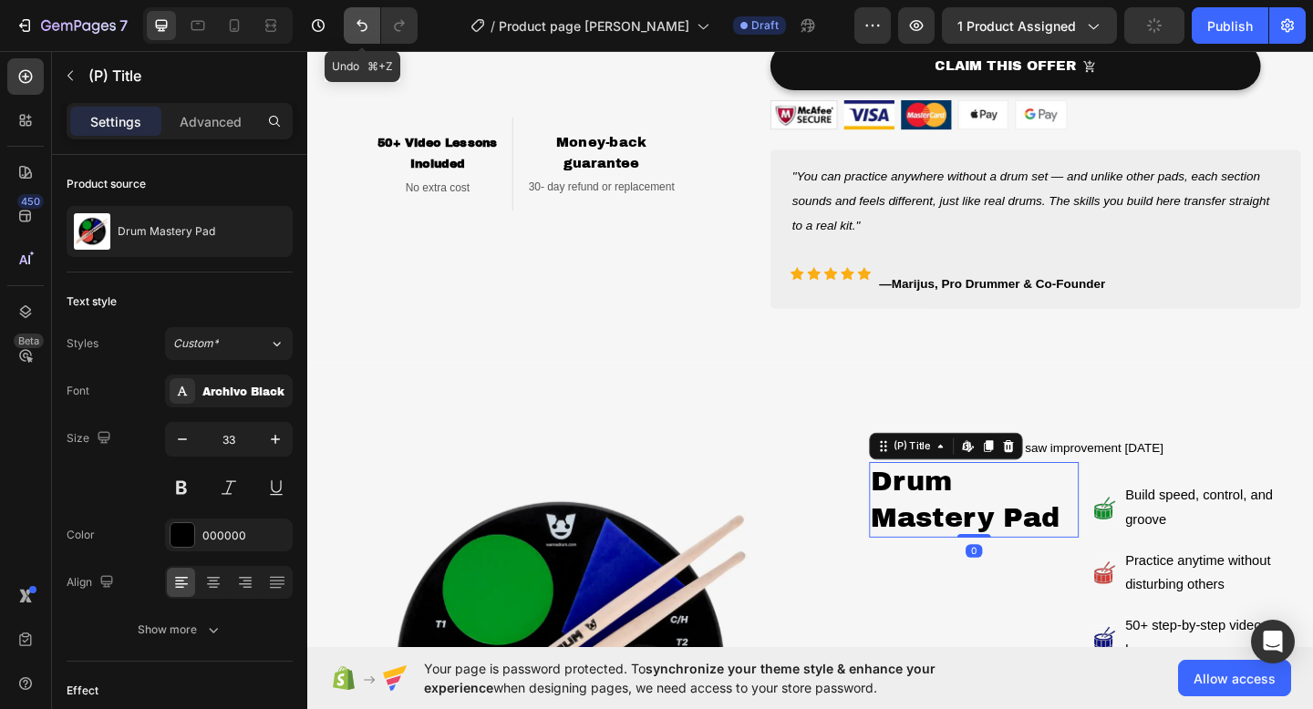
click at [357, 29] on icon "Undo/Redo" at bounding box center [362, 25] width 18 height 18
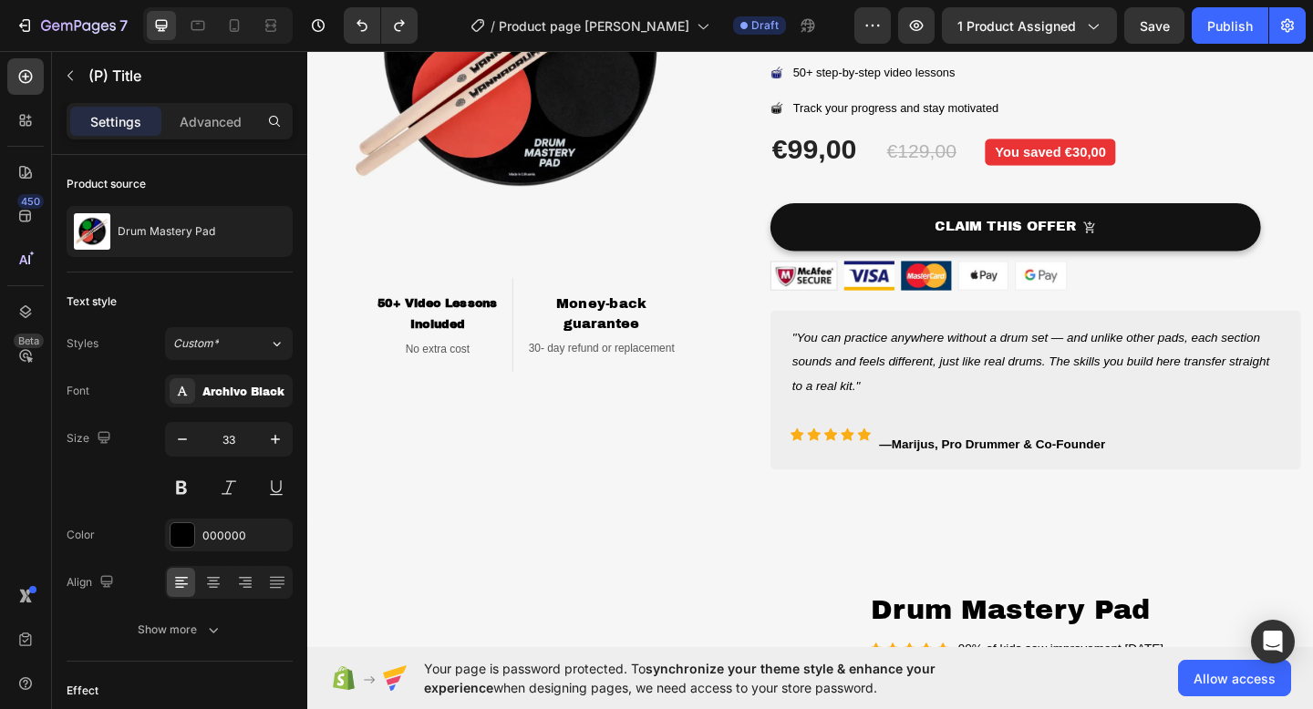
scroll to position [291, 0]
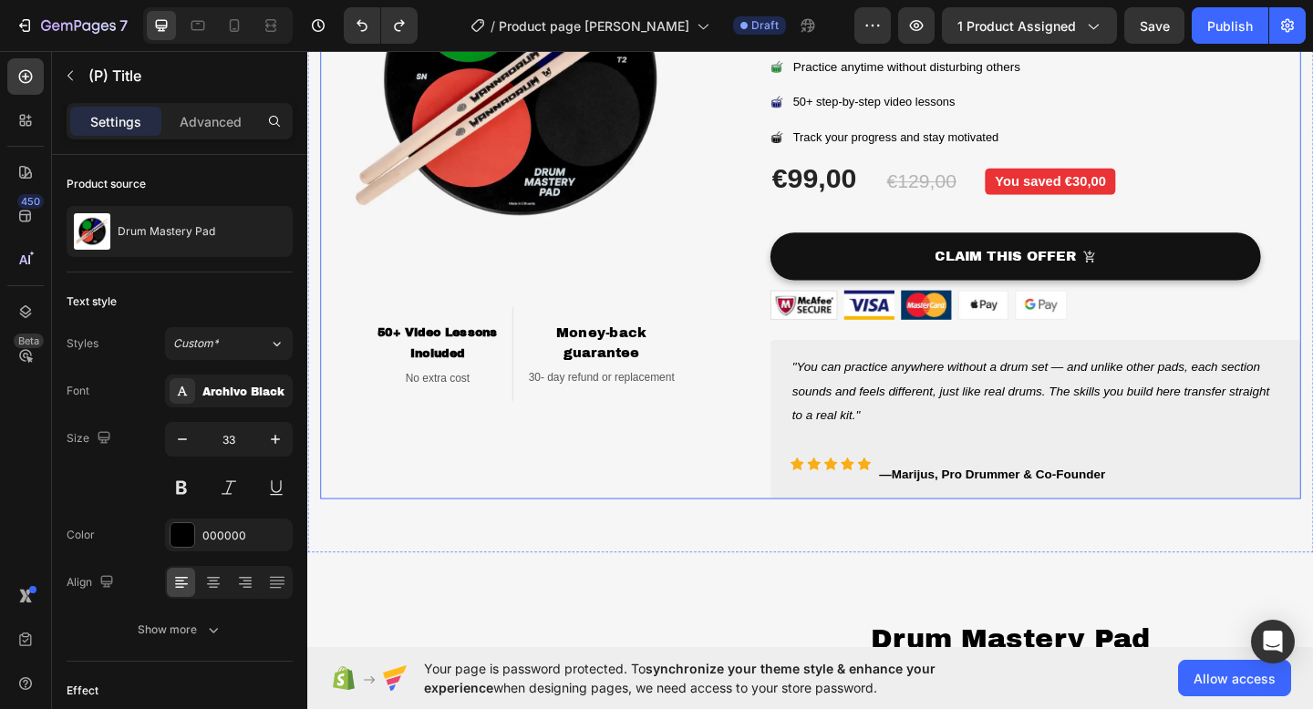
click at [707, 502] on div "Image 50+ Video Lessons Included Heading No extra cost Text block Row Money-bac…" at bounding box center [537, 203] width 433 height 671
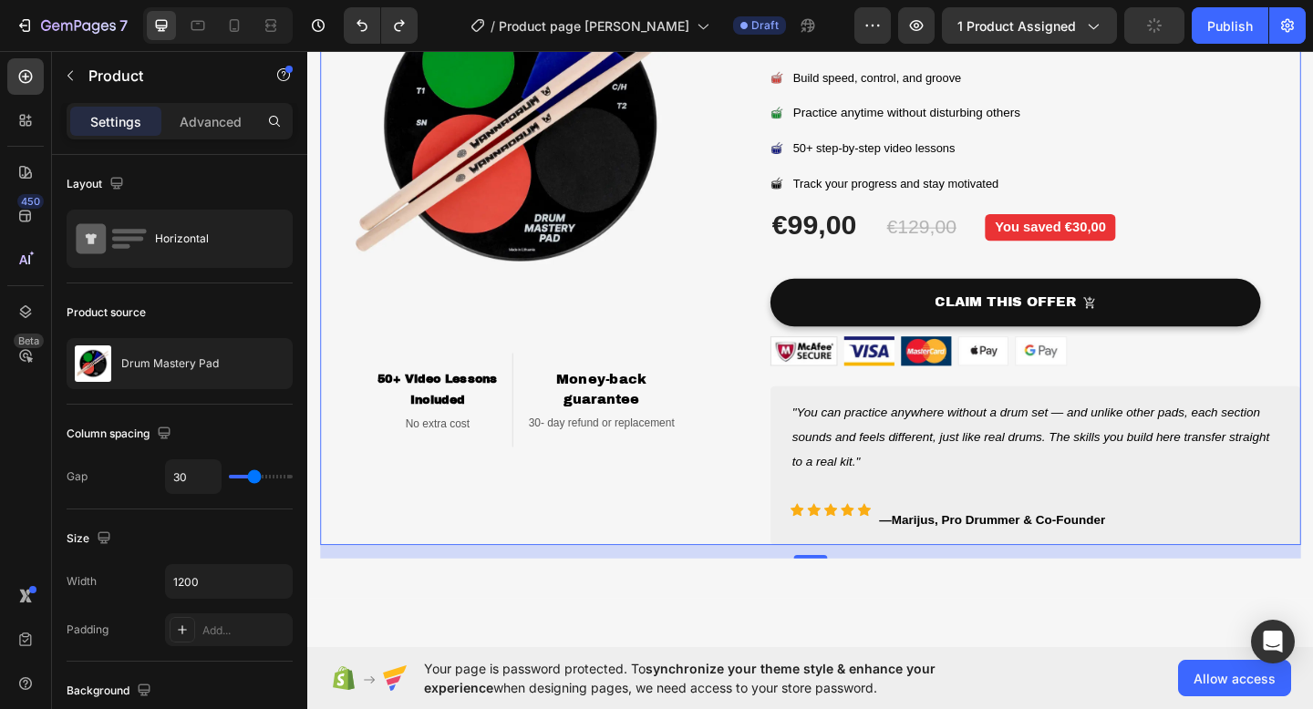
scroll to position [190, 0]
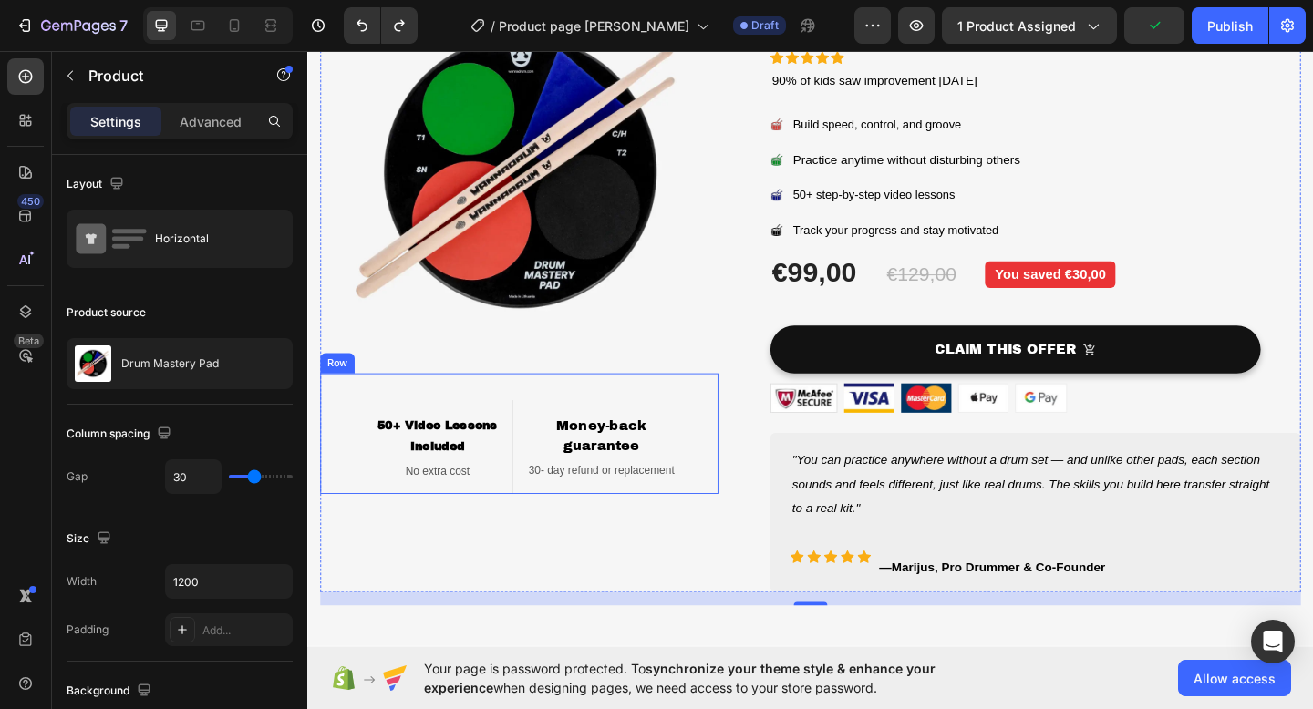
click at [729, 457] on div "50+ Video Lessons Included Heading No extra cost Text block Row Money-back guar…" at bounding box center [537, 467] width 433 height 131
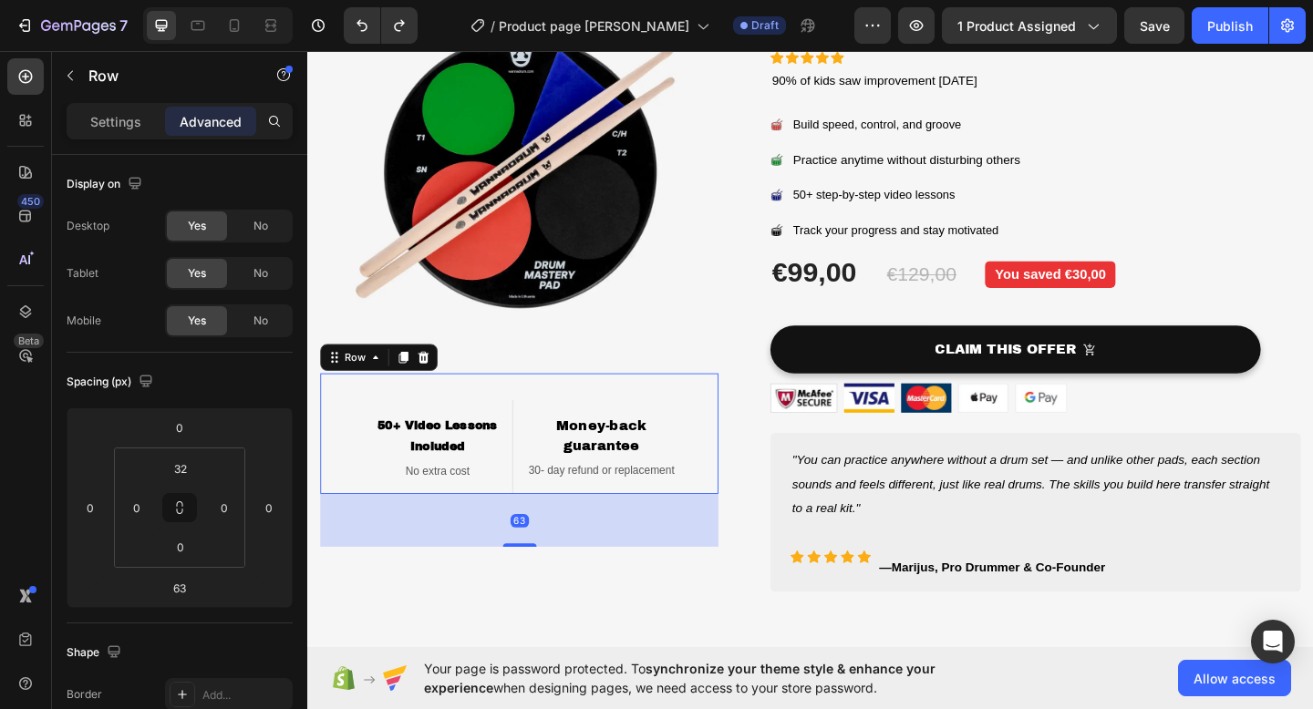
click at [654, 473] on span "guarantee" at bounding box center [626, 480] width 83 height 15
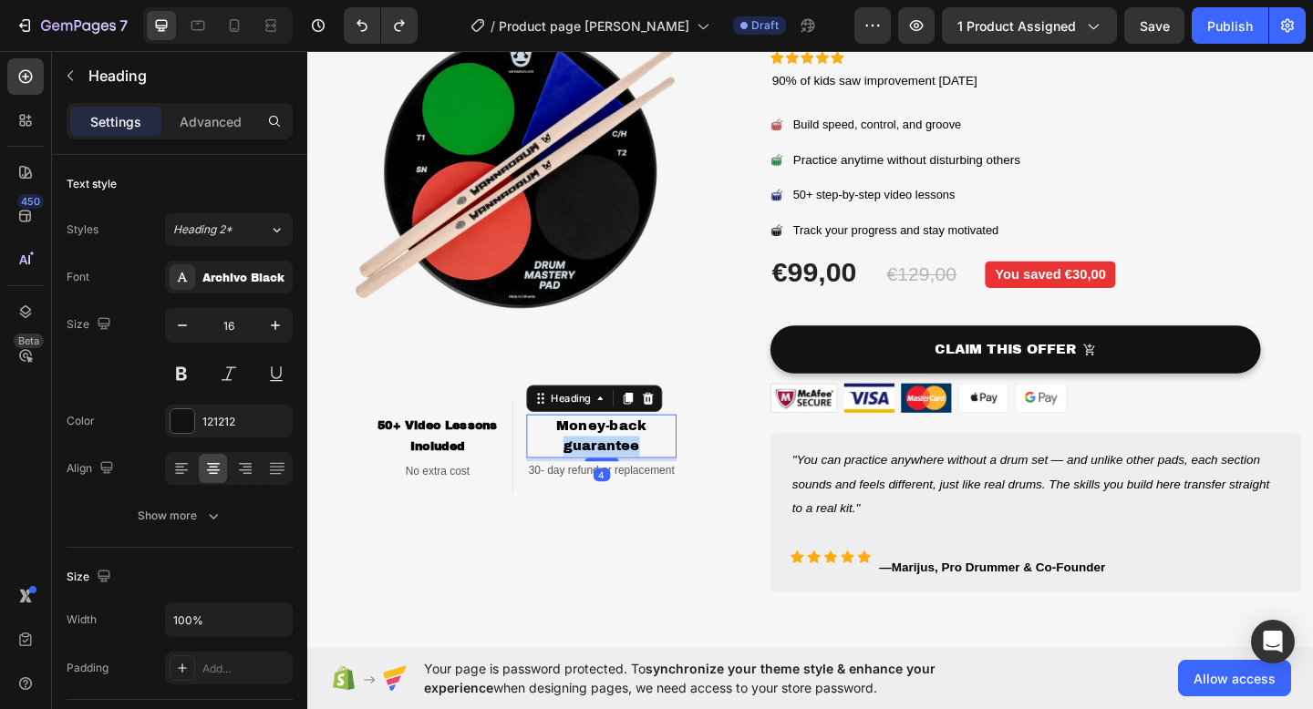
click at [654, 473] on span "guarantee" at bounding box center [626, 480] width 83 height 15
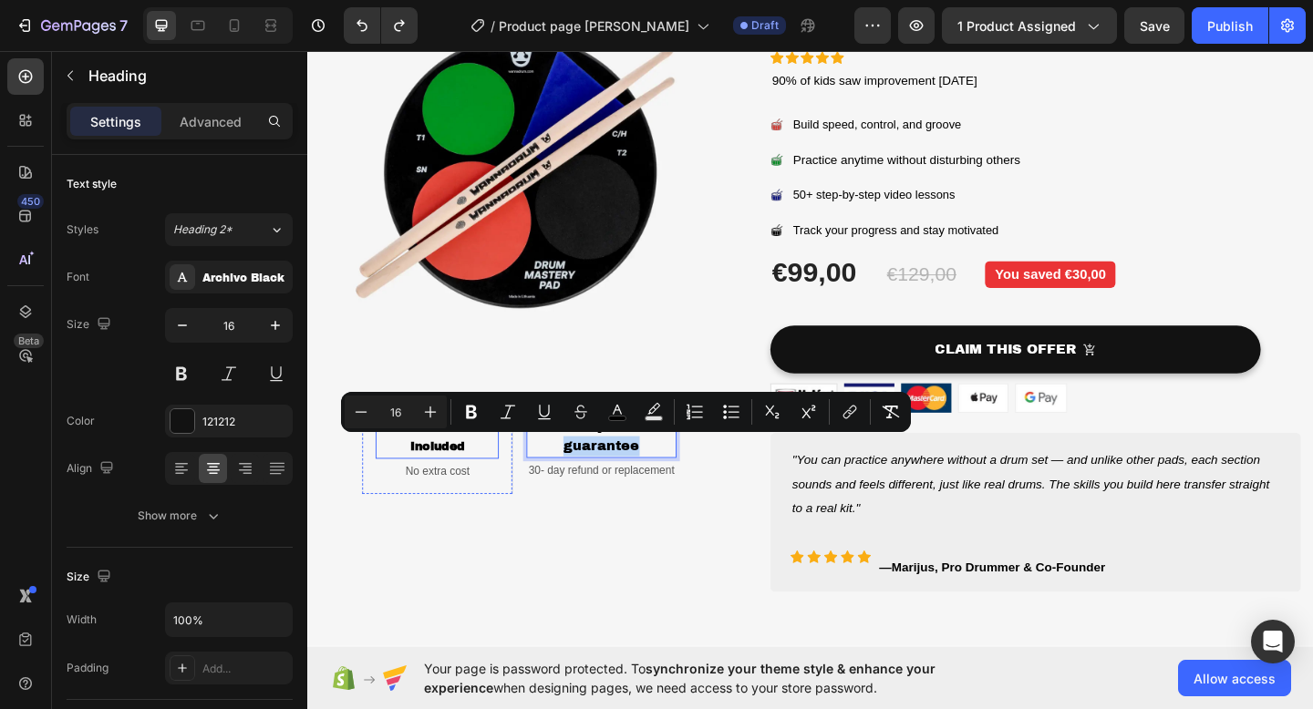
click at [450, 478] on strong "Included" at bounding box center [448, 482] width 58 height 14
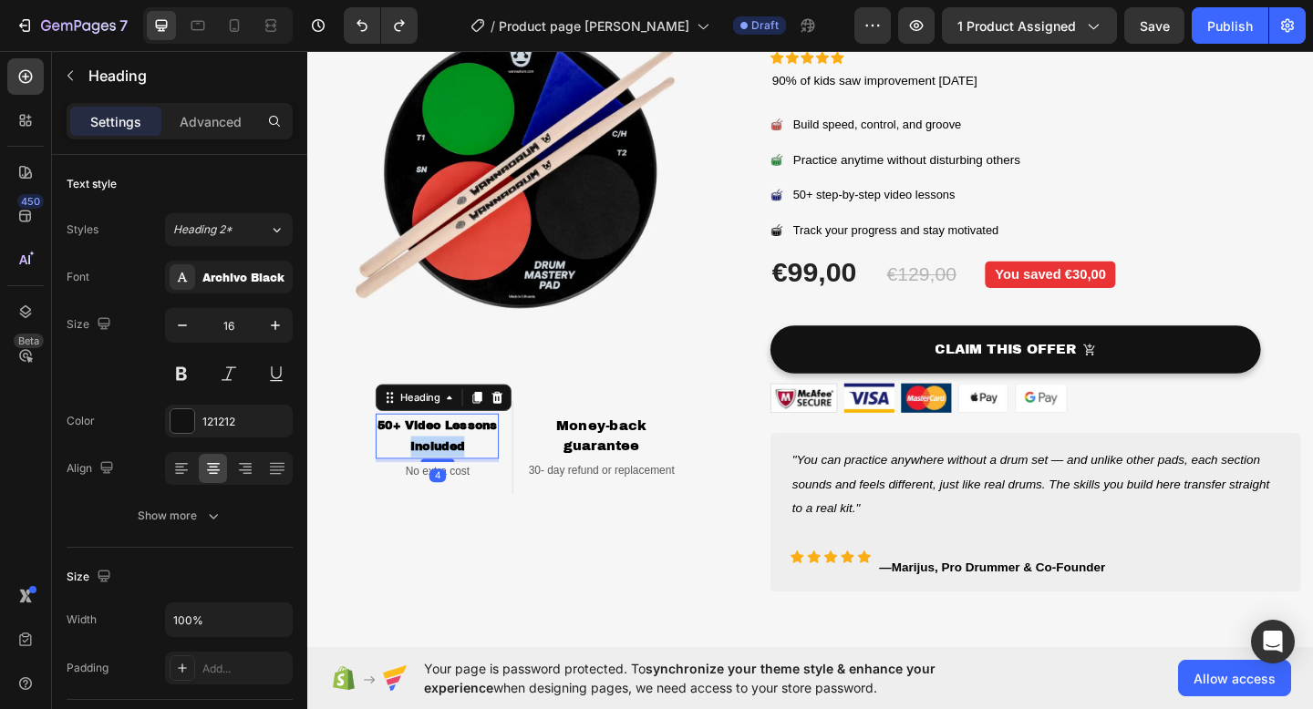
click at [450, 478] on strong "Included" at bounding box center [448, 482] width 58 height 14
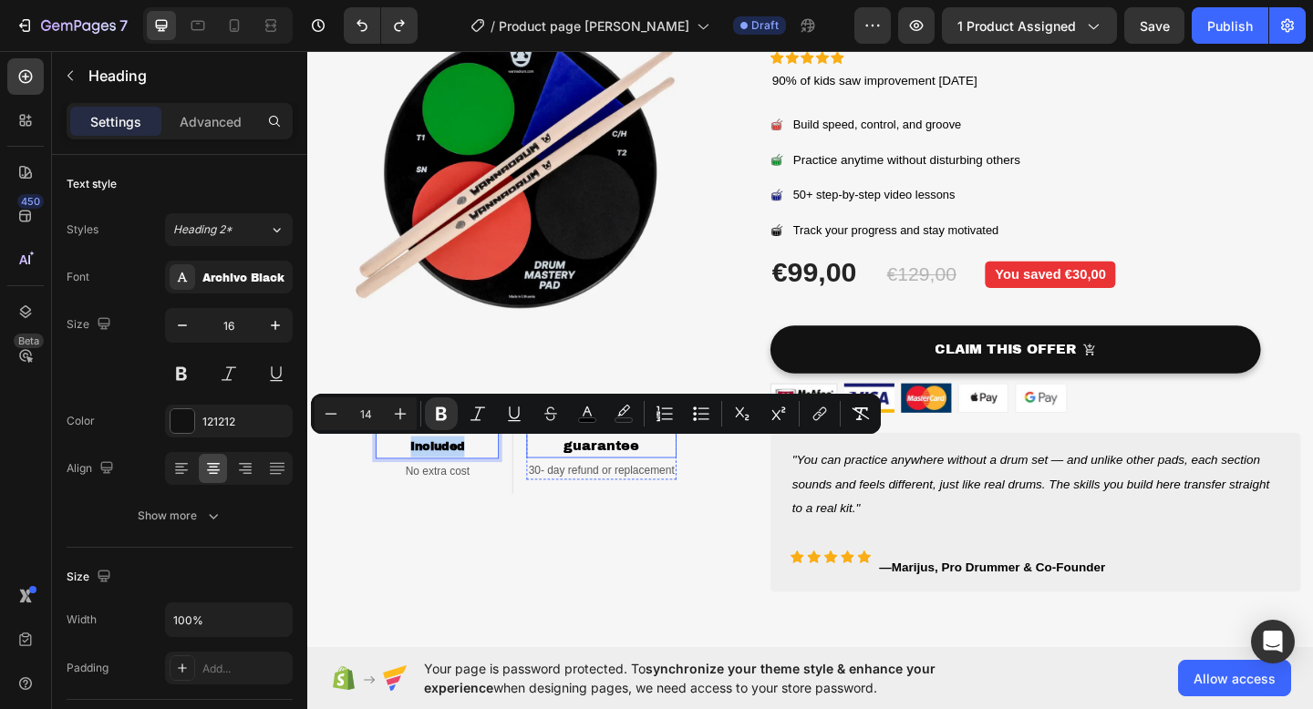
click at [613, 478] on span "guarantee" at bounding box center [626, 480] width 83 height 15
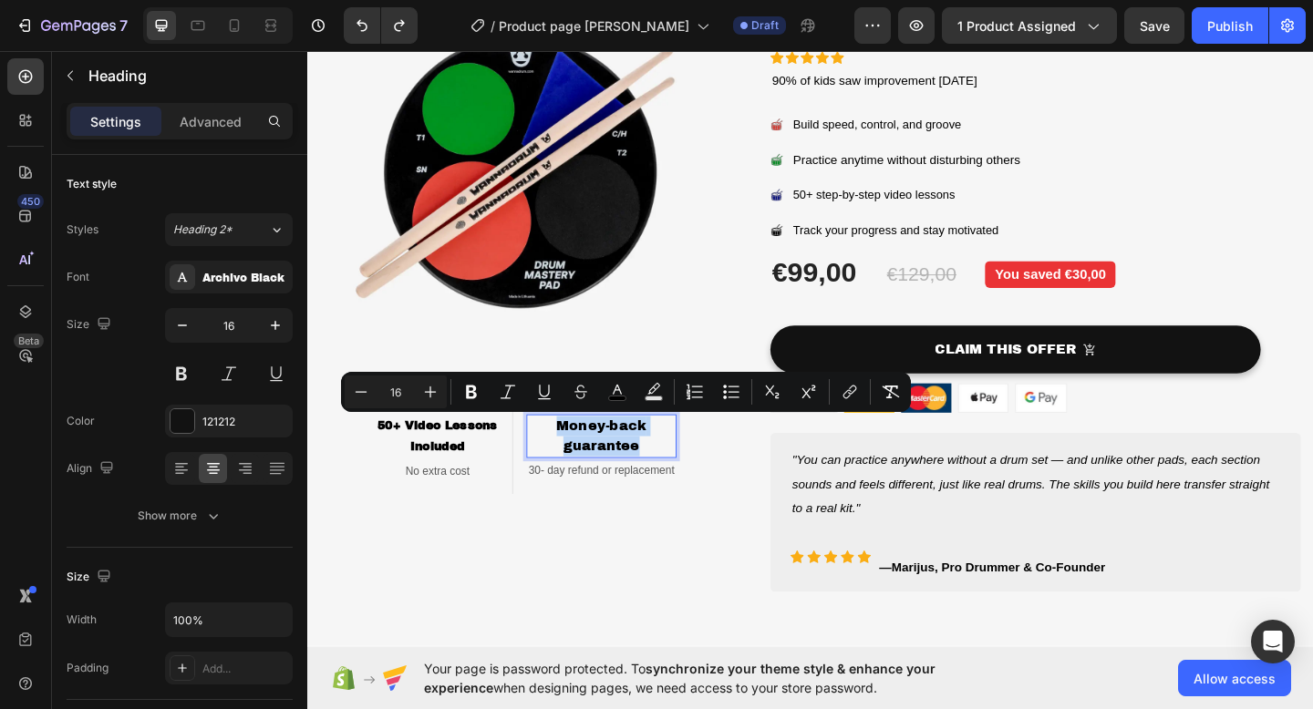
drag, startPoint x: 670, startPoint y: 479, endPoint x: 563, endPoint y: 448, distance: 110.8
click at [563, 448] on p "Money-back guarantee" at bounding box center [626, 470] width 159 height 44
click at [360, 387] on icon "Editor contextual toolbar" at bounding box center [361, 392] width 18 height 18
type input "14"
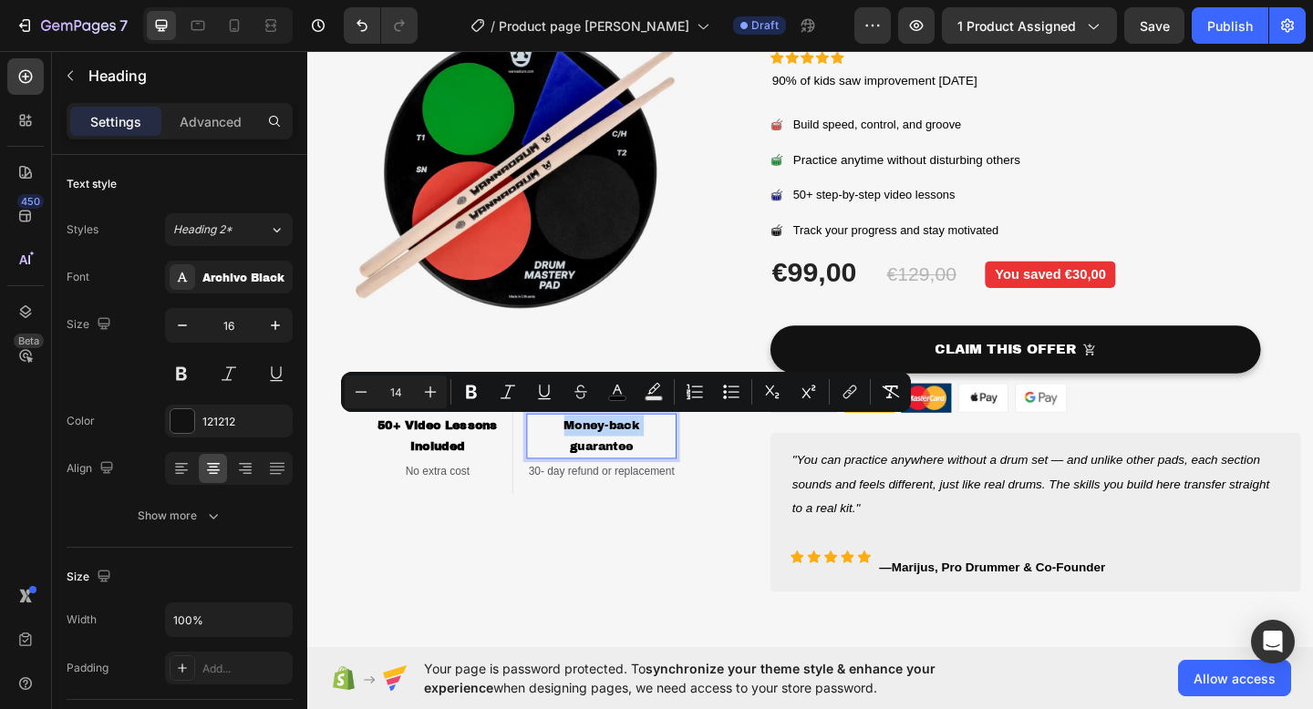
click at [549, 588] on div "Image ⁠⁠⁠⁠⁠⁠⁠ 50+ Video Lessons Included Heading No extra cost Text block Row M…" at bounding box center [537, 304] width 433 height 671
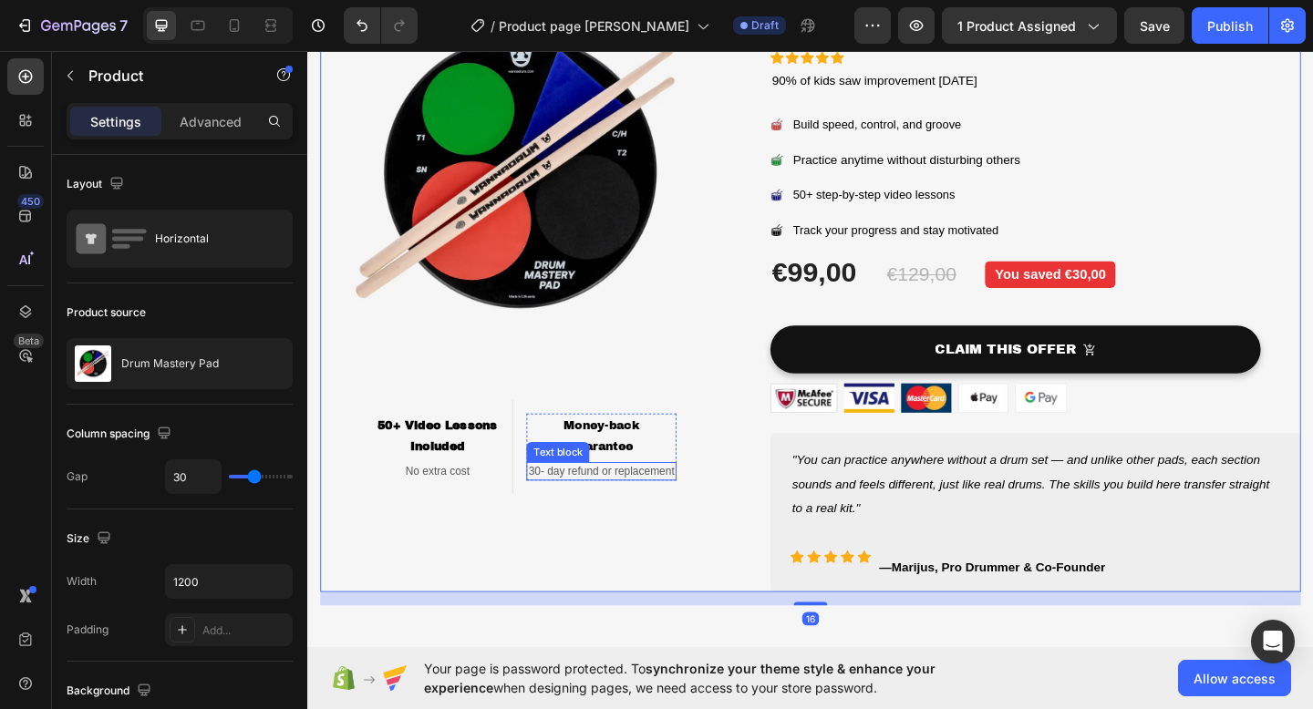
click at [592, 510] on span "30- day refund or replacement" at bounding box center [626, 508] width 159 height 14
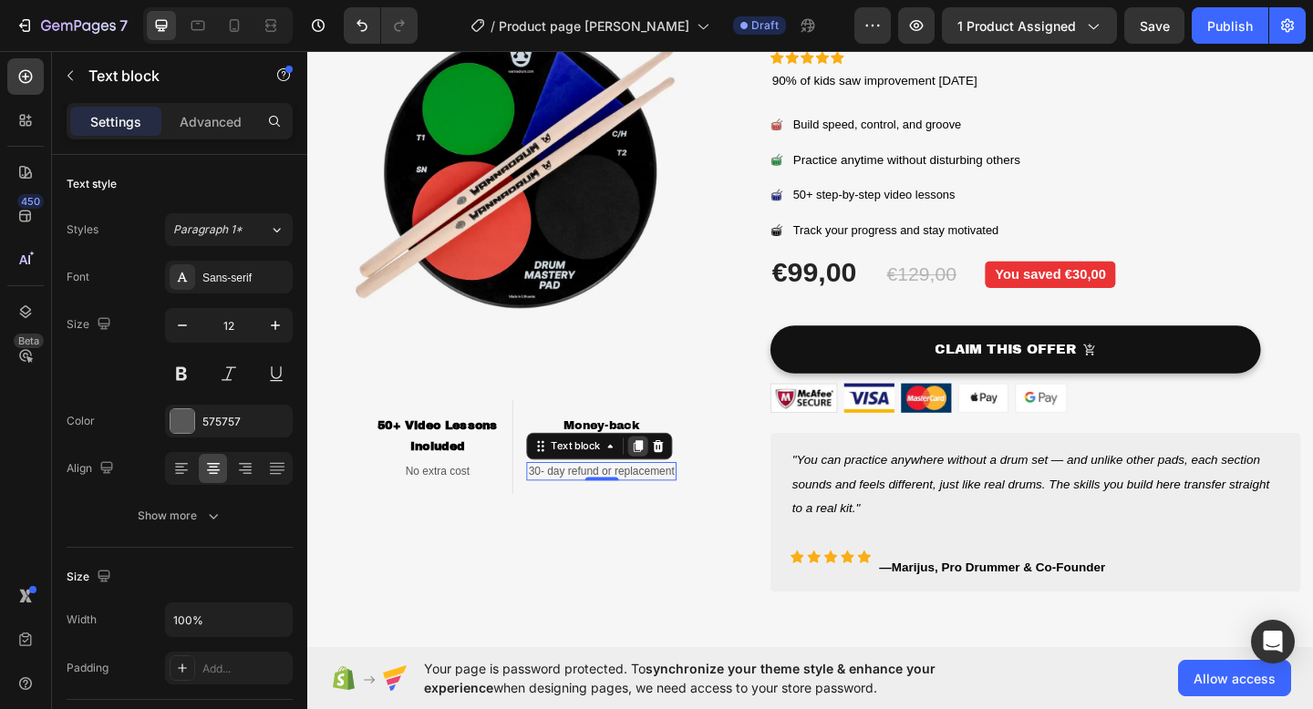
click at [661, 472] on div at bounding box center [666, 481] width 22 height 22
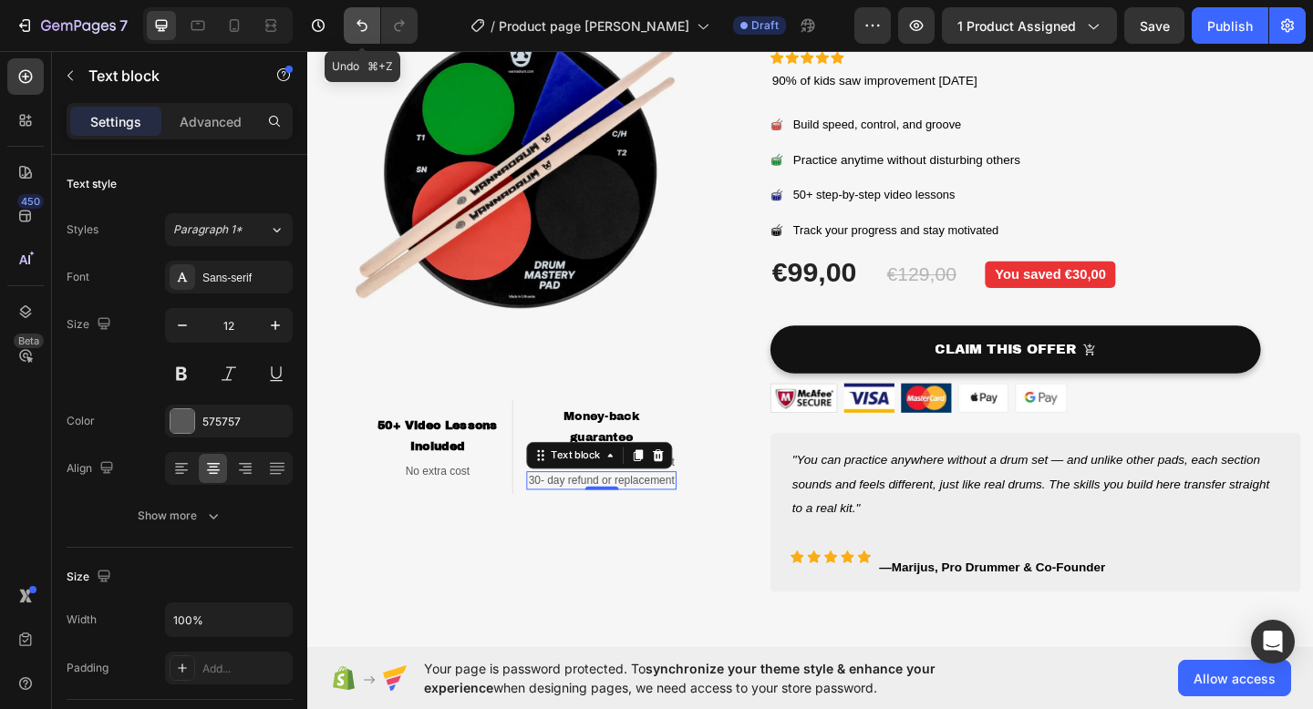
click at [354, 19] on icon "Undo/Redo" at bounding box center [362, 25] width 18 height 18
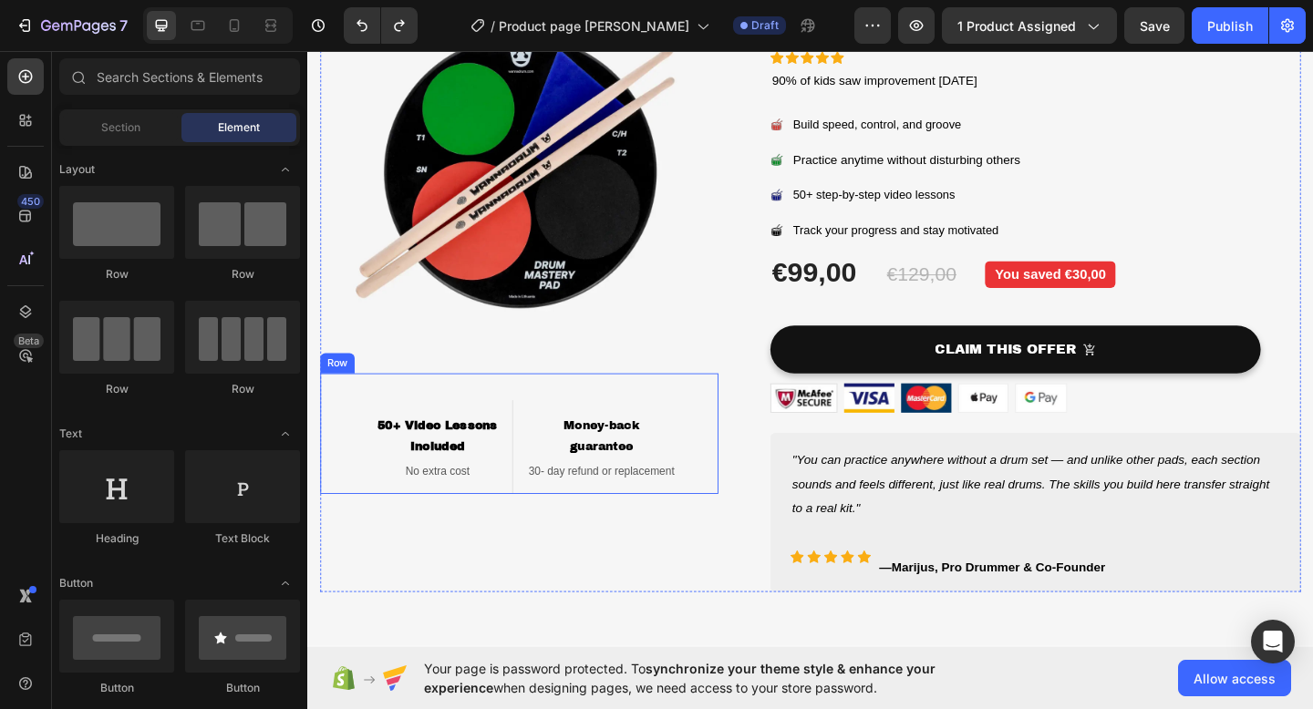
click at [639, 288] on img at bounding box center [537, 185] width 433 height 433
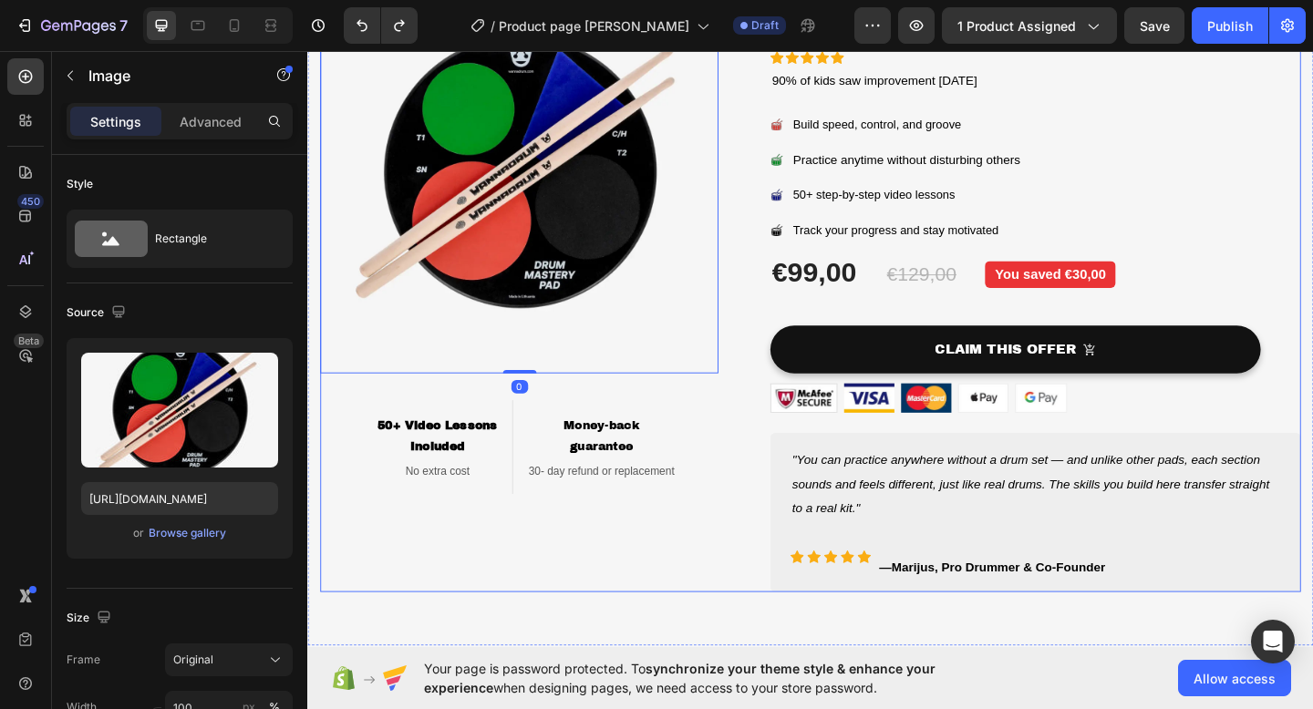
click at [744, 556] on div "Image 0 ⁠⁠⁠⁠⁠⁠⁠ 50+ Video Lessons Included Heading No extra cost Text block Row…" at bounding box center [537, 304] width 433 height 671
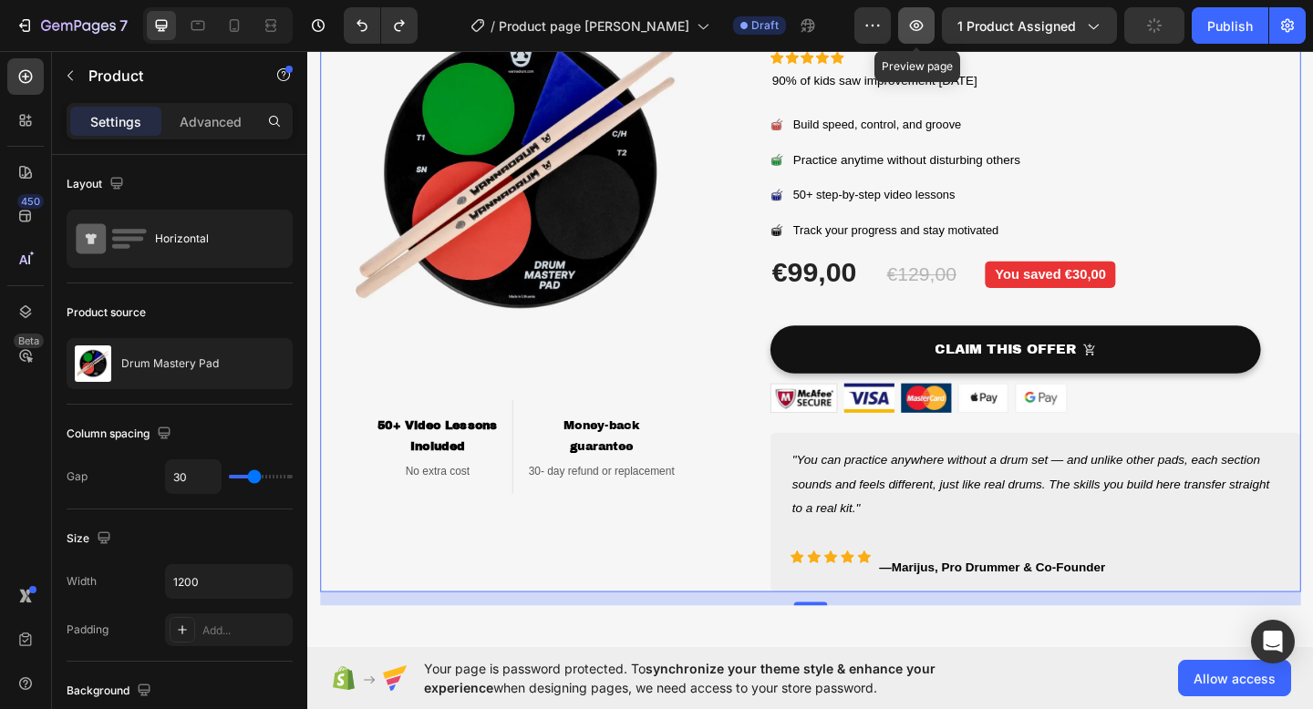
click at [913, 26] on icon "button" at bounding box center [916, 25] width 18 height 18
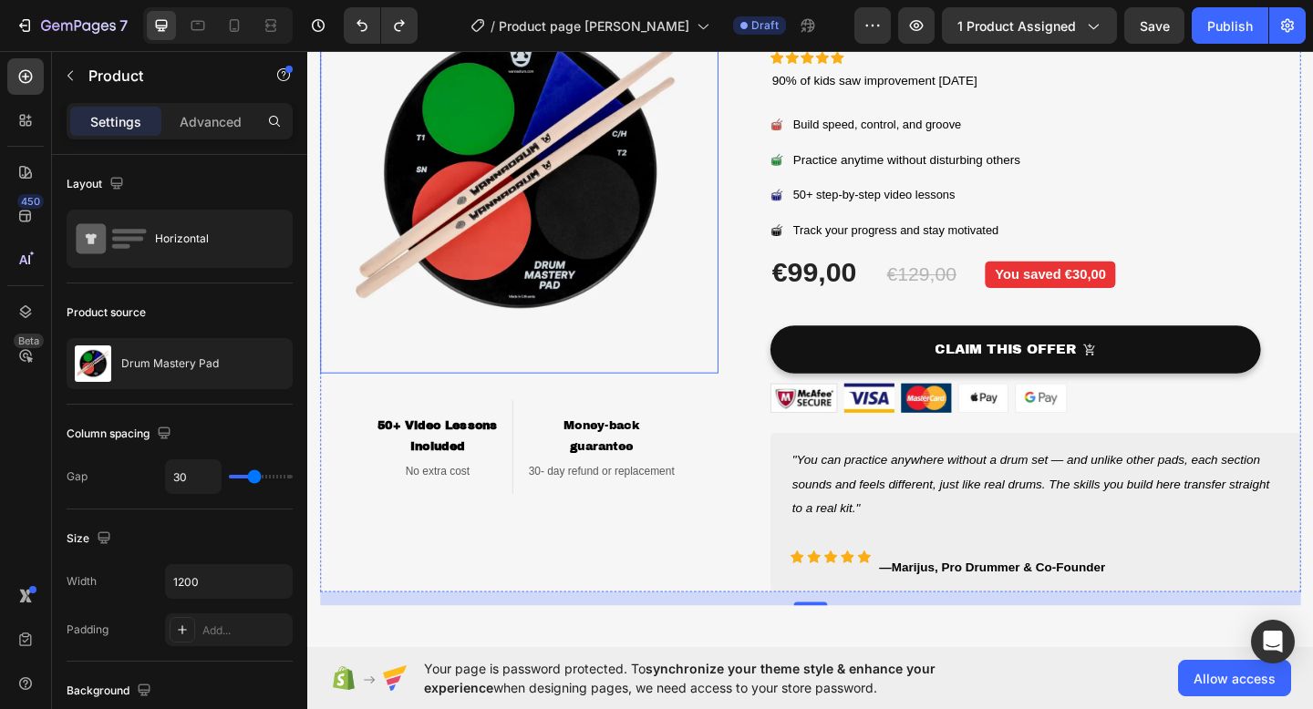
scroll to position [0, 0]
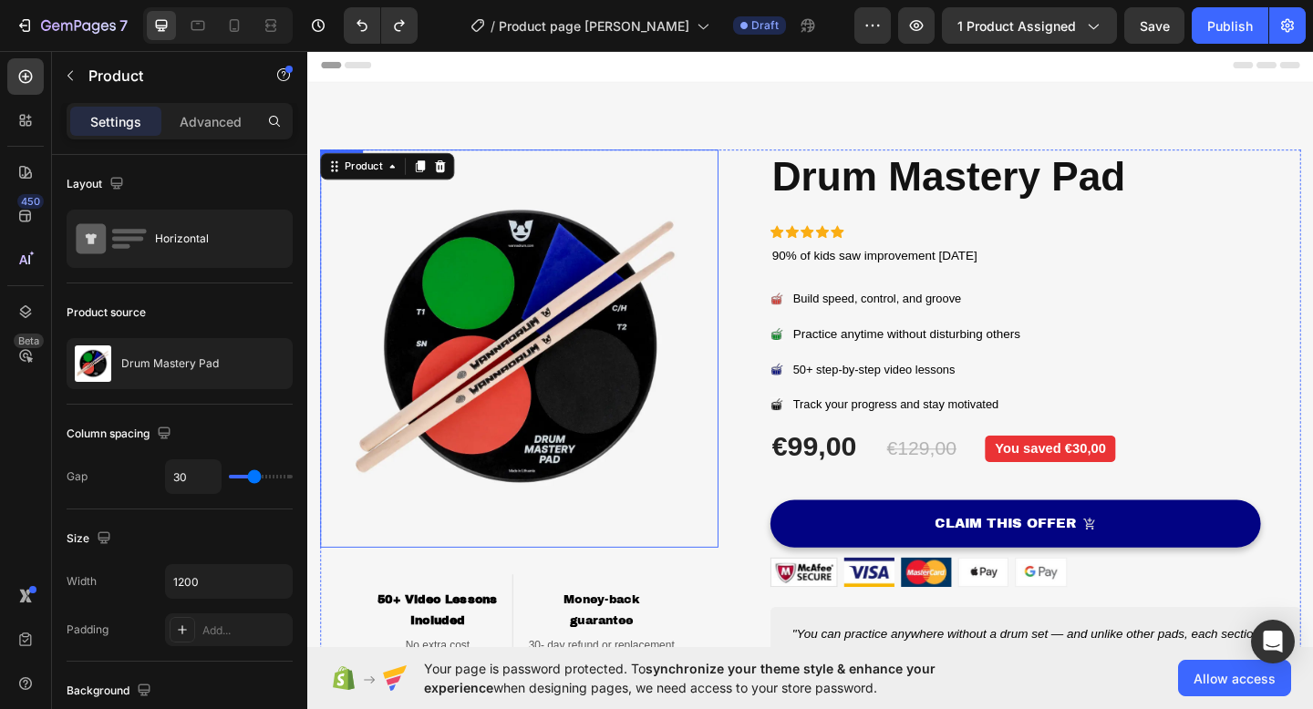
click at [829, 518] on div "CLAIM THIS OFFER (P) Cart Button" at bounding box center [1098, 560] width 577 height 85
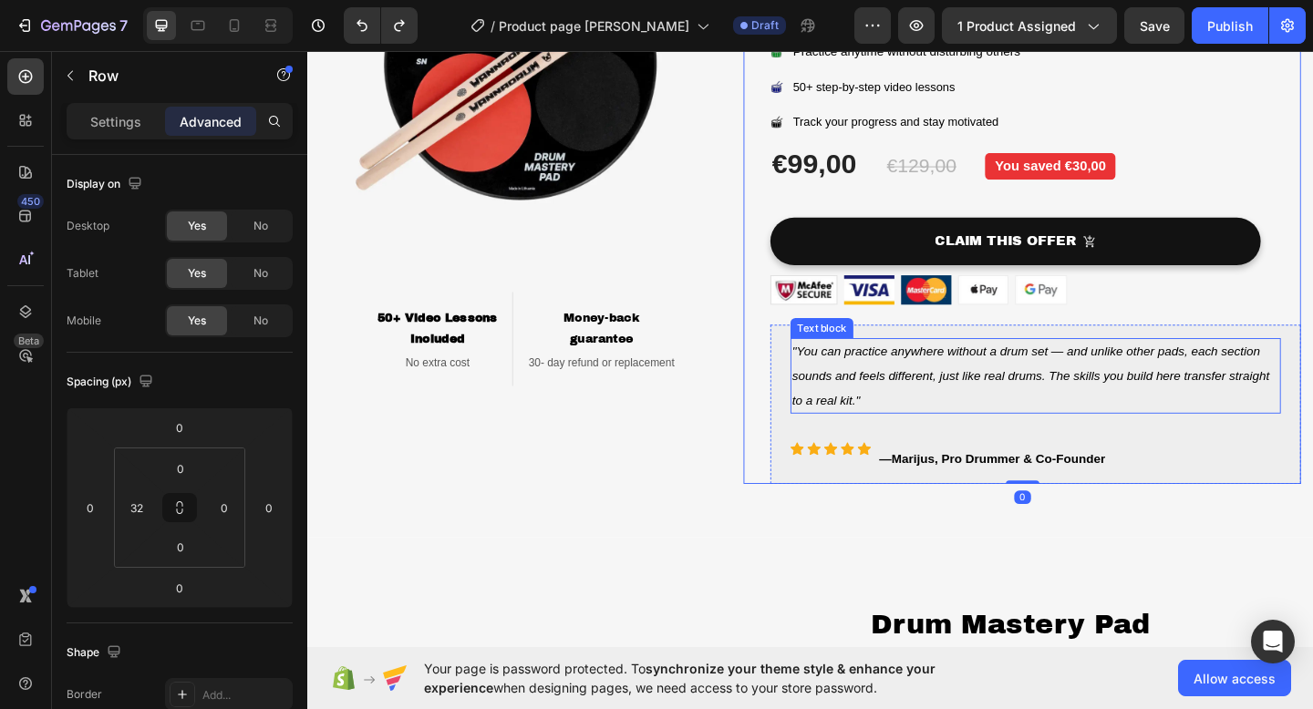
scroll to position [311, 0]
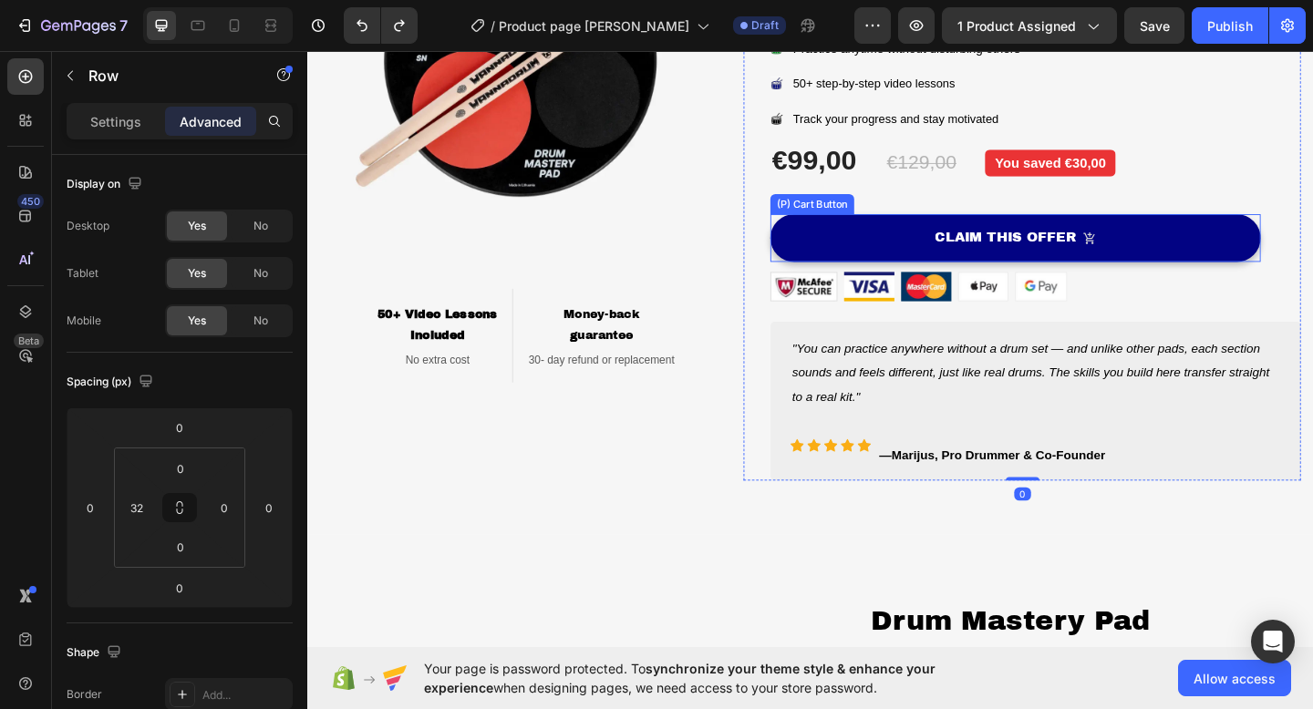
click at [899, 257] on button "CLAIM THIS OFFER" at bounding box center [1076, 255] width 533 height 52
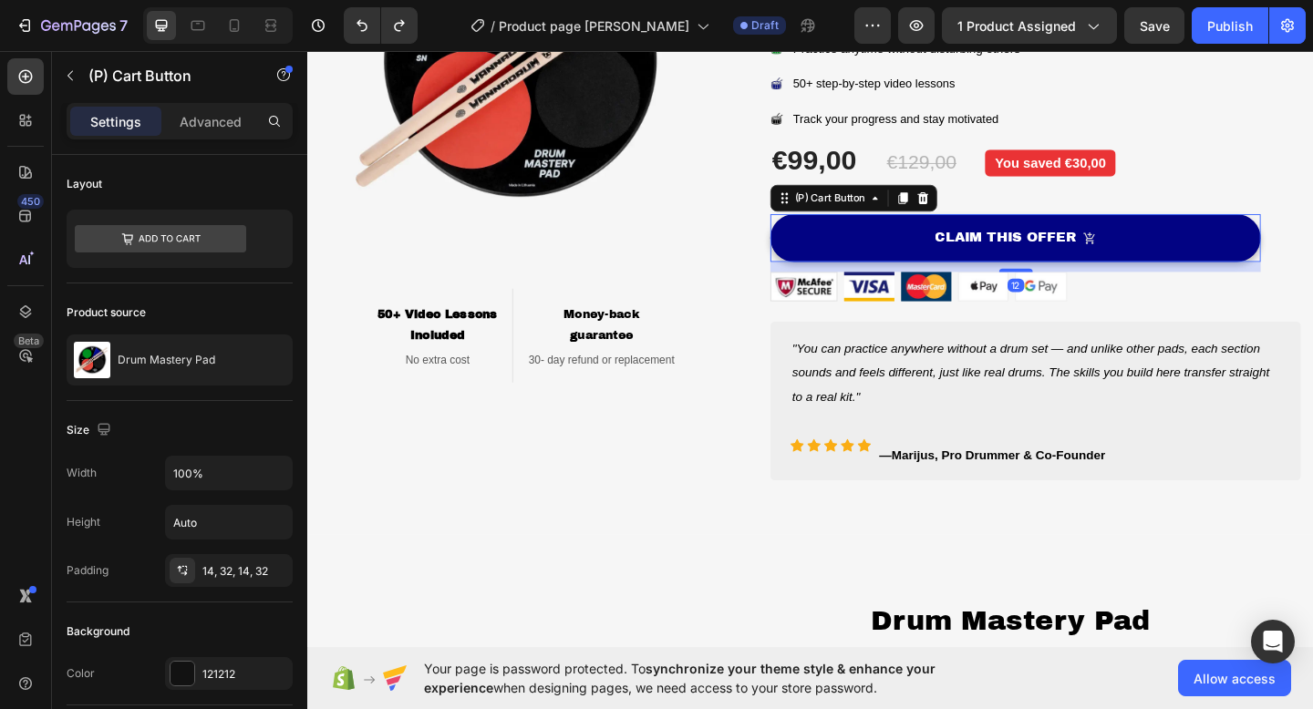
click at [952, 256] on button "CLAIM THIS OFFER" at bounding box center [1076, 255] width 533 height 52
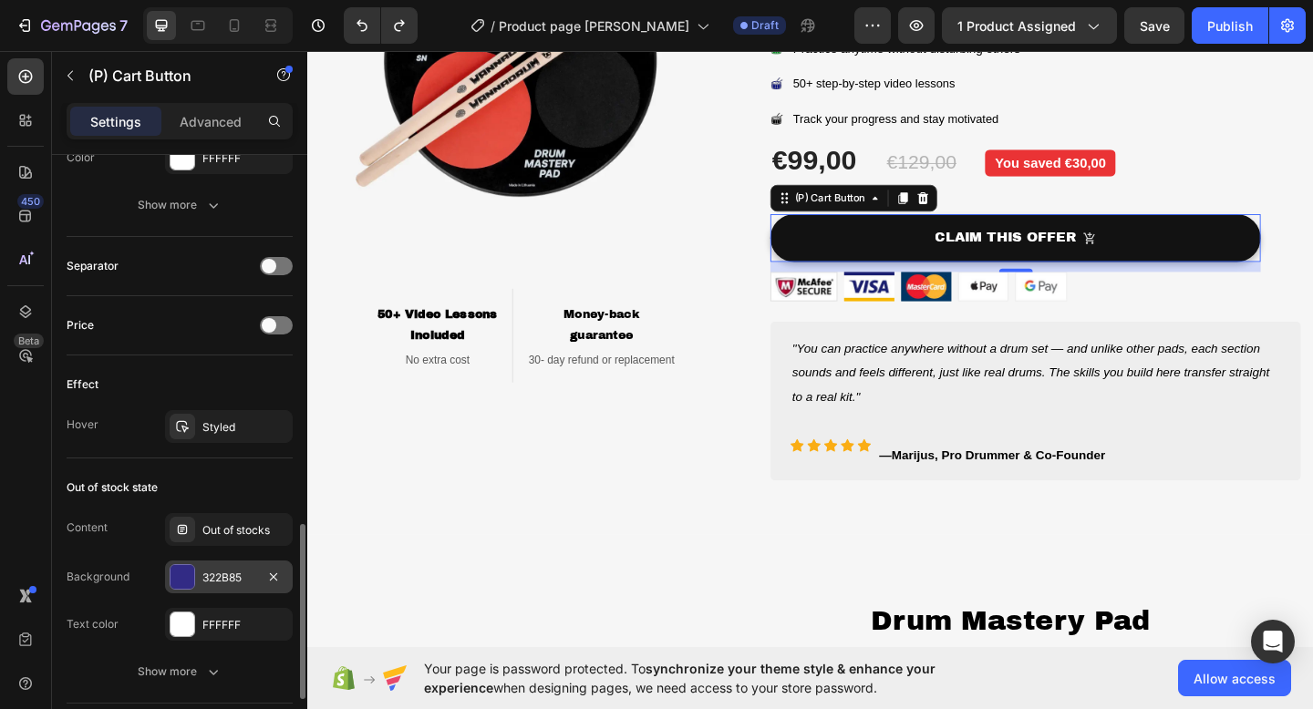
scroll to position [1268, 0]
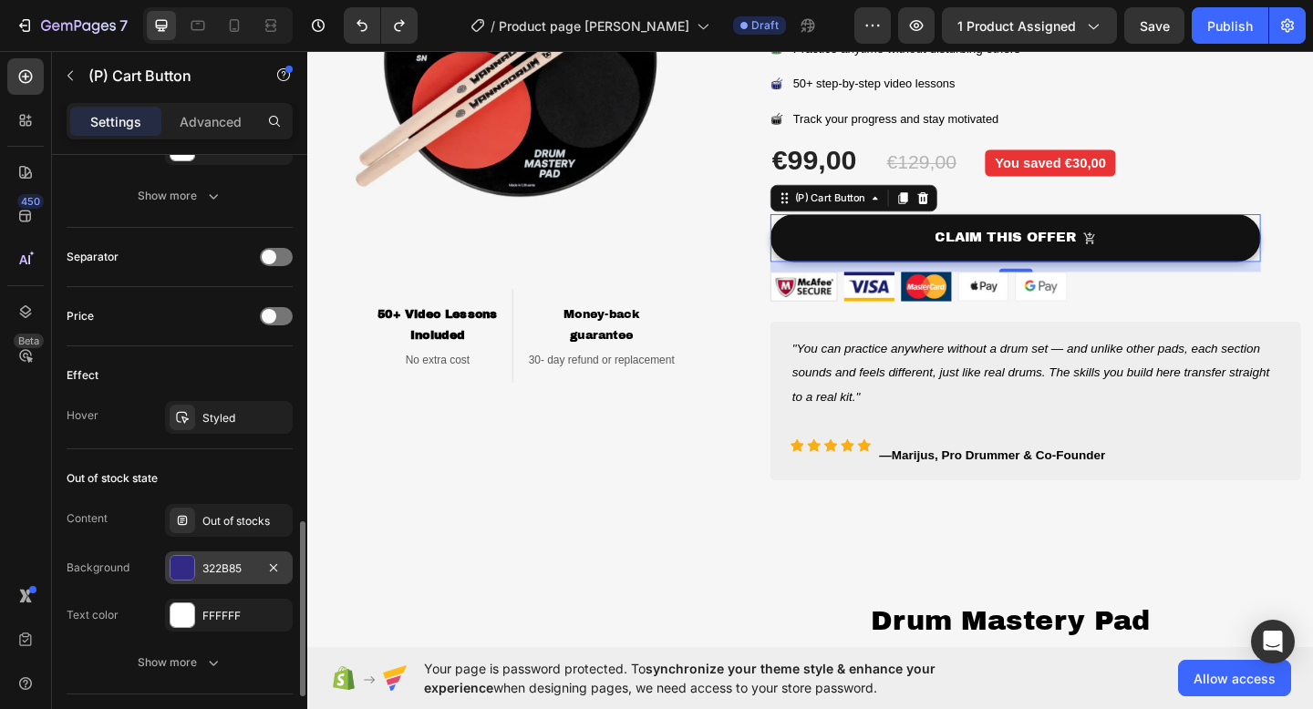
click at [234, 567] on div "322B85" at bounding box center [228, 569] width 53 height 16
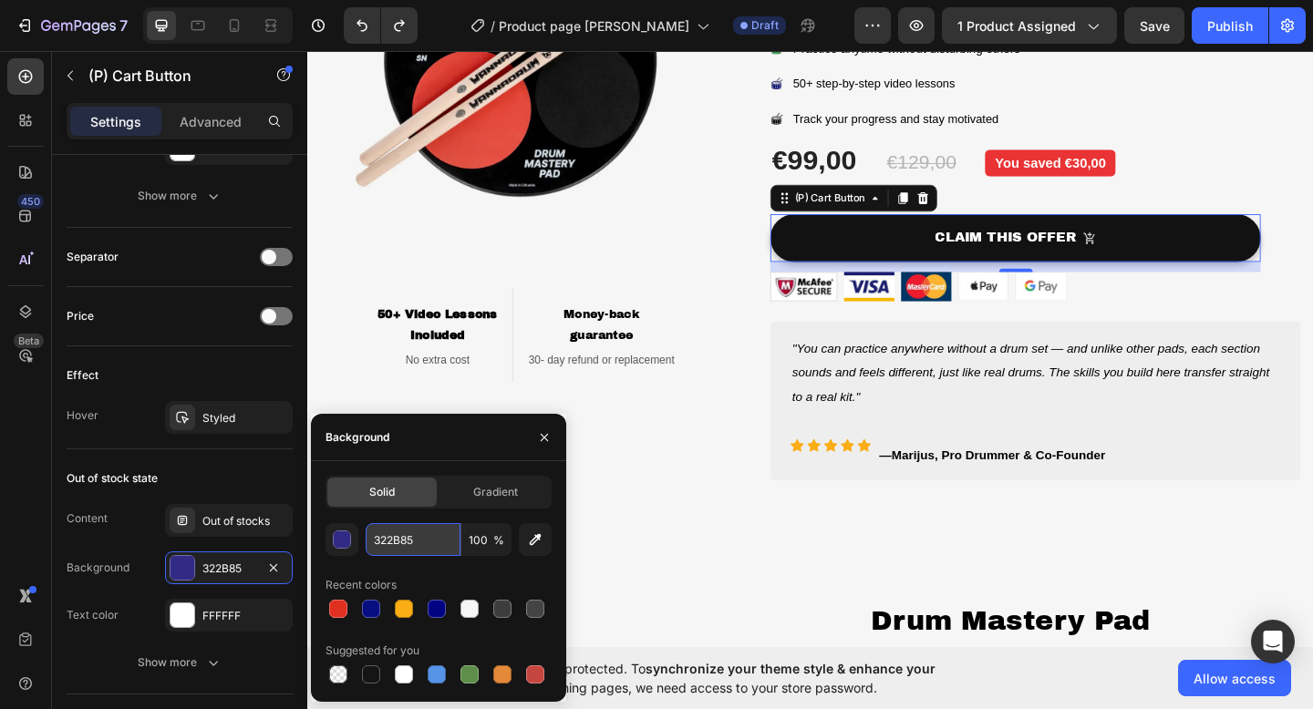
click at [429, 540] on input "322B85" at bounding box center [413, 539] width 95 height 33
paste input "GOOGABA"
type input "GOOGABA"
click at [430, 544] on input "GOOGABA" at bounding box center [413, 539] width 95 height 33
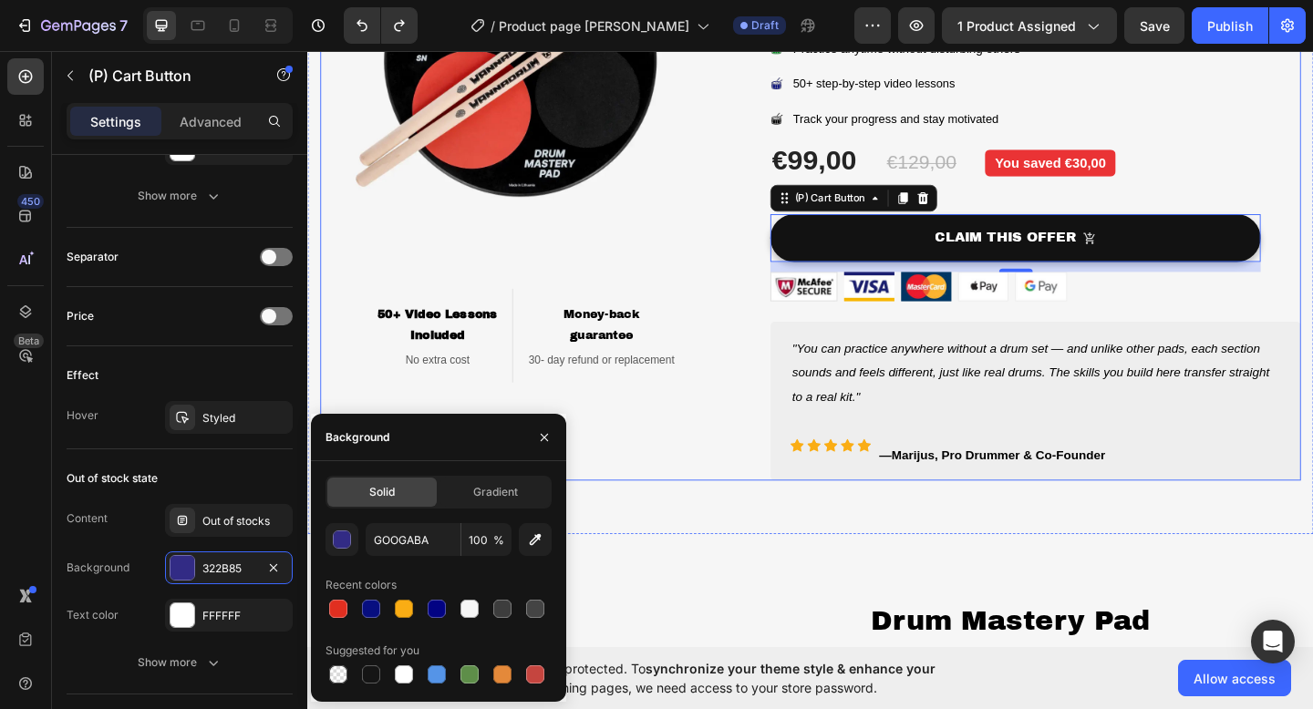
click at [641, 452] on div "Image ⁠⁠⁠⁠⁠⁠⁠ 50+ Video Lessons Included Heading No extra cost Text block Row ⁠…" at bounding box center [537, 183] width 433 height 671
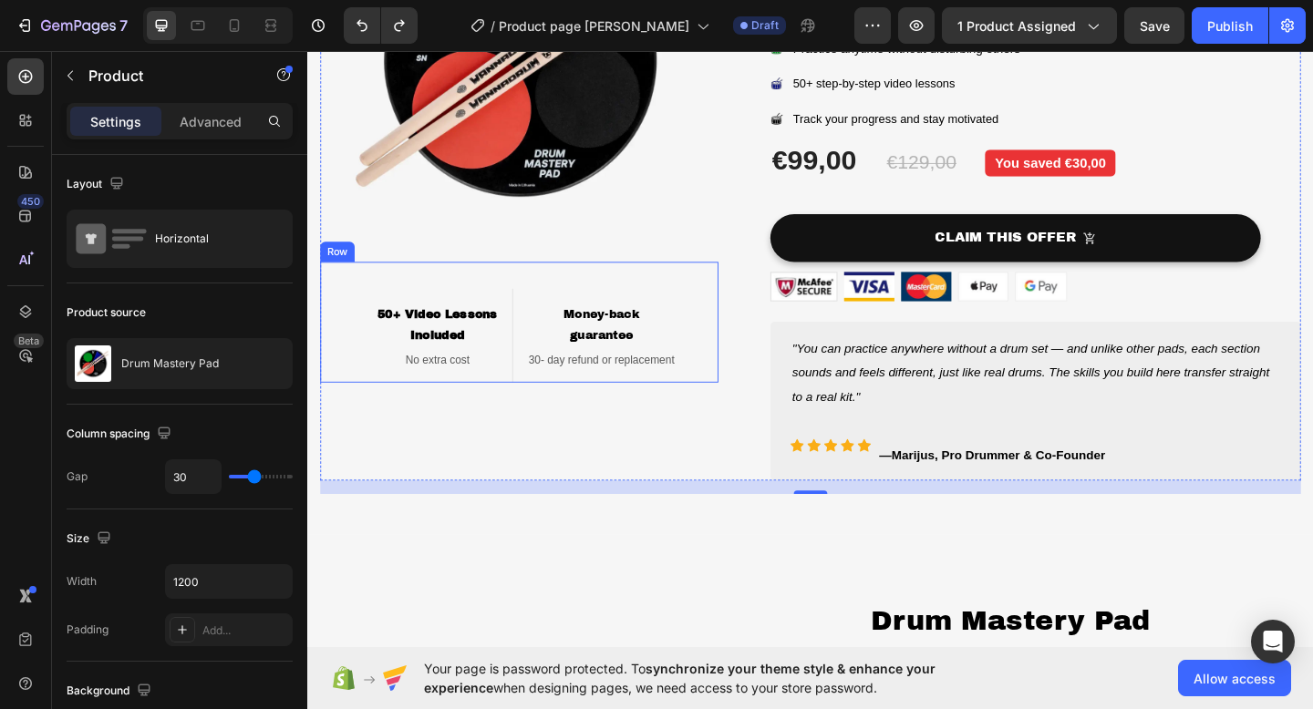
scroll to position [0, 0]
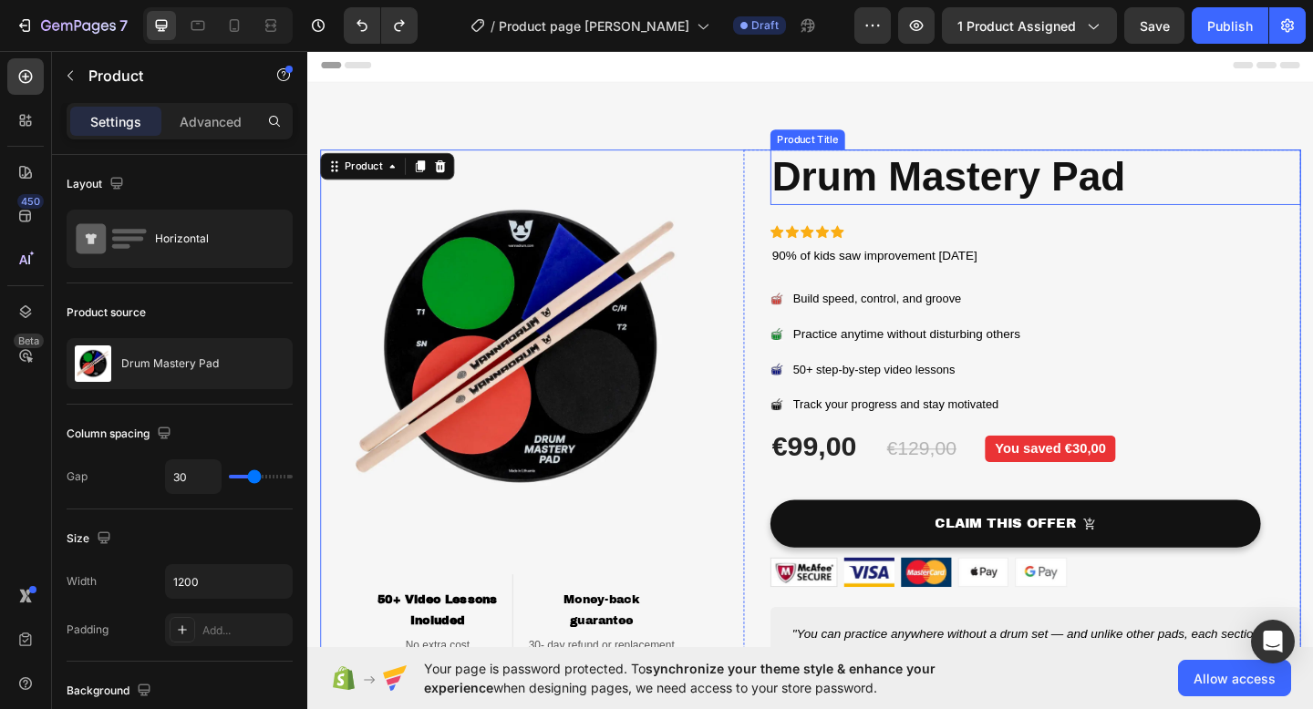
click at [980, 199] on h1 "Drum Mastery Pad" at bounding box center [1098, 189] width 577 height 60
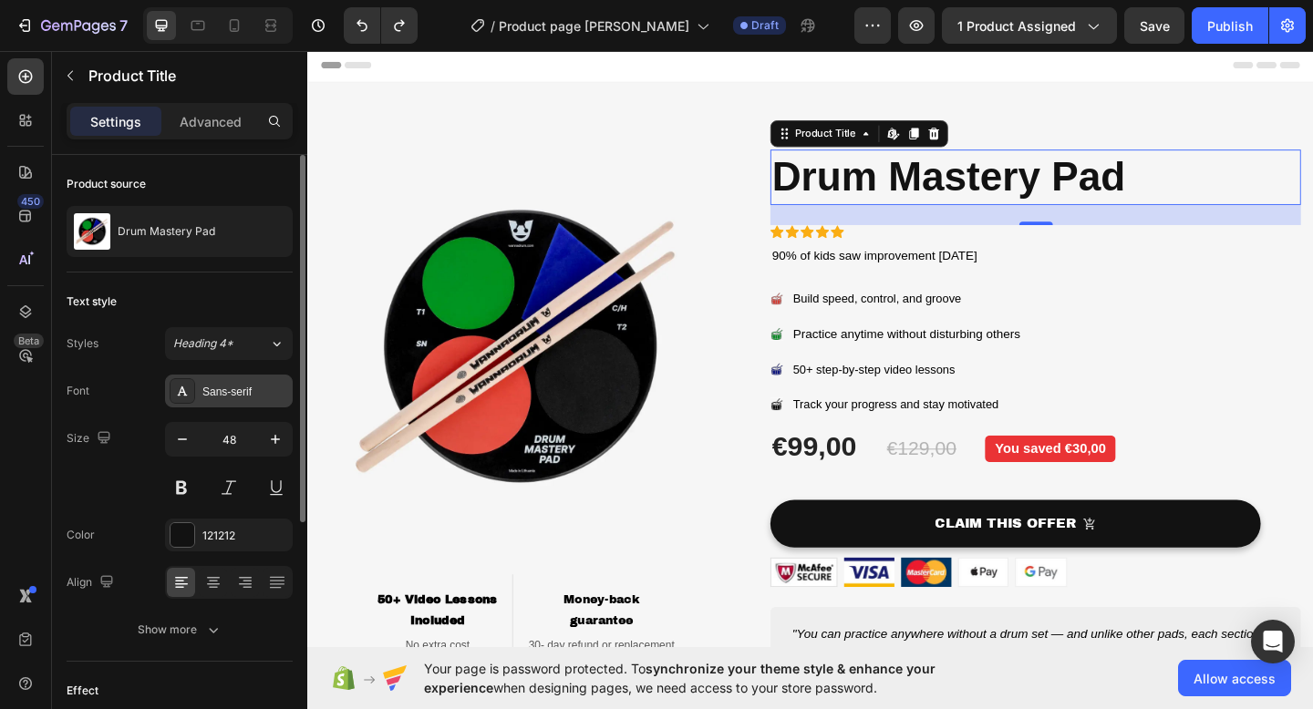
click at [242, 388] on div "Sans-serif" at bounding box center [245, 392] width 86 height 16
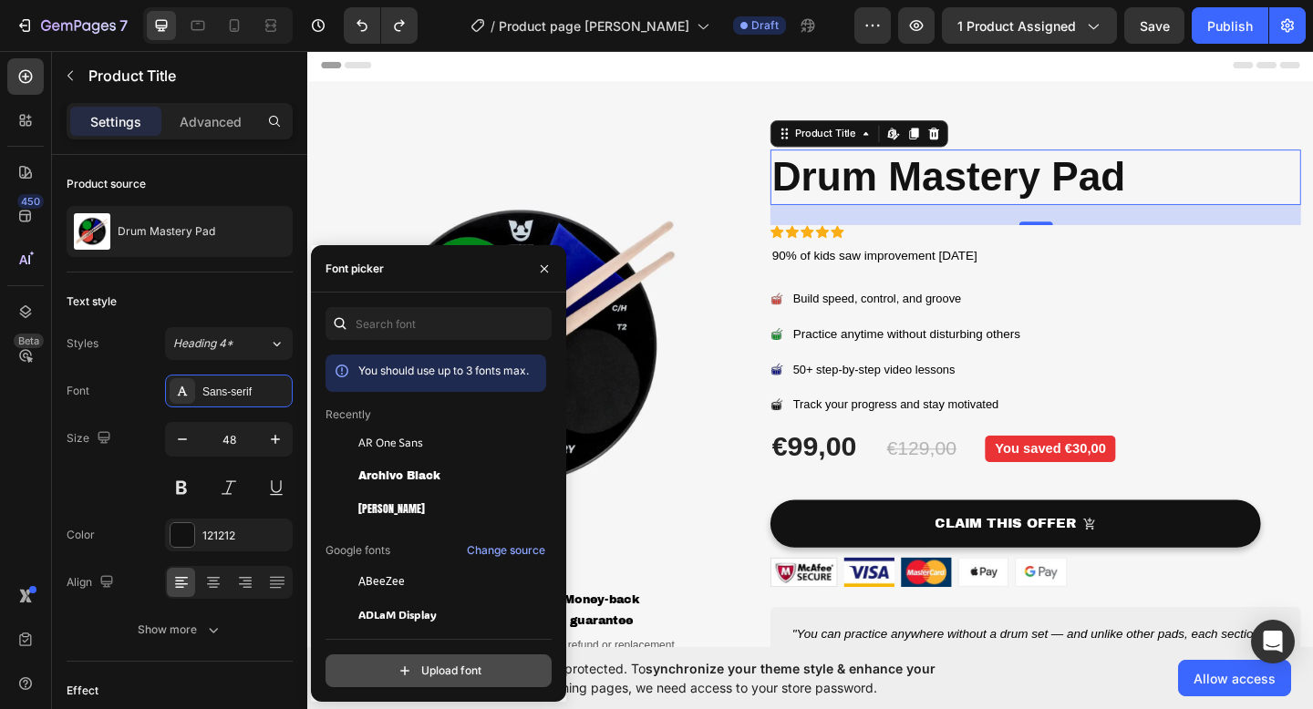
click at [415, 675] on input "file" at bounding box center [478, 670] width 456 height 31
type input "C:\fakepath\BBrick.ttf"
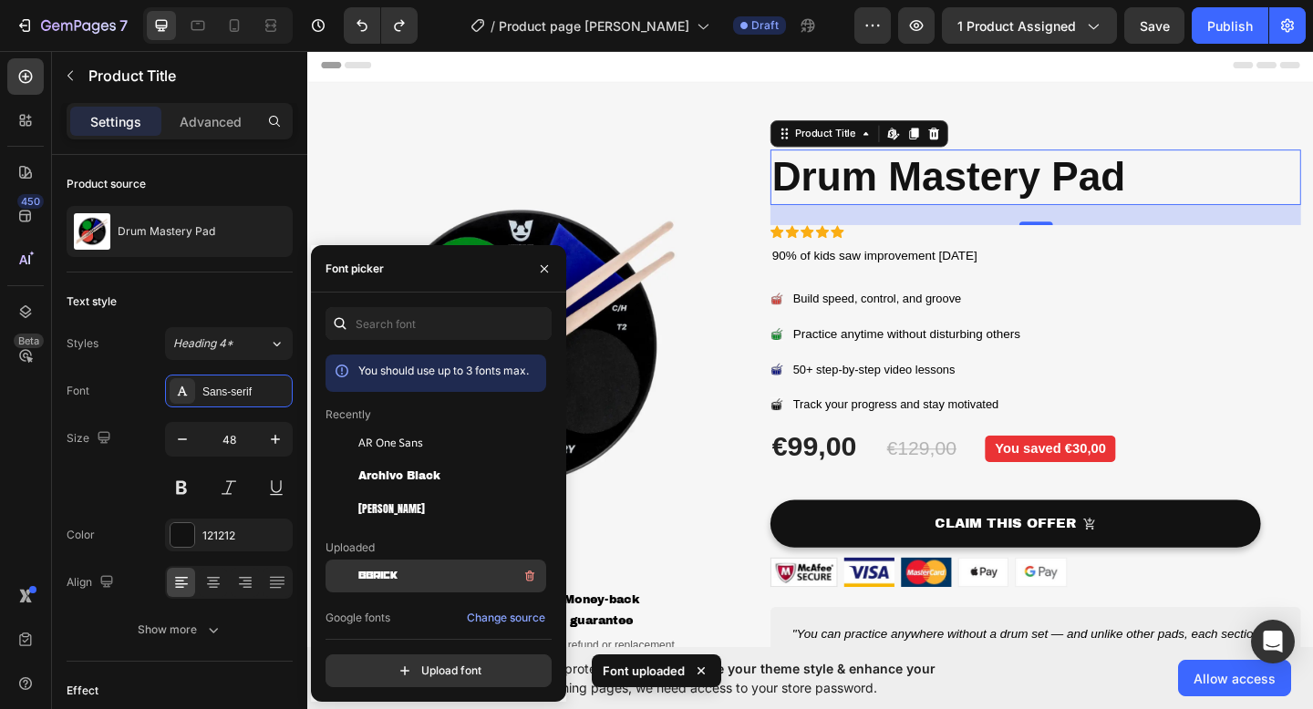
click at [381, 580] on span "BBrick" at bounding box center [377, 576] width 39 height 16
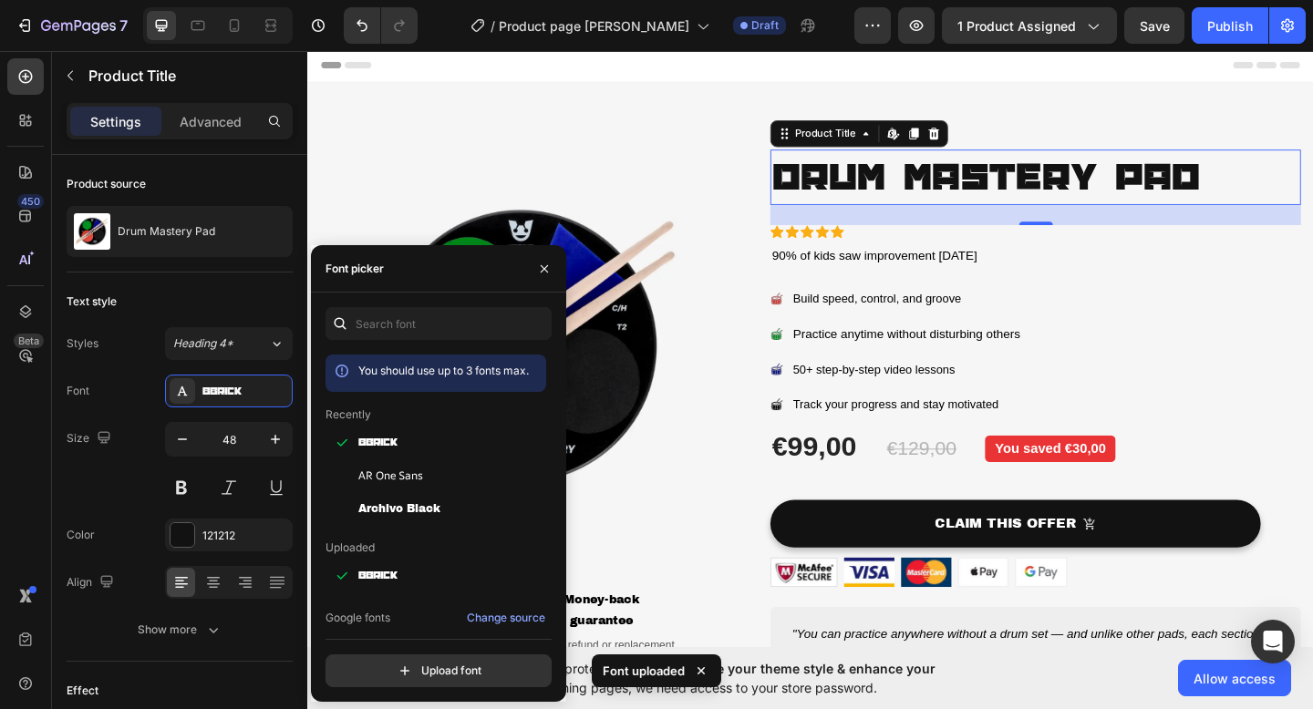
click at [1251, 189] on h1 "Drum Mastery Pad" at bounding box center [1098, 189] width 577 height 60
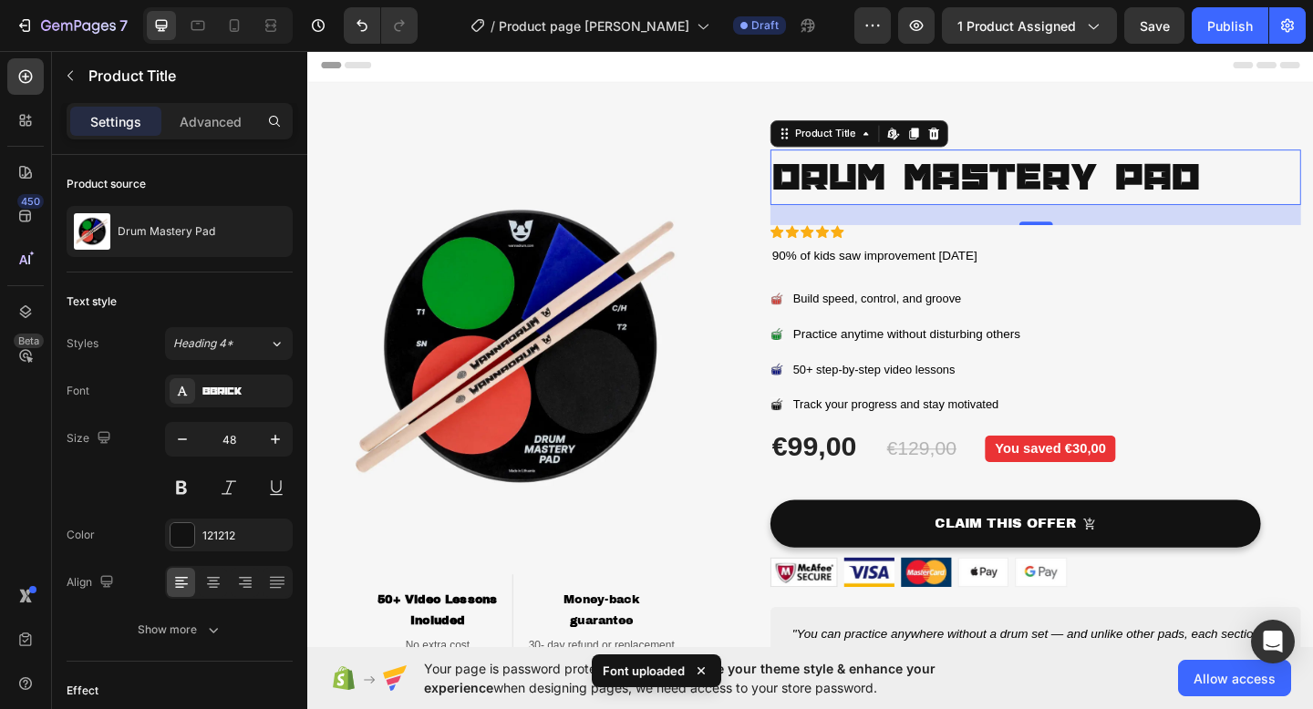
click at [1282, 187] on h1 "Drum Mastery Pad" at bounding box center [1098, 189] width 577 height 60
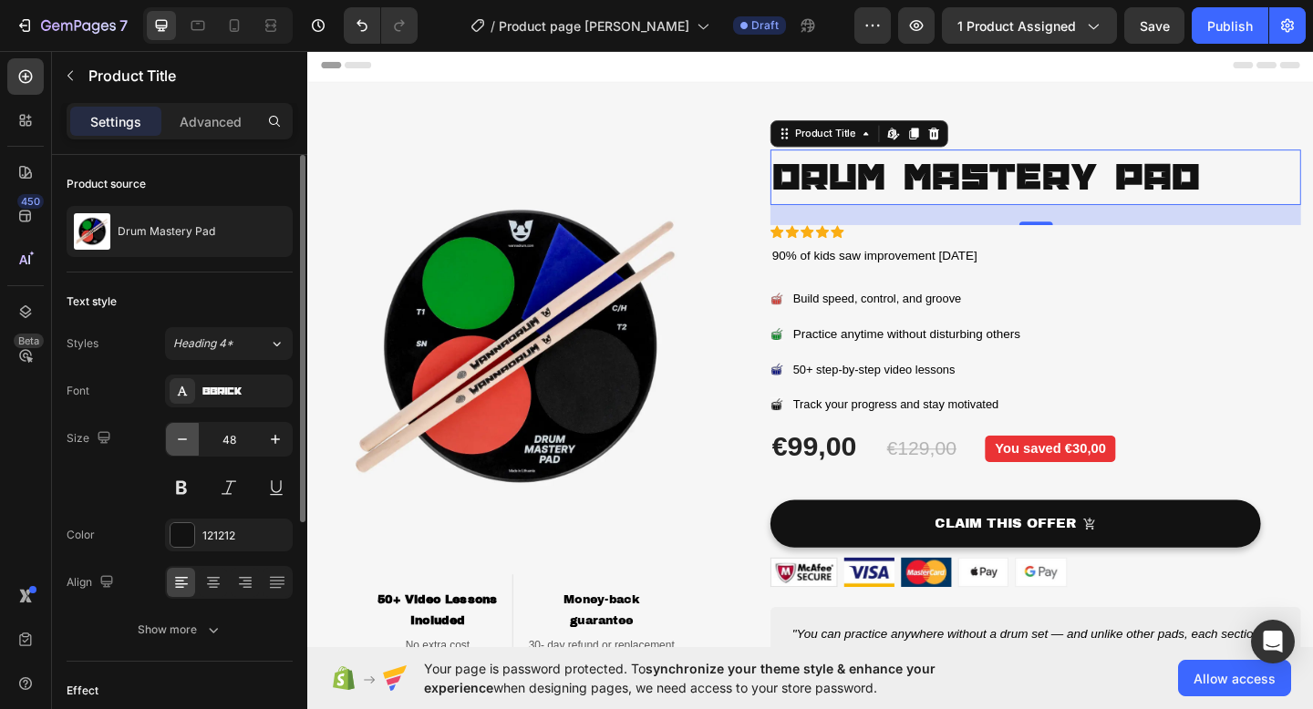
click at [190, 448] on button "button" at bounding box center [182, 439] width 33 height 33
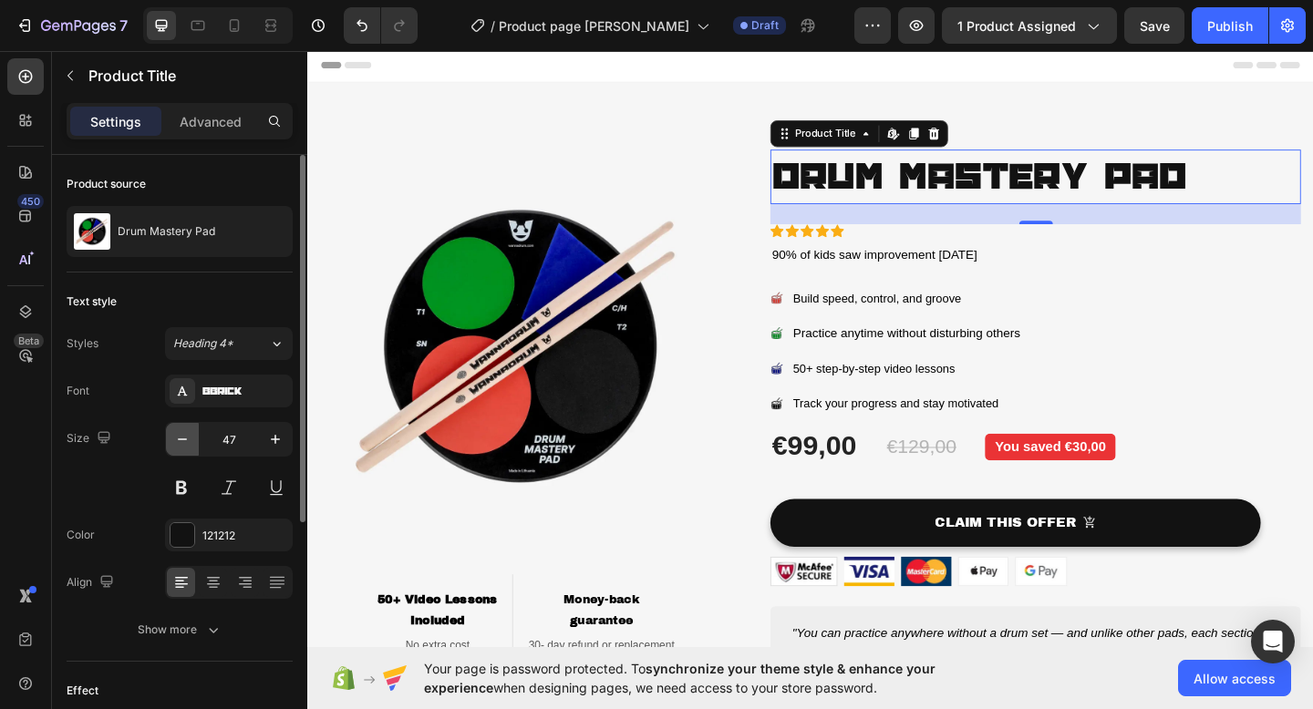
click at [190, 447] on icon "button" at bounding box center [182, 439] width 18 height 18
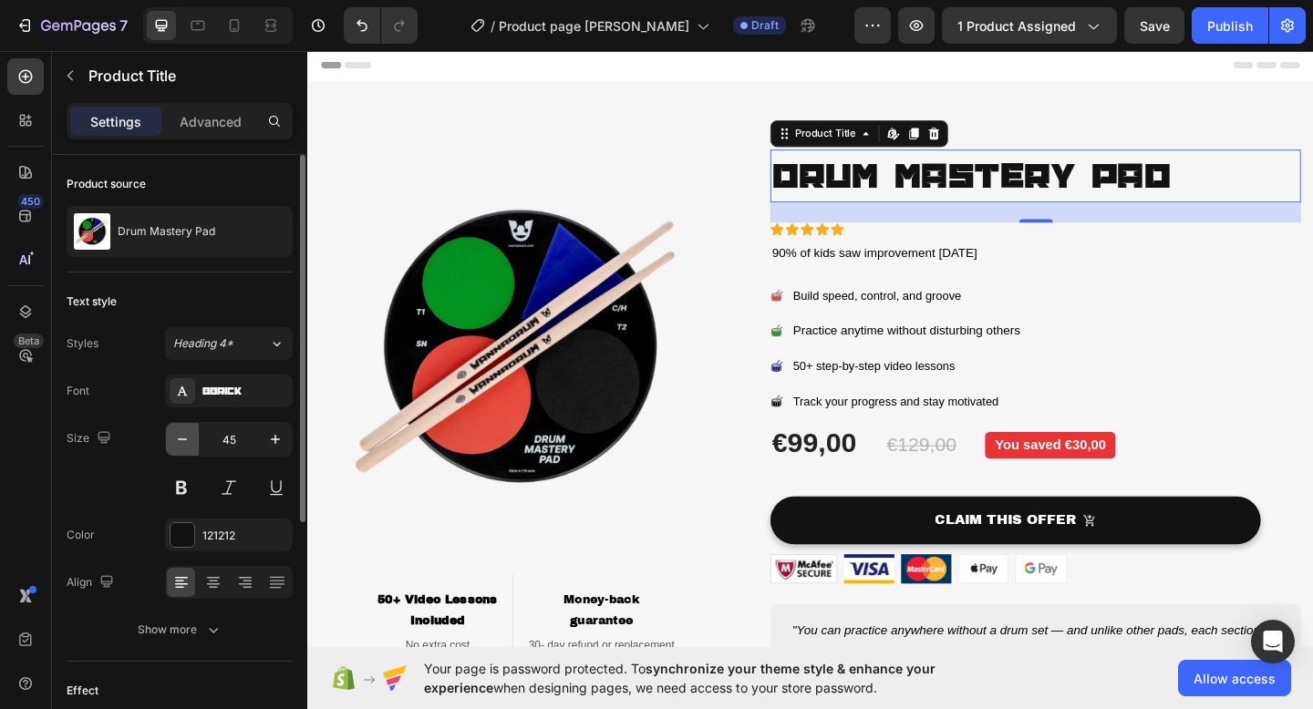
click at [190, 447] on icon "button" at bounding box center [182, 439] width 18 height 18
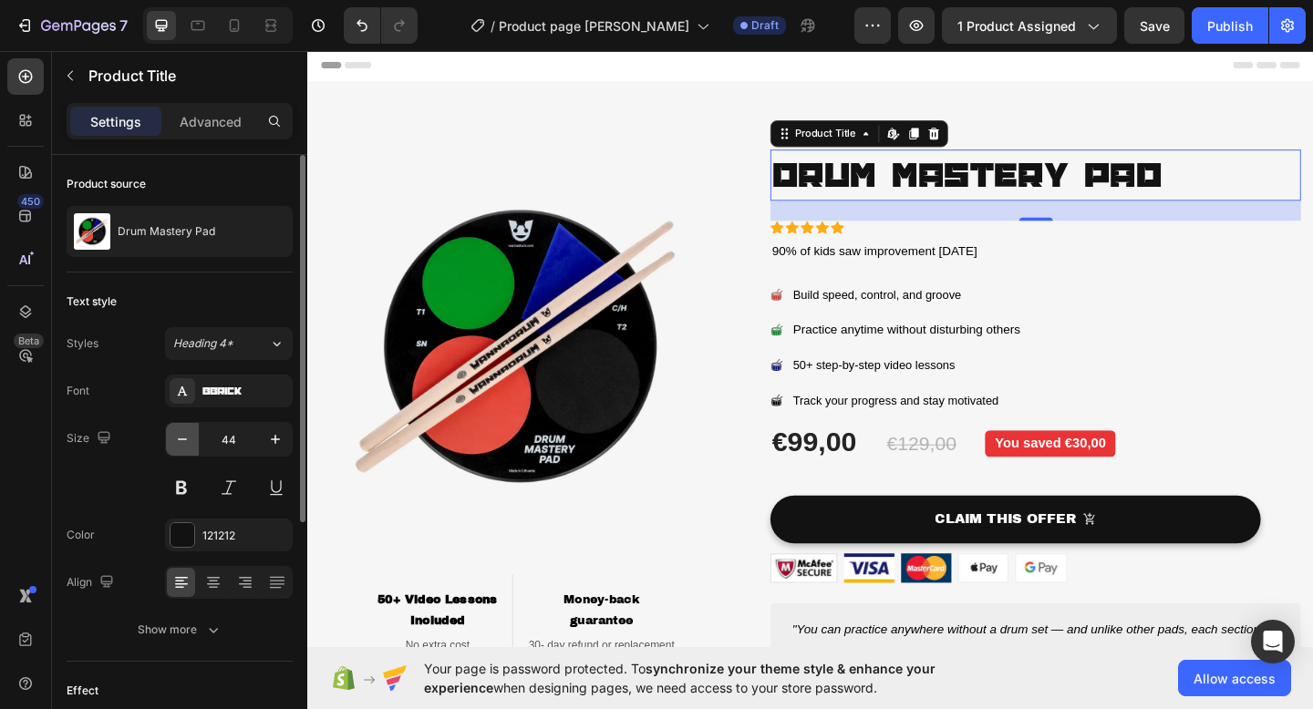
click at [190, 447] on icon "button" at bounding box center [182, 439] width 18 height 18
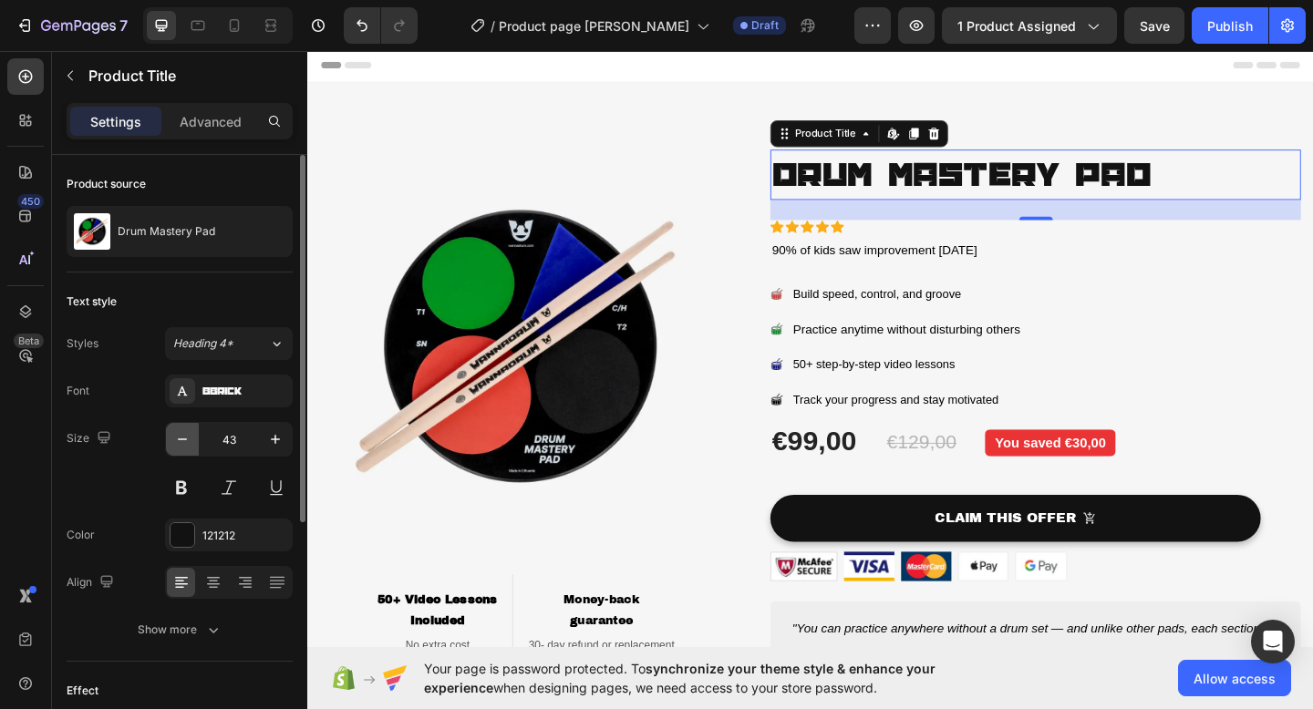
click at [190, 447] on icon "button" at bounding box center [182, 439] width 18 height 18
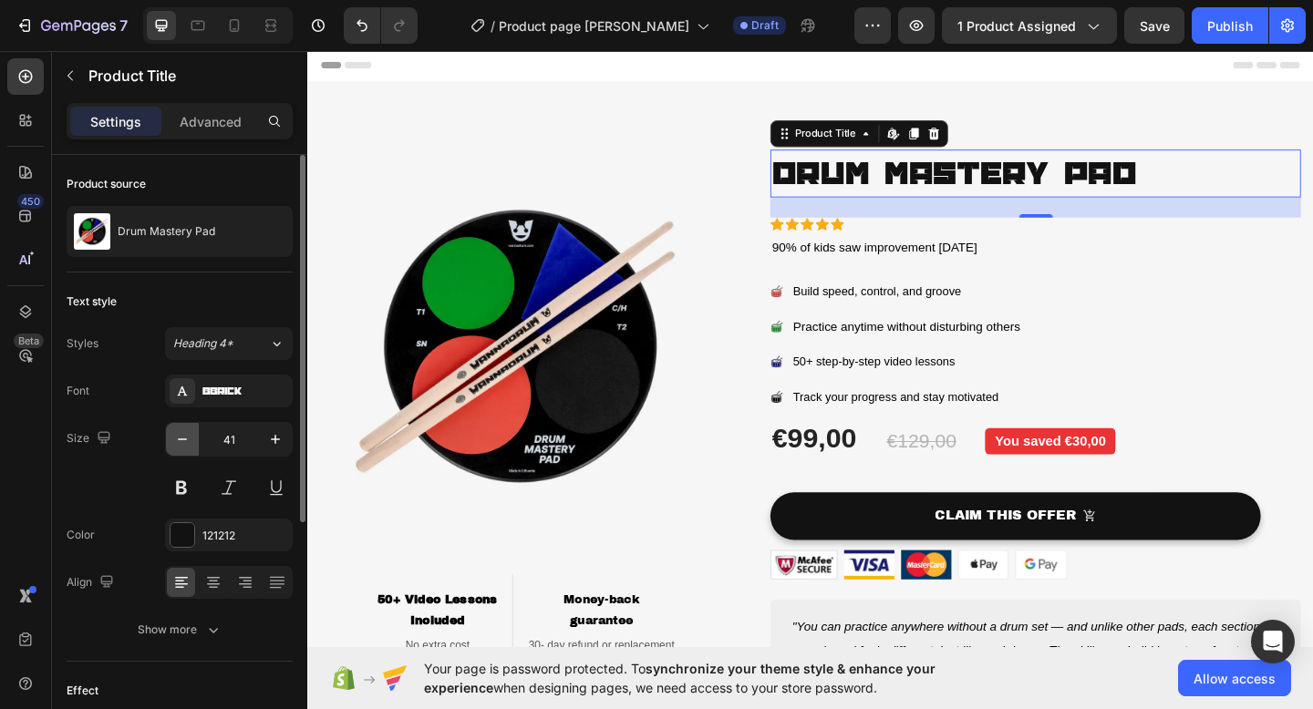
click at [190, 447] on icon "button" at bounding box center [182, 439] width 18 height 18
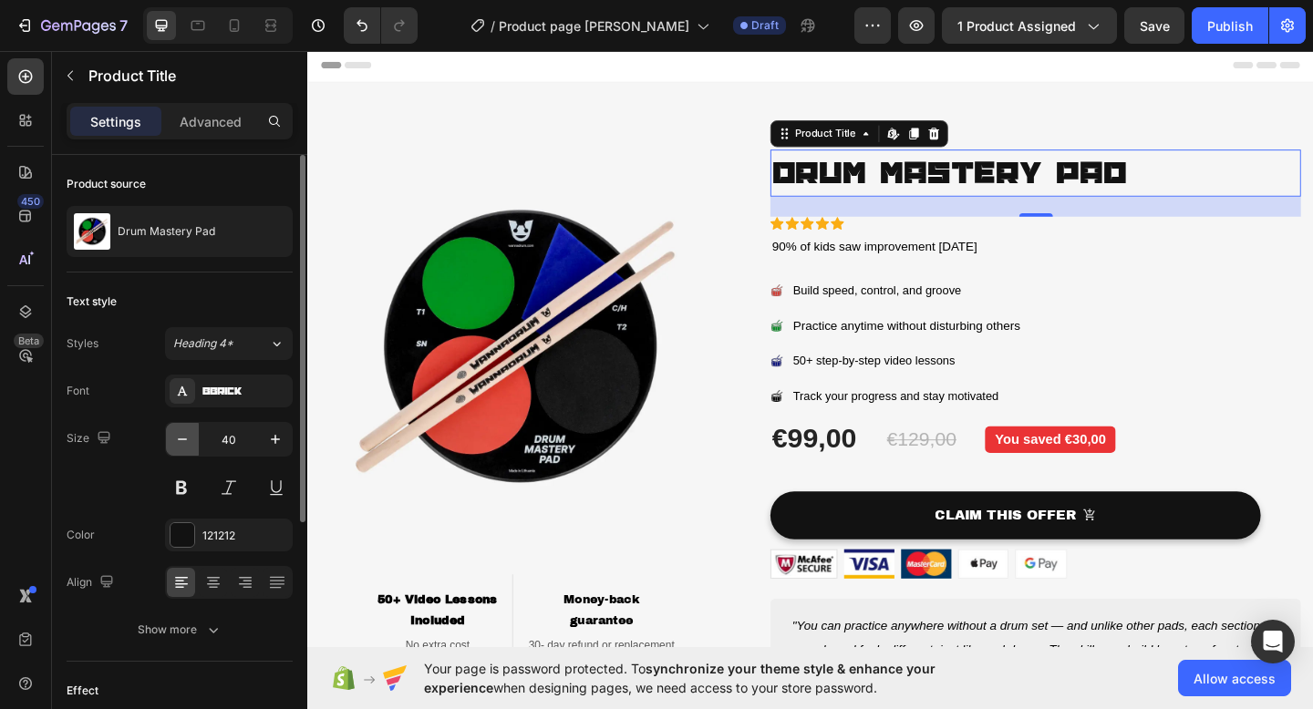
click at [190, 446] on icon "button" at bounding box center [182, 439] width 18 height 18
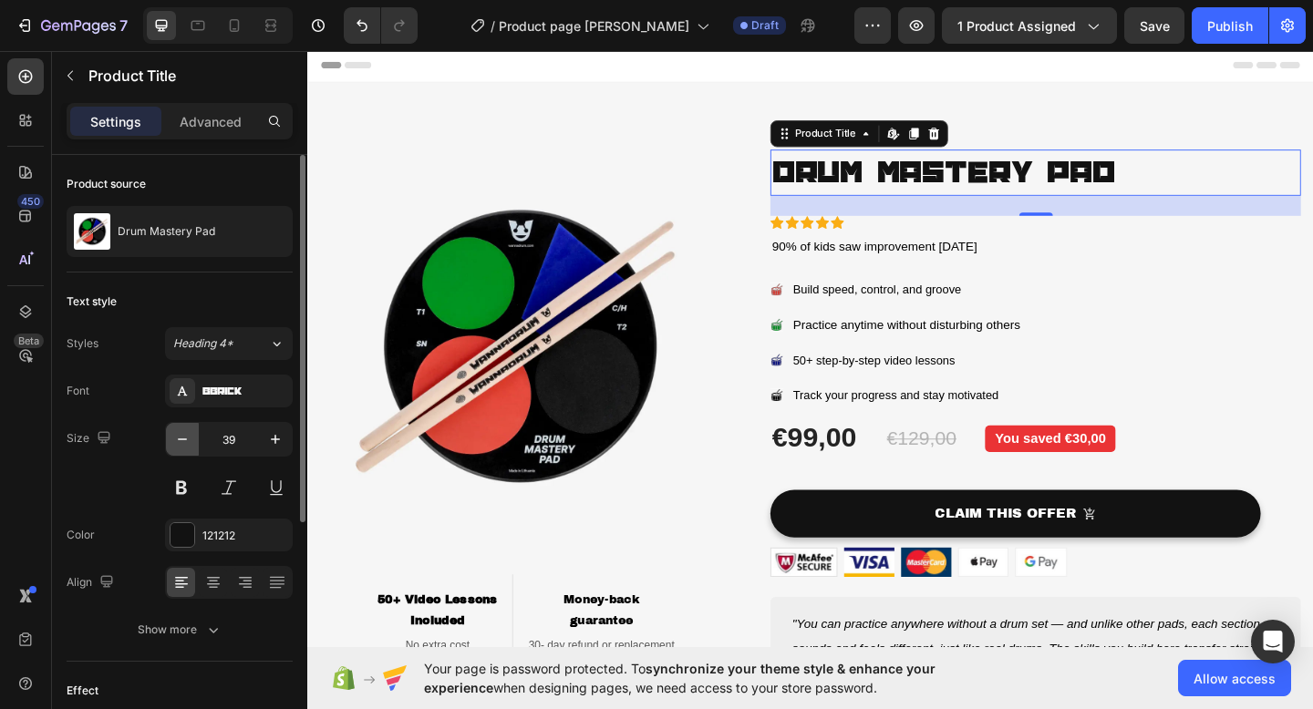
click at [190, 446] on icon "button" at bounding box center [182, 439] width 18 height 18
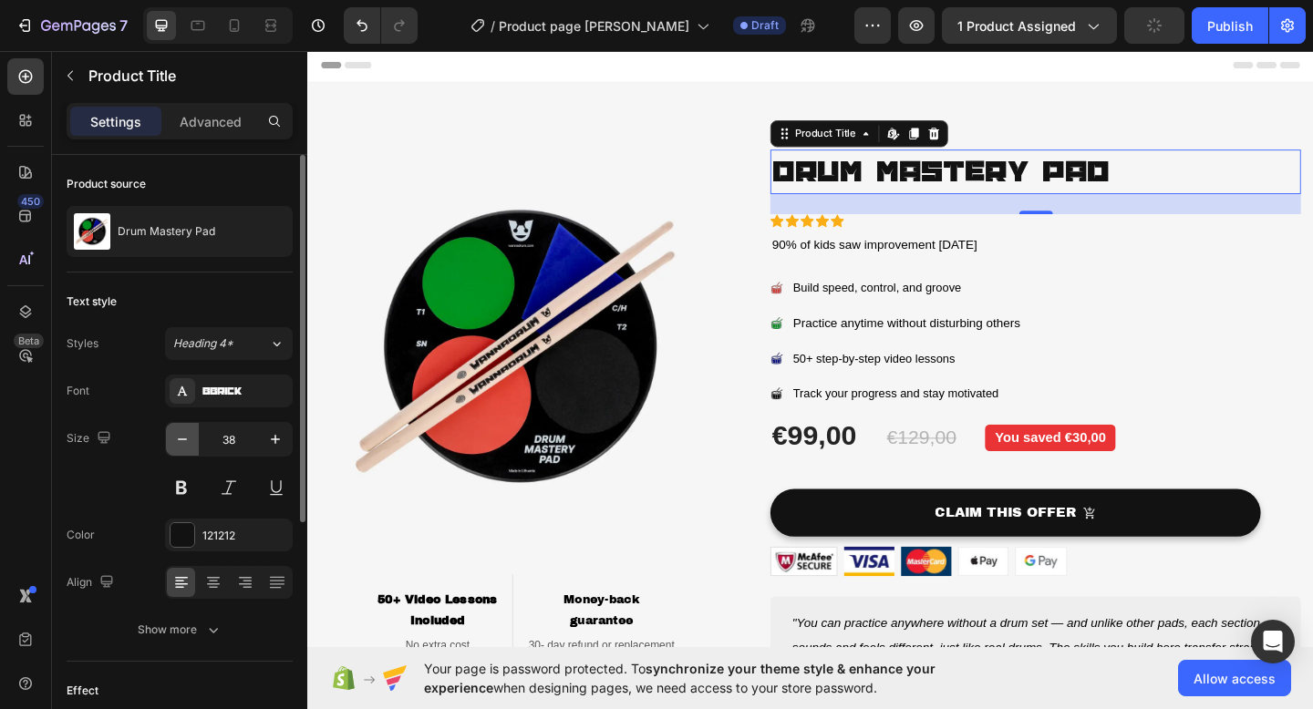
click at [190, 446] on icon "button" at bounding box center [182, 439] width 18 height 18
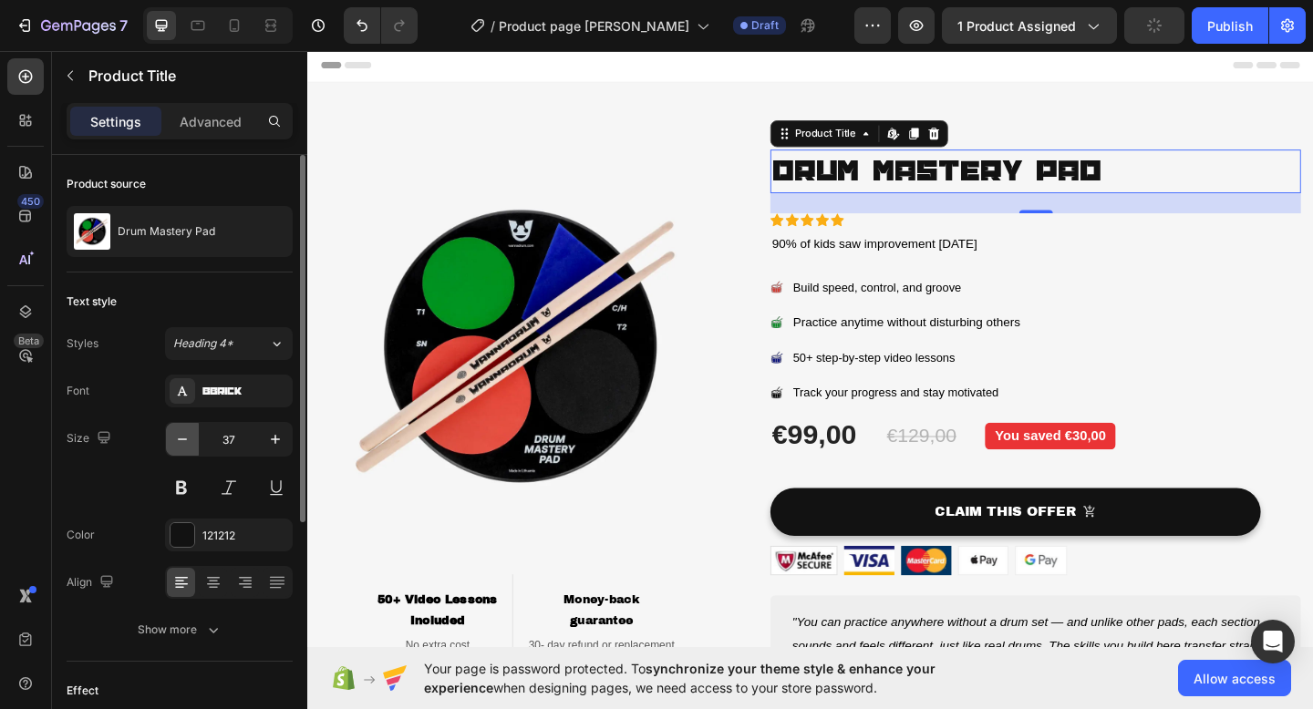
click at [190, 446] on icon "button" at bounding box center [182, 439] width 18 height 18
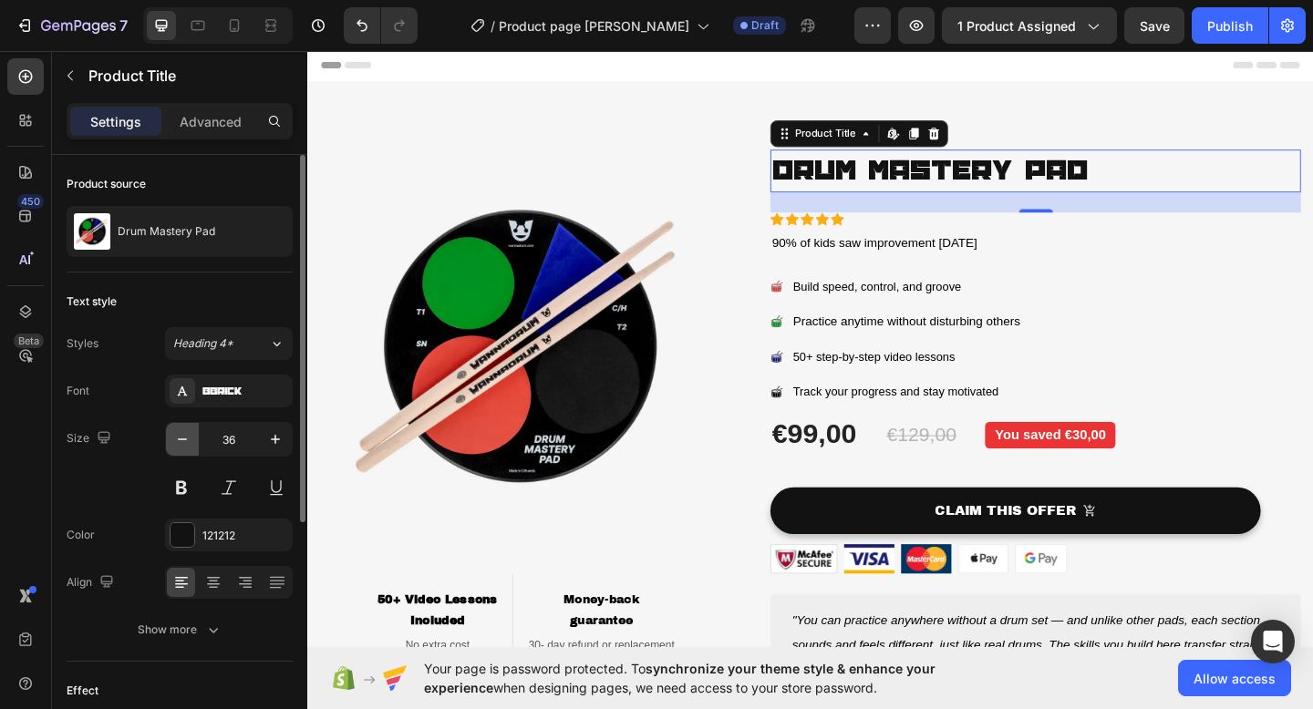
click at [190, 446] on icon "button" at bounding box center [182, 439] width 18 height 18
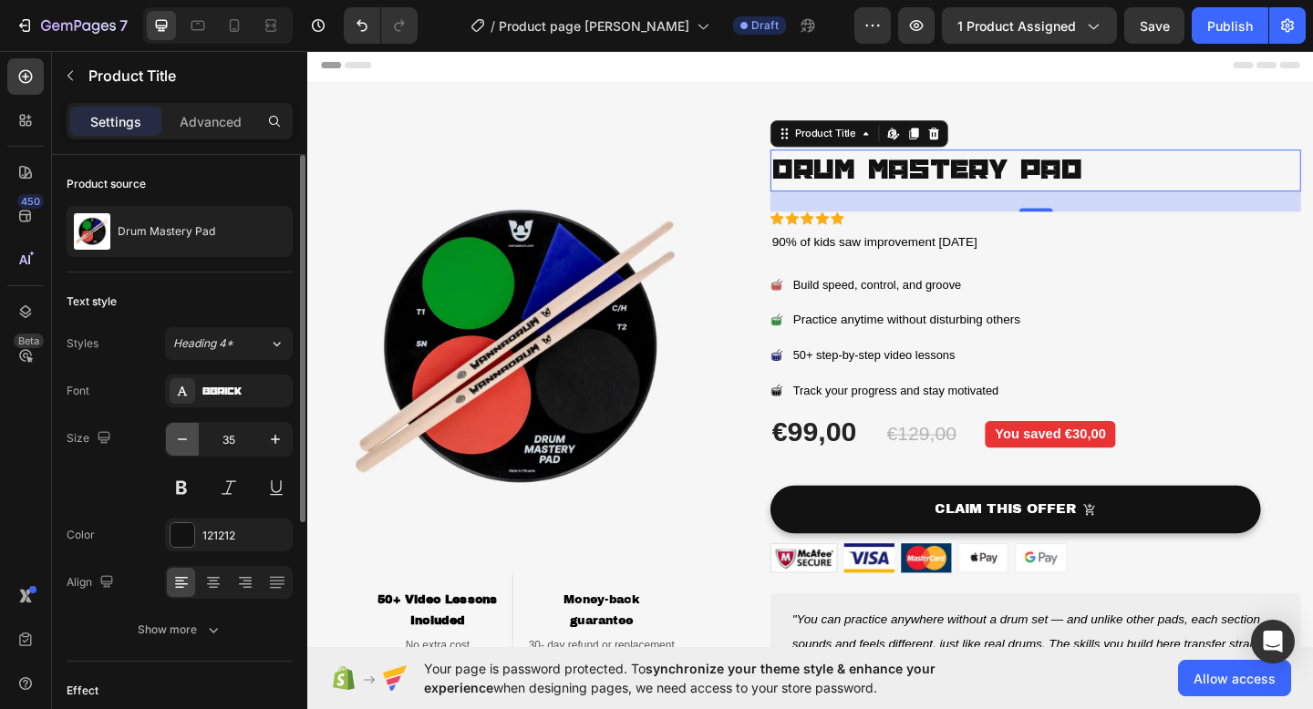
click at [190, 446] on icon "button" at bounding box center [182, 439] width 18 height 18
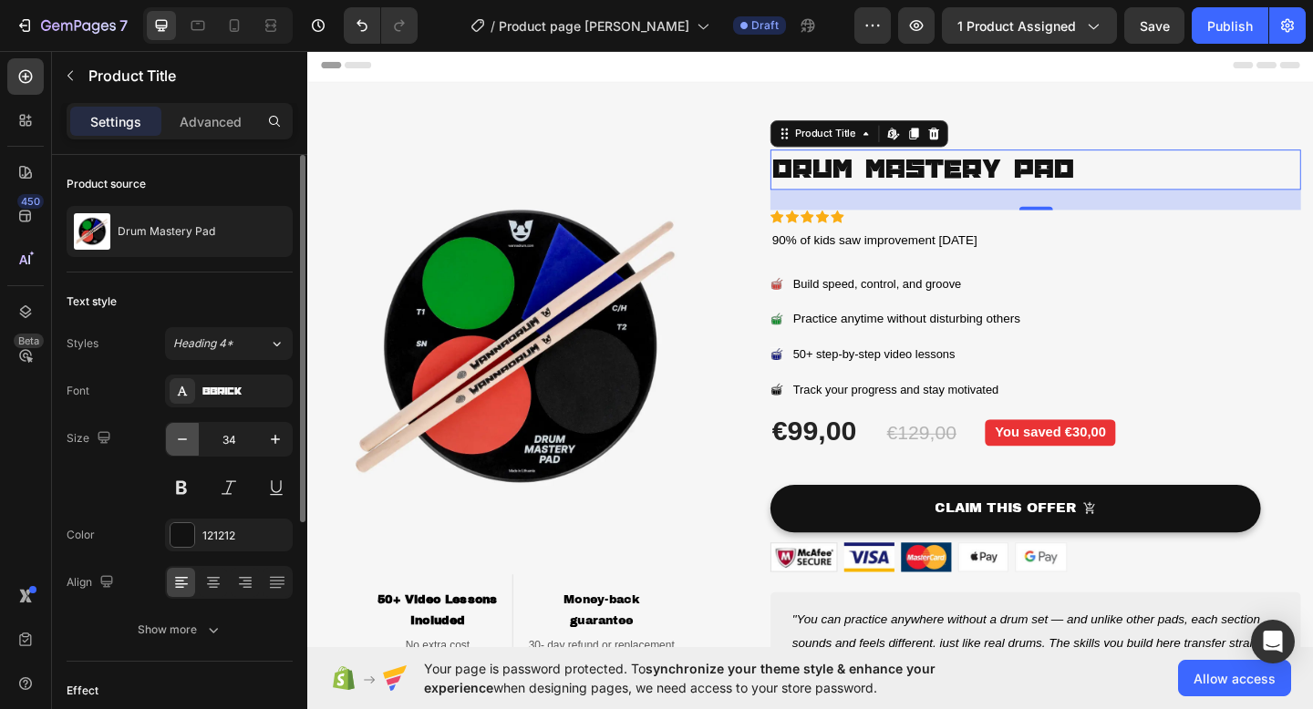
click at [190, 446] on icon "button" at bounding box center [182, 439] width 18 height 18
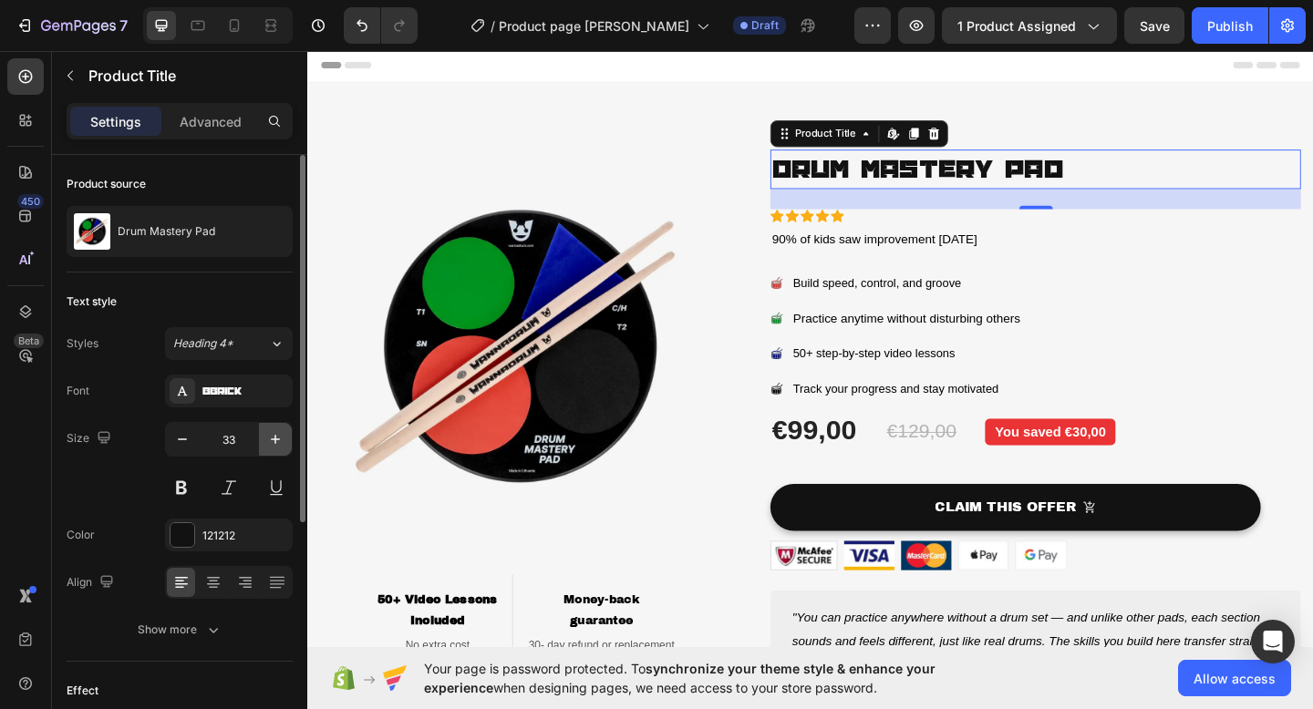
click at [274, 438] on icon "button" at bounding box center [275, 439] width 9 height 9
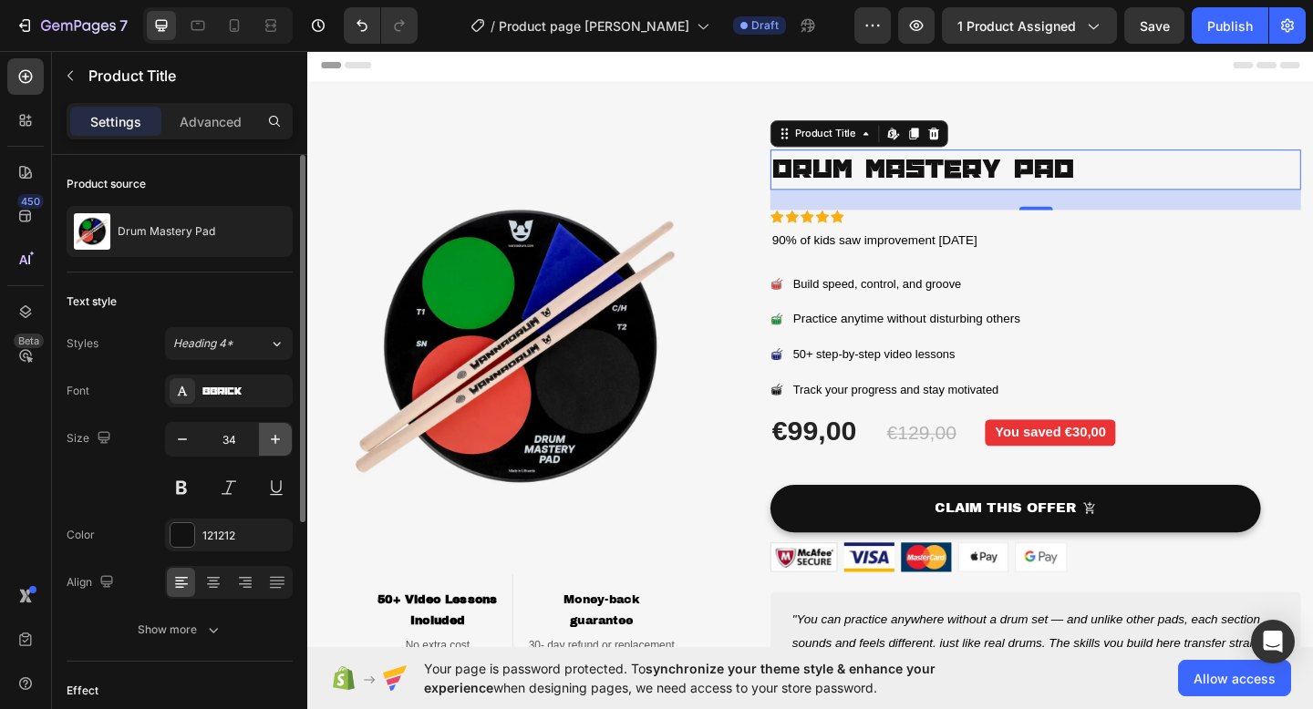
click at [274, 438] on icon "button" at bounding box center [275, 439] width 9 height 9
type input "35"
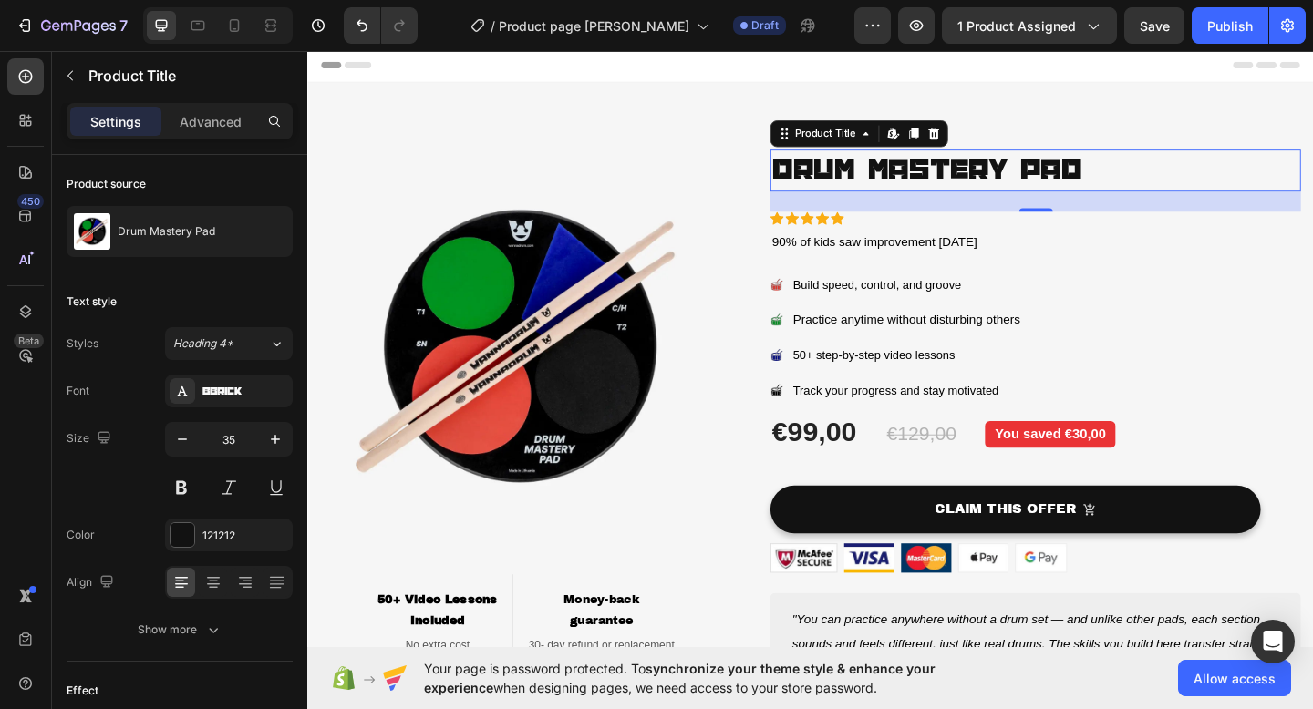
click at [1312, 149] on div "Image ⁠⁠⁠⁠⁠⁠⁠ 50+ Video Lessons Included Heading No extra cost Text block Row ⁠…" at bounding box center [854, 479] width 1094 height 787
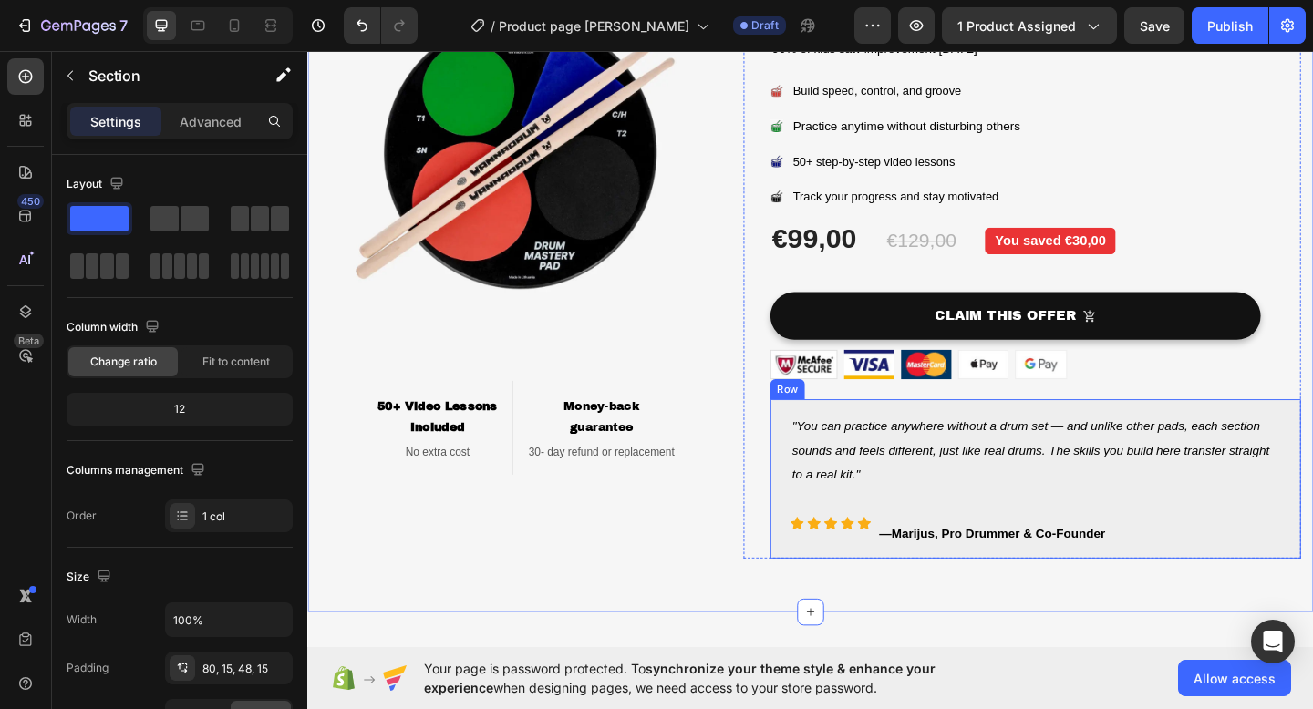
scroll to position [513, 0]
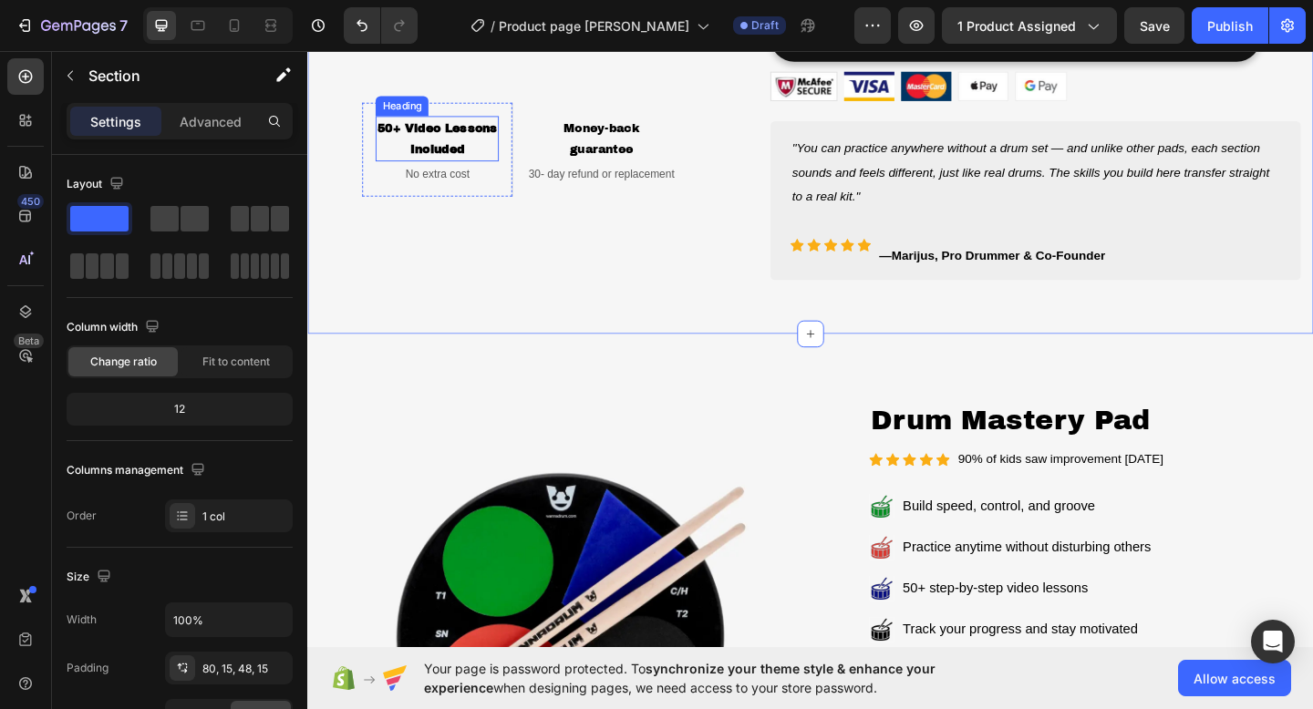
click at [474, 140] on strong "50+ Video Lessons" at bounding box center [448, 136] width 130 height 14
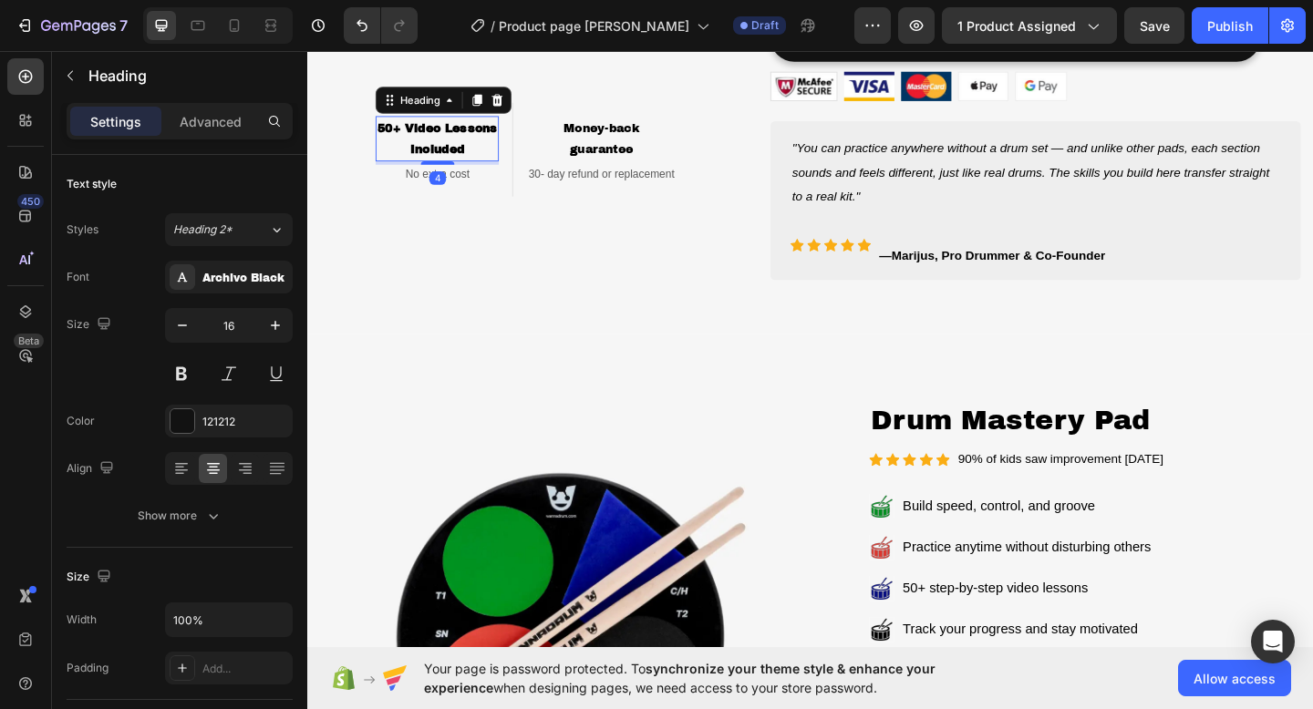
click at [484, 154] on p "50+ Video Lessons Included" at bounding box center [448, 147] width 130 height 46
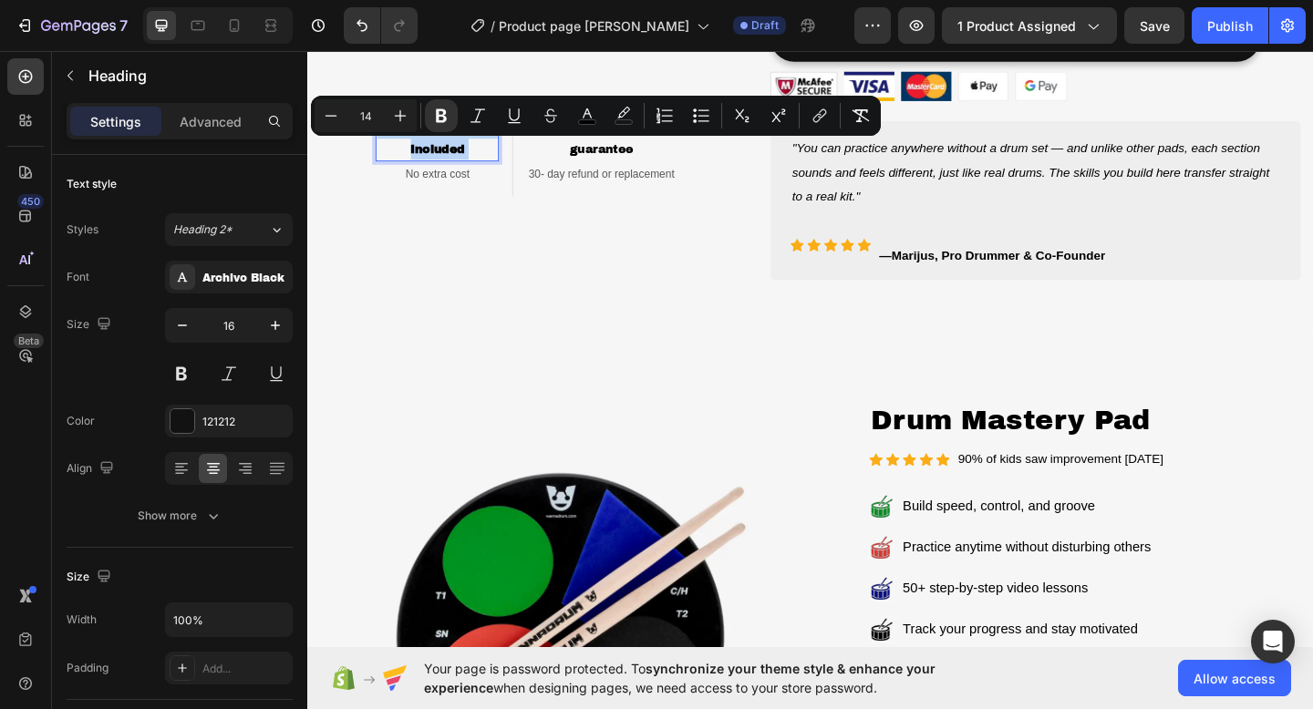
drag, startPoint x: 484, startPoint y: 154, endPoint x: 384, endPoint y: 133, distance: 102.4
click at [384, 133] on p "50+ Video Lessons Included" at bounding box center [448, 147] width 130 height 46
click at [393, 155] on p "50+ Video Lessons Included" at bounding box center [448, 147] width 130 height 46
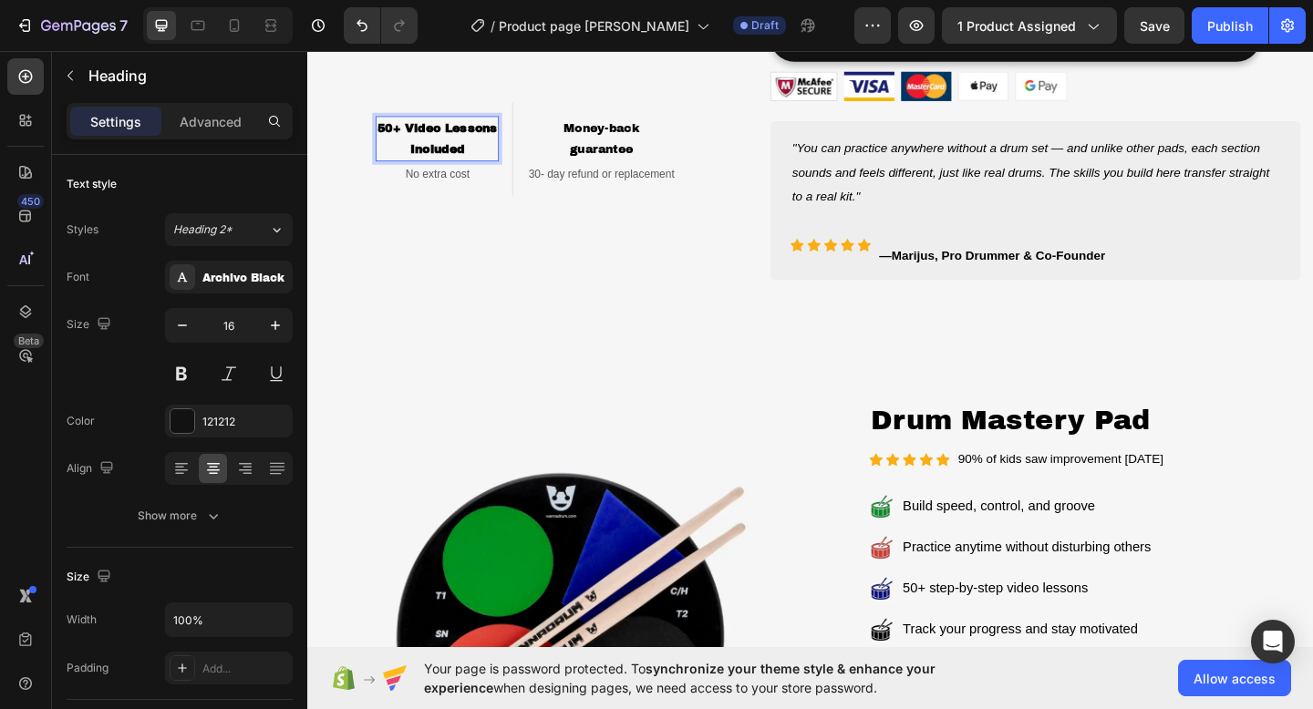
scroll to position [479, 0]
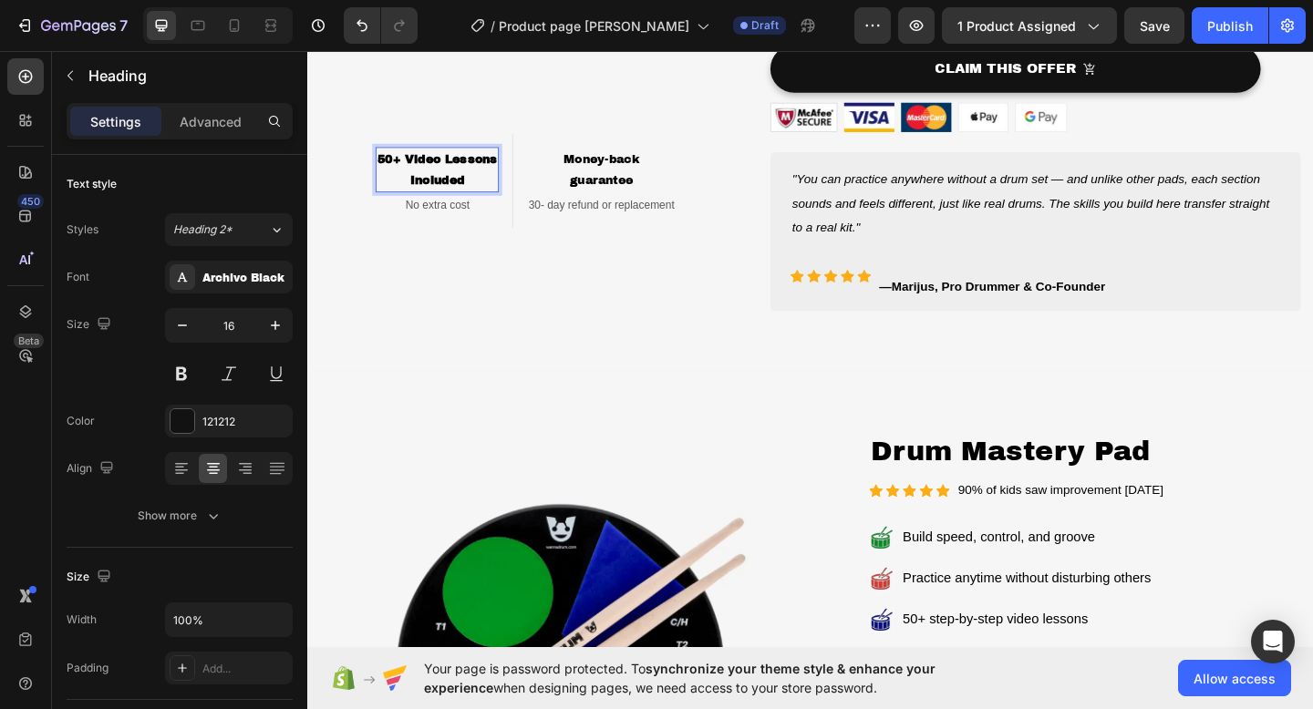
drag, startPoint x: 381, startPoint y: 166, endPoint x: 505, endPoint y: 170, distance: 124.0
click at [489, 184] on p "50+ Video Lessons Included" at bounding box center [448, 181] width 130 height 46
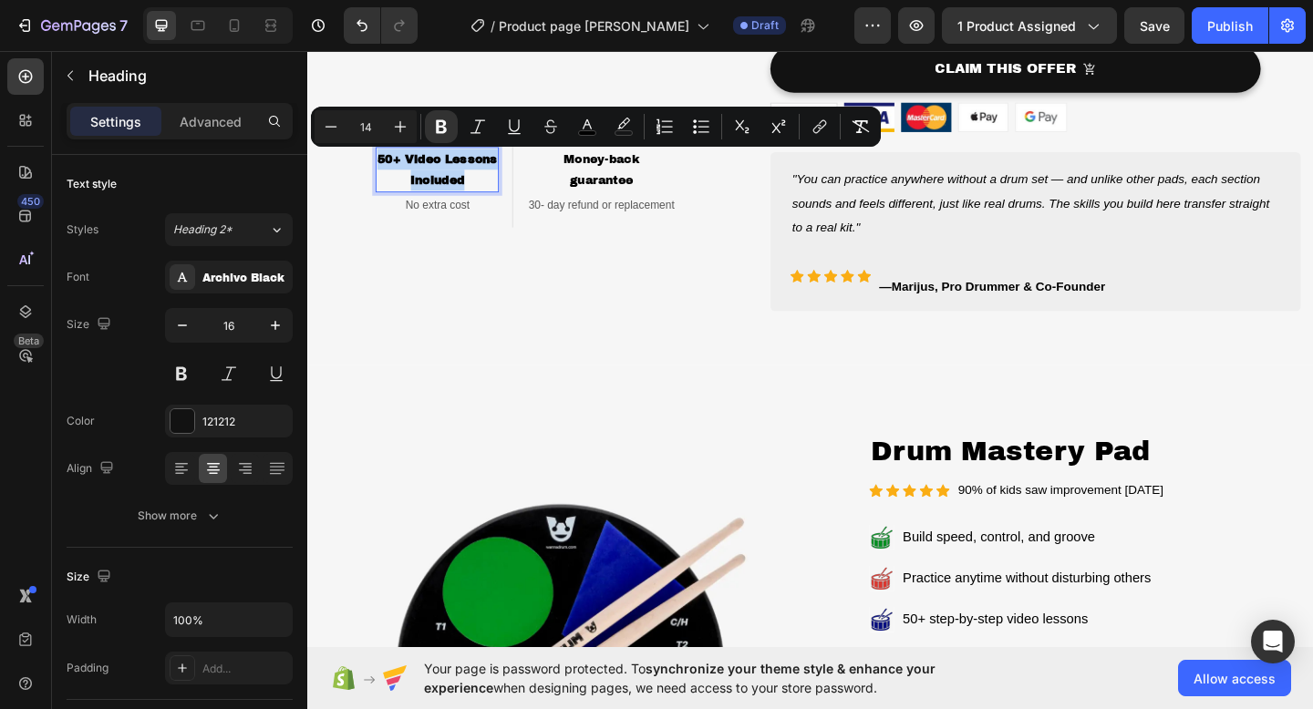
drag, startPoint x: 479, startPoint y: 191, endPoint x: 379, endPoint y: 166, distance: 103.2
click at [381, 166] on h2 "50+ Video Lessons Included" at bounding box center [448, 180] width 134 height 49
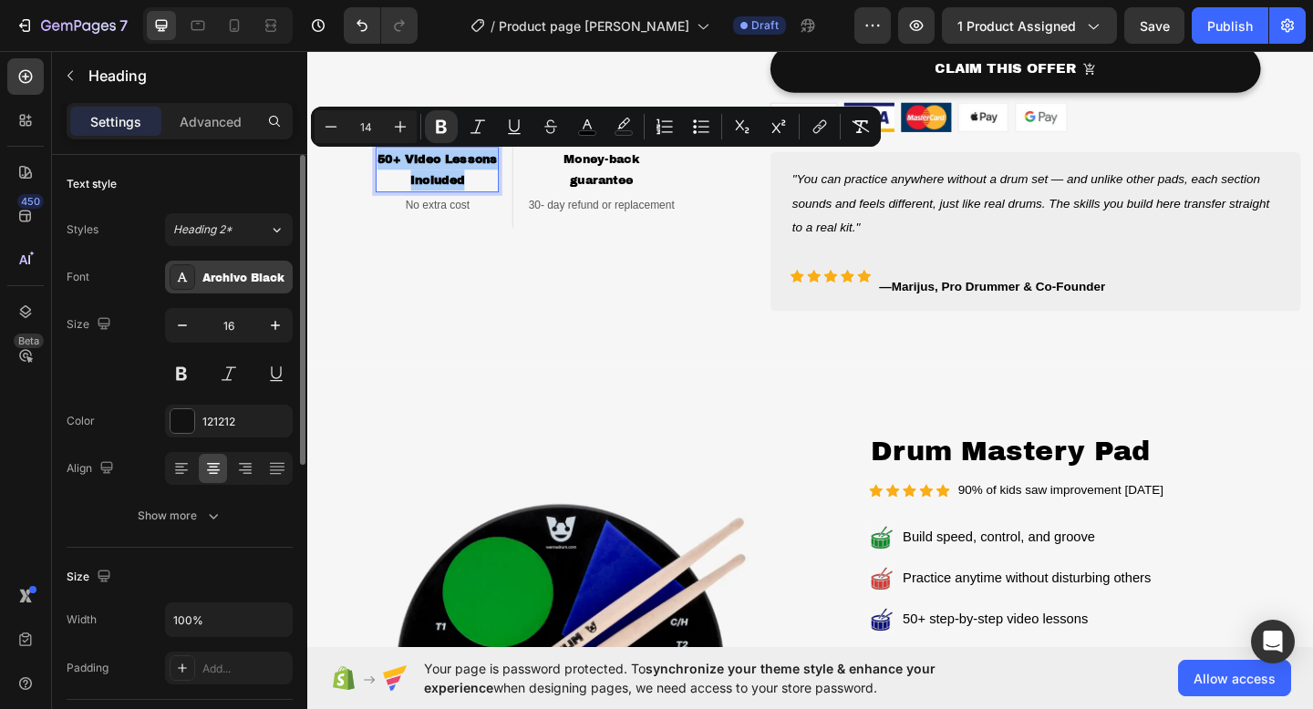
click at [235, 273] on div "Archivo Black" at bounding box center [245, 278] width 86 height 16
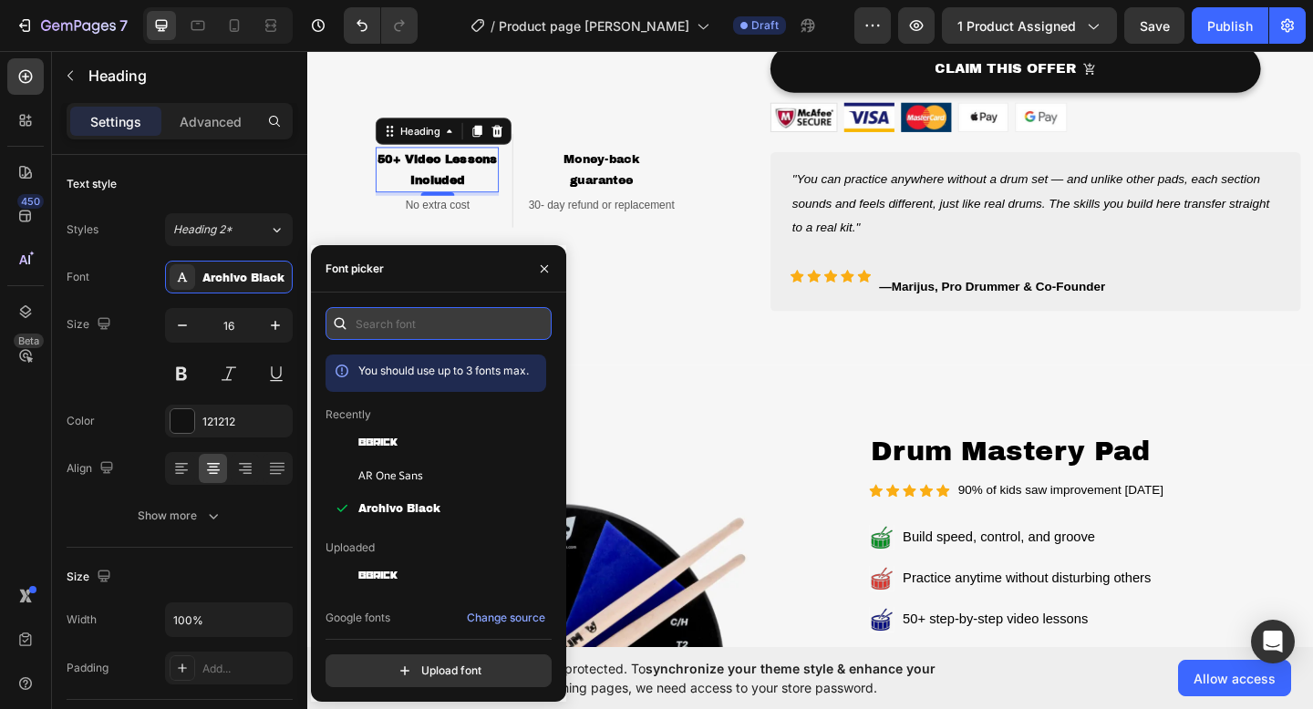
click at [376, 317] on input "text" at bounding box center [438, 323] width 226 height 33
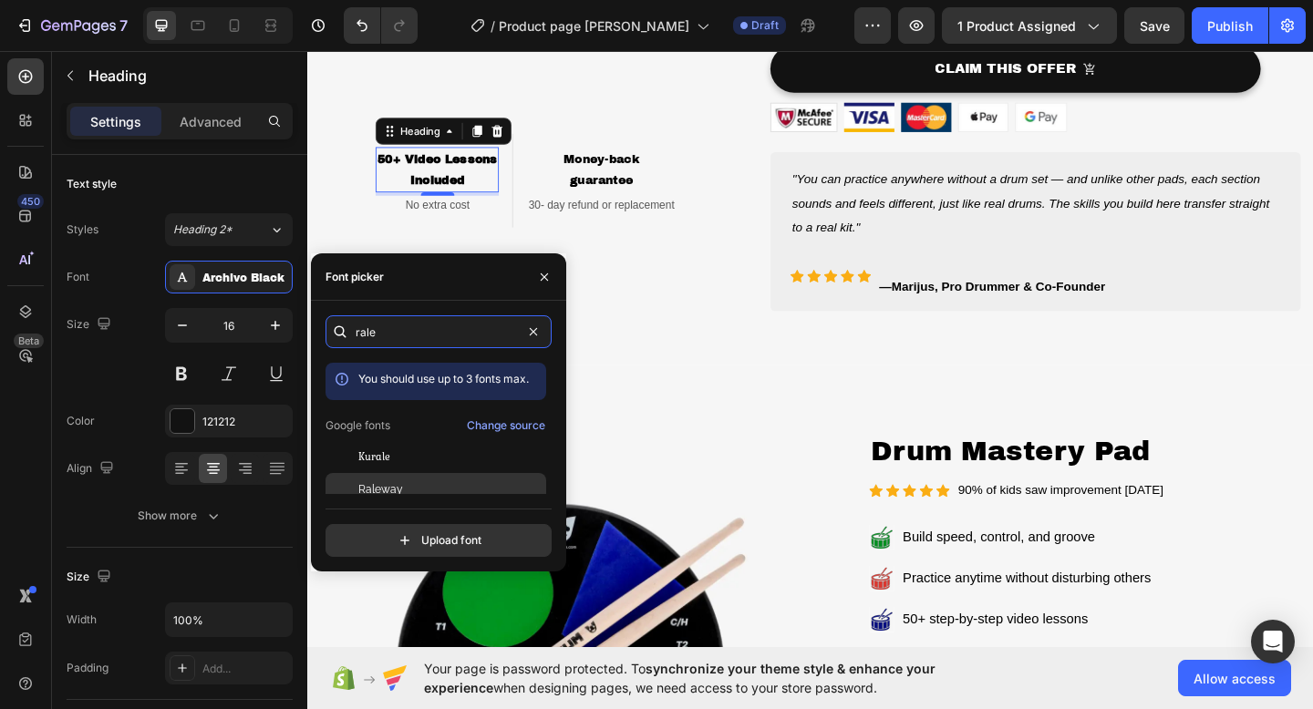
type input "rale"
click at [403, 489] on div "Raleway" at bounding box center [450, 489] width 184 height 16
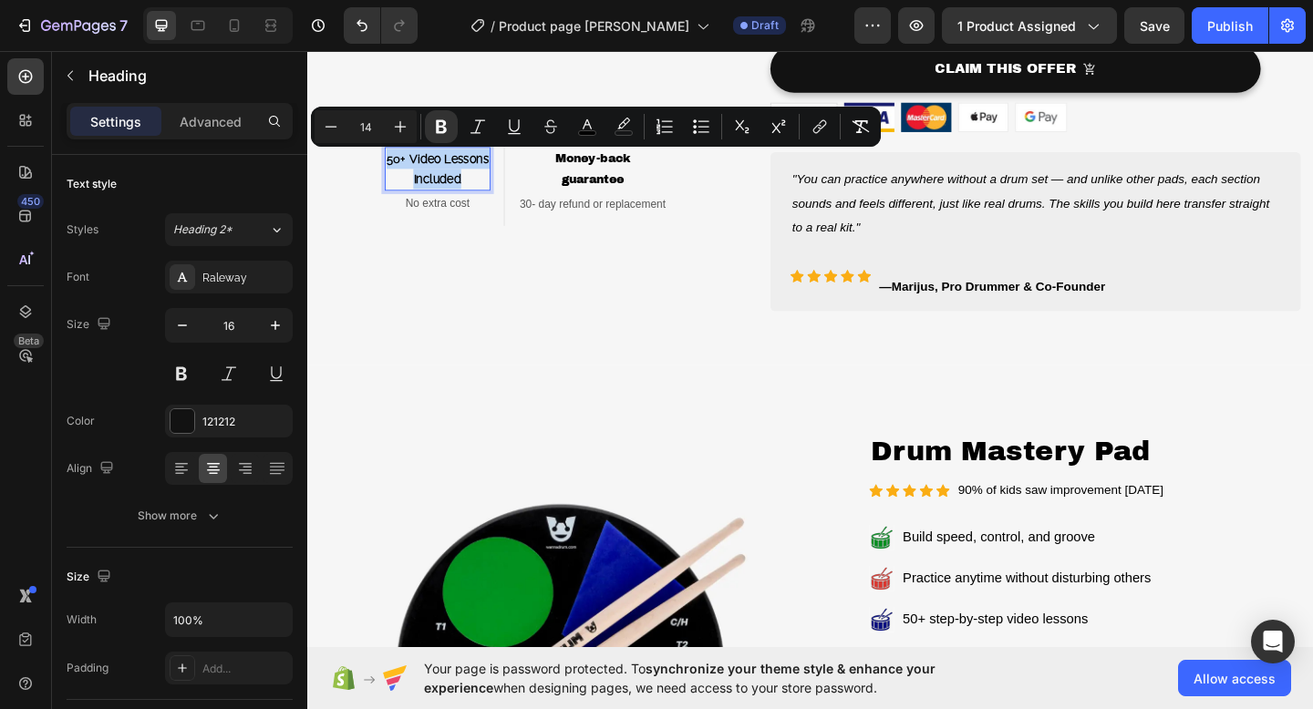
drag, startPoint x: 483, startPoint y: 189, endPoint x: 391, endPoint y: 164, distance: 95.3
click at [391, 164] on h2 "50+ Video Lessons Included" at bounding box center [448, 179] width 115 height 47
click at [442, 120] on icon "Editor contextual toolbar" at bounding box center [441, 127] width 11 height 14
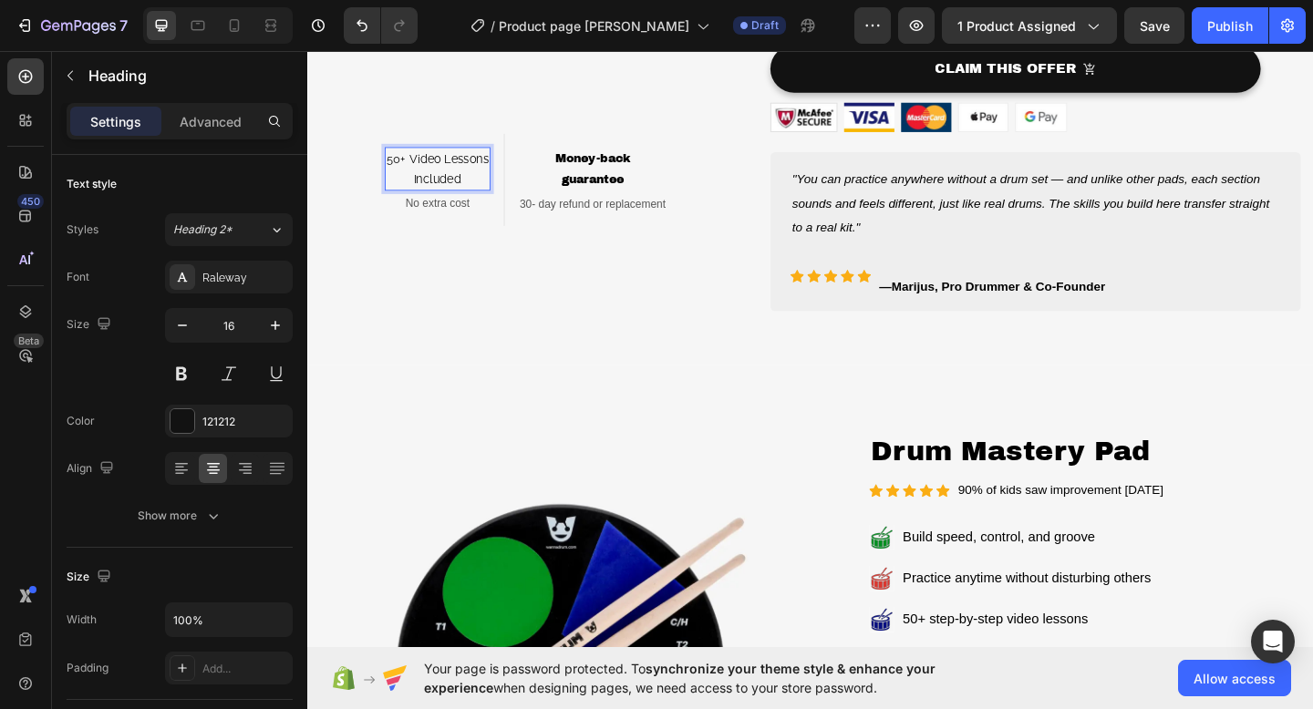
click at [469, 194] on span "Included" at bounding box center [448, 190] width 52 height 15
drag, startPoint x: 480, startPoint y: 190, endPoint x: 390, endPoint y: 166, distance: 93.3
click at [391, 166] on h2 "50+ Video Lessons Included" at bounding box center [448, 179] width 115 height 47
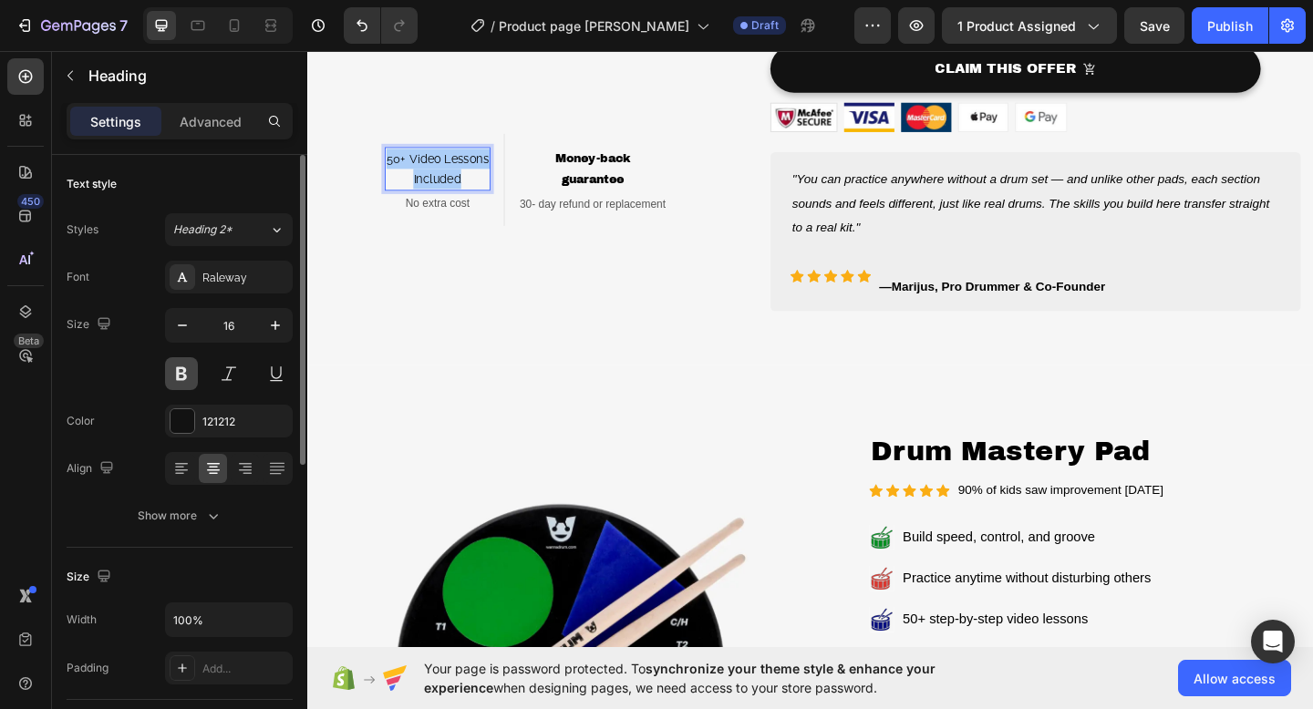
click at [188, 371] on button at bounding box center [181, 373] width 33 height 33
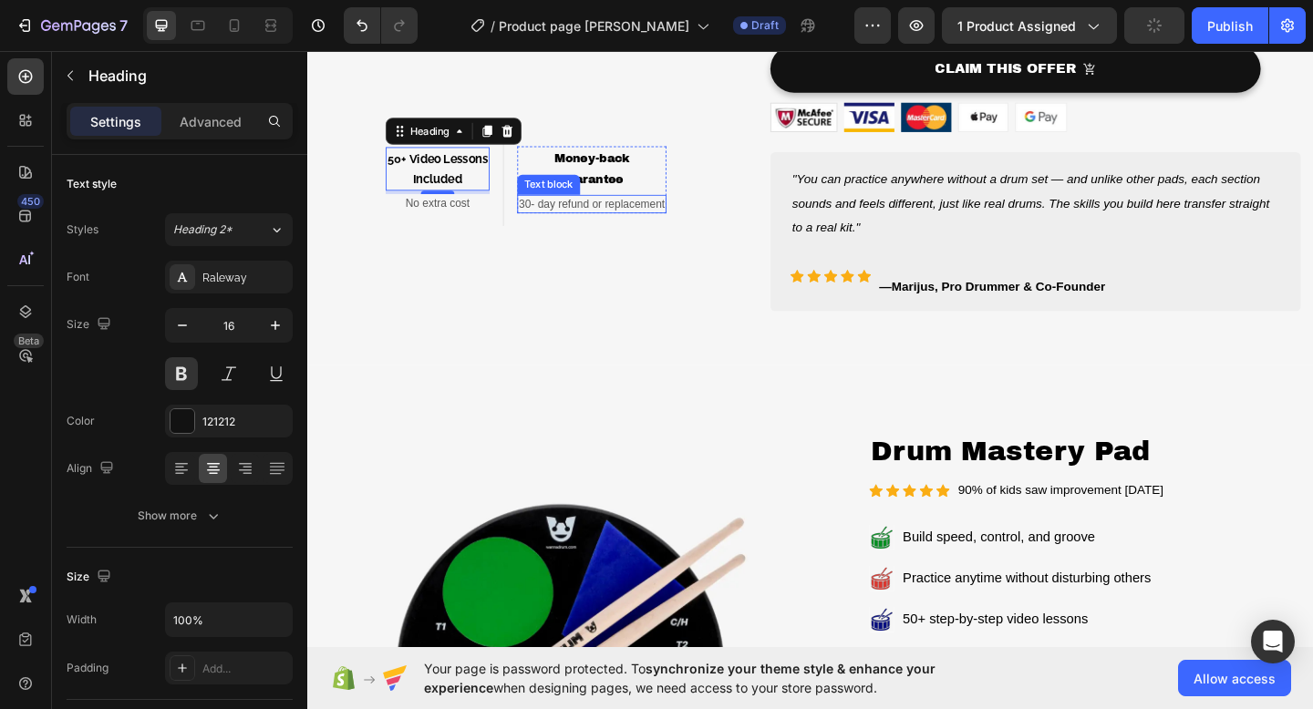
click at [574, 188] on div "Text block" at bounding box center [569, 197] width 68 height 22
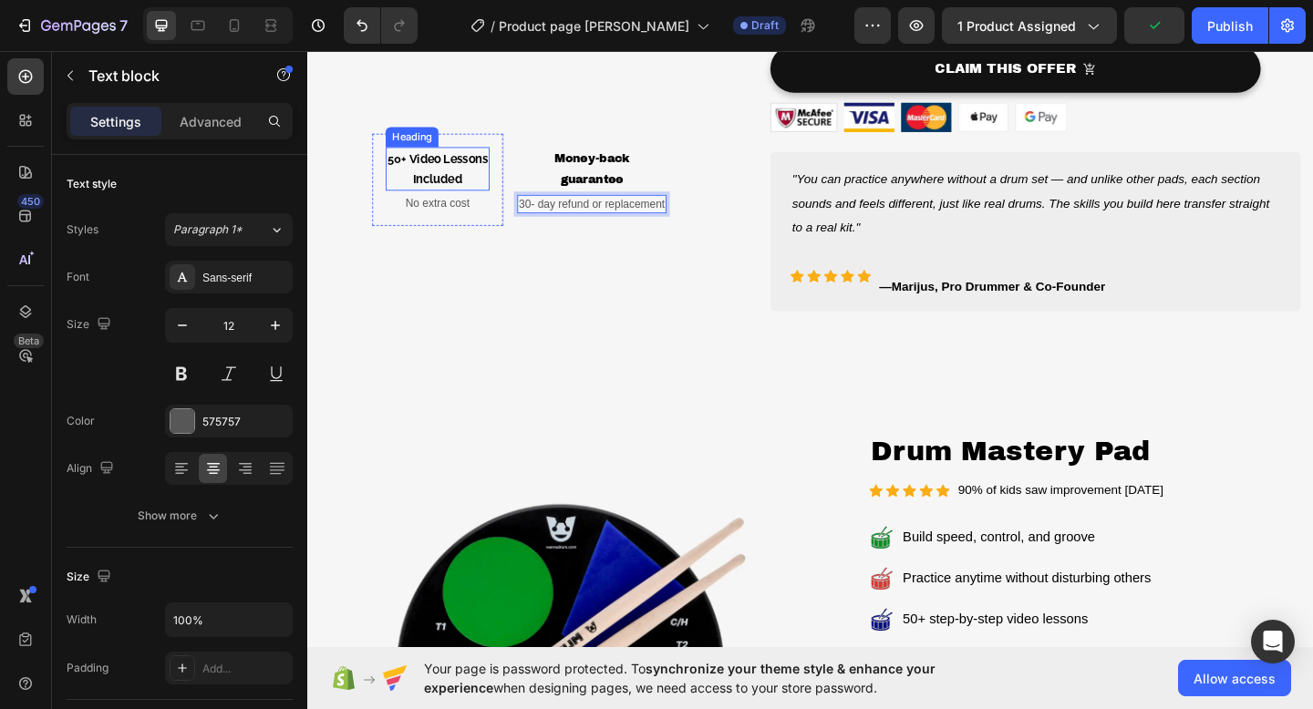
click at [467, 182] on p "⁠⁠⁠⁠⁠⁠⁠ 50+ Video Lessons Included" at bounding box center [448, 180] width 109 height 44
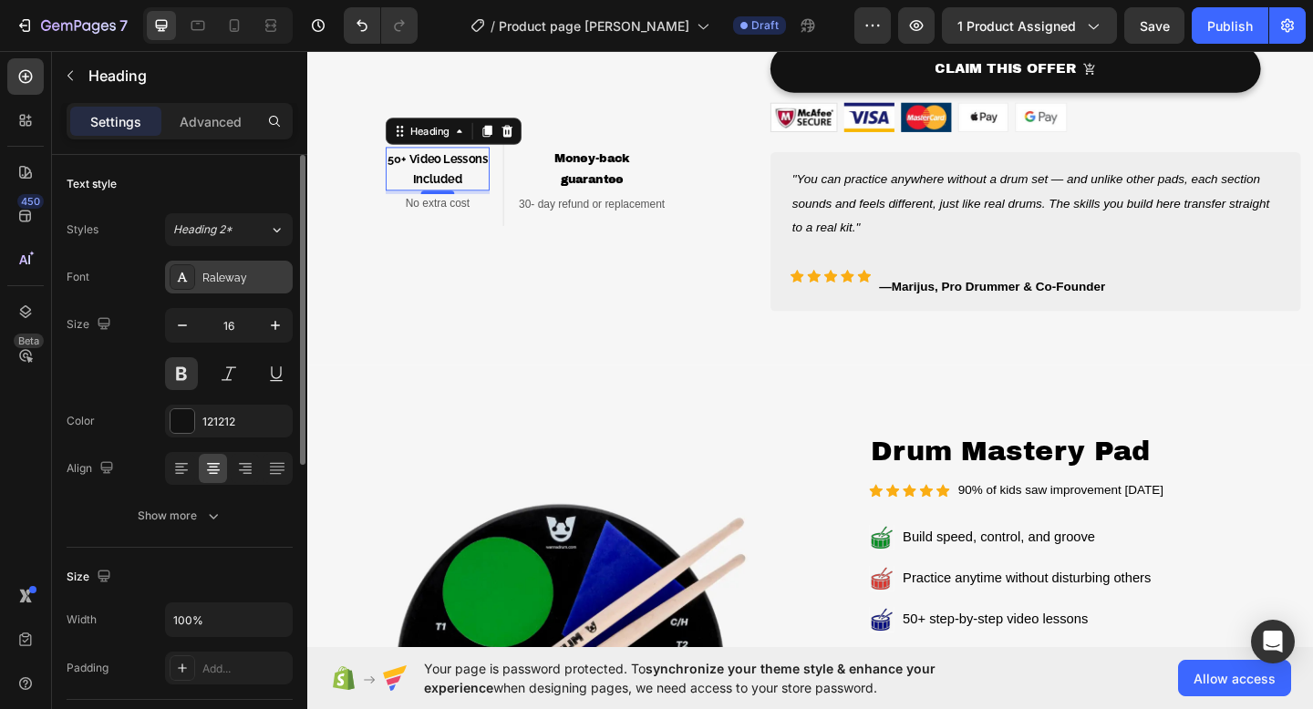
click at [234, 290] on div "Raleway" at bounding box center [229, 277] width 128 height 33
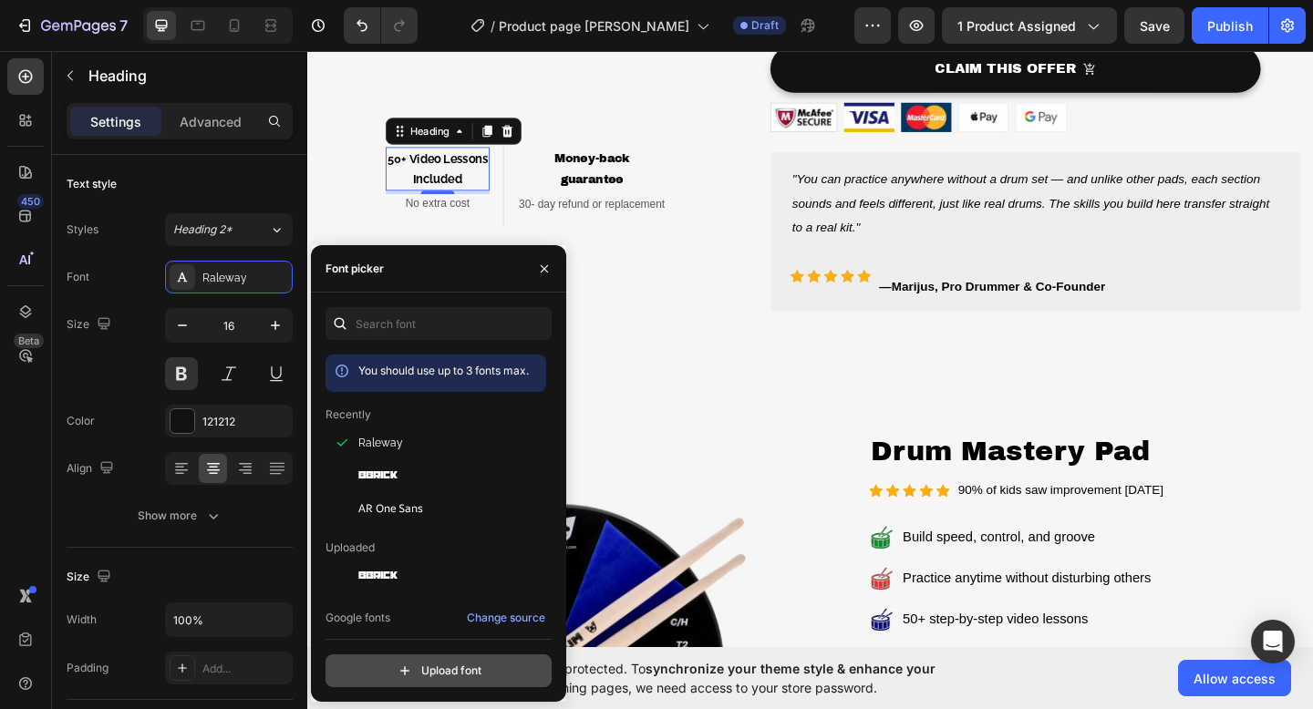
click at [374, 670] on input "file" at bounding box center [478, 670] width 456 height 31
click at [388, 669] on input "file" at bounding box center [478, 670] width 456 height 31
type input "C:\fakepath\Raleway-ExtraBold.ttf"
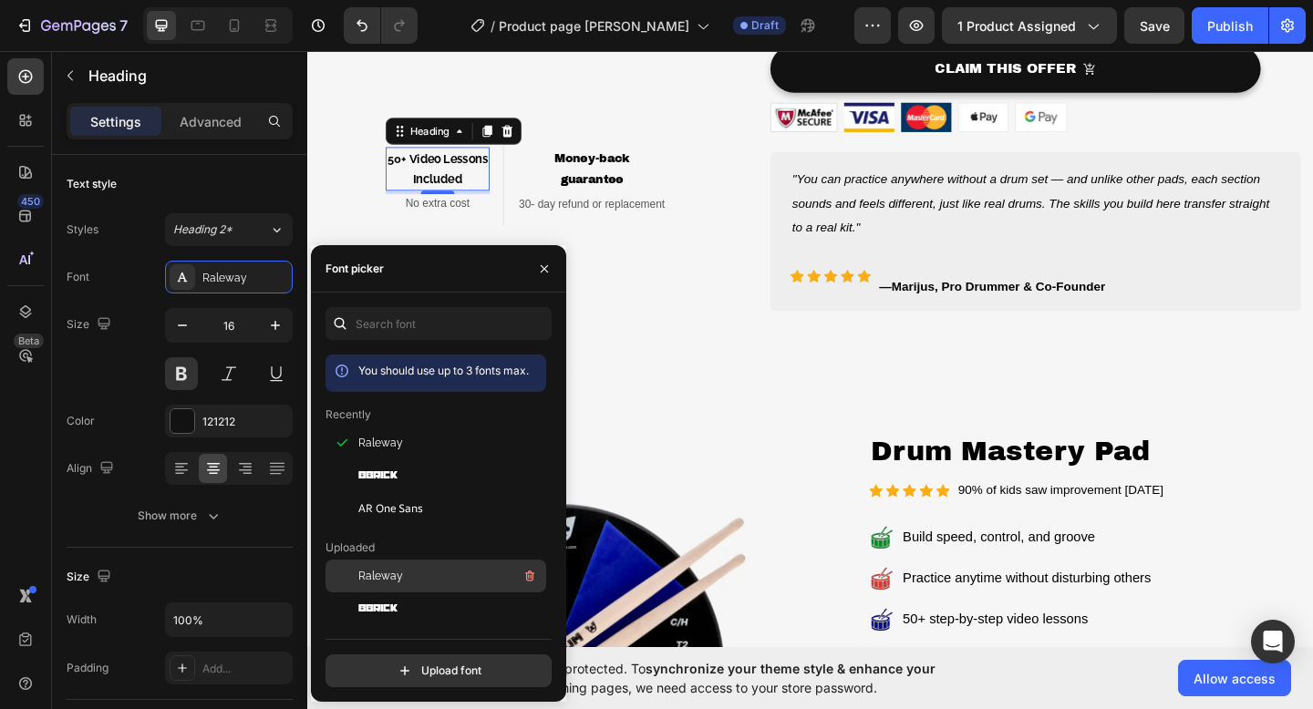
click at [380, 578] on span "Raleway" at bounding box center [380, 576] width 45 height 16
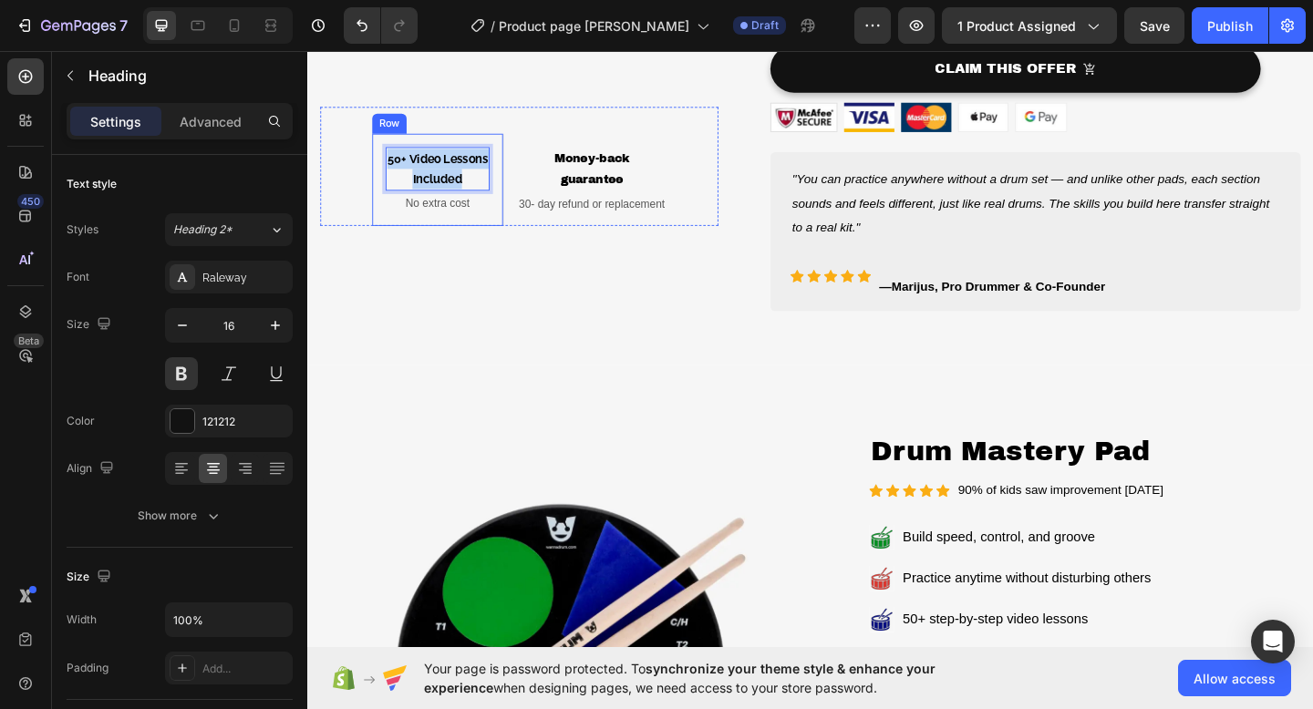
drag, startPoint x: 483, startPoint y: 195, endPoint x: 376, endPoint y: 166, distance: 111.4
click at [377, 166] on div "50+ Video Lessons Included Heading 4 No extra cost Text block Row" at bounding box center [448, 191] width 143 height 100
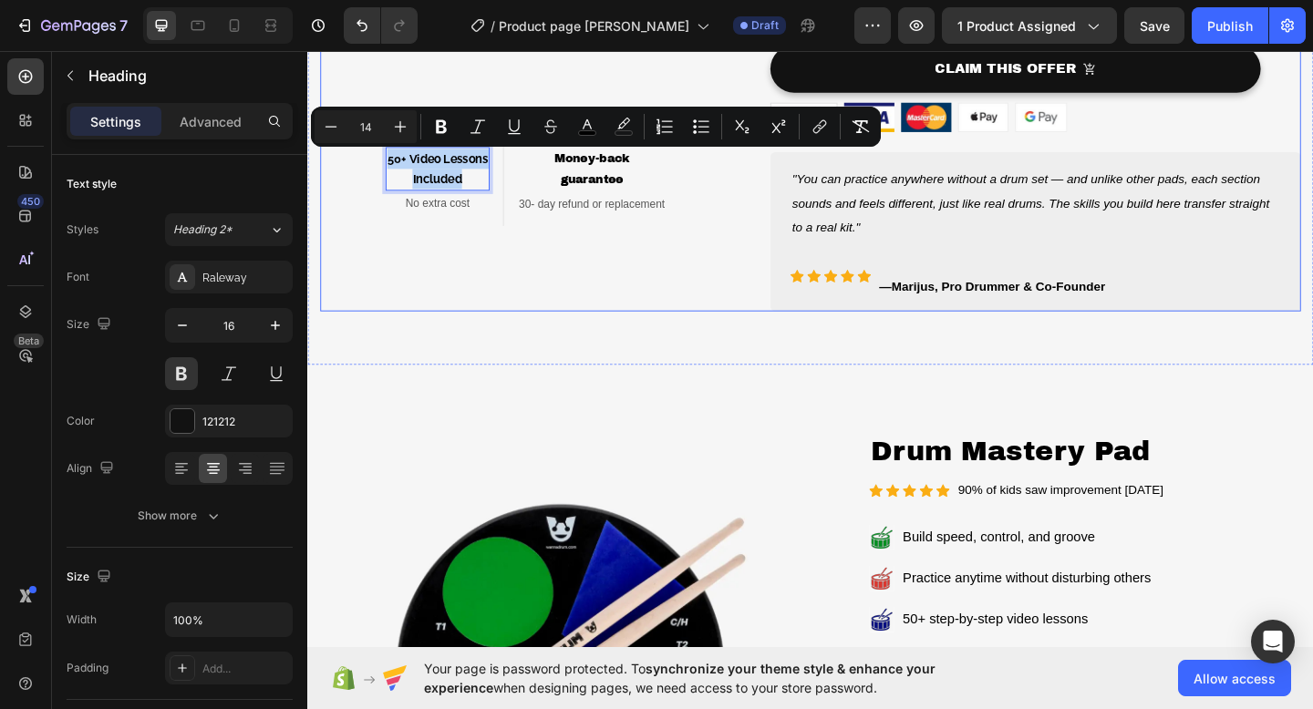
click at [564, 244] on div "Image 50+ Video Lessons Included Heading 4 No extra cost Text block Row ⁠⁠⁠⁠⁠⁠⁠…" at bounding box center [537, 6] width 433 height 655
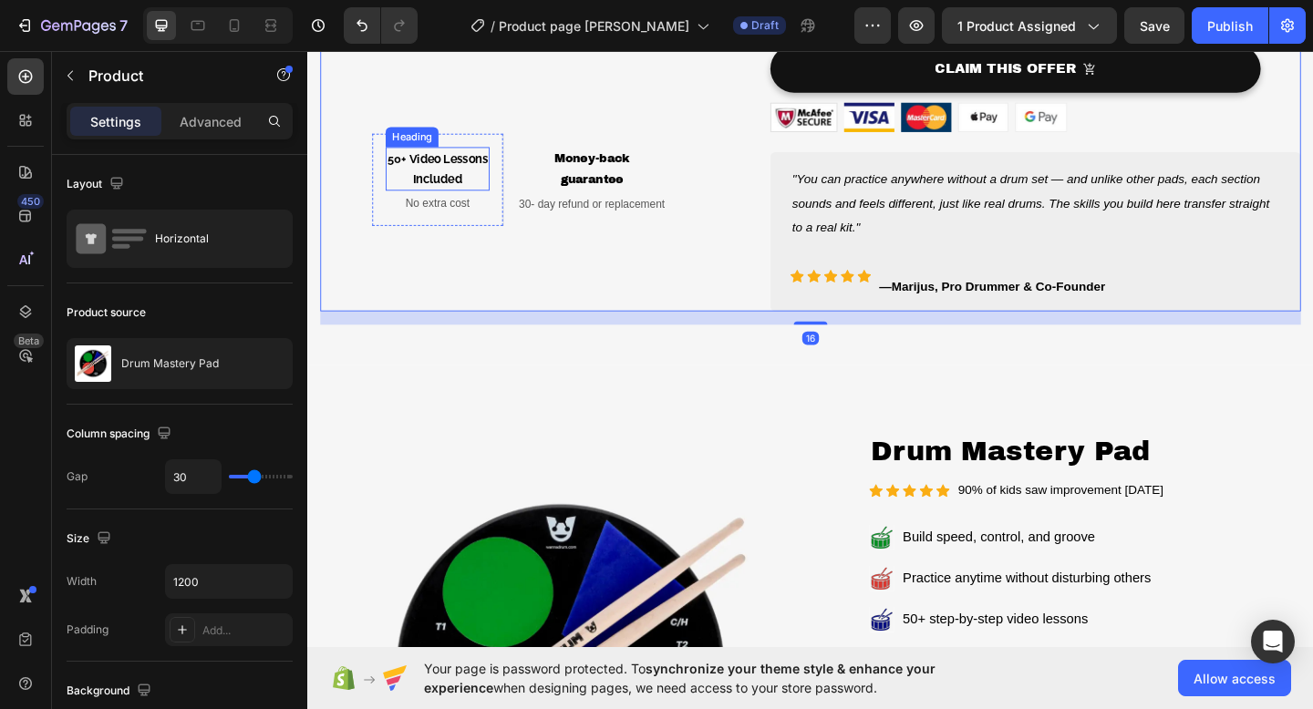
click at [469, 191] on span "Included" at bounding box center [448, 190] width 54 height 15
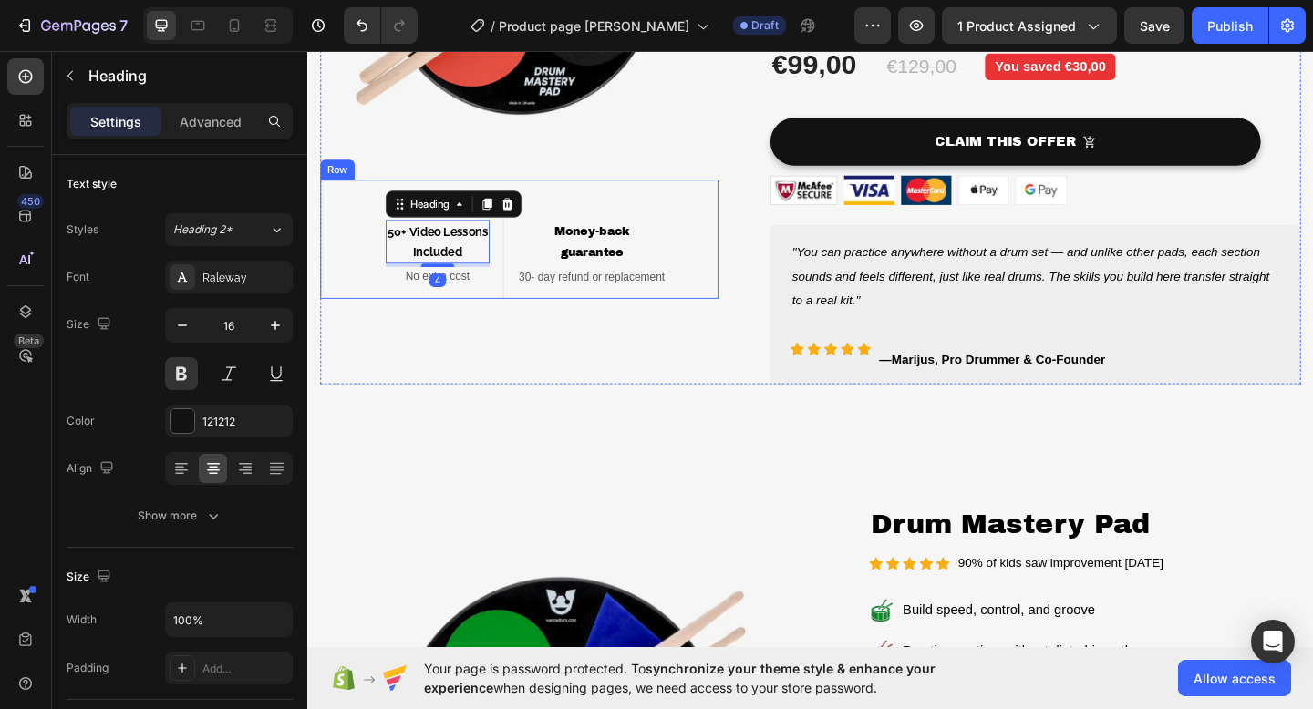
scroll to position [270, 0]
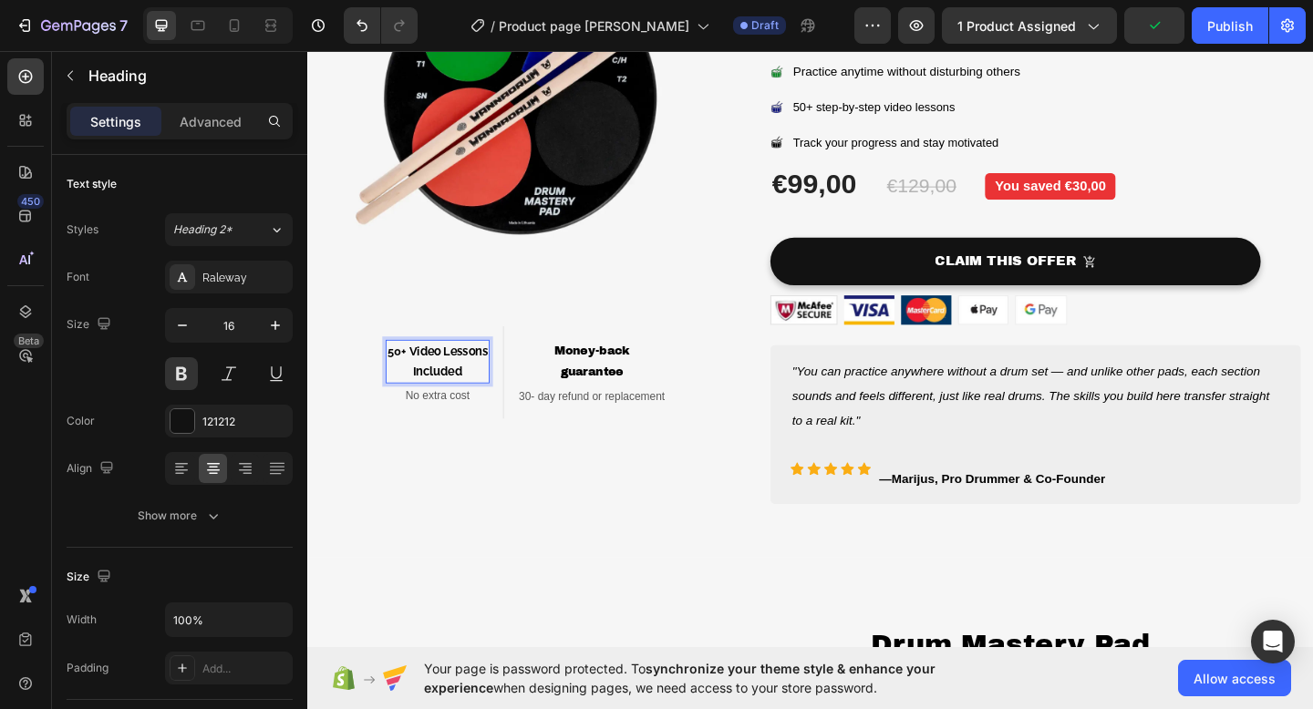
click at [486, 399] on p "50+ Video Lessons Included" at bounding box center [448, 389] width 109 height 44
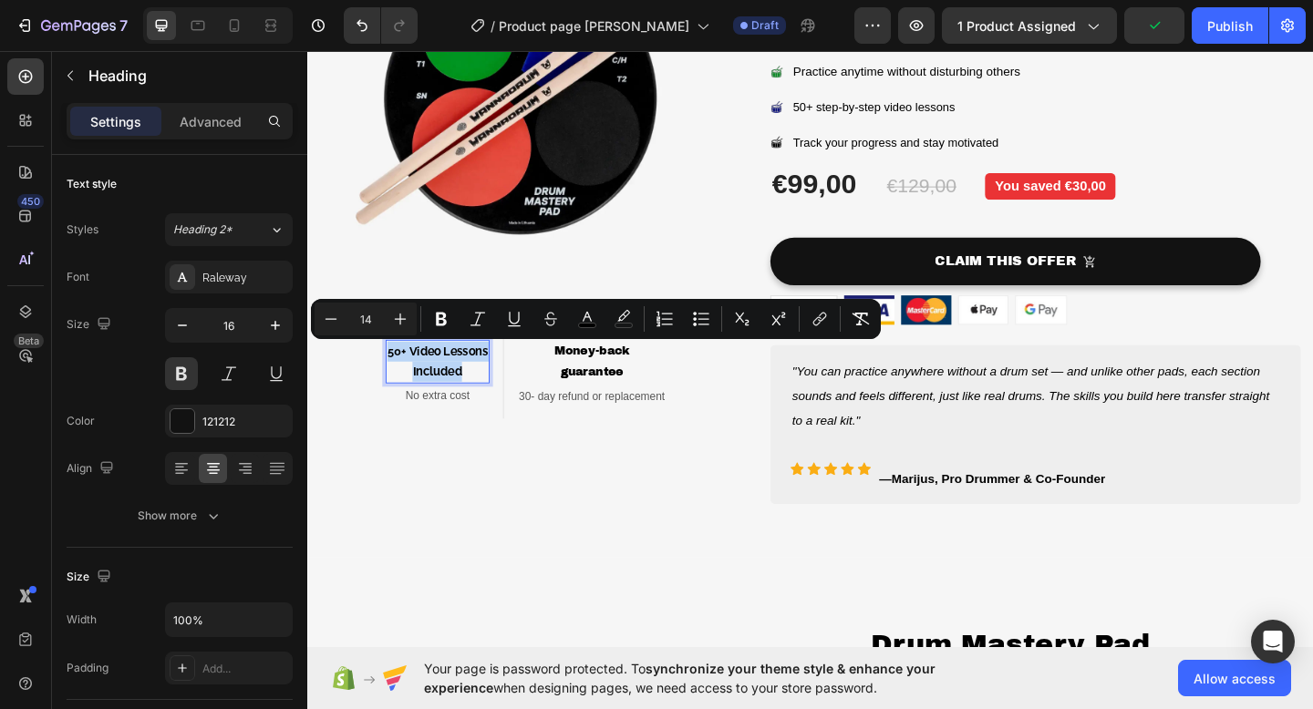
drag, startPoint x: 486, startPoint y: 399, endPoint x: 393, endPoint y: 377, distance: 95.5
click at [394, 377] on p "50+ Video Lessons Included" at bounding box center [448, 389] width 109 height 44
click at [243, 296] on div "Font Raleway Size 16 Color 121212 Align Show more" at bounding box center [180, 397] width 226 height 272
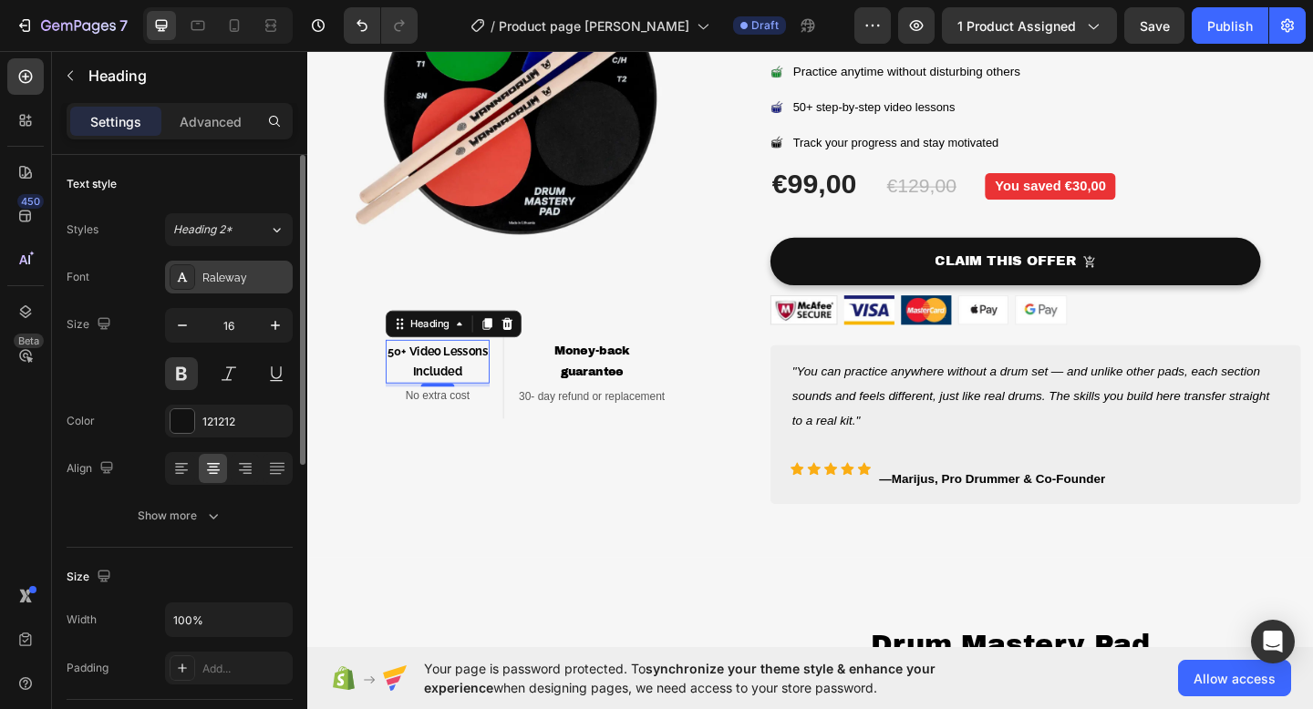
click at [243, 282] on div "Raleway" at bounding box center [245, 278] width 86 height 16
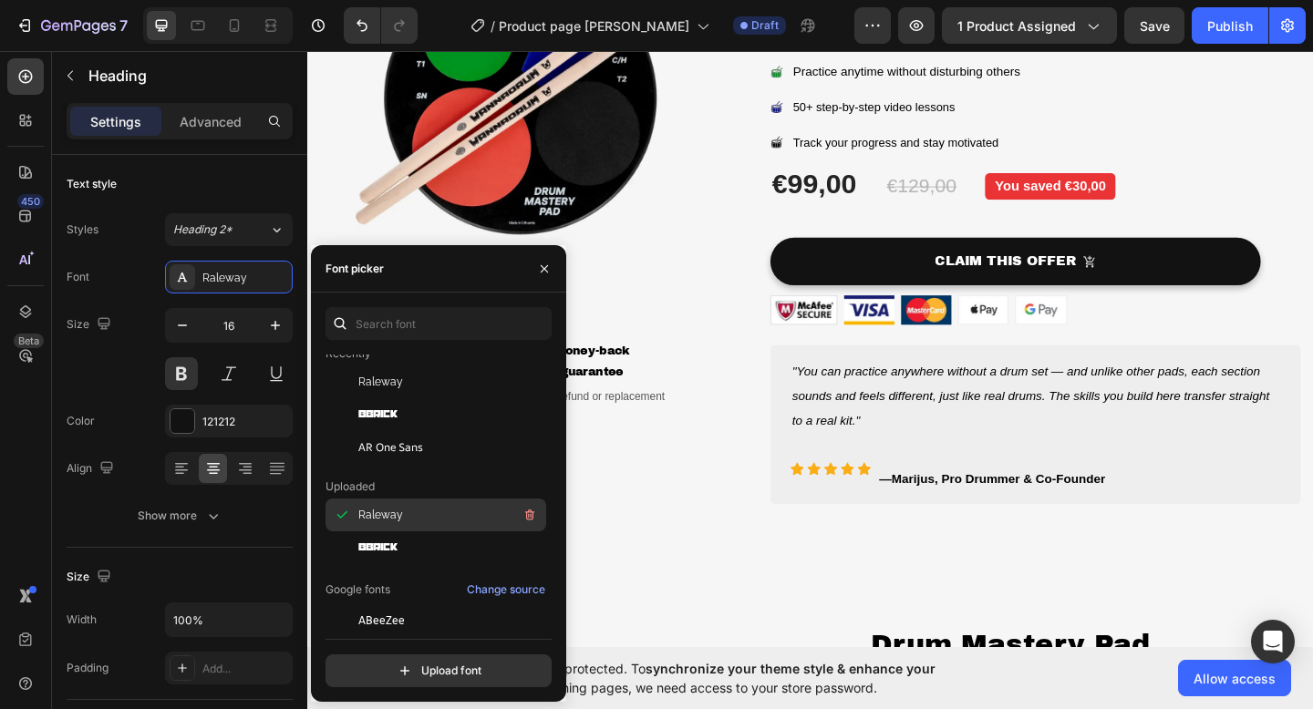
scroll to position [48, 0]
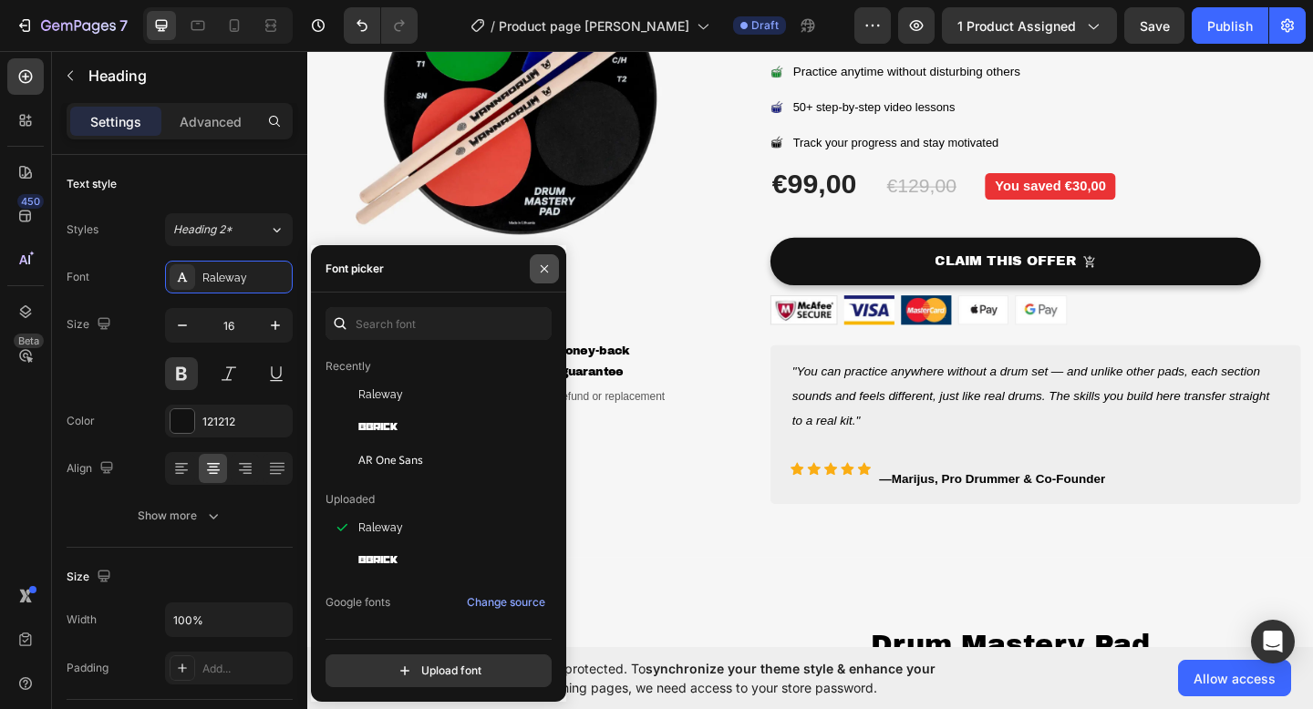
click at [541, 269] on icon "button" at bounding box center [544, 269] width 15 height 15
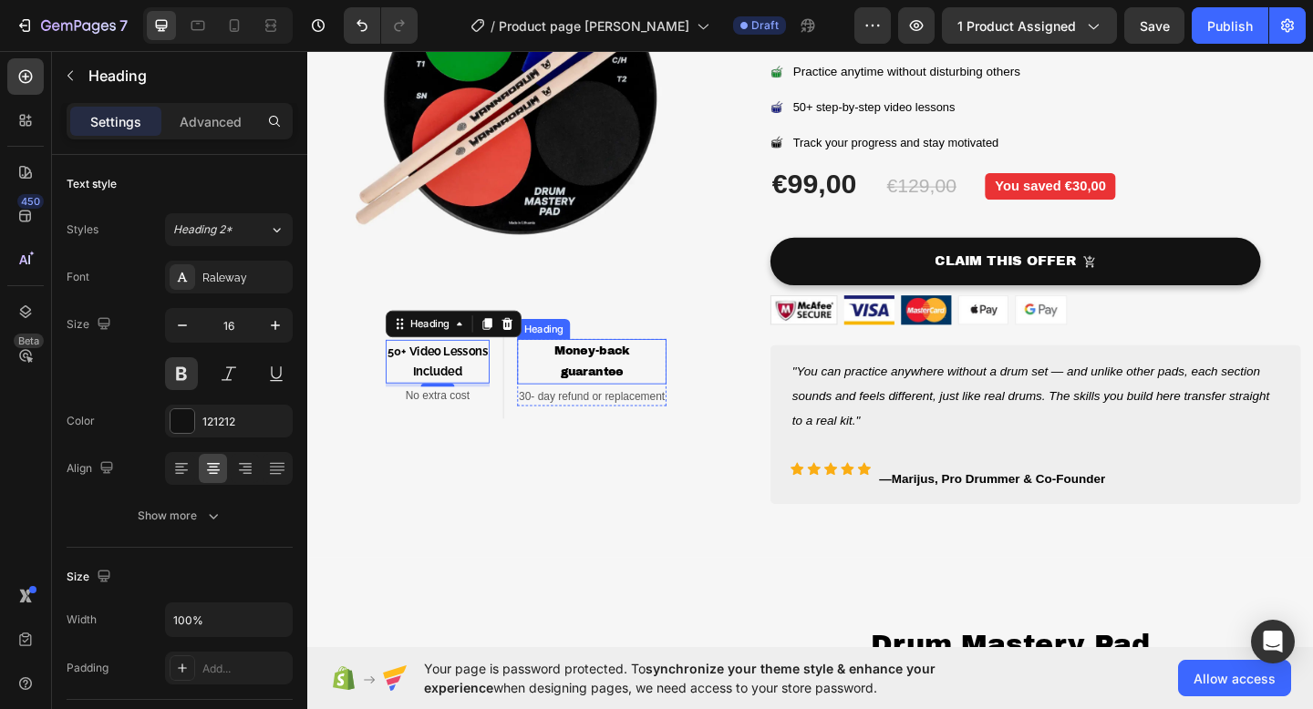
click at [607, 386] on p "⁠⁠⁠⁠⁠⁠⁠ Money-back guarantee" at bounding box center [616, 389] width 159 height 46
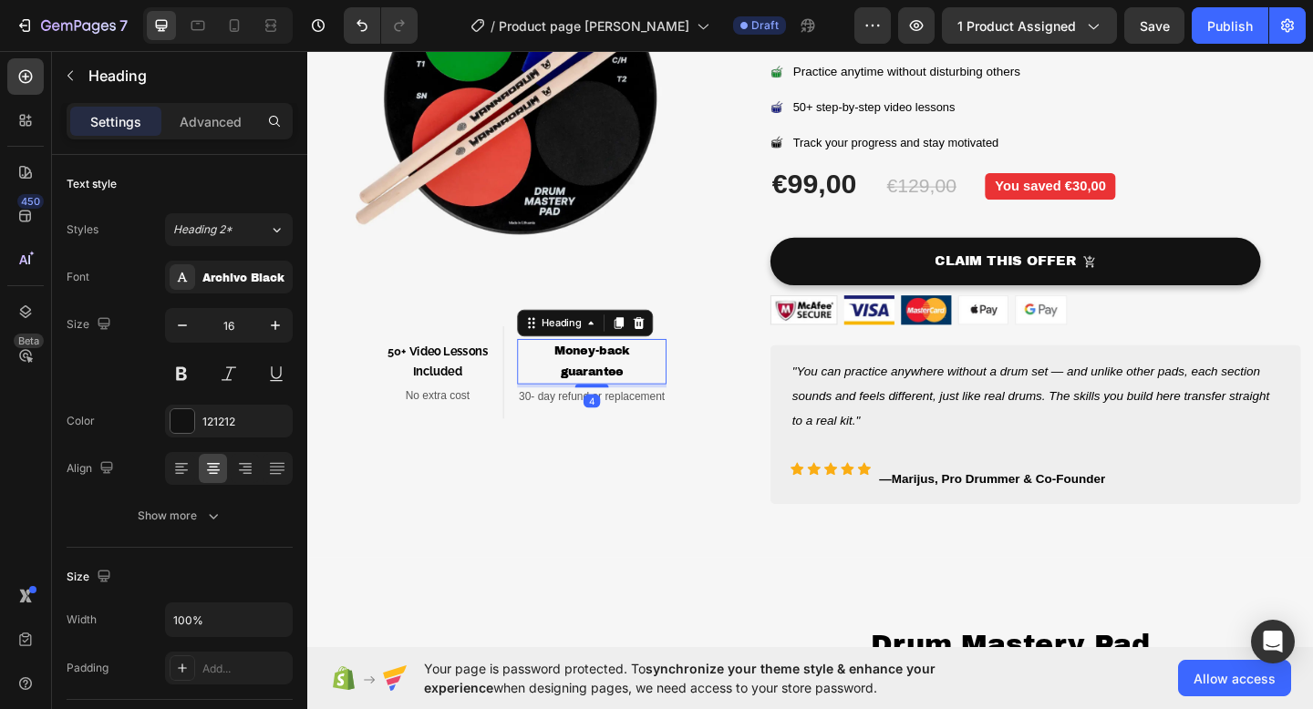
click at [659, 400] on p "Money-back guarantee" at bounding box center [616, 389] width 159 height 46
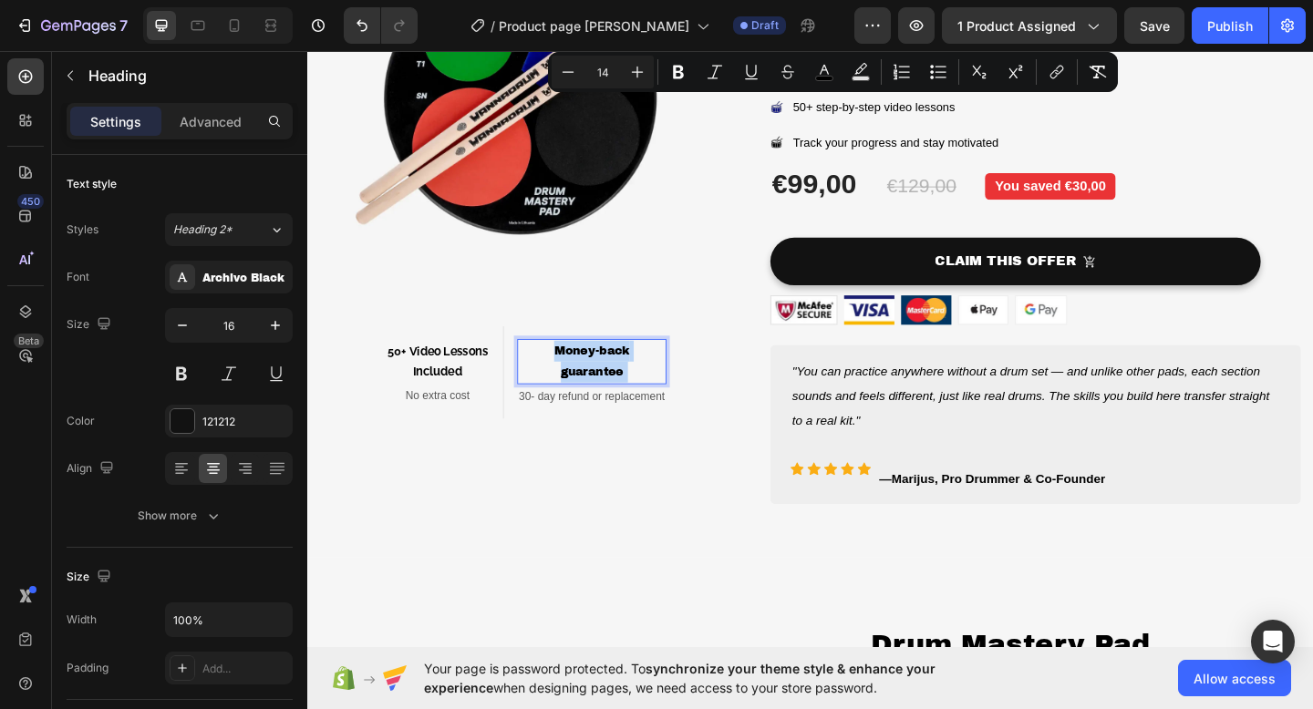
drag, startPoint x: 659, startPoint y: 400, endPoint x: 586, endPoint y: 381, distance: 75.4
click at [586, 381] on p "Money-back guarantee" at bounding box center [616, 389] width 159 height 46
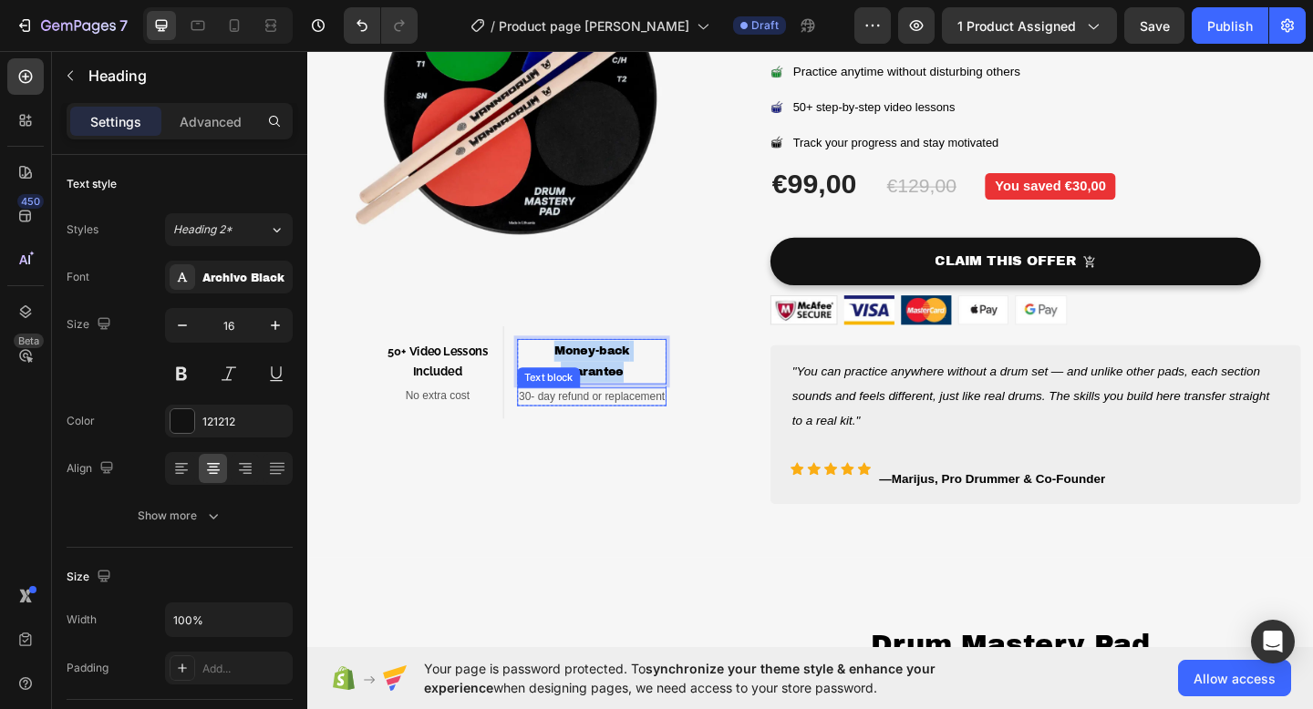
drag, startPoint x: 575, startPoint y: 376, endPoint x: 675, endPoint y: 419, distance: 108.2
click at [675, 419] on div "Money-back guarantee Heading 4 30- day refund or replacement Text block" at bounding box center [616, 401] width 162 height 73
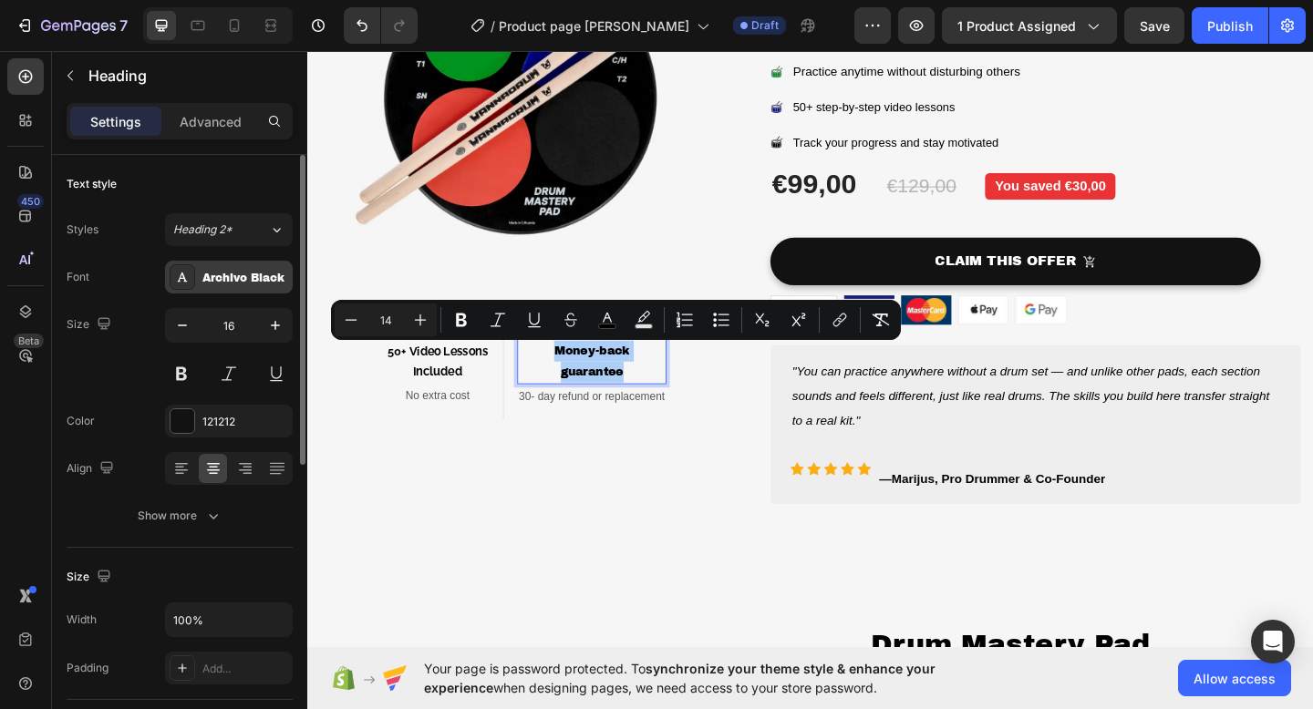
click at [233, 279] on div "Archivo Black" at bounding box center [245, 278] width 86 height 16
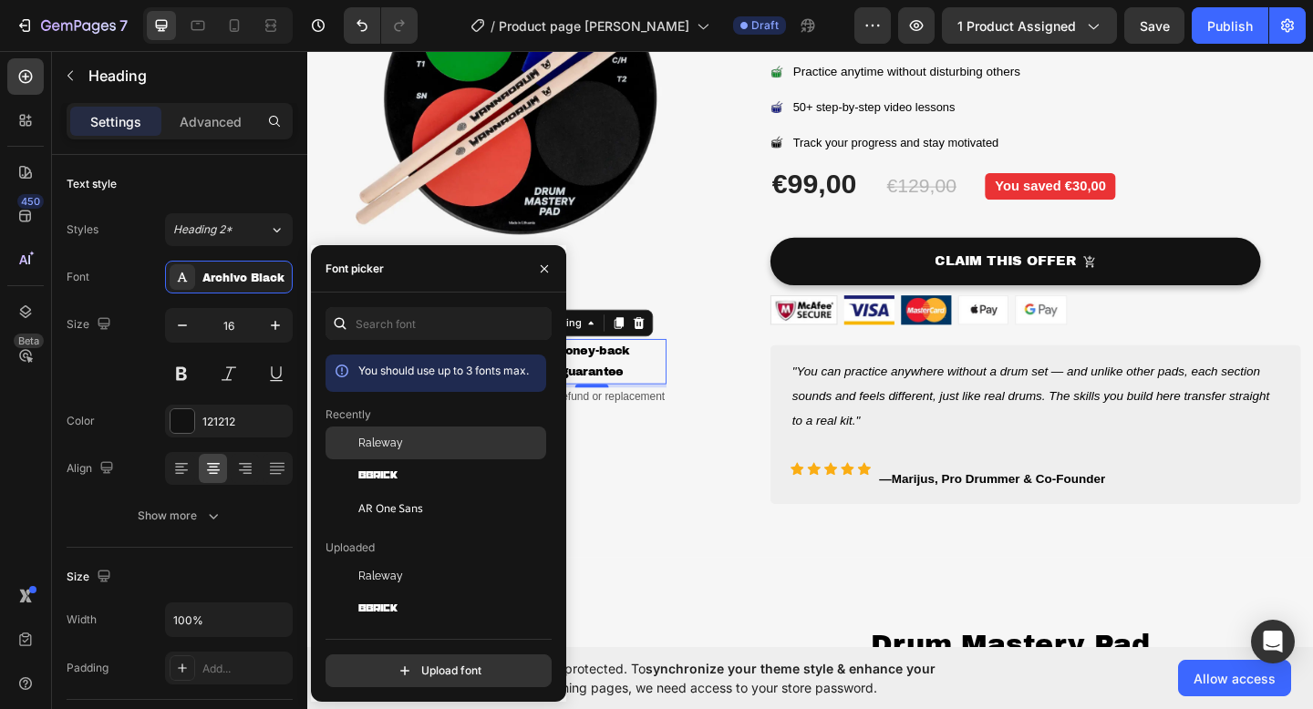
click at [376, 438] on span "Raleway" at bounding box center [380, 443] width 45 height 16
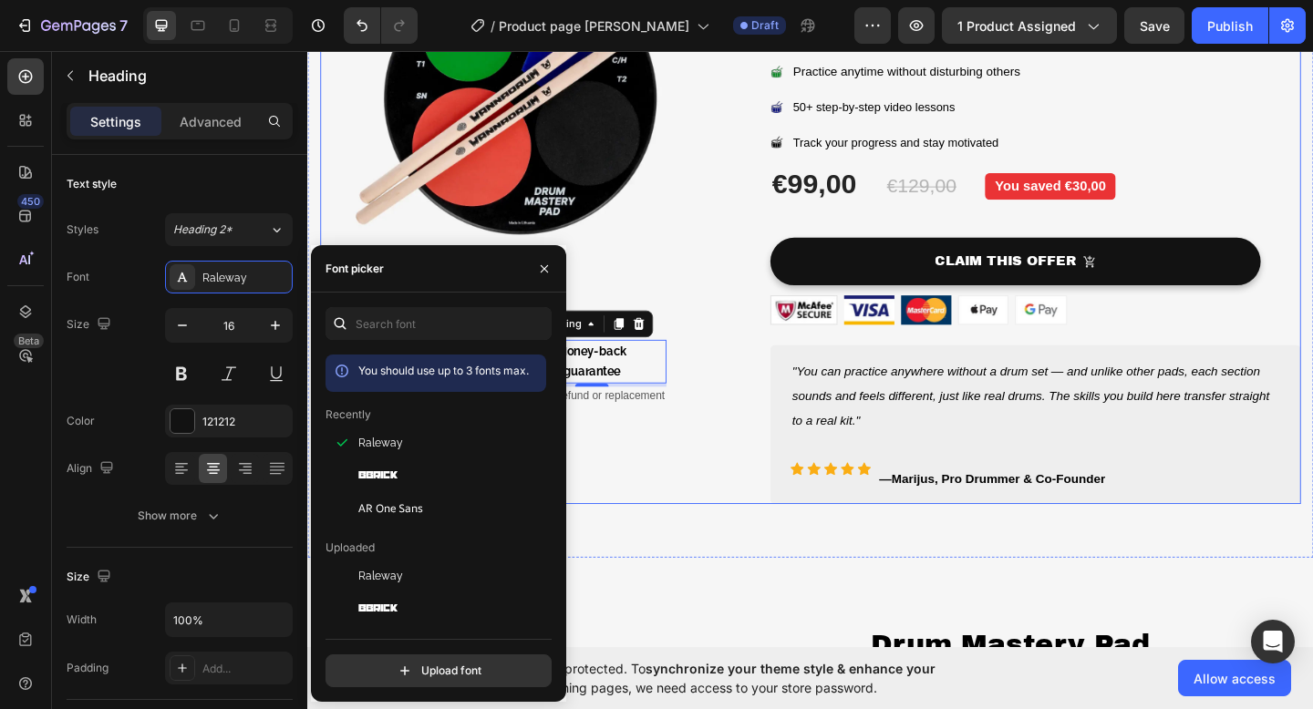
click at [639, 502] on div "Image ⁠⁠⁠⁠⁠⁠⁠ 50+ Video Lessons Included Heading No extra cost Text block Row ⁠…" at bounding box center [537, 216] width 433 height 655
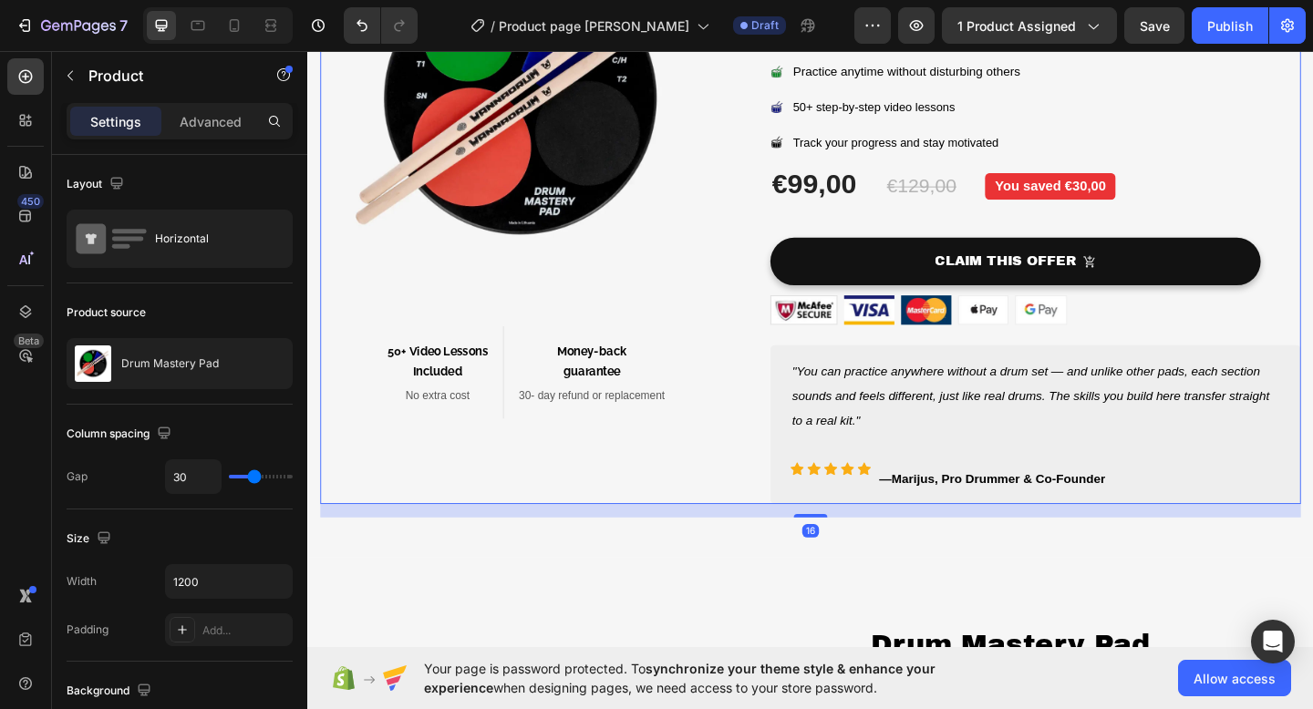
click at [617, 410] on p "⁠⁠⁠⁠⁠⁠⁠ Money-back guarantee" at bounding box center [616, 389] width 159 height 44
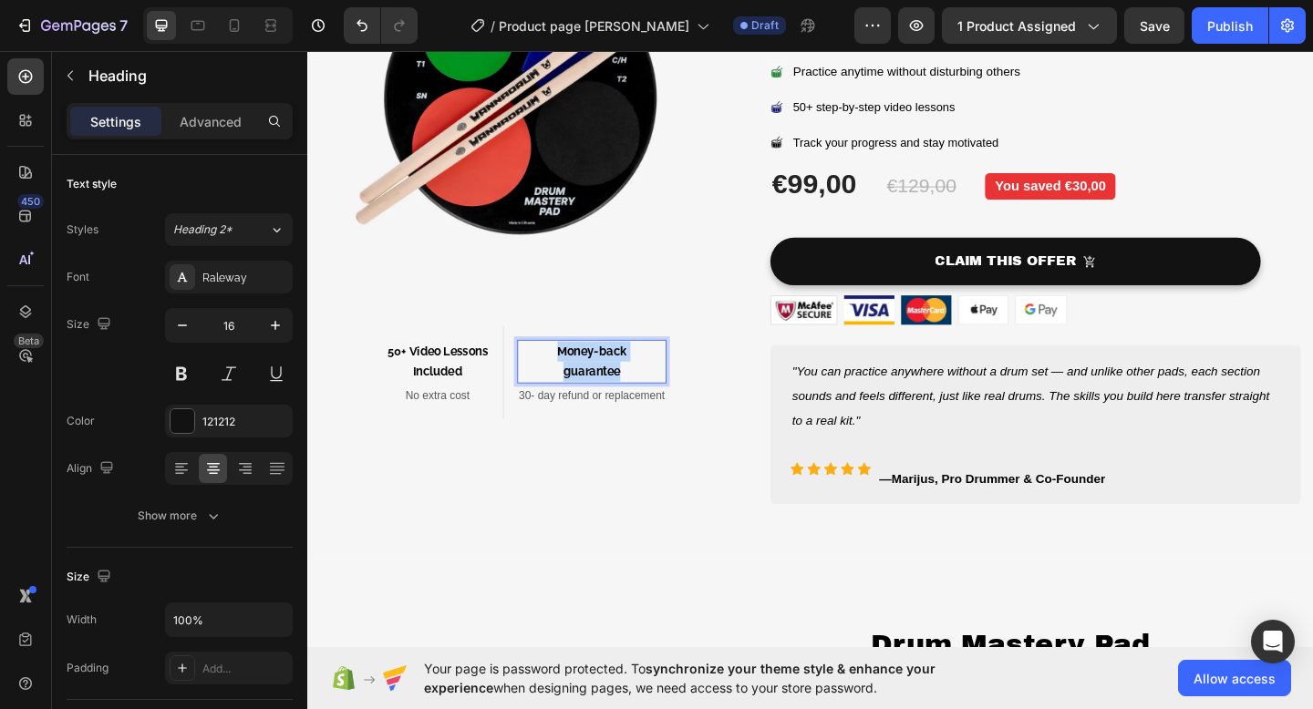
drag, startPoint x: 657, startPoint y: 396, endPoint x: 570, endPoint y: 372, distance: 90.7
click at [570, 372] on p "Money-back guarantee" at bounding box center [616, 389] width 159 height 44
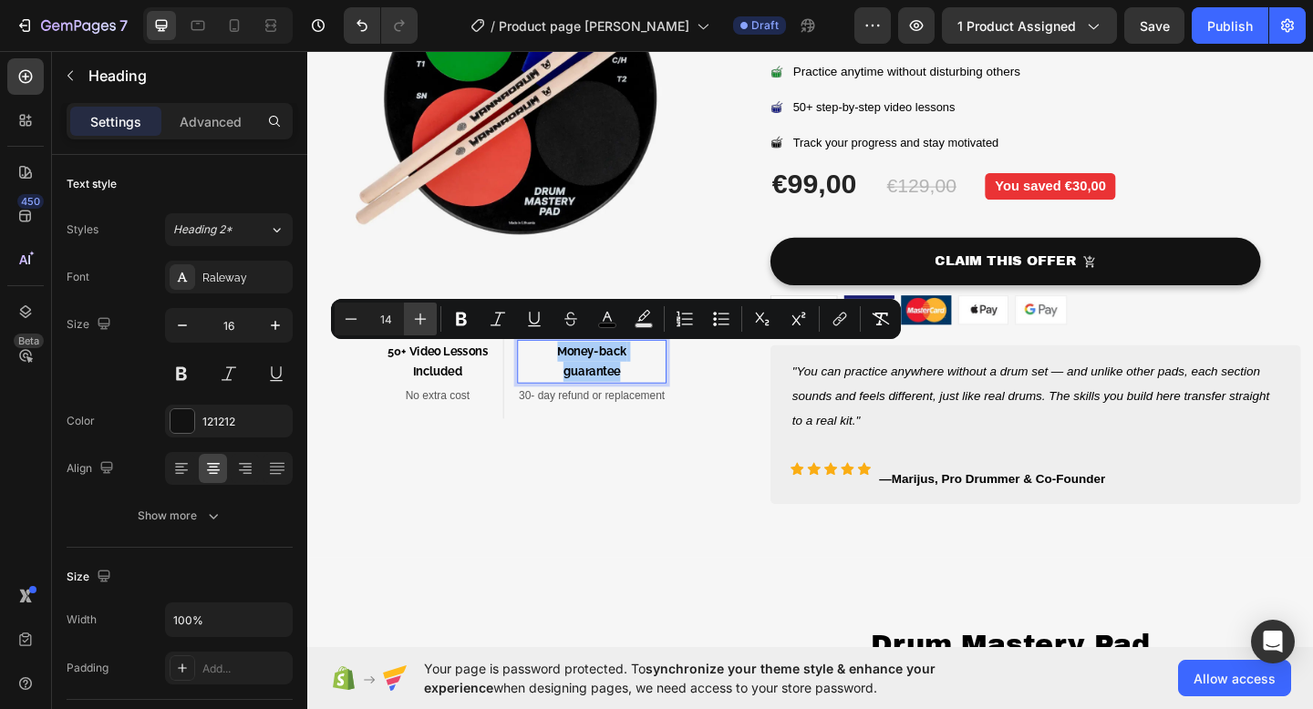
click at [427, 316] on icon "Editor contextual toolbar" at bounding box center [420, 319] width 18 height 18
type input "16"
click at [450, 409] on p "⁠⁠⁠⁠⁠⁠⁠ 50+ Video Lessons Included" at bounding box center [448, 389] width 109 height 44
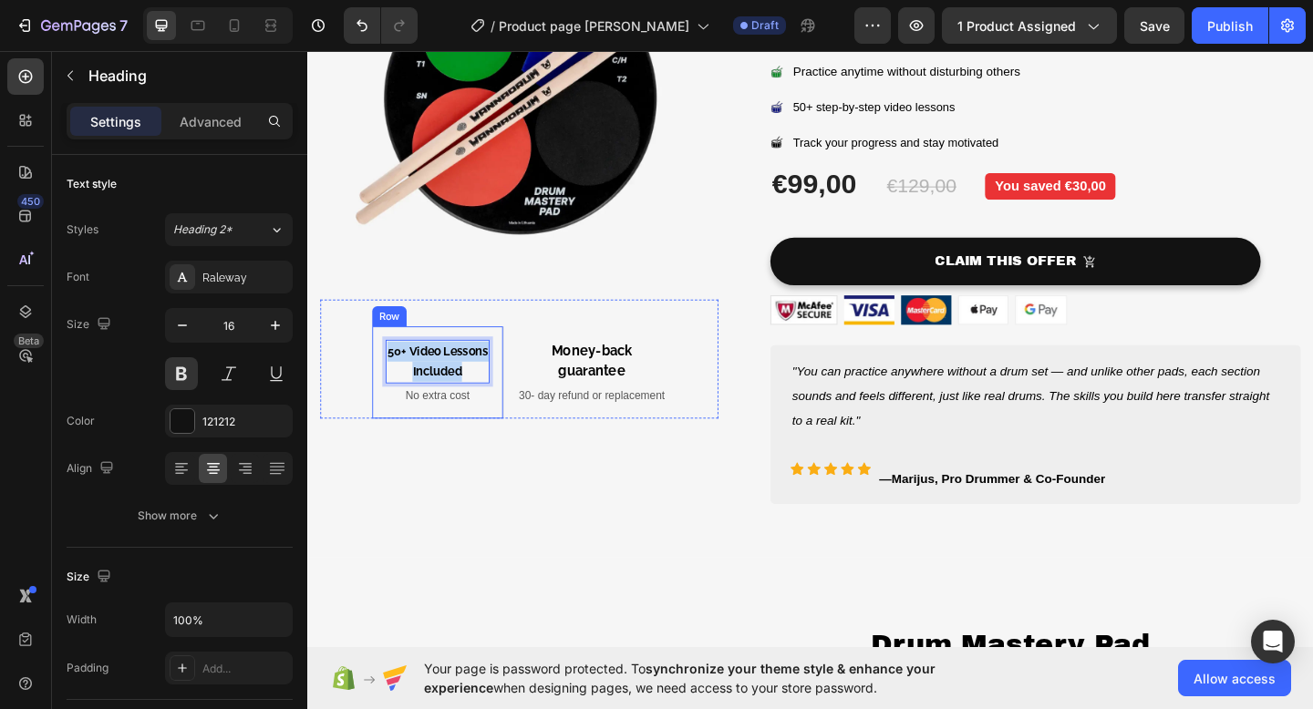
drag, startPoint x: 480, startPoint y: 397, endPoint x: 386, endPoint y: 375, distance: 97.3
click at [386, 375] on div "50+ Video Lessons Included Heading 4 No extra cost Text block Row" at bounding box center [448, 401] width 143 height 100
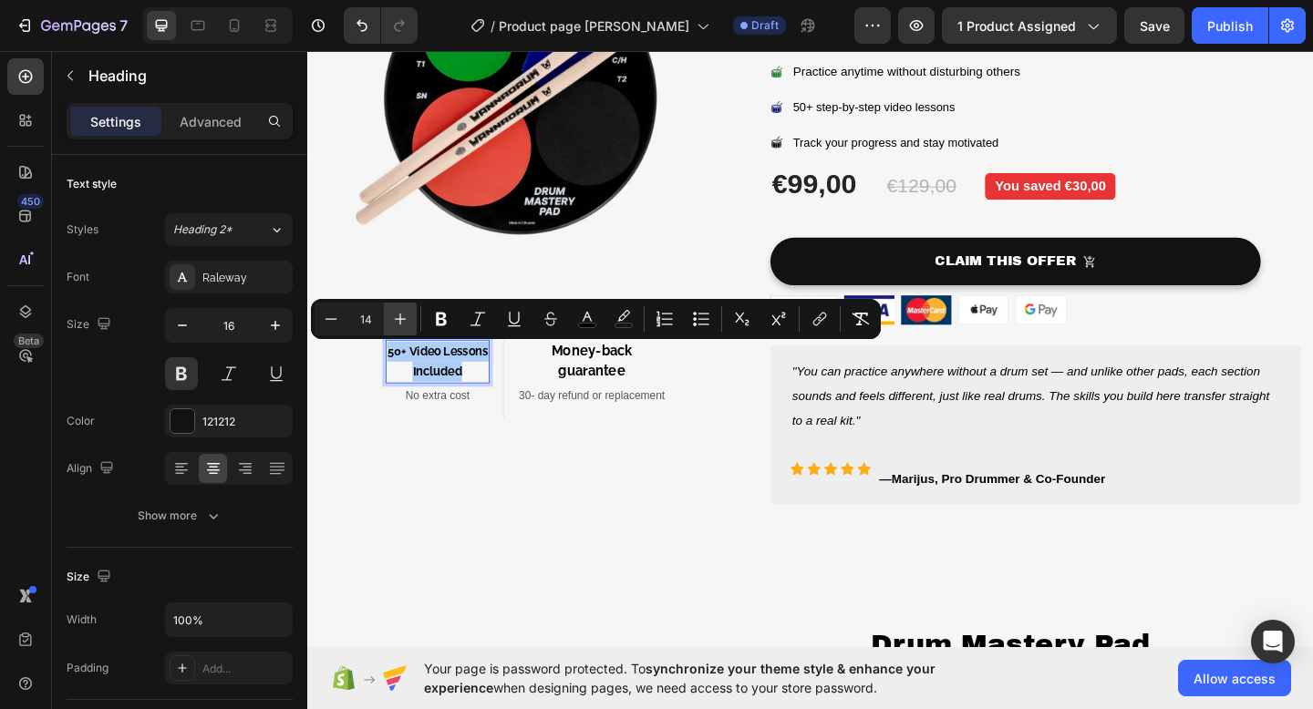
click at [397, 317] on icon "Editor contextual toolbar" at bounding box center [400, 319] width 18 height 18
type input "16"
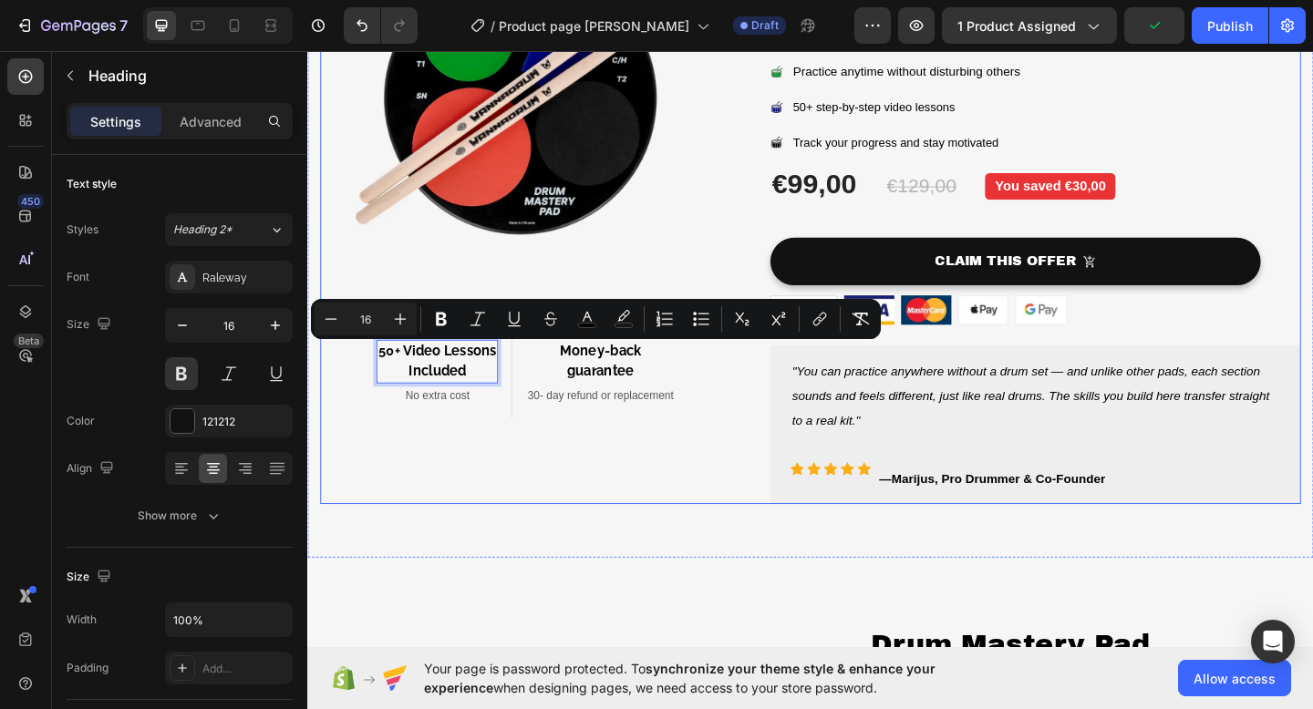
click at [533, 463] on div "Image 50+ Video Lessons Included Heading 4 No extra cost Text block Row ⁠⁠⁠⁠⁠⁠⁠…" at bounding box center [537, 216] width 433 height 655
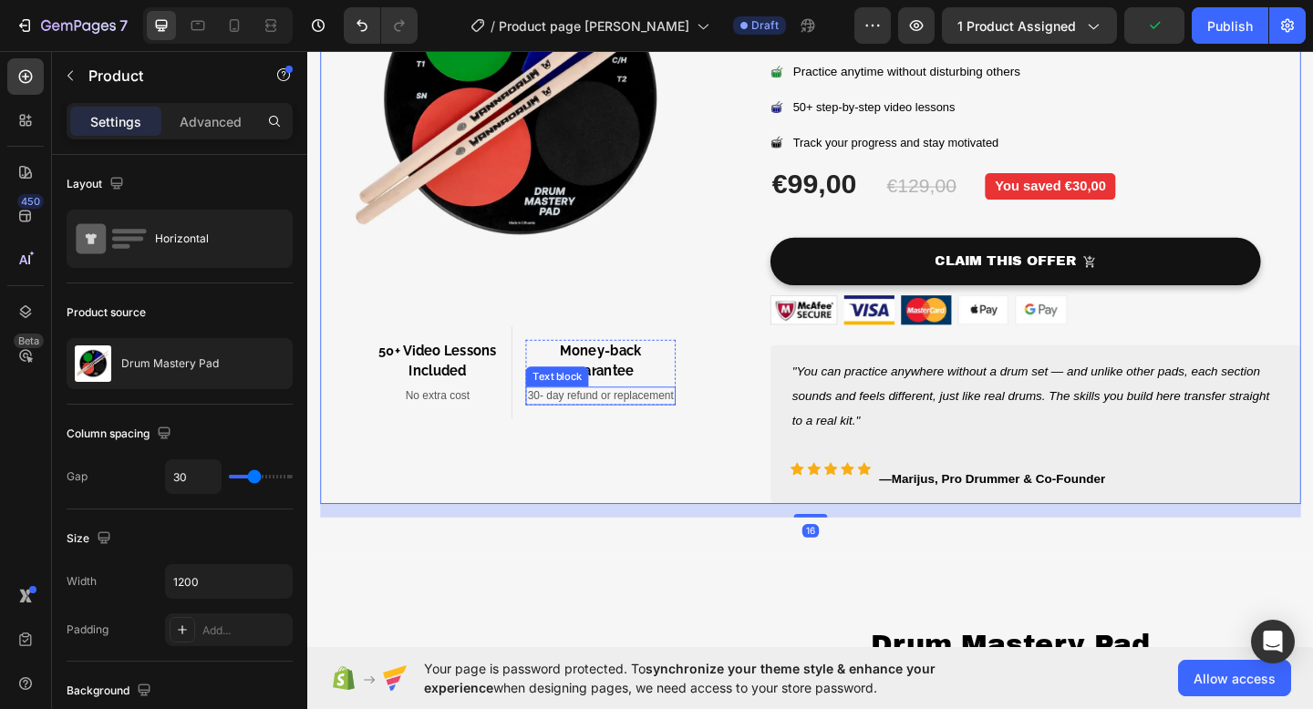
click at [562, 430] on span "30- day refund or replacement" at bounding box center [625, 426] width 159 height 14
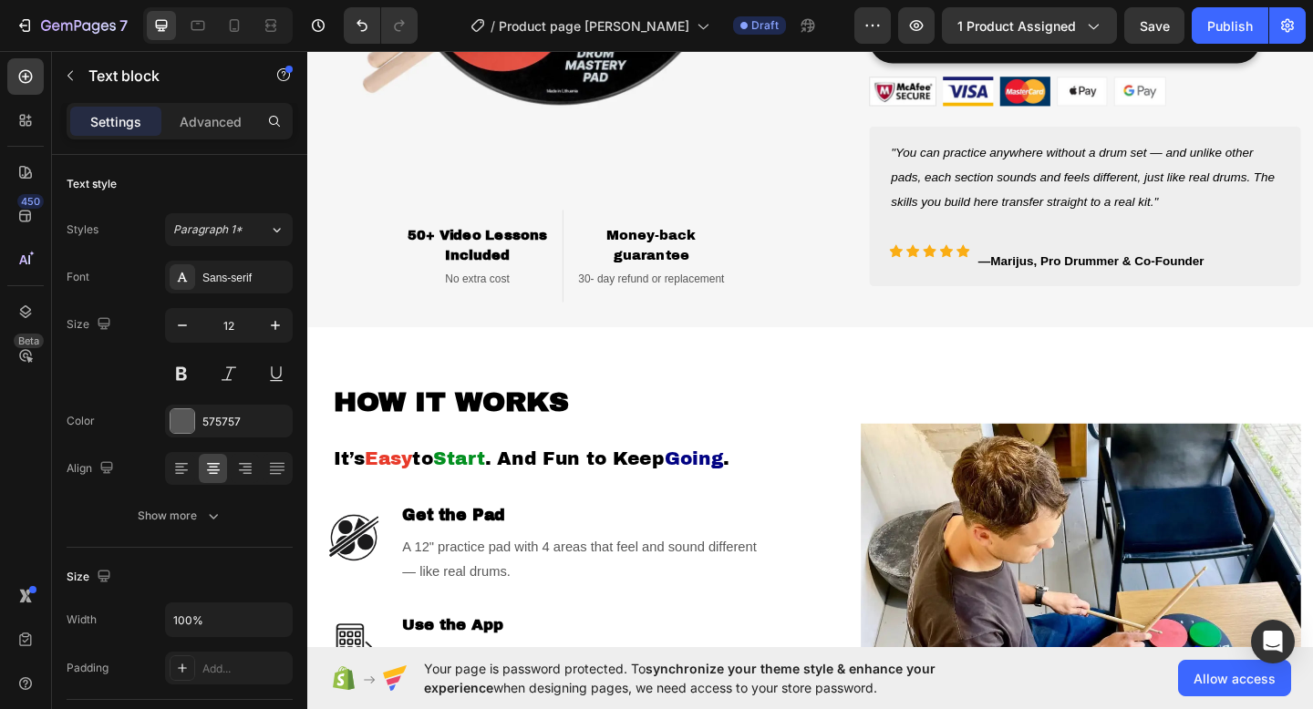
scroll to position [1318, 0]
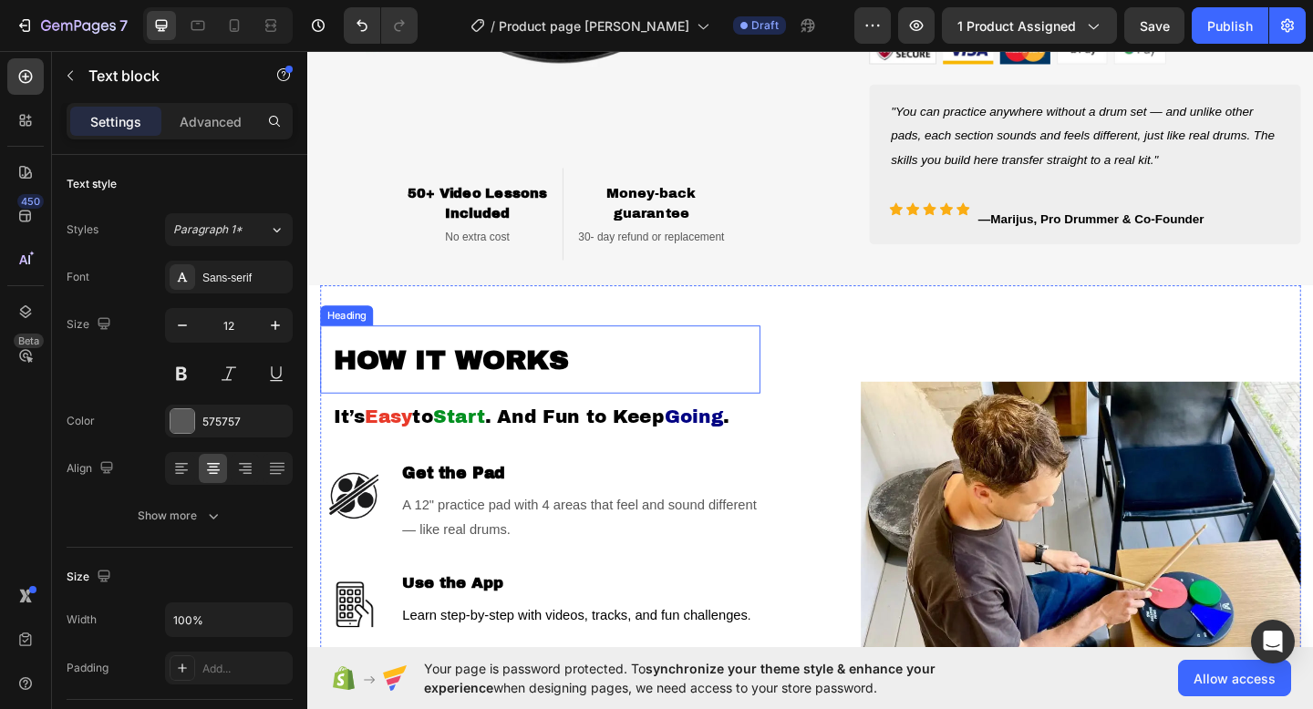
click at [572, 389] on strong "HOW IT WORKS" at bounding box center [463, 387] width 256 height 33
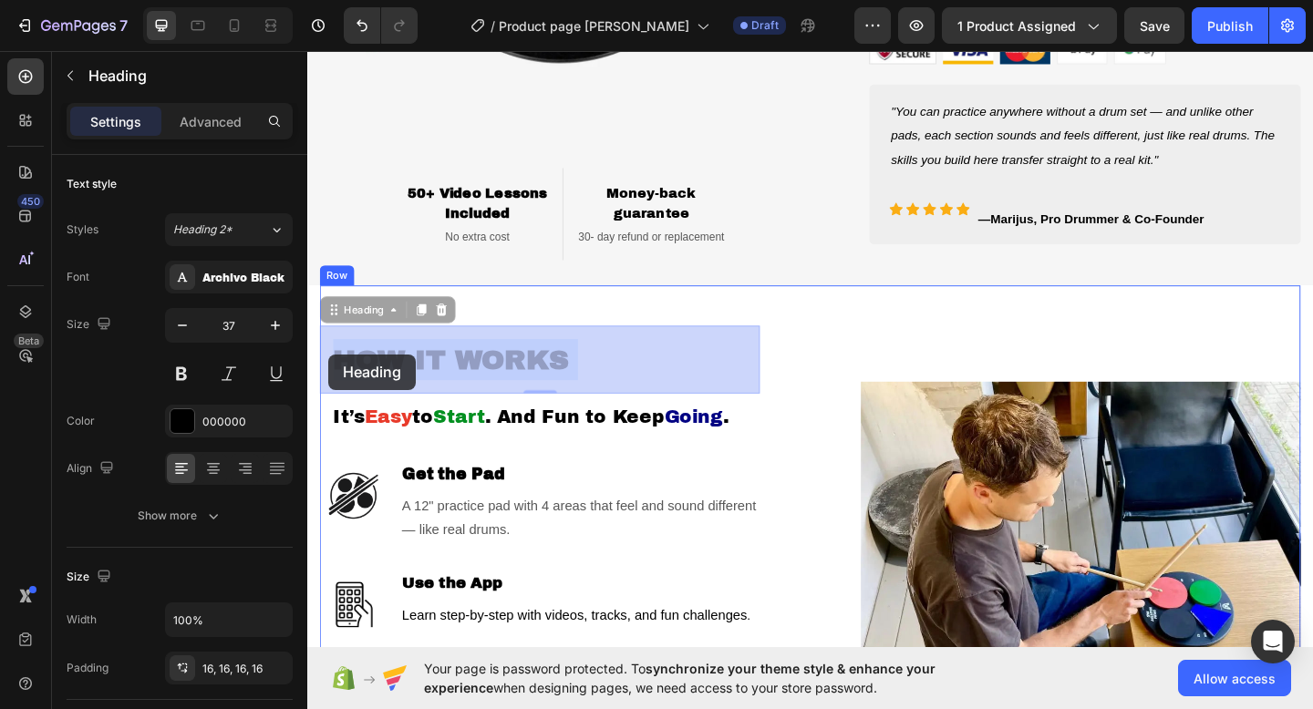
drag, startPoint x: 596, startPoint y: 383, endPoint x: 331, endPoint y: 382, distance: 265.3
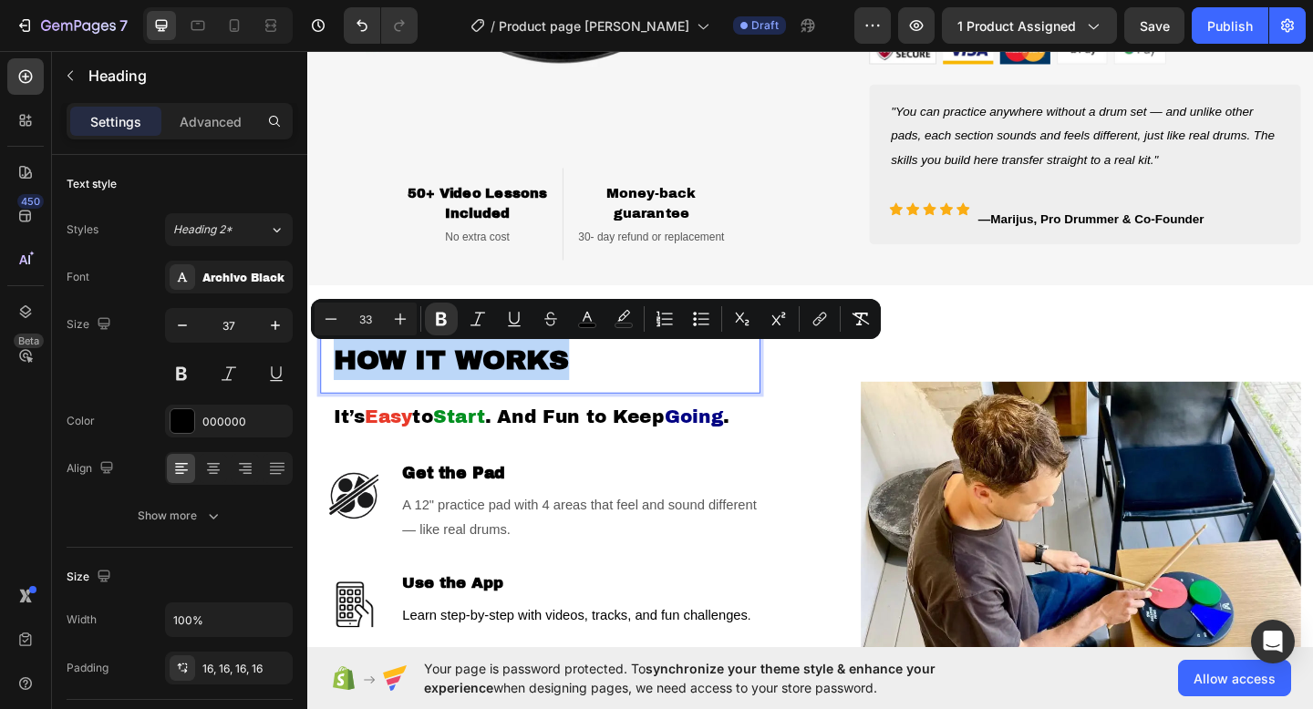
drag, startPoint x: 553, startPoint y: 386, endPoint x: 337, endPoint y: 384, distance: 216.0
click at [337, 384] on p "HOW IT WORKS" at bounding box center [559, 387] width 449 height 45
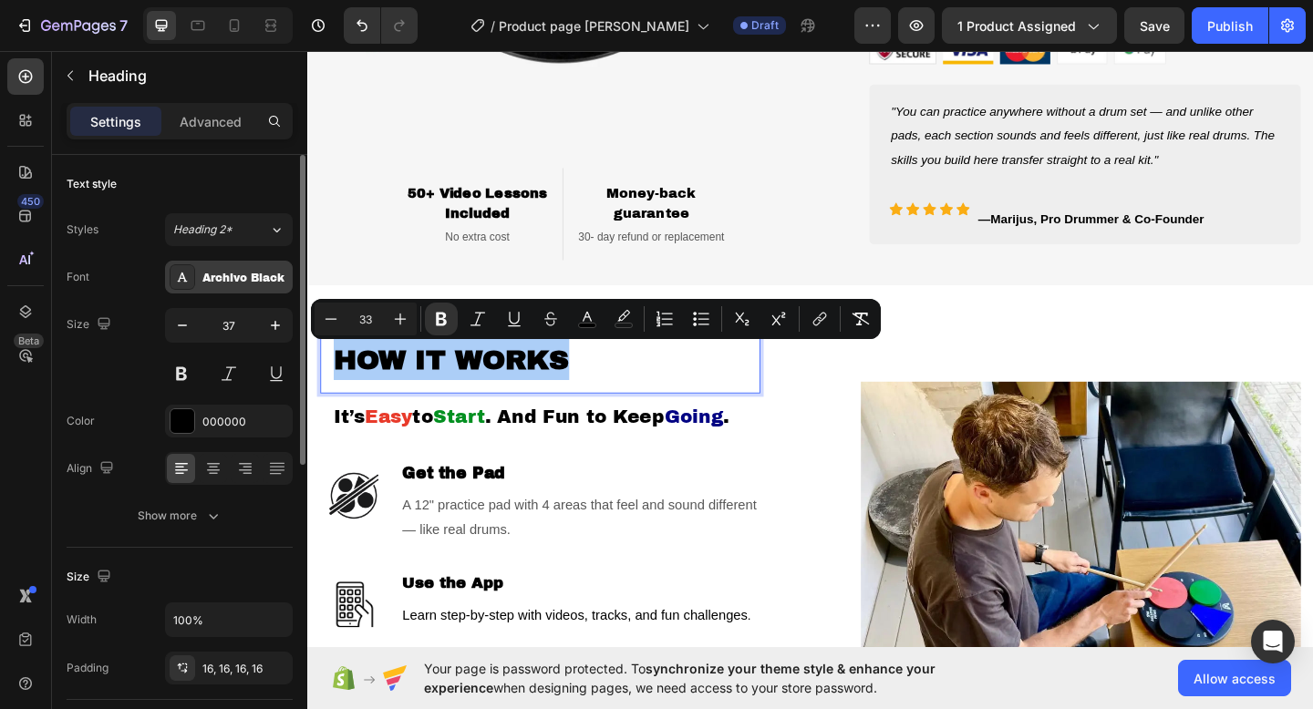
click at [219, 283] on div "Archivo Black" at bounding box center [245, 278] width 86 height 16
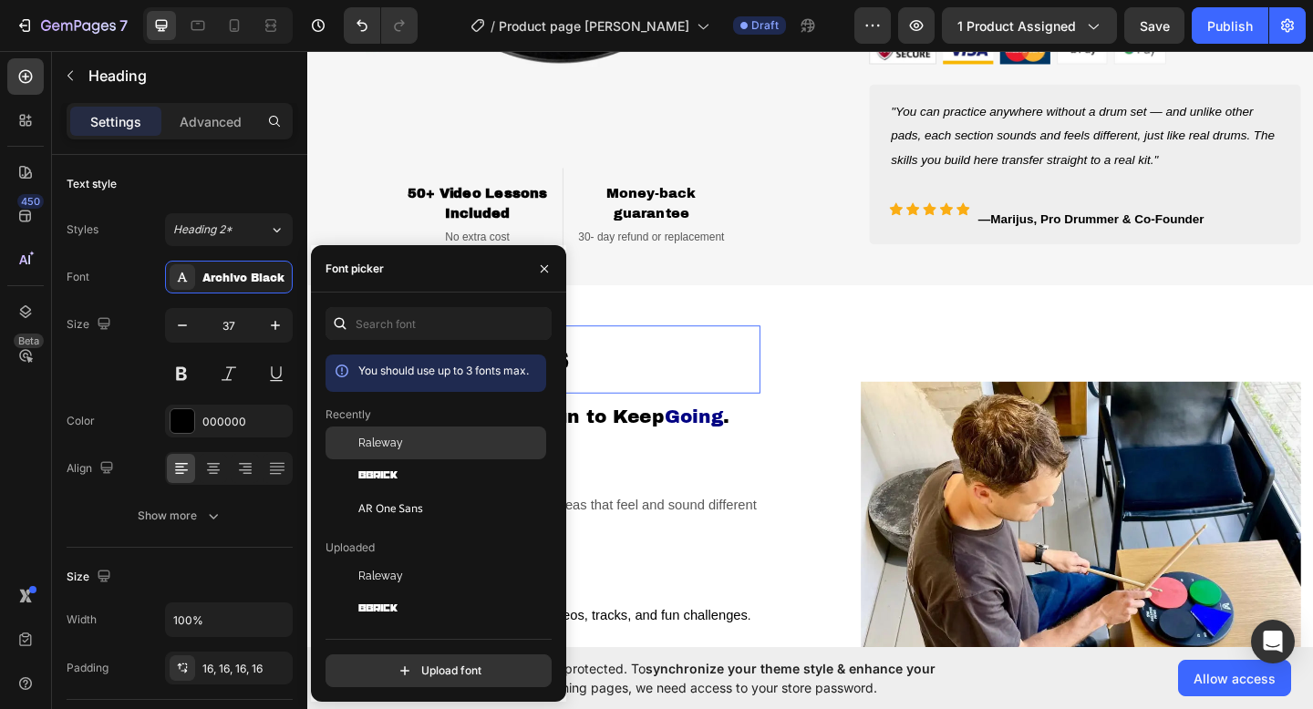
click at [384, 443] on span "Raleway" at bounding box center [380, 443] width 45 height 16
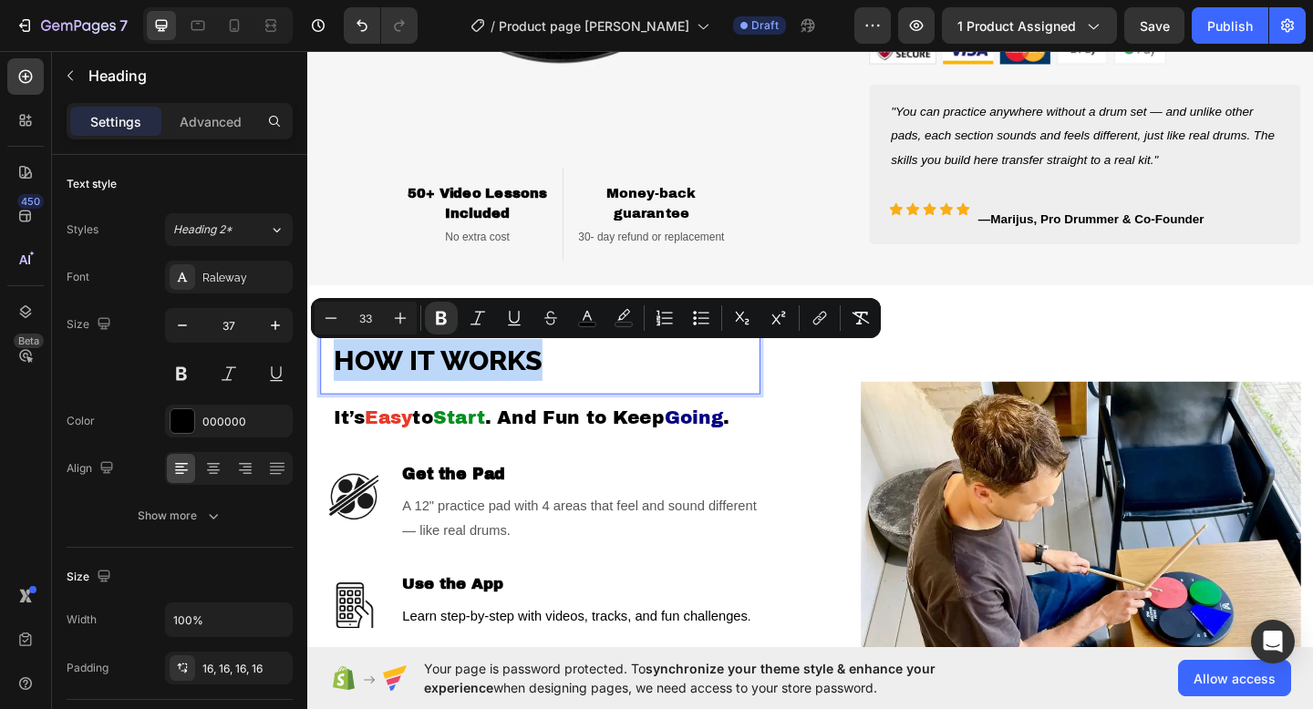
drag, startPoint x: 564, startPoint y: 383, endPoint x: 328, endPoint y: 387, distance: 236.1
click at [328, 387] on h2 "HOW IT WORKS" at bounding box center [560, 387] width 479 height 75
click at [410, 461] on p "It’s Easy to Start . And Fun to Keep Going ." at bounding box center [559, 451] width 449 height 24
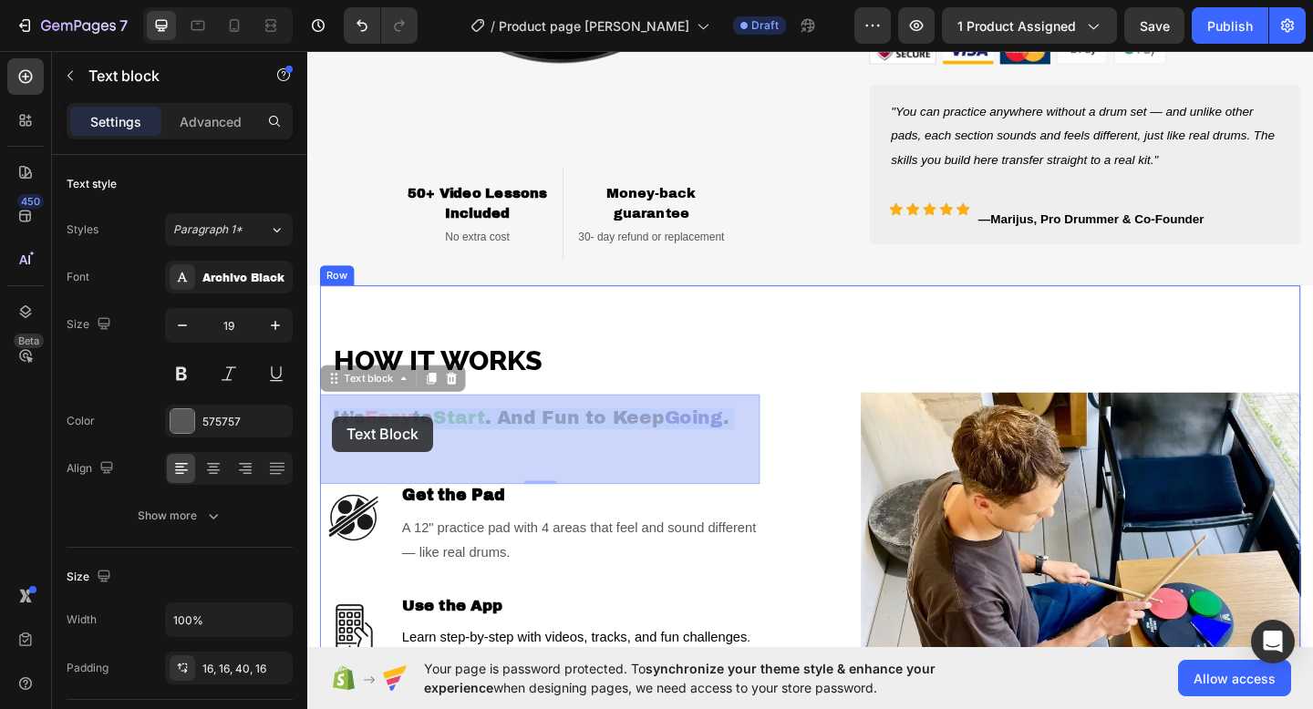
drag, startPoint x: 402, startPoint y: 477, endPoint x: 334, endPoint y: 448, distance: 74.0
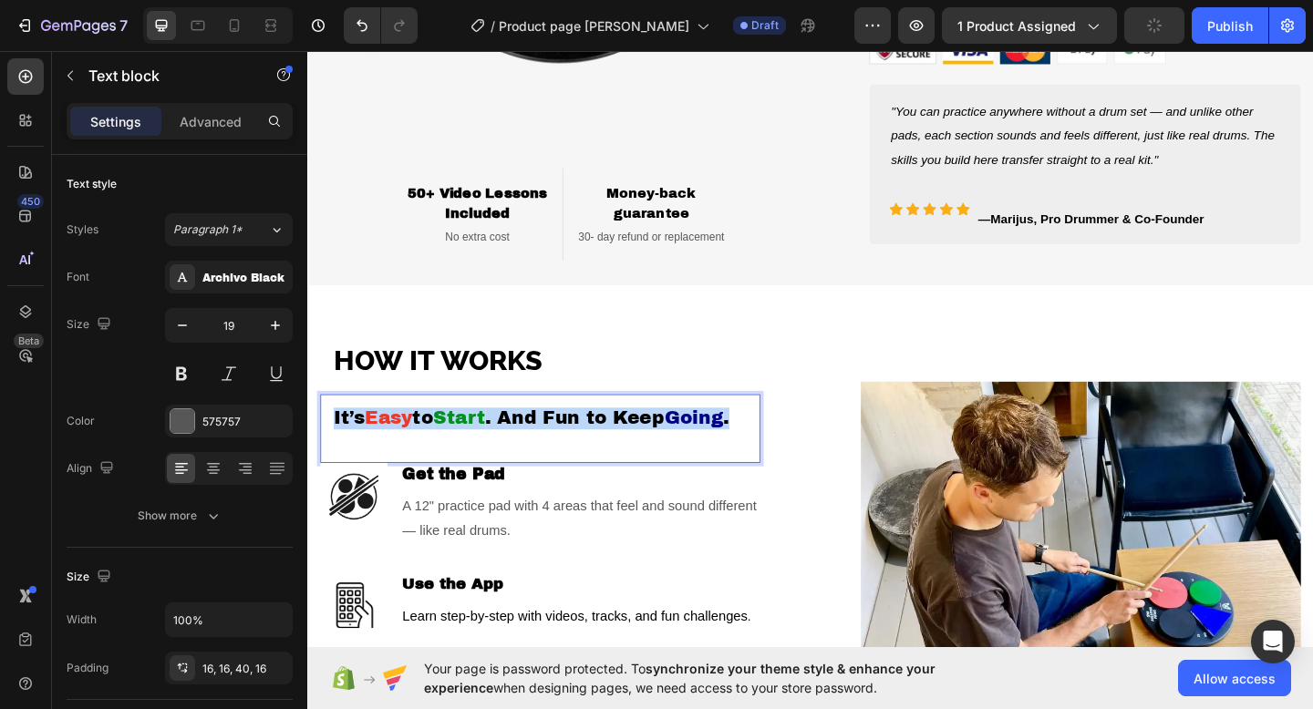
drag, startPoint x: 403, startPoint y: 472, endPoint x: 333, endPoint y: 450, distance: 73.5
click at [333, 450] on div "It’s Easy to Start . And Fun to Keep Going ." at bounding box center [560, 462] width 479 height 75
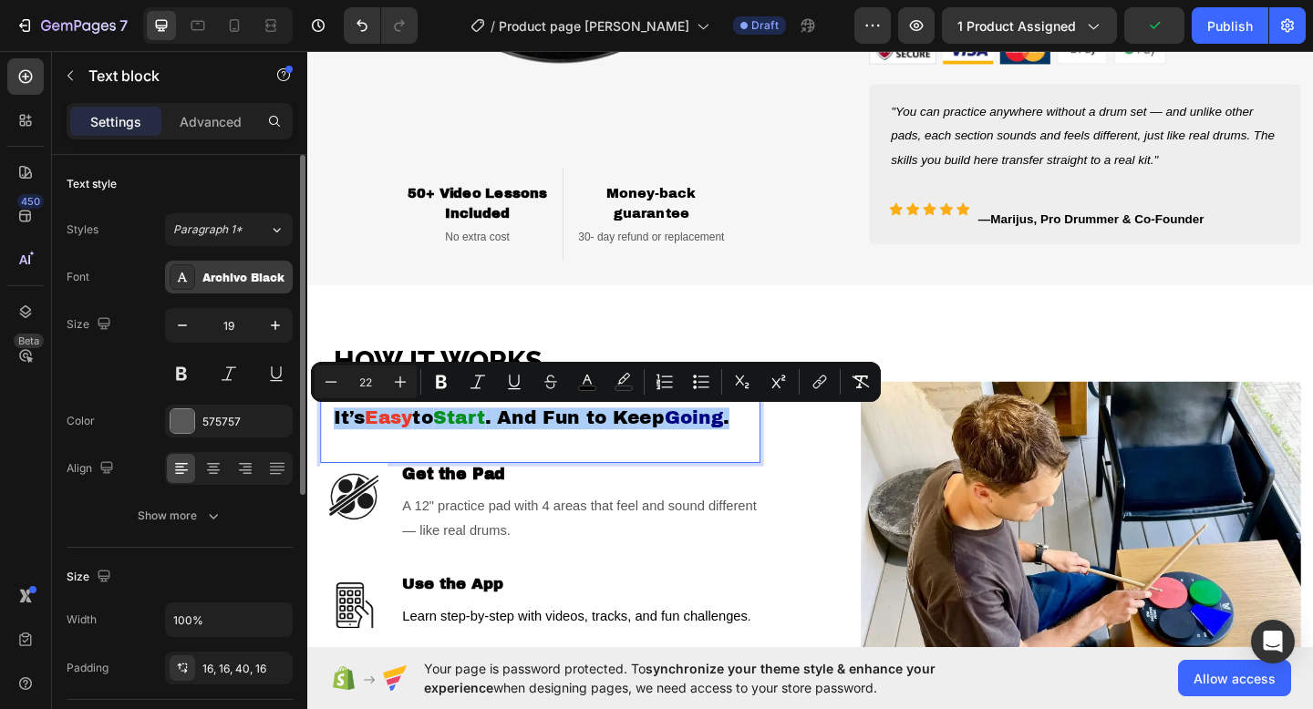
click at [217, 283] on div "Archivo Black" at bounding box center [245, 278] width 86 height 16
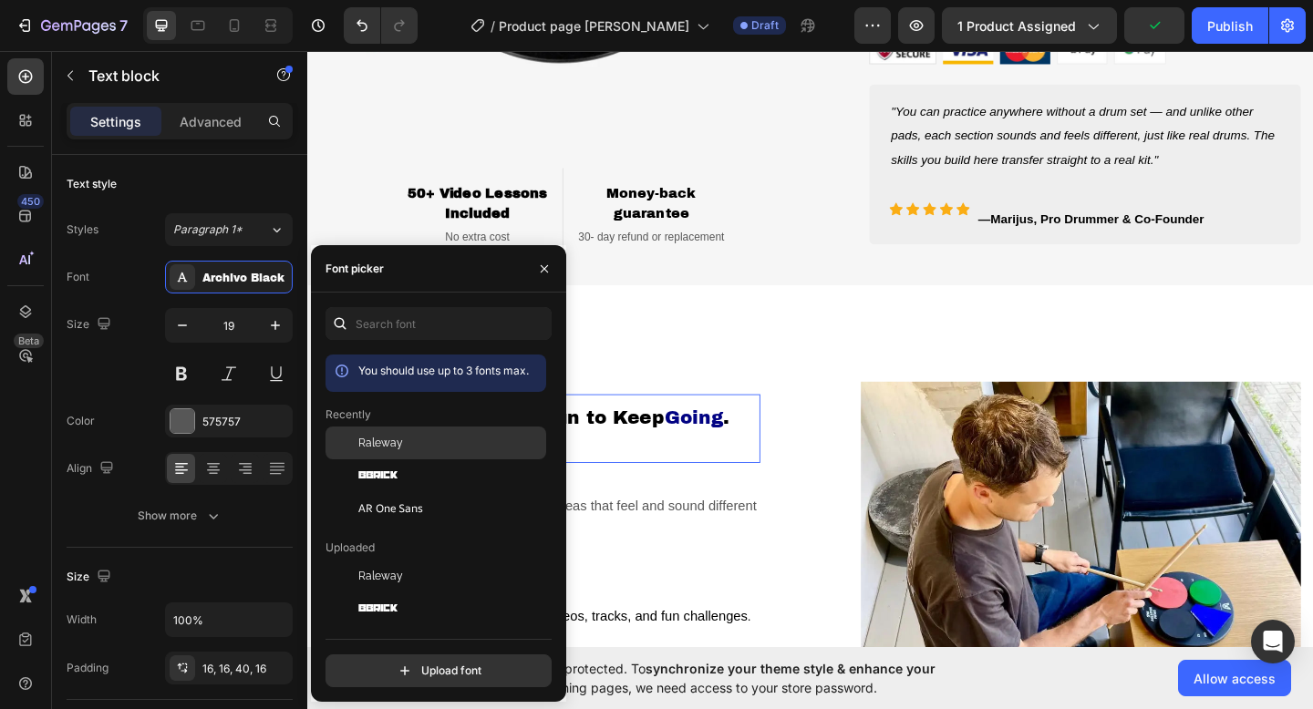
click at [375, 446] on span "Raleway" at bounding box center [380, 443] width 45 height 16
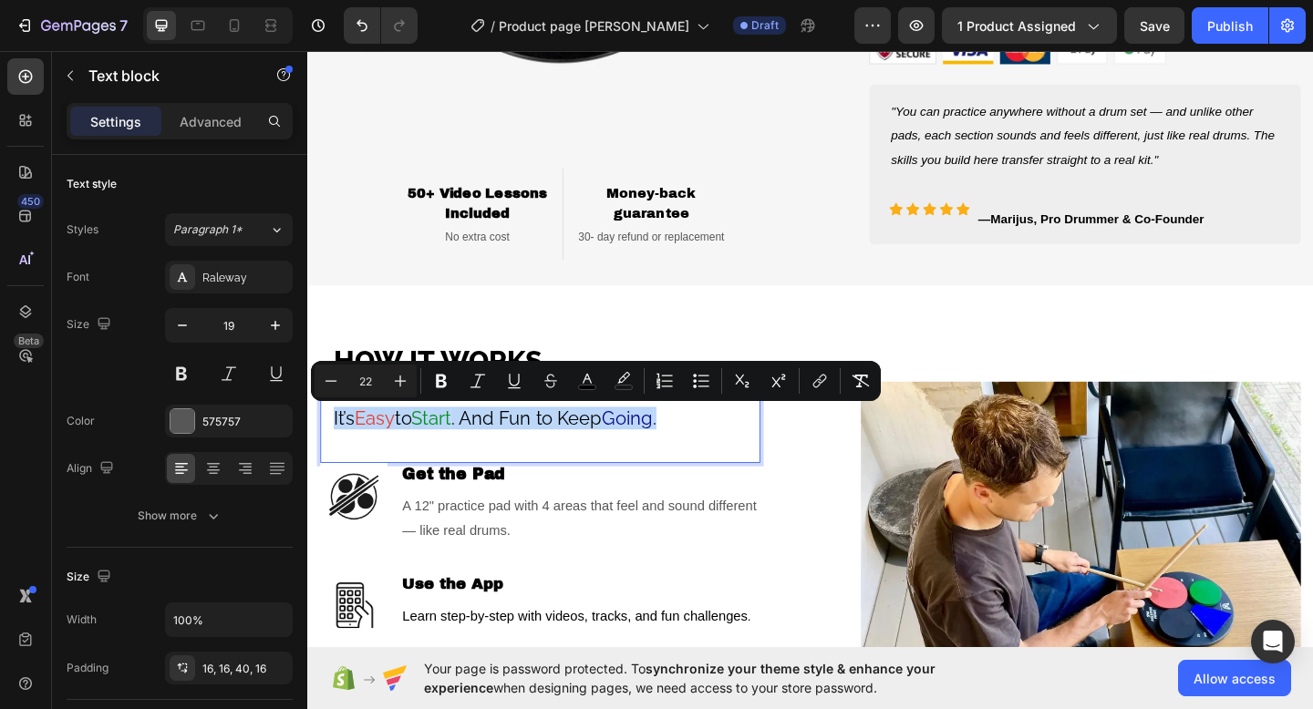
drag, startPoint x: 713, startPoint y: 449, endPoint x: 335, endPoint y: 448, distance: 377.4
click at [335, 448] on p "It’s Easy to Start . And Fun to Keep Going ." at bounding box center [559, 451] width 449 height 24
click at [440, 378] on icon "Editor contextual toolbar" at bounding box center [441, 381] width 18 height 18
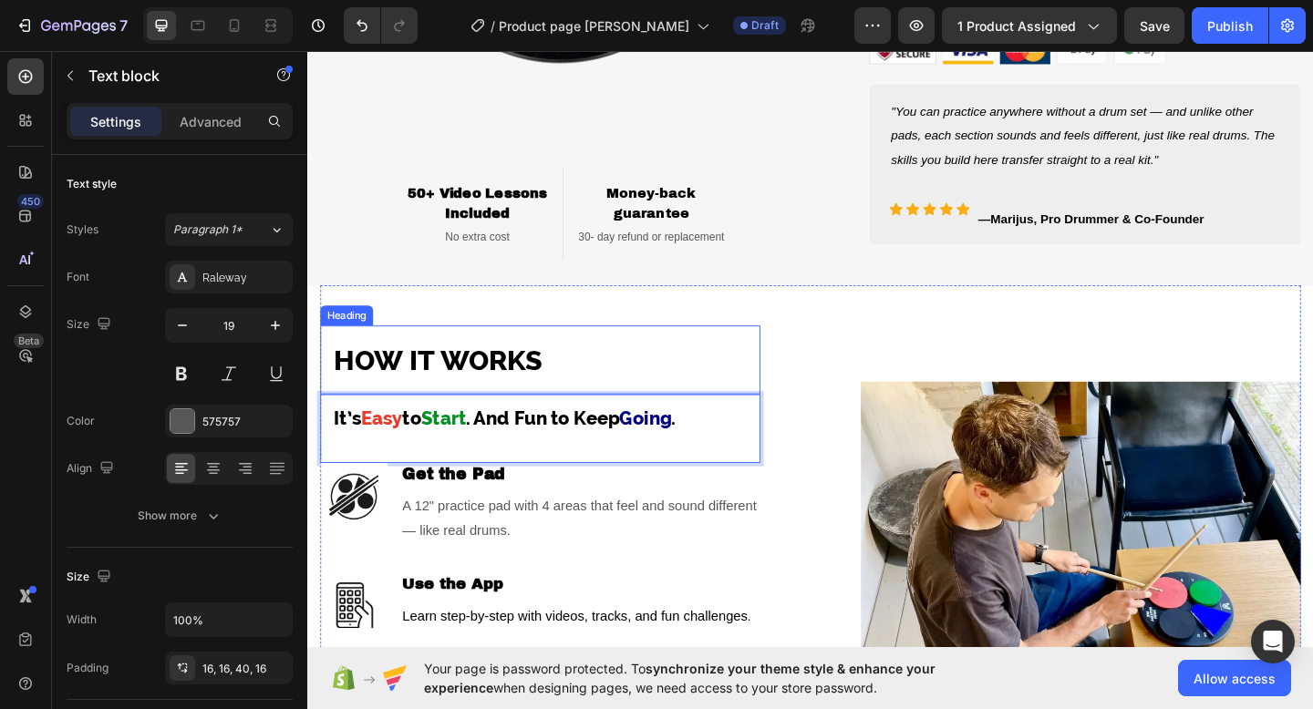
click at [645, 387] on p "⁠⁠⁠⁠⁠⁠⁠ HOW IT WORKS" at bounding box center [559, 388] width 449 height 46
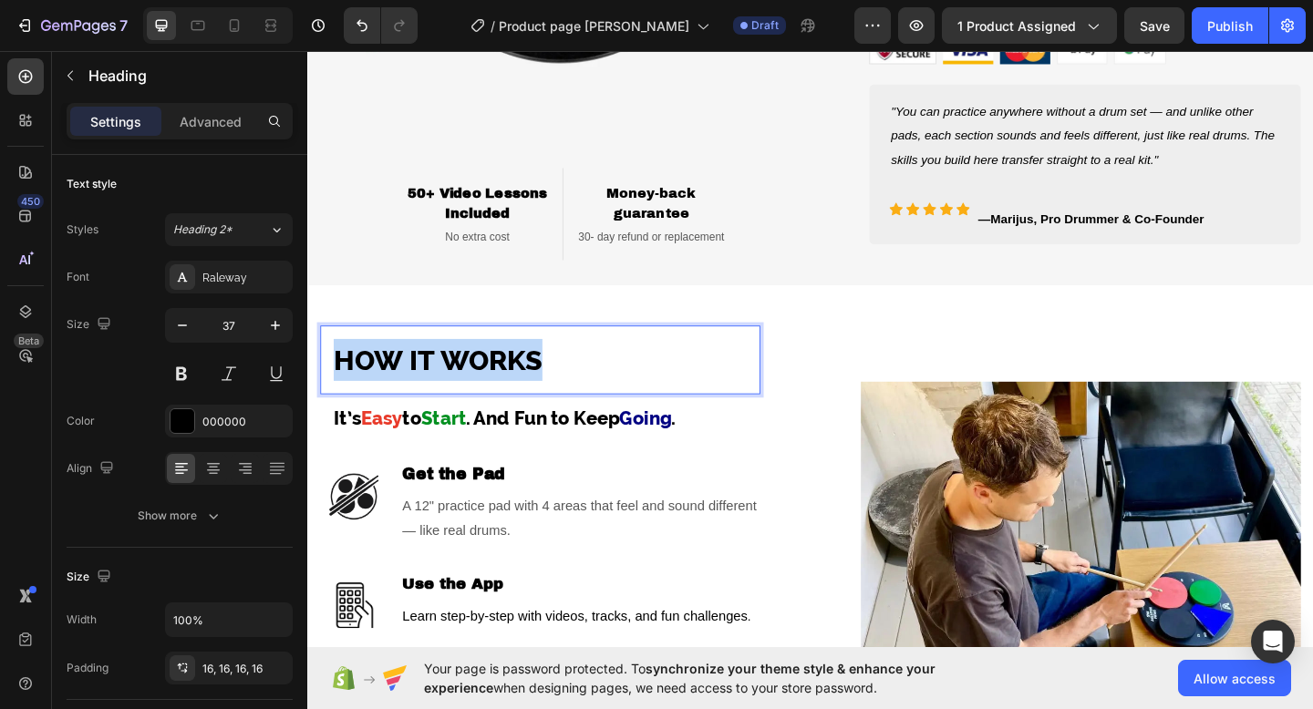
drag, startPoint x: 561, startPoint y: 388, endPoint x: 335, endPoint y: 389, distance: 227.0
click at [335, 389] on p "HOW IT WORKS" at bounding box center [559, 388] width 449 height 46
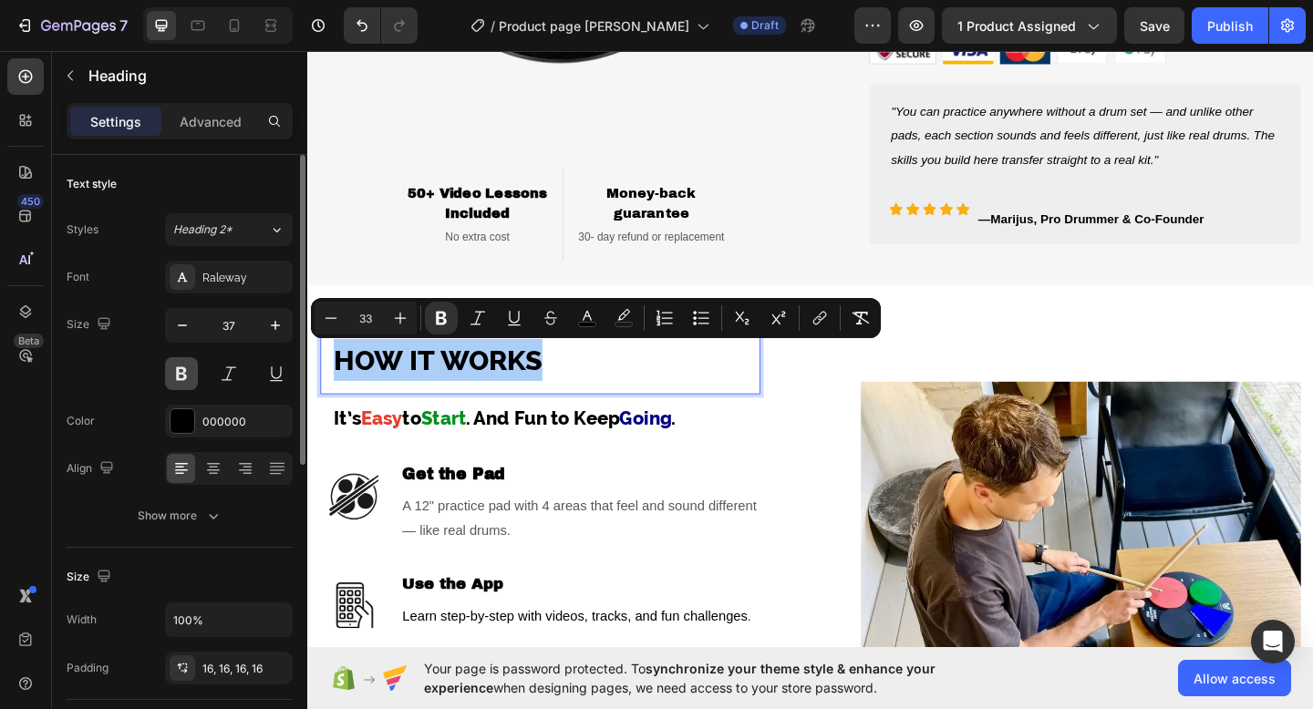
click at [192, 374] on button at bounding box center [181, 373] width 33 height 33
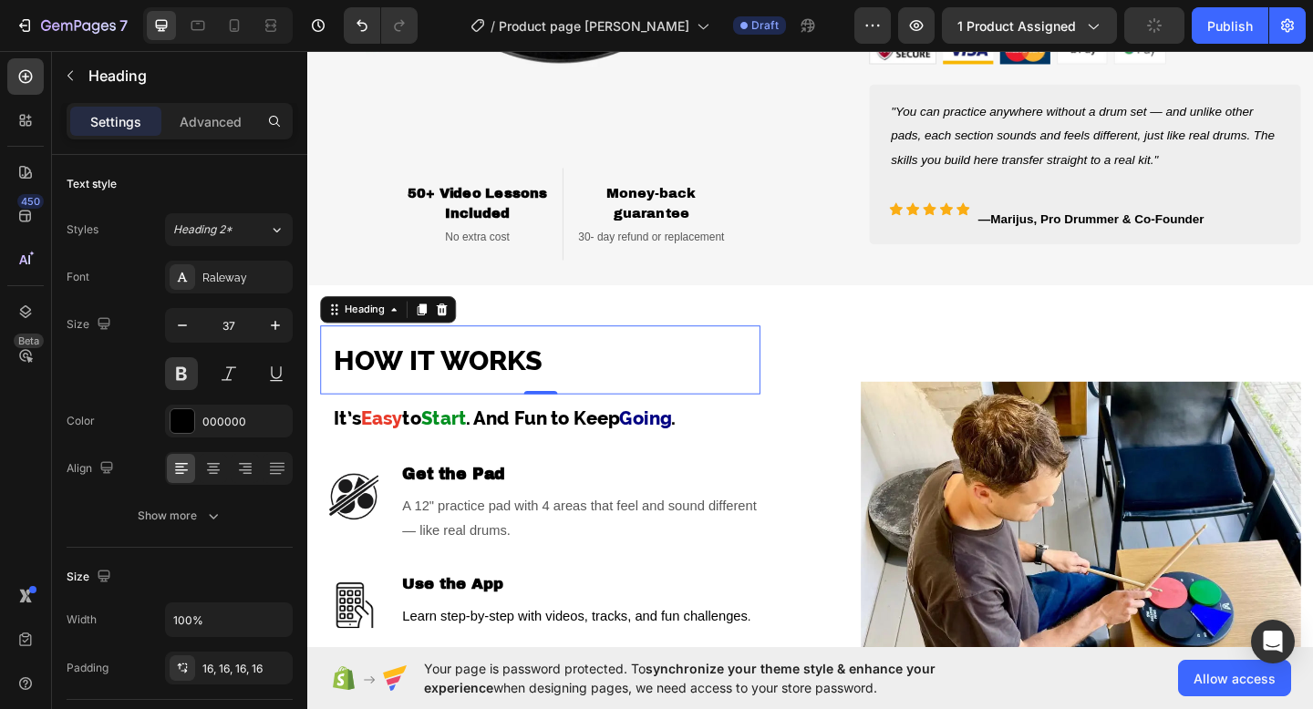
click at [595, 368] on p "HOW IT WORKS" at bounding box center [559, 388] width 449 height 46
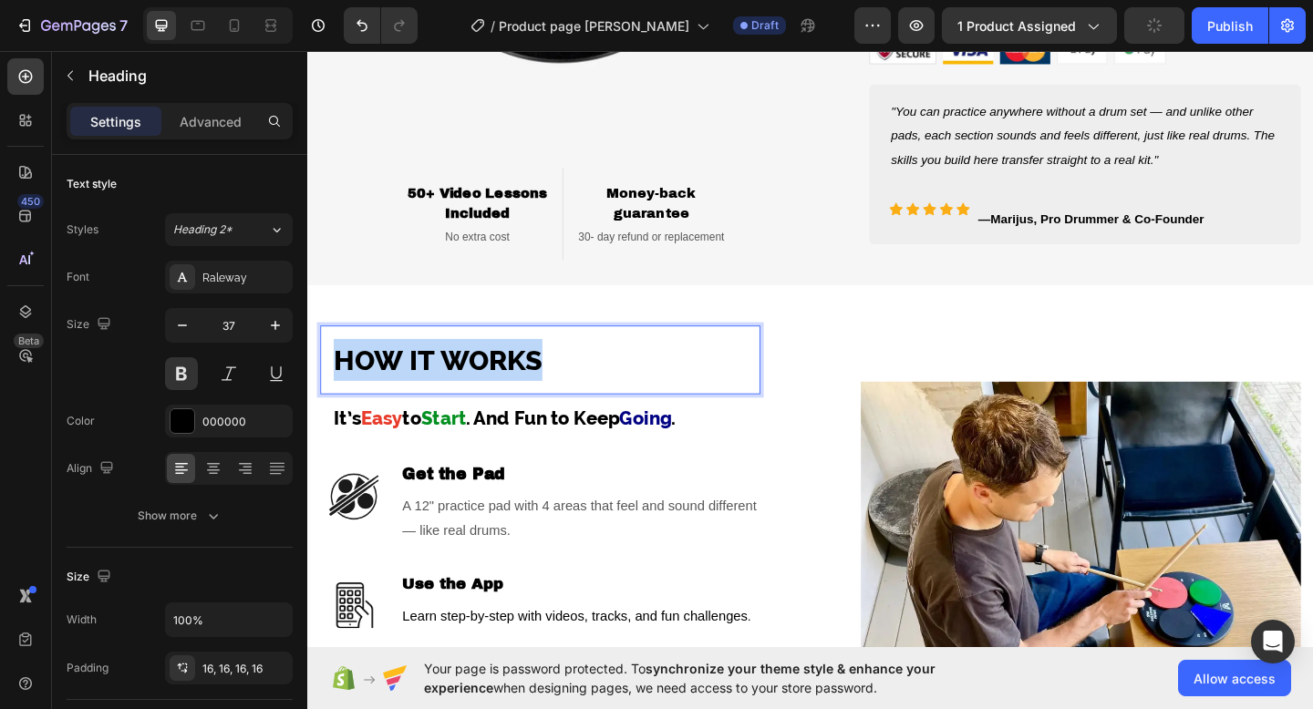
drag, startPoint x: 582, startPoint y: 383, endPoint x: 330, endPoint y: 379, distance: 252.5
click at [330, 379] on h2 "HOW IT WORKS" at bounding box center [560, 387] width 479 height 75
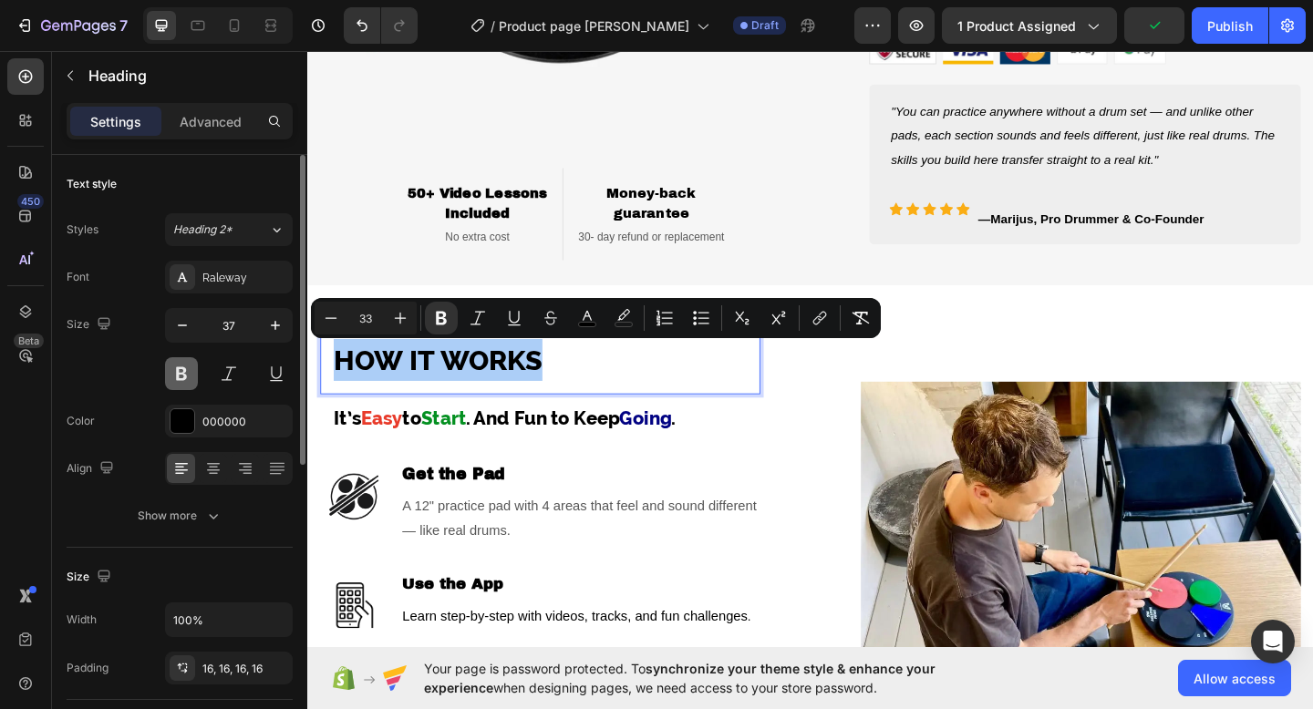
click at [176, 373] on button at bounding box center [181, 373] width 33 height 33
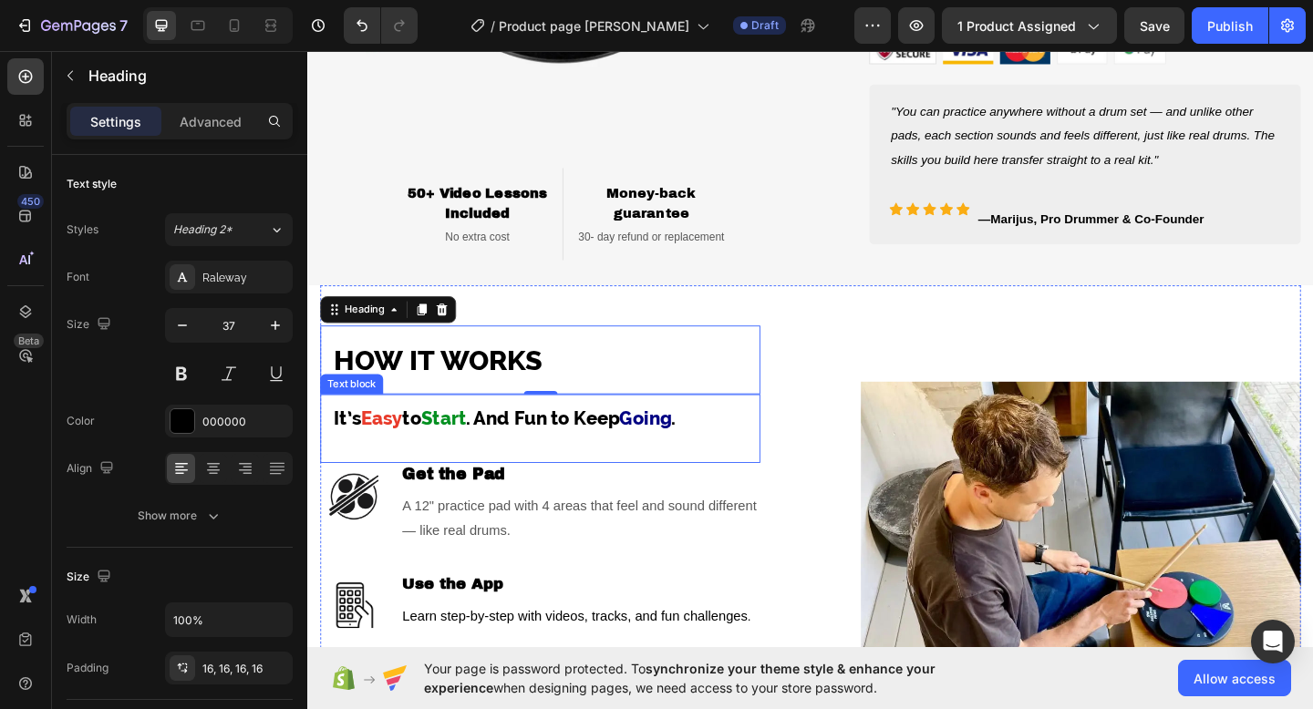
scroll to position [1357, 0]
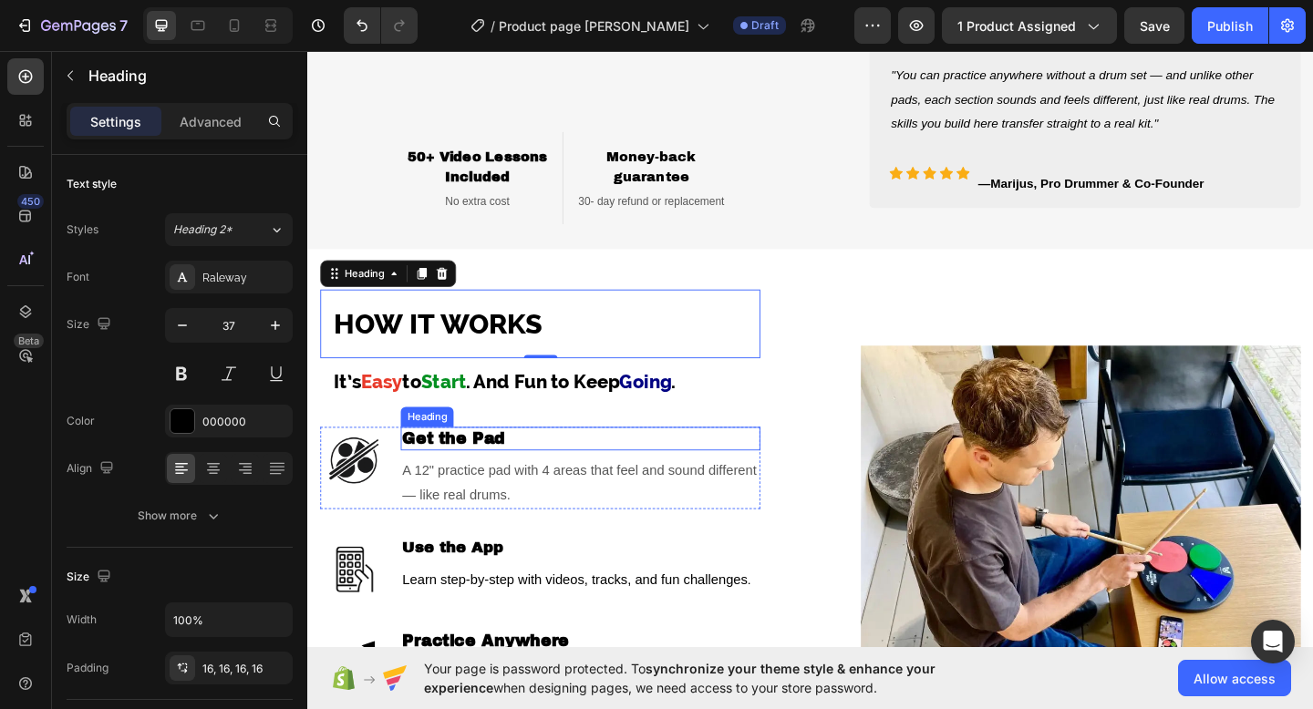
click at [510, 473] on strong "Get the Pad" at bounding box center [466, 472] width 112 height 19
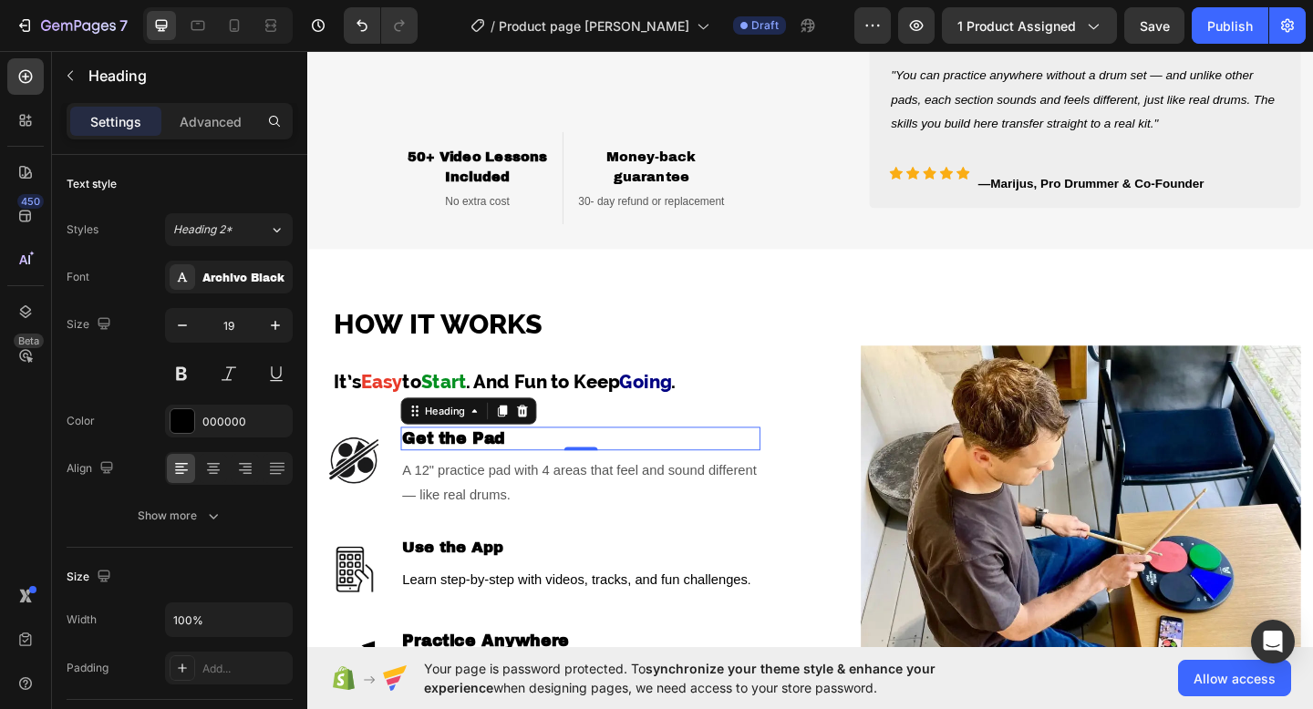
click at [527, 472] on h3 "Get the Pad" at bounding box center [603, 473] width 391 height 26
click at [527, 472] on p "Get the Pad" at bounding box center [603, 473] width 387 height 23
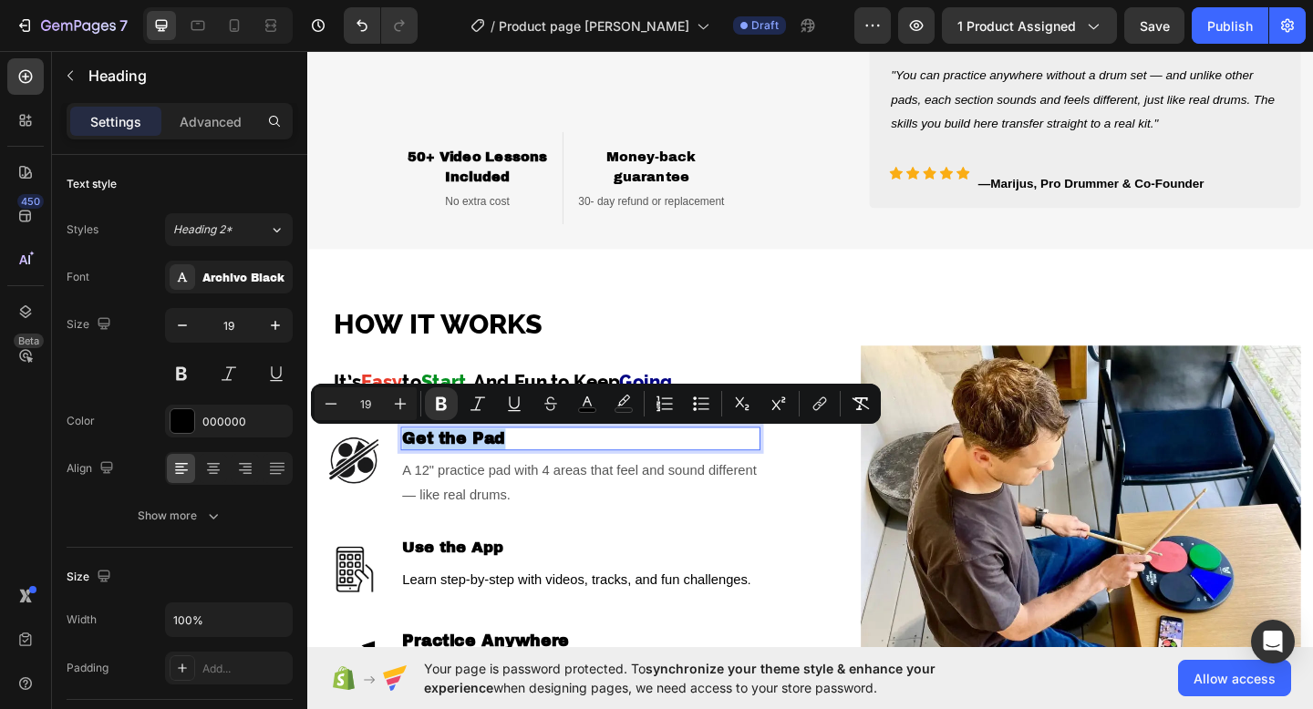
drag, startPoint x: 527, startPoint y: 471, endPoint x: 413, endPoint y: 470, distance: 113.9
click at [413, 470] on p "Get the Pad" at bounding box center [603, 473] width 387 height 23
click at [254, 263] on div "Archivo Black" at bounding box center [229, 277] width 128 height 33
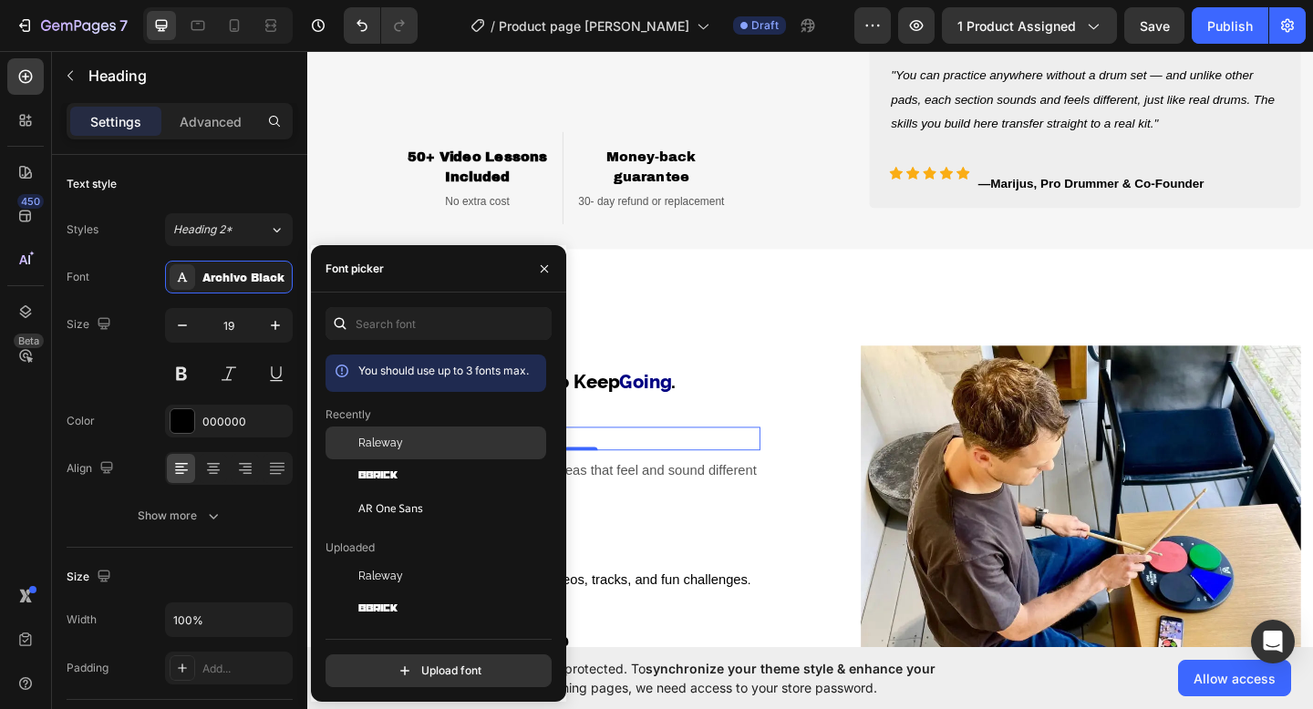
click at [413, 444] on div "Raleway" at bounding box center [450, 443] width 184 height 16
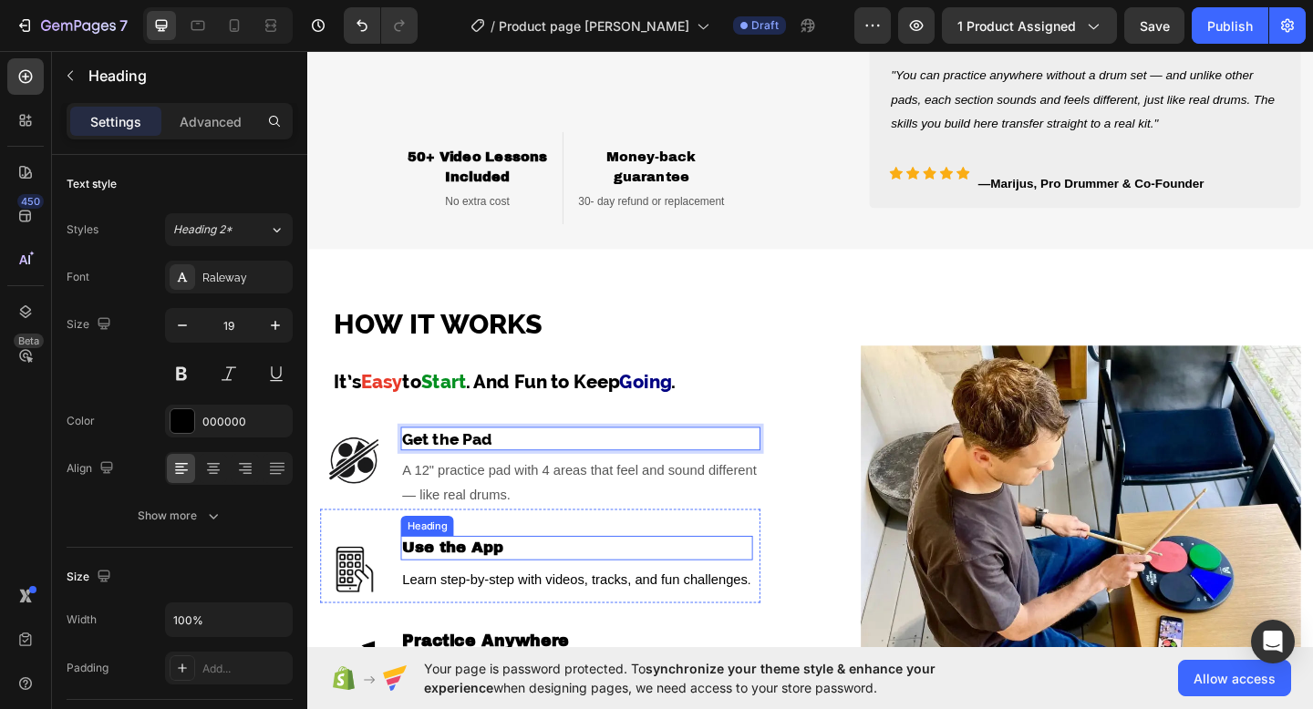
click at [499, 590] on strong "Use the App" at bounding box center [464, 591] width 109 height 18
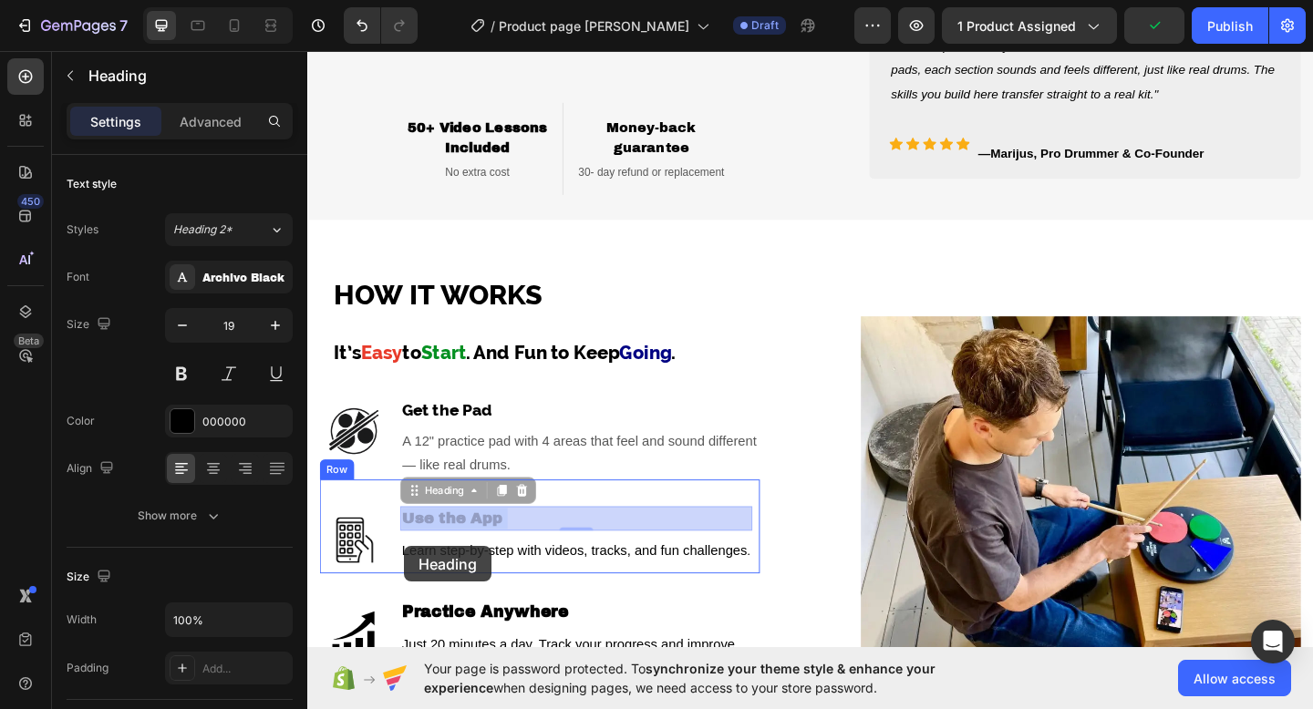
drag, startPoint x: 529, startPoint y: 590, endPoint x: 411, endPoint y: 590, distance: 117.6
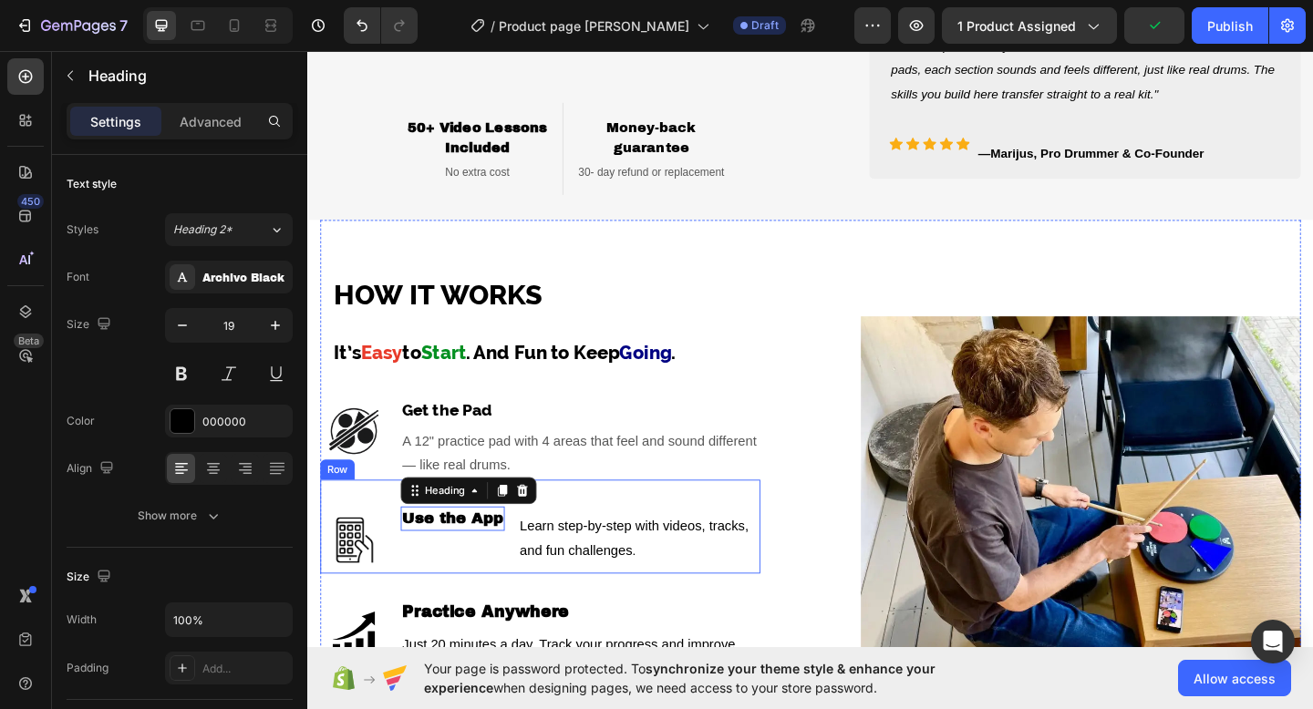
scroll to position [1398, 0]
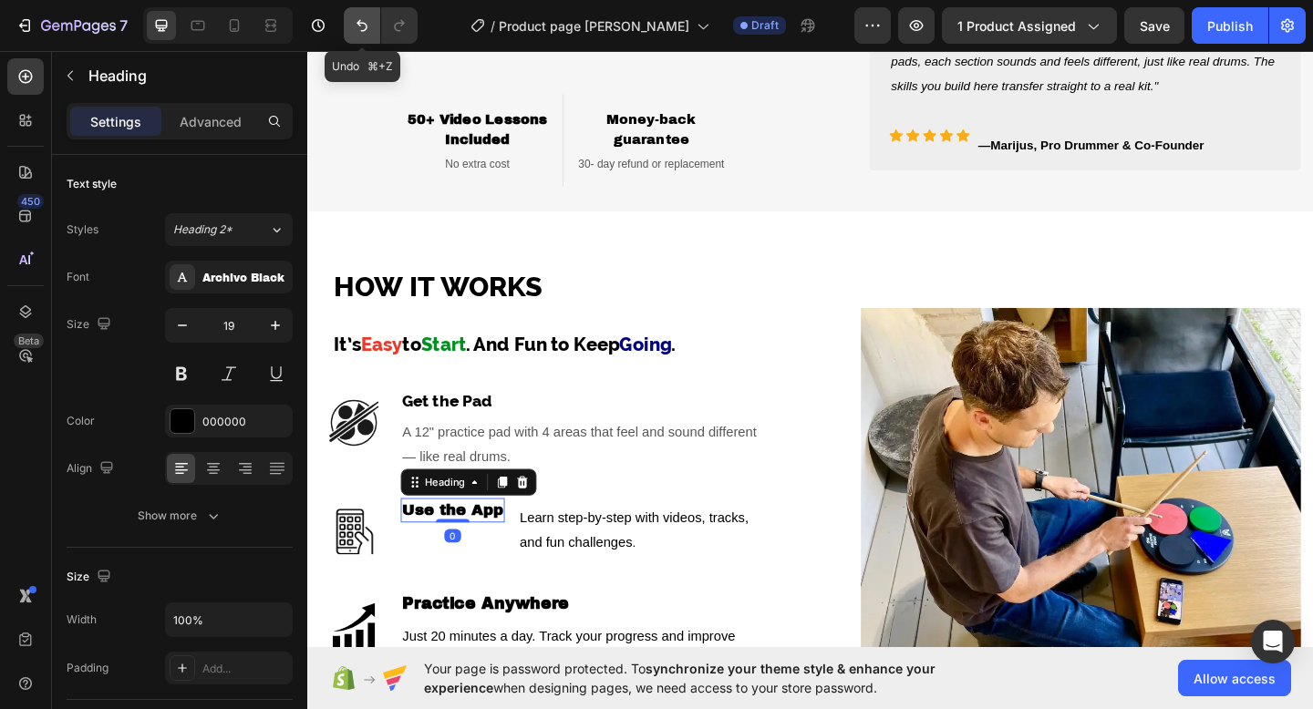
click at [358, 23] on icon "Undo/Redo" at bounding box center [361, 26] width 11 height 12
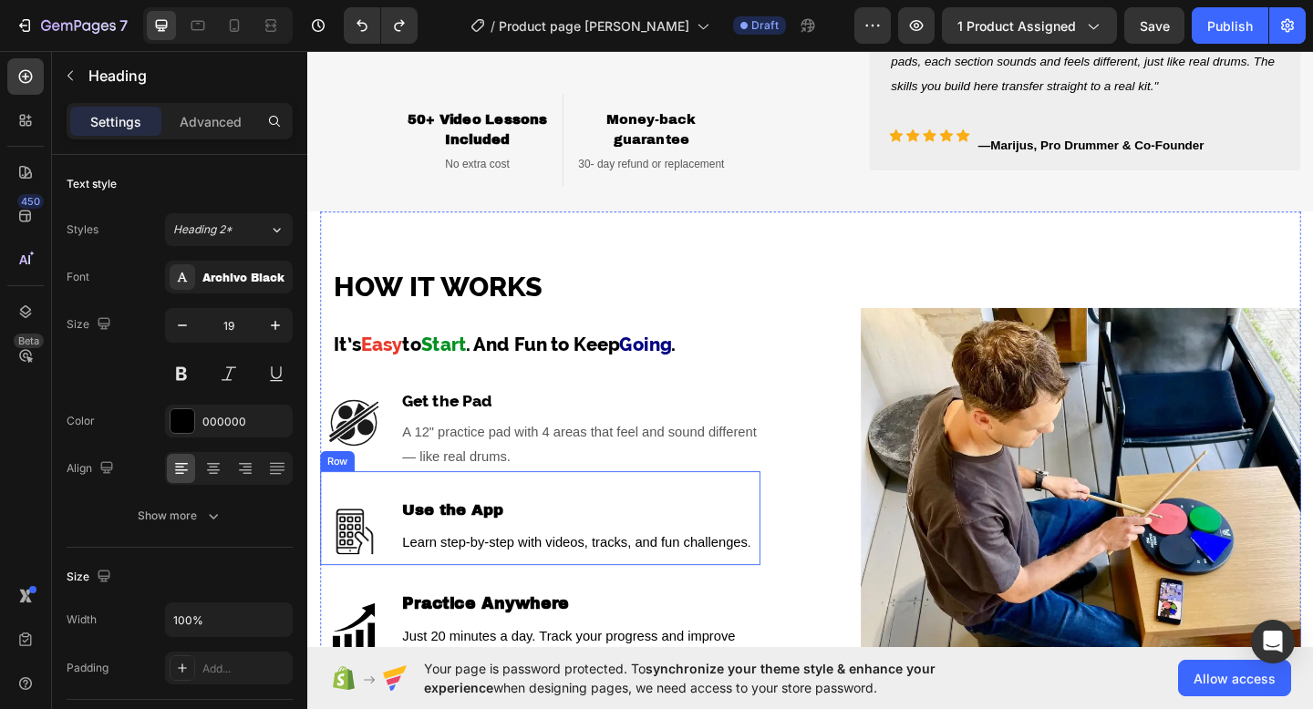
click at [425, 532] on div "Image Use the App Heading Learn step-by-step with videos, tracks, and fun chall…" at bounding box center [560, 560] width 479 height 102
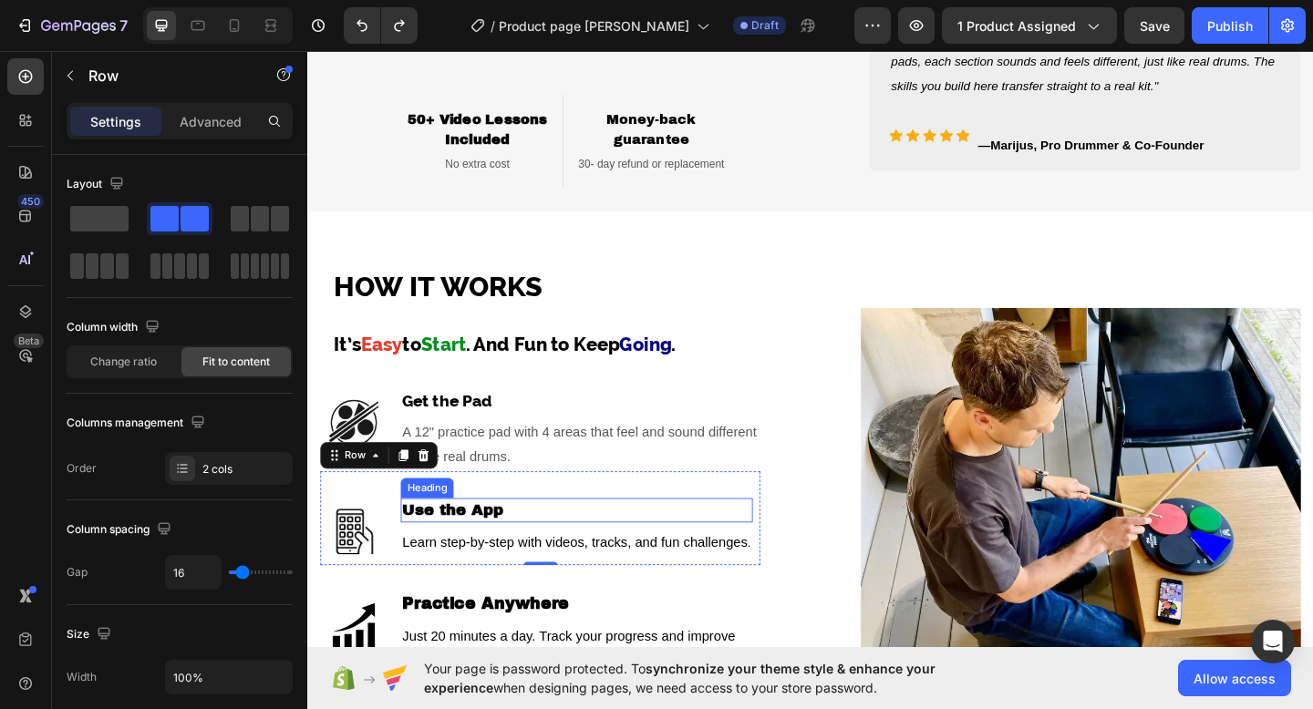
click at [420, 555] on strong "Use the App" at bounding box center [464, 550] width 109 height 18
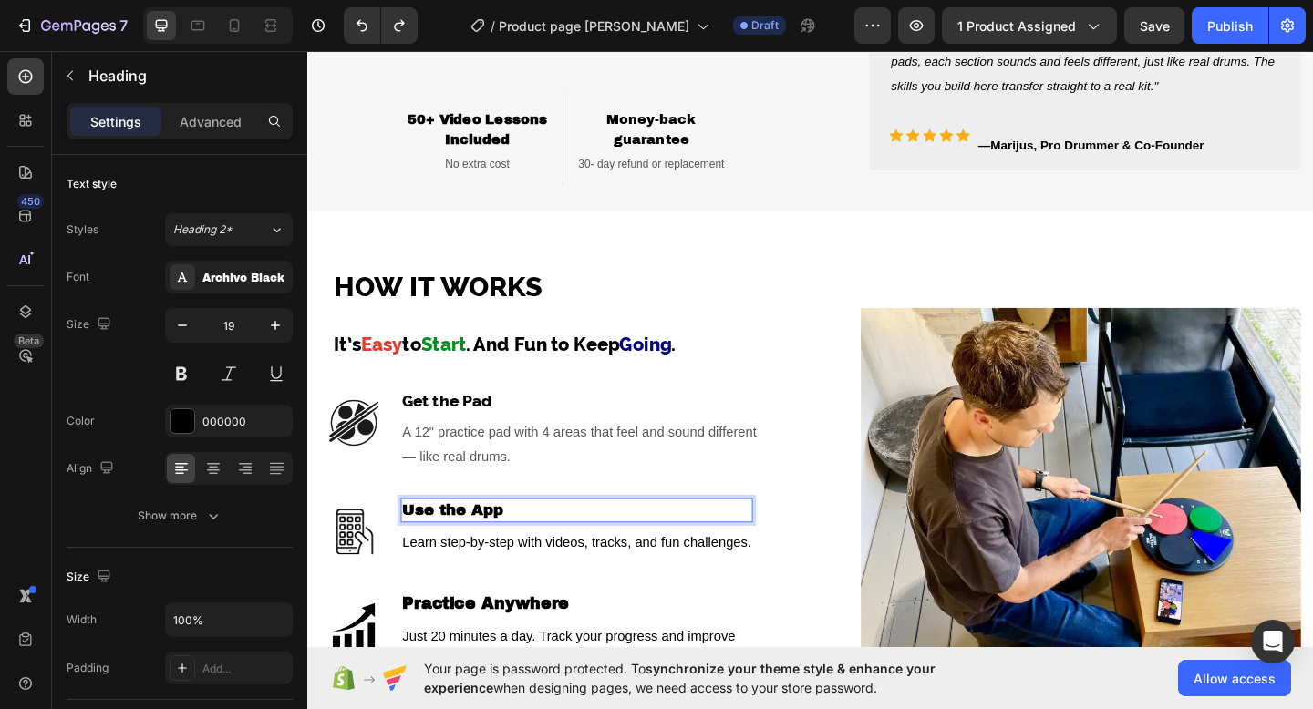
click at [514, 545] on strong "Use the App" at bounding box center [464, 550] width 109 height 18
drag, startPoint x: 515, startPoint y: 546, endPoint x: 413, endPoint y: 546, distance: 102.1
click at [413, 546] on strong "Use the App" at bounding box center [464, 550] width 109 height 18
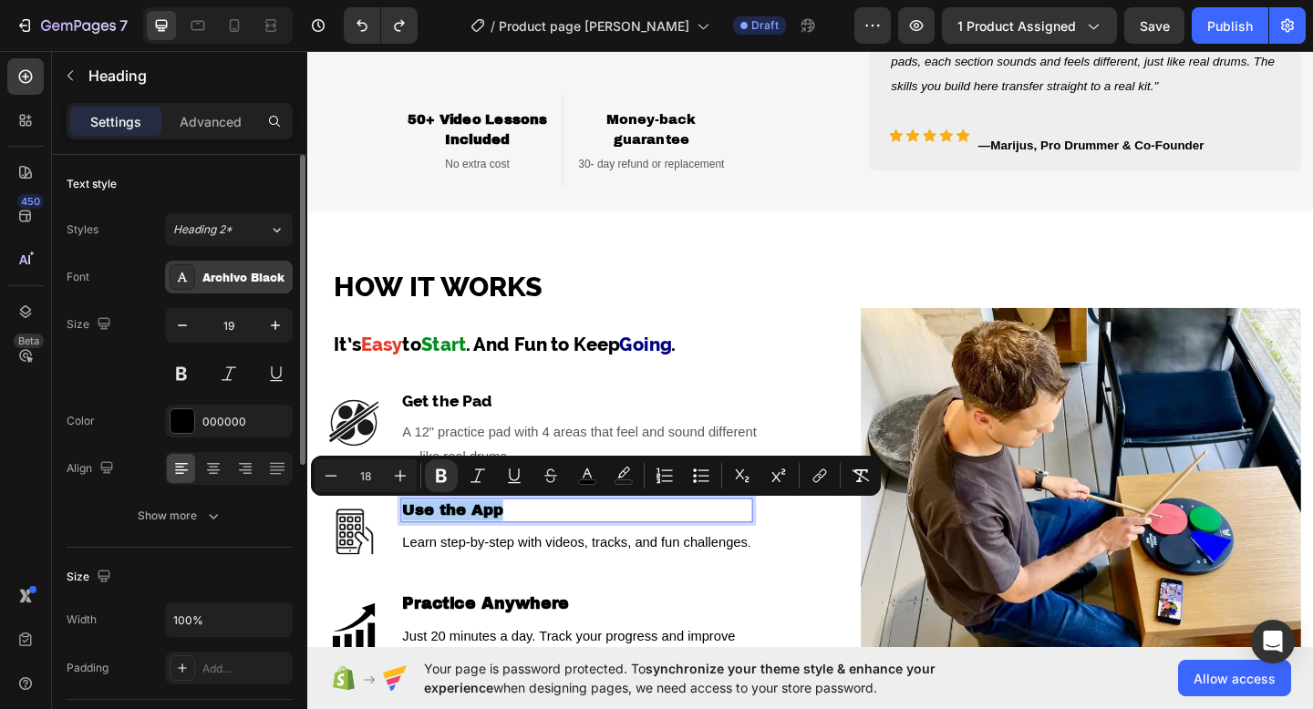
click at [249, 277] on div "Archivo Black" at bounding box center [245, 278] width 86 height 16
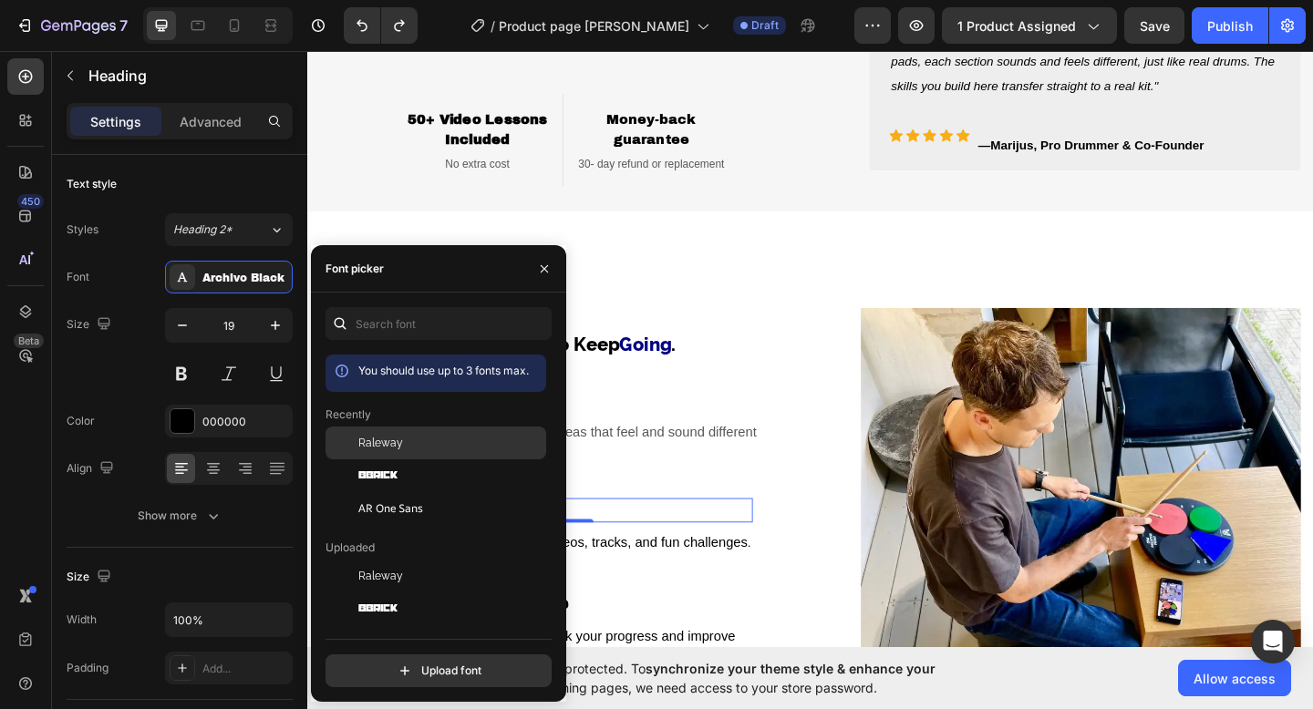
click at [394, 450] on span "Raleway" at bounding box center [380, 443] width 45 height 16
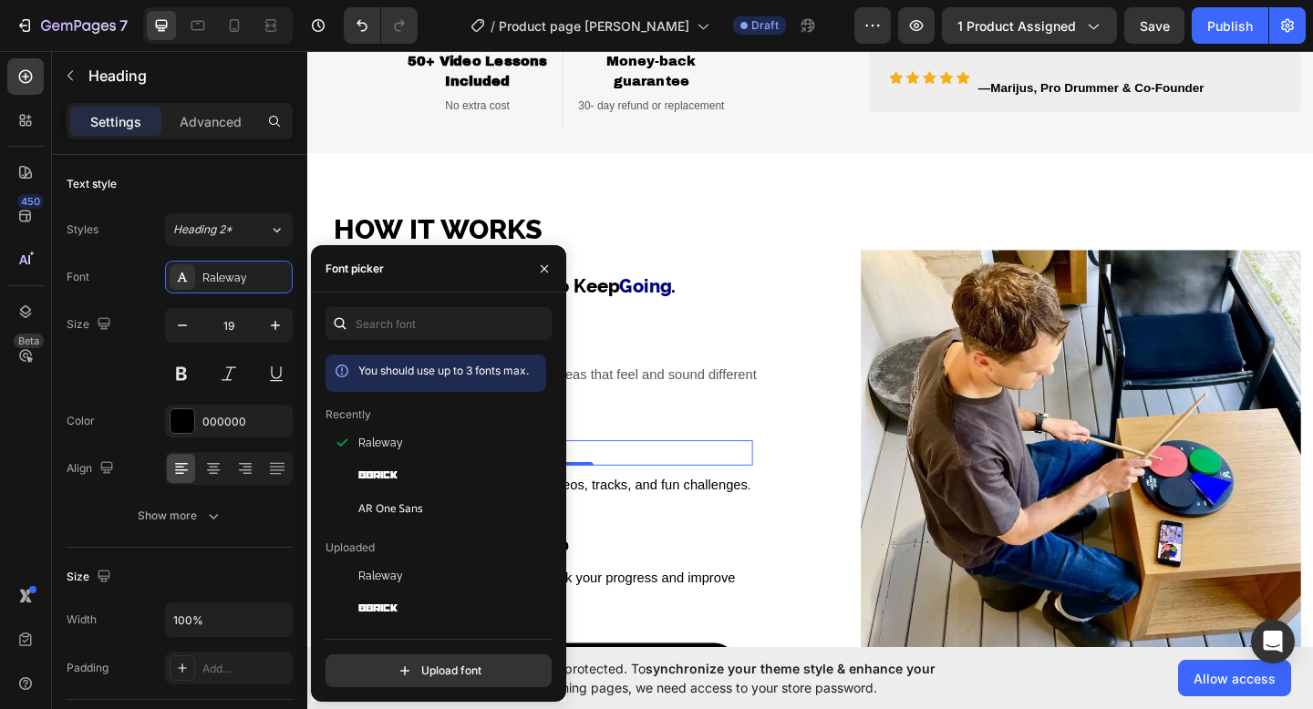
scroll to position [1528, 0]
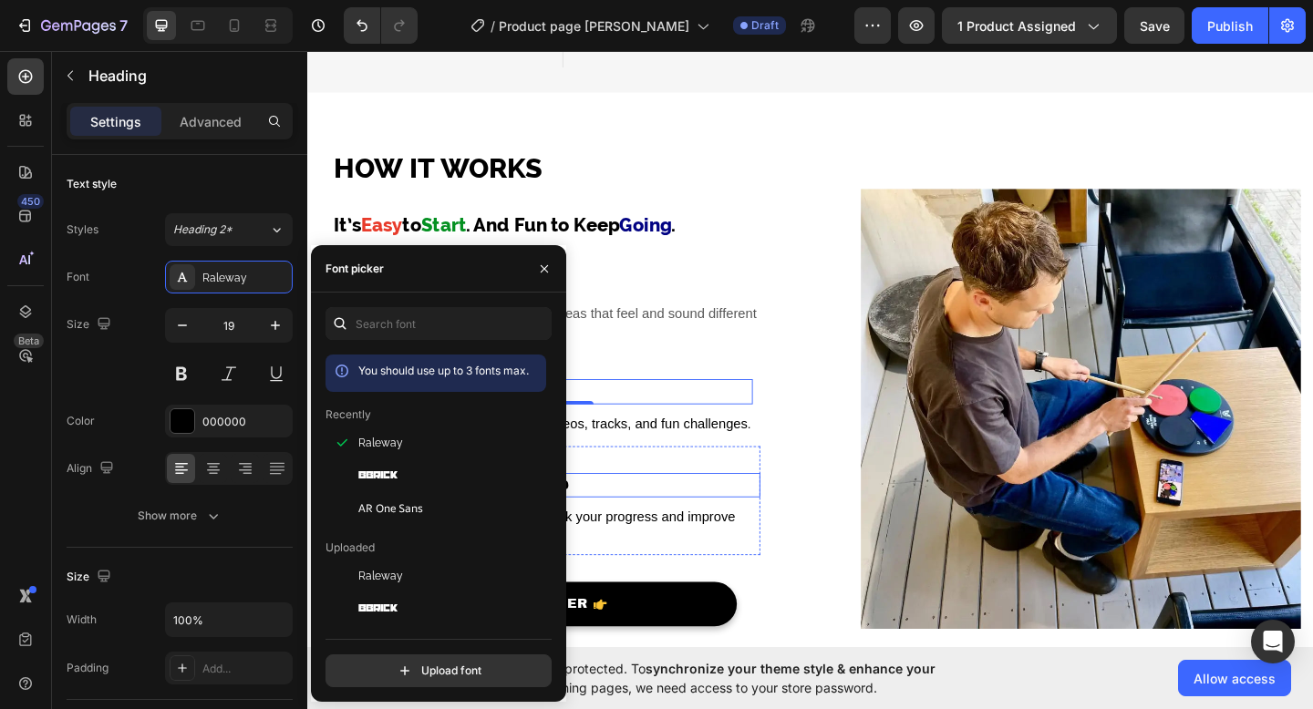
click at [757, 472] on div "⁠⁠⁠⁠⁠⁠⁠ Use the App Heading 0 Learn step-by-step with videos, tracks, and fun c…" at bounding box center [599, 444] width 383 height 73
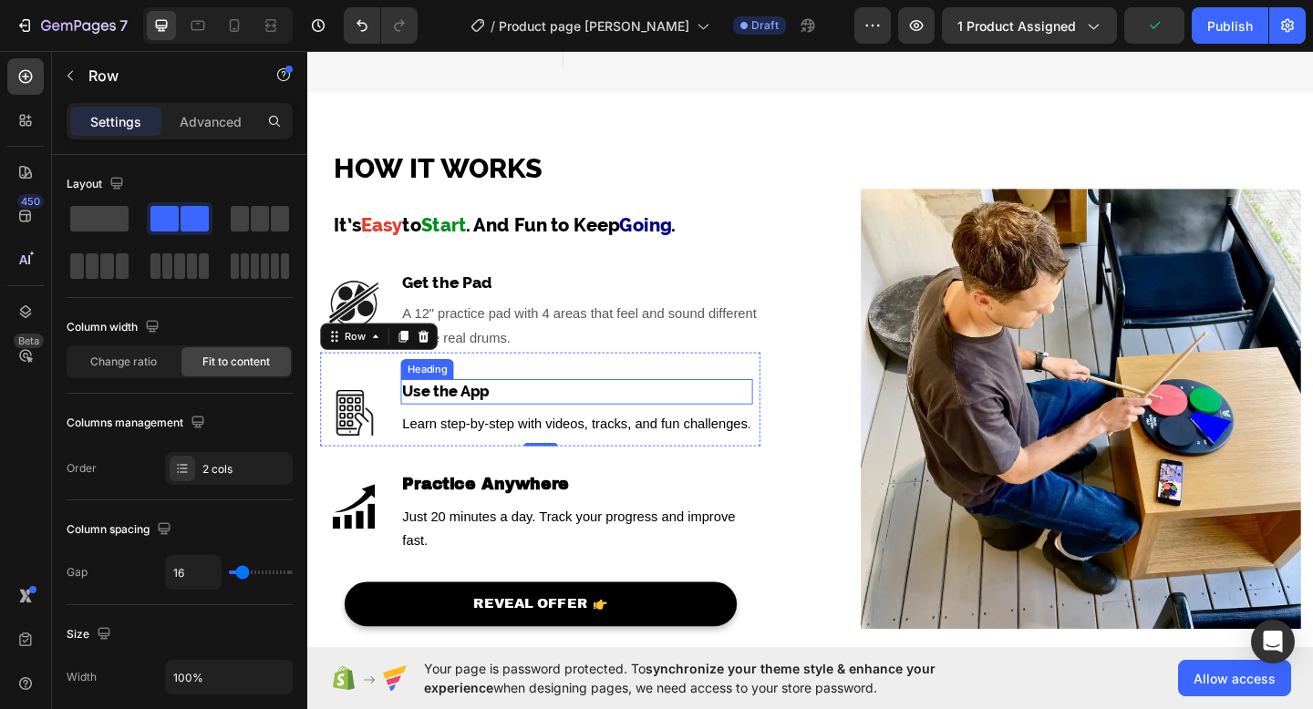
click at [504, 423] on strong "Use the App" at bounding box center [457, 421] width 94 height 19
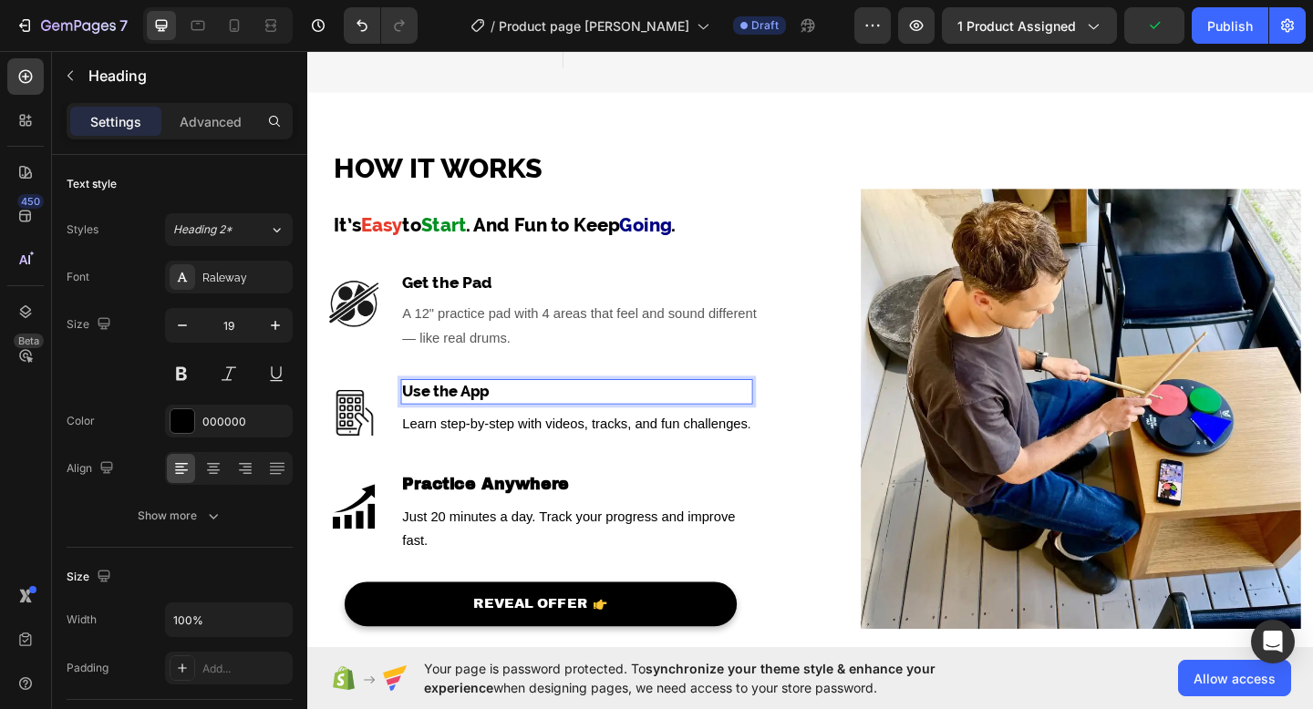
click at [492, 422] on strong "Use the App" at bounding box center [457, 421] width 94 height 19
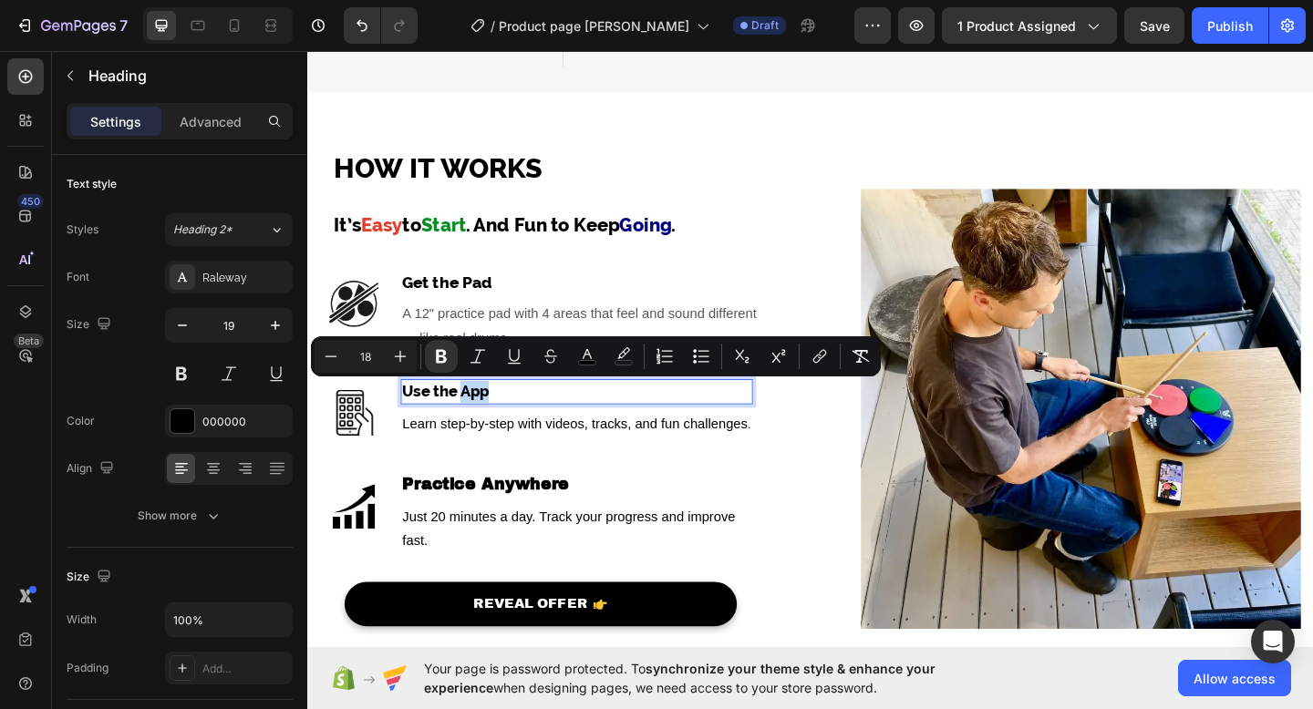
click at [522, 425] on p "Use the App" at bounding box center [599, 422] width 379 height 24
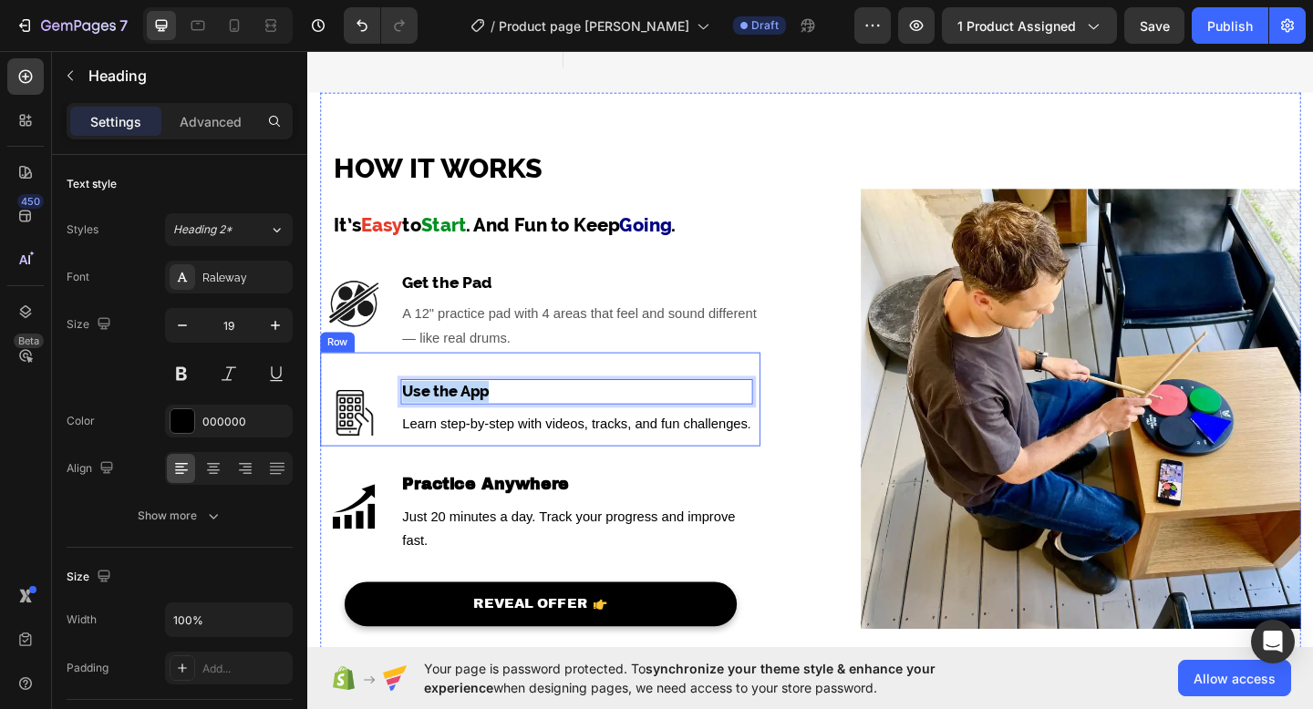
drag, startPoint x: 522, startPoint y: 425, endPoint x: 397, endPoint y: 426, distance: 124.9
click at [397, 426] on div "Image Use the App Heading 0 Learn step-by-step with videos, tracks, and fun cha…" at bounding box center [560, 430] width 479 height 102
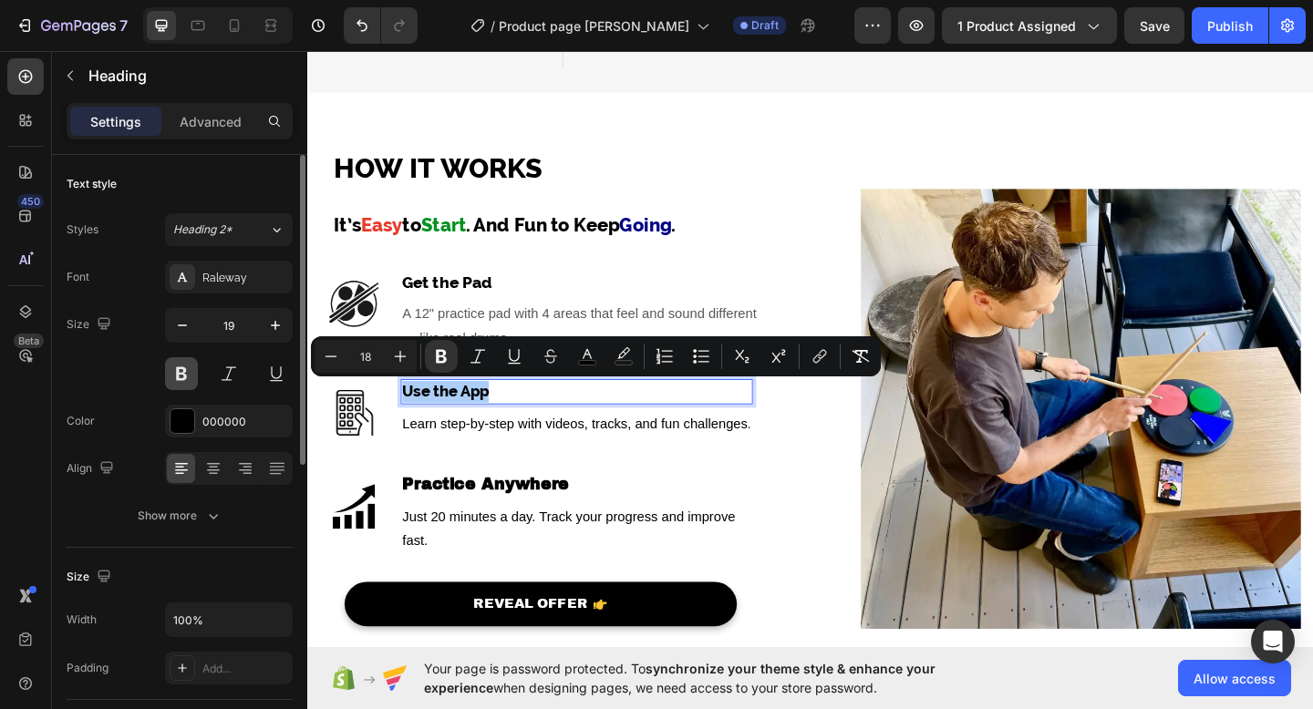
click at [183, 366] on button at bounding box center [181, 373] width 33 height 33
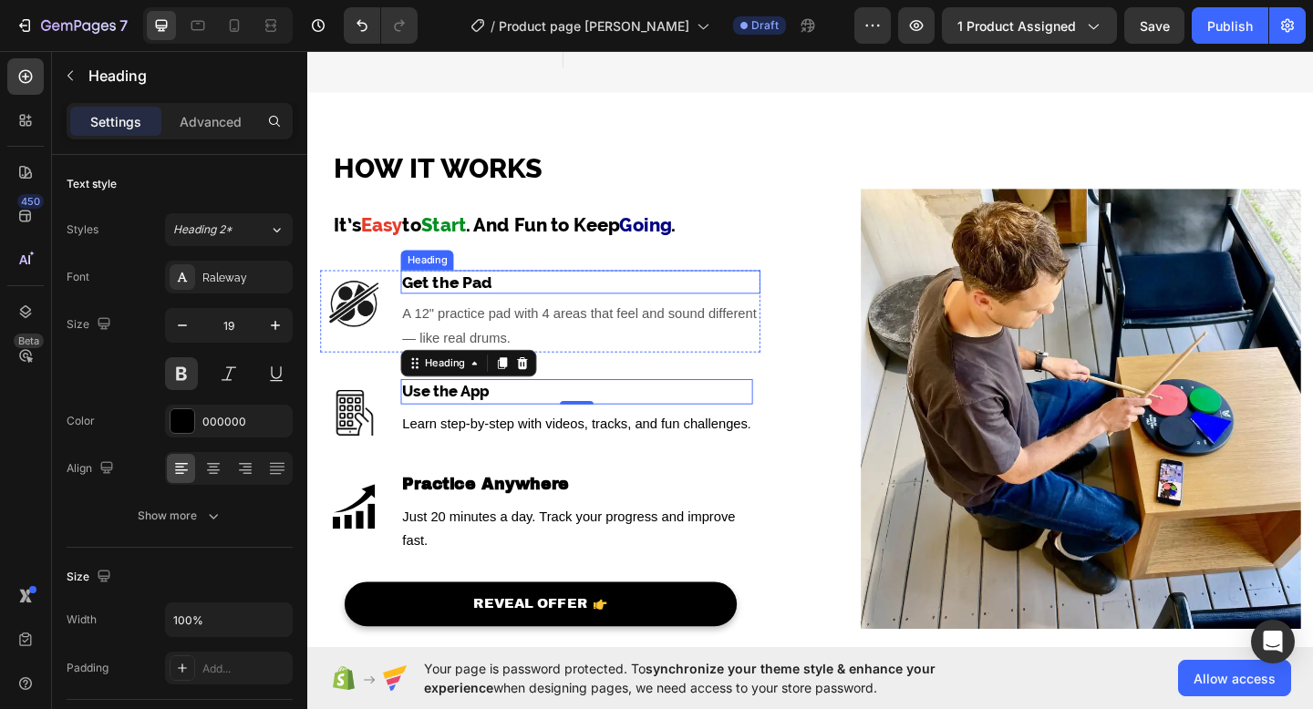
click at [520, 300] on p "⁠⁠⁠⁠⁠⁠⁠ Get the Pad" at bounding box center [603, 303] width 387 height 23
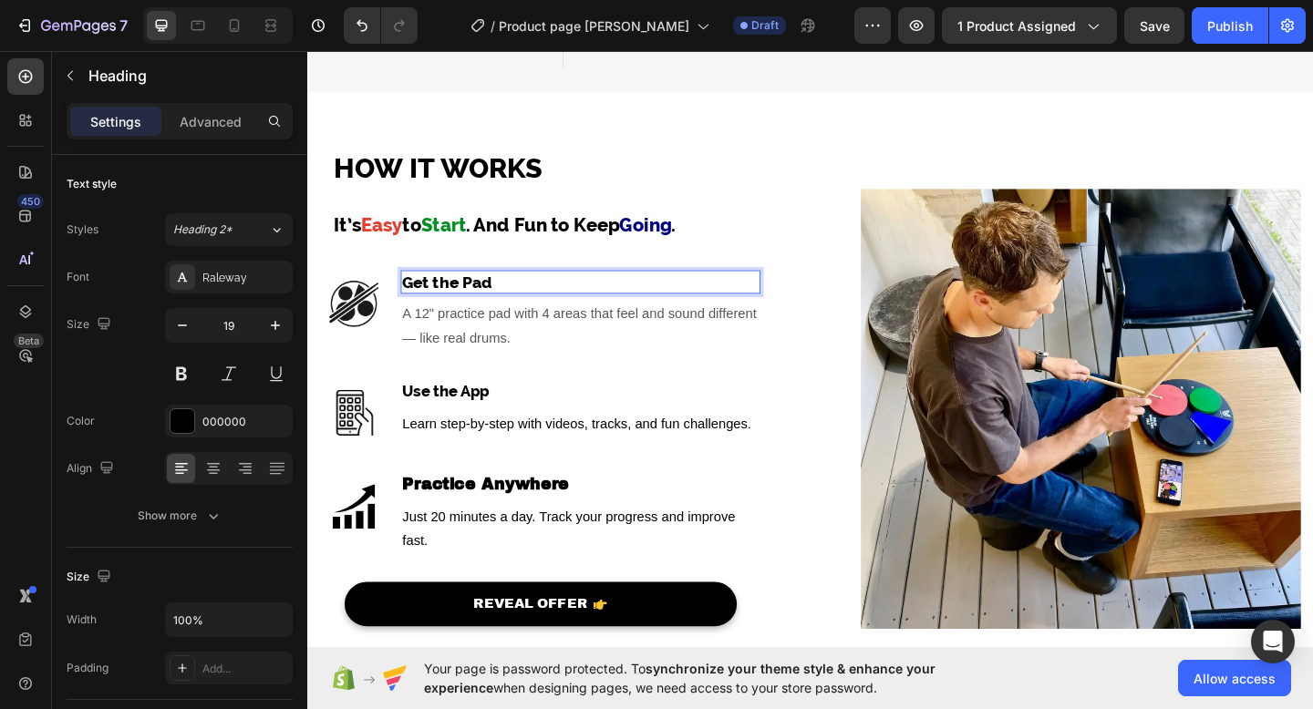
click at [516, 300] on p "Get the Pad" at bounding box center [603, 303] width 387 height 23
drag, startPoint x: 516, startPoint y: 300, endPoint x: 428, endPoint y: 300, distance: 87.5
click at [428, 300] on p "Get the Pad" at bounding box center [603, 303] width 387 height 23
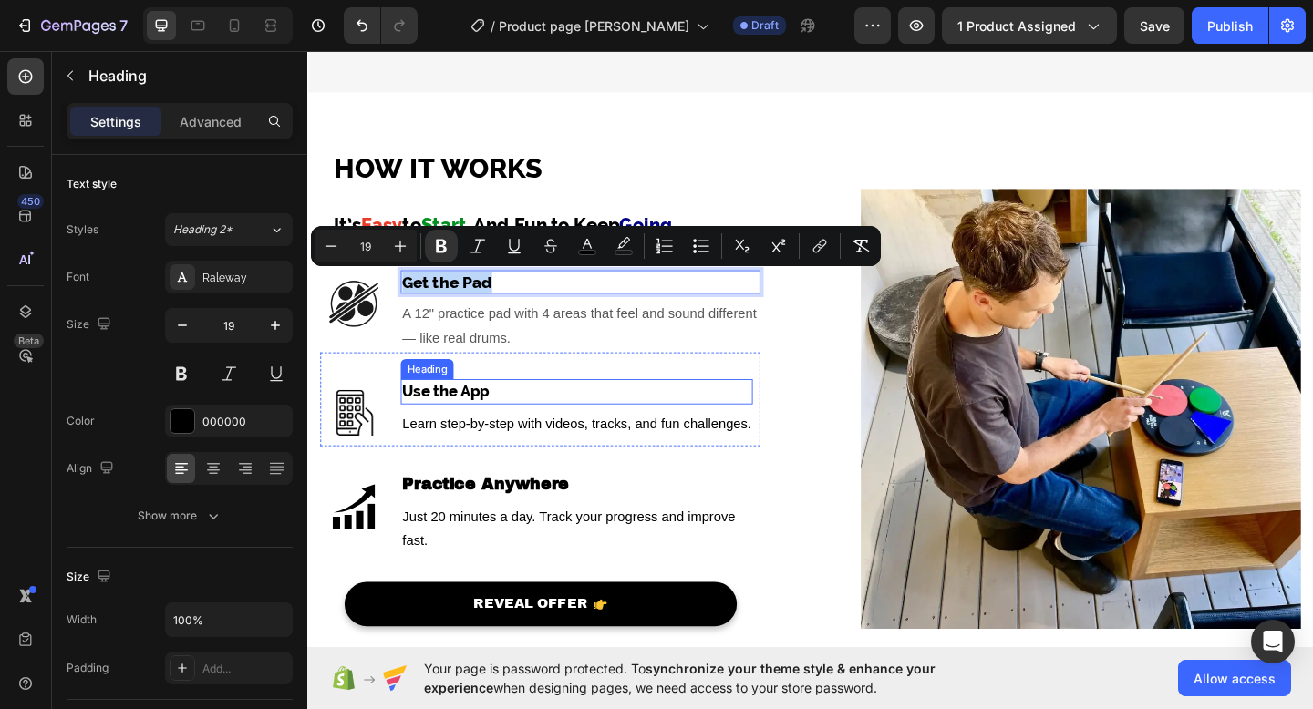
click at [475, 417] on strong "Use the App" at bounding box center [457, 421] width 94 height 19
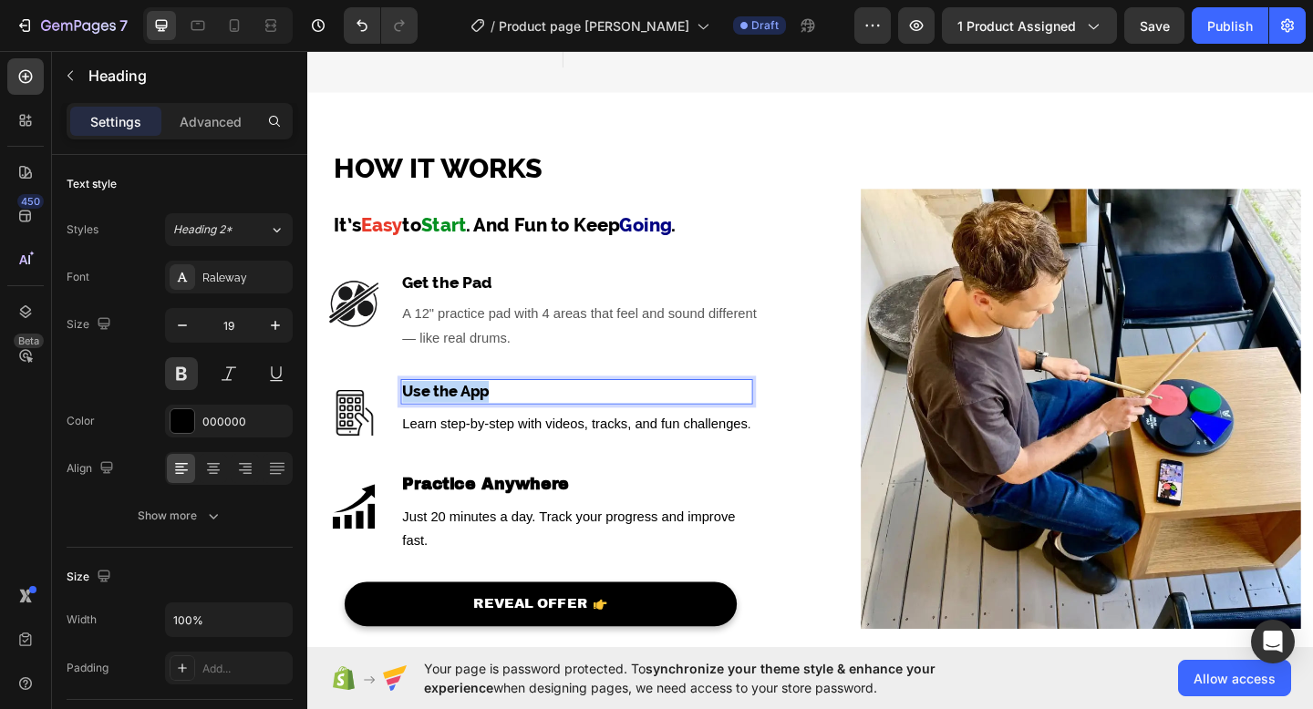
drag, startPoint x: 531, startPoint y: 422, endPoint x: 407, endPoint y: 419, distance: 123.1
click at [408, 419] on h3 "Use the App" at bounding box center [599, 421] width 383 height 27
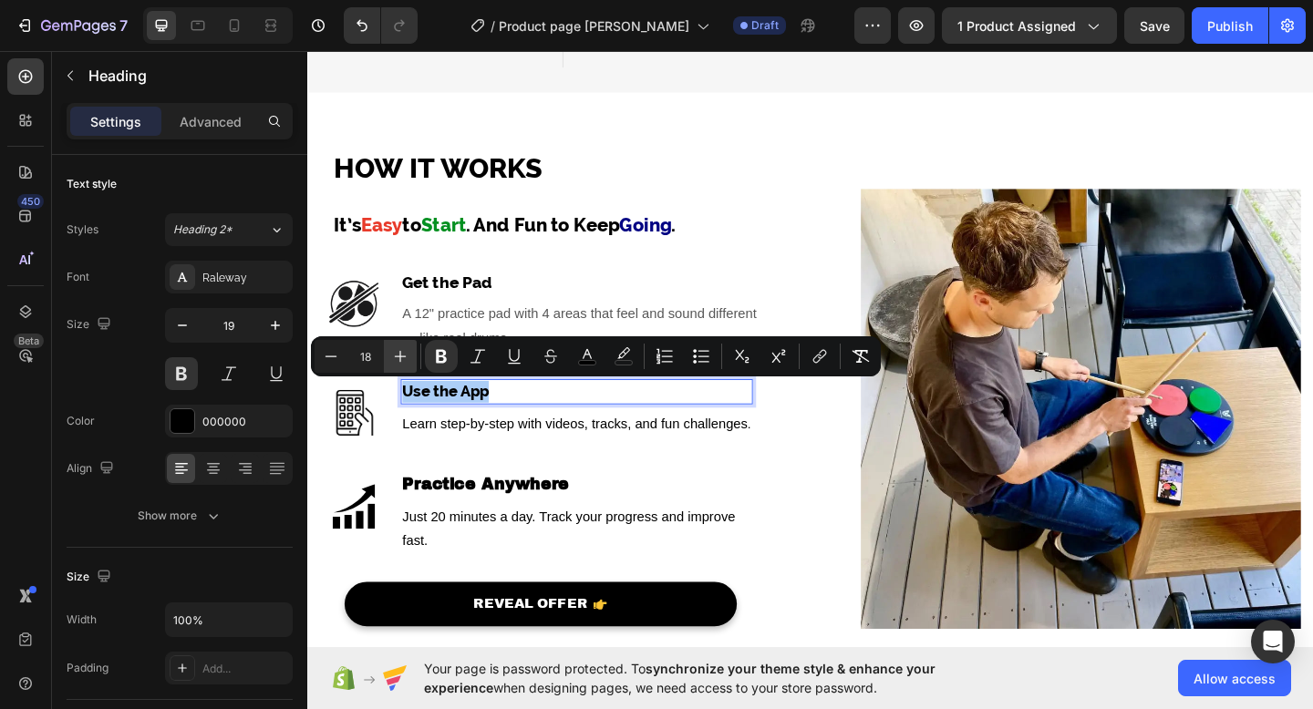
click at [394, 348] on icon "Editor contextual toolbar" at bounding box center [400, 356] width 18 height 18
type input "19"
click at [510, 524] on strong "Practice Anywhere" at bounding box center [500, 522] width 181 height 19
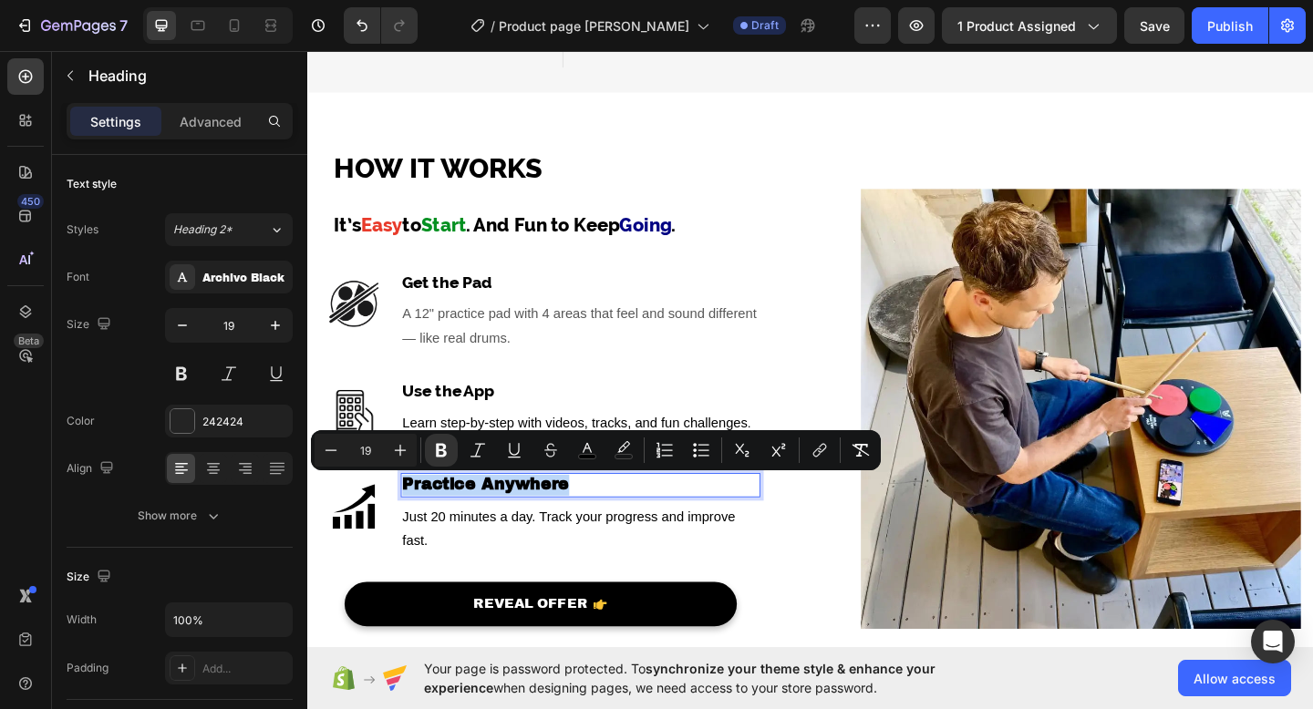
drag, startPoint x: 598, startPoint y: 520, endPoint x: 412, endPoint y: 517, distance: 186.0
click at [412, 517] on p "Practice Anywhere" at bounding box center [603, 523] width 387 height 23
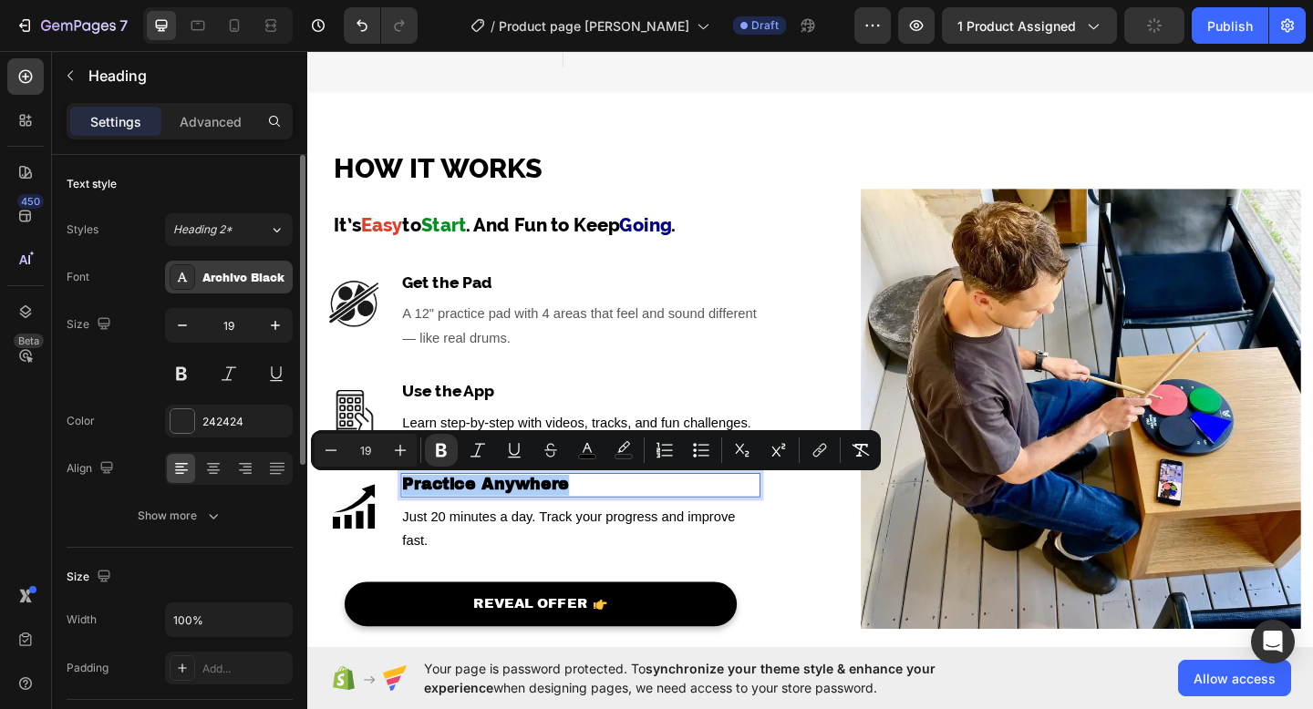
click at [262, 281] on div "Archivo Black" at bounding box center [245, 278] width 86 height 16
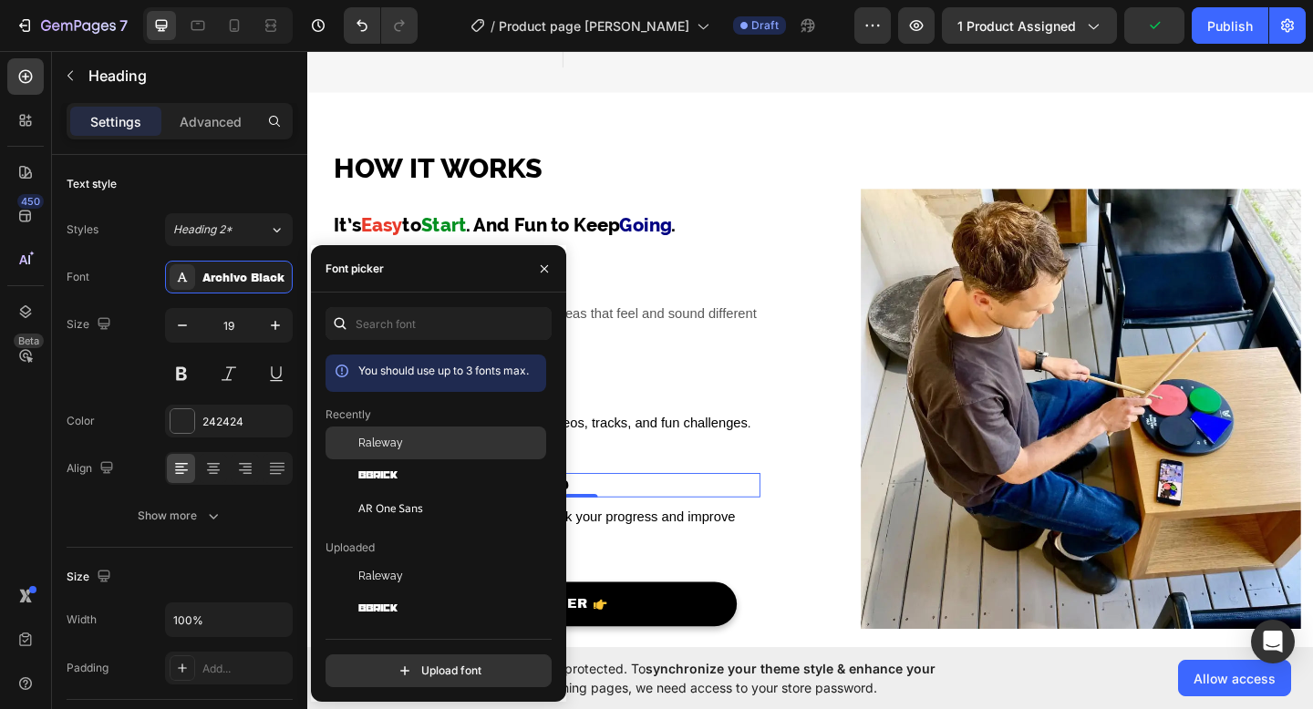
click at [400, 449] on span "Raleway" at bounding box center [380, 443] width 45 height 16
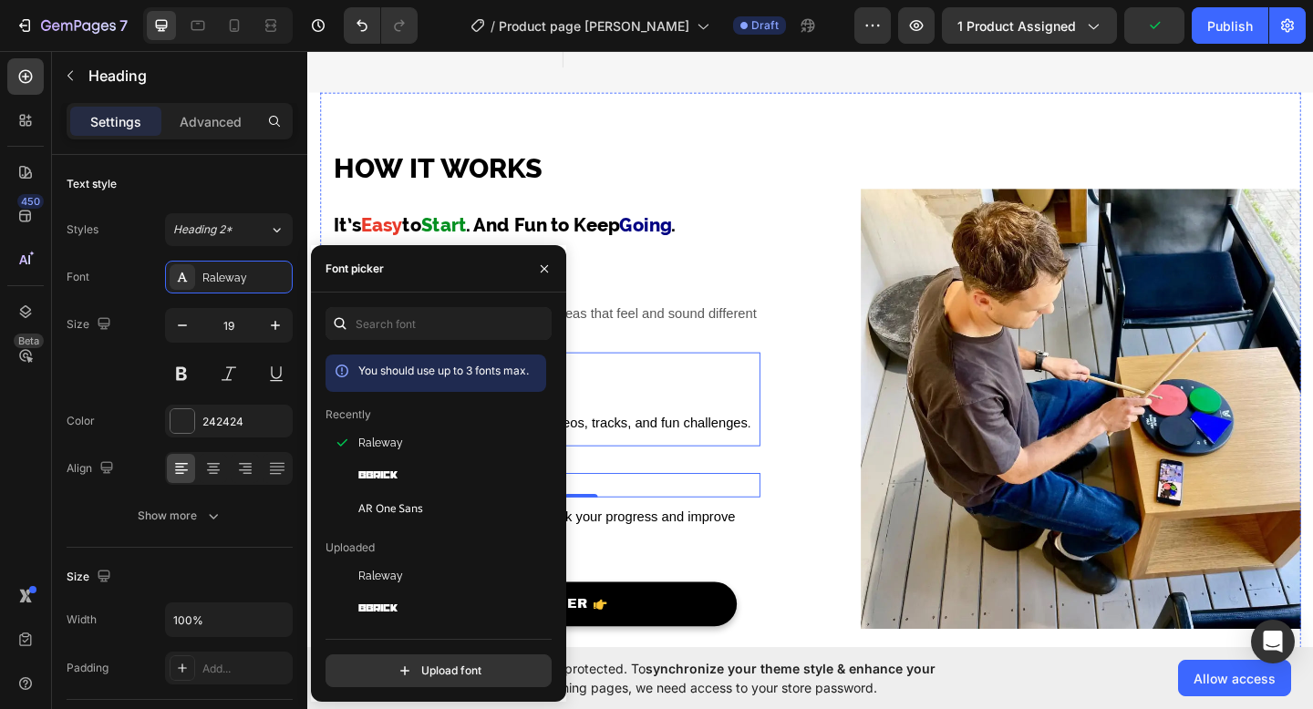
click at [819, 389] on div "⁠⁠⁠⁠⁠⁠⁠ HOW IT WORKS Heading It’s Easy to Start . And Fun to Keep Going . Text …" at bounding box center [854, 419] width 1066 height 645
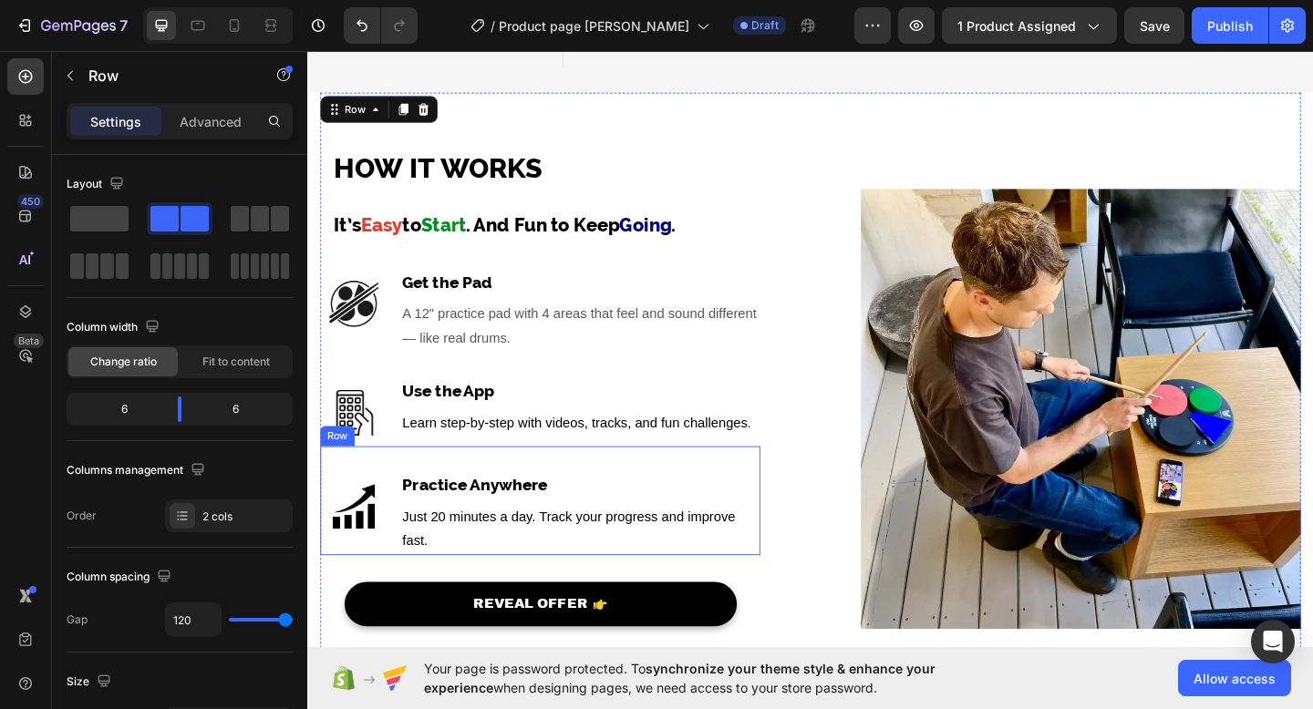
click at [555, 520] on strong "Practice Anywhere" at bounding box center [489, 523] width 158 height 20
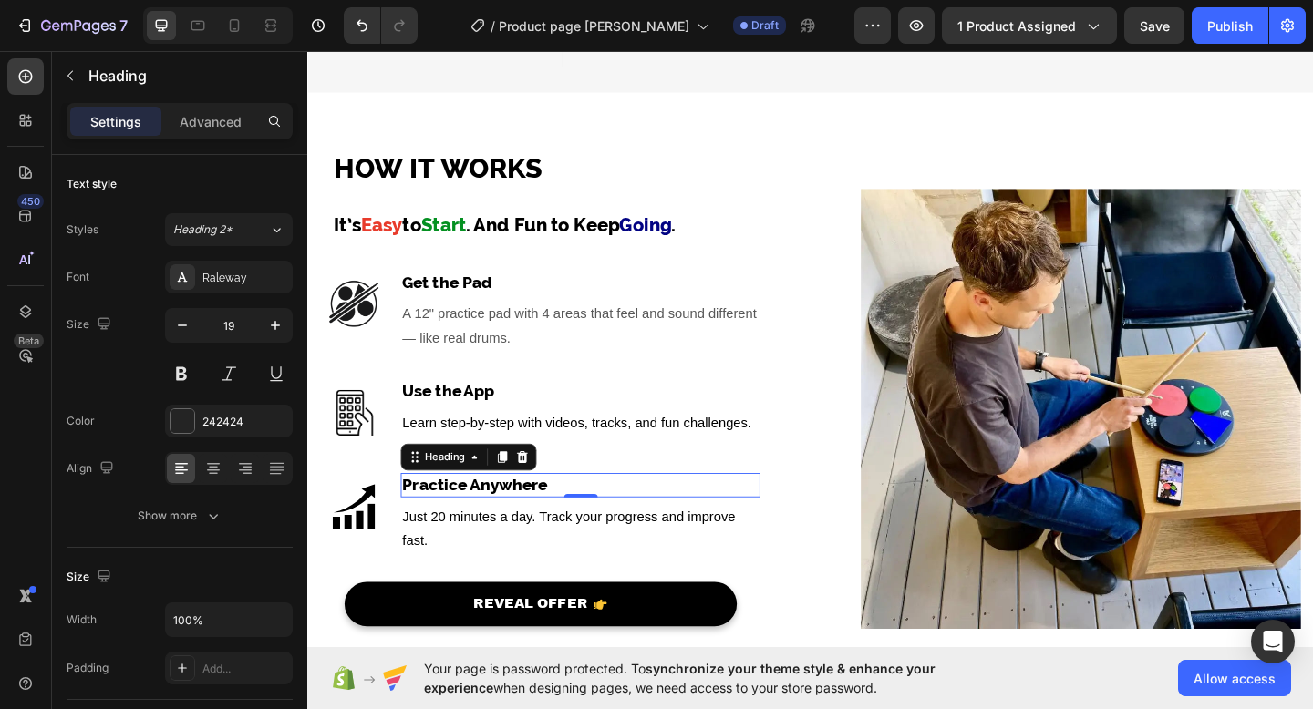
click at [579, 521] on p "Practice Anywhere" at bounding box center [603, 523] width 387 height 23
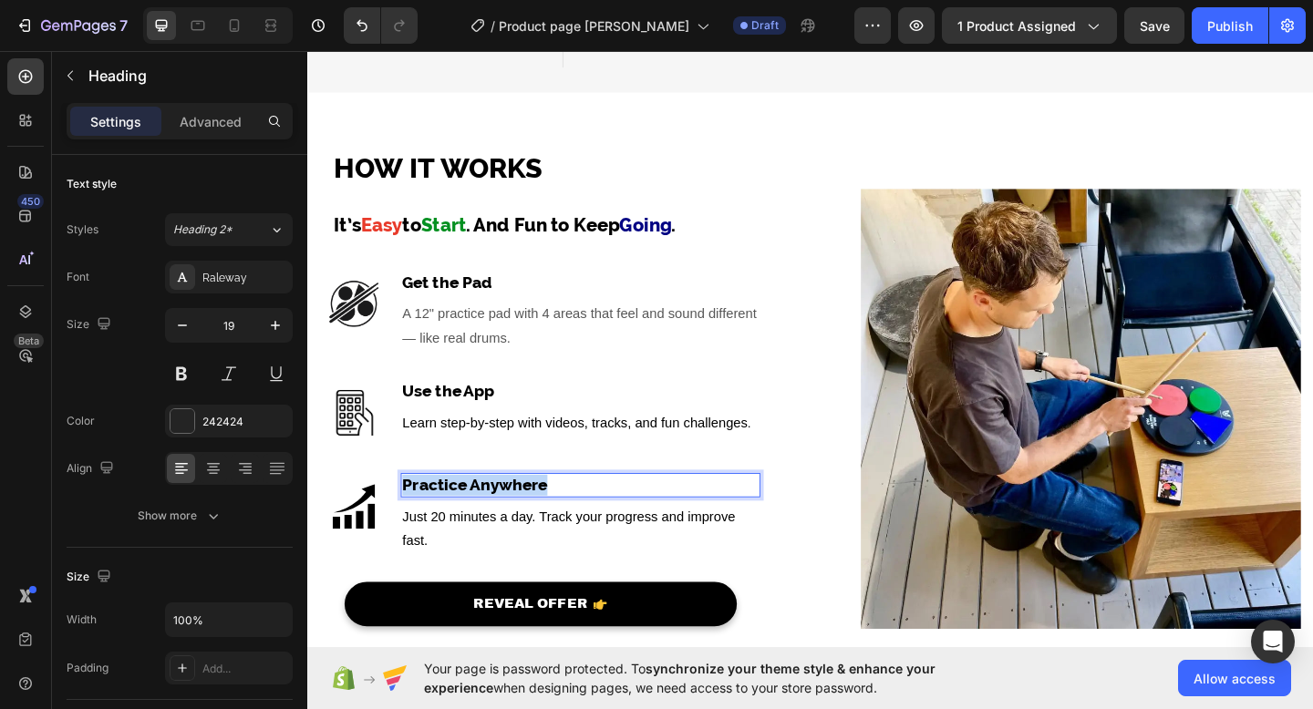
drag, startPoint x: 579, startPoint y: 521, endPoint x: 485, endPoint y: 521, distance: 93.9
click at [485, 521] on p "Practice Anywhere" at bounding box center [603, 523] width 387 height 23
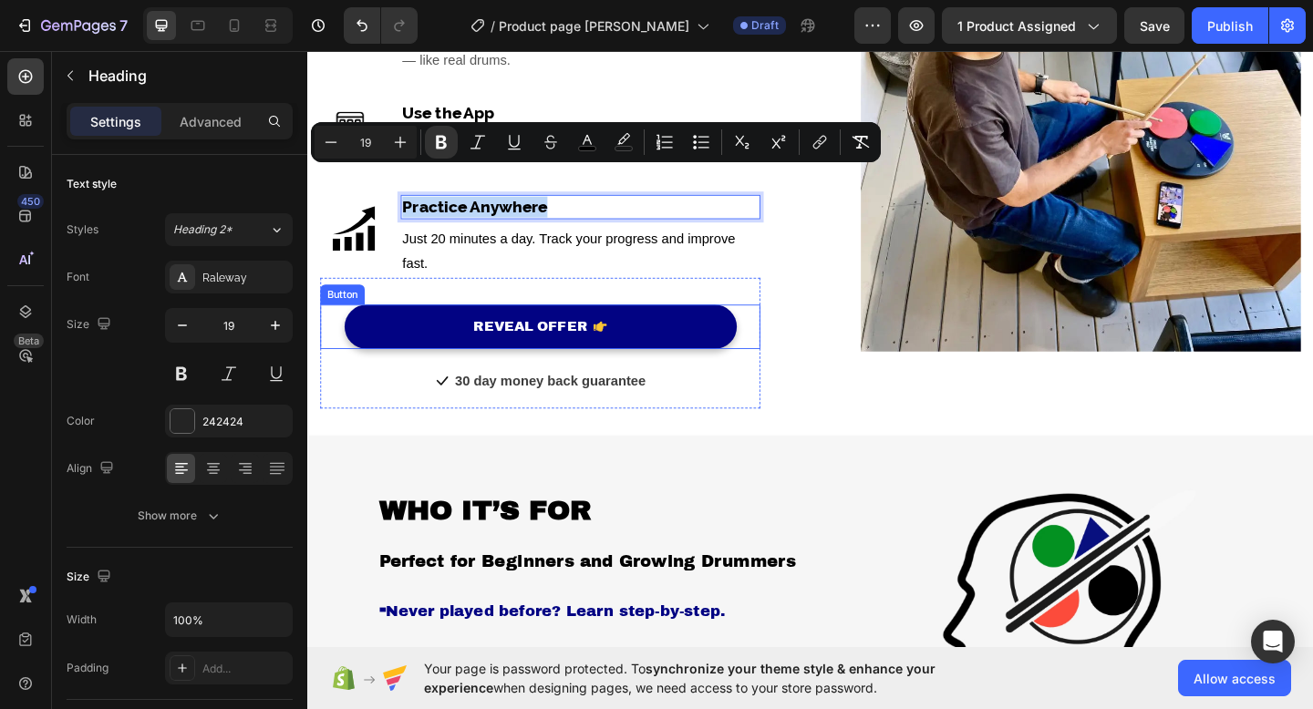
scroll to position [1932, 0]
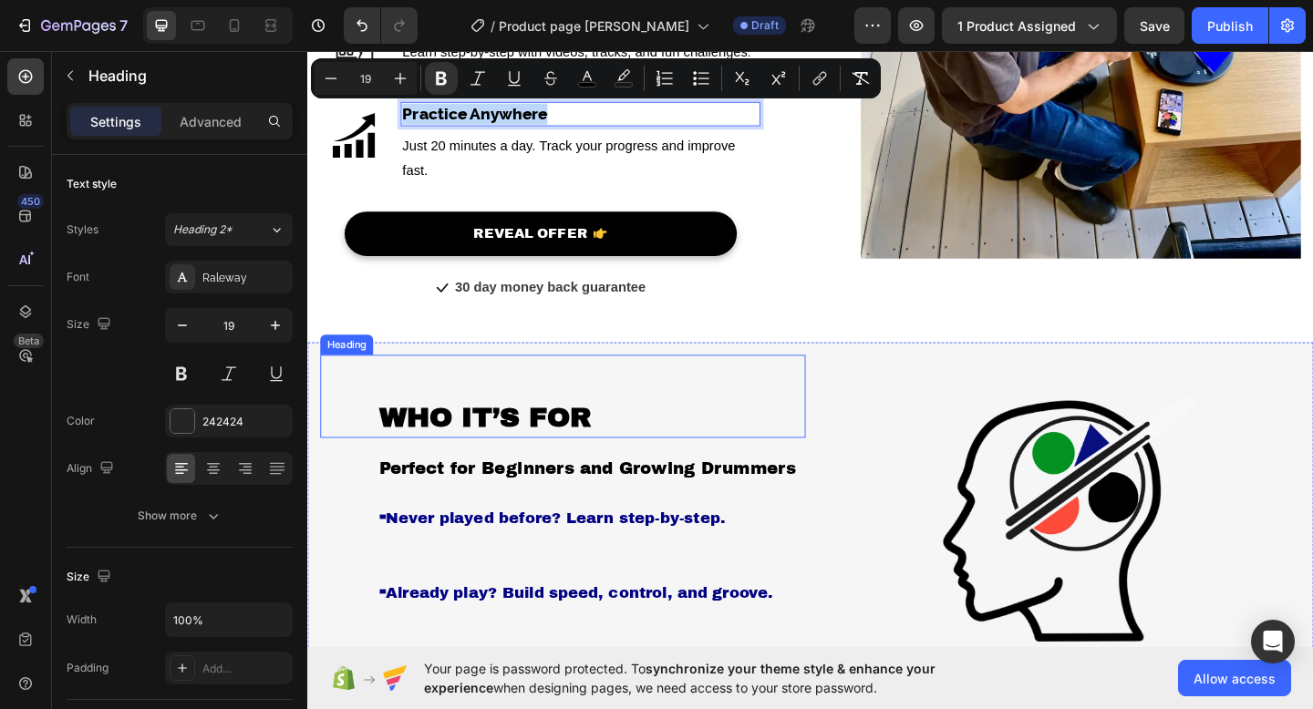
click at [505, 454] on strong "WHO IT’S FOR" at bounding box center [501, 450] width 232 height 33
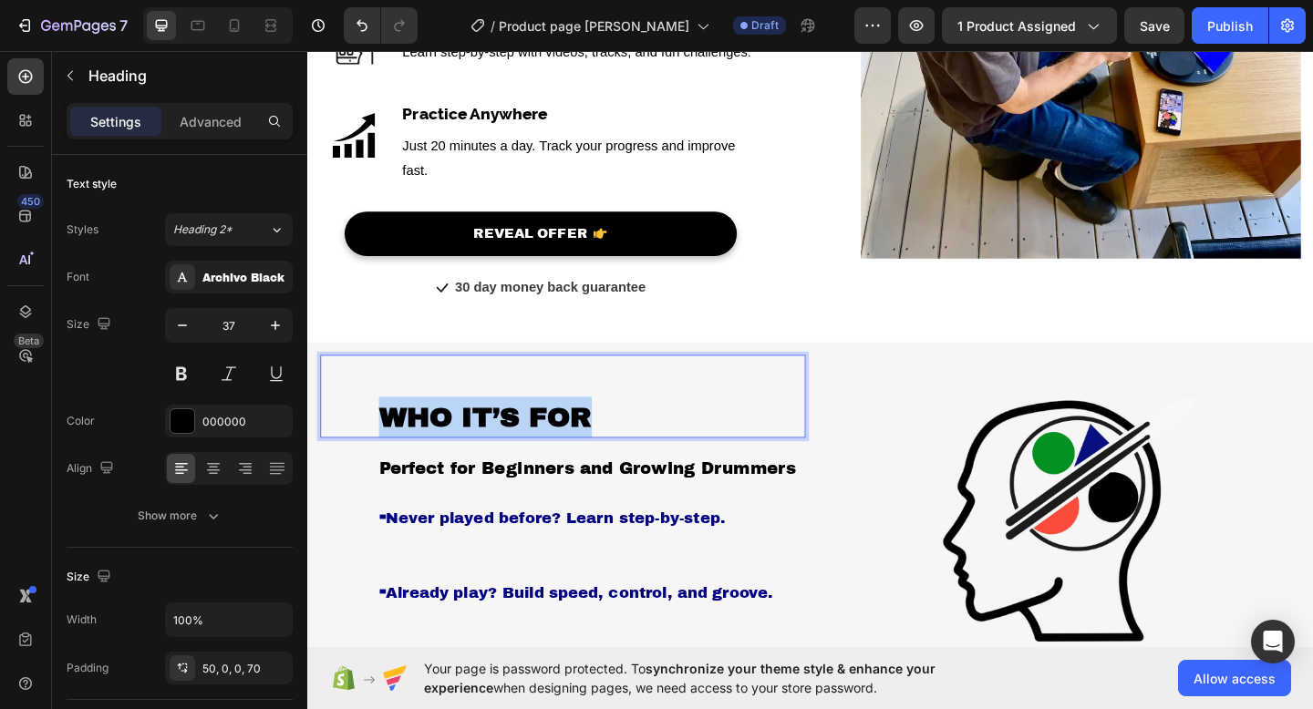
drag, startPoint x: 621, startPoint y: 437, endPoint x: 385, endPoint y: 437, distance: 236.1
click at [385, 437] on p "WHO IT’S FOR" at bounding box center [617, 450] width 464 height 45
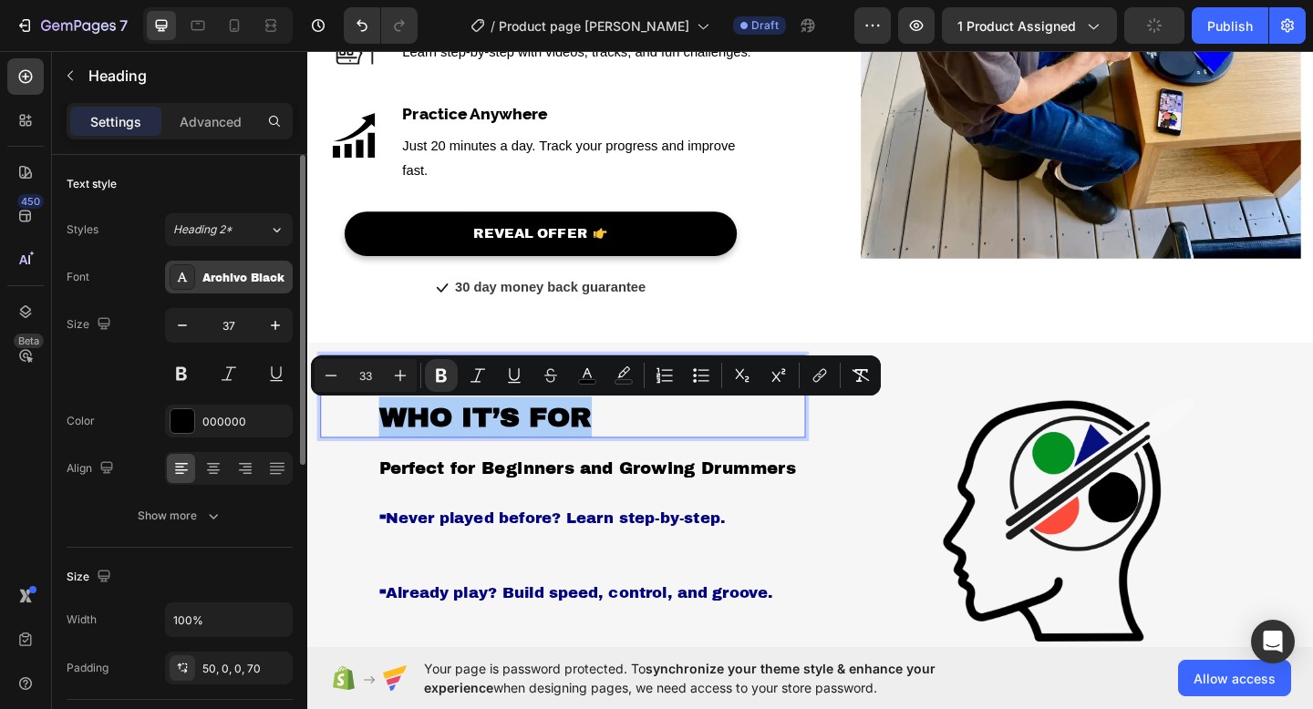
click at [242, 277] on div "Archivo Black" at bounding box center [245, 278] width 86 height 16
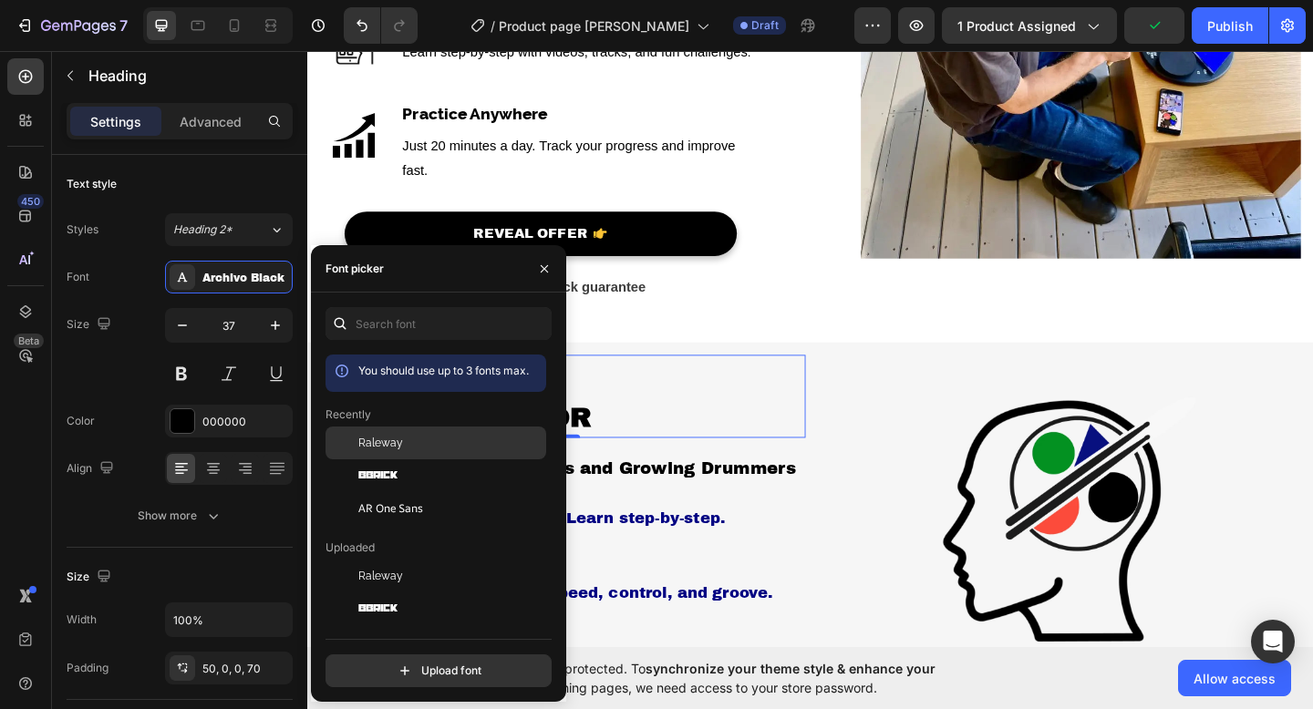
click at [367, 438] on span "Raleway" at bounding box center [380, 443] width 45 height 16
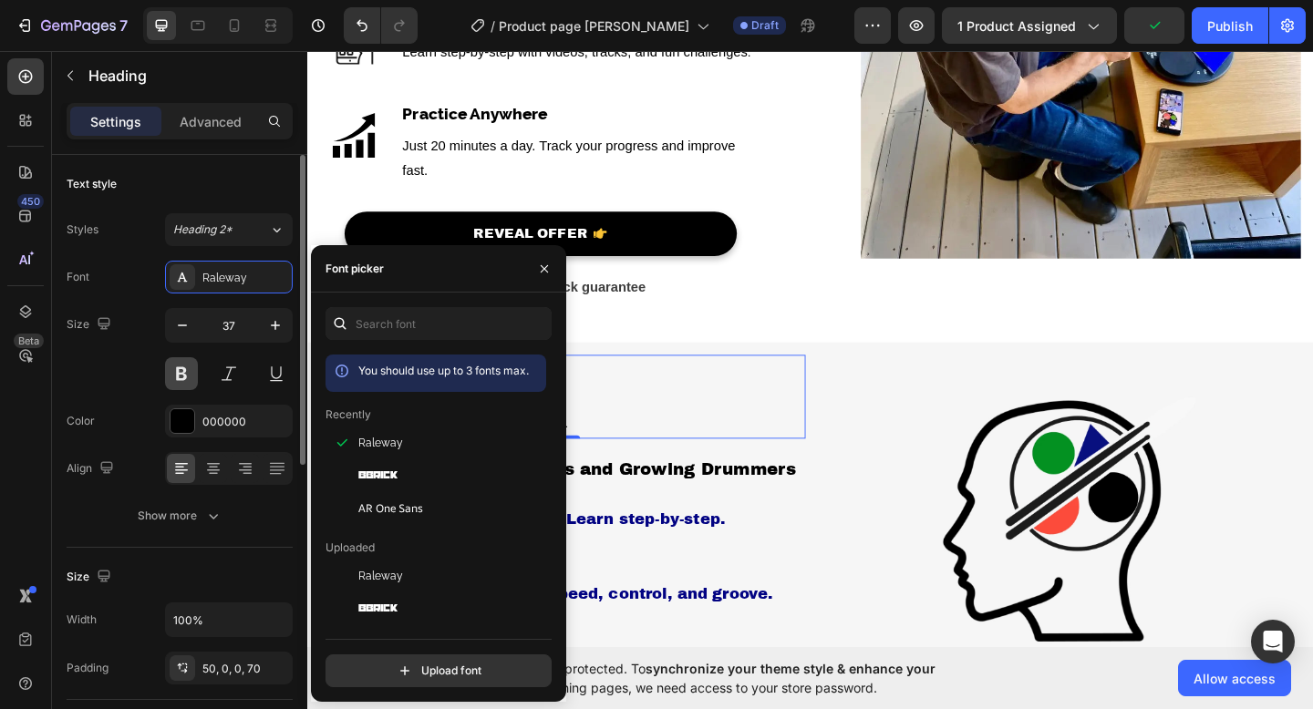
click at [177, 376] on button at bounding box center [181, 373] width 33 height 33
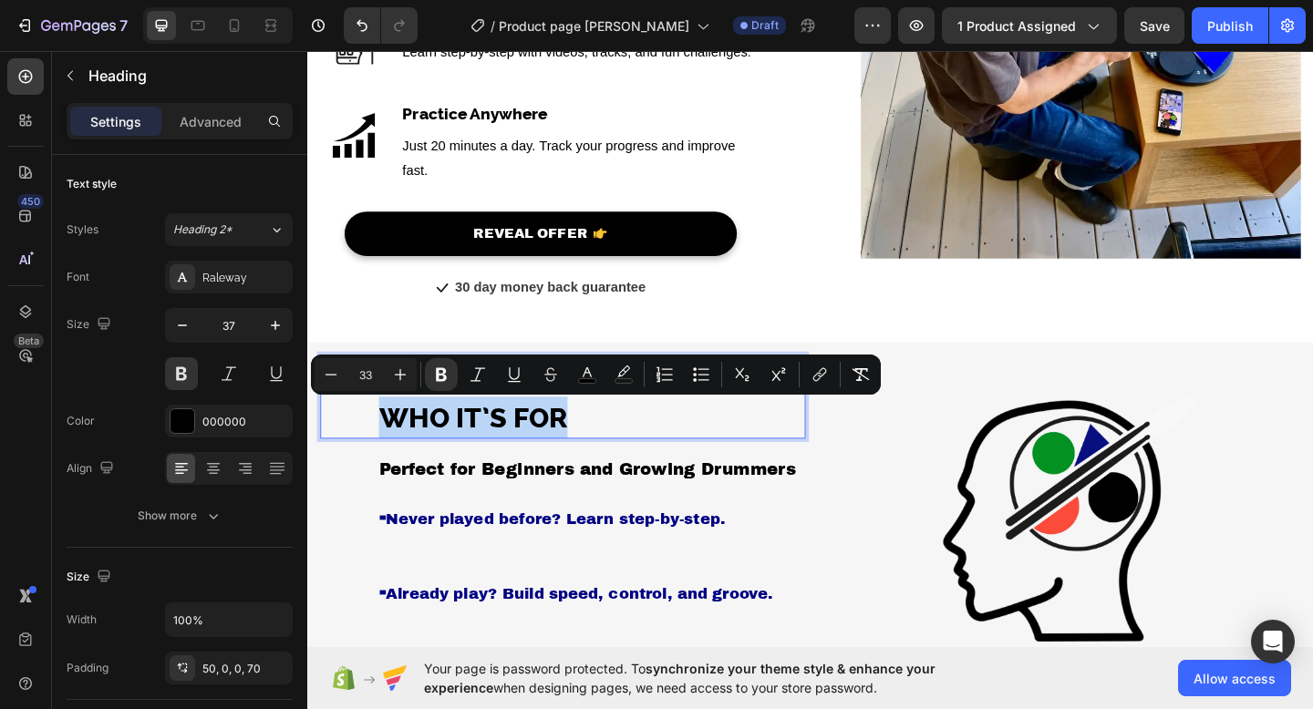
drag, startPoint x: 593, startPoint y: 447, endPoint x: 360, endPoint y: 441, distance: 233.4
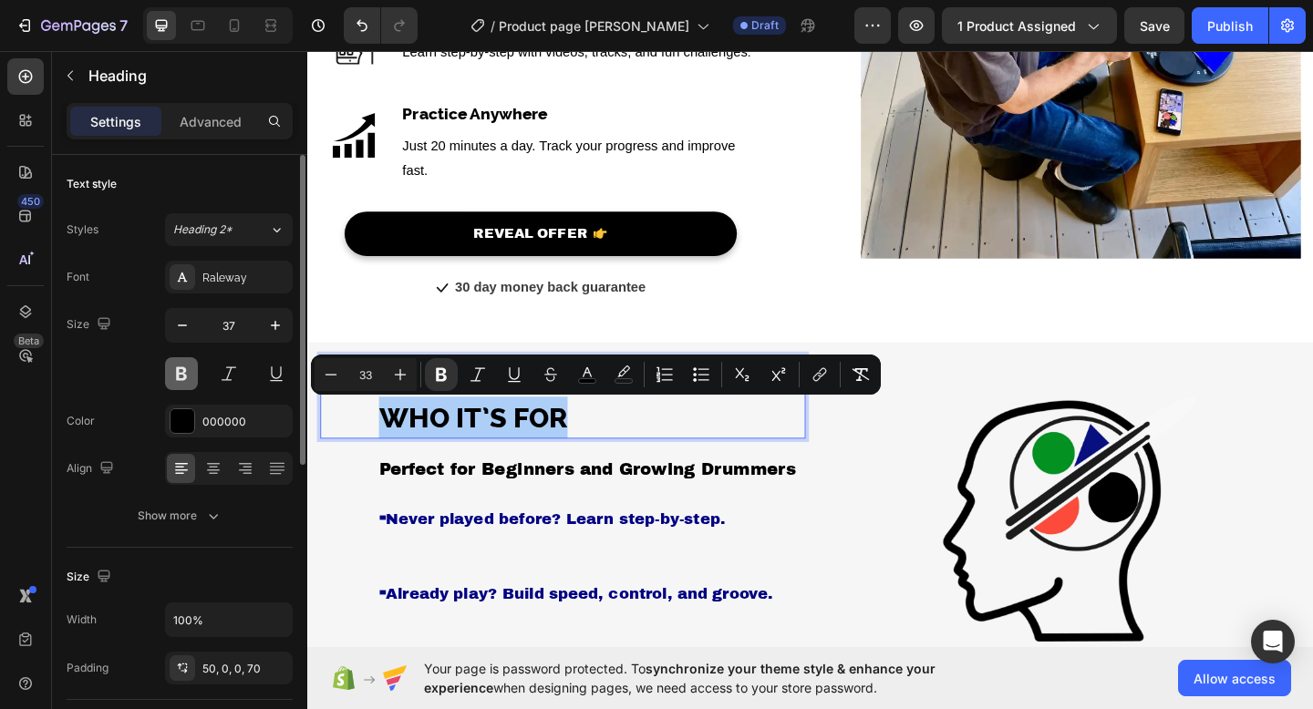
click at [177, 377] on button at bounding box center [181, 373] width 33 height 33
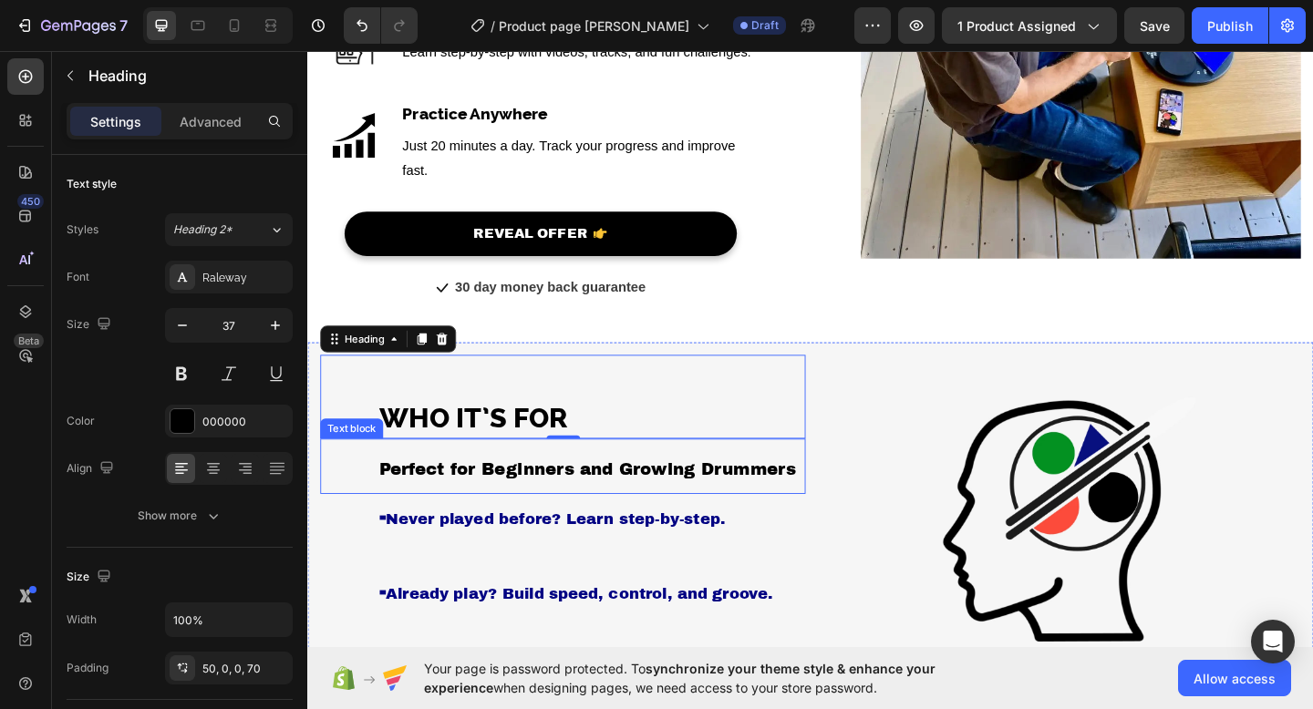
click at [400, 508] on span "Perfect for Beginners and Growing Drummers" at bounding box center [612, 506] width 454 height 20
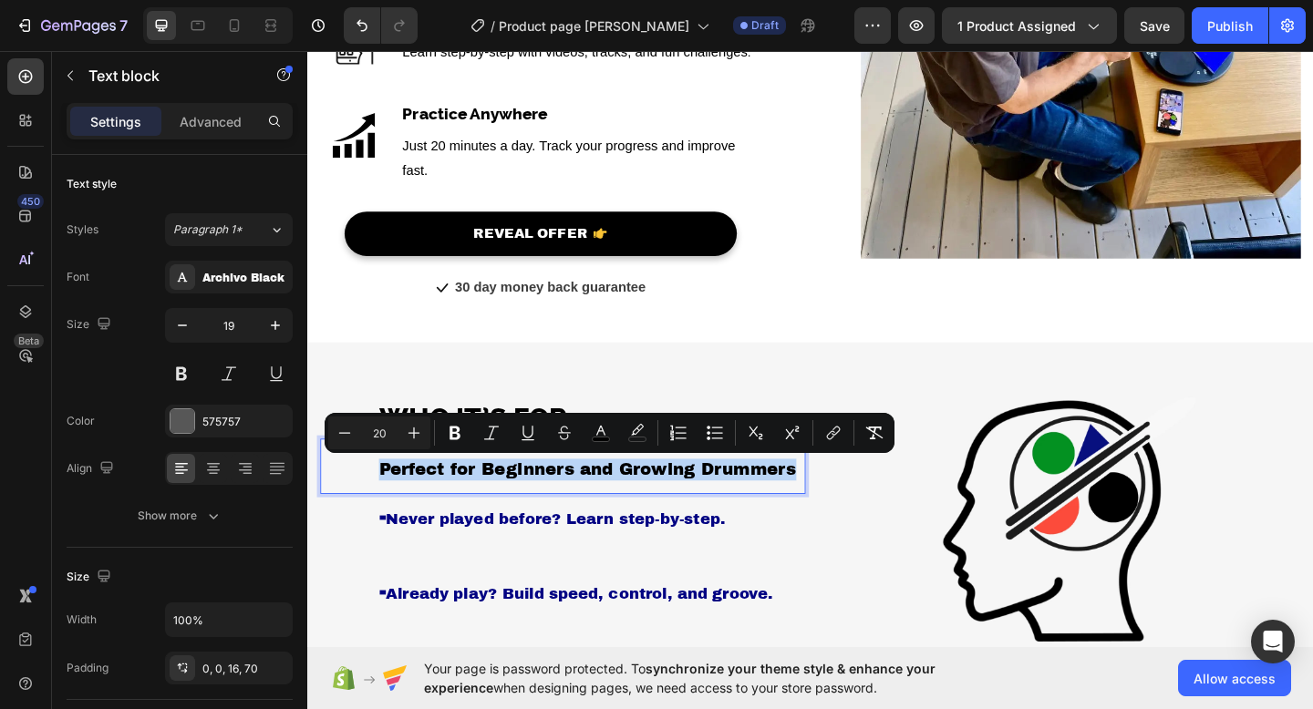
drag, startPoint x: 835, startPoint y: 503, endPoint x: 386, endPoint y: 507, distance: 449.4
click at [386, 507] on span "Perfect for Beginners and Growing Drummers" at bounding box center [612, 506] width 454 height 20
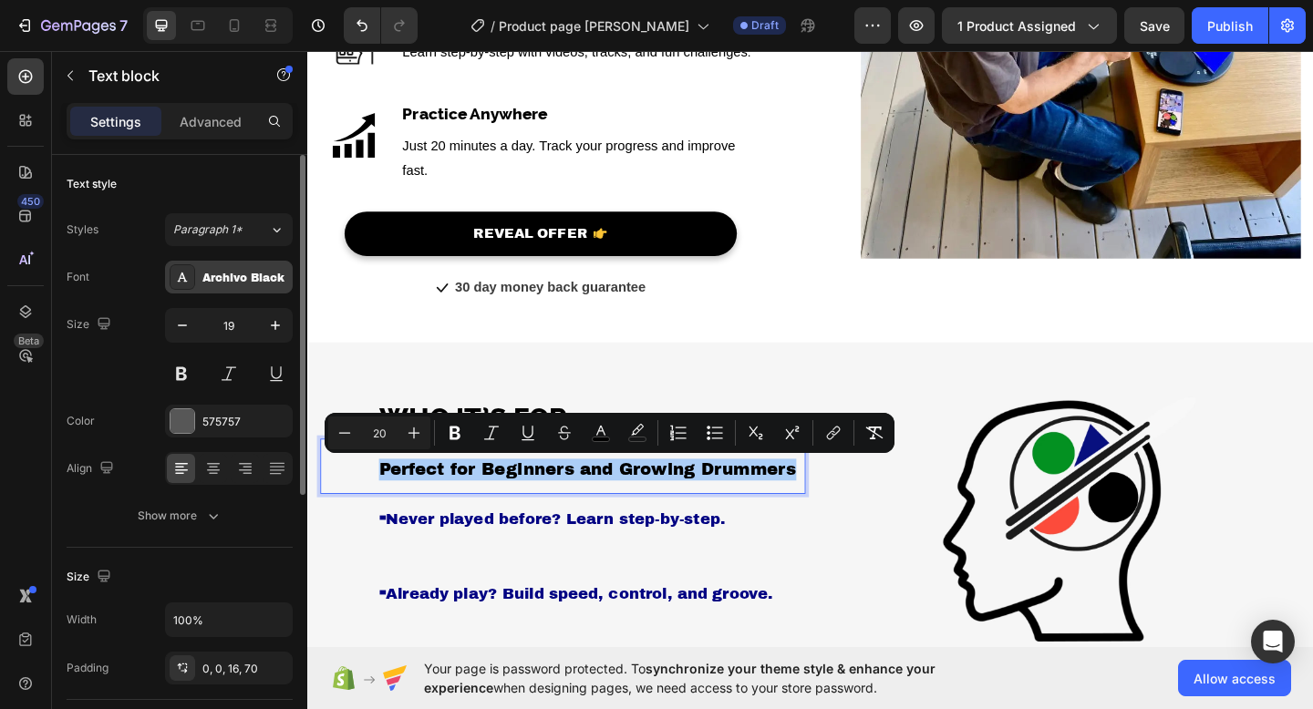
click at [240, 283] on div "Archivo Black" at bounding box center [245, 278] width 86 height 16
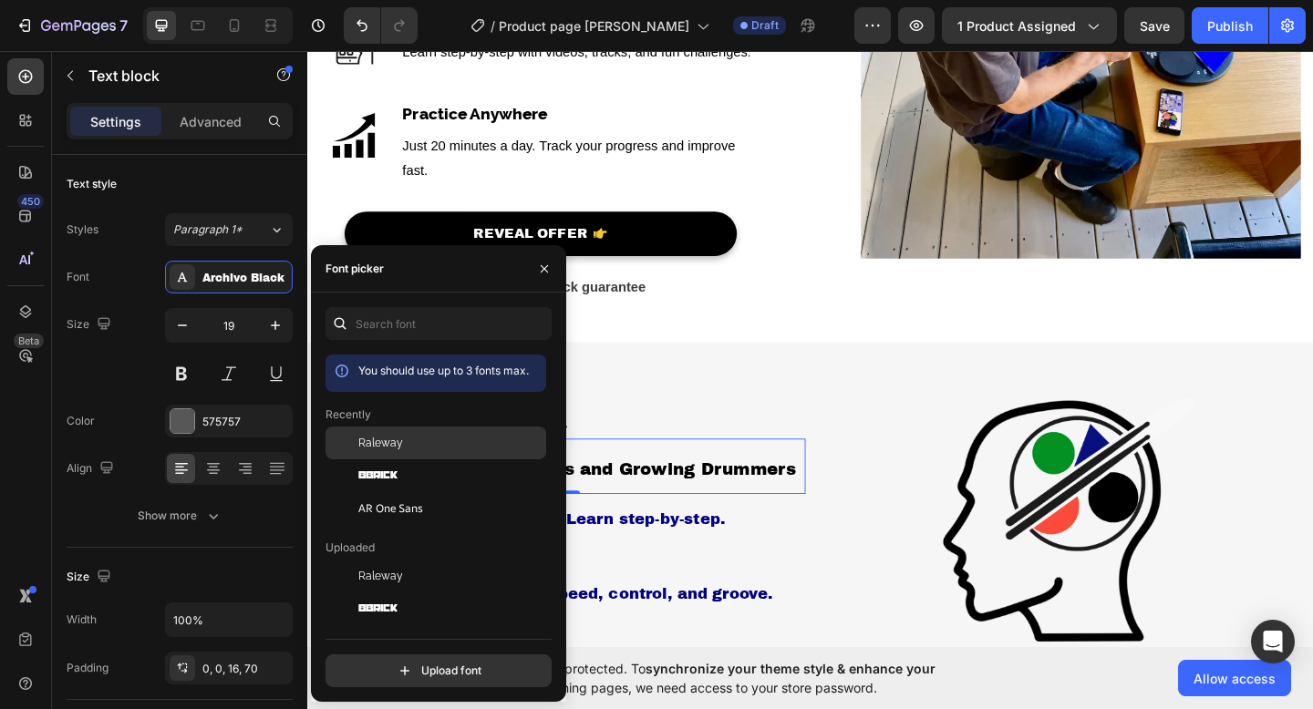
click at [408, 442] on div "Raleway" at bounding box center [450, 443] width 184 height 16
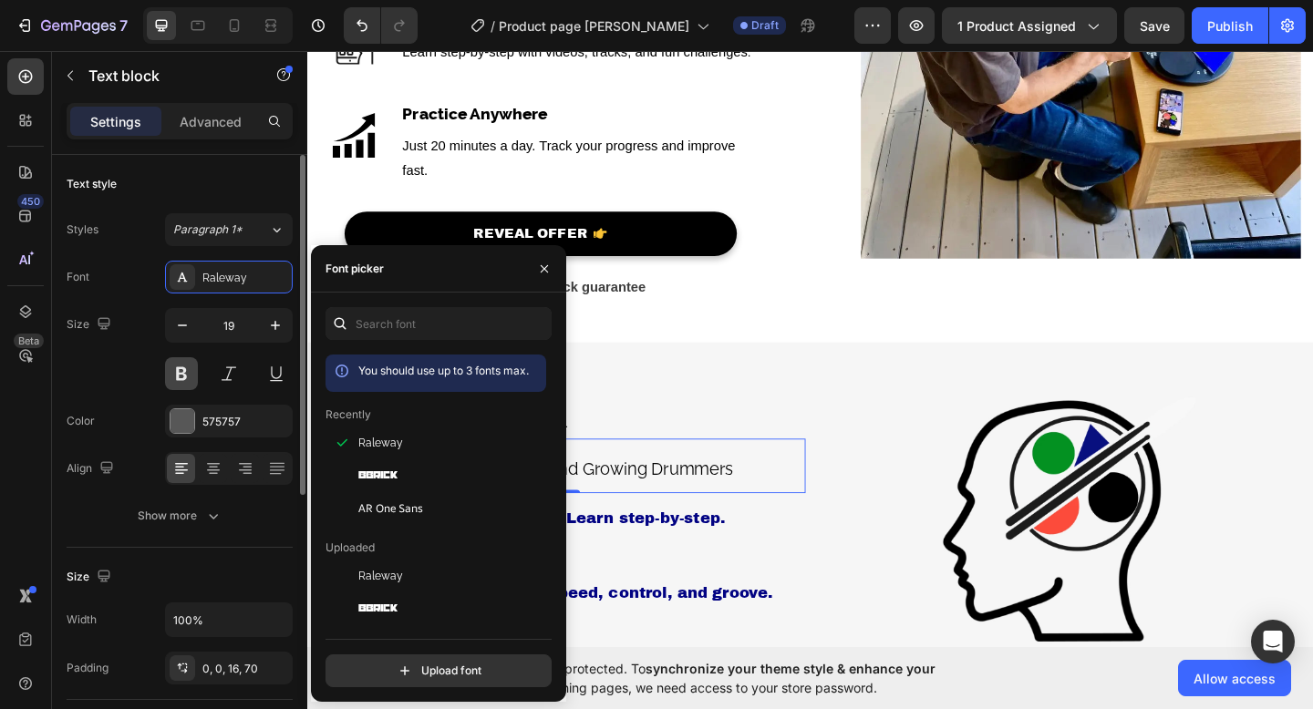
click at [190, 379] on button at bounding box center [181, 373] width 33 height 33
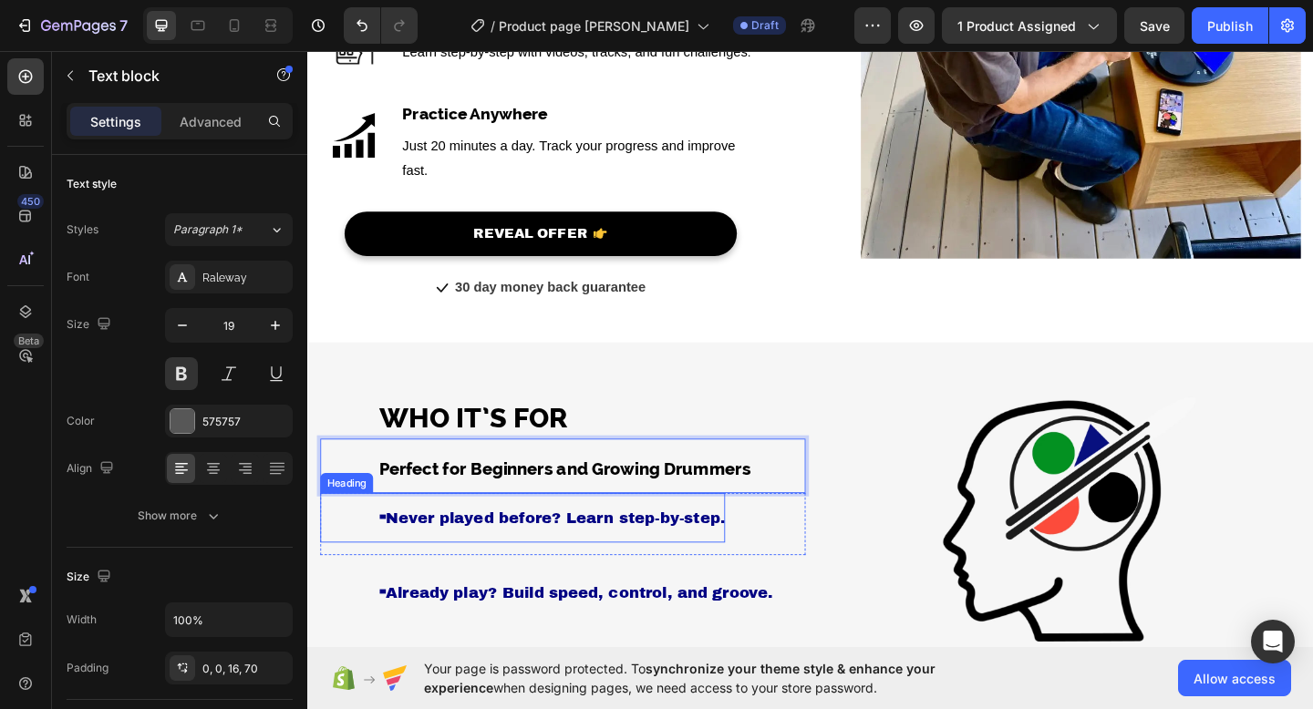
click at [474, 561] on span "Never played before? Learn step-by-step." at bounding box center [576, 560] width 369 height 18
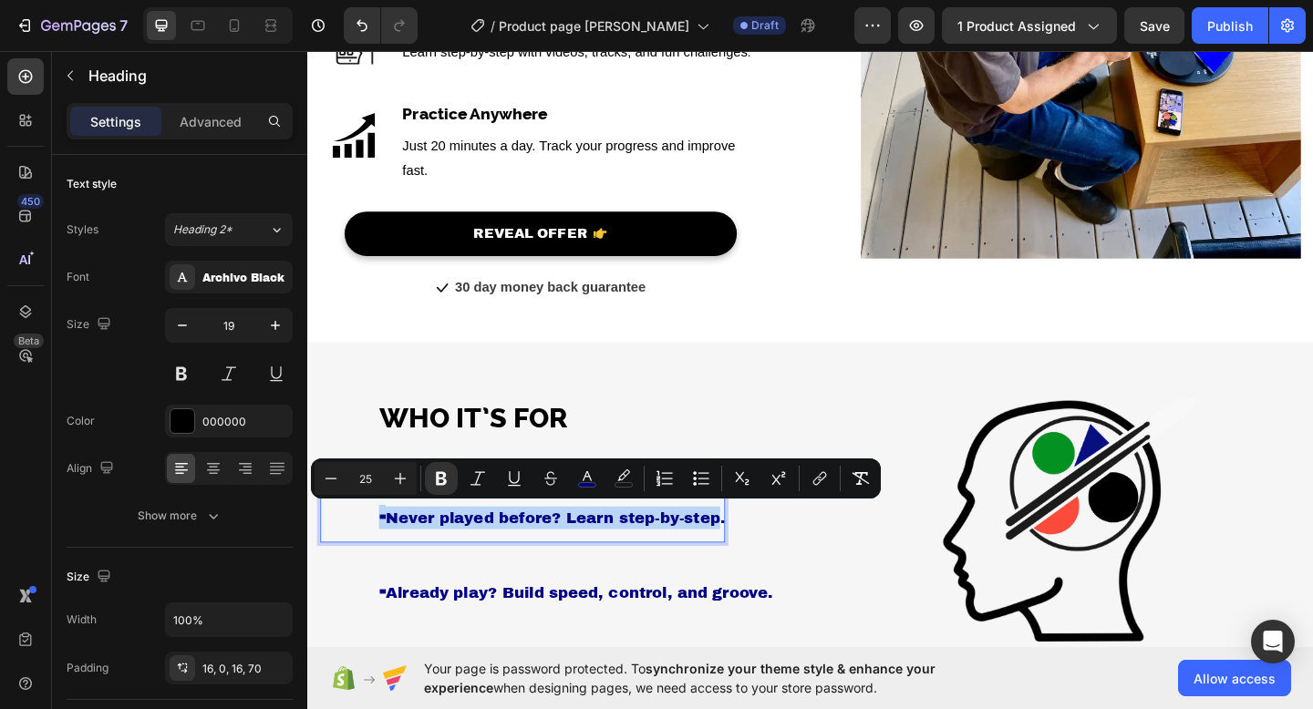
drag, startPoint x: 385, startPoint y: 557, endPoint x: 764, endPoint y: 561, distance: 379.2
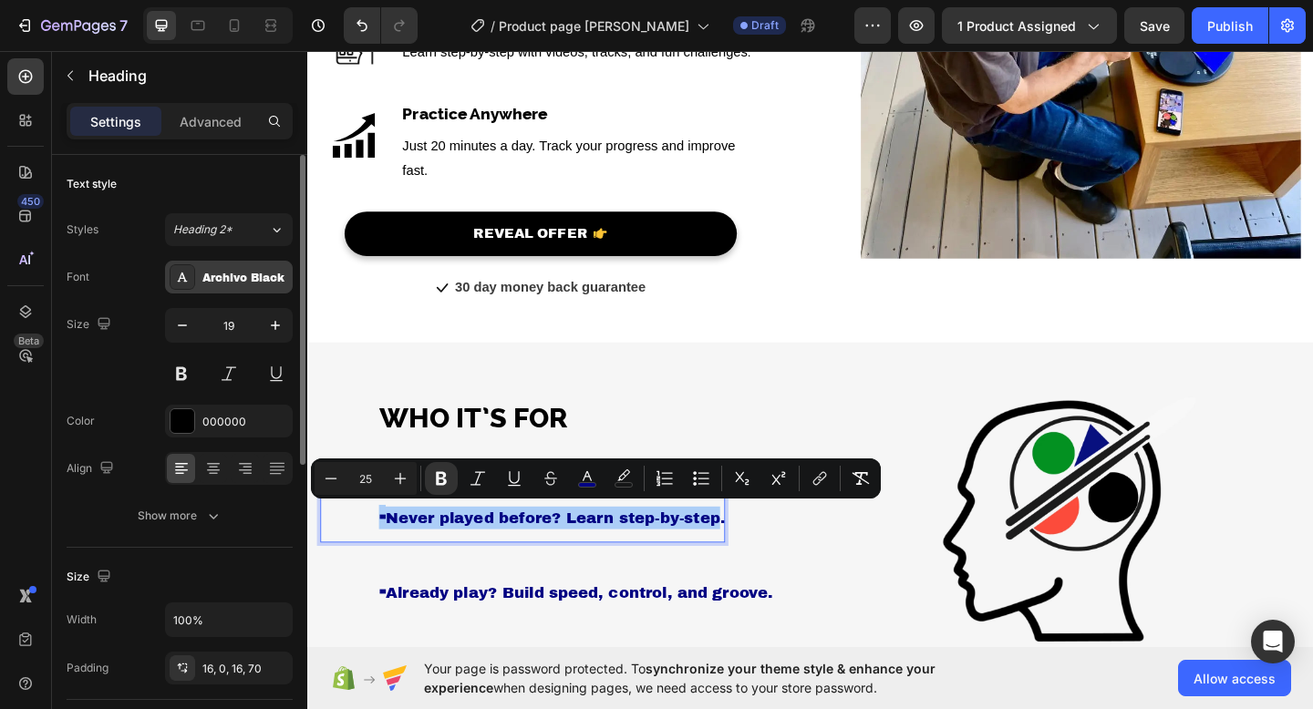
click at [242, 283] on div "Archivo Black" at bounding box center [245, 278] width 86 height 16
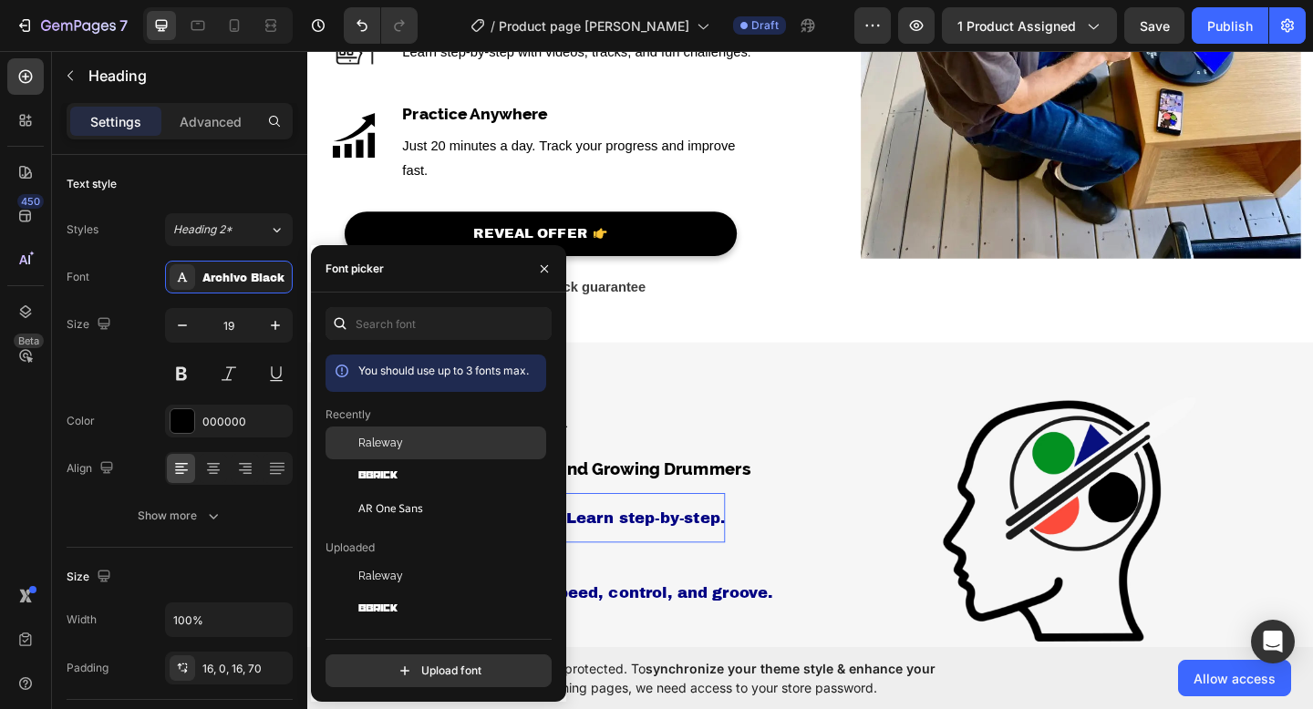
click at [396, 444] on span "Raleway" at bounding box center [380, 443] width 45 height 16
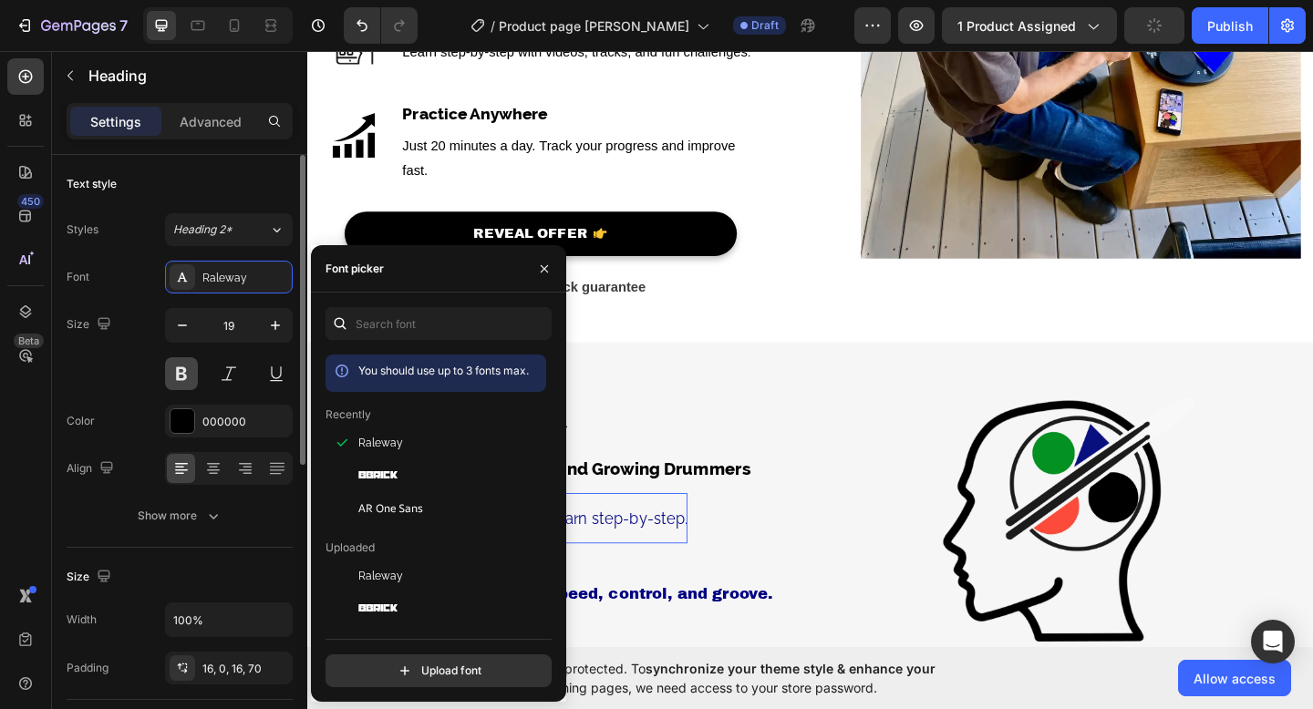
click at [185, 367] on button at bounding box center [181, 373] width 33 height 33
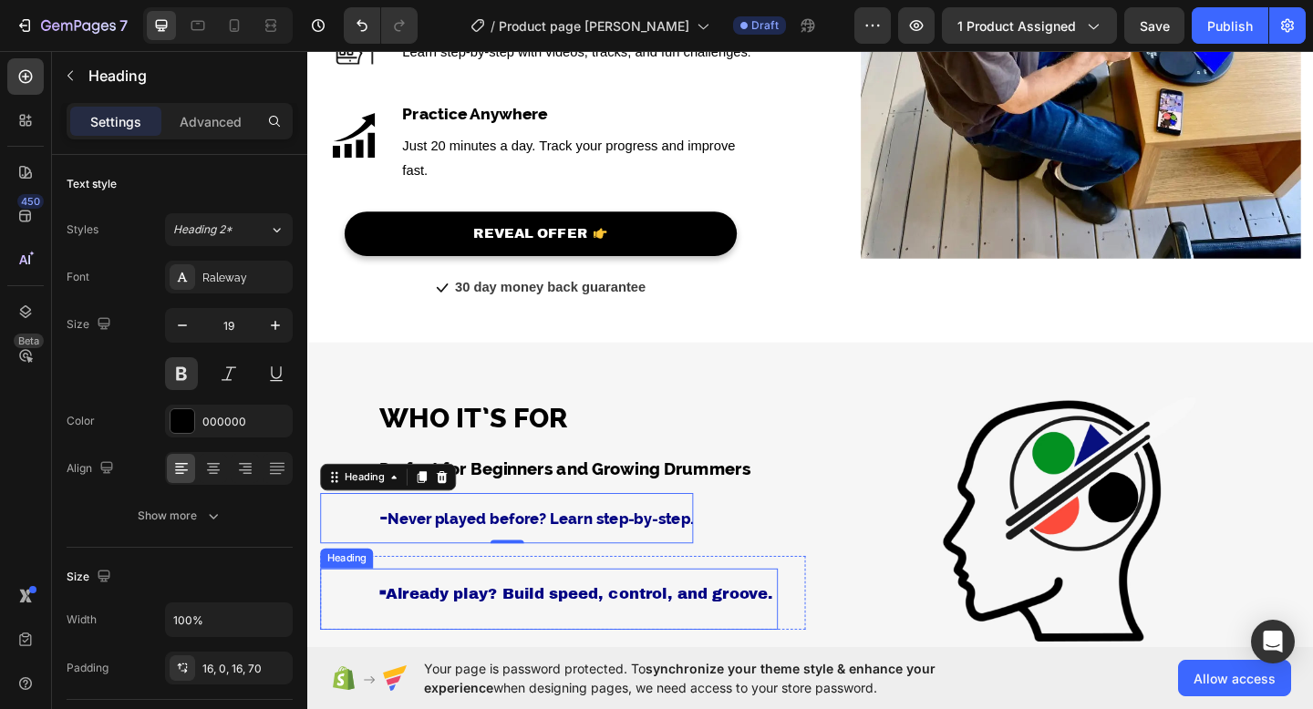
click at [392, 635] on strong "-" at bounding box center [388, 639] width 7 height 25
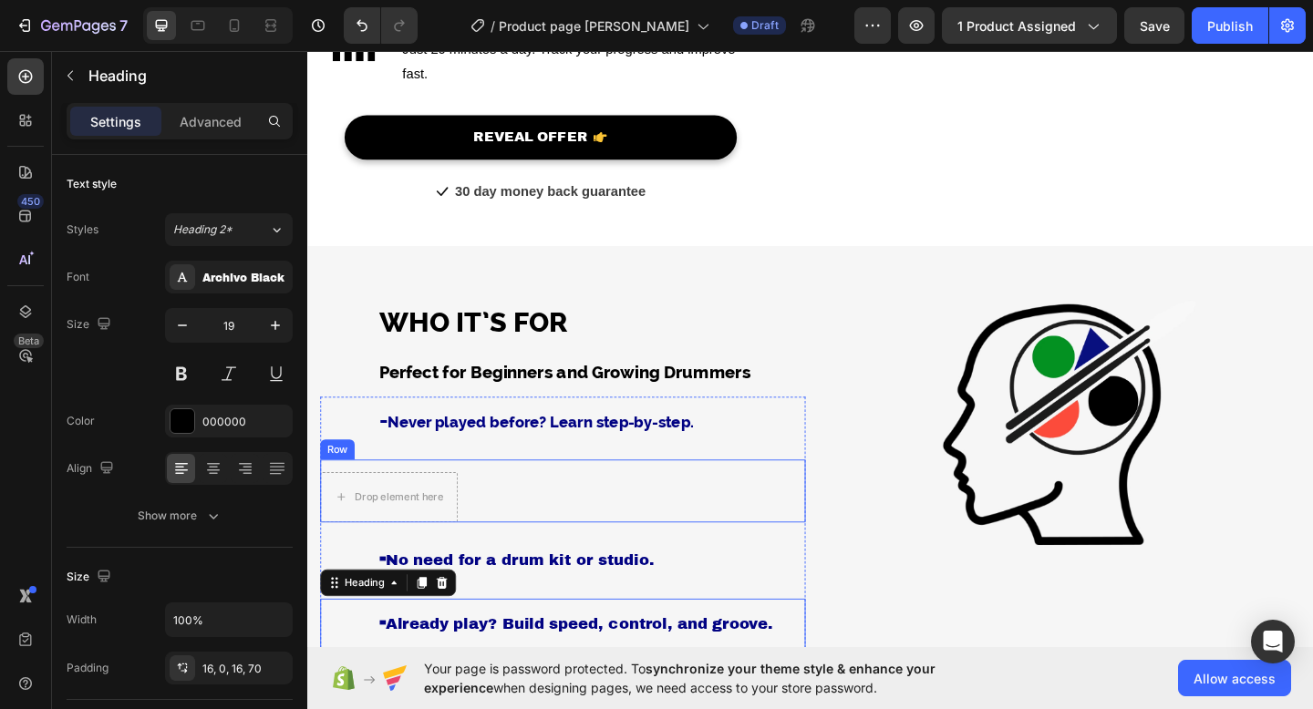
scroll to position [2087, 0]
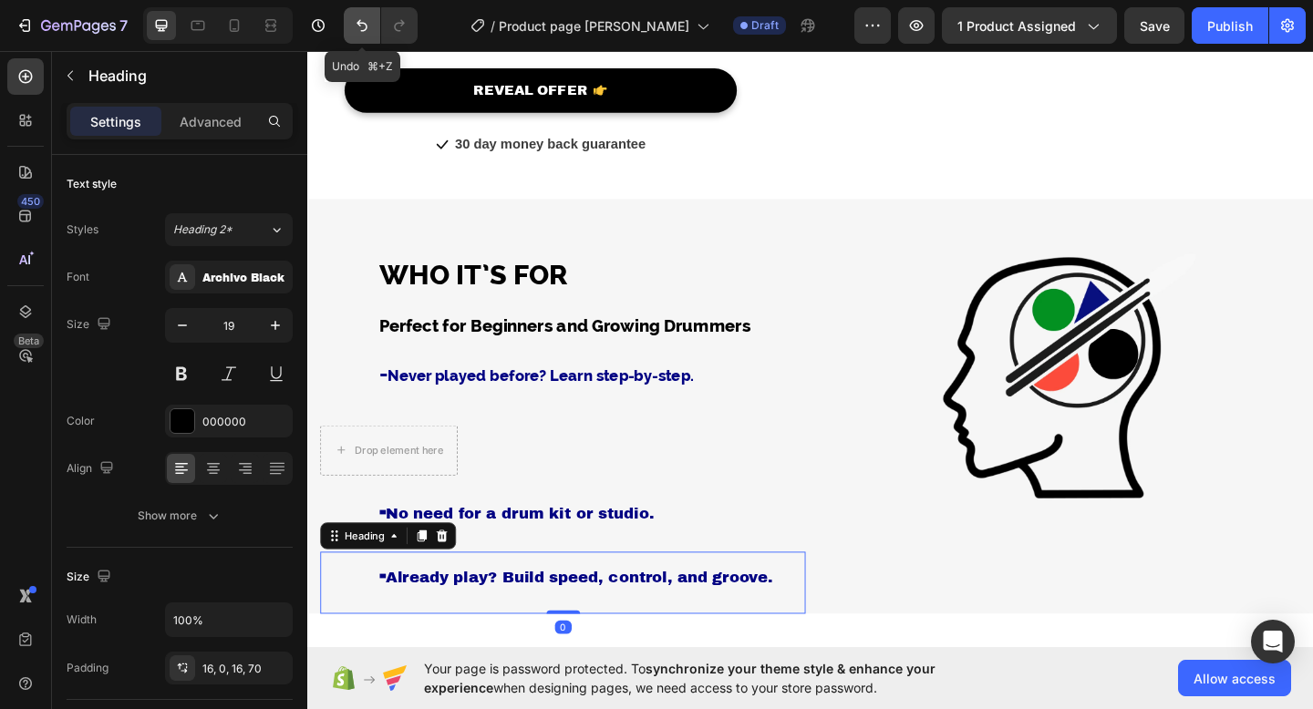
click at [363, 30] on icon "Undo/Redo" at bounding box center [361, 26] width 11 height 12
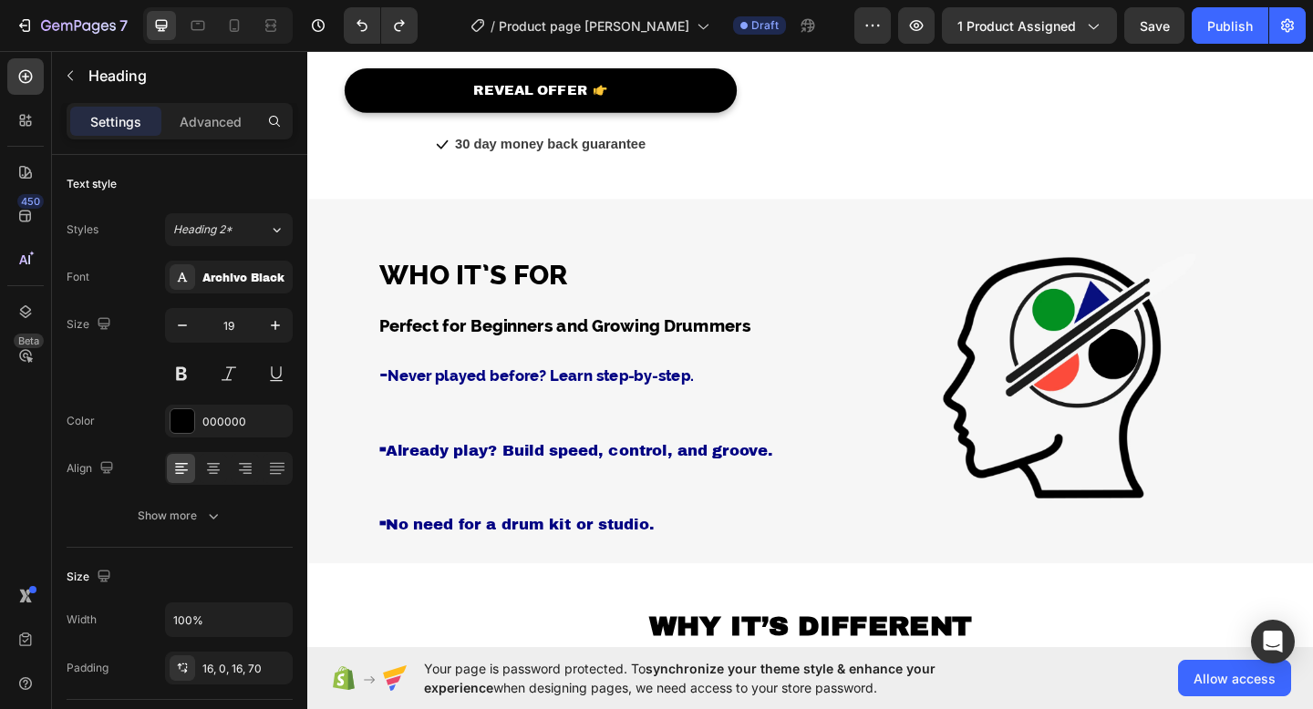
click at [809, 484] on span "Already play? Build speed, control, and groove." at bounding box center [602, 486] width 421 height 18
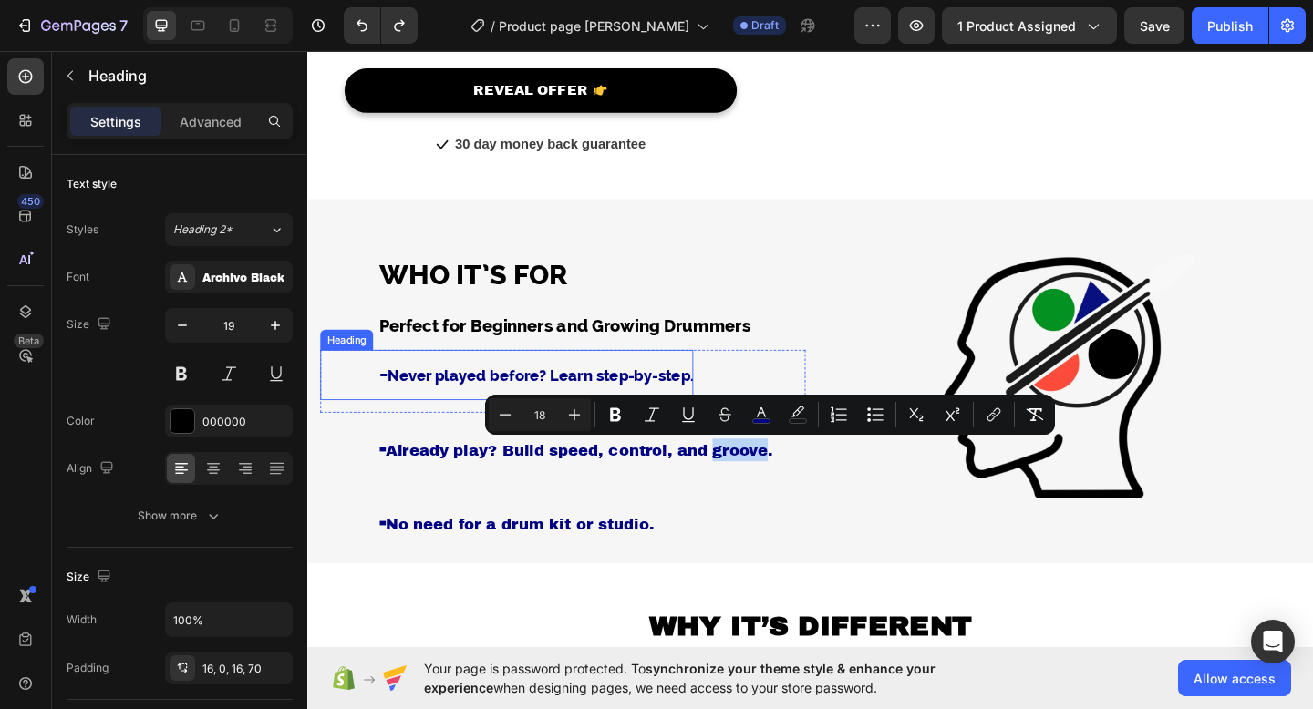
click at [442, 430] on div "⁠⁠⁠⁠⁠⁠⁠ - Never played before? Learn step-by-step. Heading Row" at bounding box center [585, 410] width 528 height 68
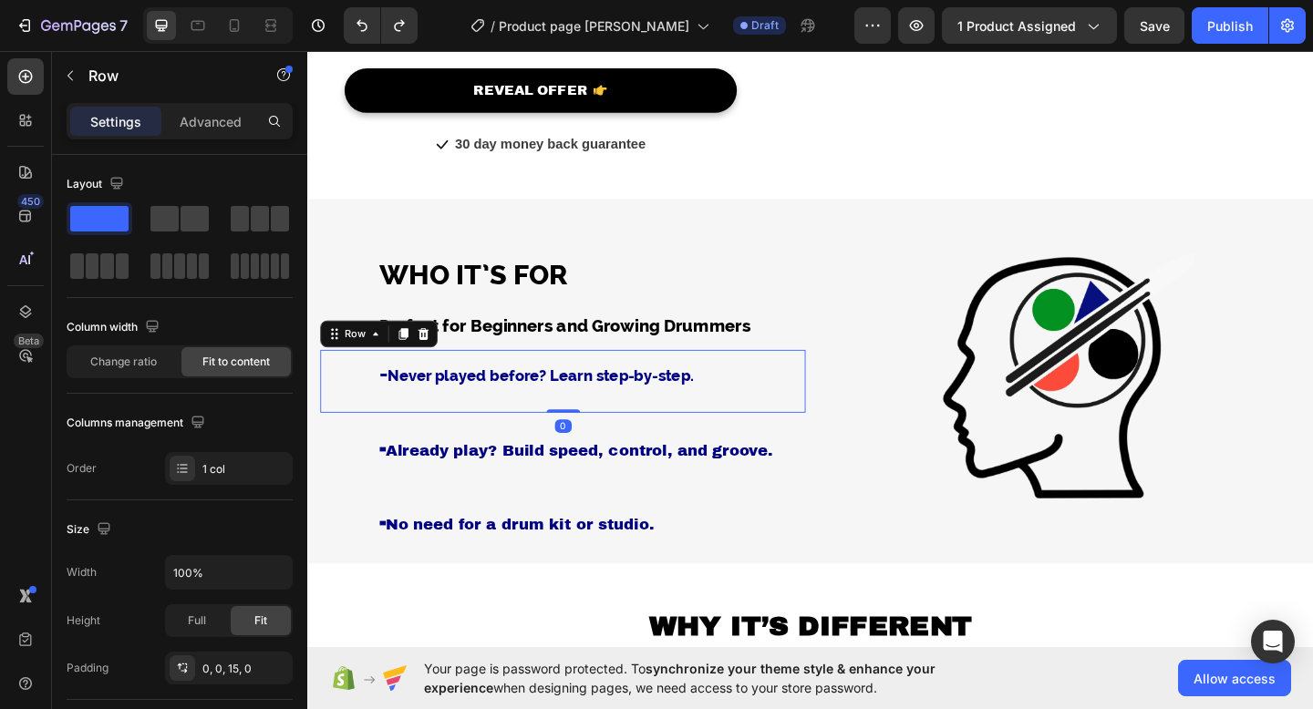
click at [431, 451] on div "⁠⁠⁠⁠⁠⁠⁠ - Already play? Build speed, control, and groove. Heading Row" at bounding box center [585, 485] width 528 height 81
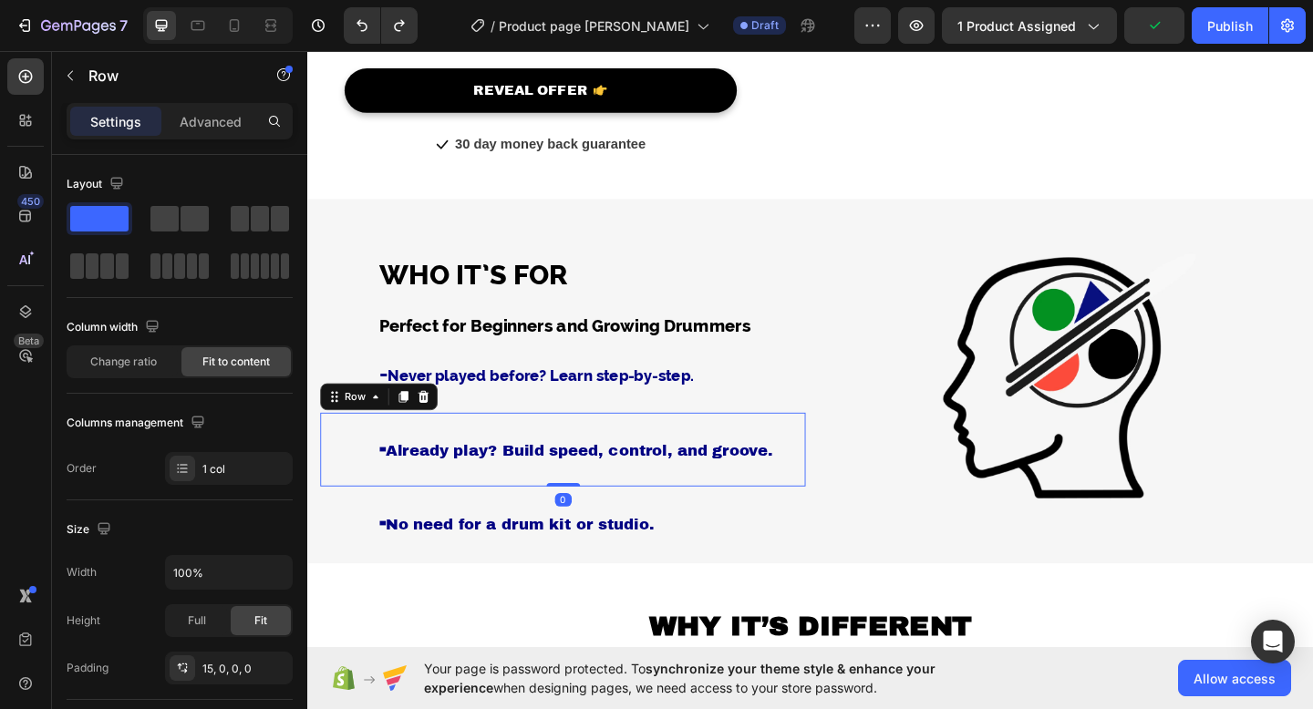
click at [761, 470] on h3 "⁠⁠⁠⁠⁠⁠⁠ - Already play? Build speed, control, and groove." at bounding box center [570, 485] width 498 height 54
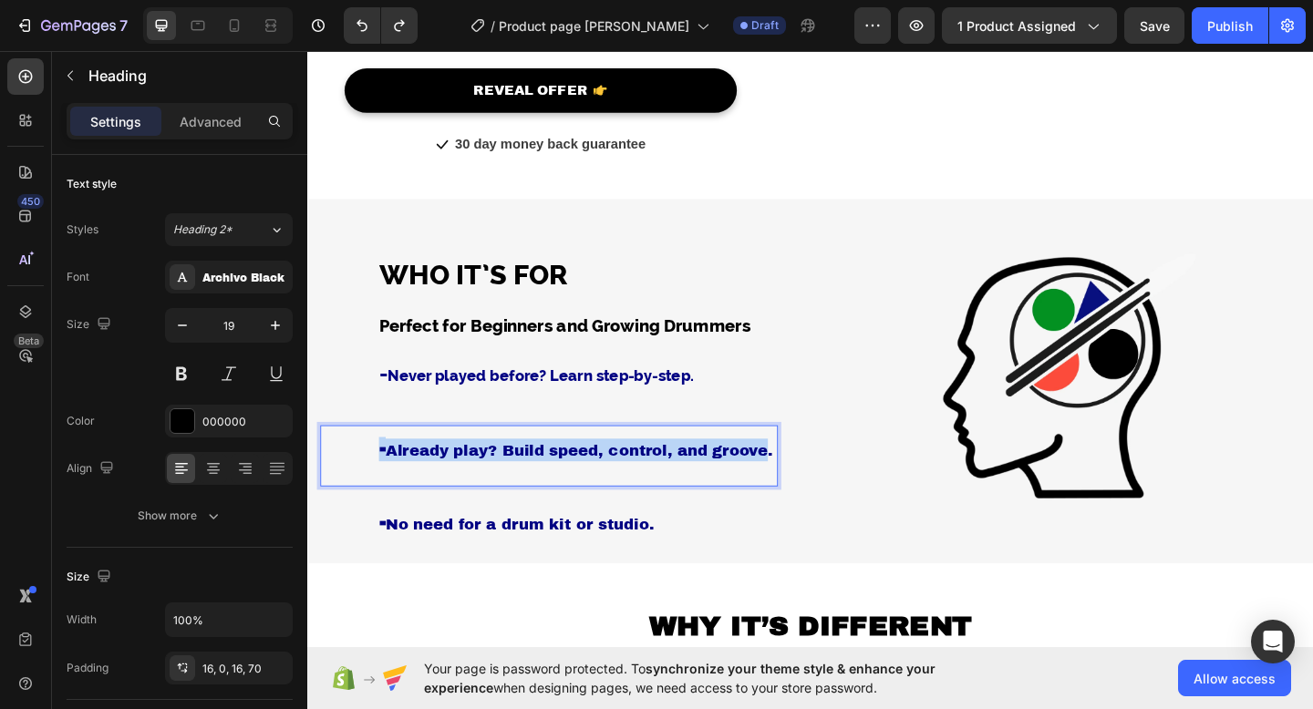
drag, startPoint x: 818, startPoint y: 482, endPoint x: 383, endPoint y: 480, distance: 434.8
click at [383, 480] on h3 "- Already play? Build speed, control, and groove." at bounding box center [570, 485] width 498 height 54
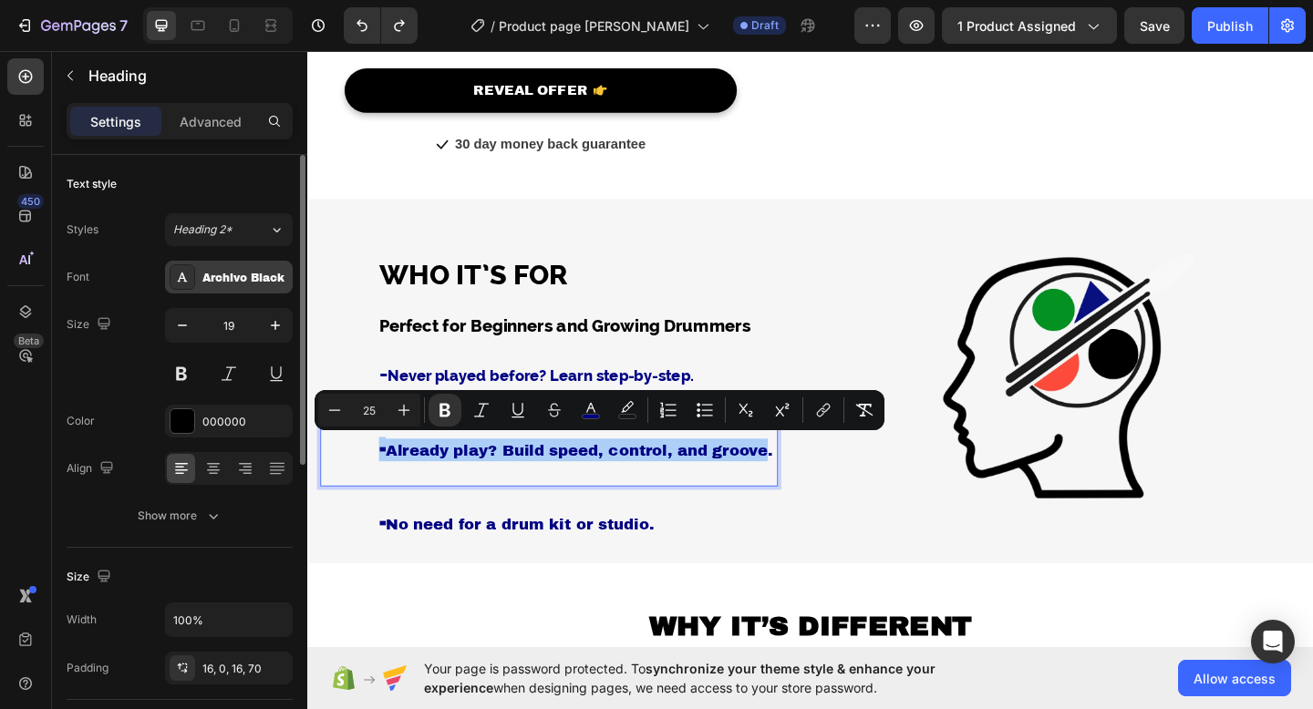
click at [232, 270] on div "Archivo Black" at bounding box center [245, 278] width 86 height 16
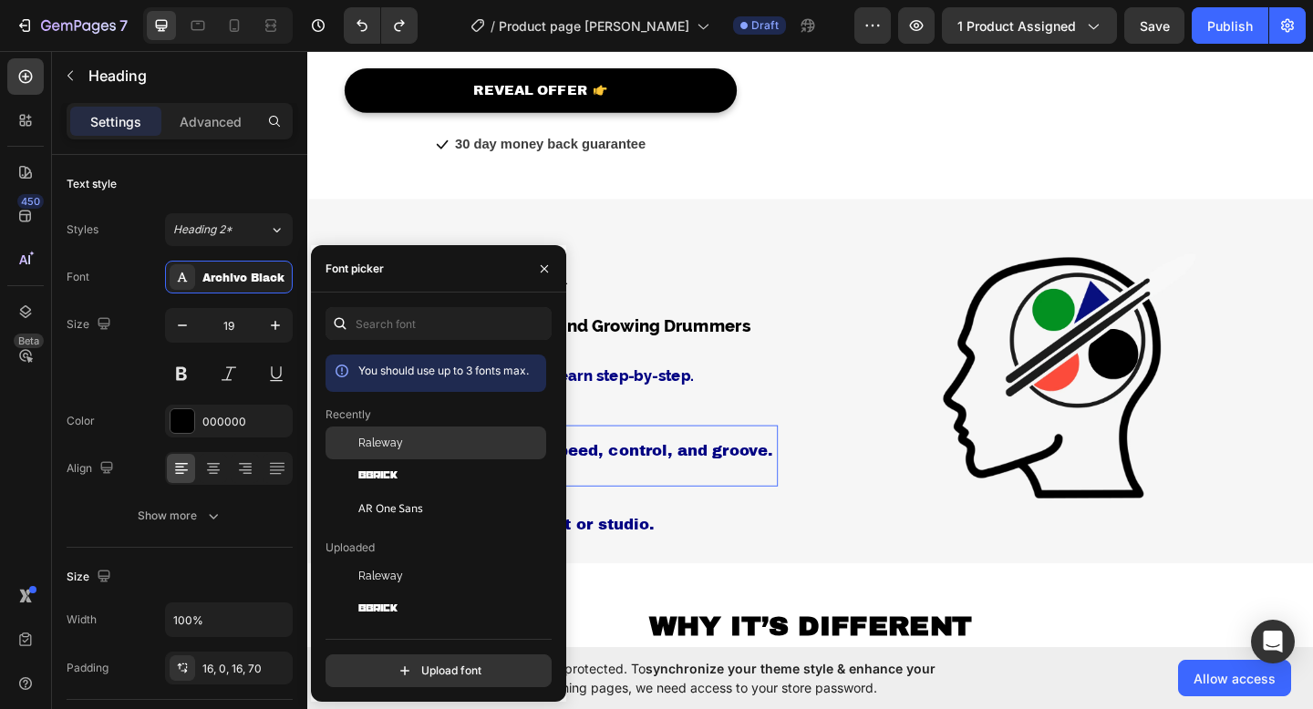
click at [414, 442] on div "Raleway" at bounding box center [450, 443] width 184 height 16
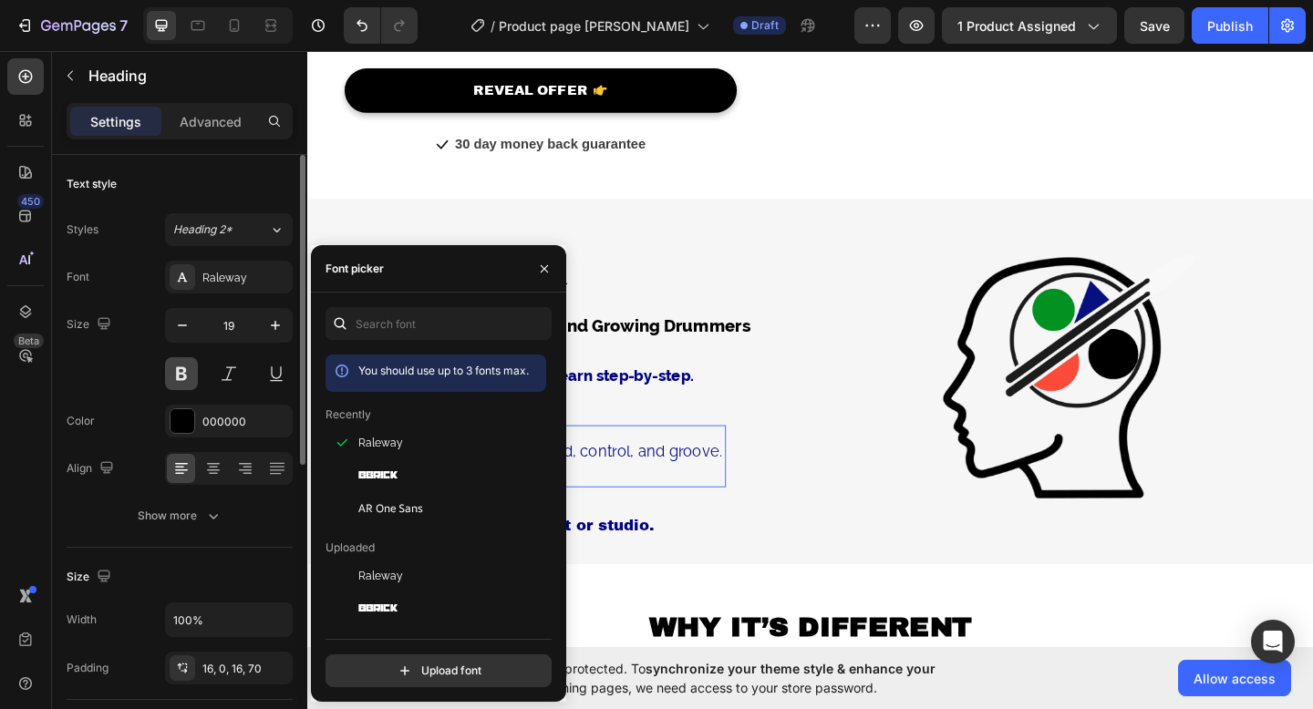
click at [178, 376] on button at bounding box center [181, 373] width 33 height 33
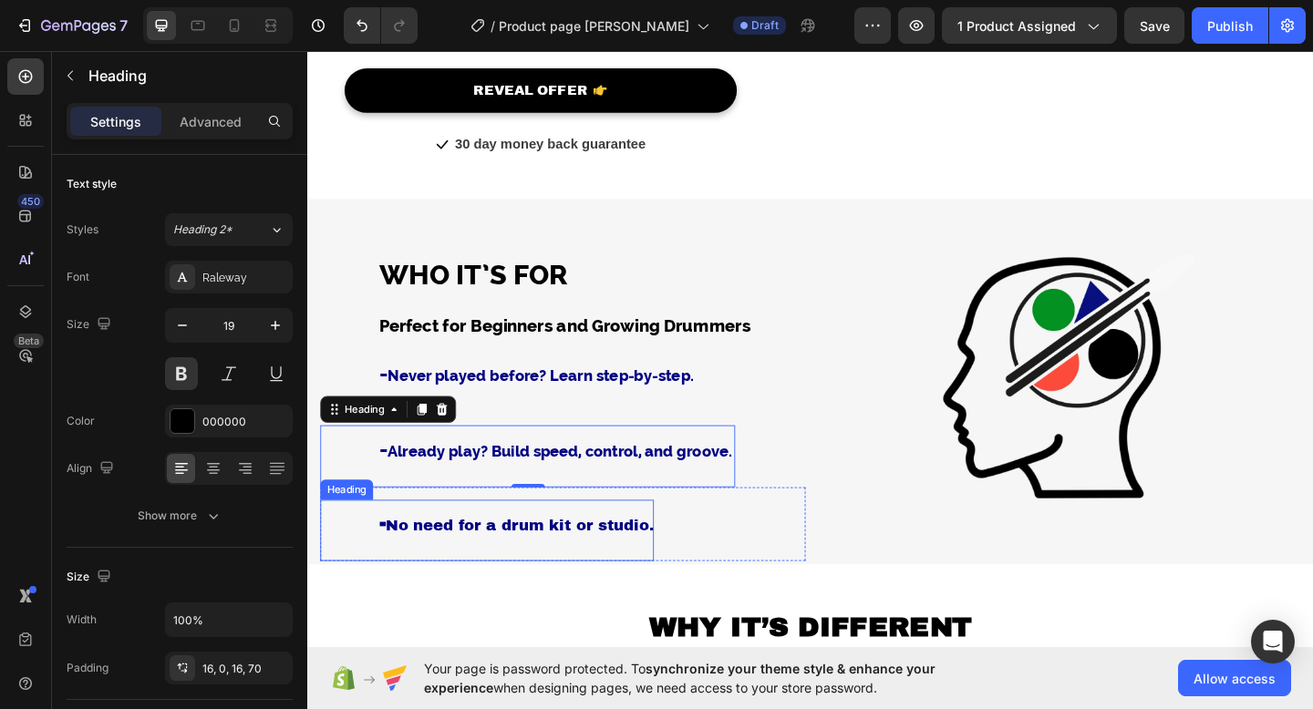
click at [392, 561] on strong "-" at bounding box center [388, 564] width 7 height 25
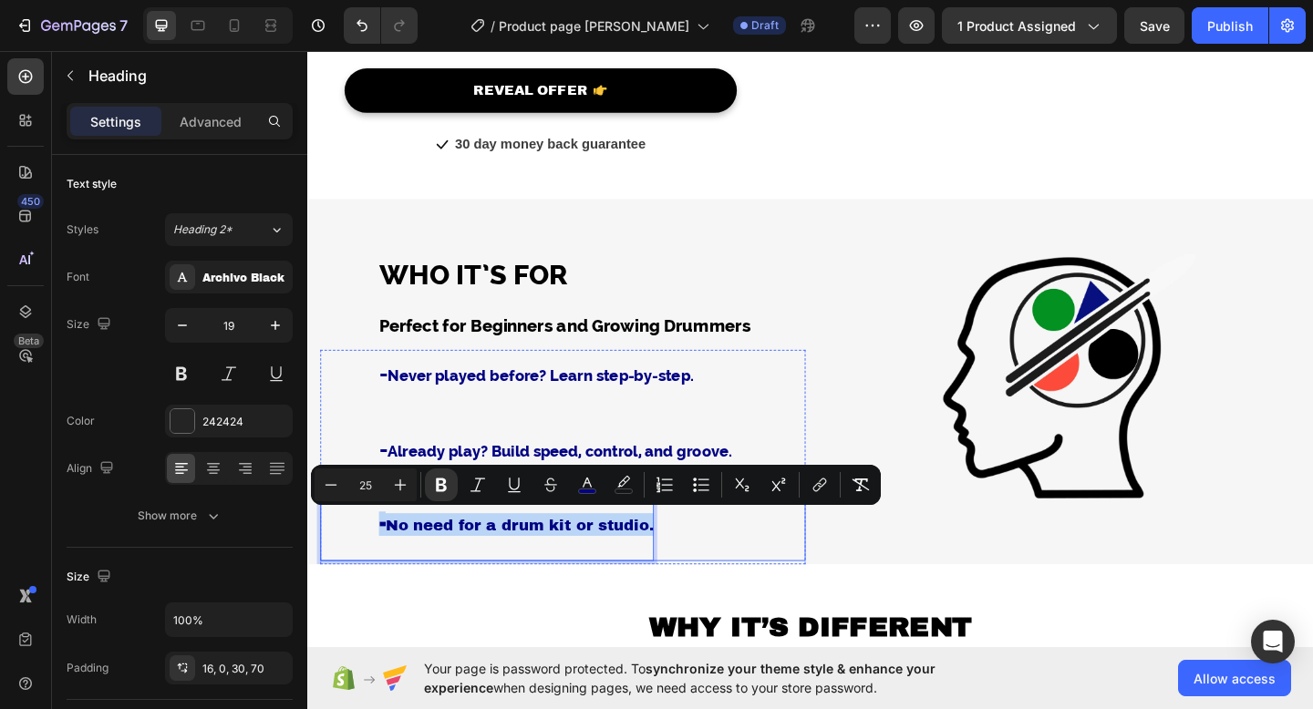
drag, startPoint x: 386, startPoint y: 561, endPoint x: 691, endPoint y: 561, distance: 304.5
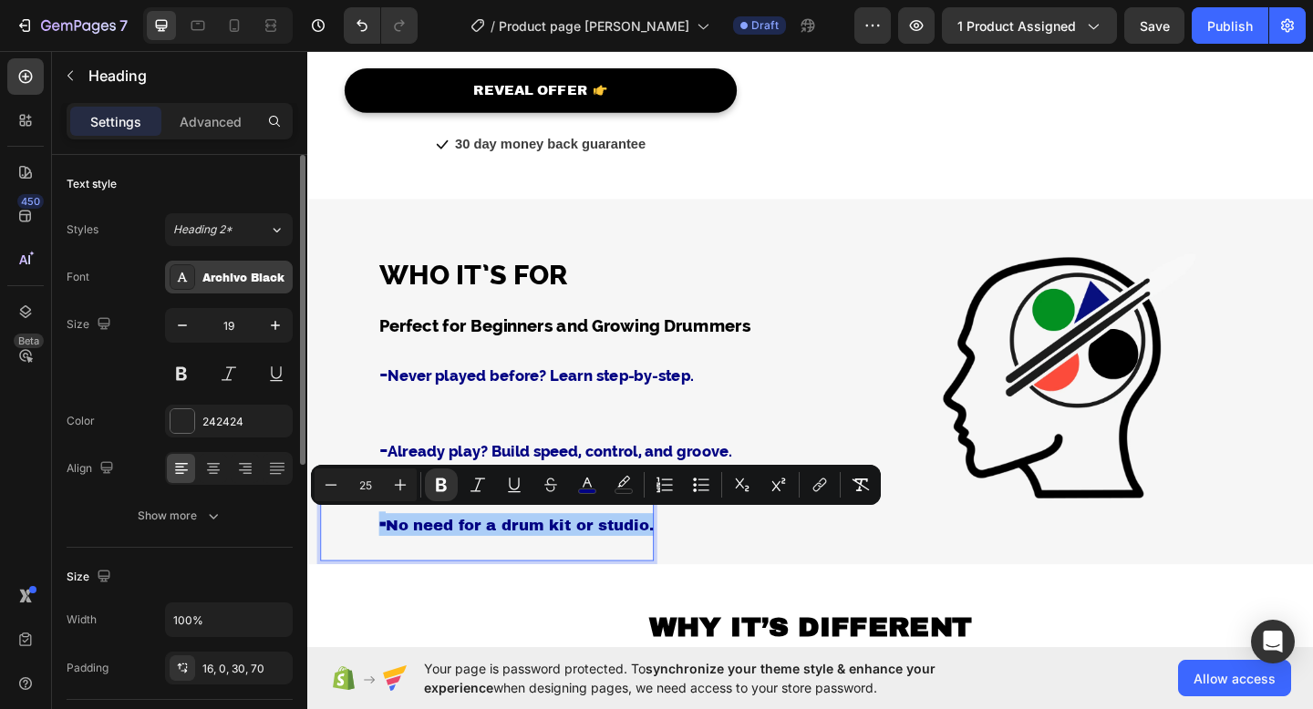
click at [268, 271] on div "Archivo Black" at bounding box center [245, 278] width 86 height 16
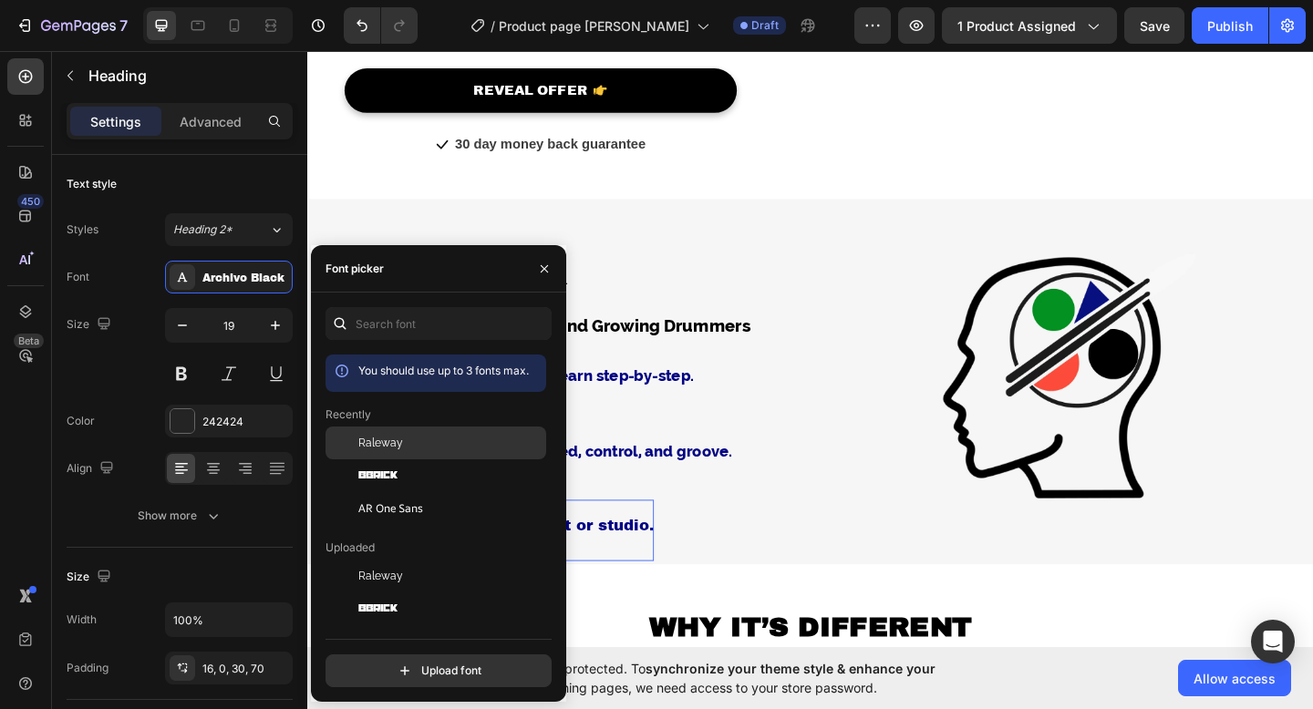
click at [391, 444] on span "Raleway" at bounding box center [380, 443] width 45 height 16
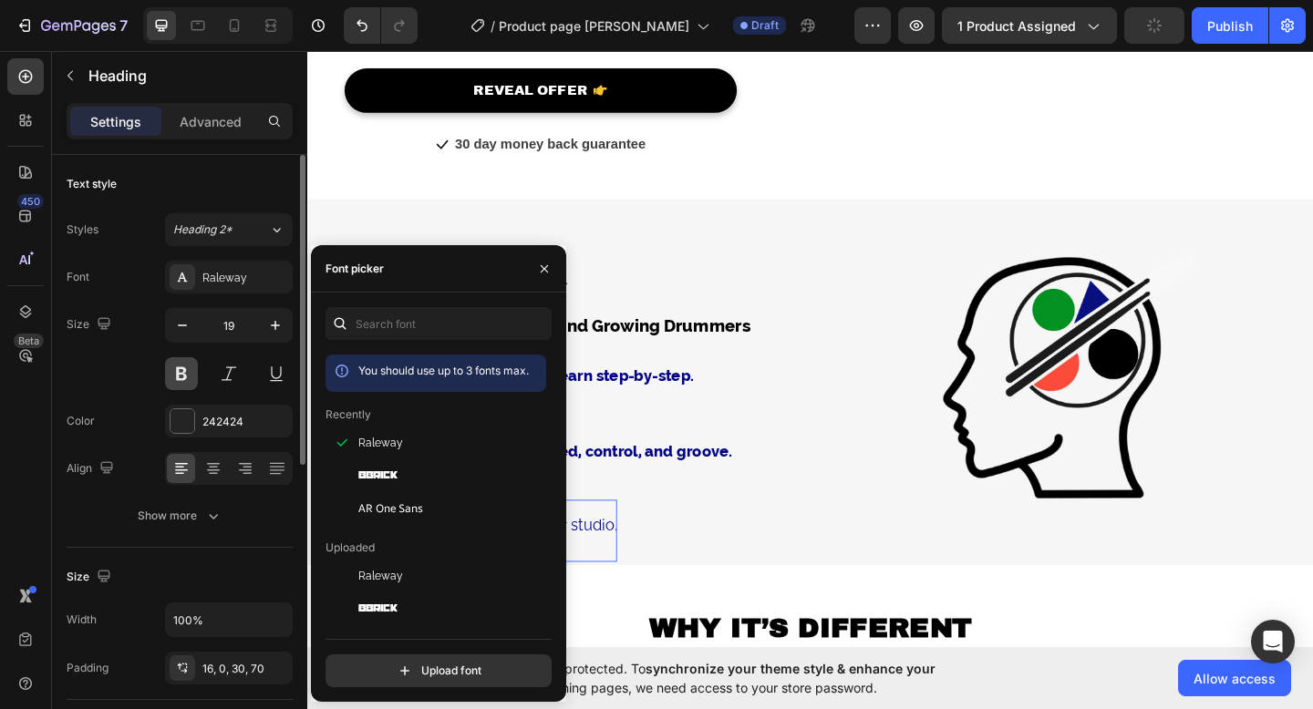
click at [181, 363] on button at bounding box center [181, 373] width 33 height 33
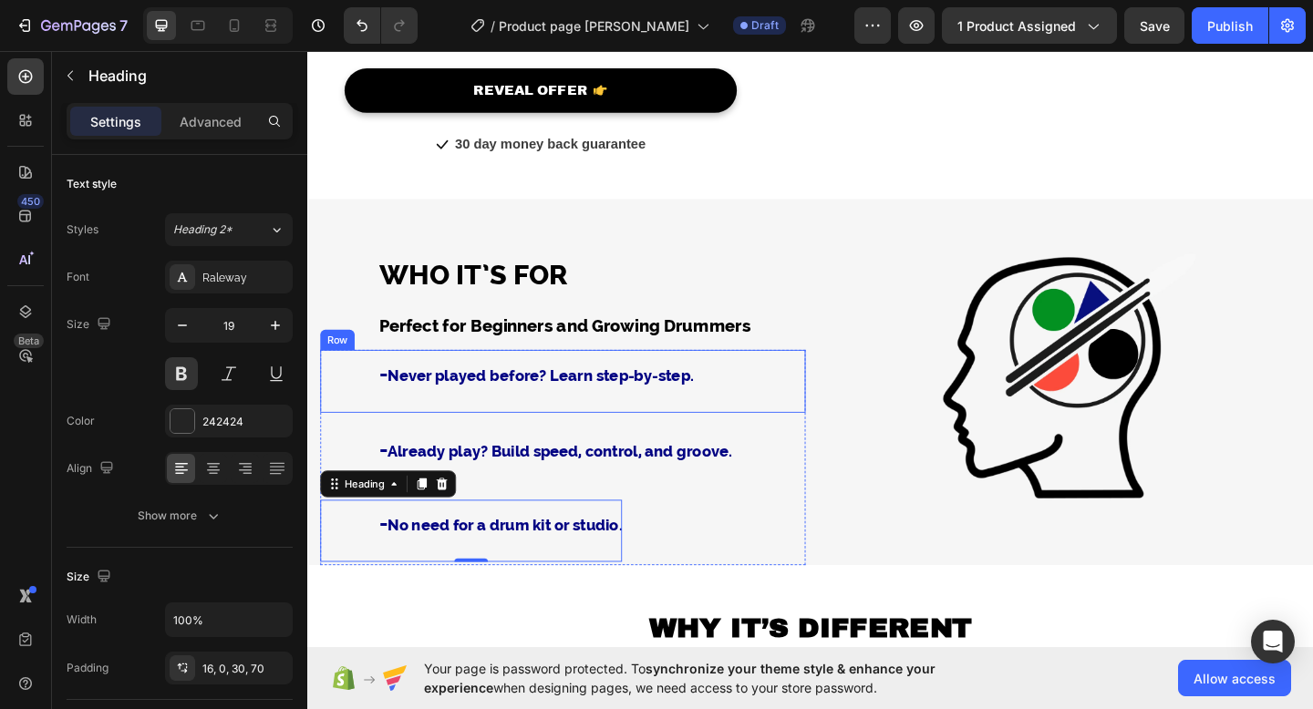
click at [612, 432] on div "⁠⁠⁠⁠⁠⁠⁠ - Never played before? Learn step-by-step. Heading Row" at bounding box center [585, 410] width 528 height 68
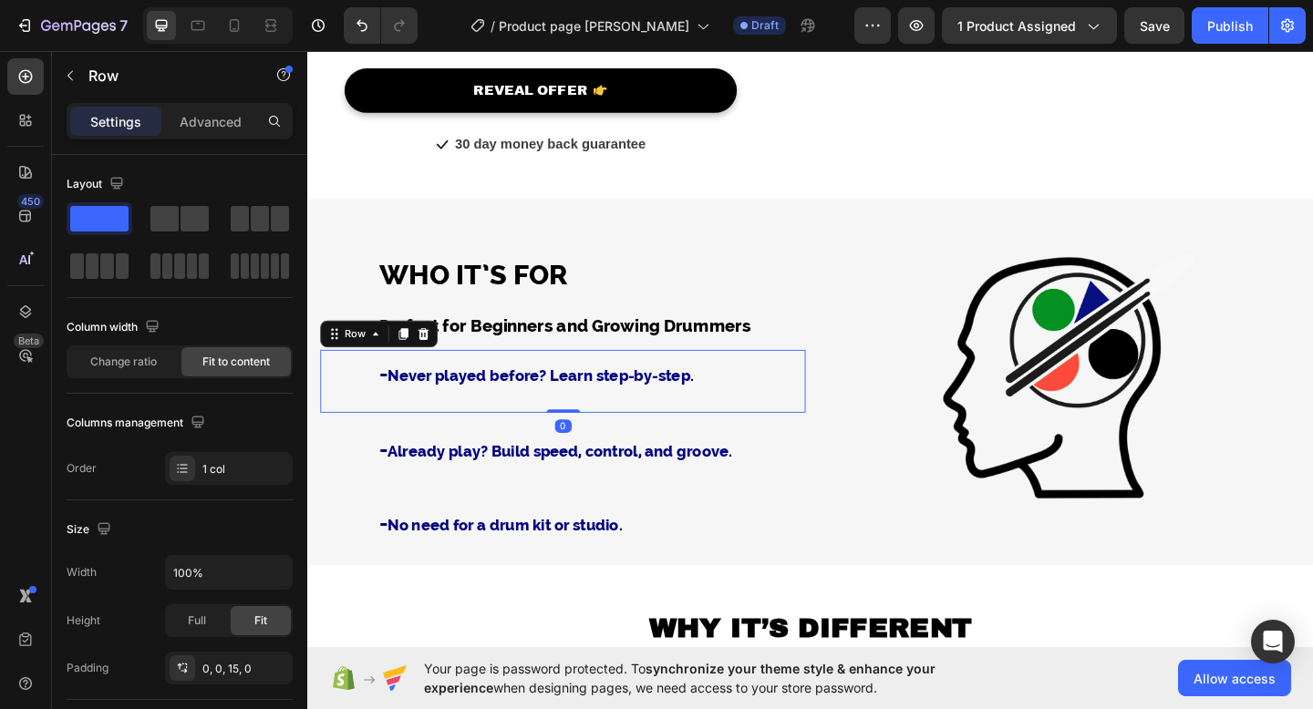
drag, startPoint x: 592, startPoint y: 439, endPoint x: 592, endPoint y: 417, distance: 21.9
click at [592, 417] on div "⁠⁠⁠⁠⁠⁠⁠ - Never played before? Learn step-by-step. Heading Row 0" at bounding box center [585, 410] width 528 height 68
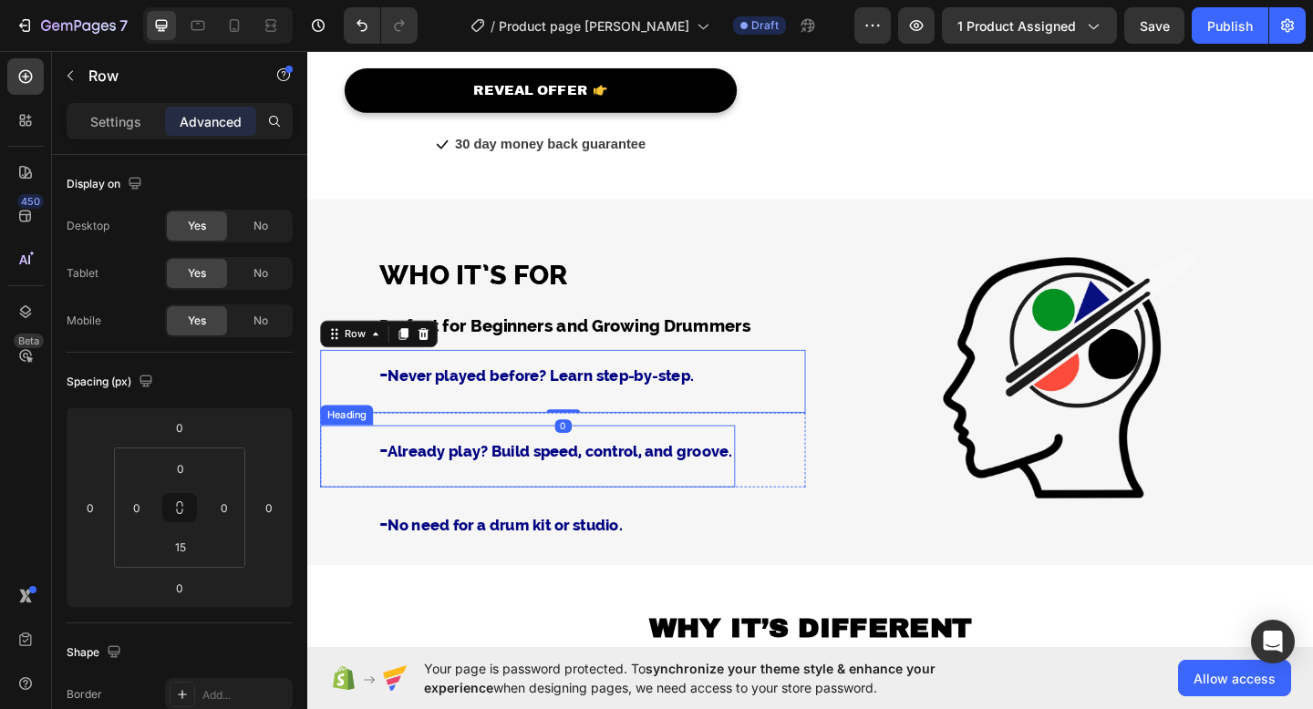
click at [500, 473] on p "⁠⁠⁠⁠⁠⁠⁠ - Already play? Build speed, control, and groove." at bounding box center [578, 486] width 387 height 26
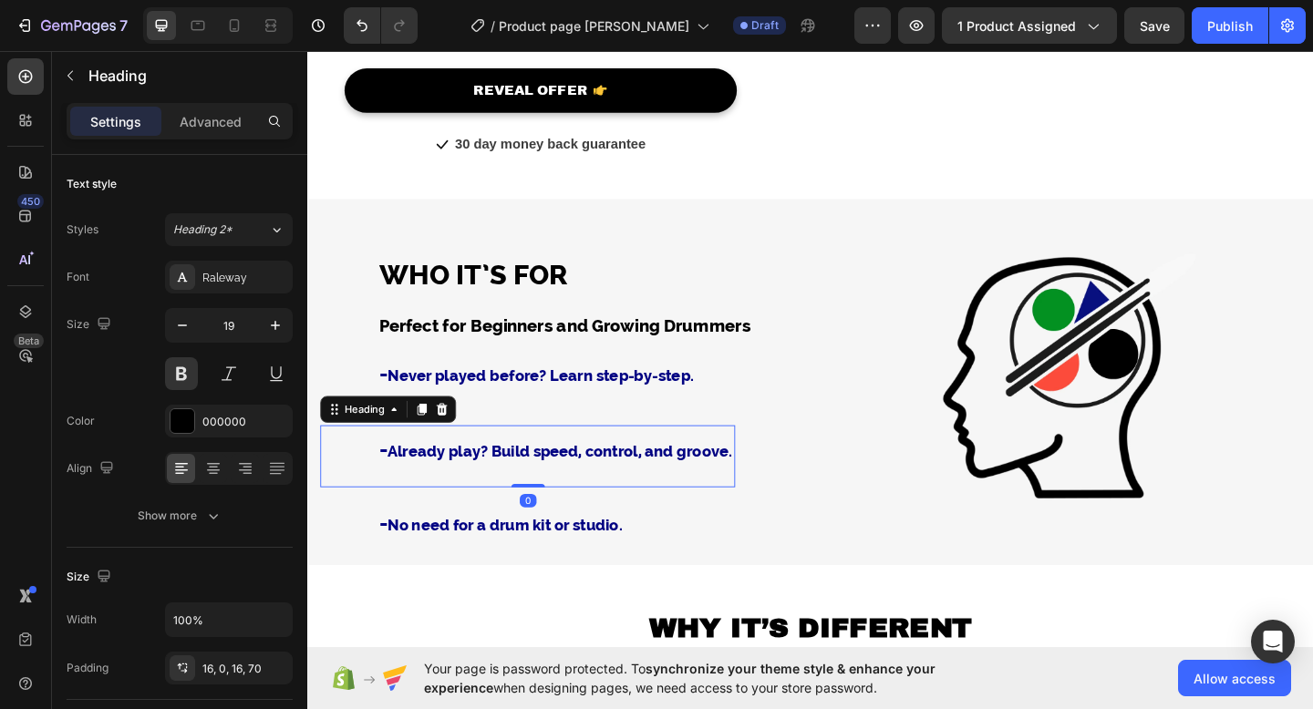
drag, startPoint x: 547, startPoint y: 521, endPoint x: 547, endPoint y: 490, distance: 31.0
click at [547, 490] on div "⁠⁠⁠⁠⁠⁠⁠ - Already play? Build speed, control, and groove. Heading 0" at bounding box center [546, 492] width 451 height 68
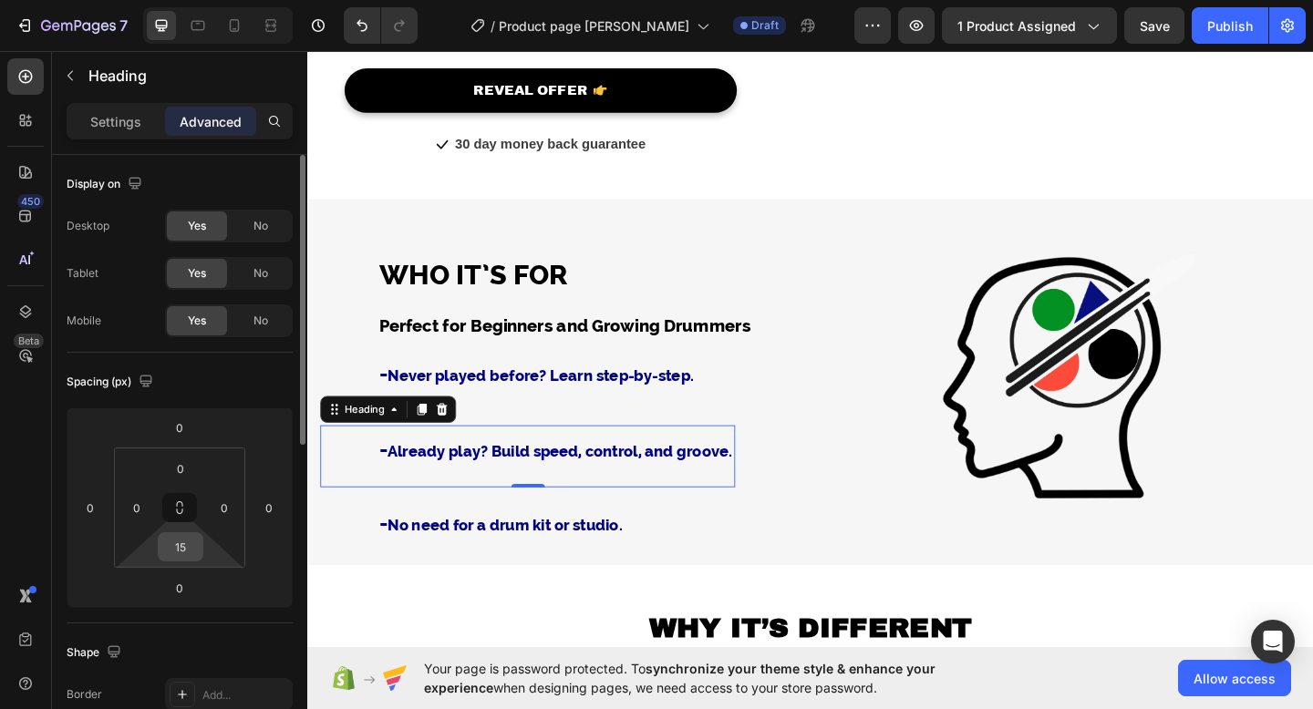
click at [191, 550] on input "15" at bounding box center [180, 546] width 36 height 27
type input "0"
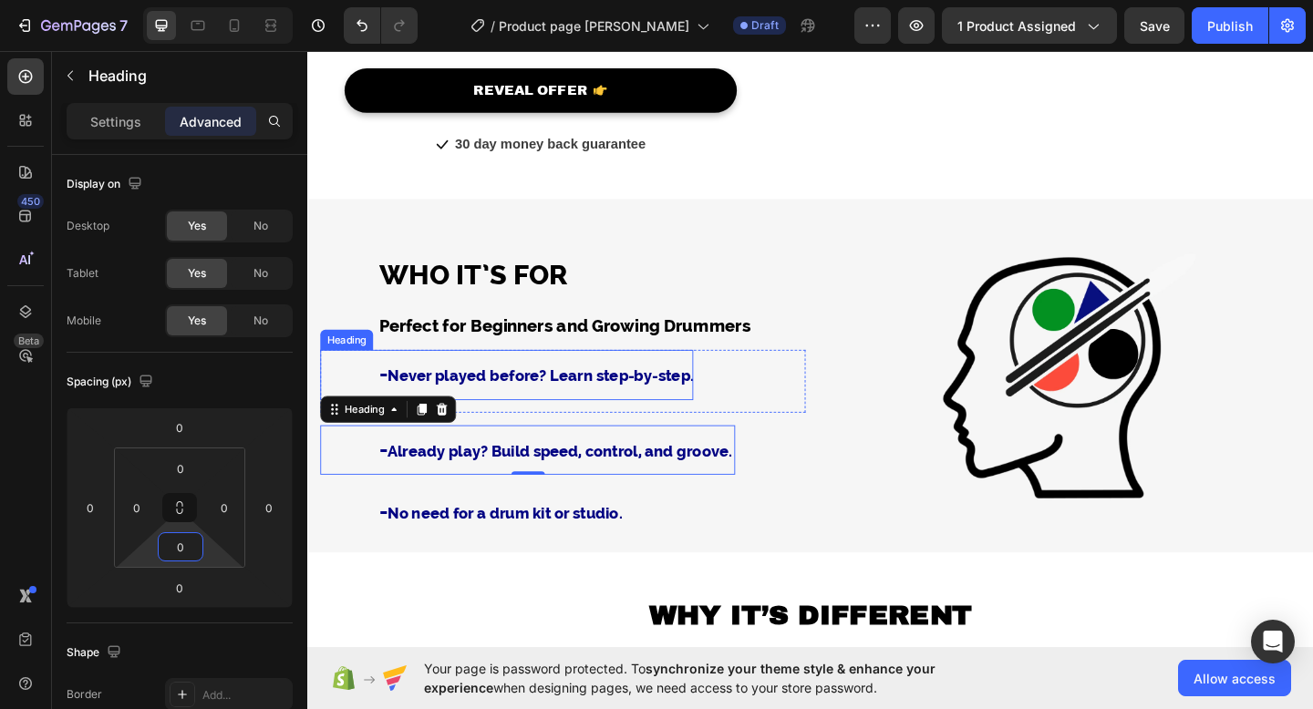
click at [528, 417] on h3 "⁠⁠⁠⁠⁠⁠⁠ - Never played before? Learn step-by-step." at bounding box center [524, 403] width 406 height 55
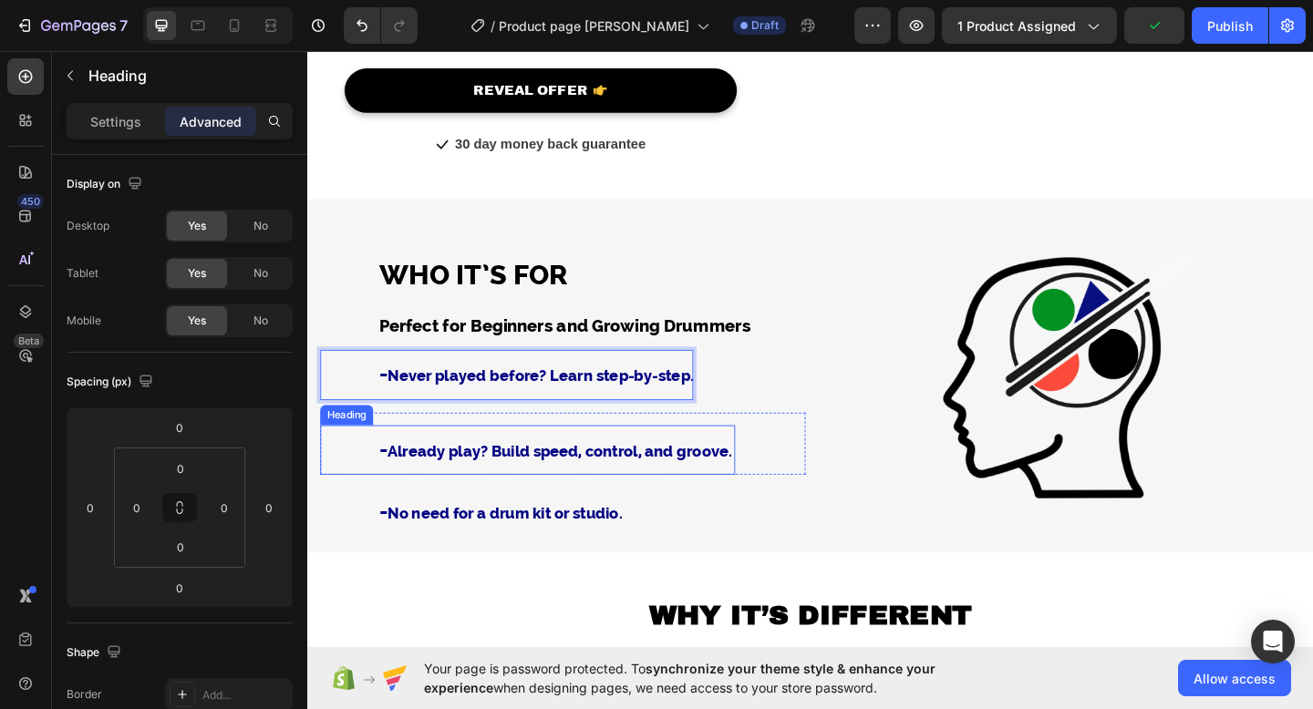
click at [510, 463] on h3 "⁠⁠⁠⁠⁠⁠⁠ - Already play? Build speed, control, and groove." at bounding box center [546, 485] width 451 height 55
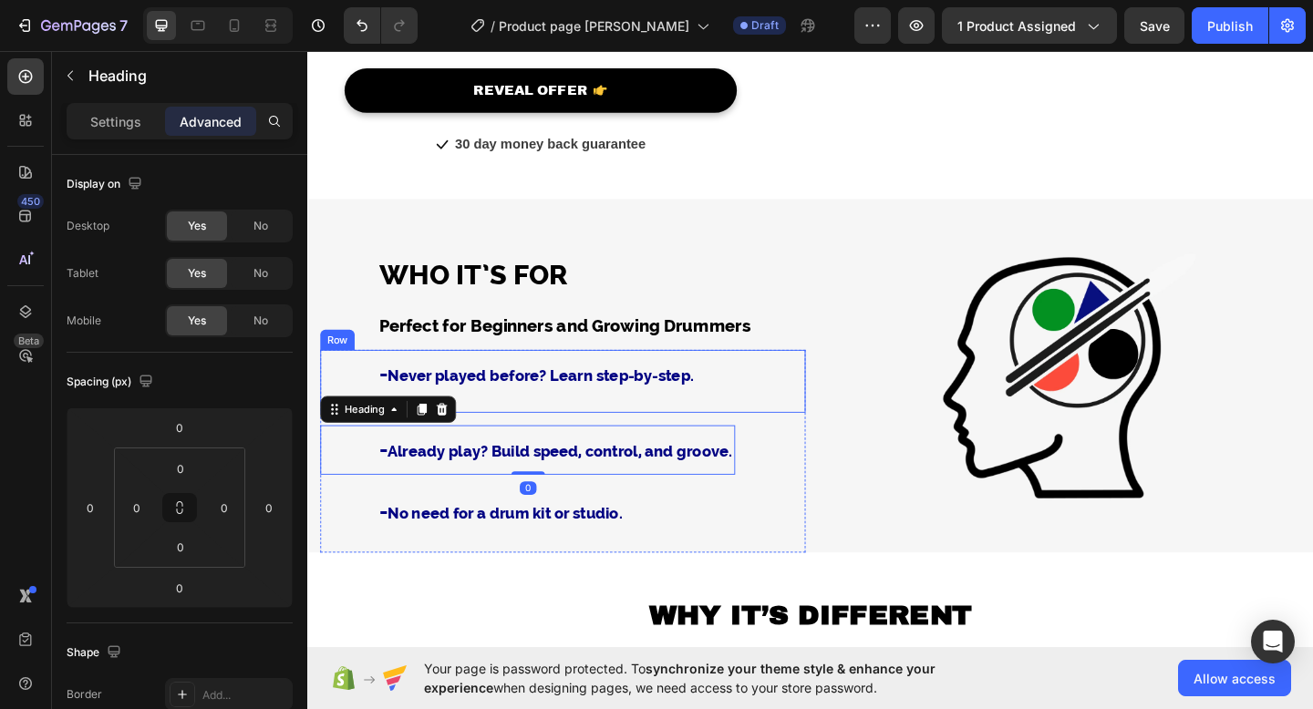
click at [751, 393] on div "⁠⁠⁠⁠⁠⁠⁠ - Never played before? Learn step-by-step. Heading Row" at bounding box center [585, 410] width 528 height 68
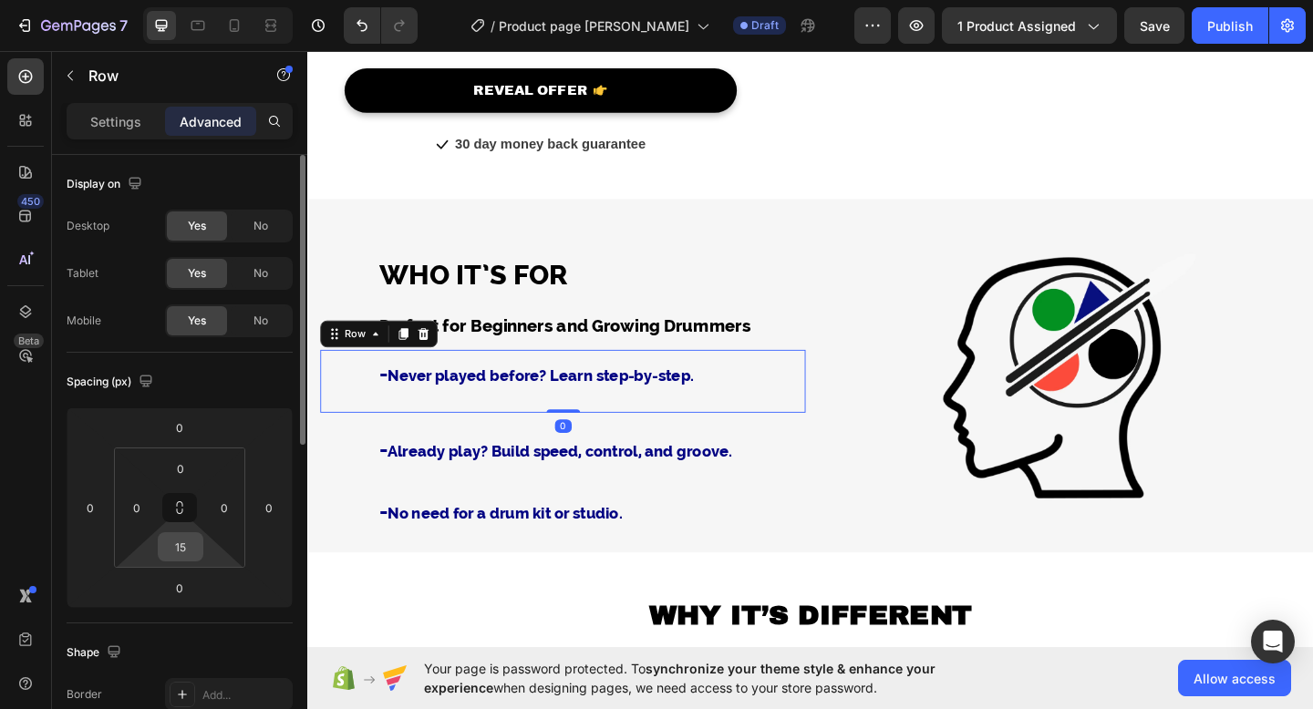
click at [180, 550] on input "15" at bounding box center [180, 546] width 36 height 27
type input "1"
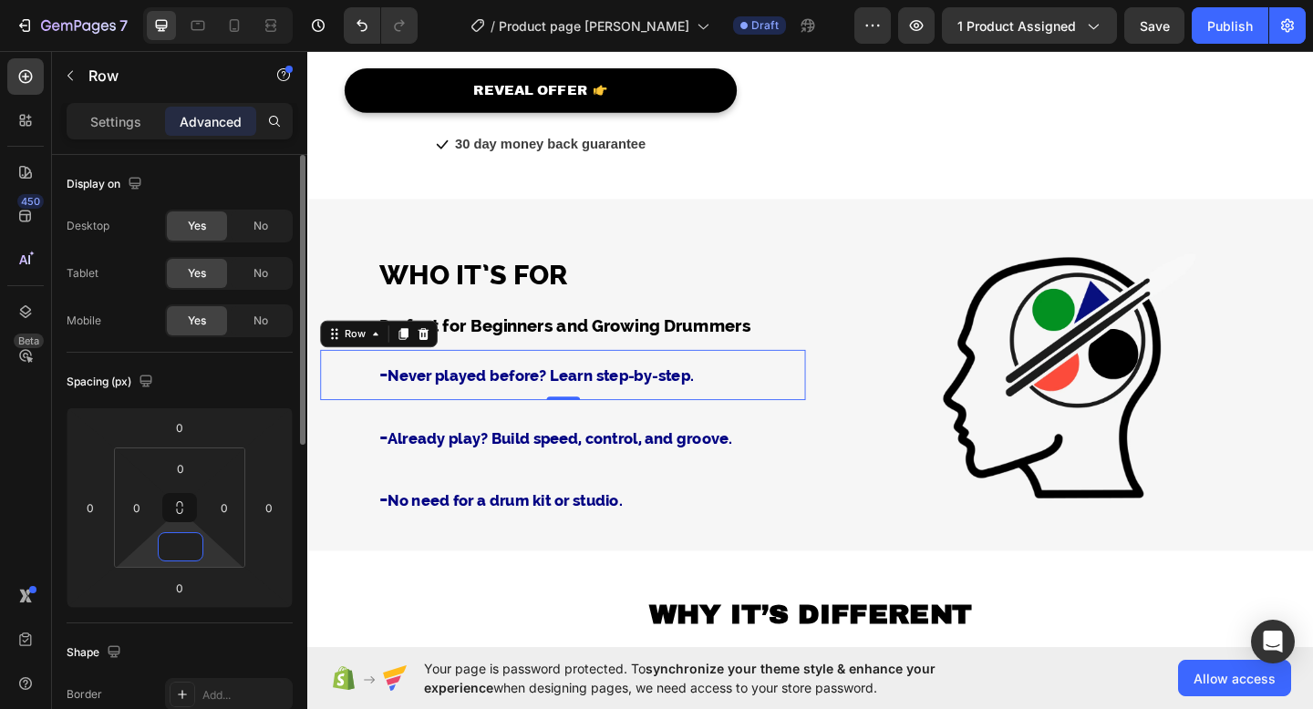
type input "0"
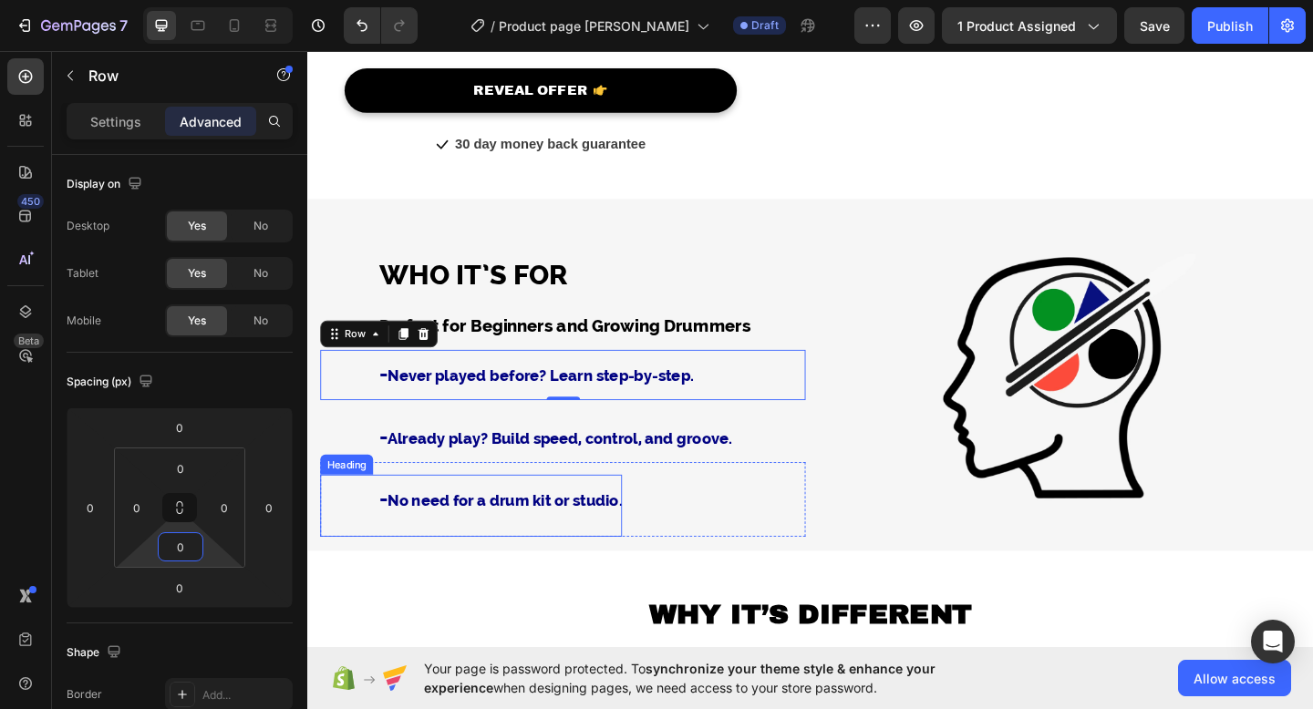
click at [511, 551] on h3 "⁠⁠⁠⁠⁠⁠⁠ - No need for a drum kit or studio." at bounding box center [485, 545] width 328 height 67
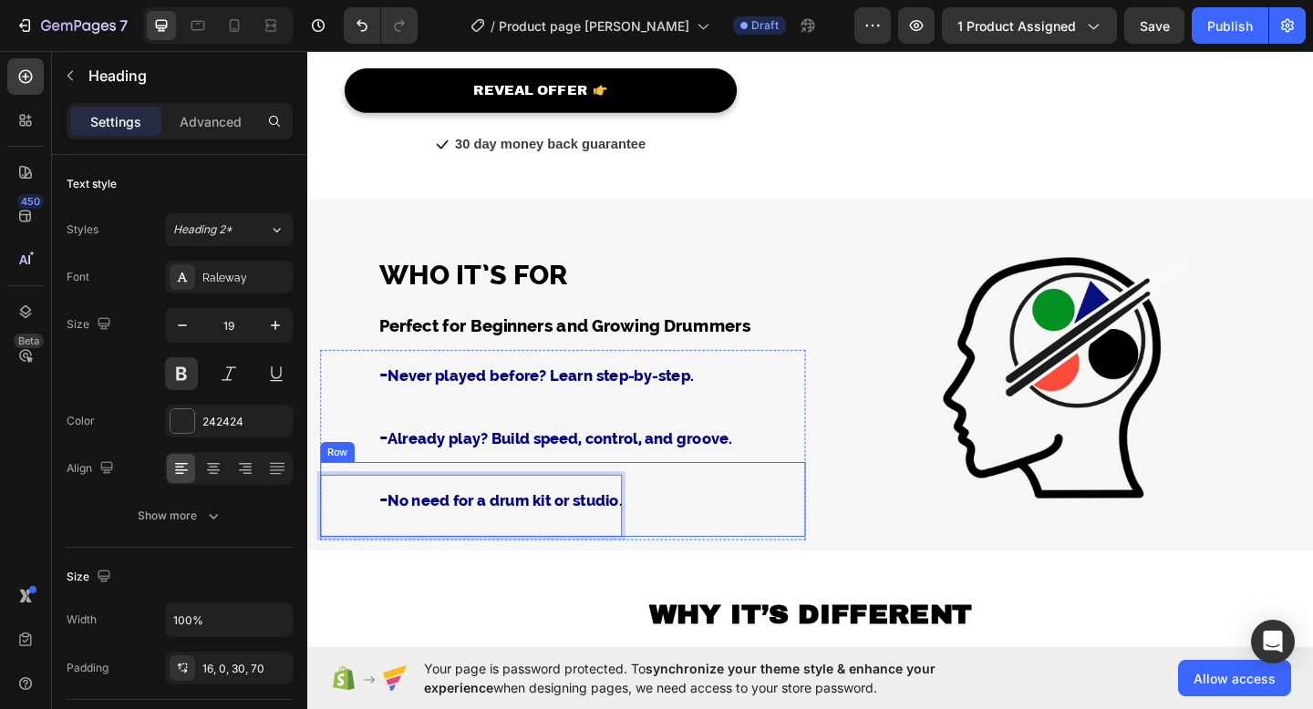
click at [692, 524] on div "- No need for a drum kit or studio. Heading 0 Row" at bounding box center [585, 539] width 528 height 81
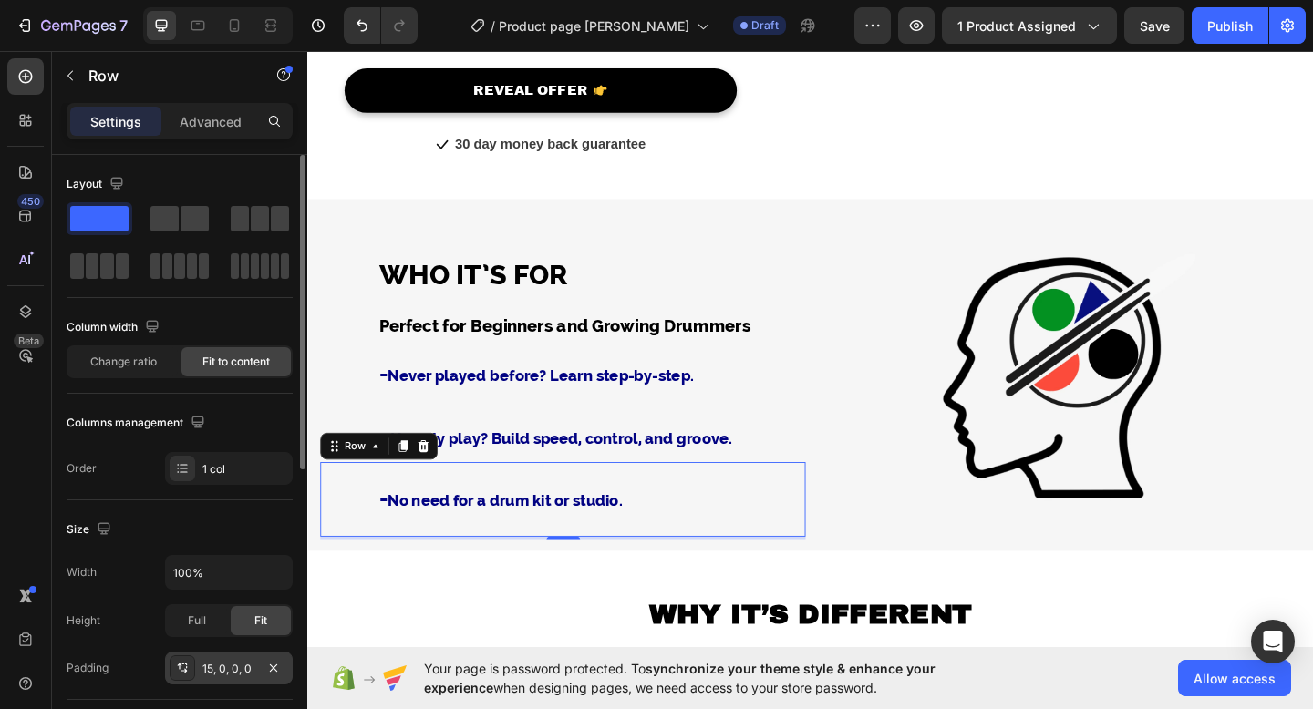
click at [208, 675] on div "15, 0, 0, 0" at bounding box center [228, 669] width 53 height 16
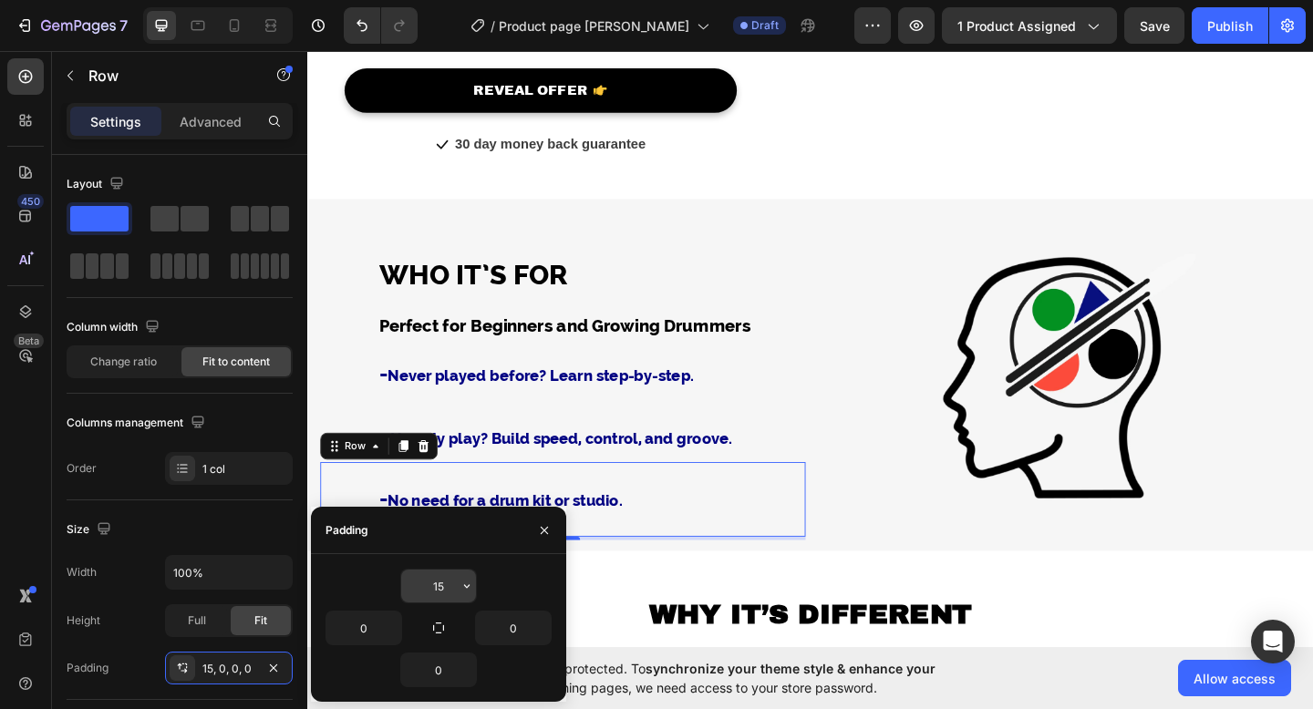
click at [454, 590] on input "15" at bounding box center [438, 586] width 75 height 33
type input "0"
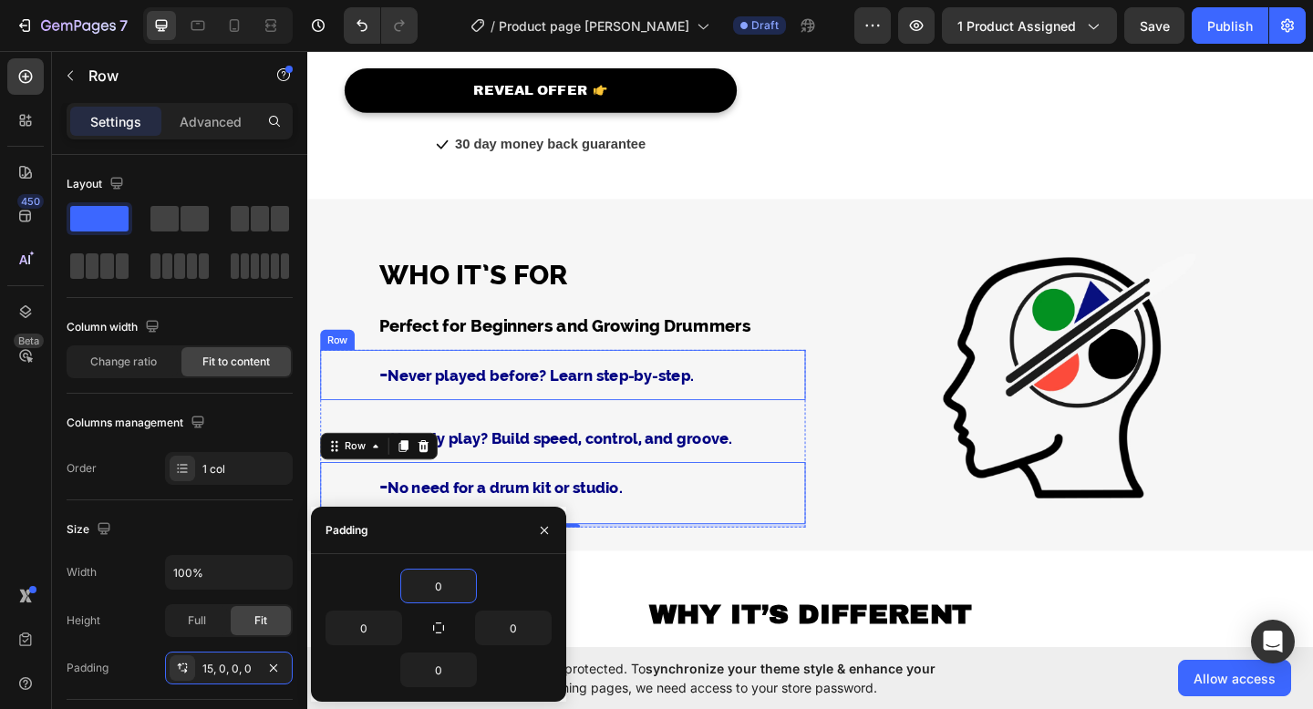
click at [803, 414] on div "⁠⁠⁠⁠⁠⁠⁠ - Never played before? Learn step-by-step. Heading Row" at bounding box center [585, 403] width 528 height 55
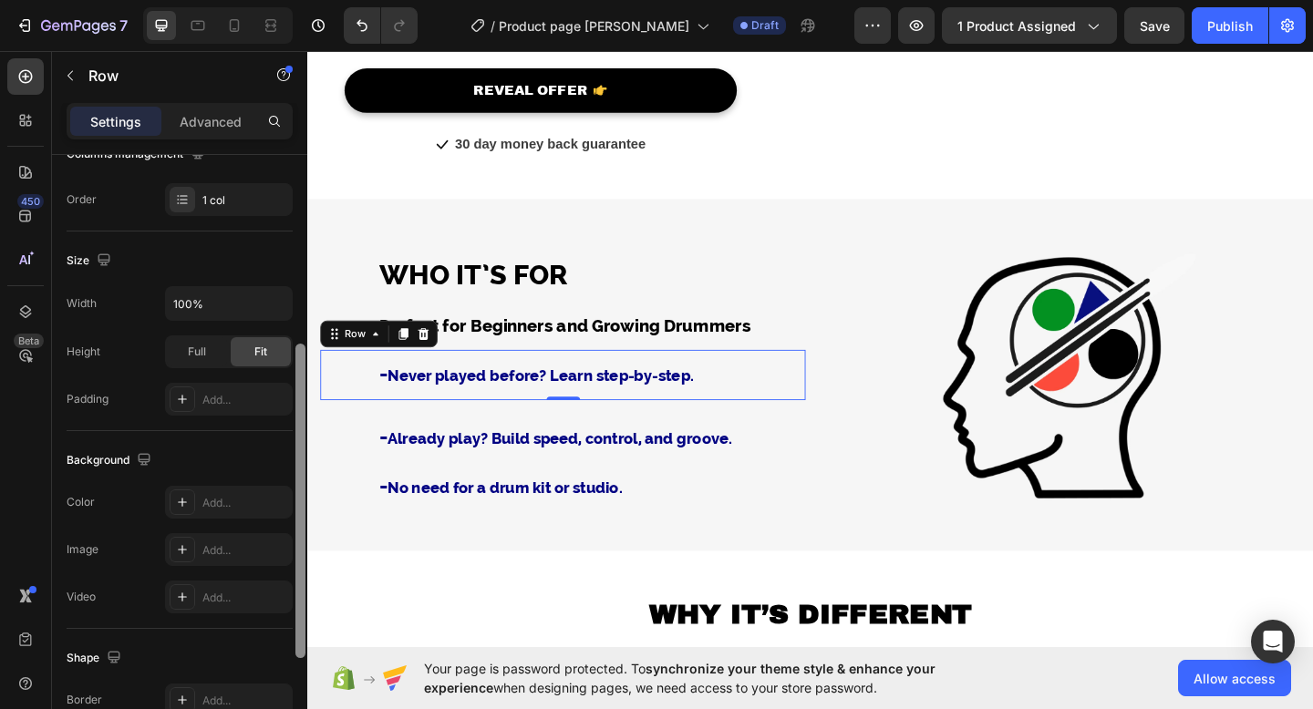
scroll to position [181, 0]
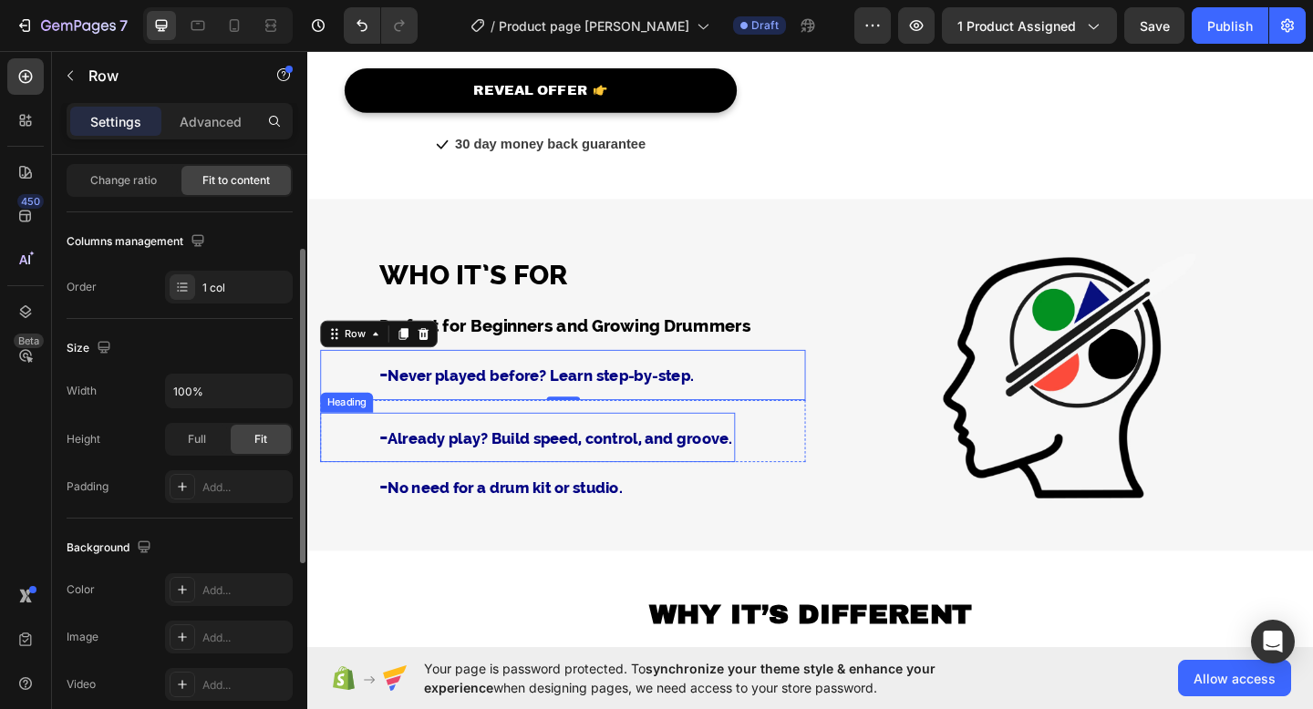
click at [410, 448] on h3 "⁠⁠⁠⁠⁠⁠⁠ - Already play? Build speed, control, and groove." at bounding box center [546, 472] width 451 height 55
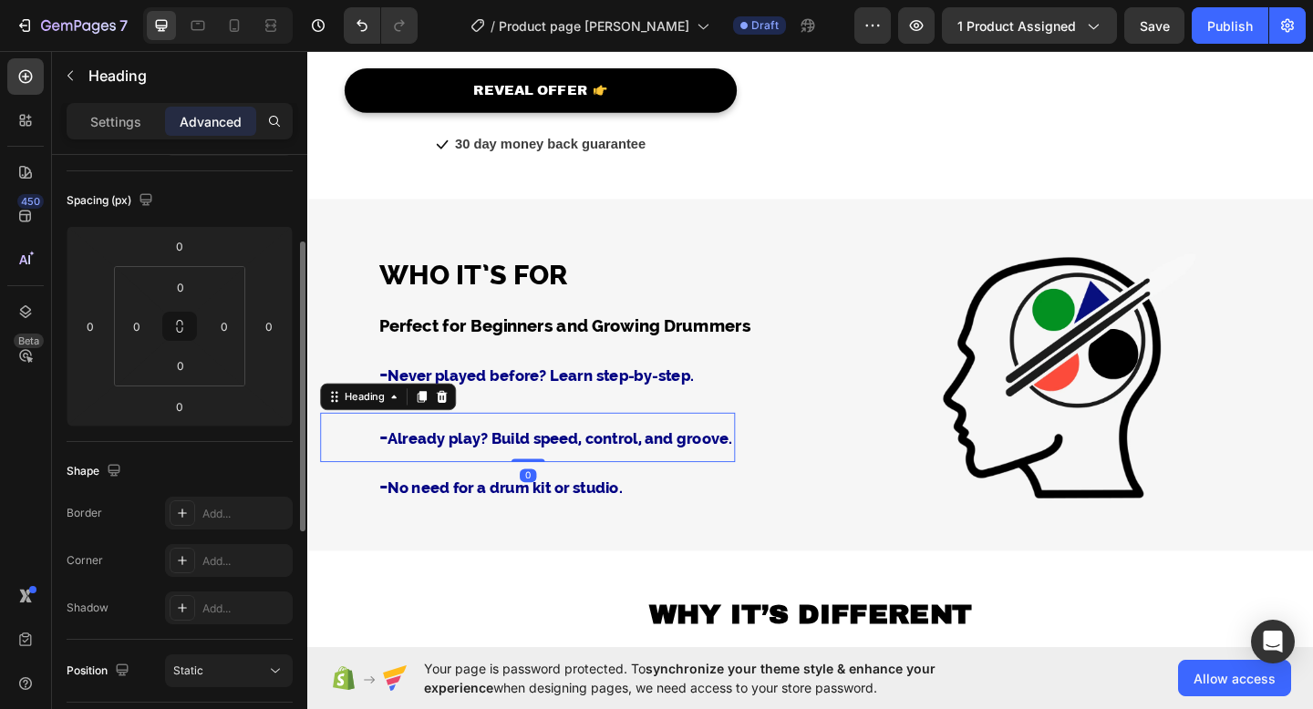
scroll to position [0, 0]
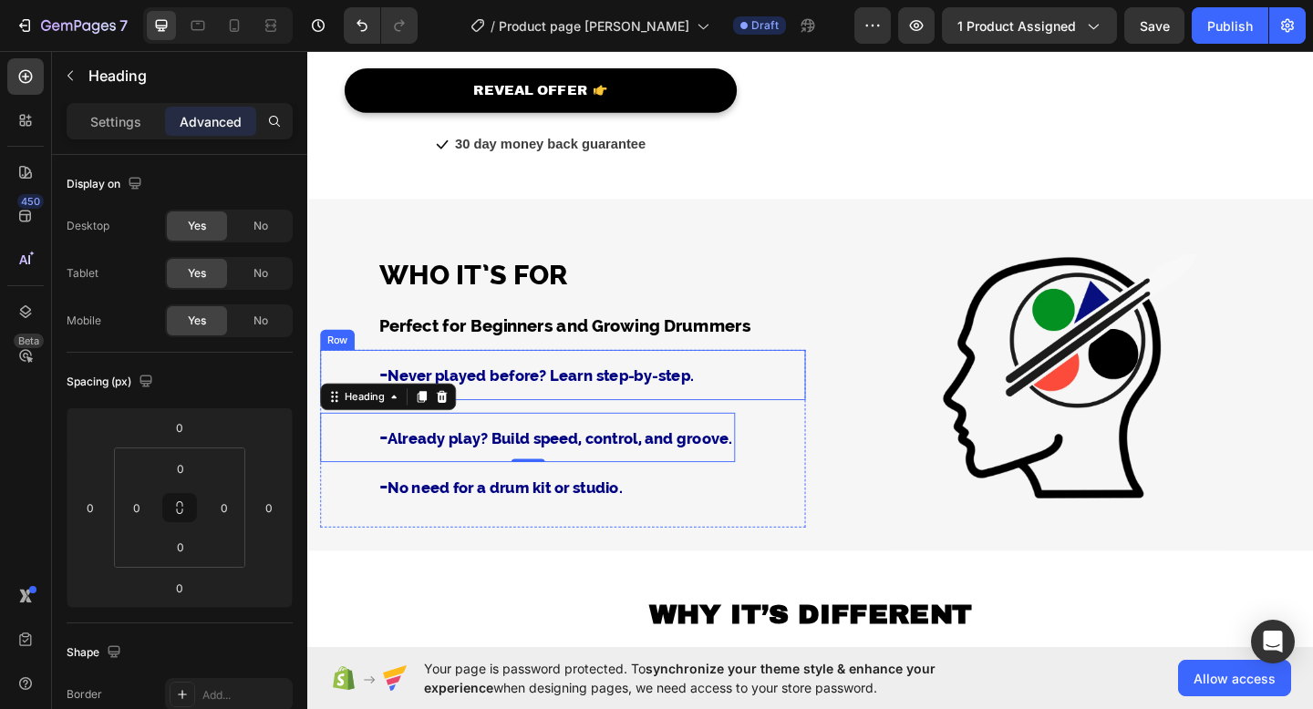
click at [802, 413] on div "⁠⁠⁠⁠⁠⁠⁠ - Never played before? Learn step-by-step. Heading Row" at bounding box center [585, 403] width 528 height 55
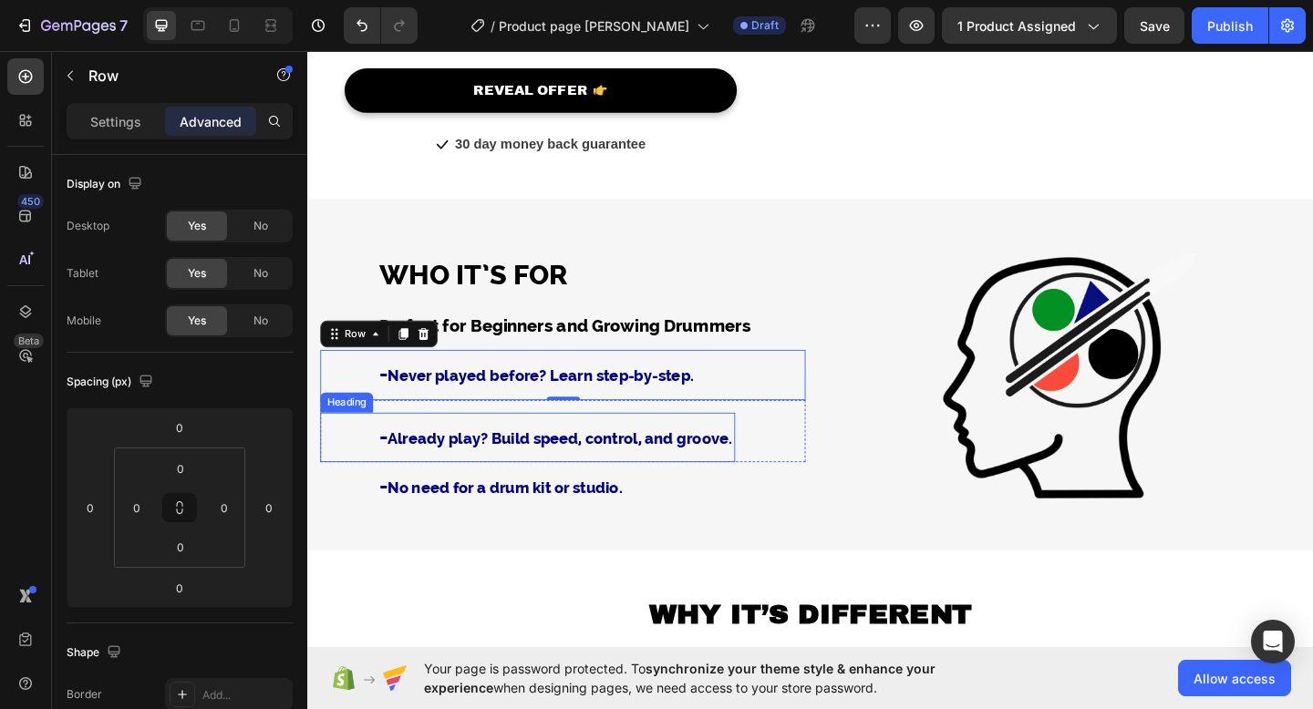
click at [738, 463] on span "Already play? Build speed, control, and groove." at bounding box center [581, 472] width 375 height 19
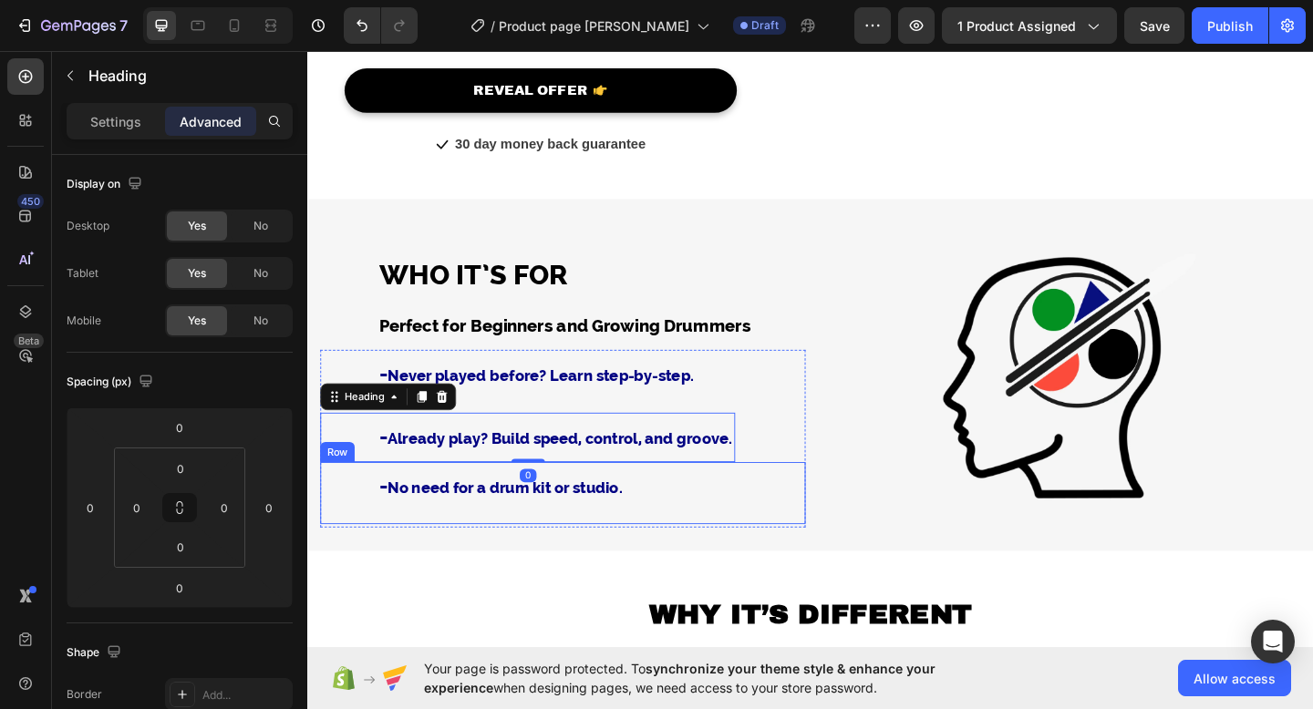
click at [672, 521] on div "⁠⁠⁠⁠⁠⁠⁠ - No need for a drum kit or studio. Heading Row" at bounding box center [585, 532] width 528 height 67
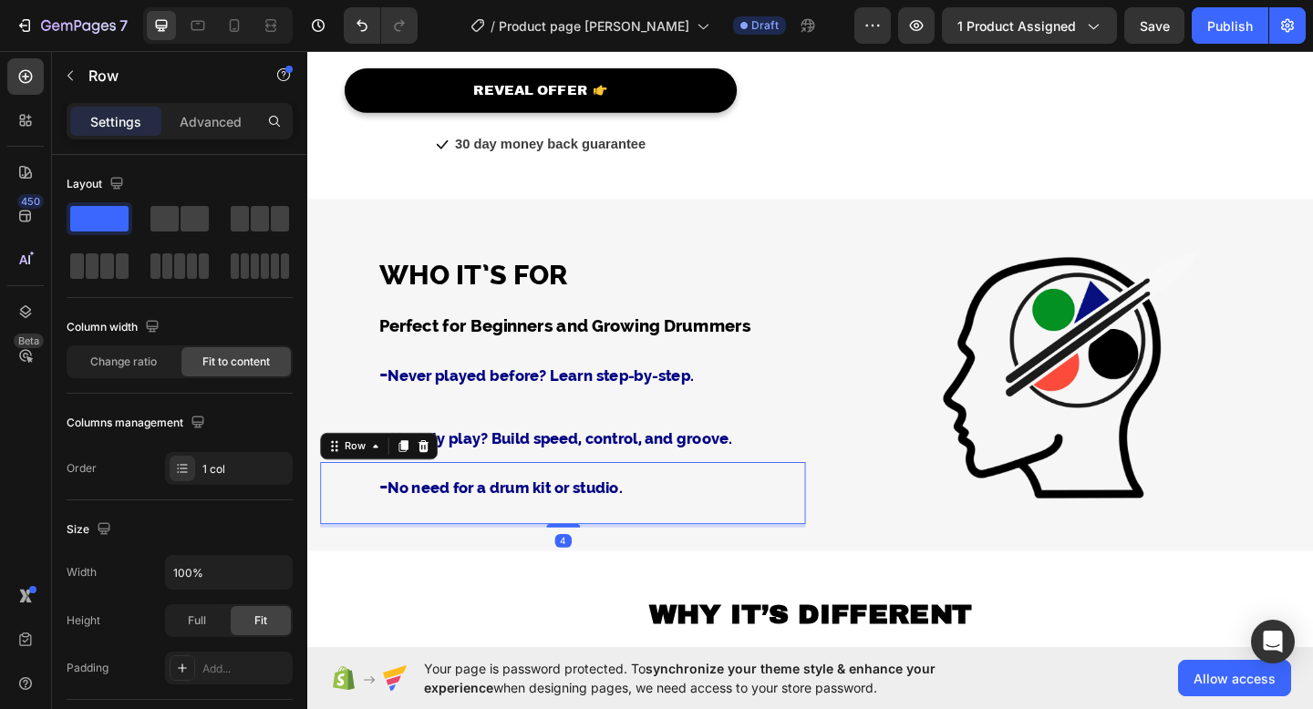
click at [634, 522] on span "No need for a drum kit or studio." at bounding box center [521, 526] width 255 height 19
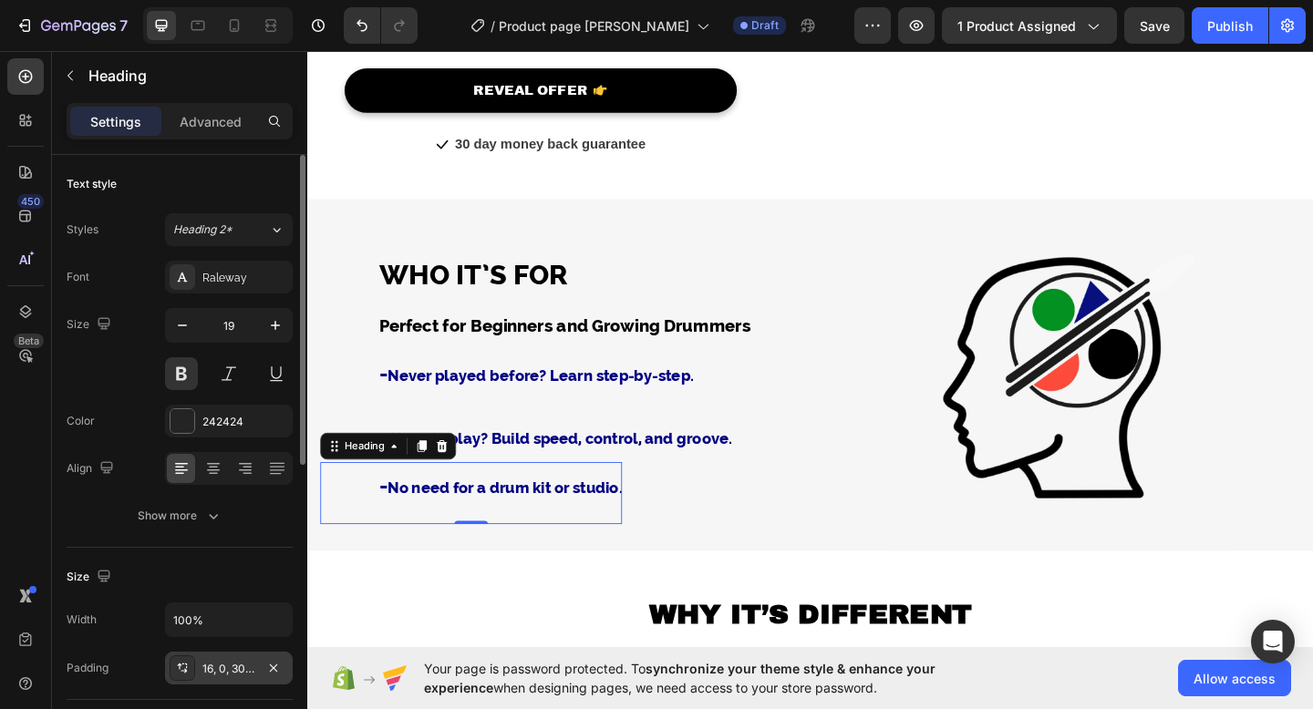
click at [223, 673] on div "16, 0, 30, 70" at bounding box center [228, 669] width 53 height 16
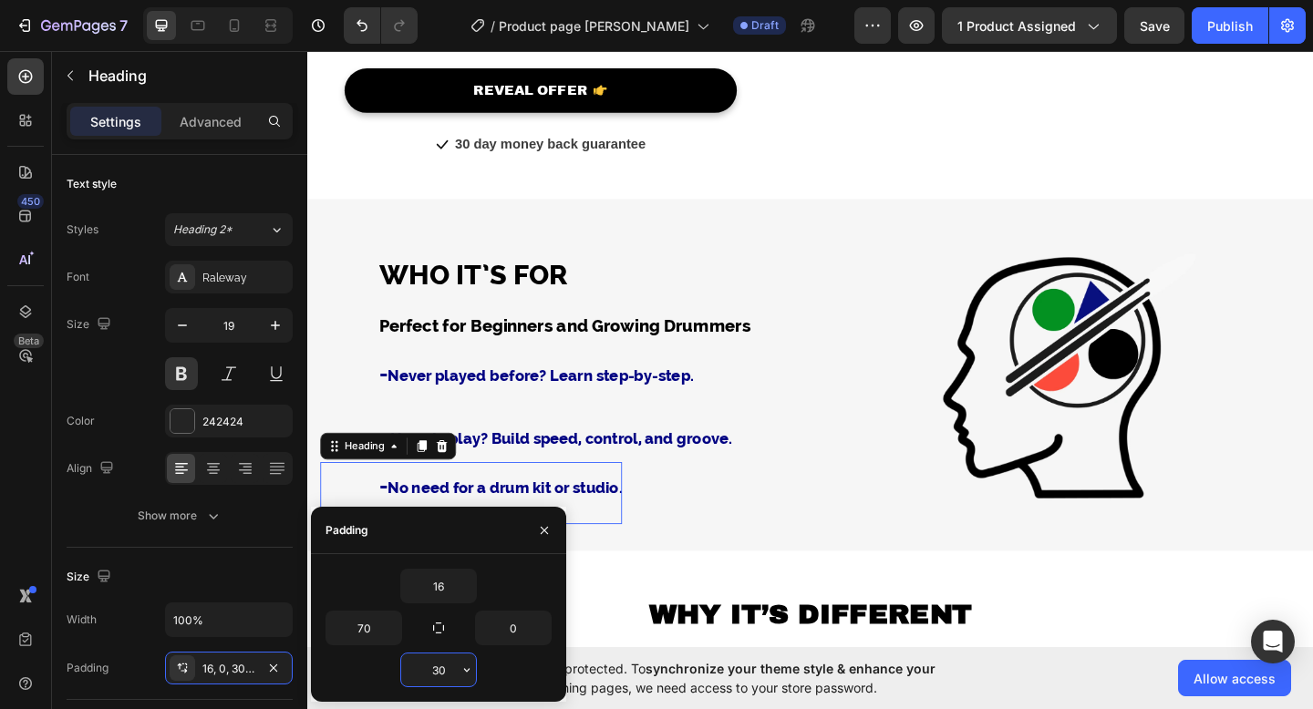
click at [440, 665] on input "30" at bounding box center [438, 670] width 75 height 33
type input "0"
click at [716, 522] on div "⁠⁠⁠⁠⁠⁠⁠ - No need for a drum kit or studio. Heading 0 Row" at bounding box center [585, 519] width 528 height 40
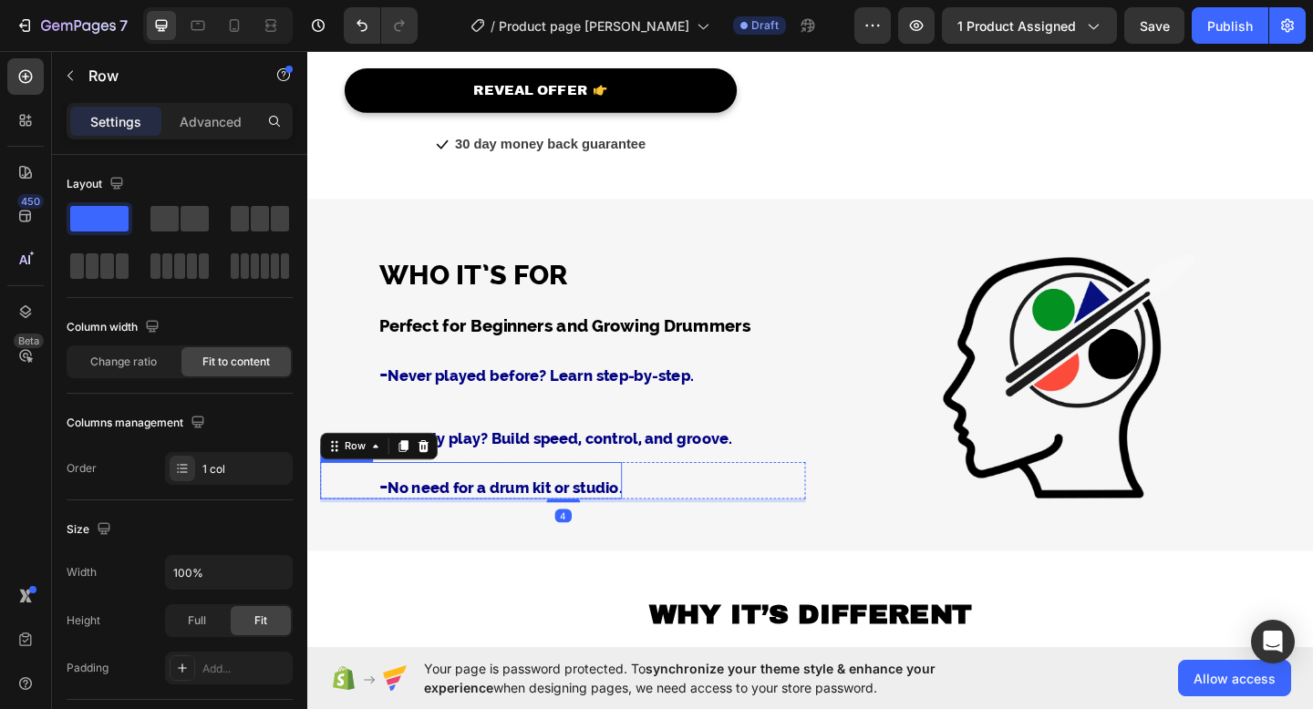
click at [379, 513] on h3 "⁠⁠⁠⁠⁠⁠⁠ - No need for a drum kit or studio." at bounding box center [485, 519] width 328 height 40
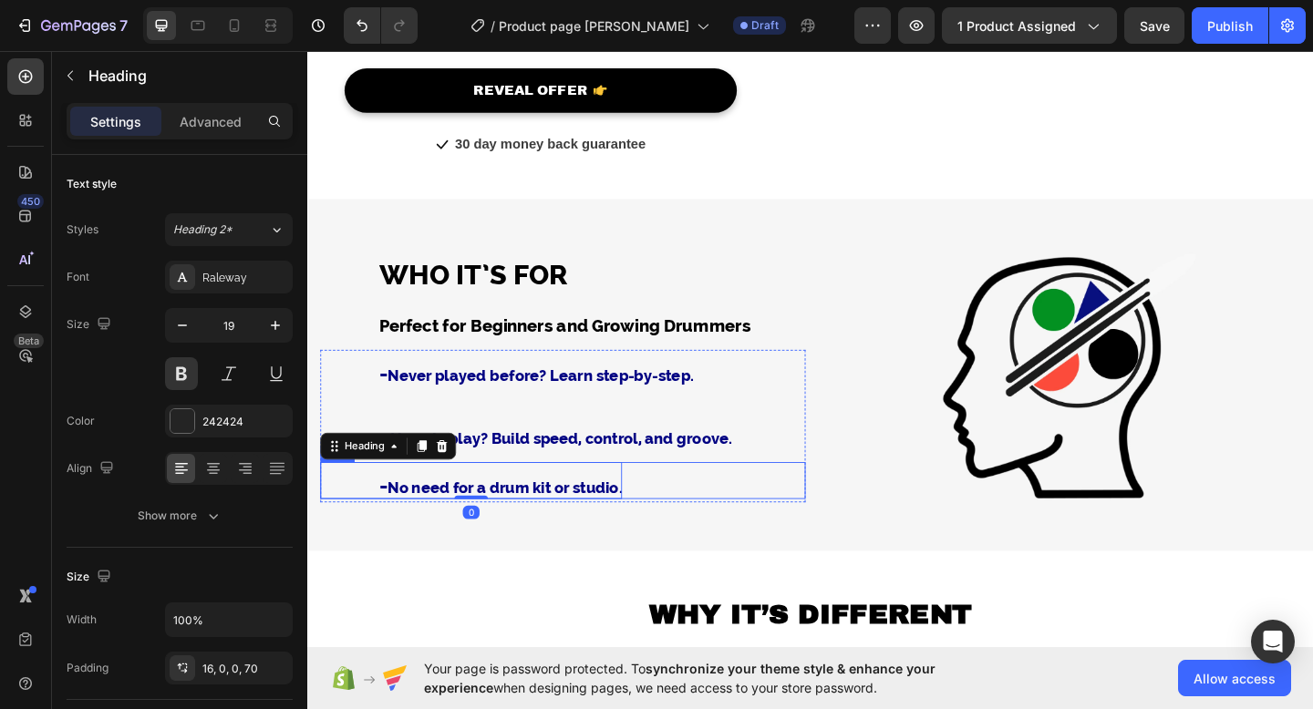
click at [818, 496] on div "⁠⁠⁠⁠⁠⁠⁠ - Already play? Build speed, control, and groove. Heading Row" at bounding box center [585, 465] width 528 height 68
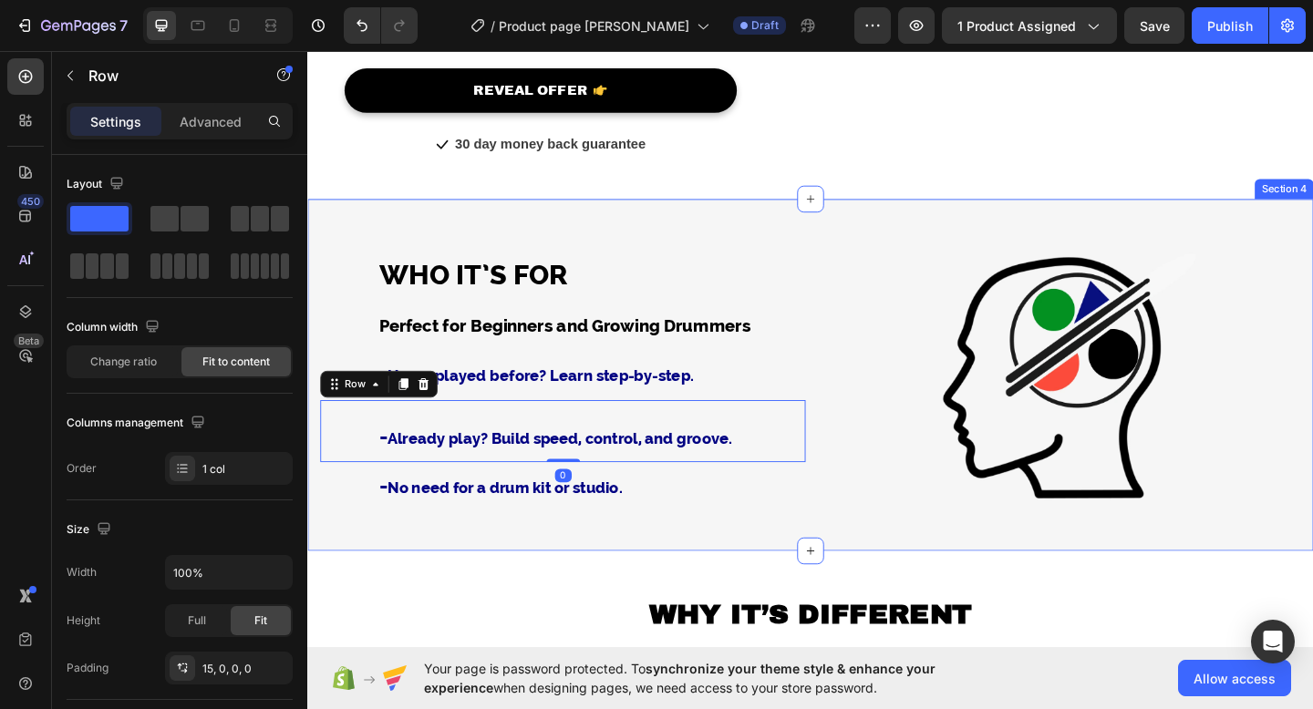
click at [786, 560] on div "⁠⁠⁠⁠⁠⁠⁠ WHO IT’S FOR Heading Perfect for Beginners and Growing Drummers Text bl…" at bounding box center [585, 410] width 528 height 369
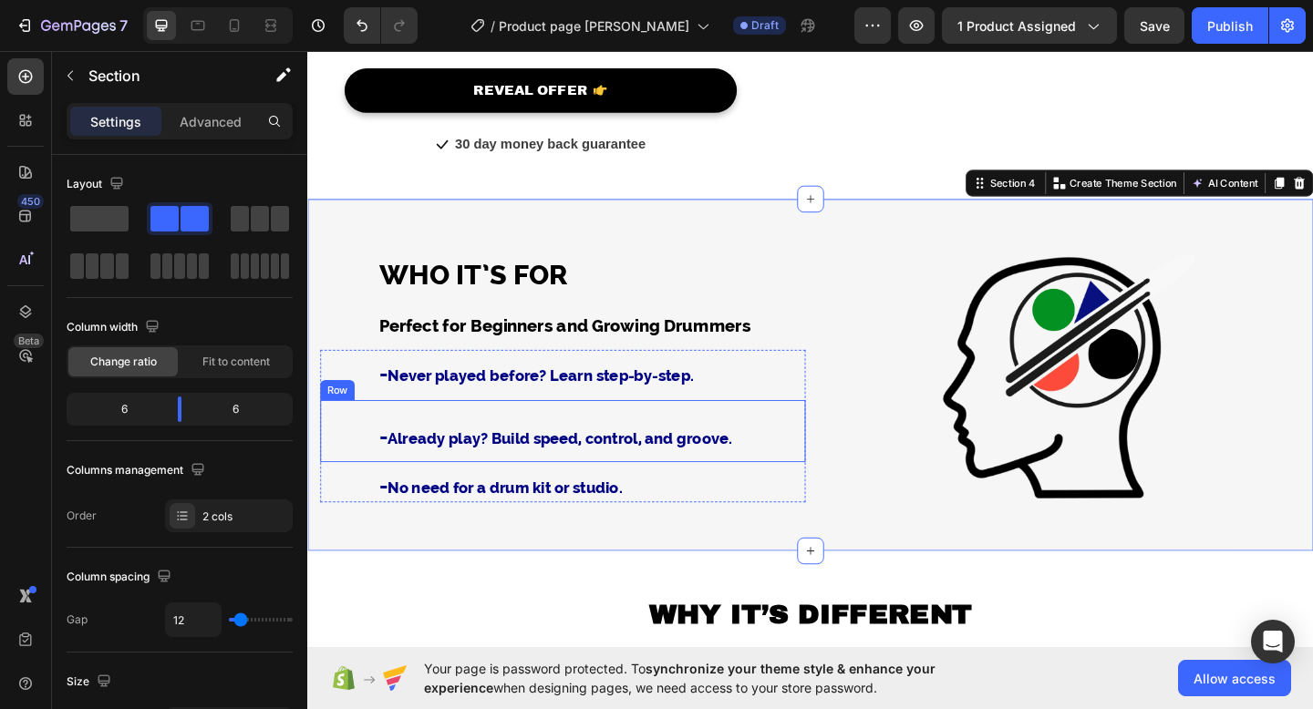
click at [467, 441] on div "⁠⁠⁠⁠⁠⁠⁠ - Already play? Build speed, control, and groove. Heading Row" at bounding box center [585, 465] width 528 height 68
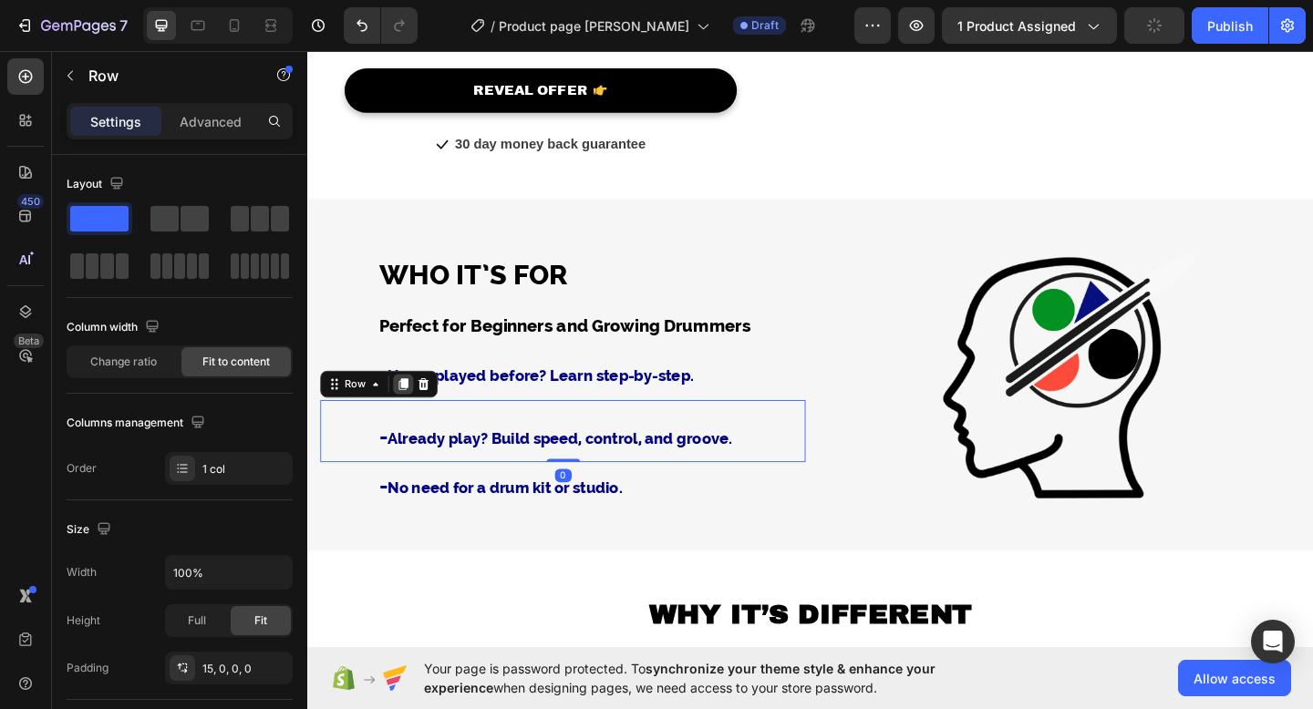
click at [415, 408] on icon at bounding box center [412, 413] width 10 height 13
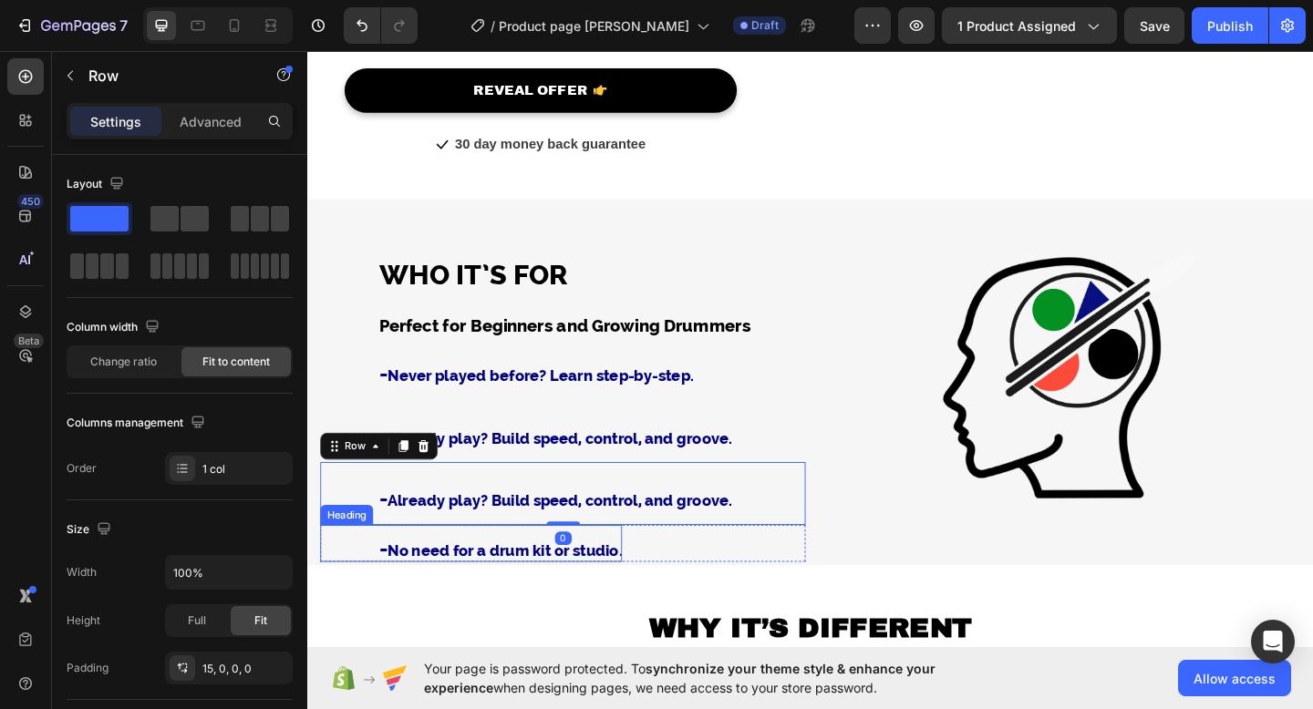
click at [469, 585] on span "No need for a drum kit or studio." at bounding box center [521, 594] width 255 height 19
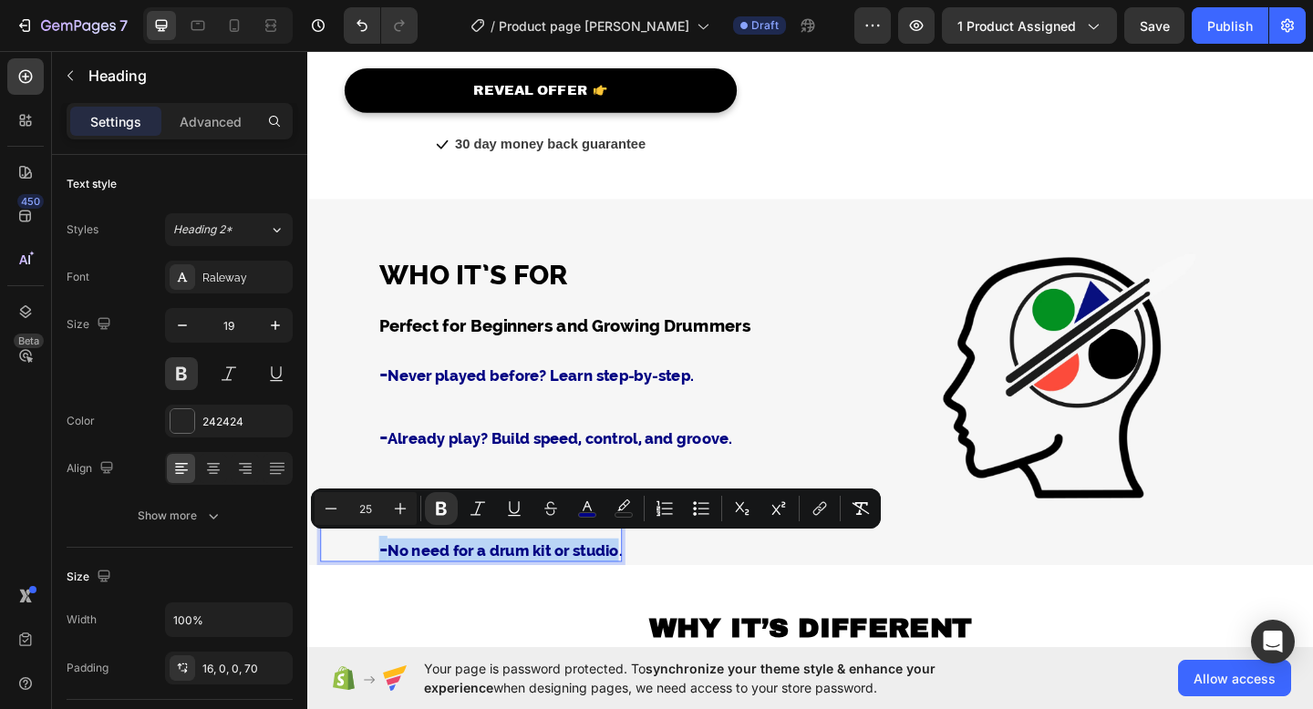
drag, startPoint x: 383, startPoint y: 591, endPoint x: 653, endPoint y: 593, distance: 269.8
click at [649, 593] on h3 "- No need for a drum kit or studio." at bounding box center [485, 587] width 328 height 40
copy p "- No need for a drum kit or studio"
click at [819, 488] on div "⁠⁠⁠⁠⁠⁠⁠ - Already play? Build speed, control, and groove. Heading Row" at bounding box center [585, 465] width 528 height 68
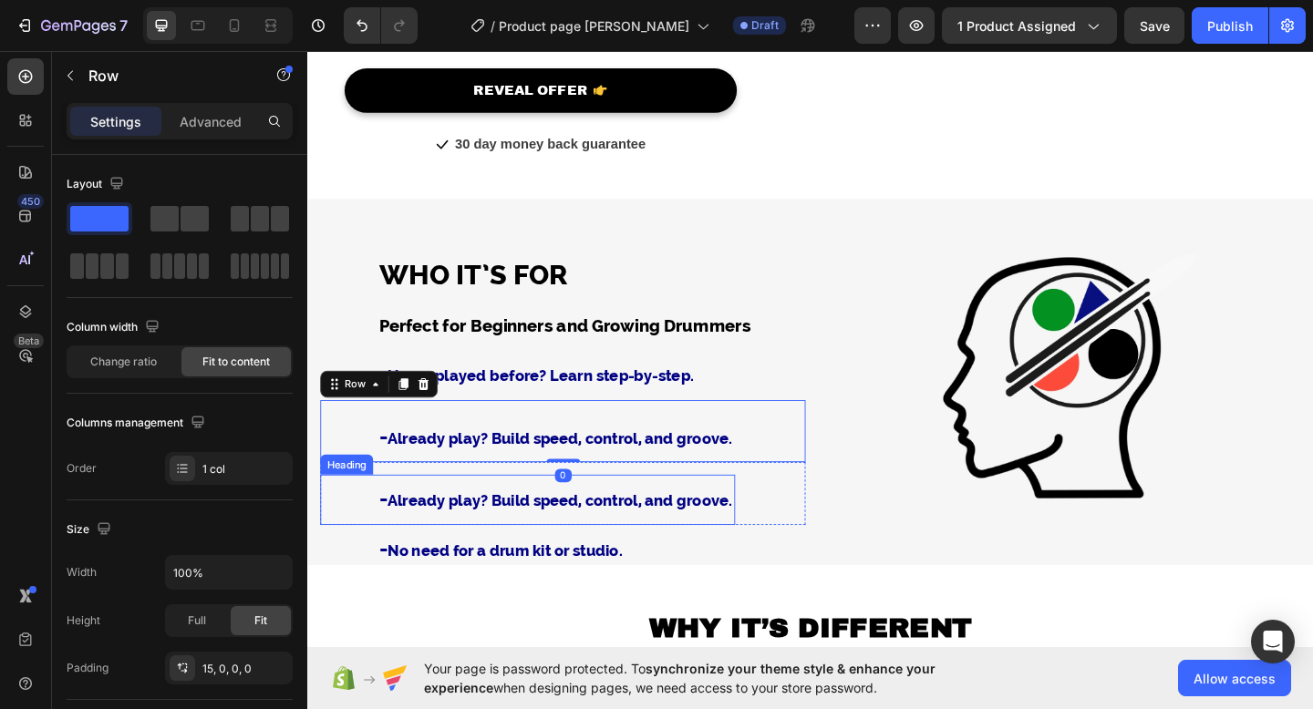
click at [385, 540] on strong "-" at bounding box center [389, 537] width 9 height 27
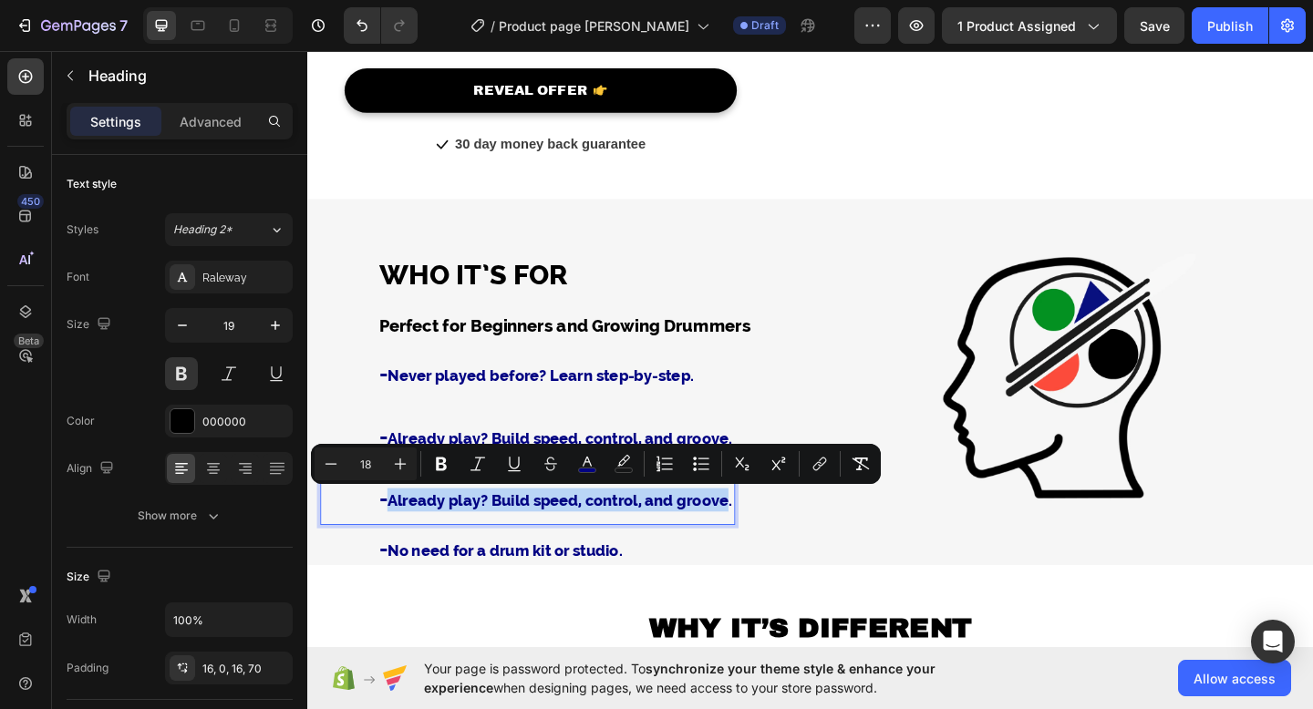
drag, startPoint x: 399, startPoint y: 535, endPoint x: 772, endPoint y: 541, distance: 372.9
click at [768, 541] on span "Already play? Build speed, control, and groove." at bounding box center [581, 540] width 375 height 19
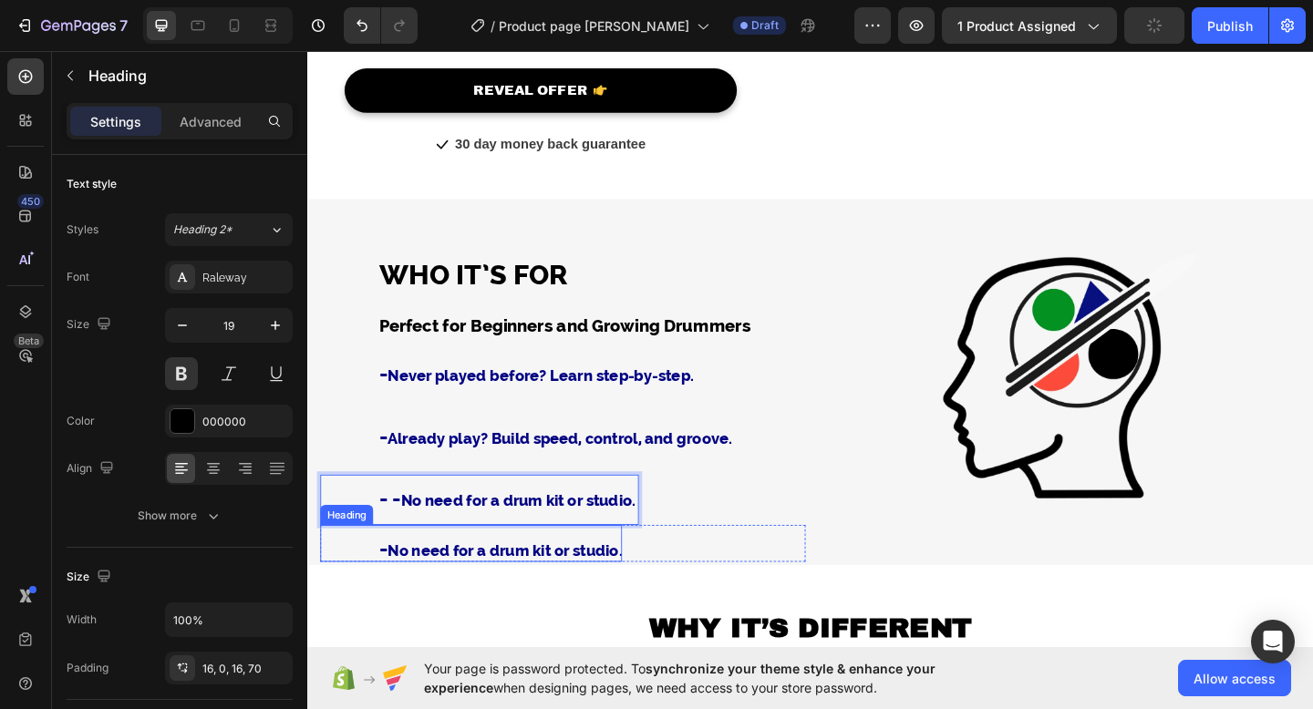
click at [622, 590] on span "No need for a drum kit or studio." at bounding box center [521, 594] width 255 height 19
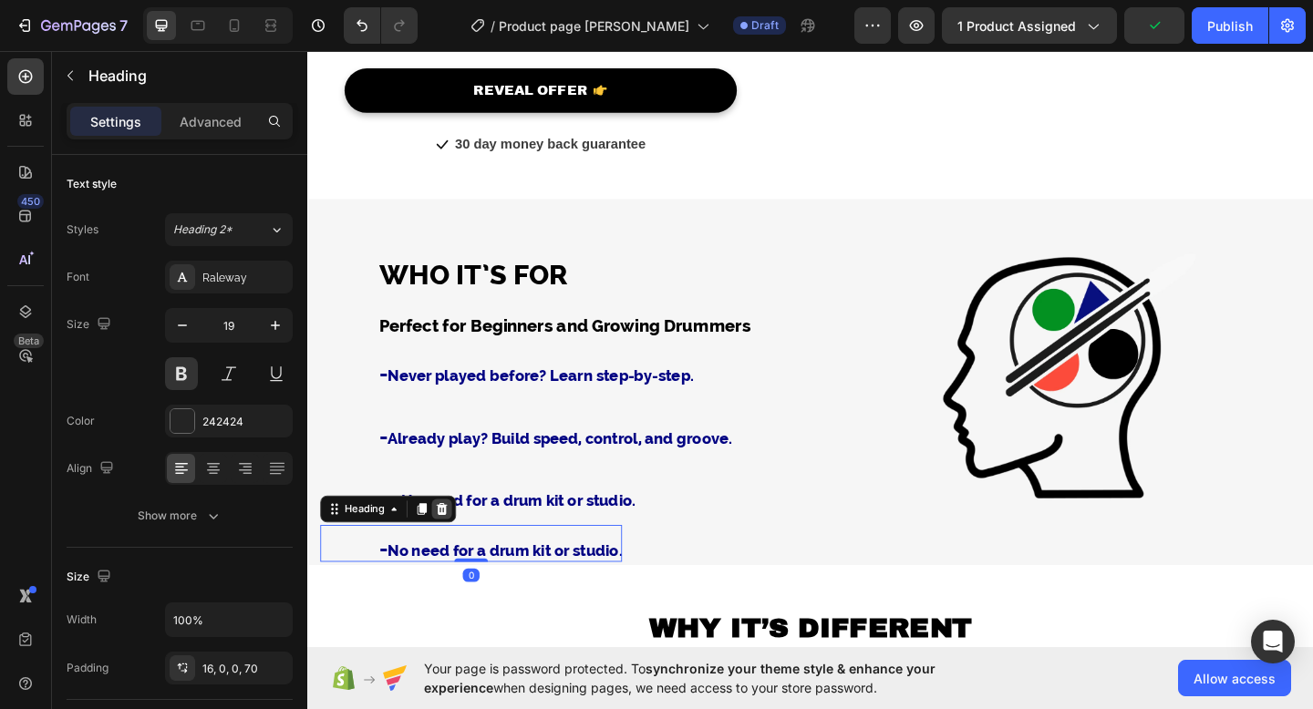
click at [451, 547] on icon at bounding box center [453, 549] width 15 height 15
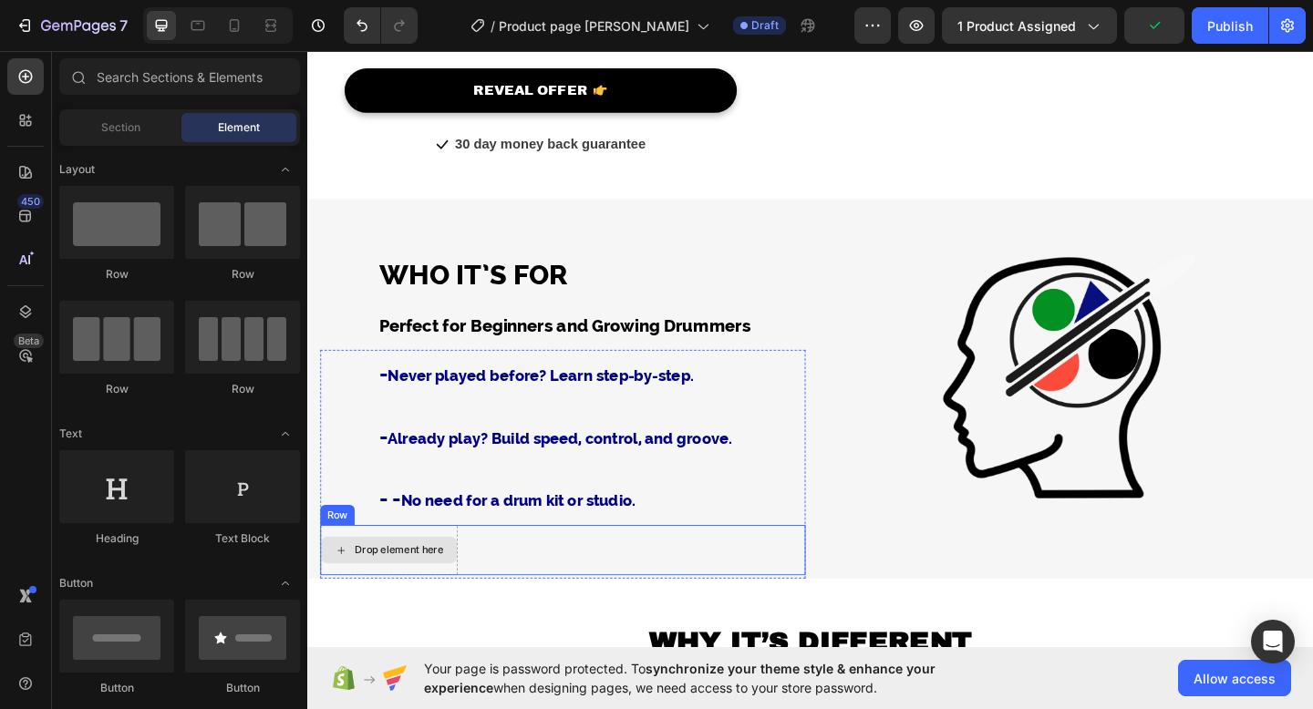
click at [451, 583] on div "Drop element here" at bounding box center [396, 594] width 148 height 29
click at [511, 592] on div "Drop element here Row" at bounding box center [585, 594] width 528 height 55
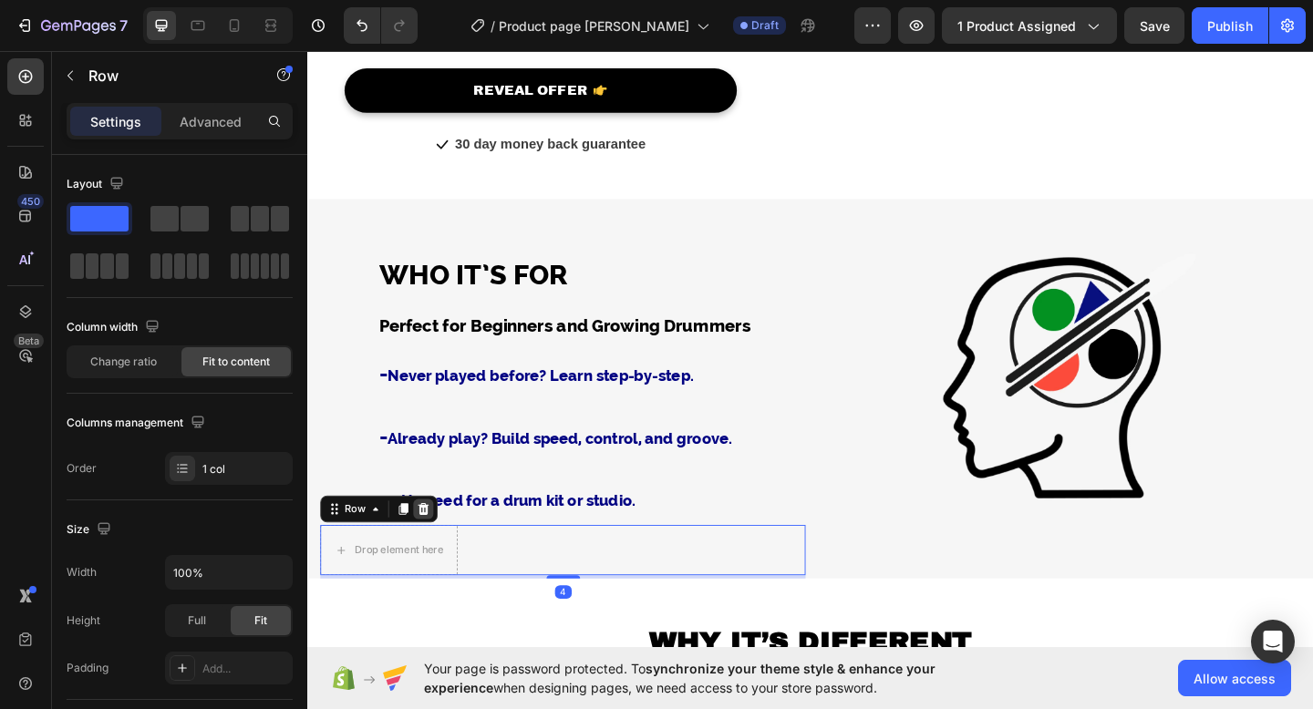
click at [435, 546] on icon at bounding box center [434, 549] width 12 height 13
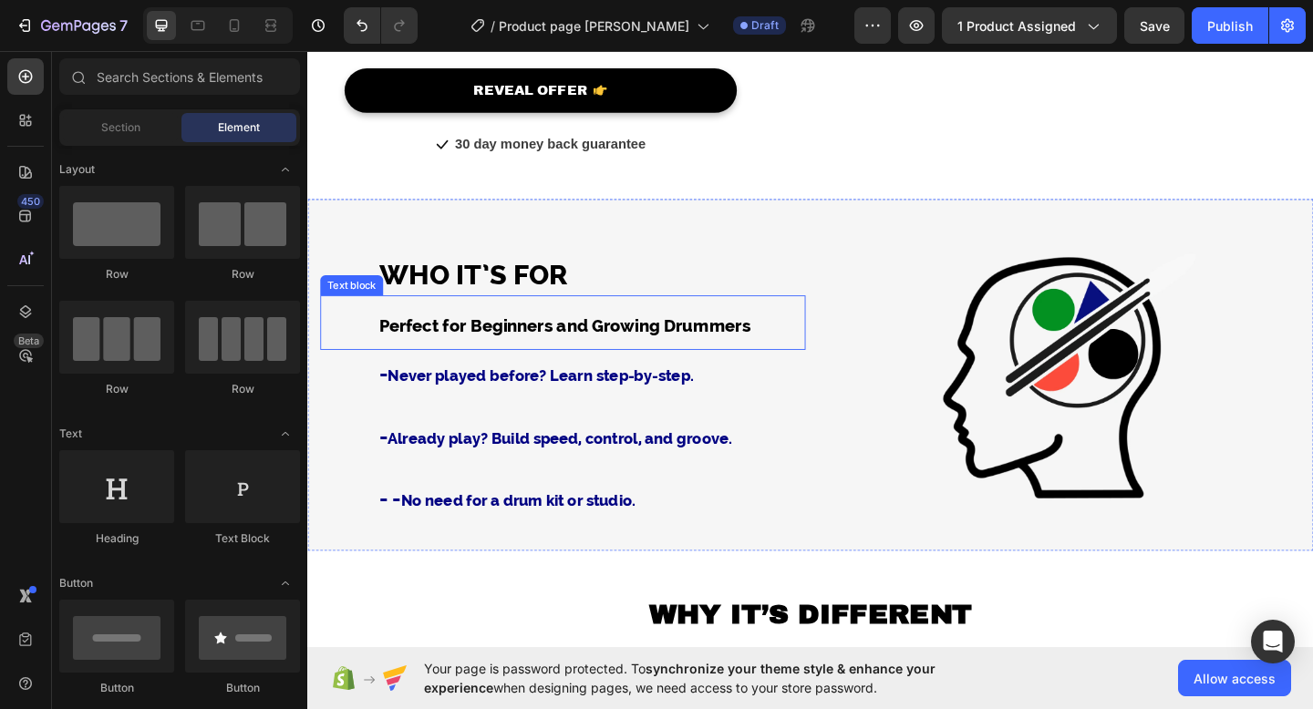
click at [603, 355] on span "Perfect for Beginners and Growing Drummers" at bounding box center [587, 350] width 404 height 22
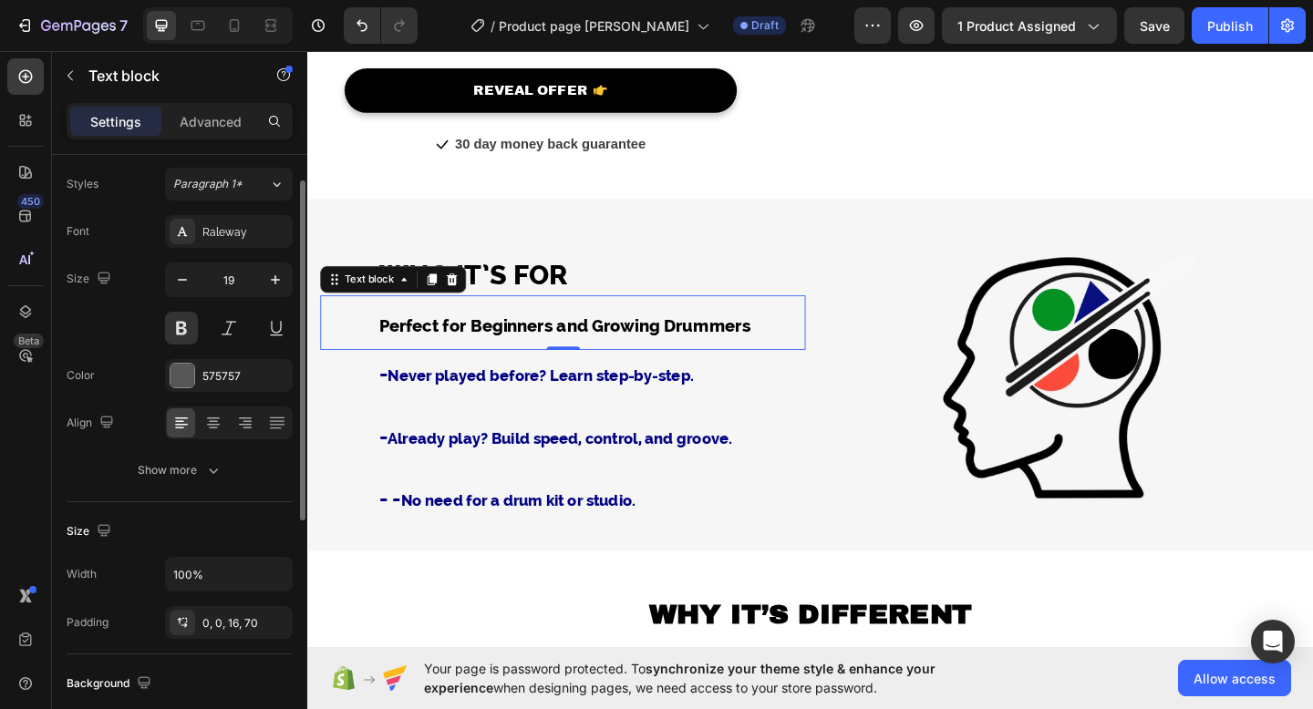
scroll to position [102, 0]
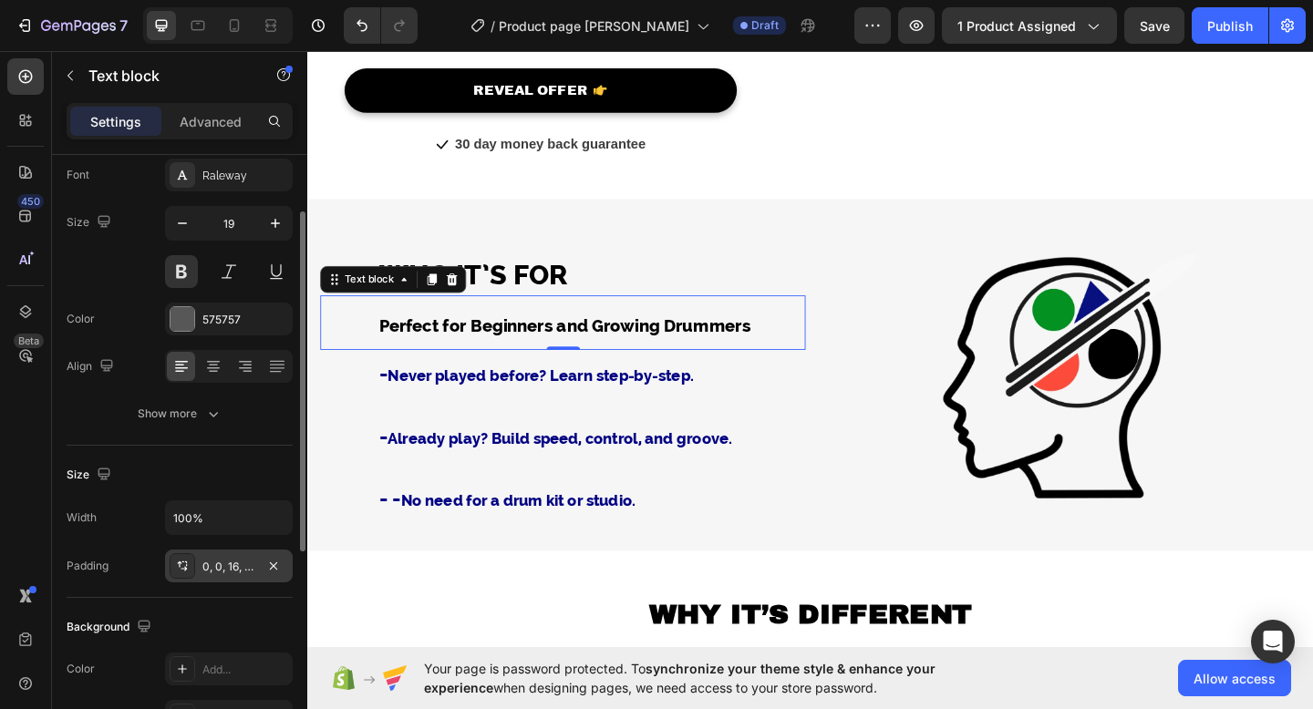
click at [226, 572] on div "0, 0, 16, 70" at bounding box center [228, 567] width 53 height 16
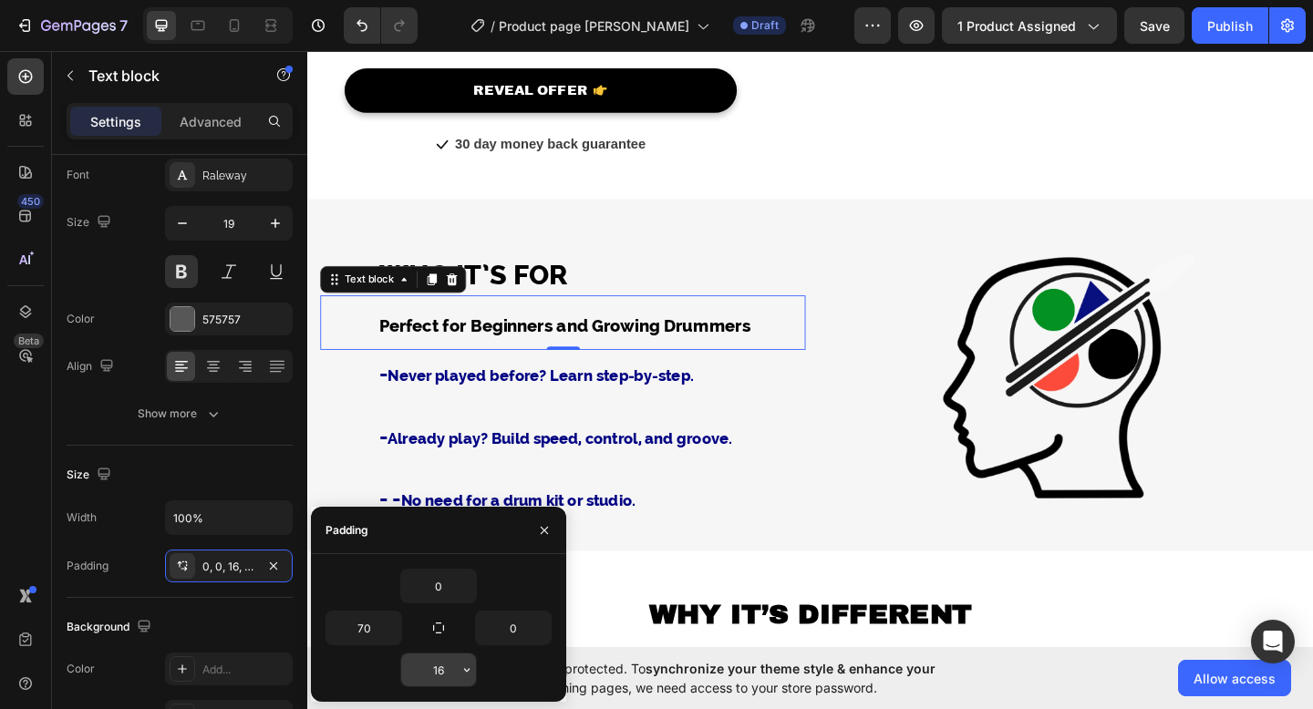
click at [445, 668] on input "16" at bounding box center [438, 670] width 75 height 33
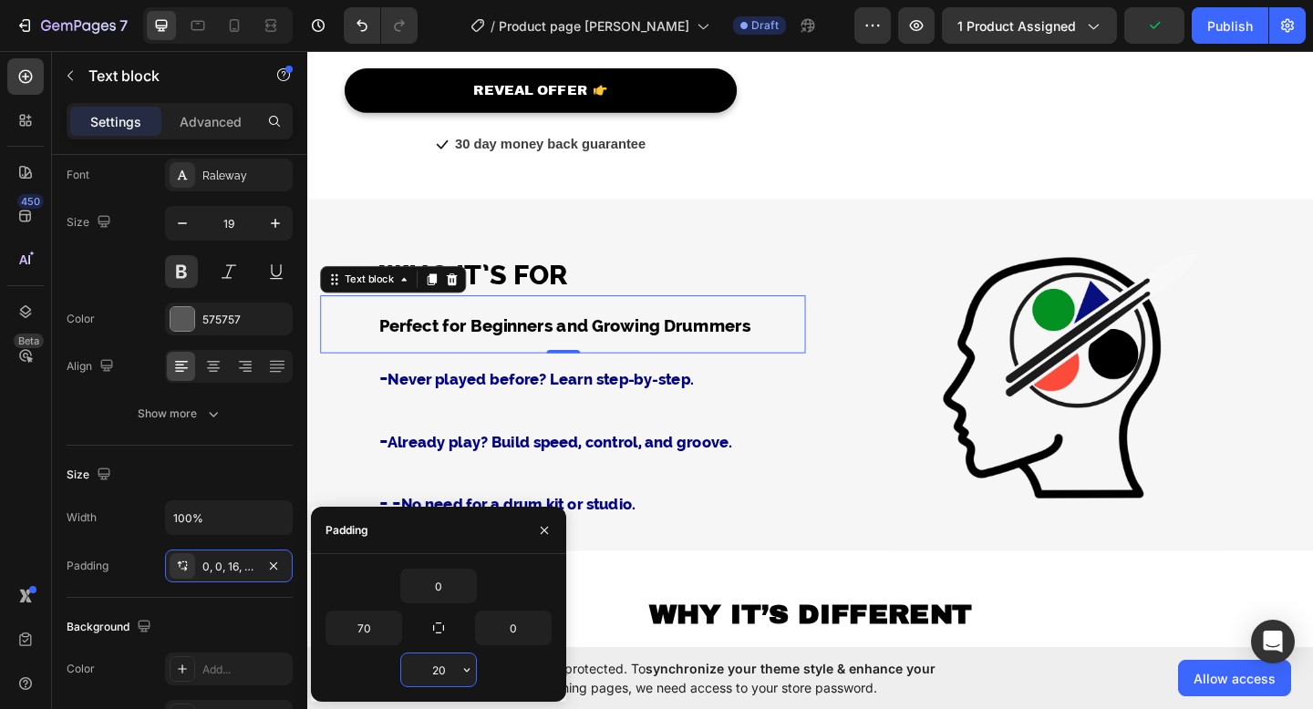
type input "2"
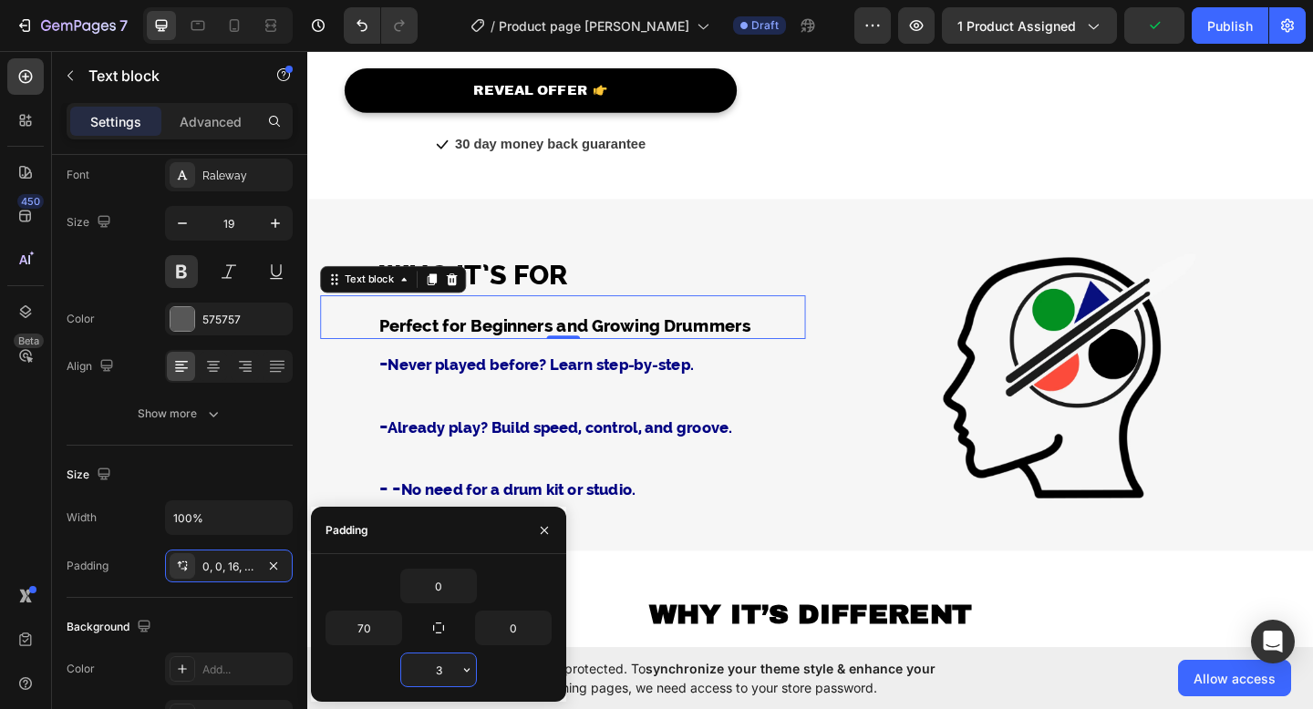
type input "30"
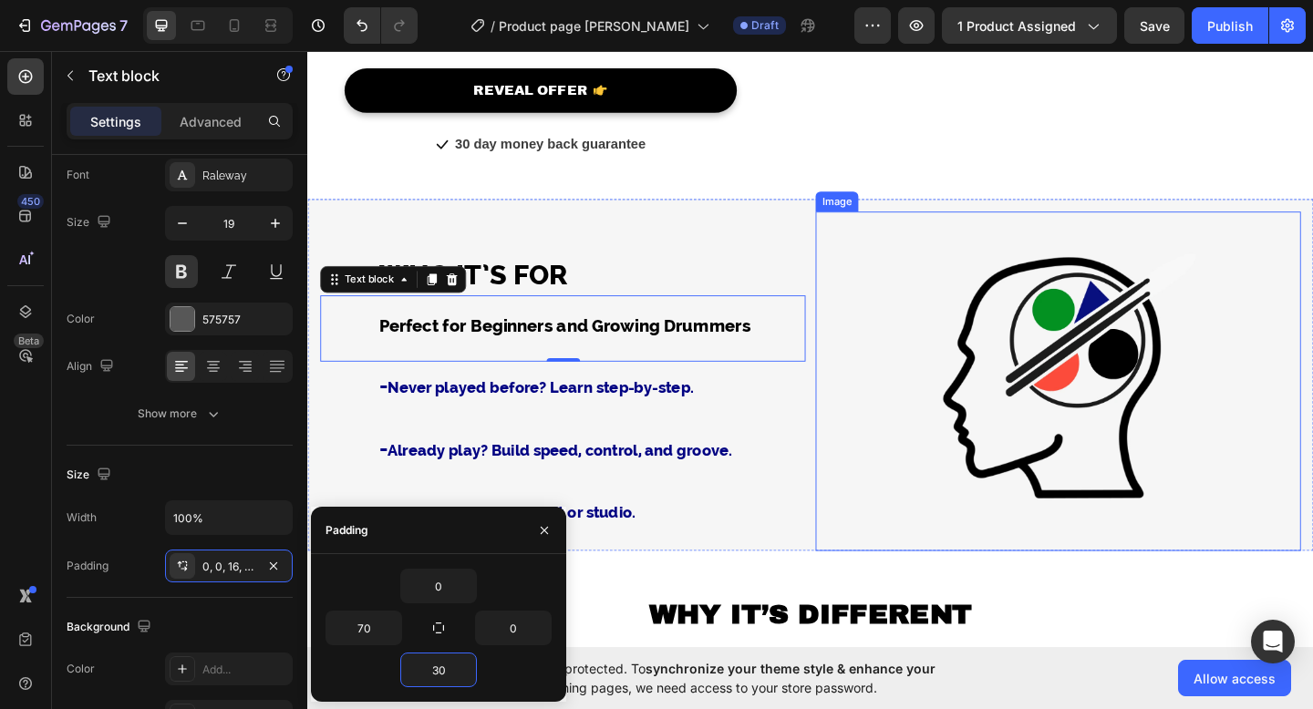
click at [992, 339] on img at bounding box center [1123, 410] width 369 height 369
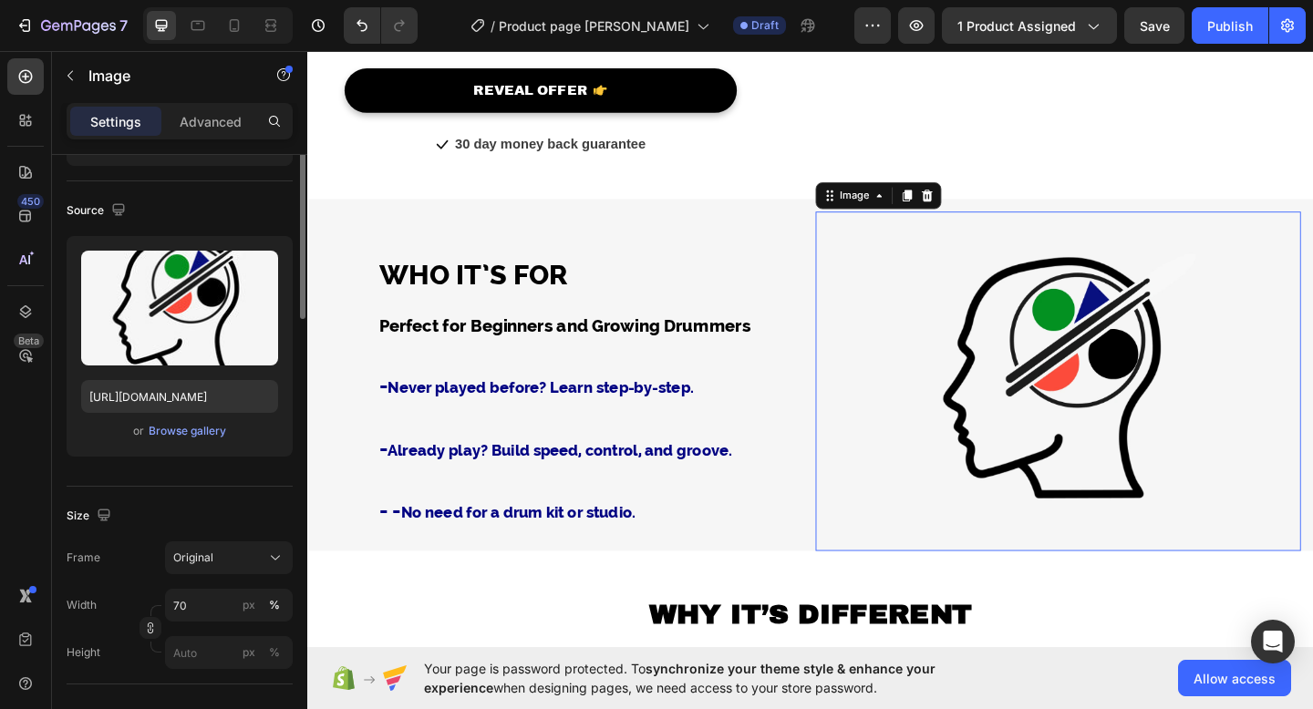
scroll to position [0, 0]
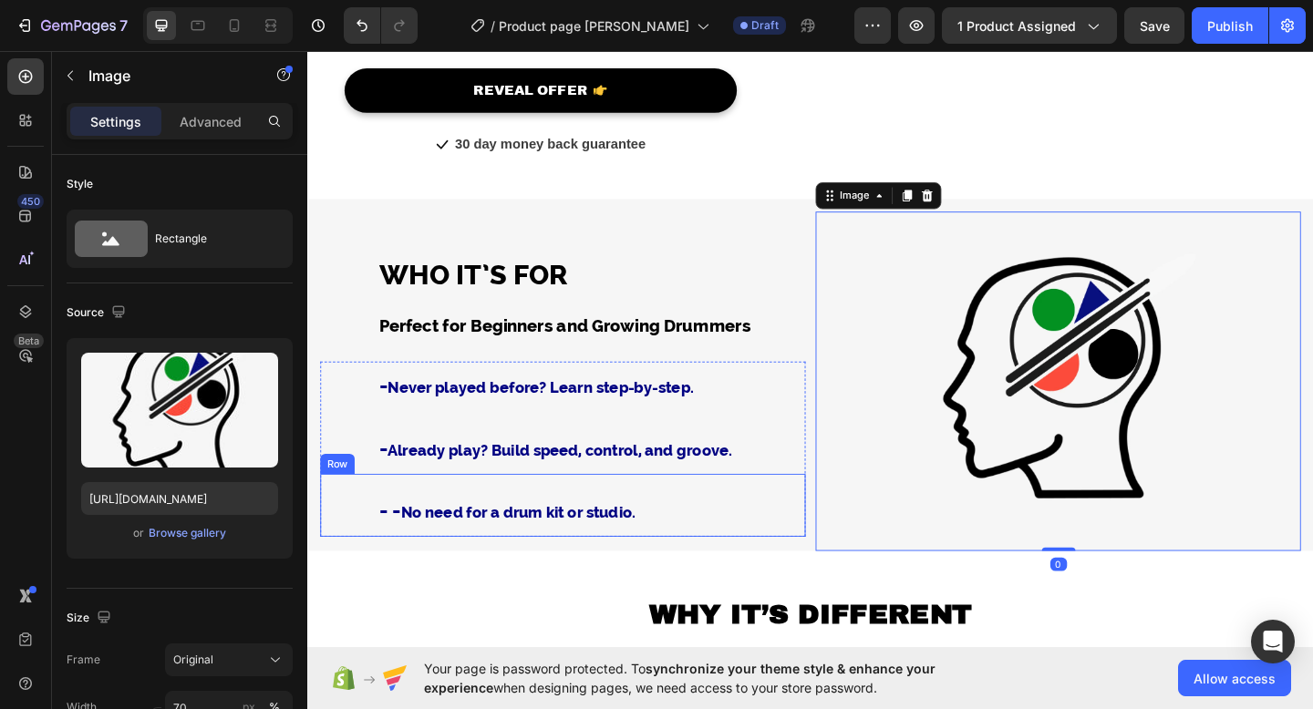
click at [829, 565] on div "⁠⁠⁠⁠⁠⁠⁠ - - No need for a drum kit or studio. Heading Row" at bounding box center [585, 545] width 528 height 68
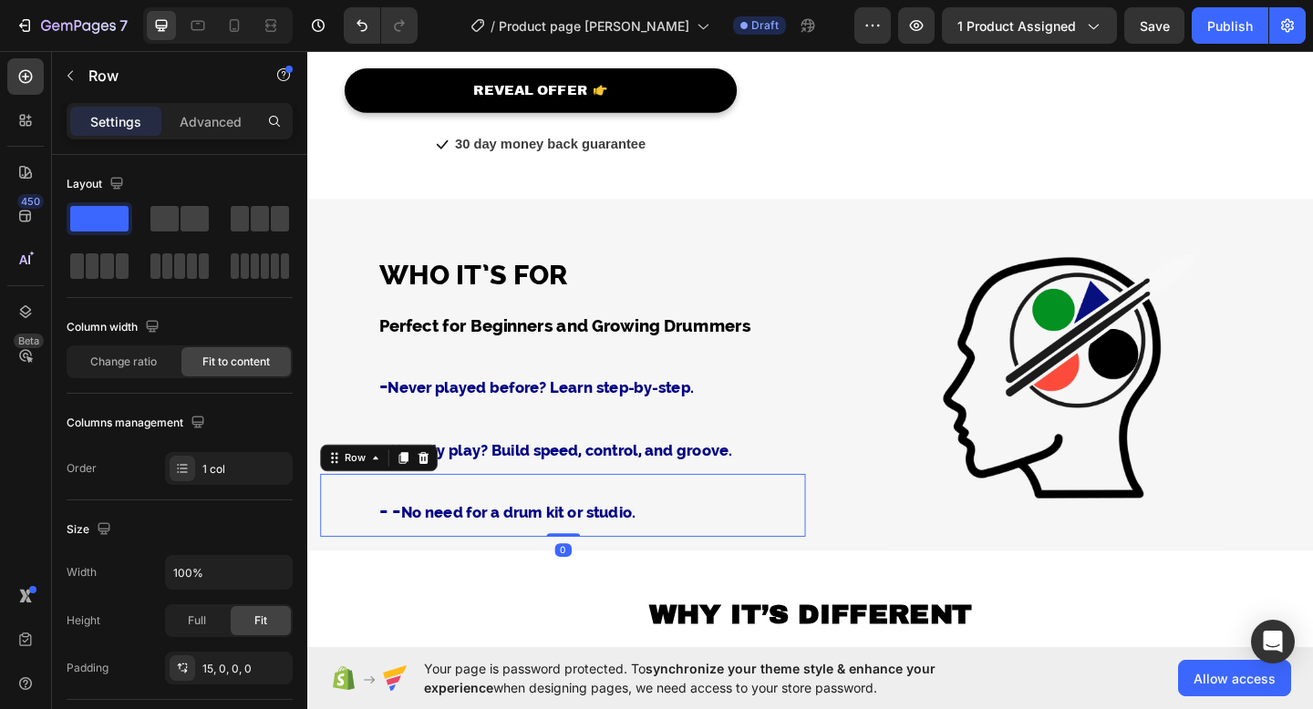
click at [808, 599] on h2 "WHY IT’S DIFFERENT" at bounding box center [854, 641] width 1066 height 92
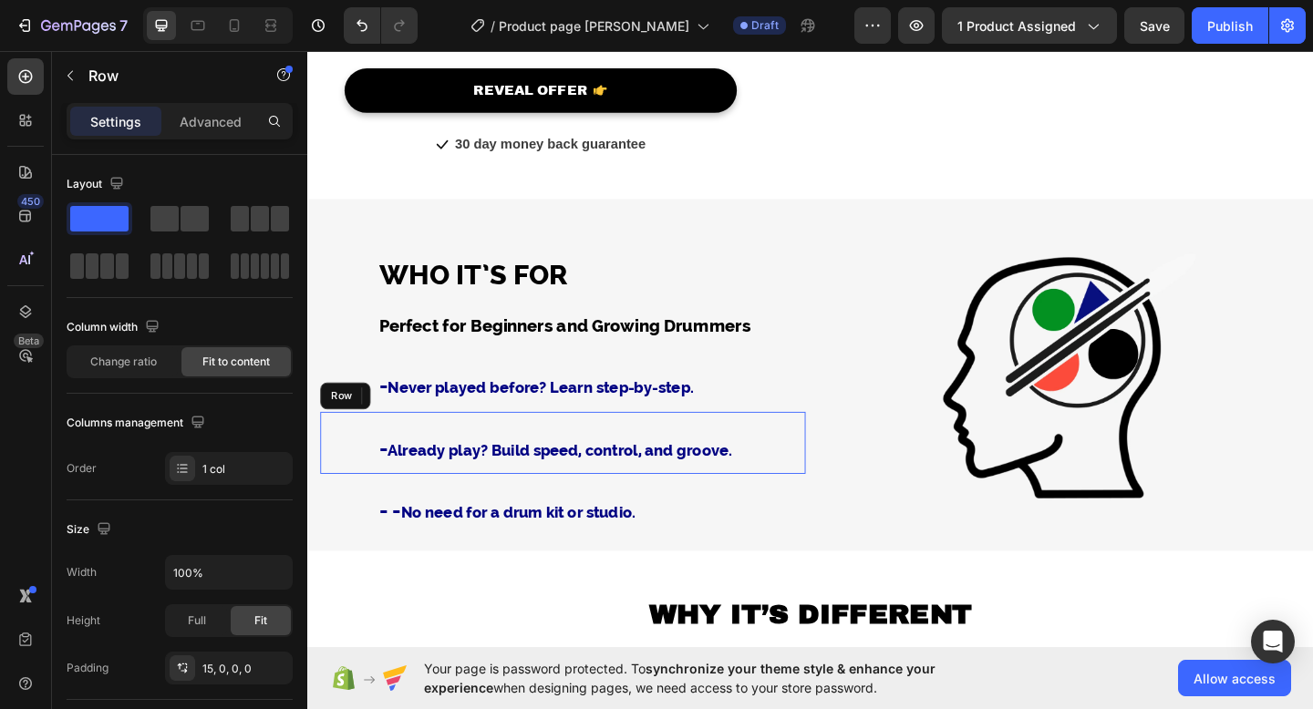
scroll to position [2272, 0]
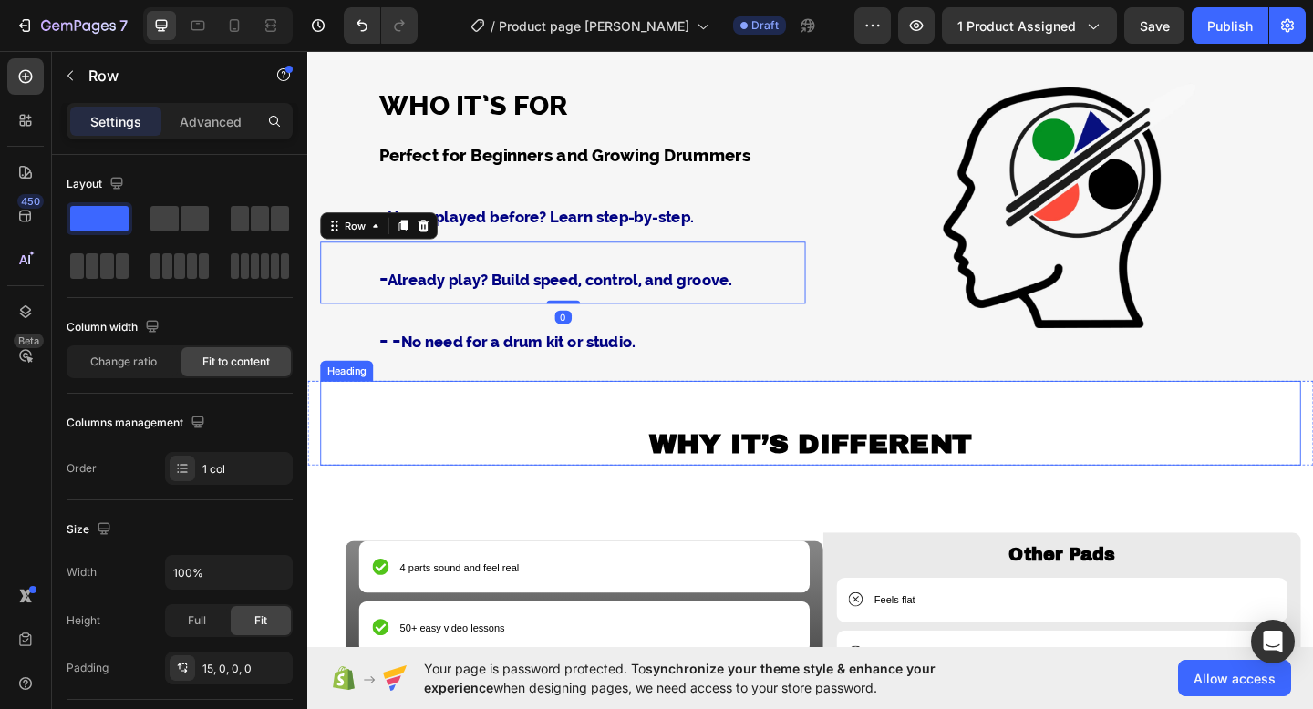
click at [995, 462] on strong "WHY IT’S DIFFERENT" at bounding box center [854, 478] width 352 height 33
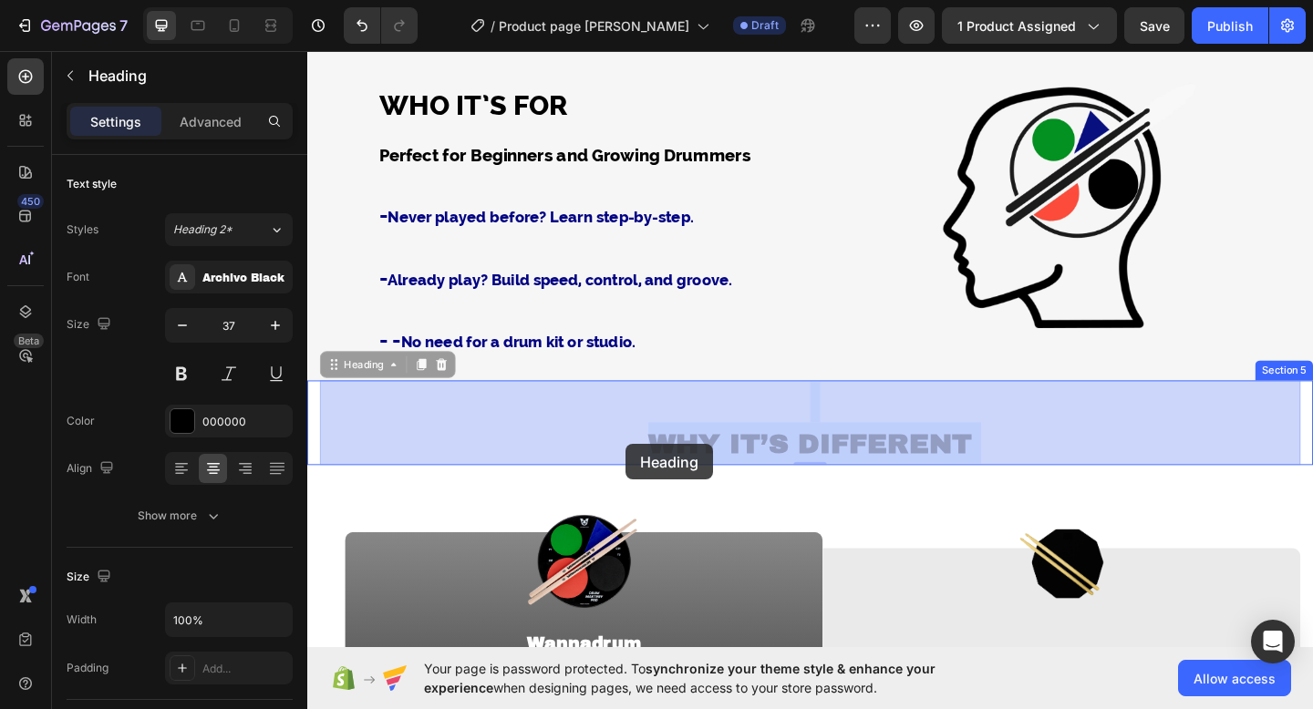
drag, startPoint x: 1045, startPoint y: 479, endPoint x: 654, endPoint y: 479, distance: 390.1
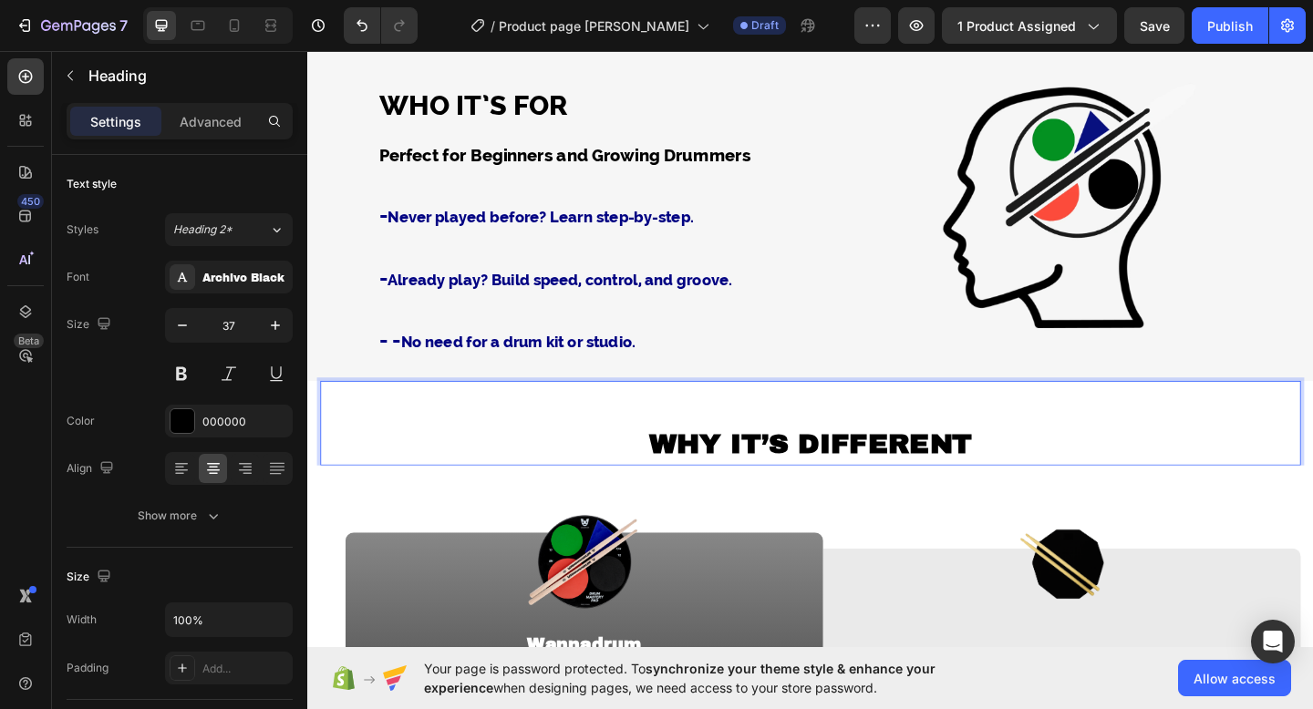
click at [685, 476] on strong "WHY IT’S DIFFERENT" at bounding box center [854, 478] width 352 height 33
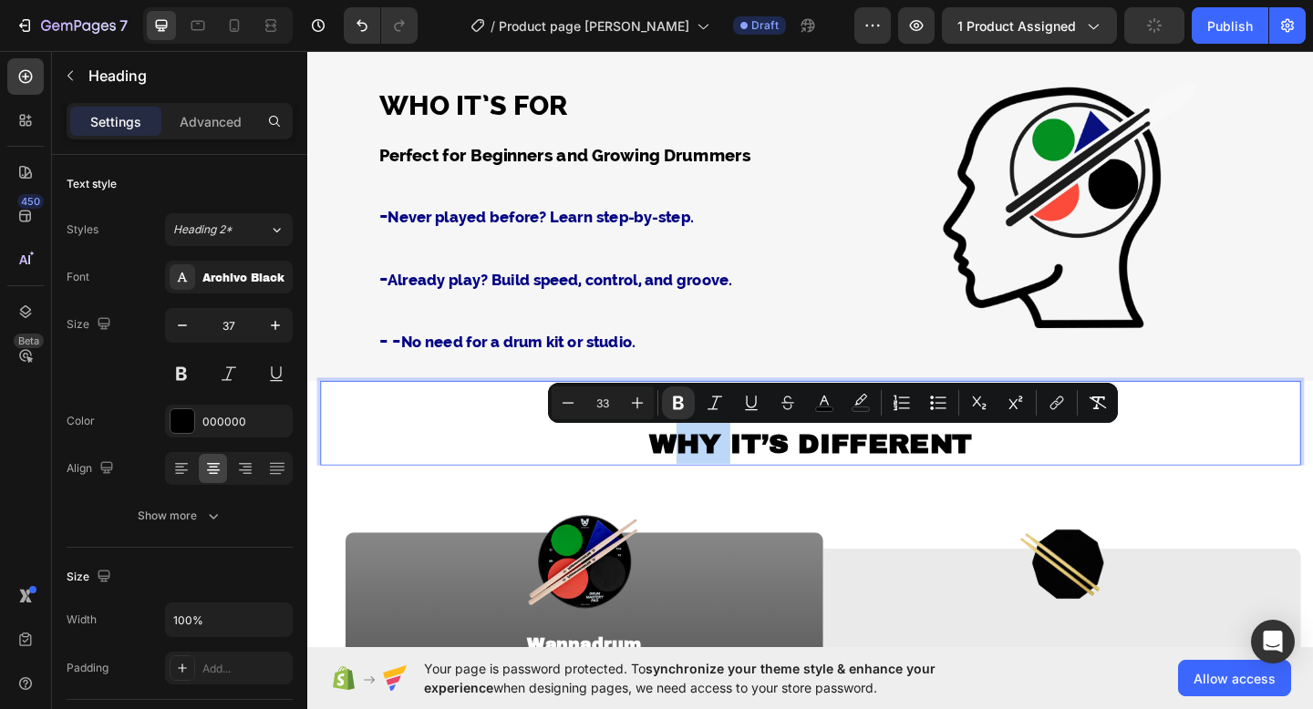
drag, startPoint x: 1031, startPoint y: 479, endPoint x: 670, endPoint y: 484, distance: 361.0
click at [670, 484] on p "WHY IT’S DIFFERENT" at bounding box center [854, 456] width 1063 height 88
click at [223, 274] on div "Archivo Black" at bounding box center [245, 278] width 86 height 16
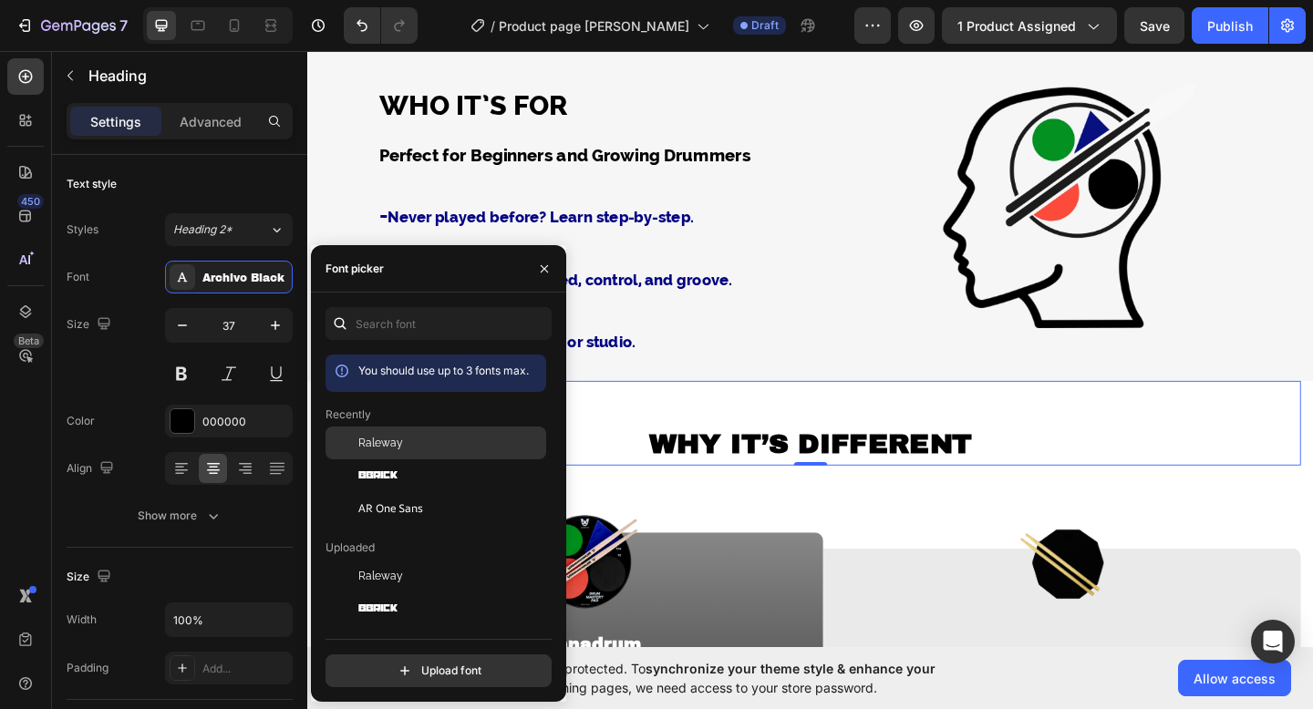
click at [376, 560] on div "Raleway" at bounding box center [435, 576] width 221 height 33
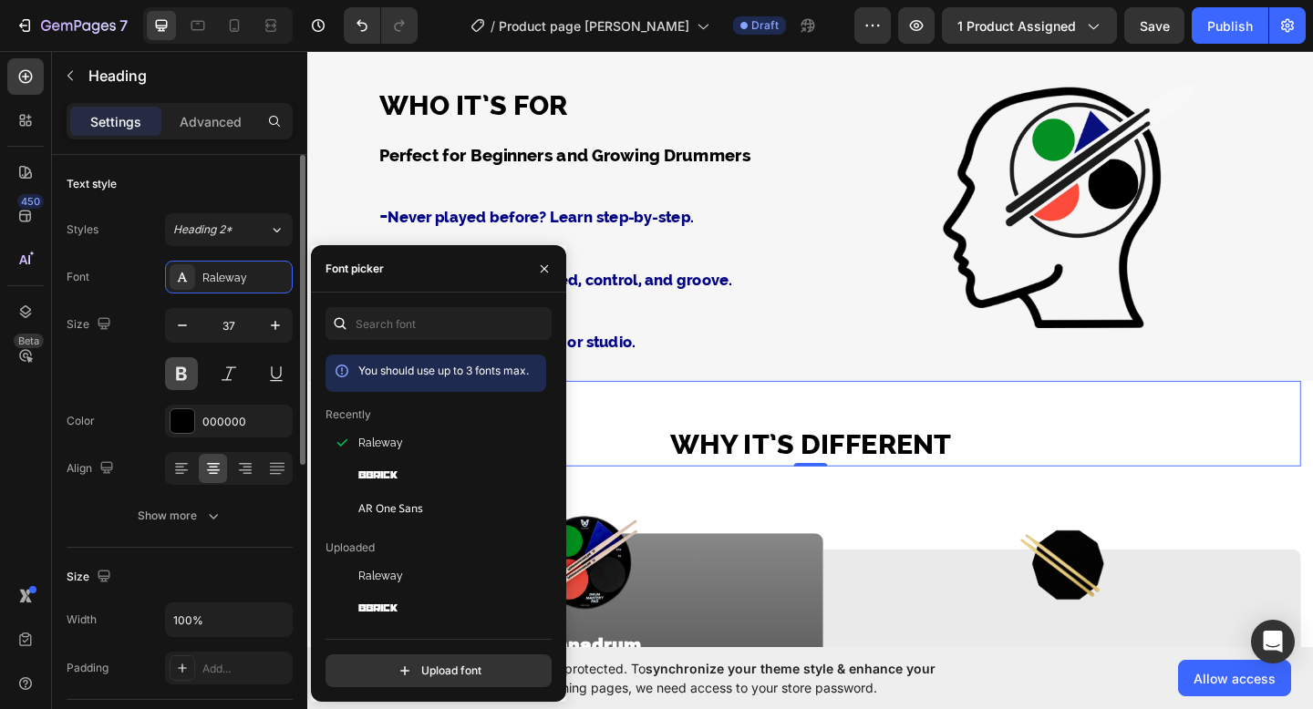
click at [183, 381] on button at bounding box center [181, 373] width 33 height 33
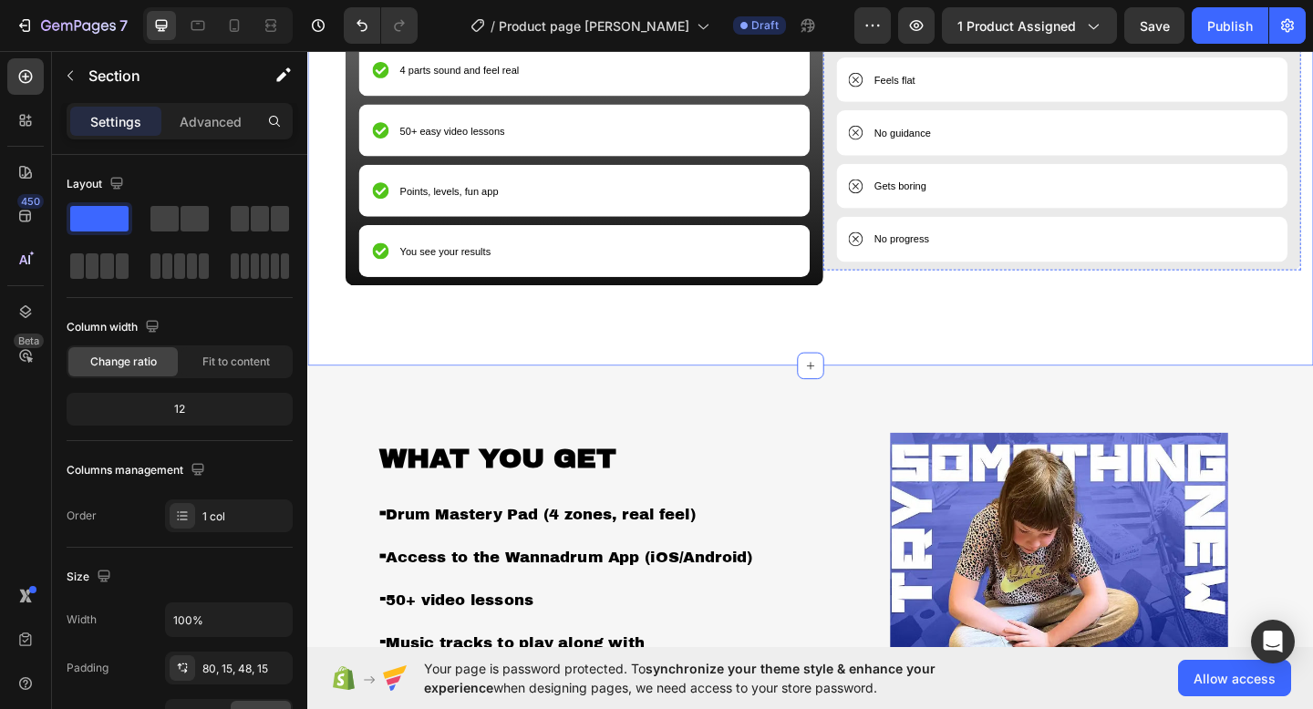
scroll to position [3134, 0]
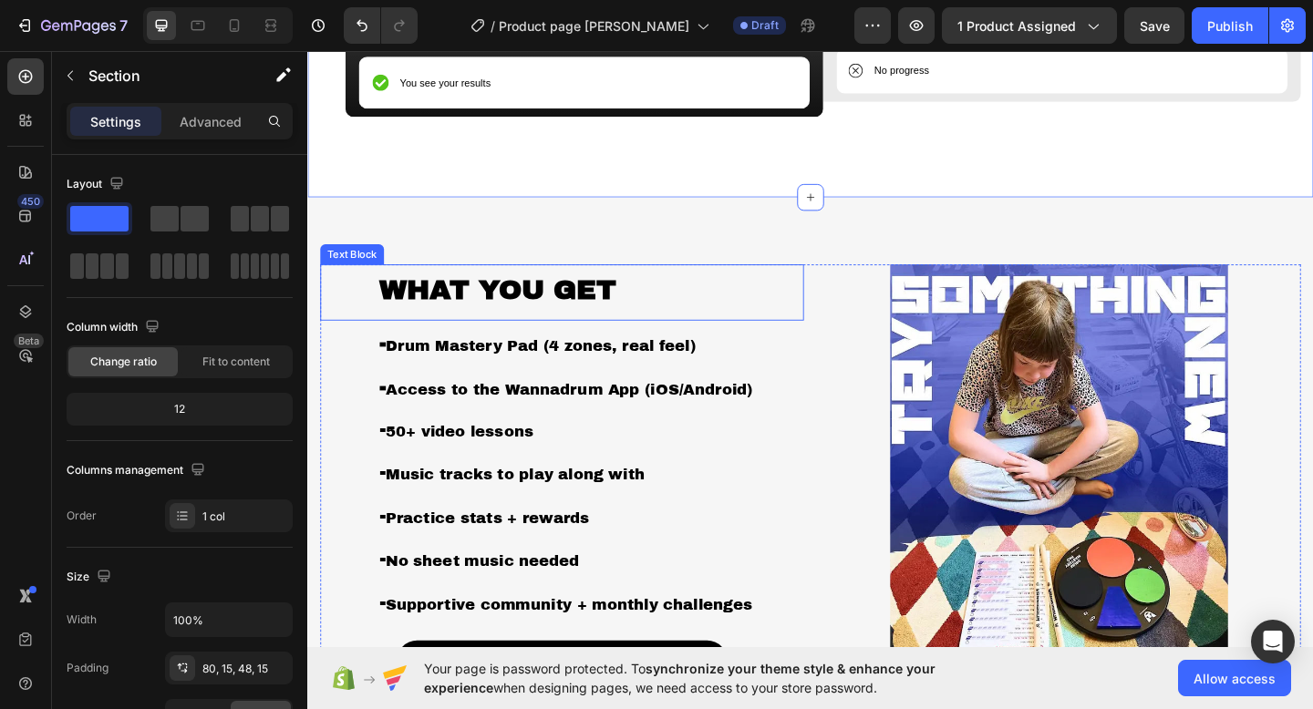
click at [623, 314] on strong "WHAT YOU GET" at bounding box center [514, 310] width 258 height 33
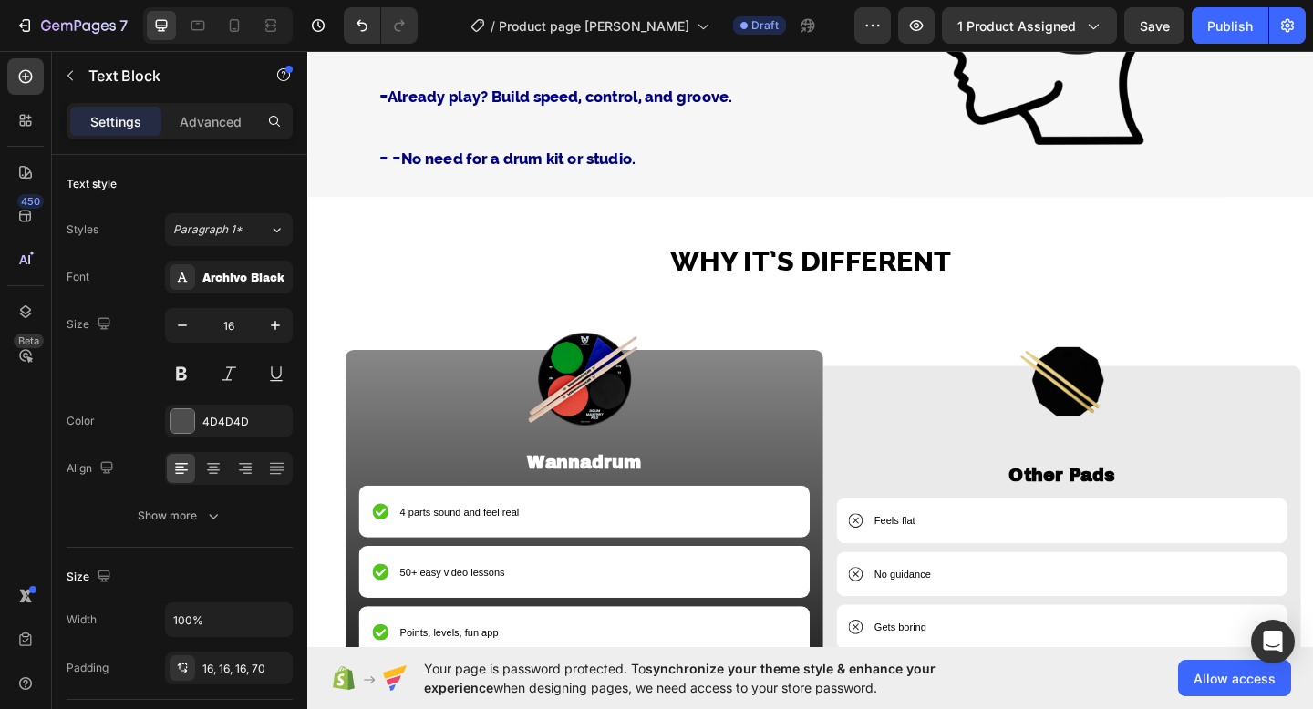
scroll to position [2526, 0]
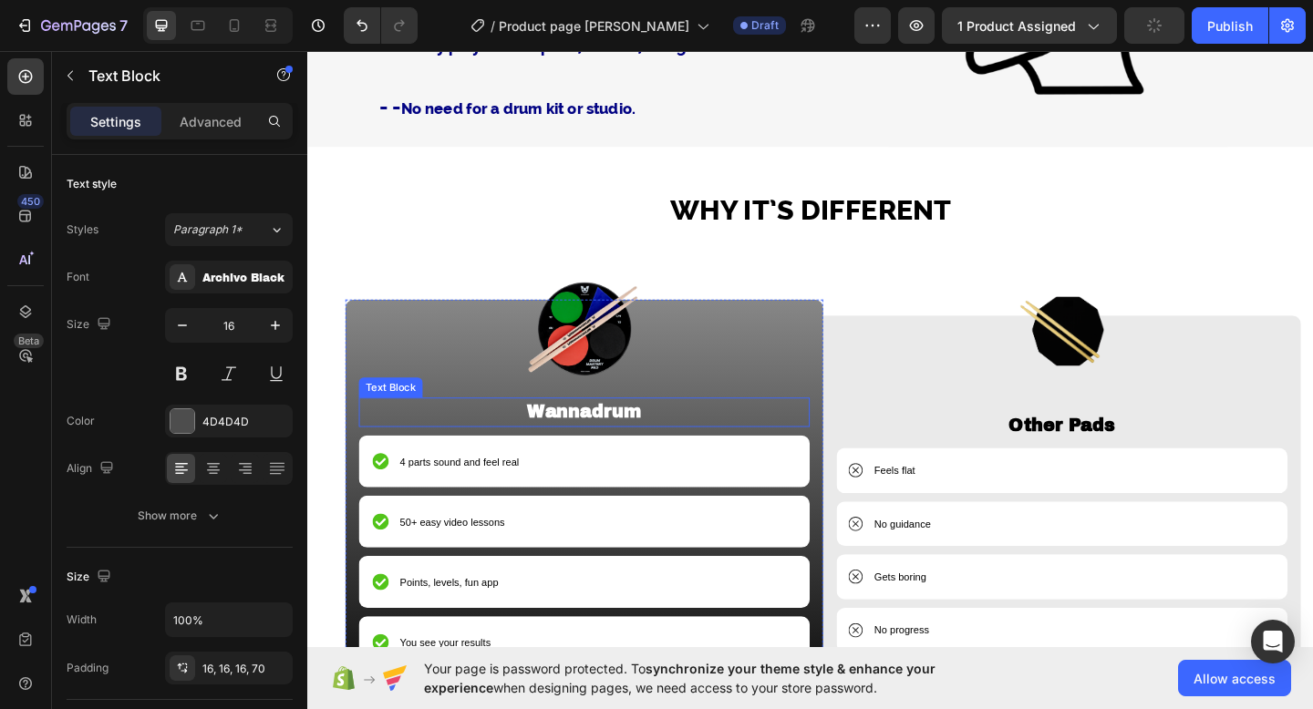
click at [604, 446] on strong "Wannadrum" at bounding box center [608, 444] width 124 height 20
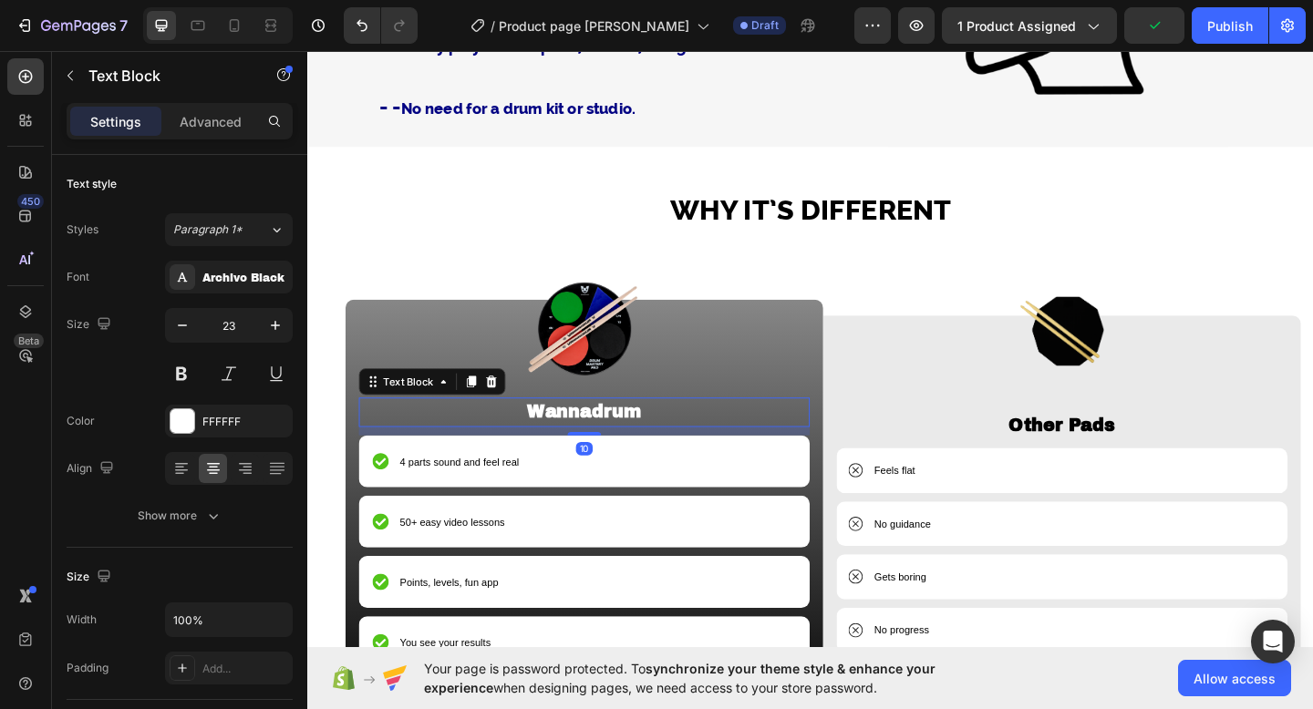
click at [684, 444] on p "Wannadrum" at bounding box center [608, 444] width 487 height 28
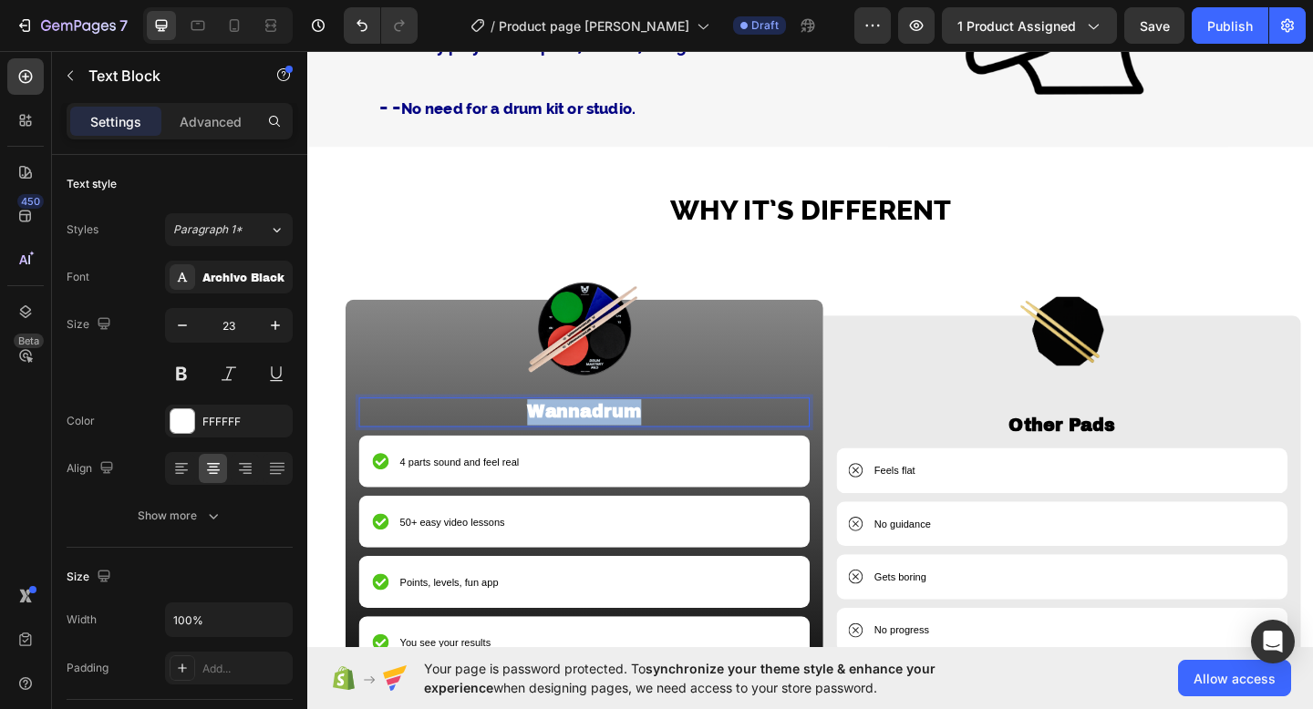
drag, startPoint x: 668, startPoint y: 444, endPoint x: 532, endPoint y: 443, distance: 135.8
click at [532, 443] on p "Wannadrum" at bounding box center [608, 444] width 487 height 28
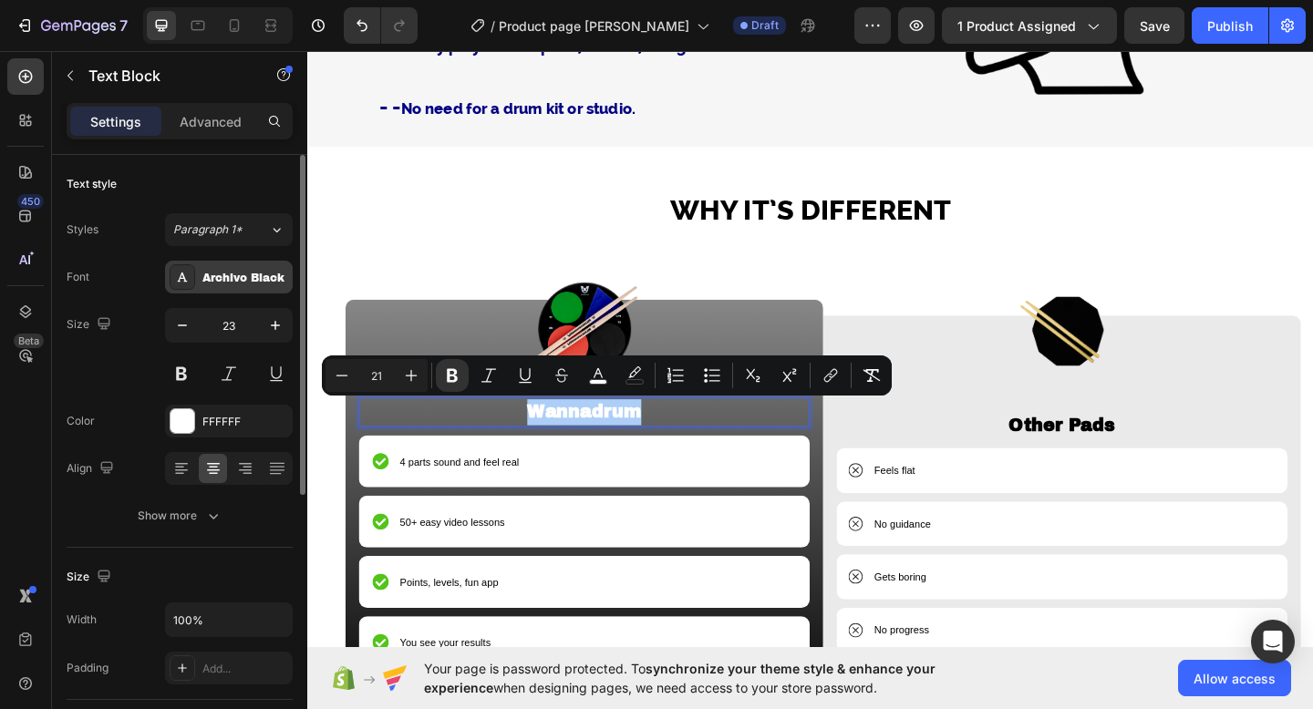
click at [251, 281] on div "Archivo Black" at bounding box center [245, 278] width 86 height 16
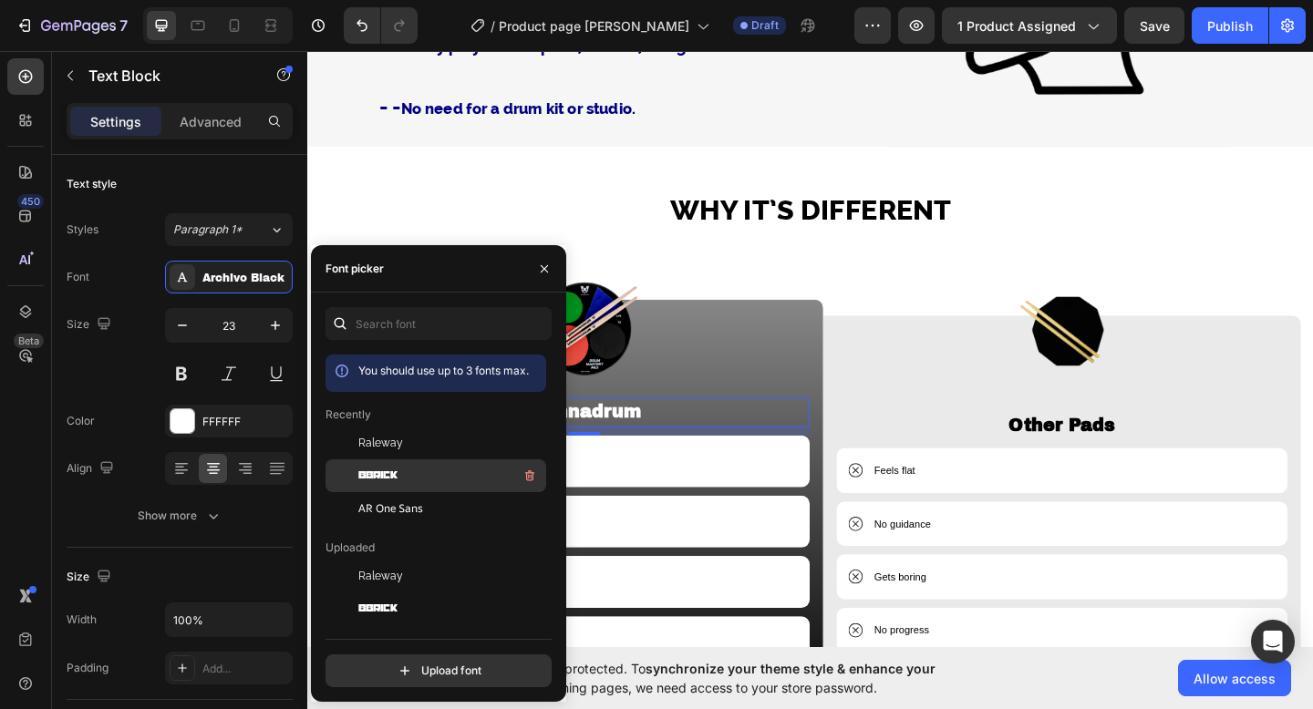
click at [408, 478] on div "BBrick" at bounding box center [450, 476] width 184 height 22
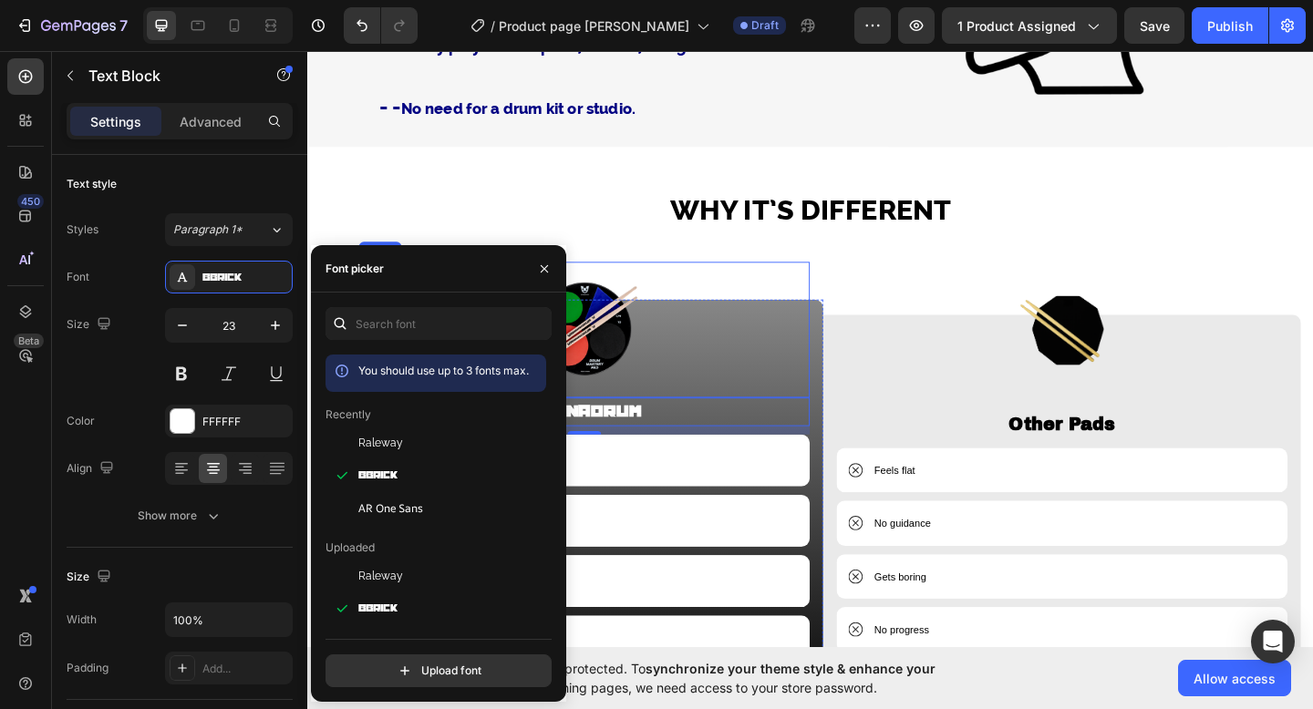
click at [809, 375] on div at bounding box center [608, 355] width 490 height 148
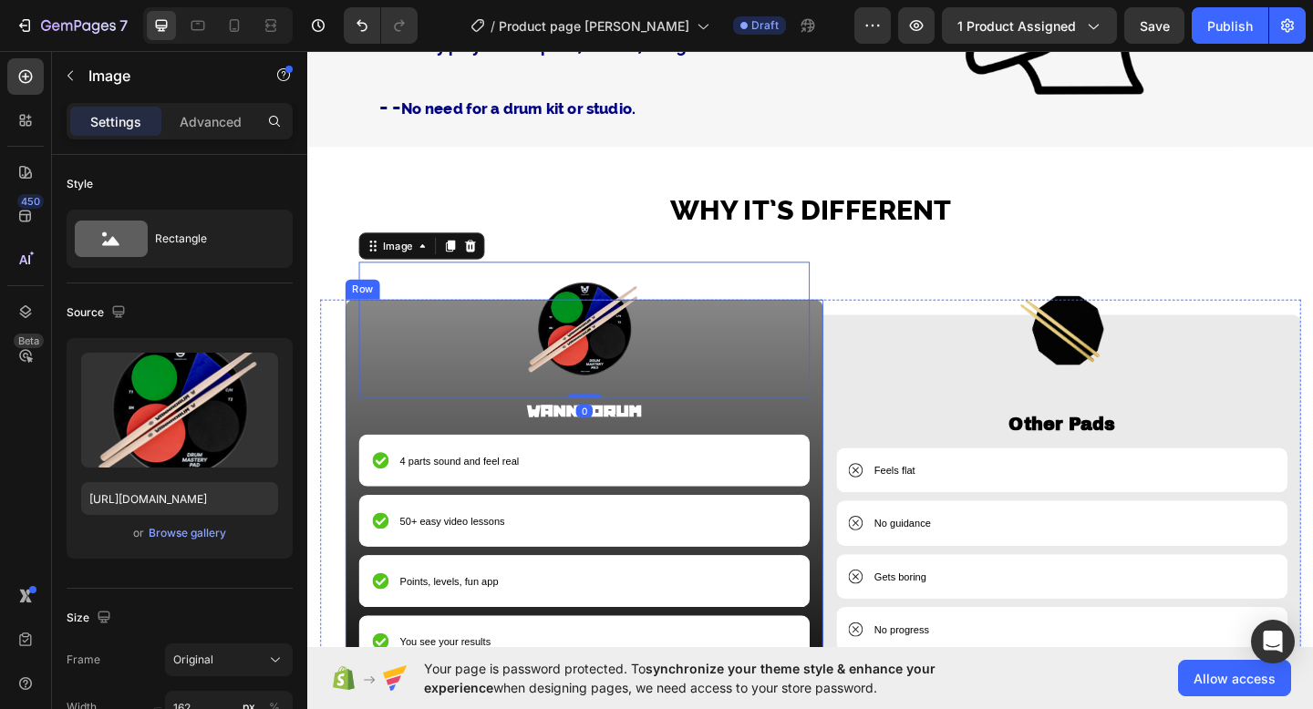
click at [859, 435] on div "Image 0 Wannadrum Text Block 4 parts sound and feel real Item List 50+ easy vid…" at bounding box center [608, 526] width 520 height 409
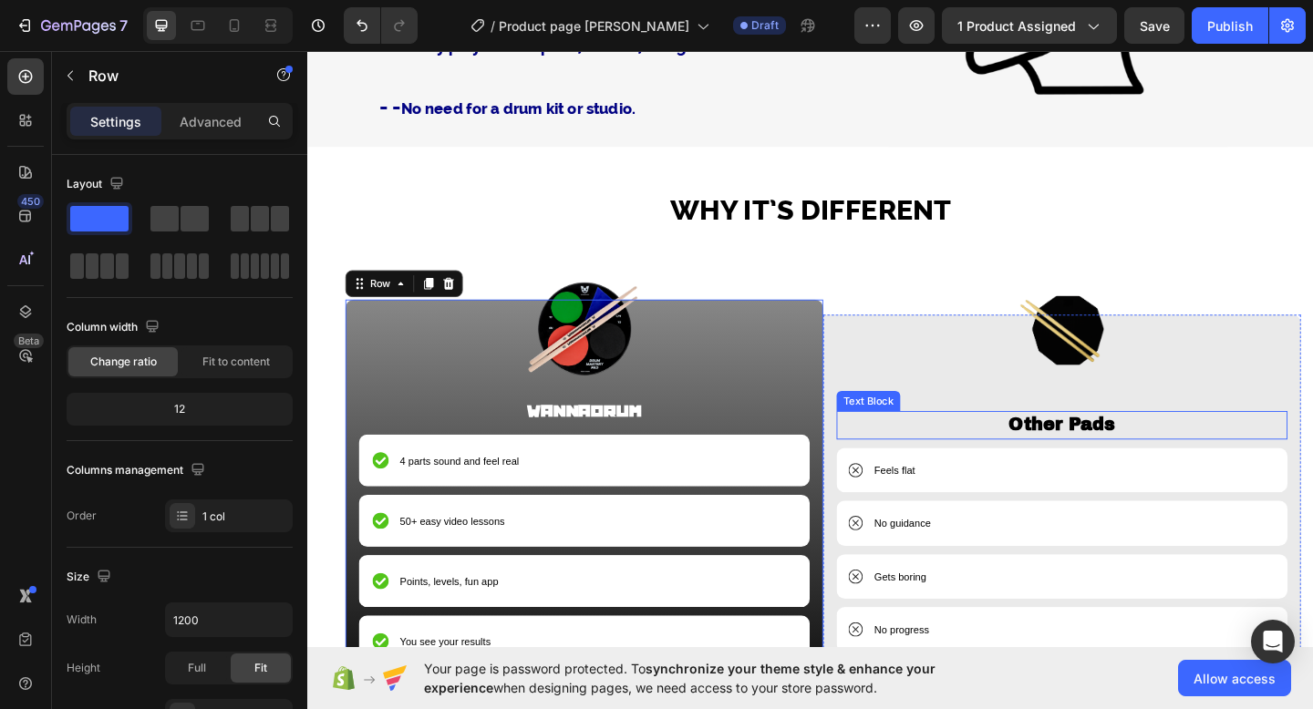
click at [1067, 455] on p "Other Pads" at bounding box center [1127, 458] width 487 height 27
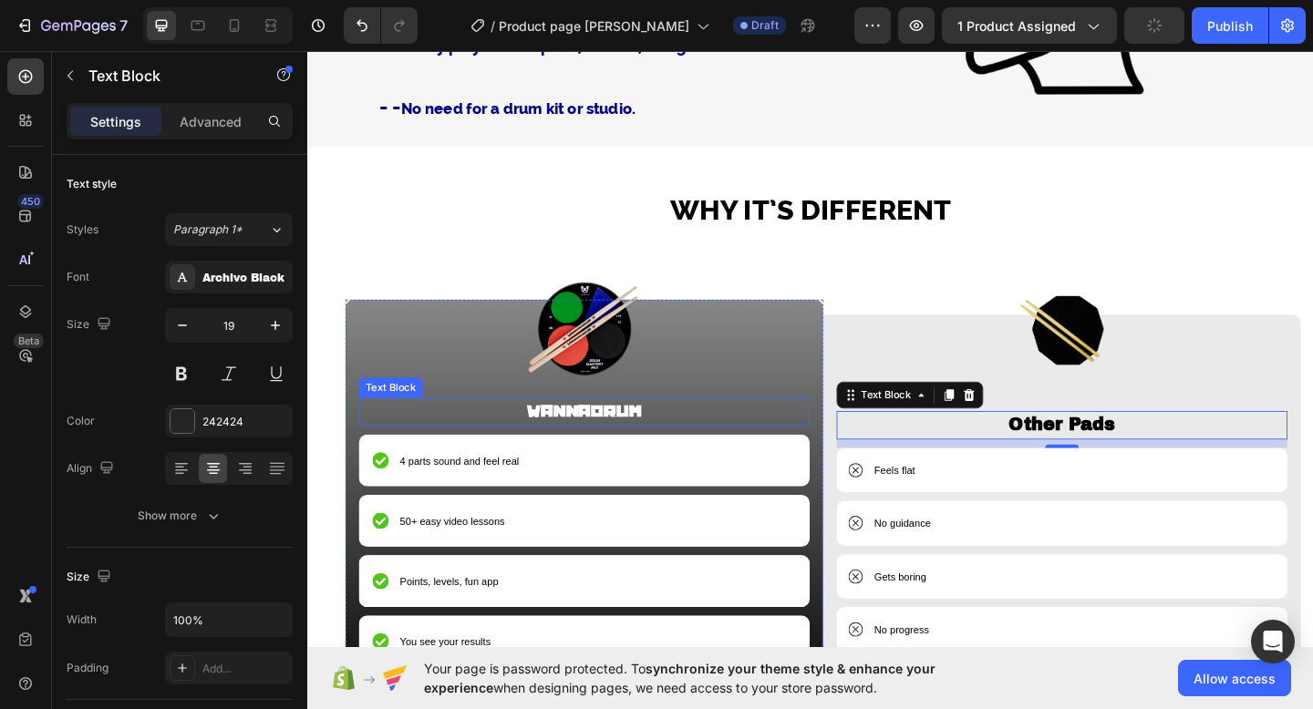
click at [637, 439] on strong "Wannadrum" at bounding box center [608, 443] width 124 height 19
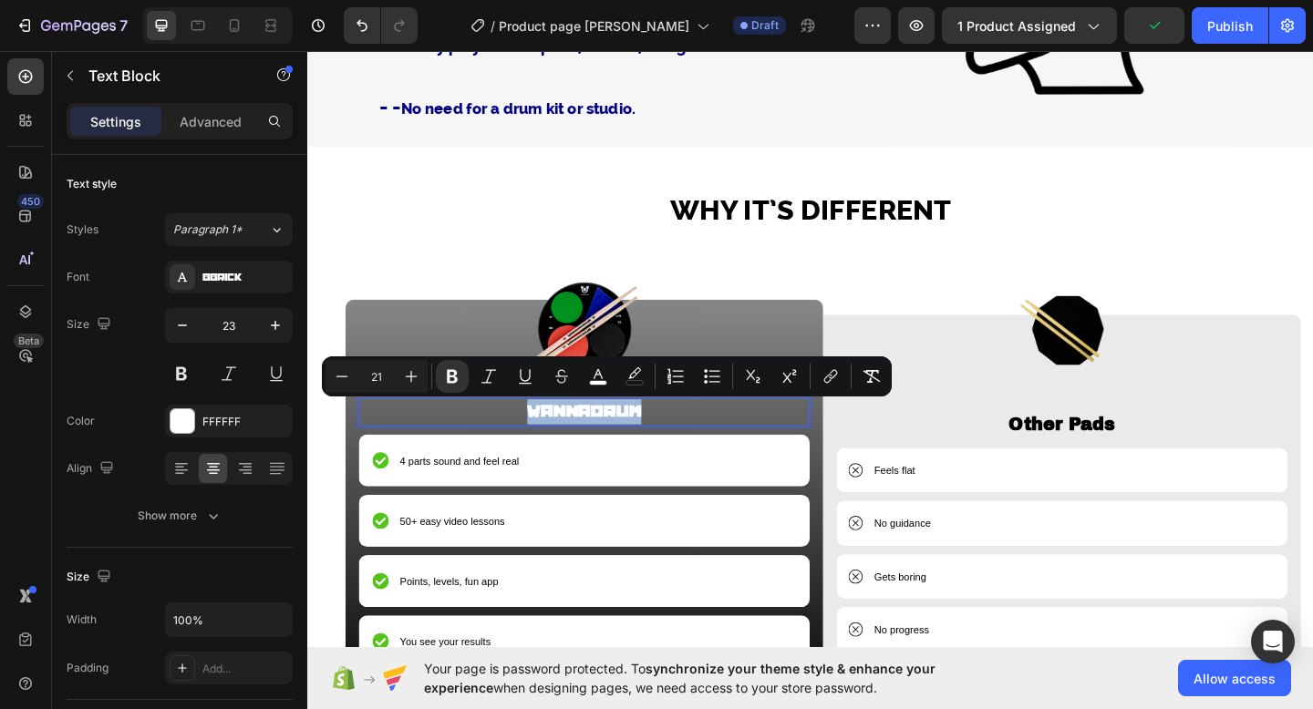
drag, startPoint x: 675, startPoint y: 438, endPoint x: 500, endPoint y: 438, distance: 175.0
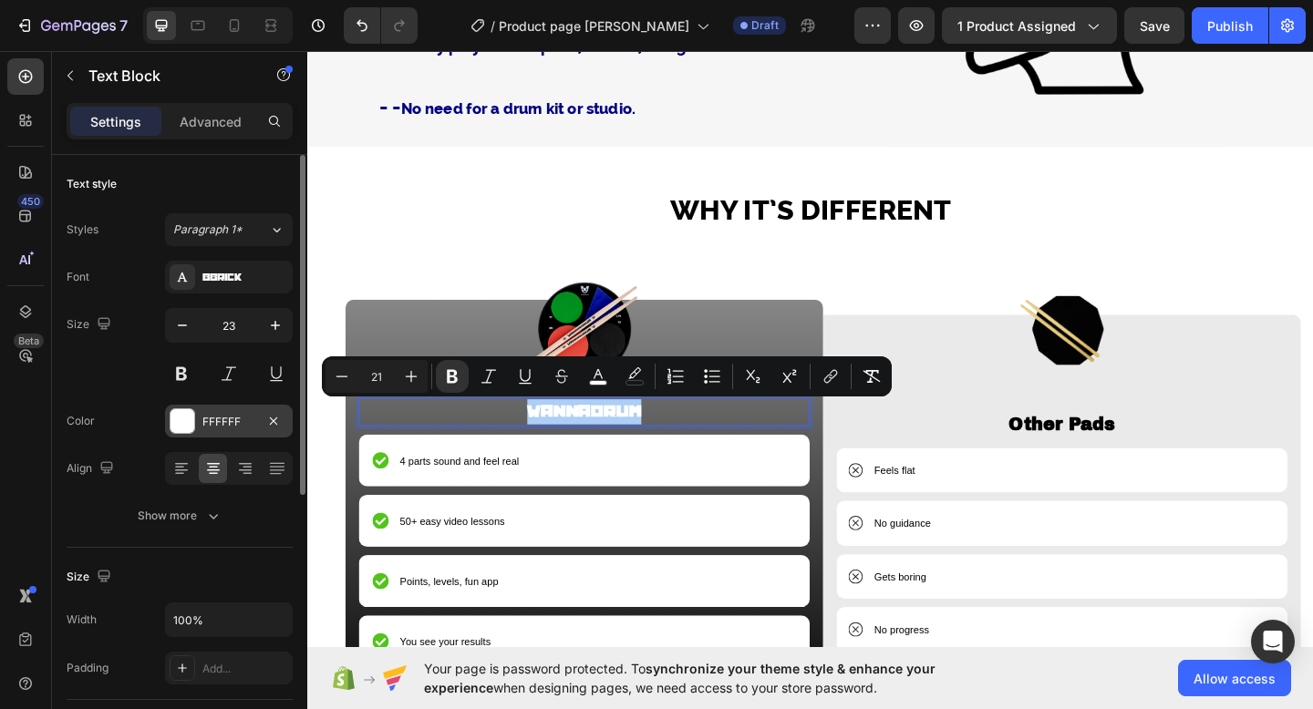
click at [198, 420] on div "FFFFFF" at bounding box center [229, 421] width 128 height 33
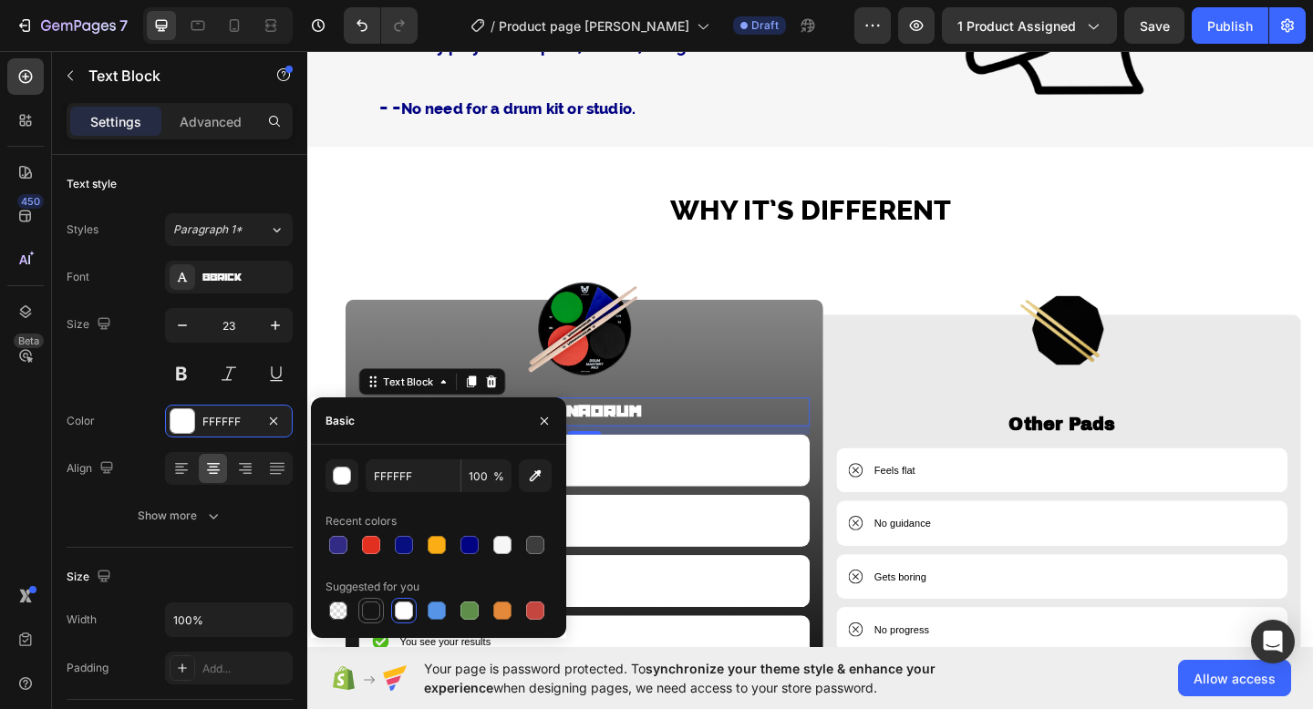
click at [370, 610] on div at bounding box center [371, 611] width 18 height 18
type input "151515"
click at [382, 609] on div at bounding box center [371, 611] width 26 height 26
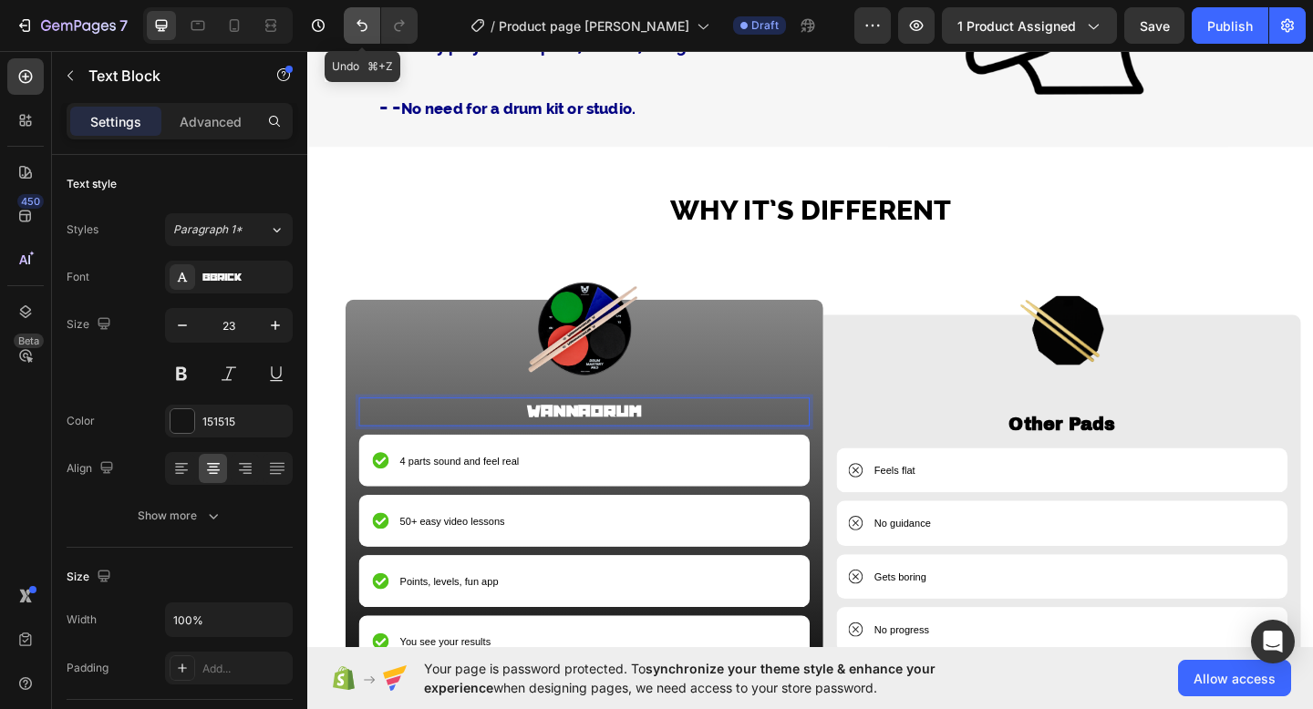
click at [364, 32] on icon "Undo/Redo" at bounding box center [362, 25] width 18 height 18
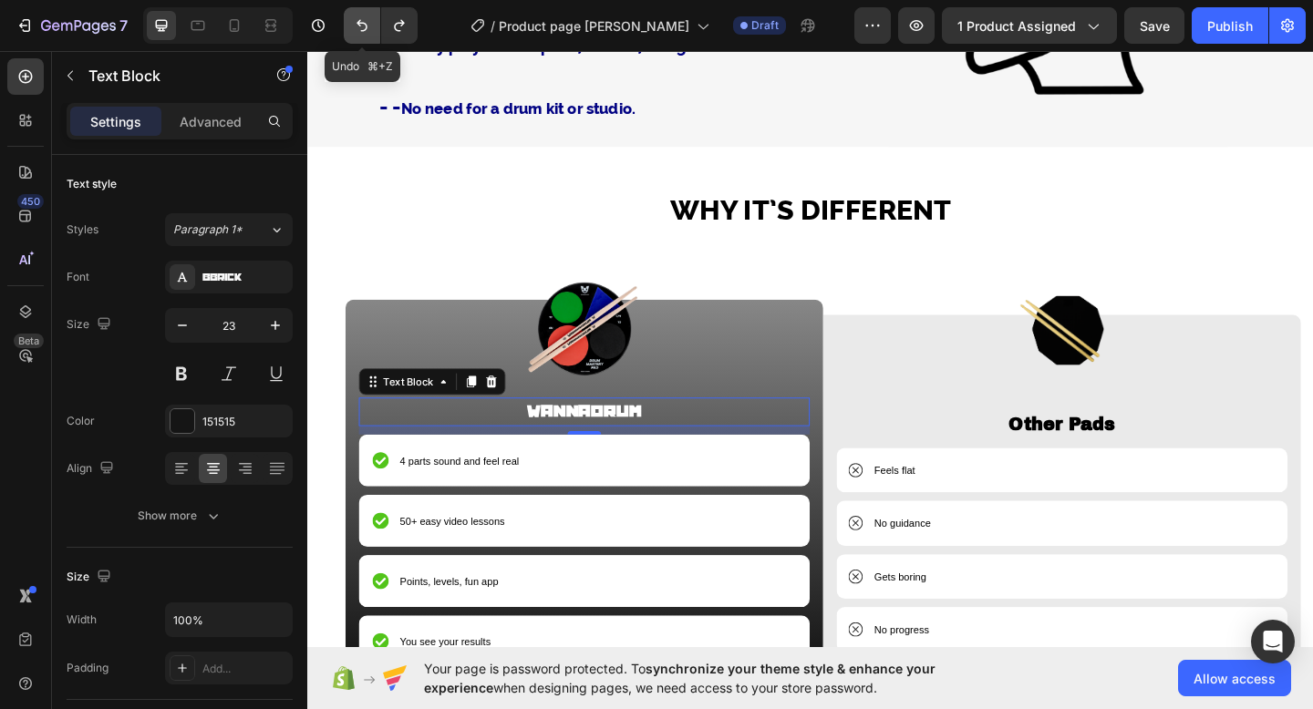
click at [364, 32] on icon "Undo/Redo" at bounding box center [362, 25] width 18 height 18
click at [659, 442] on strong "Wannadrum" at bounding box center [608, 443] width 124 height 19
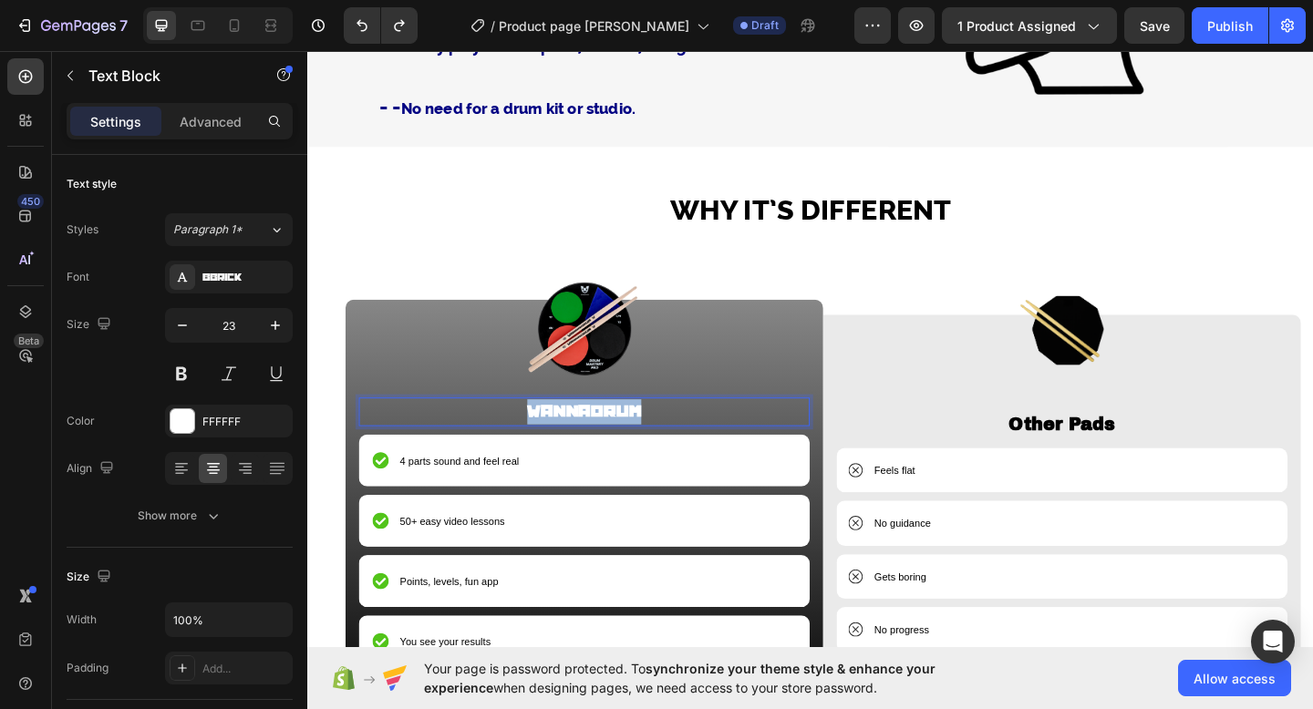
drag, startPoint x: 673, startPoint y: 443, endPoint x: 542, endPoint y: 443, distance: 130.3
click at [542, 443] on p "Wannadrum" at bounding box center [608, 443] width 487 height 27
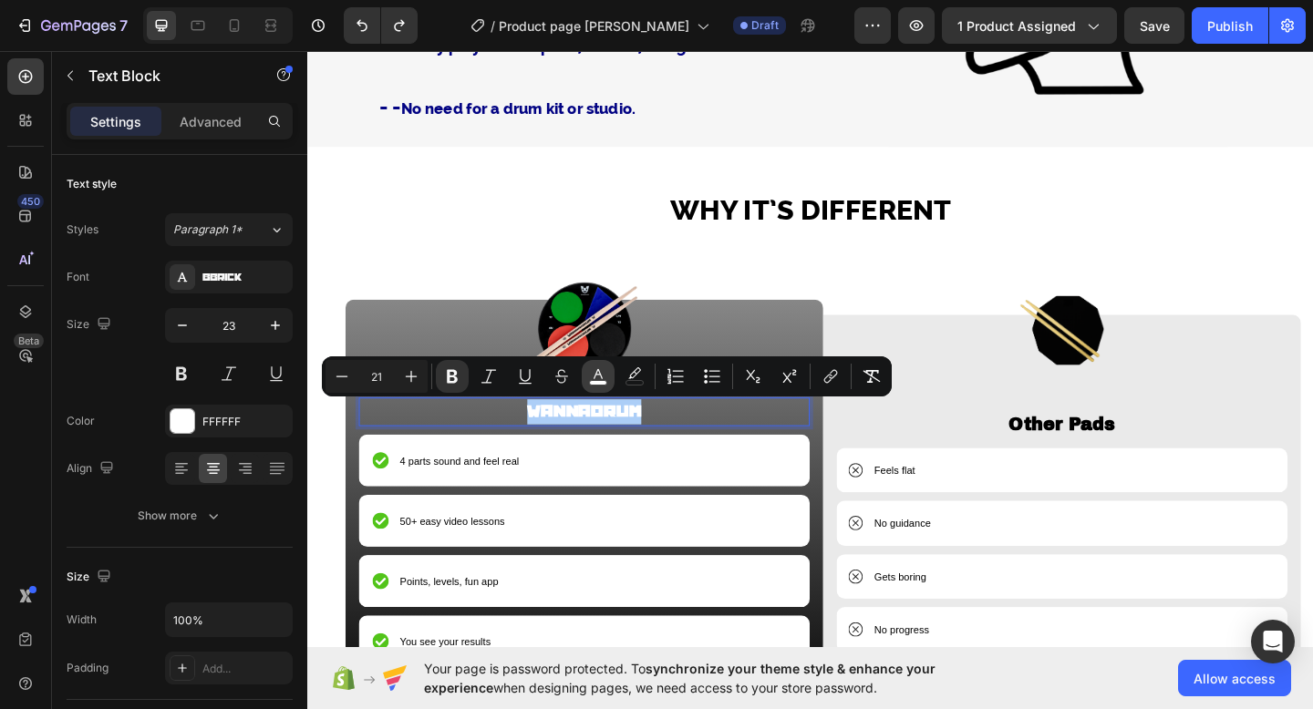
click at [590, 381] on rect "Editor contextual toolbar" at bounding box center [598, 383] width 17 height 5
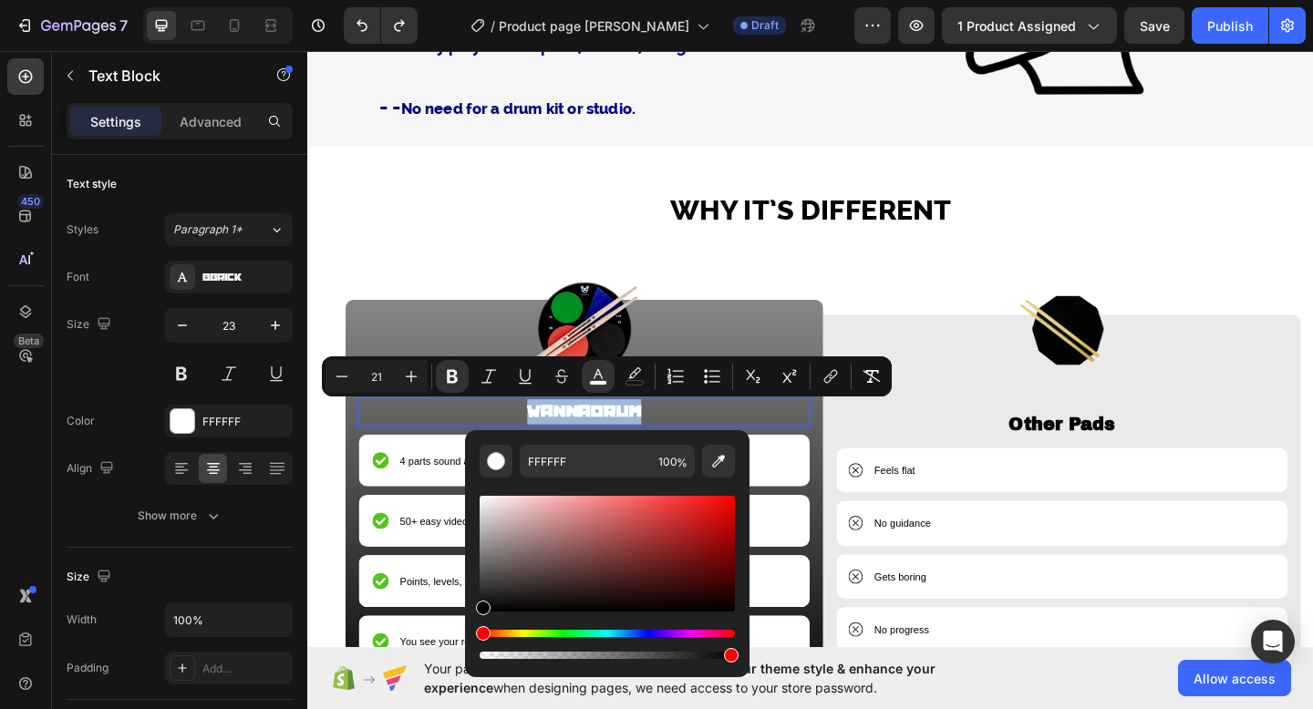
type input "000000"
drag, startPoint x: 485, startPoint y: 498, endPoint x: 478, endPoint y: 647, distance: 149.7
click at [478, 647] on div "000000 100 %" at bounding box center [607, 546] width 284 height 232
click at [771, 433] on p "Wannadrum" at bounding box center [608, 443] width 487 height 27
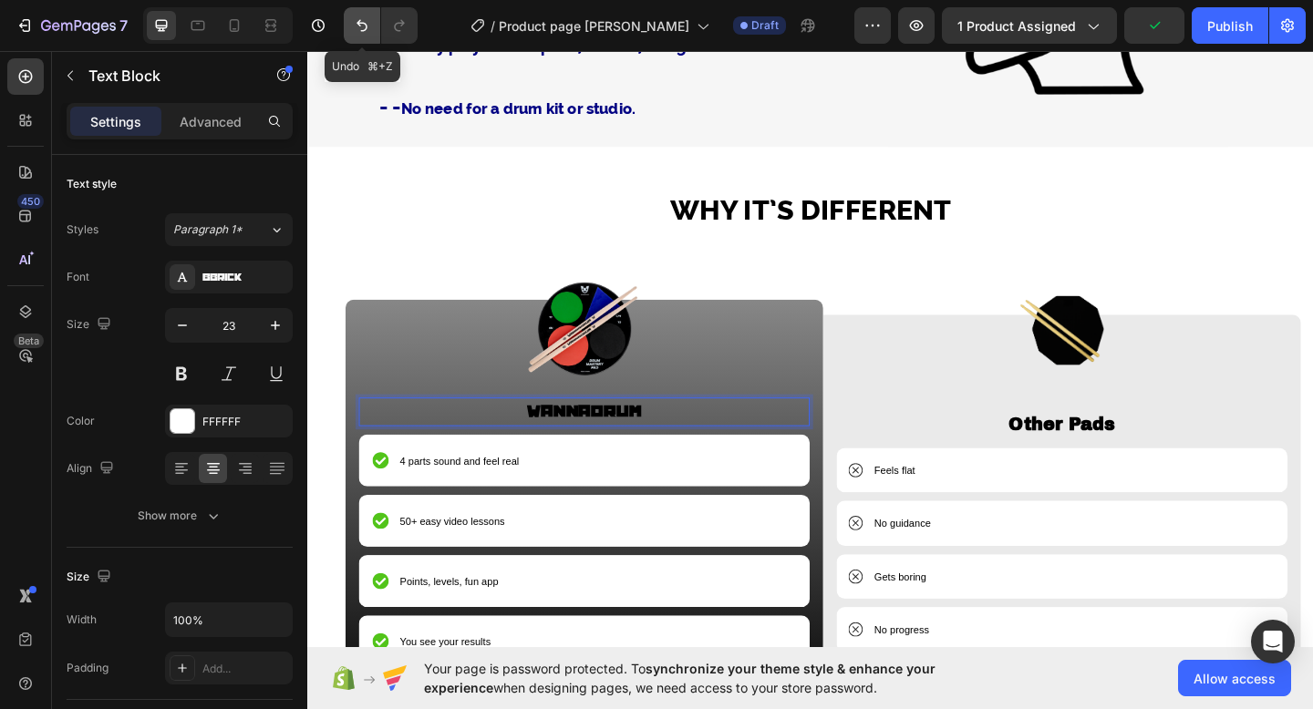
click at [362, 19] on icon "Undo/Redo" at bounding box center [362, 25] width 18 height 18
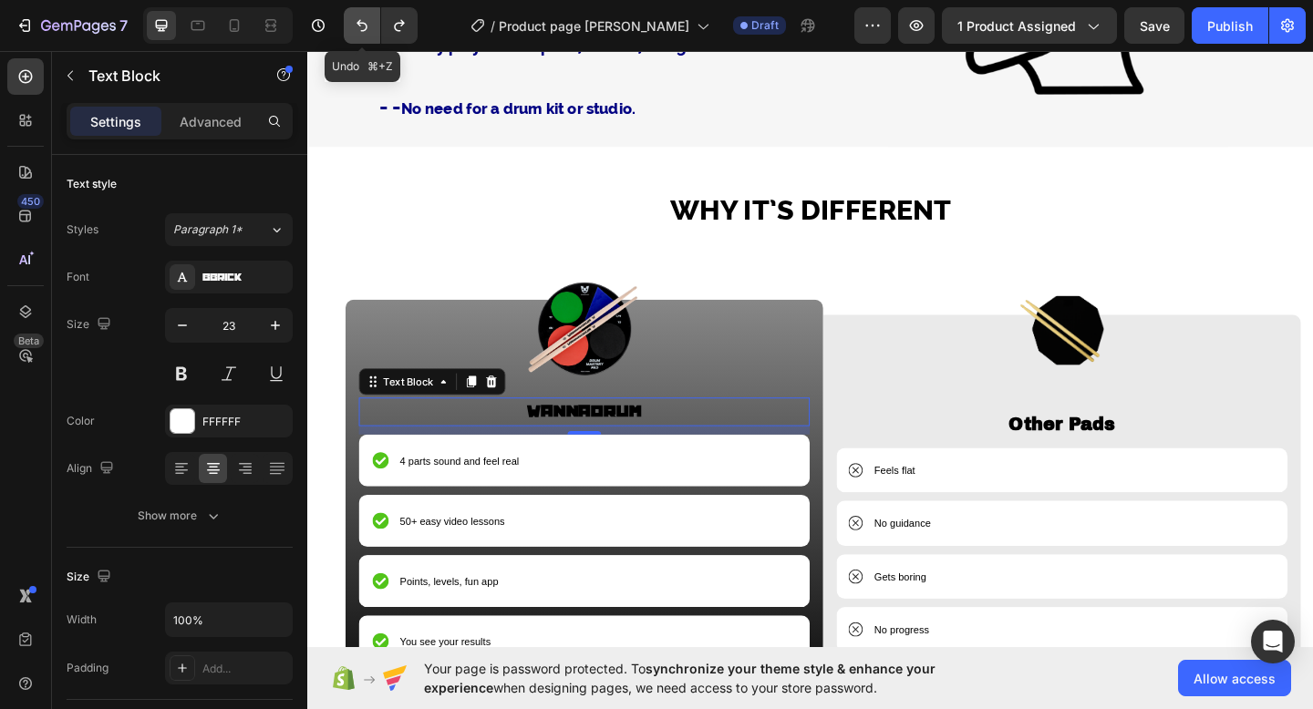
click at [361, 20] on icon "Undo/Redo" at bounding box center [362, 25] width 18 height 18
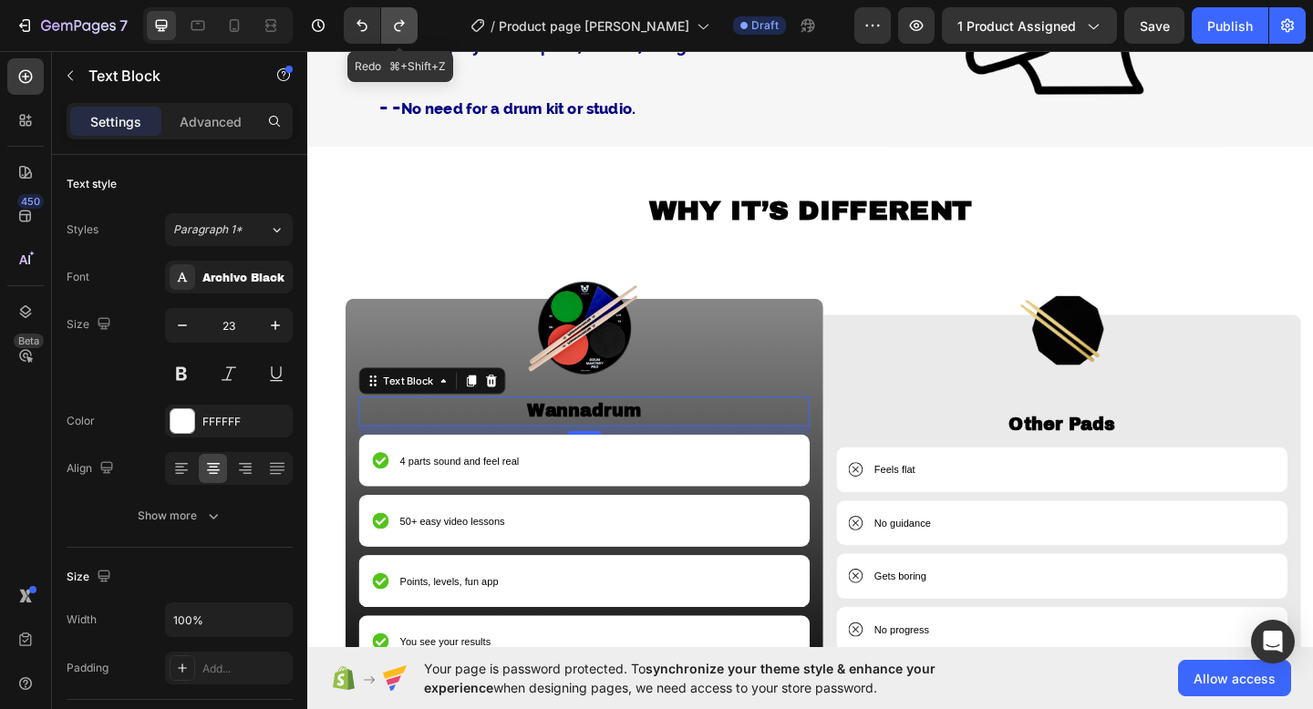
click at [399, 22] on icon "Undo/Redo" at bounding box center [399, 26] width 10 height 12
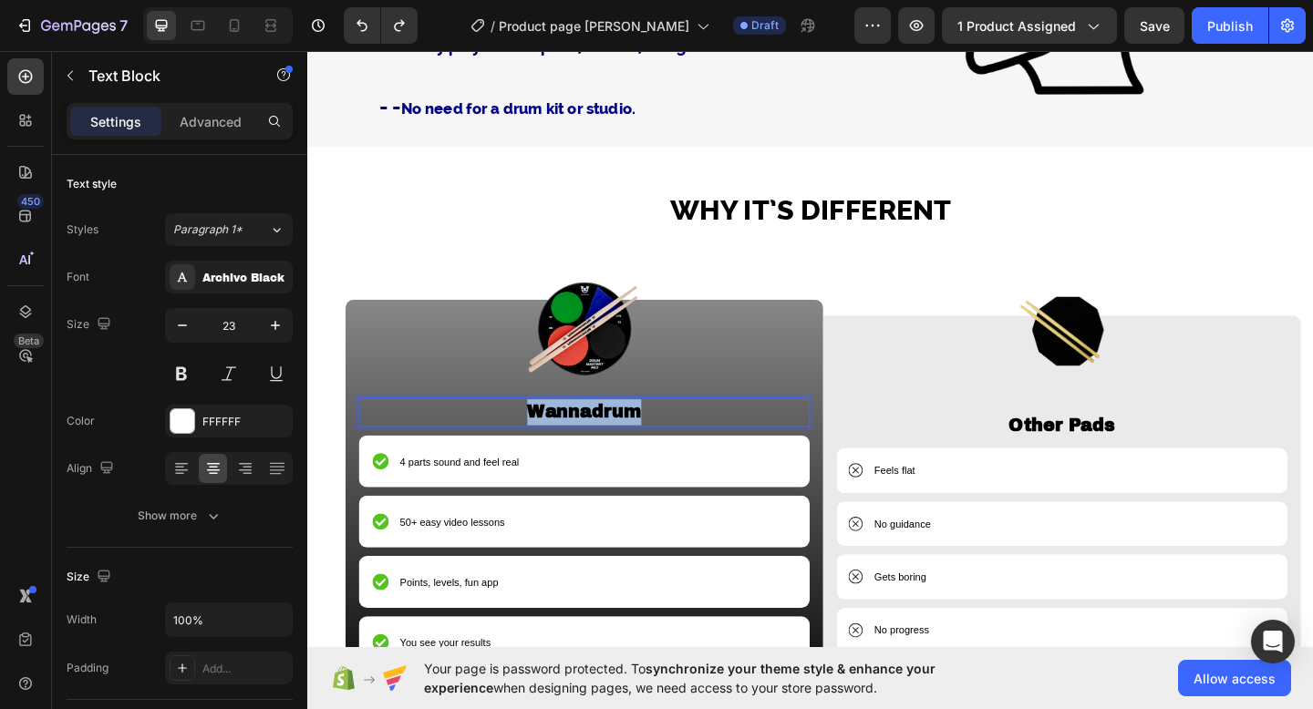
drag, startPoint x: 675, startPoint y: 443, endPoint x: 522, endPoint y: 443, distance: 153.1
click at [522, 443] on p "Wannadrum" at bounding box center [608, 444] width 487 height 28
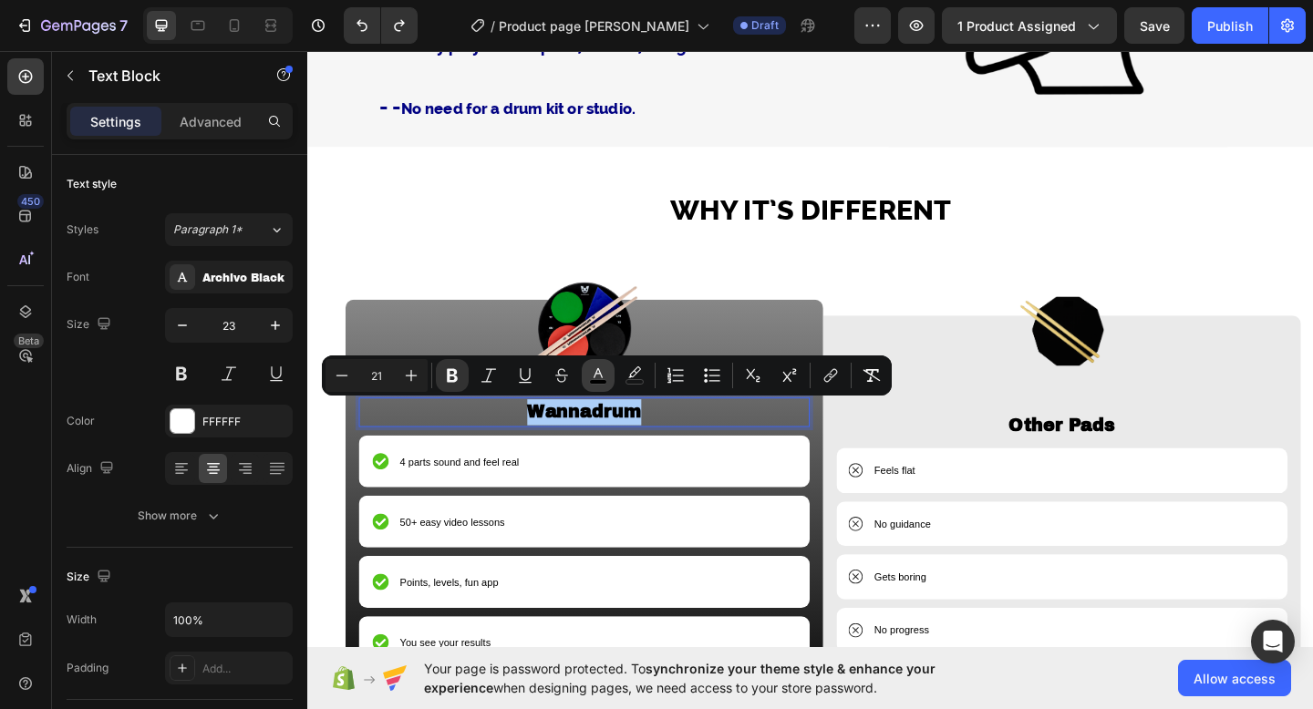
click at [595, 376] on icon "Editor contextual toolbar" at bounding box center [598, 375] width 18 height 18
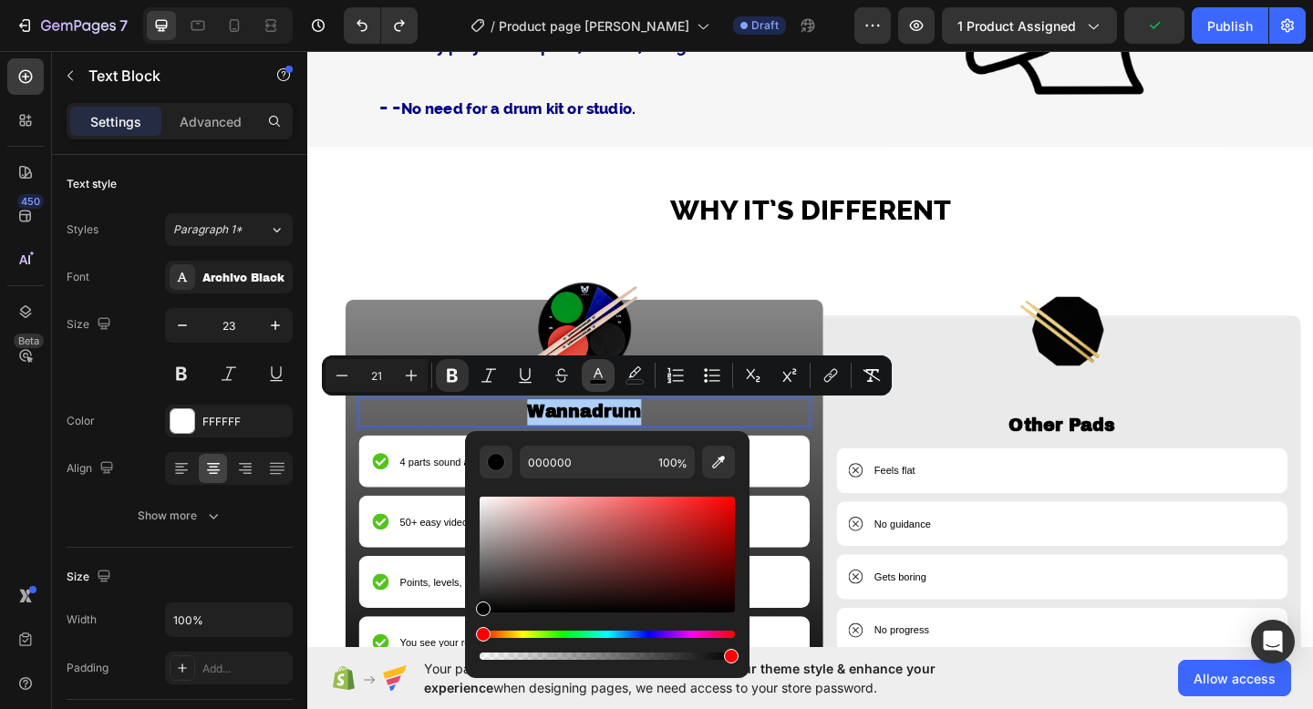
click at [582, 376] on button "color" at bounding box center [598, 375] width 33 height 33
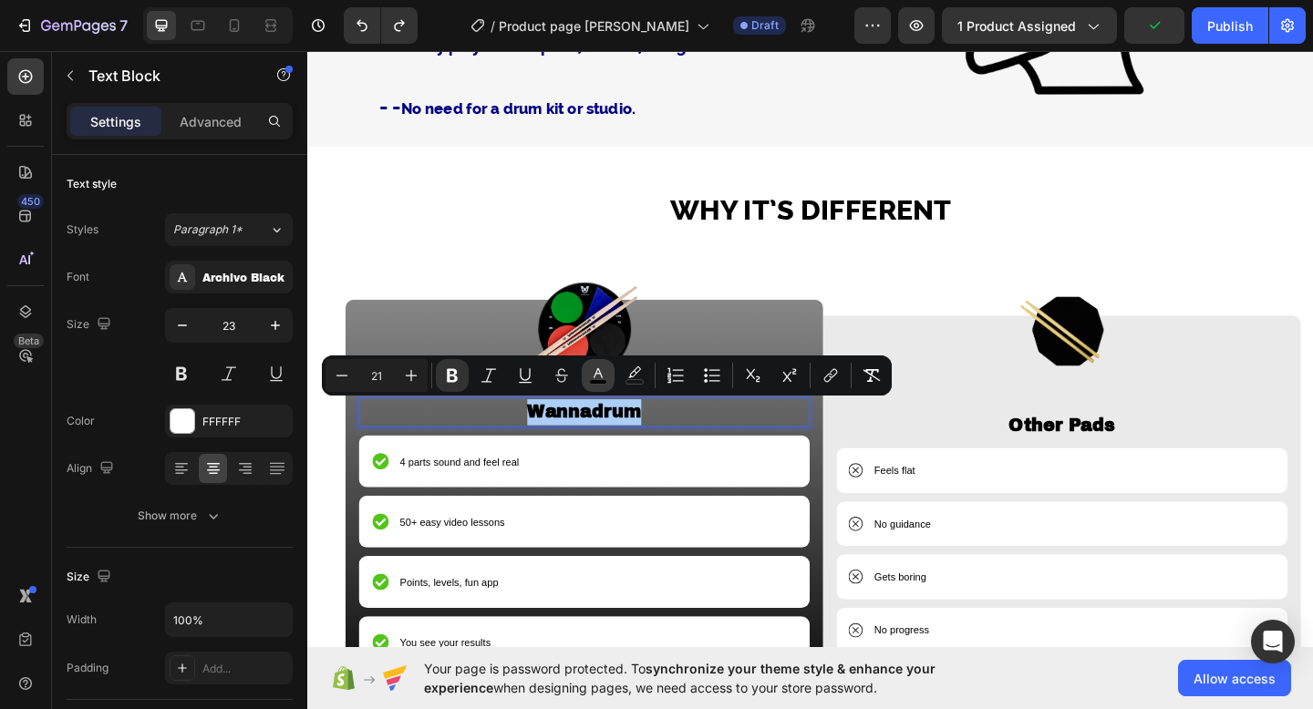
click at [597, 376] on icon "Editor contextual toolbar" at bounding box center [598, 375] width 18 height 18
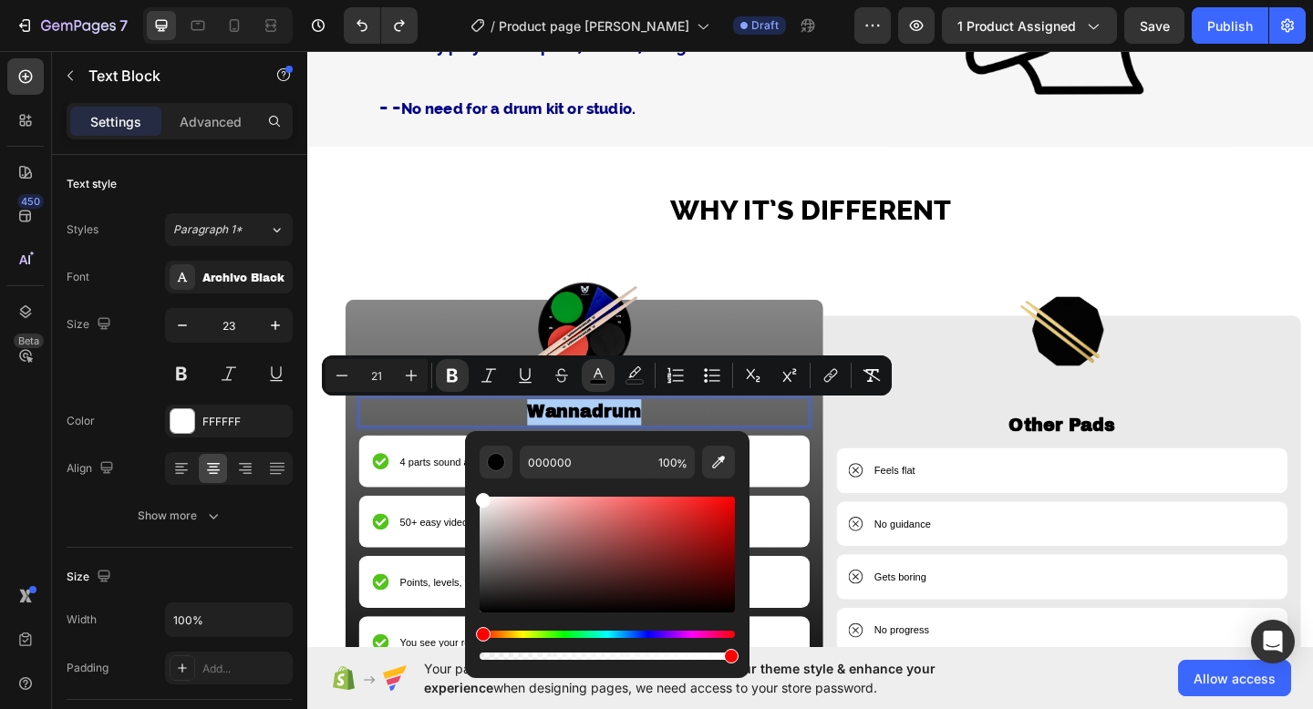
drag, startPoint x: 484, startPoint y: 610, endPoint x: 474, endPoint y: 478, distance: 132.6
click at [474, 478] on div "000000 100 %" at bounding box center [607, 547] width 284 height 232
type input "FFFFFF"
click at [914, 280] on div "Image Wannadrum Text Block 10 4 parts sound and feel real Item List 50+ easy vi…" at bounding box center [854, 534] width 1094 height 571
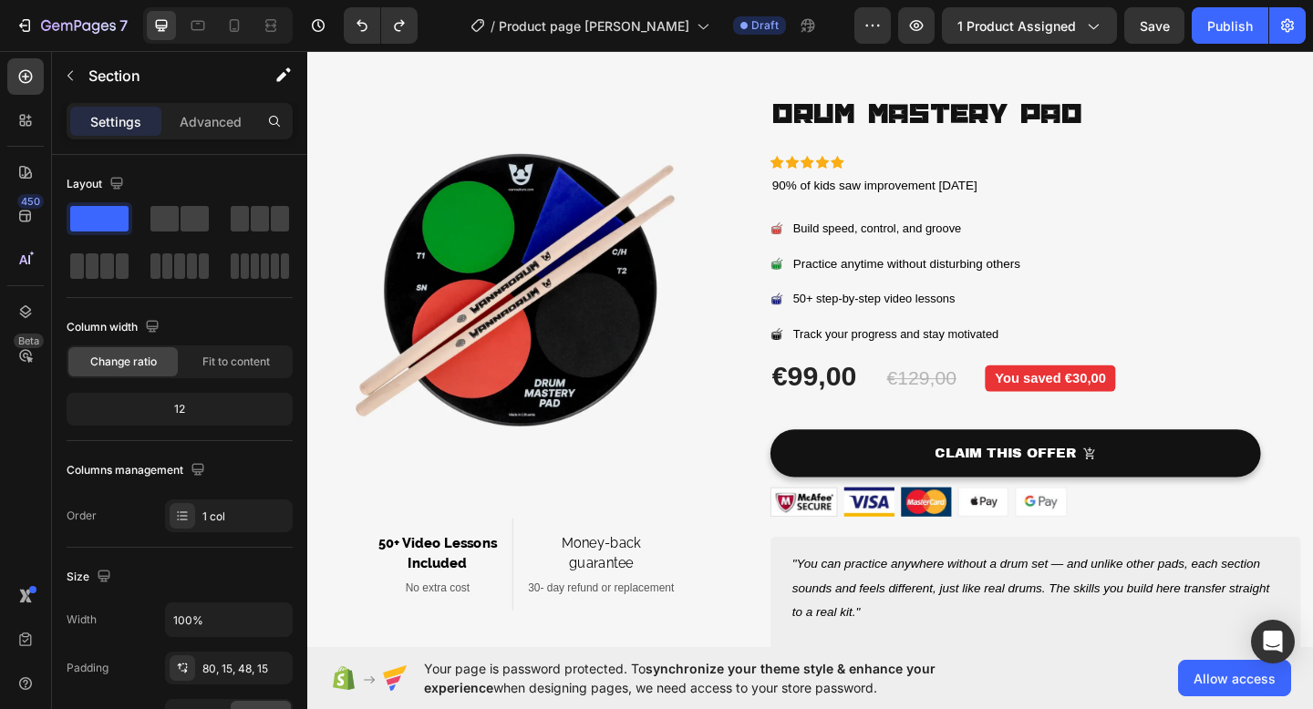
scroll to position [121, 0]
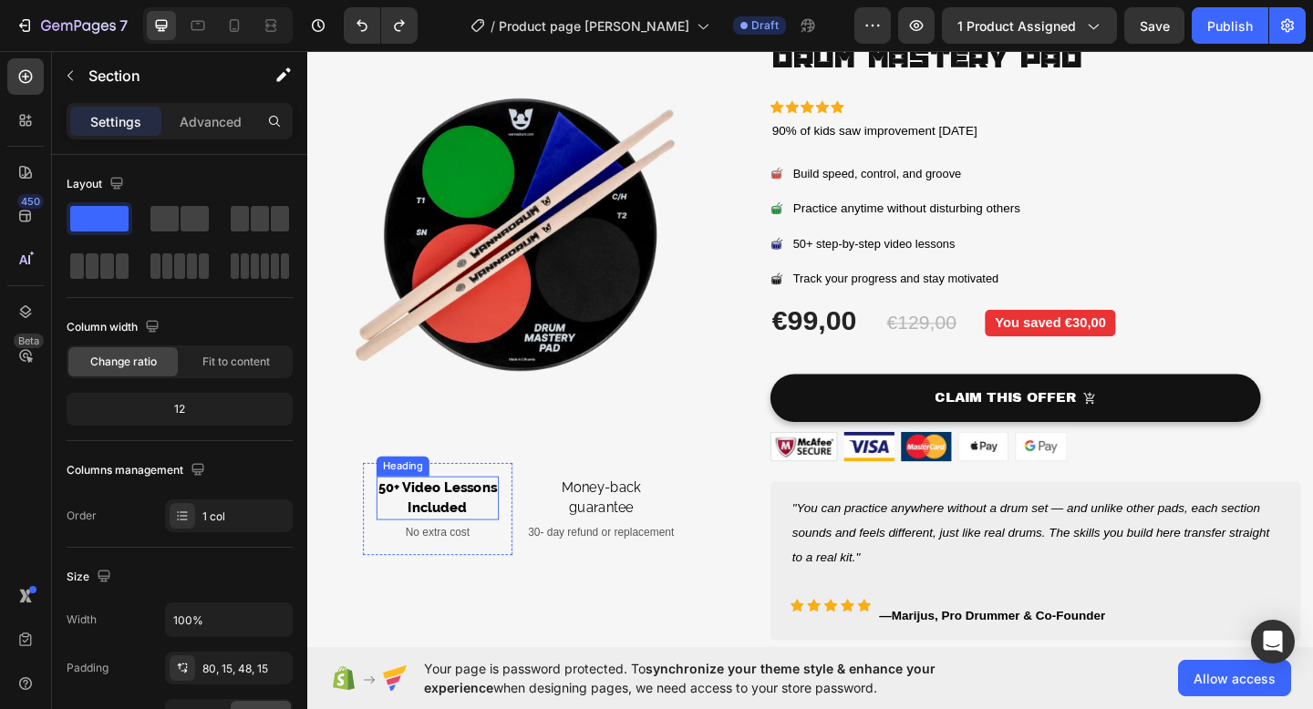
click at [469, 528] on span "50+ Video Lessons" at bounding box center [448, 526] width 129 height 17
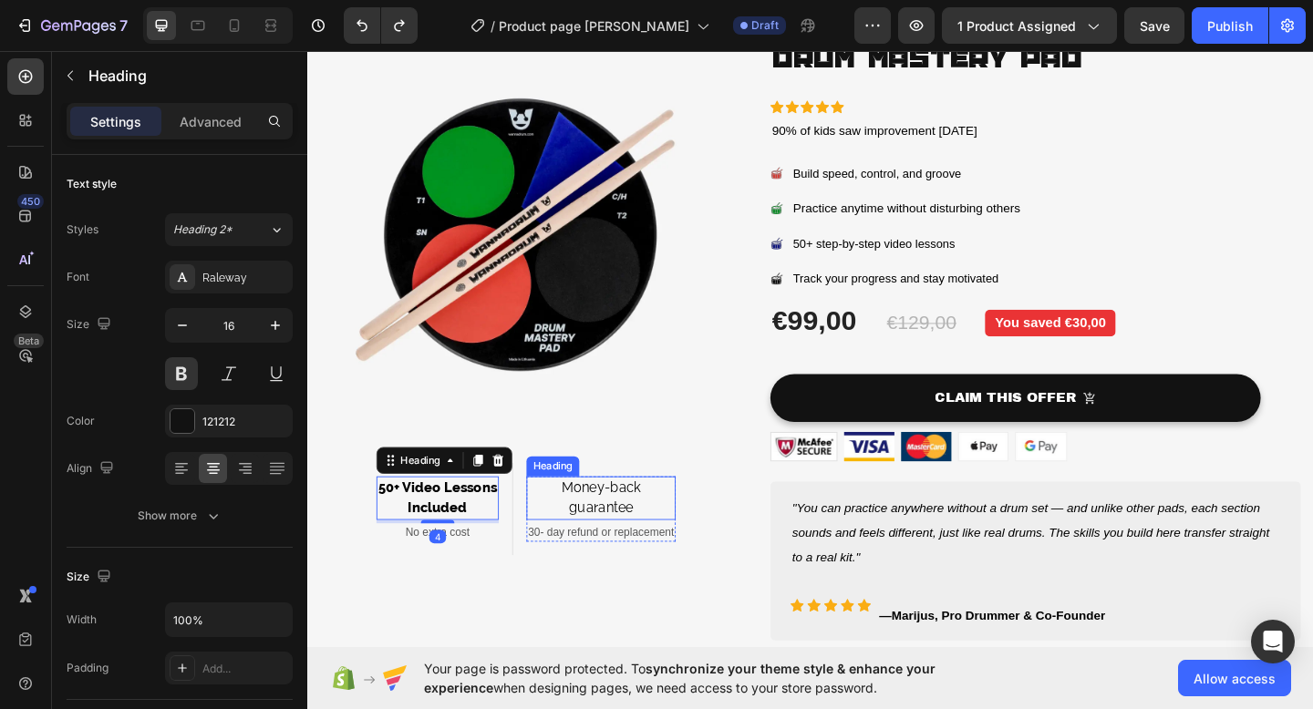
click at [582, 538] on h2 "Money-back guarantee" at bounding box center [626, 537] width 162 height 47
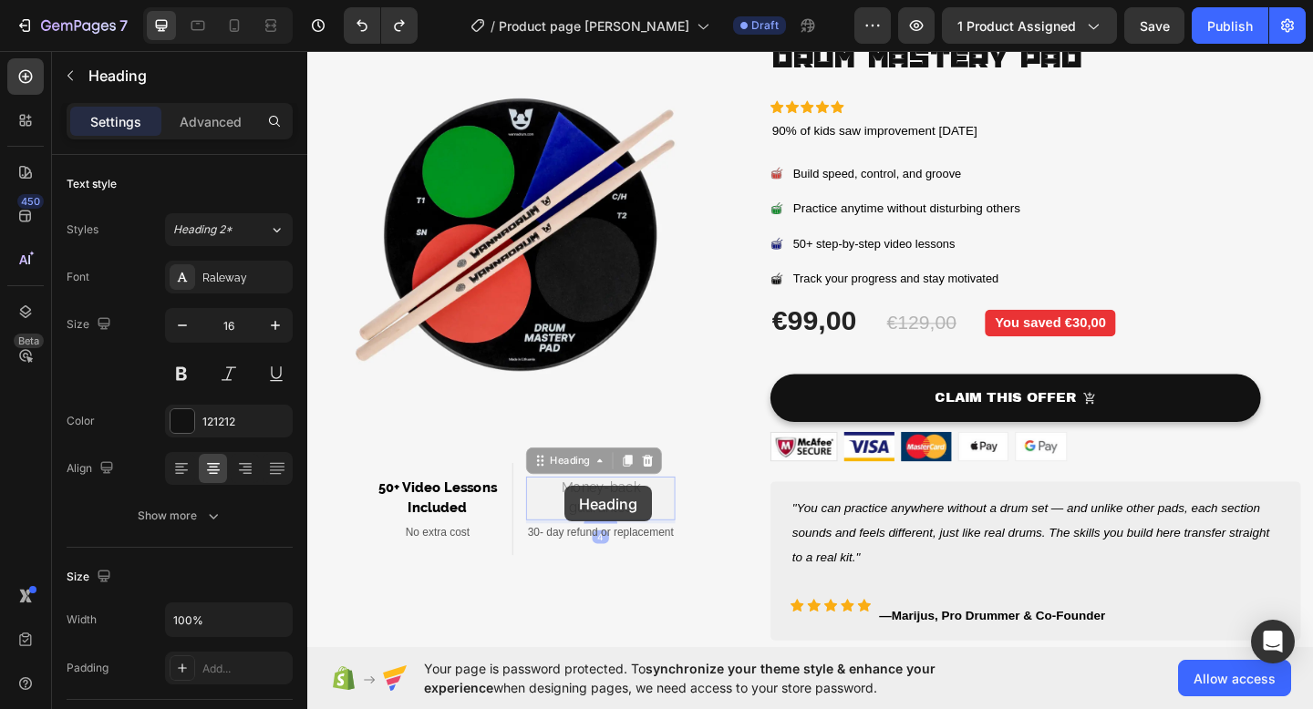
scroll to position [107, 0]
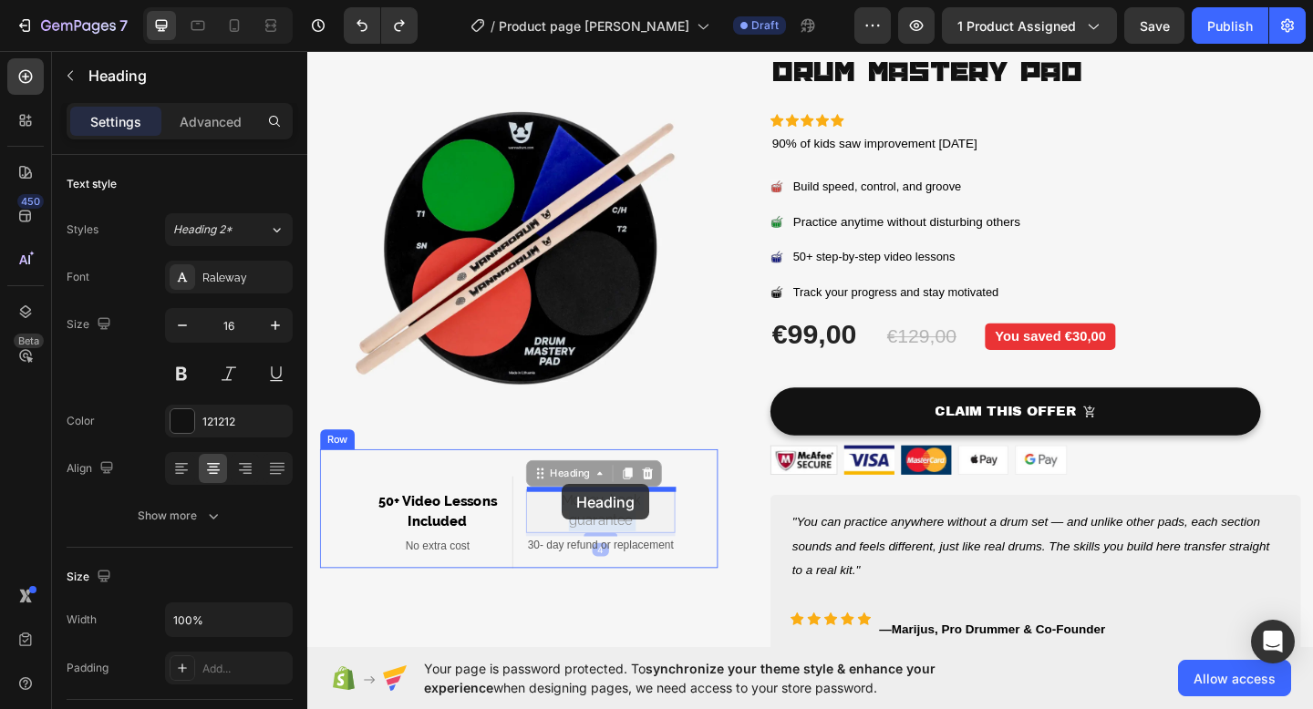
drag, startPoint x: 669, startPoint y: 544, endPoint x: 584, endPoint y: 522, distance: 87.5
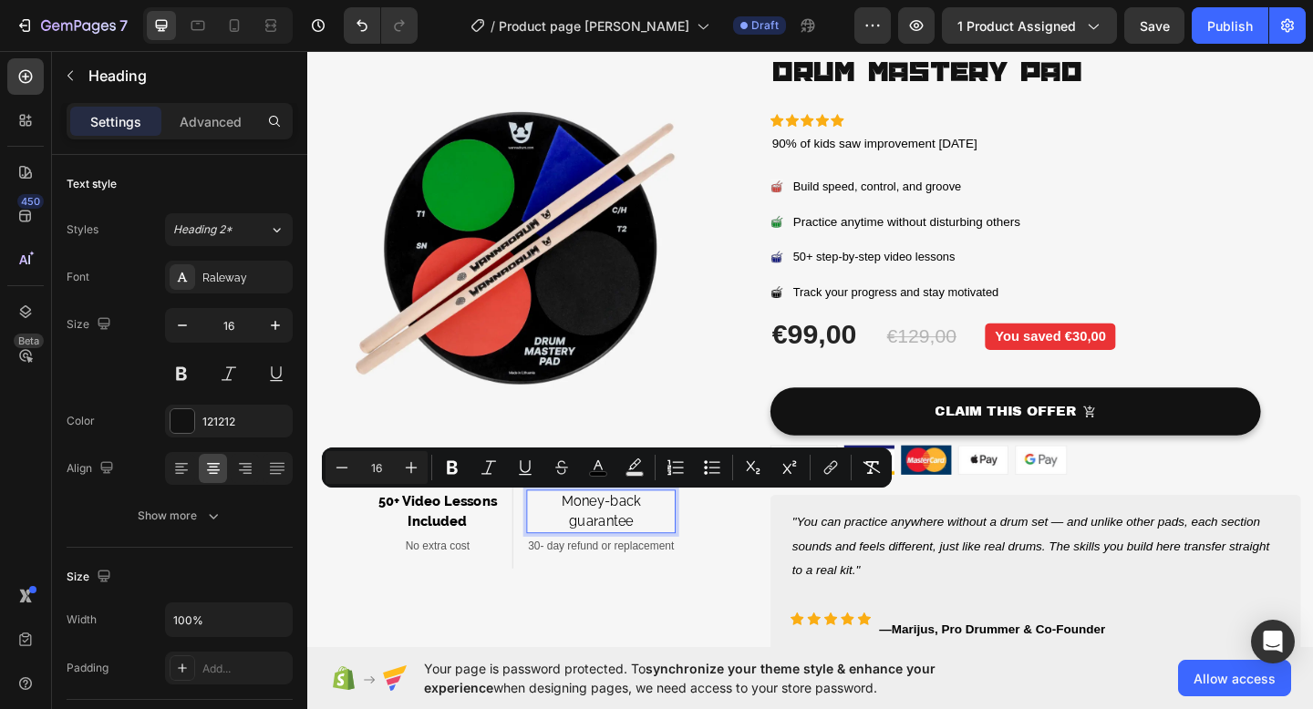
click at [595, 538] on span "Money-back" at bounding box center [626, 540] width 86 height 17
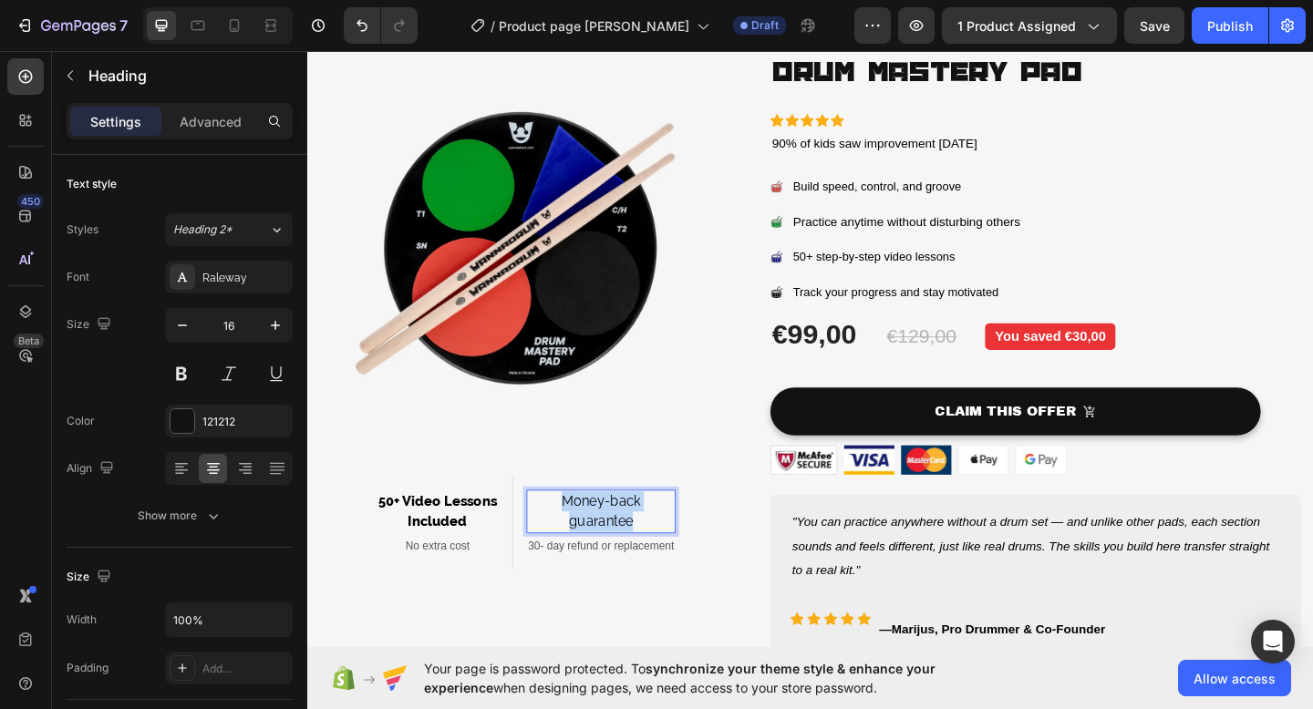
drag, startPoint x: 587, startPoint y: 541, endPoint x: 665, endPoint y: 562, distance: 80.5
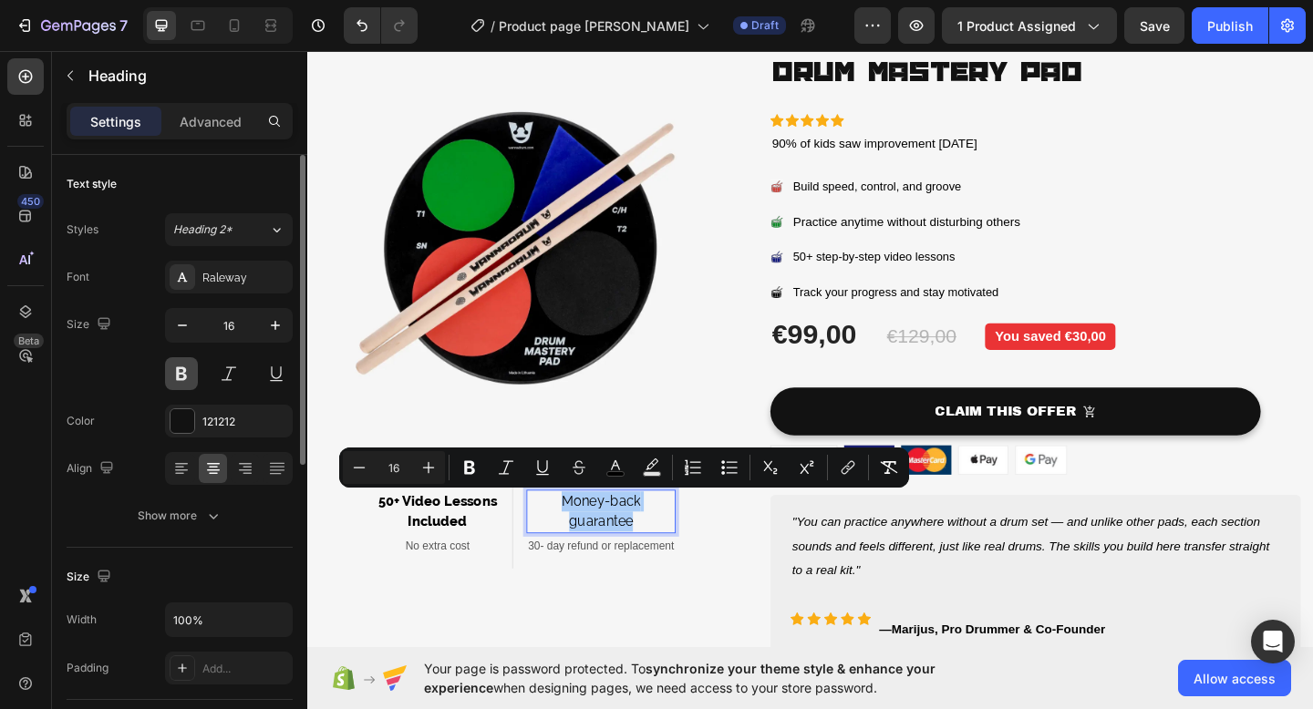
click at [186, 369] on button at bounding box center [181, 373] width 33 height 33
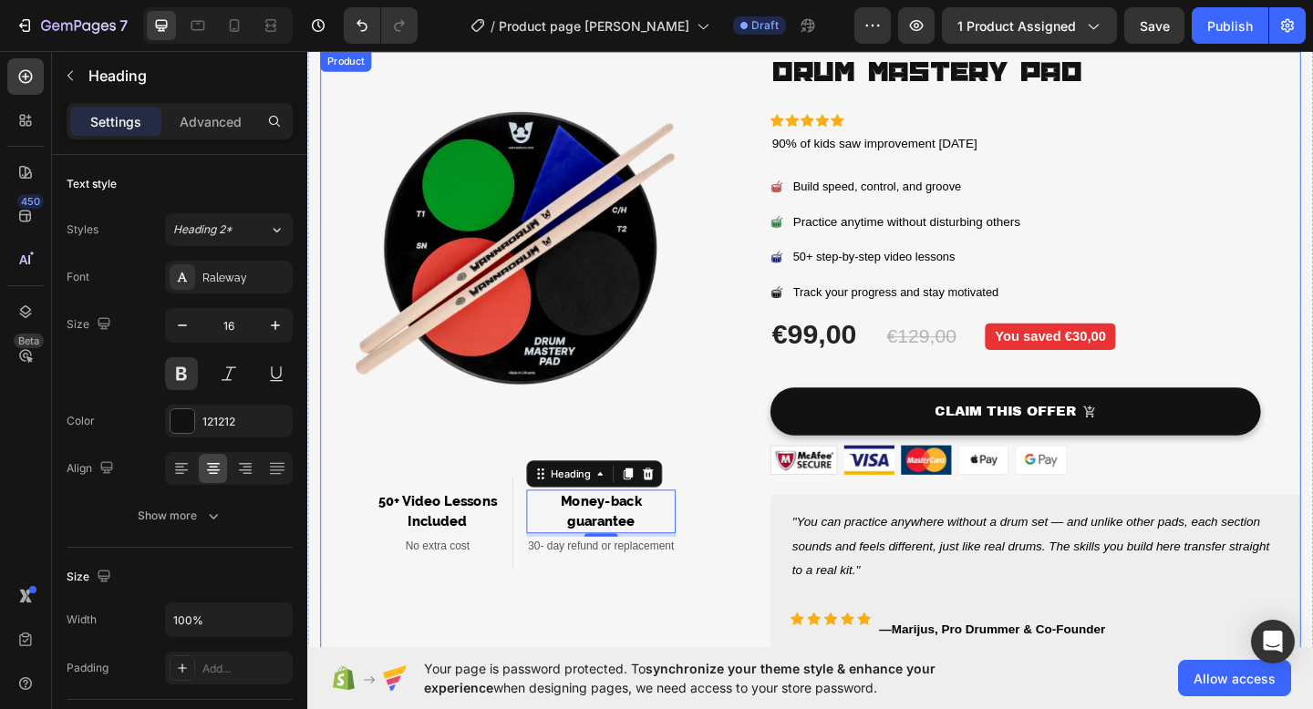
click at [517, 615] on div "Image 50+ Video Lessons Included Heading No extra cost Text block Row Money-bac…" at bounding box center [537, 379] width 433 height 655
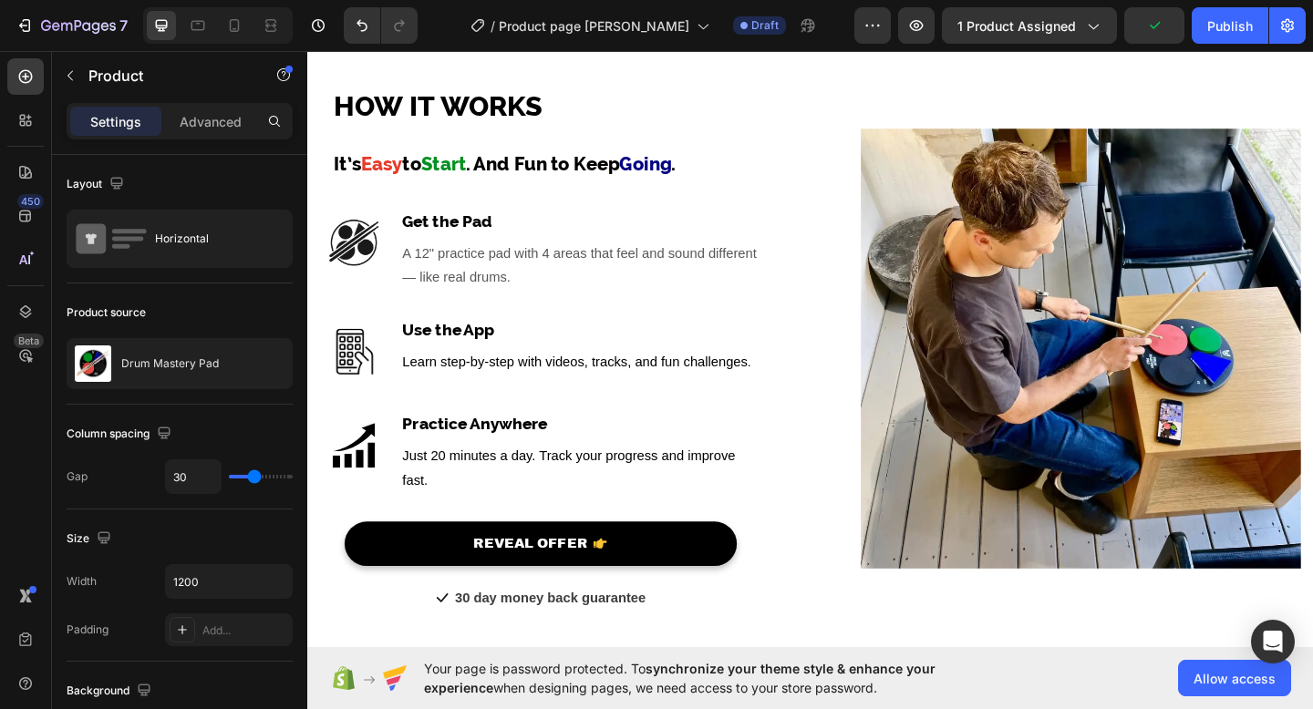
scroll to position [1591, 0]
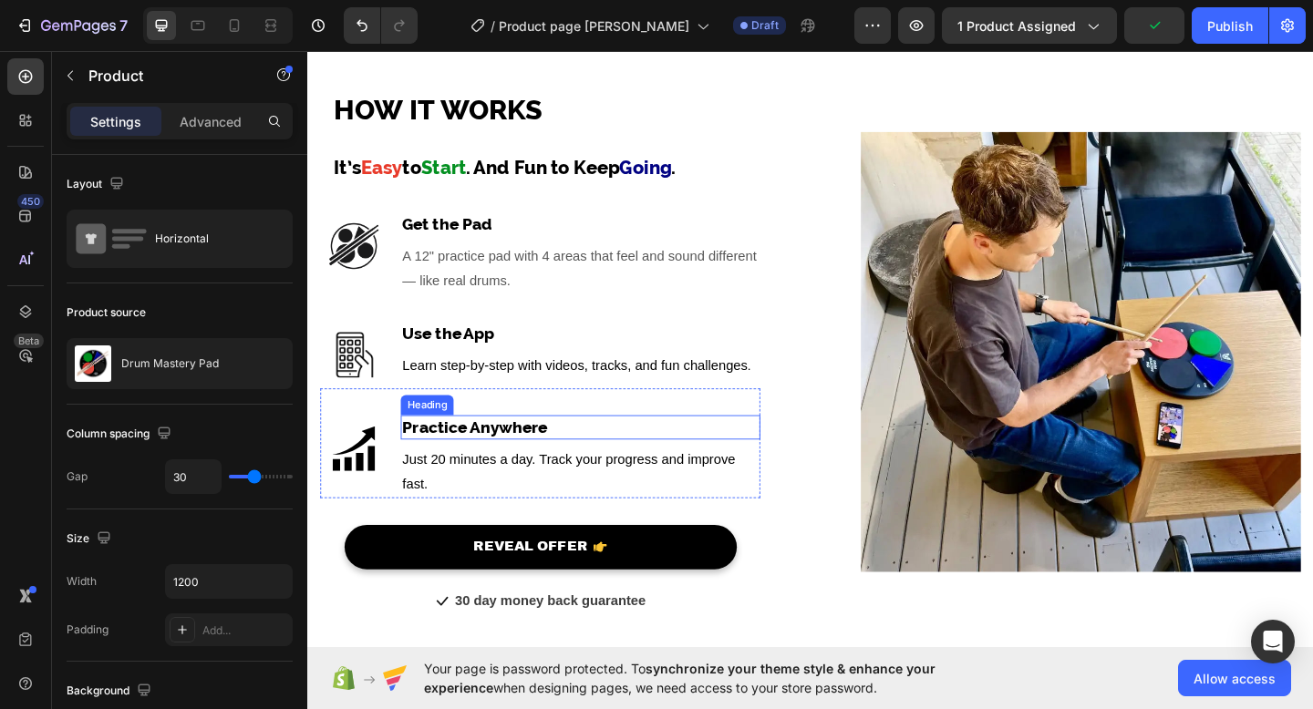
click at [529, 460] on strong "Practice Anywhere" at bounding box center [489, 460] width 158 height 20
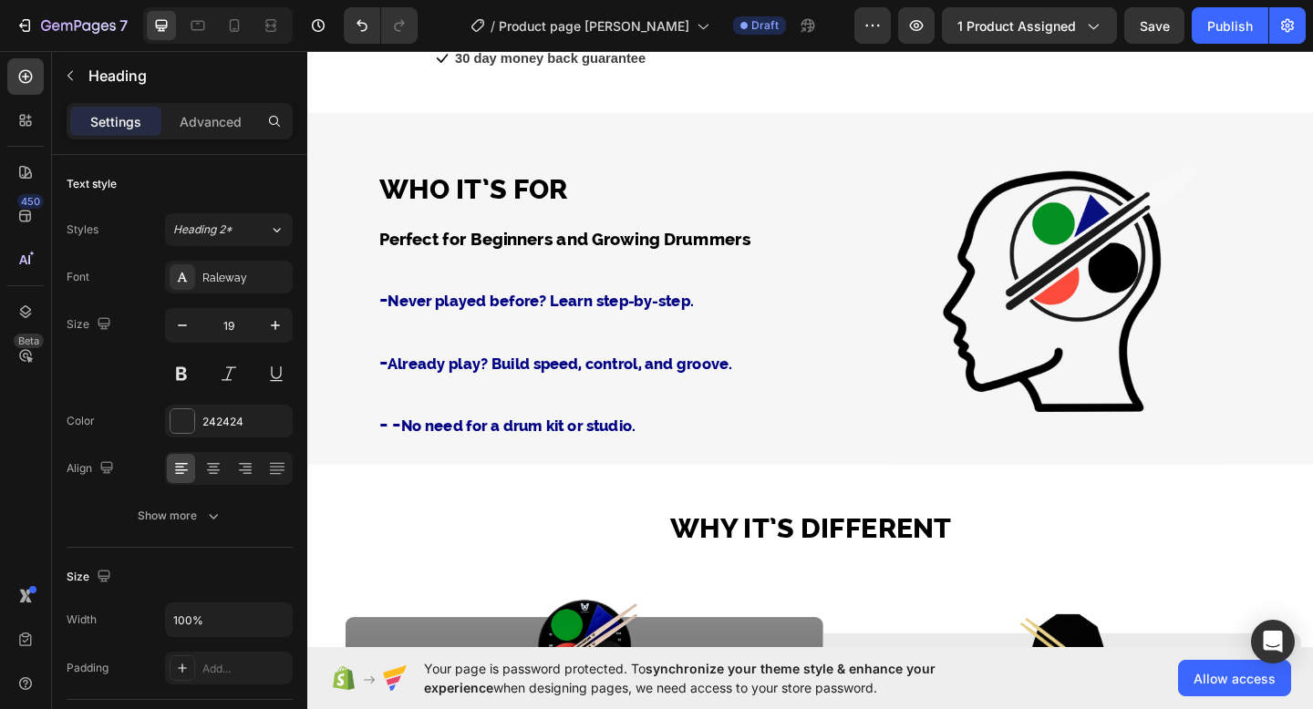
scroll to position [2187, 0]
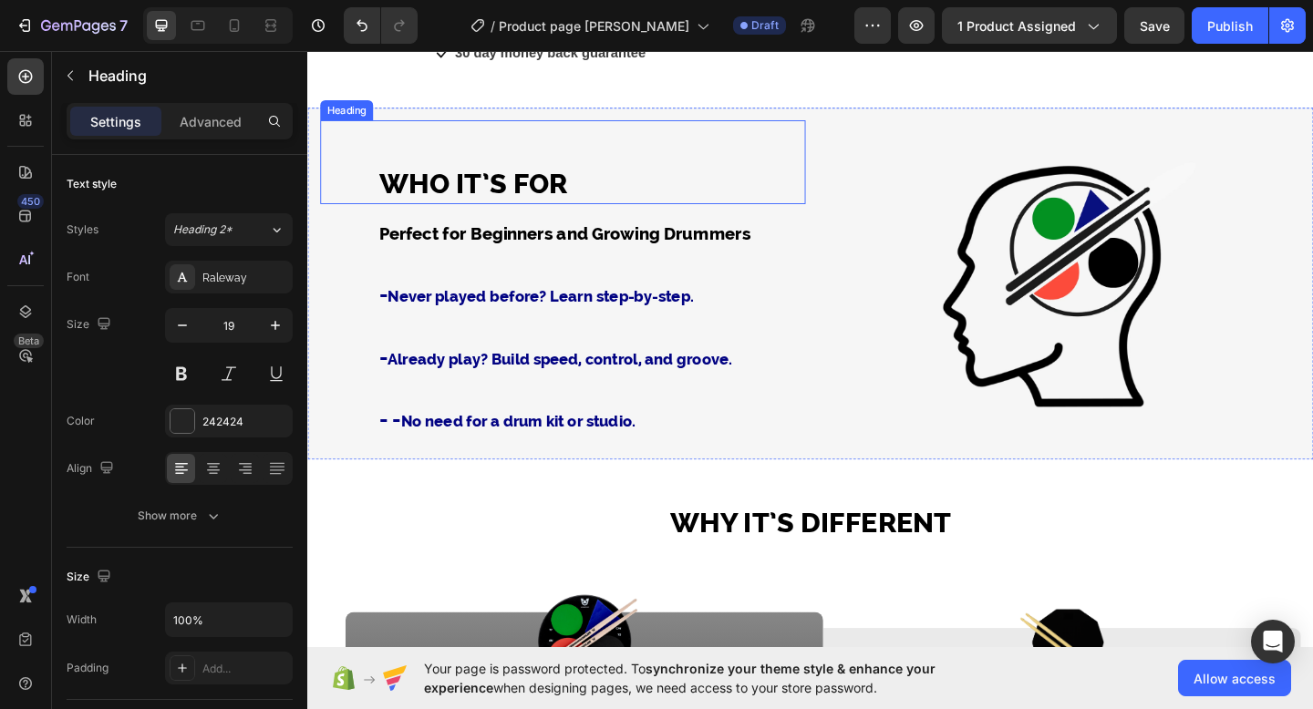
click at [739, 152] on h2 "WHO IT’S FOR" at bounding box center [585, 172] width 528 height 91
click at [429, 161] on h2 "WHO IT’S FOR" at bounding box center [585, 172] width 528 height 91
click at [411, 151] on h2 "WHO IT’S FOR" at bounding box center [585, 172] width 528 height 91
click at [524, 149] on h2 "WHO IT’S FOR" at bounding box center [585, 172] width 528 height 91
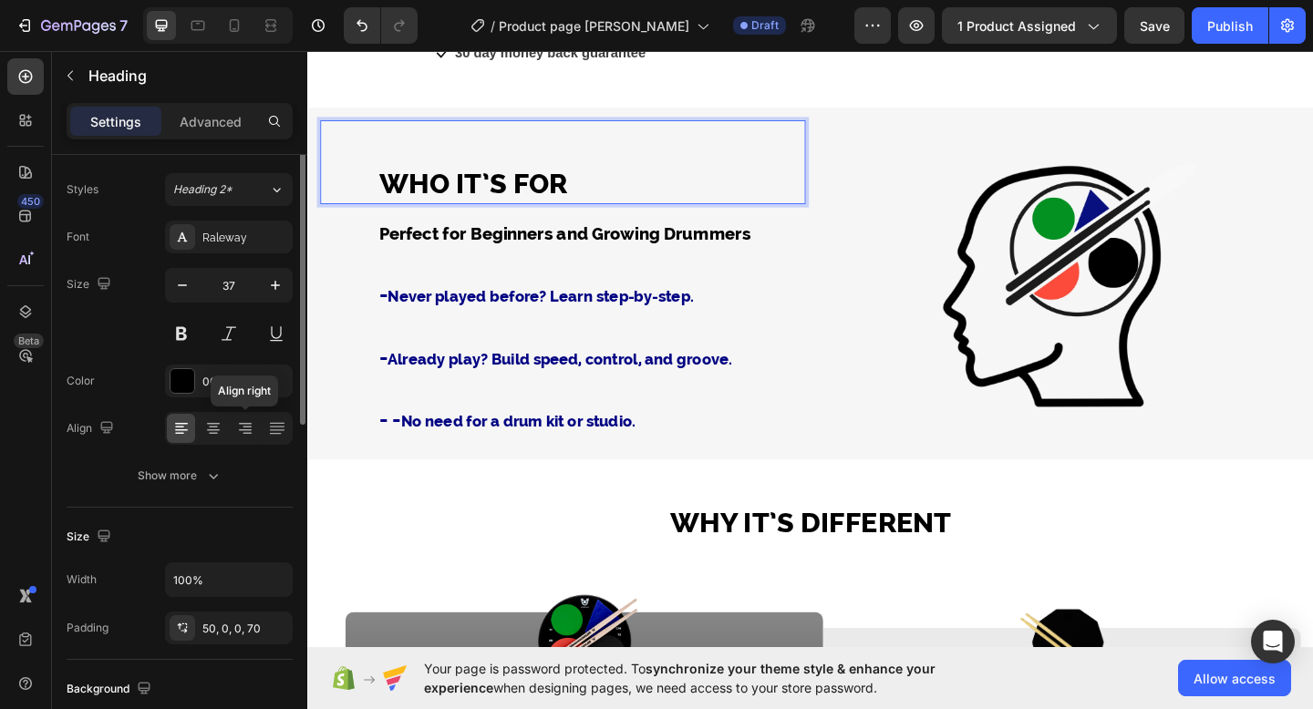
scroll to position [85, 0]
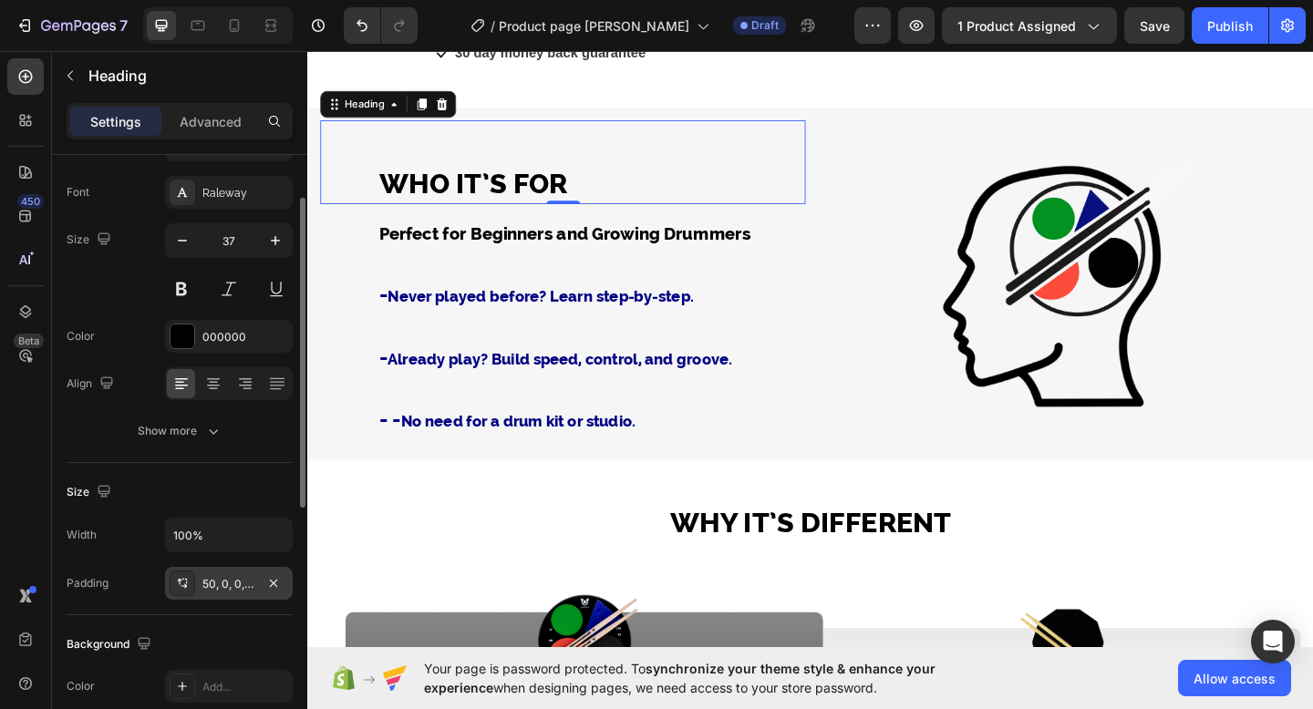
click at [235, 589] on div "50, 0, 0, 70" at bounding box center [228, 584] width 53 height 16
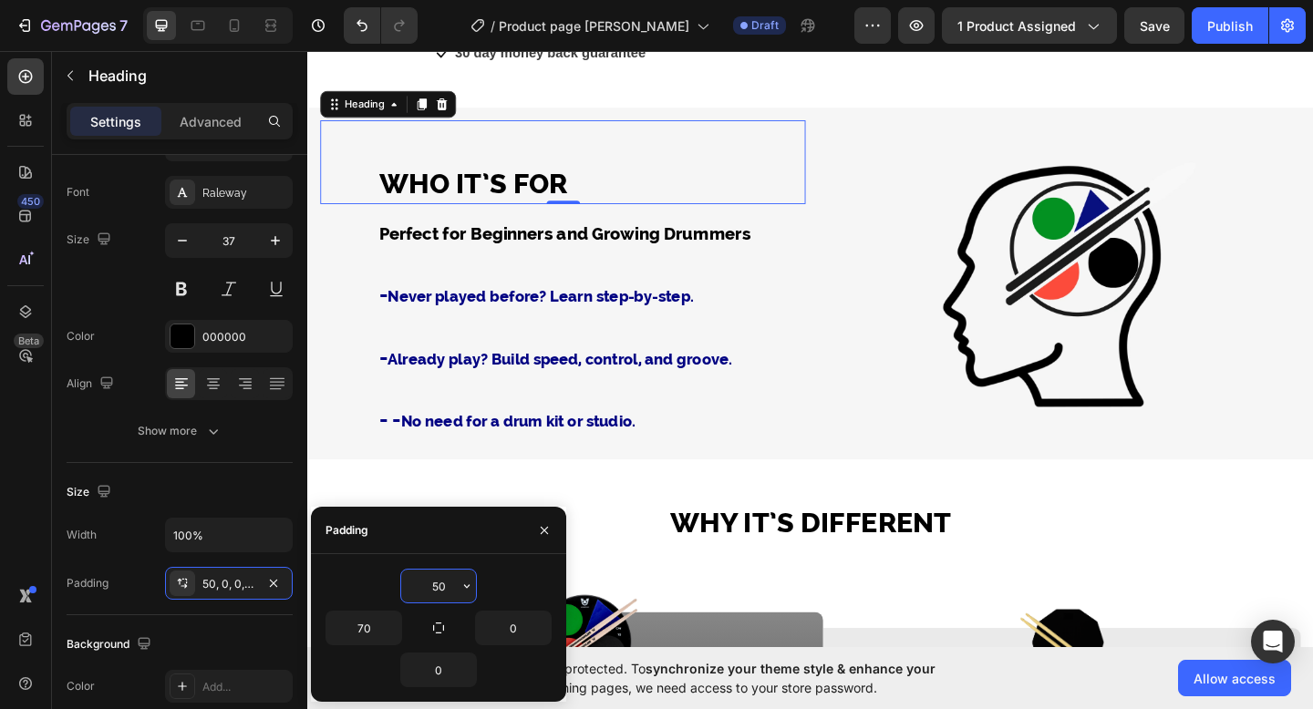
click at [434, 584] on input "50" at bounding box center [438, 586] width 75 height 33
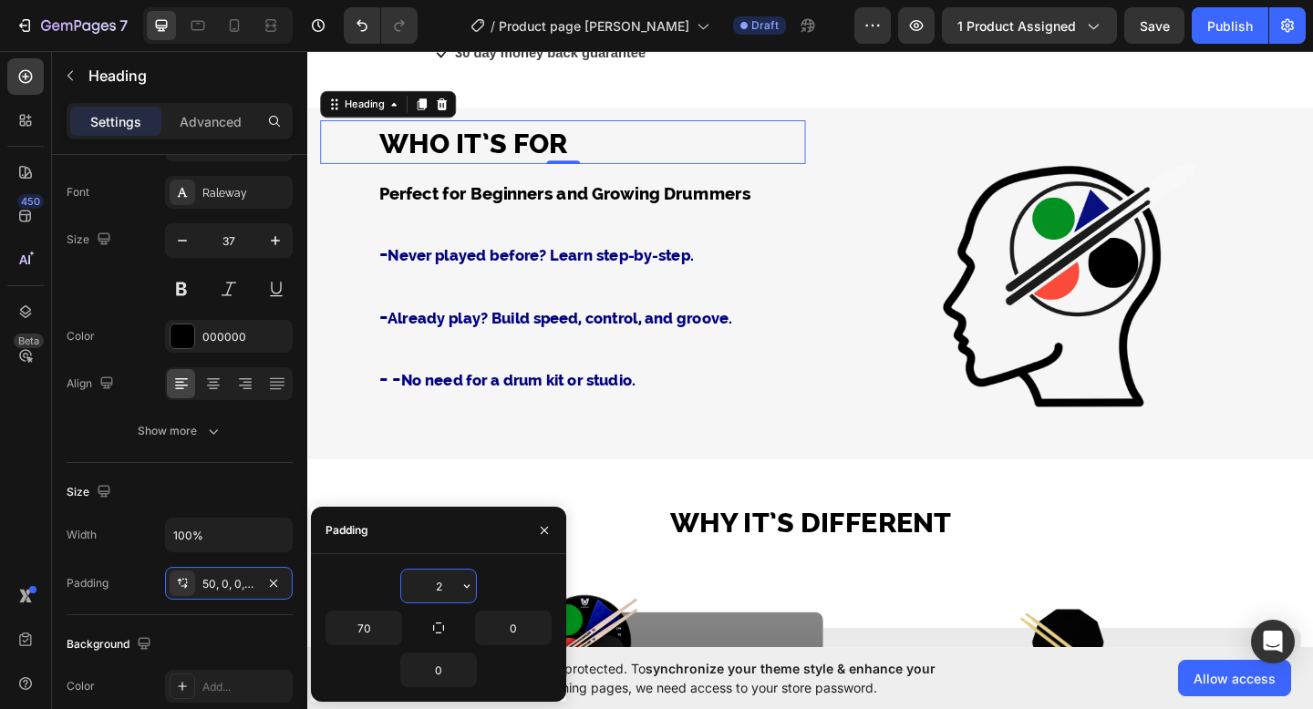
type input "20"
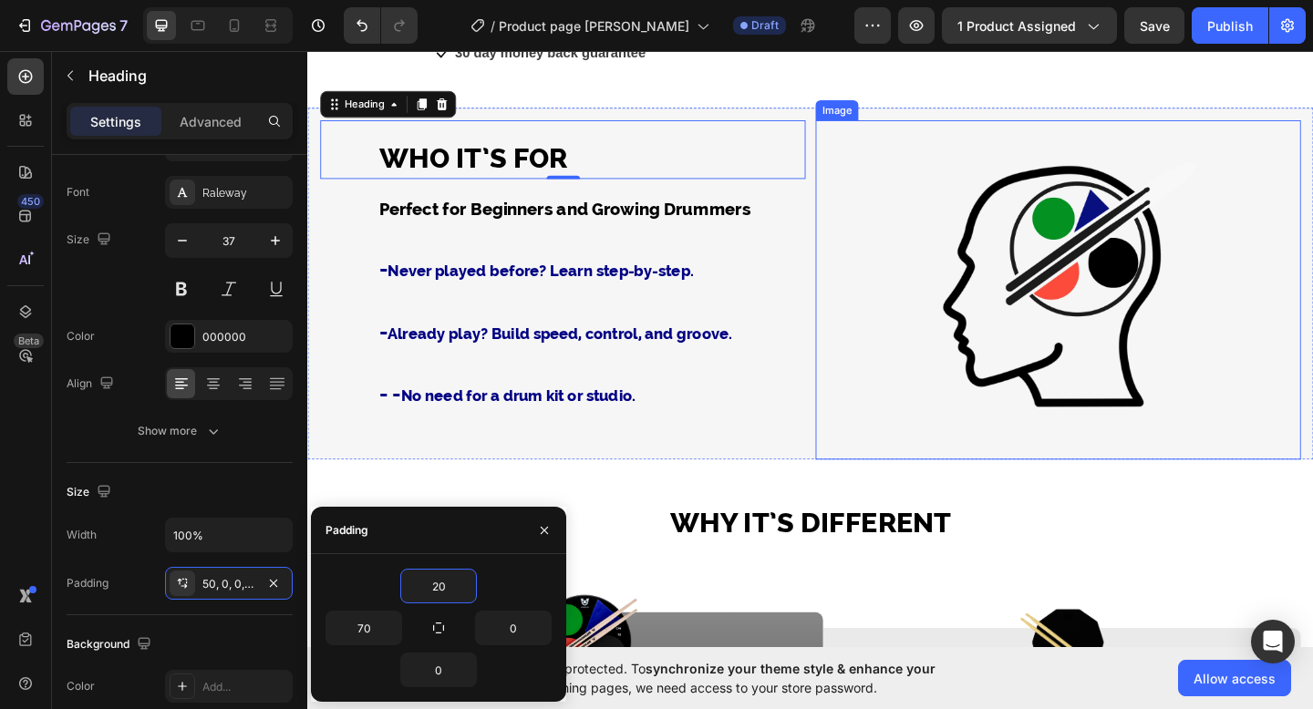
click at [939, 479] on img at bounding box center [1123, 311] width 369 height 369
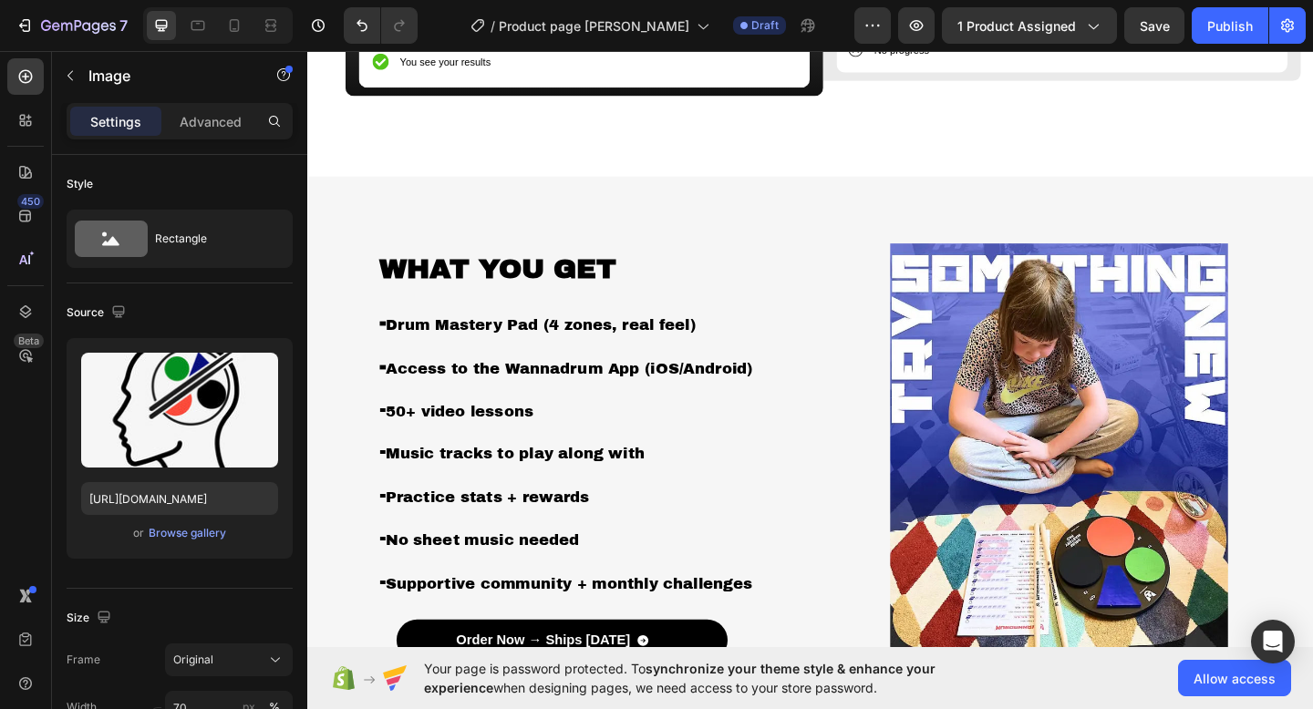
scroll to position [3169, 0]
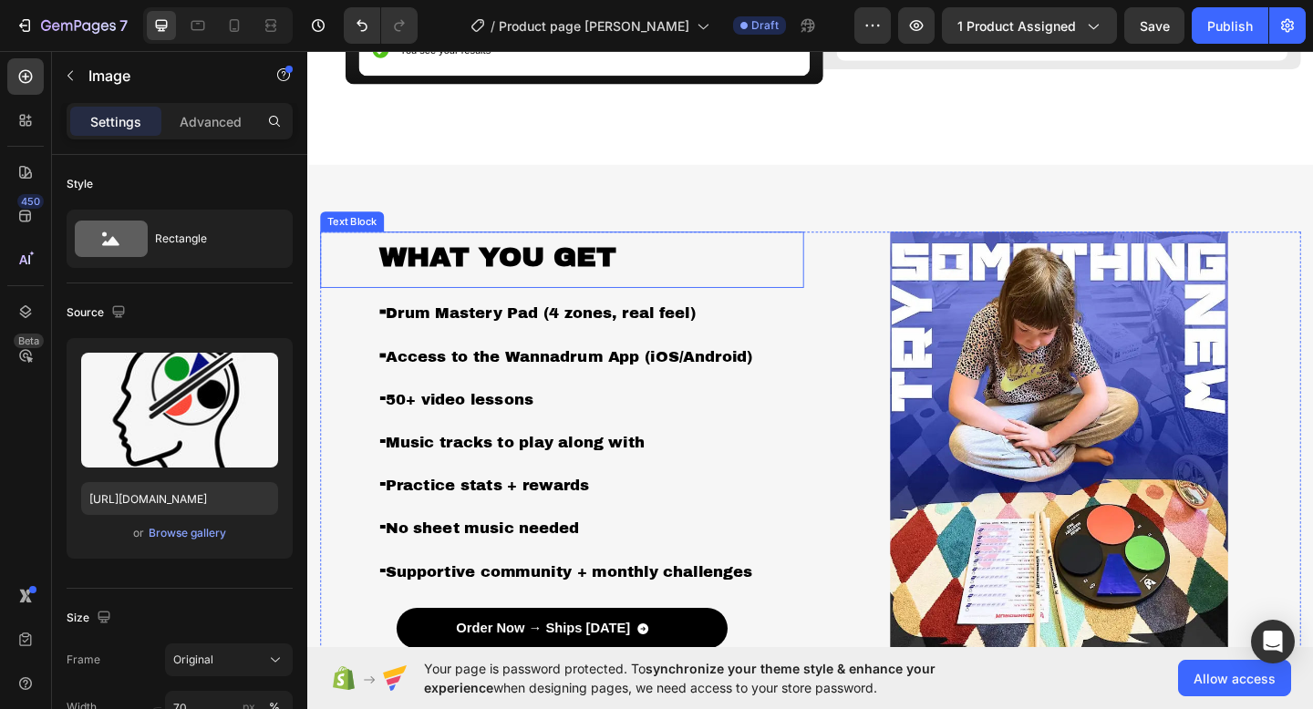
click at [607, 288] on strong "WHAT YOU GET" at bounding box center [514, 275] width 258 height 33
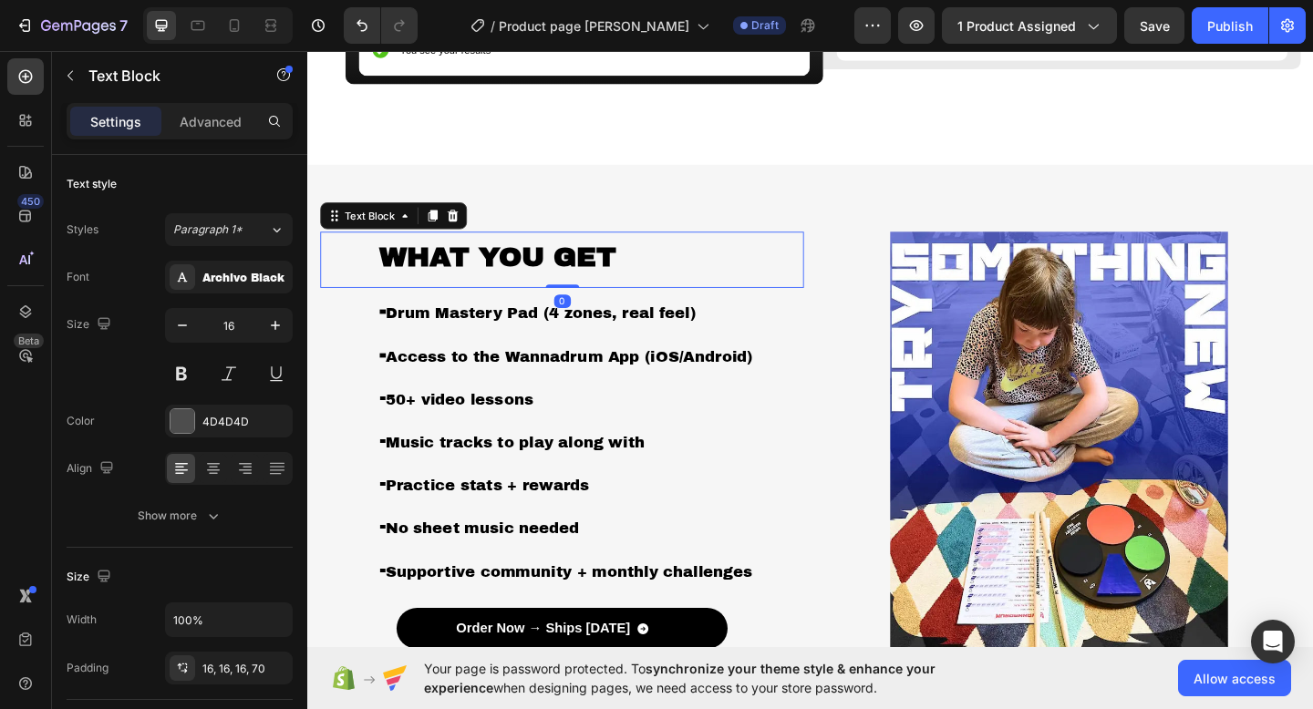
click at [656, 263] on p "WHAT YOU GET" at bounding box center [609, 279] width 448 height 32
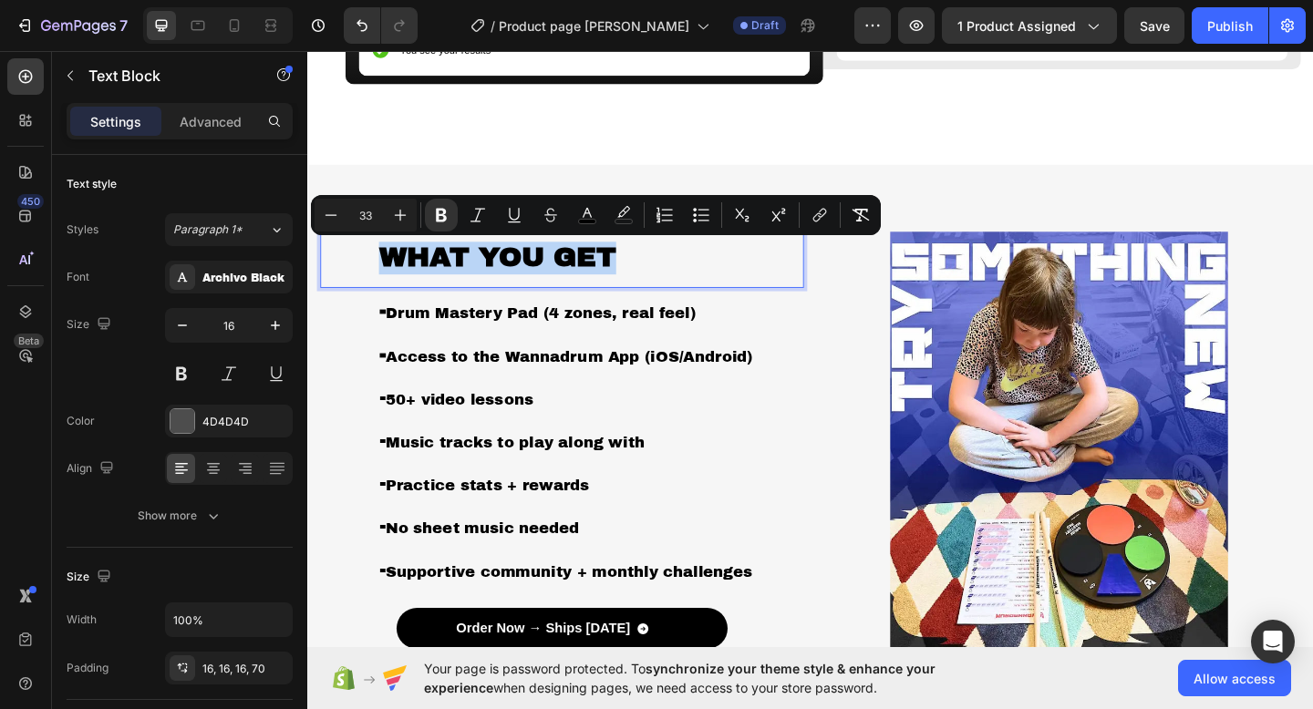
drag, startPoint x: 652, startPoint y: 266, endPoint x: 390, endPoint y: 271, distance: 261.6
click at [390, 271] on p "WHAT YOU GET" at bounding box center [609, 279] width 448 height 32
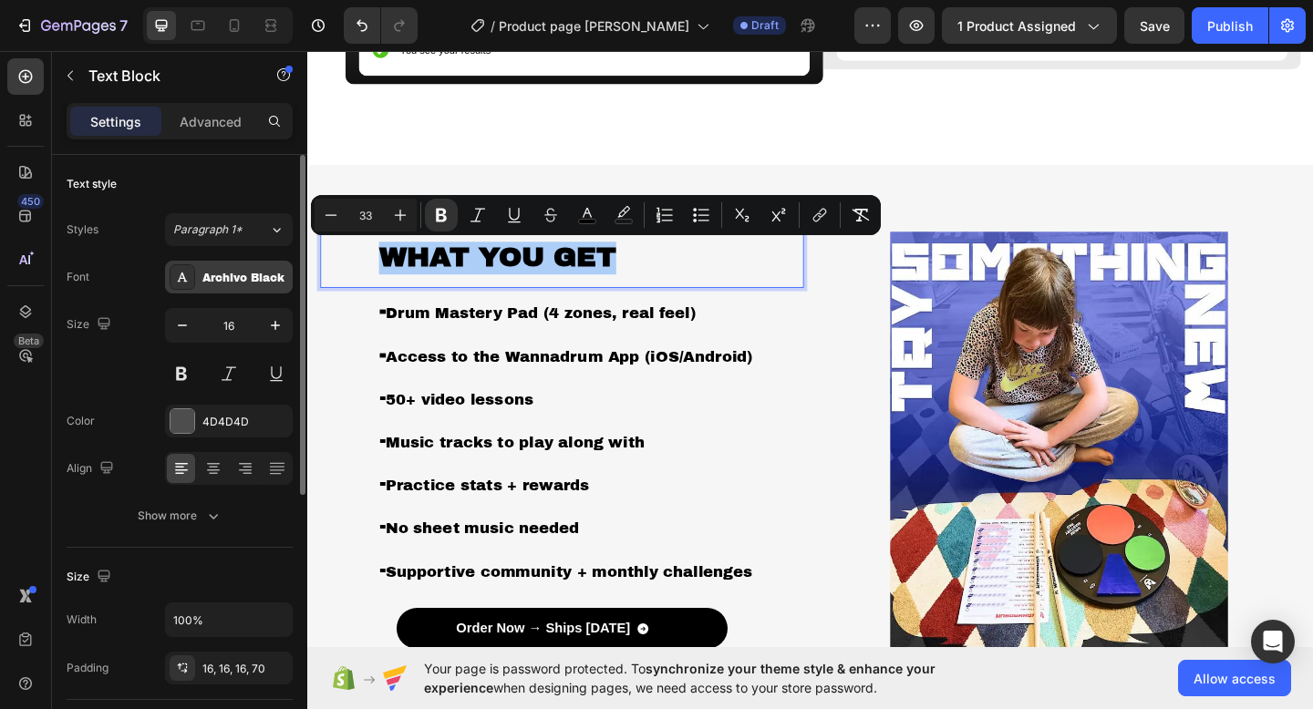
click at [211, 282] on div "Archivo Black" at bounding box center [245, 278] width 86 height 16
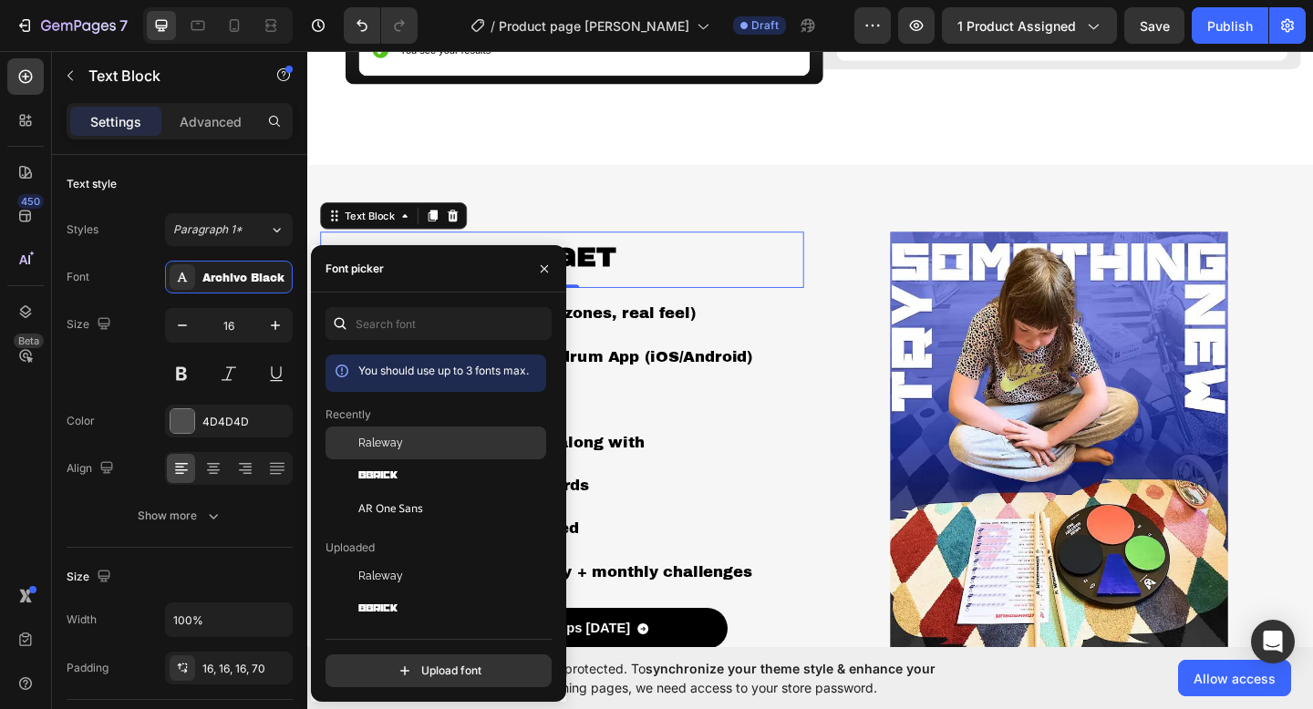
click at [406, 446] on div "Raleway" at bounding box center [450, 443] width 184 height 16
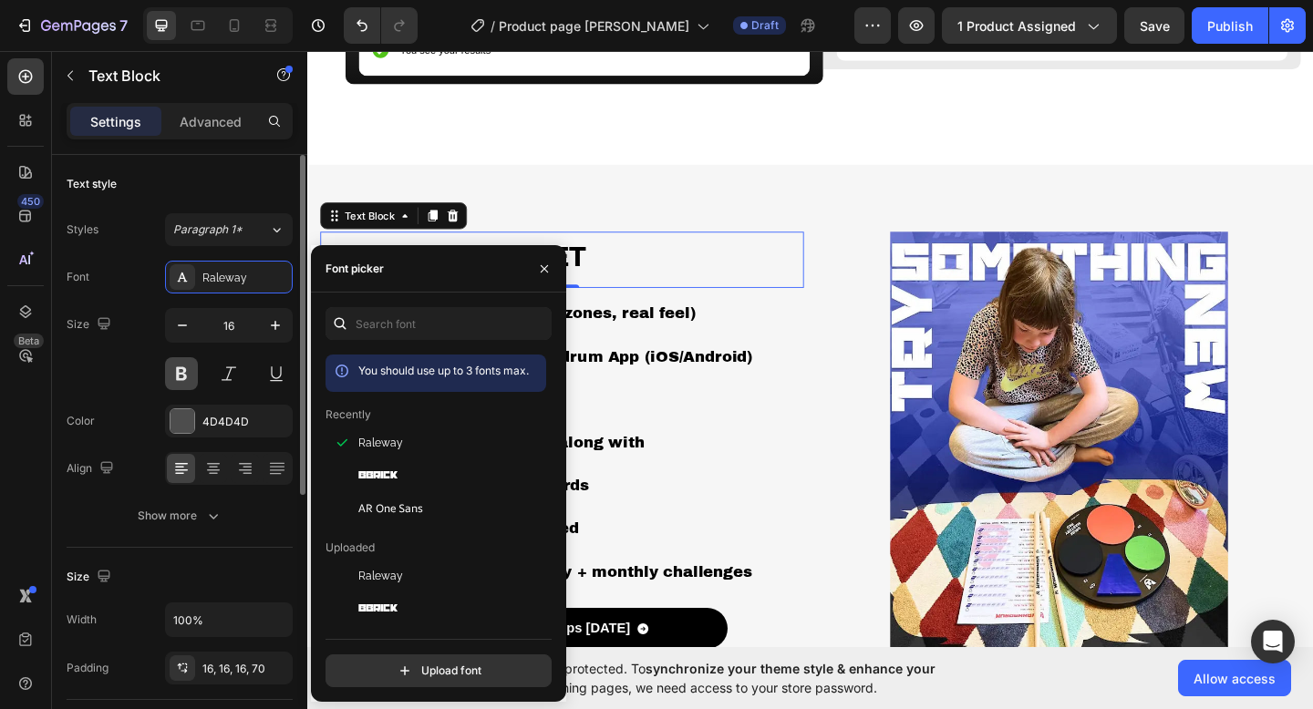
click at [187, 369] on button at bounding box center [181, 373] width 33 height 33
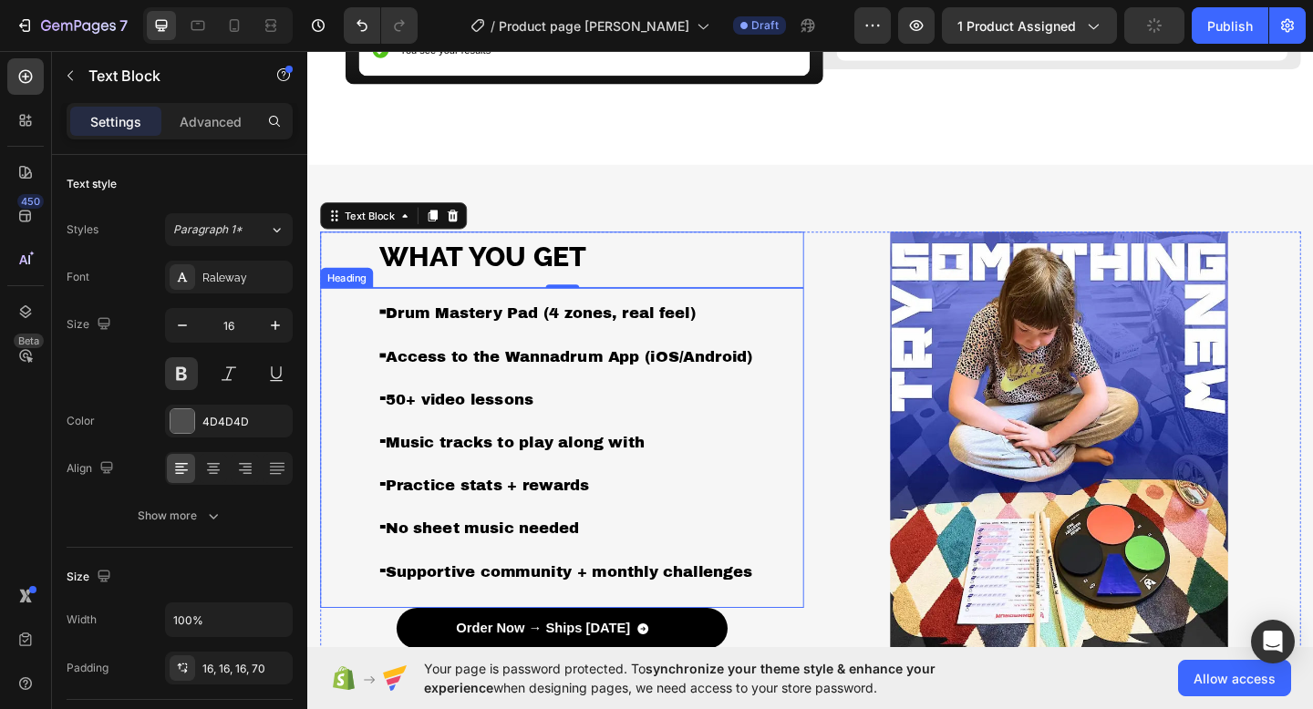
click at [422, 331] on span "Drum Mastery Pad (4 zones, real feel)" at bounding box center [560, 336] width 337 height 18
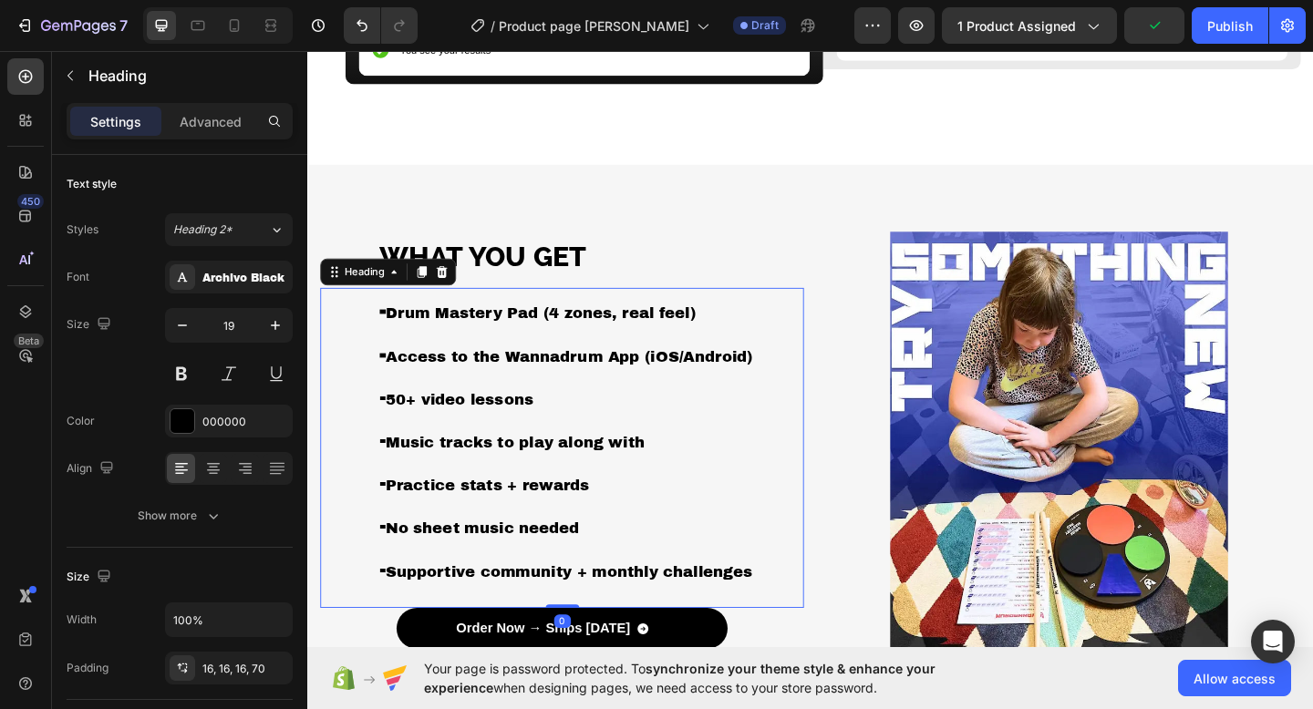
click at [743, 337] on h3 "- Drum Mastery Pad (4 zones, real feel) - Access to the Wannadrum App (iOS/Andr…" at bounding box center [584, 476] width 526 height 335
click at [729, 331] on span "Drum Mastery Pad (4 zones, real feel)" at bounding box center [560, 336] width 337 height 18
click at [747, 332] on p "- Drum Mastery Pad (4 zones, real feel) - Access to the Wannadrum App (iOS/Andr…" at bounding box center [609, 476] width 448 height 305
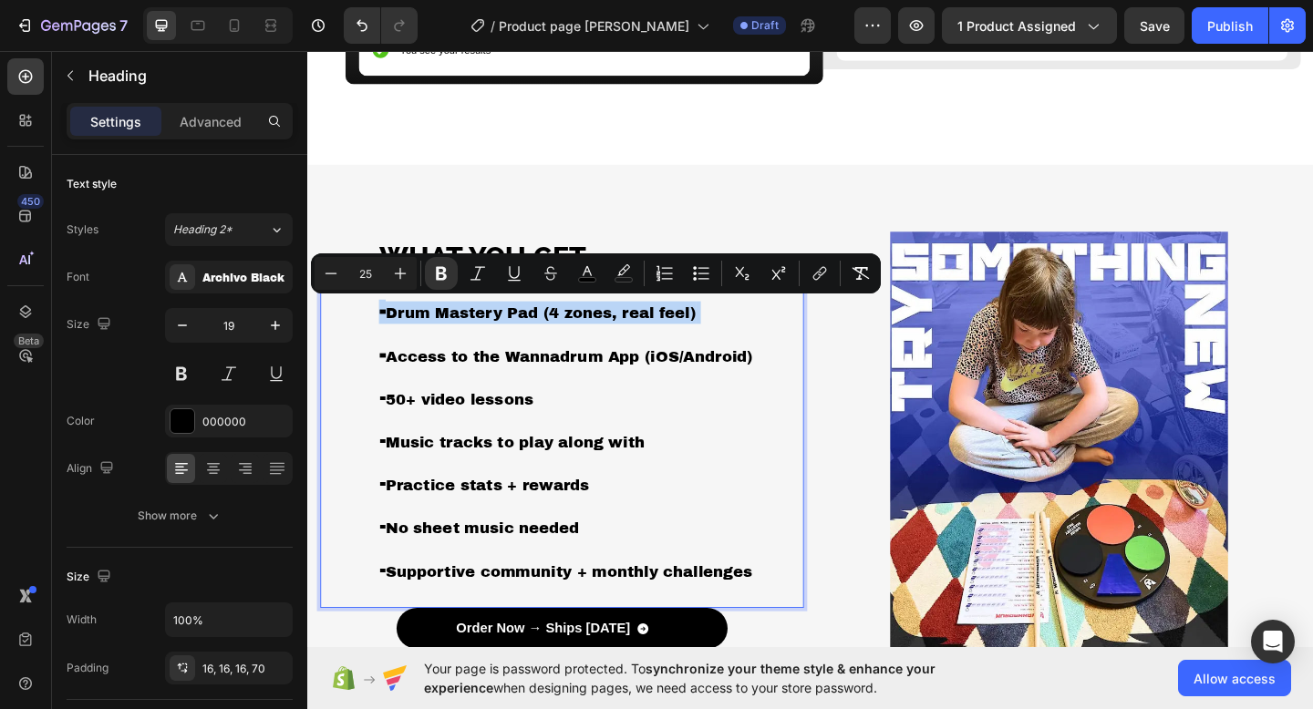
drag, startPoint x: 747, startPoint y: 332, endPoint x: 387, endPoint y: 334, distance: 359.1
click at [387, 334] on p "- Drum Mastery Pad (4 zones, real feel) - Access to the Wannadrum App (iOS/Andr…" at bounding box center [609, 476] width 448 height 305
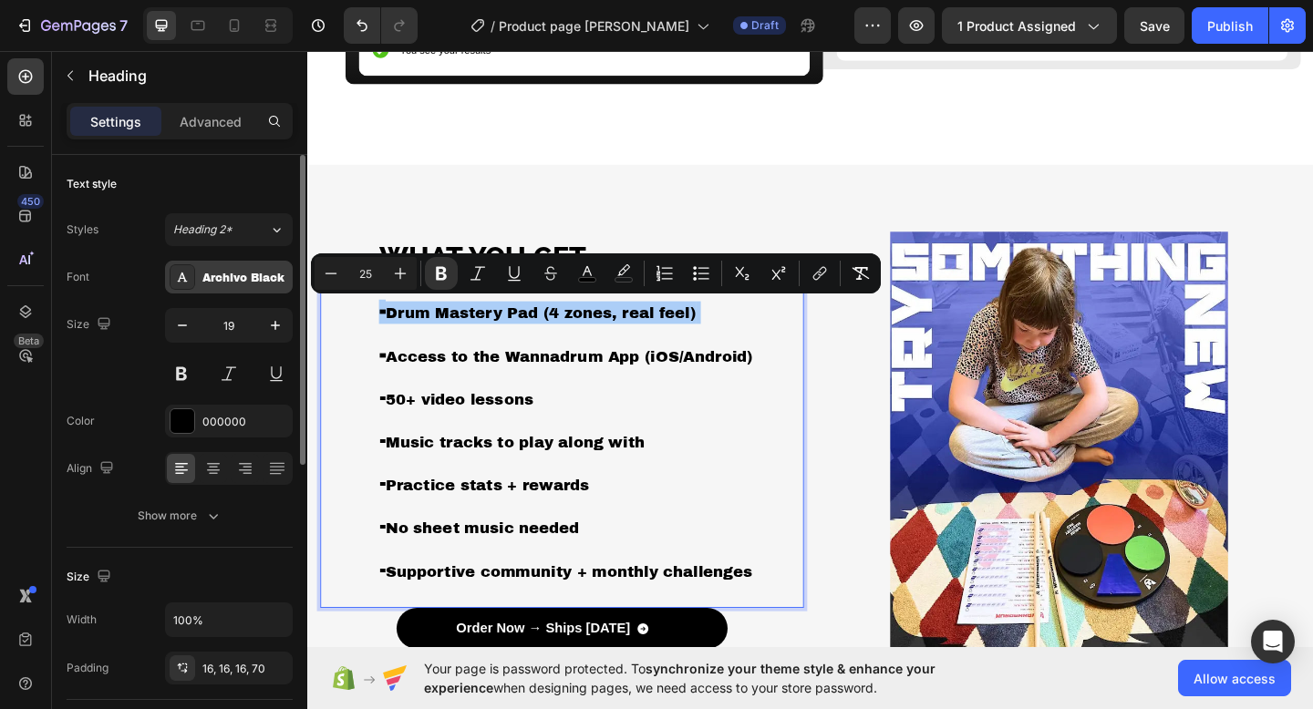
click at [203, 278] on div "Archivo Black" at bounding box center [245, 278] width 86 height 16
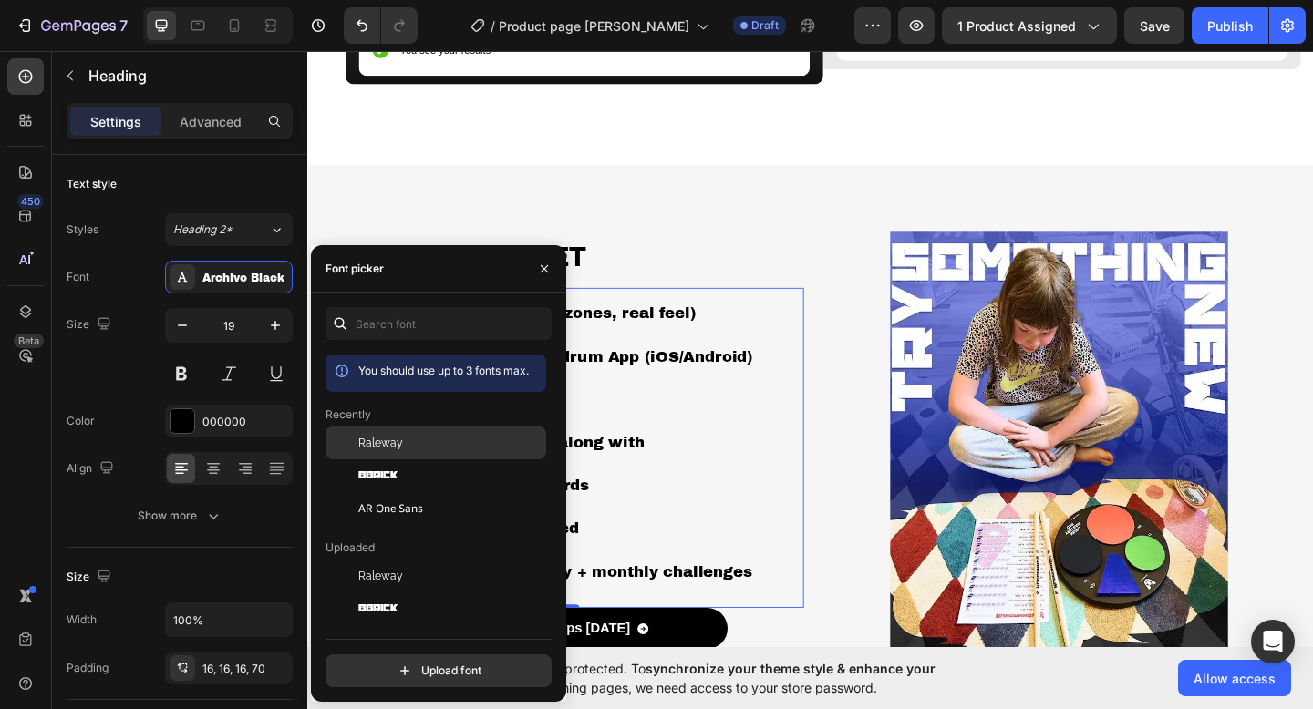
click at [426, 443] on div "Raleway" at bounding box center [450, 443] width 184 height 16
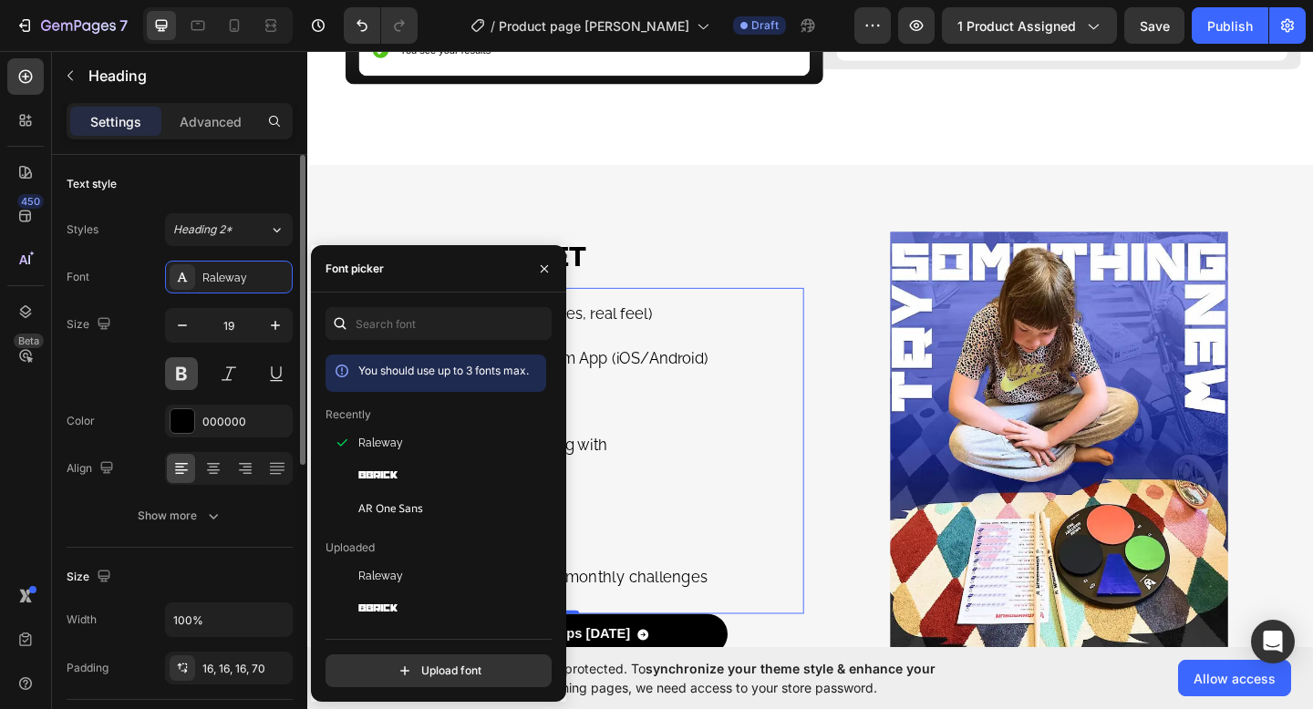
click at [181, 372] on button at bounding box center [181, 373] width 33 height 33
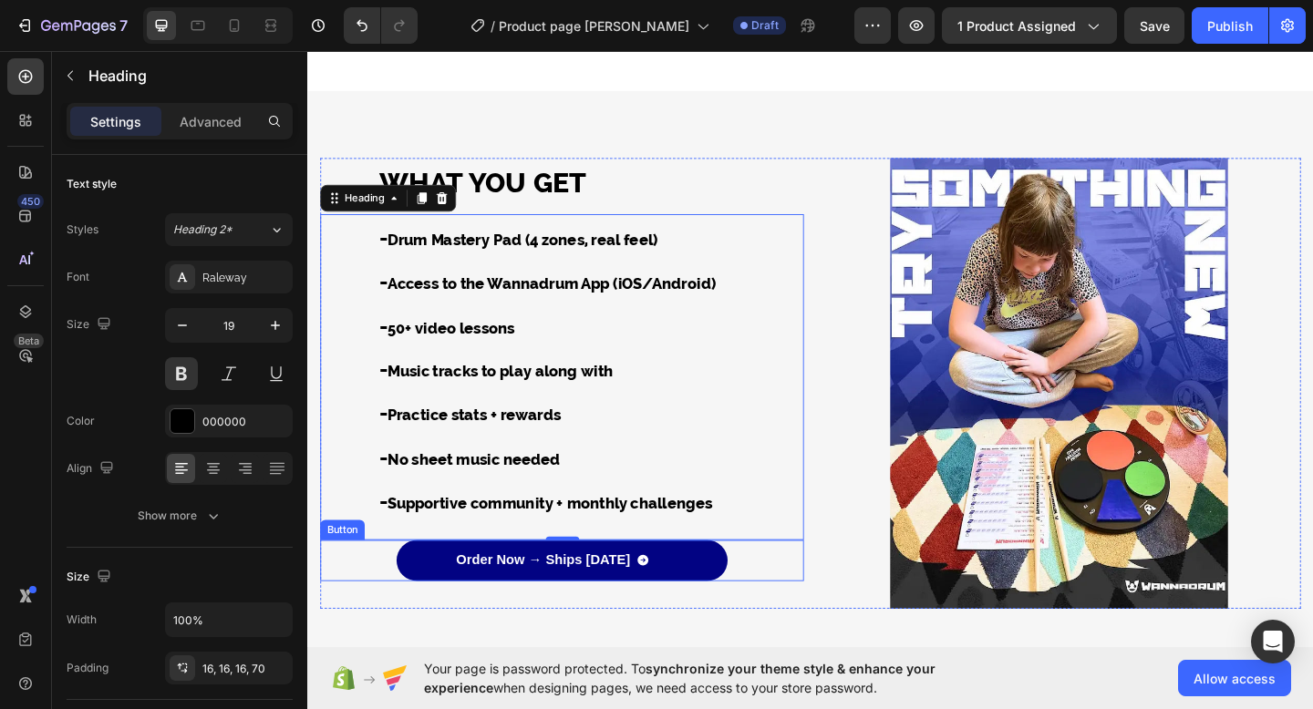
scroll to position [3444, 0]
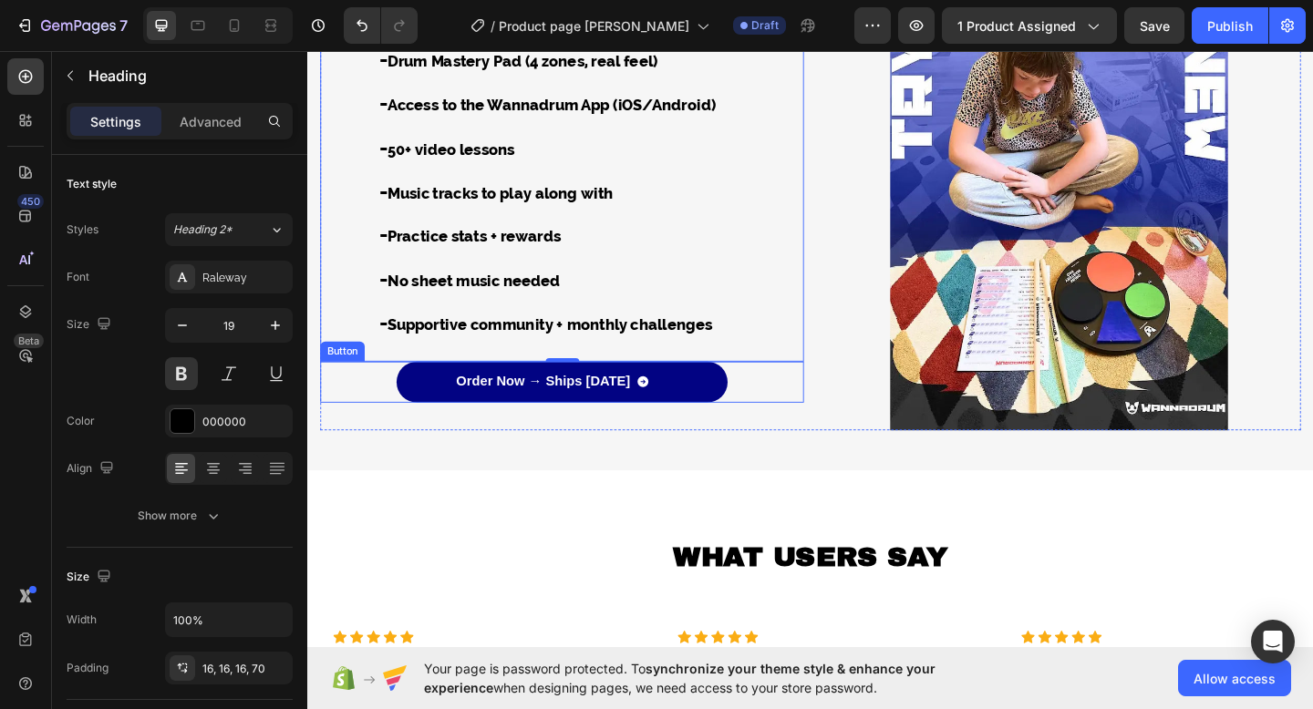
click at [666, 413] on div "Order Now → Ships in 2 Days" at bounding box center [574, 411] width 211 height 19
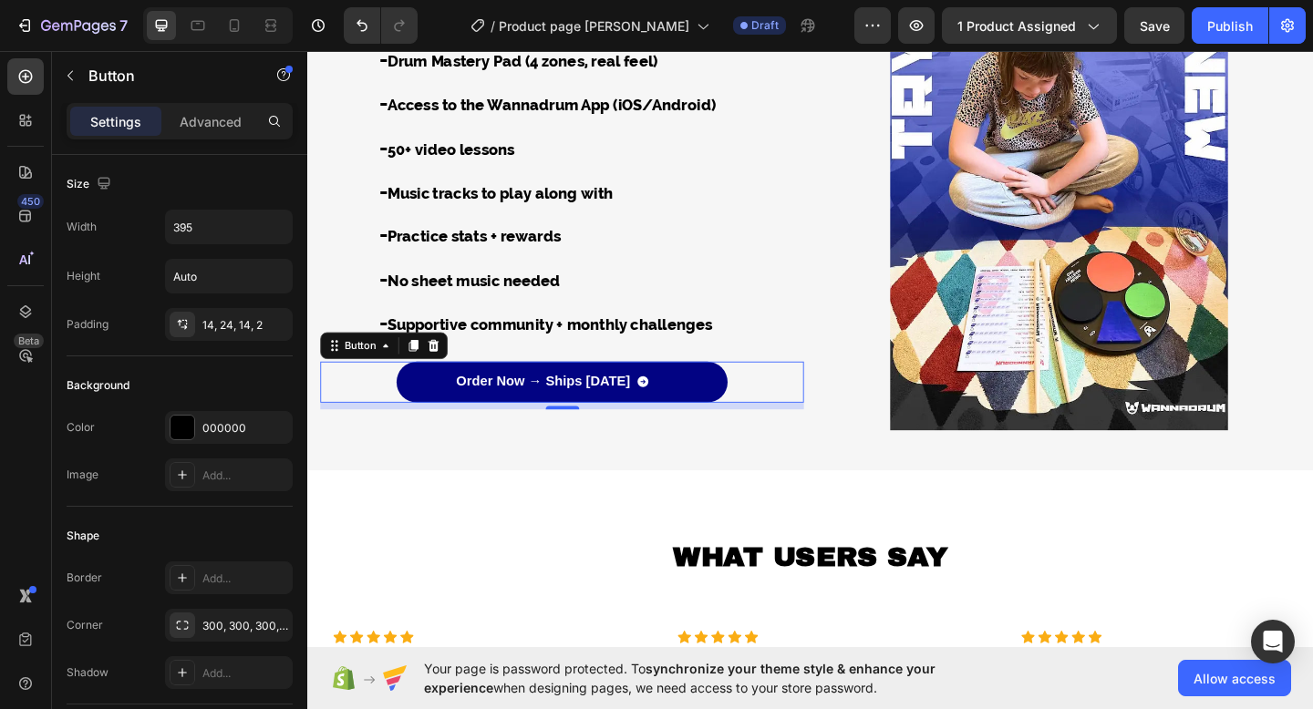
click at [458, 410] on button "Order Now → Ships in 2 Days" at bounding box center [584, 411] width 360 height 45
click at [472, 405] on span "Order Now → Ships in 2 Days" at bounding box center [564, 410] width 190 height 15
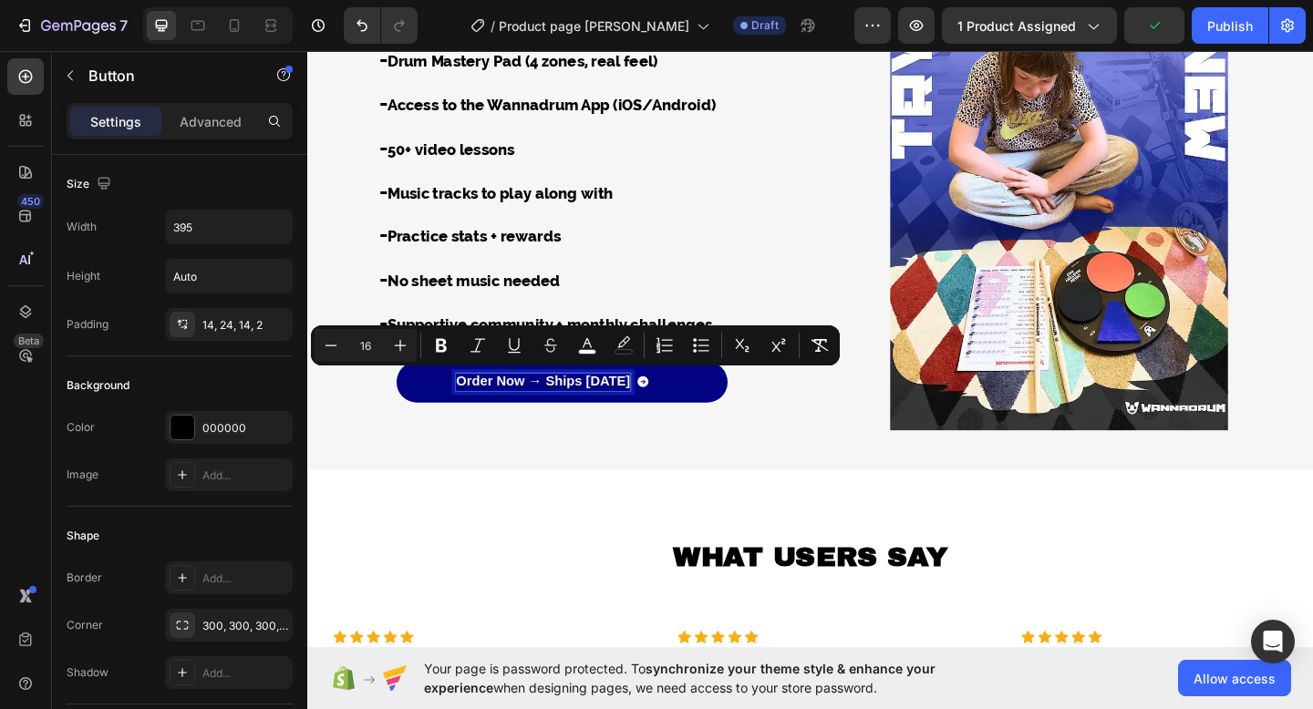
drag, startPoint x: 465, startPoint y: 406, endPoint x: 671, endPoint y: 401, distance: 206.1
click at [671, 402] on div "Order Now → Ships in 2 Days" at bounding box center [574, 411] width 211 height 19
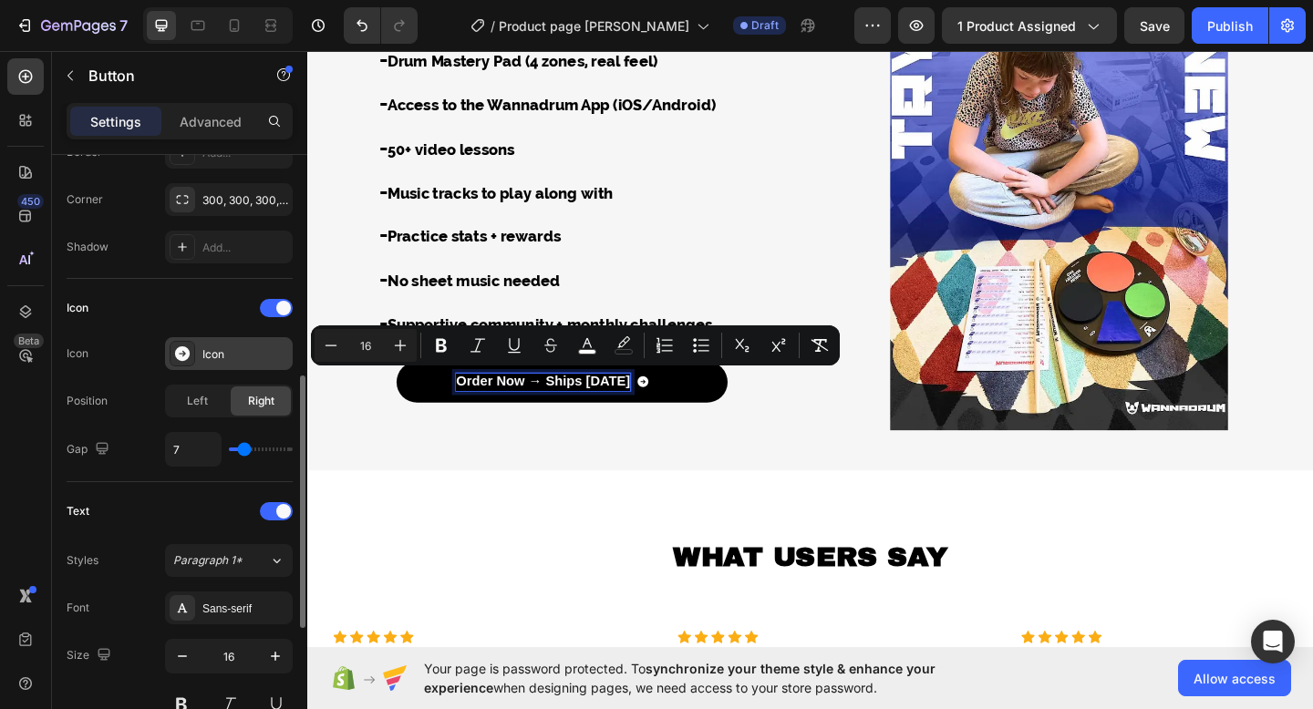
scroll to position [626, 0]
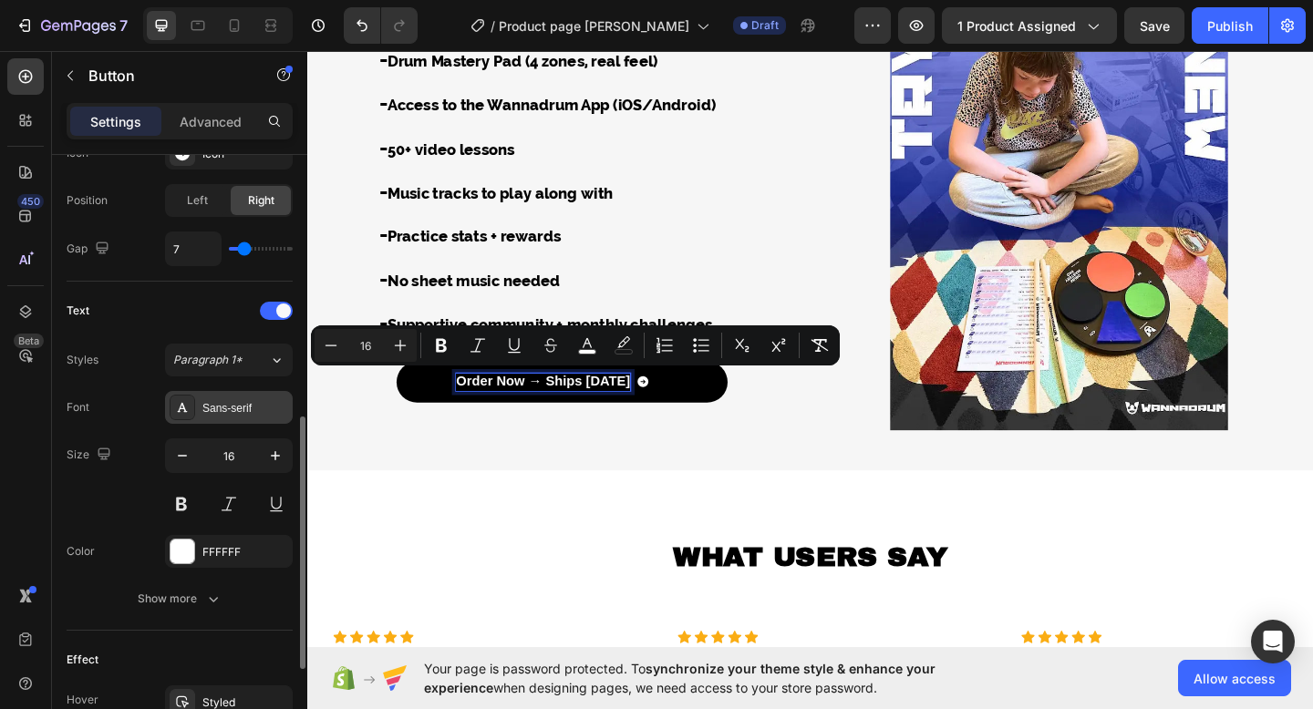
click at [211, 408] on div "Sans-serif" at bounding box center [245, 408] width 86 height 16
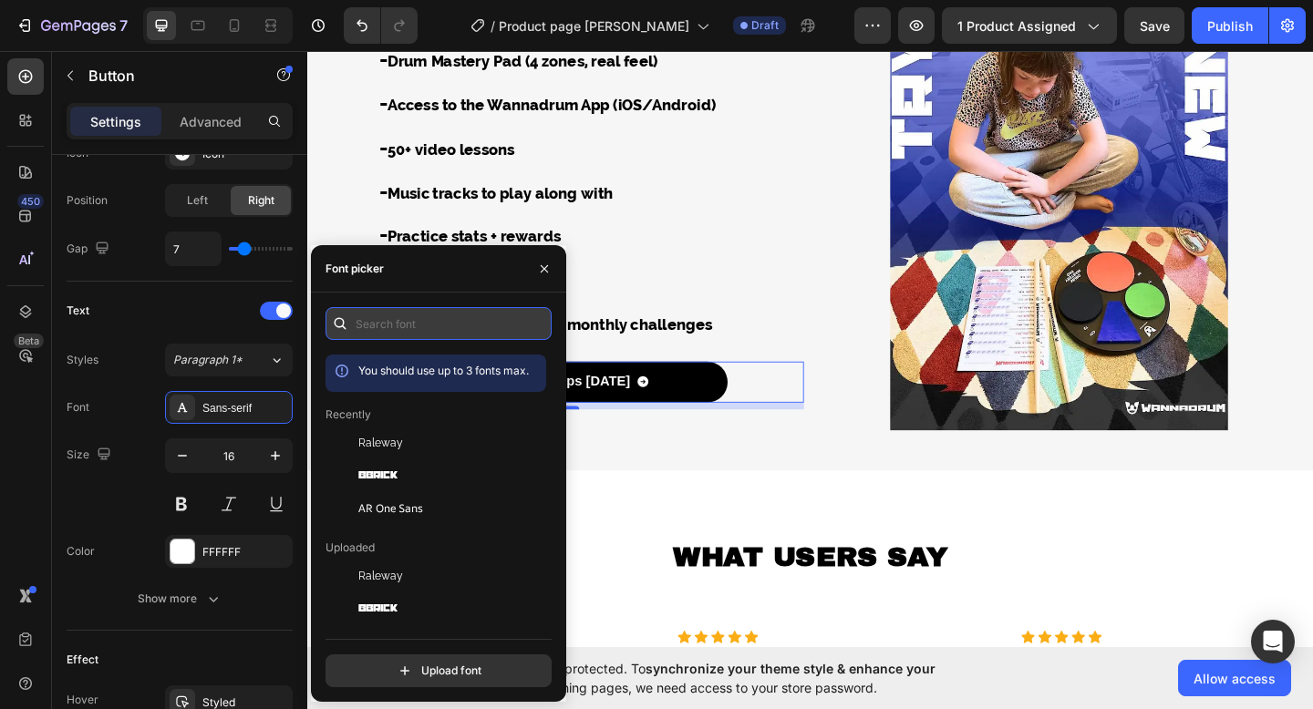
click at [429, 317] on input "text" at bounding box center [438, 323] width 226 height 33
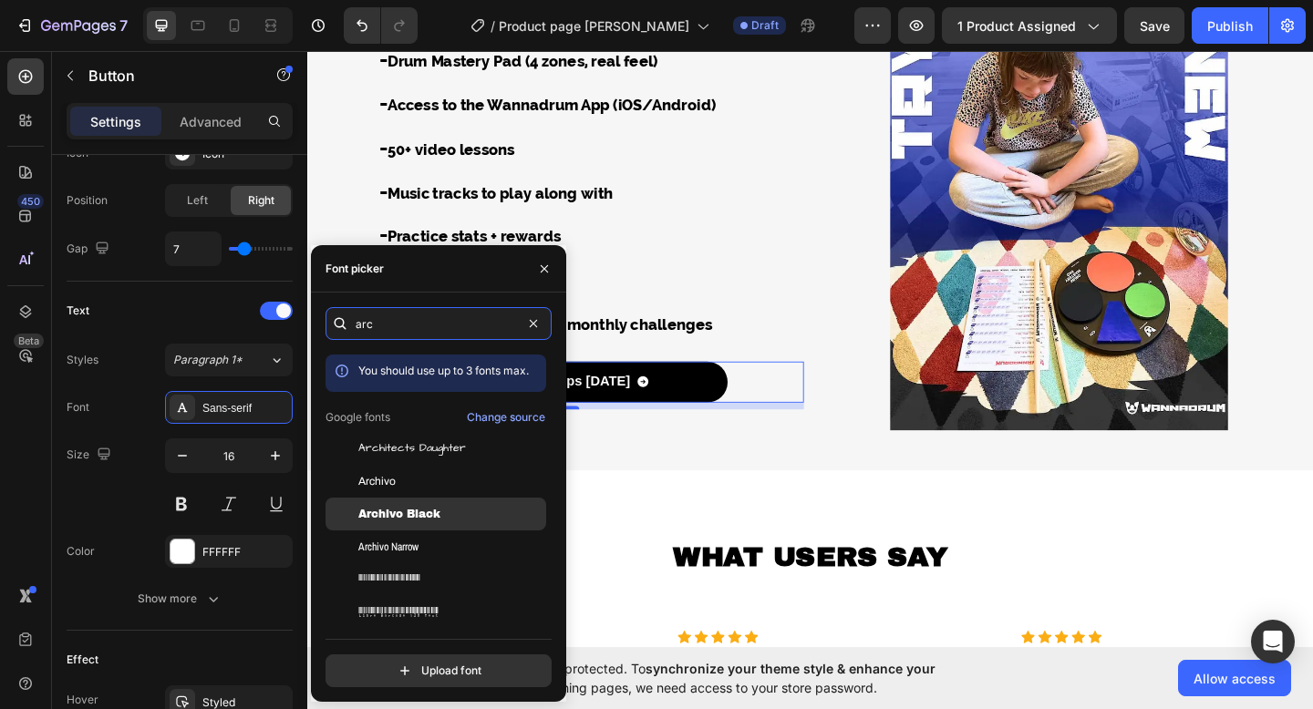
type input "arc"
click at [453, 520] on div "Archivo Black" at bounding box center [450, 514] width 184 height 16
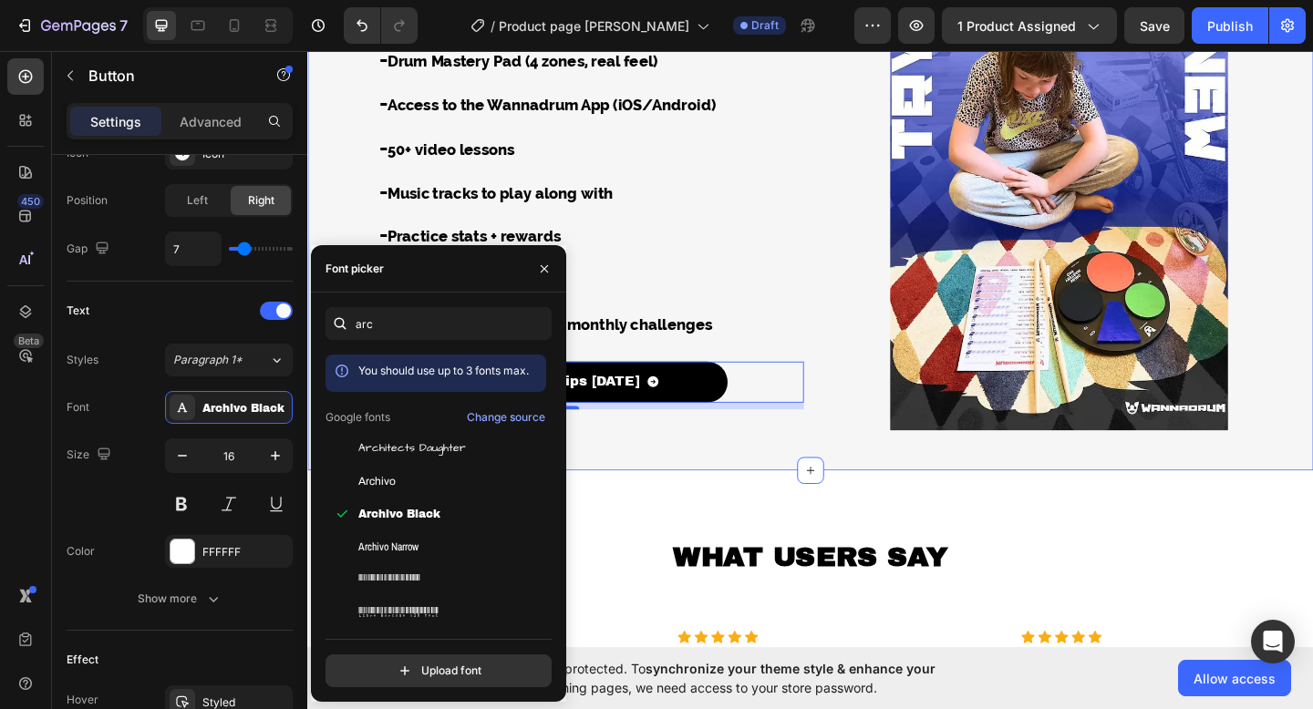
click at [716, 478] on div "WHAT YOU GET Text Block ⁠⁠⁠⁠⁠⁠⁠ - Drum Mastery Pad (4 zones, real feel) - Acces…" at bounding box center [854, 205] width 1094 height 608
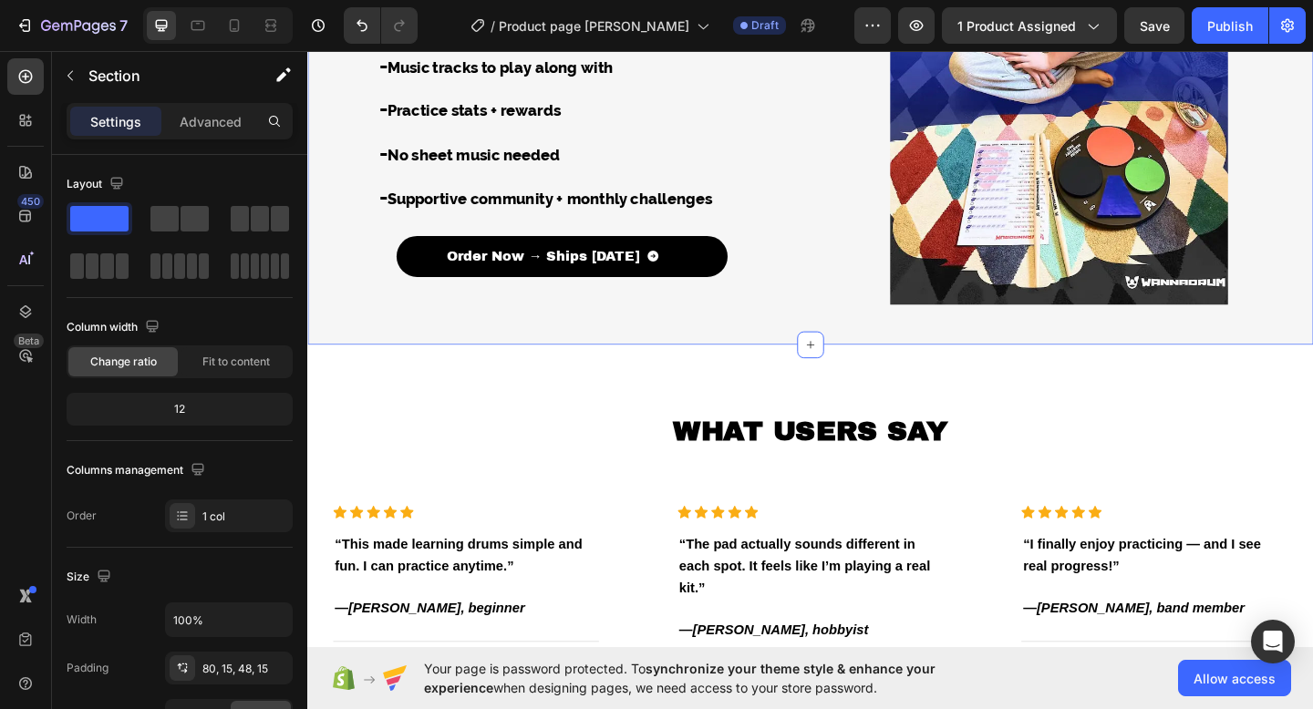
scroll to position [3693, 0]
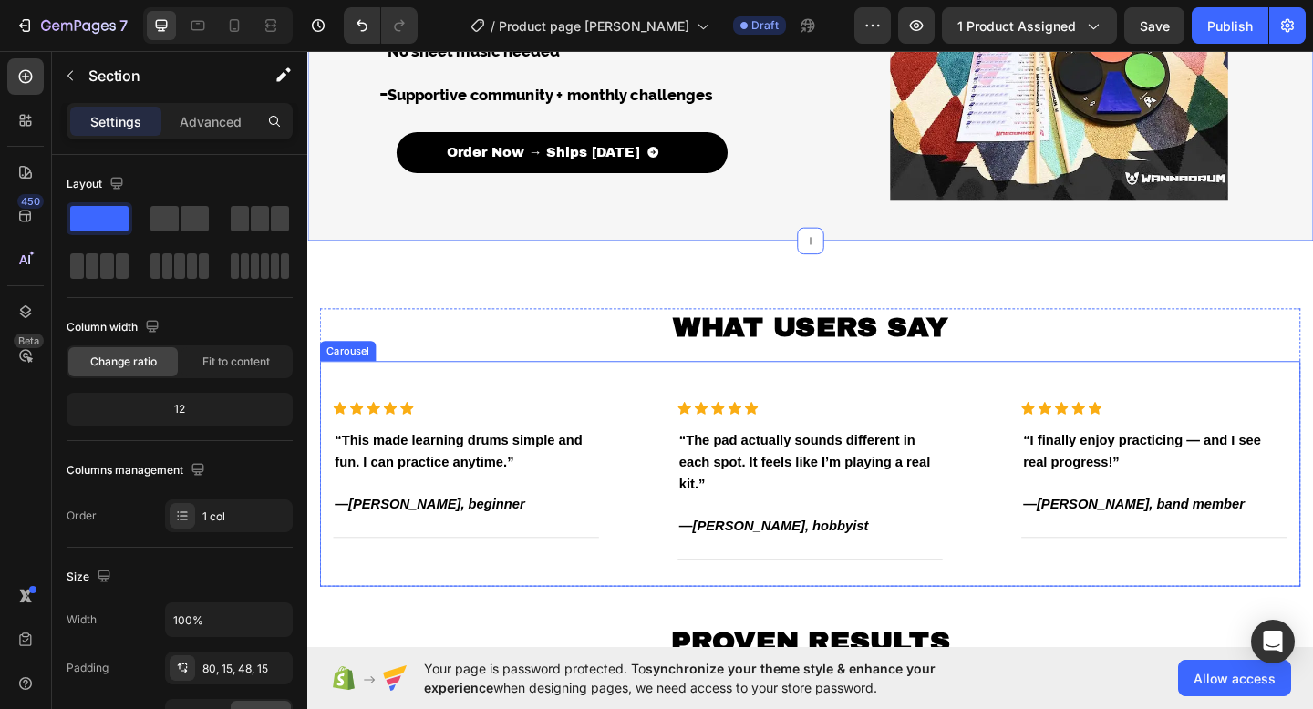
click at [766, 366] on strong "WHAT USERS SAY" at bounding box center [854, 351] width 299 height 33
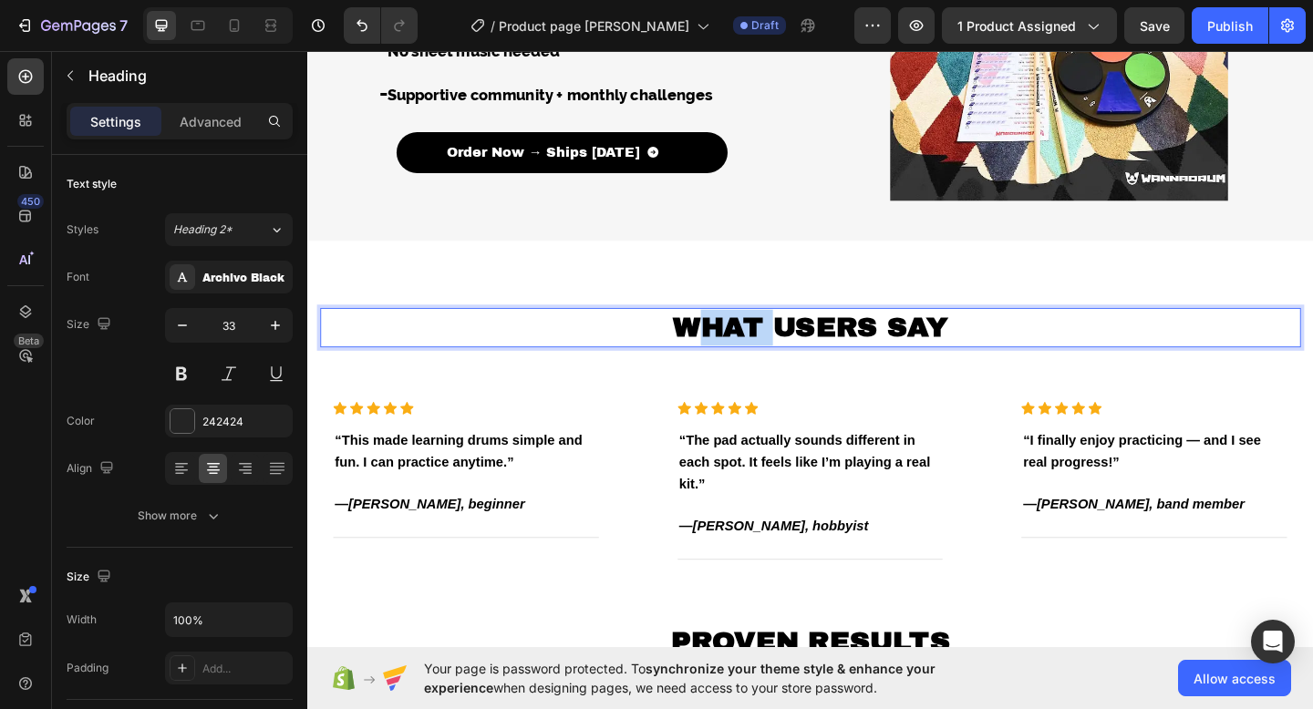
click at [740, 351] on strong "WHAT USERS SAY" at bounding box center [854, 351] width 299 height 33
drag, startPoint x: 1005, startPoint y: 340, endPoint x: 705, endPoint y: 338, distance: 300.8
click at [705, 338] on strong "WHAT USERS SAY" at bounding box center [854, 351] width 299 height 33
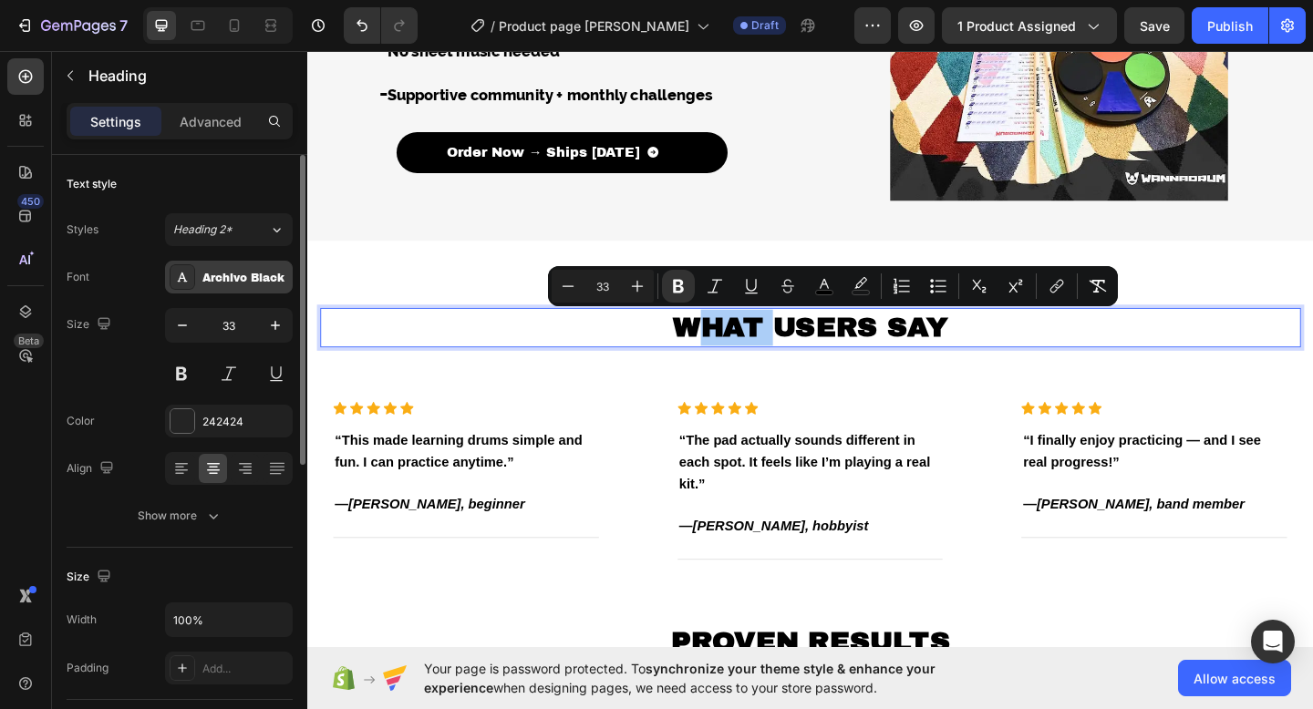
click at [242, 273] on div "Archivo Black" at bounding box center [245, 278] width 86 height 16
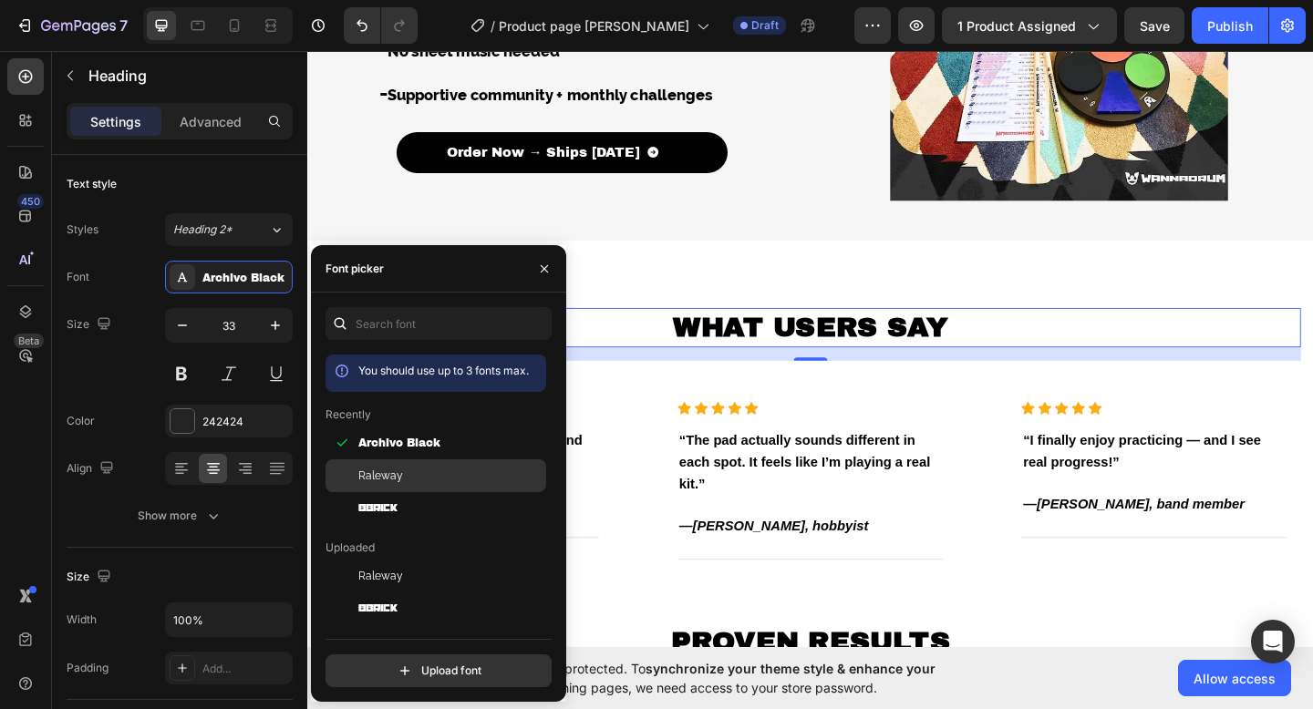
click at [414, 471] on div "Raleway" at bounding box center [450, 476] width 184 height 16
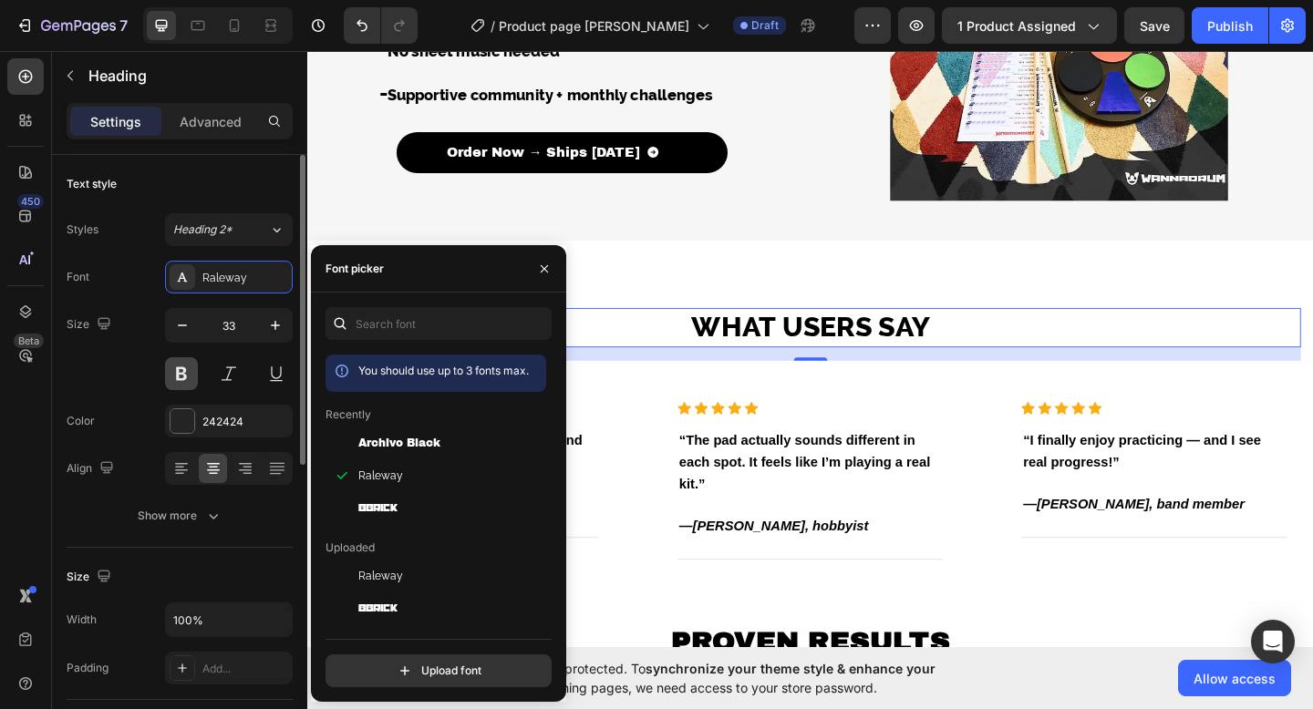
click at [166, 364] on button at bounding box center [181, 373] width 33 height 33
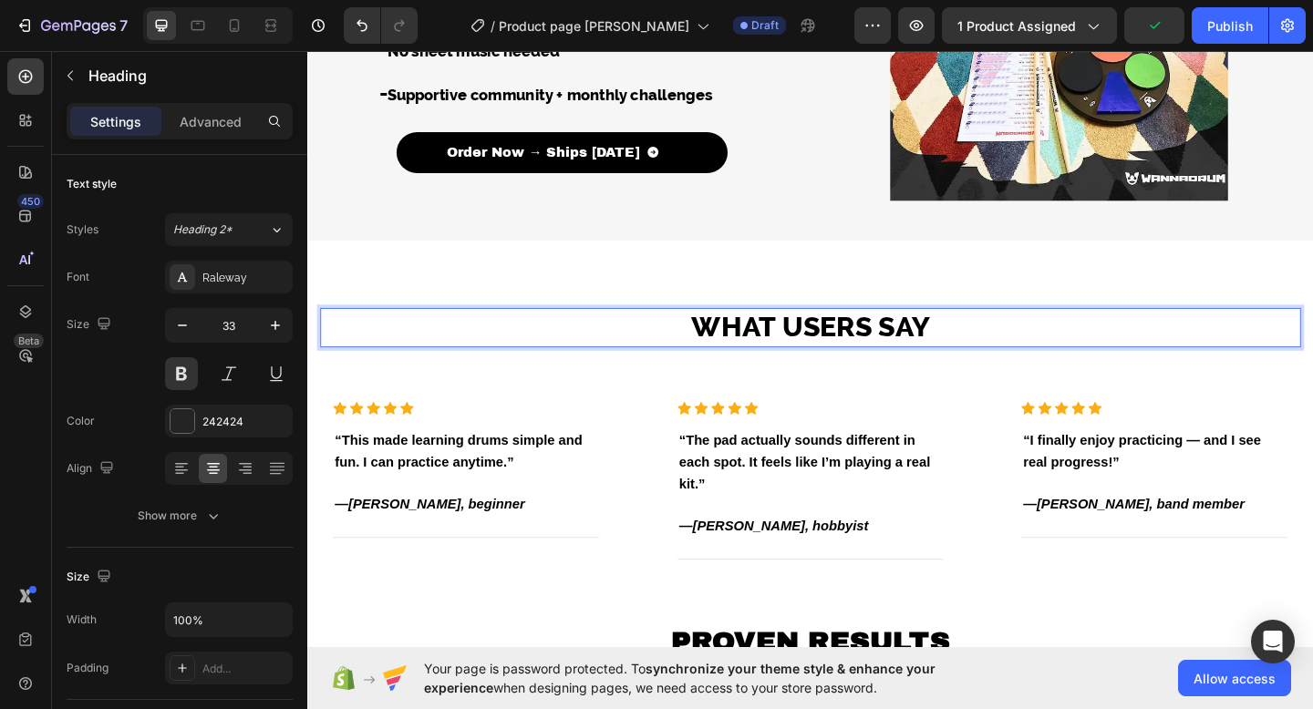
drag, startPoint x: 725, startPoint y: 348, endPoint x: 1052, endPoint y: 348, distance: 327.2
click at [1052, 348] on p "WHAT USERS SAY" at bounding box center [854, 352] width 1063 height 39
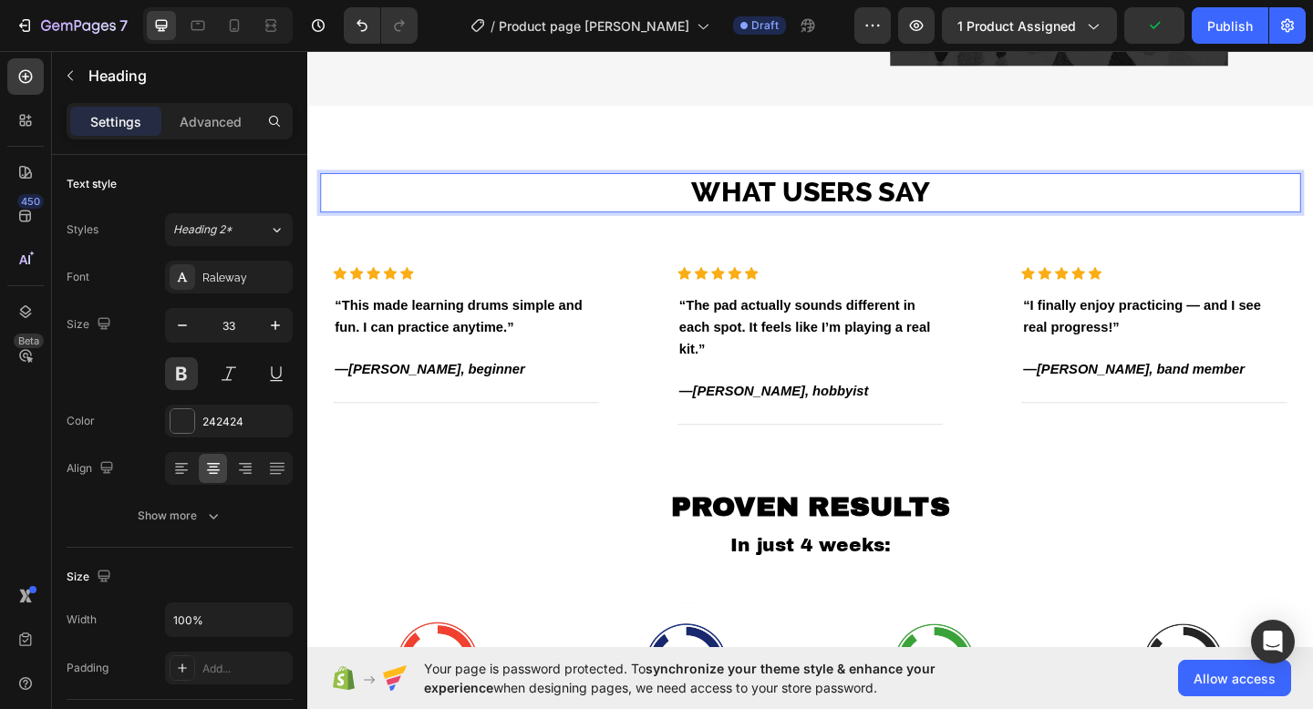
click at [537, 314] on h3 "“This made learning drums simple and fun. I can practice anytime.” — Tomas, beg…" at bounding box center [479, 362] width 289 height 97
click at [504, 314] on h3 "“This made learning drums simple and fun. I can practice anytime.” — Tomas, beg…" at bounding box center [479, 362] width 289 height 97
click at [761, 487] on h2 "PROVEN RESULTS In just 4 weeks:" at bounding box center [854, 569] width 1066 height 164
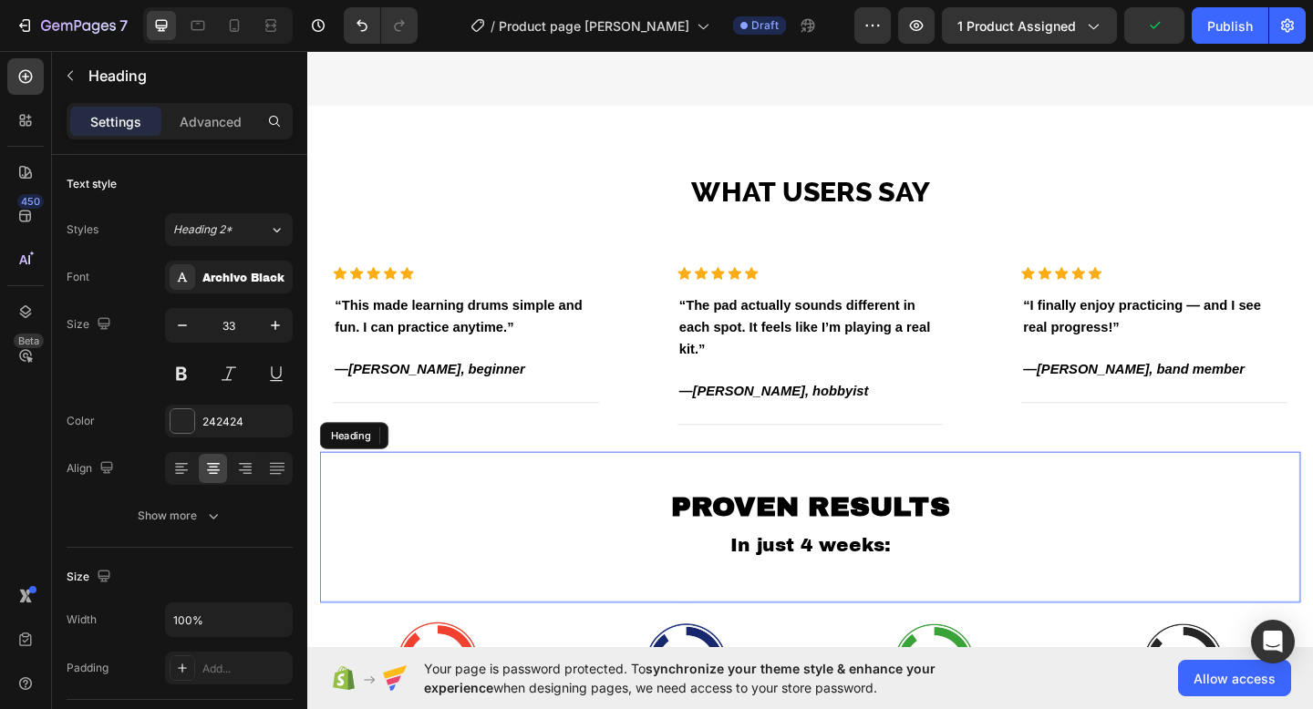
click at [944, 271] on div "Icon Icon Icon Icon Icon Icon List Hoz “The pad actually sounds different in ea…" at bounding box center [854, 379] width 318 height 216
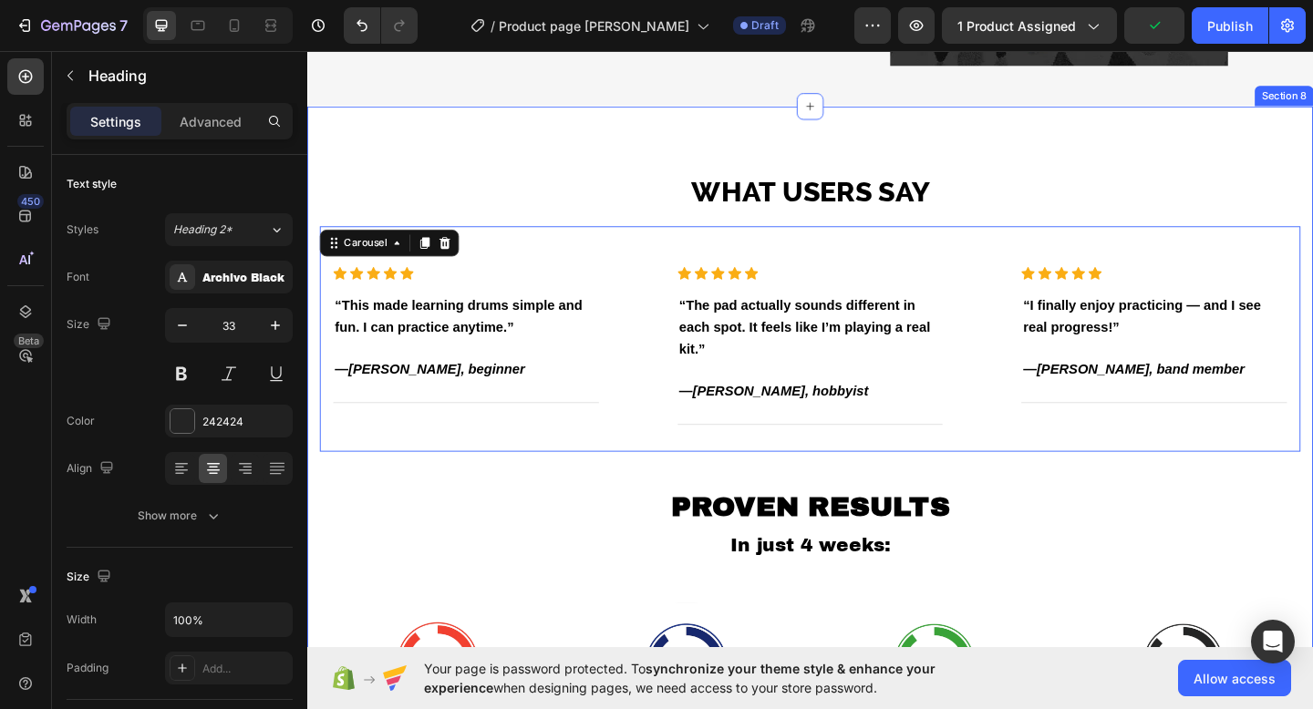
click at [814, 498] on div "⁠⁠⁠⁠⁠⁠⁠ WHAT USERS SAY Heading Icon Icon Icon Icon Icon Icon List Hoz ⁠⁠⁠⁠⁠⁠⁠ “…" at bounding box center [854, 500] width 1094 height 778
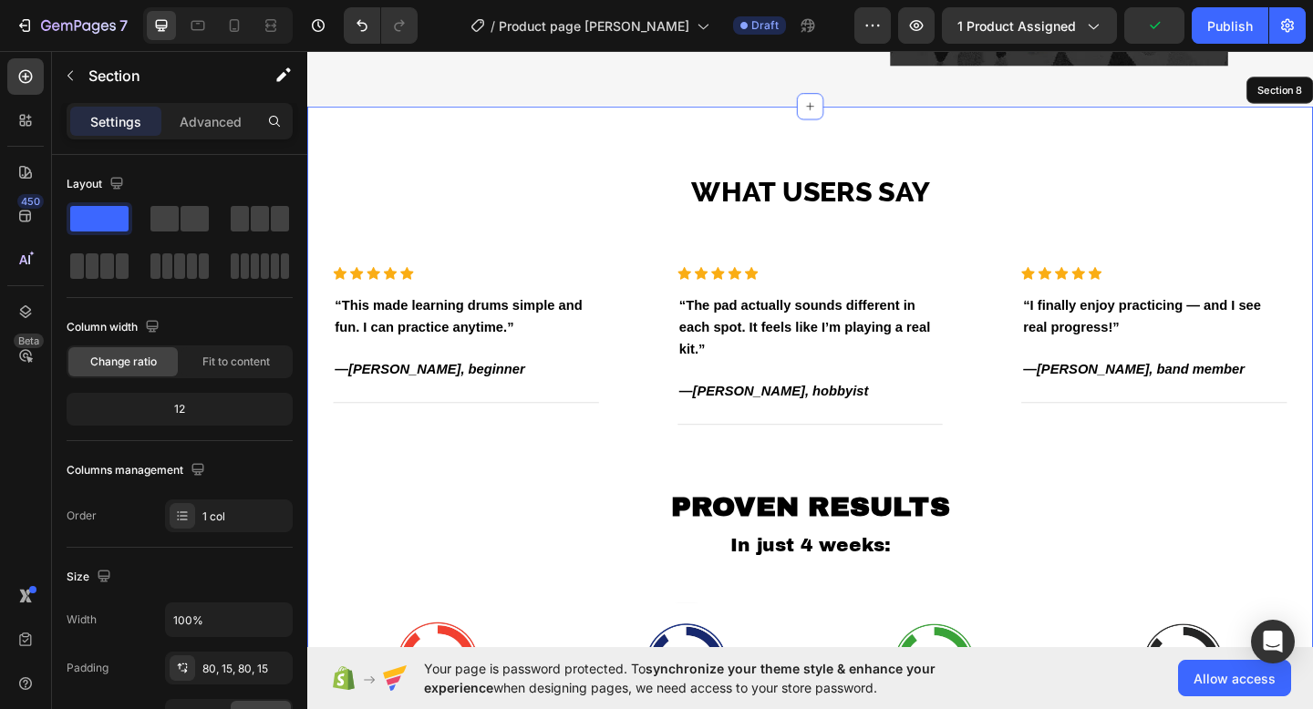
click at [796, 222] on strong "WHAT USERS SAY" at bounding box center [854, 205] width 259 height 36
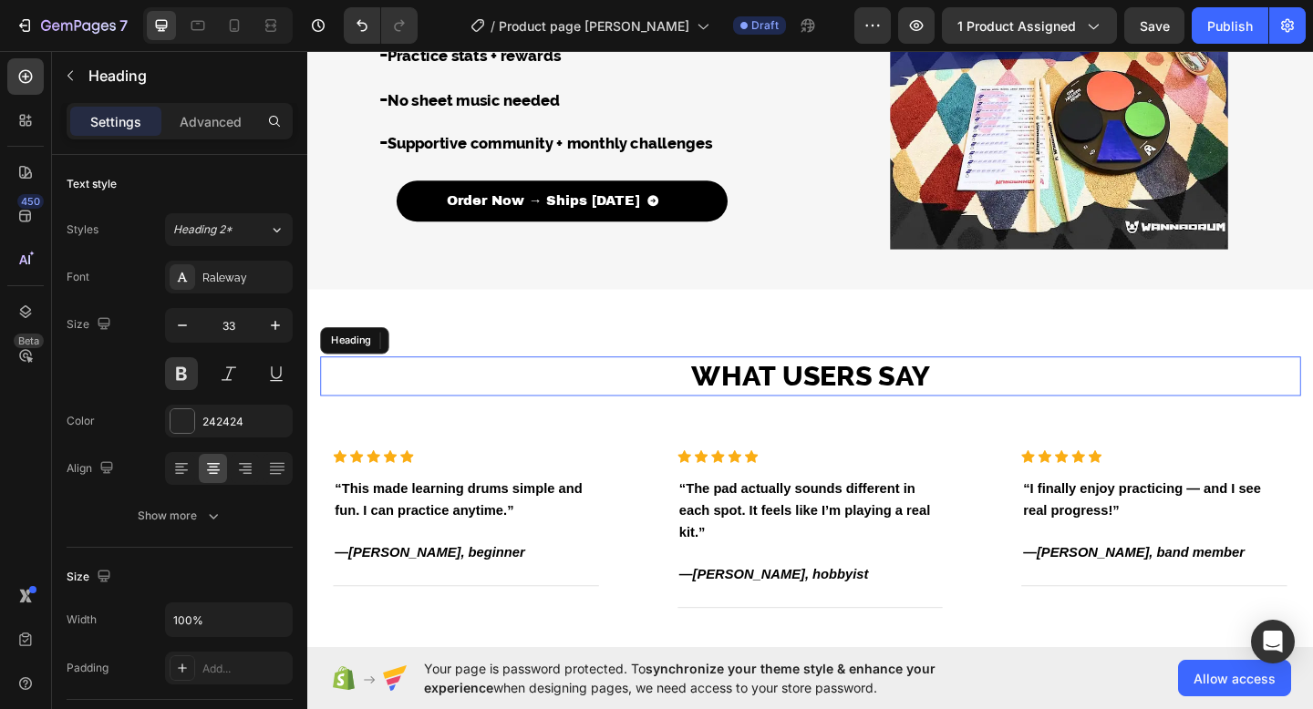
scroll to position [4008, 0]
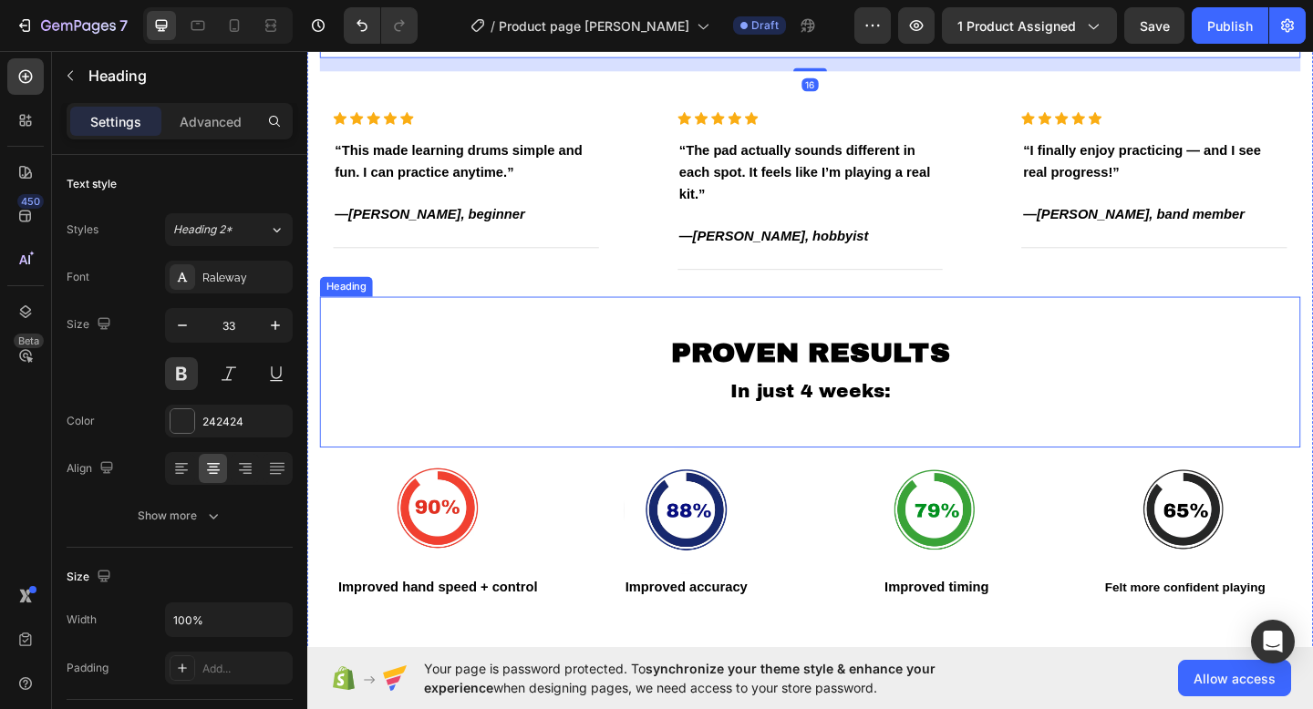
click at [854, 390] on strong "PROVEN RESULTS" at bounding box center [854, 379] width 303 height 33
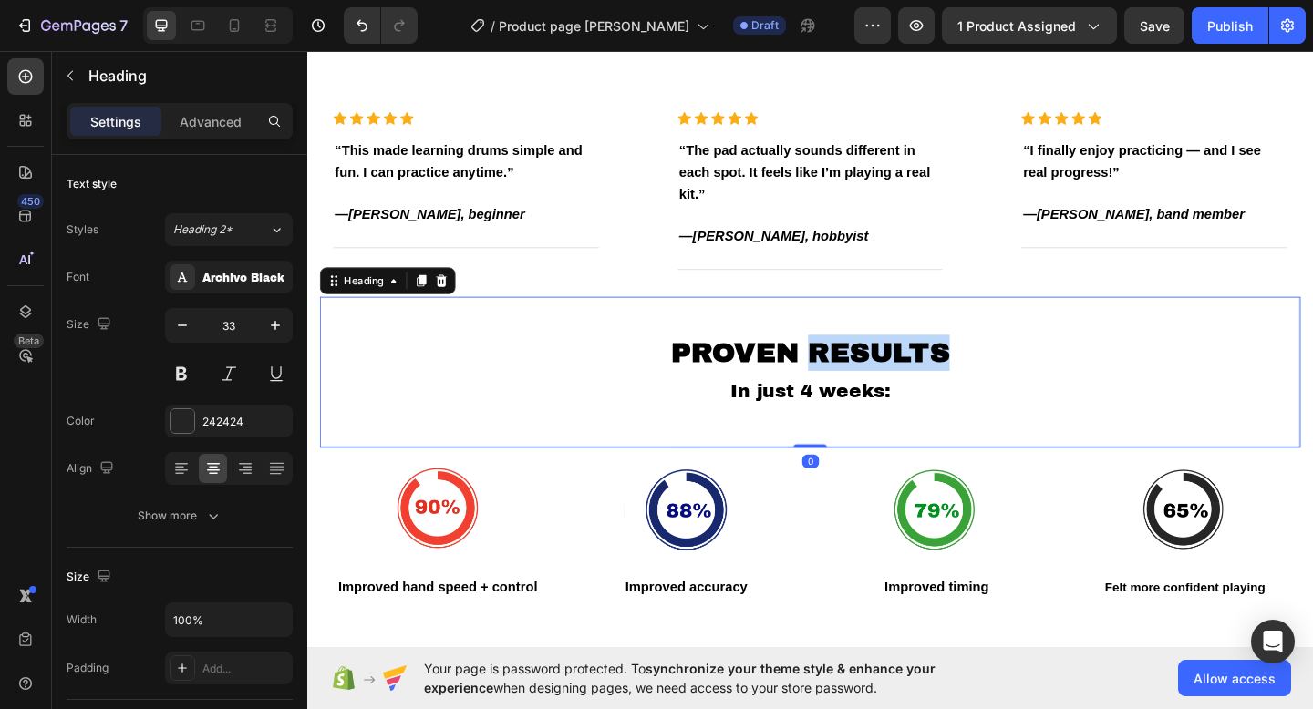
click at [969, 387] on strong "PROVEN RESULTS" at bounding box center [854, 379] width 303 height 33
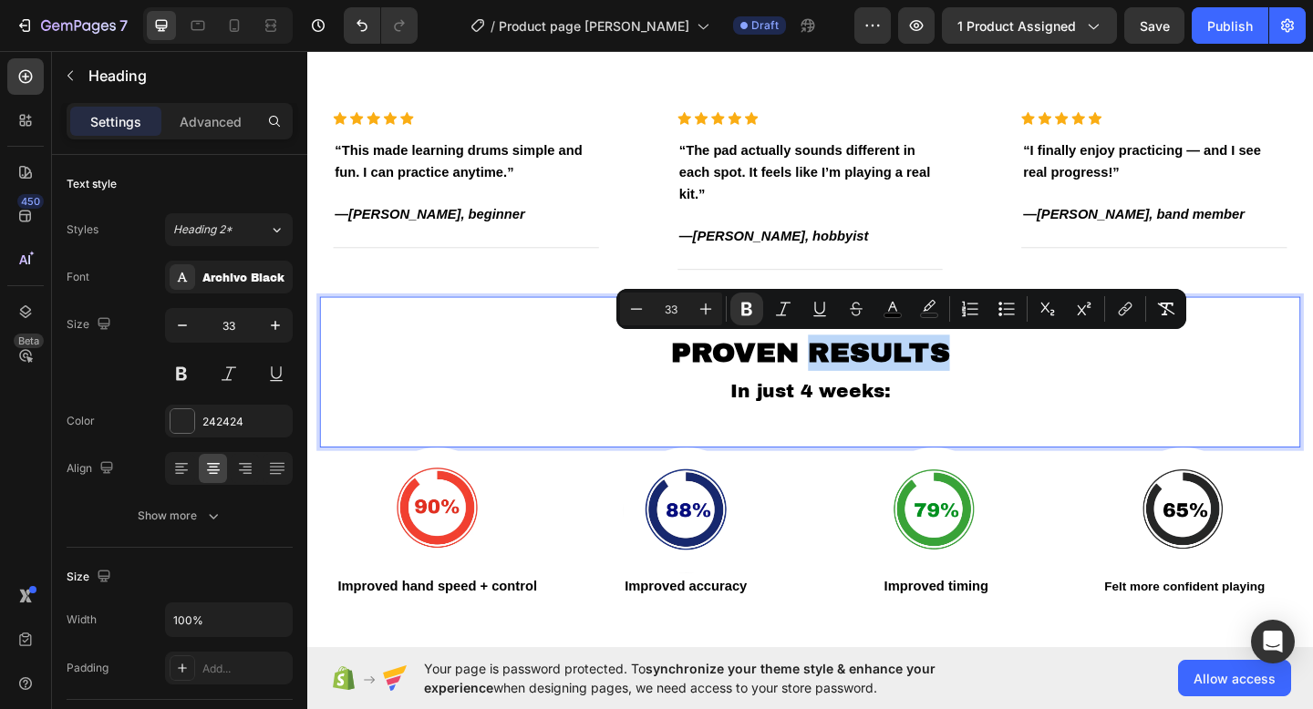
click at [1005, 378] on p "PROVEN RESULTS In just 4 weeks:" at bounding box center [854, 401] width 1063 height 160
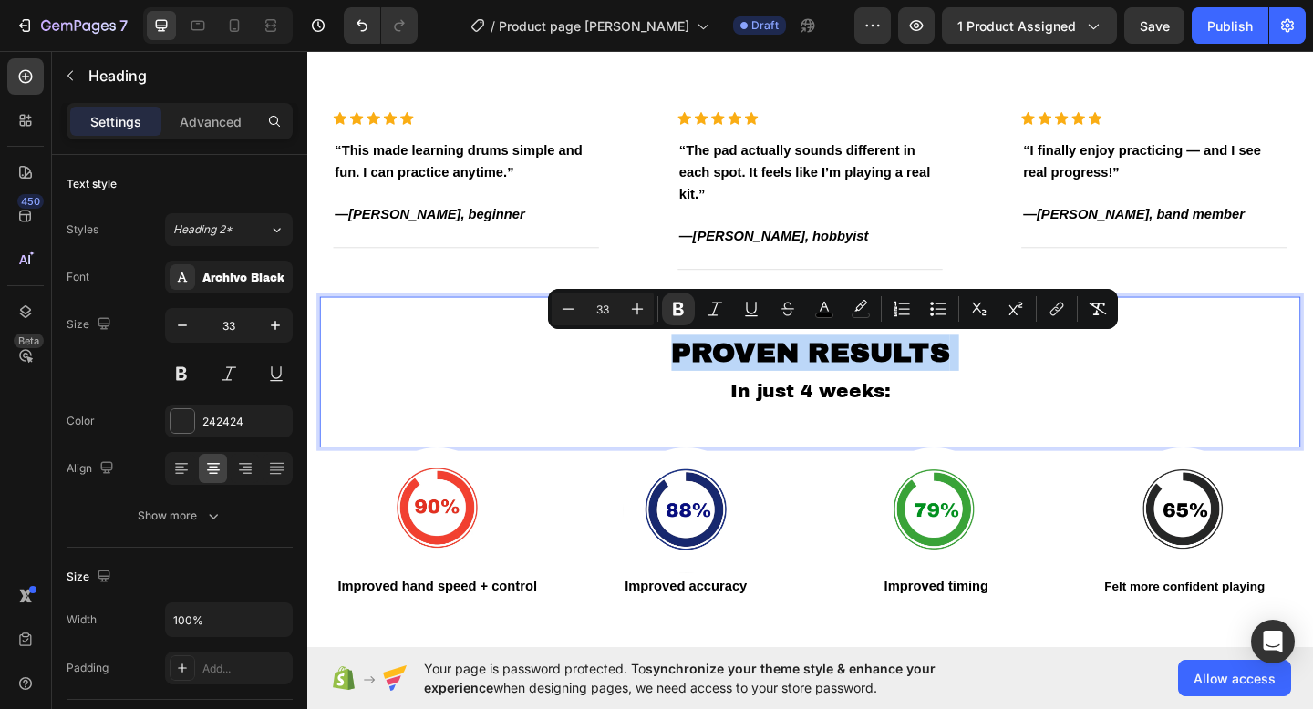
drag, startPoint x: 1005, startPoint y: 378, endPoint x: 732, endPoint y: 372, distance: 273.5
click at [732, 372] on p "PROVEN RESULTS In just 4 weeks:" at bounding box center [854, 401] width 1063 height 160
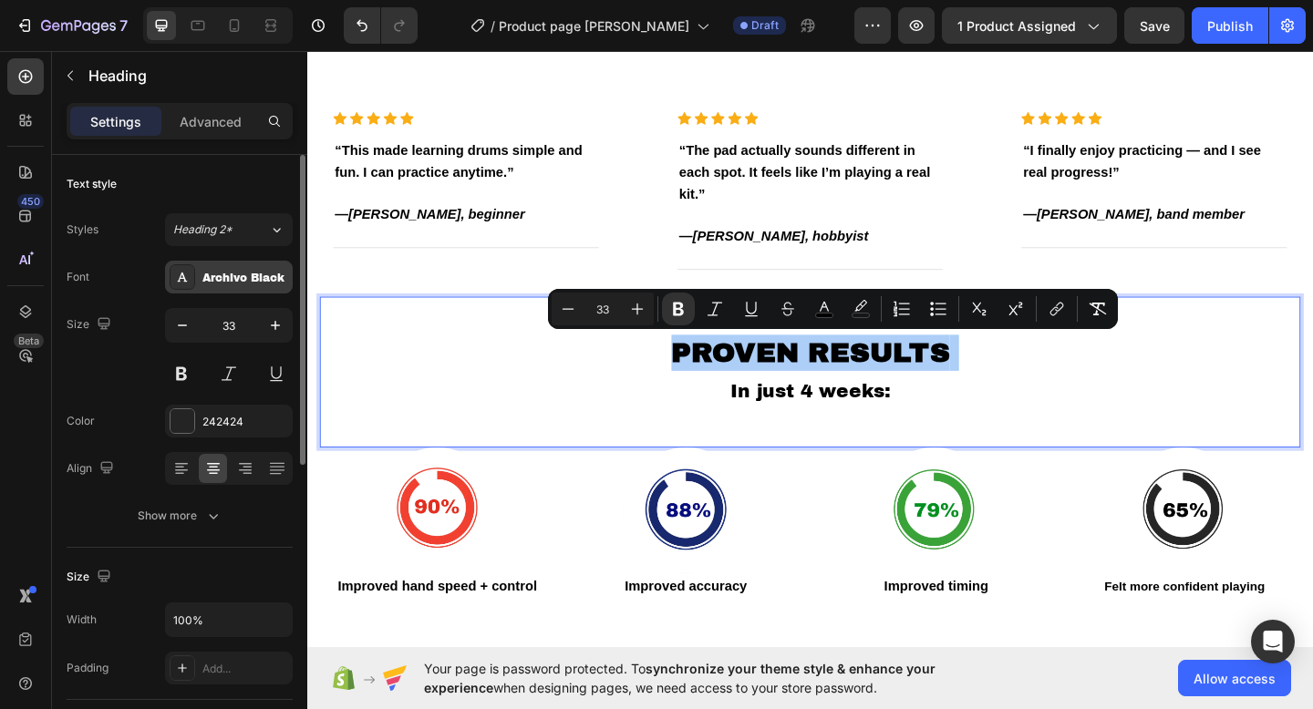
click at [259, 271] on div "Archivo Black" at bounding box center [245, 278] width 86 height 16
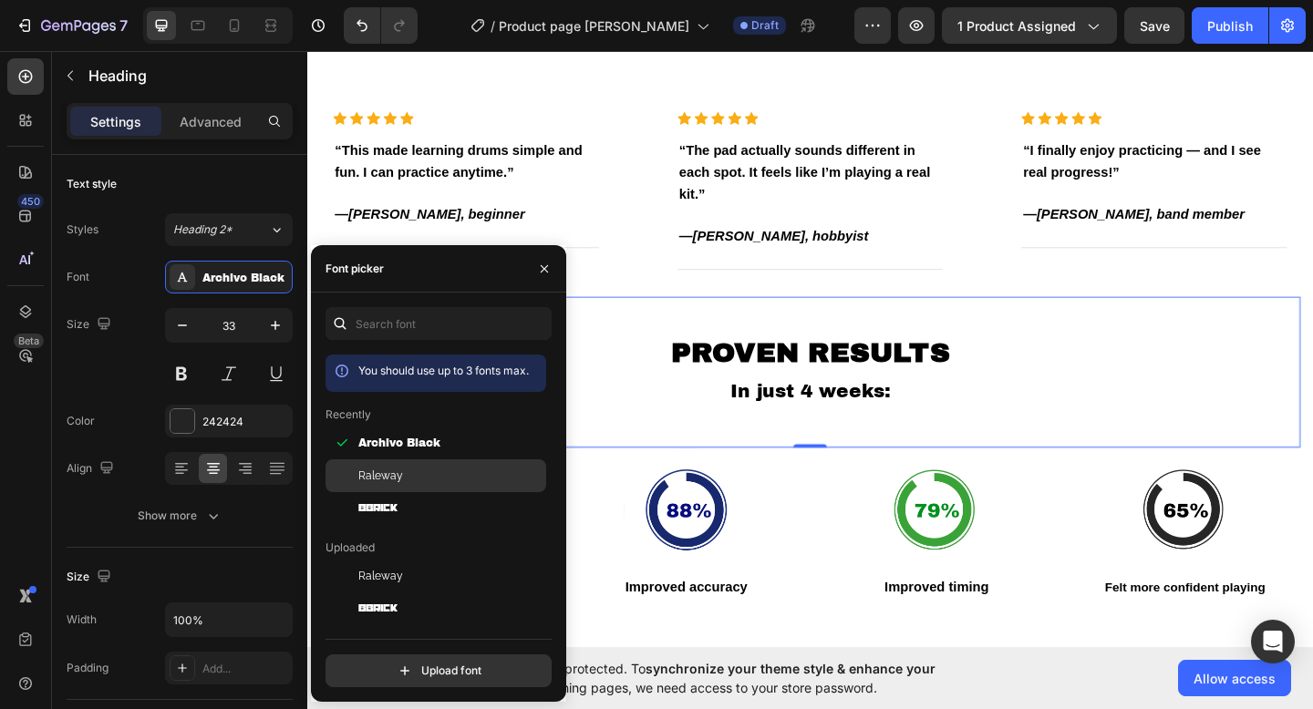
click at [432, 472] on div "Raleway" at bounding box center [450, 476] width 184 height 16
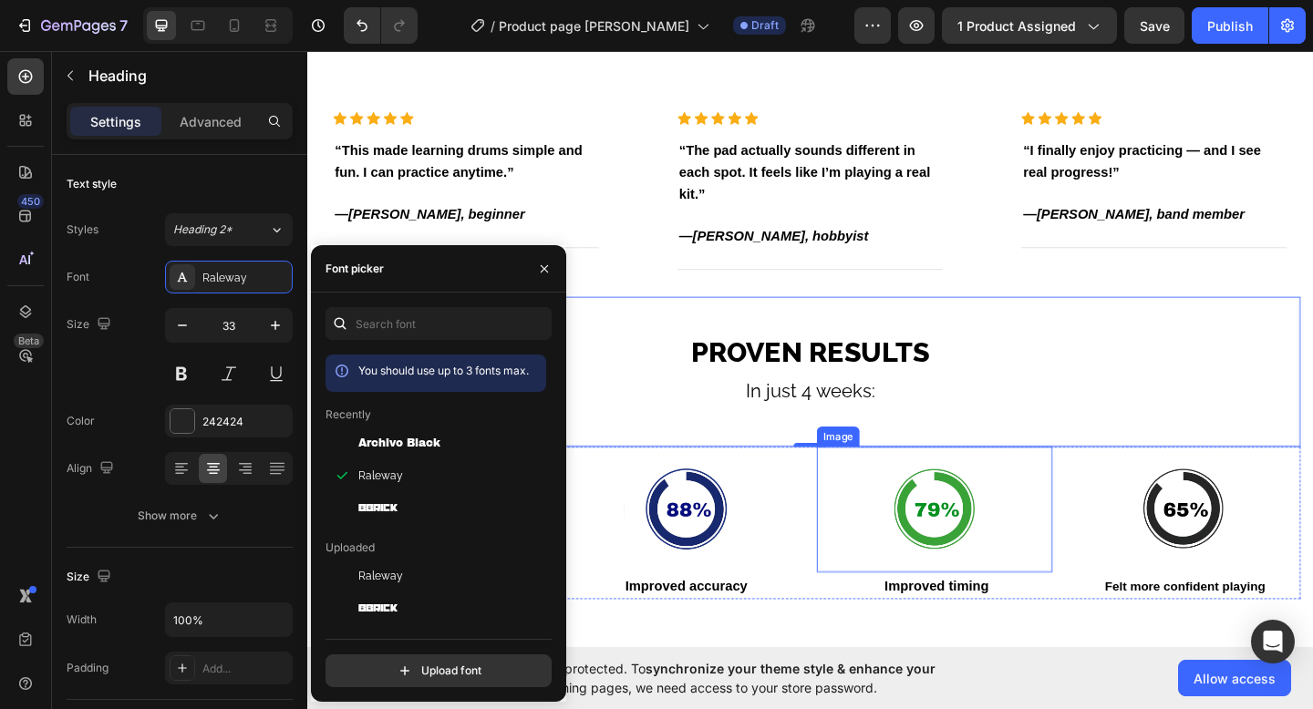
click at [864, 528] on div at bounding box center [989, 550] width 256 height 137
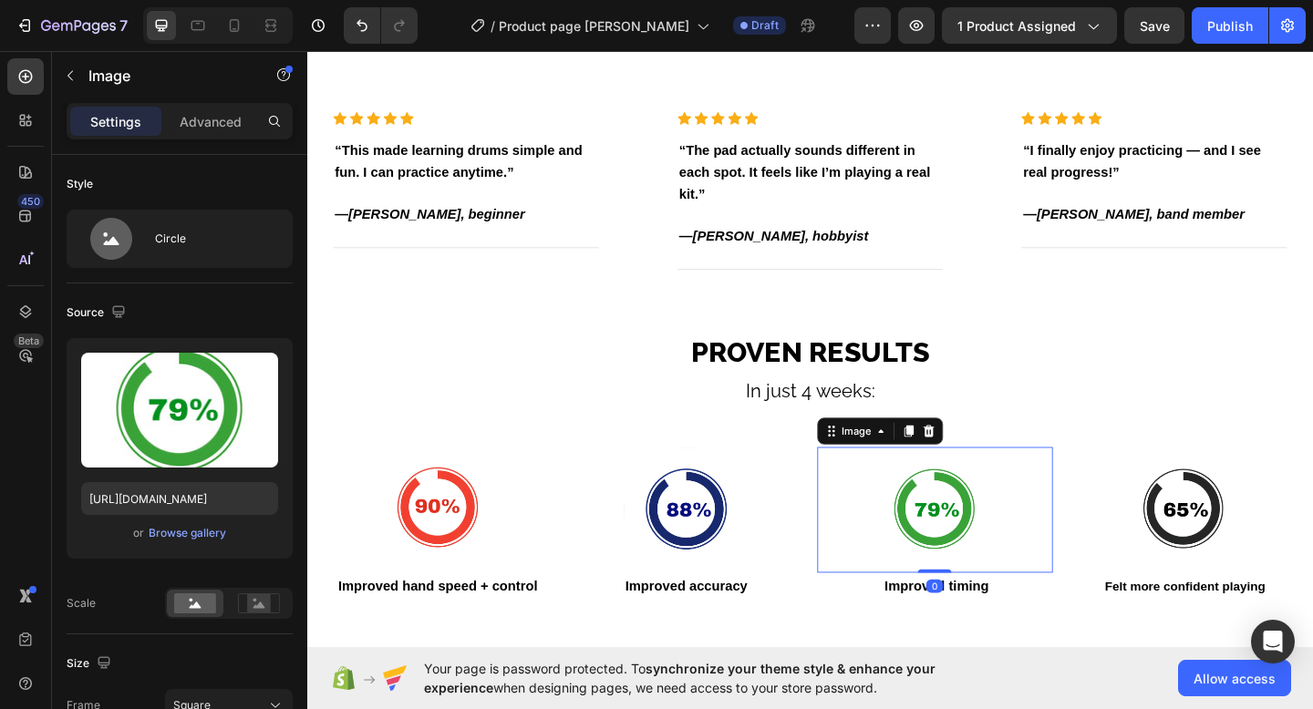
click at [529, 358] on h2 "PROVEN RESULTS In just 4 weeks:" at bounding box center [854, 400] width 1066 height 163
click at [528, 368] on h2 "PROVEN RESULTS In just 4 weeks:" at bounding box center [854, 400] width 1066 height 163
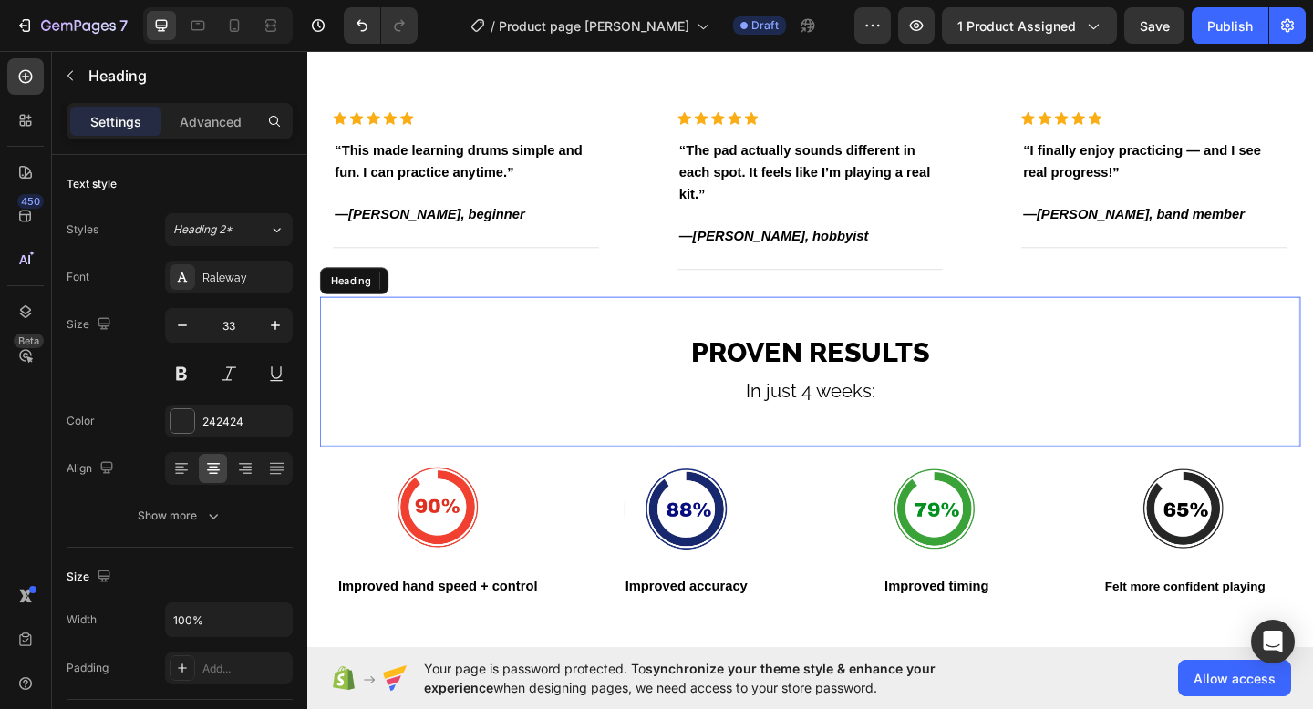
click at [589, 397] on p "PROVEN RESULTS In just 4 weeks:" at bounding box center [854, 401] width 1063 height 160
click at [499, 625] on strong "Improved hand speed + control" at bounding box center [448, 632] width 217 height 15
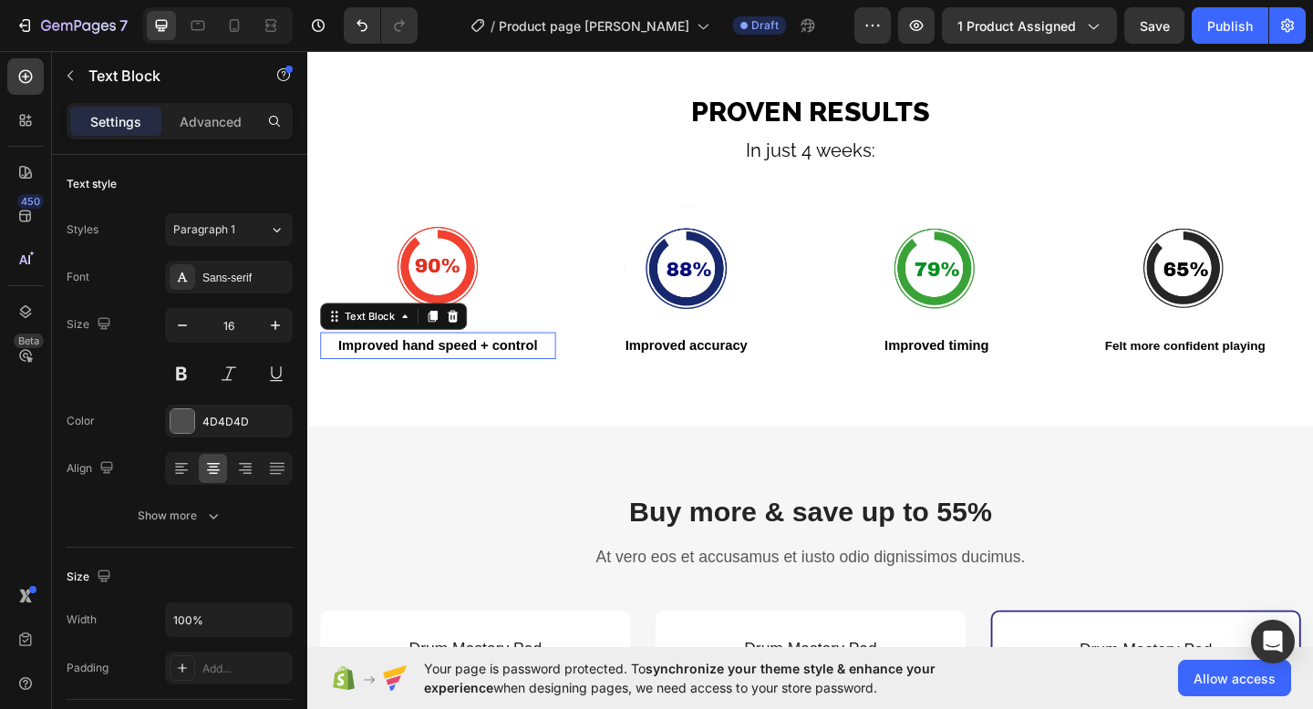
click at [499, 368] on strong "Improved hand speed + control" at bounding box center [448, 371] width 217 height 15
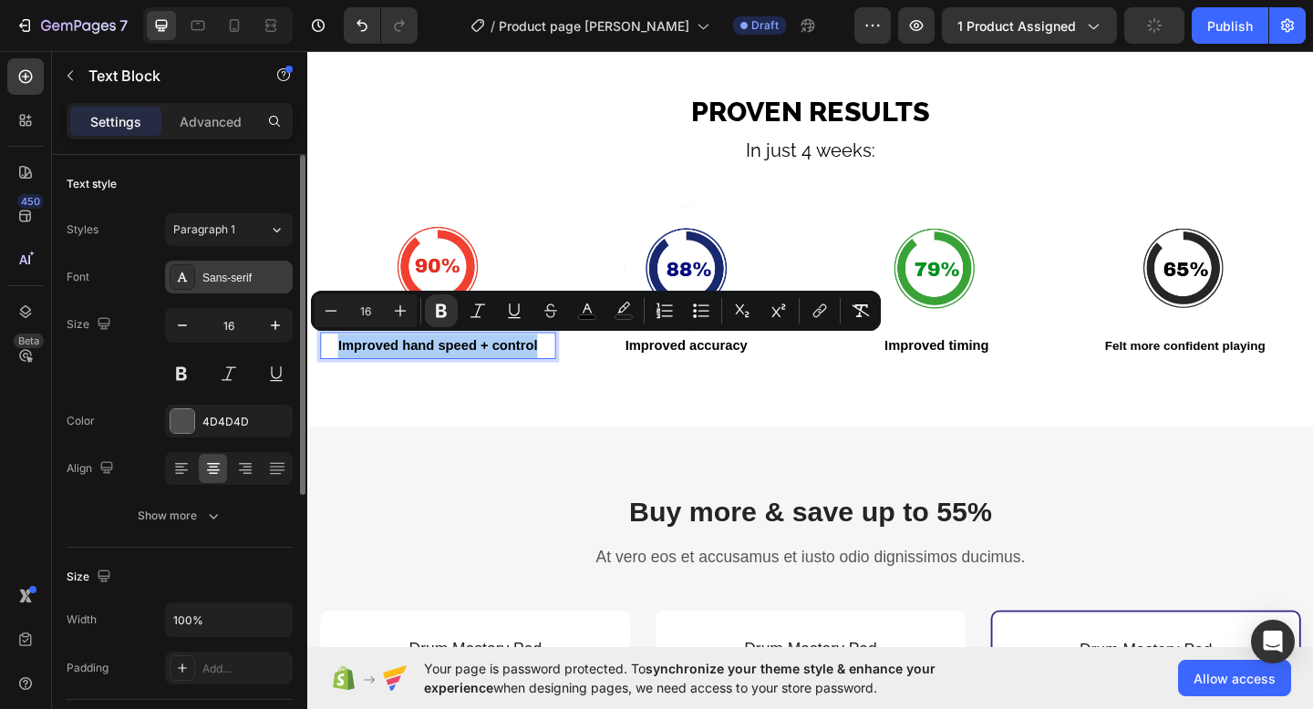
click at [237, 284] on div "Sans-serif" at bounding box center [245, 278] width 86 height 16
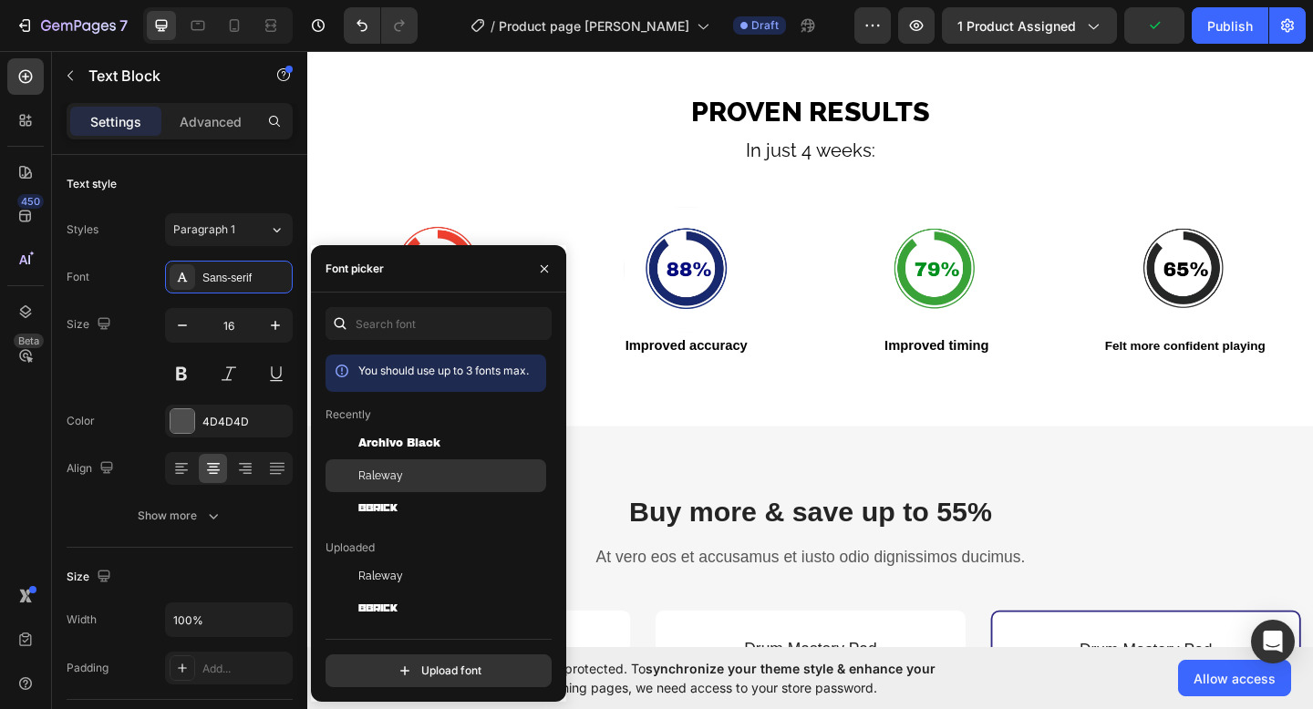
click at [405, 476] on div "Raleway" at bounding box center [450, 476] width 184 height 16
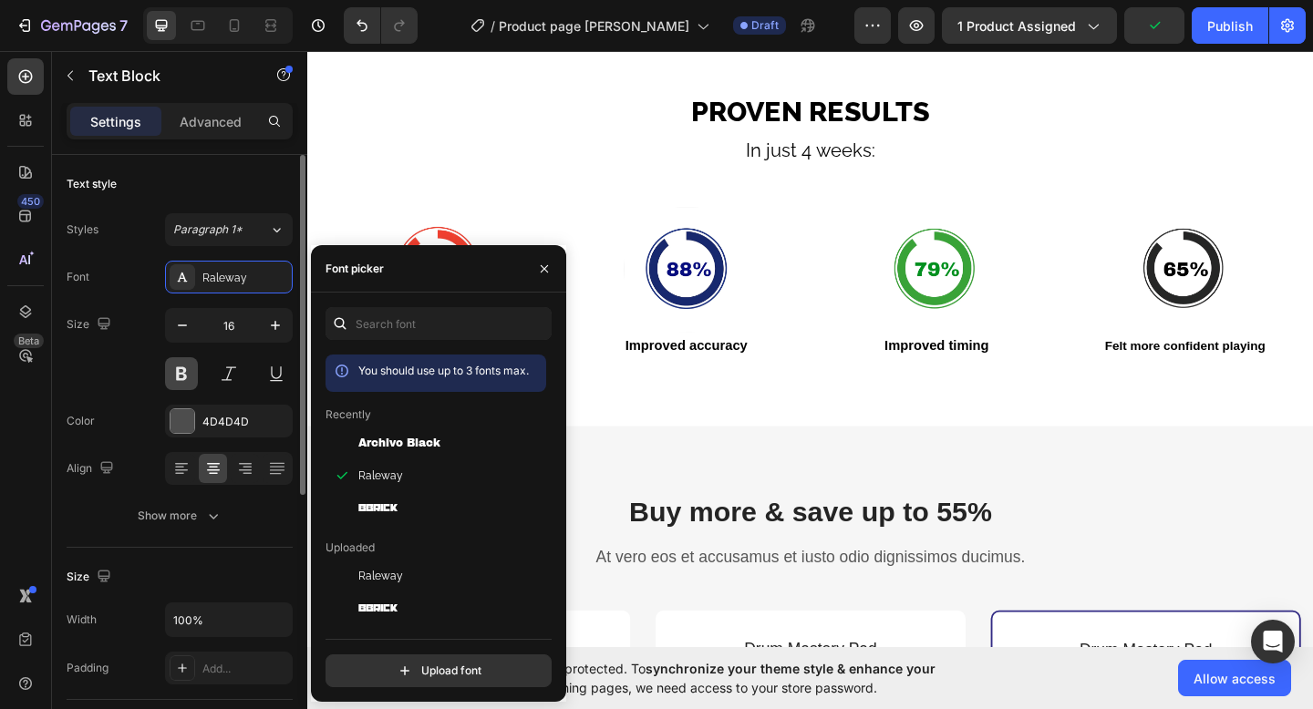
click at [190, 368] on button at bounding box center [181, 373] width 33 height 33
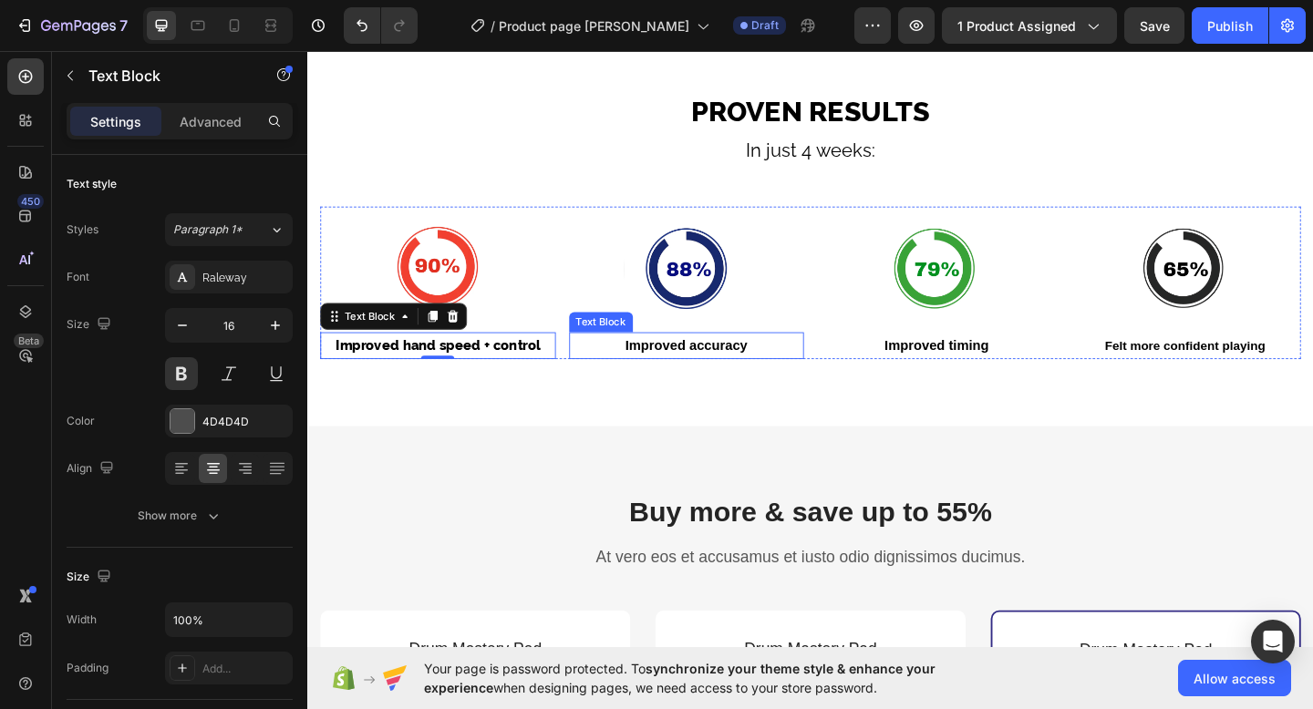
click at [692, 371] on strong "Improved accuracy" at bounding box center [719, 371] width 133 height 15
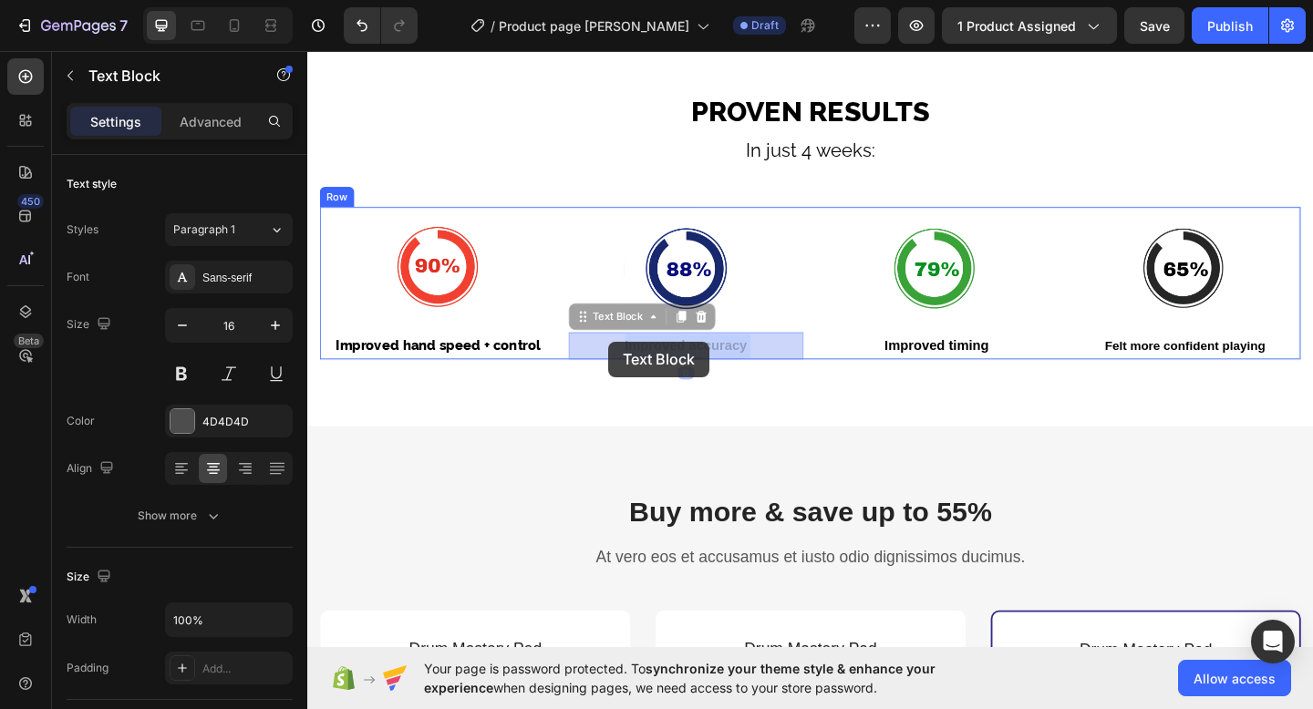
drag, startPoint x: 804, startPoint y: 366, endPoint x: 667, endPoint y: 366, distance: 136.7
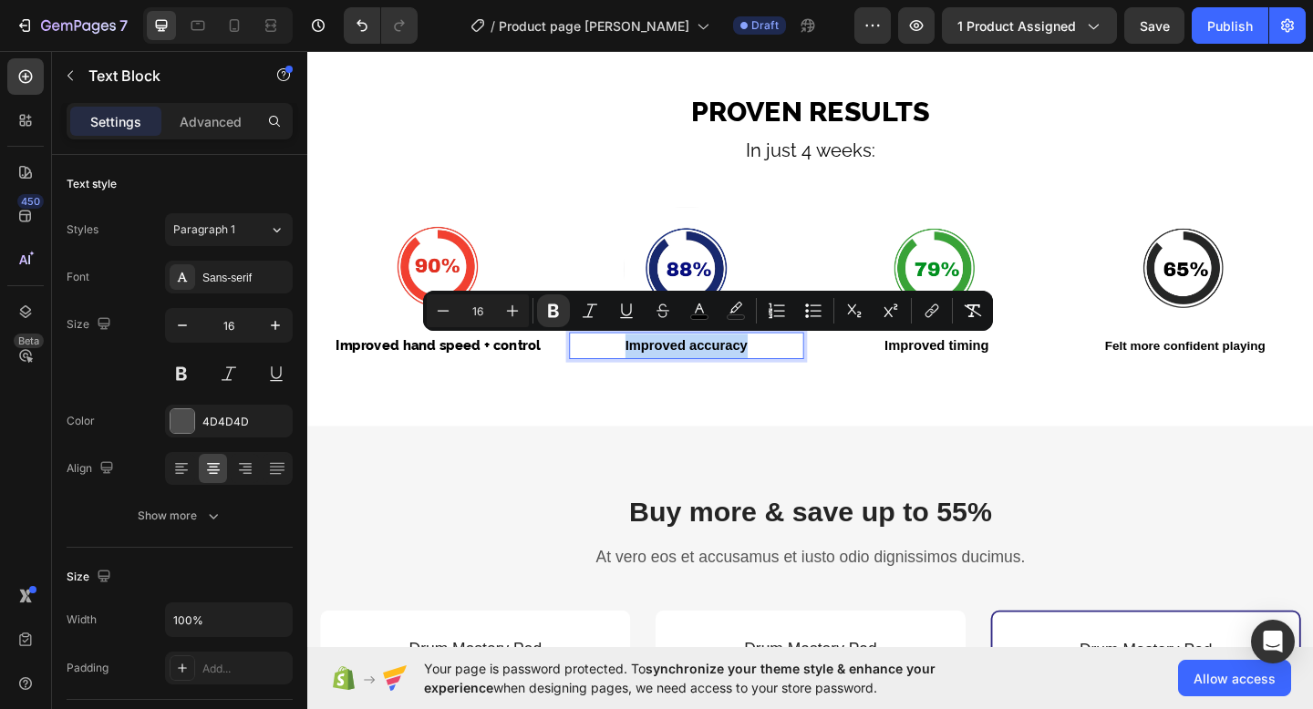
drag, startPoint x: 650, startPoint y: 369, endPoint x: 784, endPoint y: 367, distance: 134.0
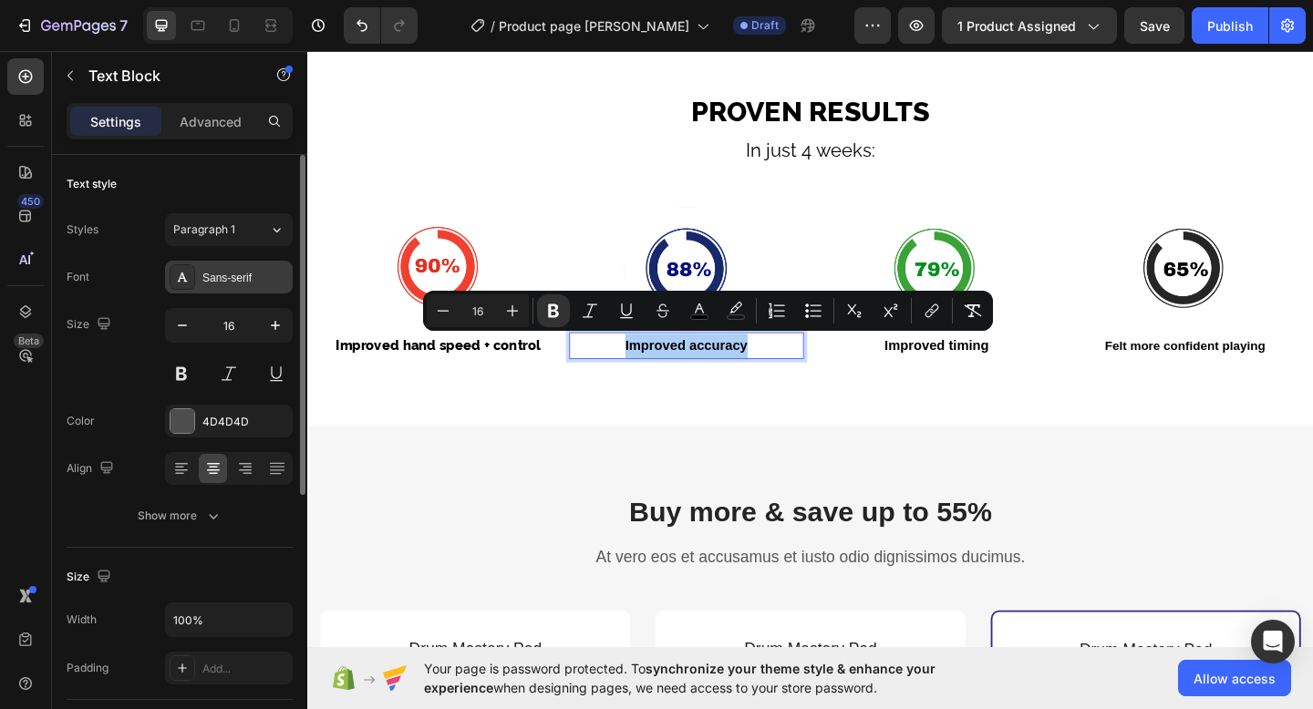
click at [199, 276] on div "Sans-serif" at bounding box center [229, 277] width 128 height 33
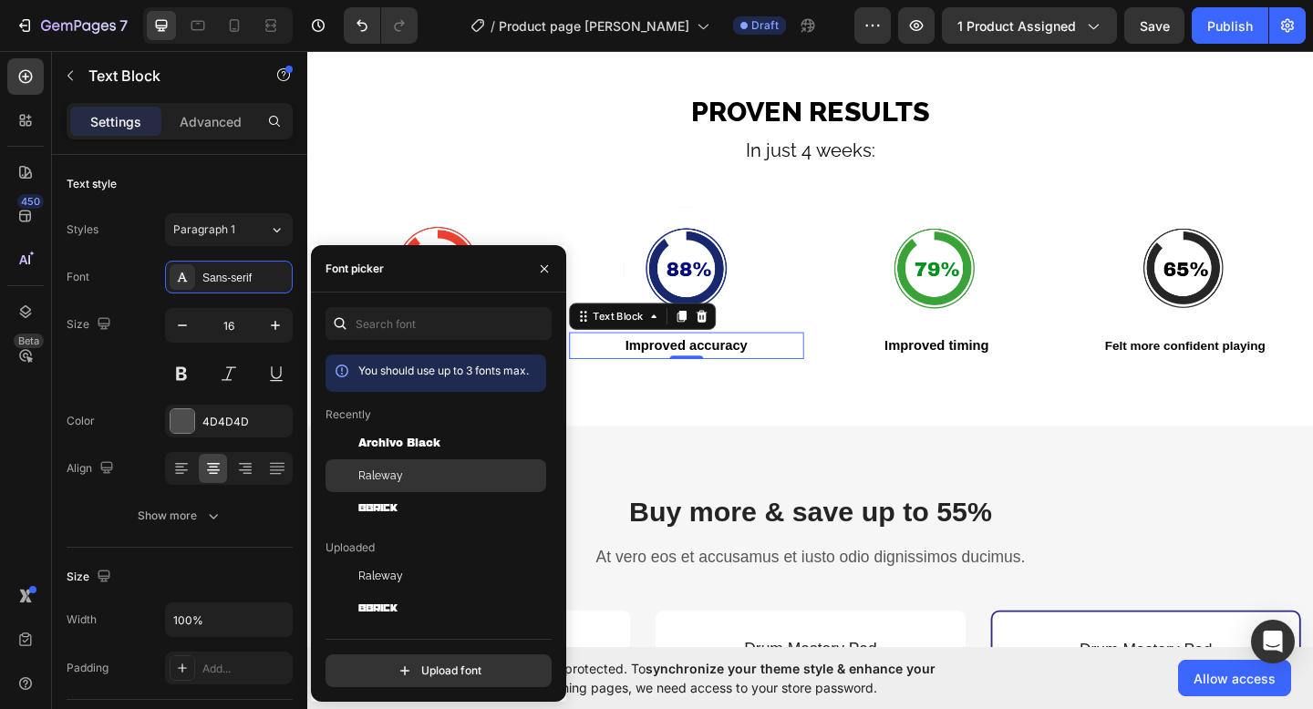
click at [405, 471] on div "Raleway" at bounding box center [450, 476] width 184 height 16
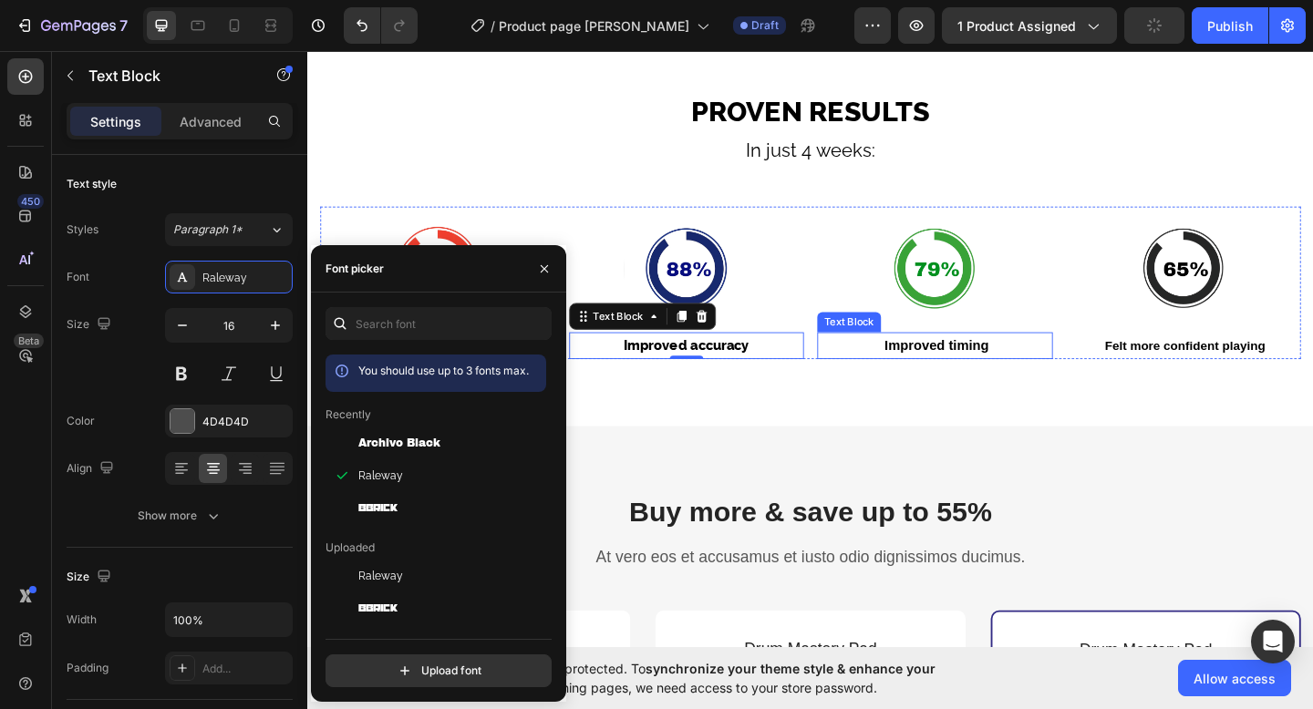
click at [966, 360] on p "Improved timing" at bounding box center [989, 372] width 252 height 26
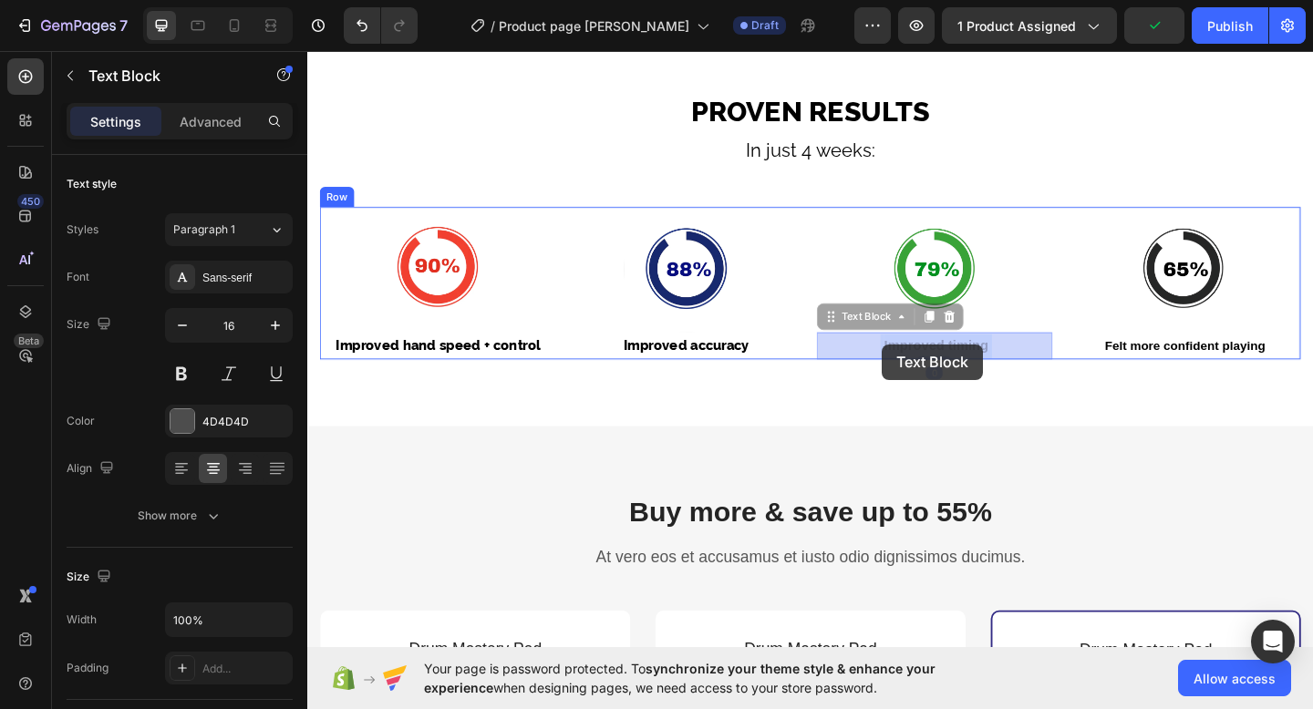
drag, startPoint x: 1049, startPoint y: 370, endPoint x: 935, endPoint y: 370, distance: 113.9
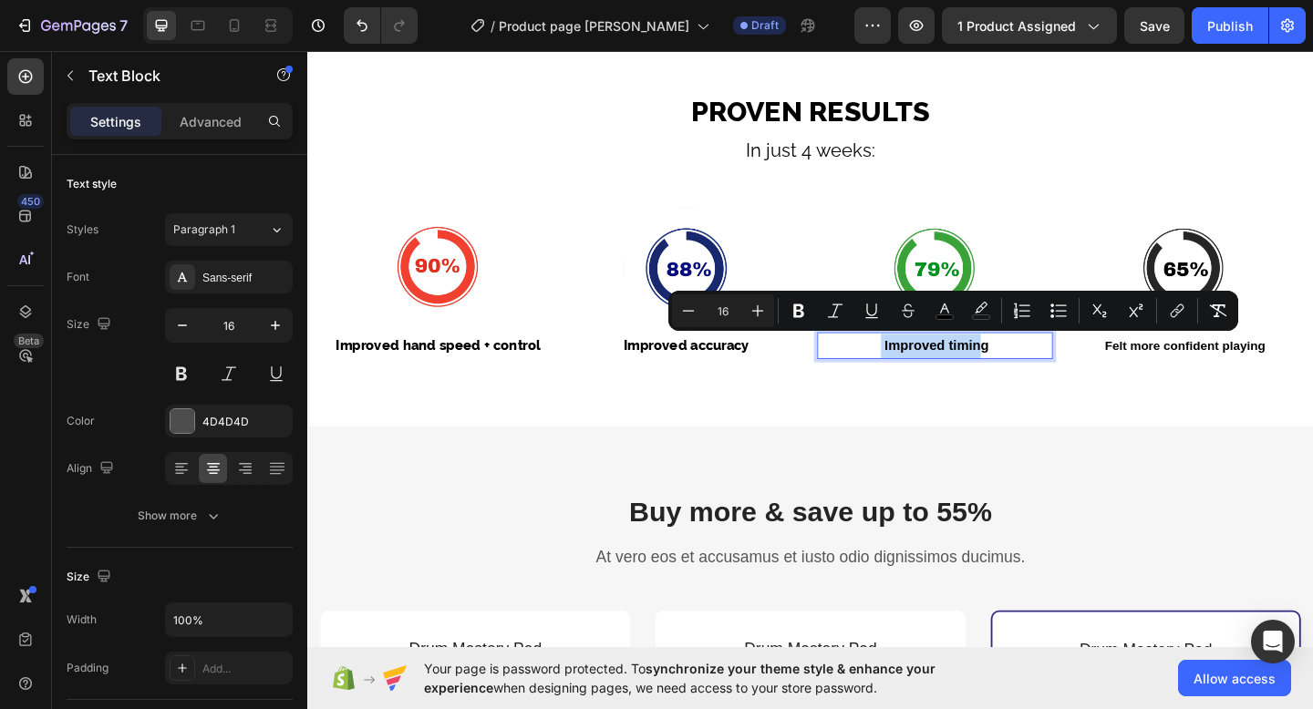
drag, startPoint x: 935, startPoint y: 370, endPoint x: 1044, endPoint y: 370, distance: 108.5
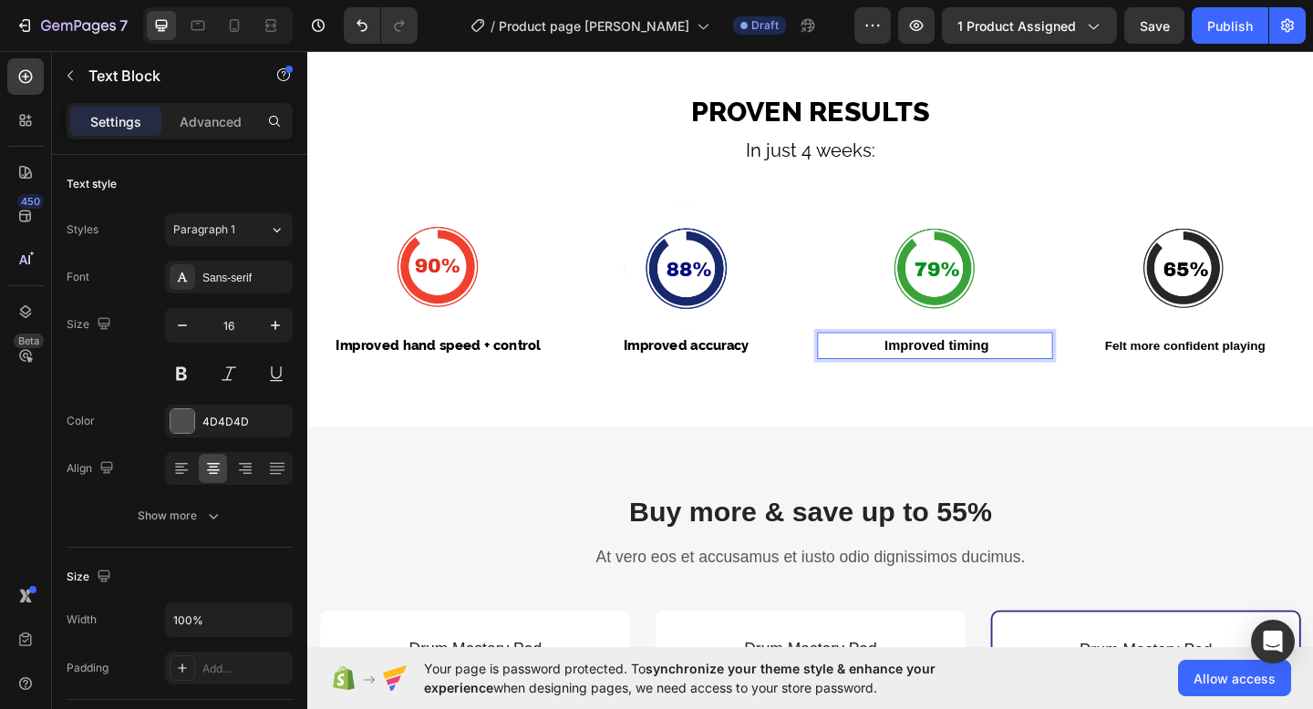
click at [1055, 373] on p "Improved timing" at bounding box center [989, 372] width 252 height 26
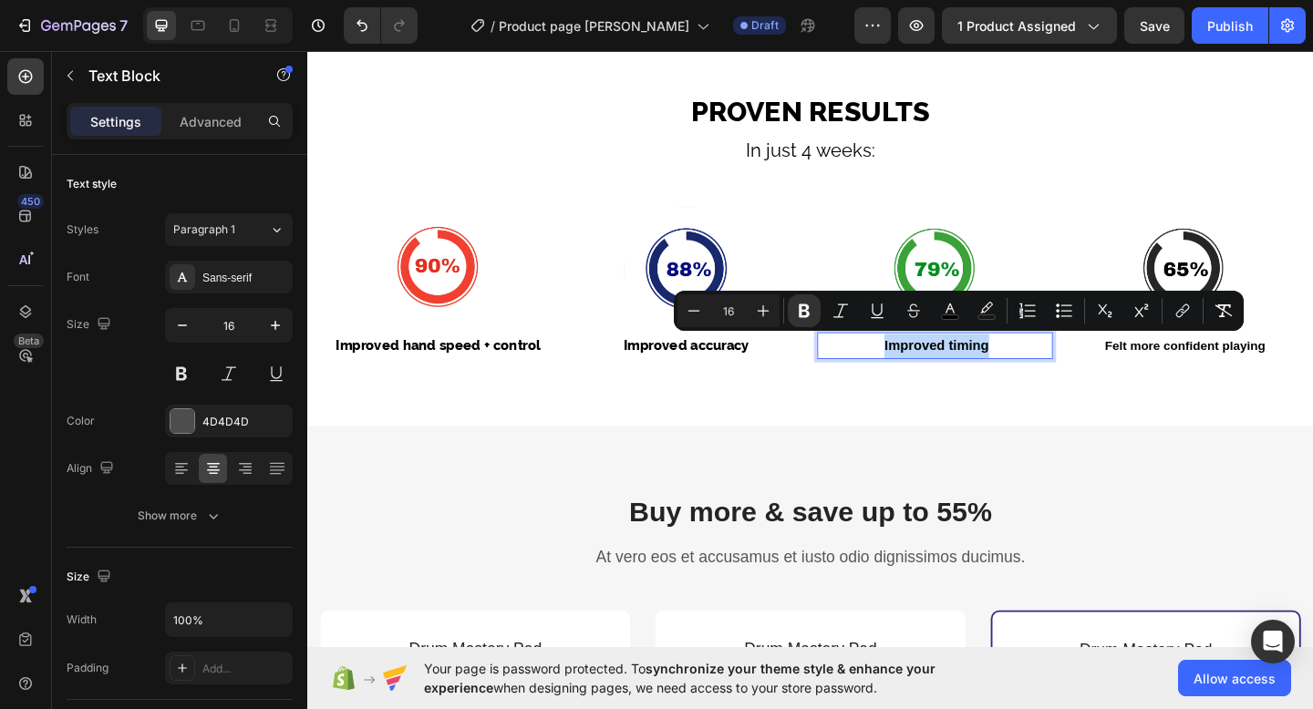
drag, startPoint x: 1026, startPoint y: 373, endPoint x: 933, endPoint y: 373, distance: 93.0
click at [933, 373] on p "Improved timing" at bounding box center [989, 372] width 252 height 26
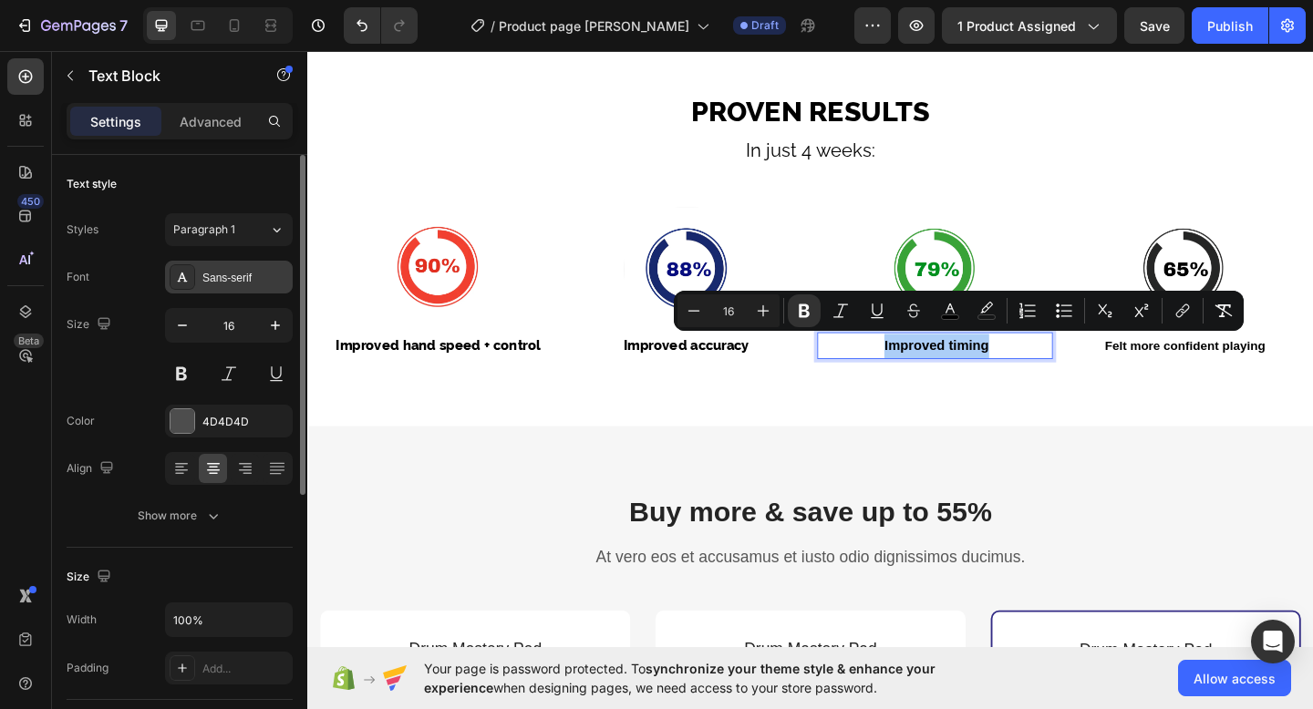
click at [220, 274] on div "Sans-serif" at bounding box center [245, 278] width 86 height 16
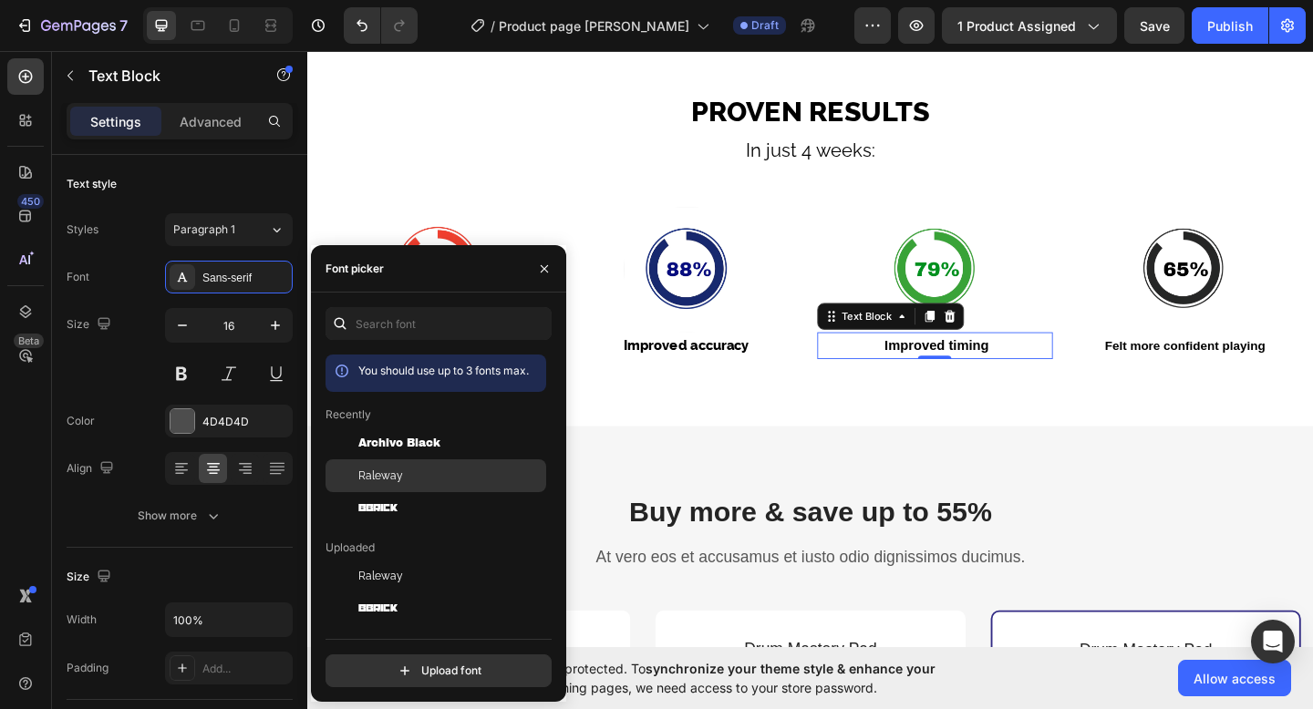
click at [416, 479] on div "Raleway" at bounding box center [450, 476] width 184 height 16
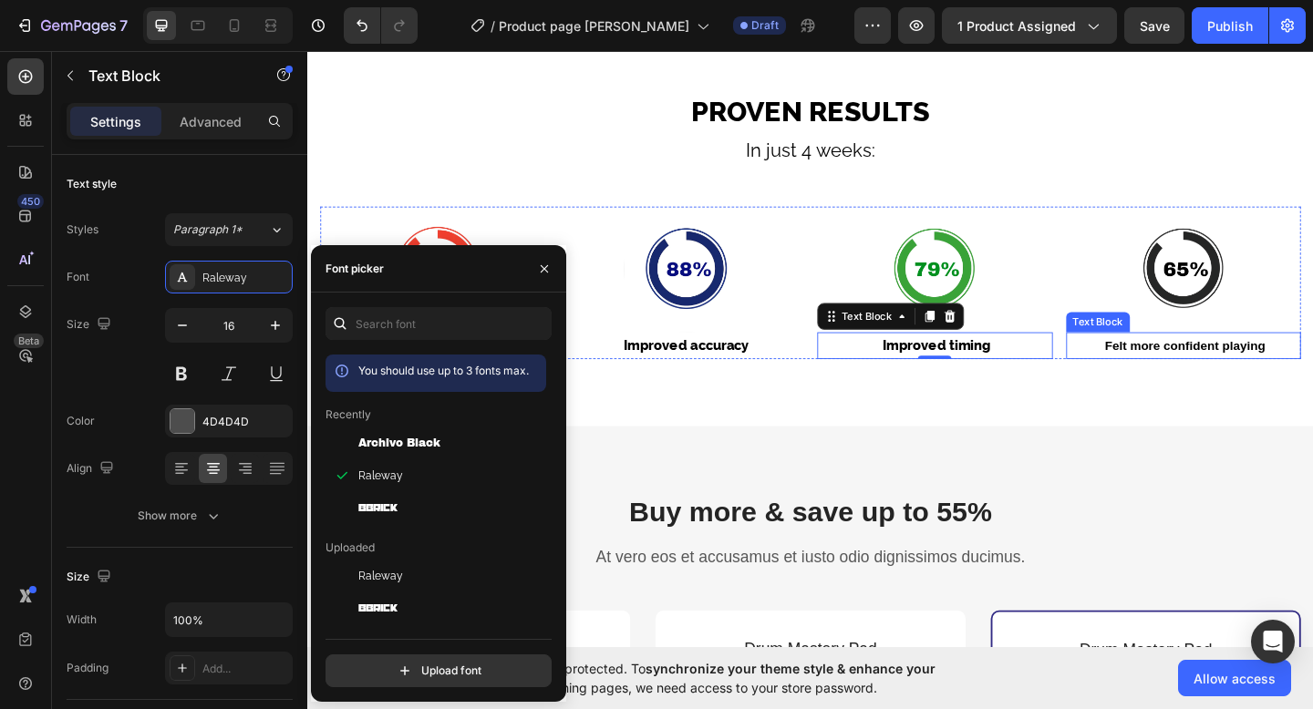
click at [1255, 367] on strong "Felt more confident playing" at bounding box center [1261, 372] width 174 height 15
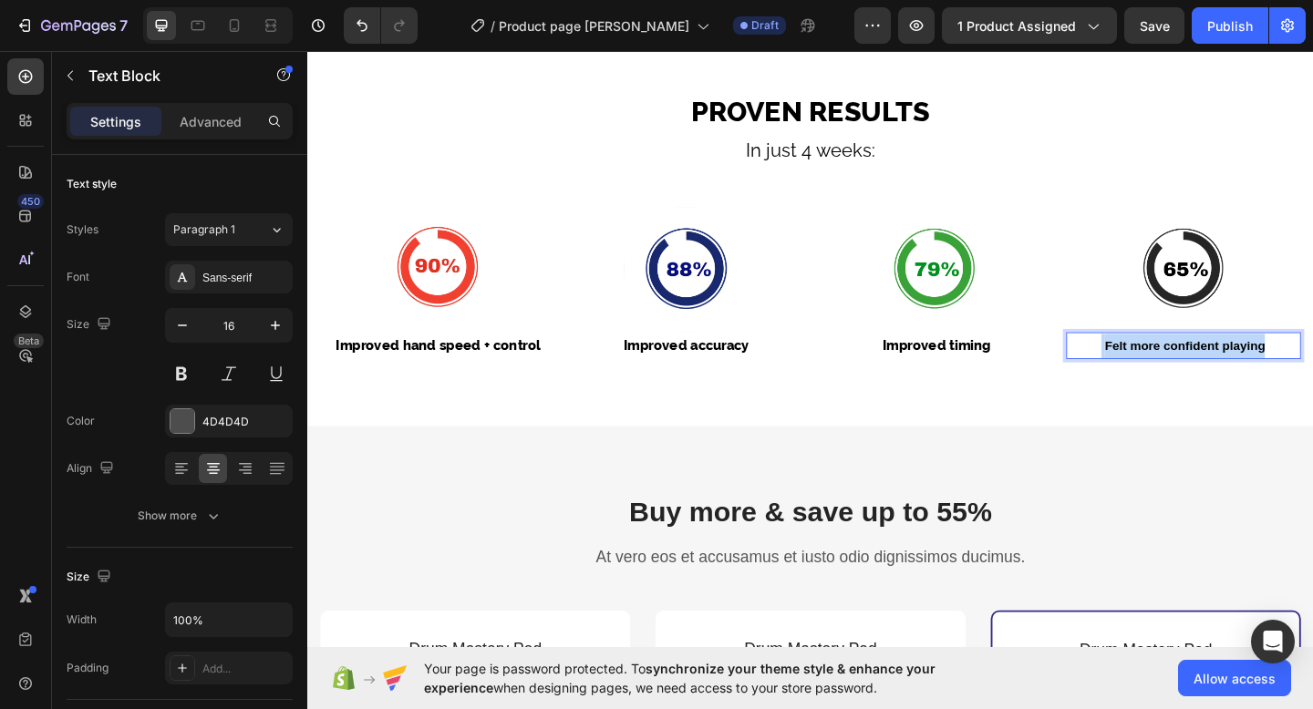
drag, startPoint x: 1167, startPoint y: 369, endPoint x: 1345, endPoint y: 369, distance: 178.7
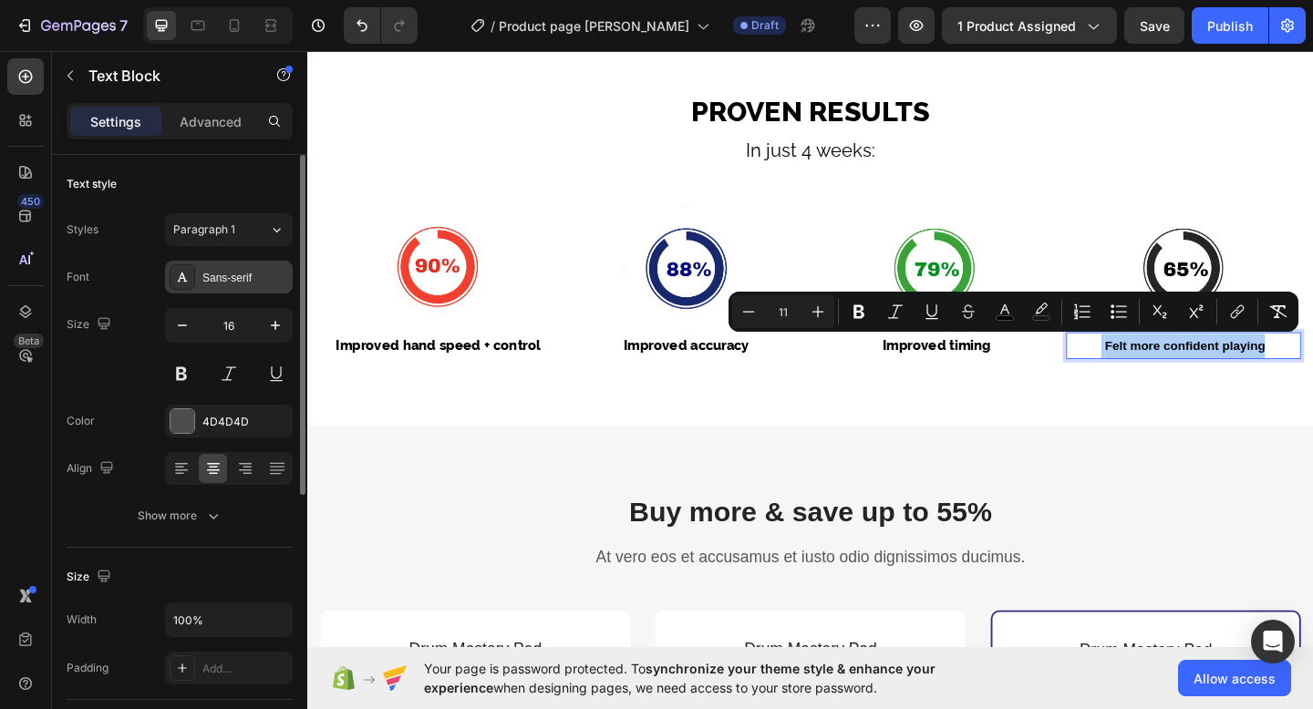
click at [258, 278] on div "Sans-serif" at bounding box center [245, 278] width 86 height 16
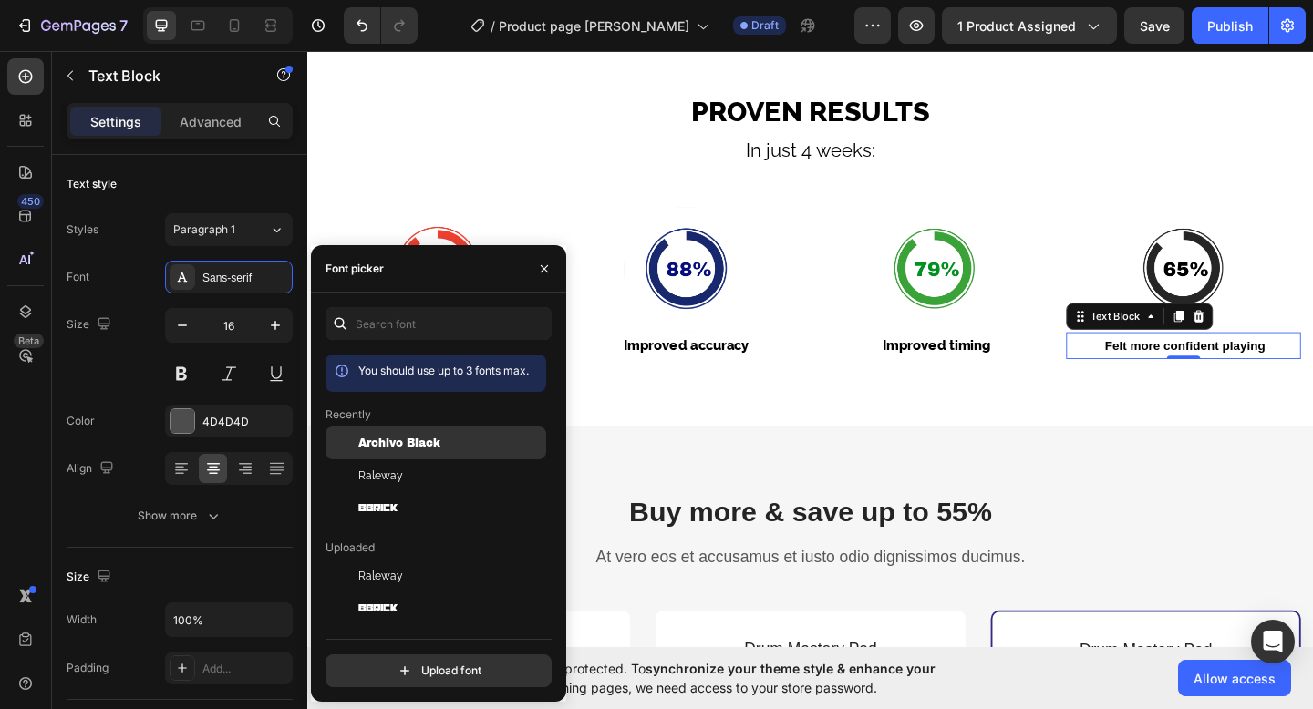
click at [428, 448] on span "Archivo Black" at bounding box center [399, 443] width 82 height 16
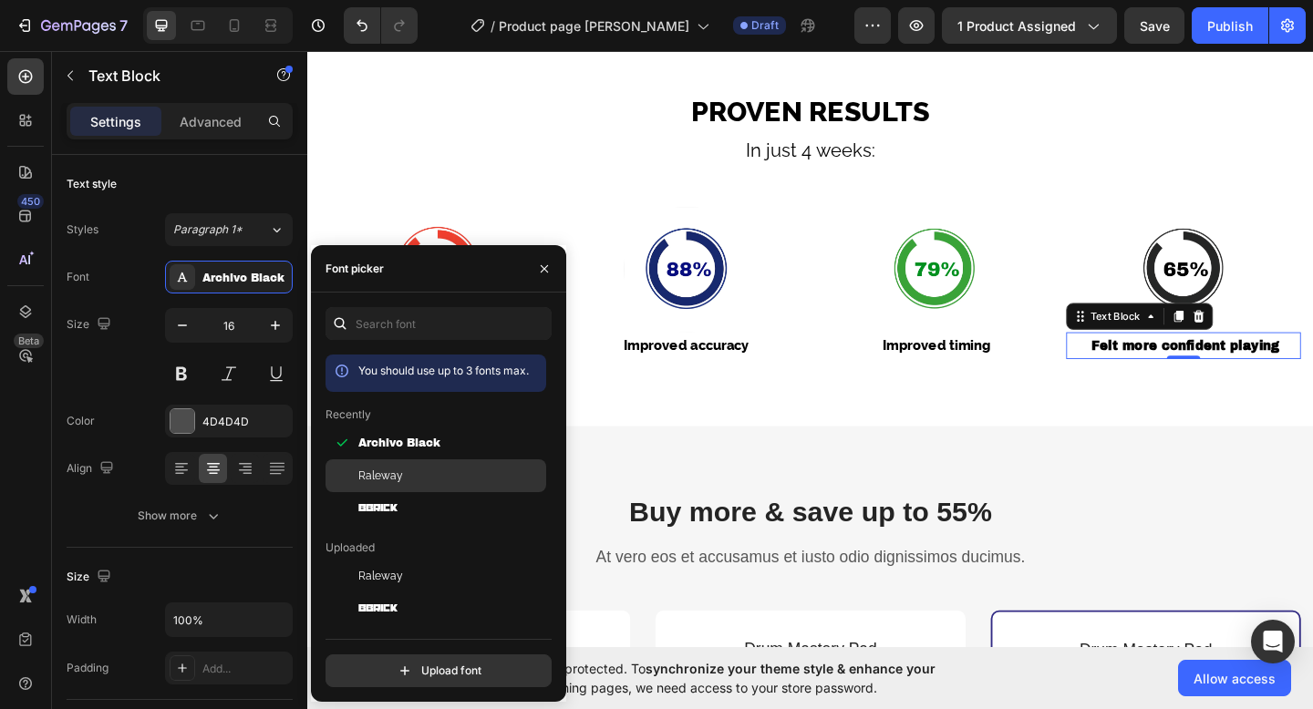
click at [467, 471] on div "Raleway" at bounding box center [450, 476] width 184 height 16
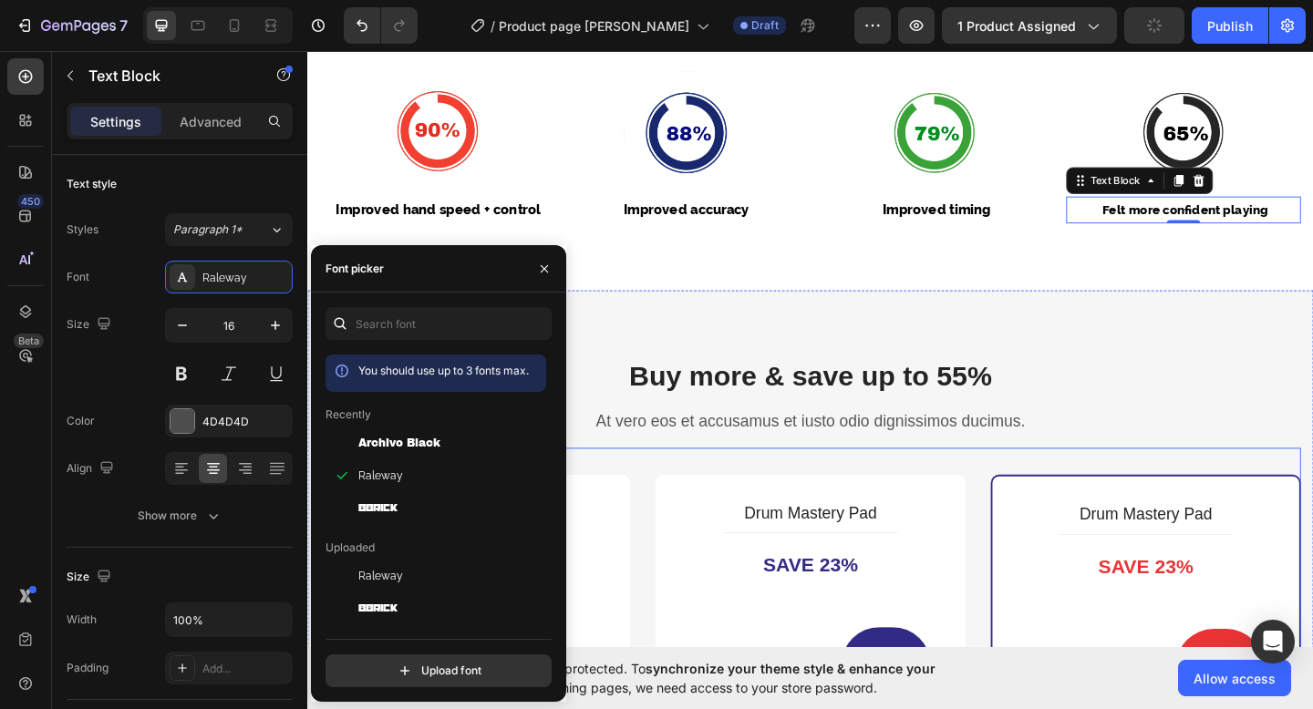
scroll to position [4449, 0]
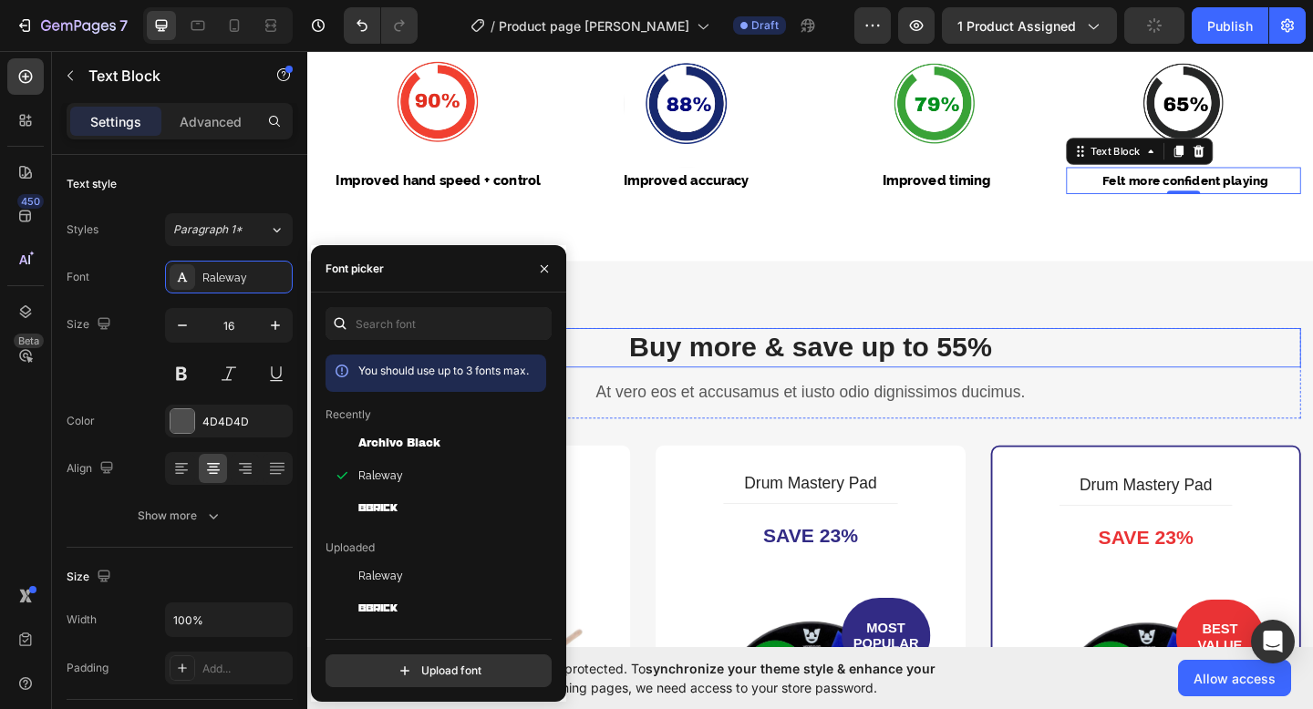
click at [873, 369] on p "Buy more & save up to 55%" at bounding box center [854, 374] width 1063 height 39
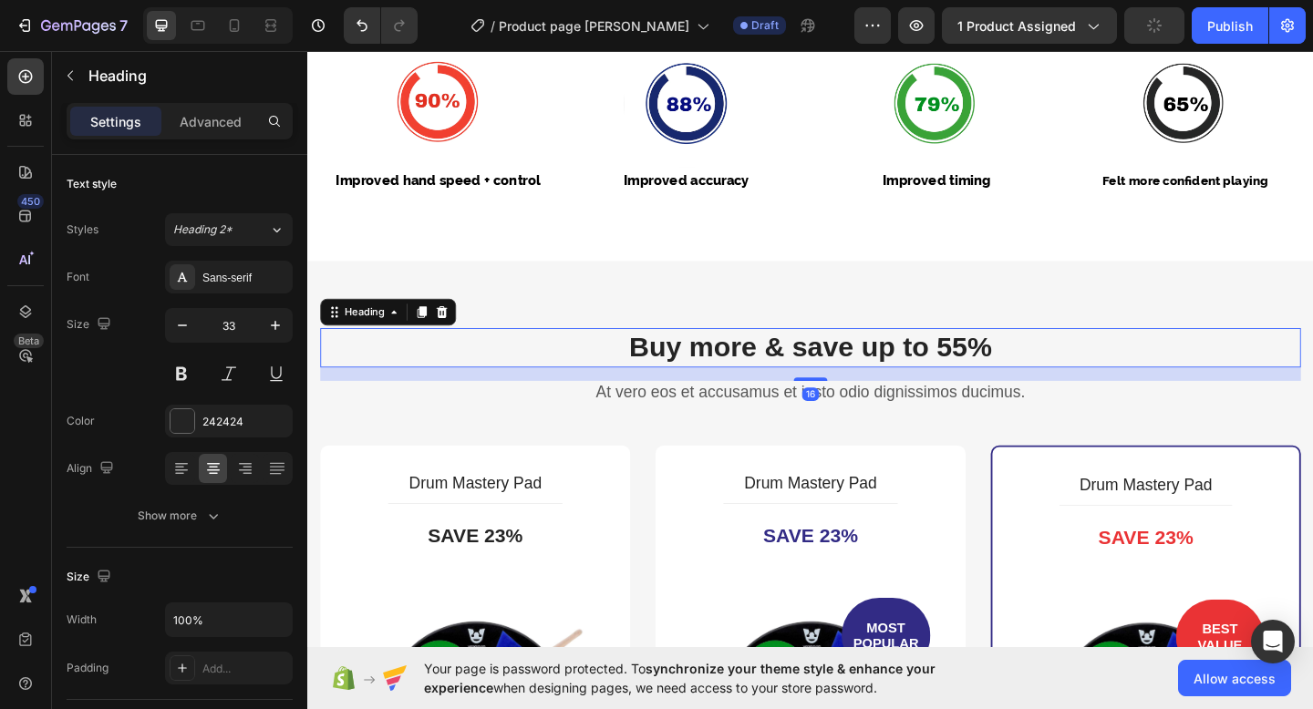
click at [1055, 366] on p "Buy more & save up to 55%" at bounding box center [854, 374] width 1063 height 39
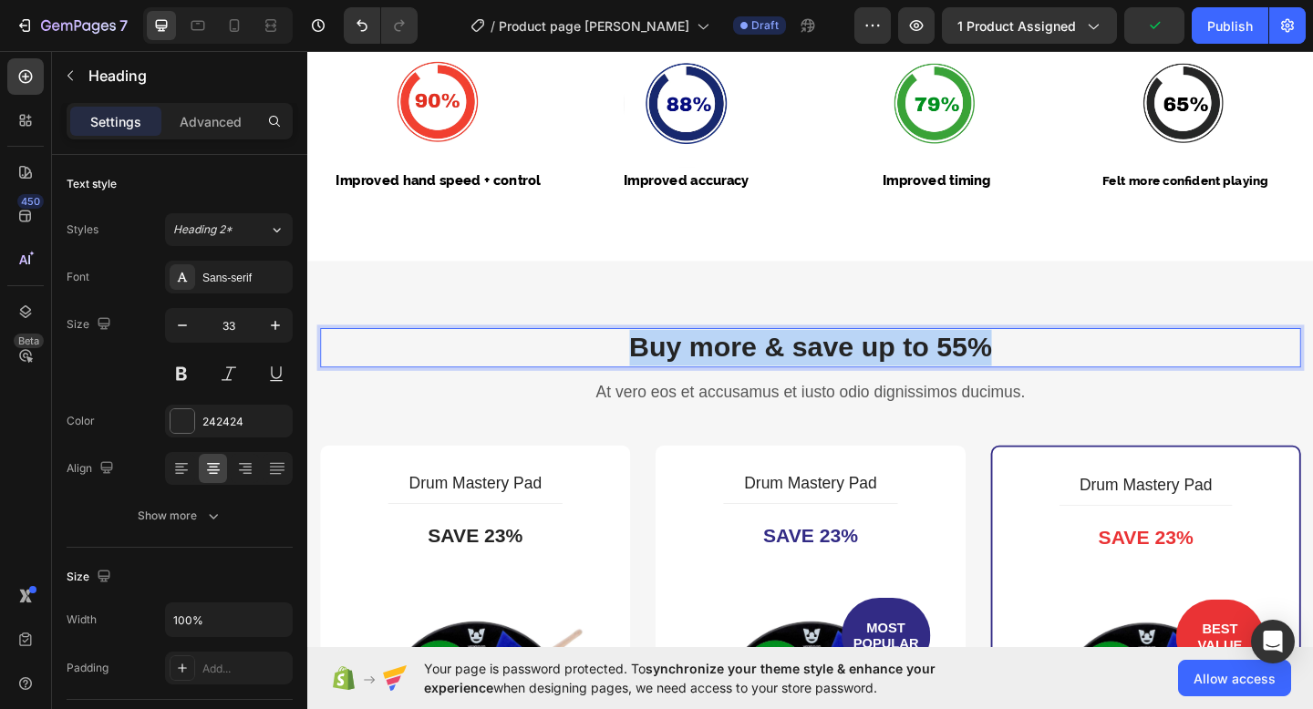
drag, startPoint x: 1055, startPoint y: 366, endPoint x: 662, endPoint y: 367, distance: 392.9
click at [662, 367] on p "Buy more & save up to 55%" at bounding box center [854, 374] width 1063 height 39
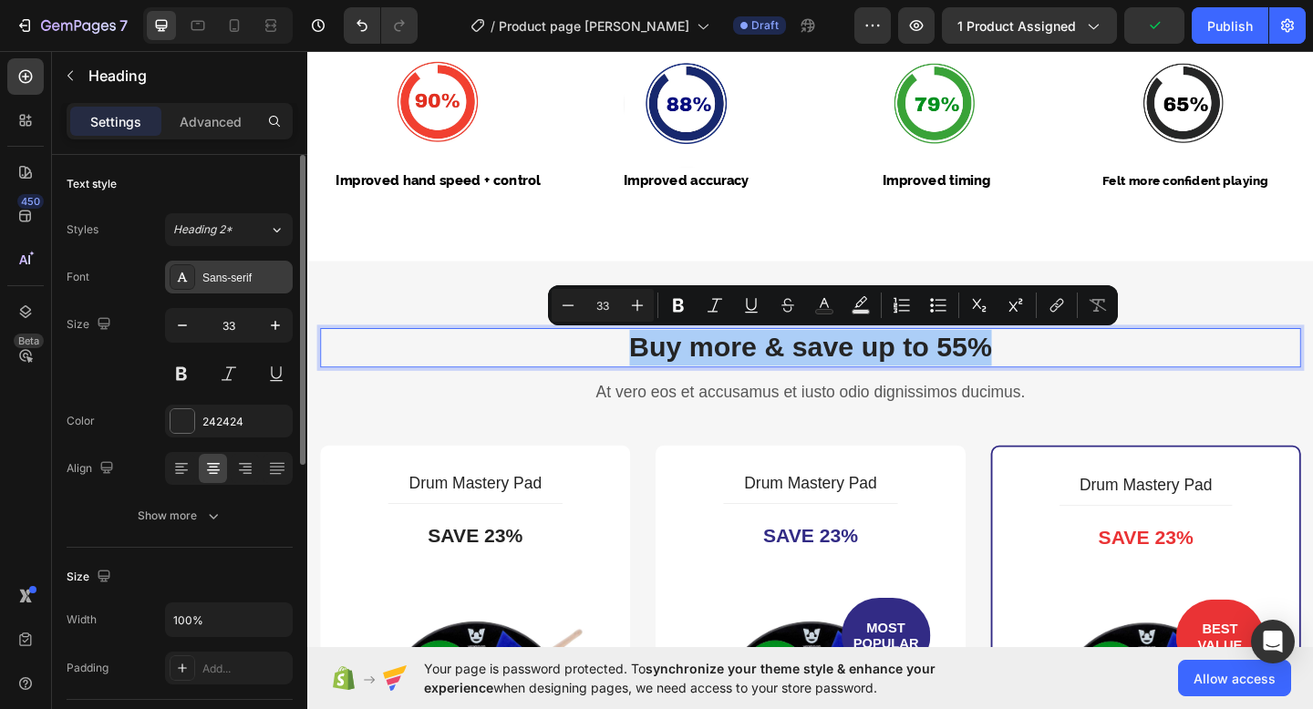
click at [222, 285] on div "Sans-serif" at bounding box center [229, 277] width 128 height 33
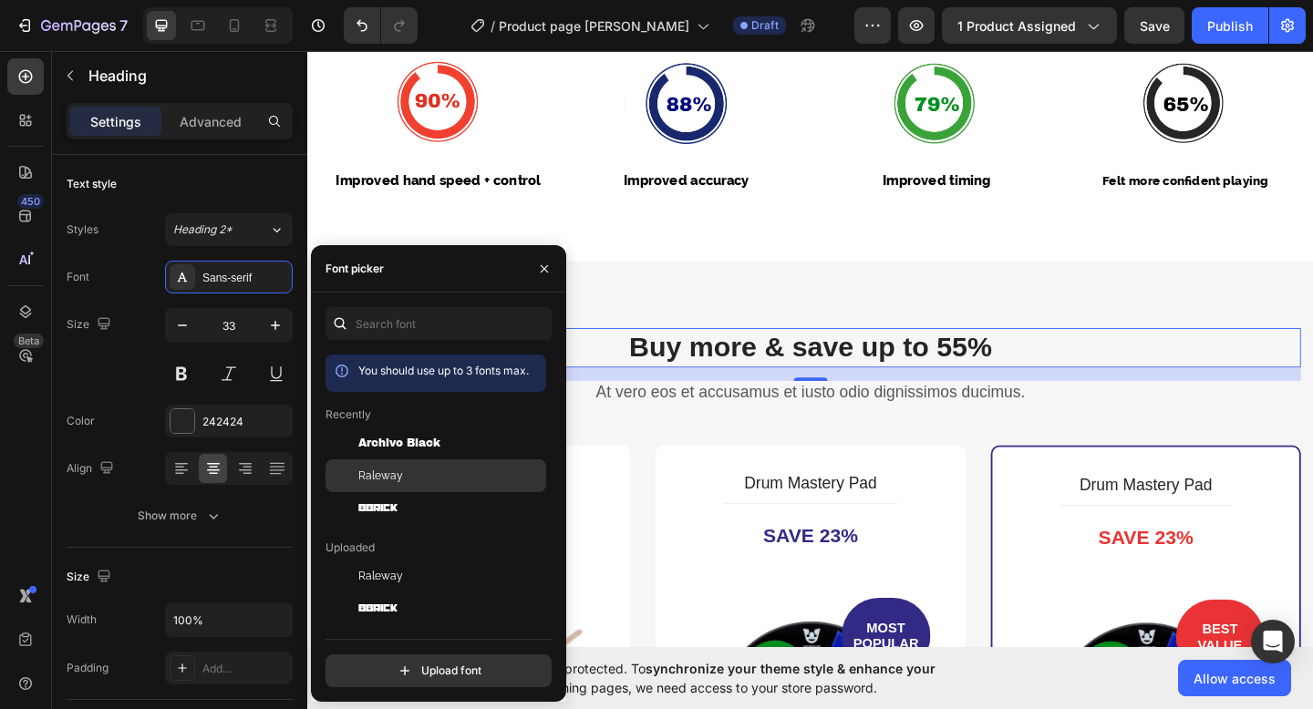
click at [422, 469] on div "Raleway" at bounding box center [450, 476] width 184 height 16
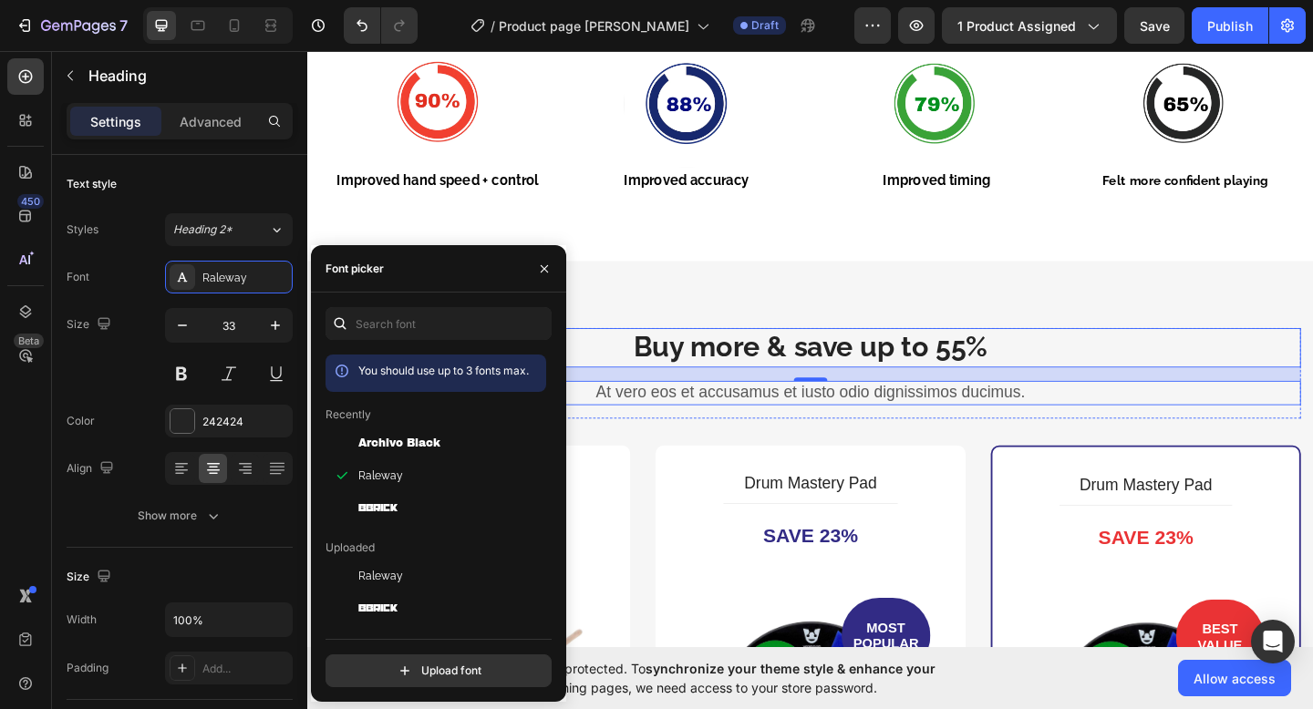
click at [694, 407] on div "16" at bounding box center [854, 403] width 1066 height 15
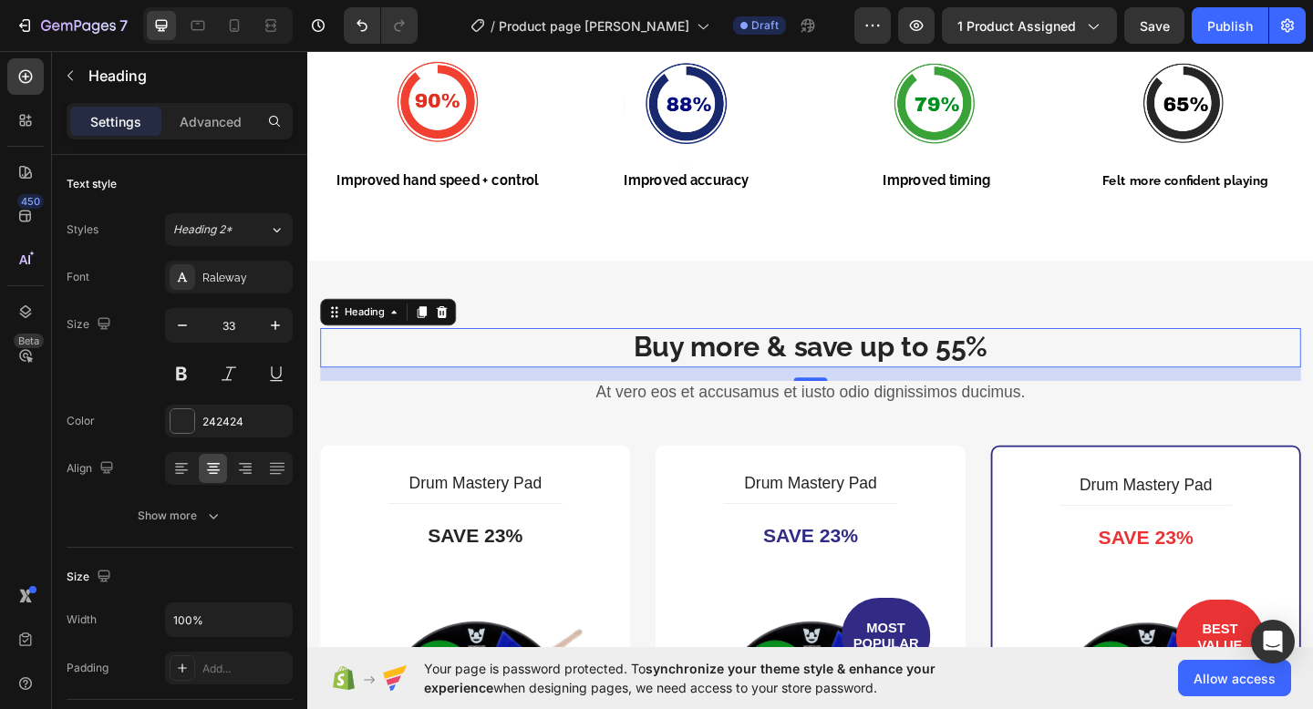
click at [648, 423] on p "At vero eos et accusamus et iusto odio dignissimos ducimus." at bounding box center [854, 423] width 1063 height 23
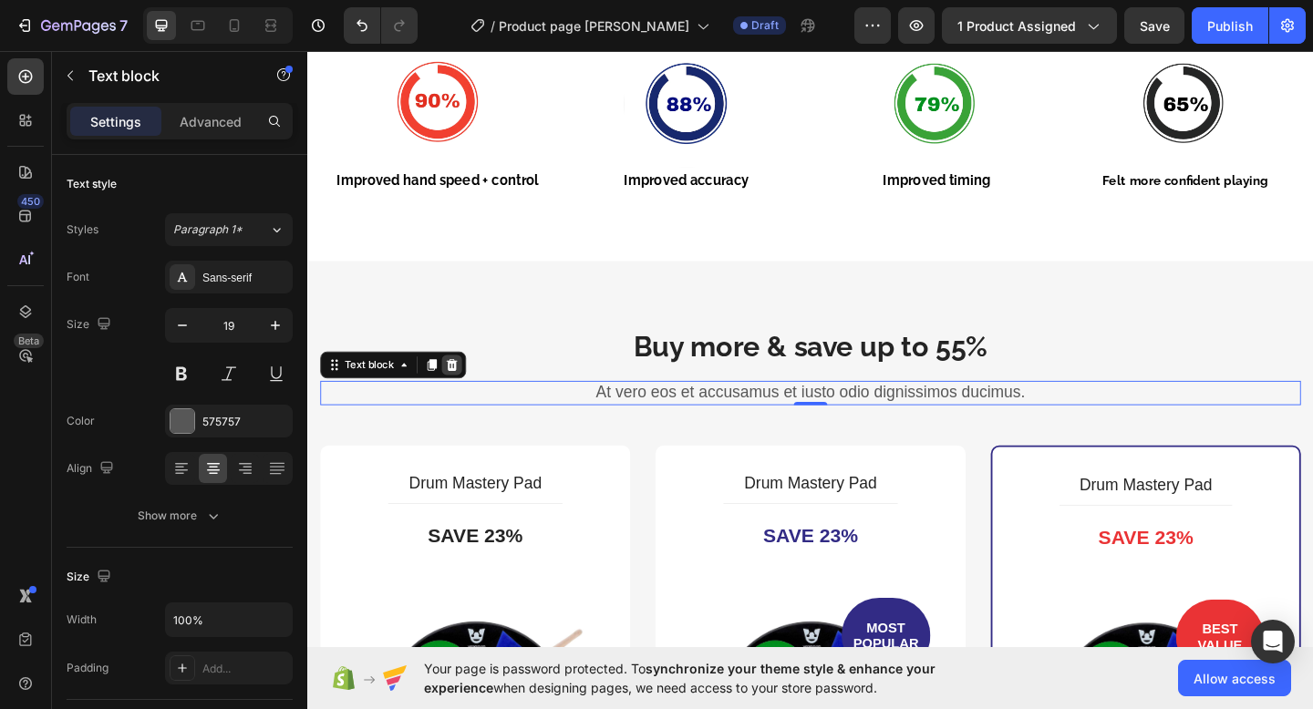
click at [470, 390] on icon at bounding box center [464, 393] width 15 height 15
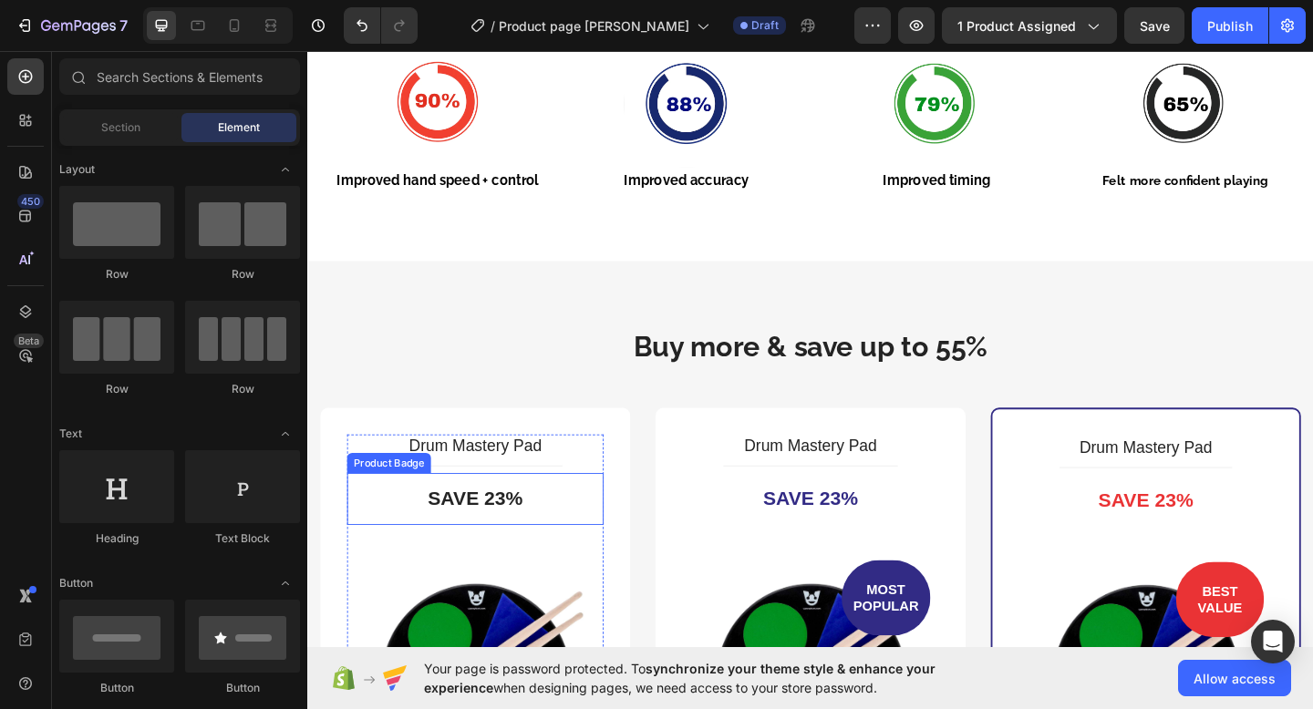
click at [536, 541] on pre "Save 23%" at bounding box center [489, 538] width 132 height 57
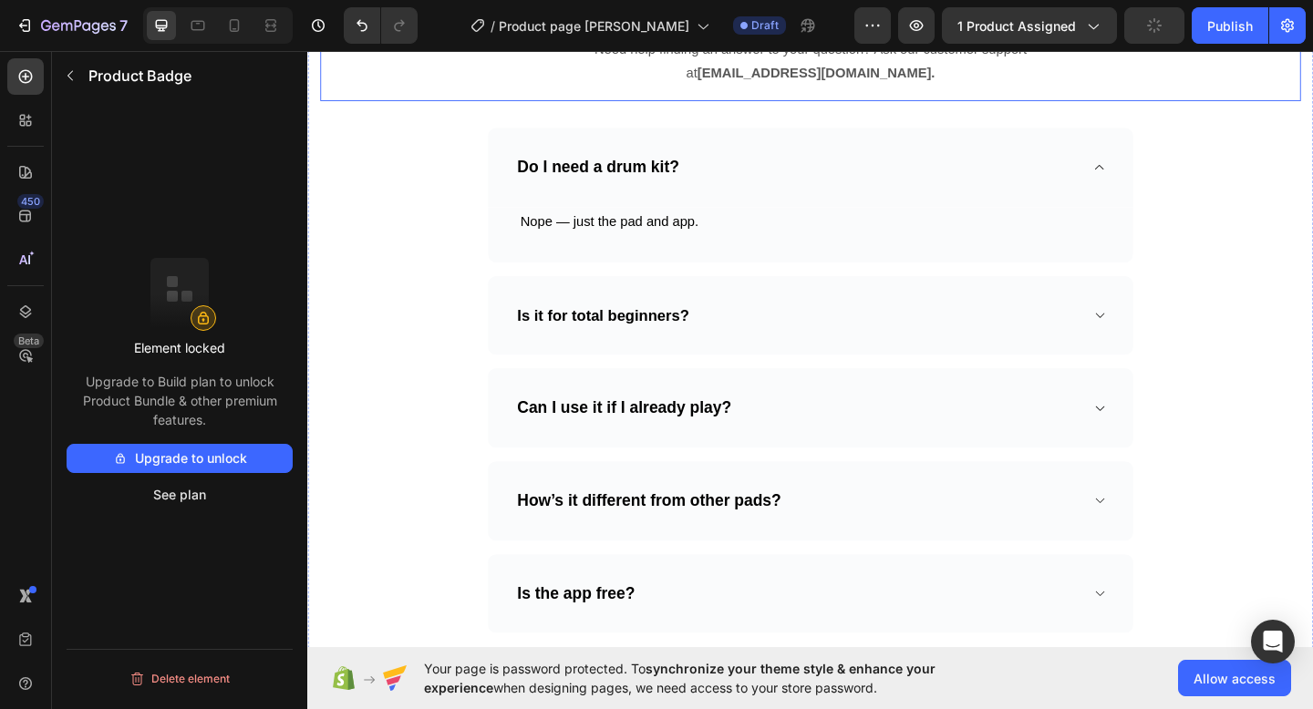
scroll to position [5876, 0]
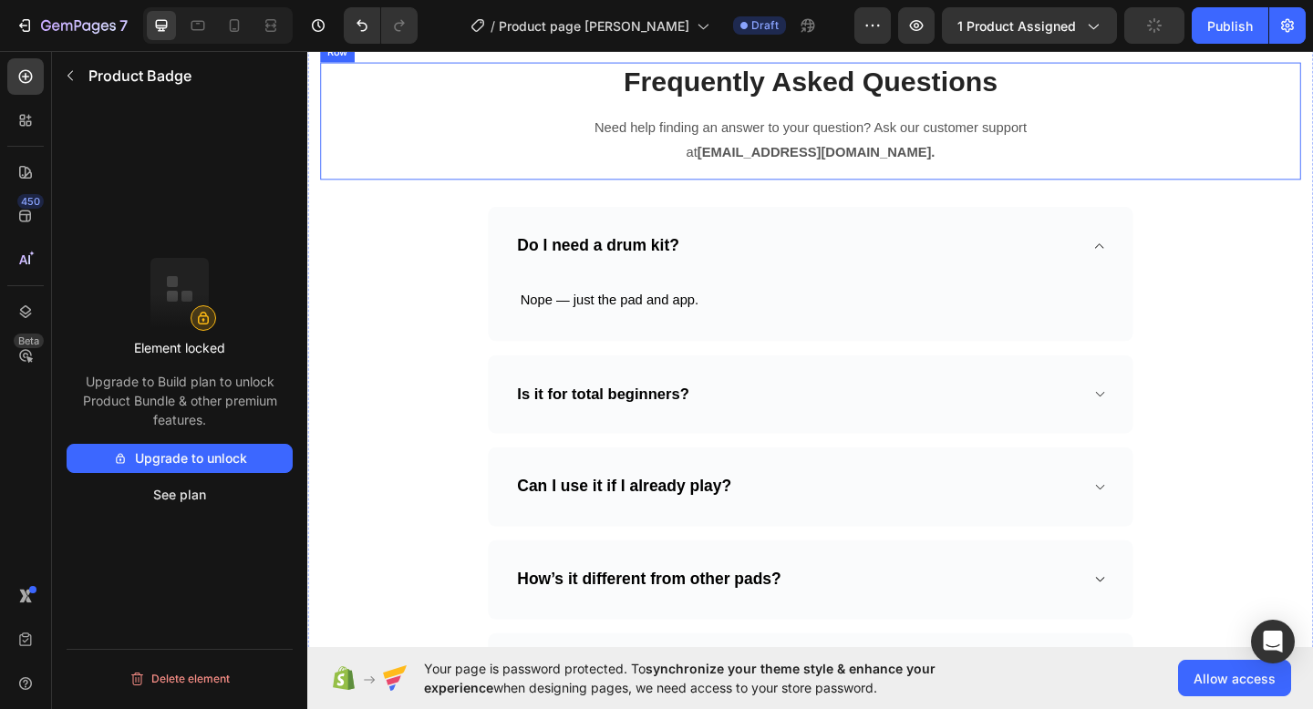
click at [816, 175] on p "Need help finding an answer to your question? Ask our customer support at suppo…" at bounding box center [854, 148] width 498 height 53
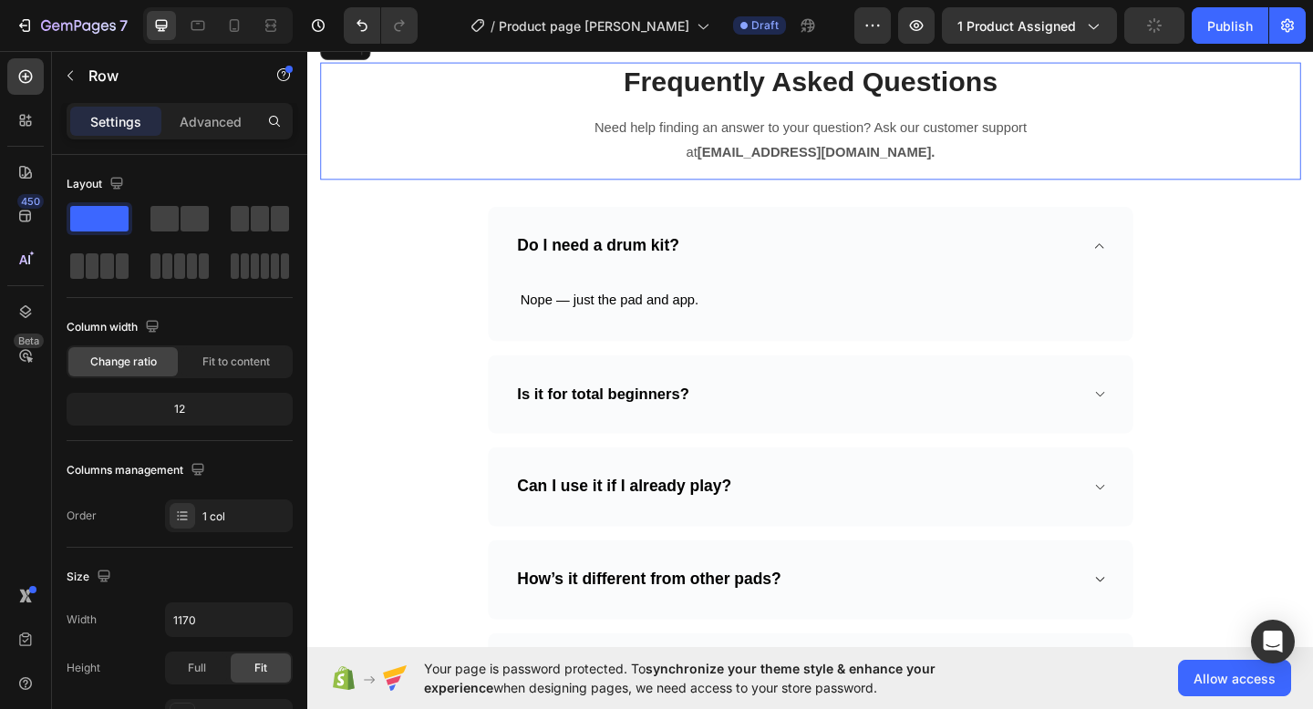
click at [842, 192] on div "Frequently Asked Questions Heading Need help finding an answer to your question…" at bounding box center [854, 128] width 1066 height 129
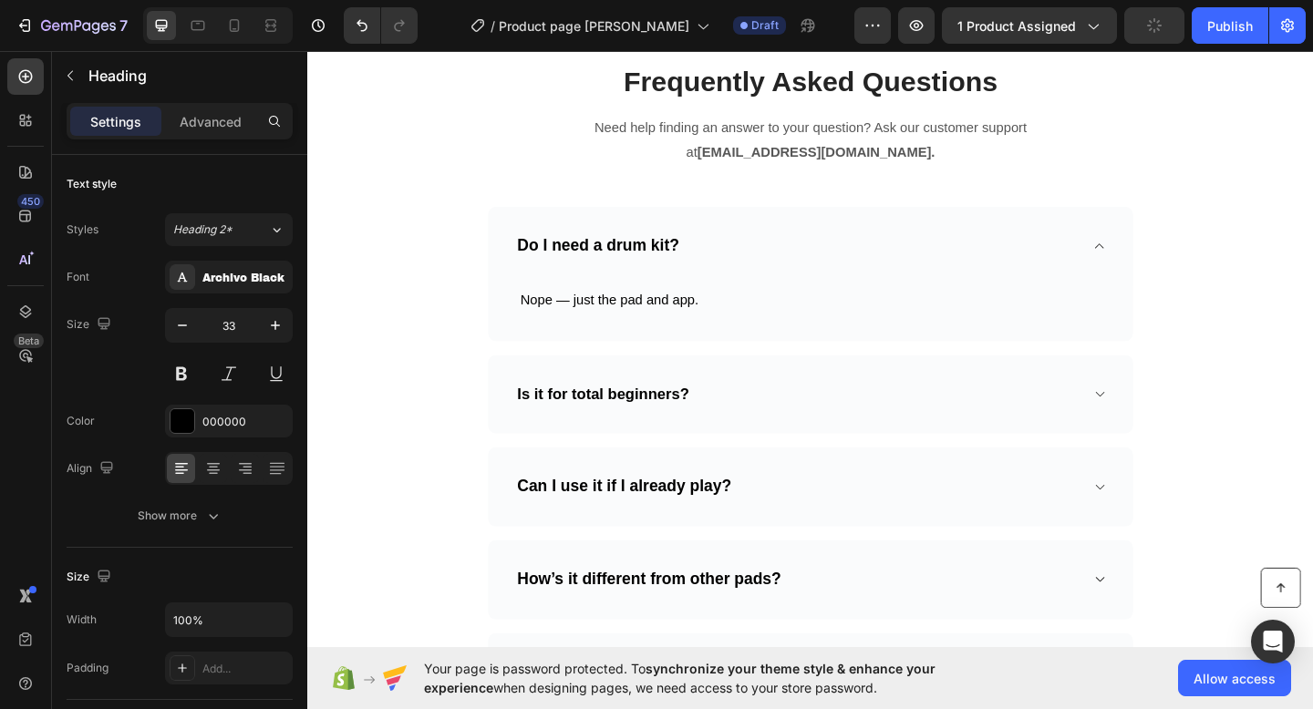
scroll to position [6522, 0]
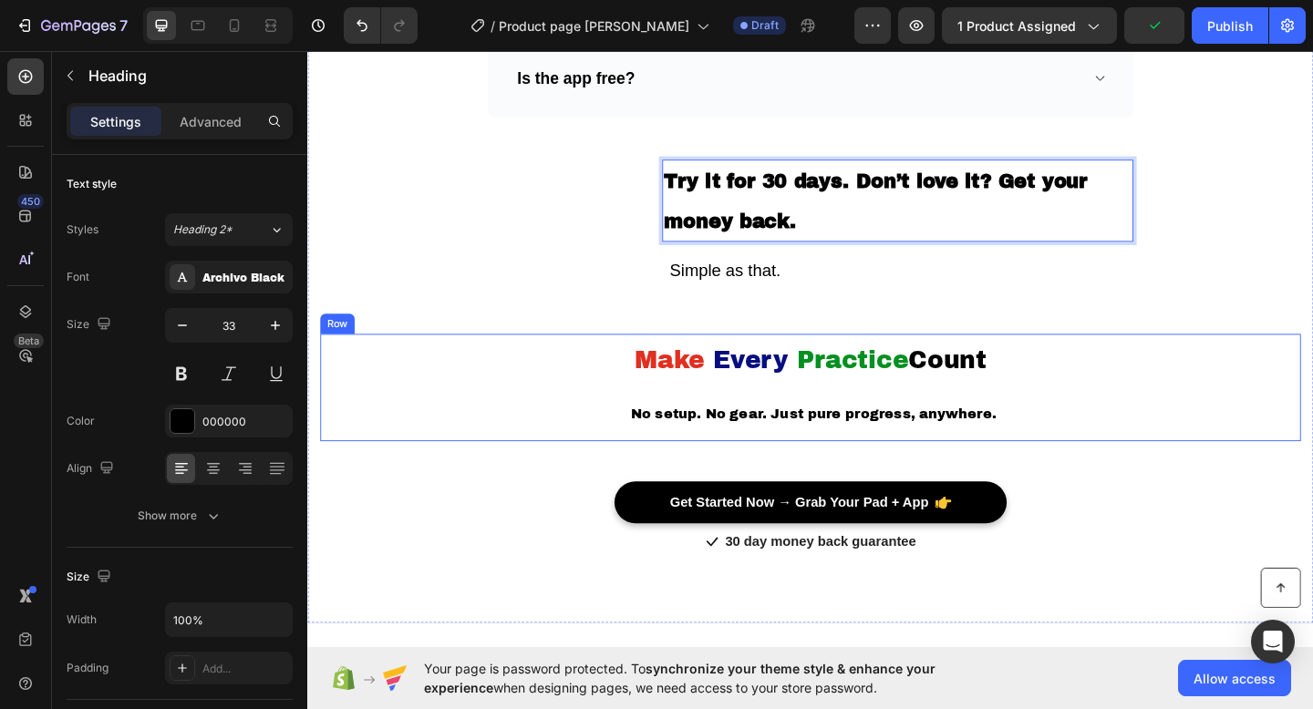
click at [736, 397] on div "Make Every Practice Count No setup. No gear. Just pure progress, anywhere. Text…" at bounding box center [854, 444] width 1066 height 117
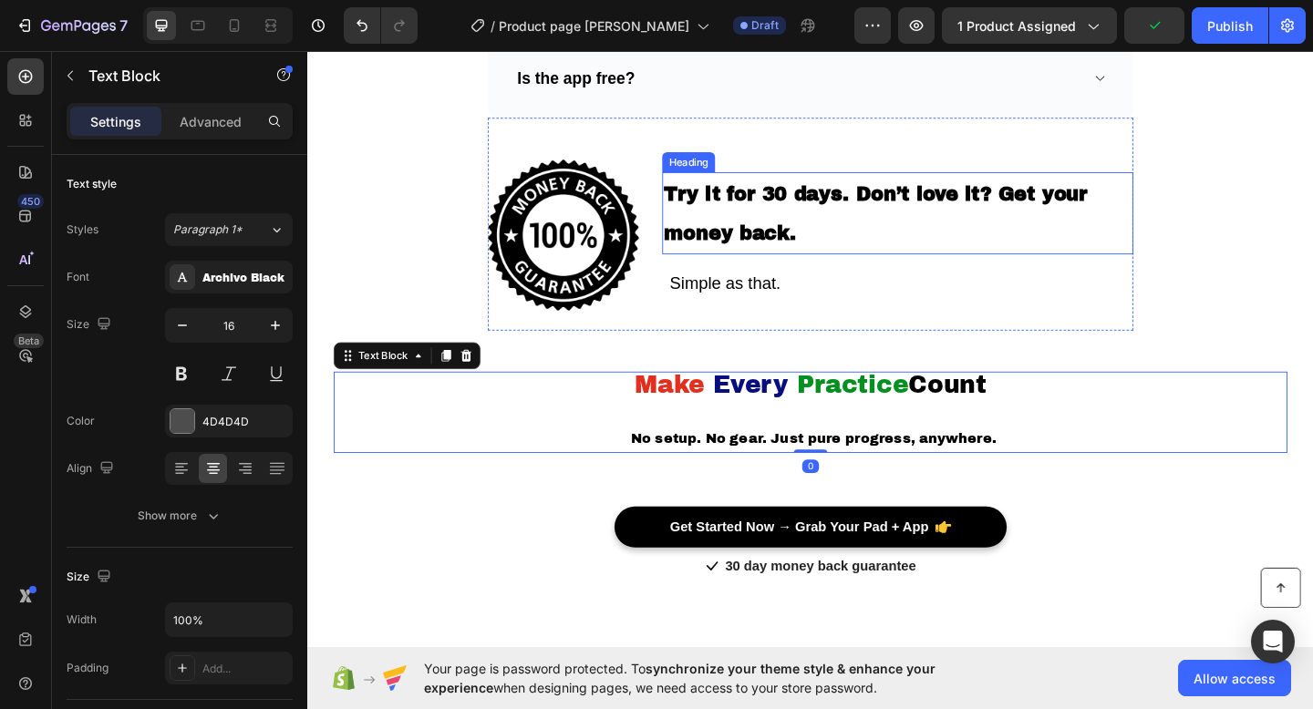
click at [814, 242] on strong "Try it for 30 days. Don’t love it? Get your money back." at bounding box center [925, 229] width 460 height 66
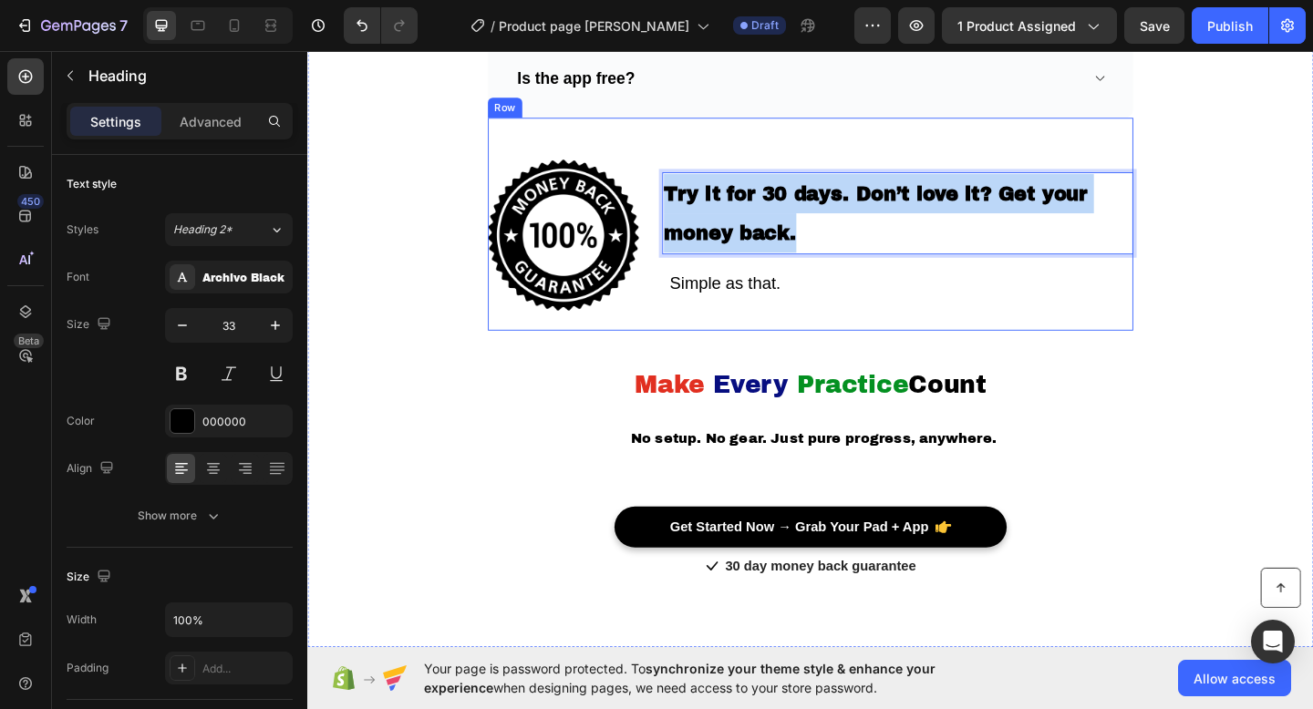
drag, startPoint x: 852, startPoint y: 246, endPoint x: 683, endPoint y: 191, distance: 178.4
click at [683, 191] on div "Image Try it for 30 days. Don’t love it? Get your money back. Heading 16 Simple…" at bounding box center [854, 240] width 702 height 232
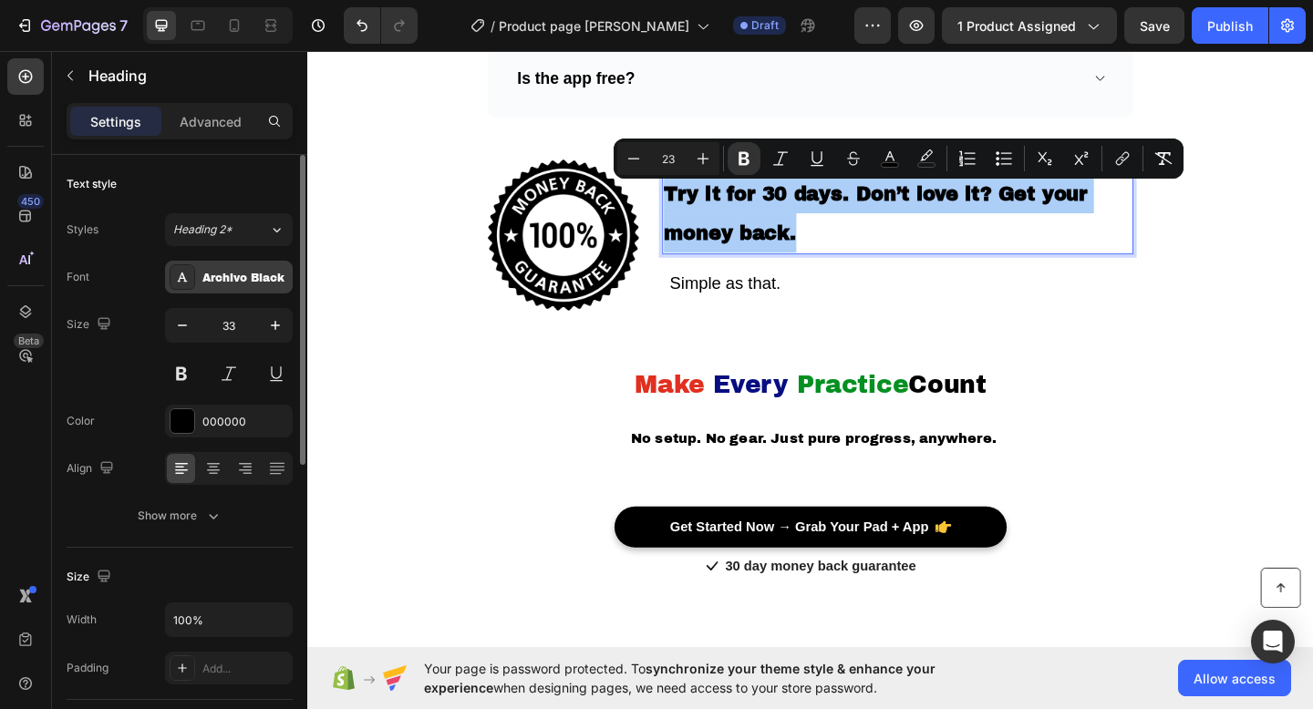
click at [254, 277] on div "Archivo Black" at bounding box center [245, 278] width 86 height 16
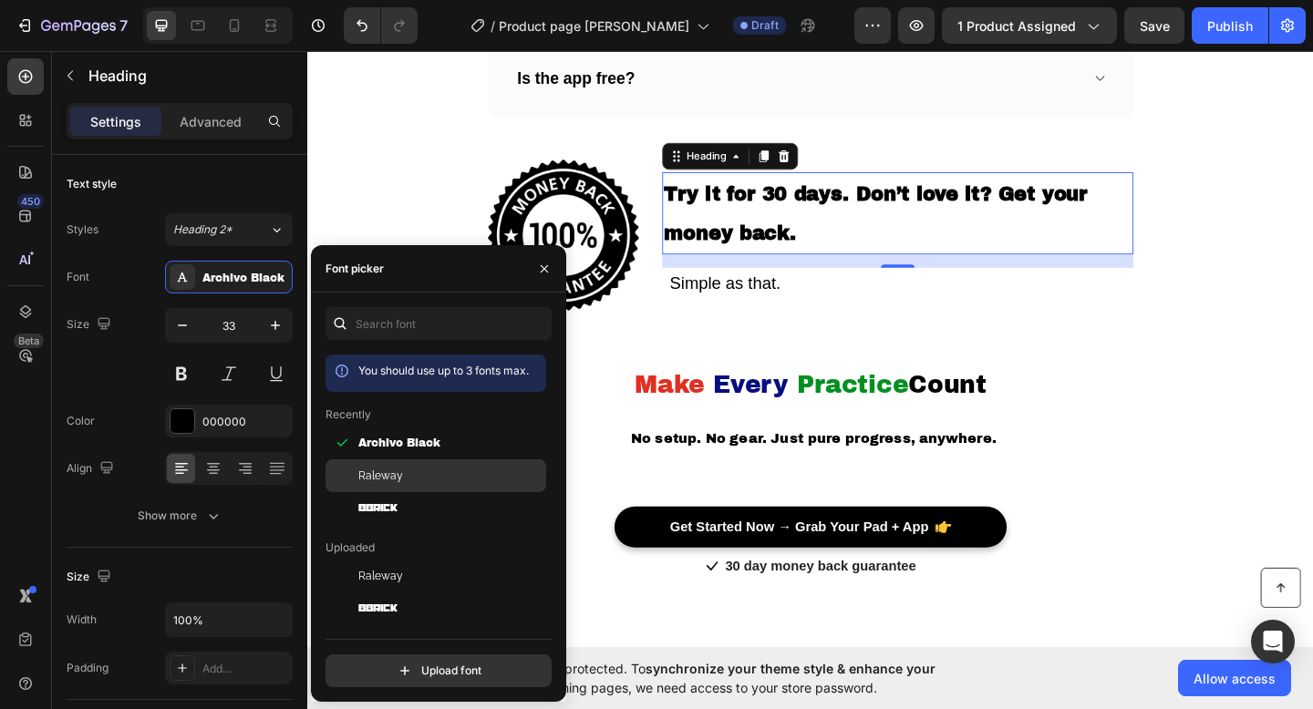
click at [425, 472] on div "Raleway" at bounding box center [450, 476] width 184 height 16
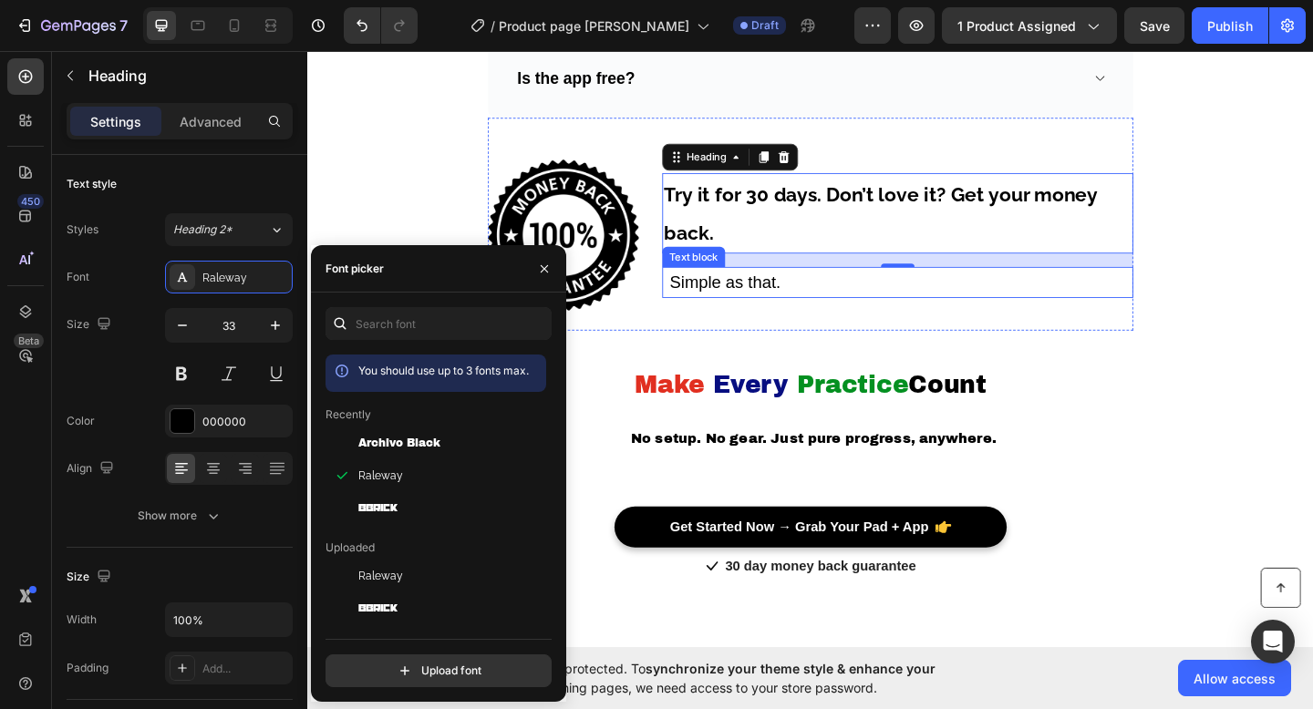
click at [766, 306] on span "Simple as that." at bounding box center [761, 303] width 120 height 20
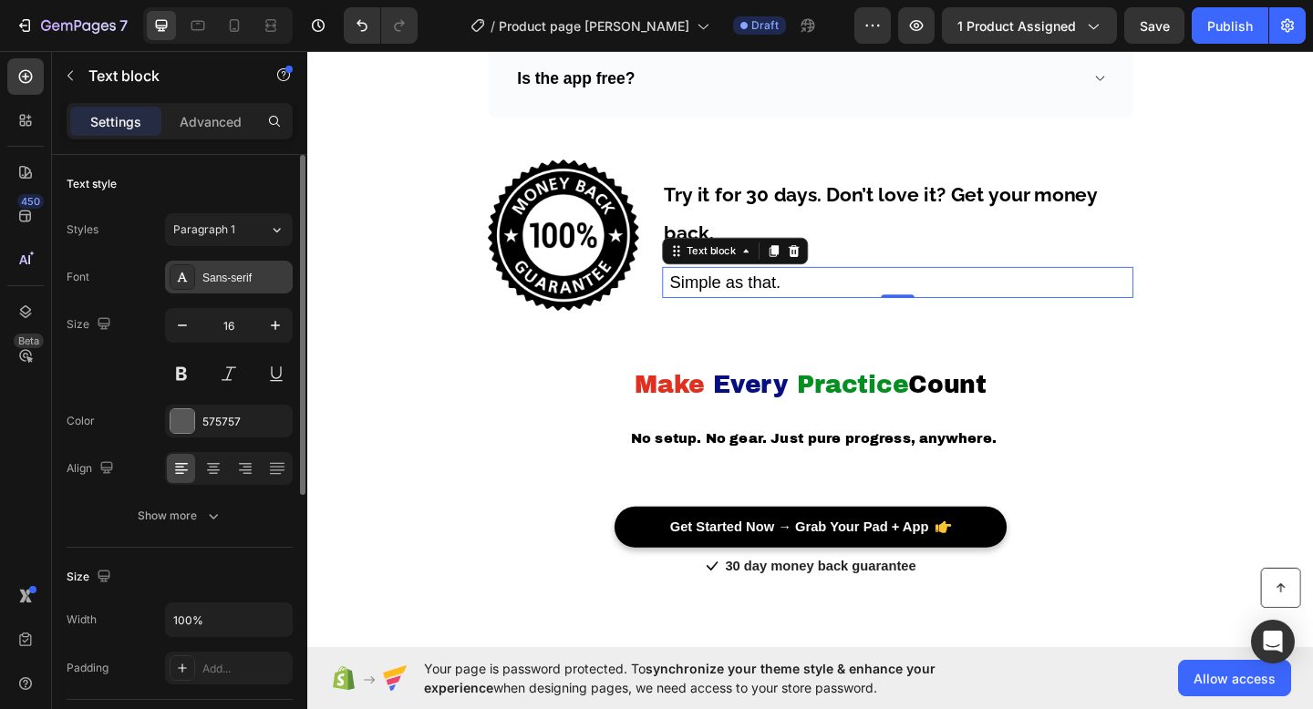
click at [261, 280] on div "Sans-serif" at bounding box center [245, 278] width 86 height 16
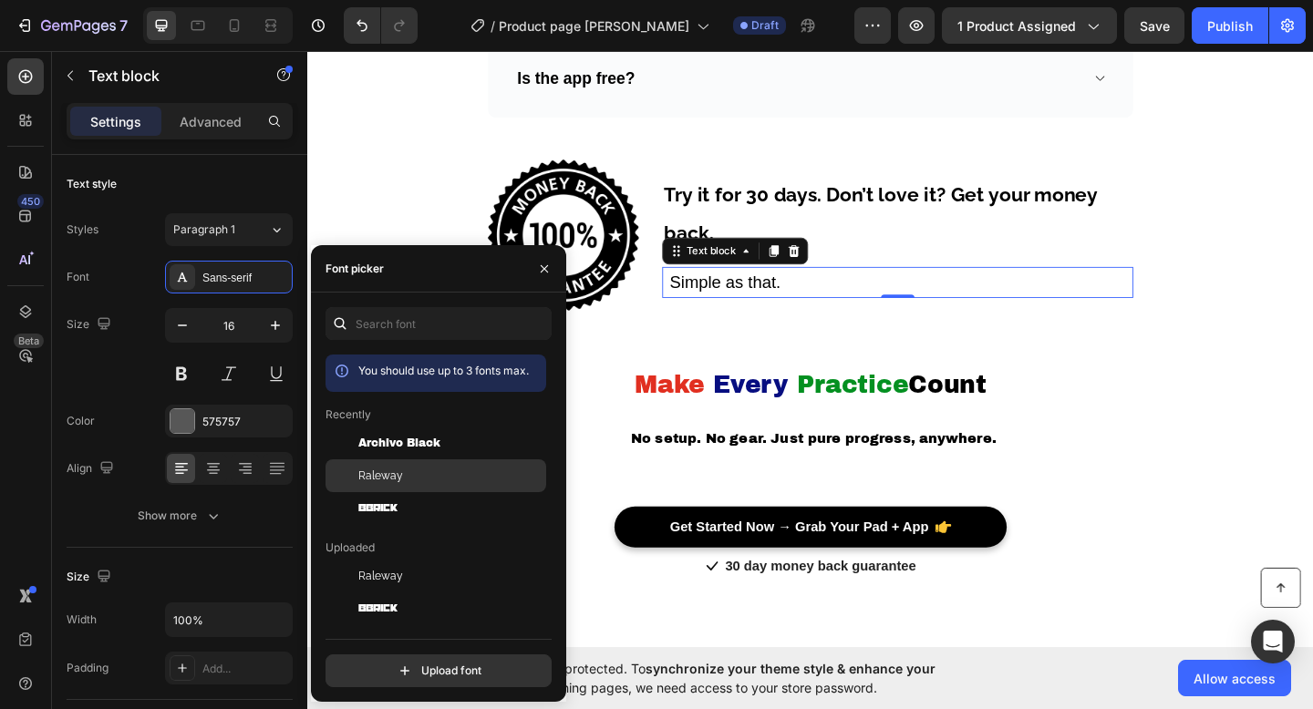
click at [426, 665] on div "Raleway" at bounding box center [435, 681] width 221 height 33
click at [835, 304] on p "Simple as that." at bounding box center [949, 303] width 509 height 30
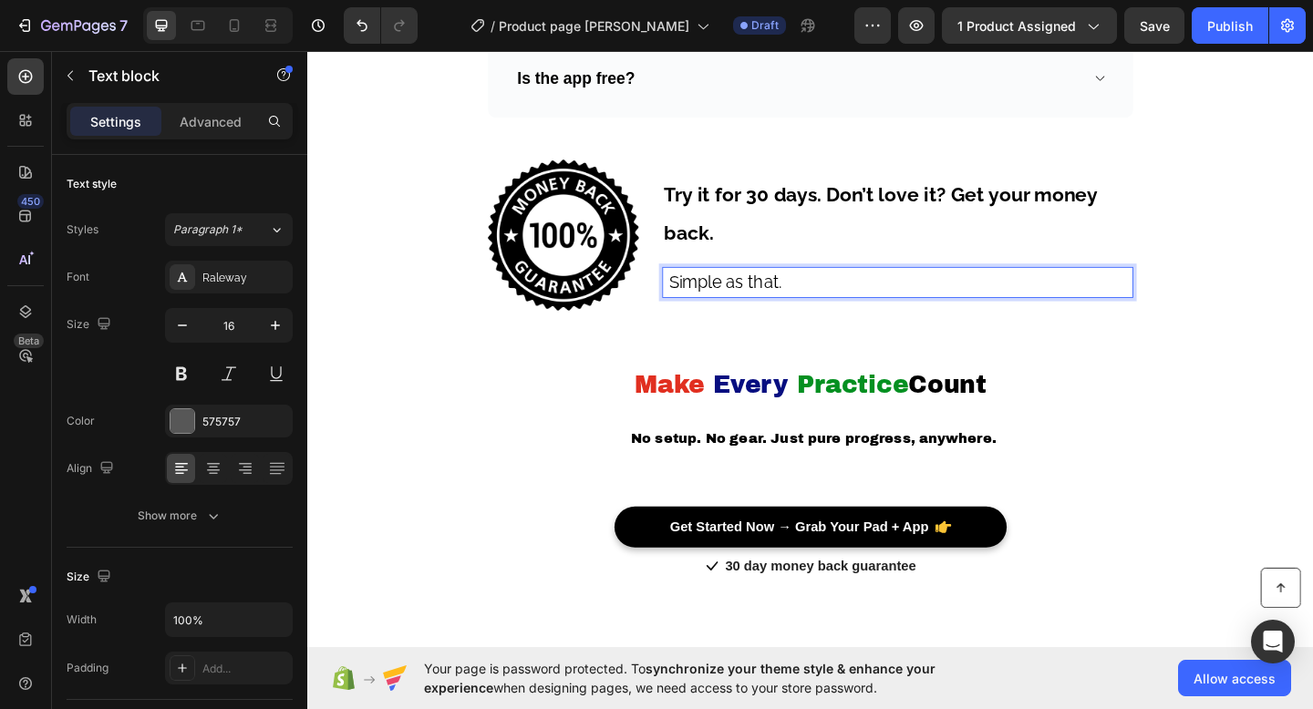
click at [748, 223] on p "⁠⁠⁠⁠⁠⁠⁠ Try it for 30 days. Don’t love it? Get your money back." at bounding box center [949, 228] width 509 height 84
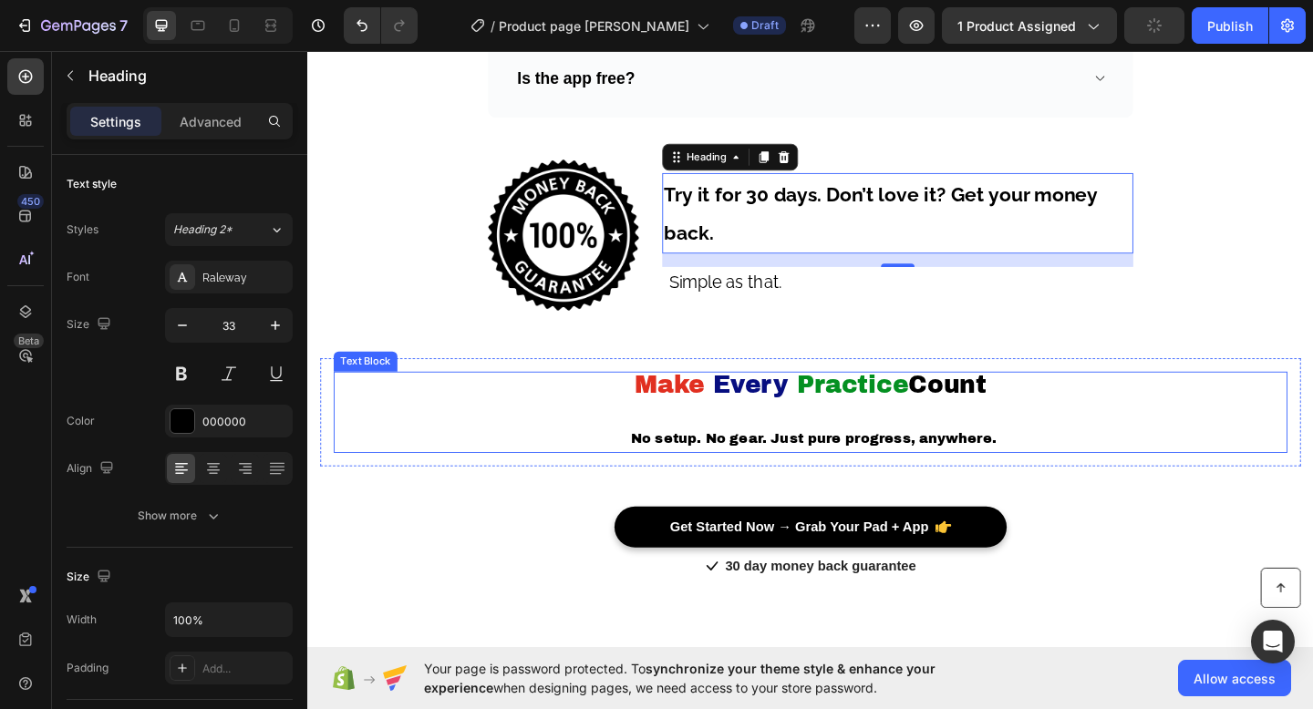
click at [864, 423] on span "Practice" at bounding box center [900, 414] width 121 height 28
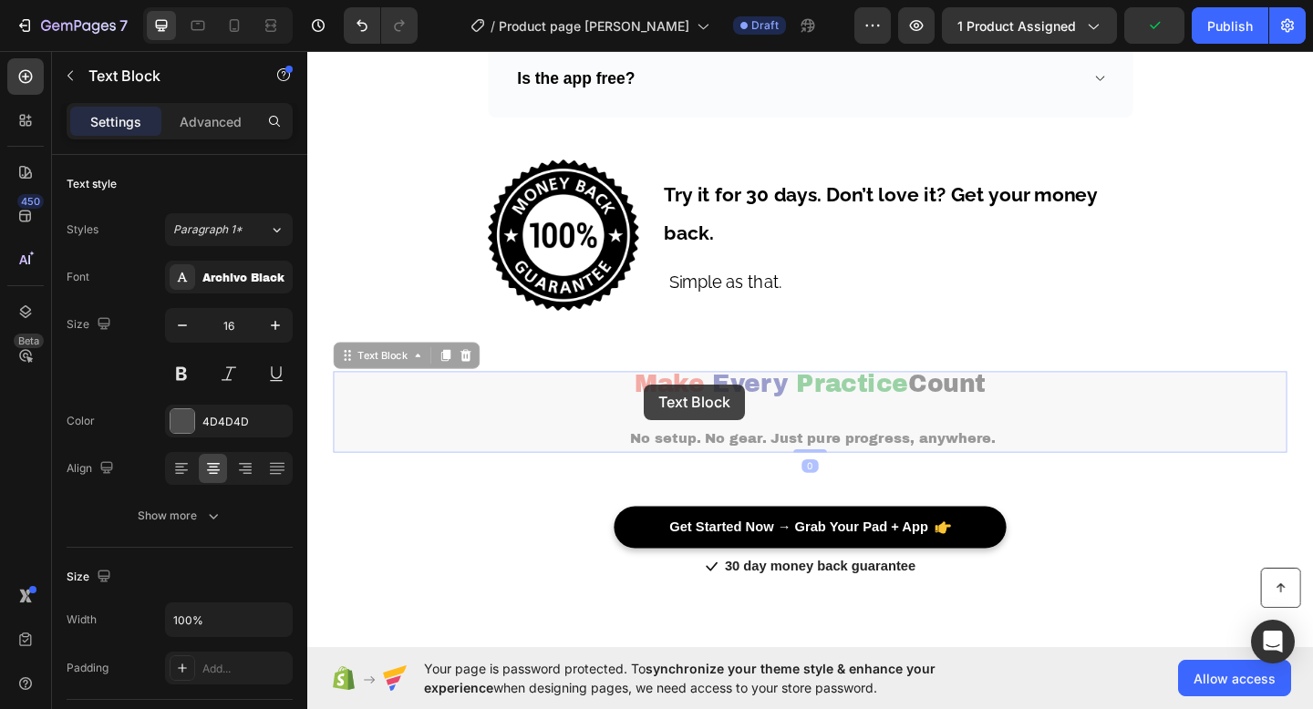
drag, startPoint x: 1056, startPoint y: 414, endPoint x: 672, endPoint y: 414, distance: 383.8
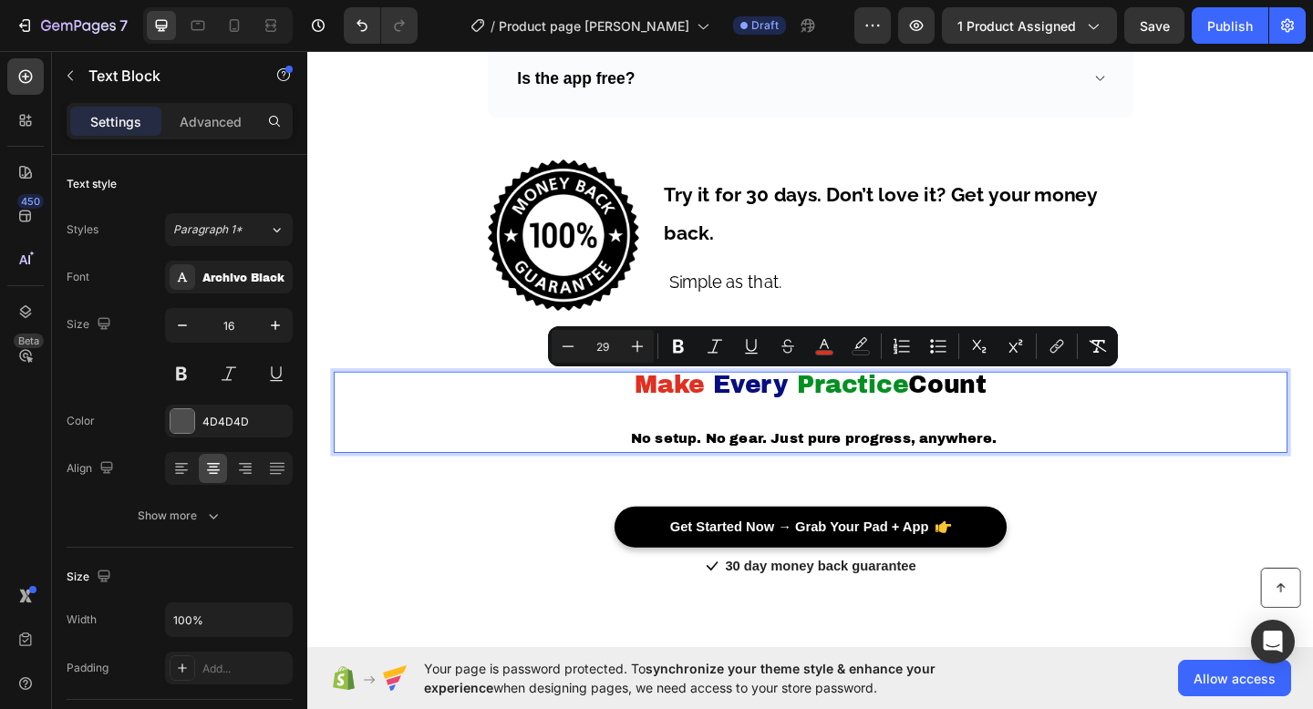
drag, startPoint x: 659, startPoint y: 414, endPoint x: 1051, endPoint y: 416, distance: 392.0
click at [1051, 416] on p "Make Every Practice Count" at bounding box center [854, 417] width 1034 height 30
click at [261, 270] on div "Archivo Black" at bounding box center [245, 278] width 86 height 16
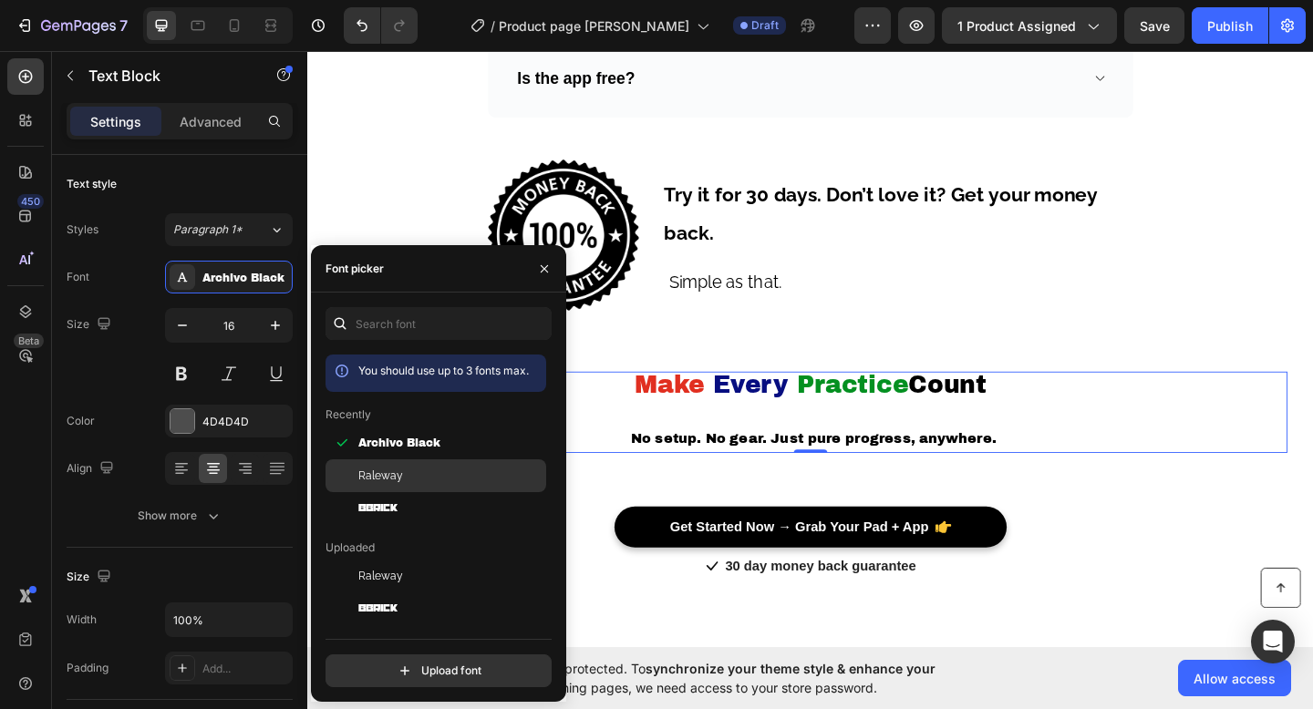
click at [434, 470] on div "Raleway" at bounding box center [450, 476] width 184 height 16
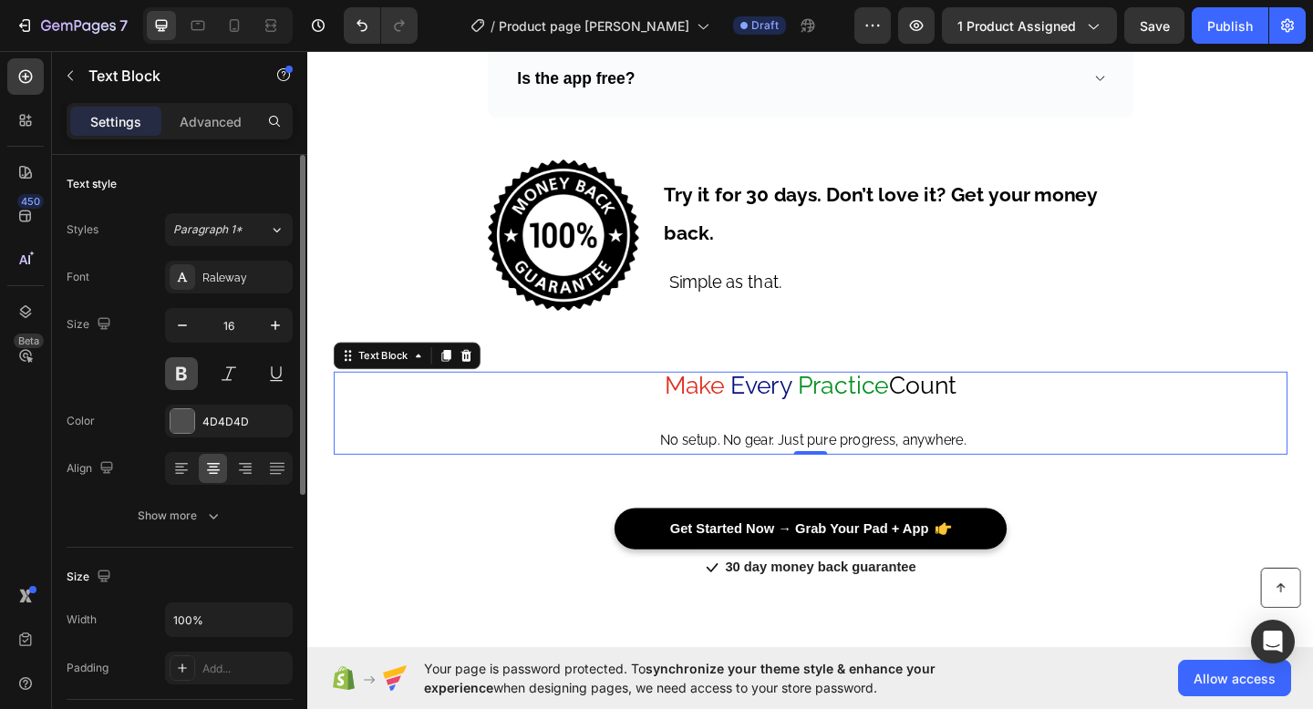
click at [178, 369] on button at bounding box center [181, 373] width 33 height 33
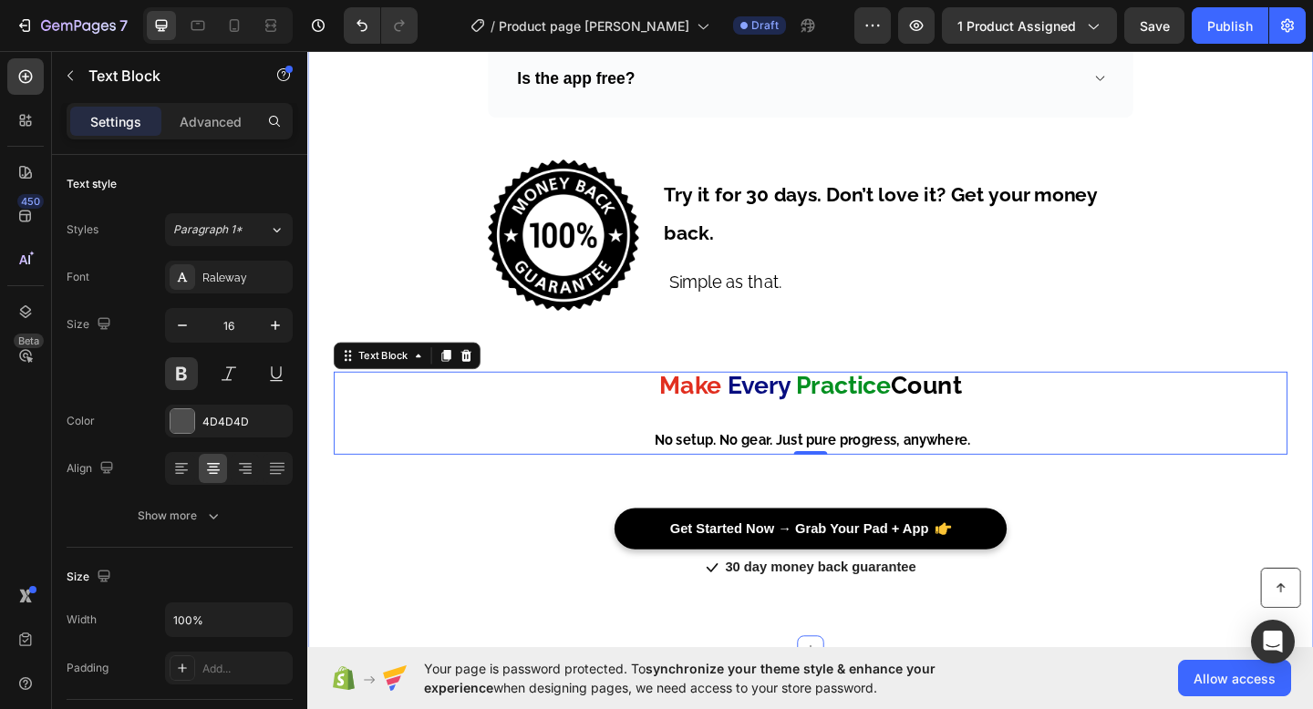
click at [1312, 287] on div "Frequently Asked Questions Heading Need help finding an answer to your question…" at bounding box center [854, 24] width 1066 height 1212
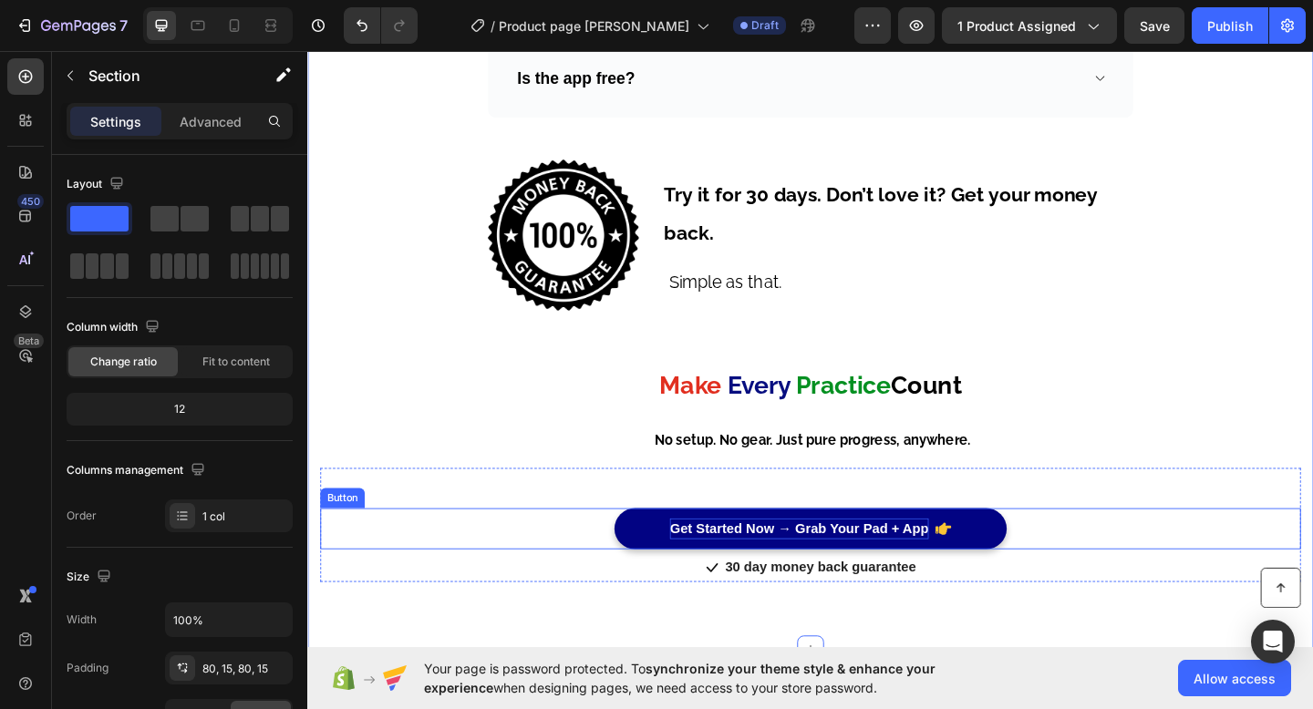
click at [857, 563] on span "Get Started Now → Grab Your Pad + App" at bounding box center [842, 570] width 282 height 15
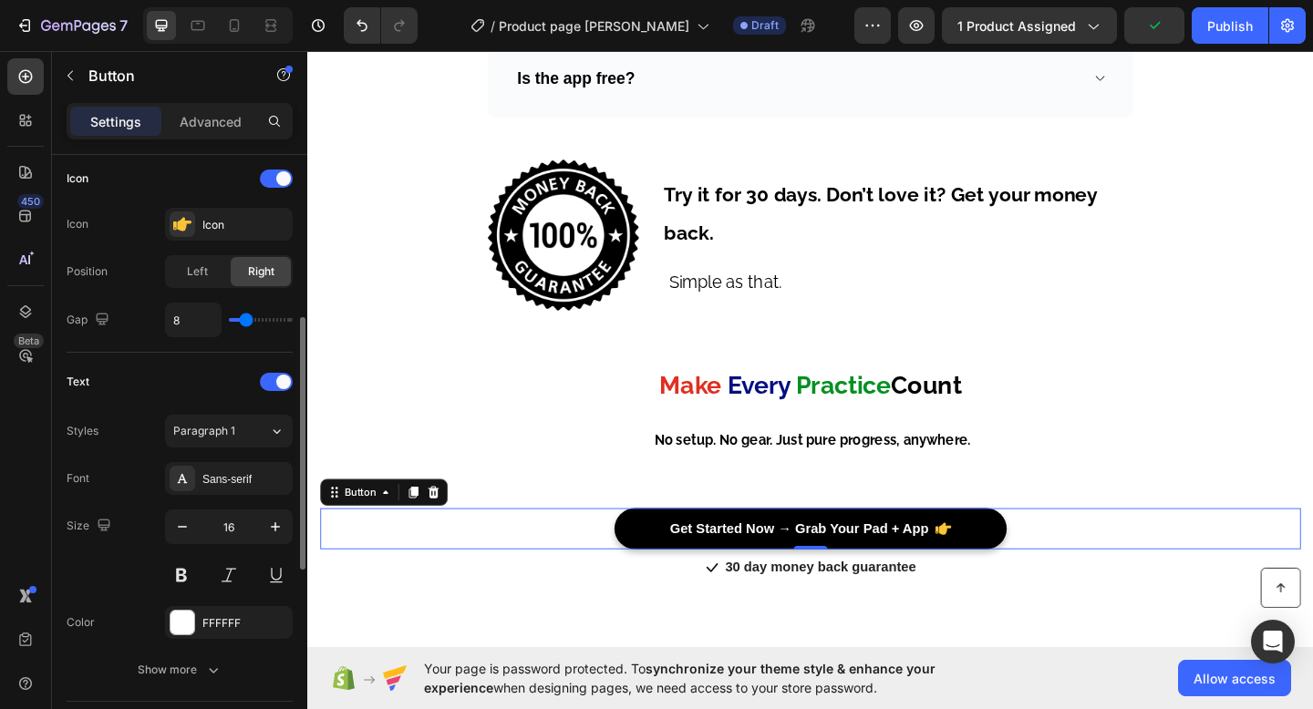
scroll to position [663, 0]
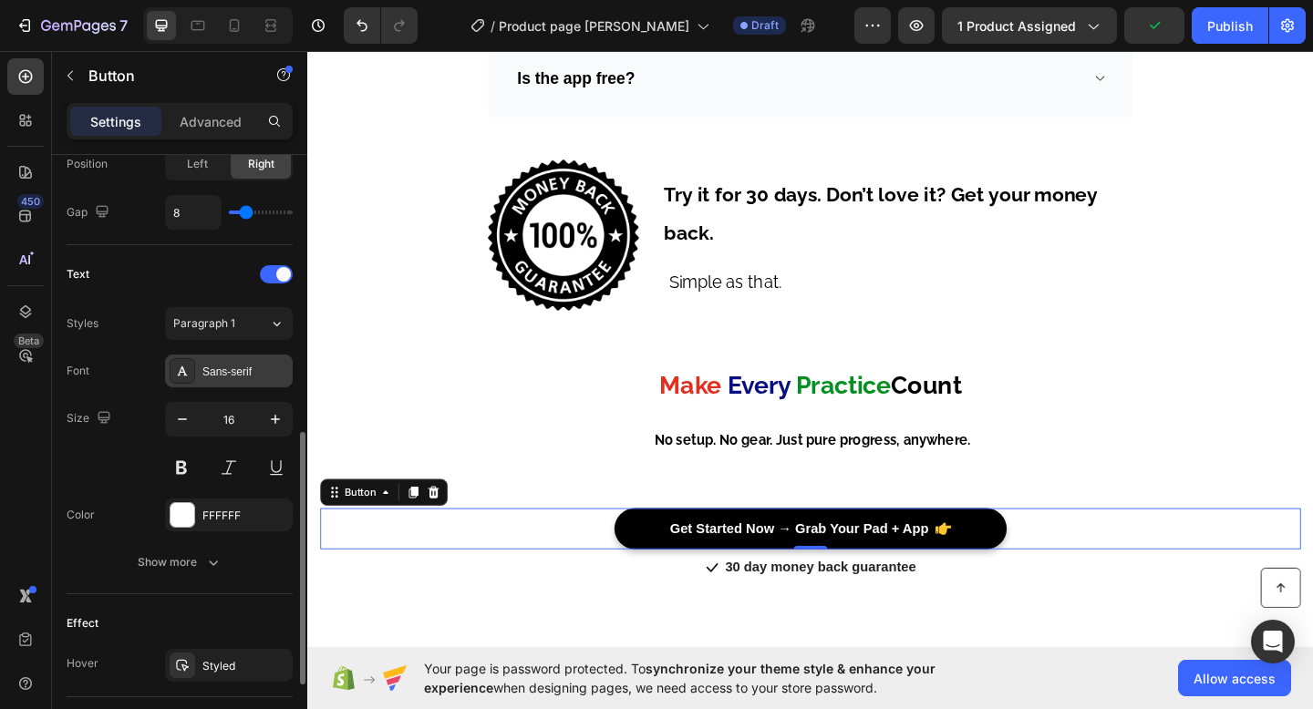
click at [227, 366] on div "Sans-serif" at bounding box center [245, 372] width 86 height 16
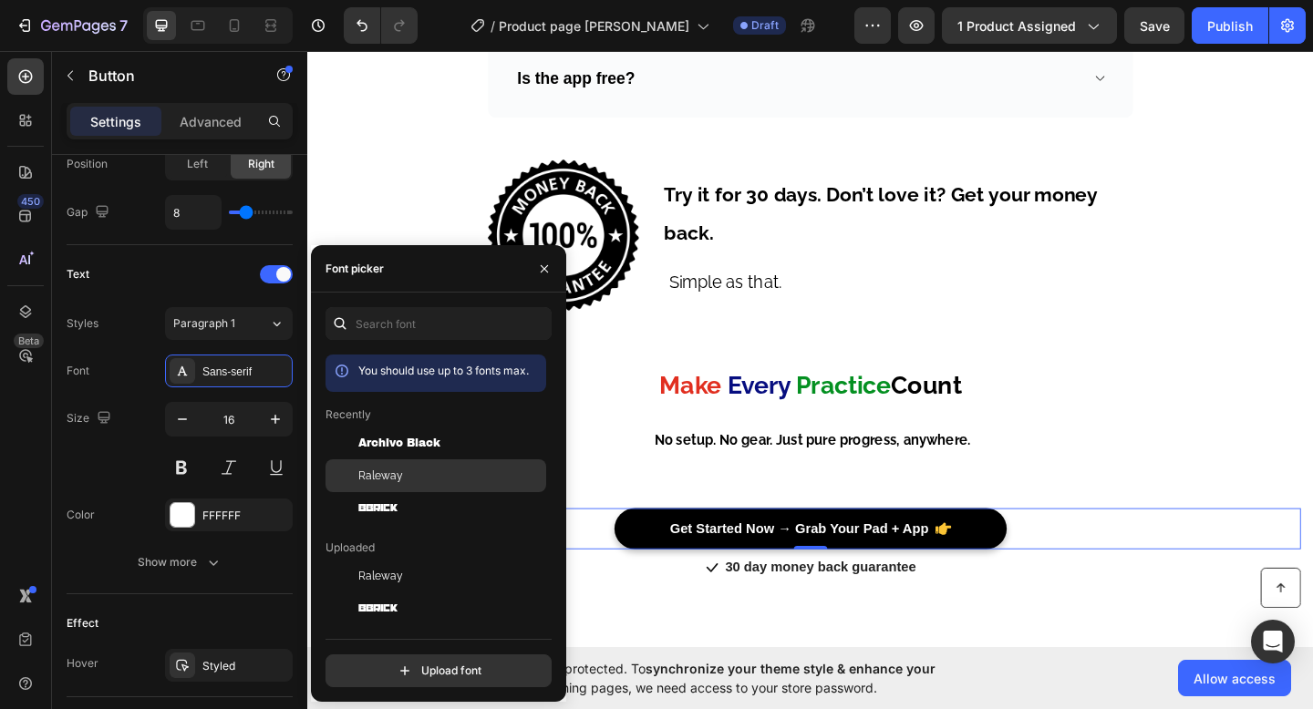
click at [429, 475] on div "Raleway" at bounding box center [450, 476] width 184 height 16
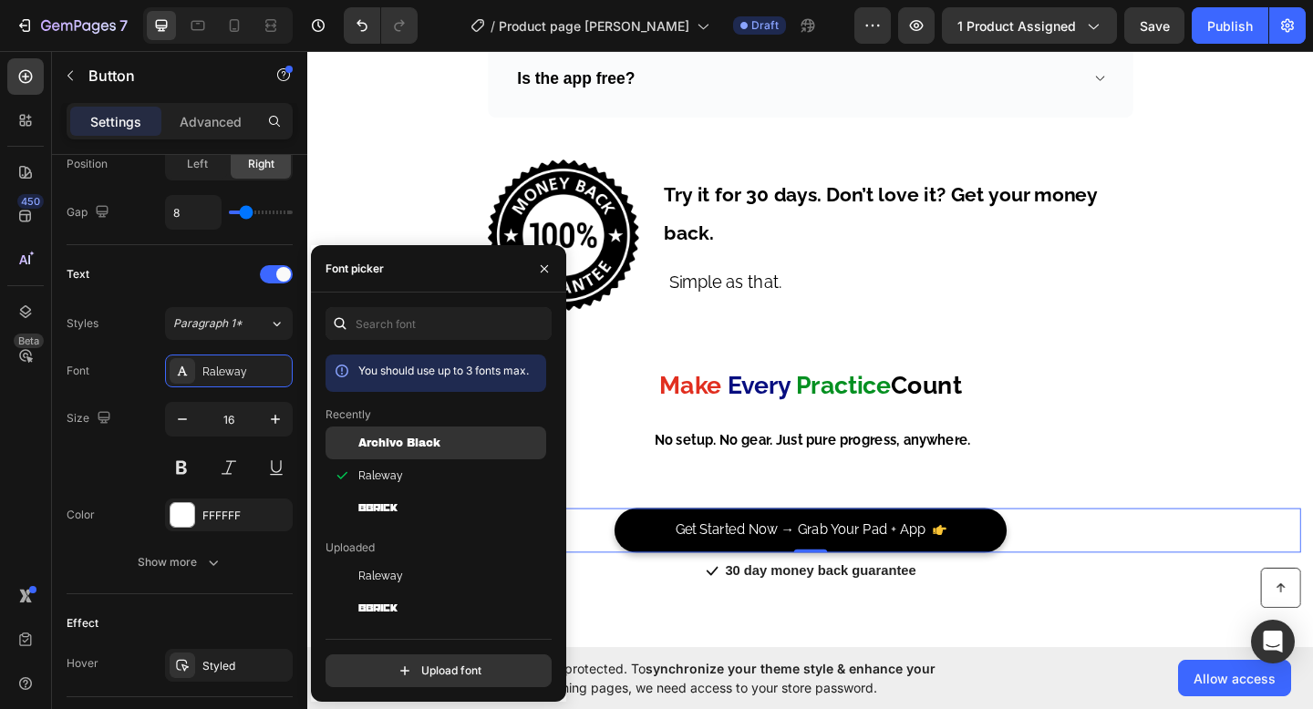
click at [423, 435] on span "Archivo Black" at bounding box center [399, 443] width 82 height 16
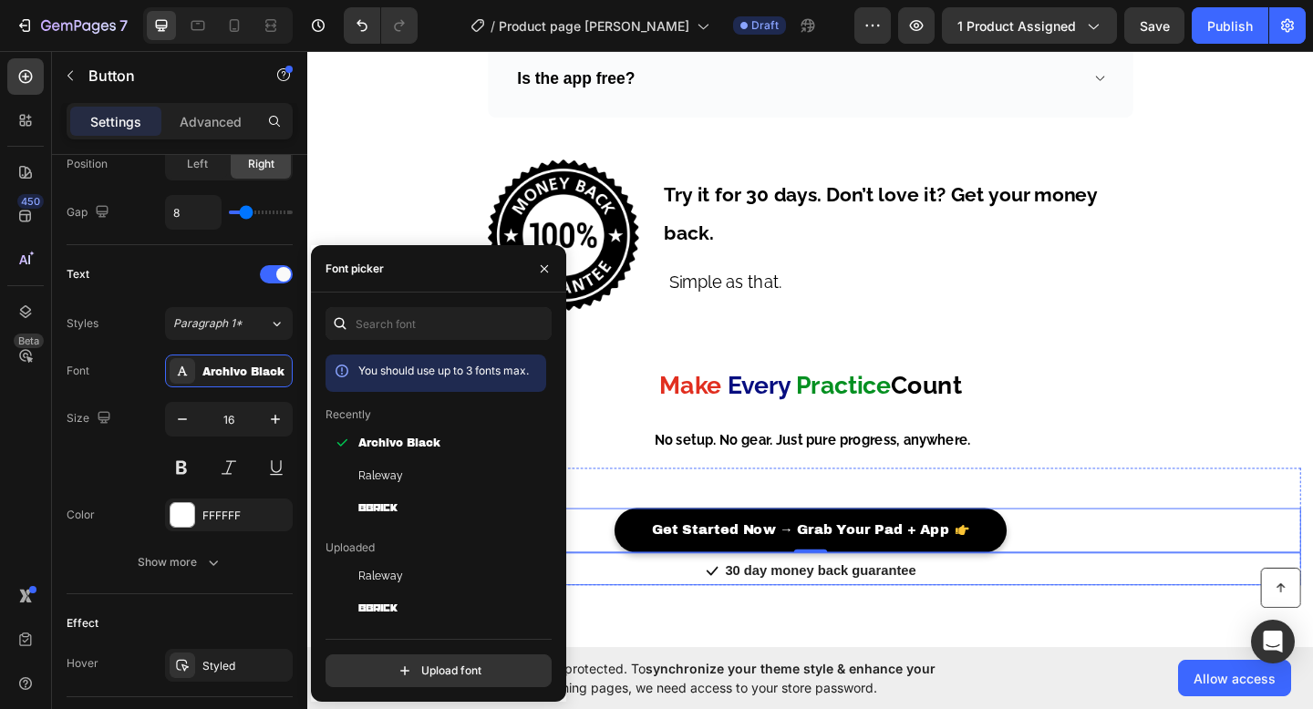
click at [849, 620] on p "30 day money back guarantee" at bounding box center [865, 617] width 208 height 22
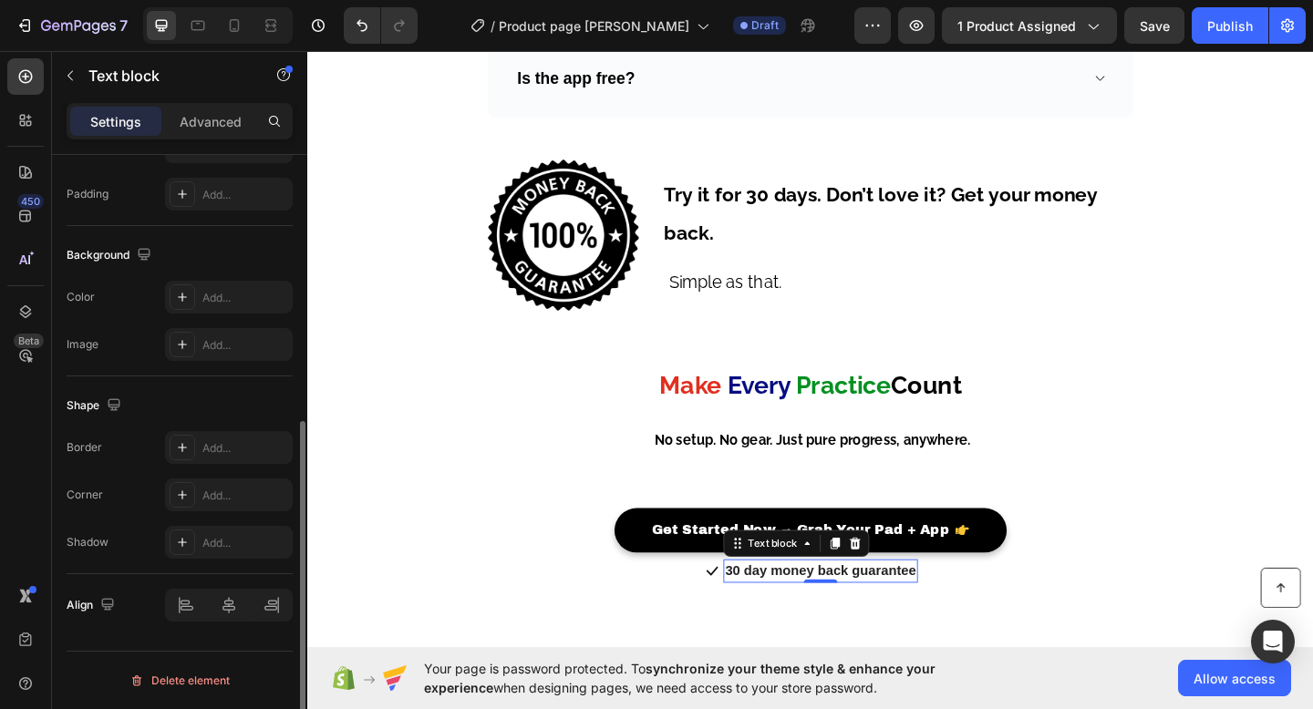
scroll to position [0, 0]
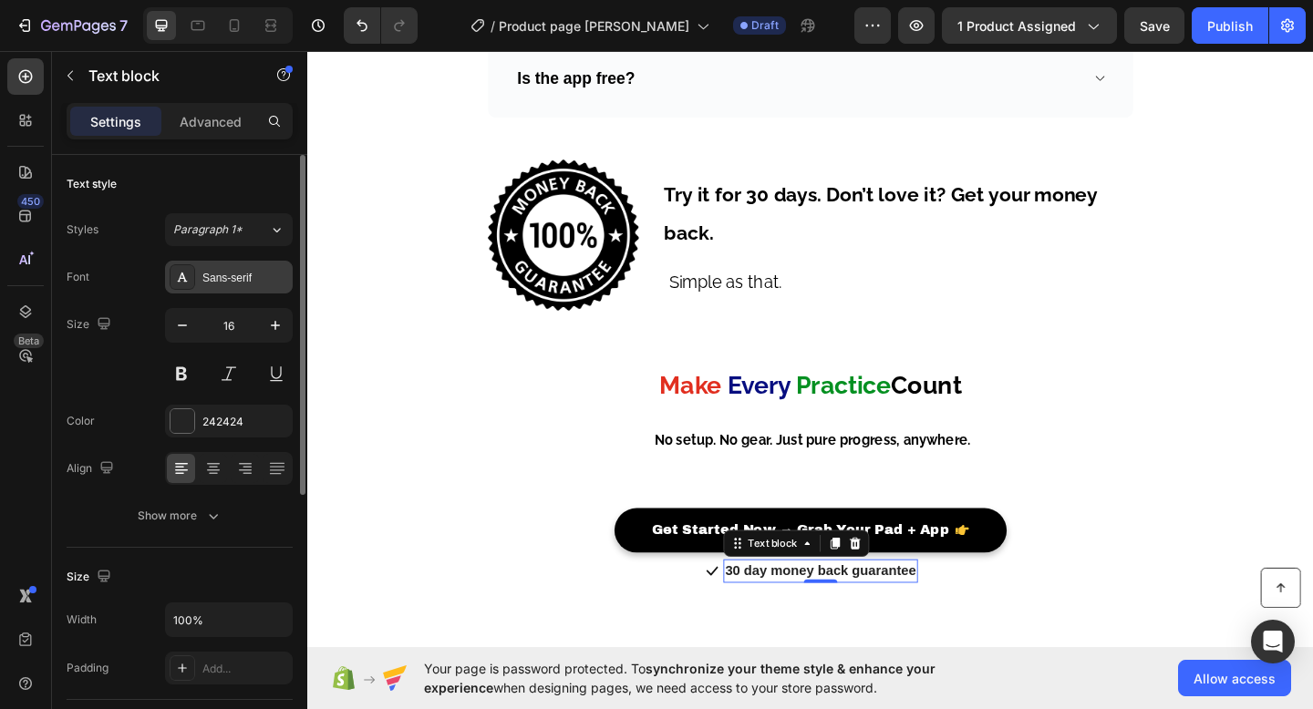
click at [227, 282] on div "Sans-serif" at bounding box center [245, 278] width 86 height 16
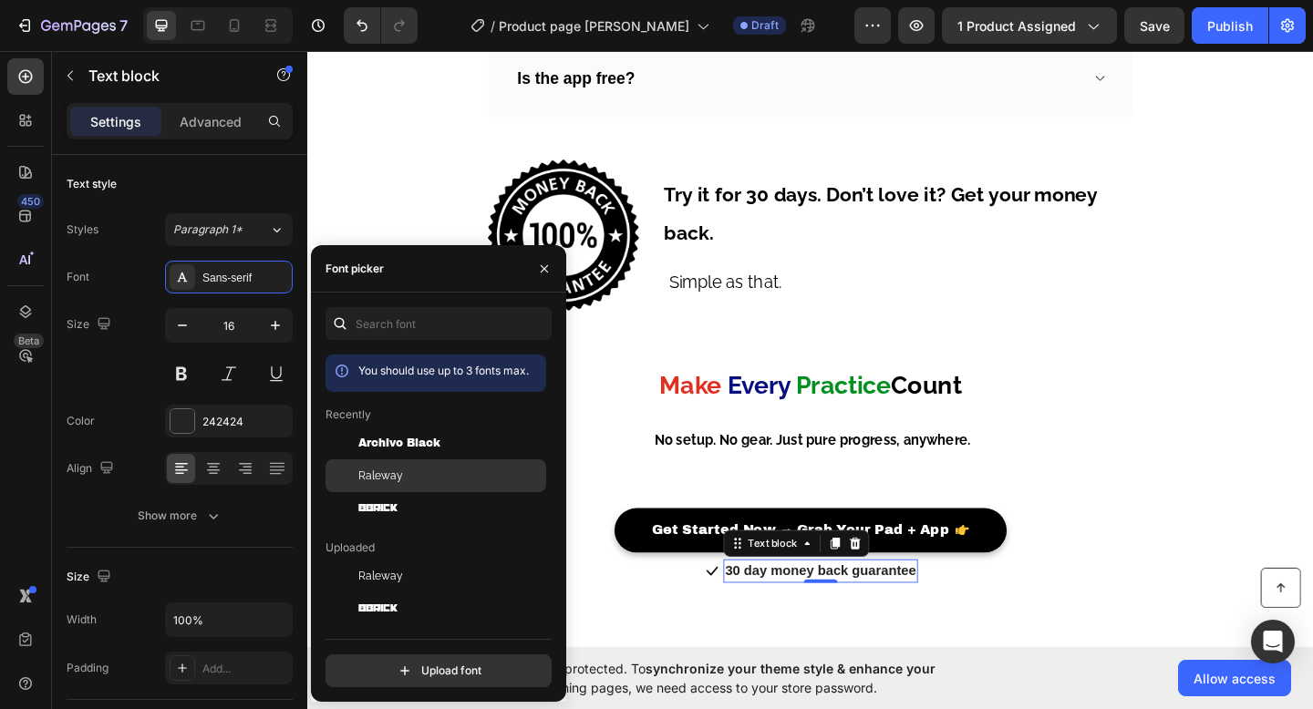
click at [403, 482] on div "Raleway" at bounding box center [450, 476] width 184 height 16
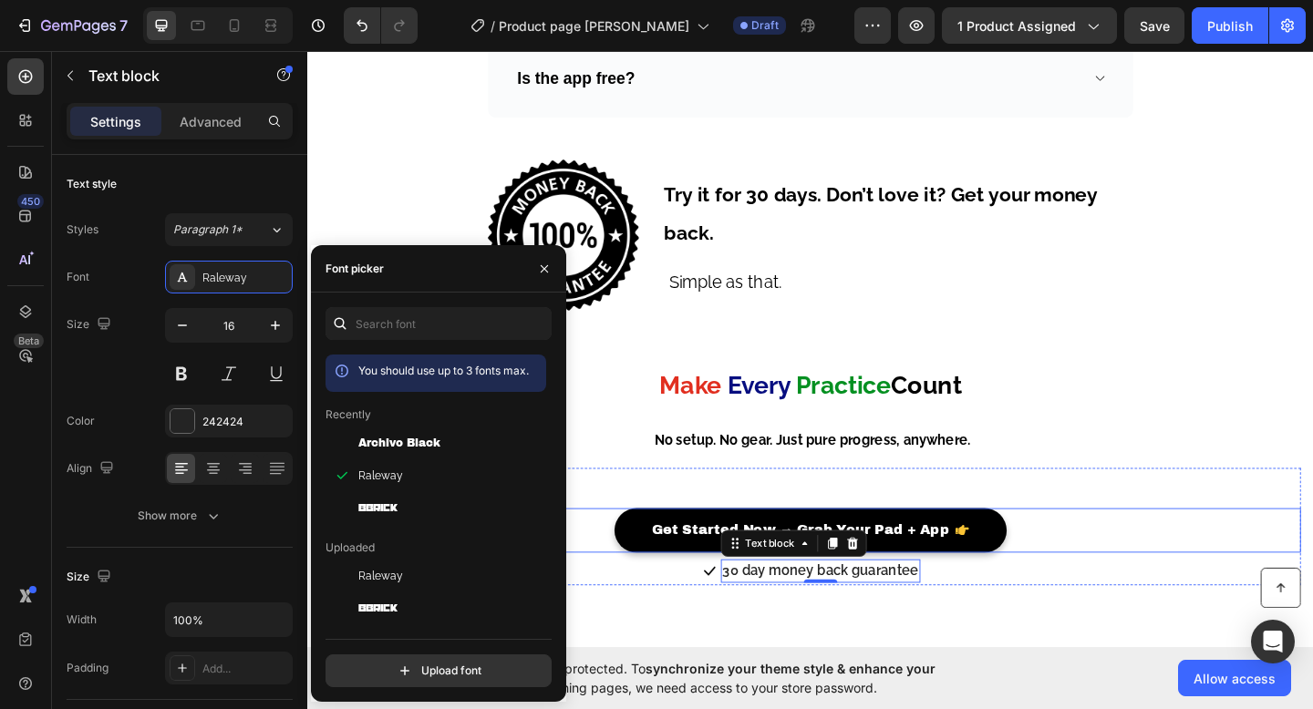
click at [1149, 587] on div "Get Started Now → Grab Your Pad + App Button" at bounding box center [854, 573] width 1066 height 48
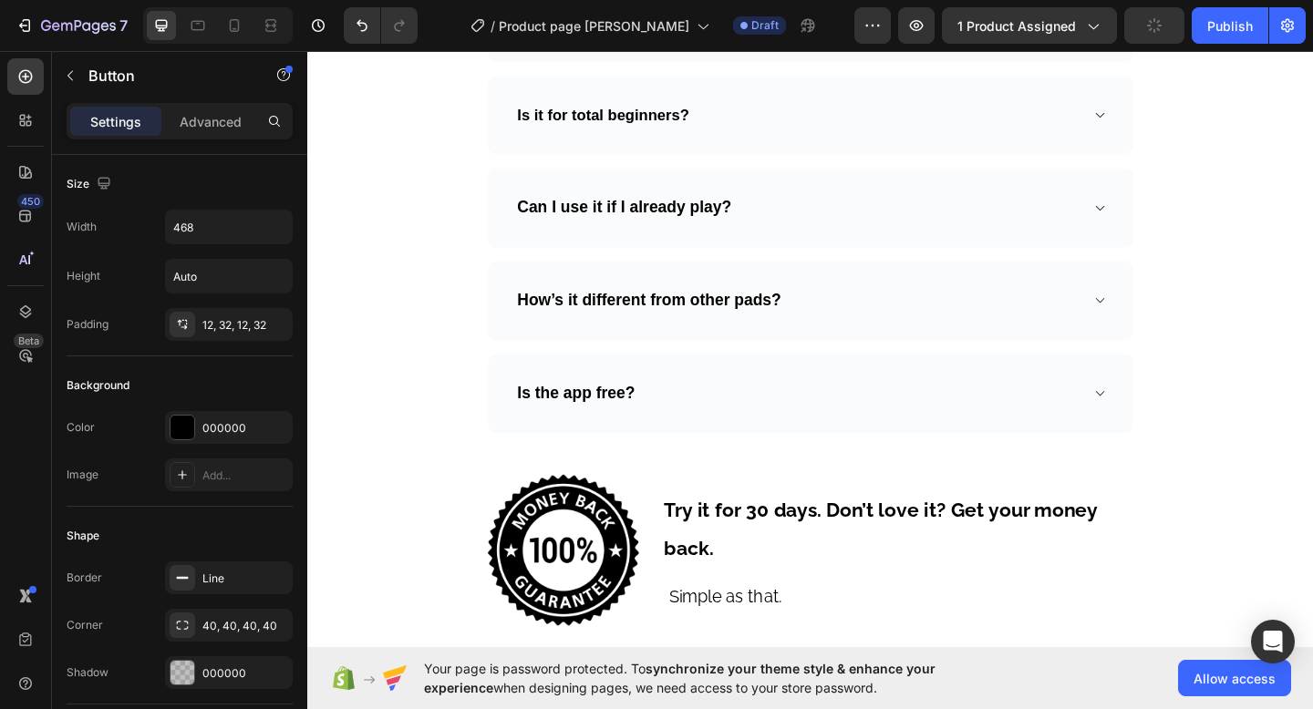
scroll to position [5807, 0]
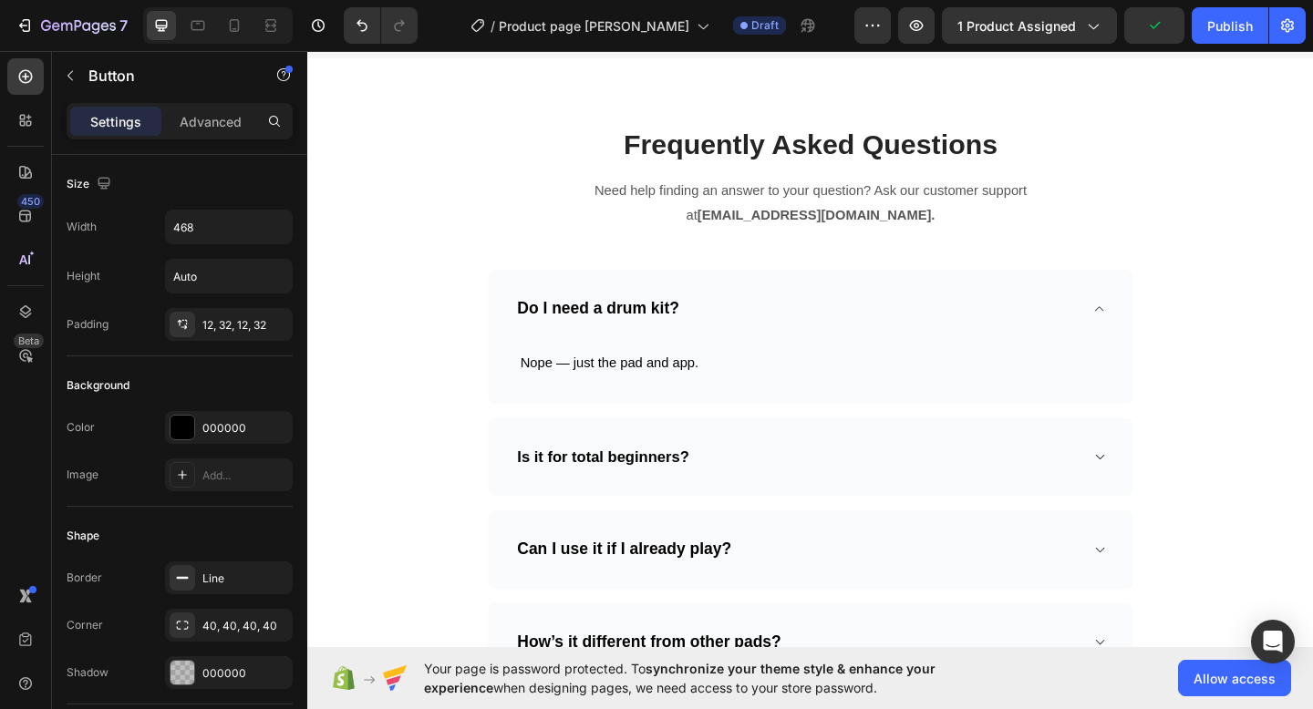
click at [1171, 614] on div "Can I use it if I already play?" at bounding box center [854, 594] width 702 height 87
click at [1162, 615] on div "Can I use it if I already play?" at bounding box center [854, 594] width 702 height 87
click at [1168, 613] on div "Can I use it if I already play?" at bounding box center [854, 594] width 702 height 87
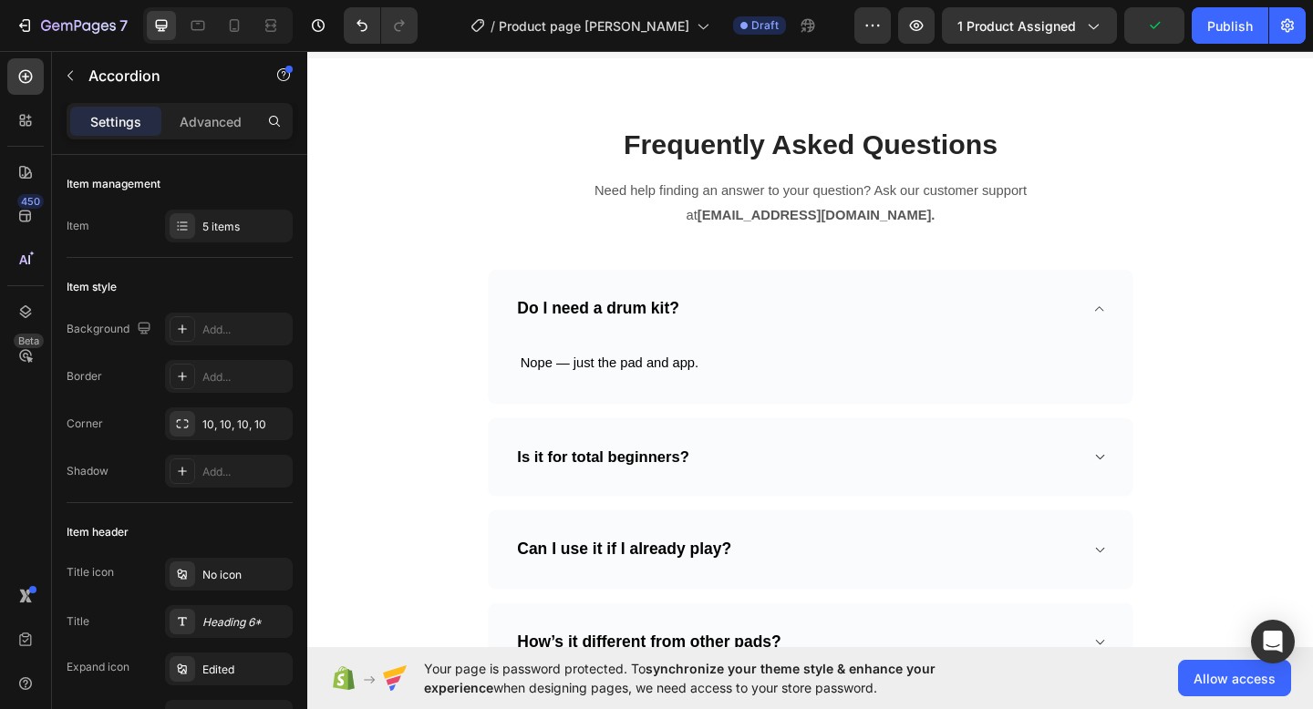
click at [1168, 615] on div "Can I use it if I already play?" at bounding box center [854, 594] width 702 height 87
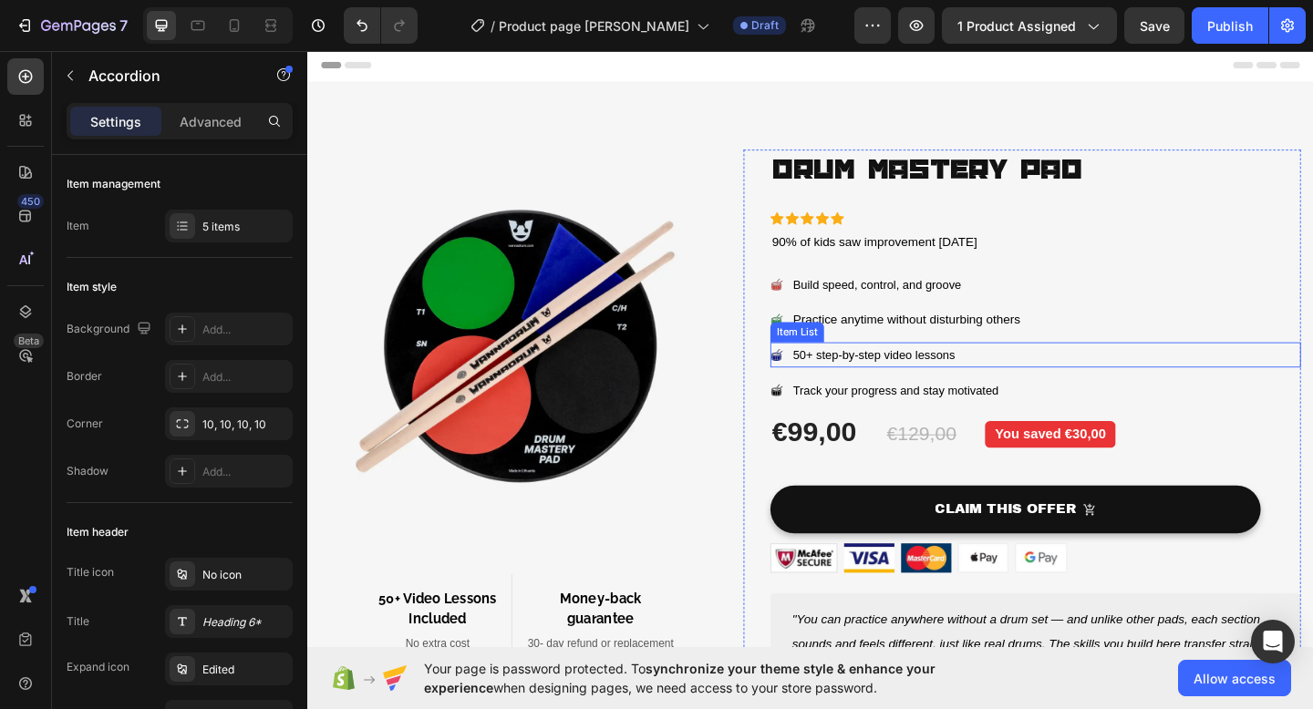
scroll to position [88, 0]
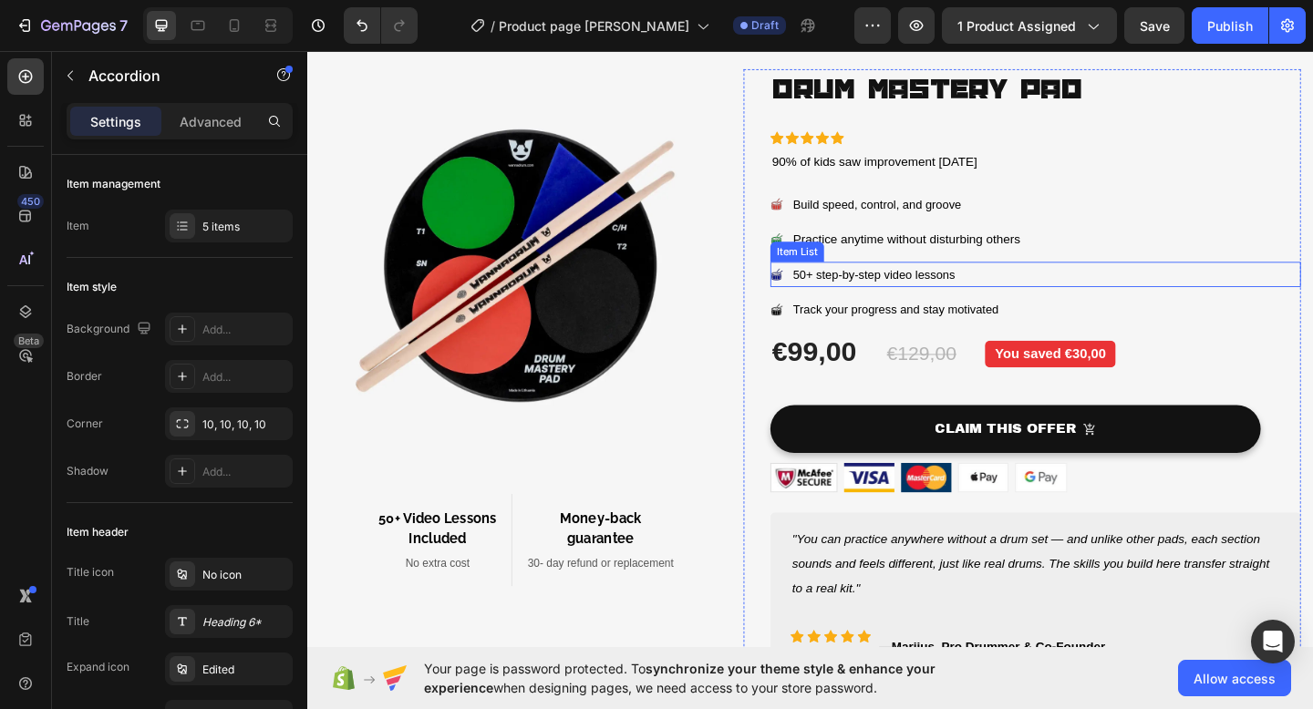
click at [585, 596] on div "Image 50+ Video Lessons Included Heading No extra cost Text block Row Money-bac…" at bounding box center [537, 398] width 433 height 655
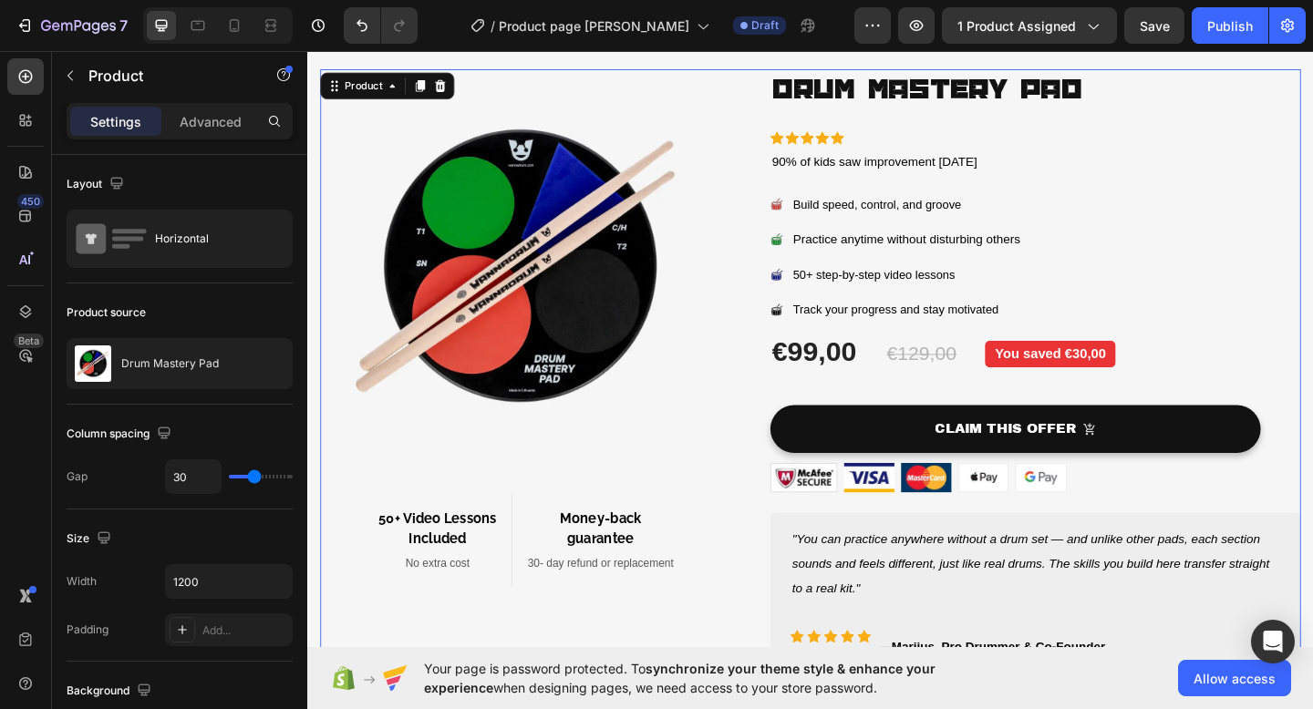
scroll to position [210, 0]
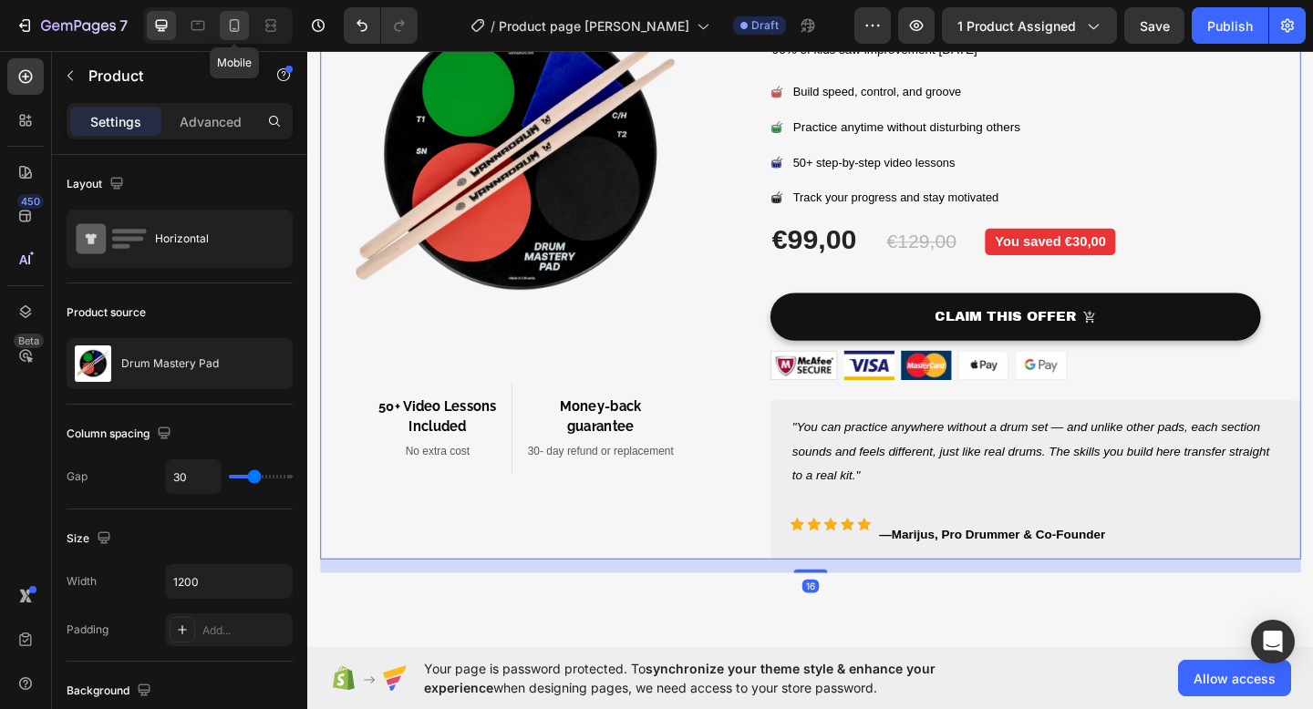
click at [245, 26] on div at bounding box center [234, 25] width 29 height 29
type input "0"
type input "100%"
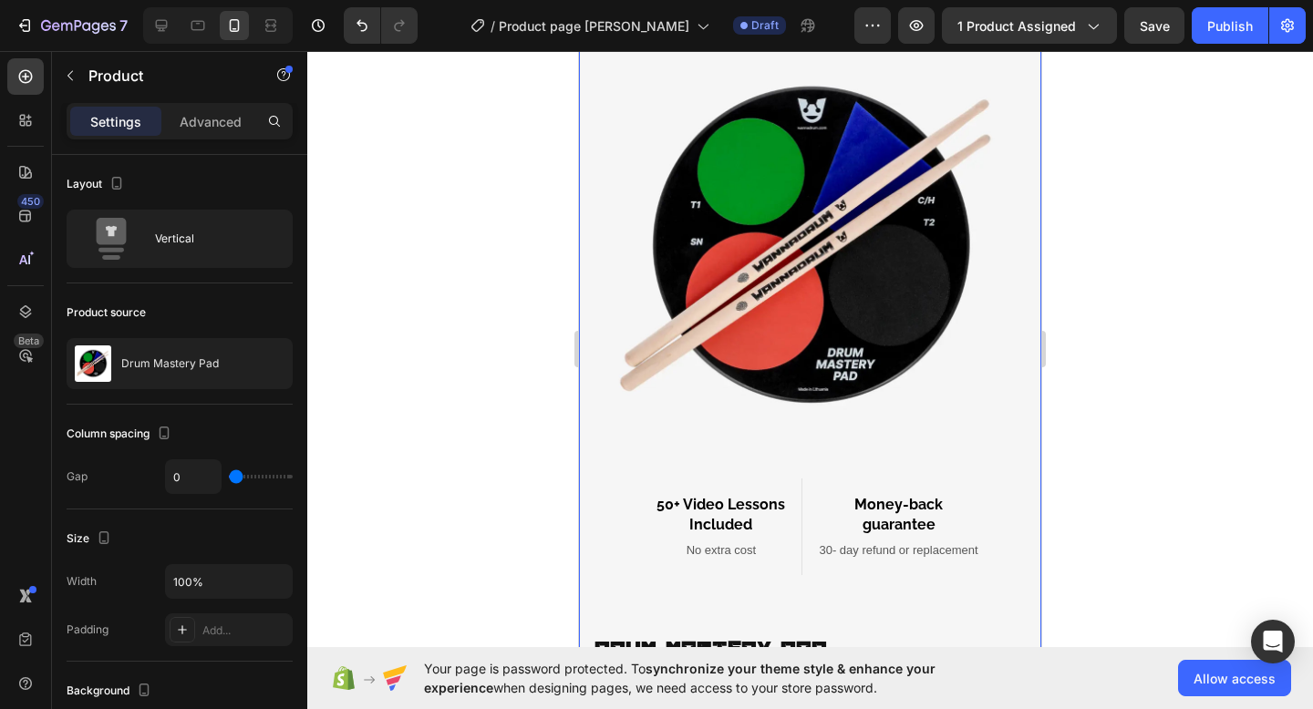
scroll to position [238, 0]
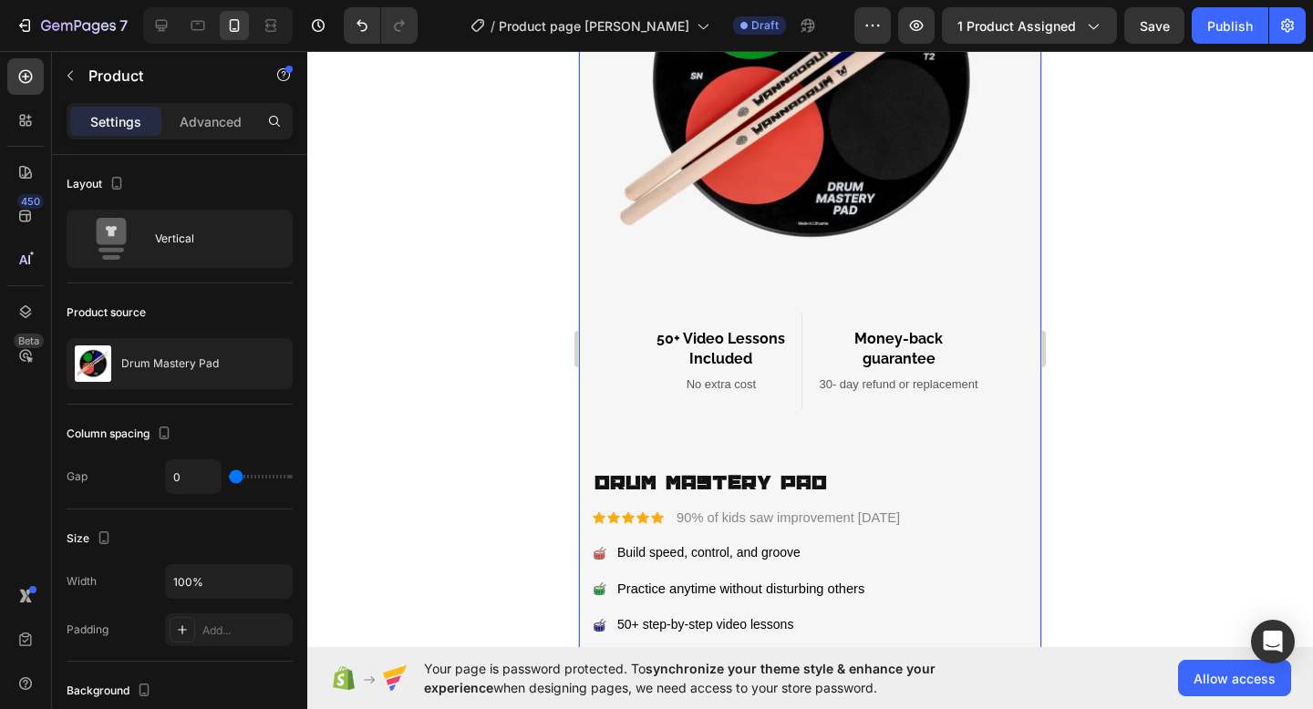
click at [850, 480] on h1 "Drum Mastery Pad" at bounding box center [809, 483] width 435 height 32
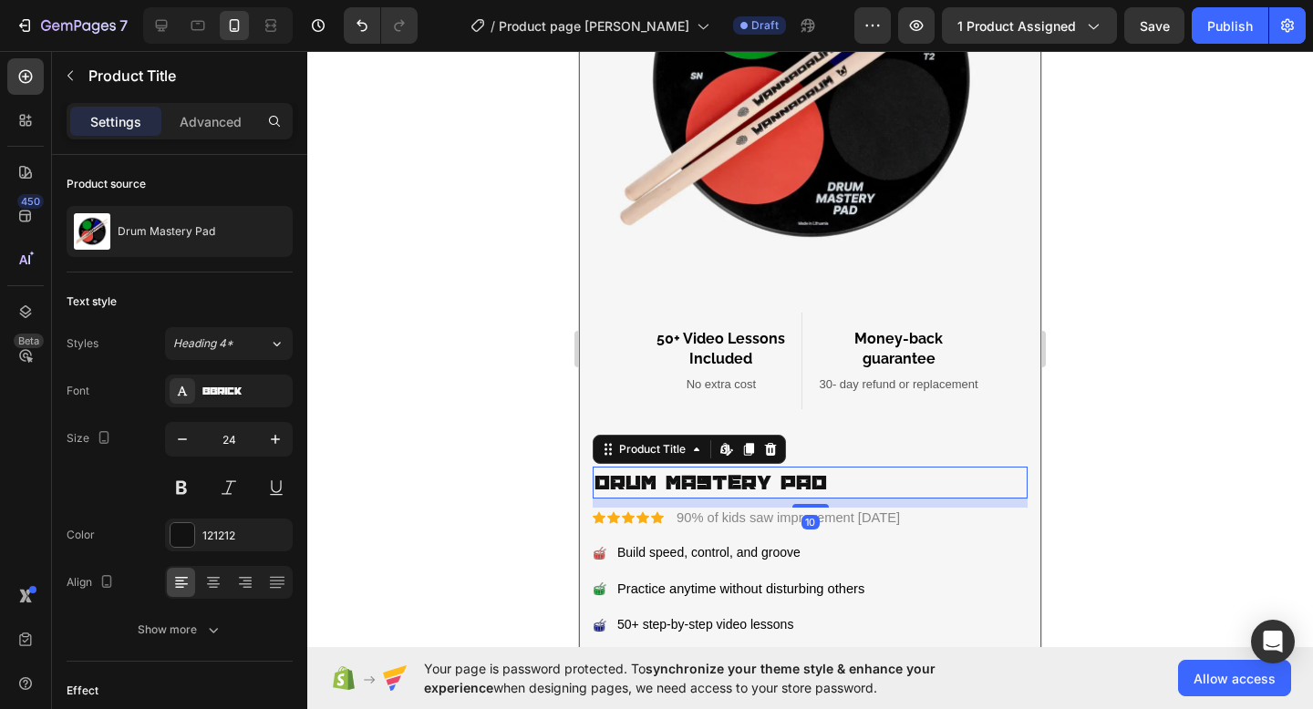
click at [914, 443] on div "Image 50+ Video Lessons Included Heading No extra cost Text block Row Money-bac…" at bounding box center [810, 159] width 462 height 616
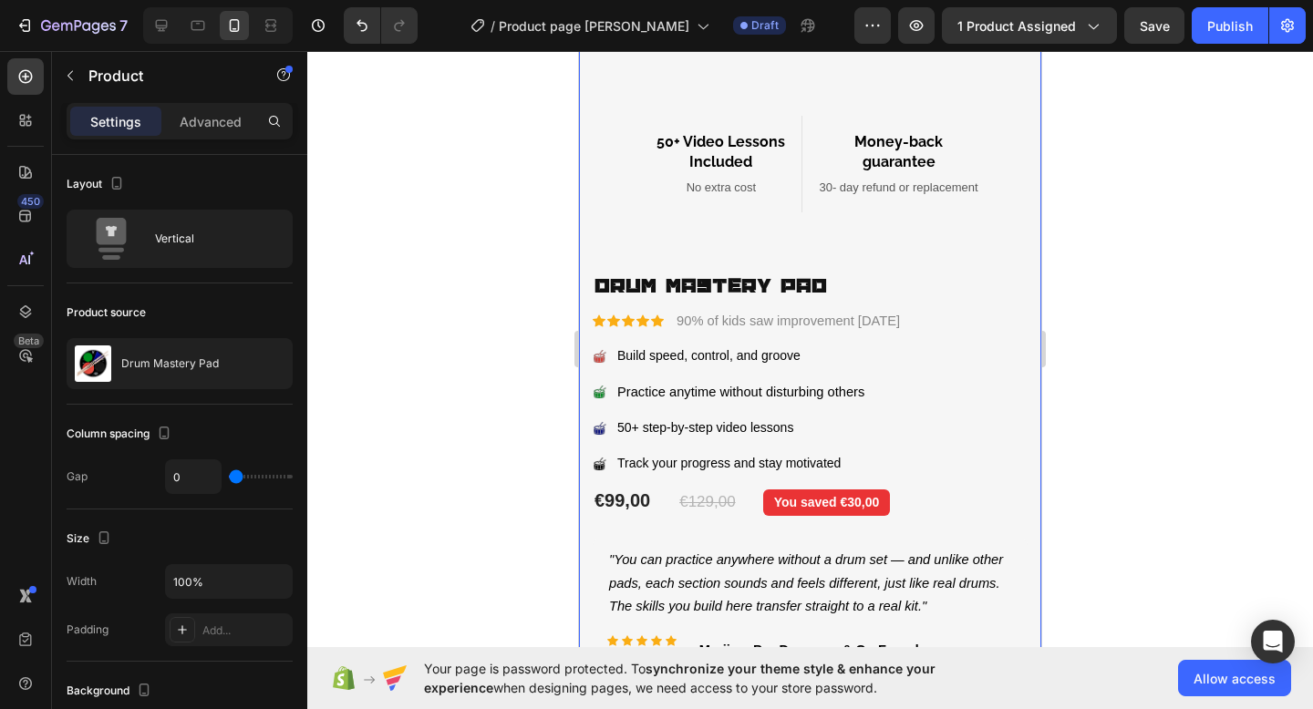
scroll to position [479, 0]
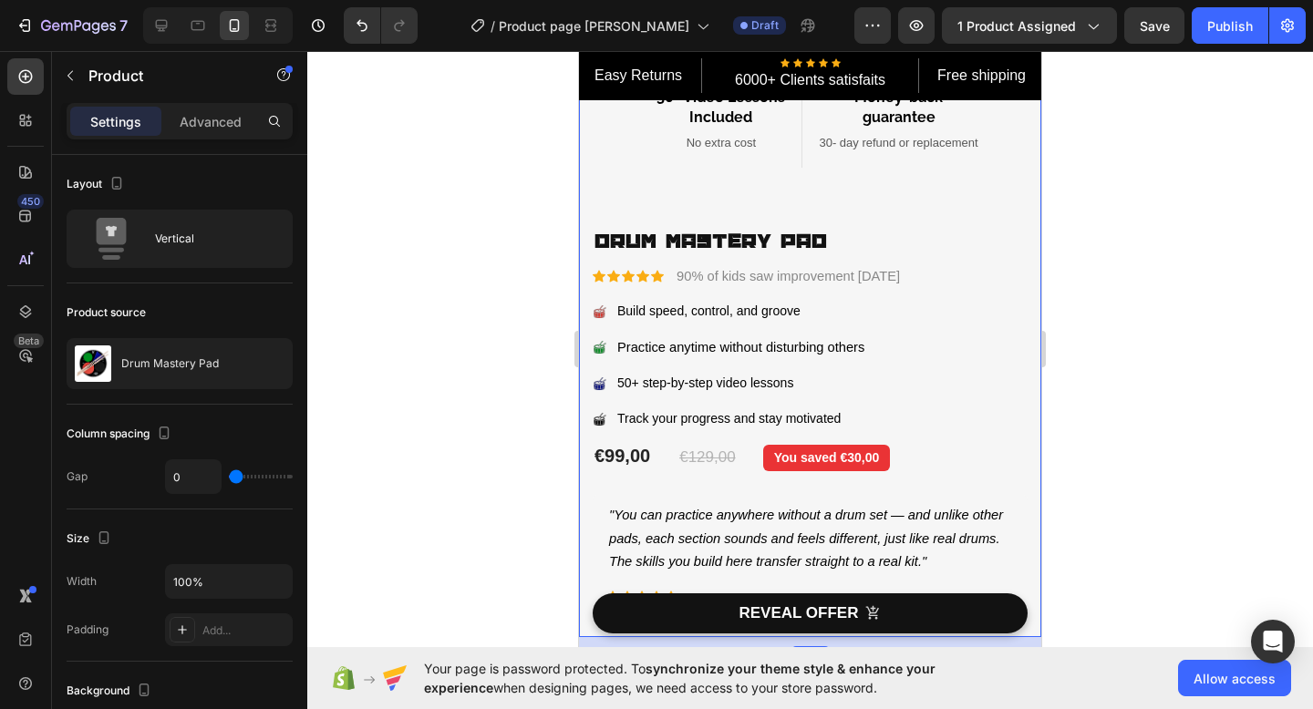
scroll to position [551, 0]
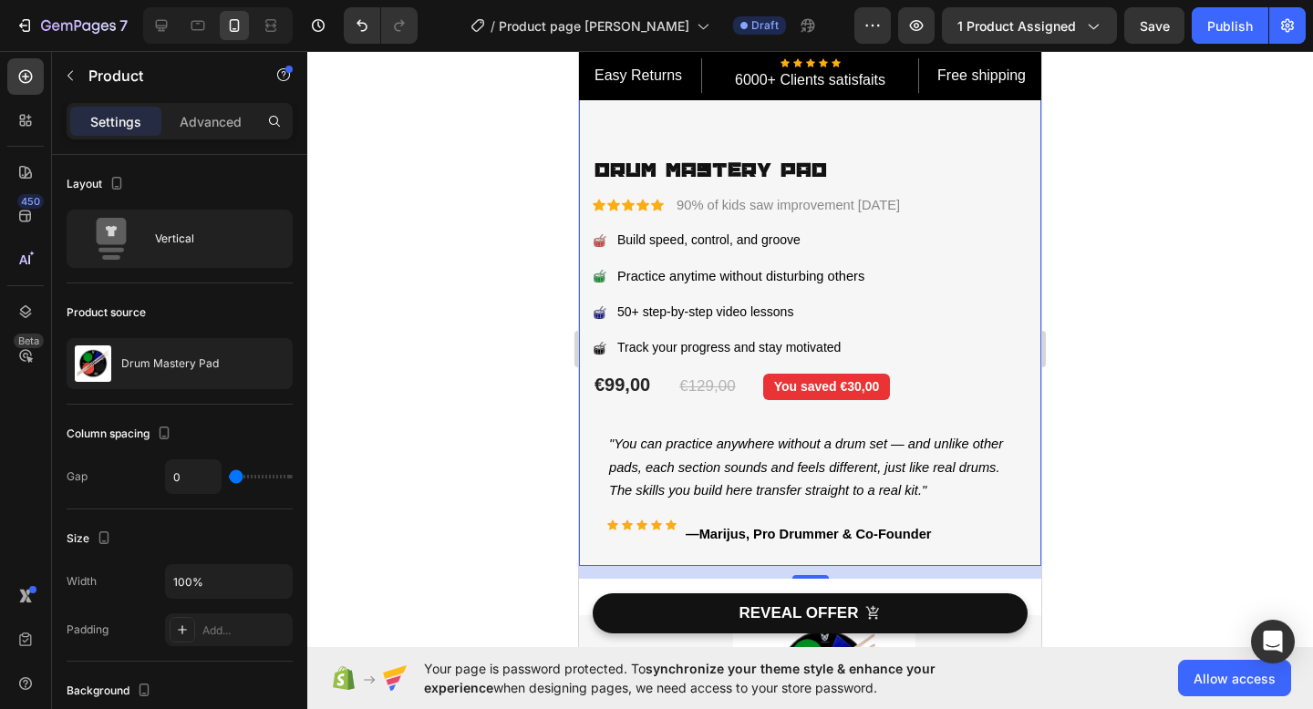
click at [808, 166] on h1 "Drum Mastery Pad" at bounding box center [809, 170] width 435 height 32
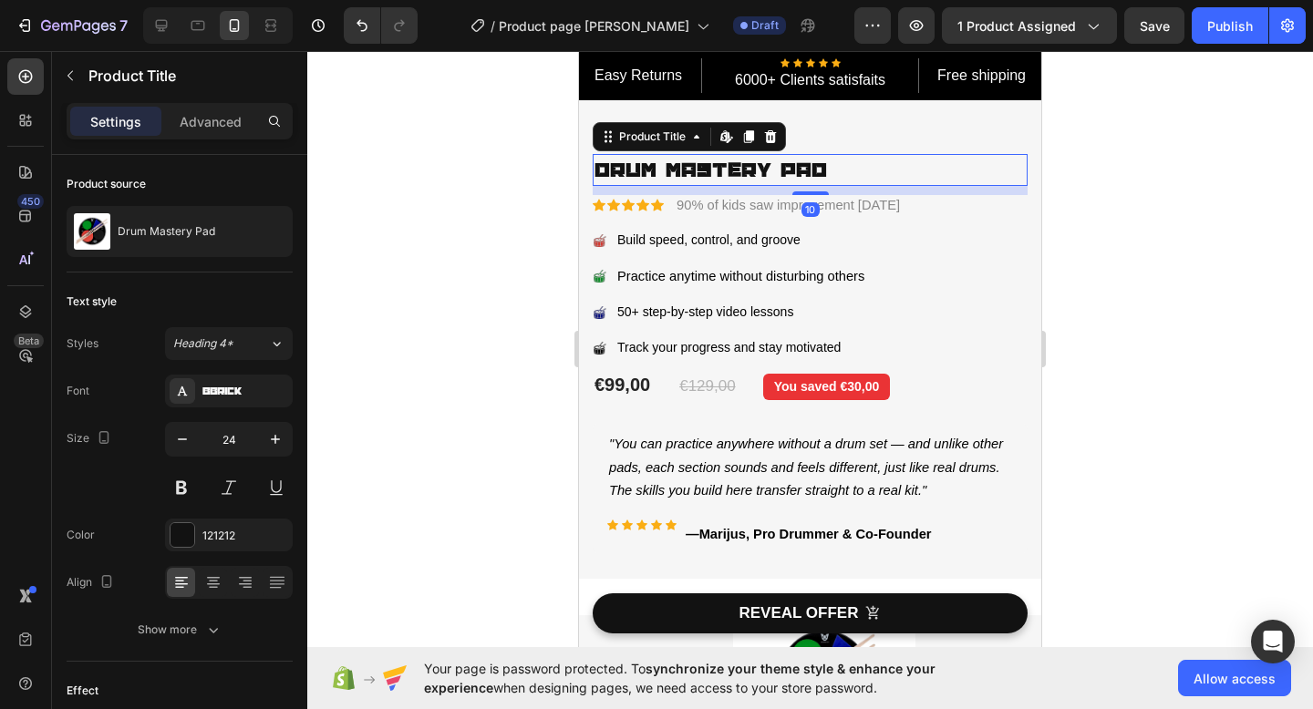
scroll to position [420, 0]
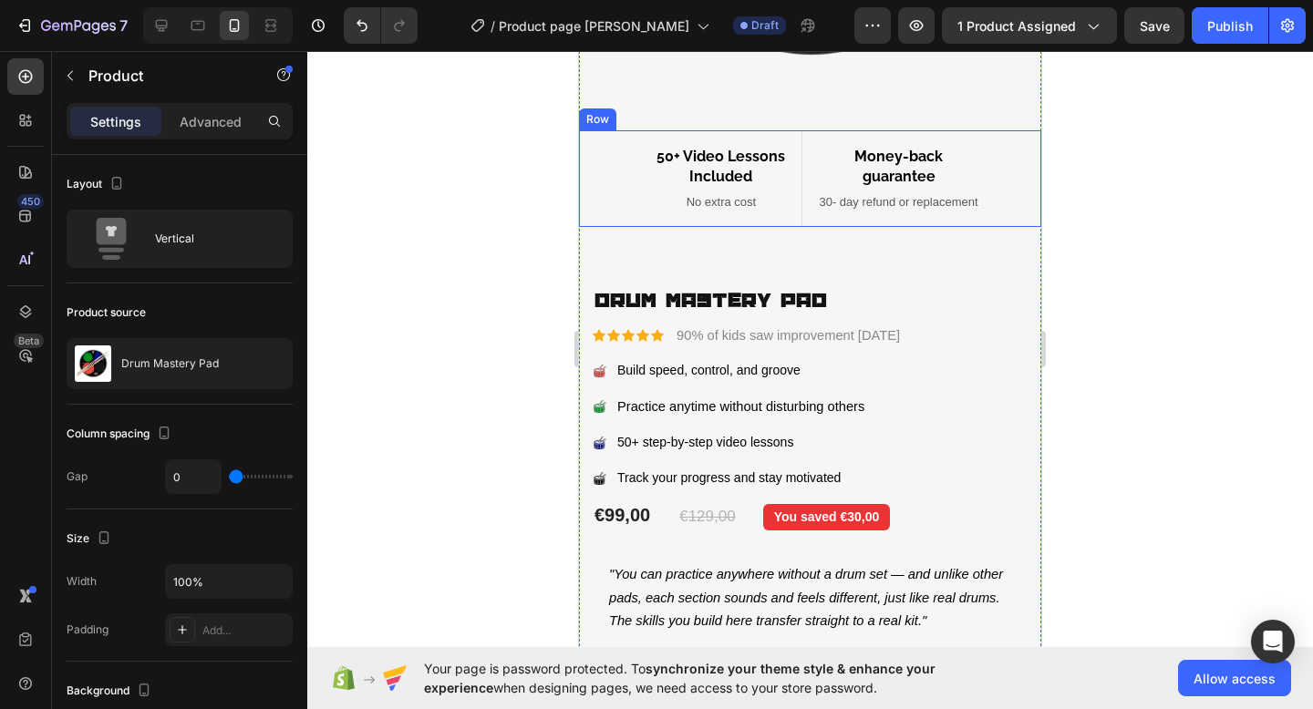
click at [861, 180] on div "Text block" at bounding box center [851, 181] width 61 height 16
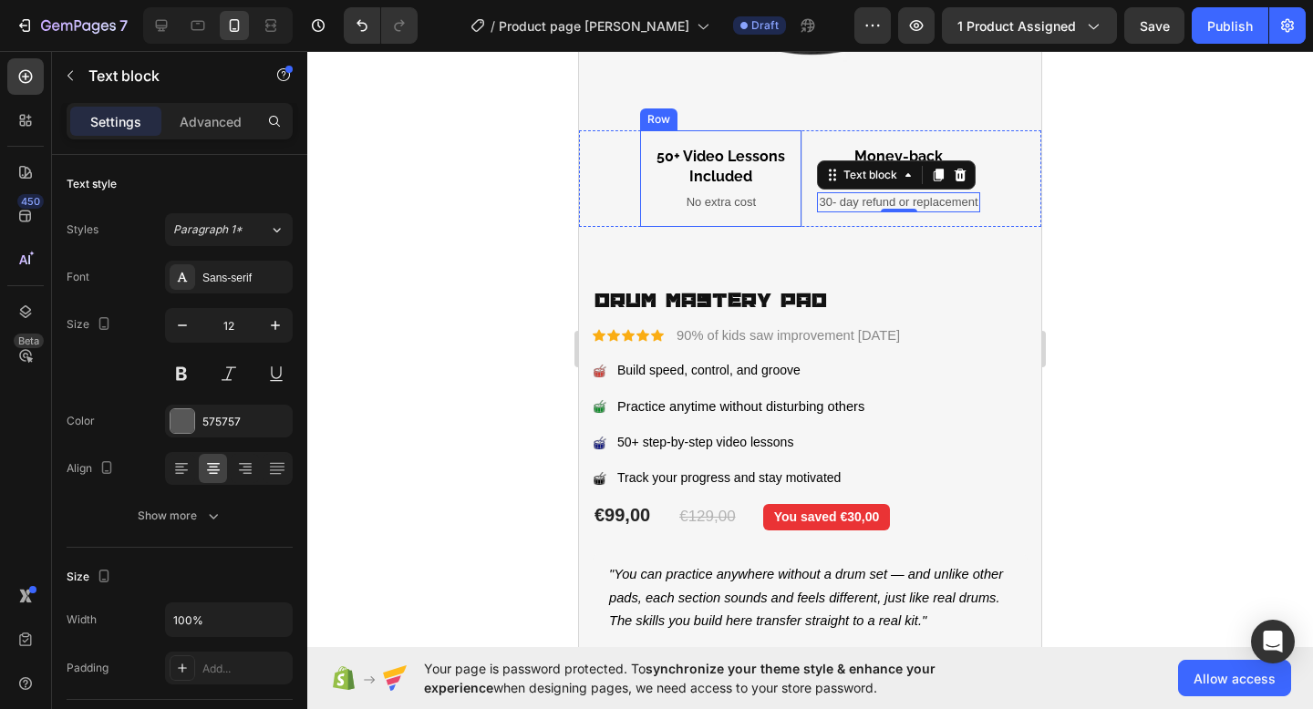
click at [795, 209] on div "50+ Video Lessons Included Heading No extra cost Text block Row" at bounding box center [721, 178] width 162 height 97
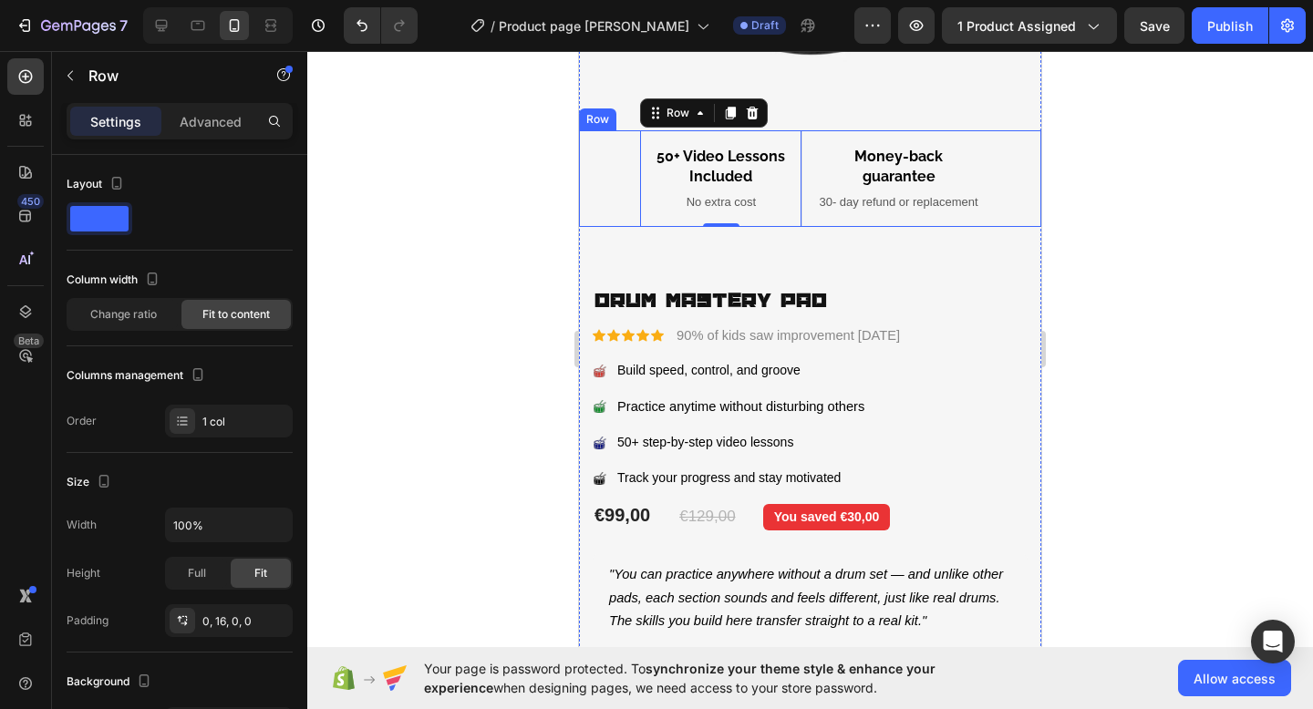
click at [840, 218] on div "Money-back guarantee Heading 30- day refund or replacement Text block Row" at bounding box center [898, 178] width 162 height 97
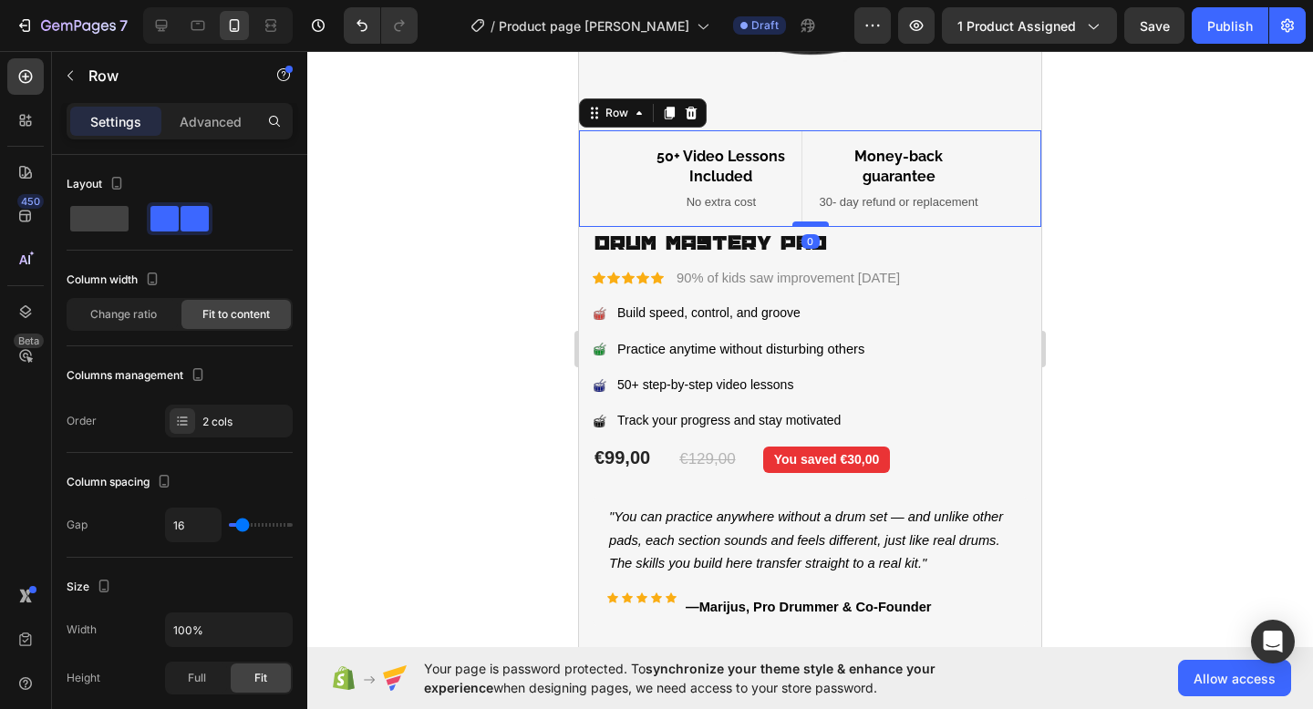
drag, startPoint x: 812, startPoint y: 283, endPoint x: 812, endPoint y: 225, distance: 58.3
click at [812, 225] on div at bounding box center [810, 224] width 36 height 5
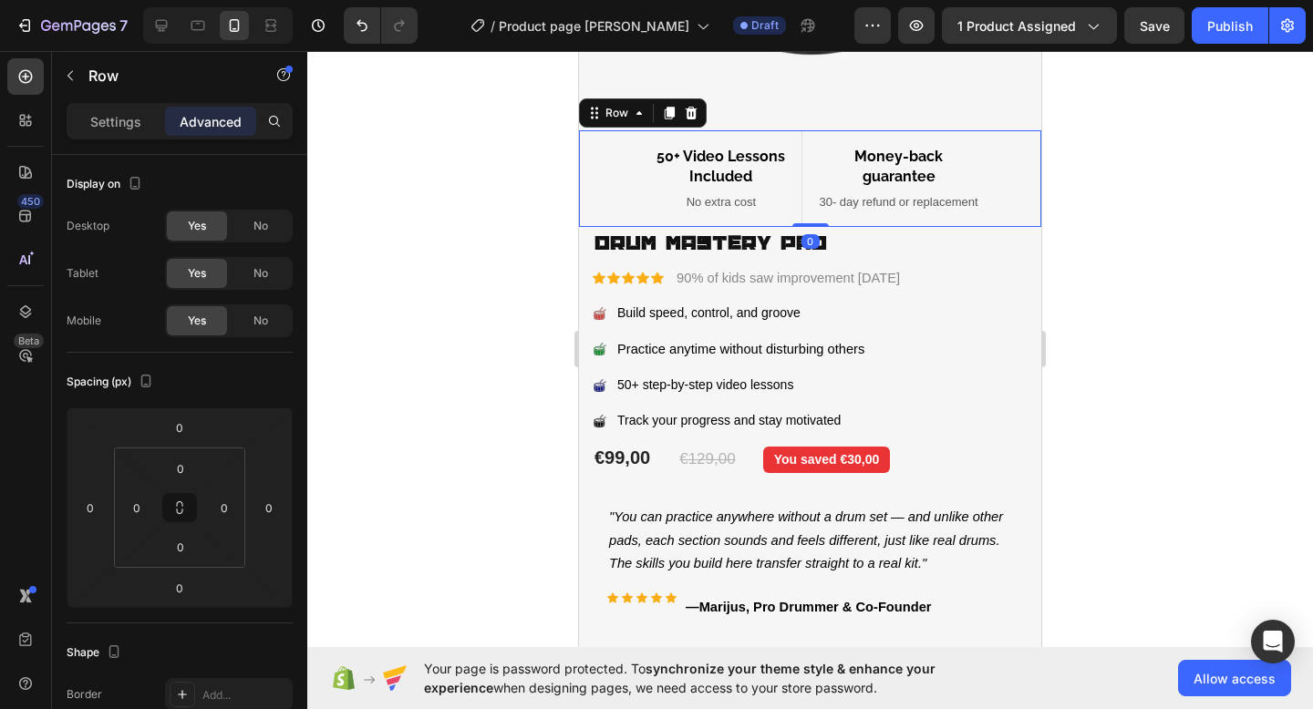
click at [1109, 215] on div at bounding box center [809, 380] width 1005 height 658
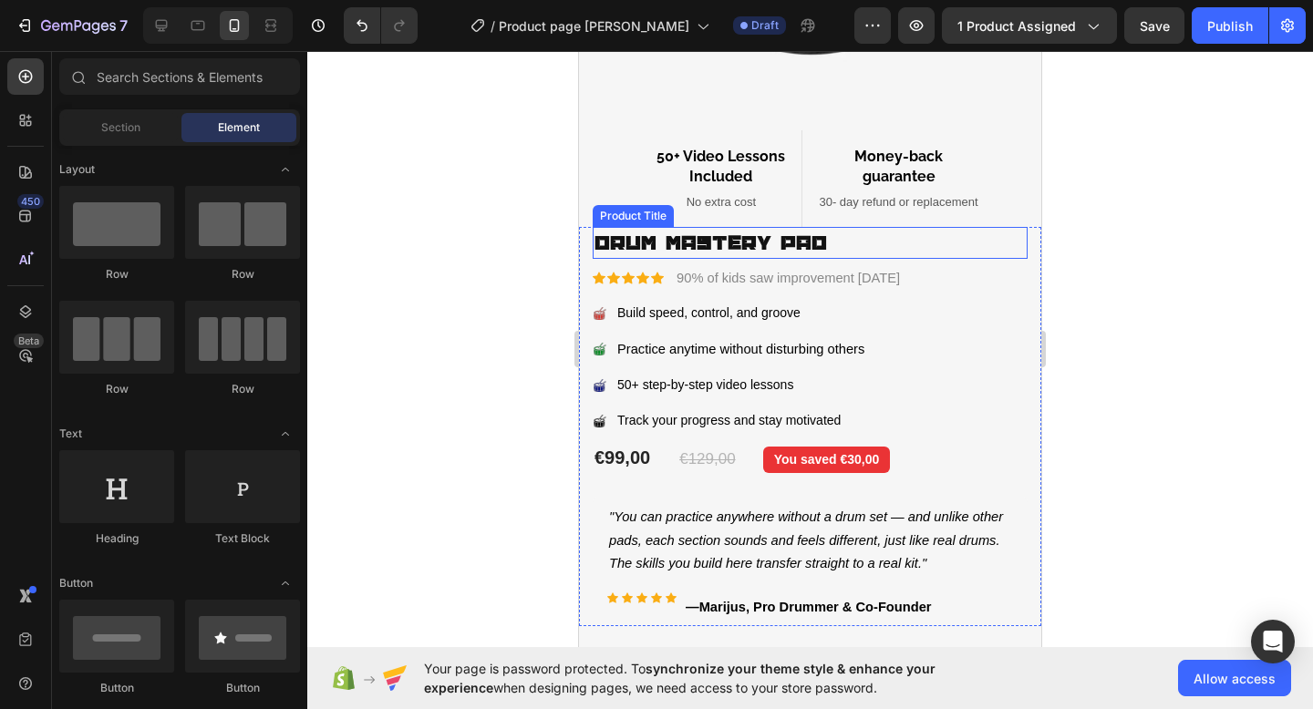
click at [594, 238] on h1 "Drum Mastery Pad" at bounding box center [809, 243] width 435 height 32
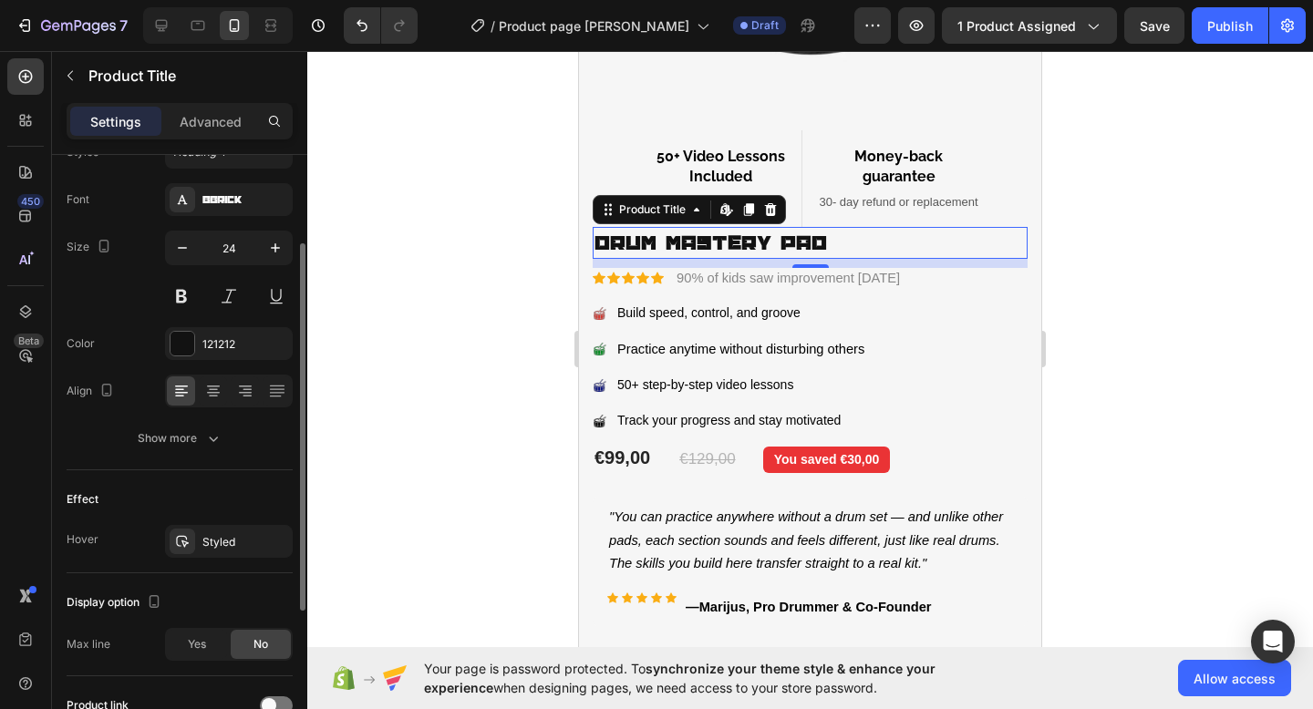
scroll to position [0, 0]
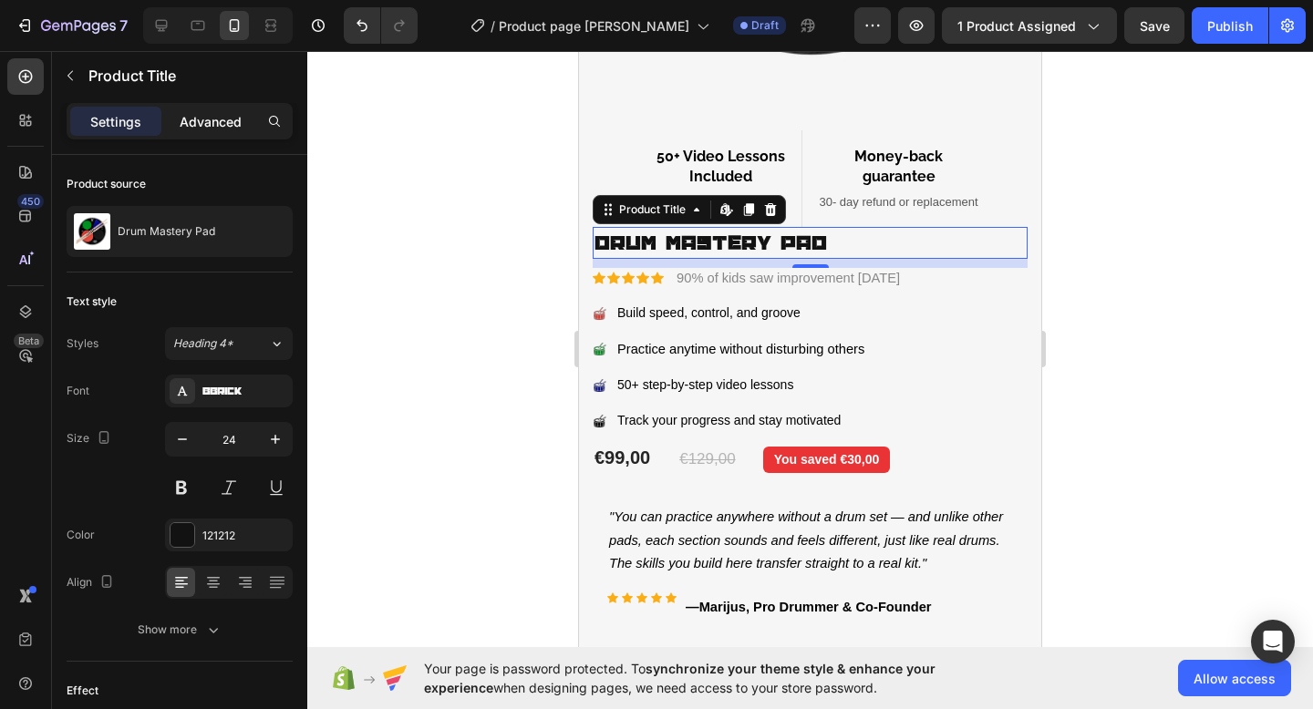
click at [207, 129] on p "Advanced" at bounding box center [211, 121] width 62 height 19
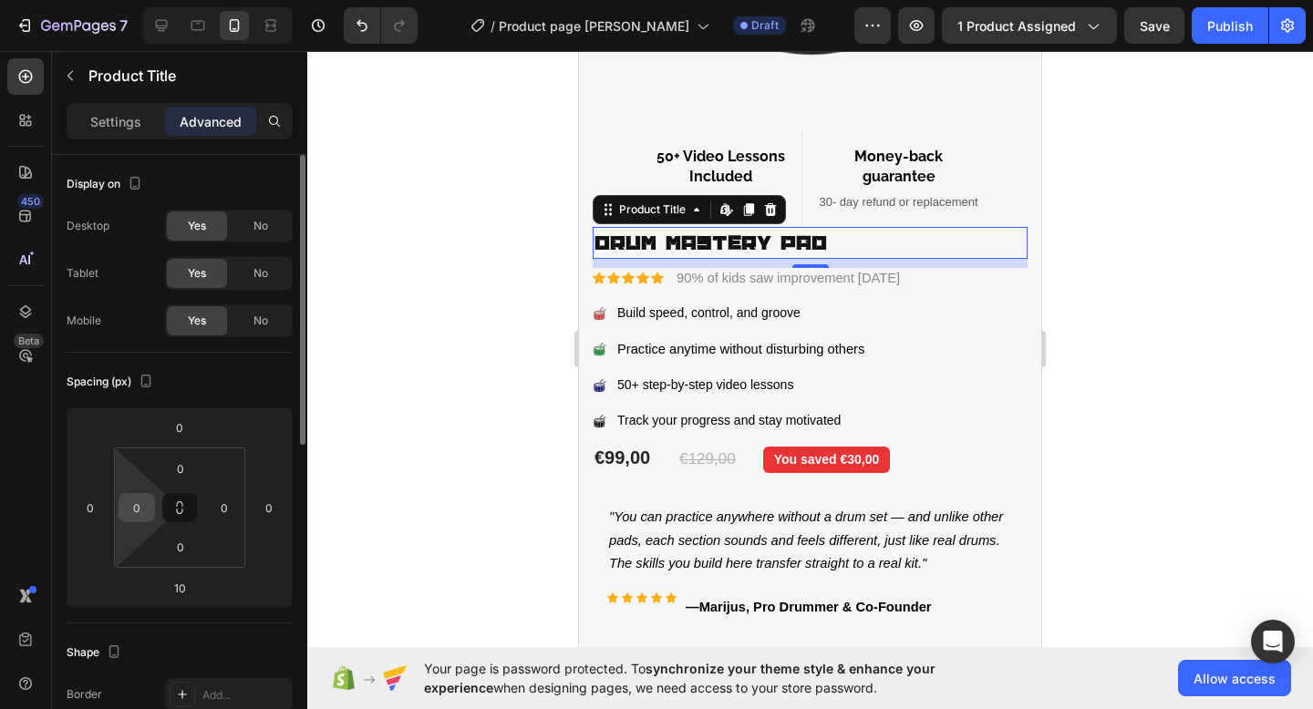
click at [138, 510] on input "0" at bounding box center [136, 507] width 27 height 27
type input "30"
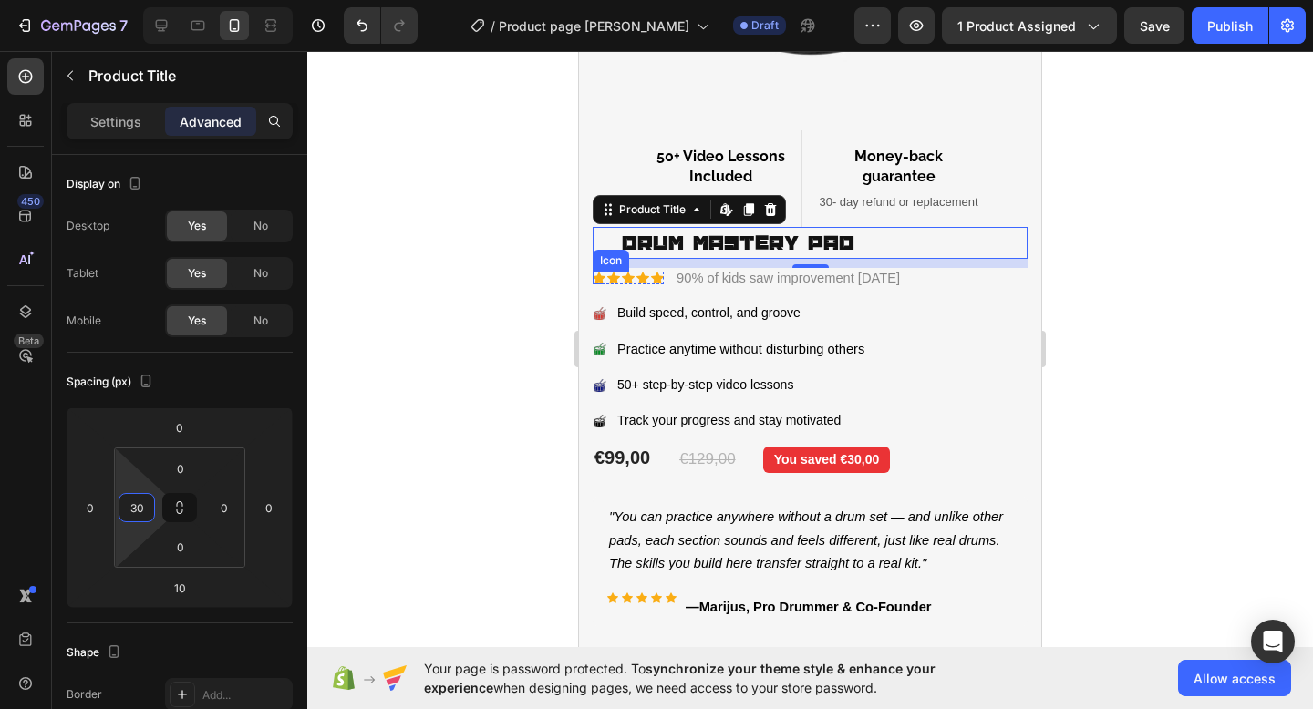
click at [602, 283] on icon at bounding box center [598, 279] width 13 height 12
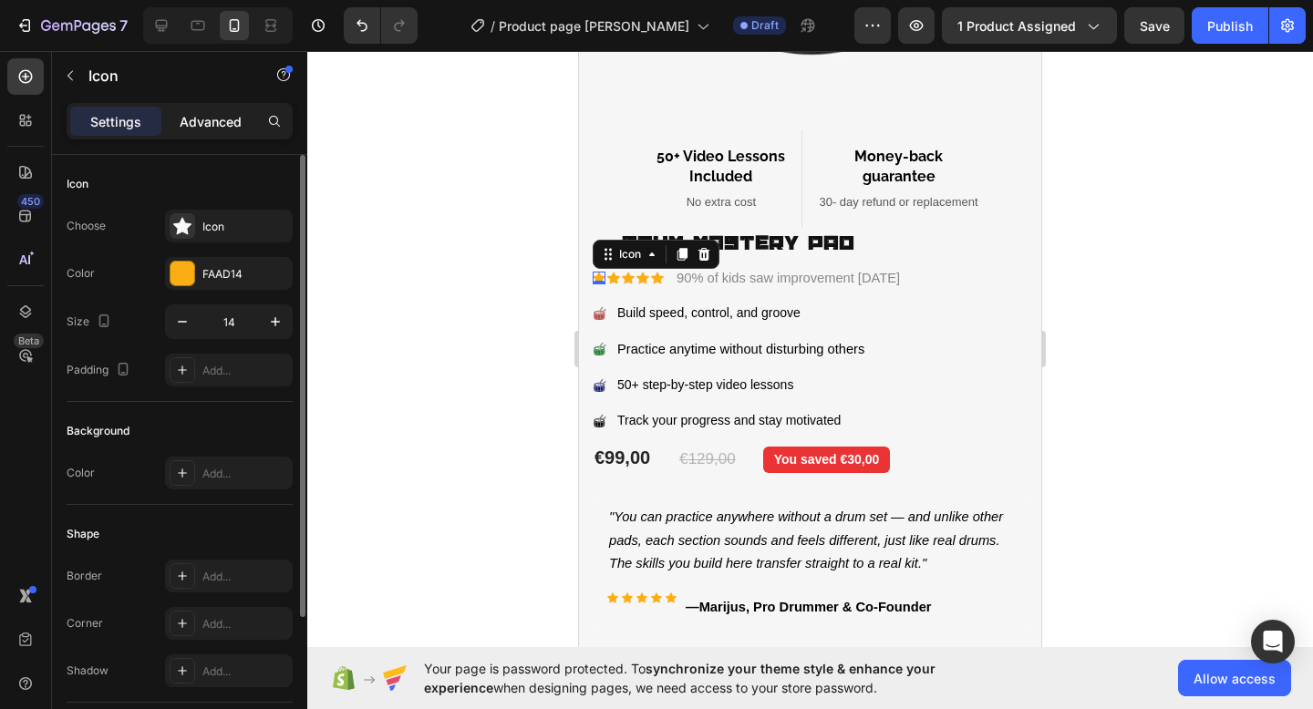
click at [222, 125] on p "Advanced" at bounding box center [211, 121] width 62 height 19
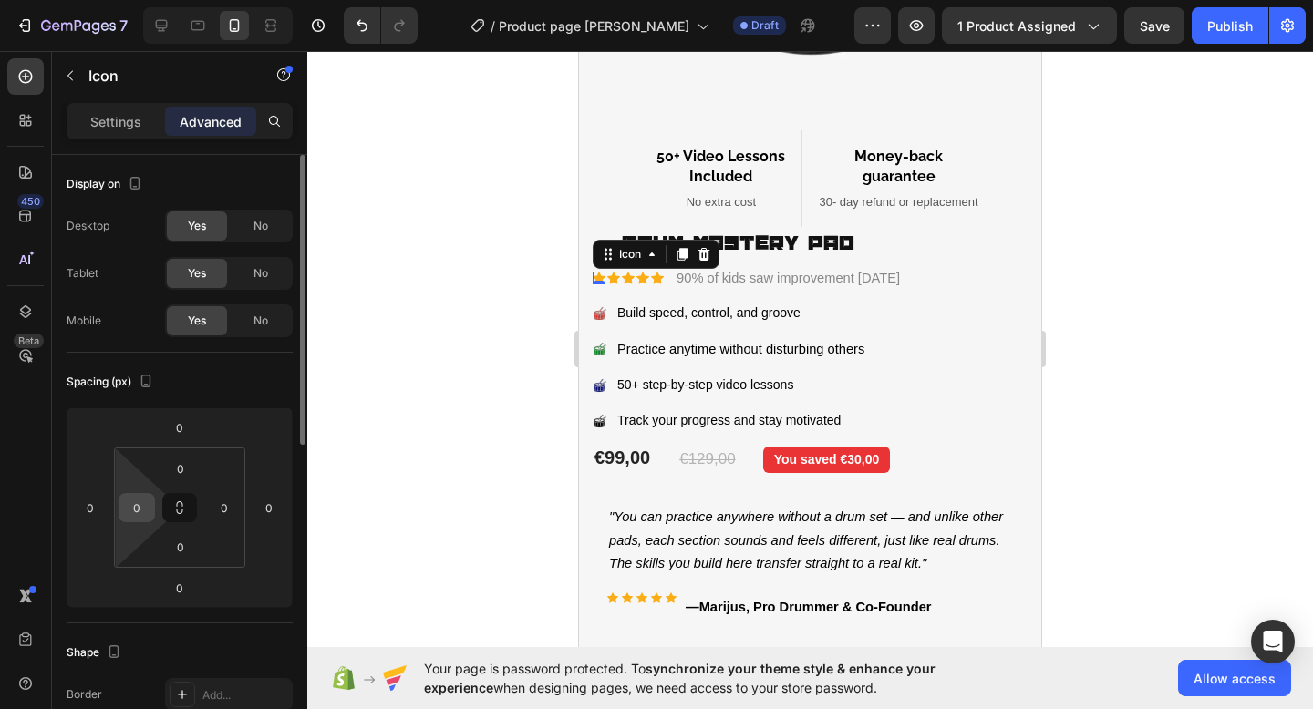
click at [133, 509] on input "0" at bounding box center [136, 507] width 27 height 27
type input "30"
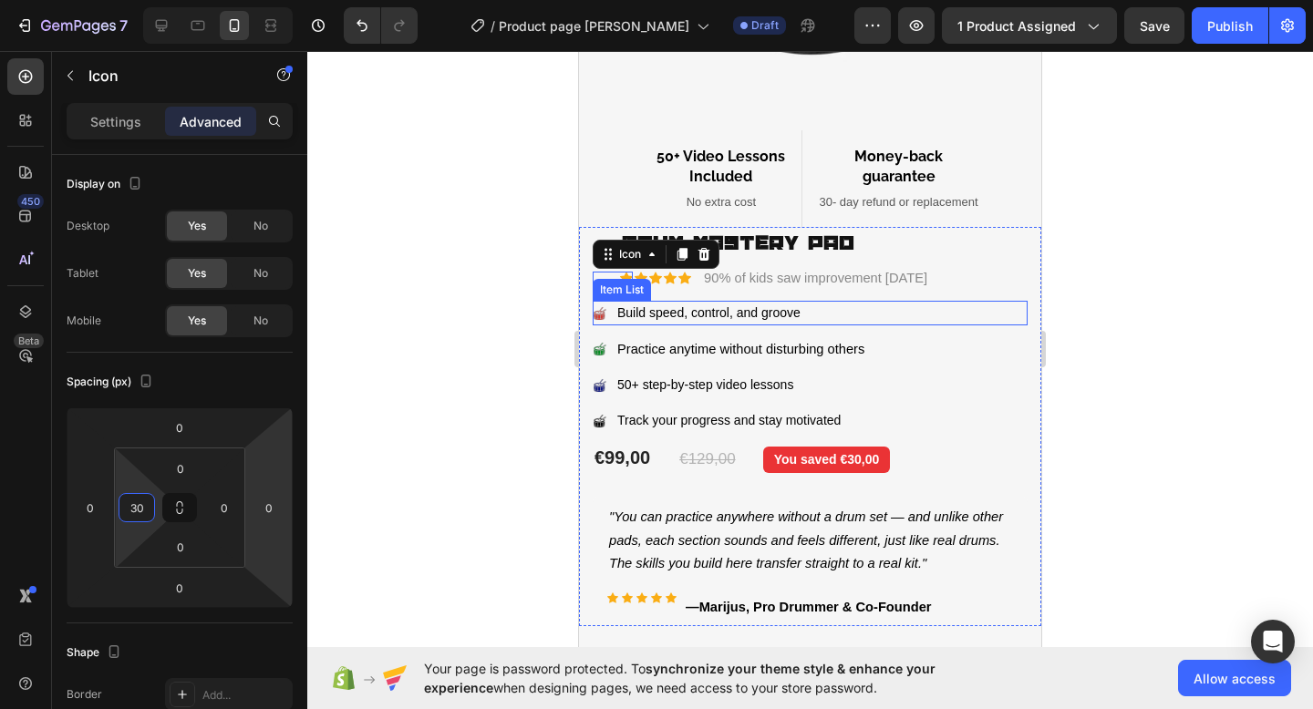
click at [597, 316] on image at bounding box center [599, 313] width 13 height 13
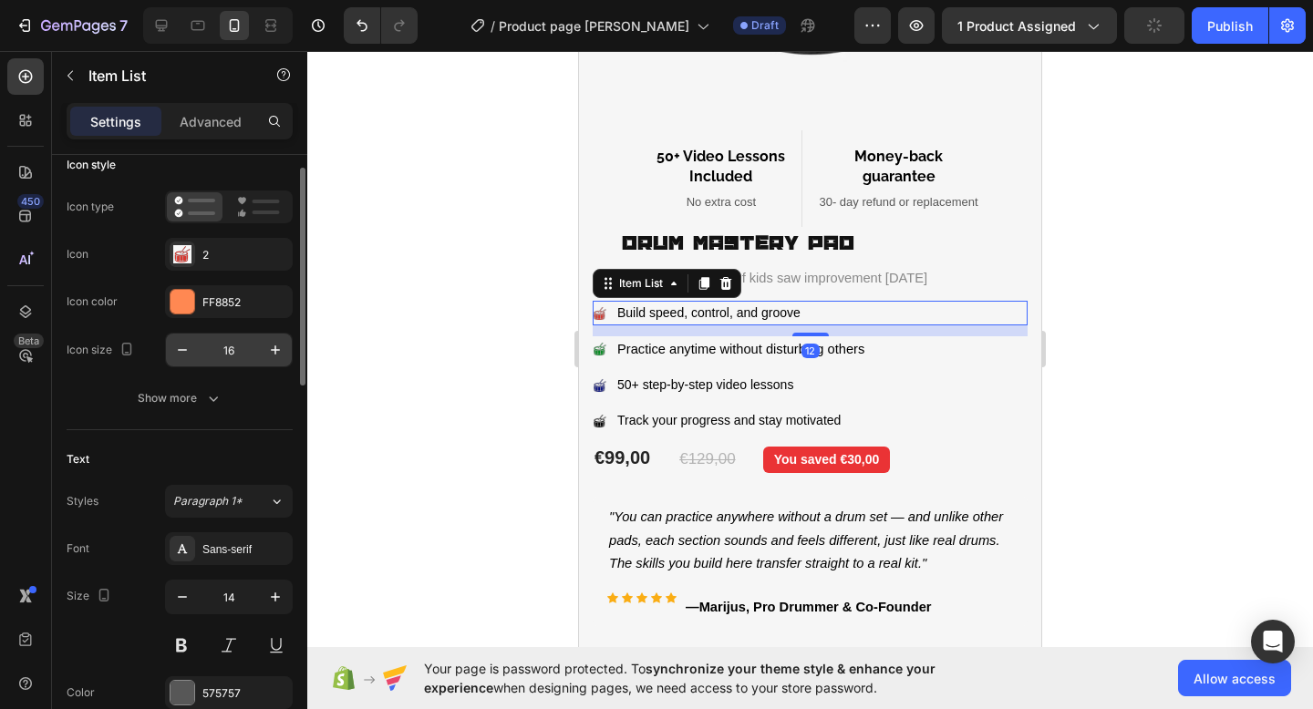
scroll to position [147, 0]
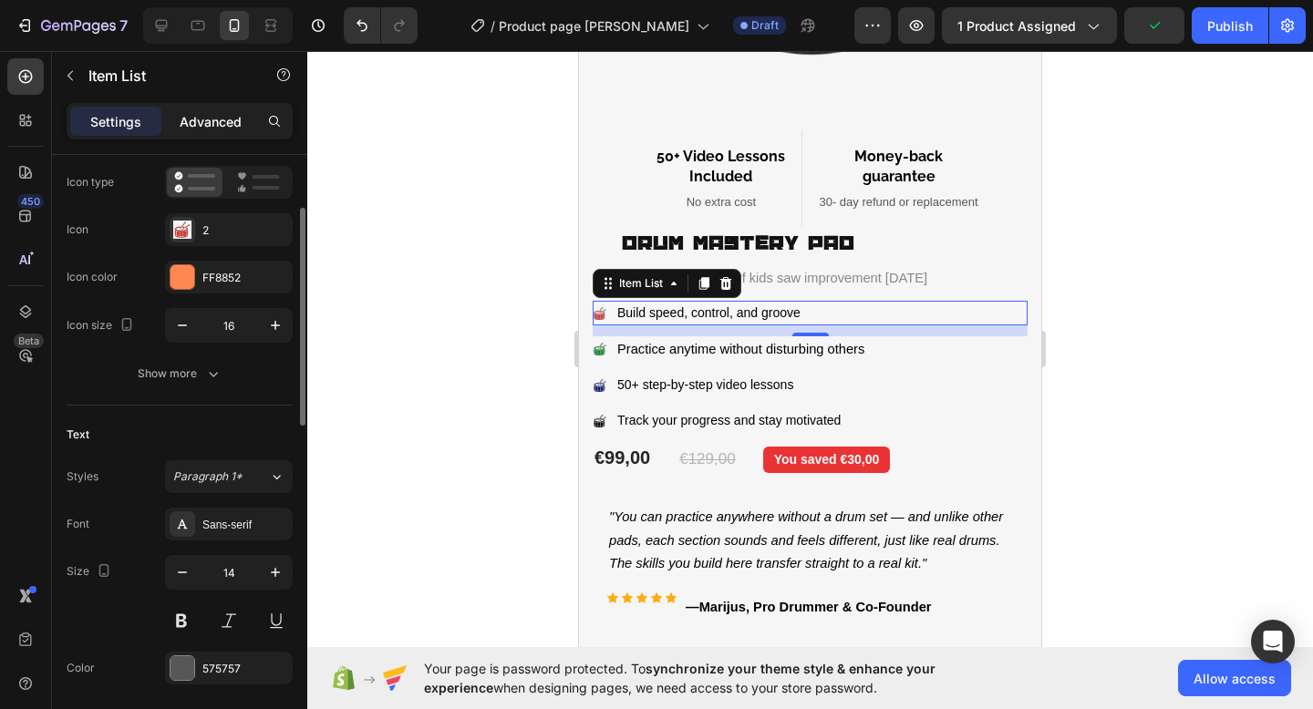
click at [221, 128] on p "Advanced" at bounding box center [211, 121] width 62 height 19
type input "100%"
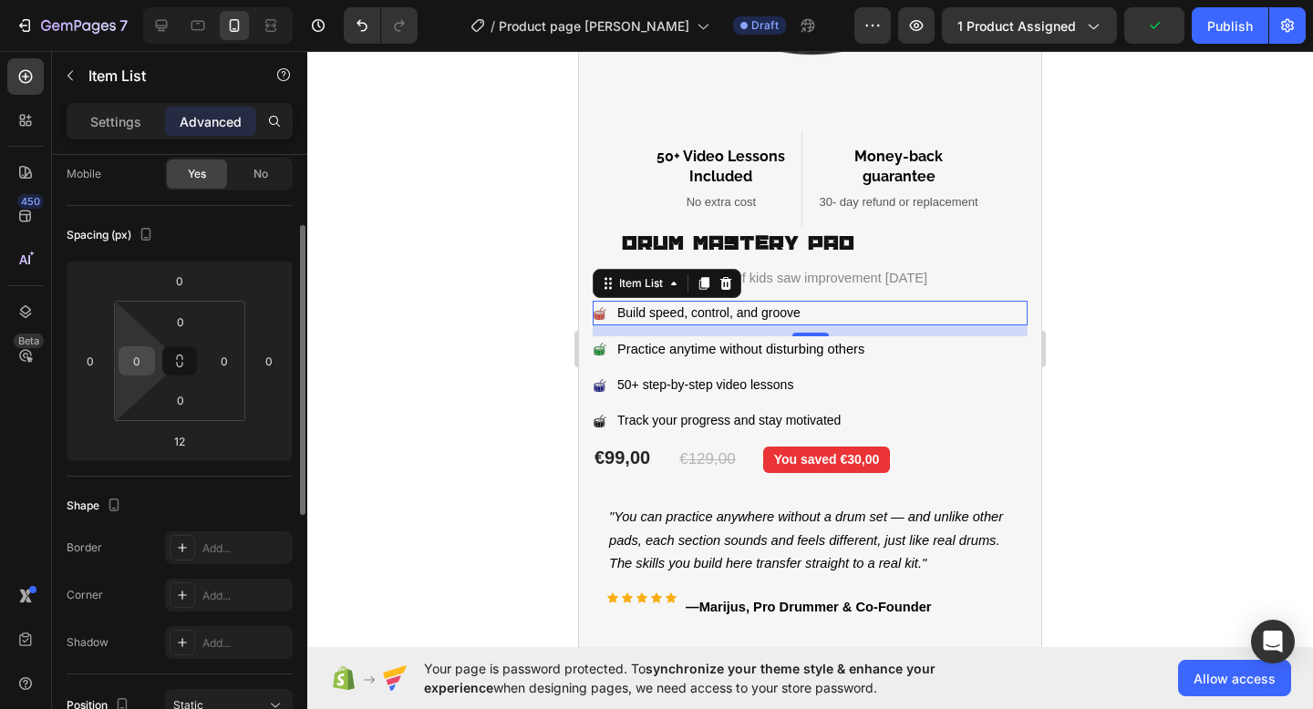
click at [142, 367] on input "0" at bounding box center [136, 360] width 27 height 27
type input "30"
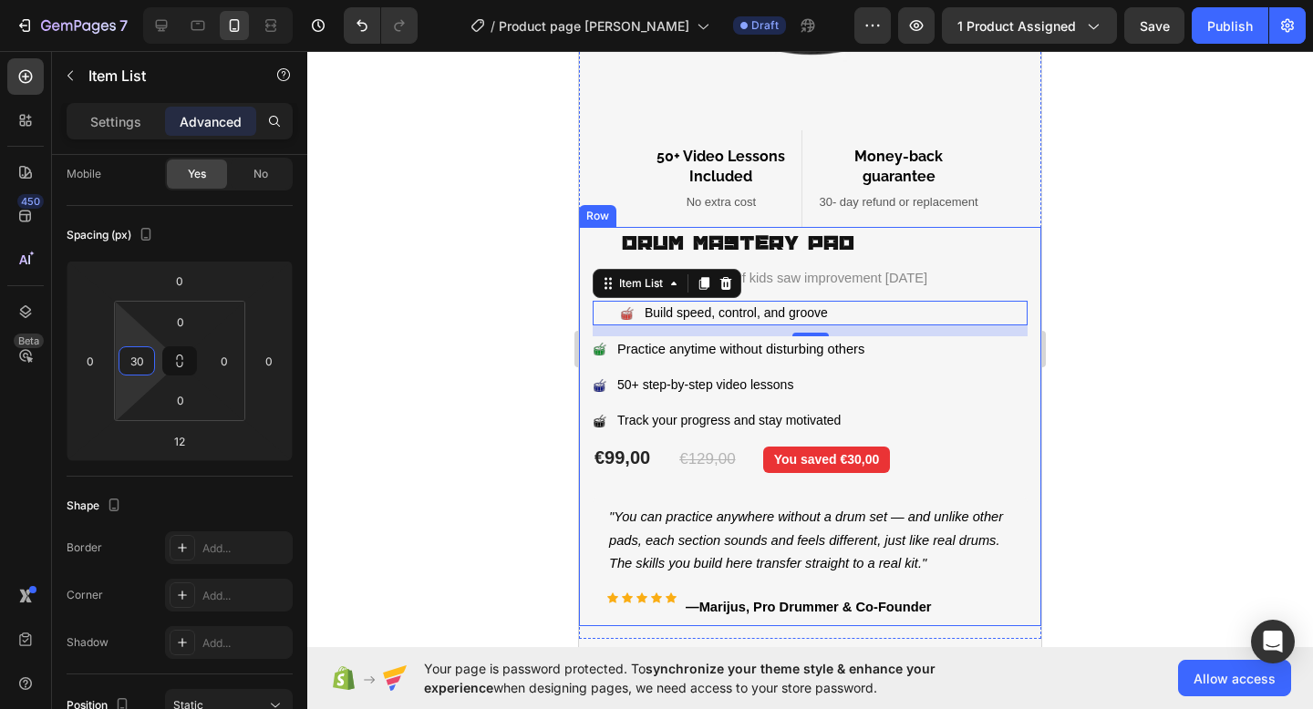
click at [1113, 281] on div at bounding box center [809, 380] width 1005 height 658
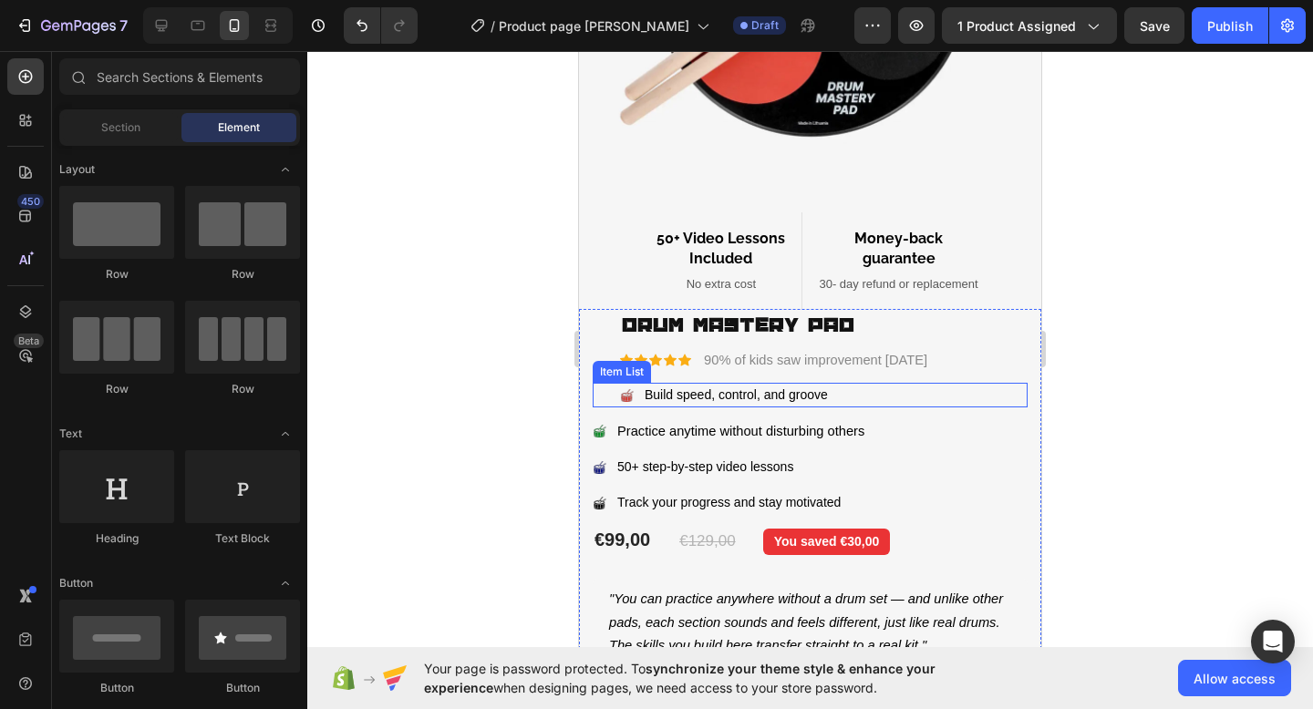
scroll to position [374, 0]
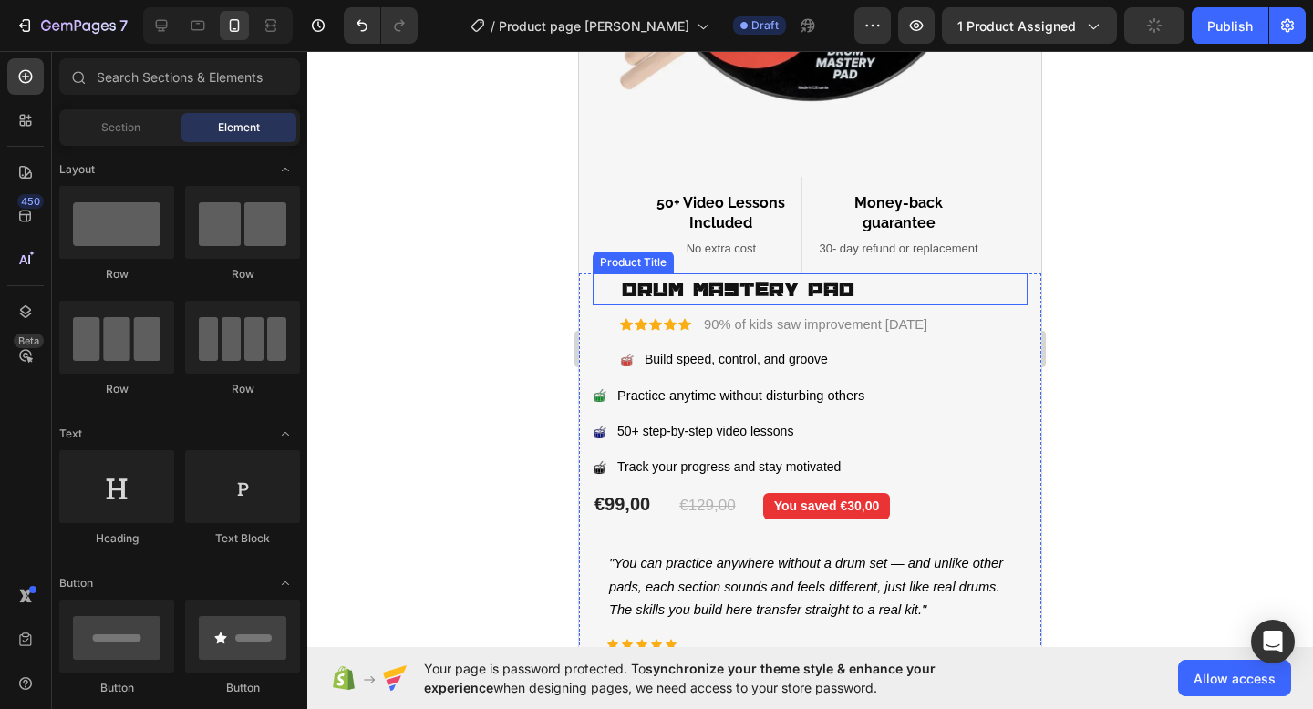
click at [674, 284] on h1 "Drum Mastery Pad" at bounding box center [823, 289] width 407 height 32
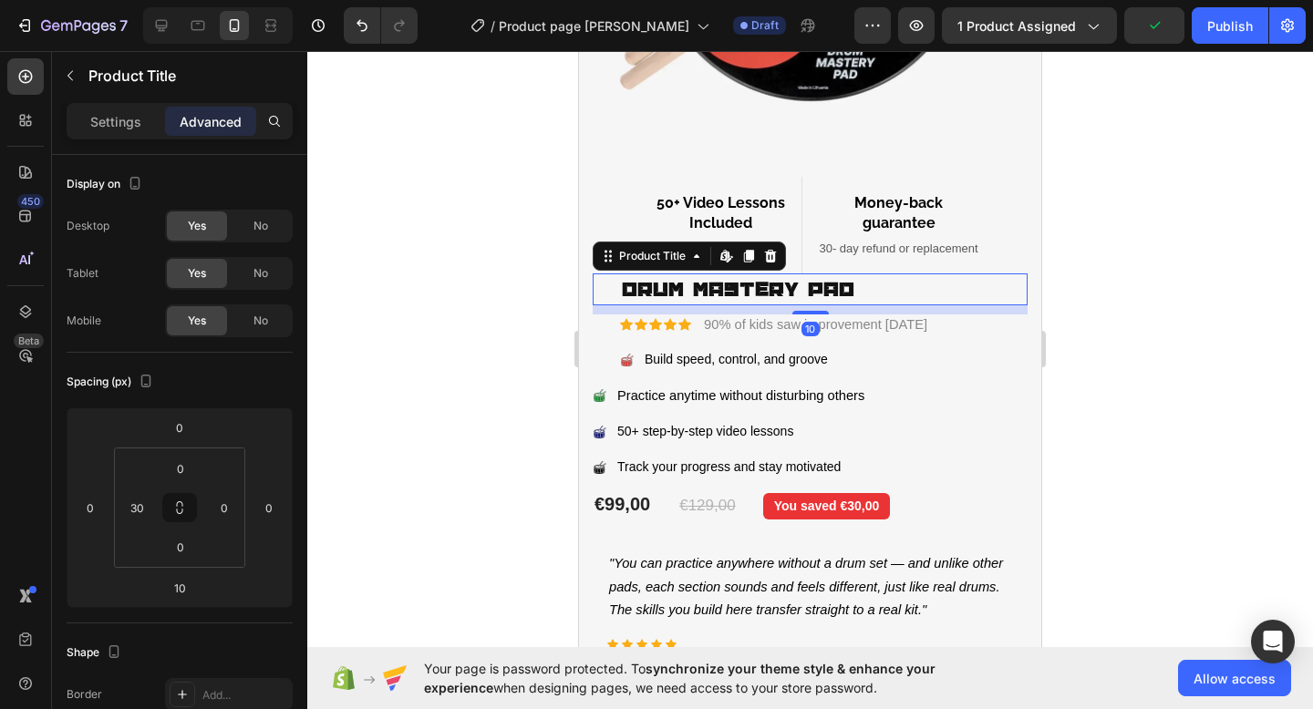
click at [616, 294] on div "Drum Mastery Pad Product Title Edit content in Shopify 10" at bounding box center [809, 289] width 435 height 32
click at [138, 513] on input "30" at bounding box center [136, 507] width 27 height 27
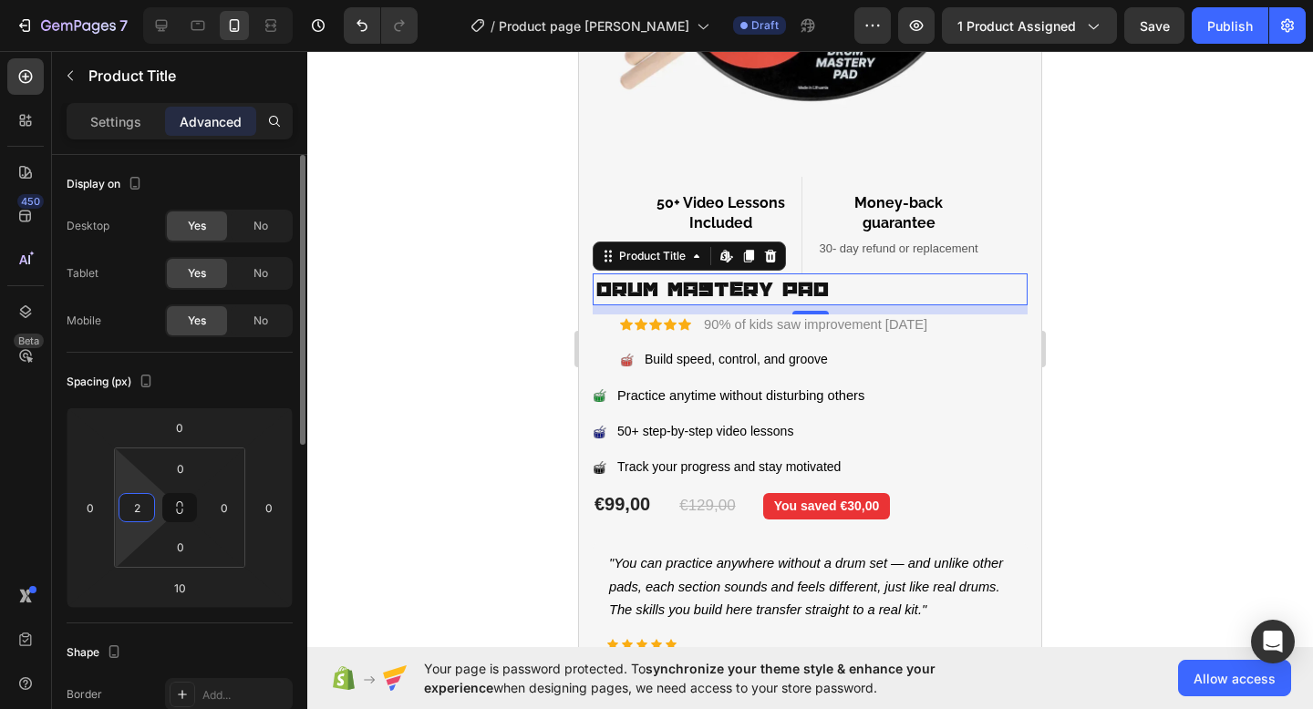
type input "20"
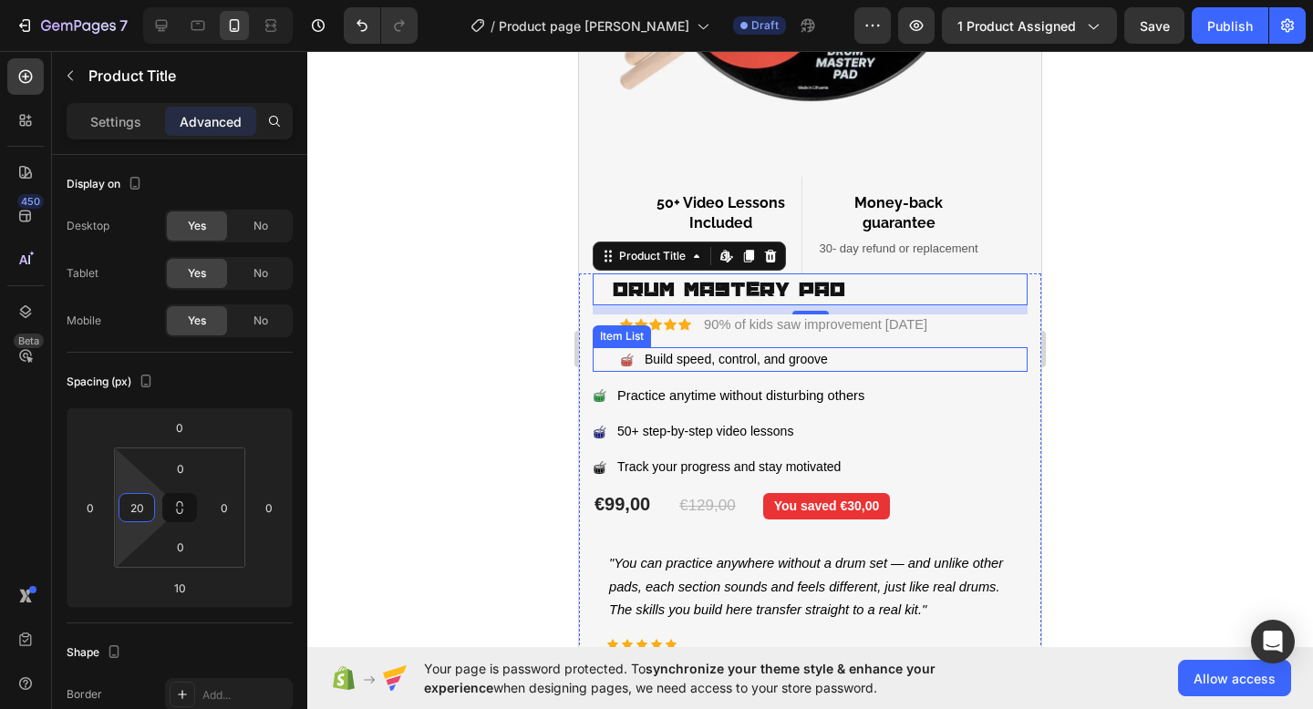
click at [618, 330] on div "Item List" at bounding box center [621, 336] width 51 height 16
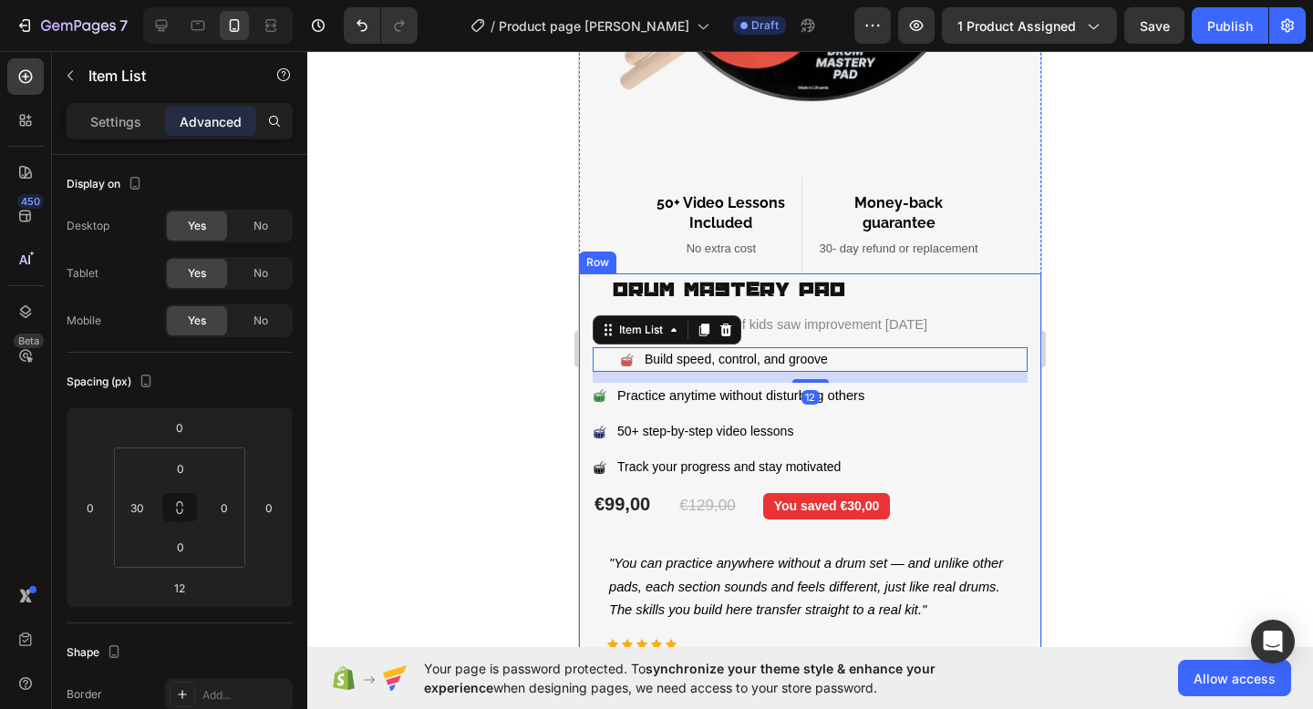
click at [582, 303] on div "Drum Mastery Pad Product Title Icon Icon Icon Icon Icon Icon List 90% of kids s…" at bounding box center [810, 472] width 462 height 399
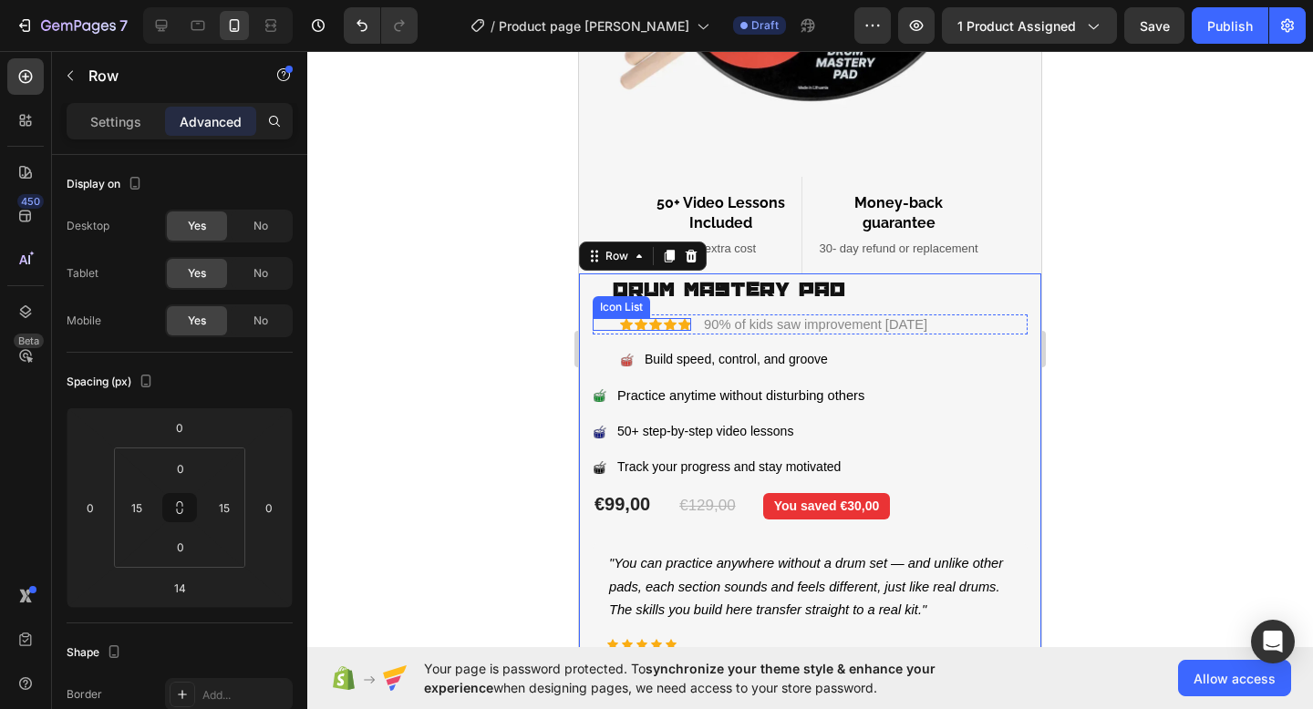
click at [622, 325] on icon at bounding box center [626, 325] width 13 height 12
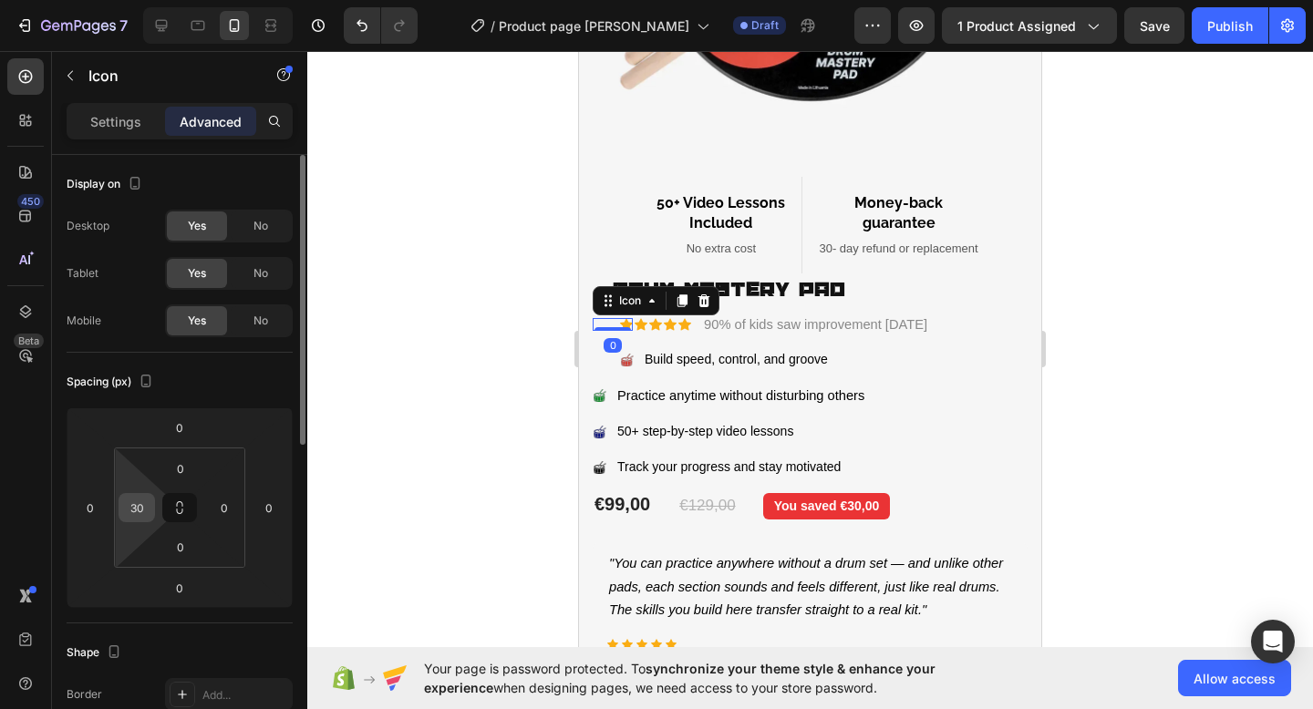
click at [136, 516] on input "30" at bounding box center [136, 507] width 27 height 27
type input "20"
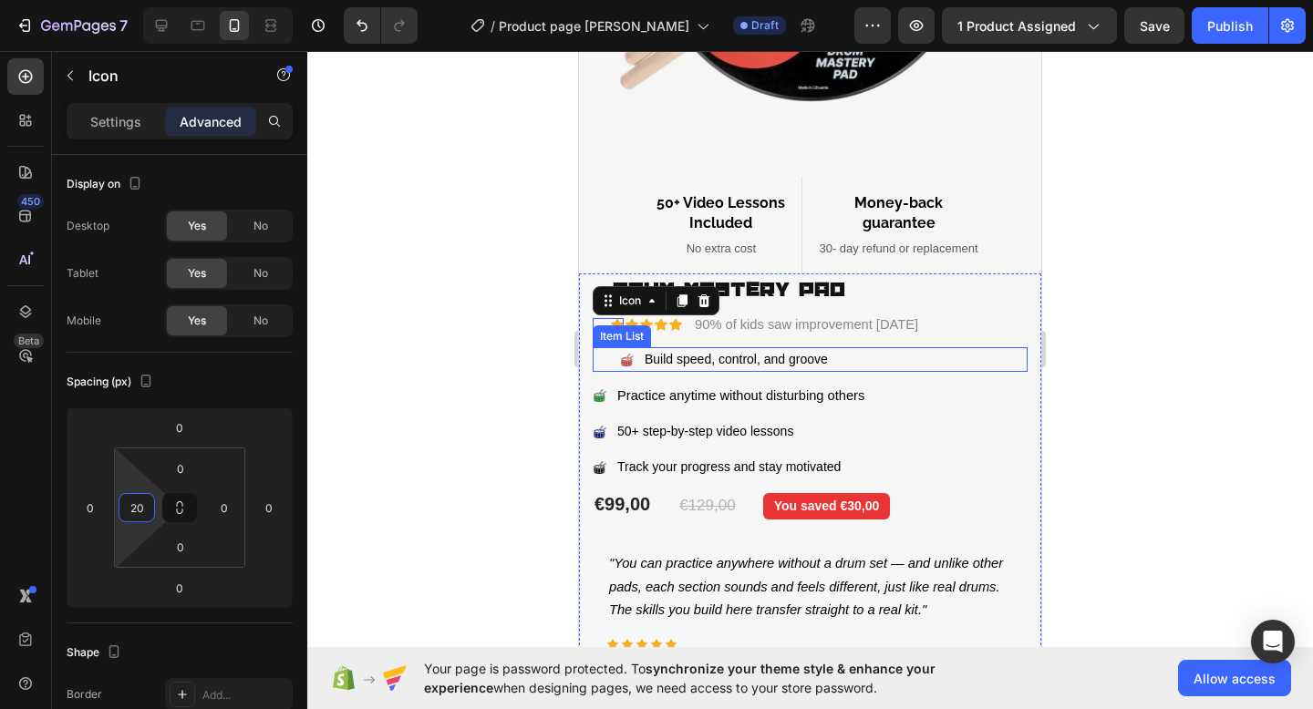
click at [620, 363] on rect at bounding box center [627, 360] width 15 height 15
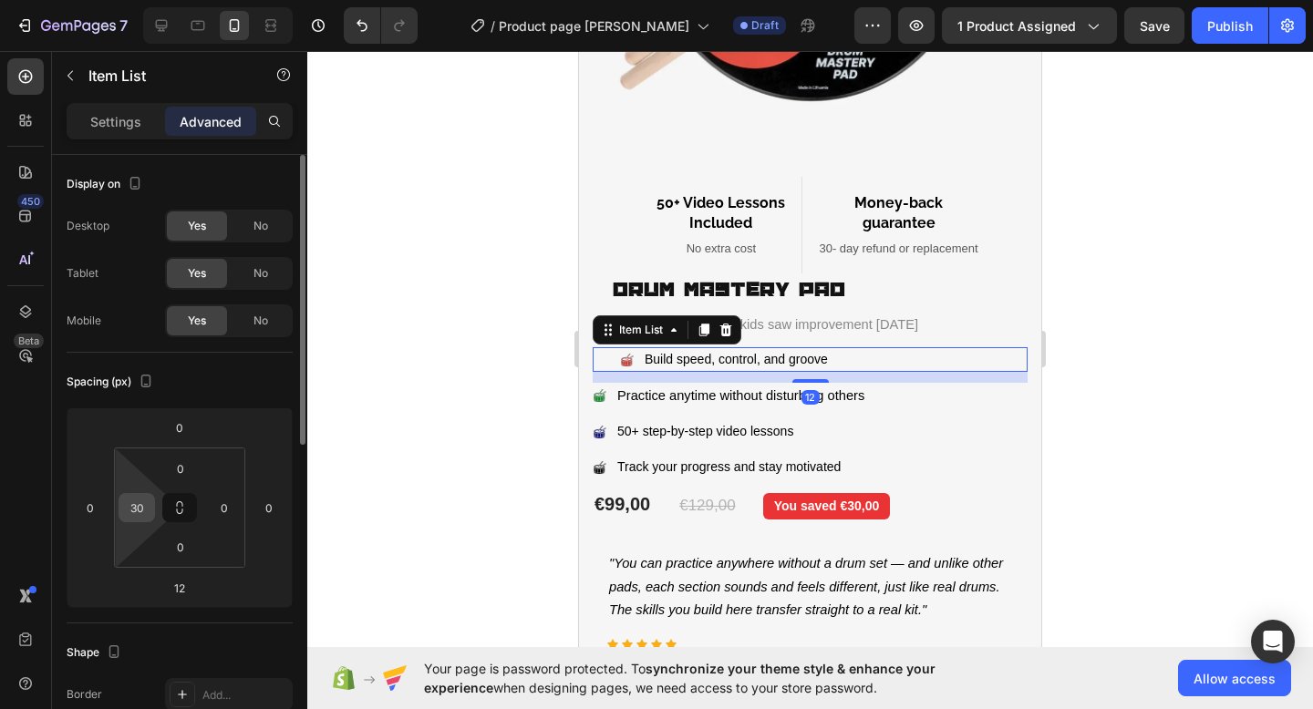
click at [137, 516] on input "30" at bounding box center [136, 507] width 27 height 27
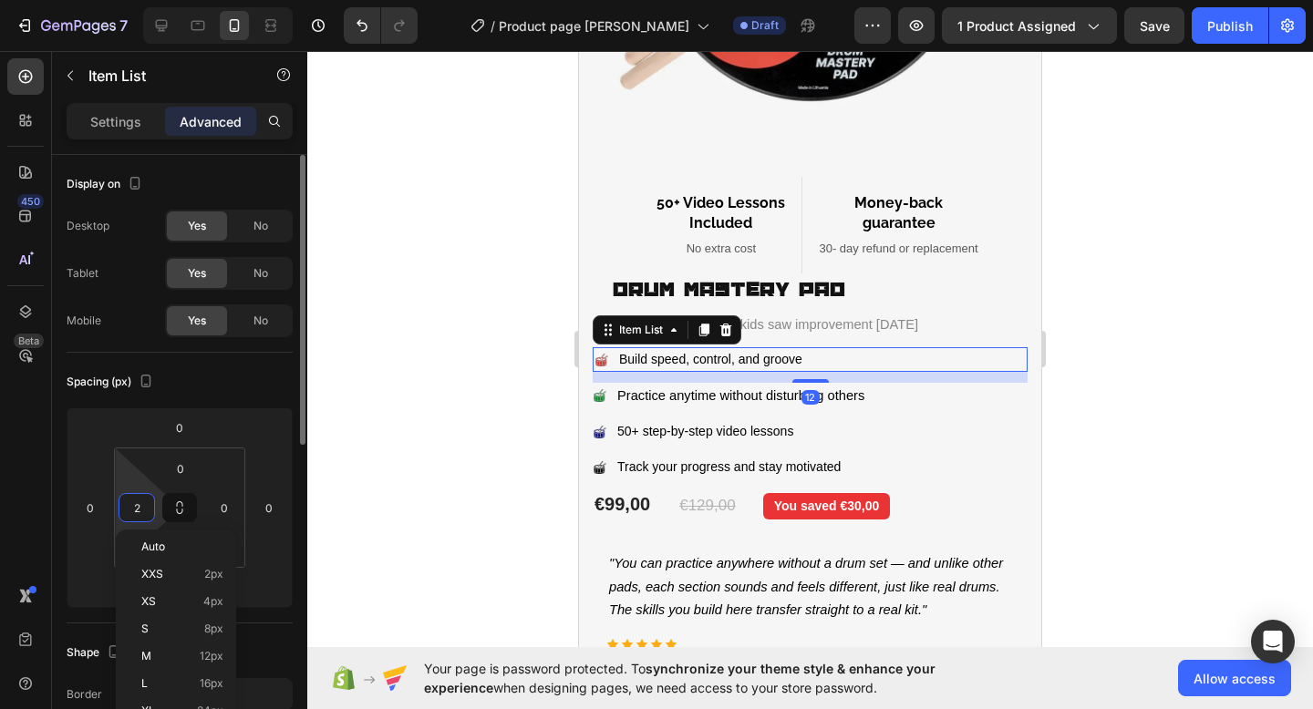
type input "20"
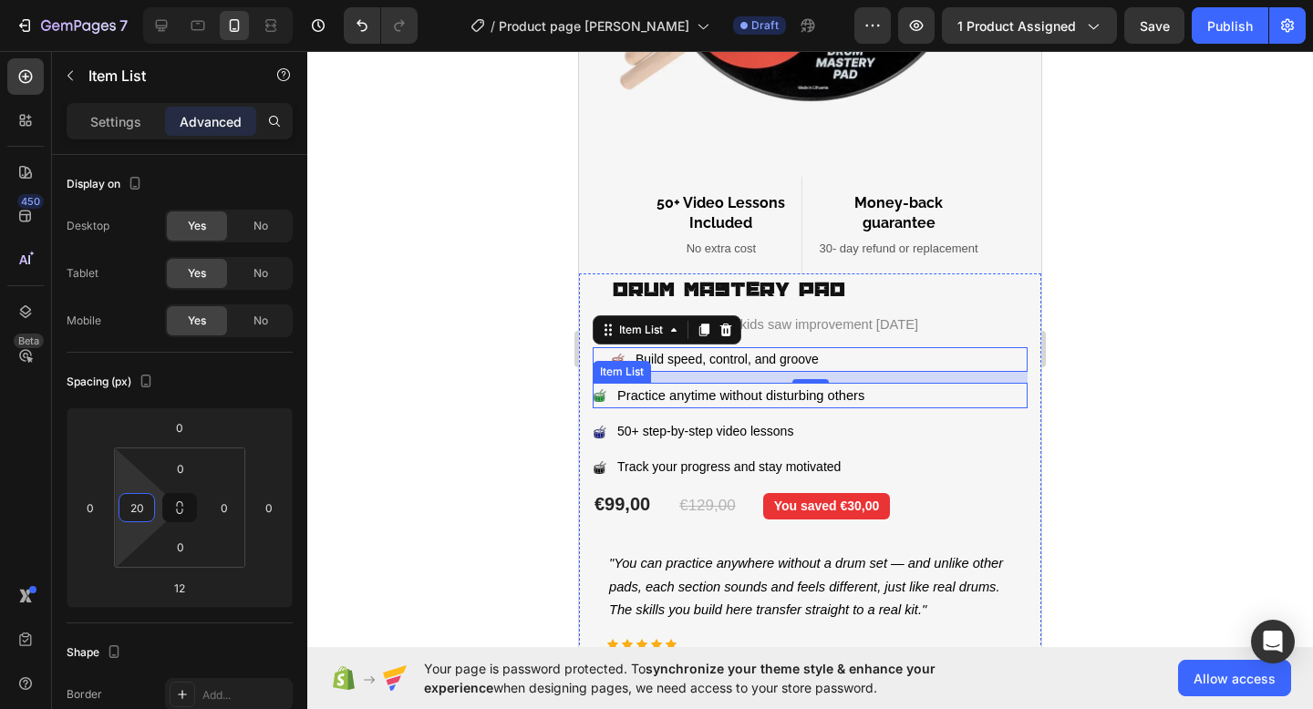
click at [1169, 305] on div at bounding box center [809, 380] width 1005 height 658
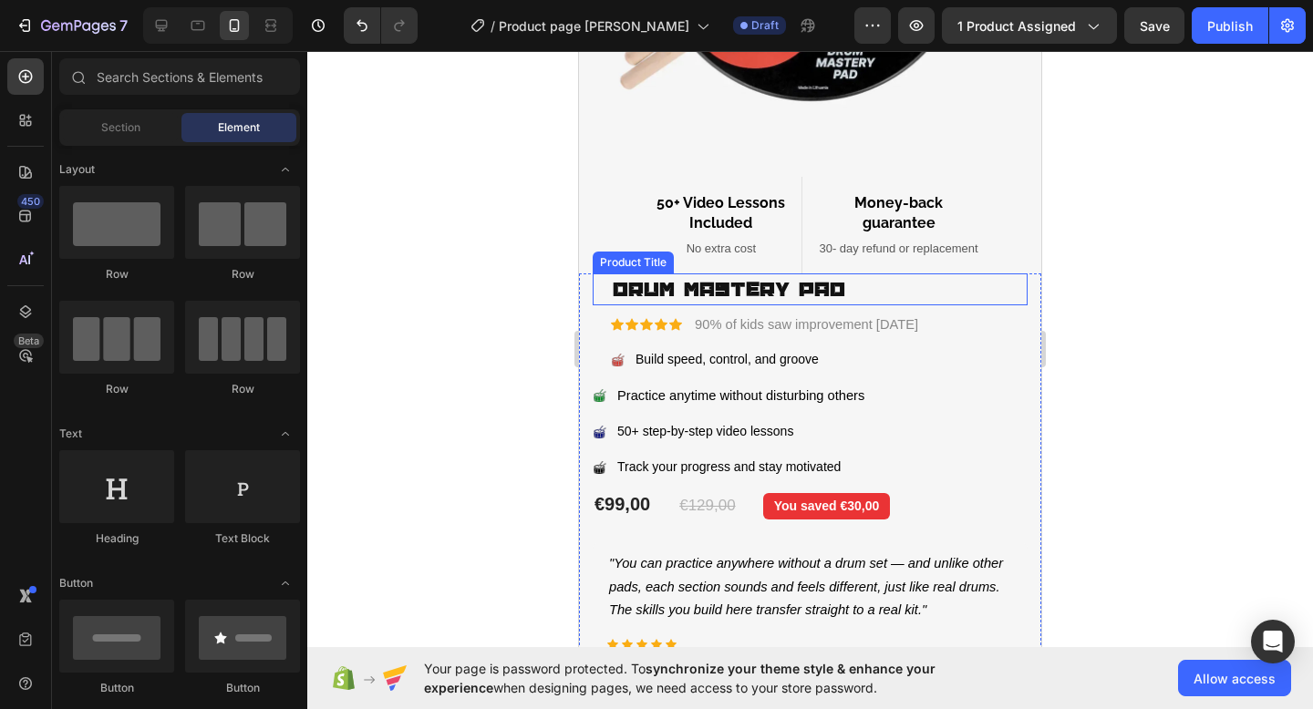
click at [614, 289] on h1 "Drum Mastery Pad" at bounding box center [819, 289] width 417 height 32
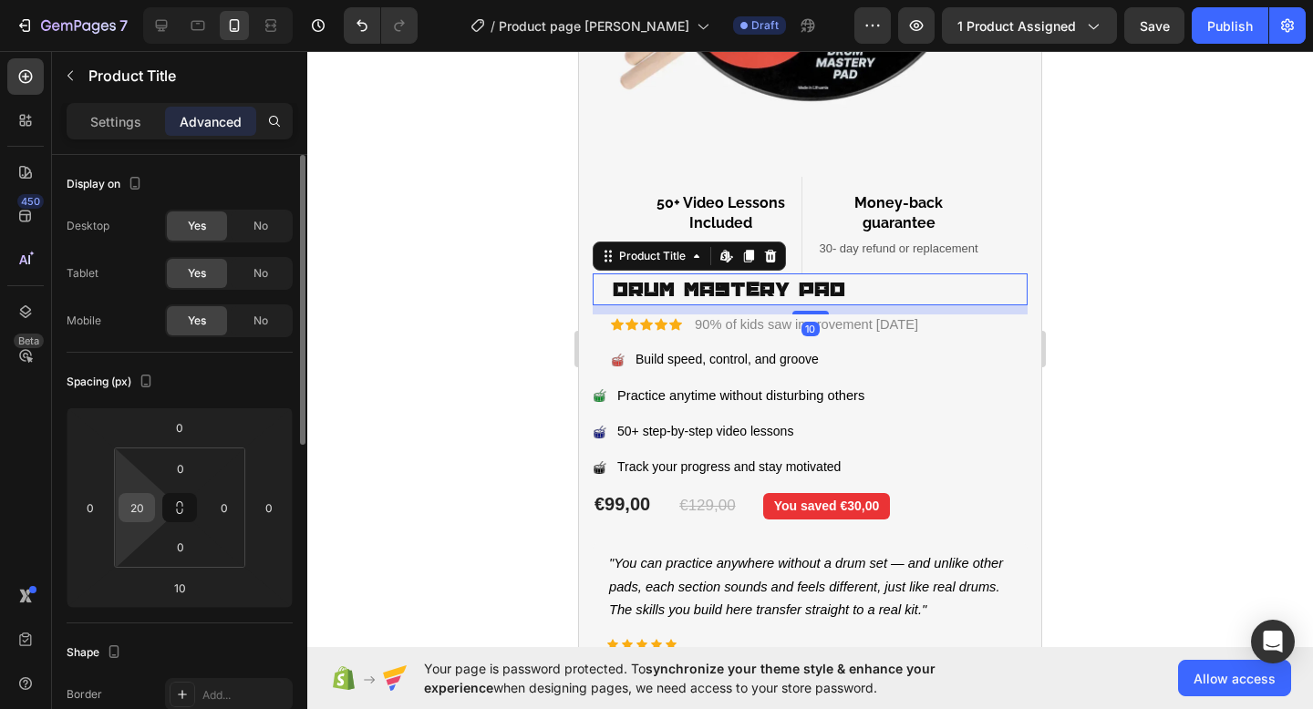
click at [134, 516] on input "20" at bounding box center [136, 507] width 27 height 27
type input "15"
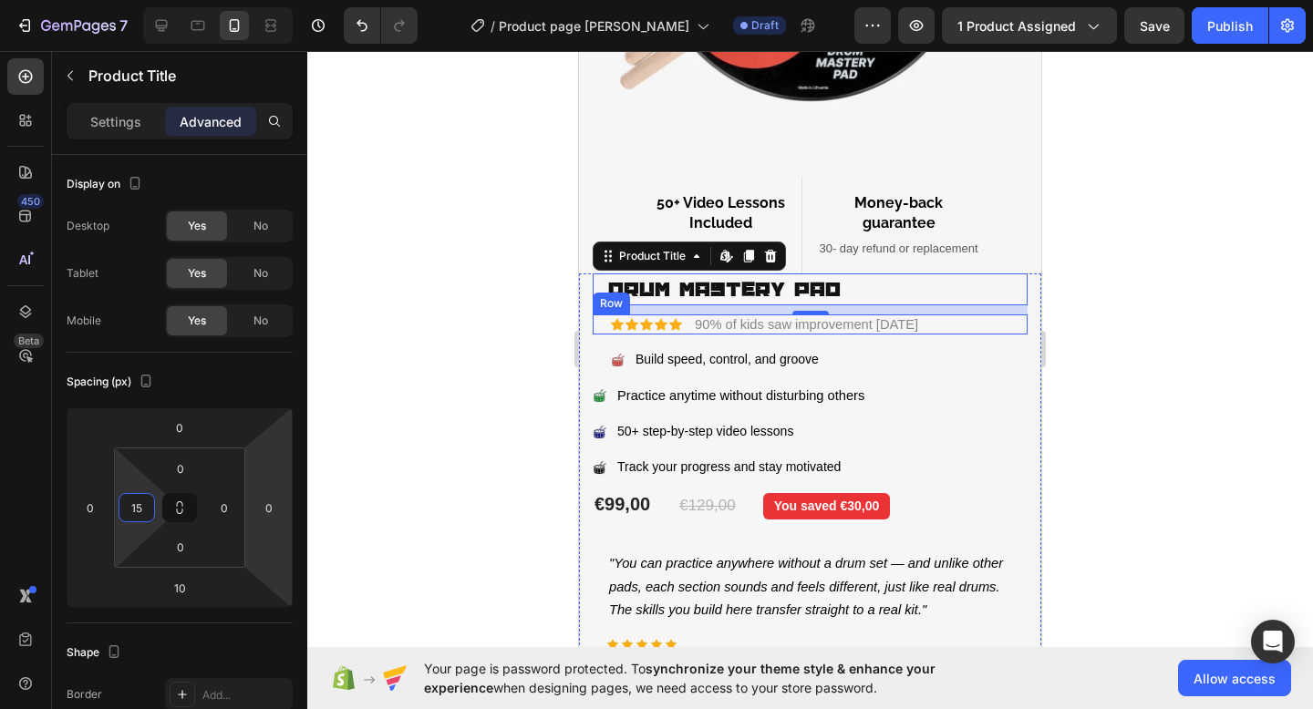
click at [614, 332] on div "Icon Icon Icon Icon Icon Icon List" at bounding box center [636, 324] width 89 height 20
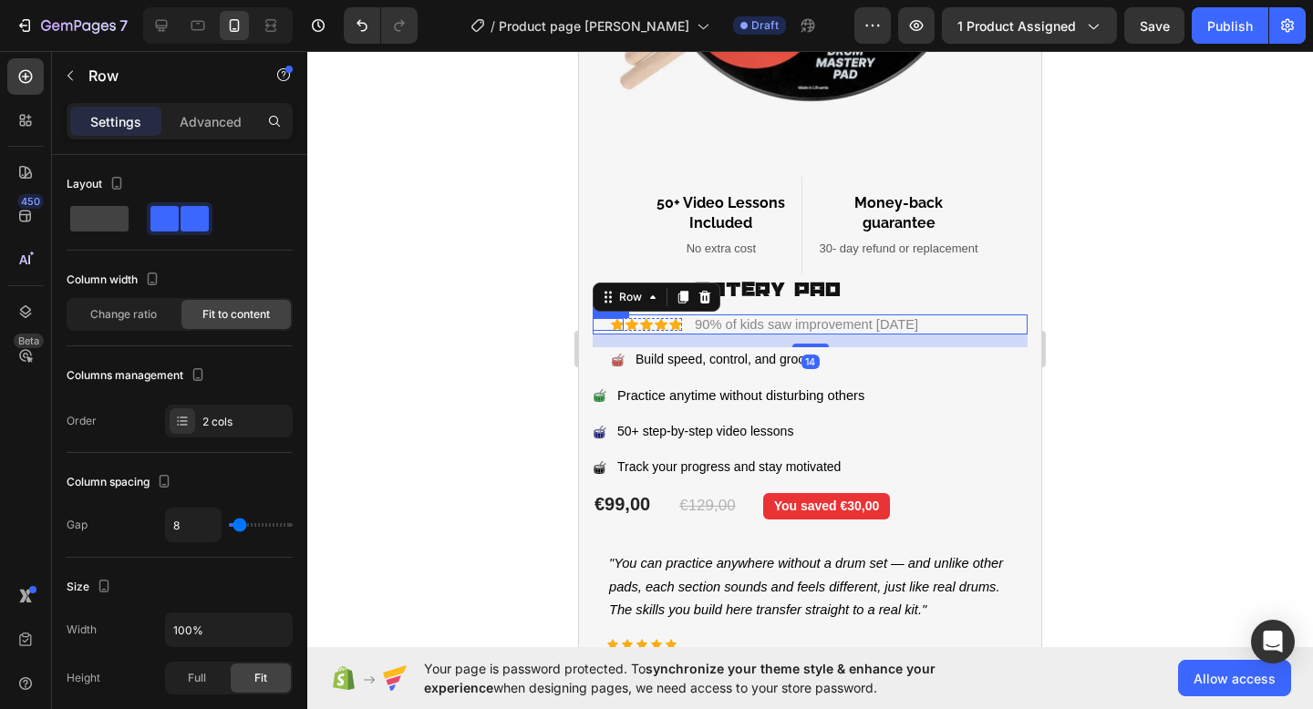
click at [609, 323] on div "Icon" at bounding box center [607, 324] width 31 height 13
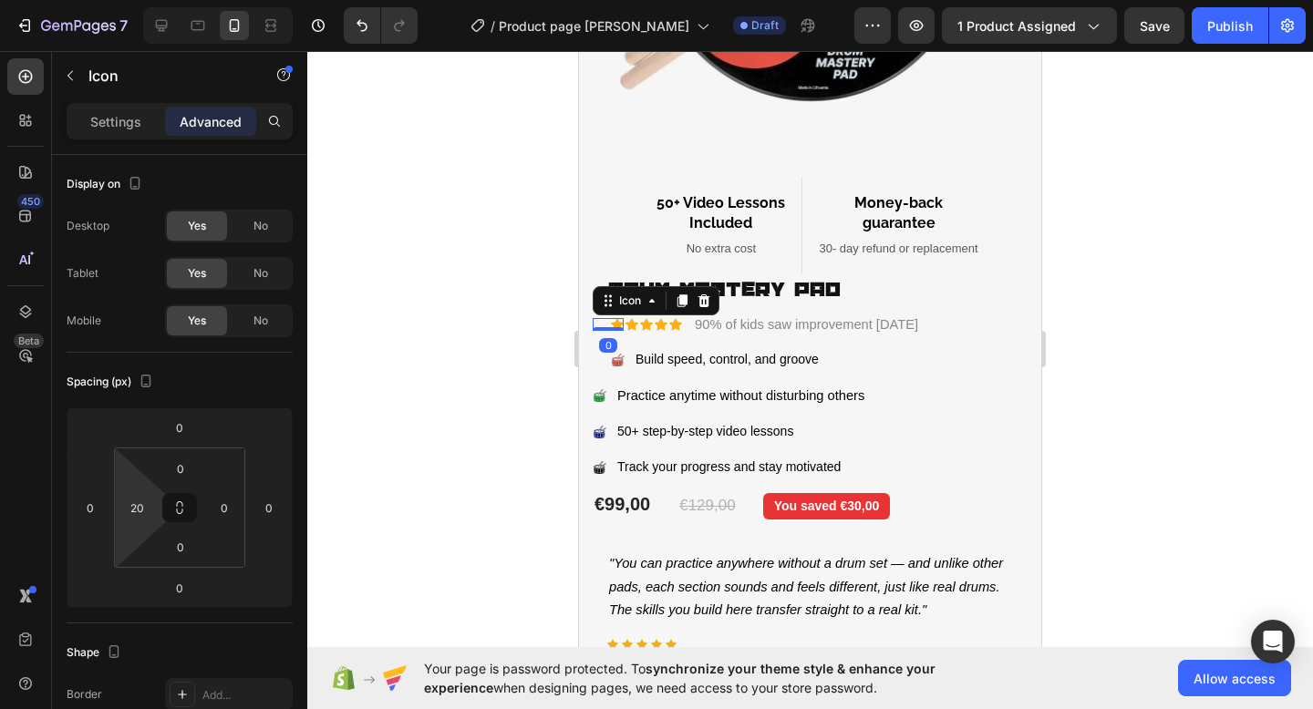
click at [139, 0] on html "7 / Product page Gretai Draft Preview 1 product assigned Save Publish 450 Beta …" at bounding box center [656, 0] width 1313 height 0
type input "15"
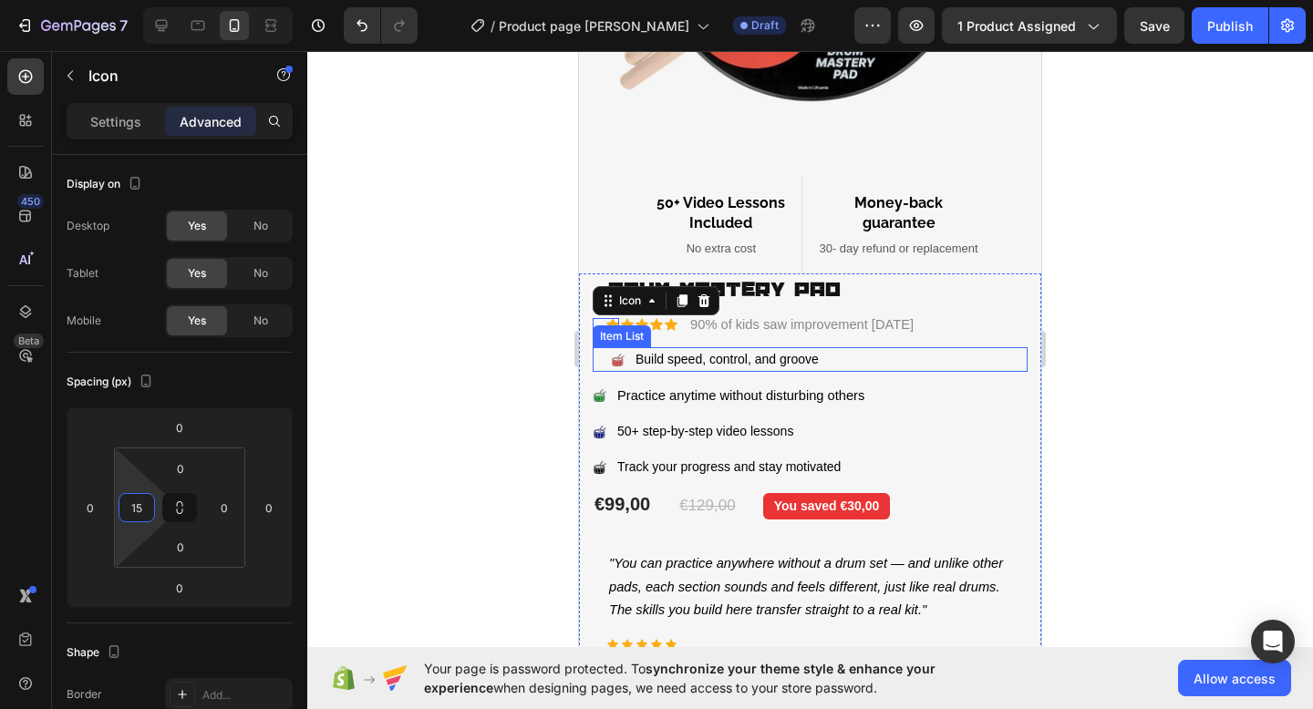
click at [607, 355] on div "Build speed, control, and groove" at bounding box center [809, 359] width 435 height 25
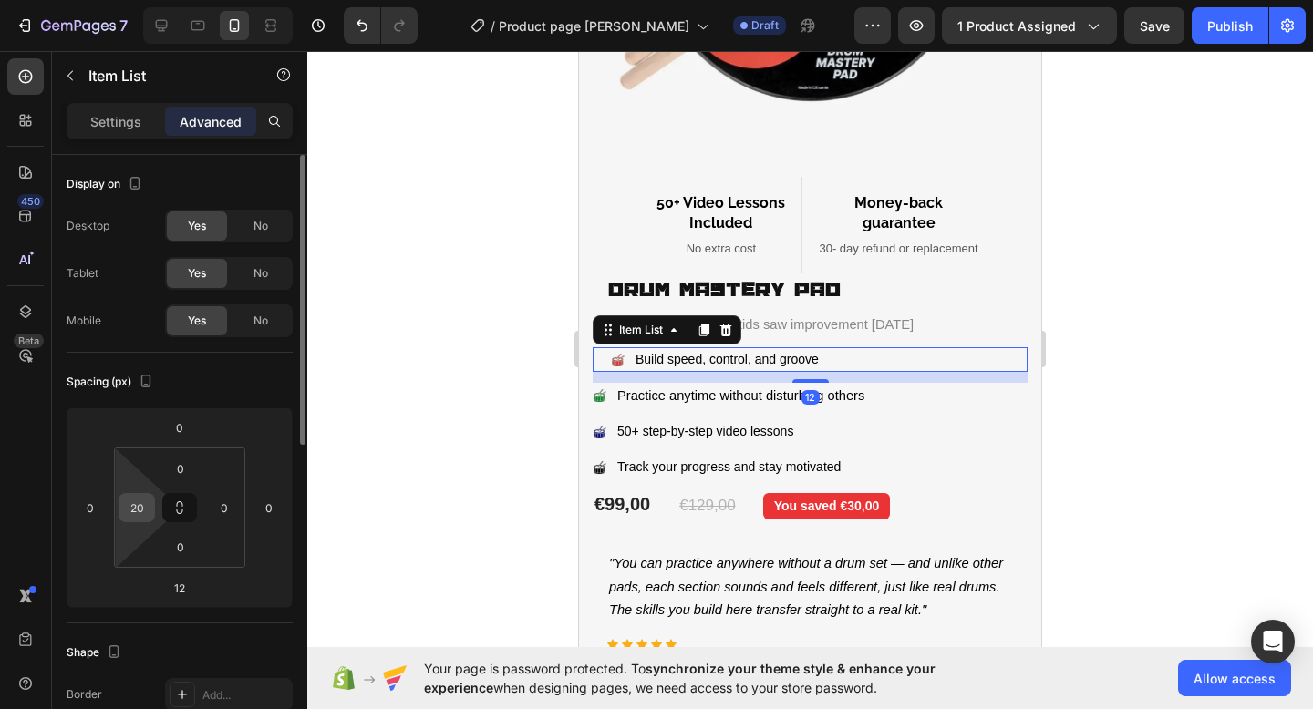
click at [139, 509] on input "20" at bounding box center [136, 507] width 27 height 27
type input "15"
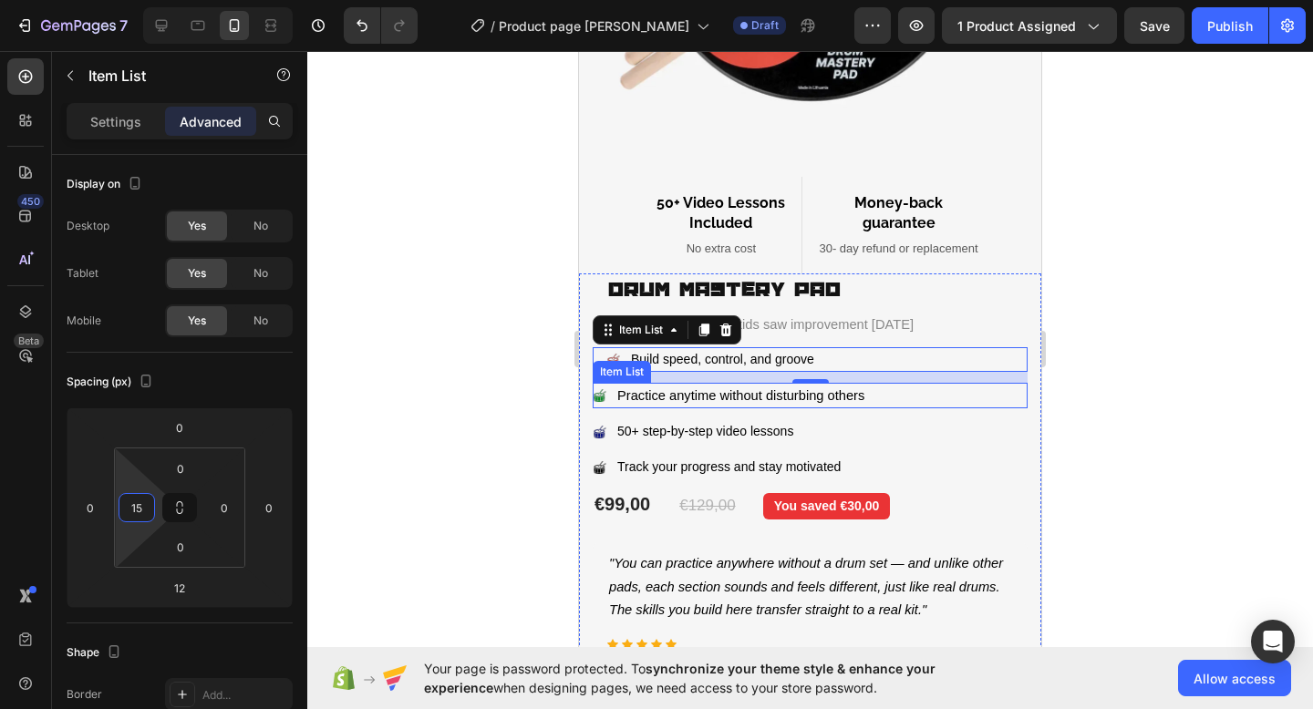
click at [594, 397] on image at bounding box center [599, 395] width 13 height 13
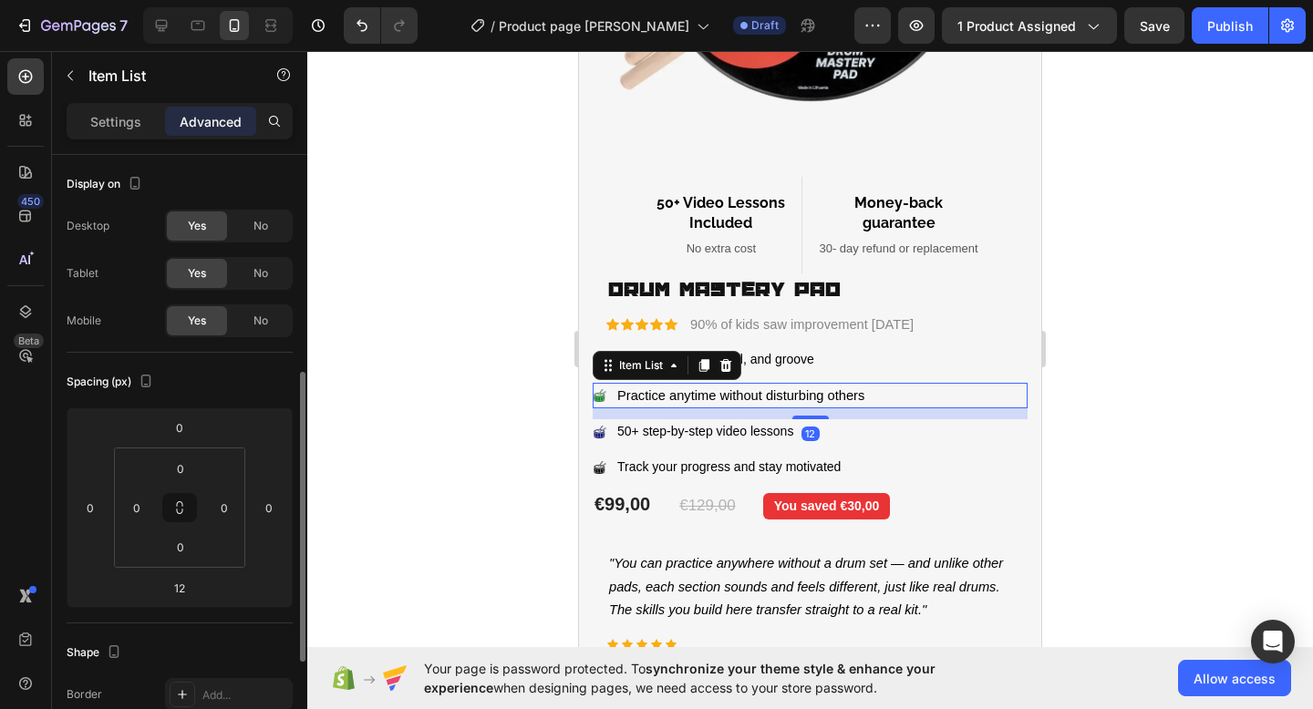
scroll to position [147, 0]
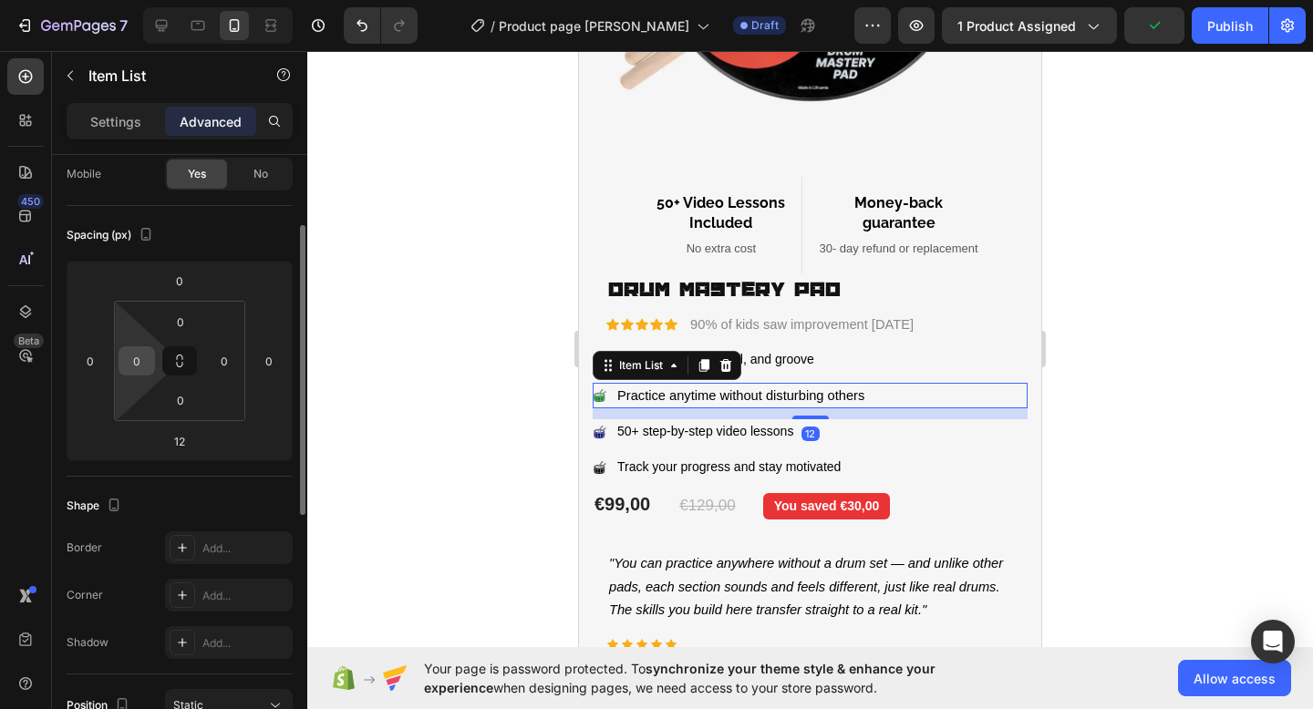
click at [145, 368] on input "0" at bounding box center [136, 360] width 27 height 27
type input "15"
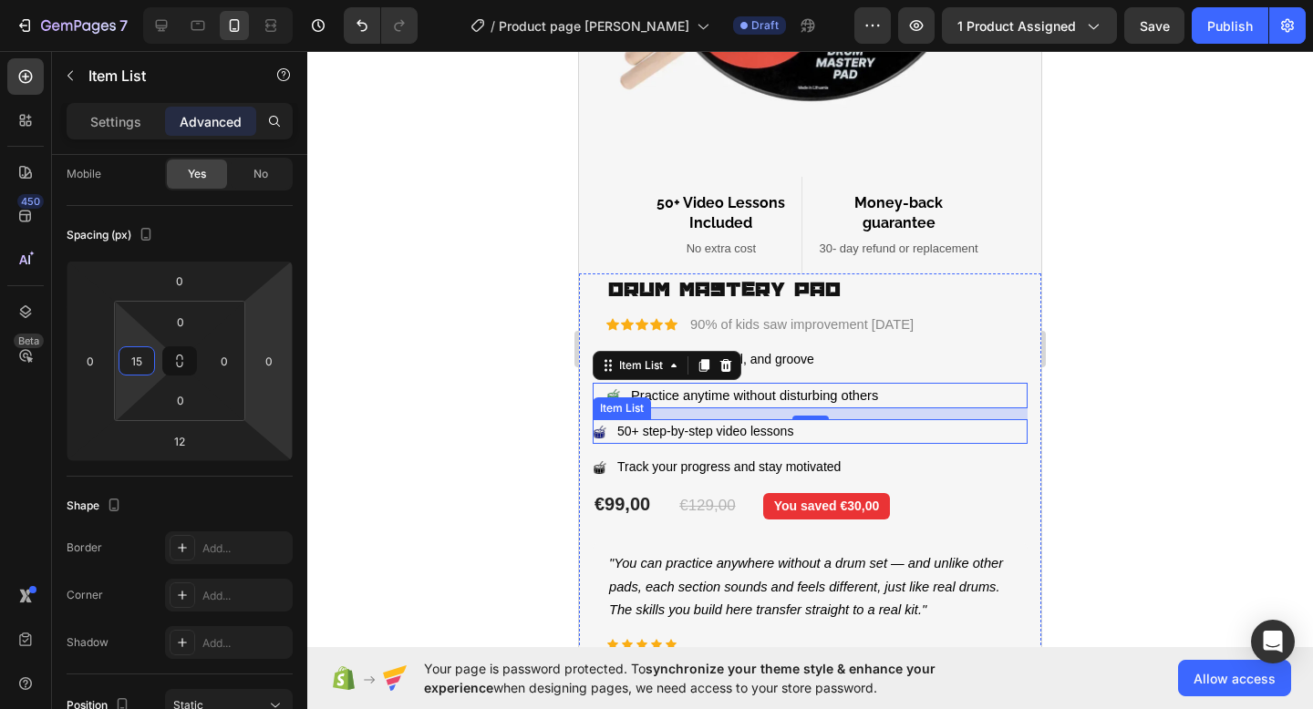
click at [597, 430] on image at bounding box center [599, 432] width 13 height 13
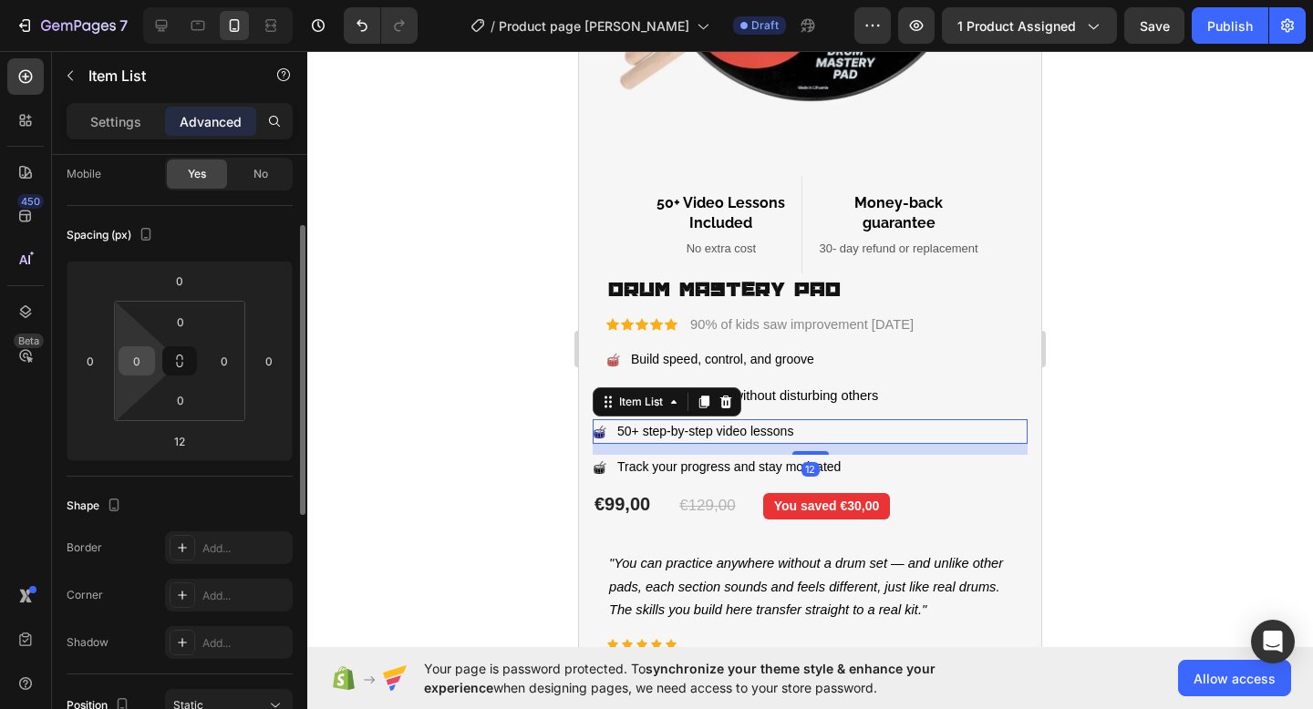
click at [137, 369] on input "0" at bounding box center [136, 360] width 27 height 27
type input "15"
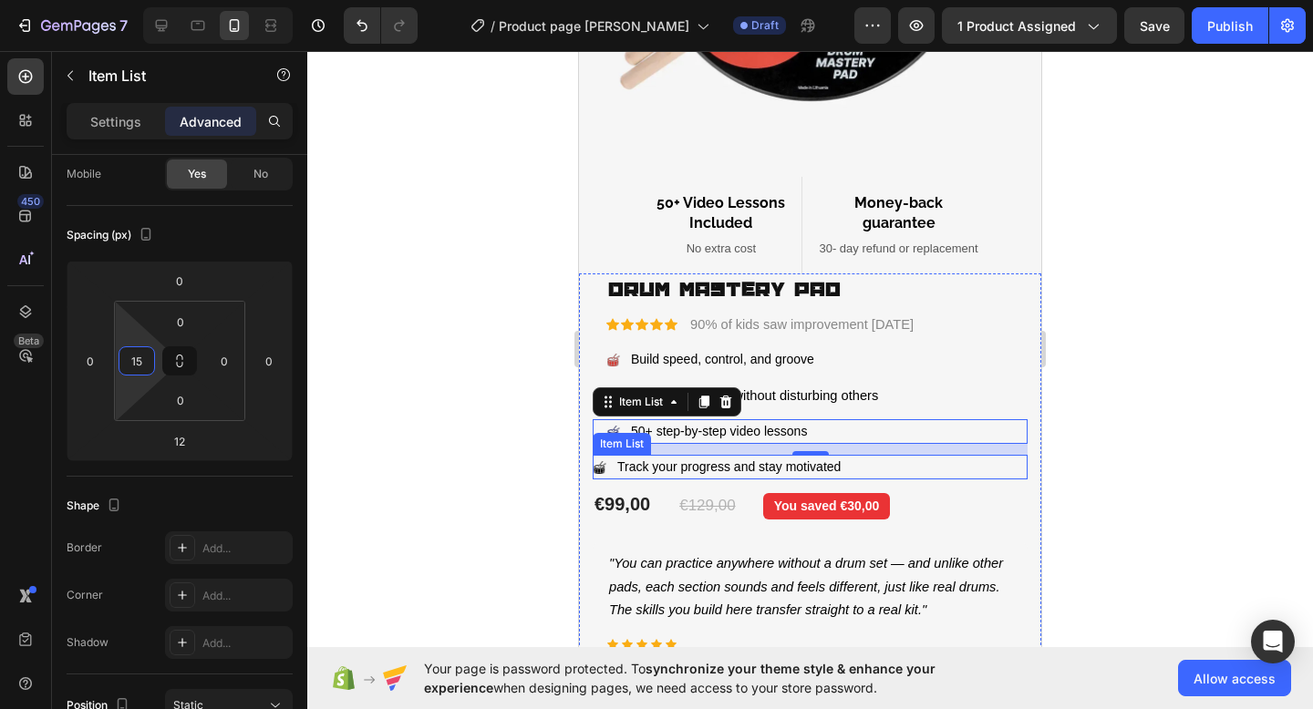
click at [592, 469] on icon at bounding box center [599, 467] width 15 height 15
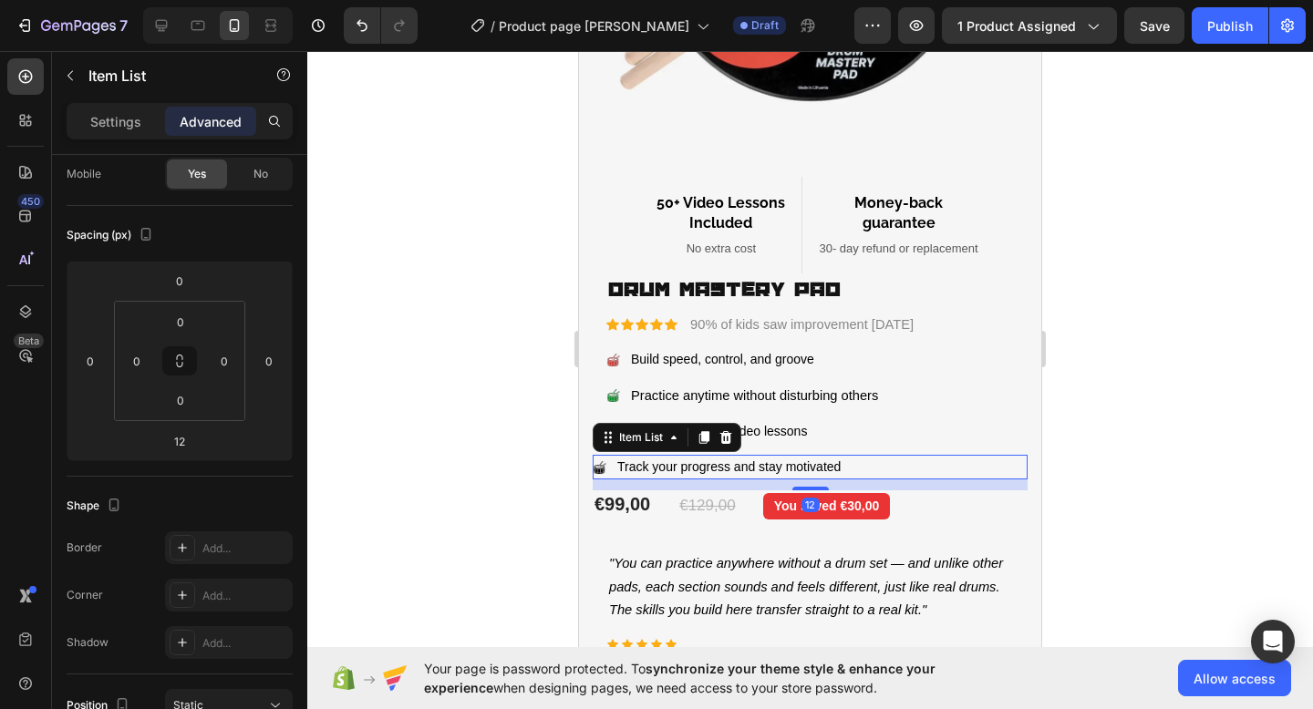
click at [600, 469] on image at bounding box center [599, 467] width 13 height 13
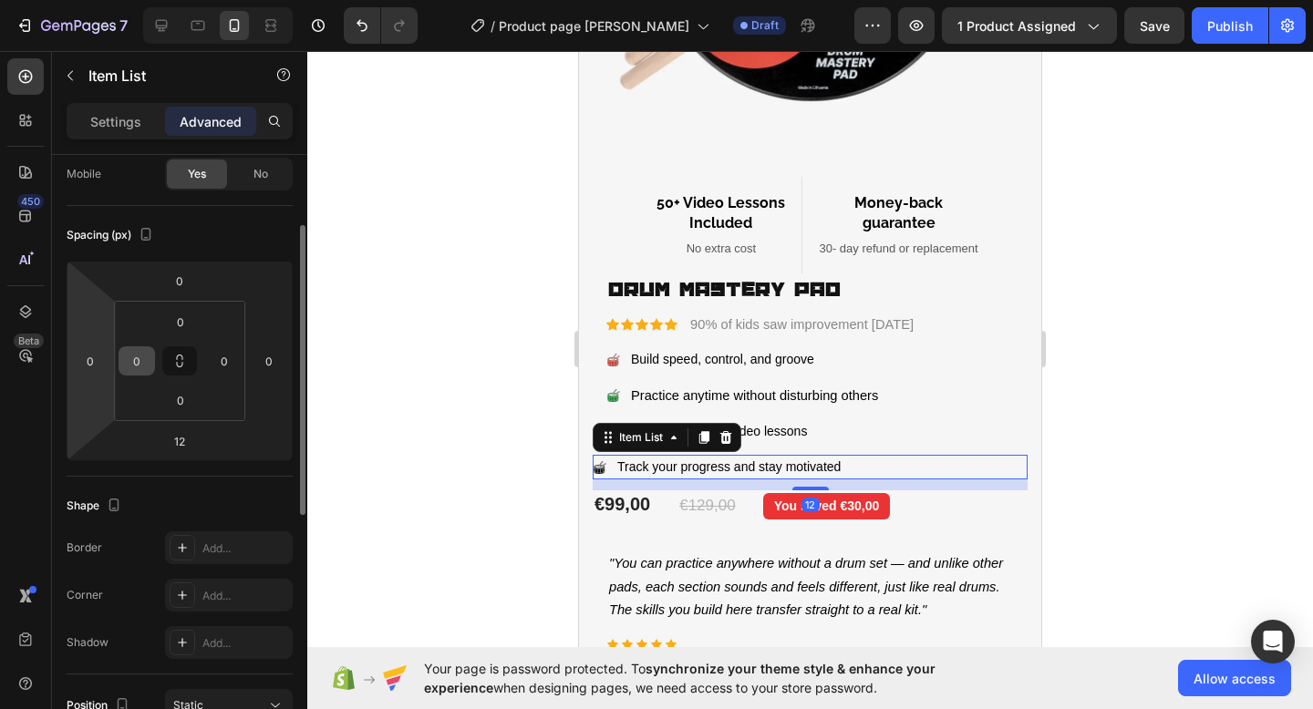
click at [146, 368] on input "0" at bounding box center [136, 360] width 27 height 27
type input "15"
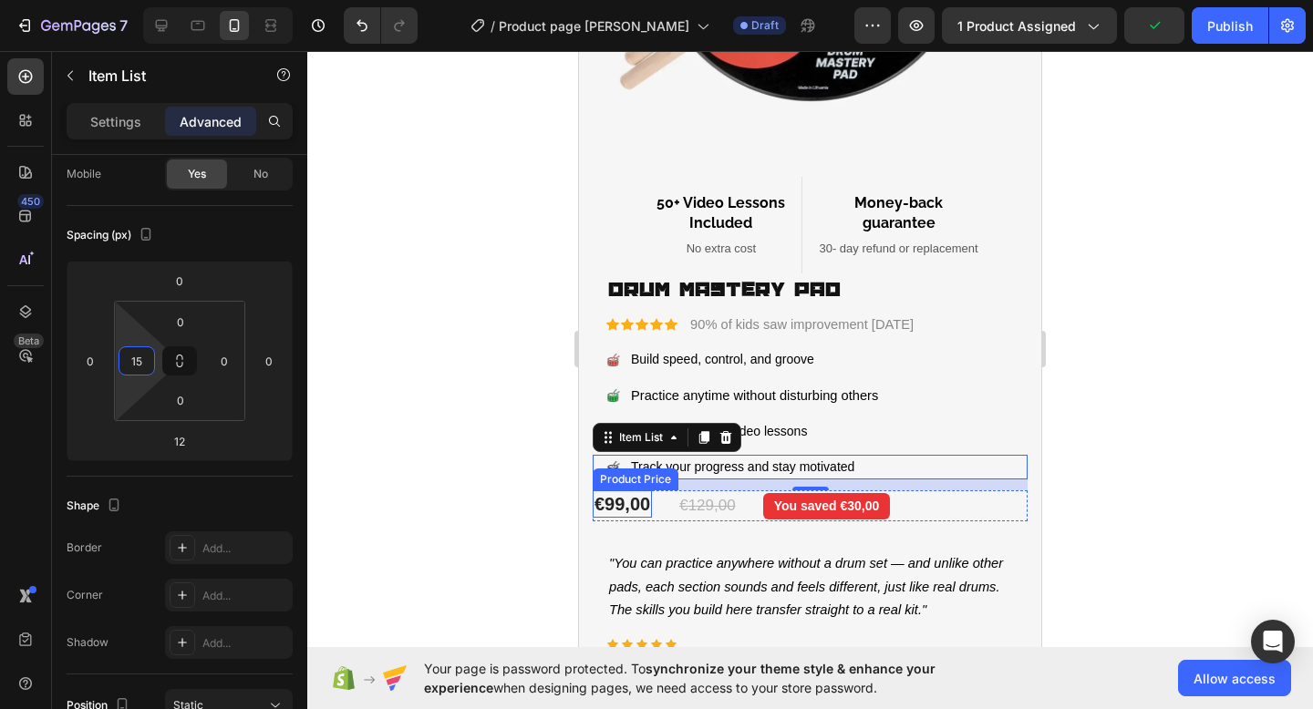
click at [609, 499] on div "€99,00" at bounding box center [621, 503] width 59 height 27
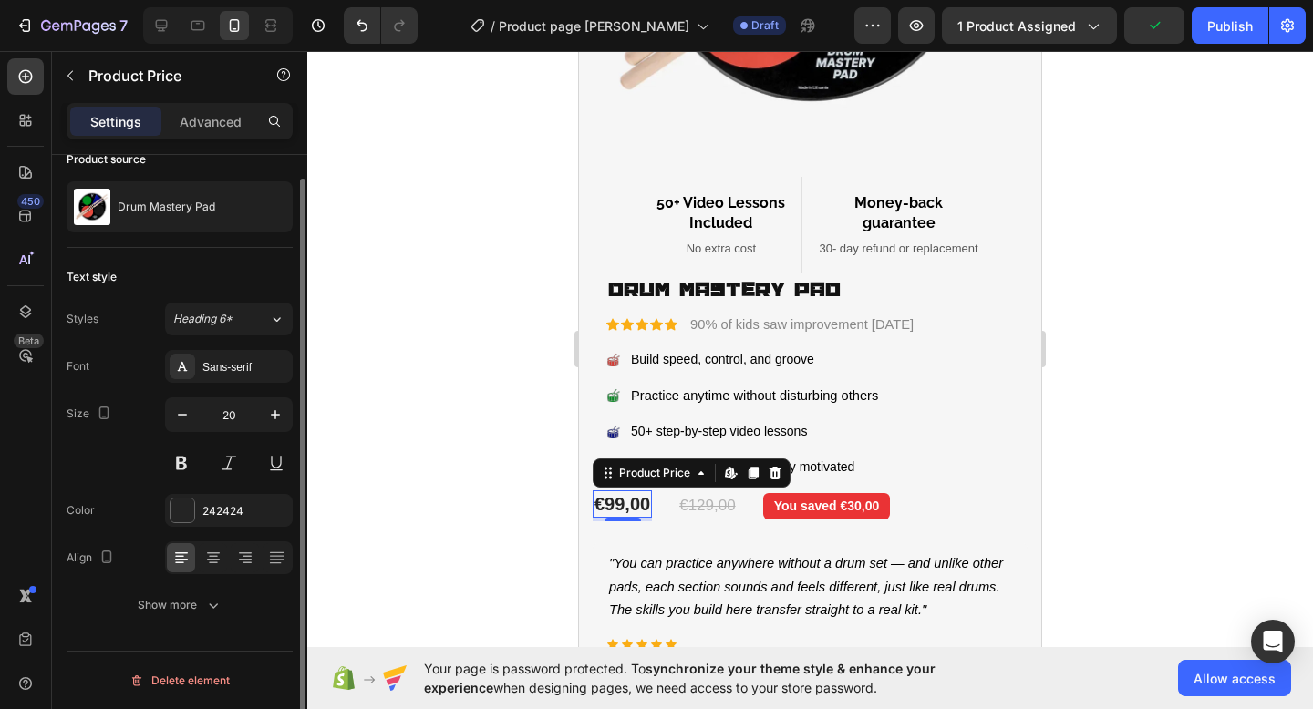
scroll to position [0, 0]
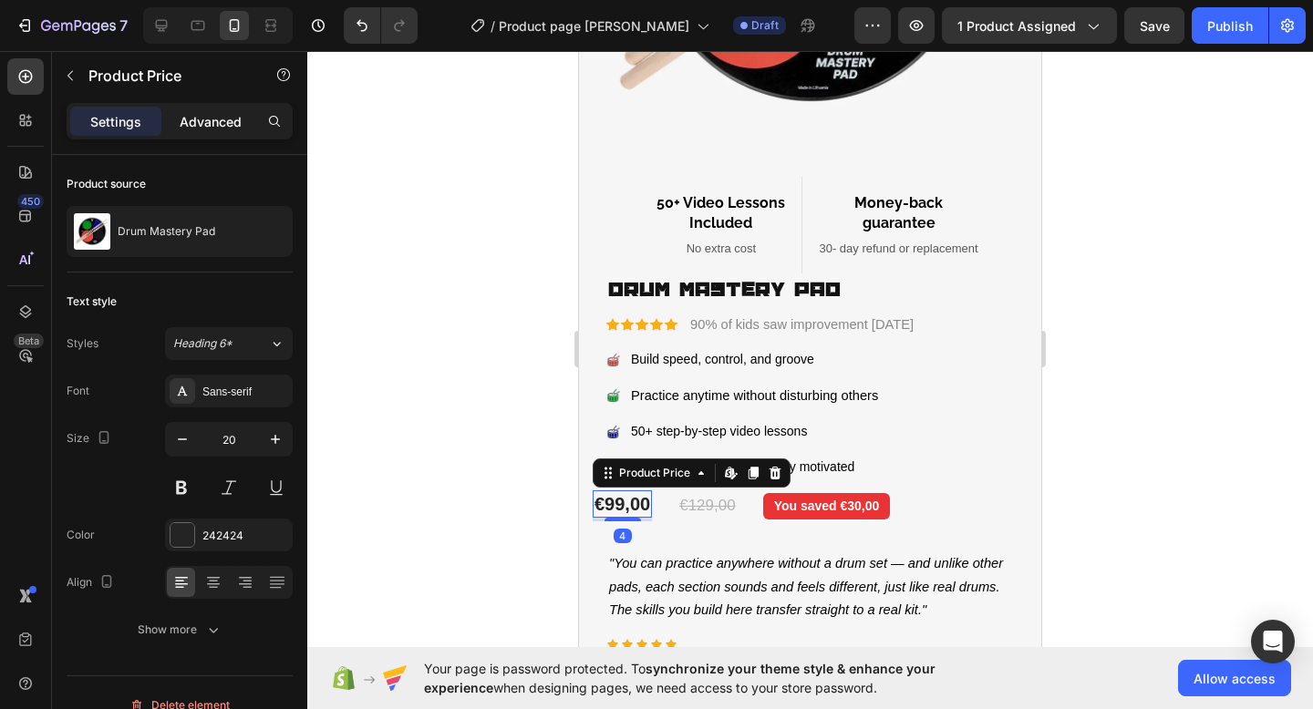
click at [222, 129] on p "Advanced" at bounding box center [211, 121] width 62 height 19
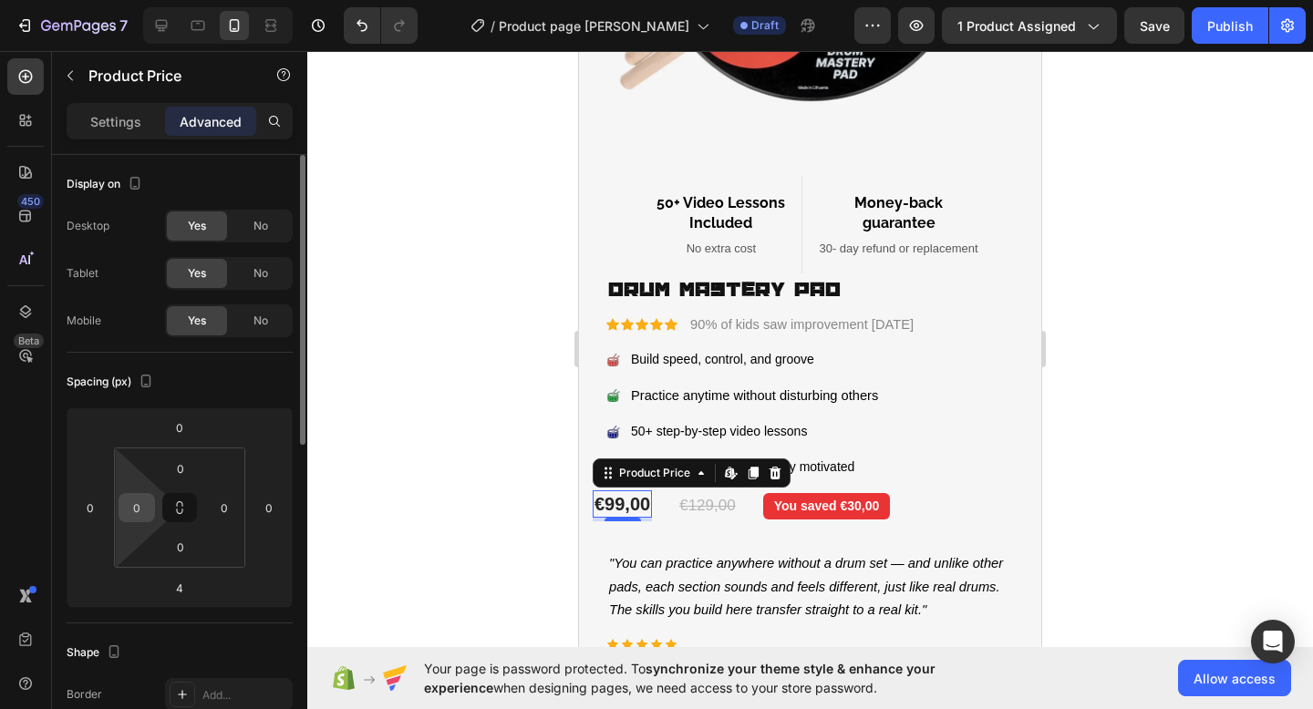
click at [142, 511] on input "0" at bounding box center [136, 507] width 27 height 27
type input "15"
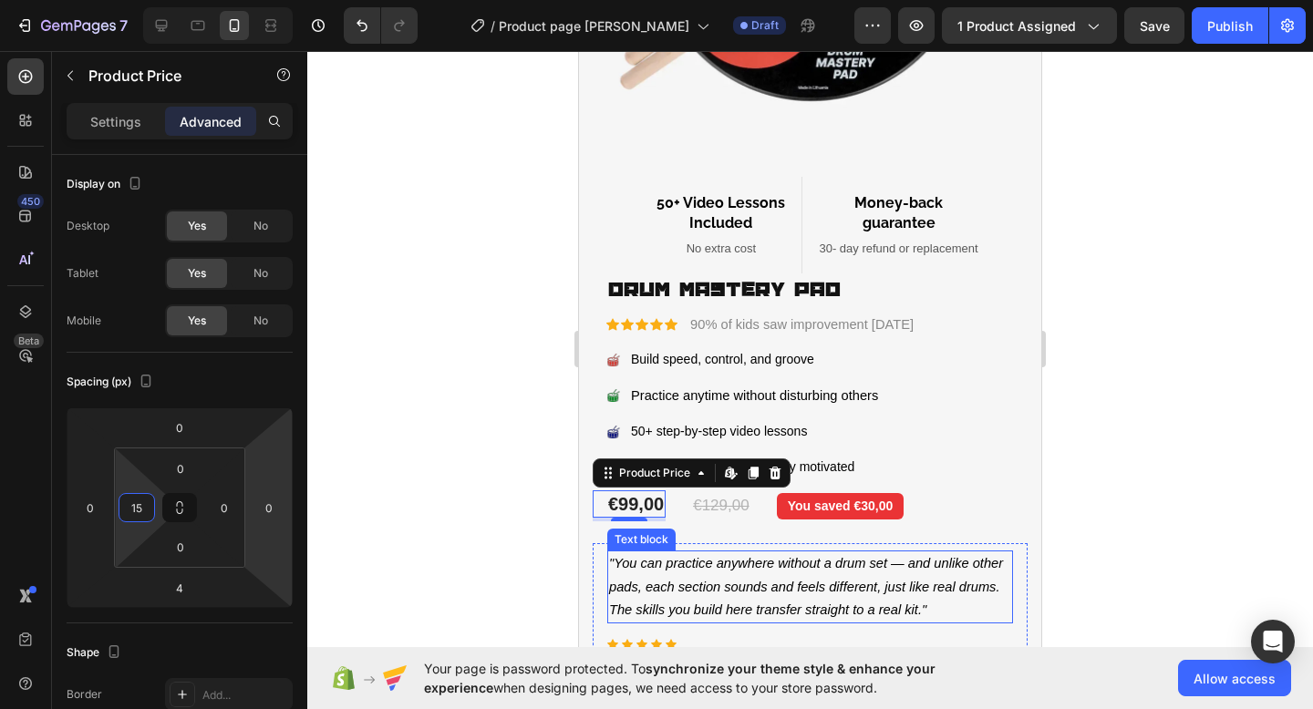
click at [652, 564] on icon ""You can practice anywhere without a drum set — and unlike other pads, each sec…" at bounding box center [806, 586] width 394 height 60
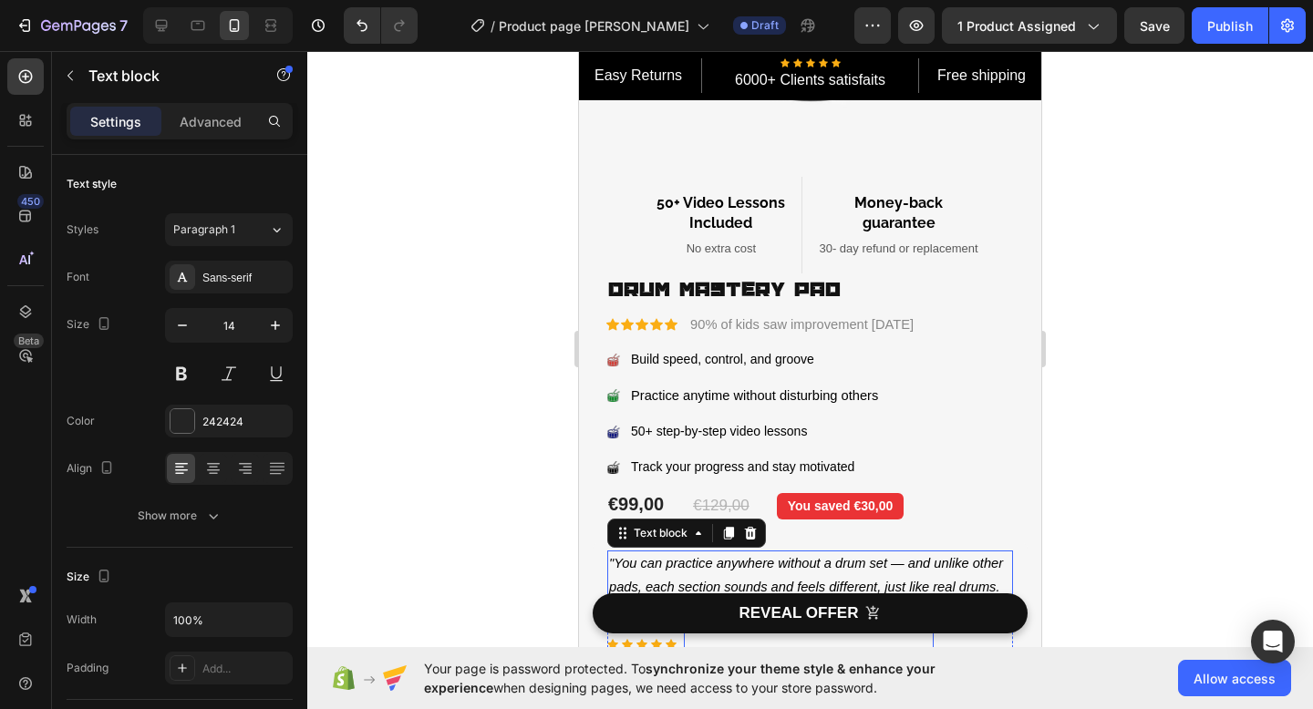
click at [904, 646] on span "— Marijus , Pro Drummer & Co-Founder" at bounding box center [808, 653] width 246 height 15
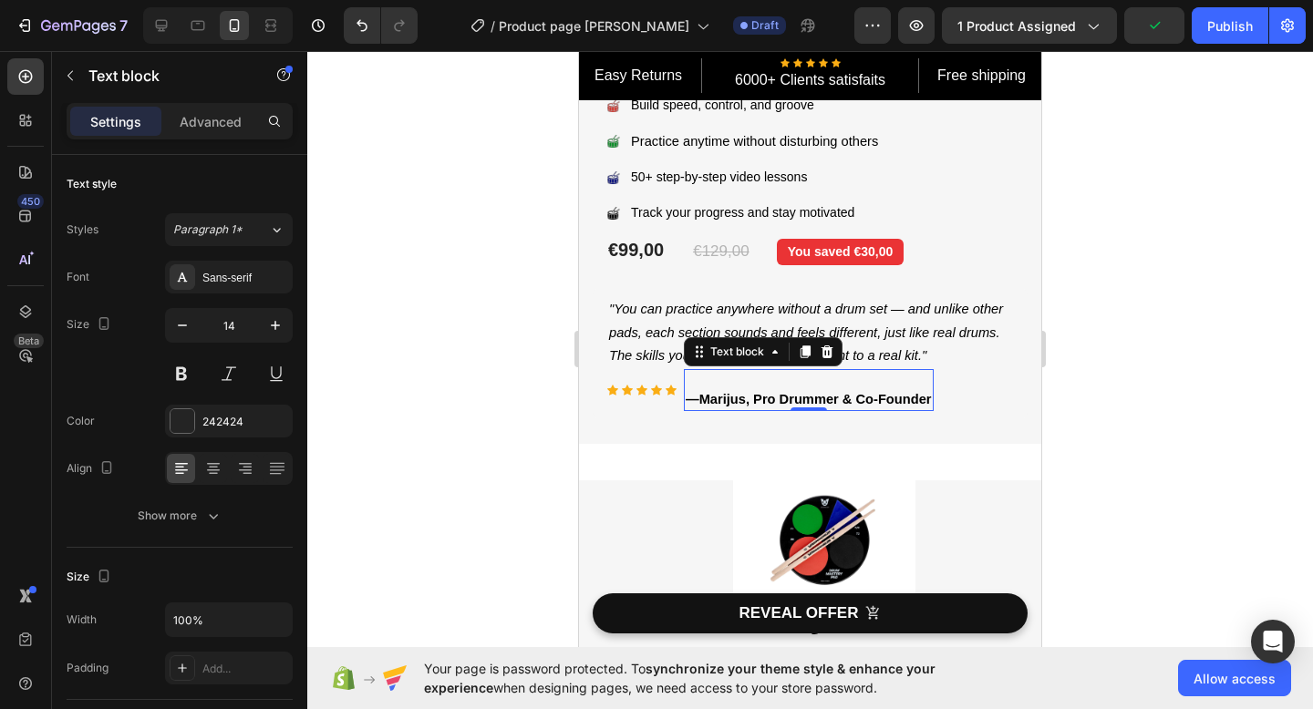
click at [704, 379] on p at bounding box center [808, 380] width 246 height 19
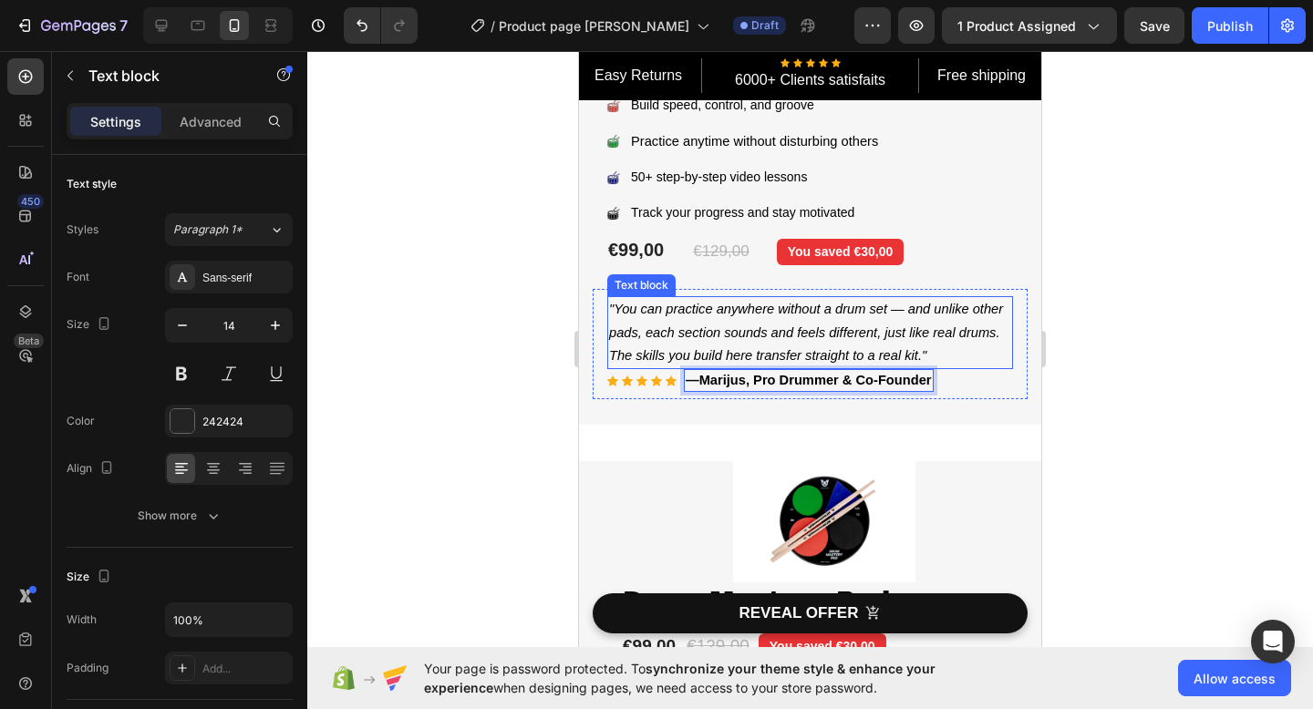
click at [804, 345] on p ""You can practice anywhere without a drum set — and unlike other pads, each sec…" at bounding box center [810, 332] width 402 height 69
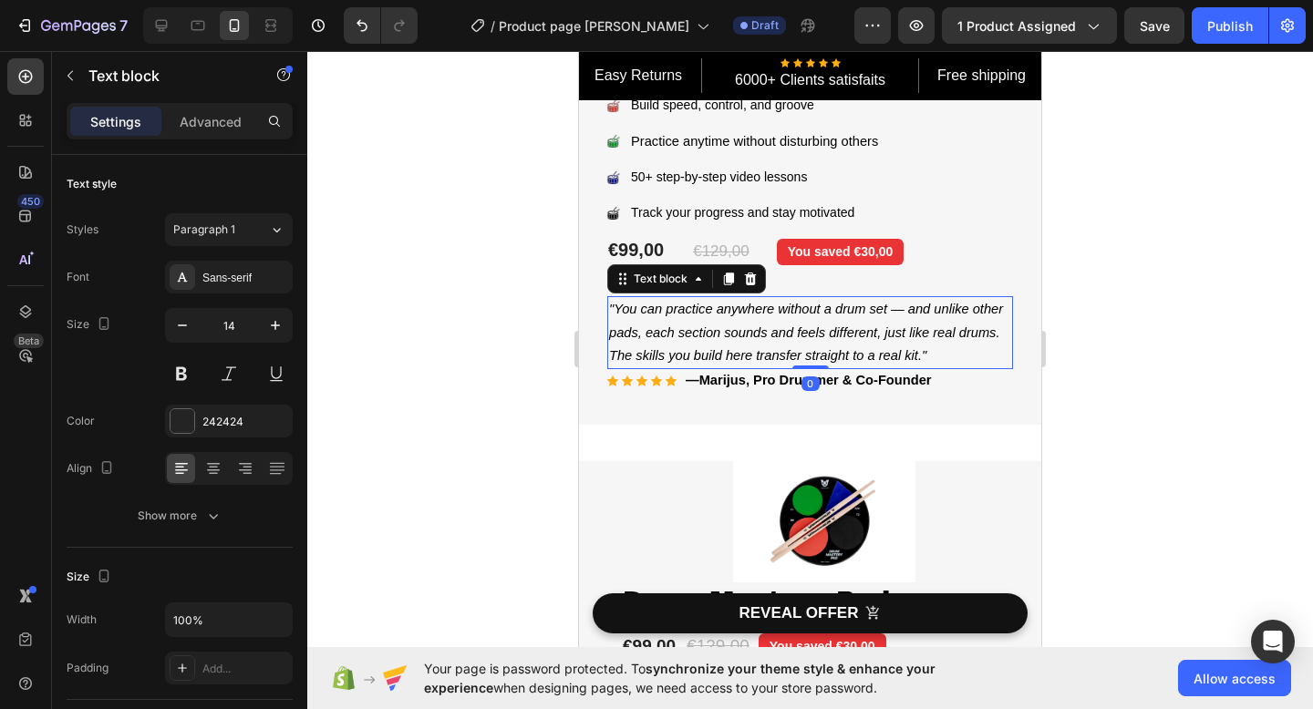
click at [192, 137] on div "Settings Advanced" at bounding box center [180, 121] width 226 height 36
click at [196, 130] on div "Advanced" at bounding box center [210, 121] width 91 height 29
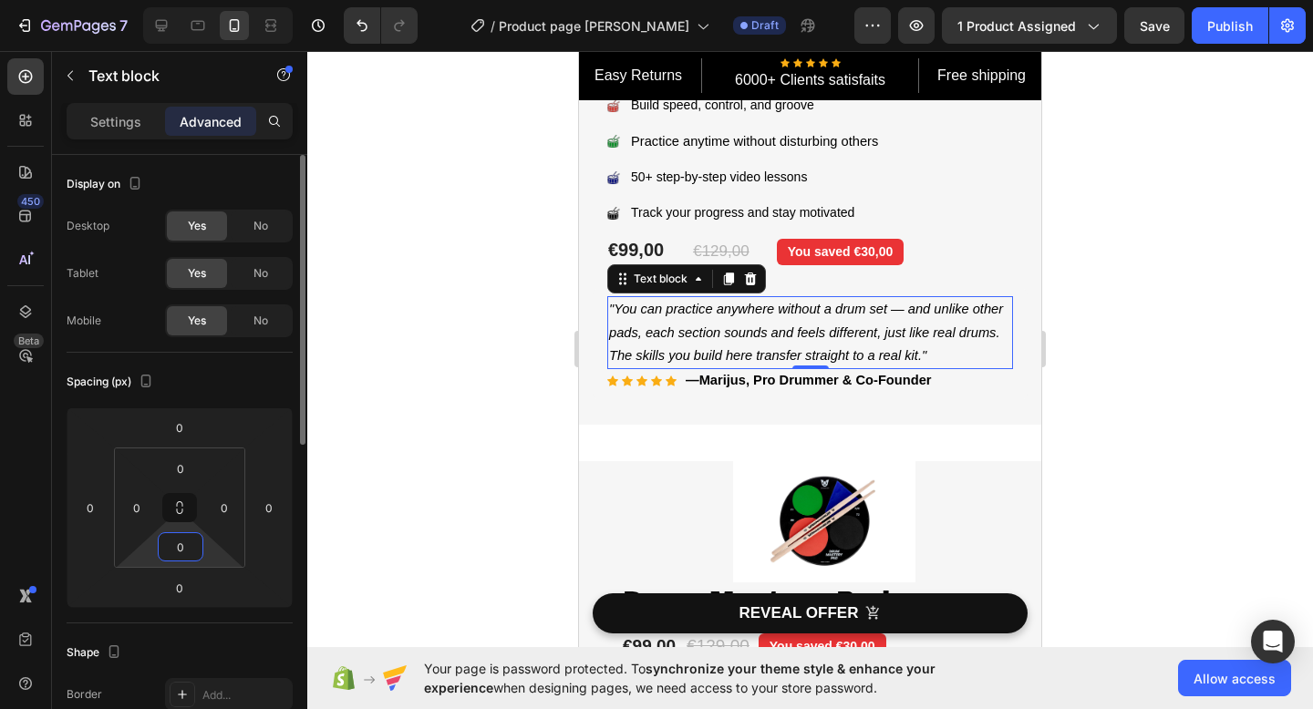
click at [183, 551] on input "0" at bounding box center [180, 546] width 36 height 27
type input "10"
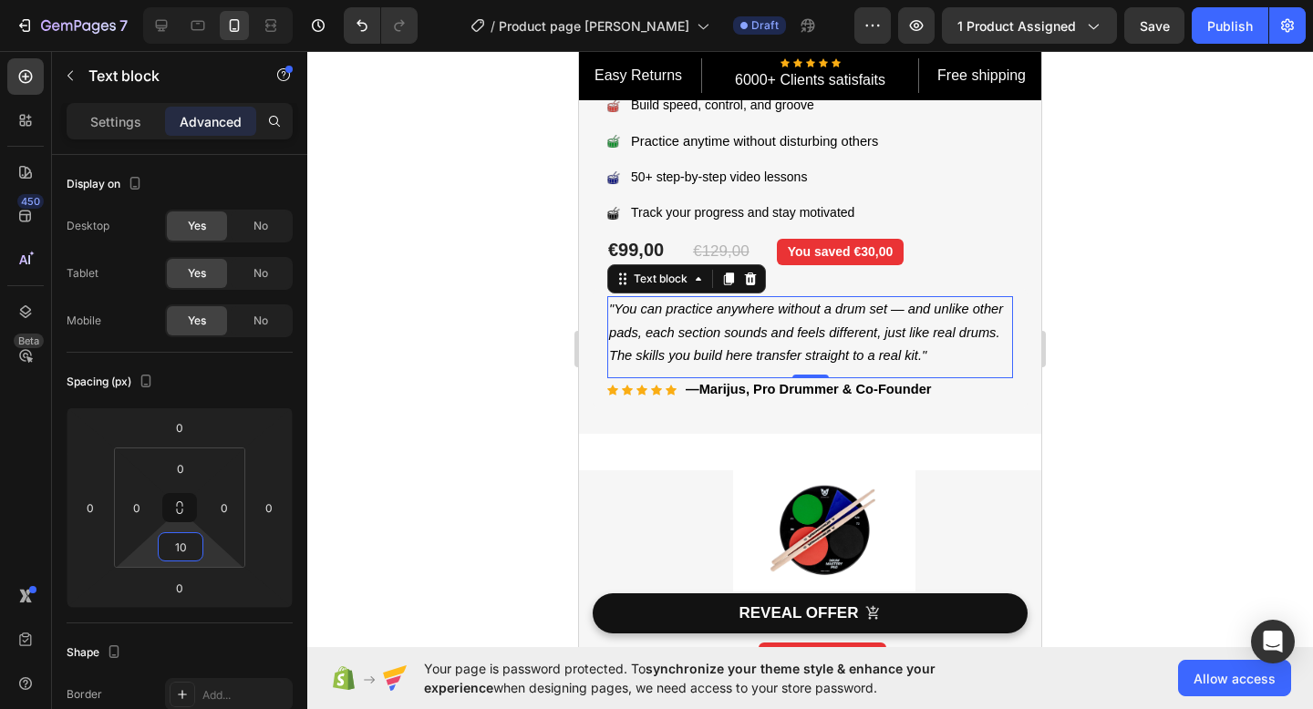
click at [1158, 282] on div at bounding box center [809, 380] width 1005 height 658
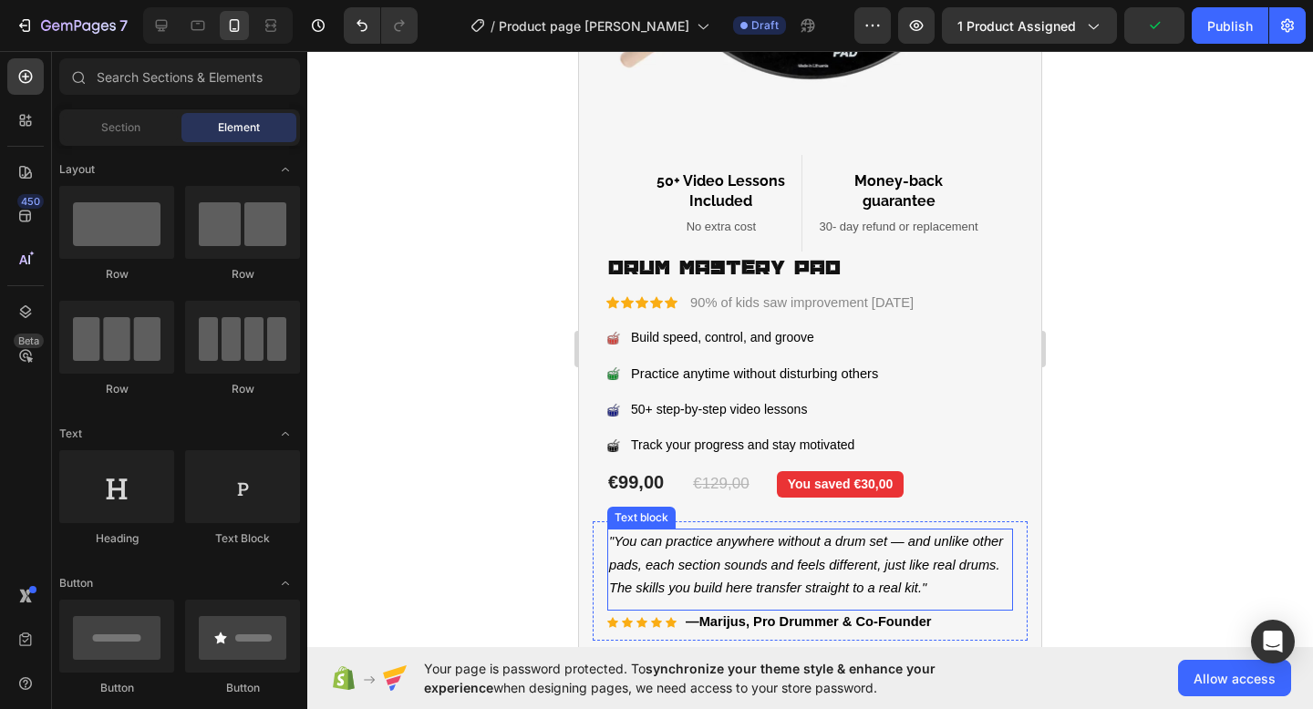
scroll to position [169, 0]
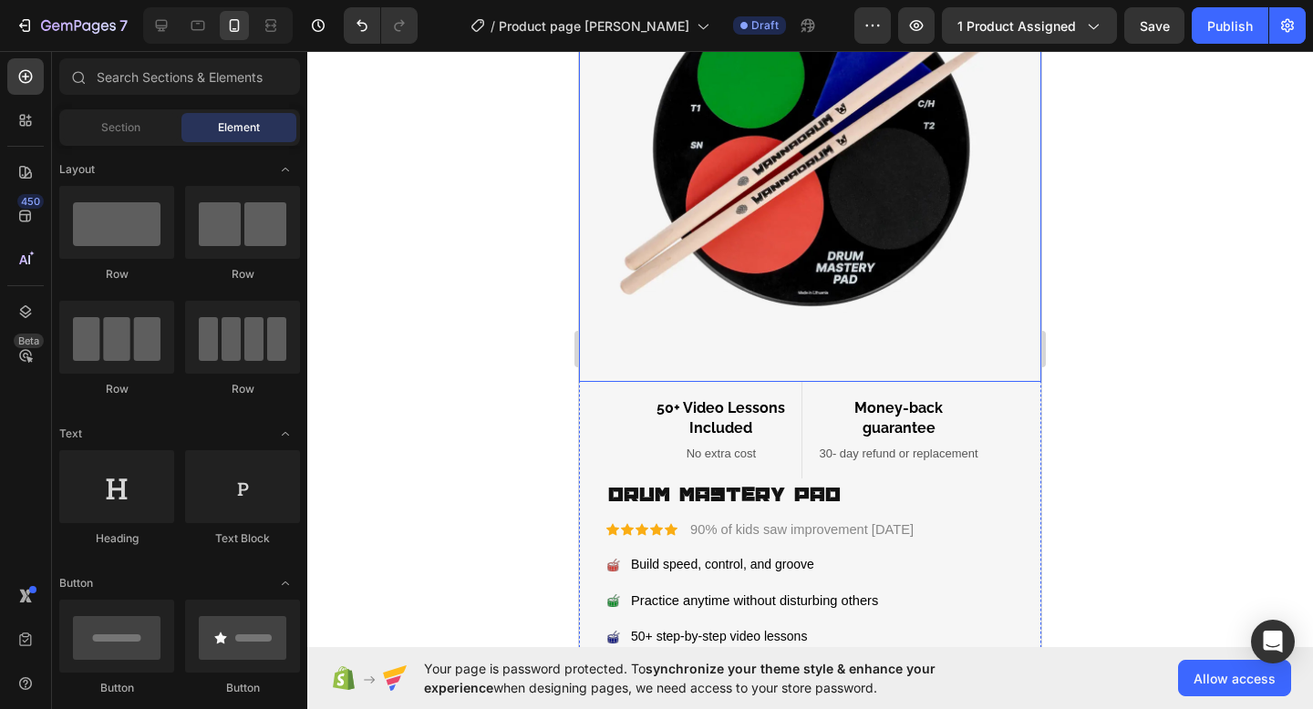
click at [984, 372] on img at bounding box center [810, 151] width 462 height 462
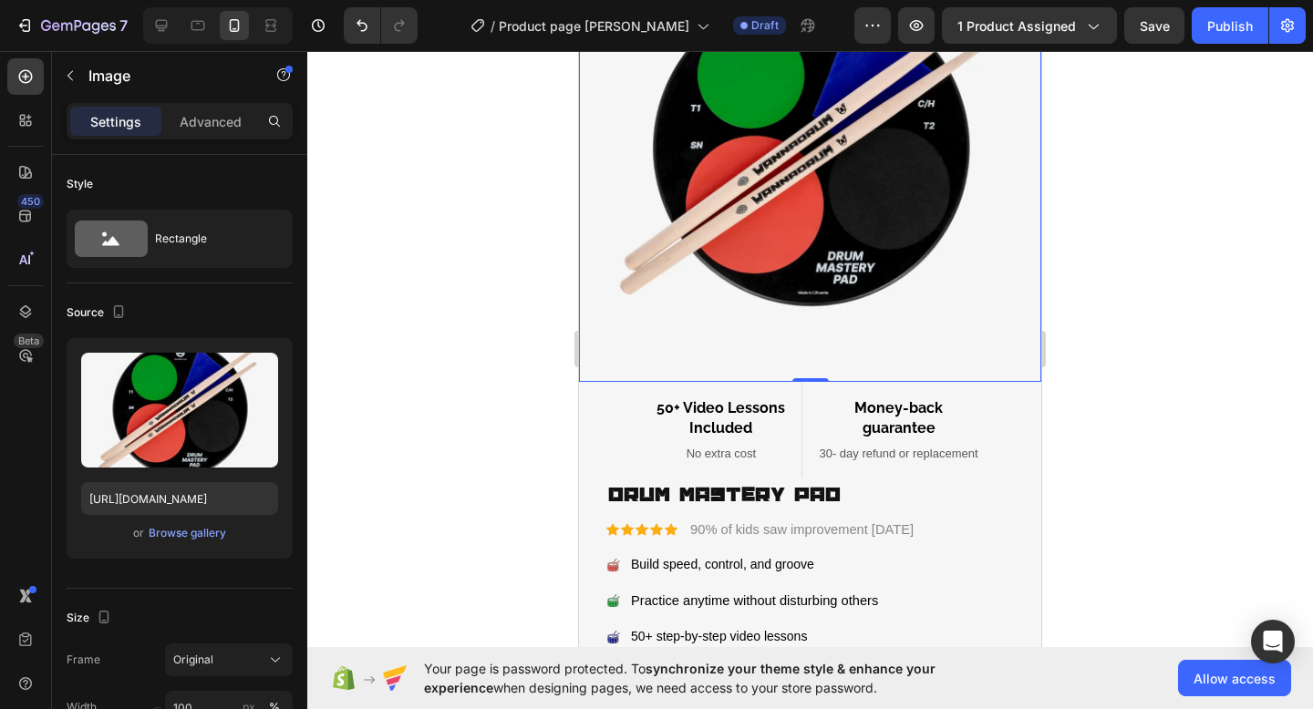
click at [725, 194] on img at bounding box center [810, 151] width 462 height 462
click at [170, 538] on div "Browse gallery" at bounding box center [187, 533] width 77 height 16
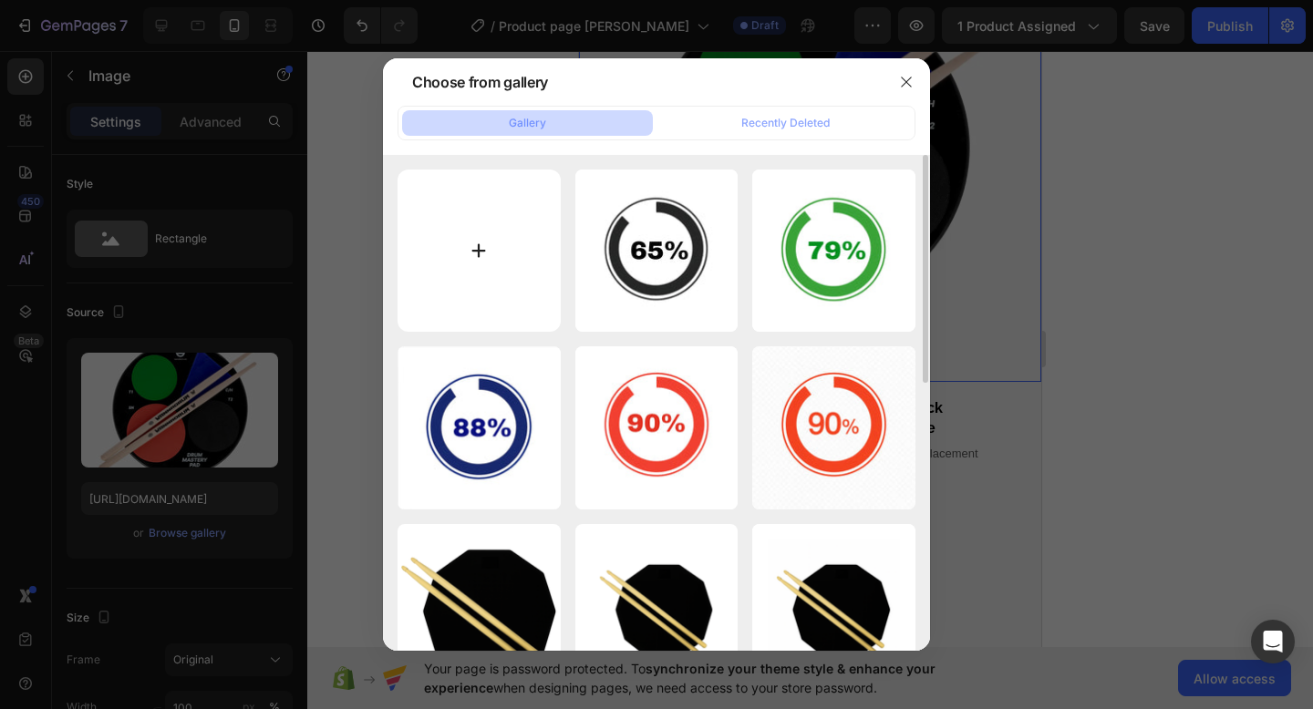
click at [477, 256] on input "file" at bounding box center [478, 251] width 163 height 163
type input "C:\fakepath\90%.webp"
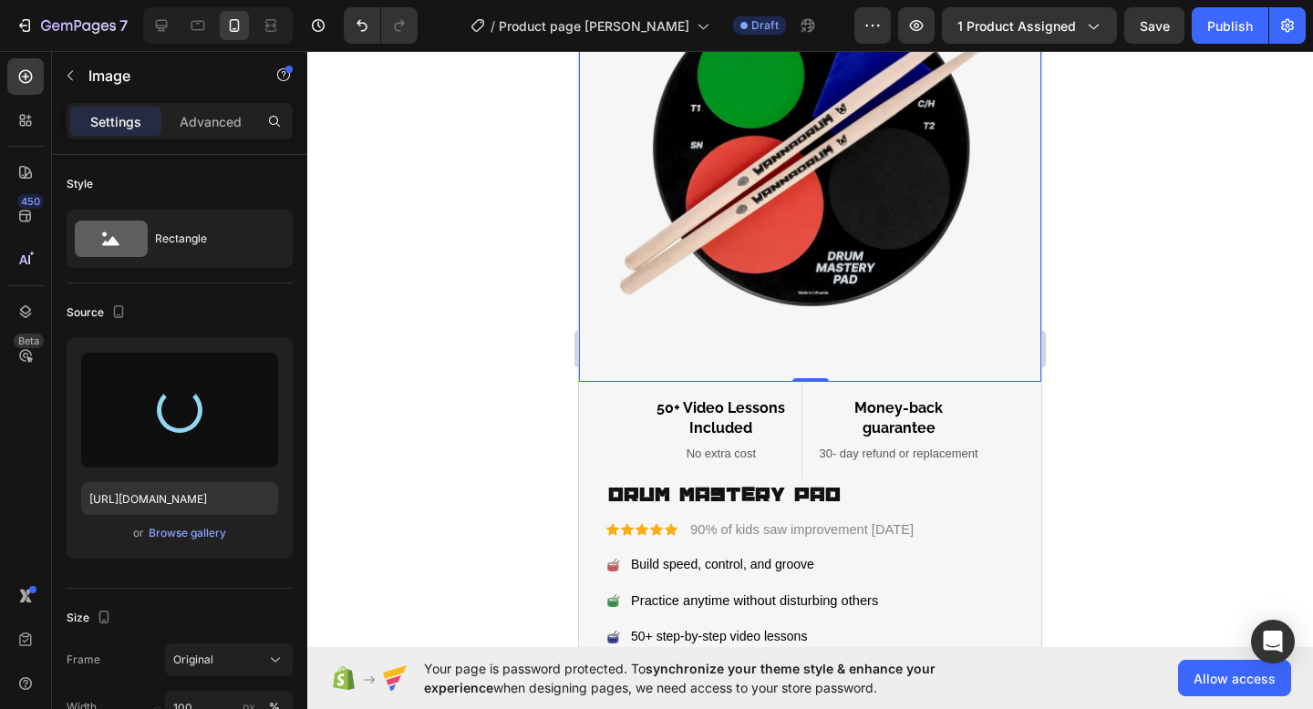
type input "https://cdn.shopify.com/s/files/1/0934/3608/4572/files/gempages_579459392454263…"
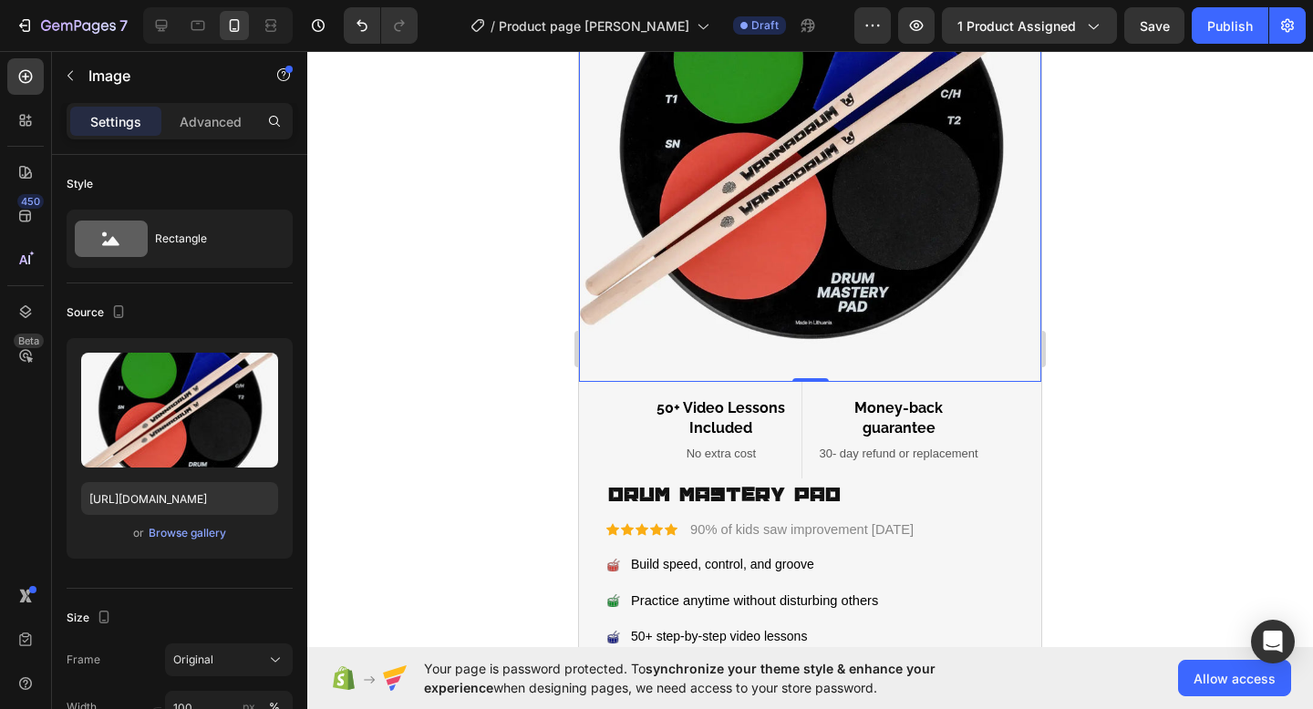
click at [1122, 179] on div at bounding box center [809, 380] width 1005 height 658
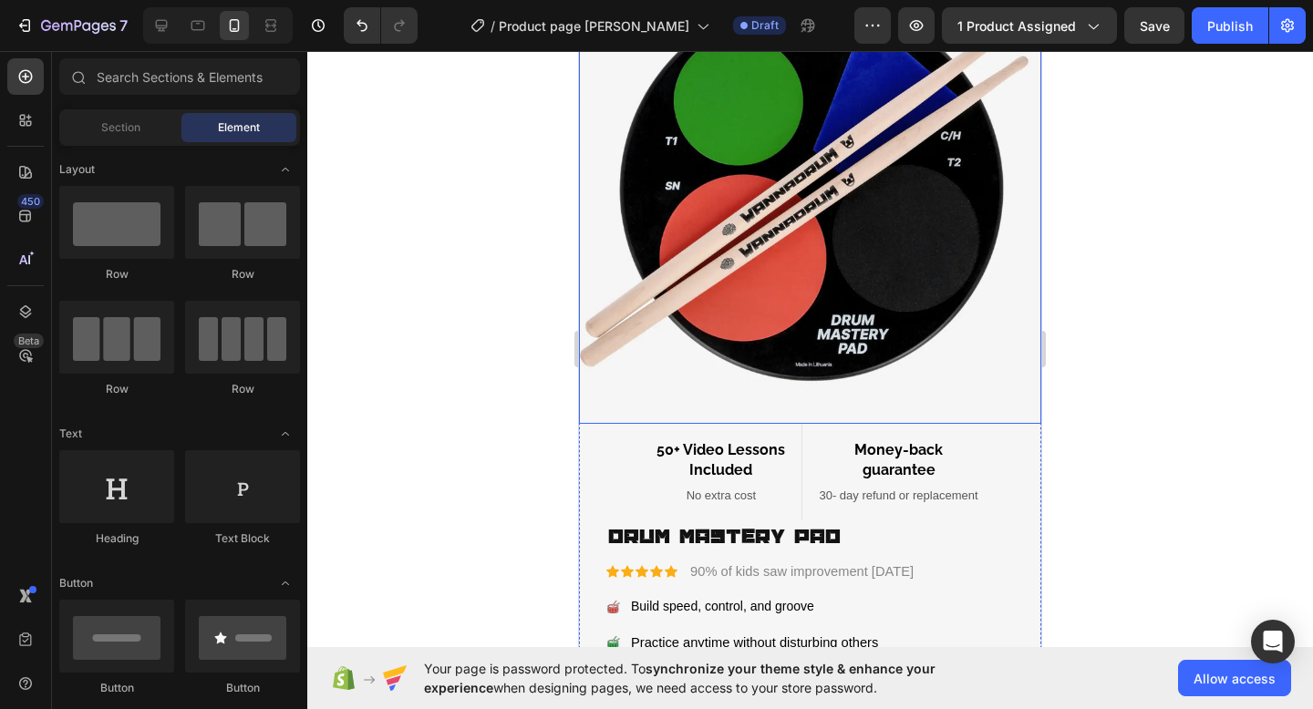
scroll to position [18, 0]
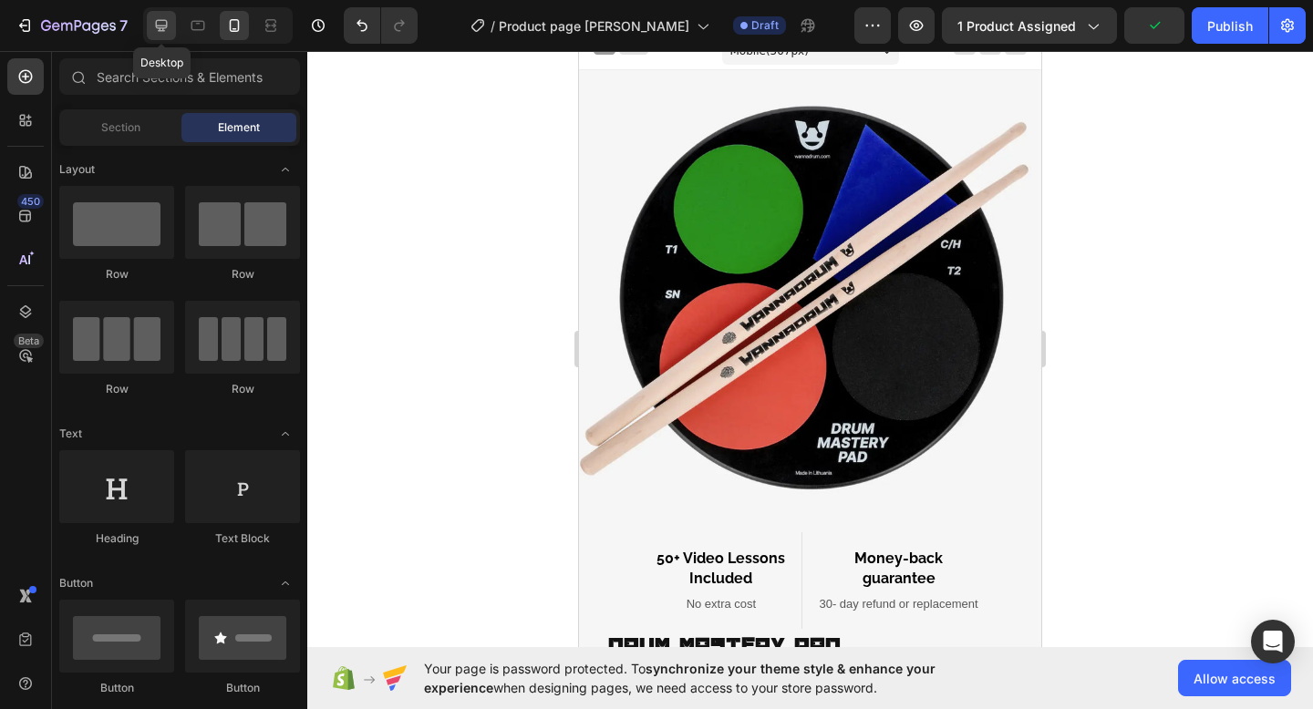
click at [167, 20] on icon at bounding box center [161, 25] width 18 height 18
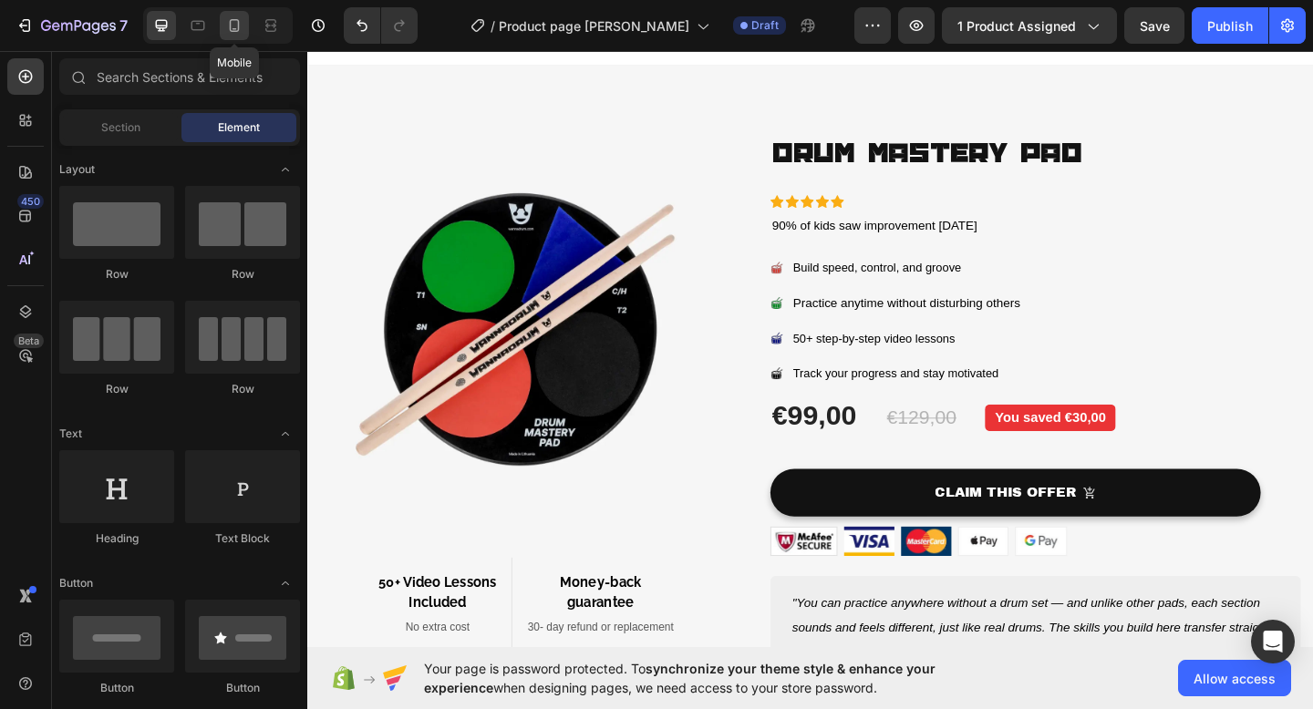
click at [230, 33] on icon at bounding box center [234, 25] width 18 height 18
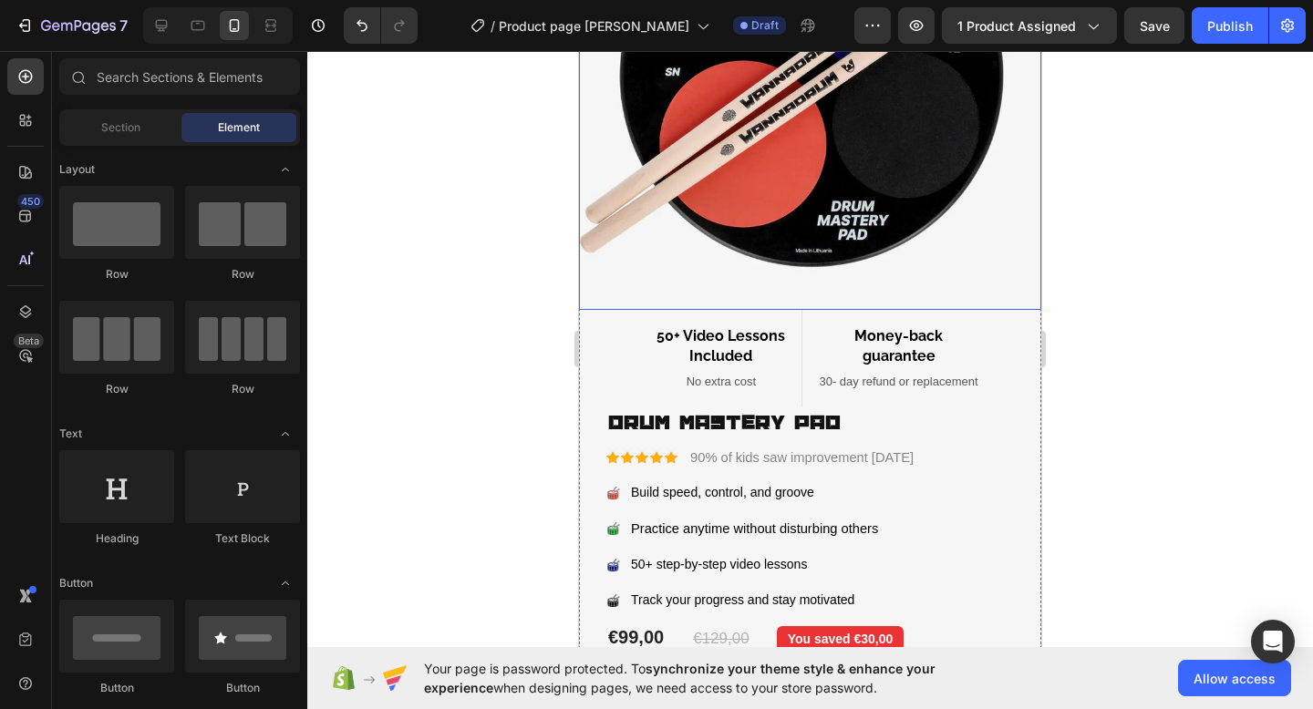
scroll to position [58, 0]
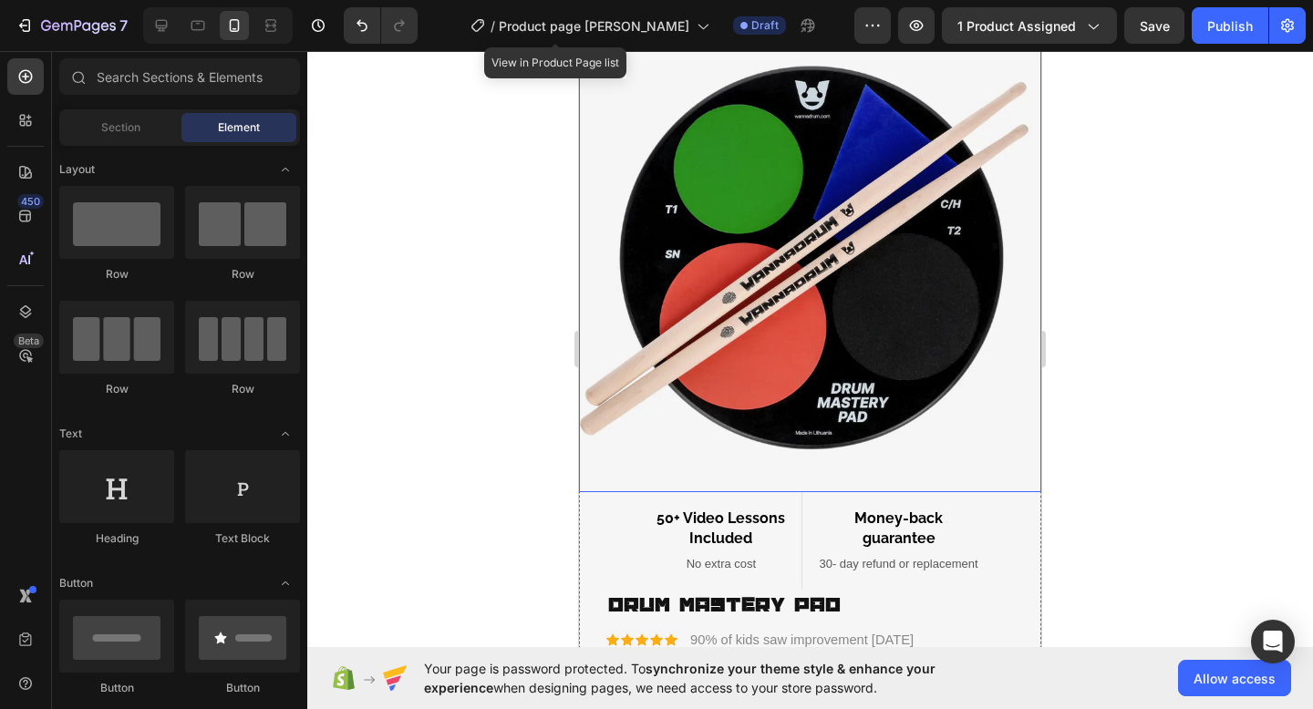
click at [824, 317] on img at bounding box center [810, 261] width 462 height 462
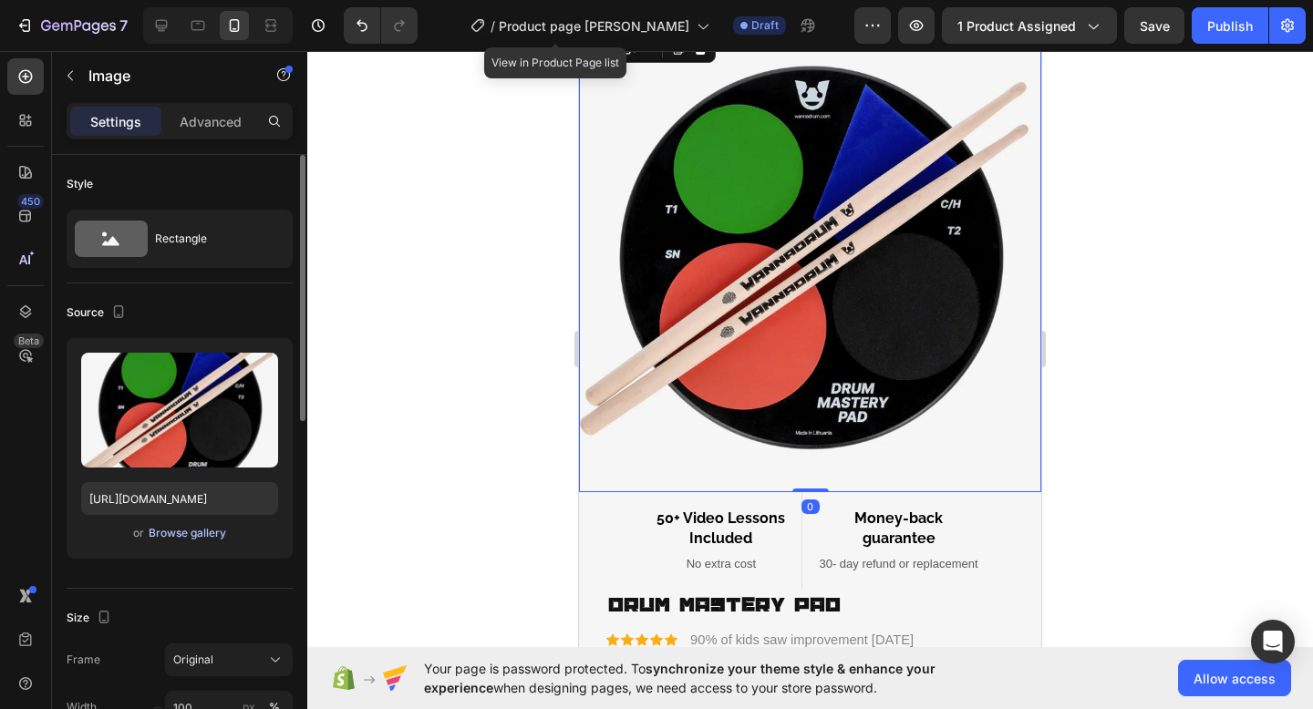
click at [160, 538] on div "Browse gallery" at bounding box center [187, 533] width 77 height 16
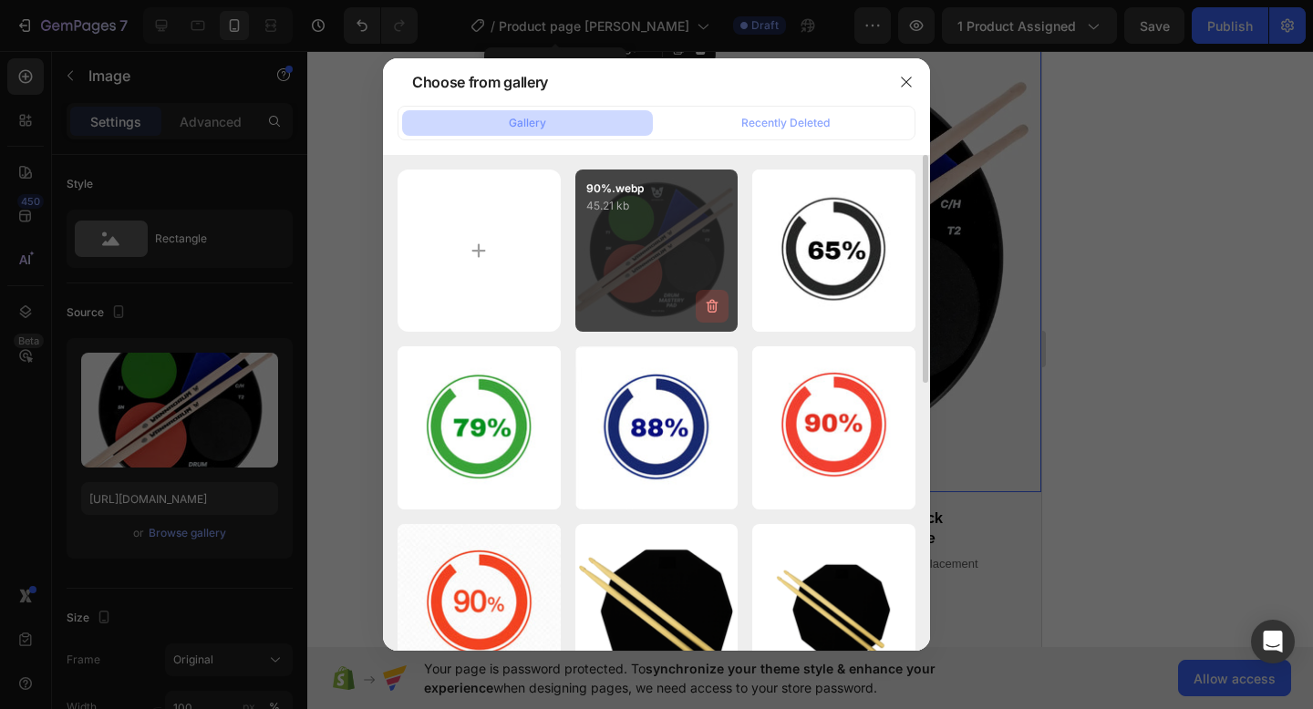
click at [710, 301] on icon "button" at bounding box center [712, 307] width 12 height 14
click at [479, 249] on input "file" at bounding box center [478, 251] width 163 height 163
type input "C:\fakepath\90% (1).webp"
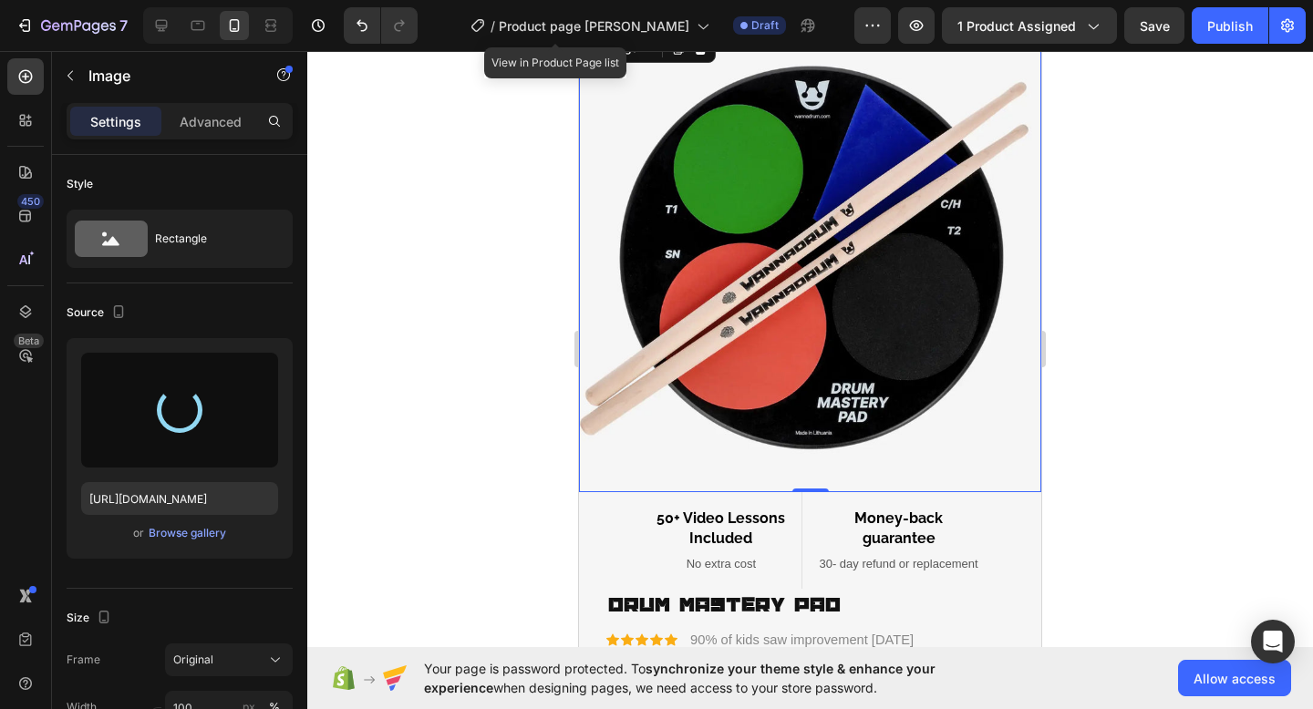
type input "https://cdn.shopify.com/s/files/1/0934/3608/4572/files/gempages_579459392454263…"
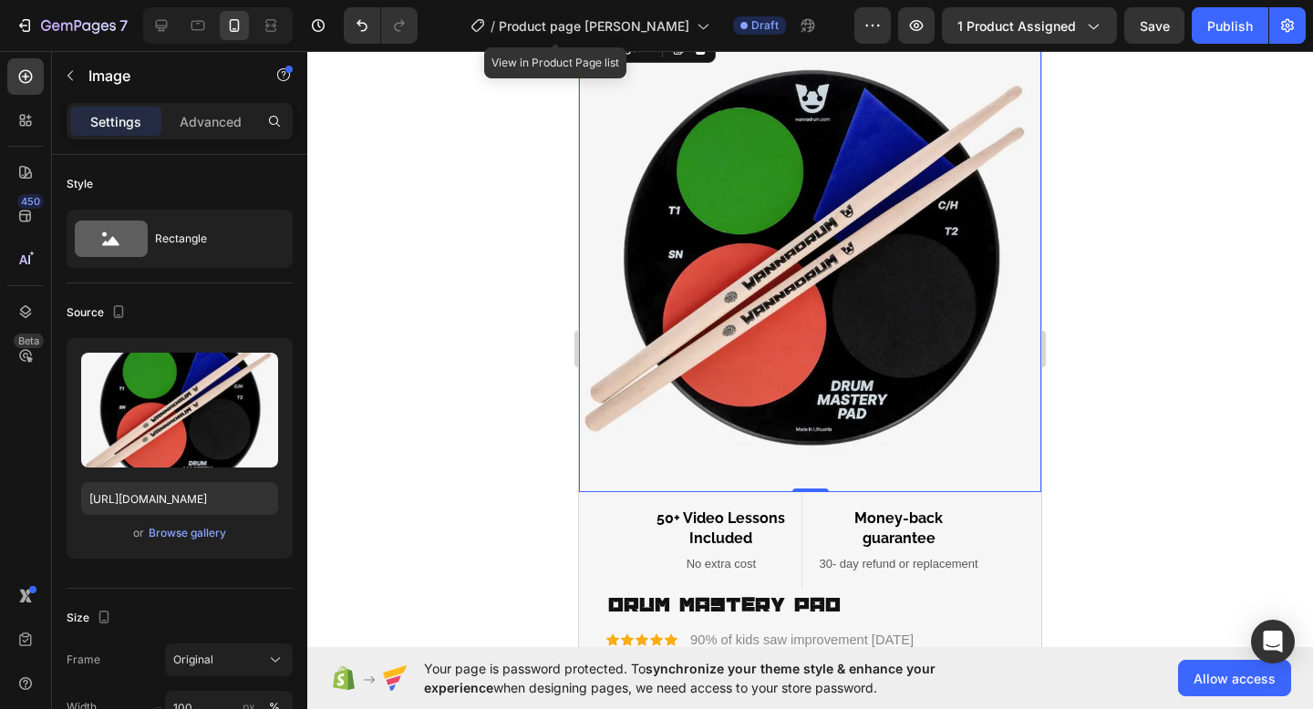
click at [1127, 423] on div at bounding box center [809, 380] width 1005 height 658
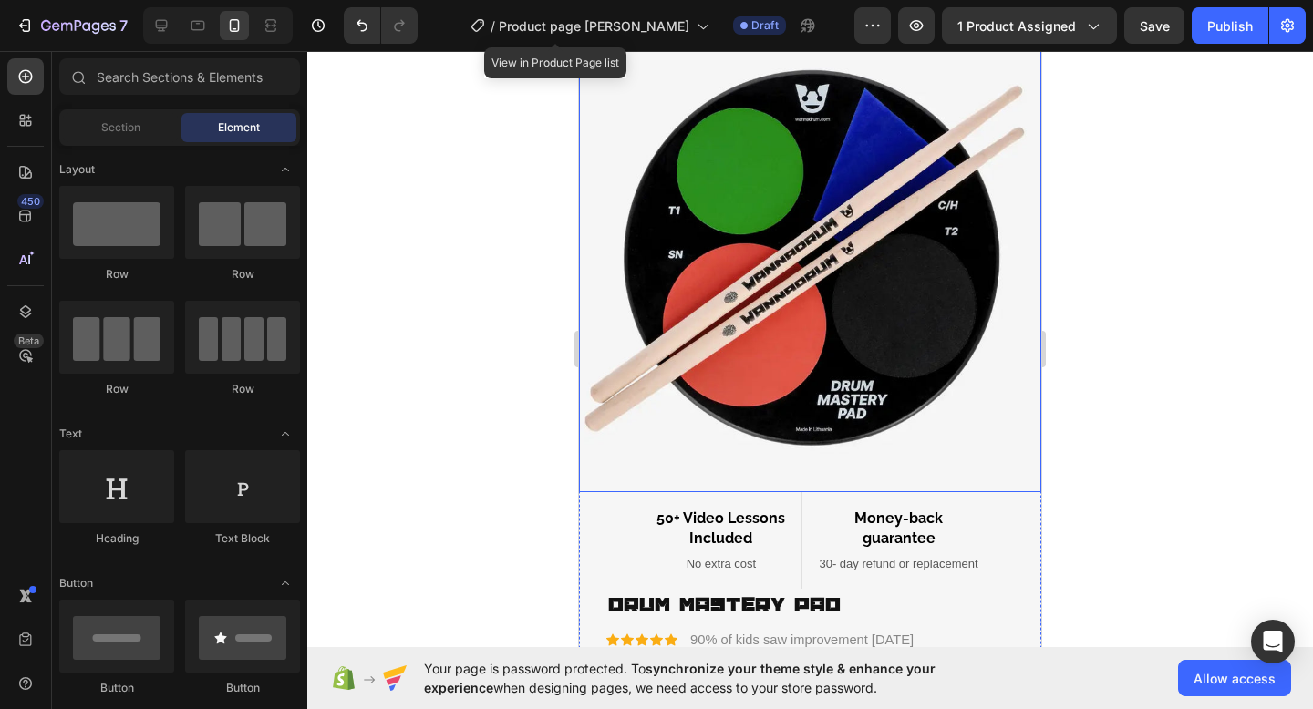
click at [907, 295] on img at bounding box center [810, 261] width 462 height 462
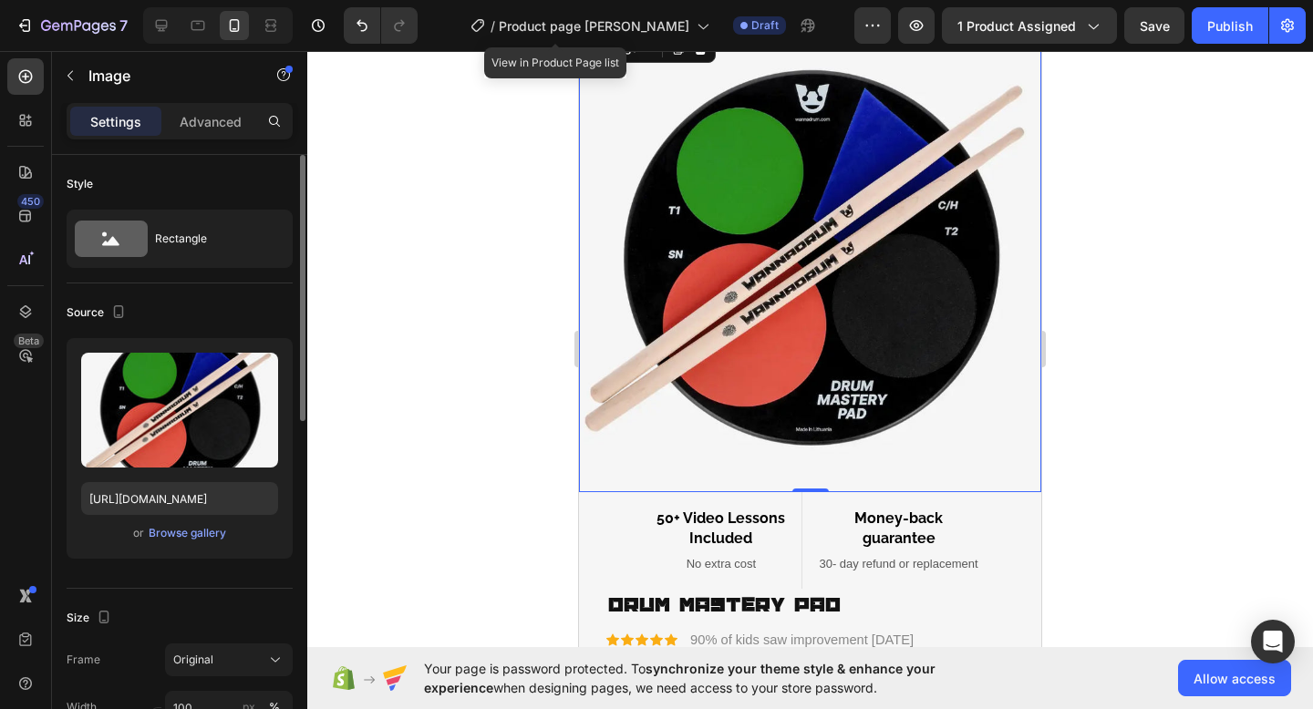
click at [170, 543] on div "or Browse gallery" at bounding box center [179, 533] width 197 height 22
click at [178, 536] on div "Browse gallery" at bounding box center [187, 533] width 77 height 16
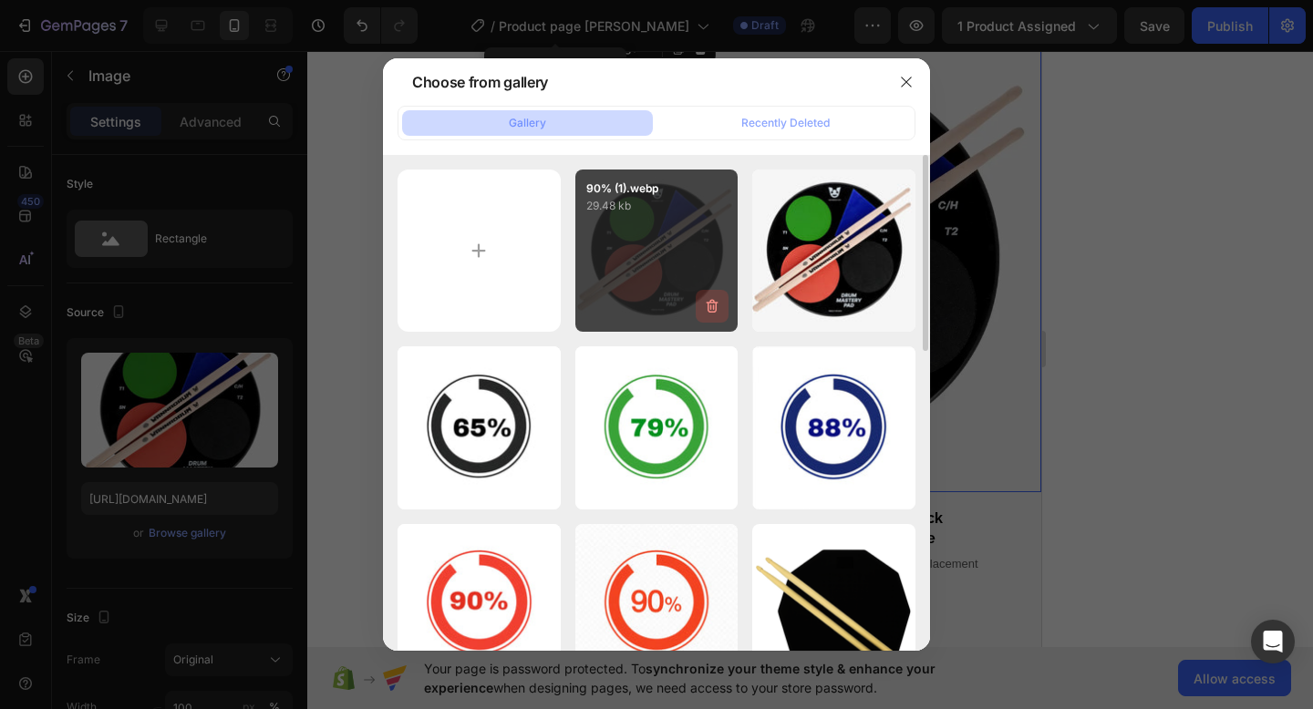
click at [711, 305] on icon "button" at bounding box center [711, 307] width 2 height 5
click at [711, 305] on div "Delete" at bounding box center [702, 310] width 34 height 16
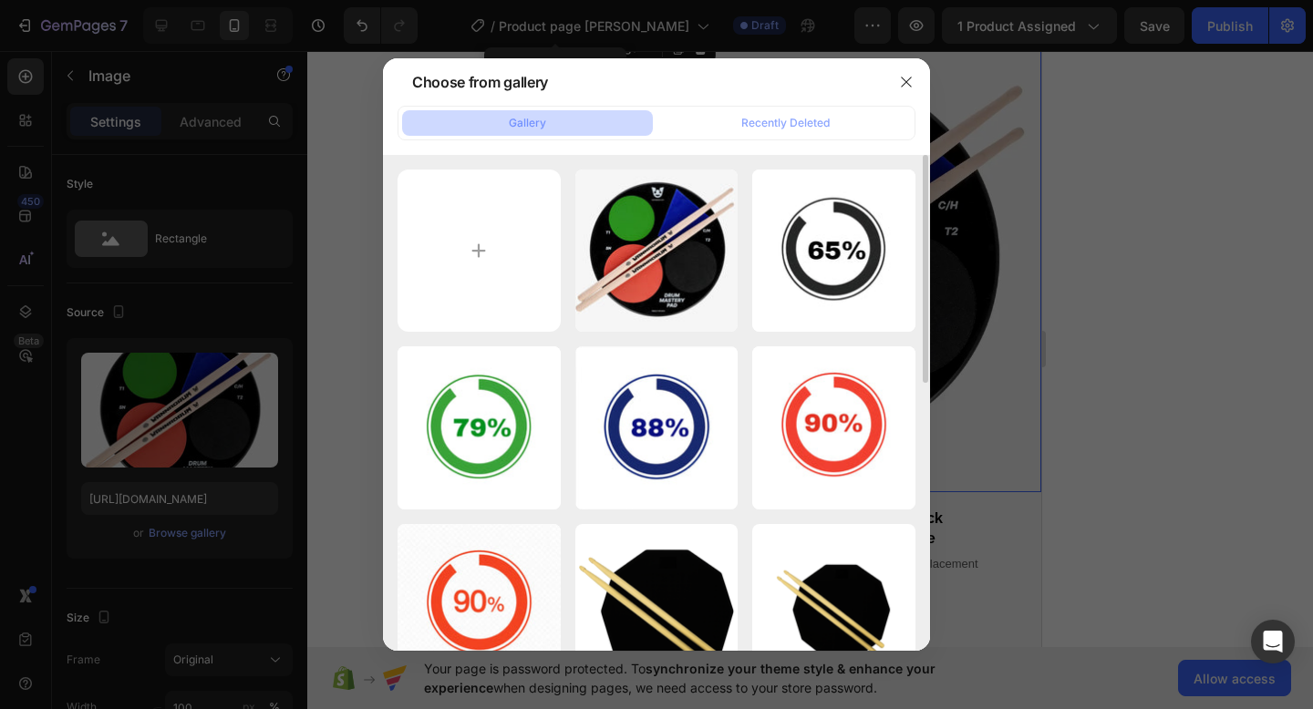
click at [0, 0] on icon "button" at bounding box center [0, 0] width 0 height 0
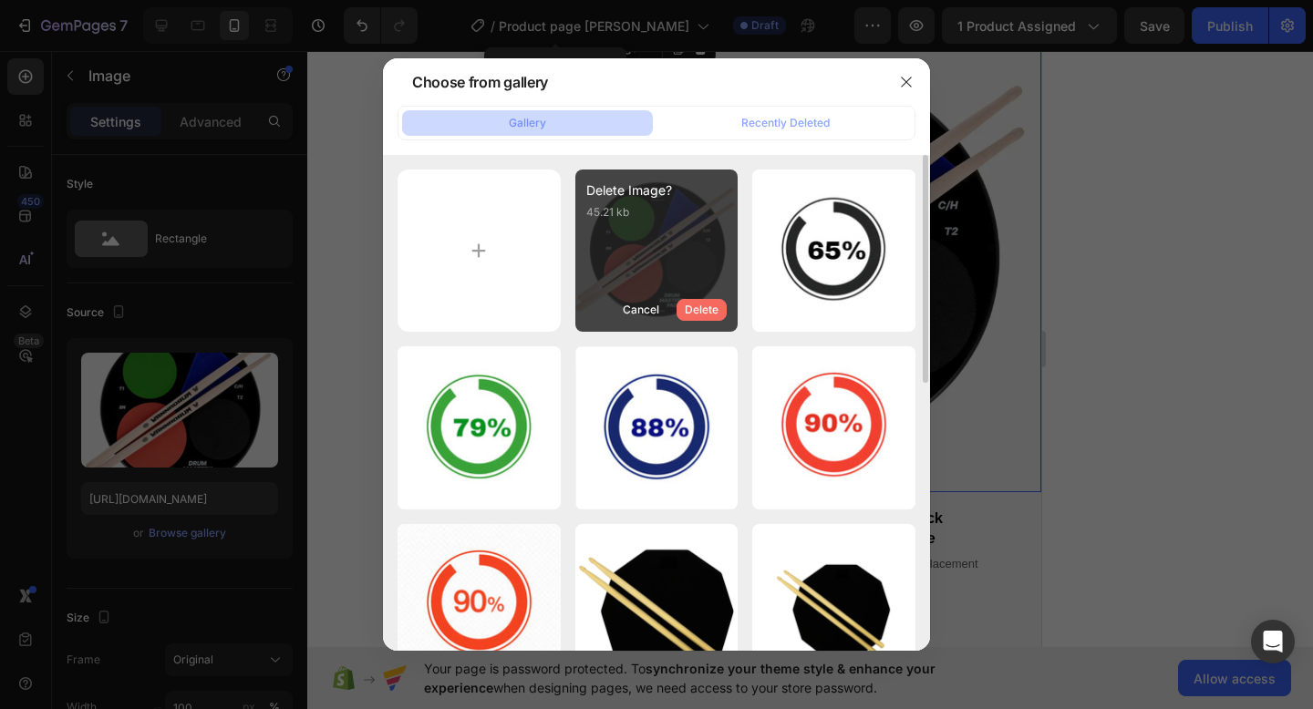
click at [709, 315] on div "Delete" at bounding box center [702, 310] width 34 height 16
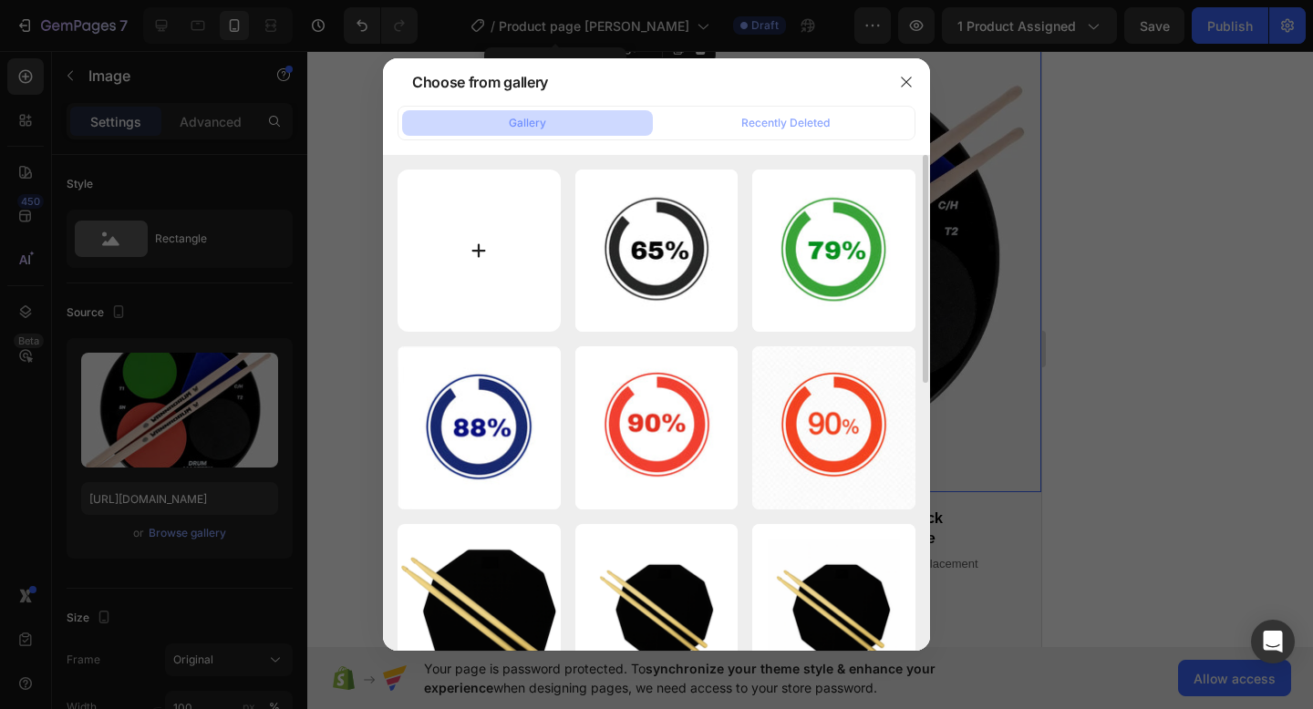
click at [509, 252] on input "file" at bounding box center [478, 251] width 163 height 163
type input "C:\fakepath\90% (1) (1).webp"
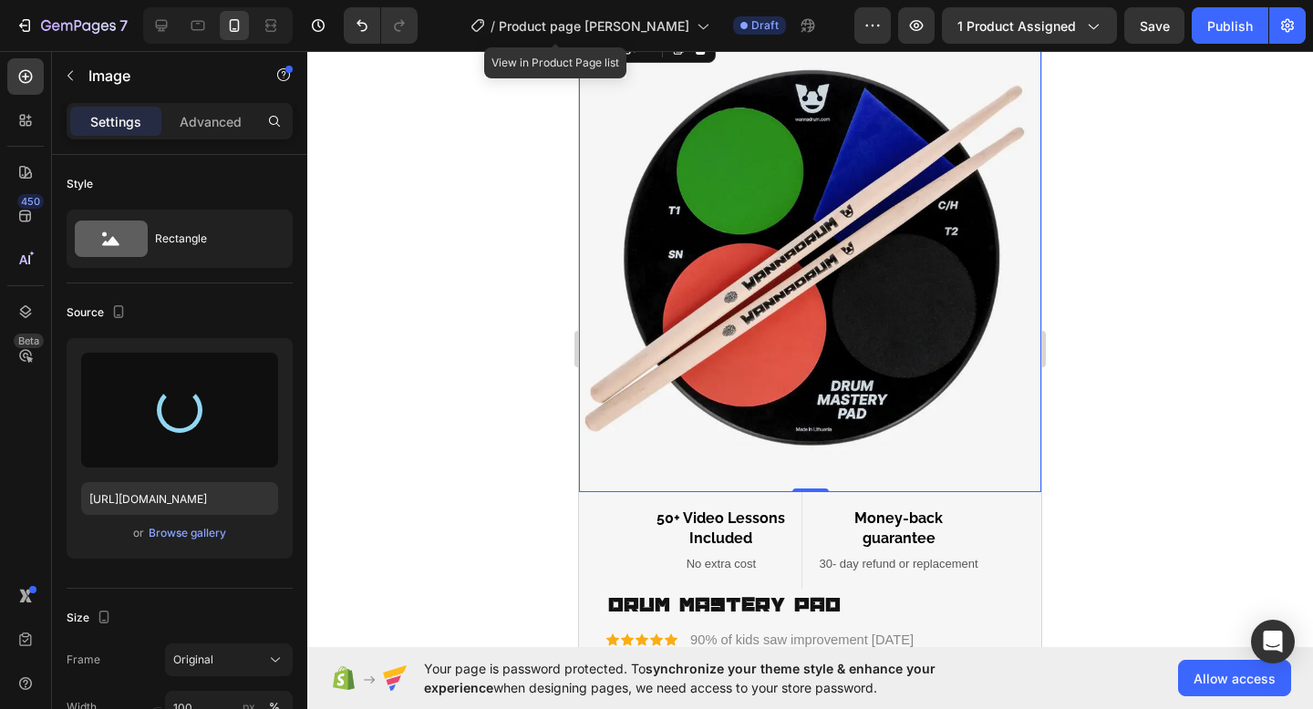
type input "https://cdn.shopify.com/s/files/1/0934/3608/4572/files/gempages_579459392454263…"
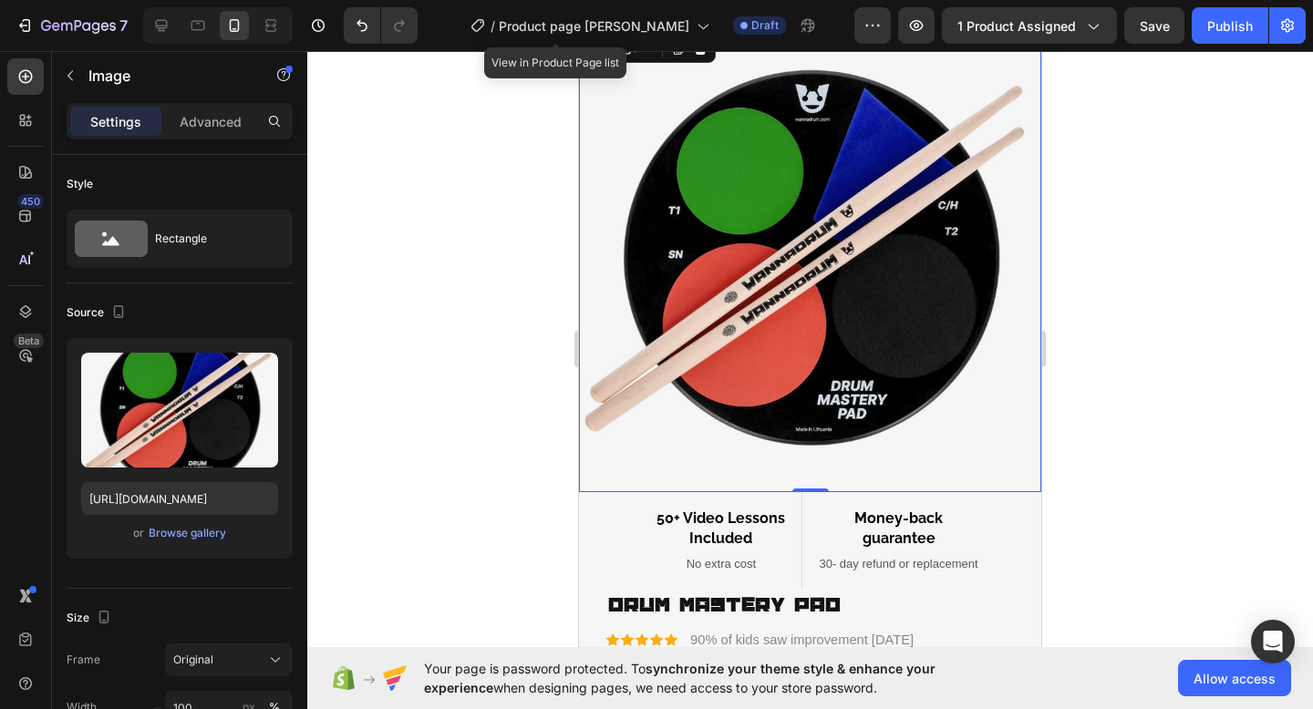
click at [1111, 192] on div at bounding box center [809, 380] width 1005 height 658
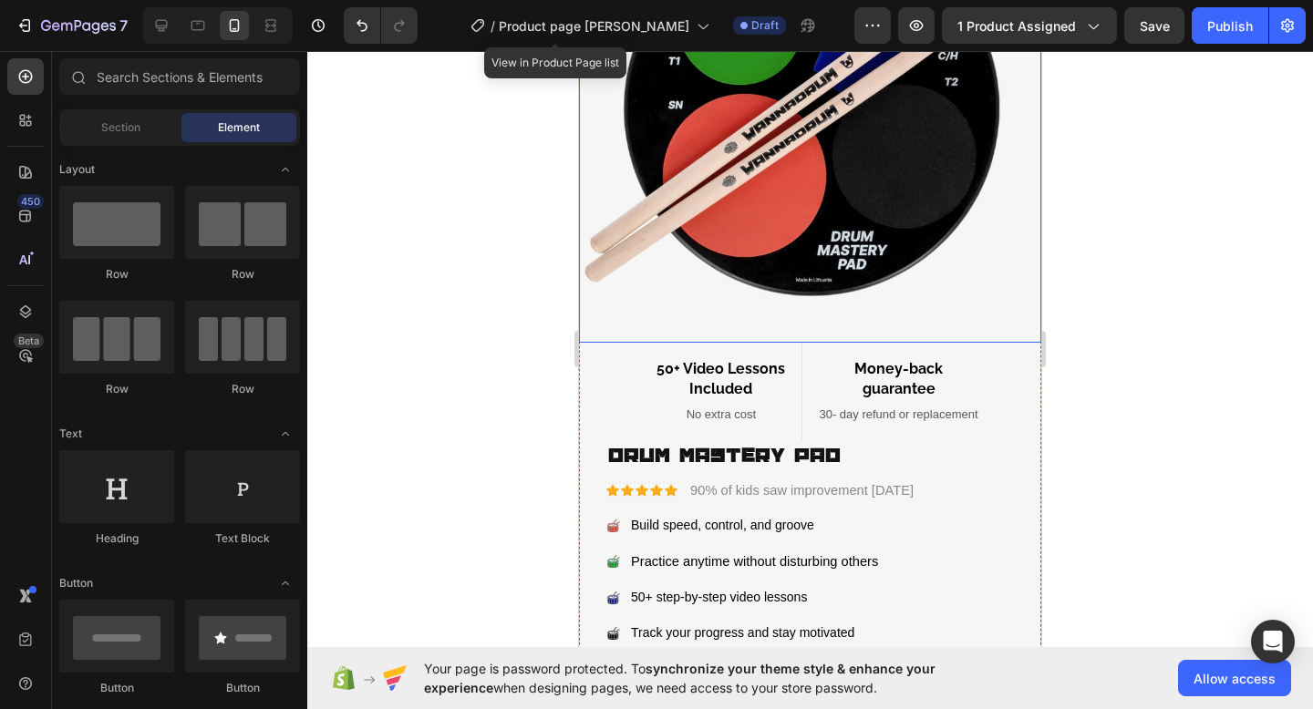
scroll to position [264, 0]
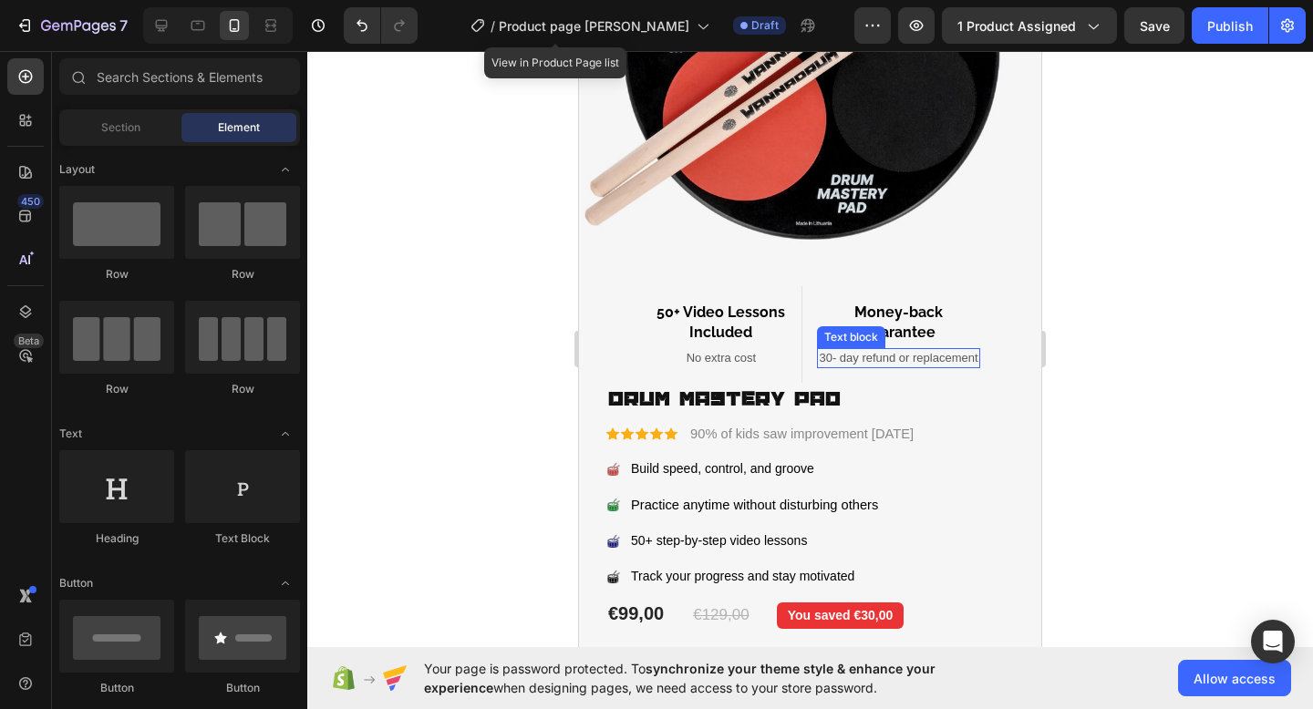
click at [971, 359] on span "30- day refund or replacement" at bounding box center [898, 358] width 159 height 14
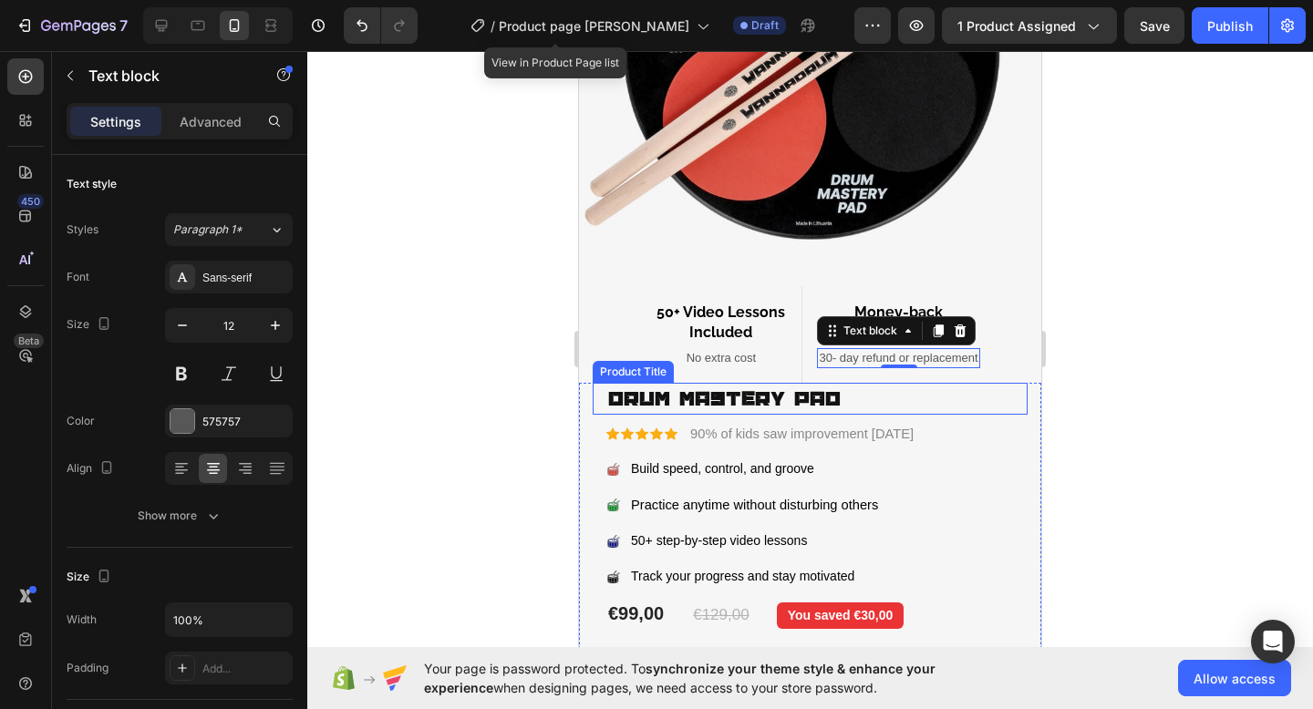
click at [787, 385] on h1 "Drum Mastery Pad" at bounding box center [816, 399] width 421 height 32
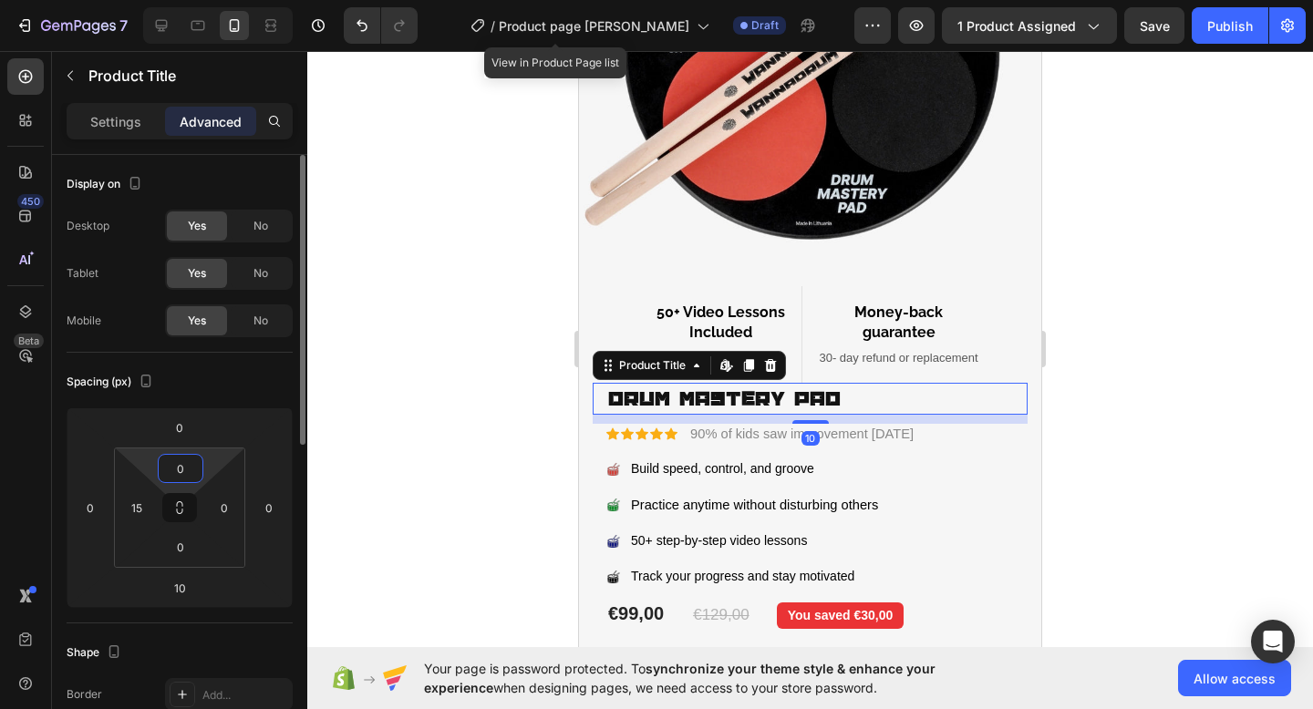
click at [187, 456] on input "0" at bounding box center [180, 468] width 36 height 27
type input "10"
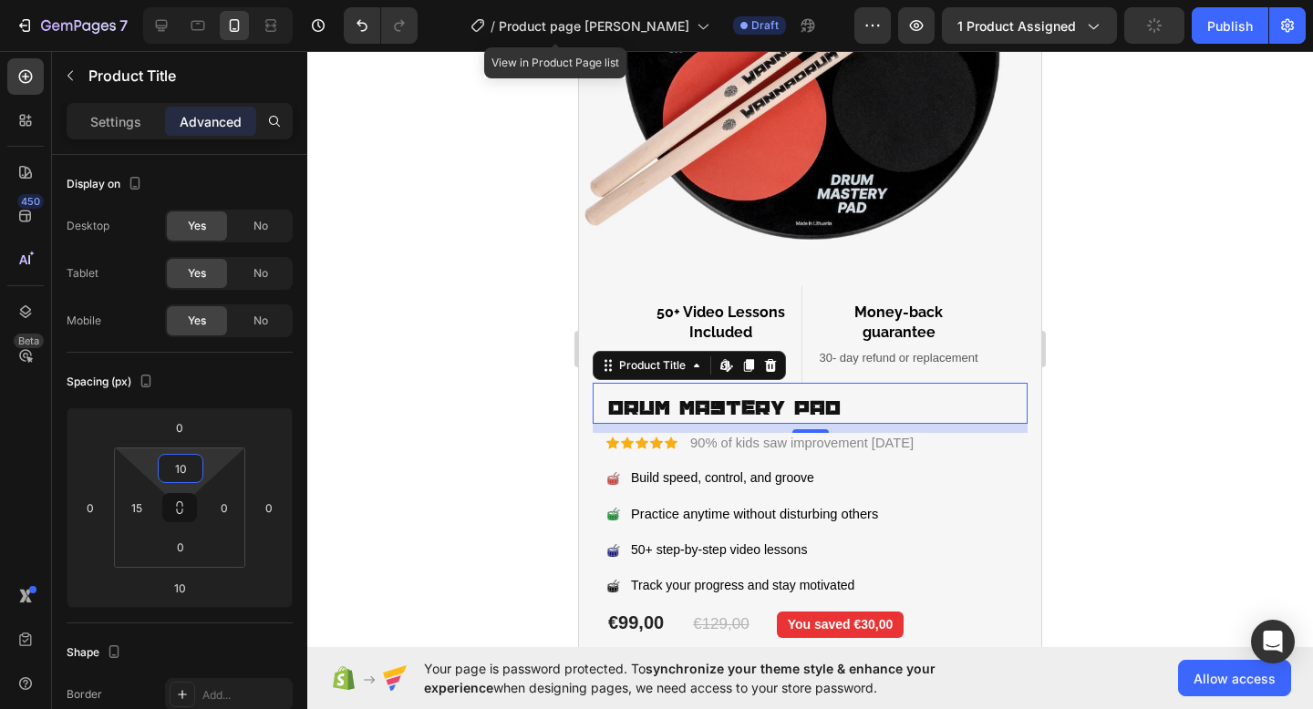
click at [1148, 331] on div at bounding box center [809, 380] width 1005 height 658
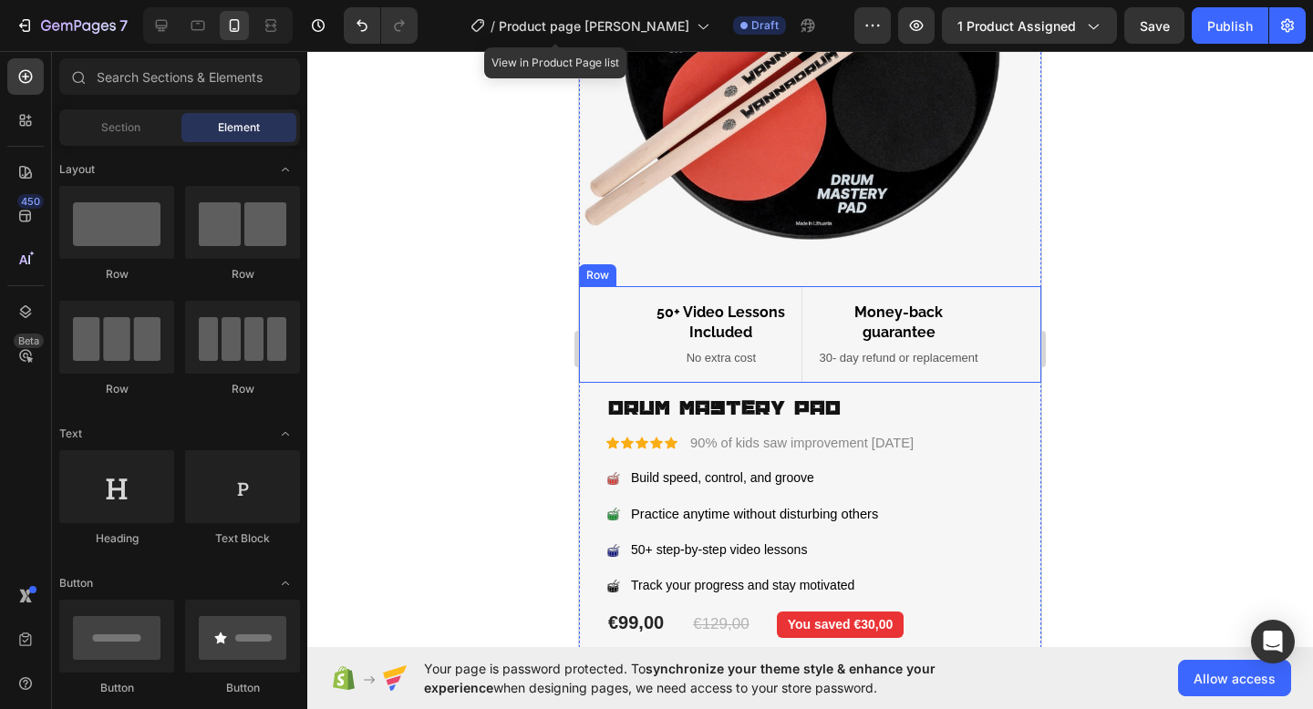
scroll to position [357, 0]
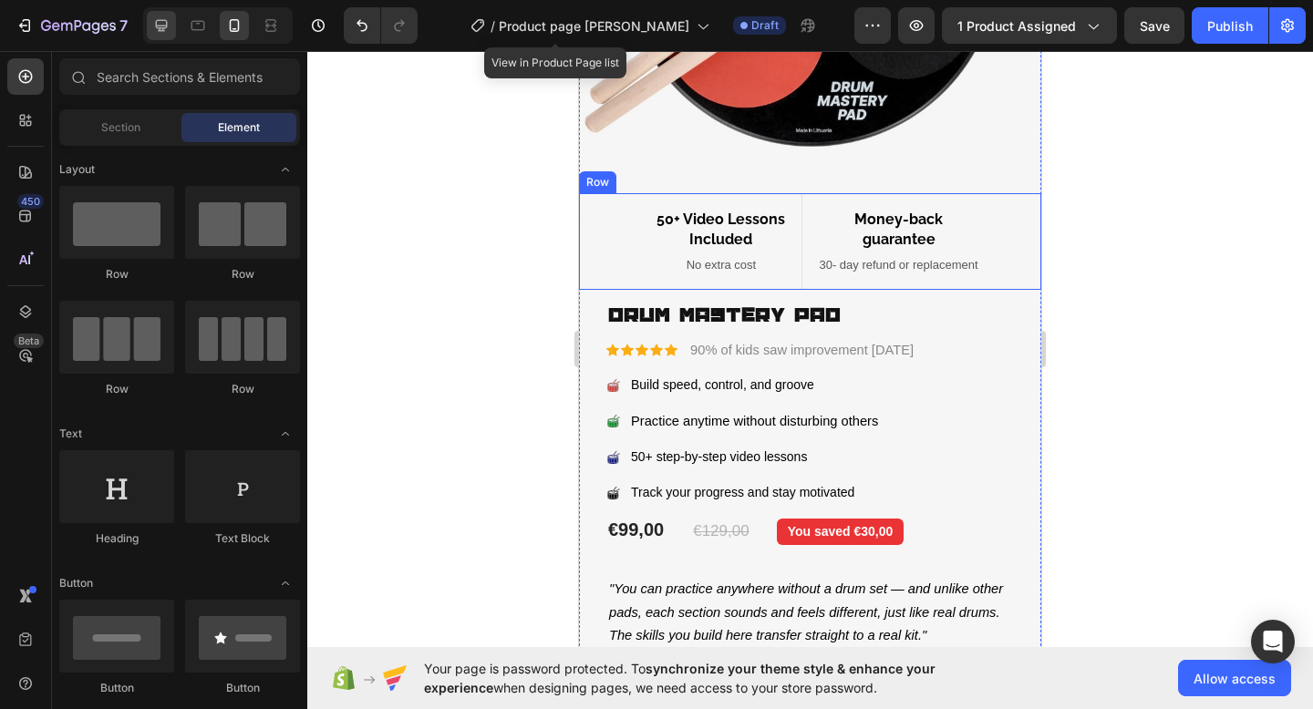
click at [160, 30] on icon at bounding box center [162, 26] width 12 height 12
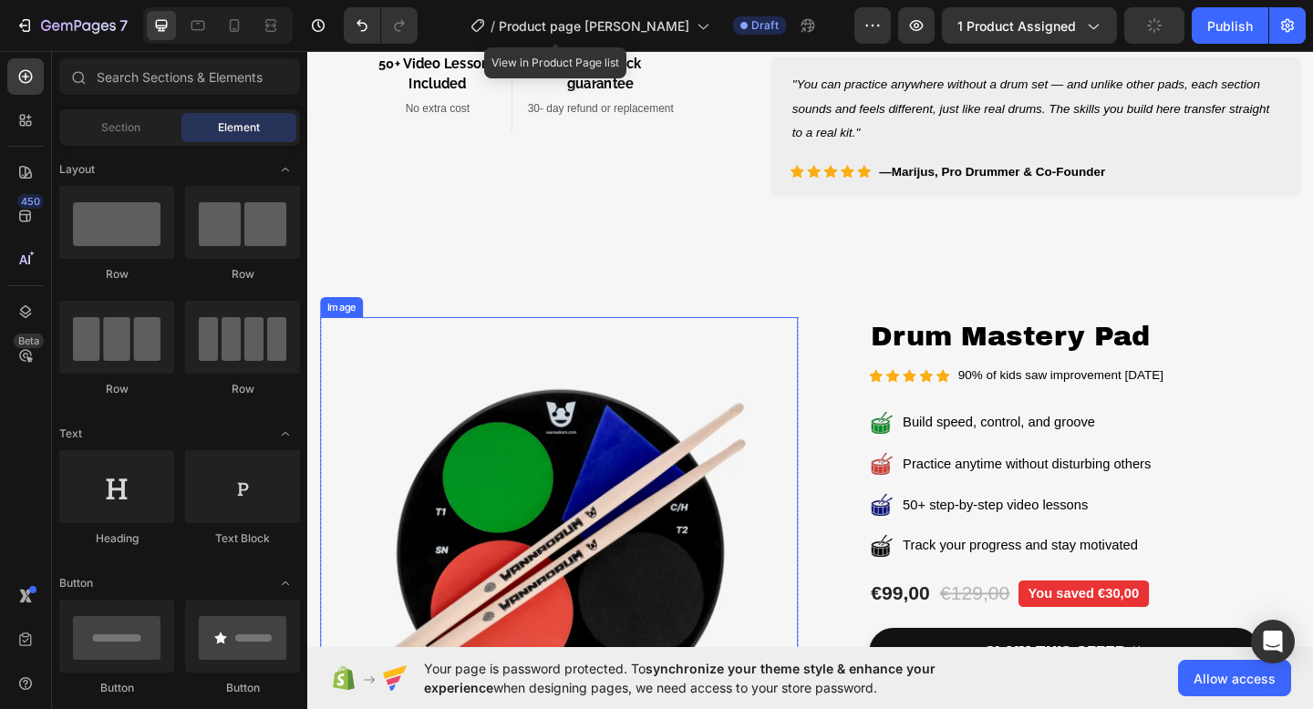
scroll to position [610, 0]
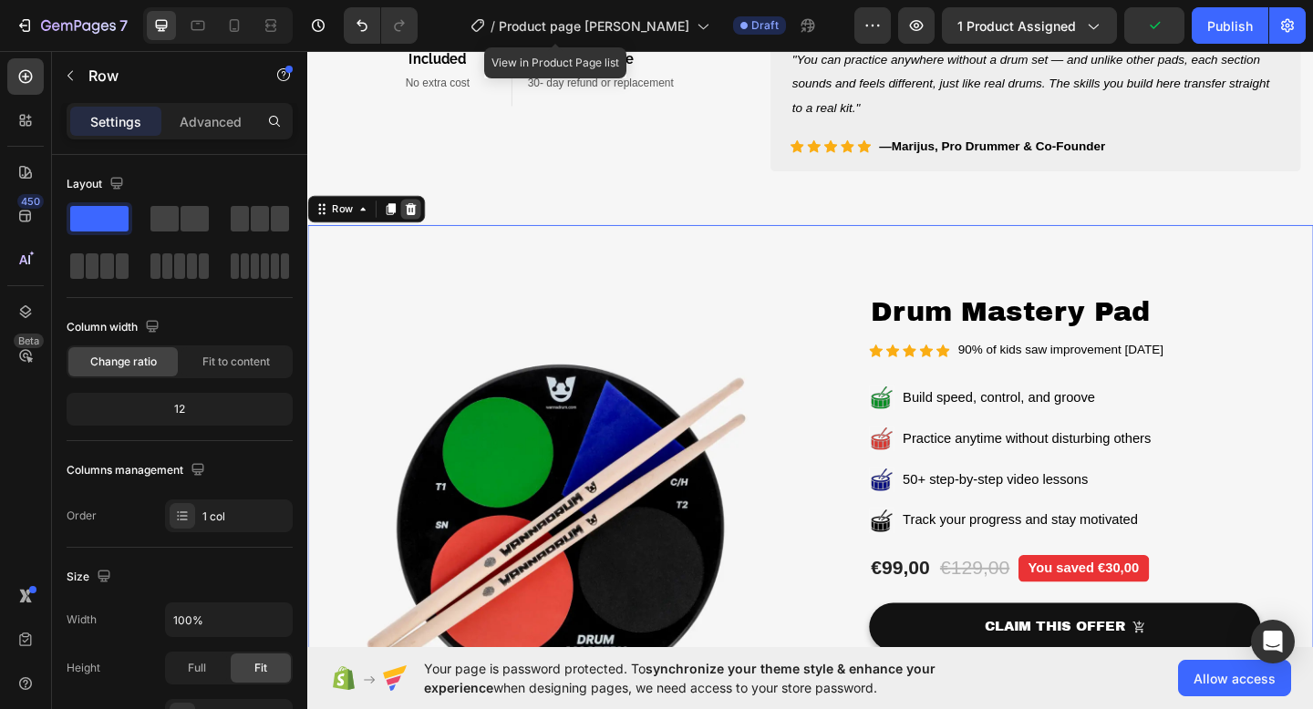
click at [421, 224] on icon at bounding box center [419, 223] width 15 height 15
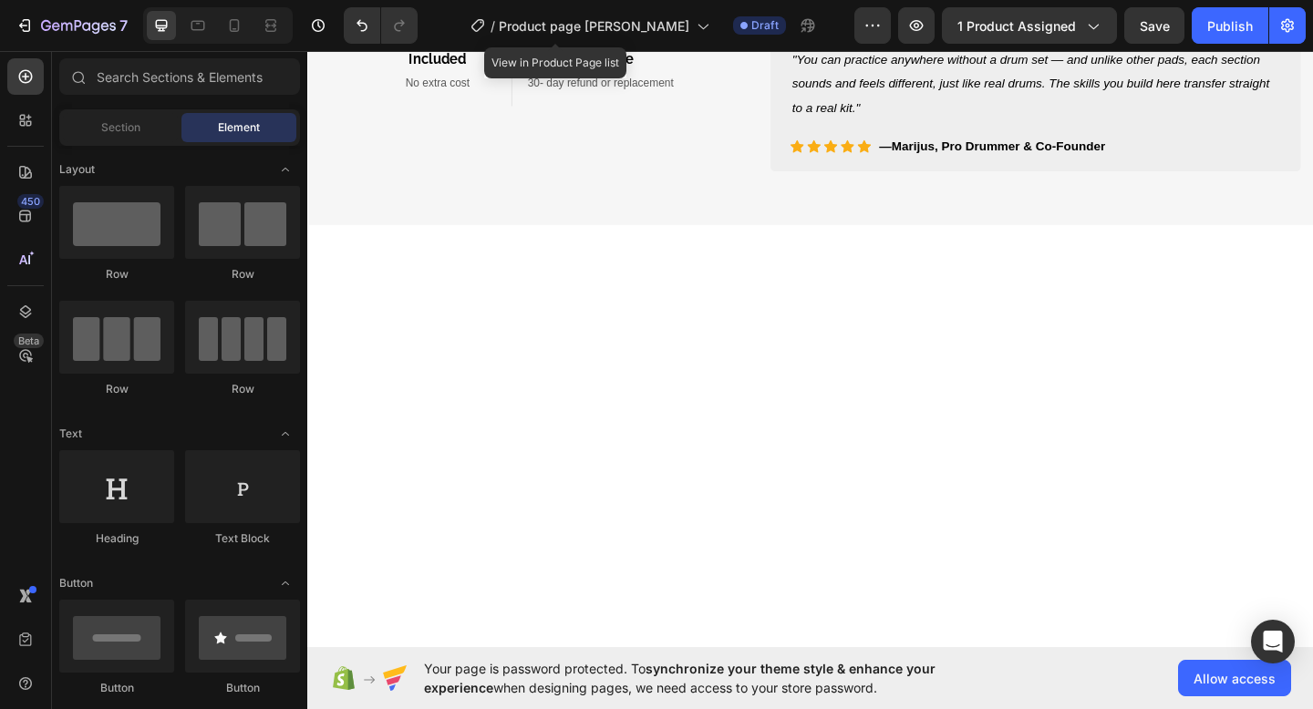
click at [826, 283] on div at bounding box center [854, 578] width 1066 height 674
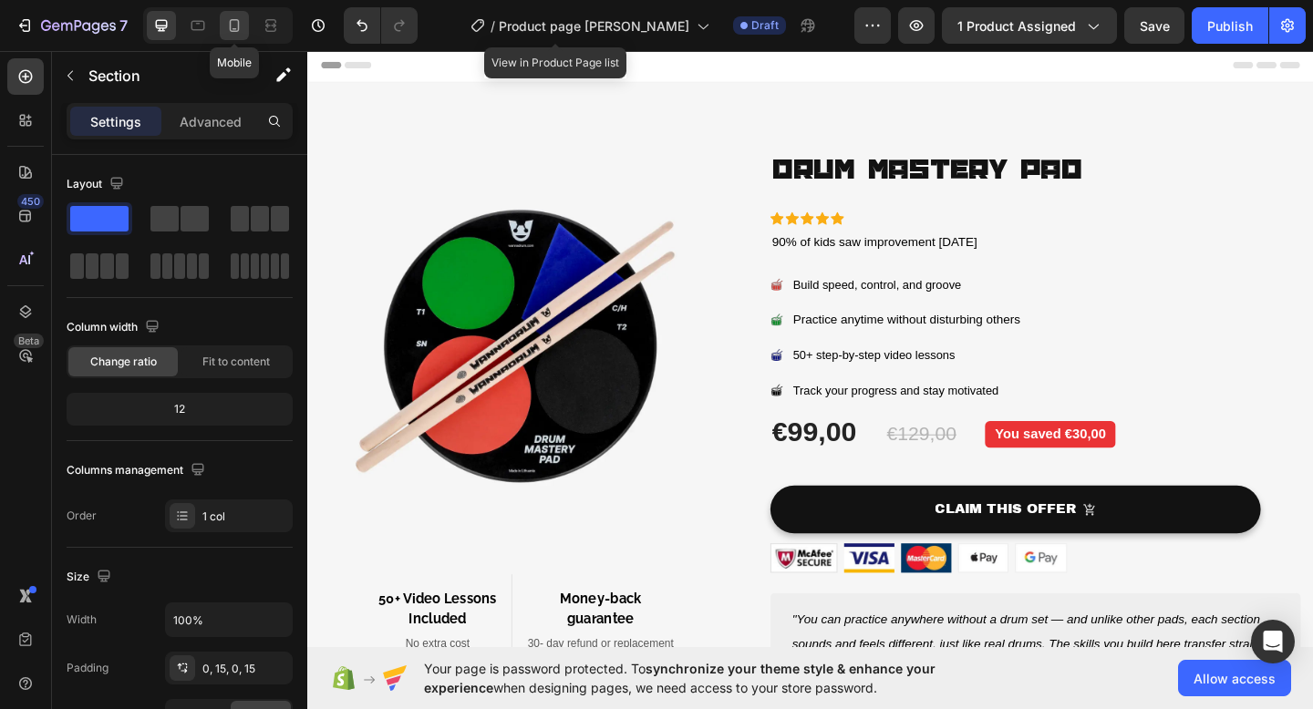
click at [238, 24] on icon at bounding box center [235, 25] width 10 height 13
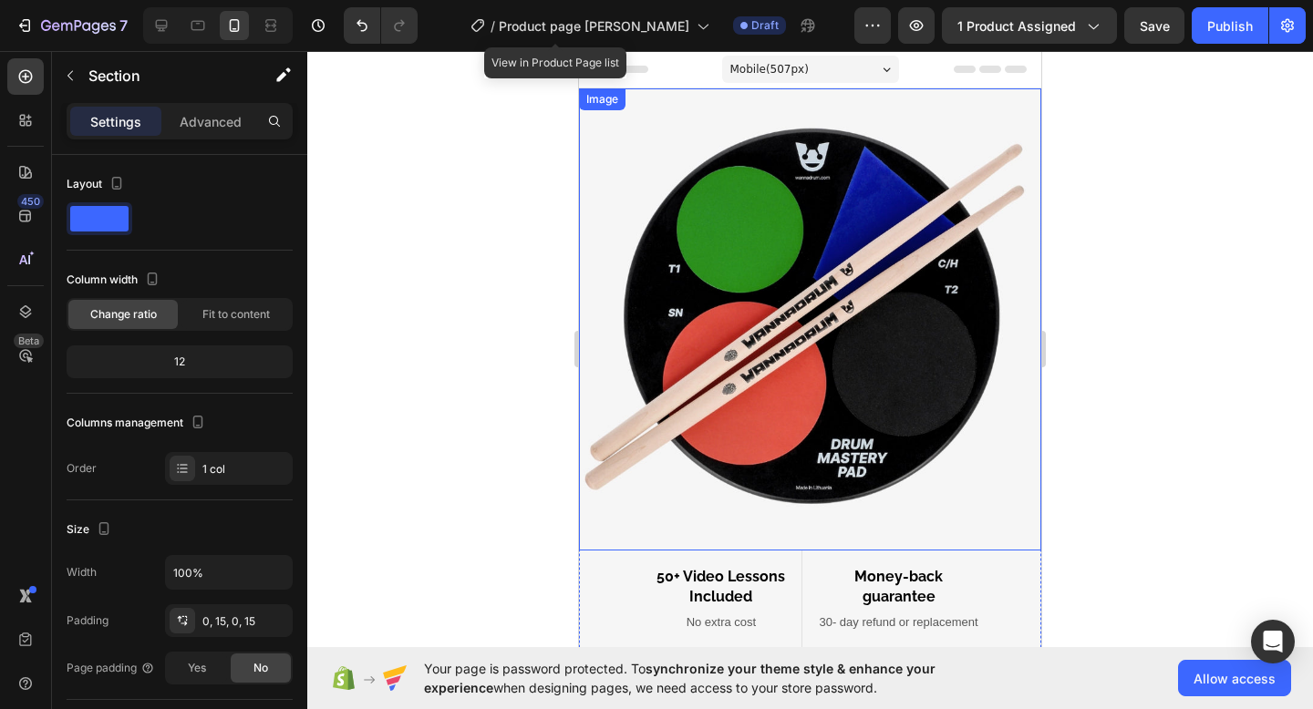
click at [1196, 237] on div at bounding box center [809, 380] width 1005 height 658
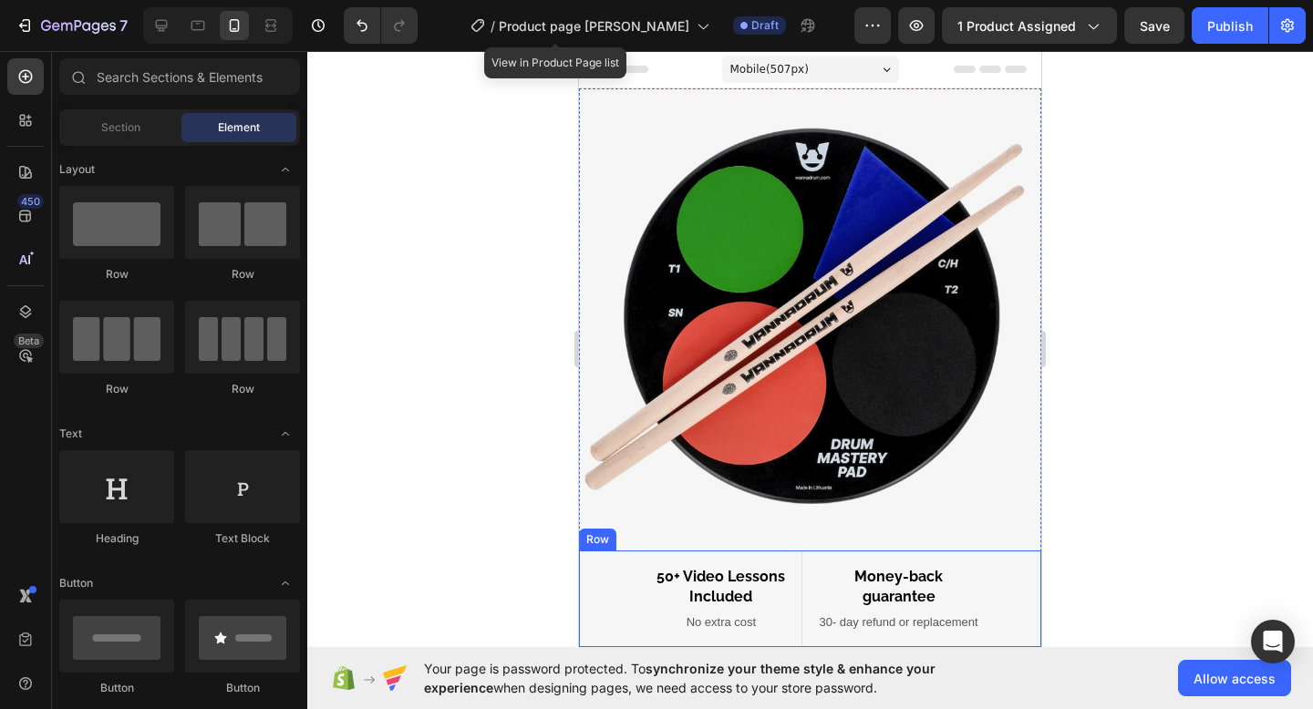
scroll to position [236, 0]
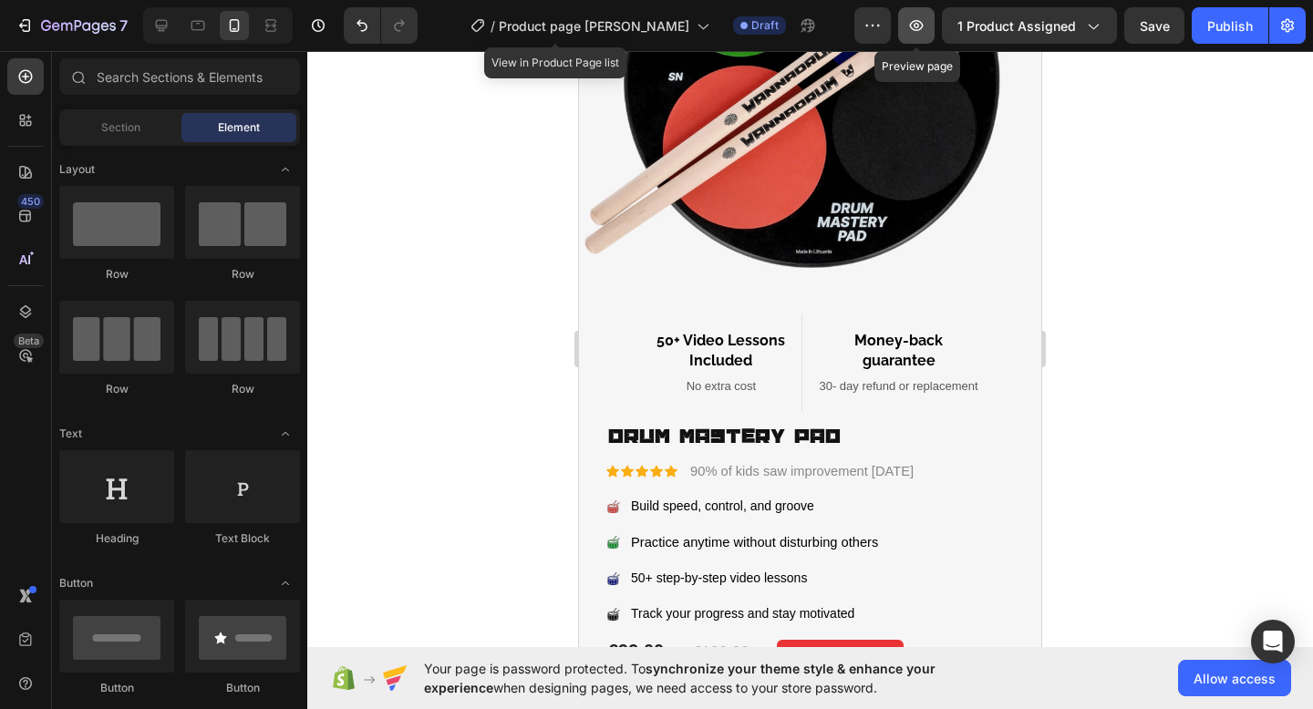
click at [922, 17] on icon "button" at bounding box center [916, 25] width 18 height 18
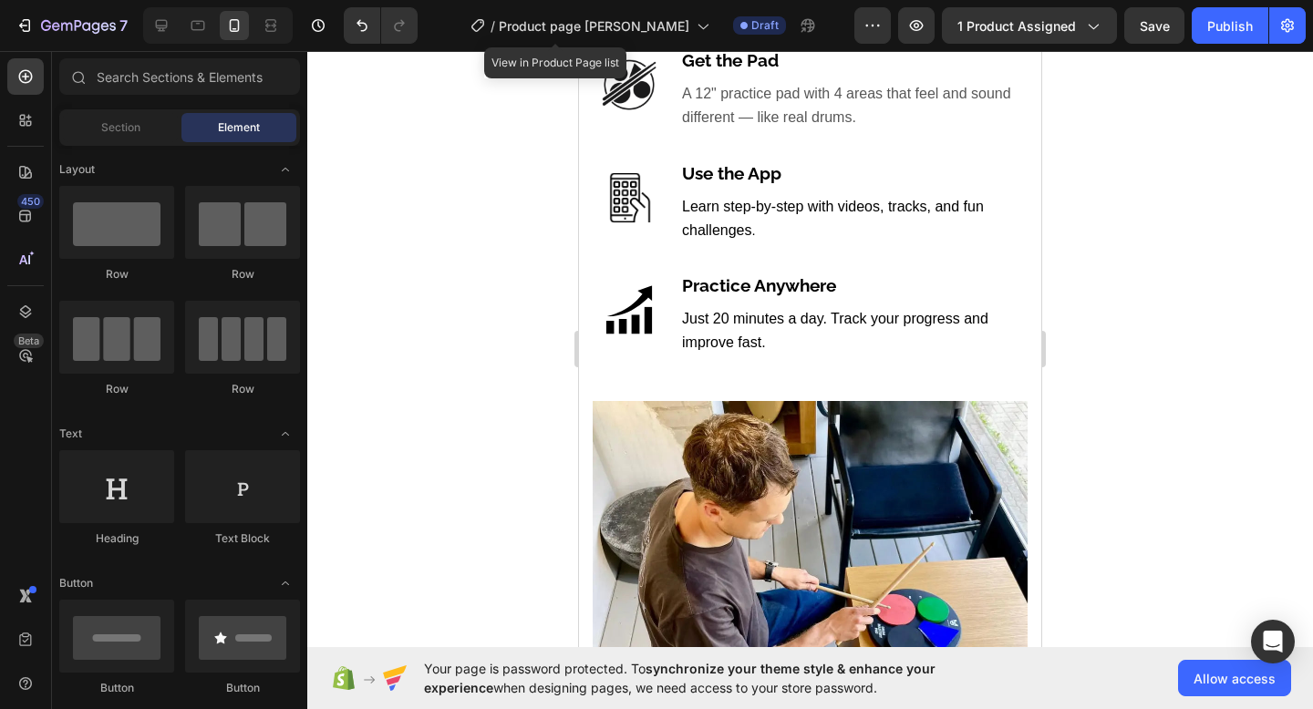
scroll to position [1420, 0]
